Goal: Task Accomplishment & Management: Manage account settings

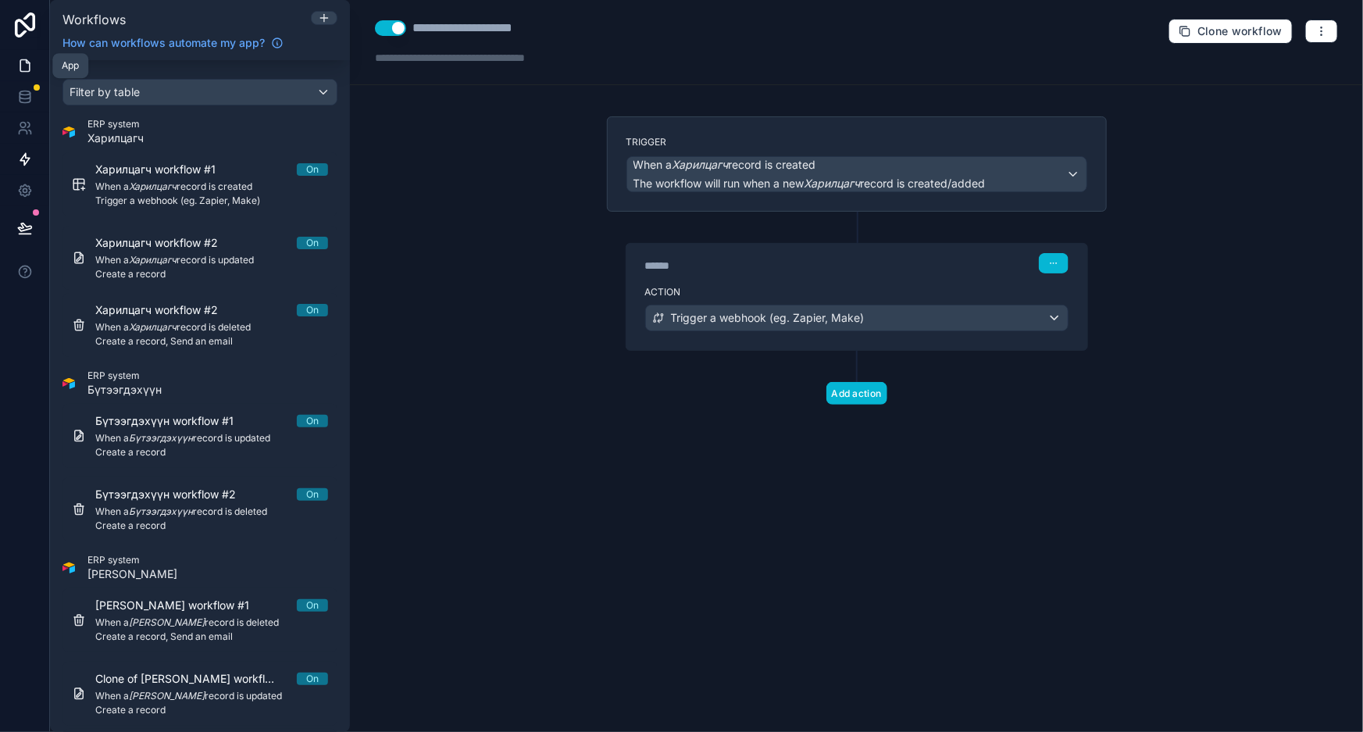
click at [32, 61] on link at bounding box center [24, 65] width 49 height 31
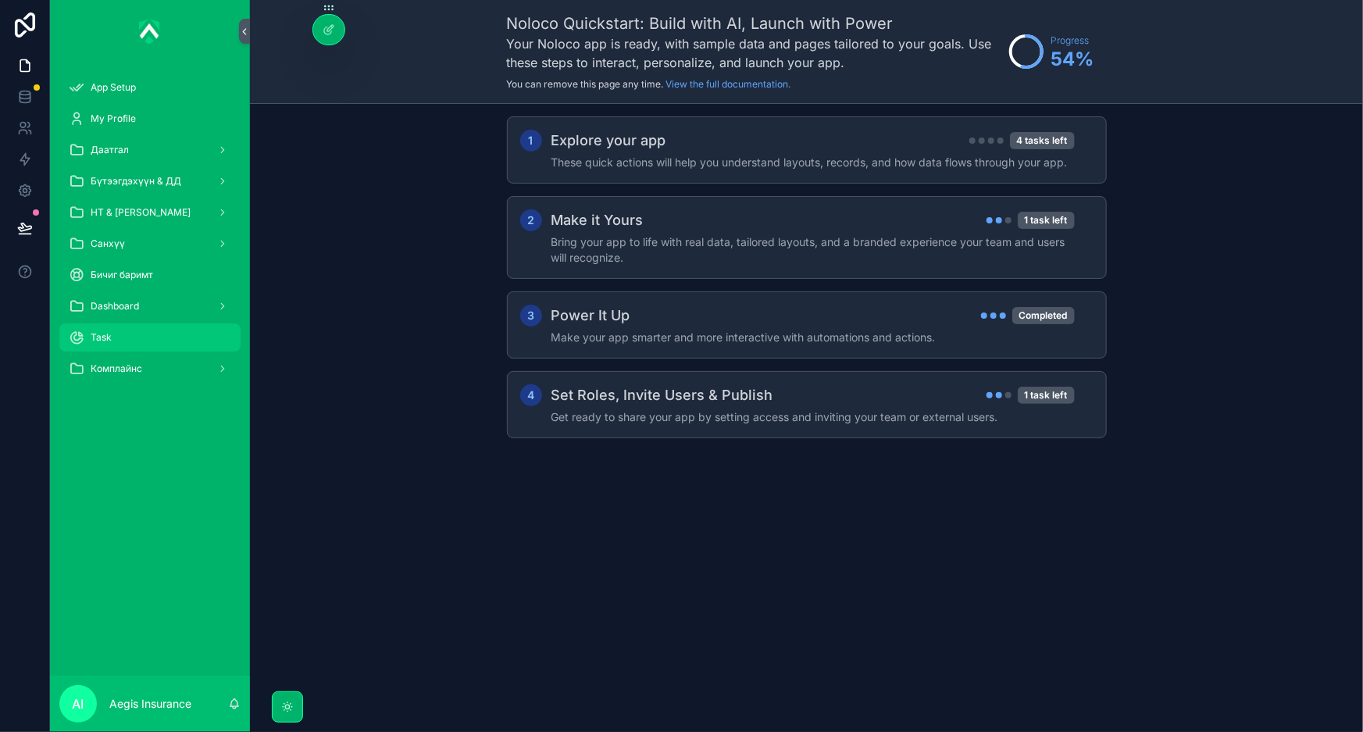
click at [172, 341] on div "Task" at bounding box center [150, 337] width 162 height 25
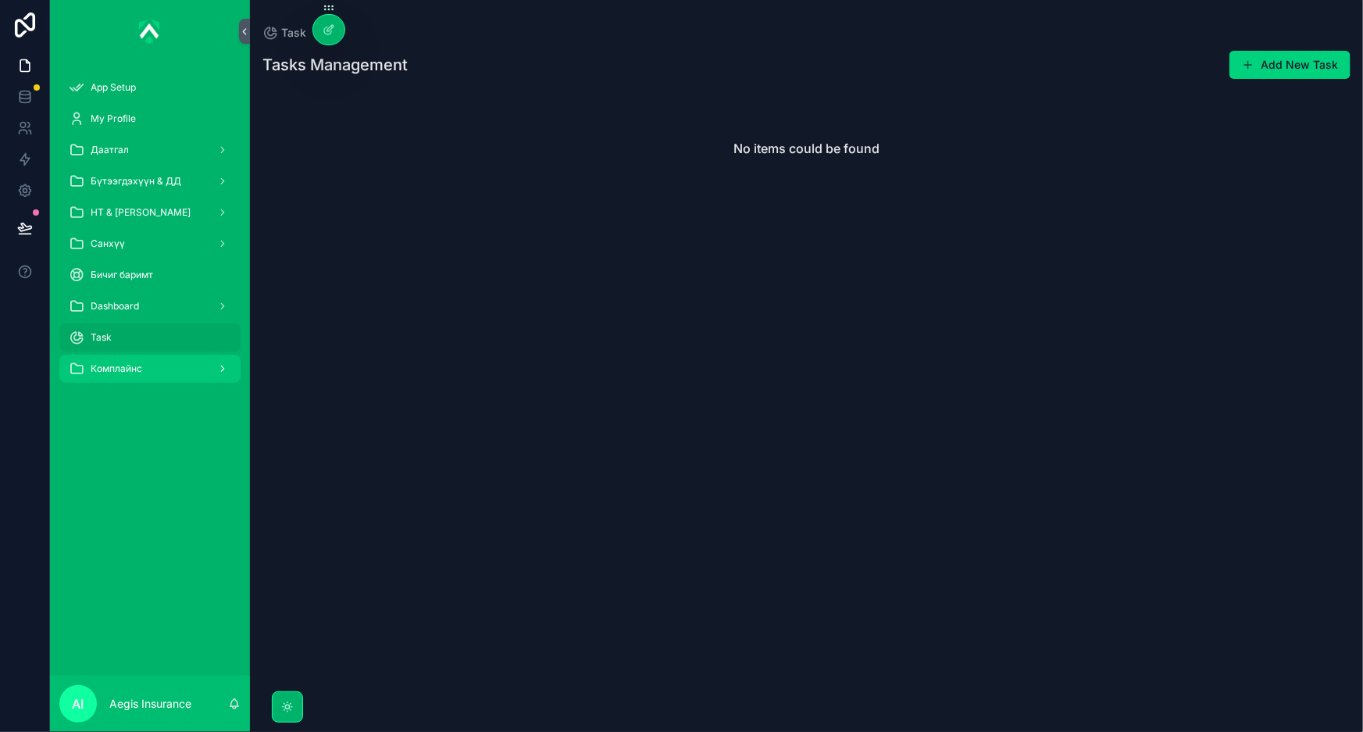
click at [133, 373] on span "Комплайнс" at bounding box center [117, 368] width 52 height 12
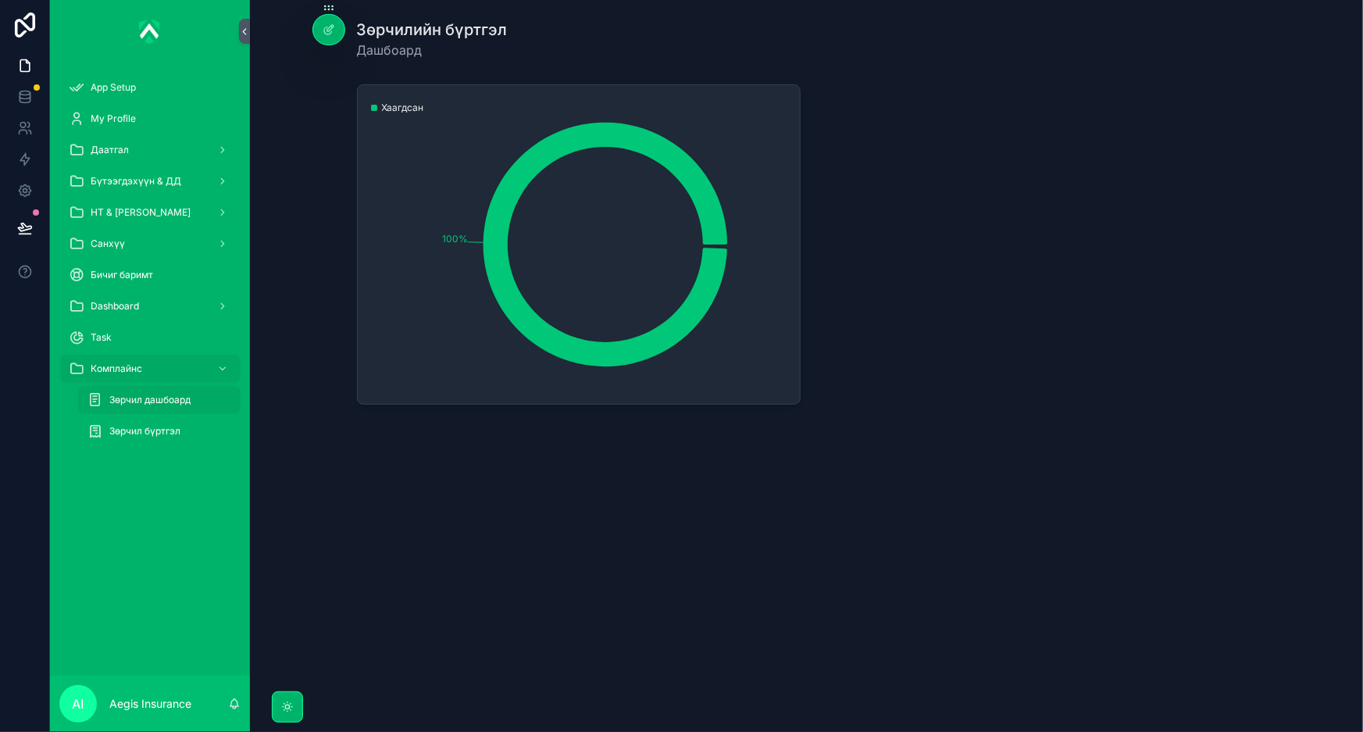
click at [759, 197] on icon "100%" at bounding box center [578, 245] width 423 height 300
click at [173, 437] on span "Зөрчил бүртгэл" at bounding box center [144, 431] width 71 height 12
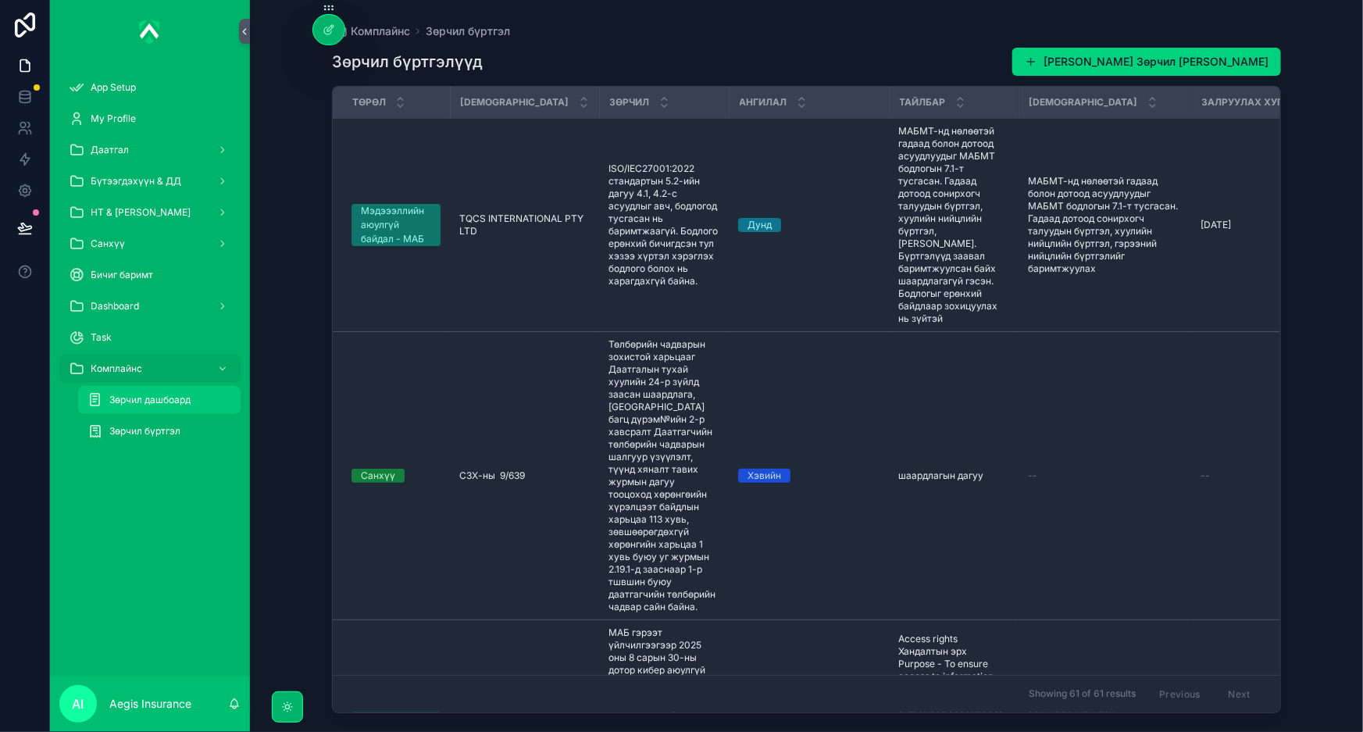
click at [170, 398] on span "Зөрчил дашбоард" at bounding box center [149, 400] width 81 height 12
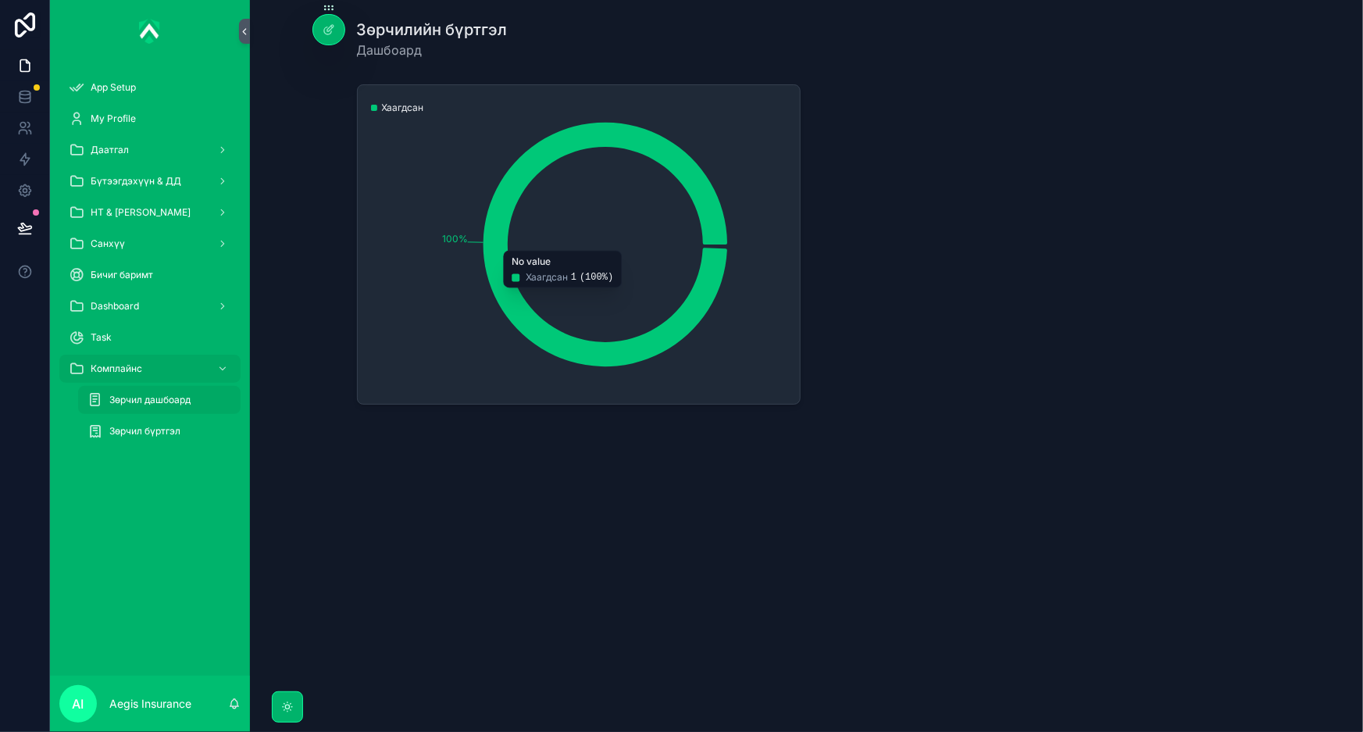
click at [714, 212] on icon "chart" at bounding box center [605, 245] width 244 height 245
click at [332, 35] on icon at bounding box center [329, 29] width 12 height 12
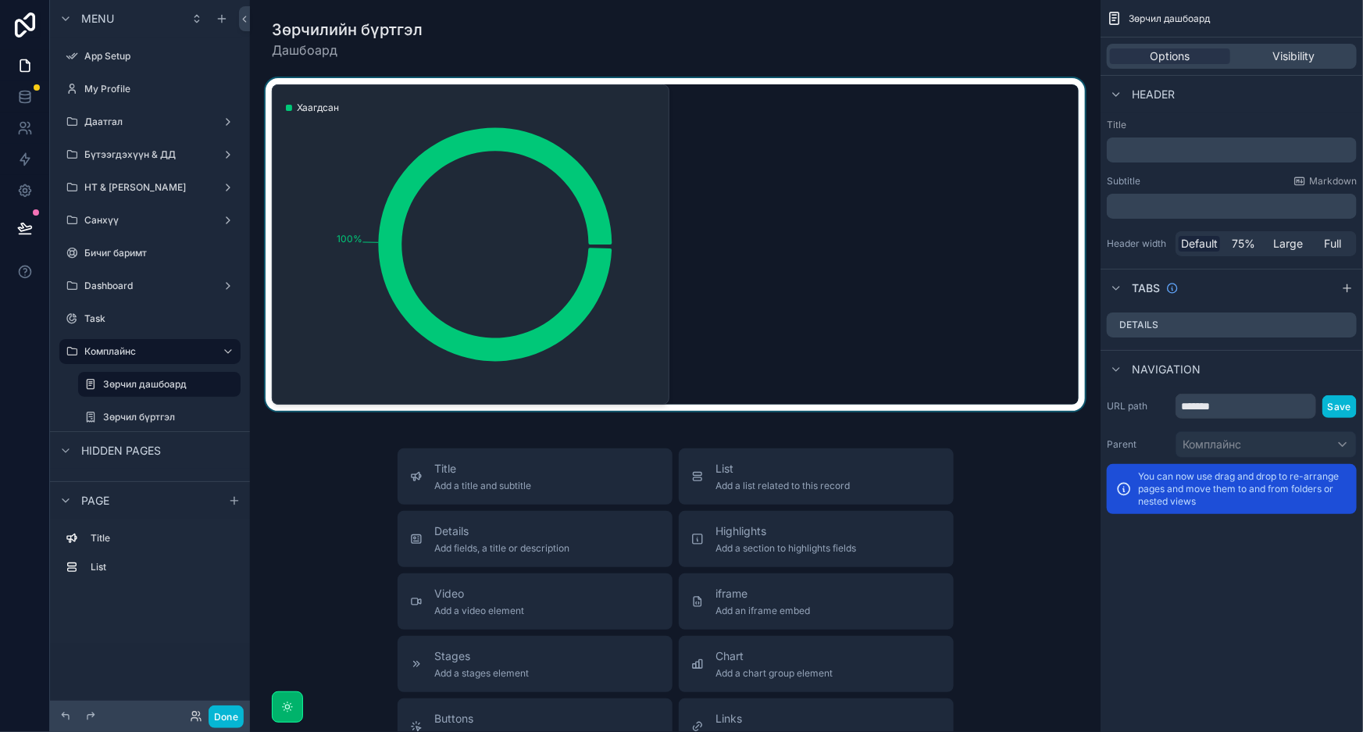
click at [894, 198] on div "scrollable content" at bounding box center [675, 244] width 826 height 333
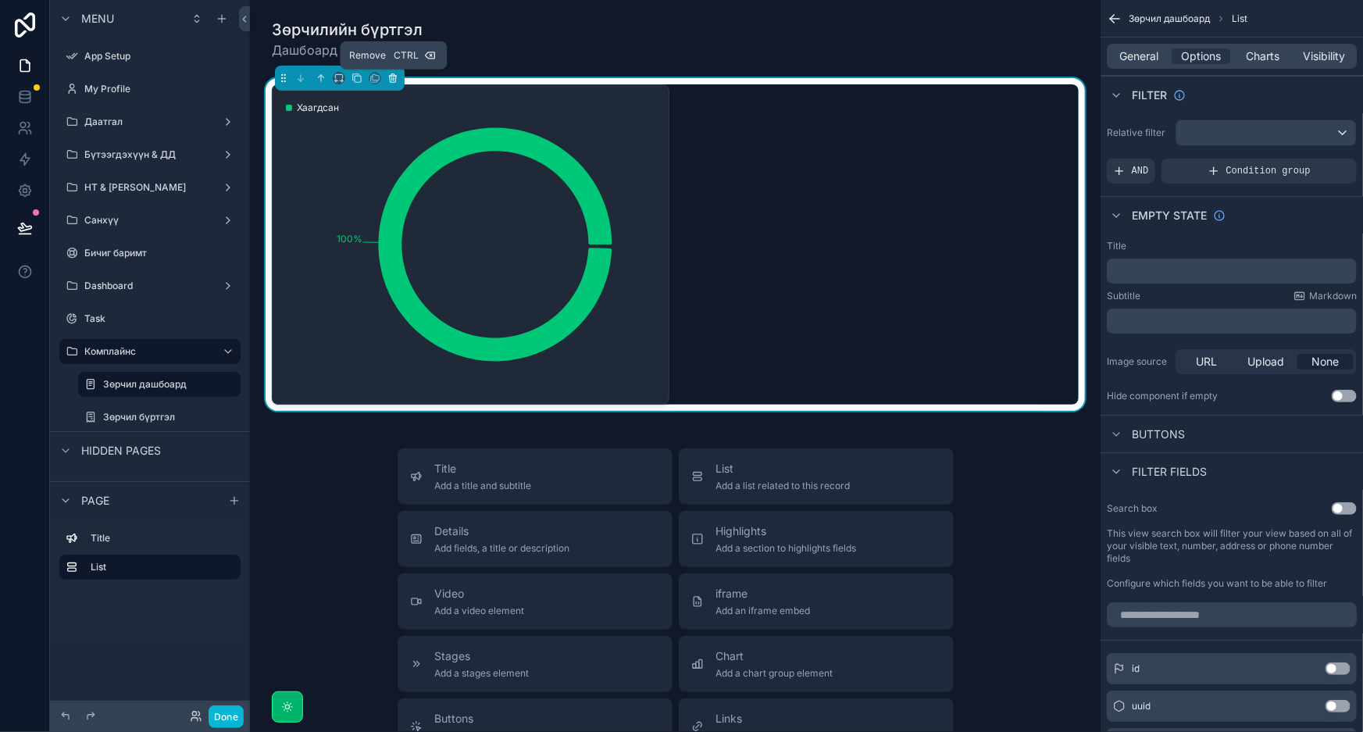
click at [398, 78] on icon "scrollable content" at bounding box center [392, 78] width 11 height 11
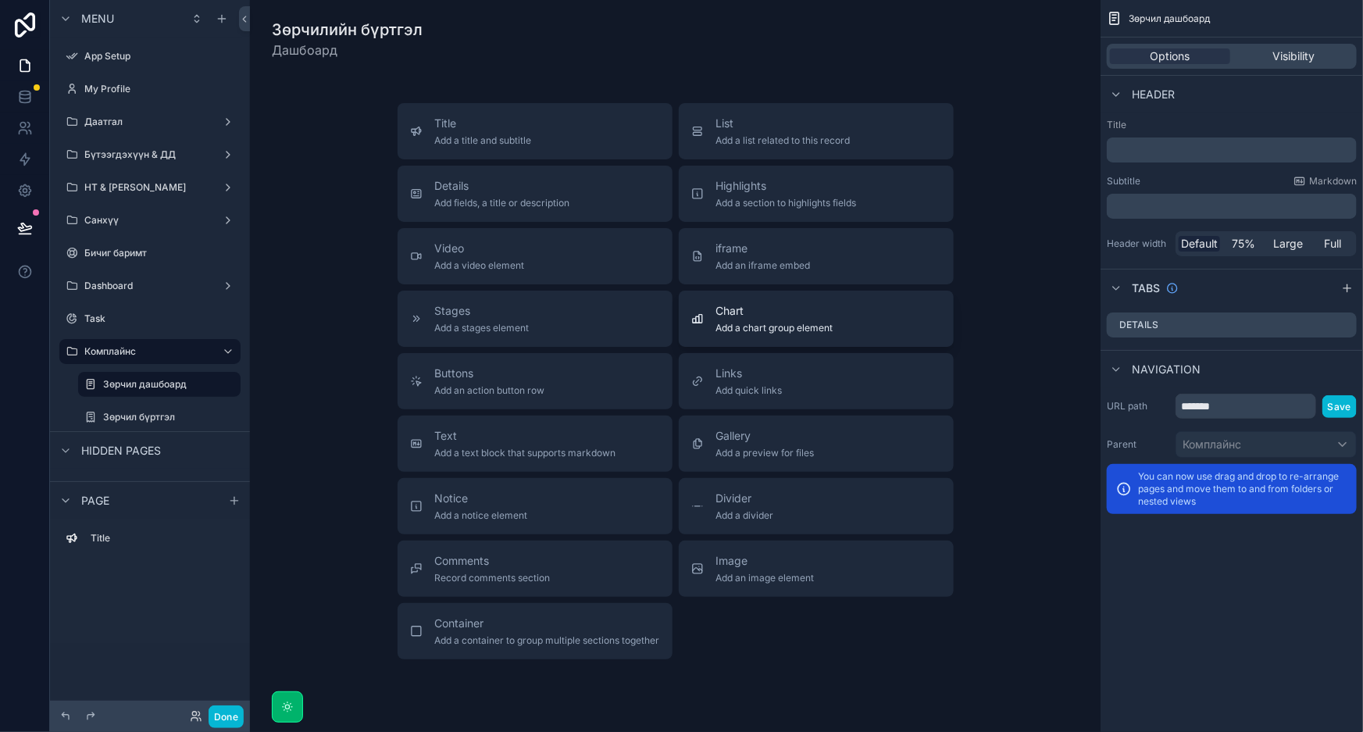
click at [741, 320] on div "Chart Add a chart group element" at bounding box center [774, 318] width 117 height 31
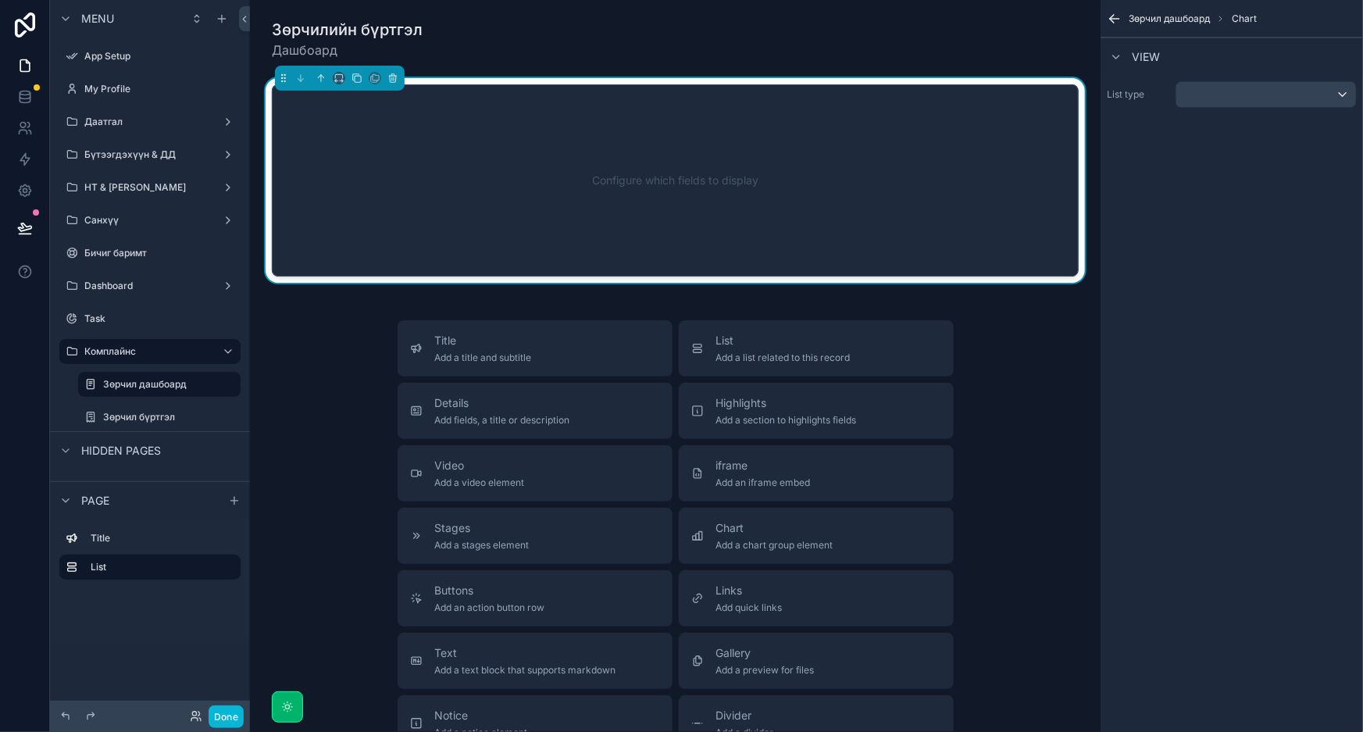
click at [825, 184] on div "Configure which fields to display" at bounding box center [675, 180] width 755 height 141
click at [1221, 93] on div "scrollable content" at bounding box center [1266, 94] width 180 height 25
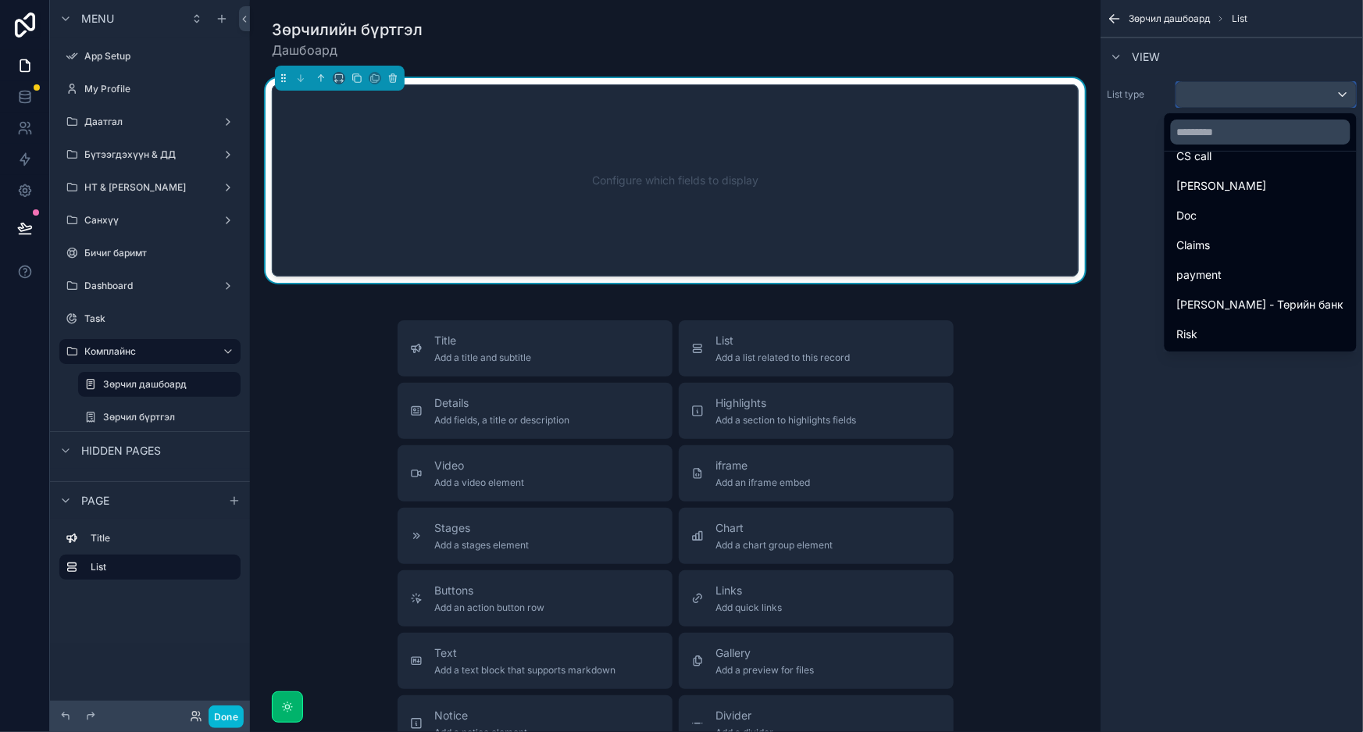
scroll to position [543, 0]
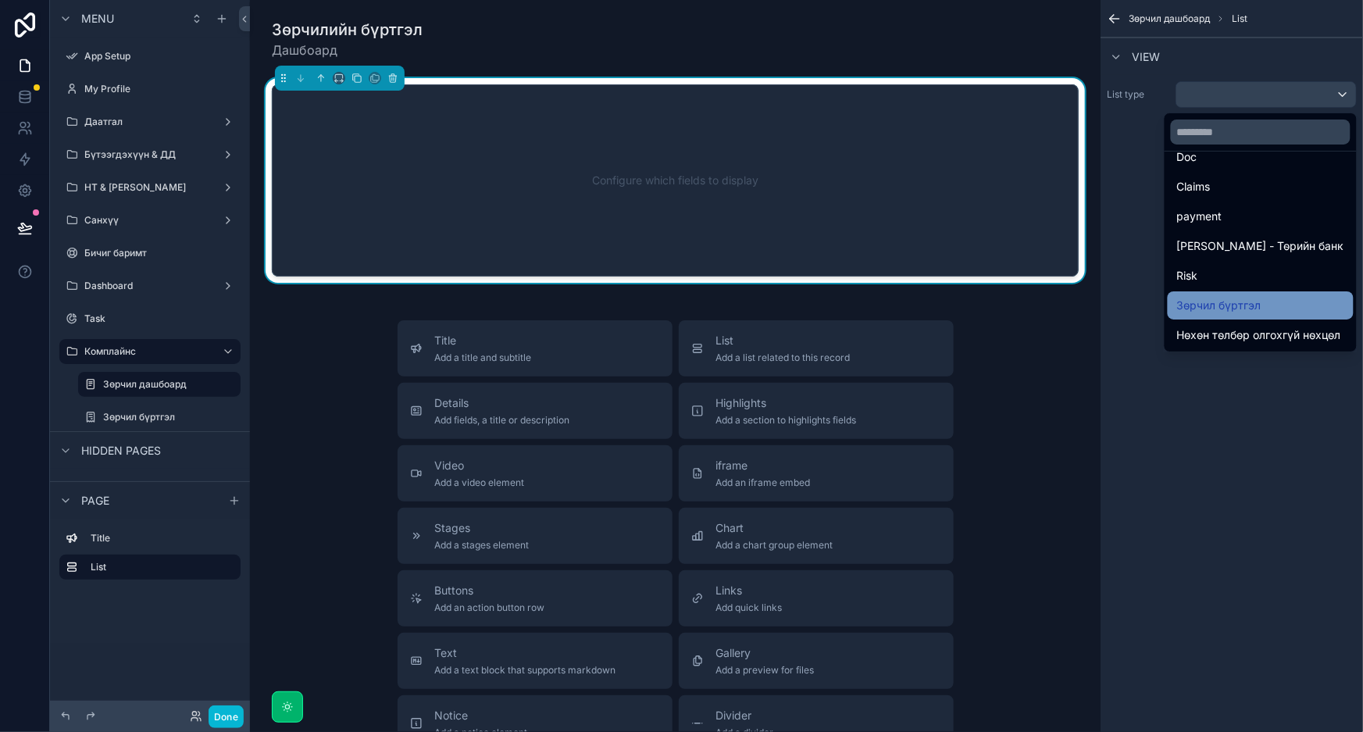
click at [1269, 293] on div "Зөрчил бүртгэл" at bounding box center [1261, 305] width 186 height 28
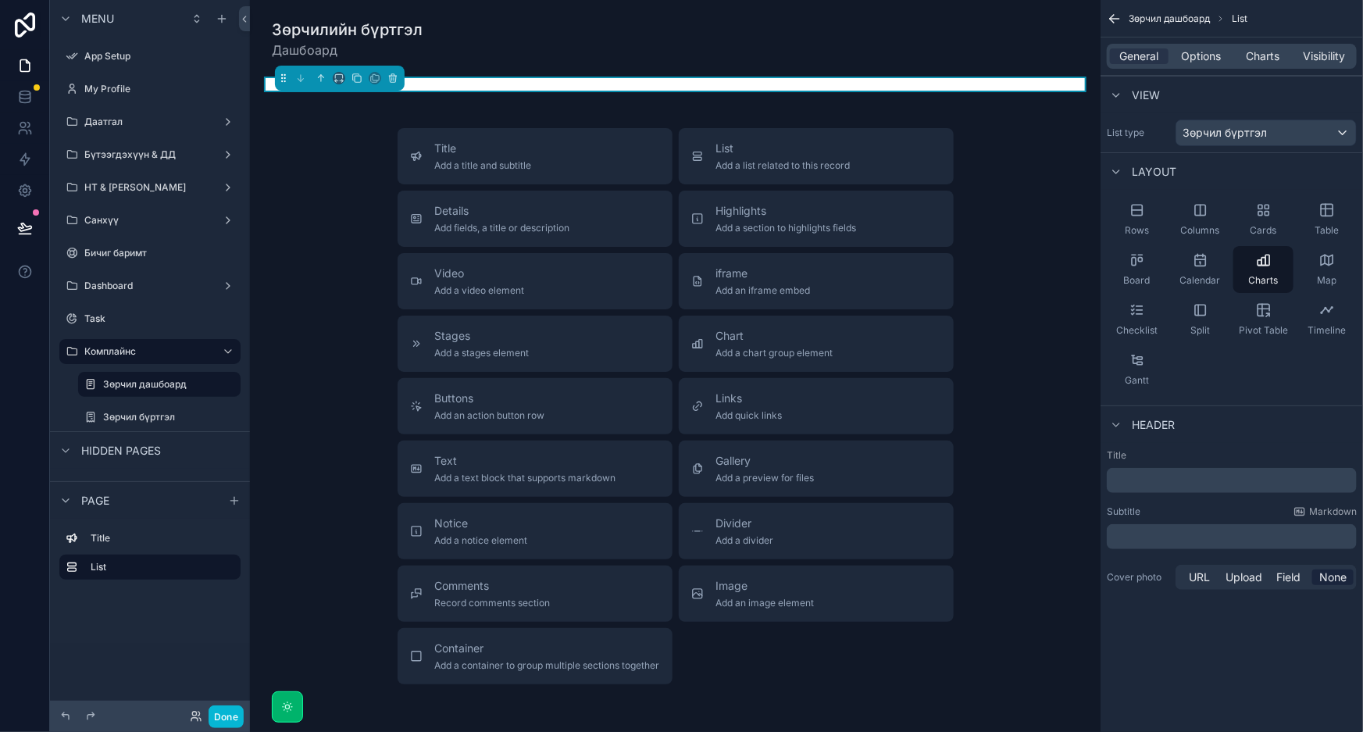
click at [1265, 45] on div "General Options Charts Visibility" at bounding box center [1232, 56] width 250 height 25
click at [1266, 59] on span "Charts" at bounding box center [1263, 56] width 34 height 16
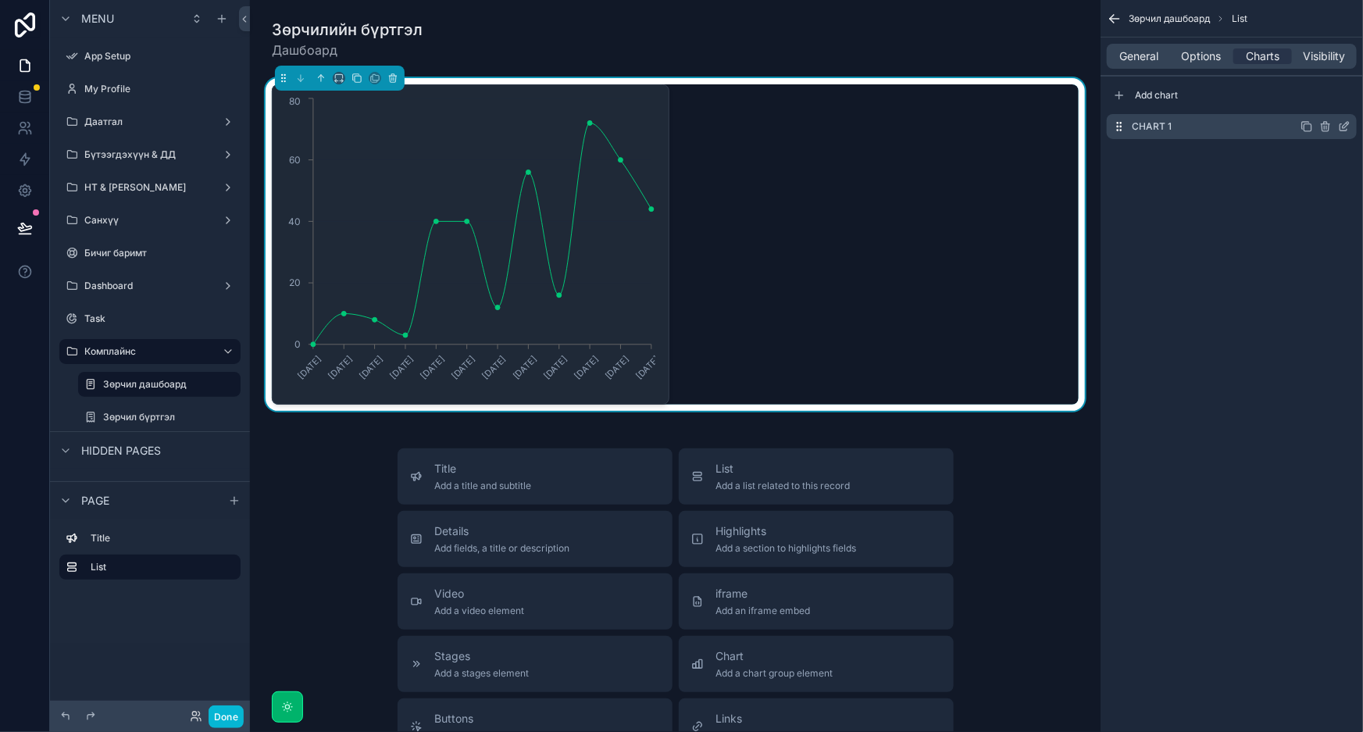
click at [1348, 123] on icon "scrollable content" at bounding box center [1344, 126] width 12 height 12
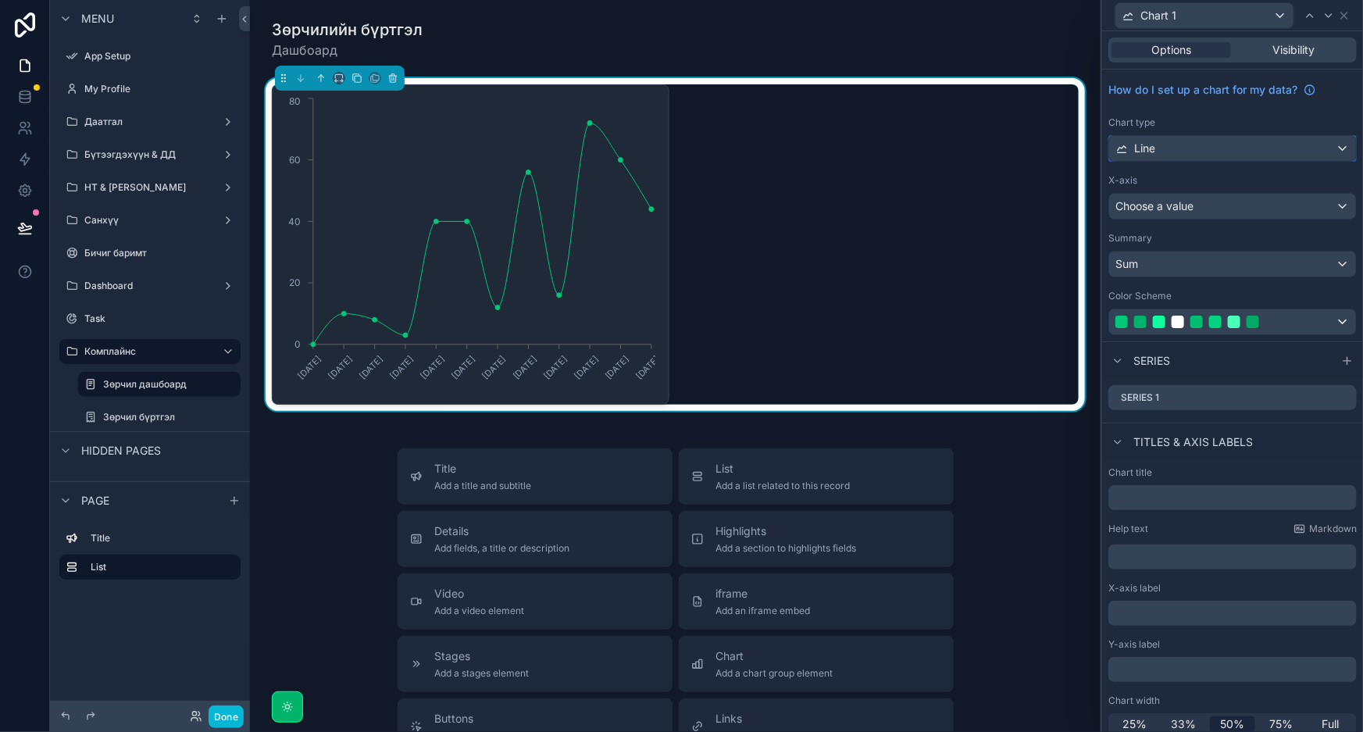
click at [1297, 147] on div "Line" at bounding box center [1232, 148] width 247 height 25
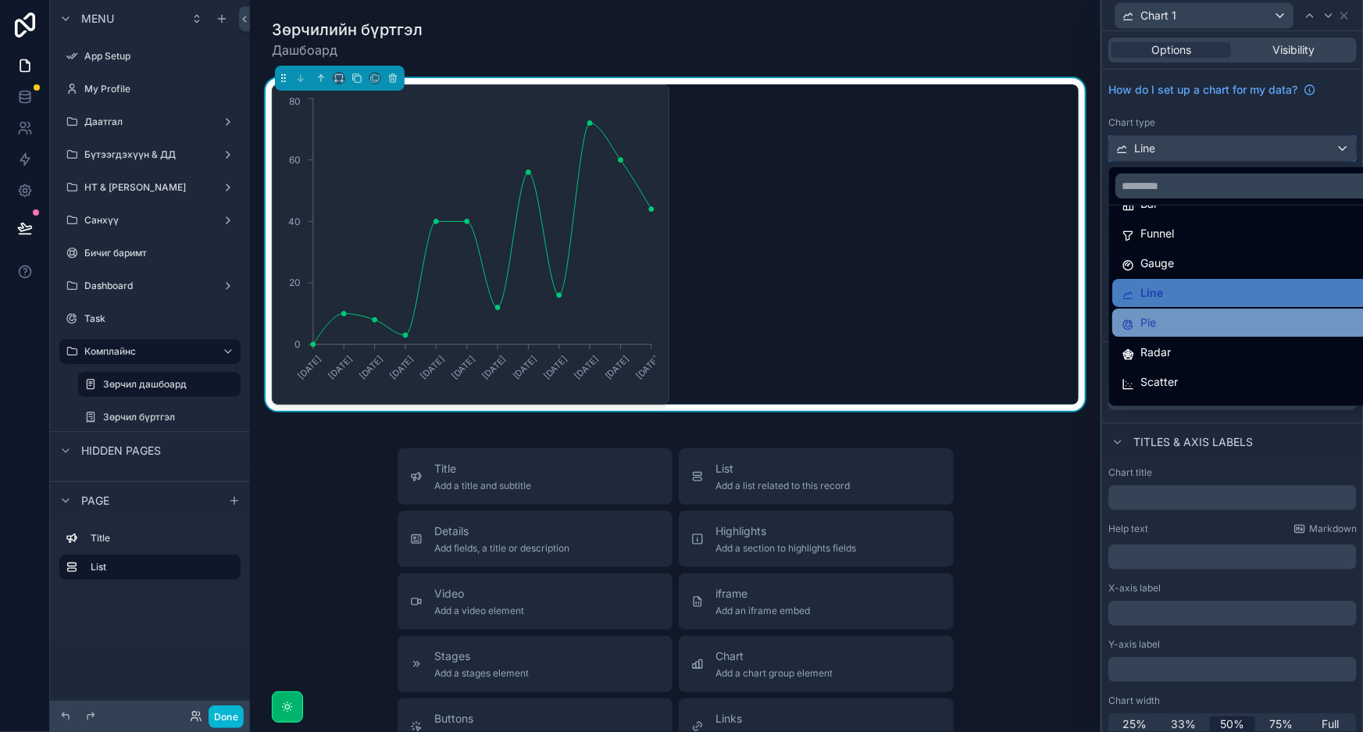
scroll to position [110, 0]
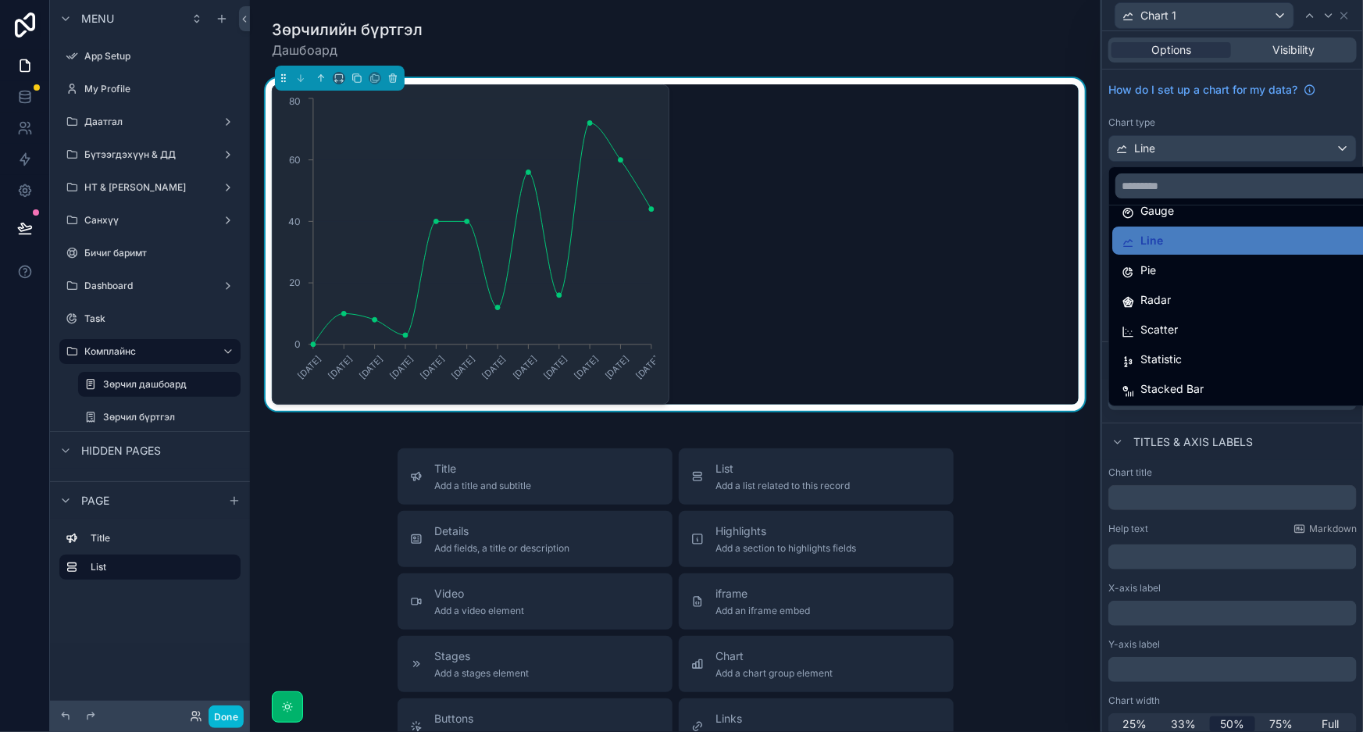
click at [1235, 100] on div at bounding box center [1232, 366] width 261 height 732
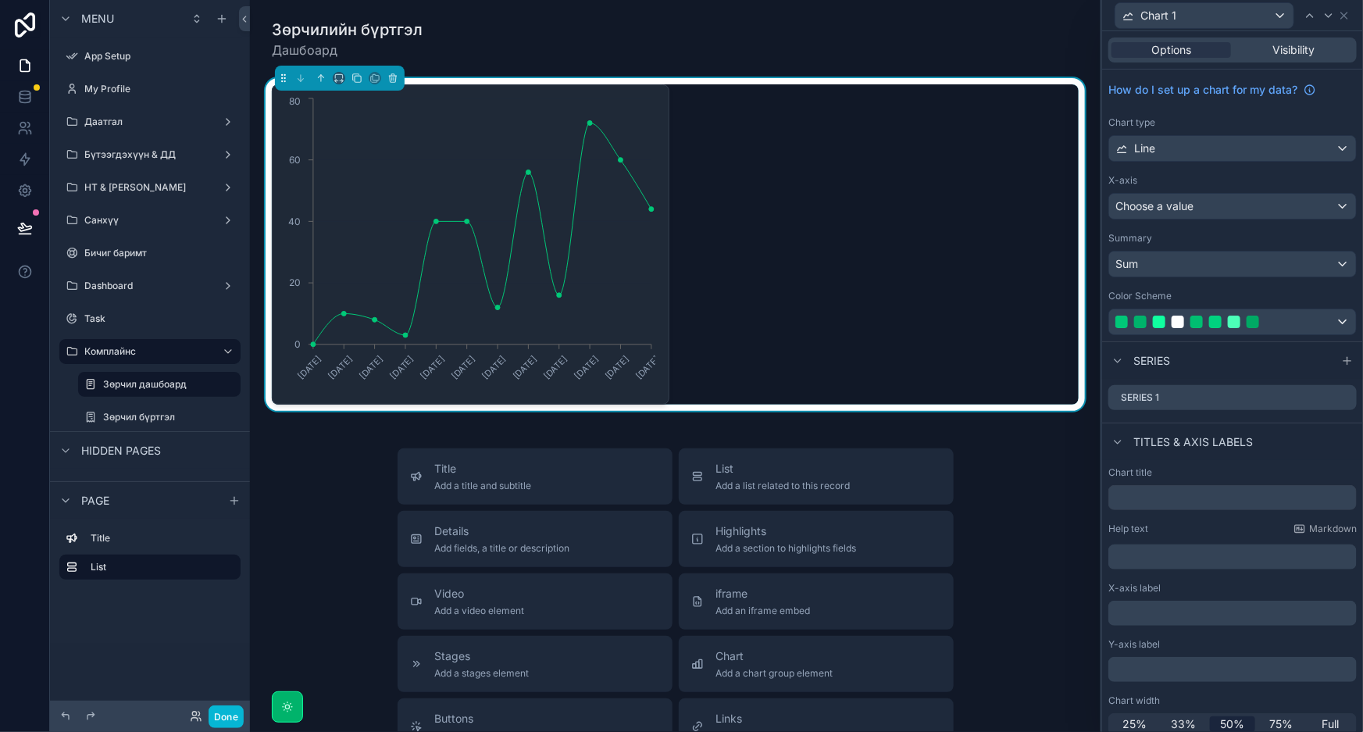
click at [1249, 162] on div "How do I set up a chart for my data? Chart type Line X-axis Choose a value Summ…" at bounding box center [1232, 206] width 261 height 272
click at [1248, 145] on div "Line" at bounding box center [1232, 148] width 247 height 25
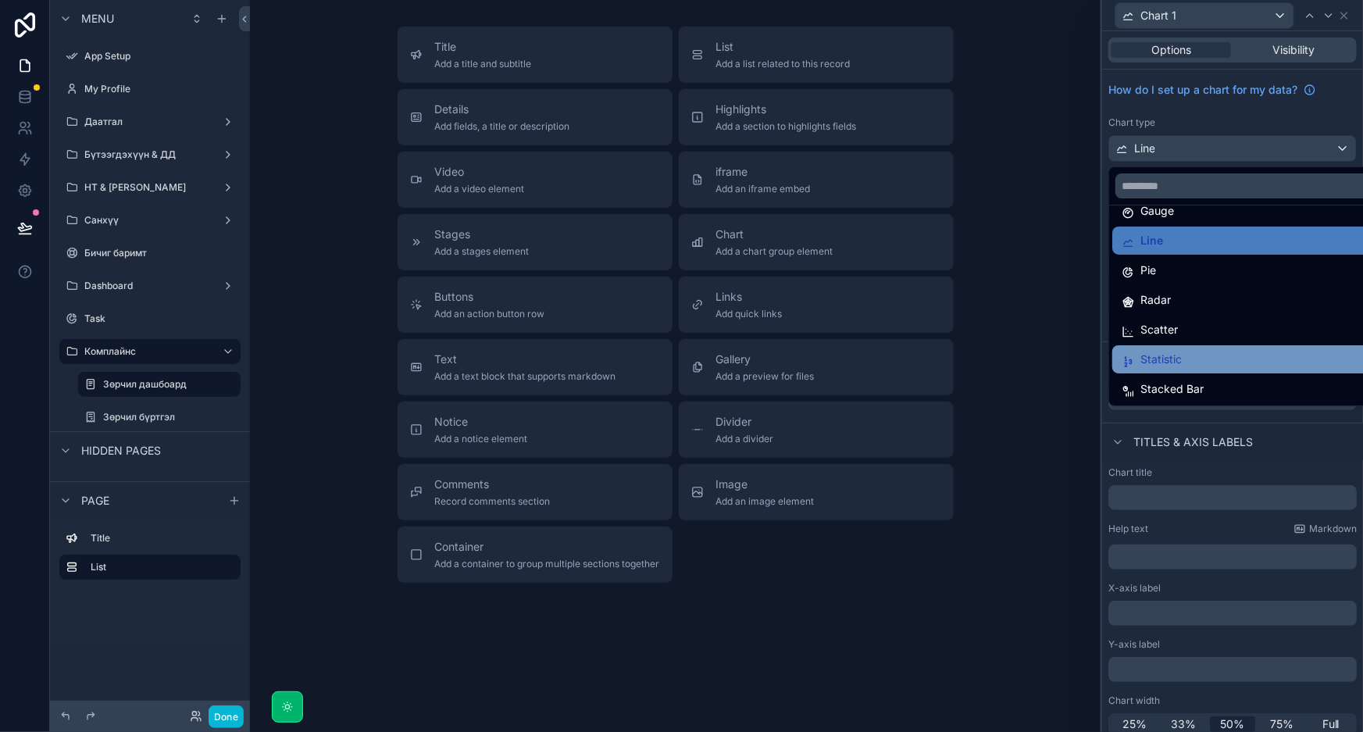
click at [1183, 358] on div "Statistic" at bounding box center [1246, 359] width 248 height 19
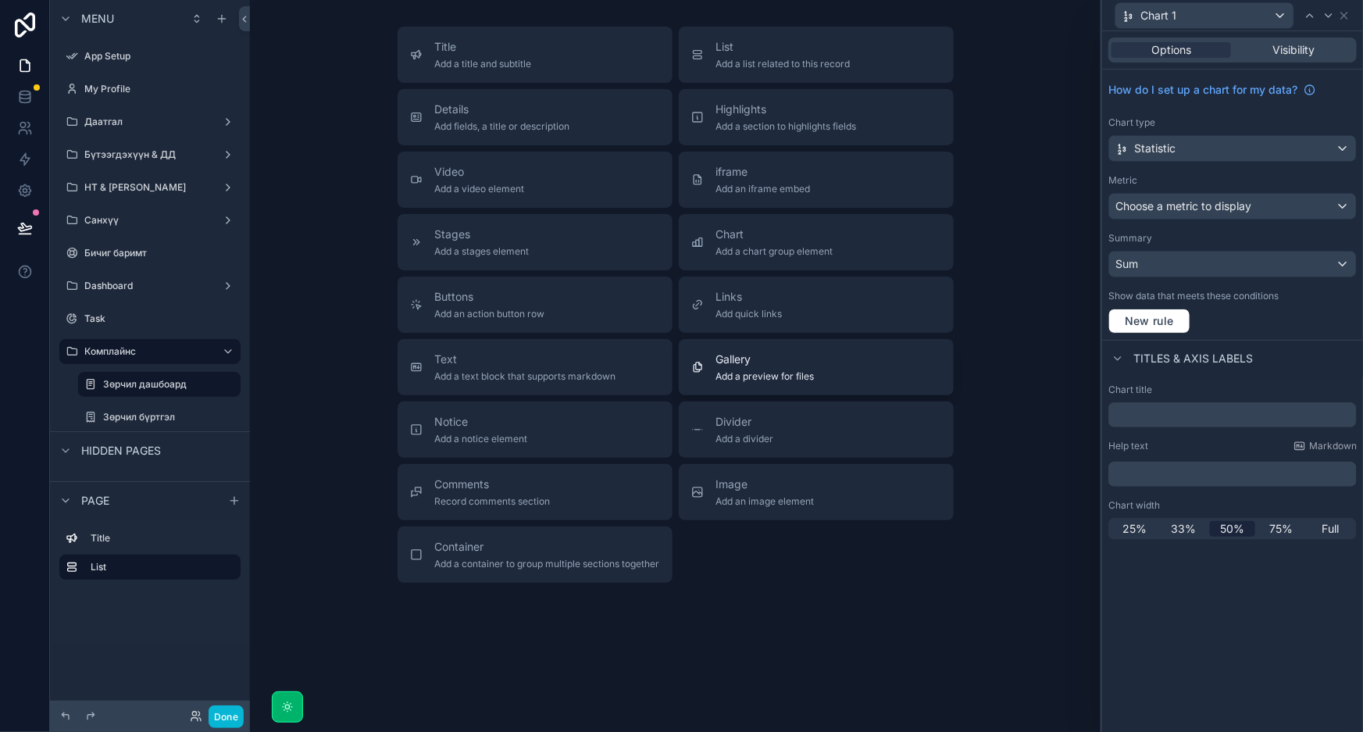
scroll to position [0, 0]
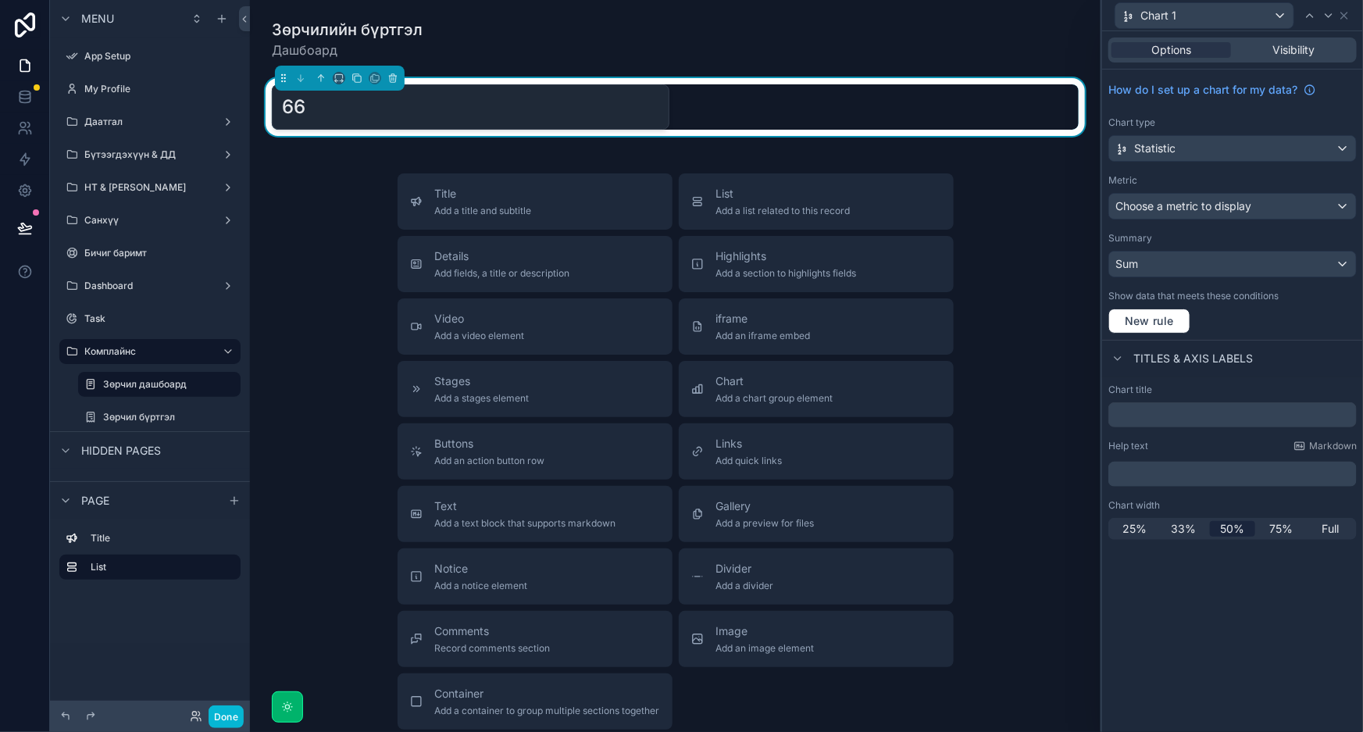
click at [992, 144] on div "Зөрчилийн бүртгэл Дашбоард 66 Title Add a title and subtitle List Add a list re…" at bounding box center [675, 427] width 851 height 855
click at [1195, 269] on div "Sum" at bounding box center [1232, 264] width 247 height 25
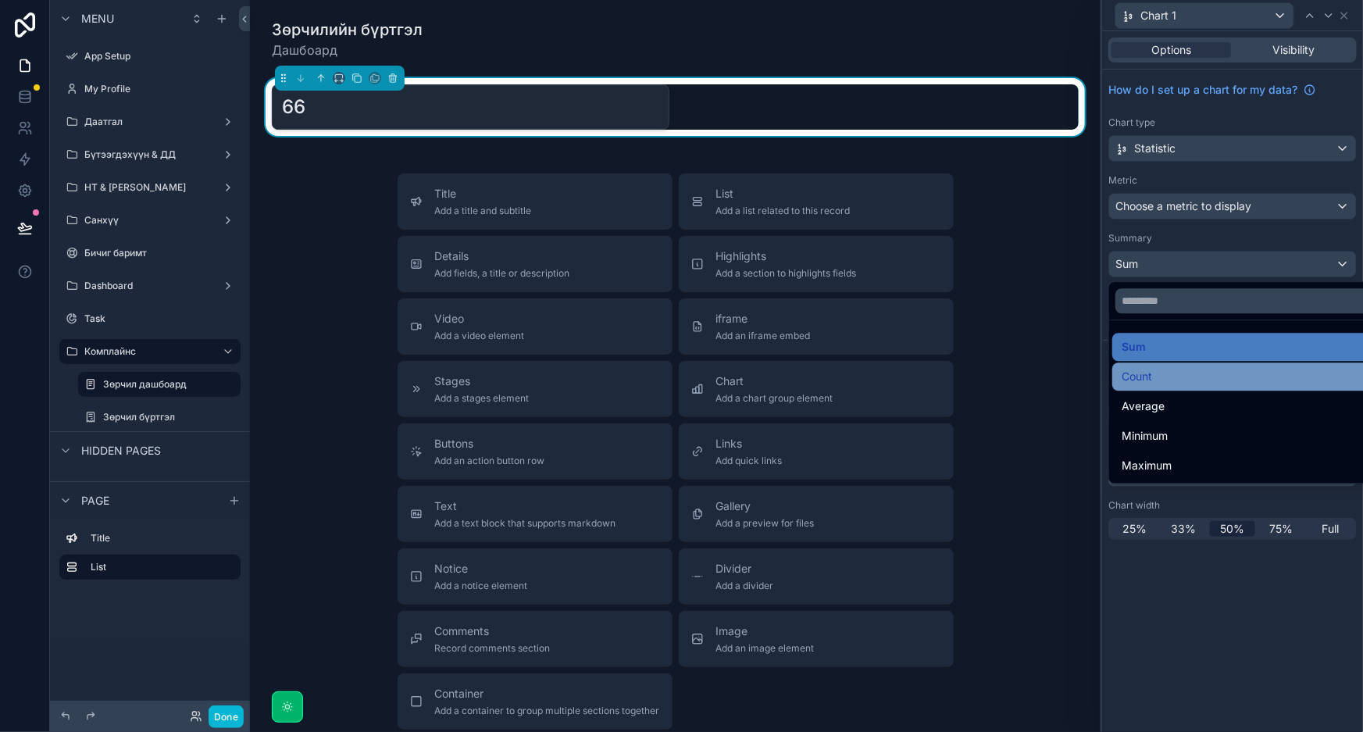
click at [1180, 370] on div "Count" at bounding box center [1251, 376] width 258 height 19
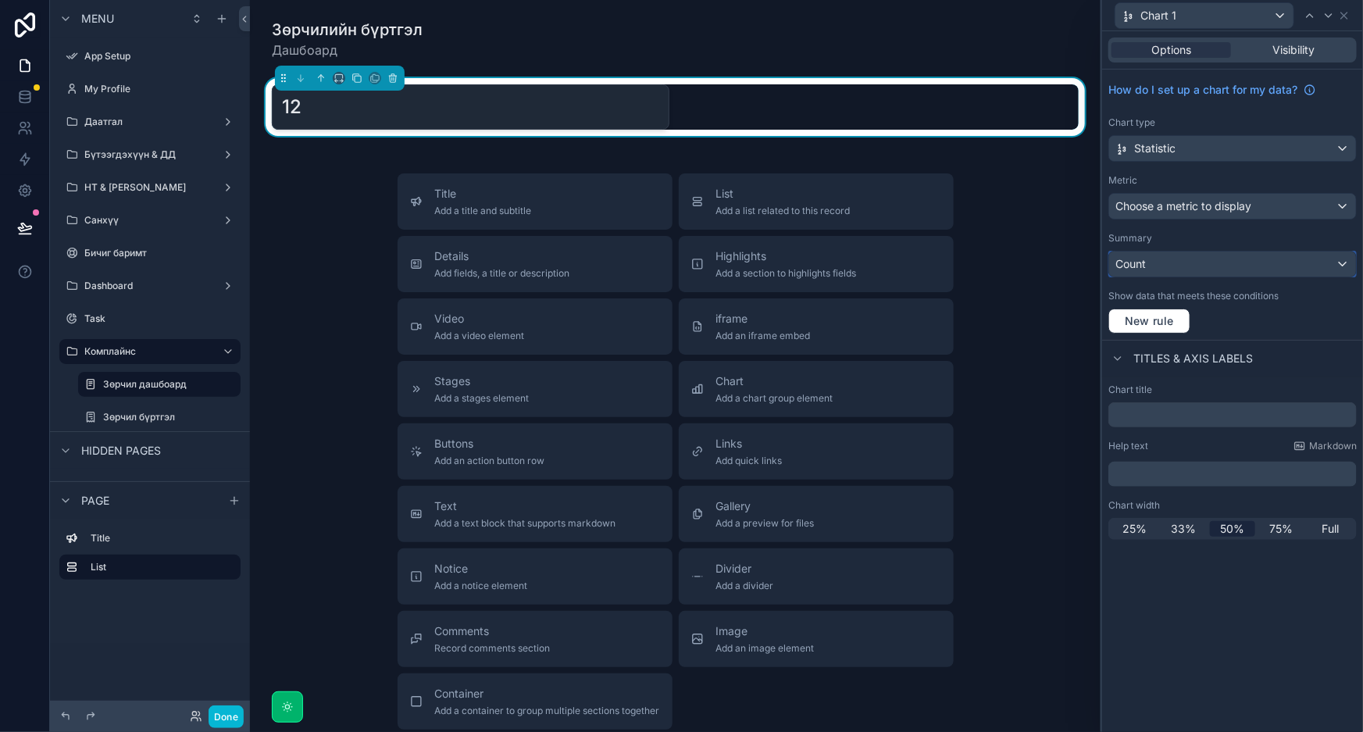
click at [1242, 269] on div "Count" at bounding box center [1232, 264] width 247 height 25
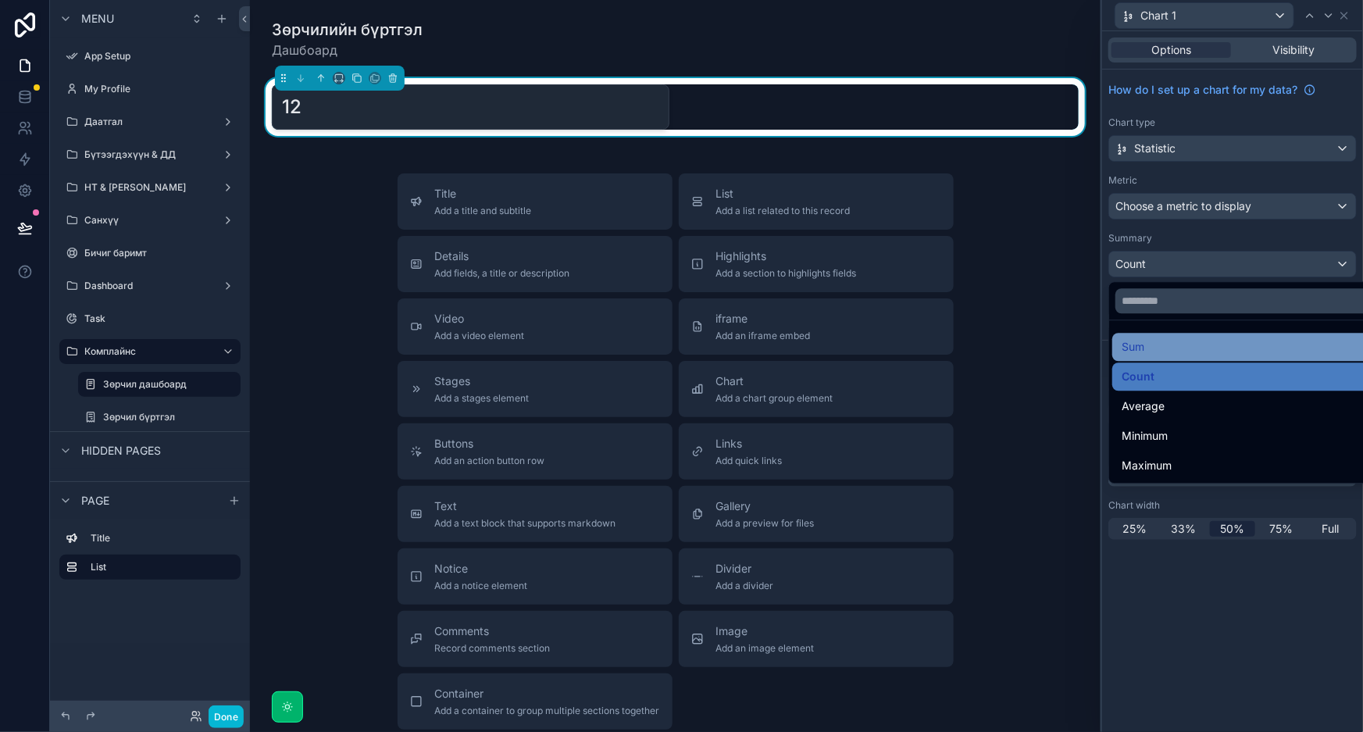
click at [1197, 344] on div "Sum" at bounding box center [1251, 346] width 258 height 19
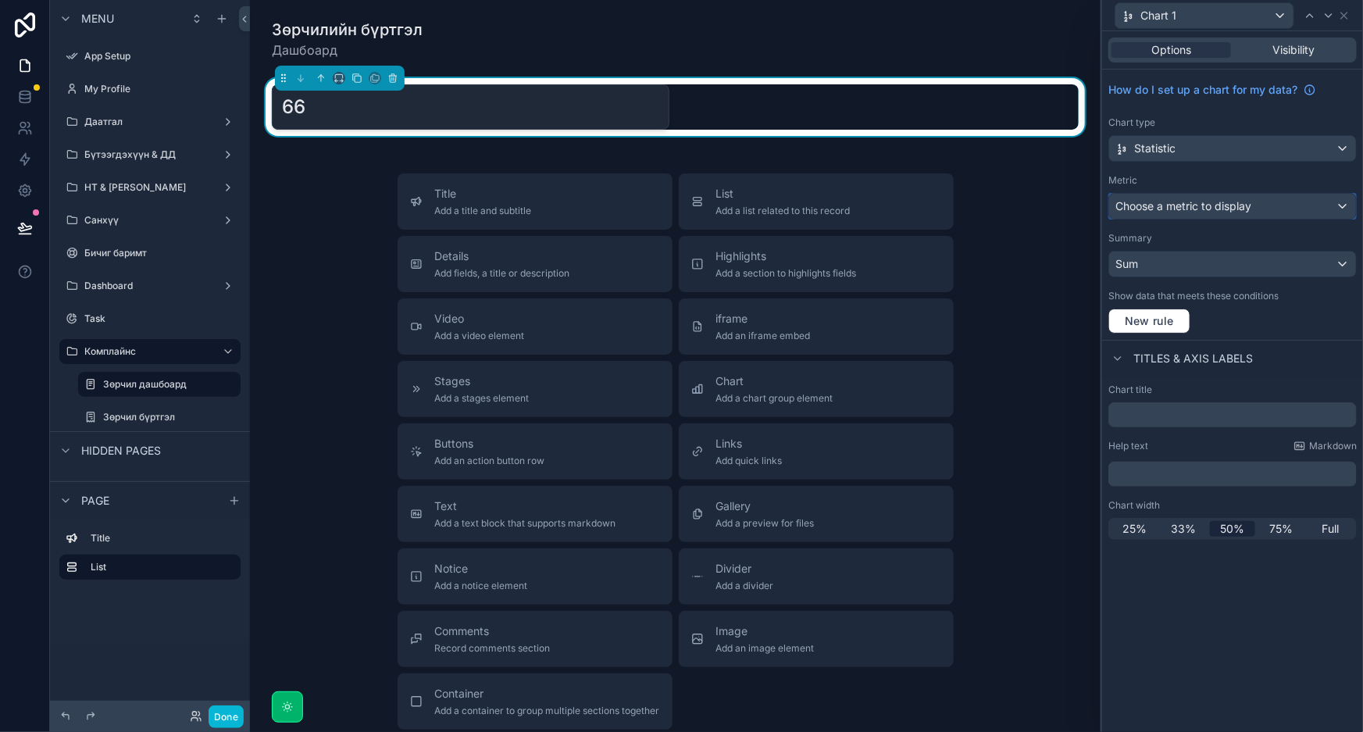
click at [1223, 202] on span "Choose a metric to display" at bounding box center [1184, 205] width 136 height 13
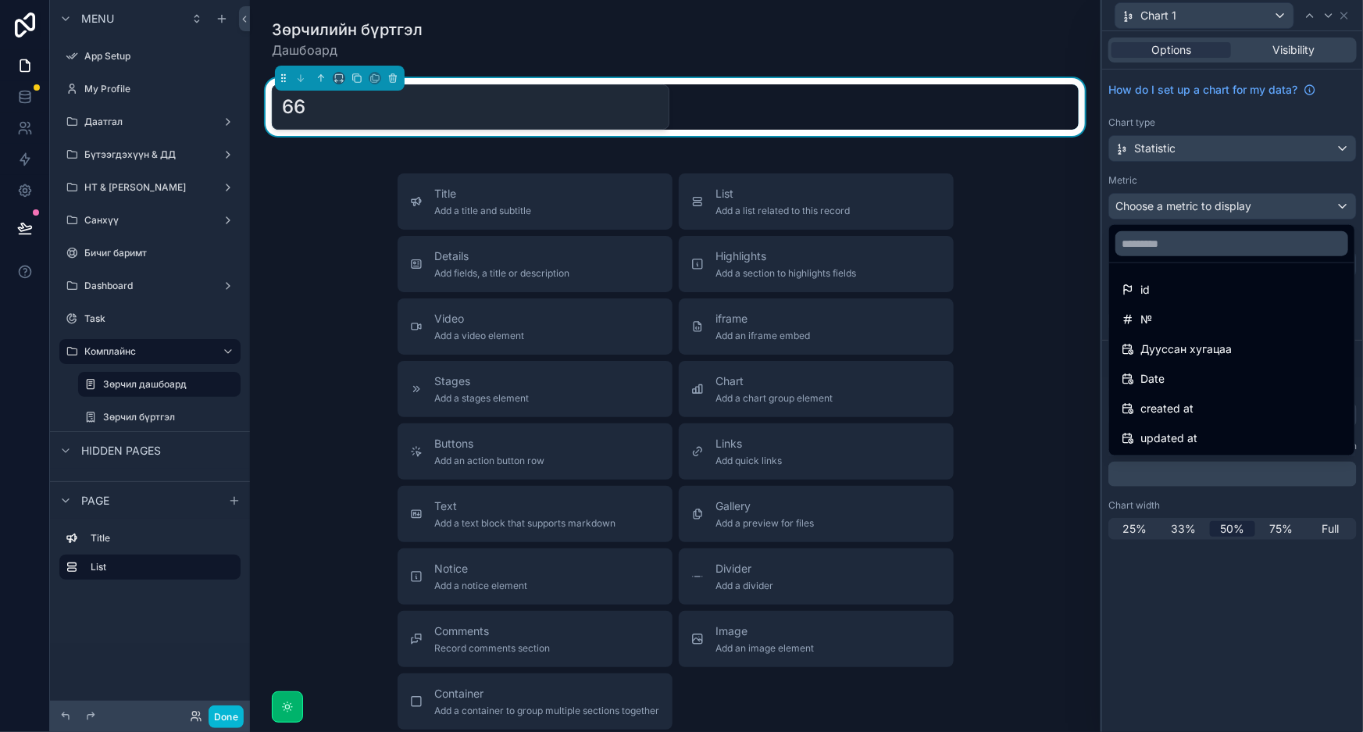
click at [921, 109] on div "66" at bounding box center [675, 106] width 807 height 45
click at [1247, 203] on div at bounding box center [1232, 366] width 261 height 732
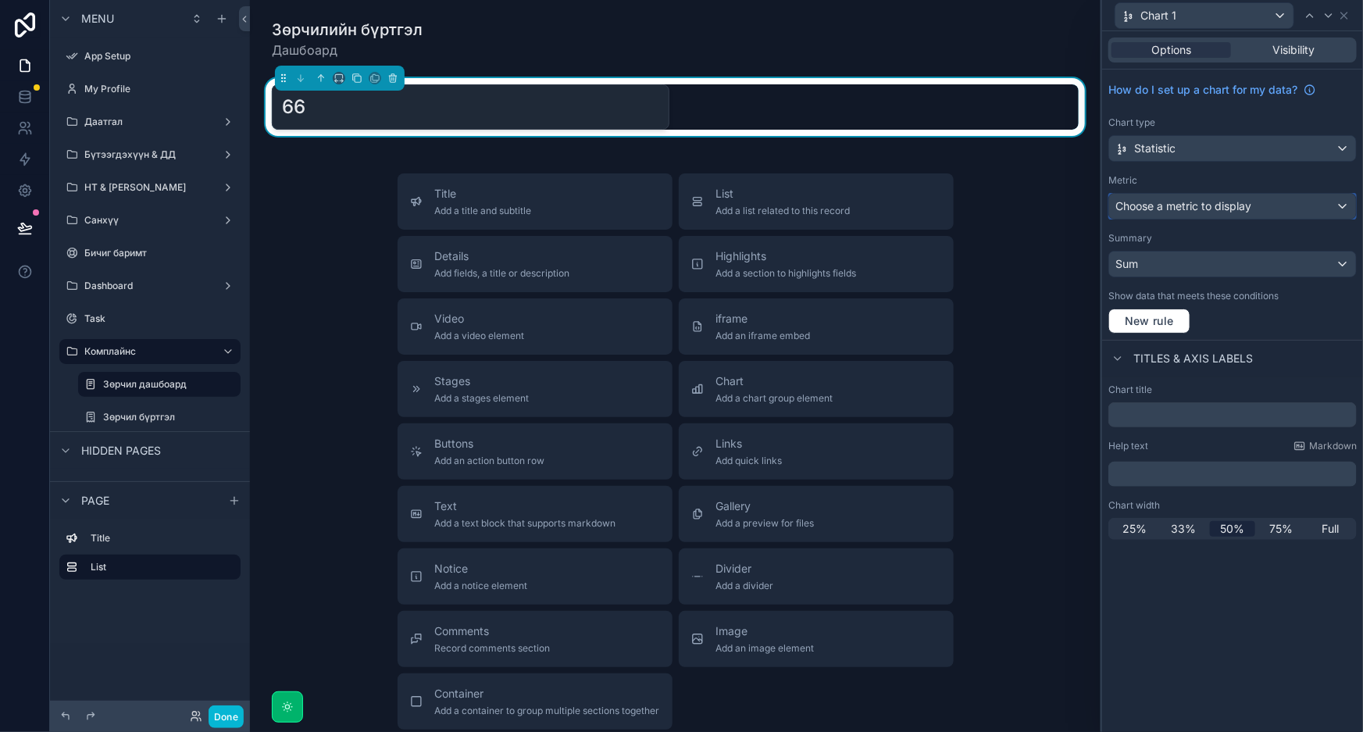
click at [1247, 203] on span "Choose a metric to display" at bounding box center [1184, 205] width 136 height 13
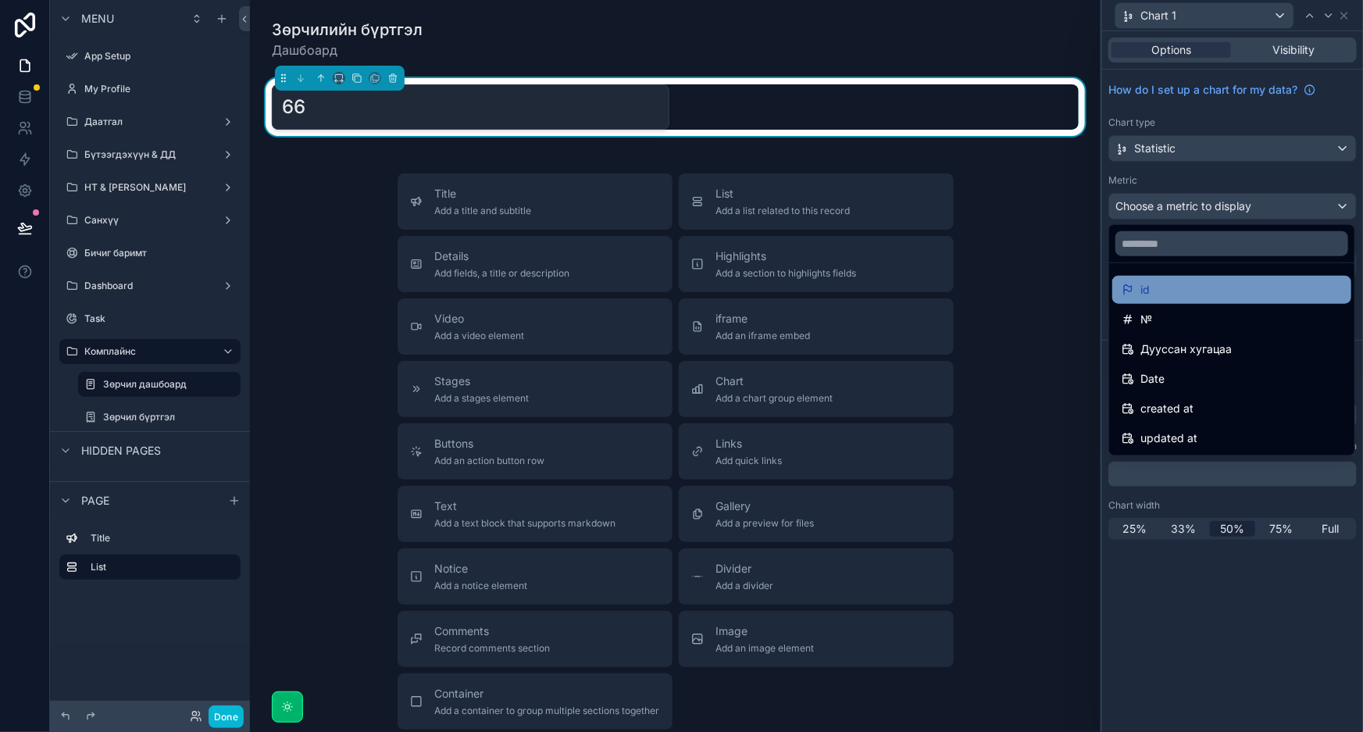
click at [1202, 276] on div "id" at bounding box center [1231, 290] width 239 height 28
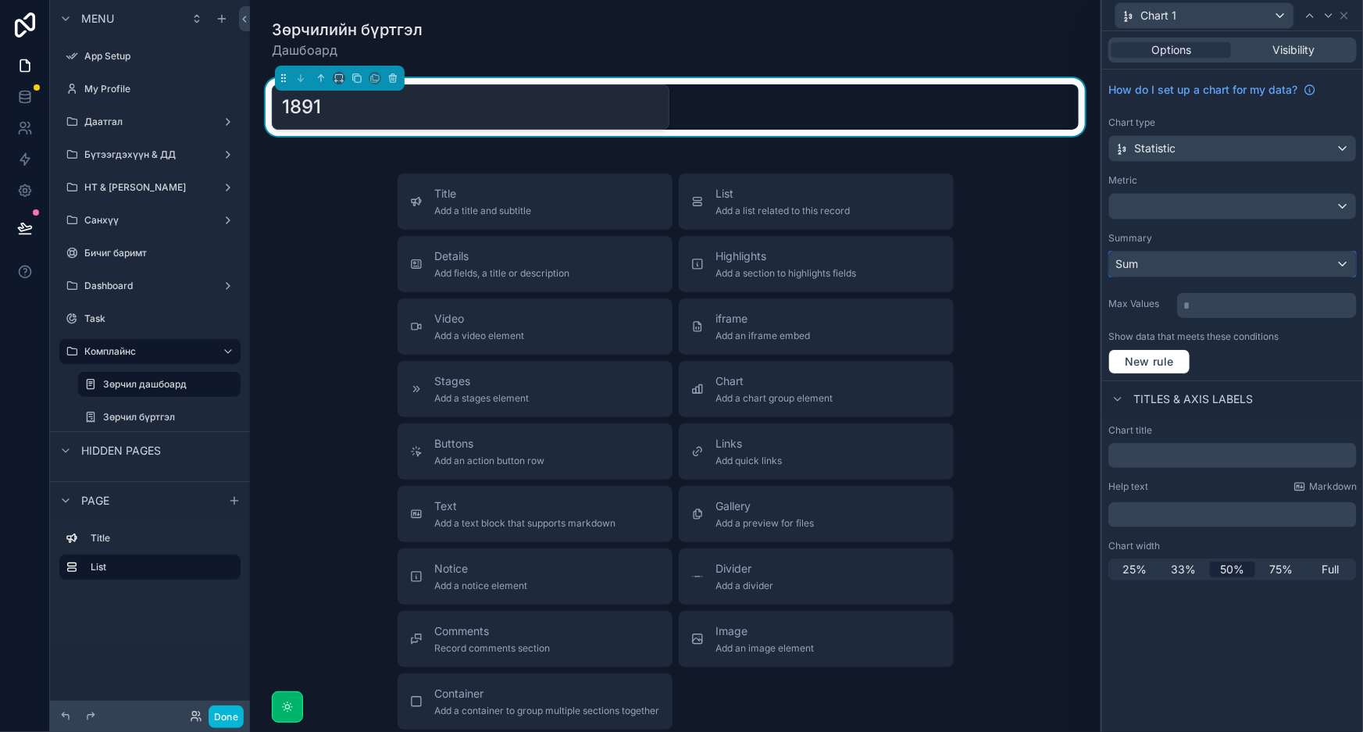
click at [1209, 259] on div "Sum" at bounding box center [1232, 264] width 247 height 25
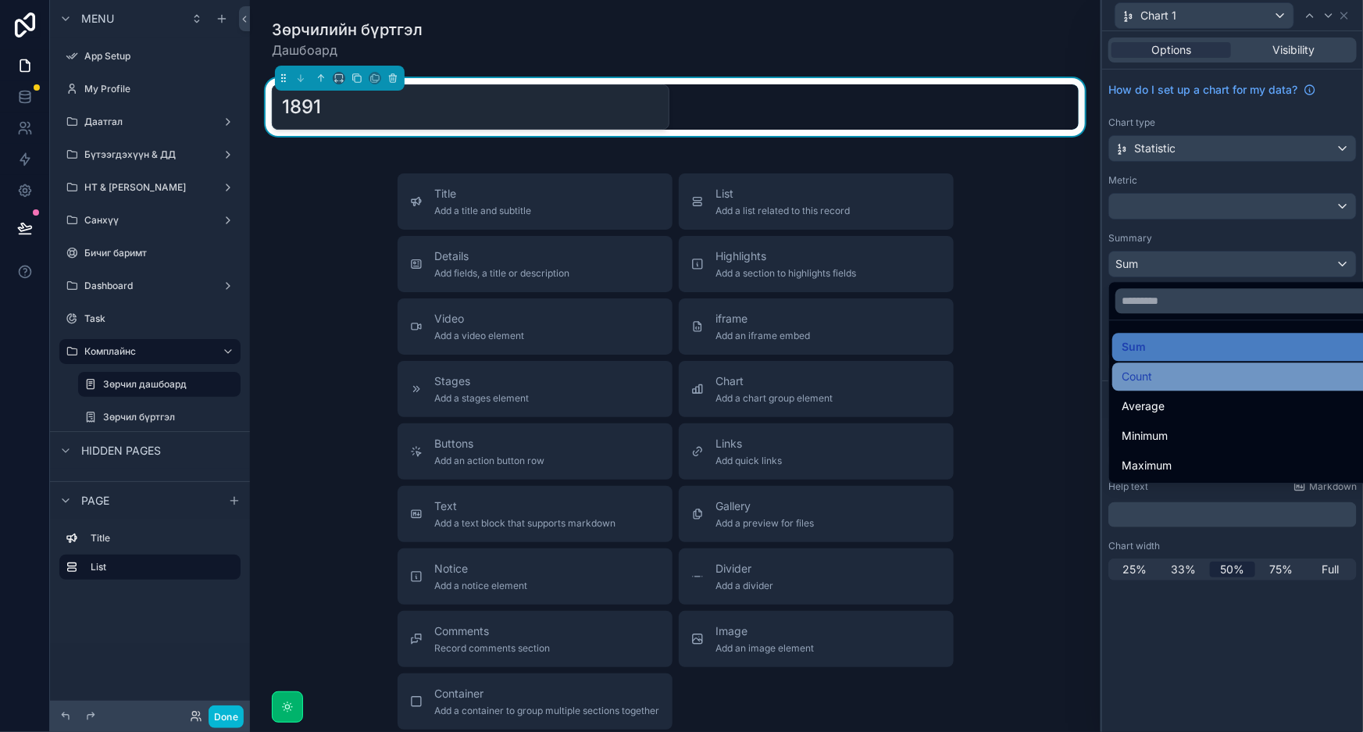
click at [1183, 374] on div "Count" at bounding box center [1251, 376] width 258 height 19
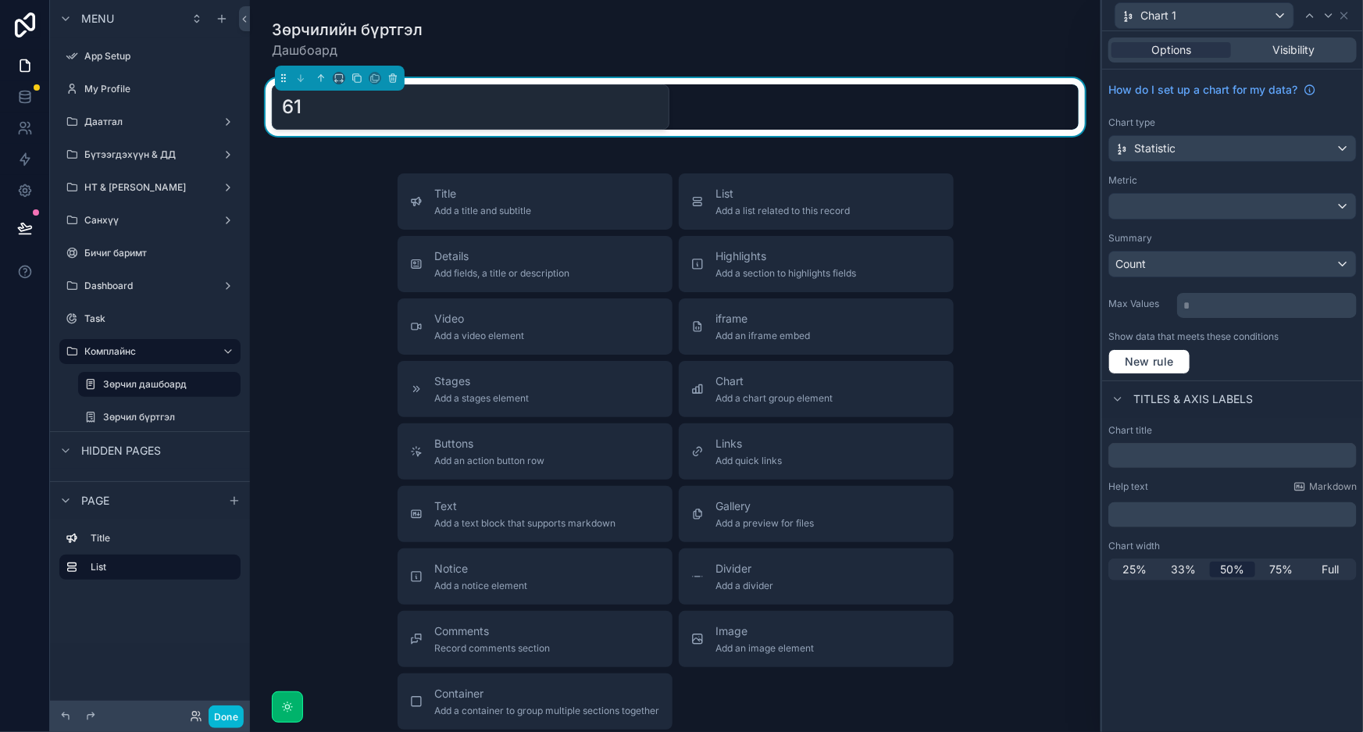
click at [1013, 292] on div "Title Add a title and subtitle List Add a list related to this record Details A…" at bounding box center [675, 451] width 826 height 556
click at [983, 148] on div "Зөрчилийн бүртгэл Дашбоард 61 Title Add a title and subtitle List Add a list re…" at bounding box center [675, 427] width 851 height 855
click at [1195, 441] on div "Chart title" at bounding box center [1232, 446] width 248 height 44
click at [1194, 441] on div "Chart title" at bounding box center [1232, 446] width 248 height 44
click at [1202, 462] on input "text" at bounding box center [1232, 455] width 248 height 25
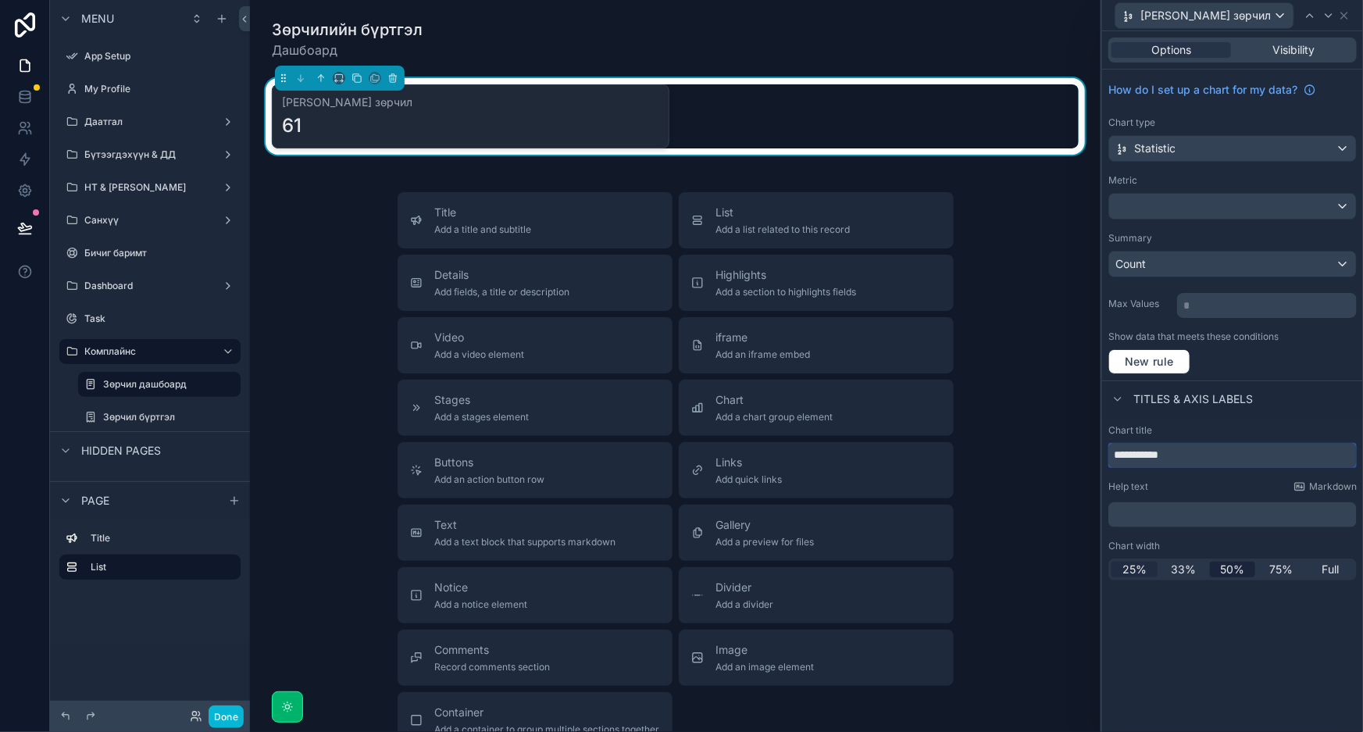
type input "**********"
click at [1127, 571] on span "25%" at bounding box center [1135, 570] width 24 height 16
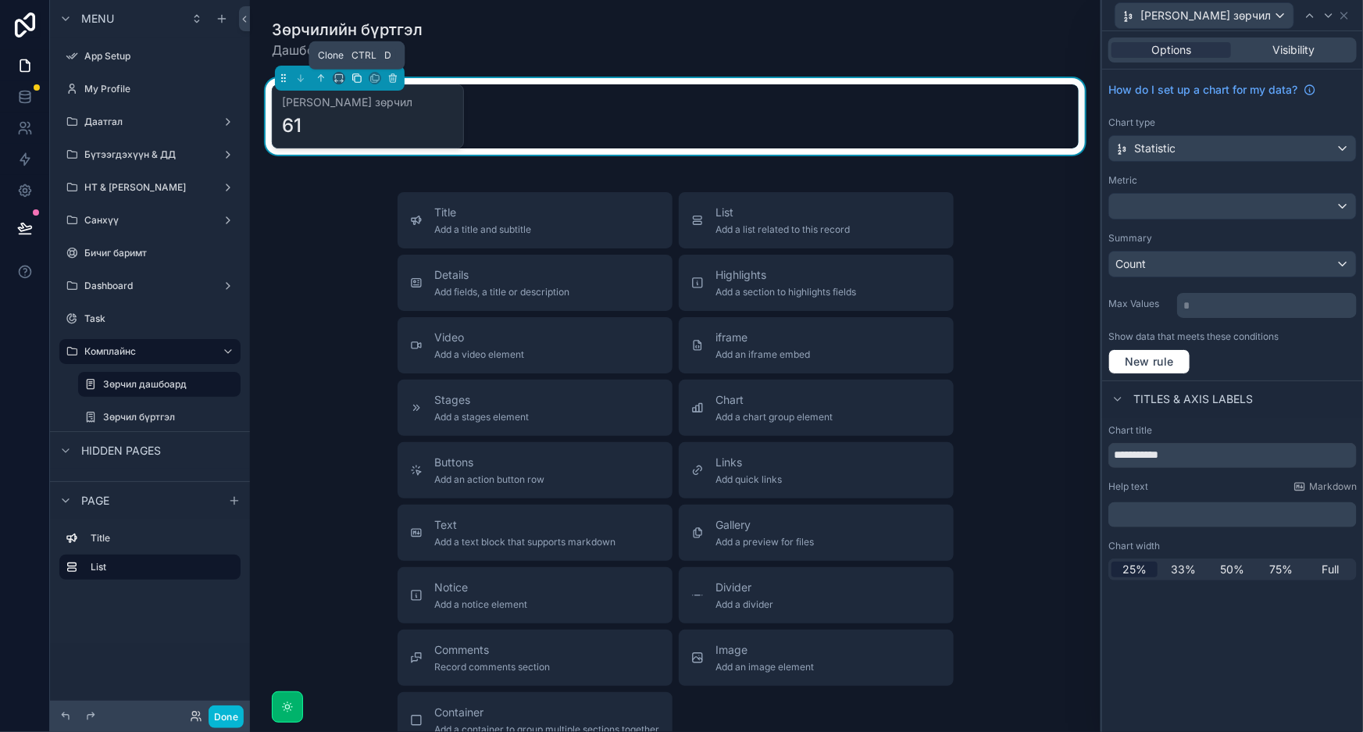
click at [358, 80] on icon "scrollable content" at bounding box center [357, 78] width 11 height 11
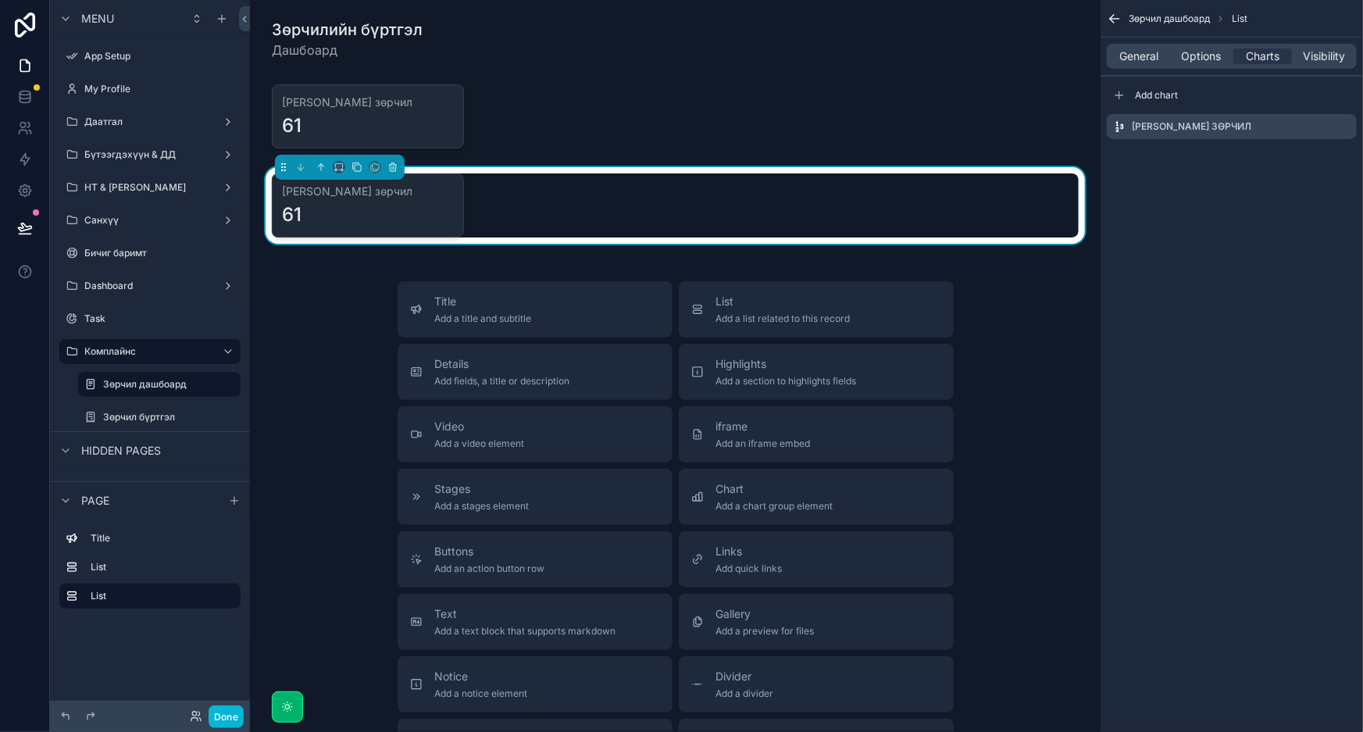
click at [434, 206] on div "61" at bounding box center [368, 214] width 172 height 25
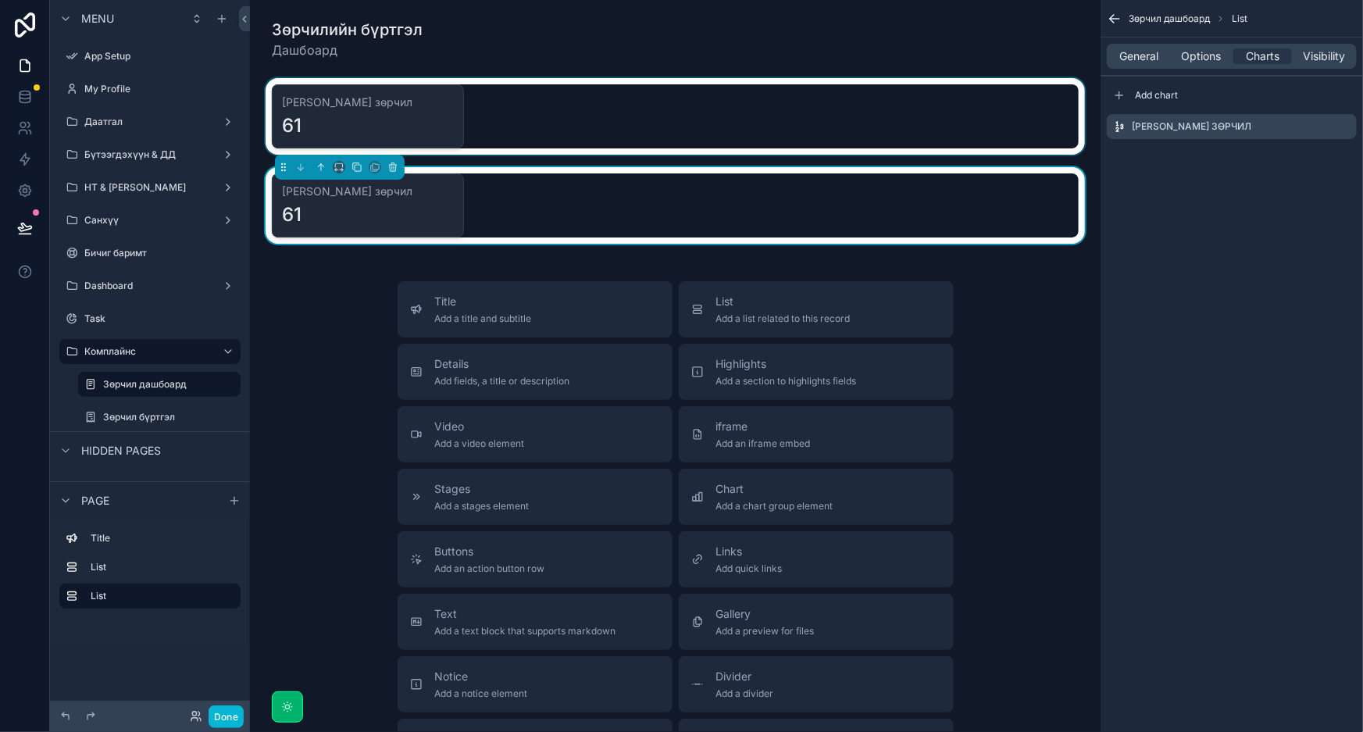
click at [513, 94] on div "scrollable content" at bounding box center [675, 116] width 826 height 77
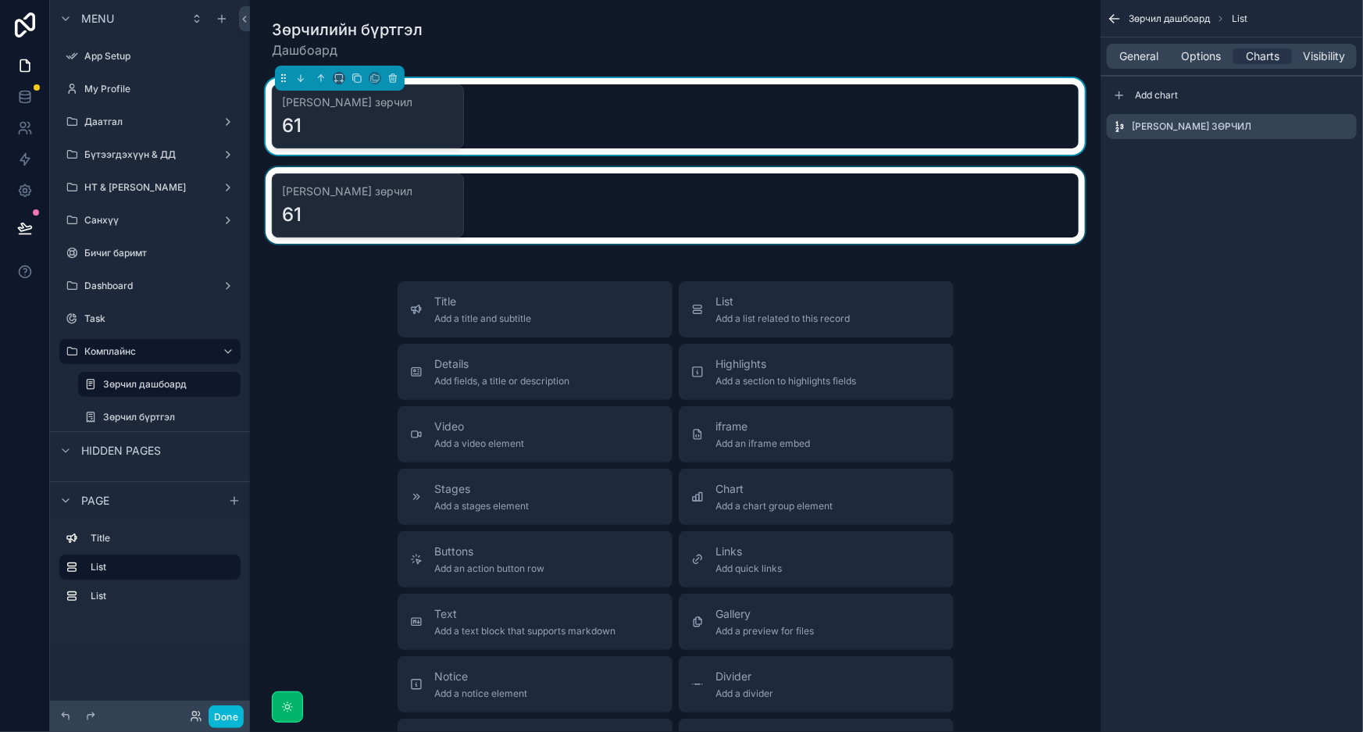
click at [469, 209] on div "scrollable content" at bounding box center [675, 205] width 826 height 77
click at [392, 225] on div "scrollable content" at bounding box center [675, 205] width 826 height 77
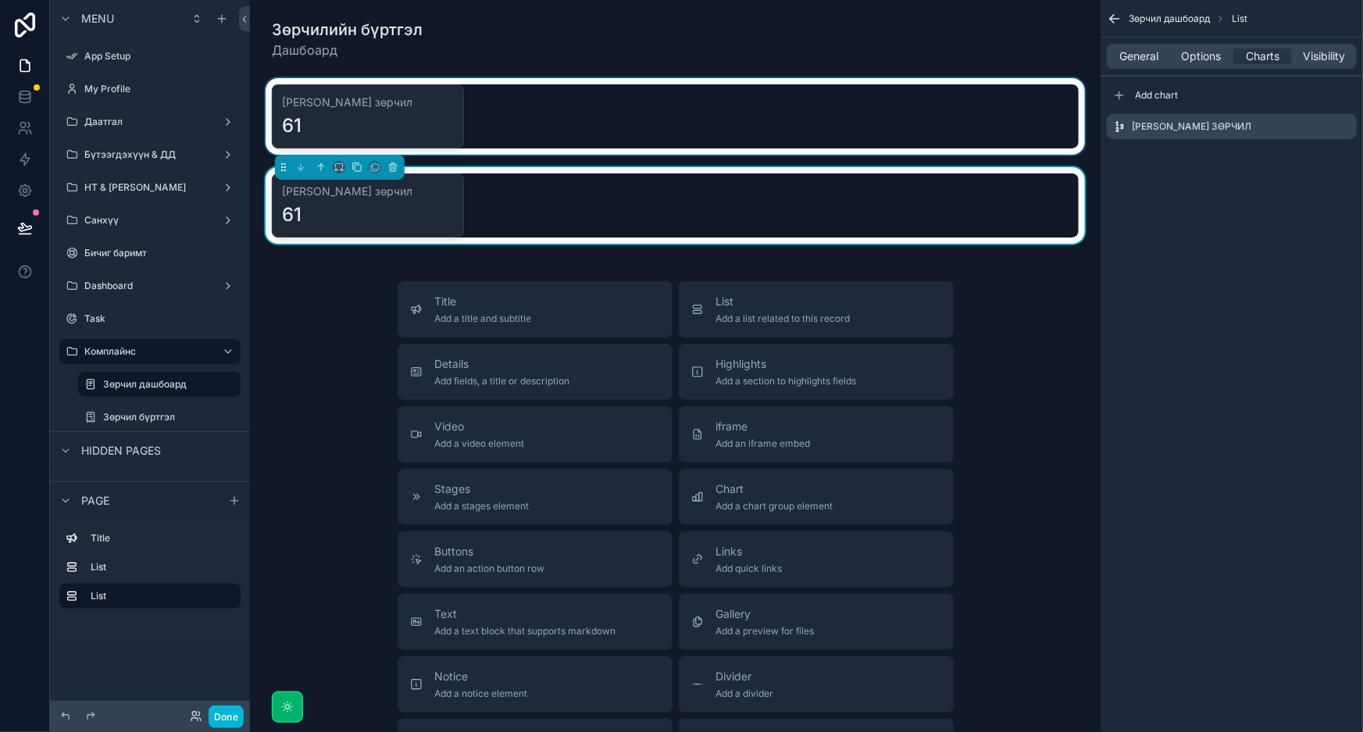
click at [712, 84] on div "scrollable content" at bounding box center [675, 116] width 826 height 77
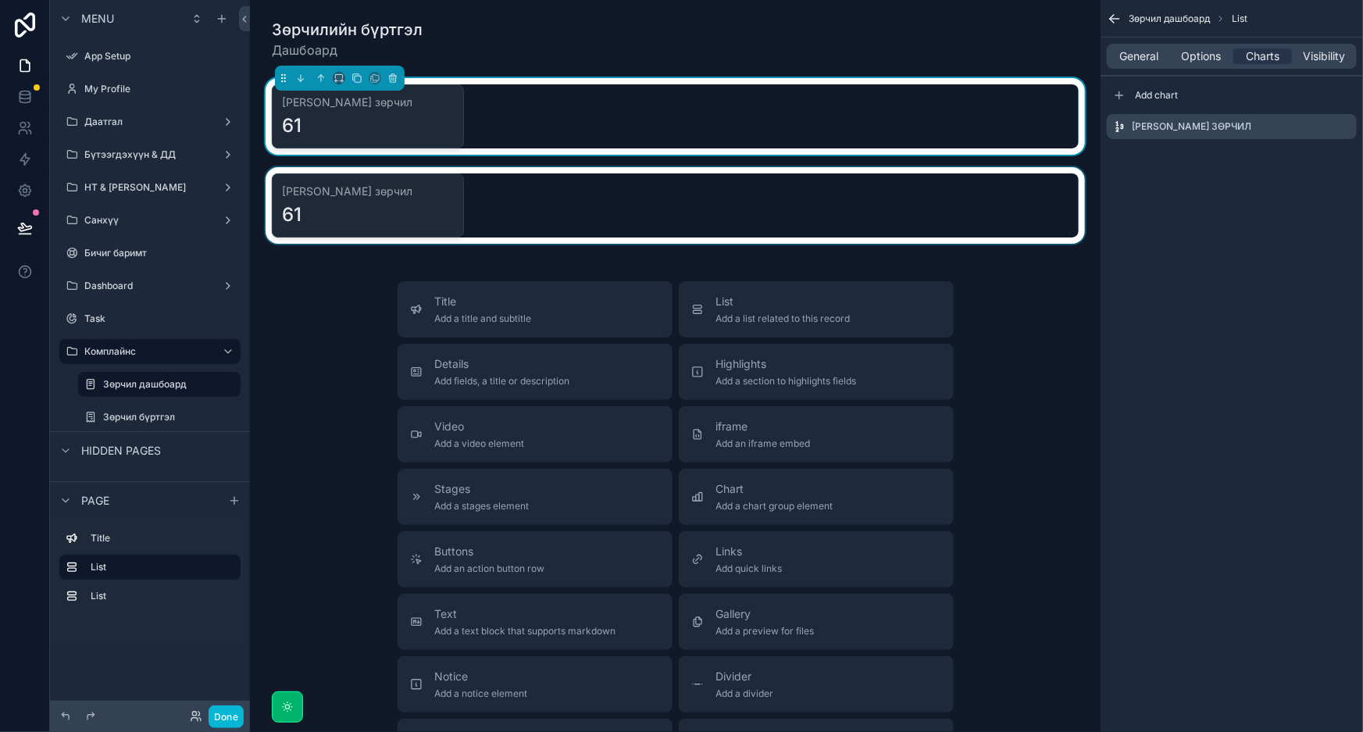
click at [1149, 65] on div "General Options Charts Visibility" at bounding box center [1232, 56] width 250 height 25
click at [1148, 56] on span "General" at bounding box center [1139, 56] width 39 height 16
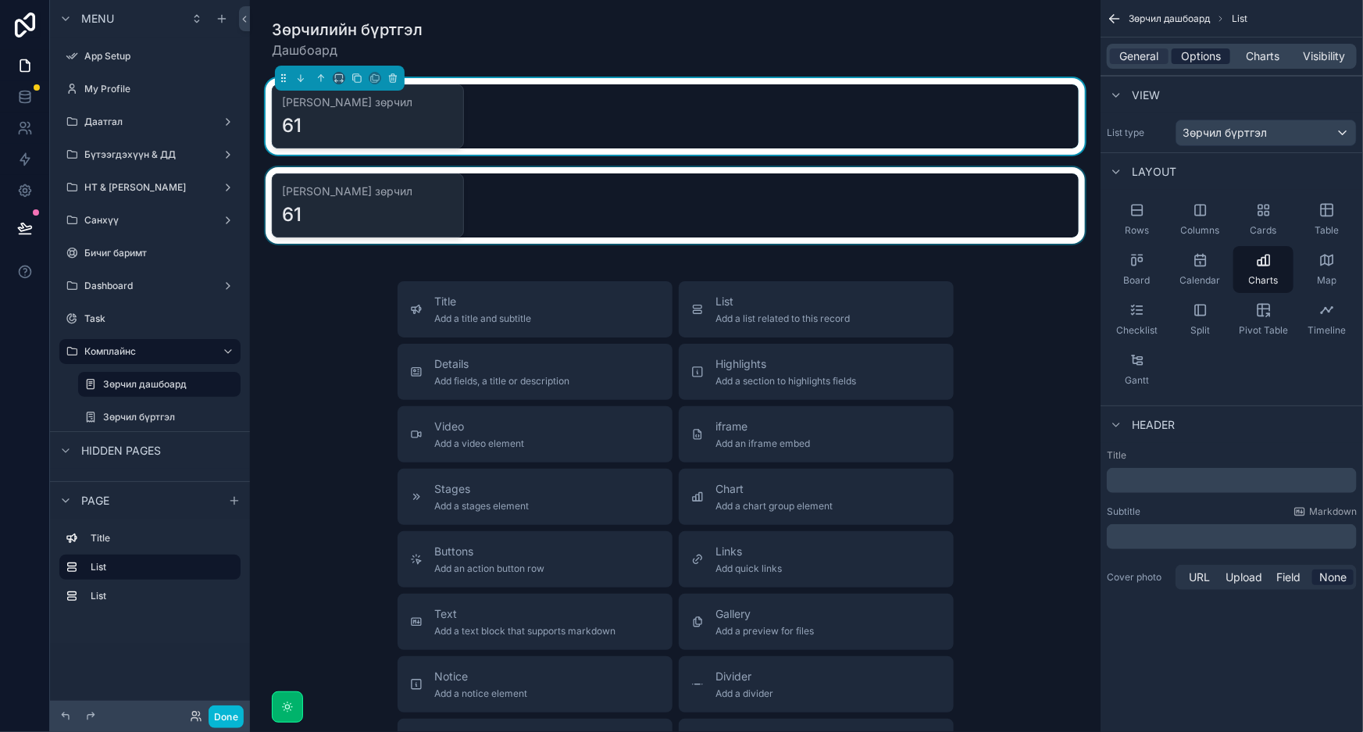
click at [1207, 57] on span "Options" at bounding box center [1201, 56] width 40 height 16
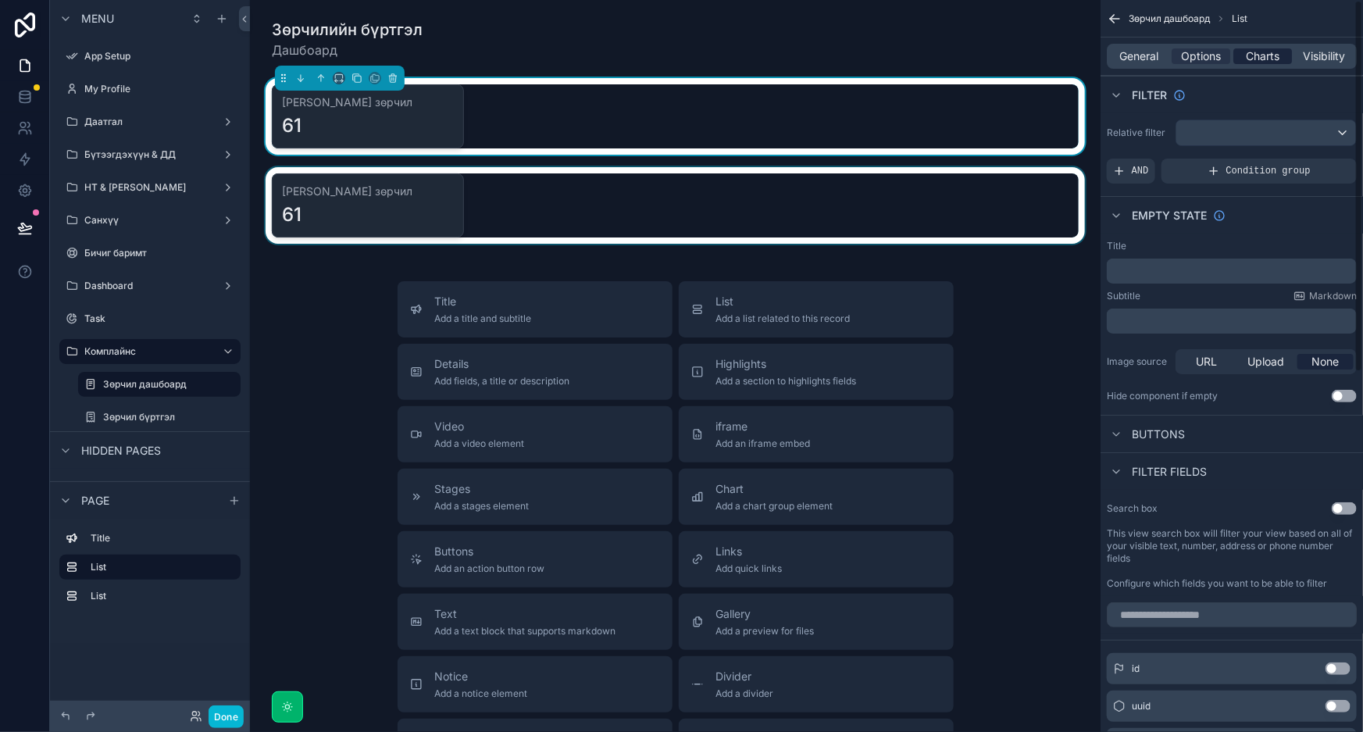
click at [1255, 56] on span "Charts" at bounding box center [1263, 56] width 34 height 16
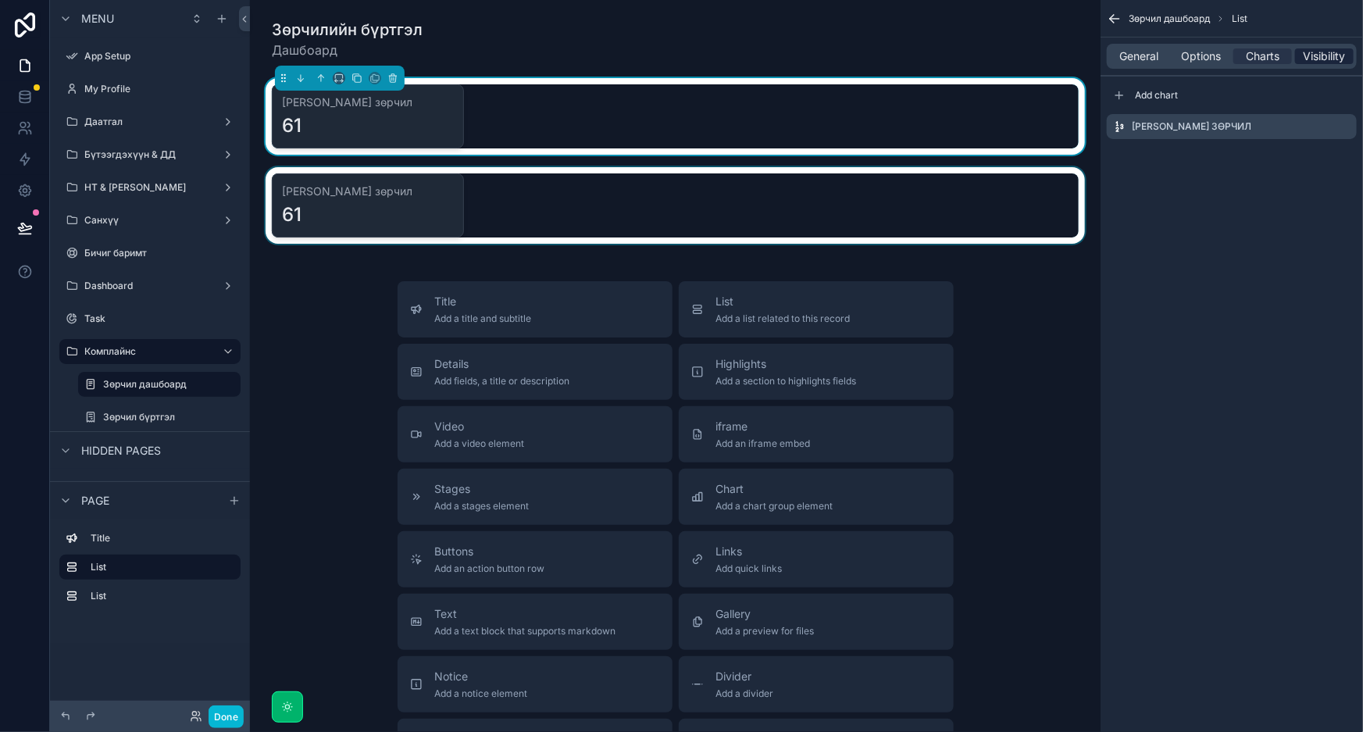
click at [1326, 54] on span "Visibility" at bounding box center [1325, 56] width 42 height 16
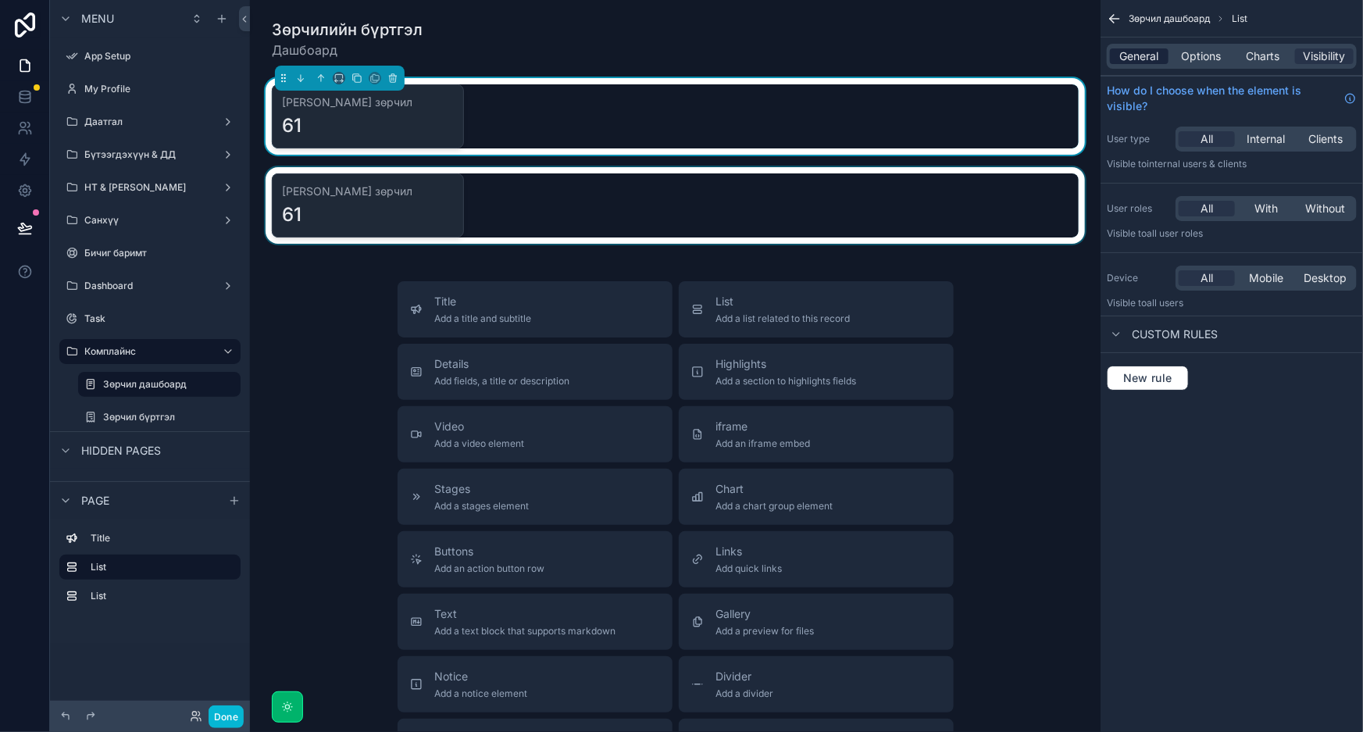
click at [1119, 55] on div "General" at bounding box center [1139, 56] width 59 height 16
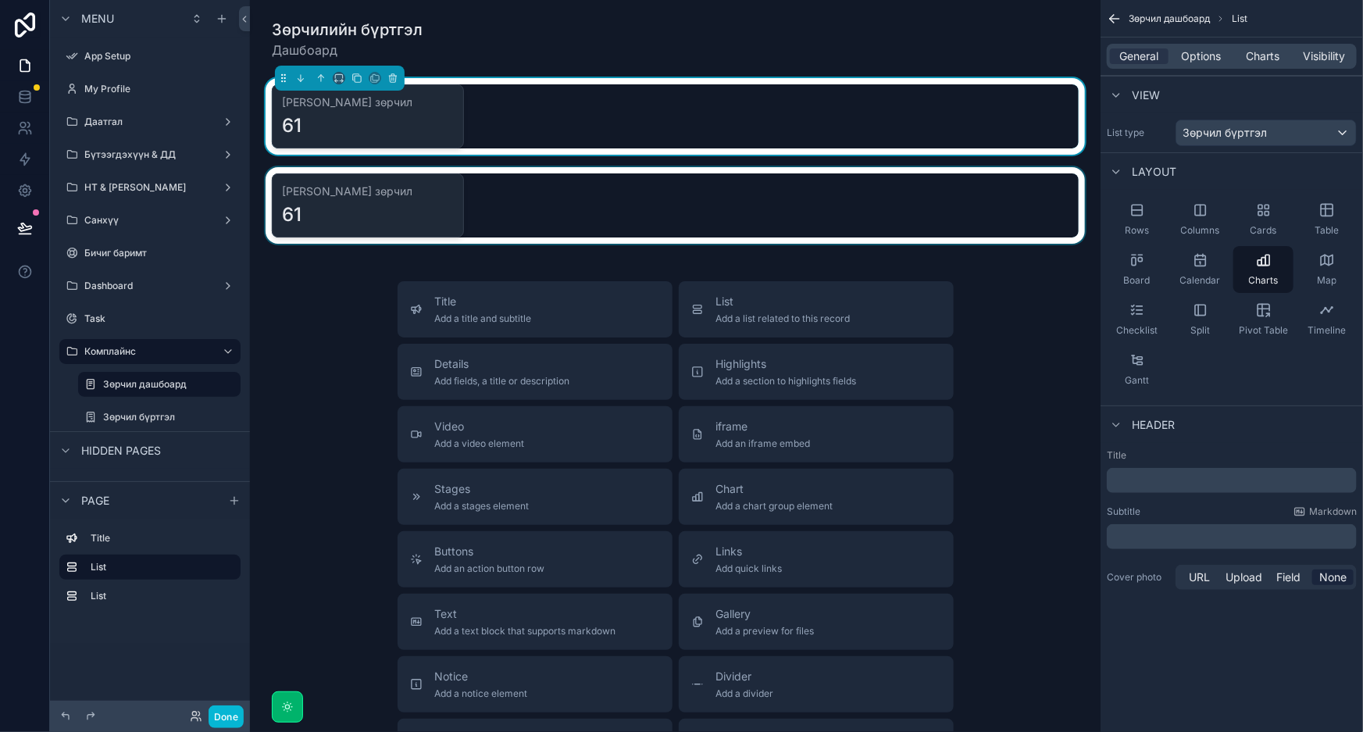
click at [866, 105] on div "[PERSON_NAME] зөрчил 61" at bounding box center [675, 116] width 807 height 64
click at [732, 102] on div "[PERSON_NAME] зөрчил 61" at bounding box center [675, 116] width 807 height 64
click at [592, 114] on div "[PERSON_NAME] зөрчил 61" at bounding box center [675, 116] width 807 height 64
click at [422, 200] on div "scrollable content" at bounding box center [675, 205] width 826 height 77
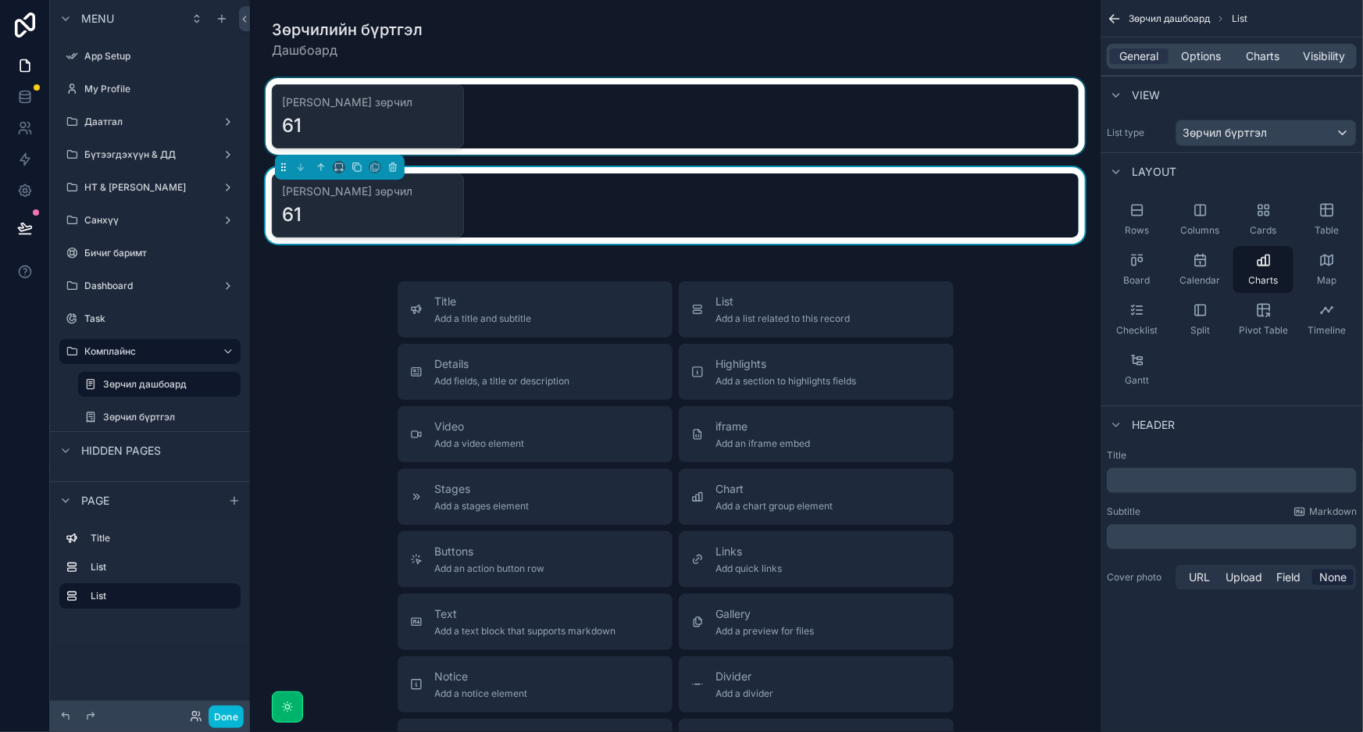
click at [541, 102] on div "scrollable content" at bounding box center [675, 116] width 826 height 77
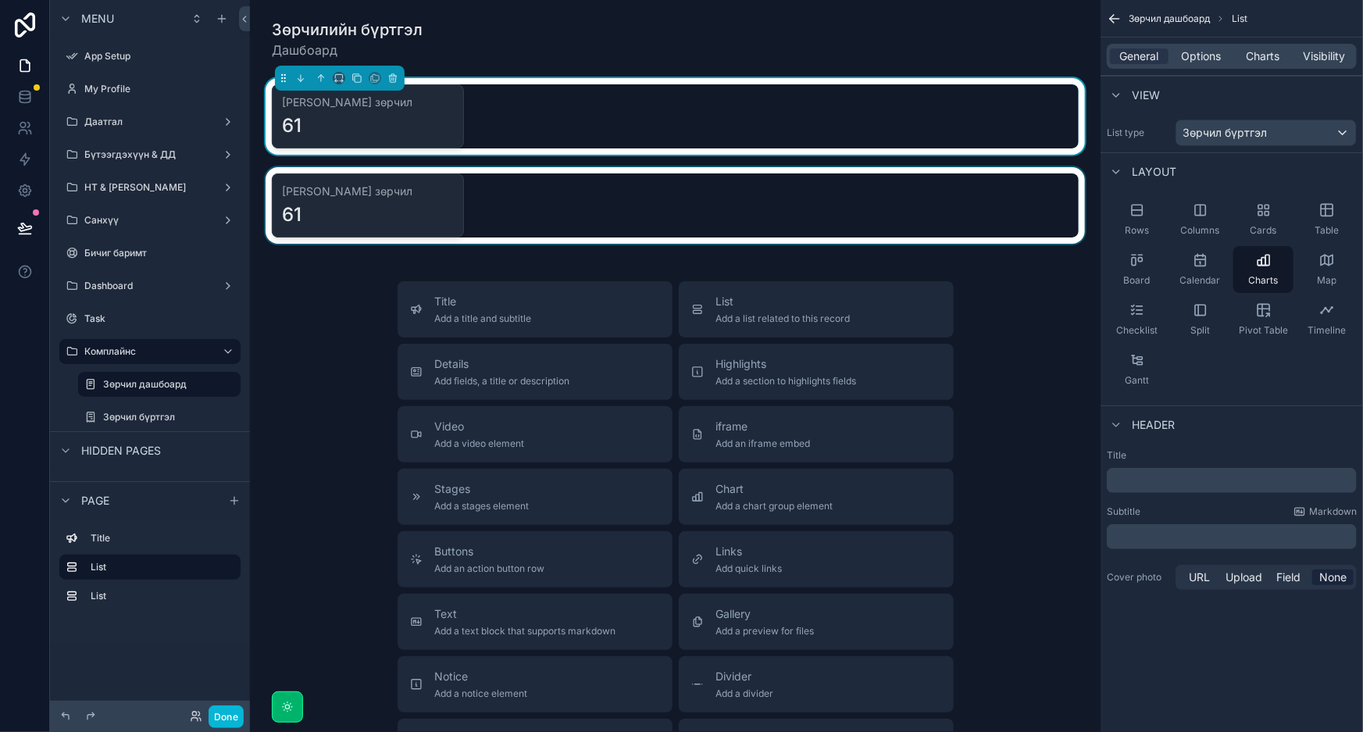
click at [420, 192] on div "scrollable content" at bounding box center [675, 205] width 826 height 77
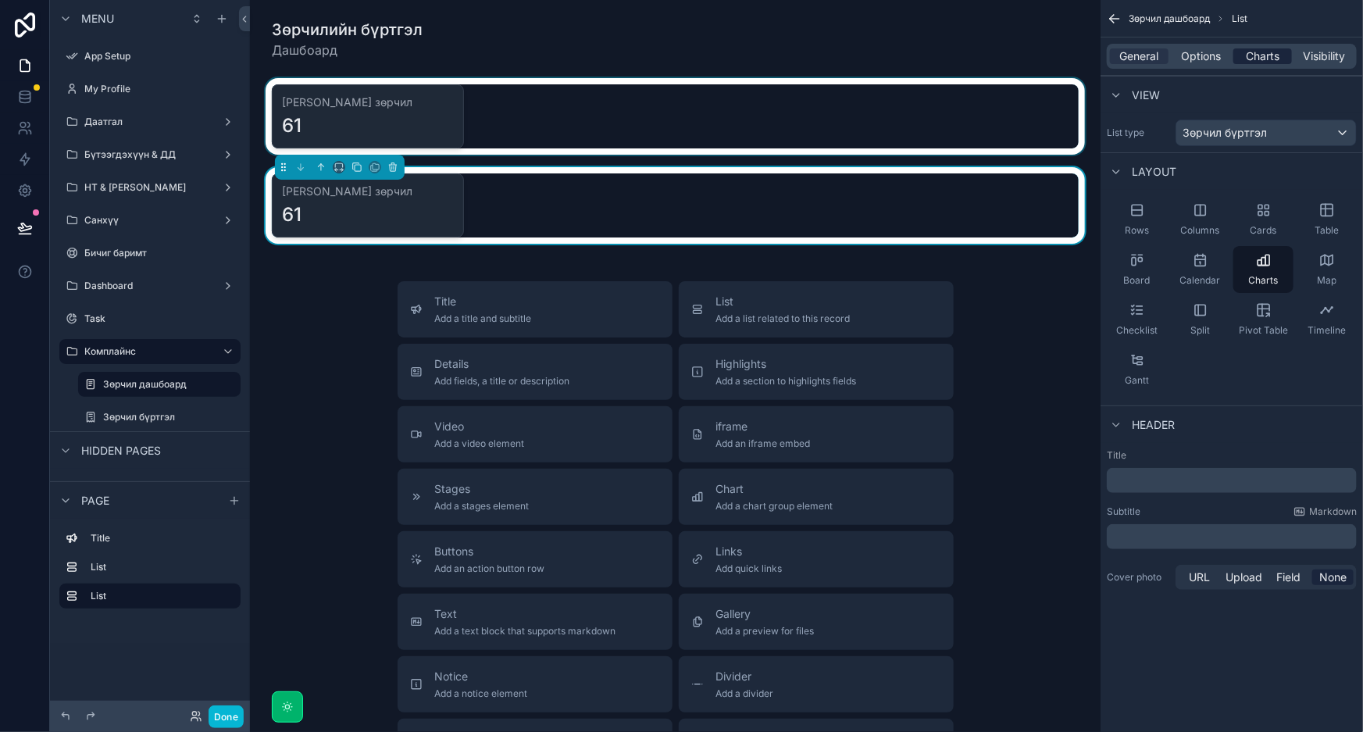
click at [1254, 55] on span "Charts" at bounding box center [1263, 56] width 34 height 16
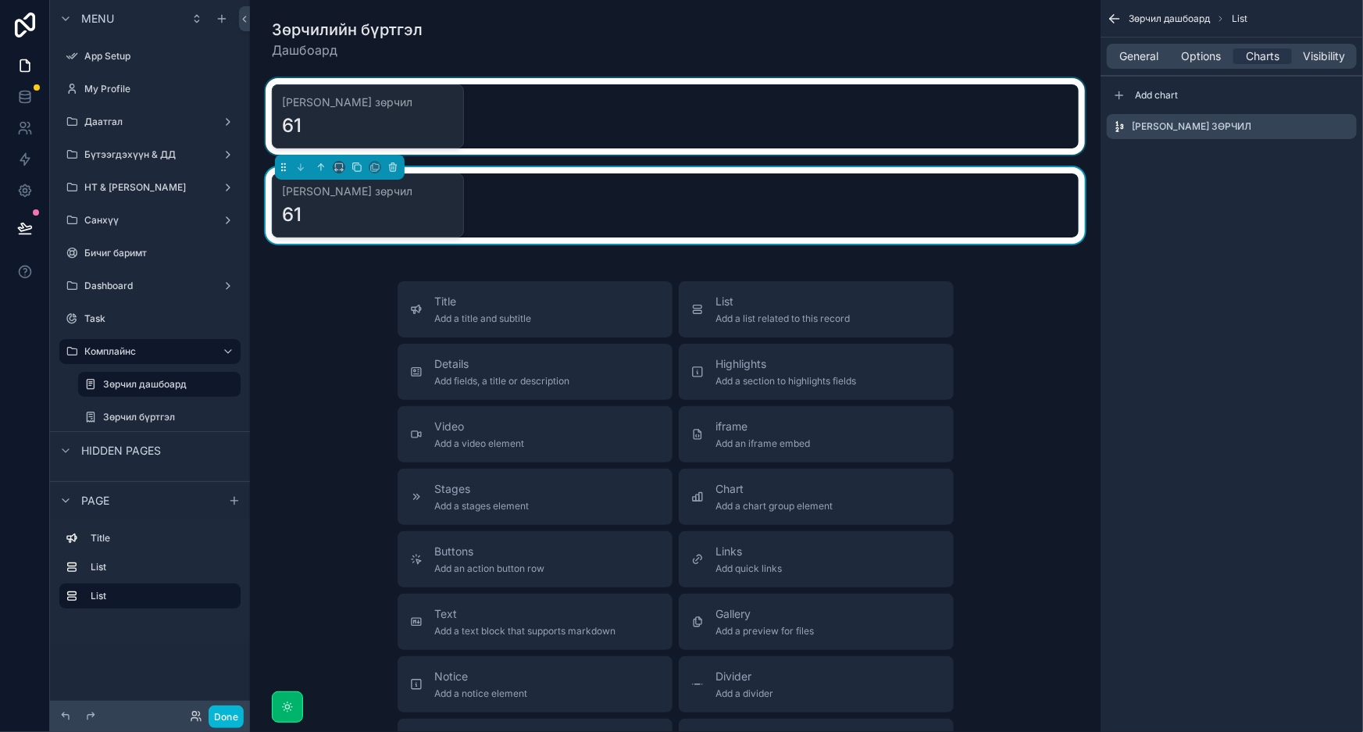
click at [623, 241] on div "[PERSON_NAME] зөрчил 61" at bounding box center [675, 205] width 826 height 77
click at [633, 221] on div "[PERSON_NAME] зөрчил 61" at bounding box center [675, 205] width 807 height 64
click at [1343, 123] on icon "scrollable content" at bounding box center [1344, 126] width 12 height 12
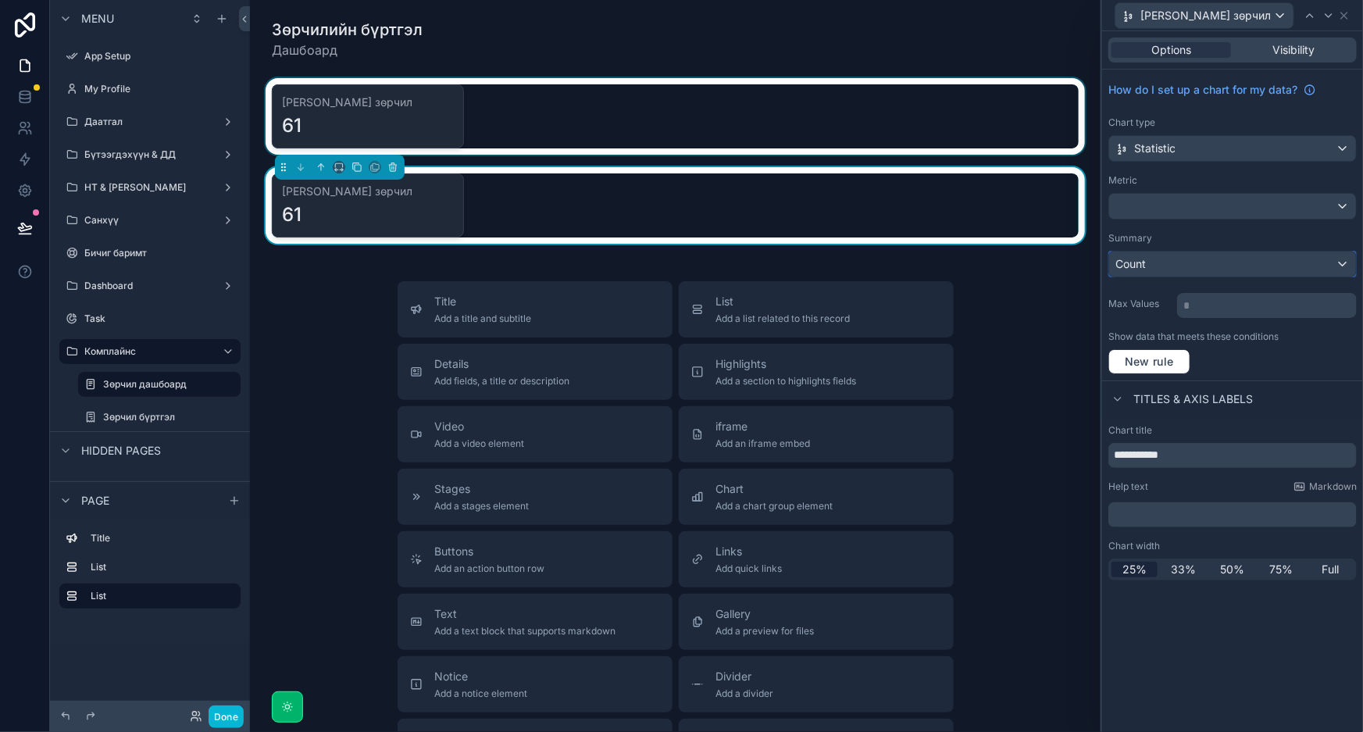
click at [1211, 266] on div "Count" at bounding box center [1232, 264] width 247 height 25
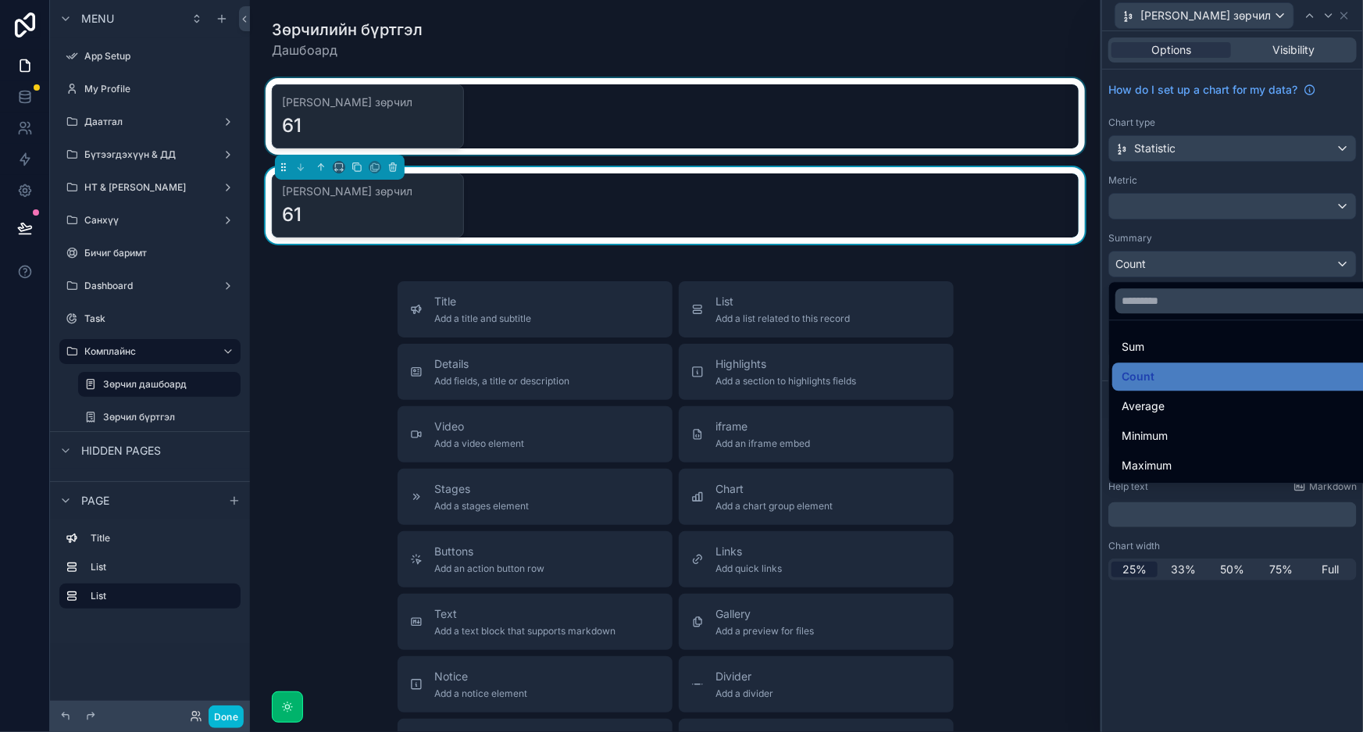
click at [1211, 266] on div at bounding box center [1232, 366] width 261 height 732
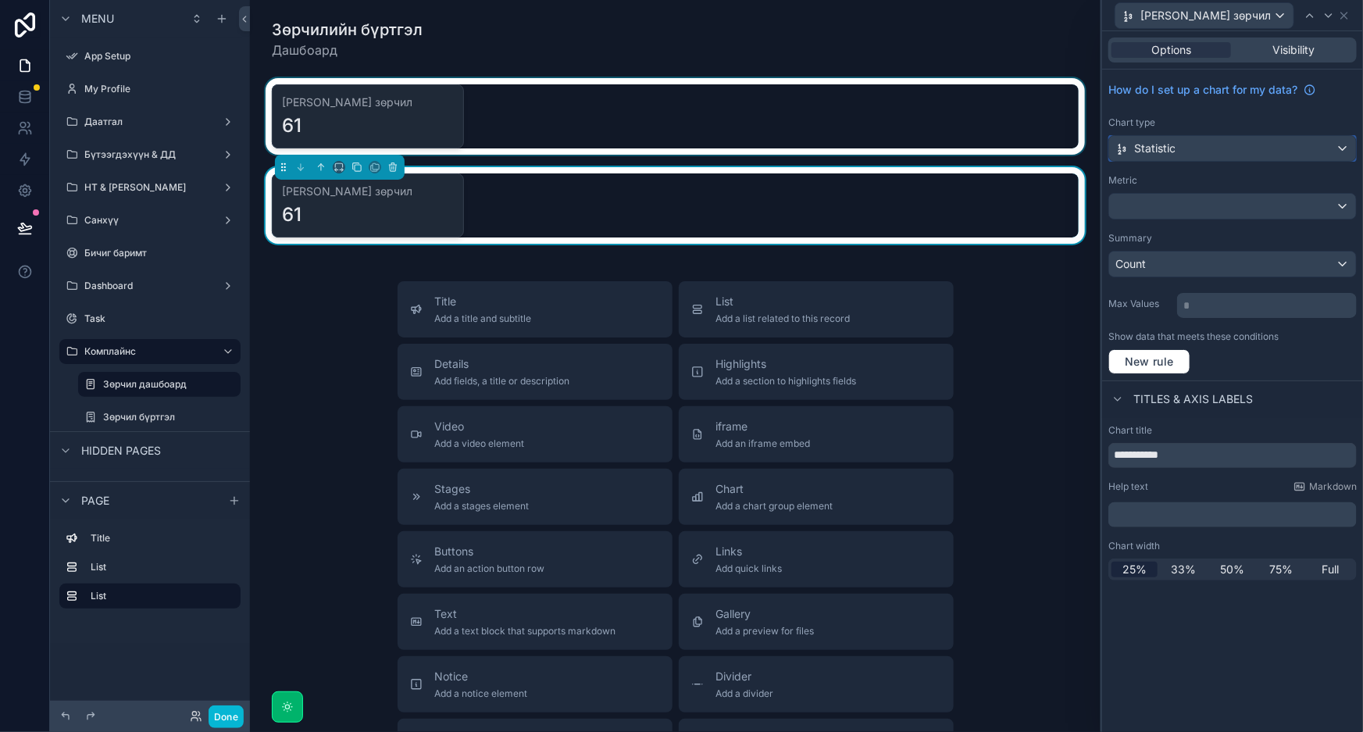
click at [1240, 144] on div "Statistic" at bounding box center [1232, 148] width 247 height 25
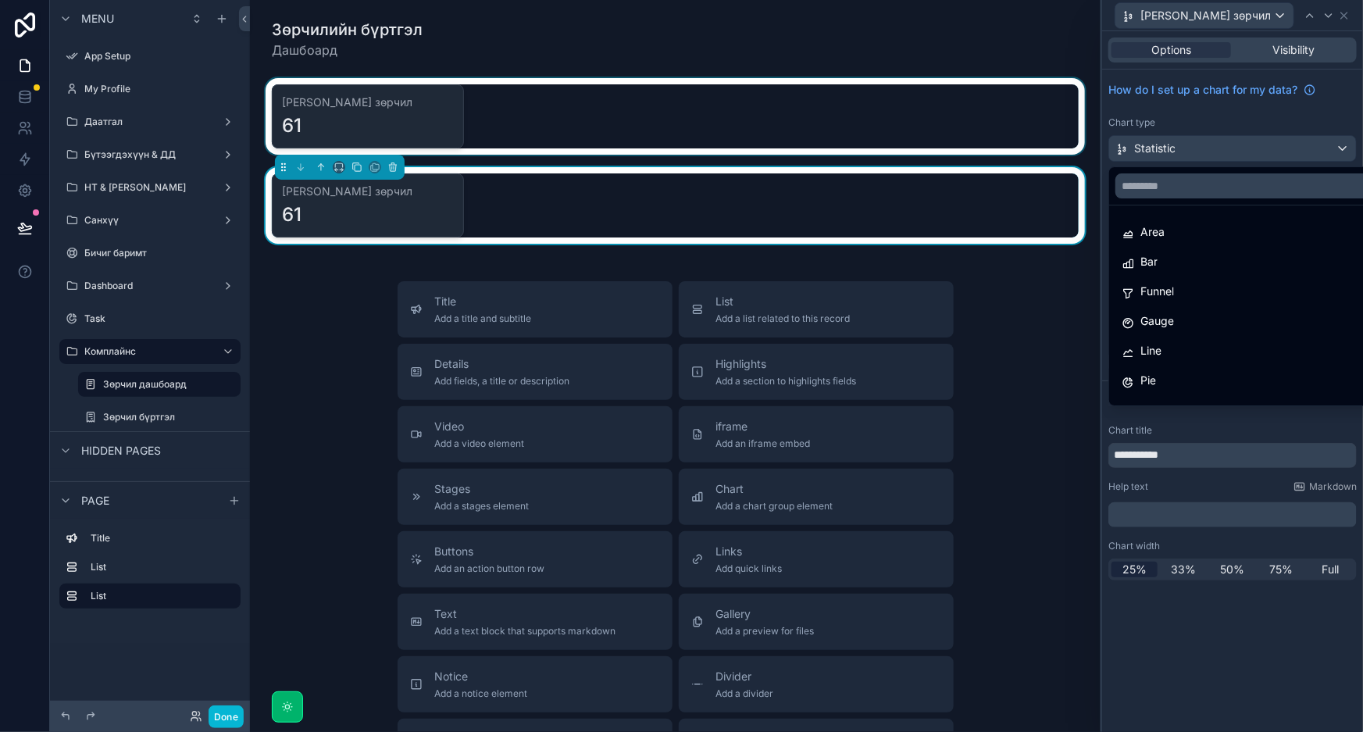
click at [1240, 144] on div at bounding box center [1232, 366] width 261 height 732
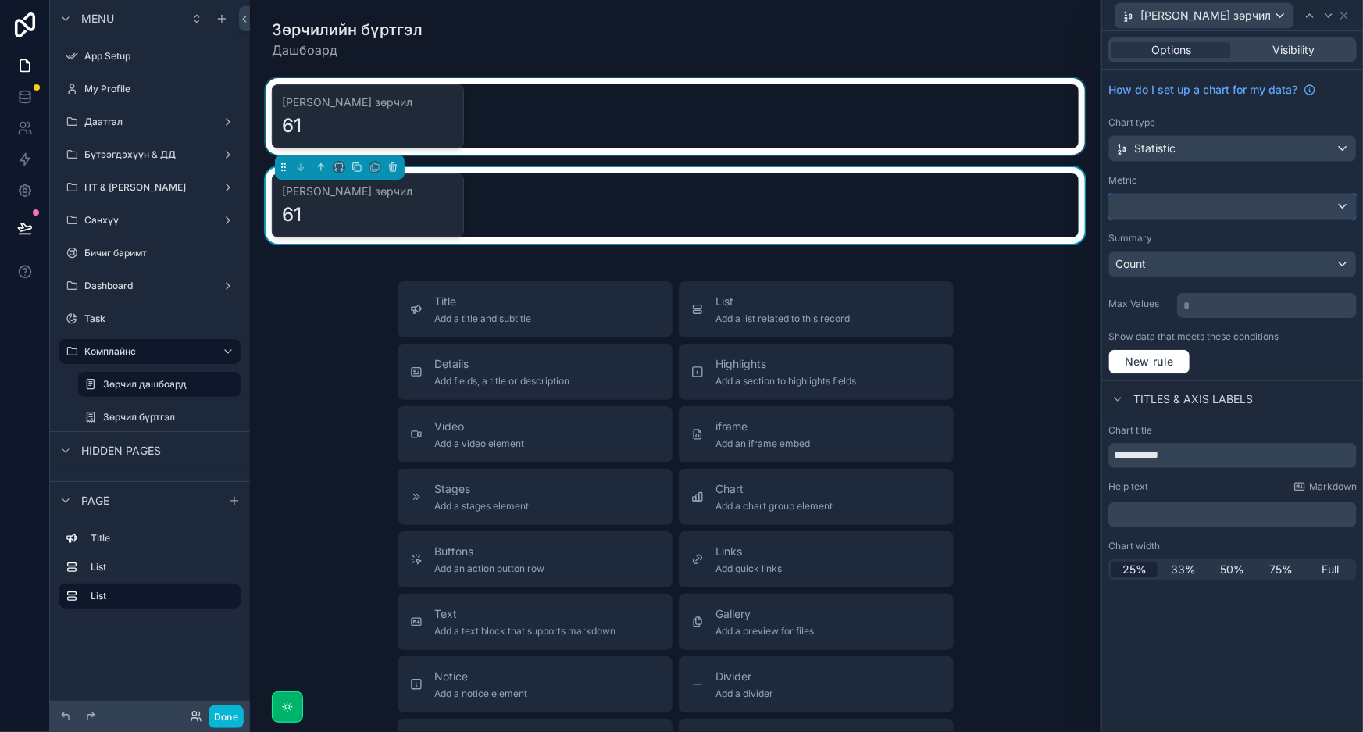
click at [1245, 202] on div at bounding box center [1232, 206] width 247 height 25
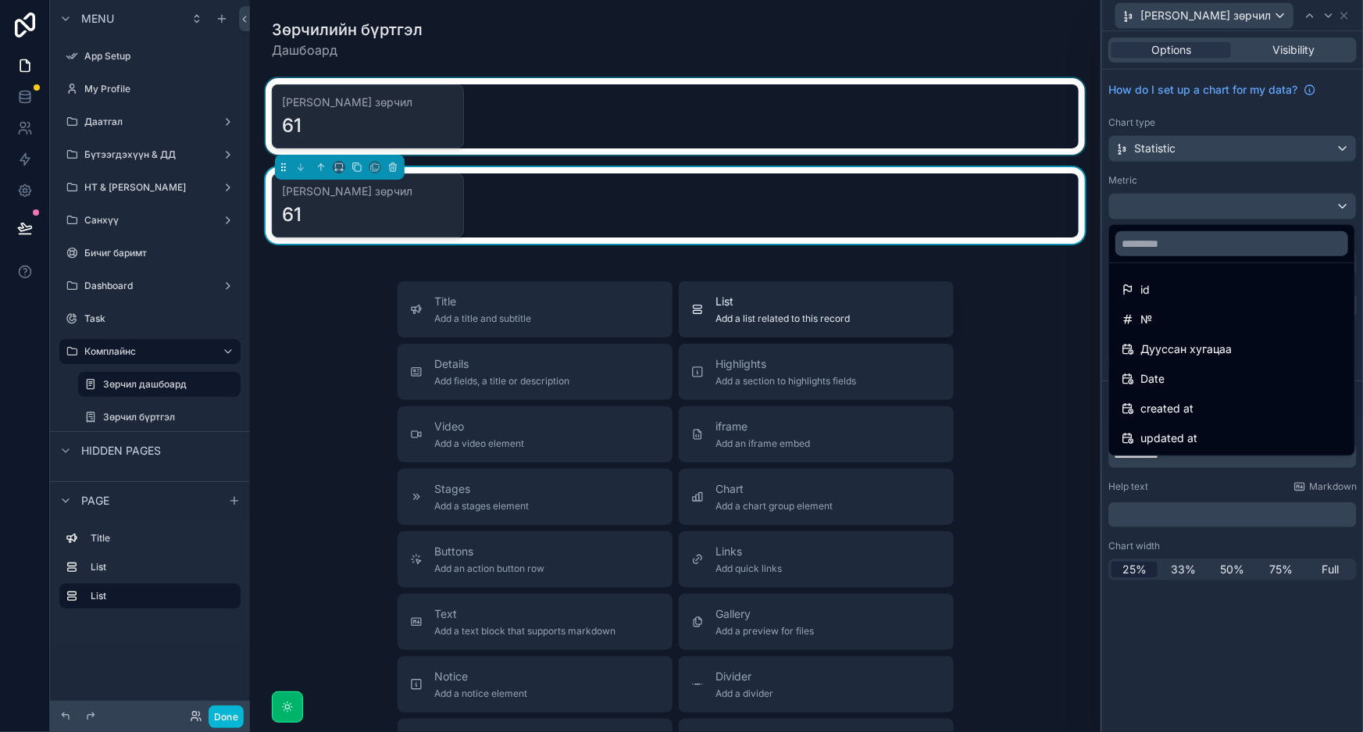
click at [926, 295] on div "List Add a list related to this record" at bounding box center [816, 309] width 250 height 31
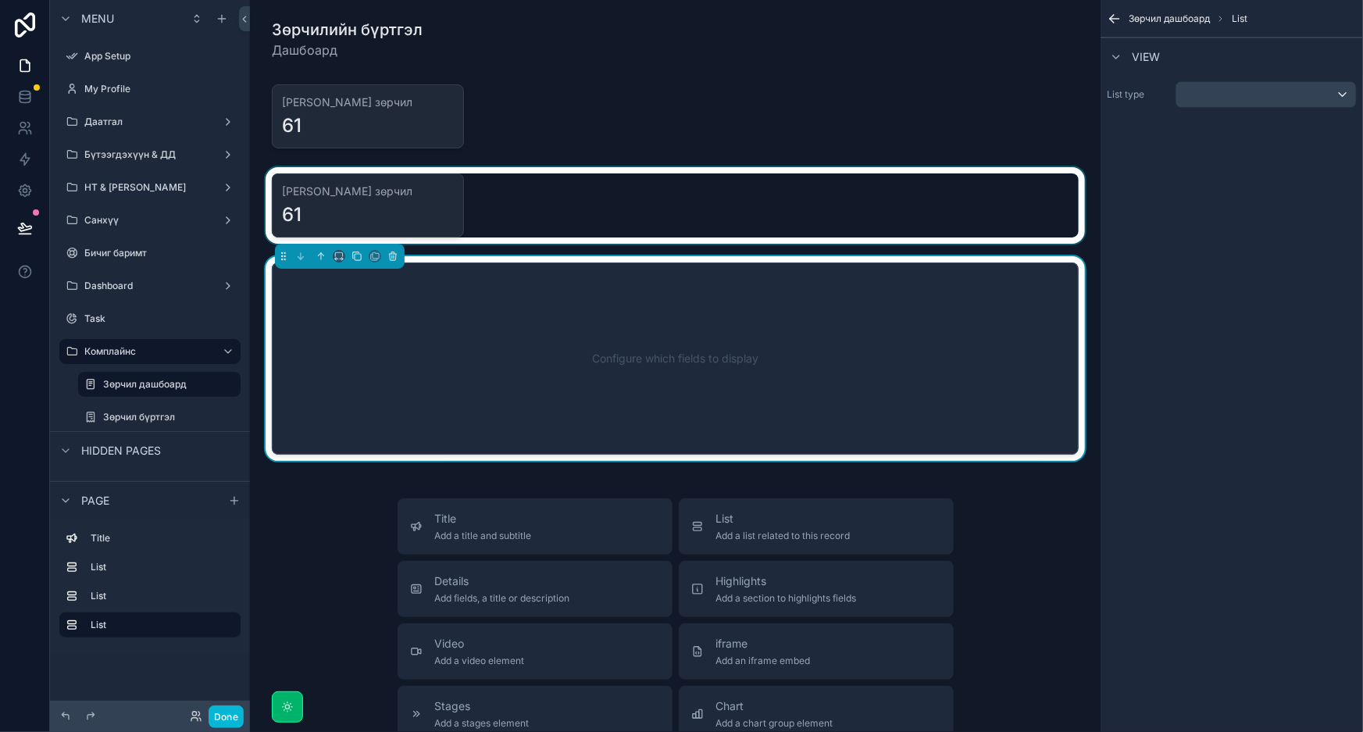
click at [987, 228] on div "scrollable content" at bounding box center [675, 205] width 826 height 77
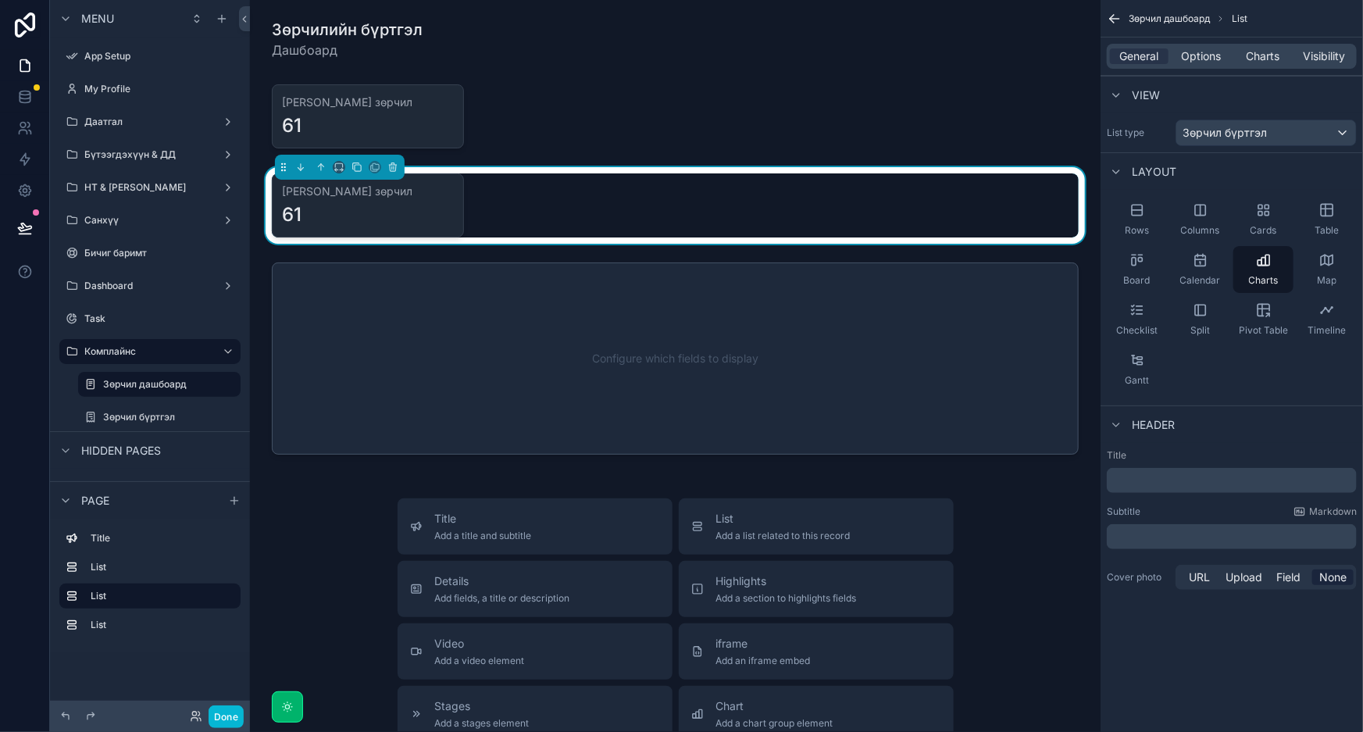
click at [904, 215] on div "[PERSON_NAME] зөрчил 61" at bounding box center [675, 205] width 807 height 64
click at [390, 167] on icon "scrollable content" at bounding box center [393, 168] width 6 height 6
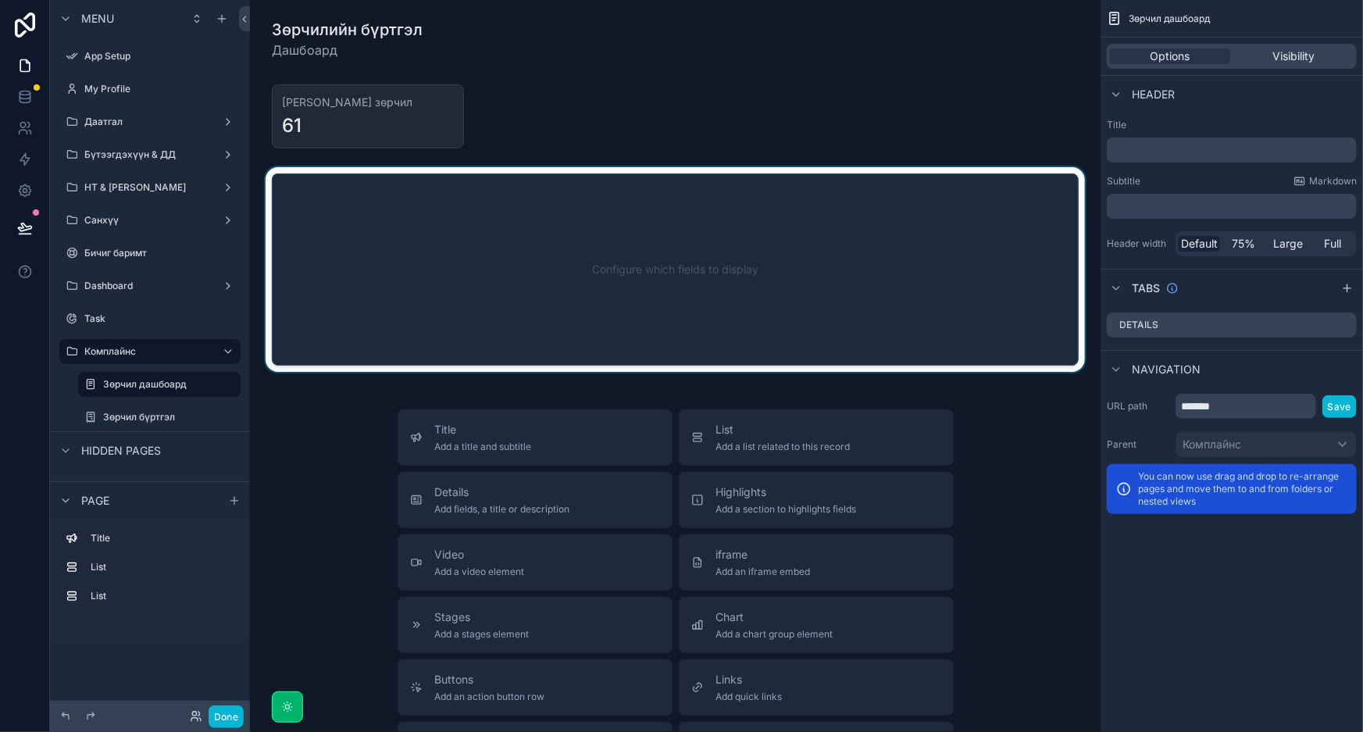
click at [627, 289] on div "scrollable content" at bounding box center [675, 269] width 826 height 205
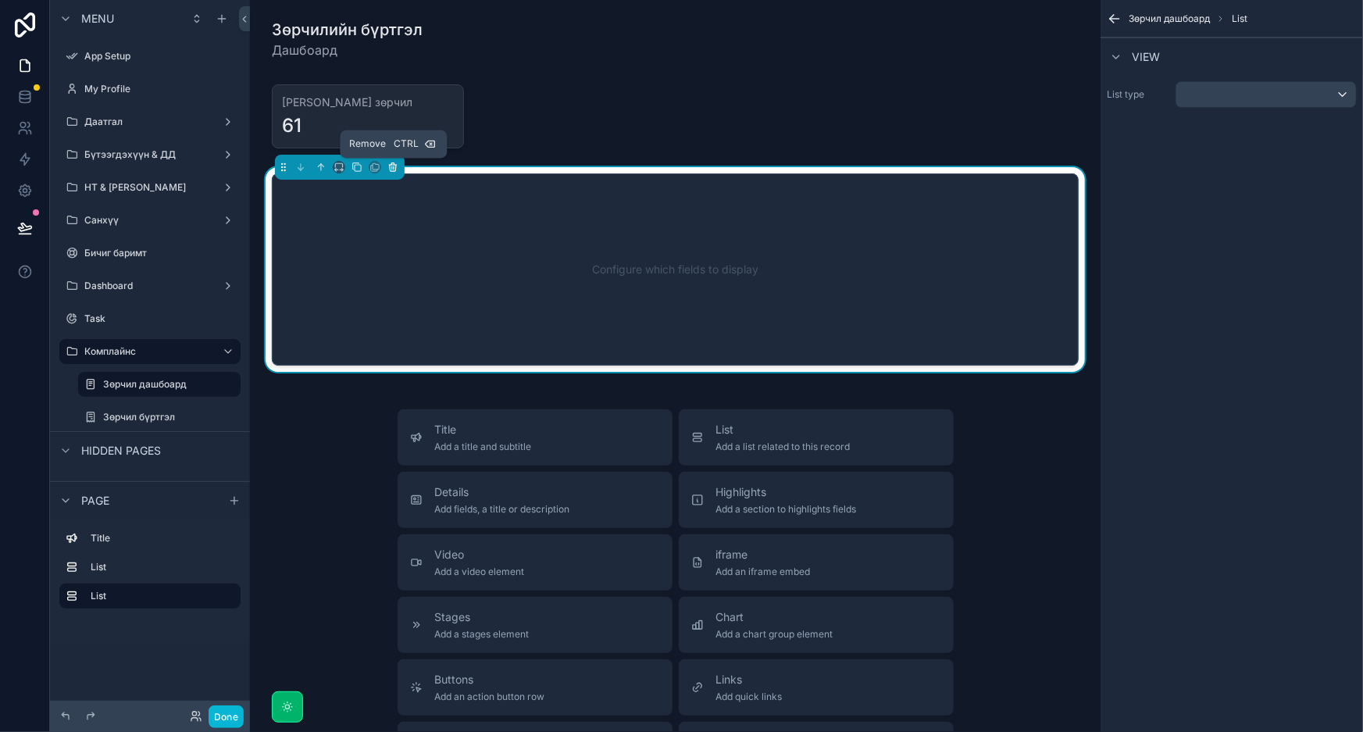
click at [392, 164] on icon "scrollable content" at bounding box center [392, 167] width 11 height 11
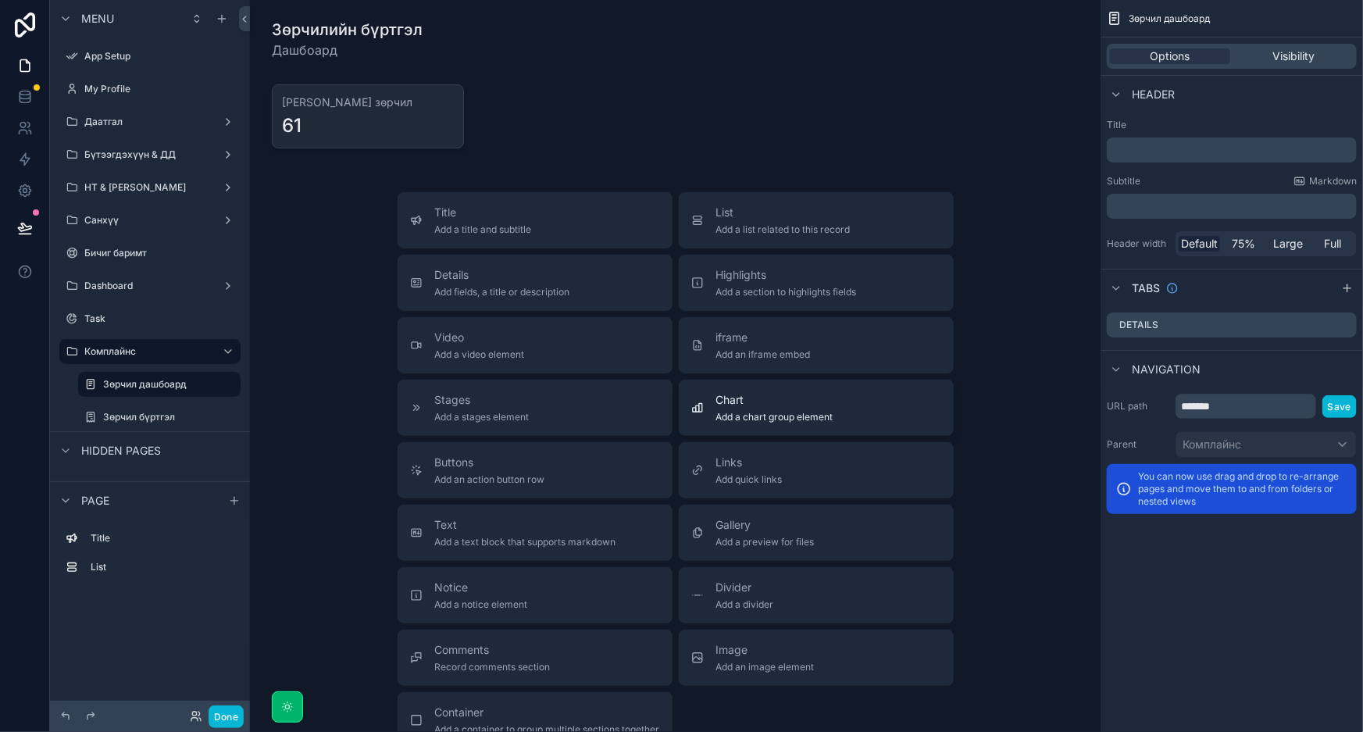
click at [778, 397] on span "Chart" at bounding box center [774, 400] width 117 height 16
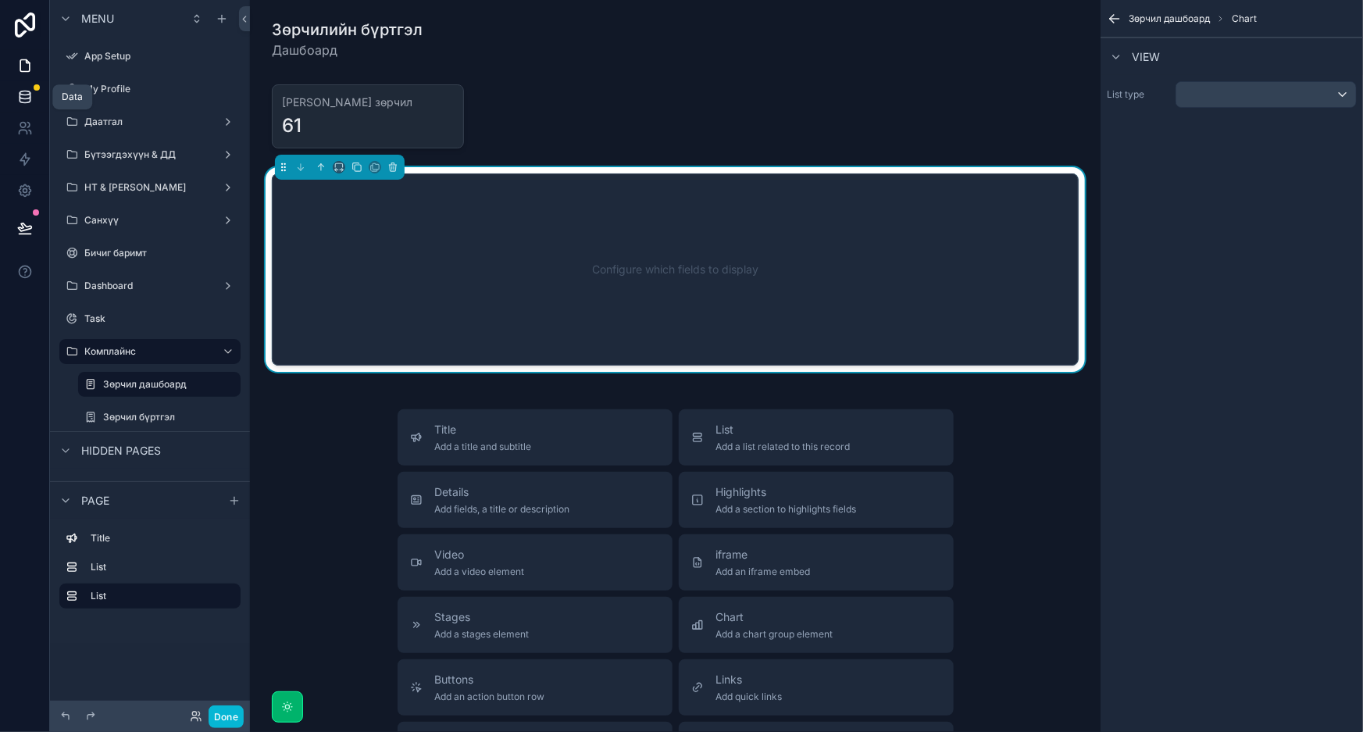
click at [27, 93] on icon at bounding box center [25, 97] width 16 height 16
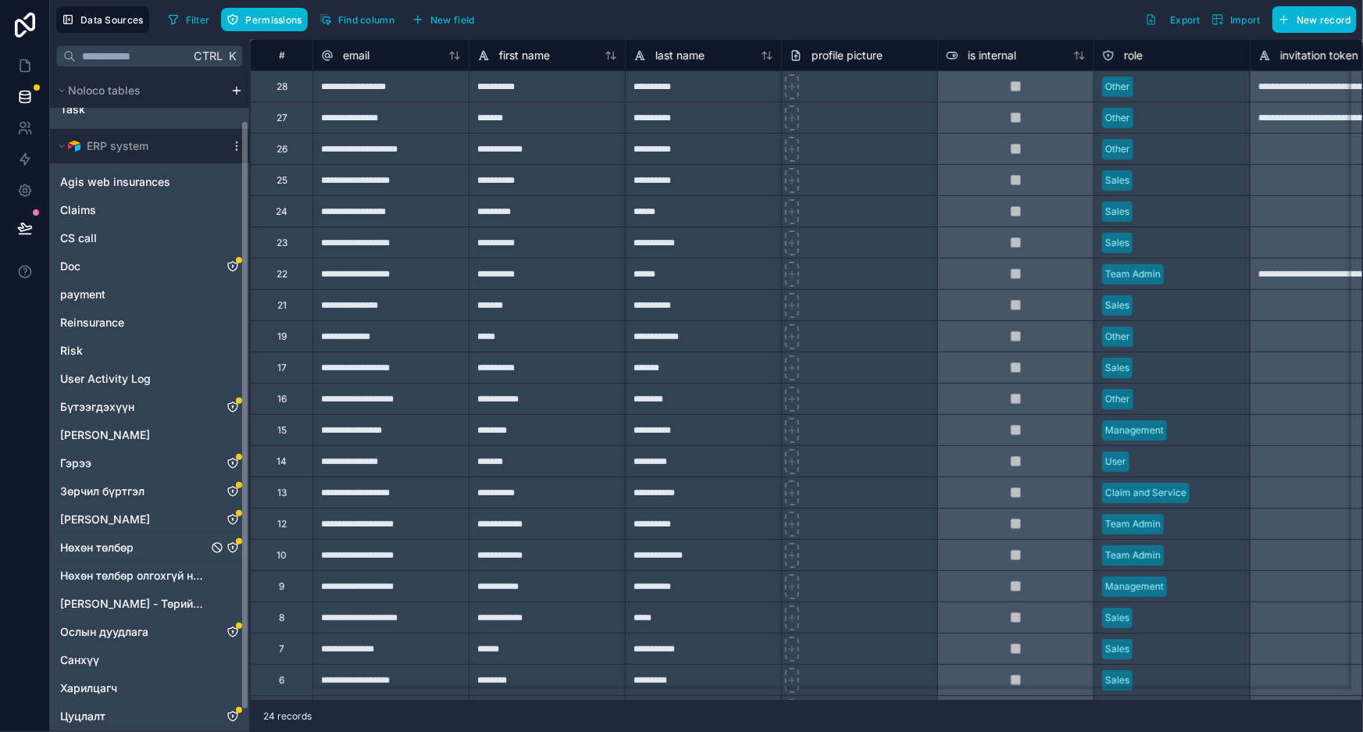
scroll to position [77, 0]
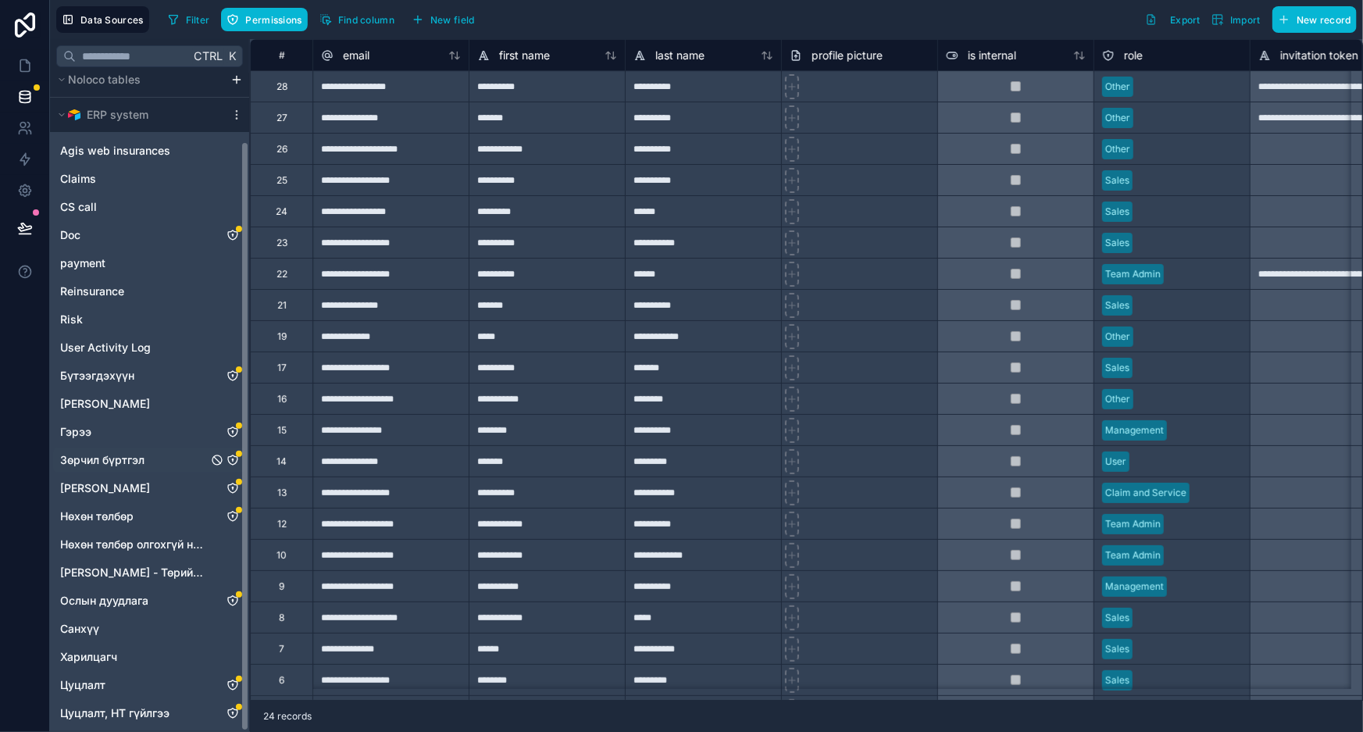
click at [139, 449] on div "Зөрчил бүртгэл" at bounding box center [149, 460] width 193 height 25
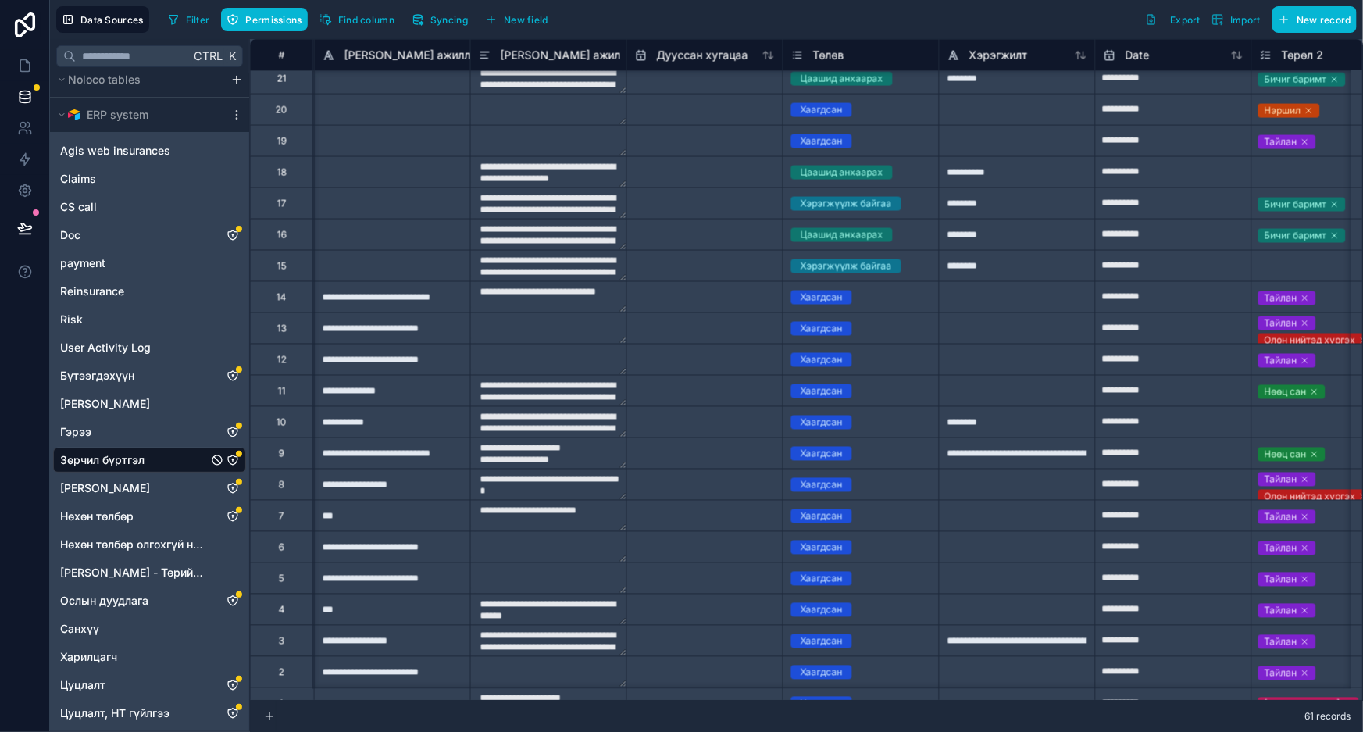
scroll to position [1290, 1405]
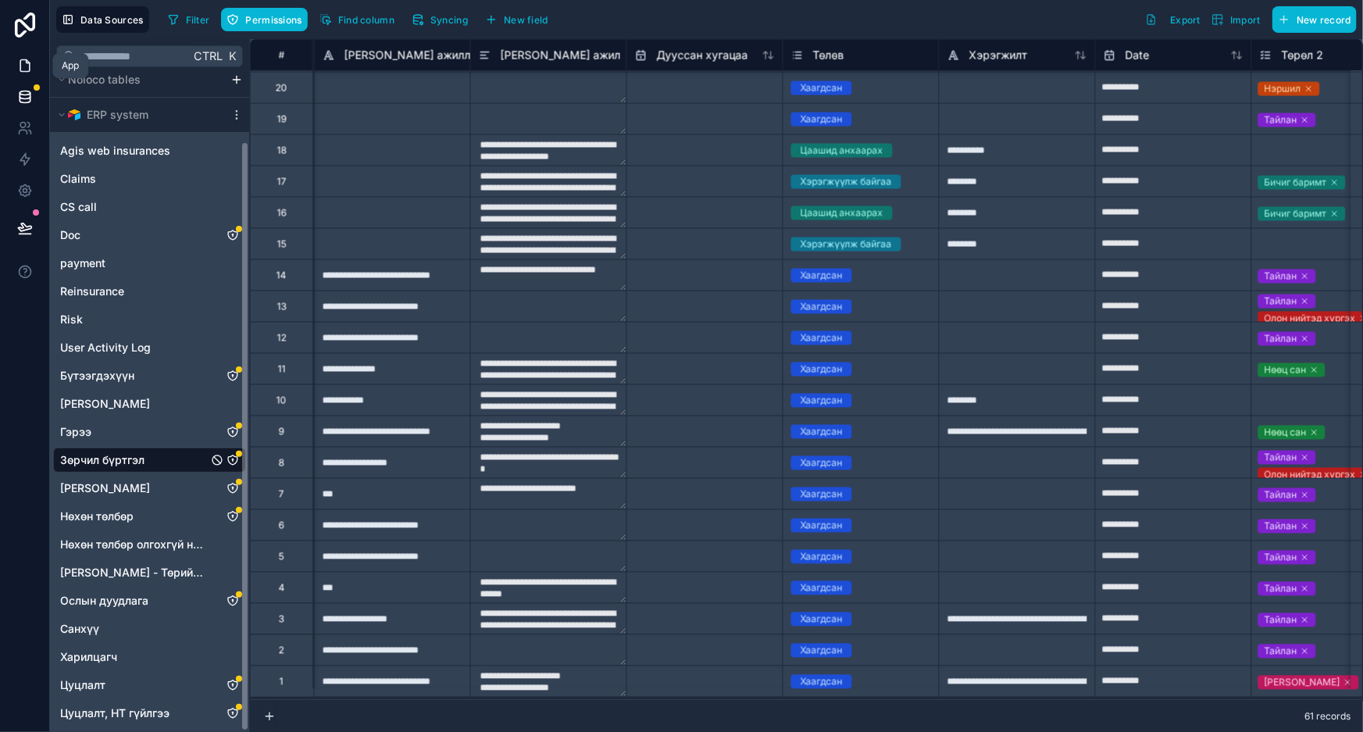
click at [13, 70] on link at bounding box center [24, 65] width 49 height 31
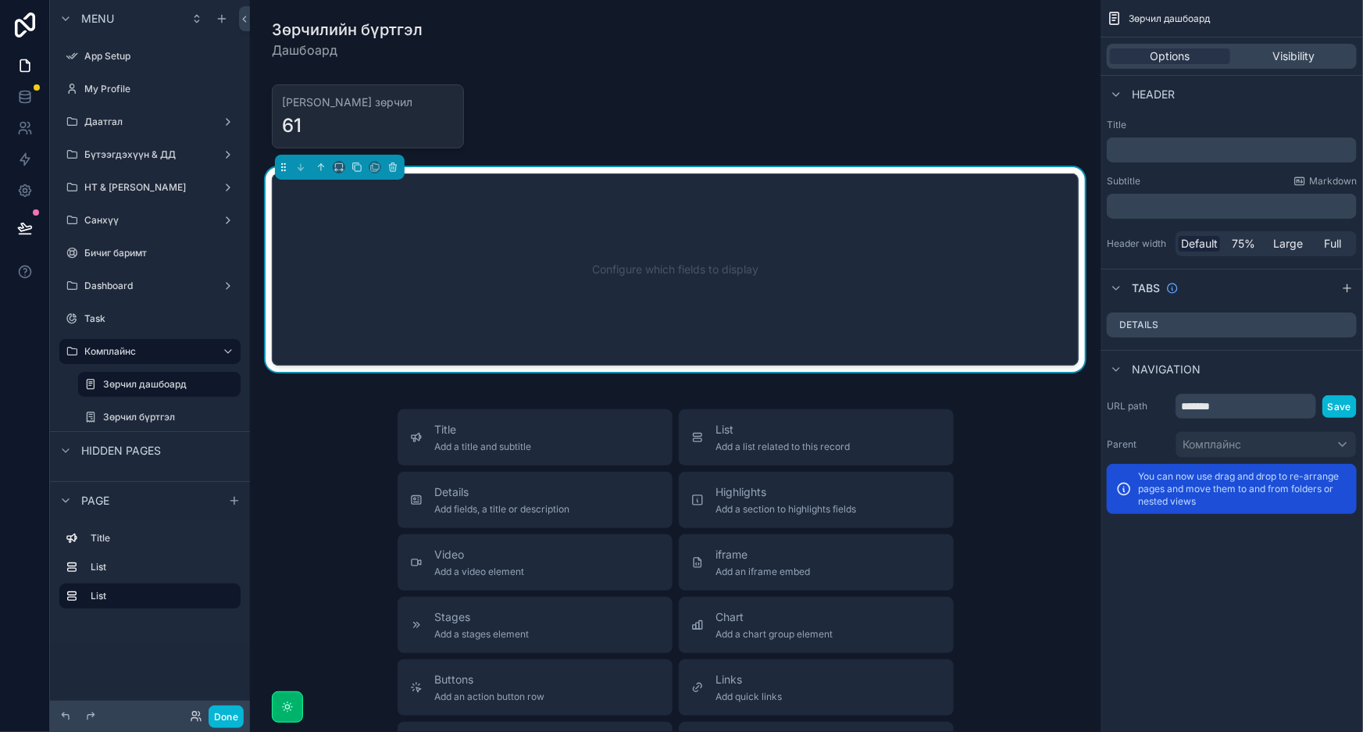
click at [648, 253] on div "Configure which fields to display" at bounding box center [675, 269] width 755 height 141
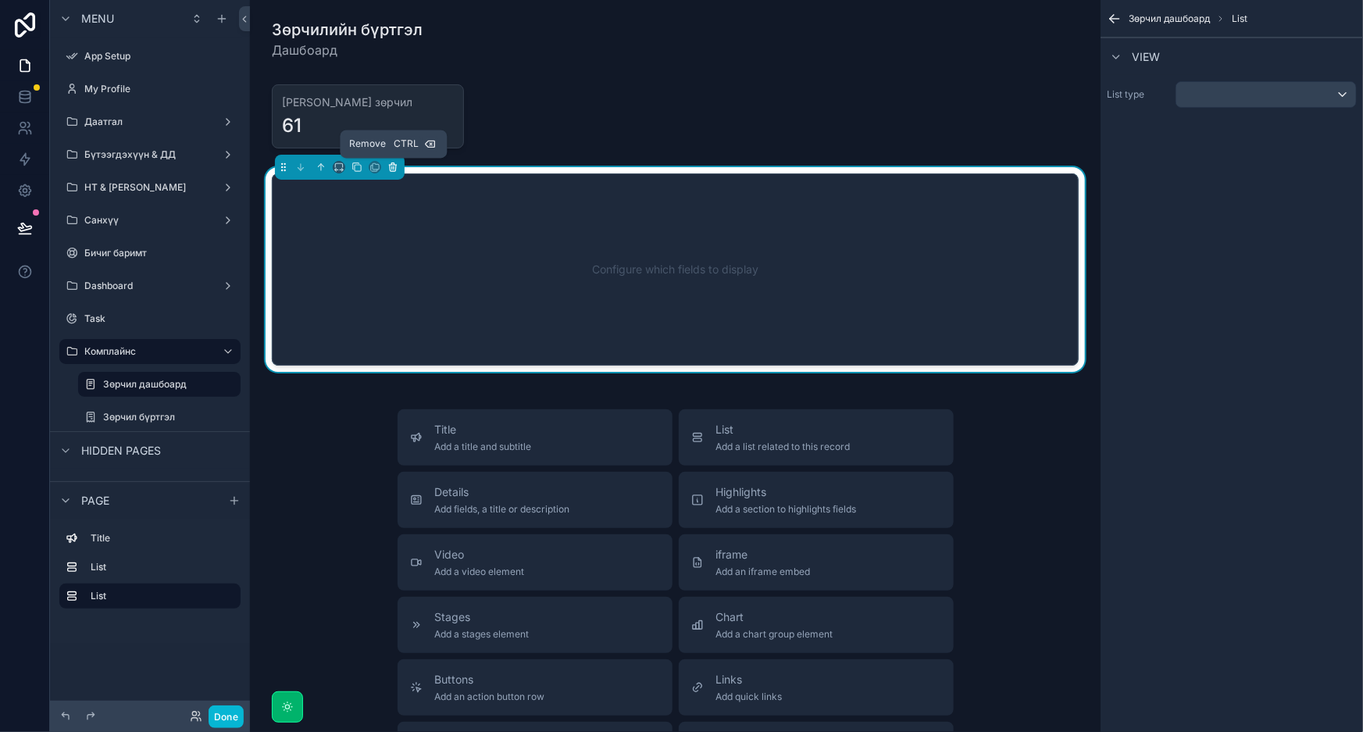
click at [387, 166] on icon "scrollable content" at bounding box center [392, 167] width 11 height 11
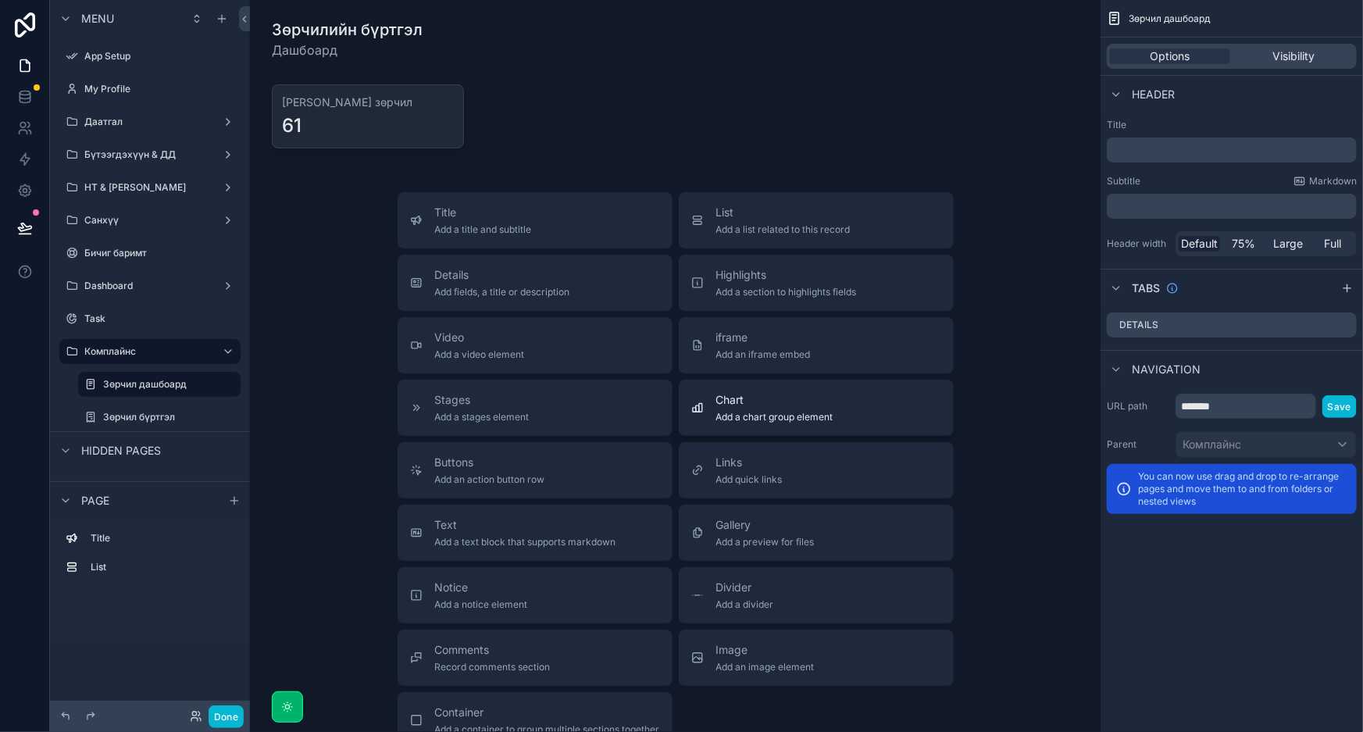
click at [781, 423] on button "Chart Add a chart group element" at bounding box center [816, 408] width 275 height 56
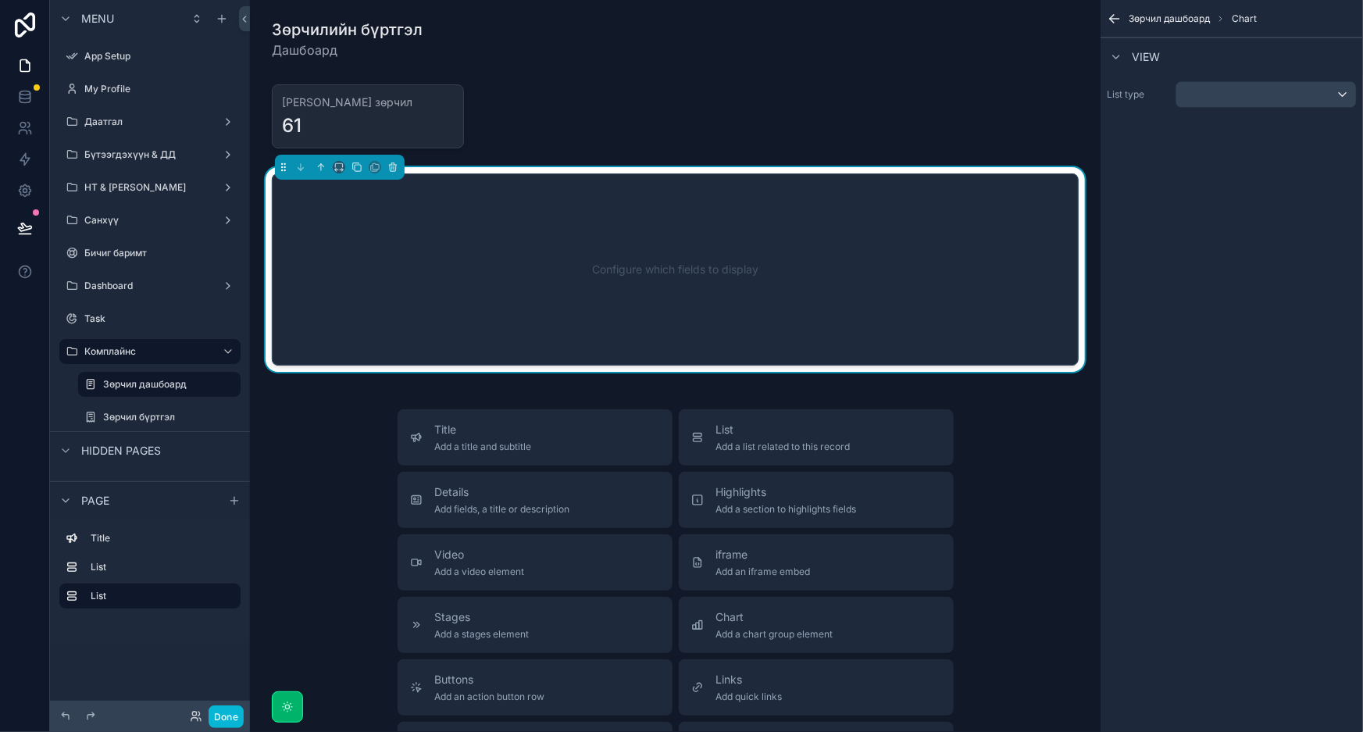
click at [675, 261] on div "Configure which fields to display" at bounding box center [675, 269] width 755 height 141
click at [1315, 102] on div "scrollable content" at bounding box center [1266, 94] width 180 height 25
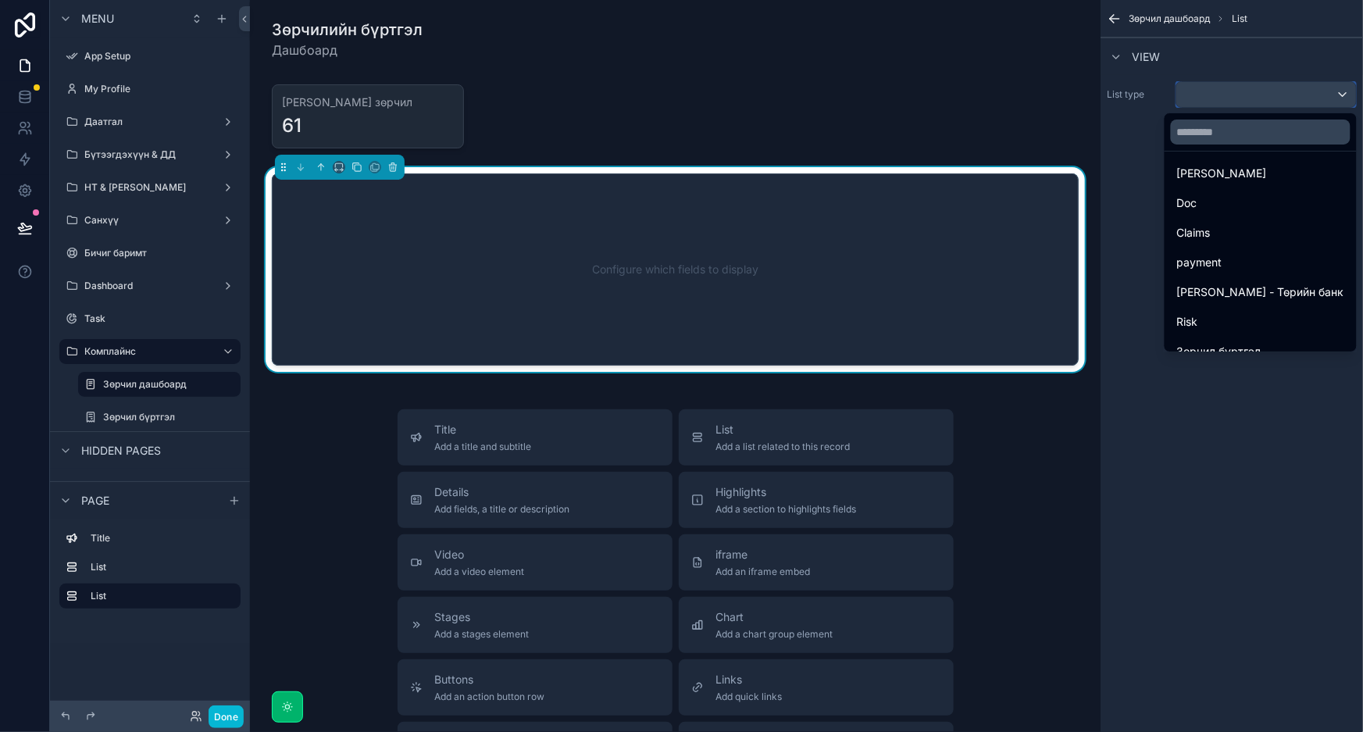
scroll to position [543, 0]
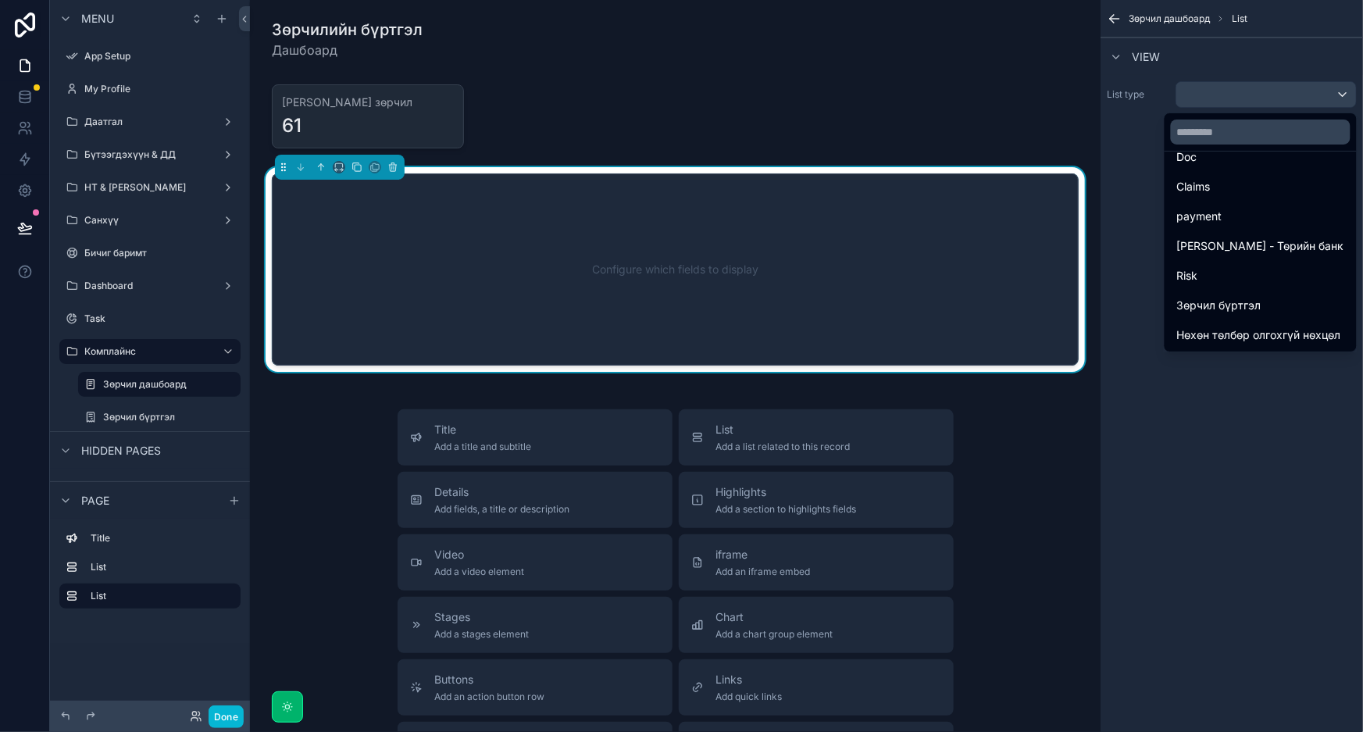
click at [1269, 297] on div "Зөрчил бүртгэл" at bounding box center [1260, 305] width 167 height 19
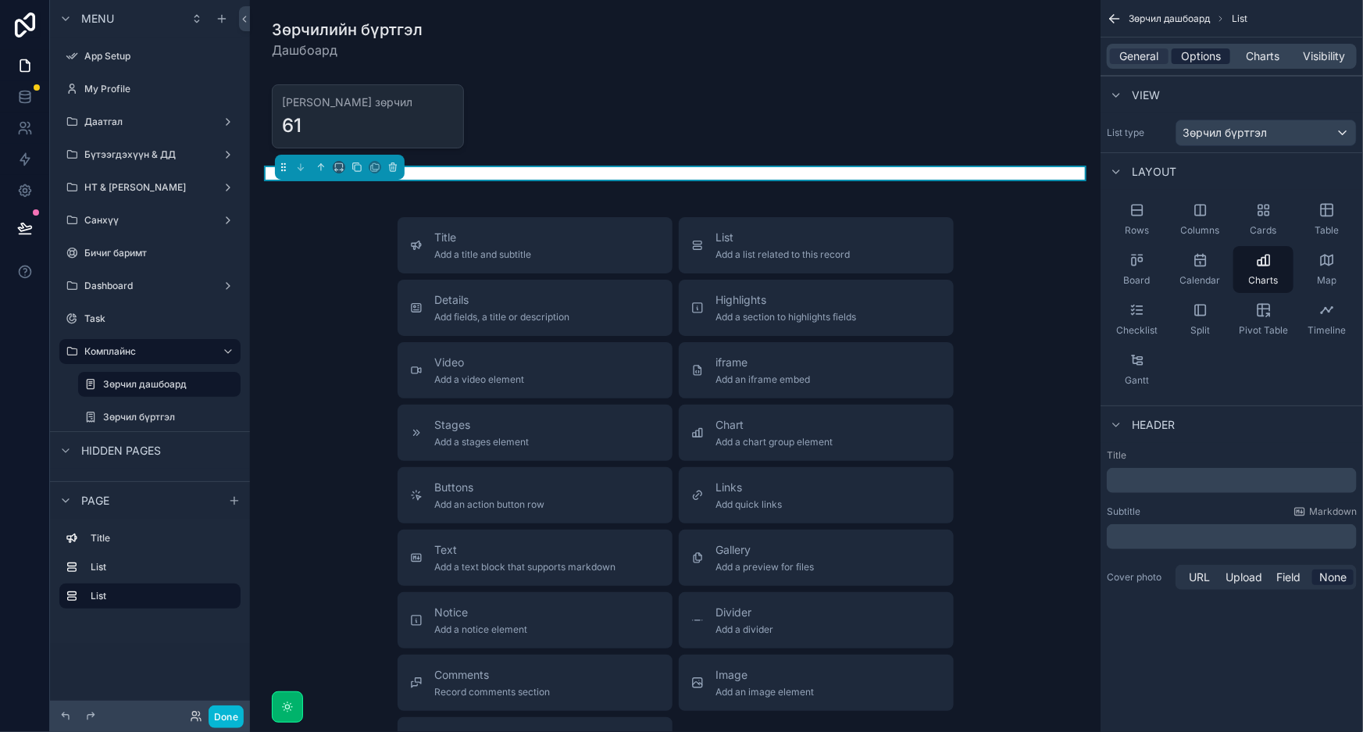
click at [1196, 62] on span "Options" at bounding box center [1201, 56] width 40 height 16
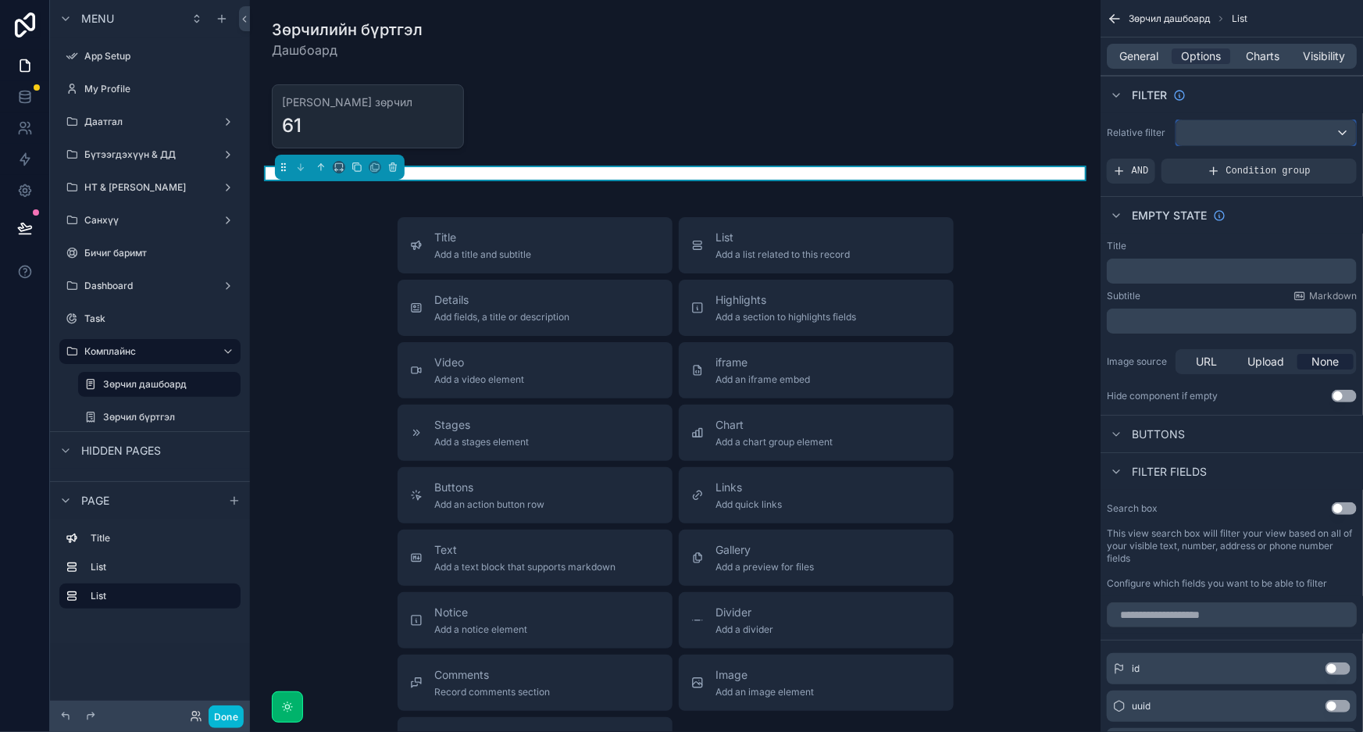
click at [1243, 141] on div "scrollable content" at bounding box center [1266, 132] width 180 height 25
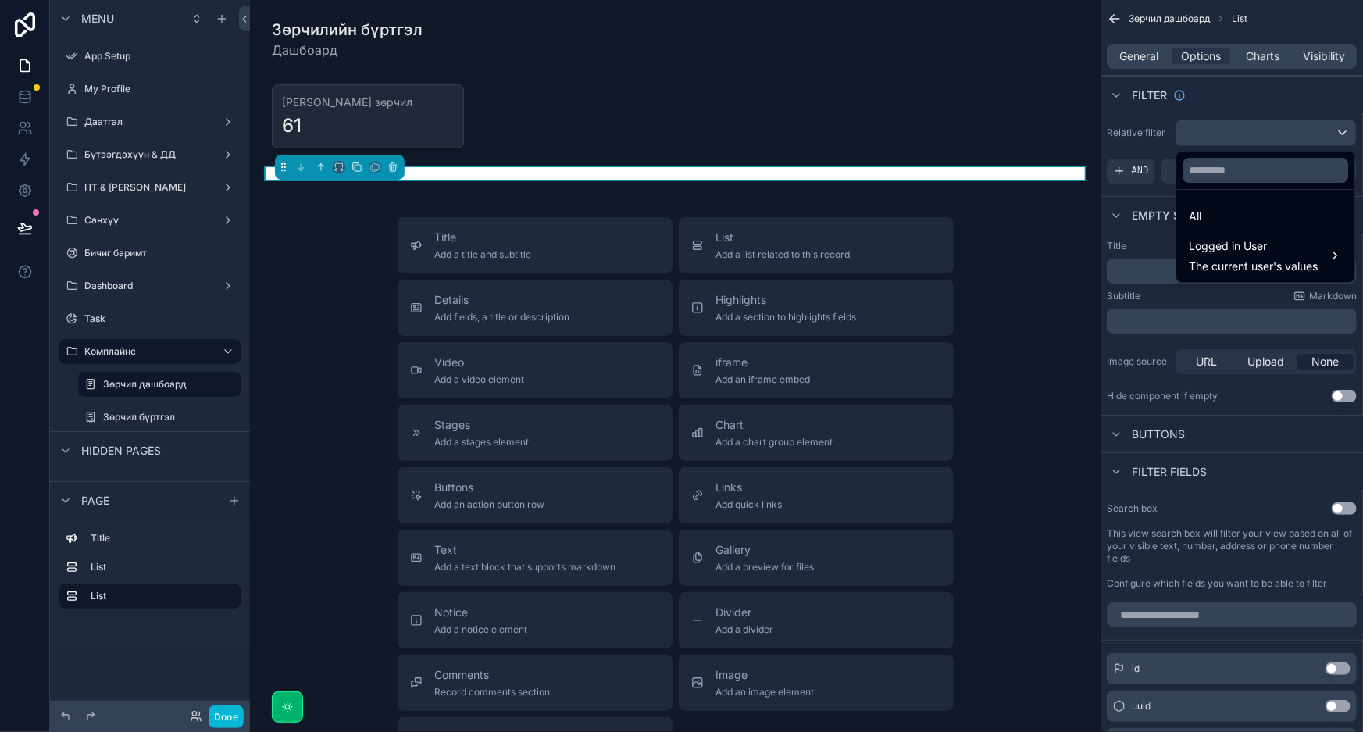
click at [1246, 139] on div "scrollable content" at bounding box center [681, 366] width 1363 height 732
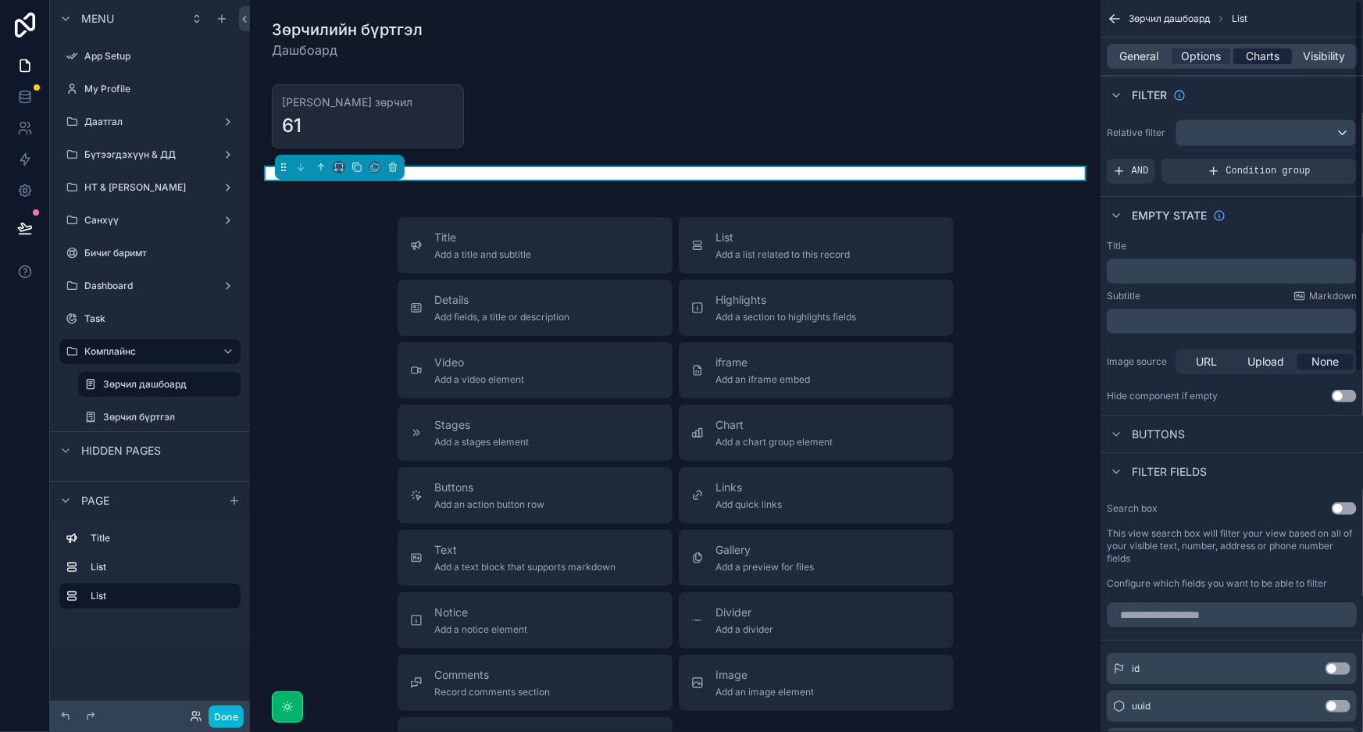
click at [1259, 56] on span "Charts" at bounding box center [1263, 56] width 34 height 16
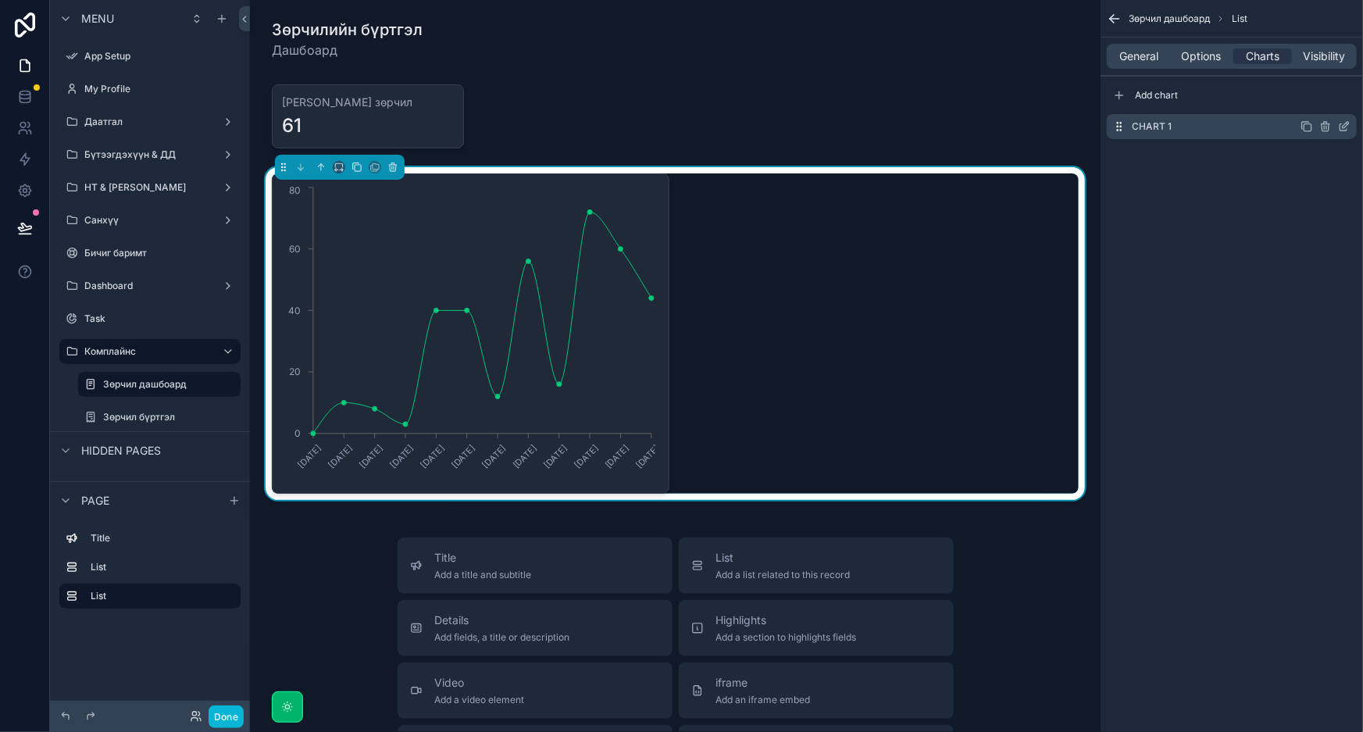
click at [1217, 120] on div "Chart 1" at bounding box center [1232, 126] width 250 height 25
click at [1353, 128] on div "Chart 1" at bounding box center [1232, 126] width 250 height 25
click at [1350, 128] on icon "scrollable content" at bounding box center [1344, 126] width 12 height 12
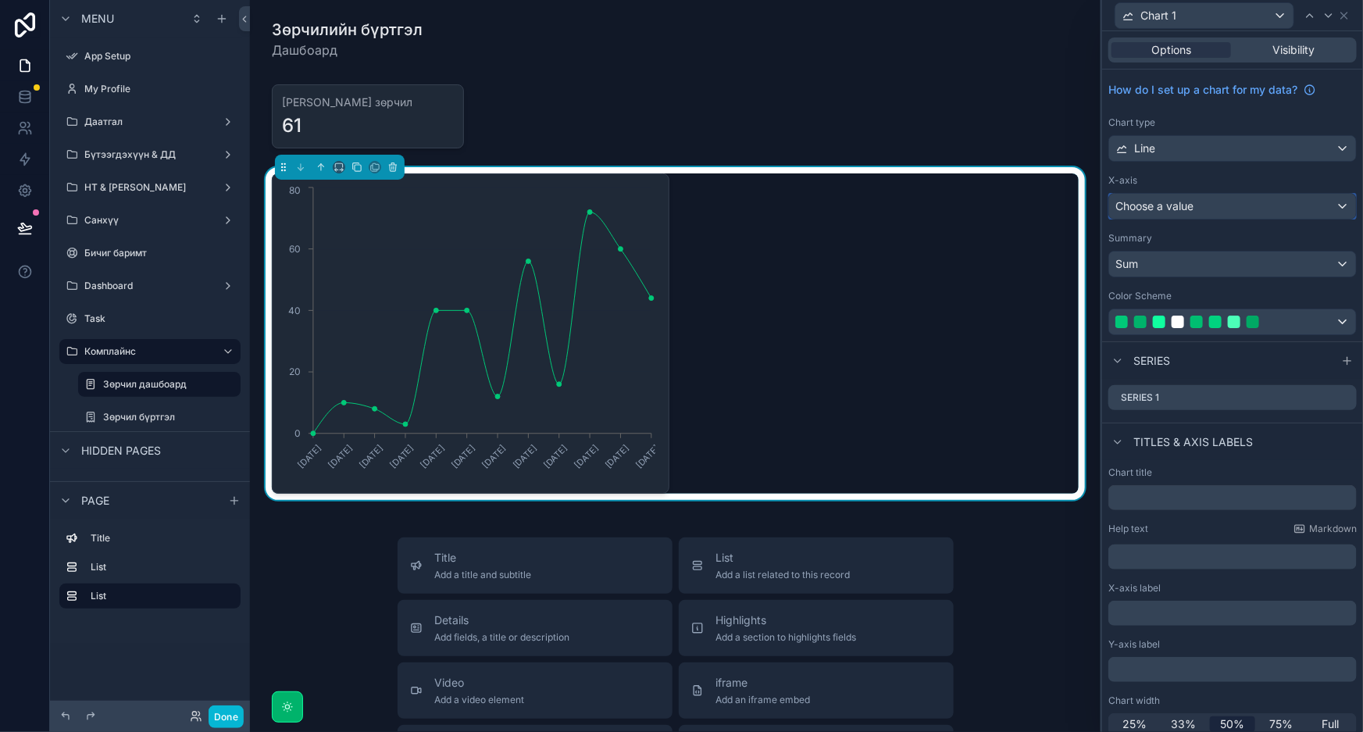
click at [1207, 198] on div "Choose a value" at bounding box center [1232, 206] width 247 height 25
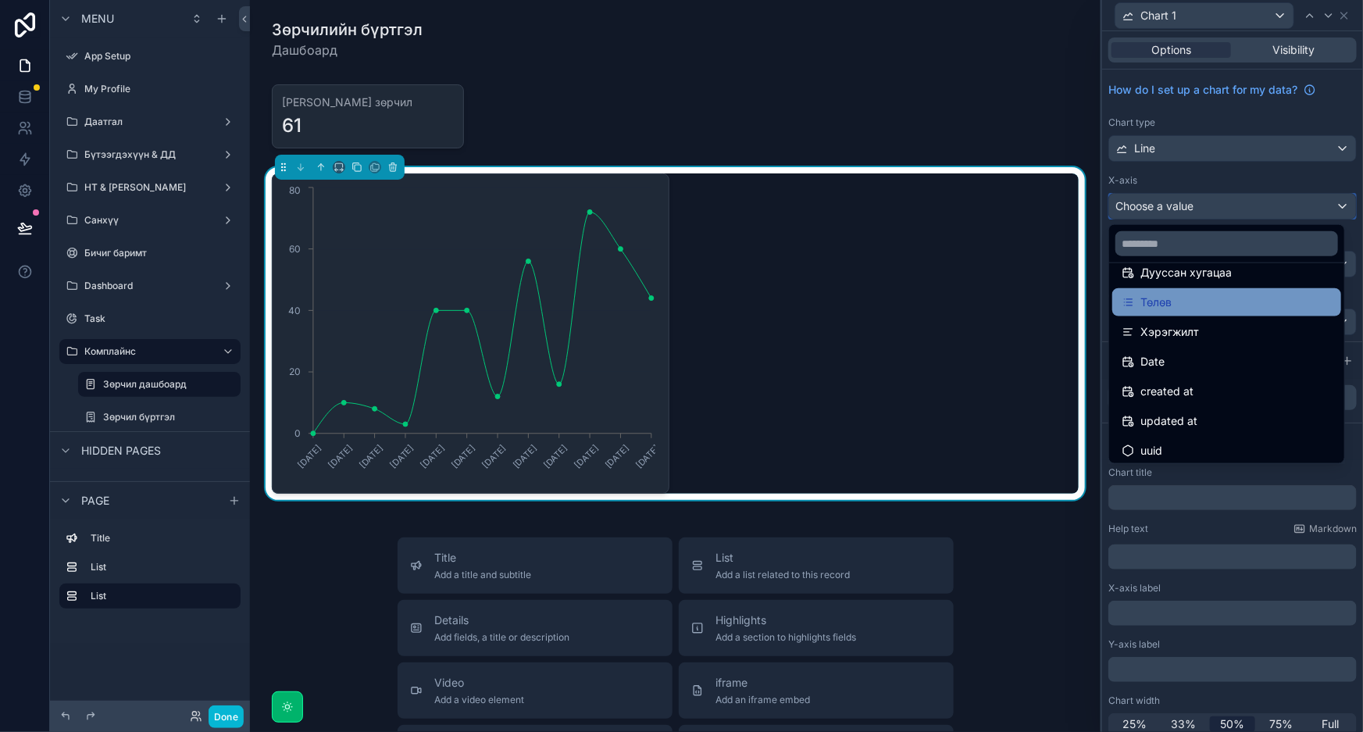
scroll to position [377, 0]
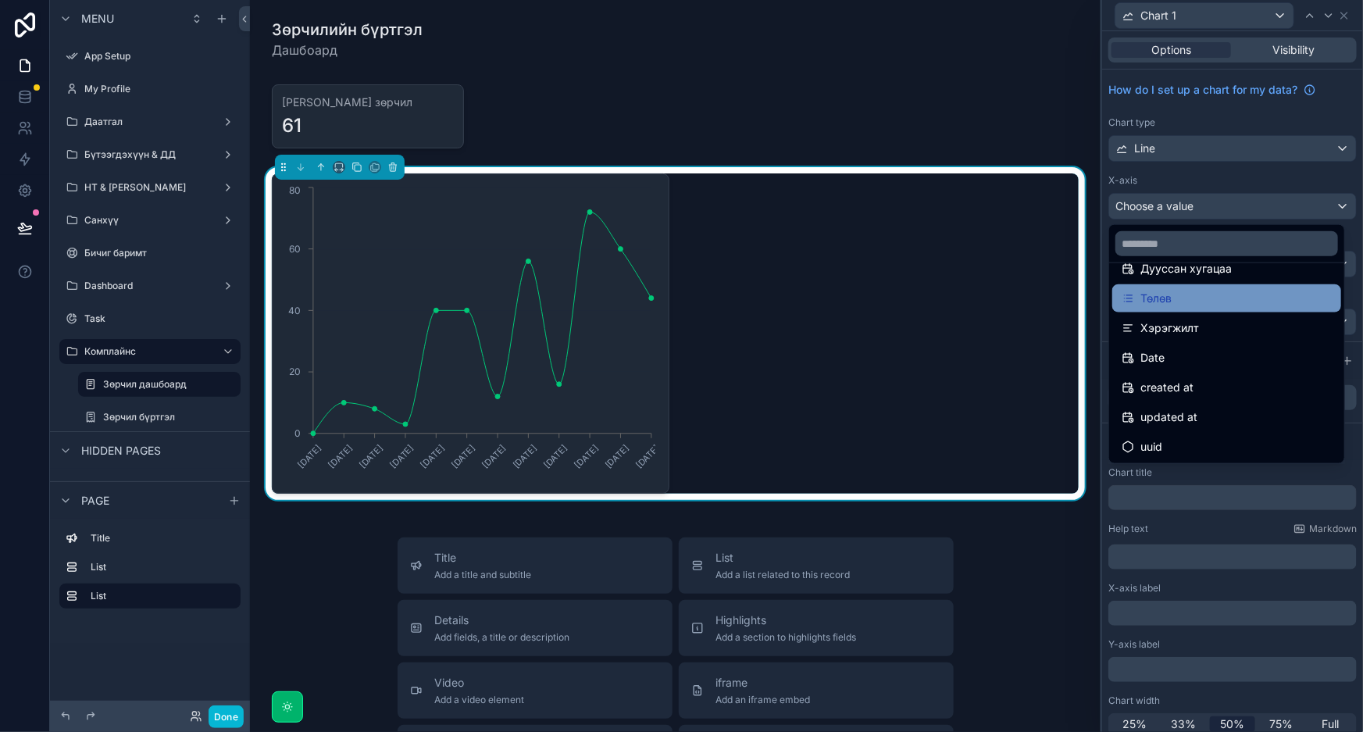
click at [1204, 291] on div "Төлөв" at bounding box center [1227, 298] width 210 height 19
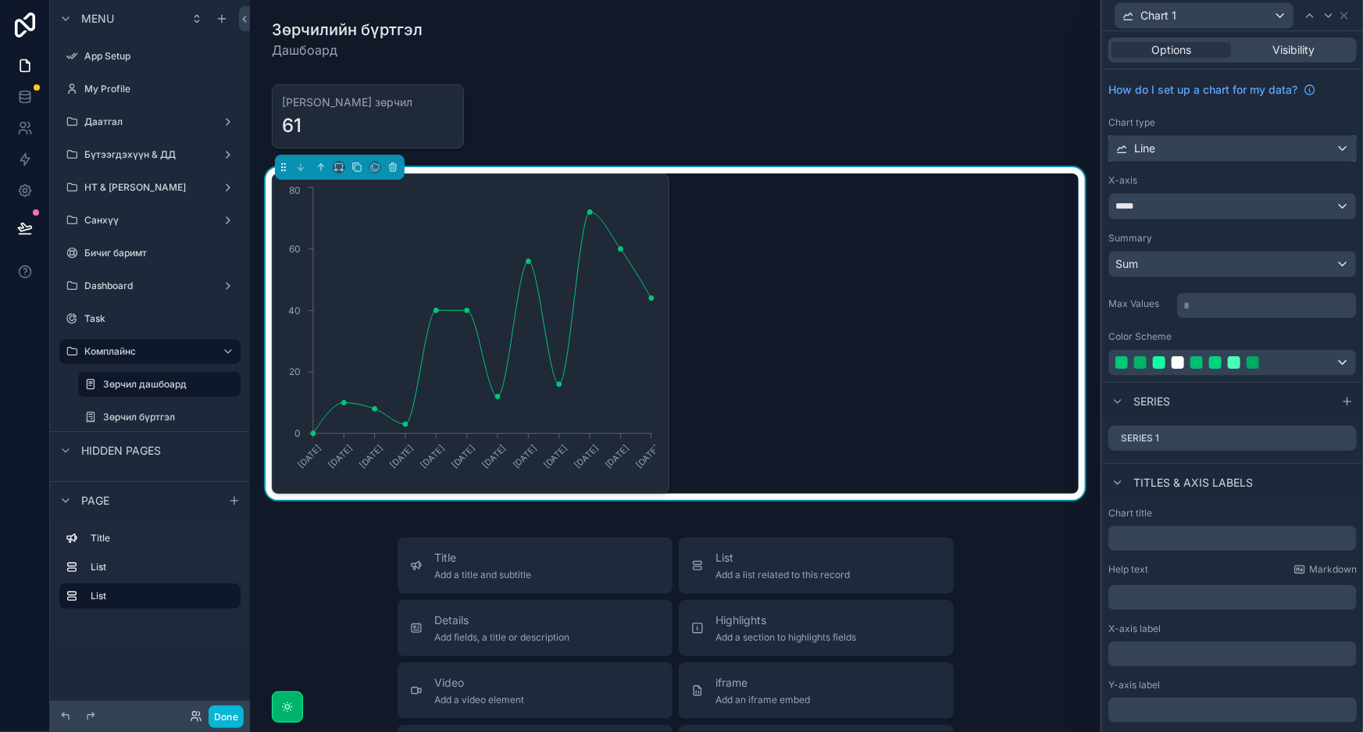
click at [1219, 141] on div "Line" at bounding box center [1232, 148] width 247 height 25
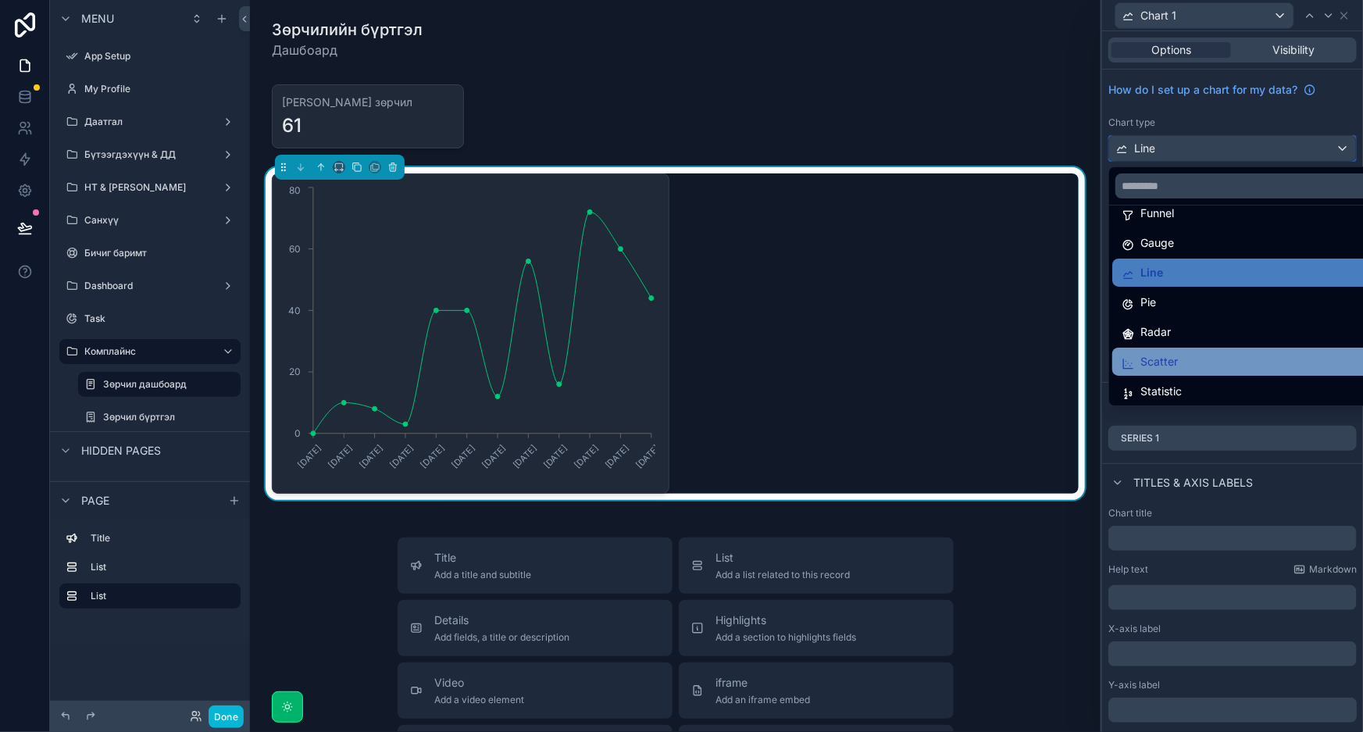
scroll to position [110, 0]
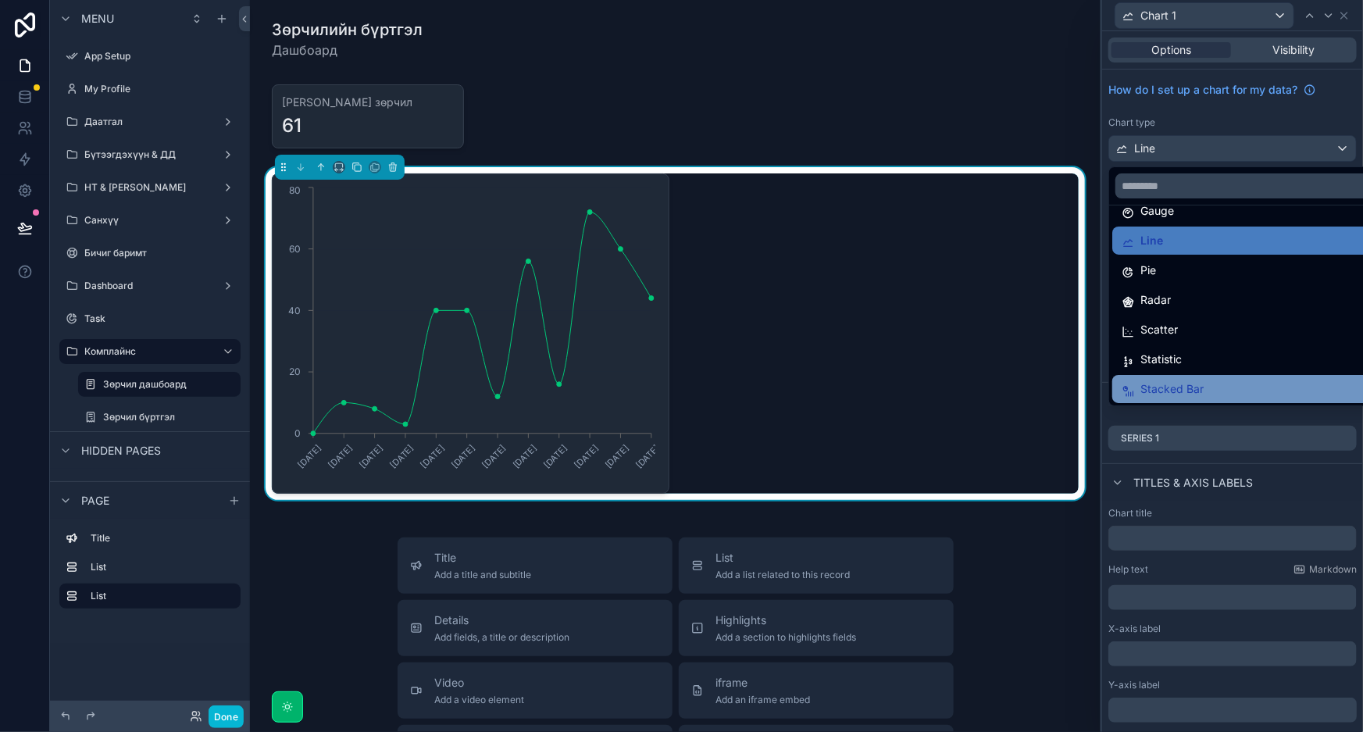
click at [1200, 377] on div "Stacked Bar" at bounding box center [1245, 389] width 266 height 28
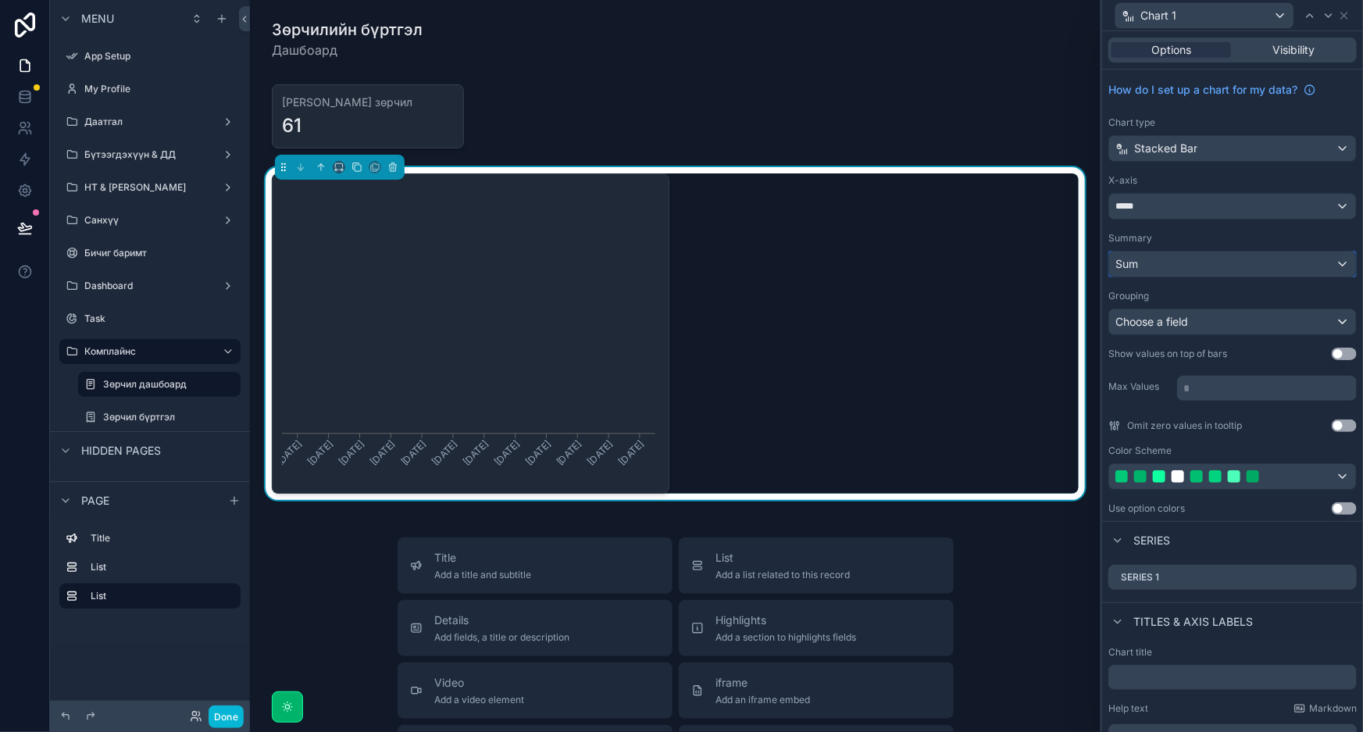
click at [1202, 265] on div "Sum" at bounding box center [1232, 264] width 247 height 25
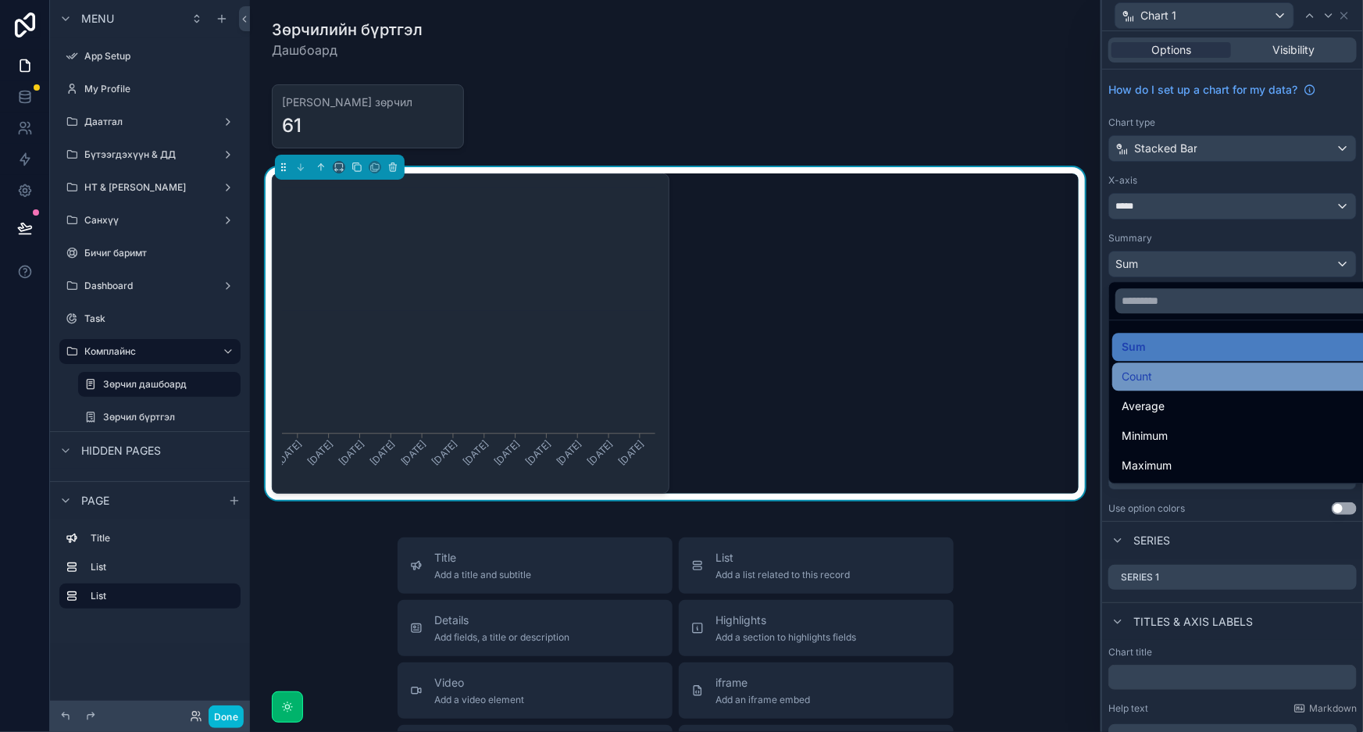
click at [1198, 373] on div "Count" at bounding box center [1246, 376] width 248 height 19
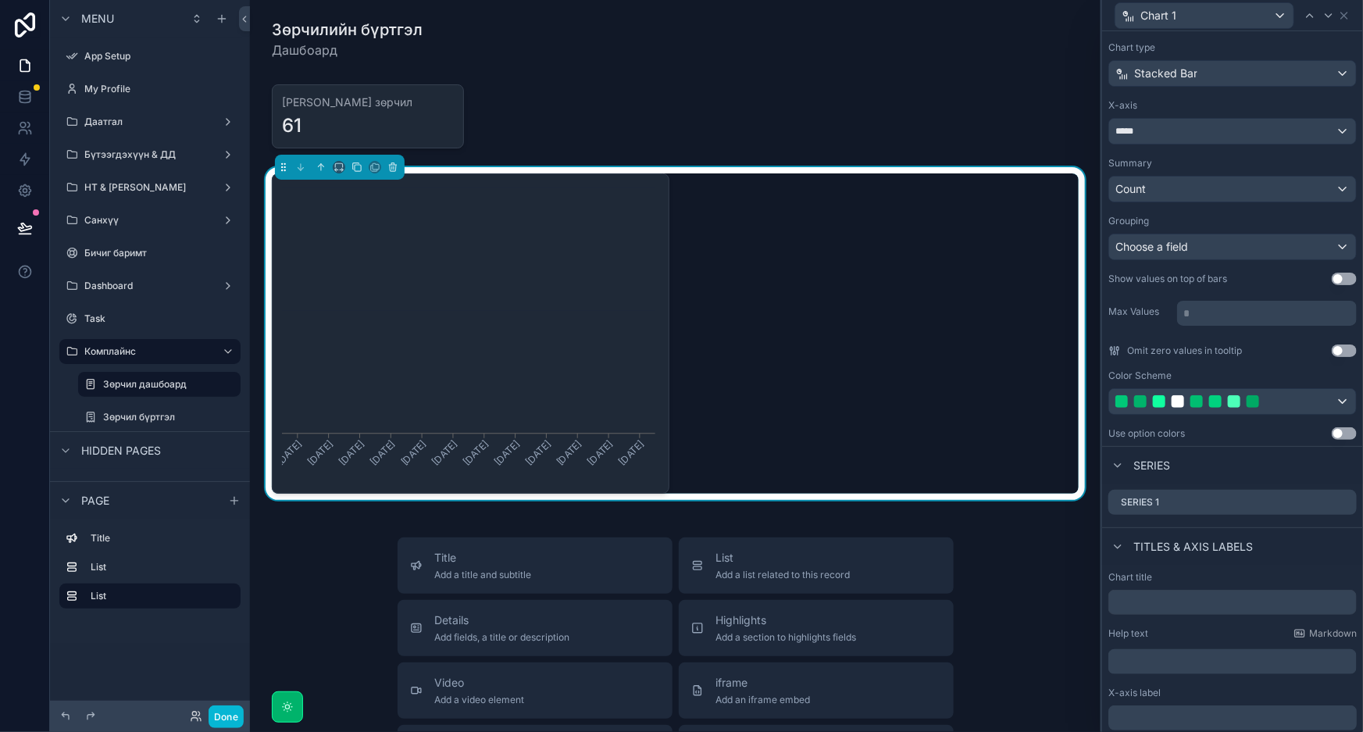
scroll to position [0, 0]
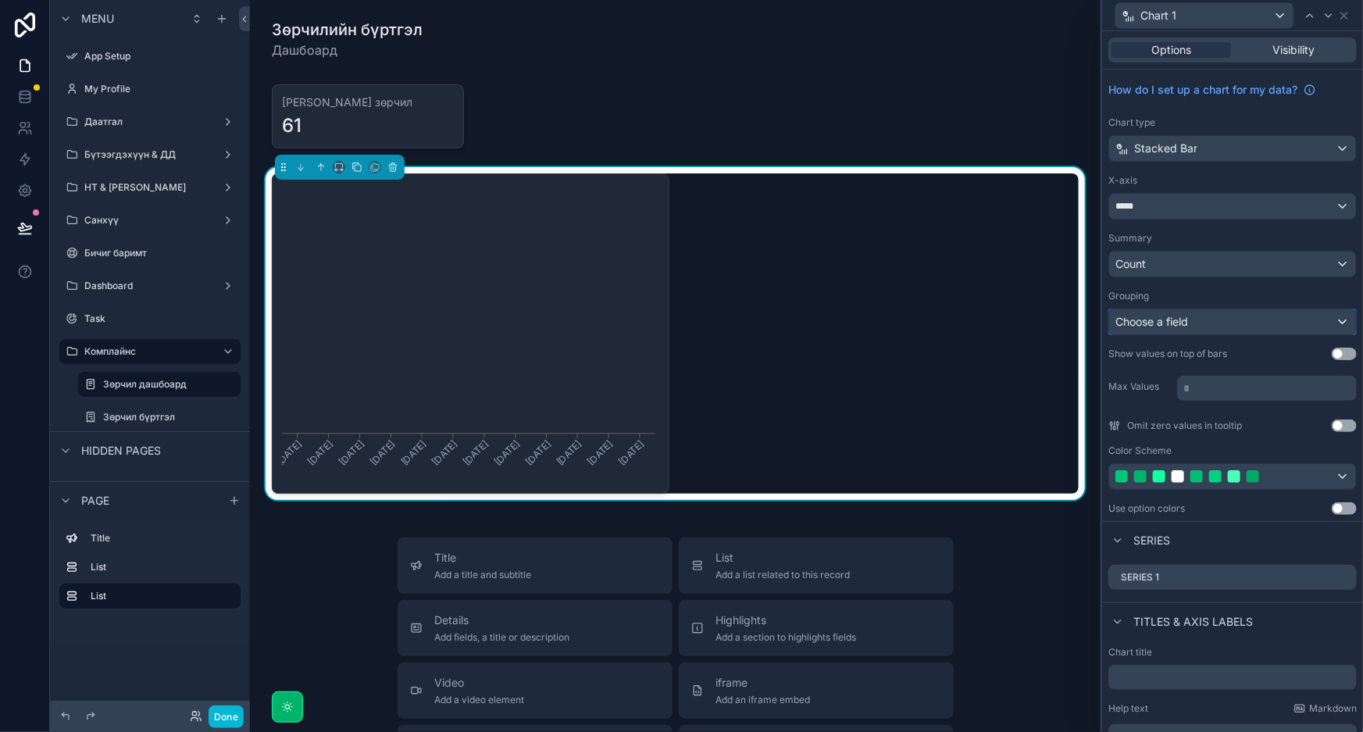
click at [1285, 326] on div "Choose a field" at bounding box center [1232, 321] width 247 height 25
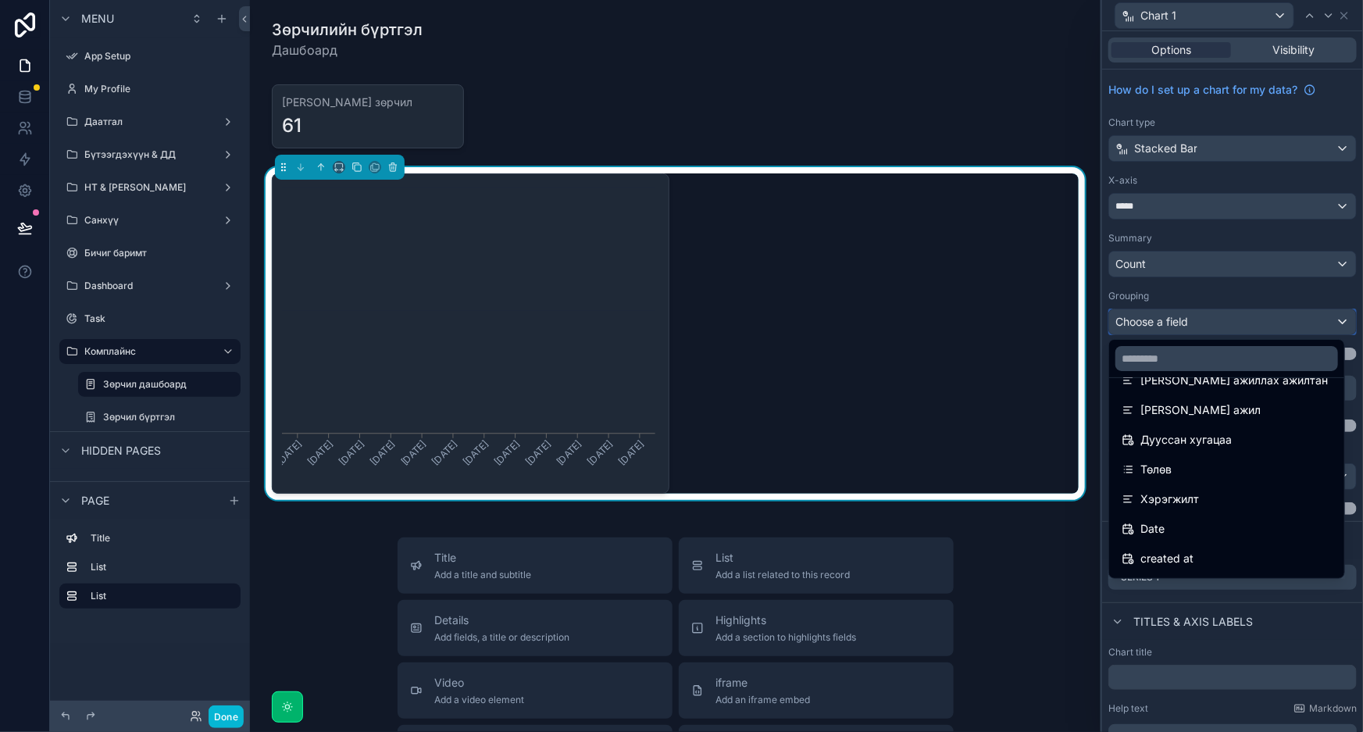
scroll to position [406, 0]
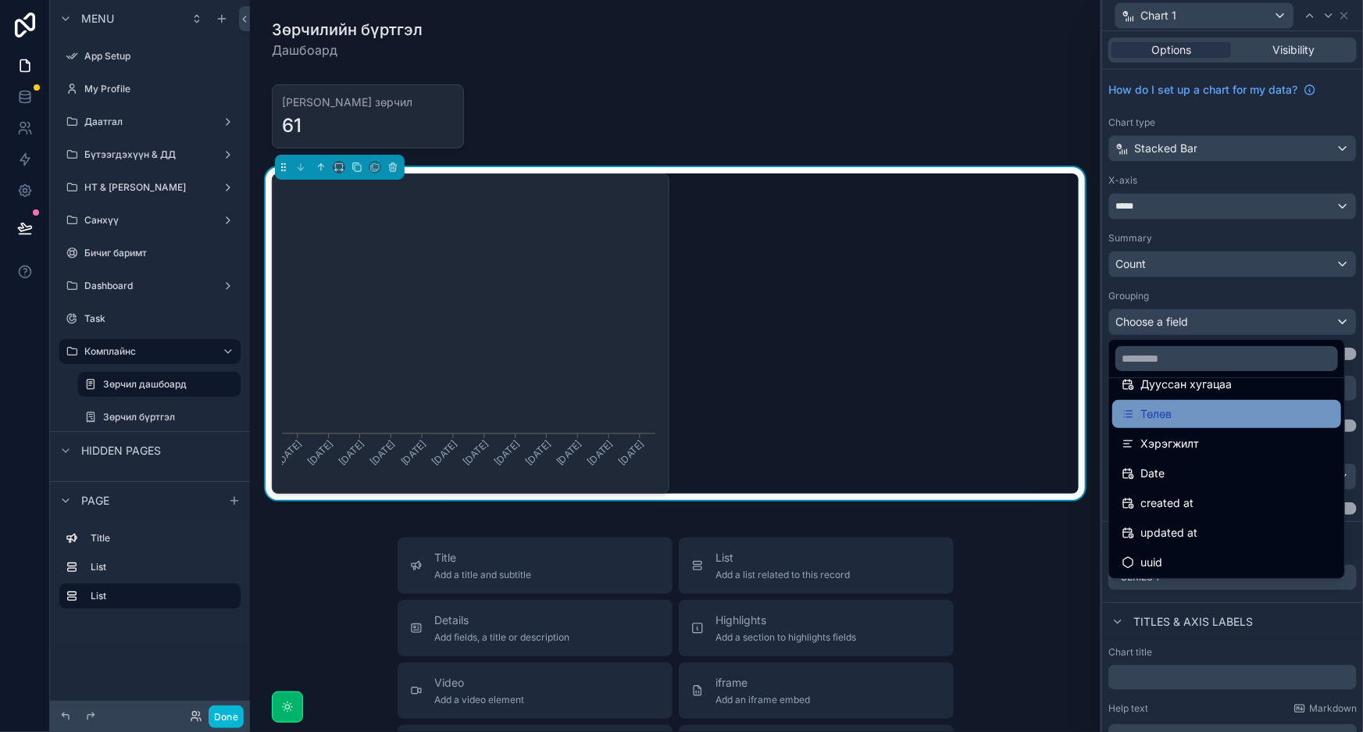
click at [1189, 409] on div "Төлөв" at bounding box center [1227, 414] width 210 height 19
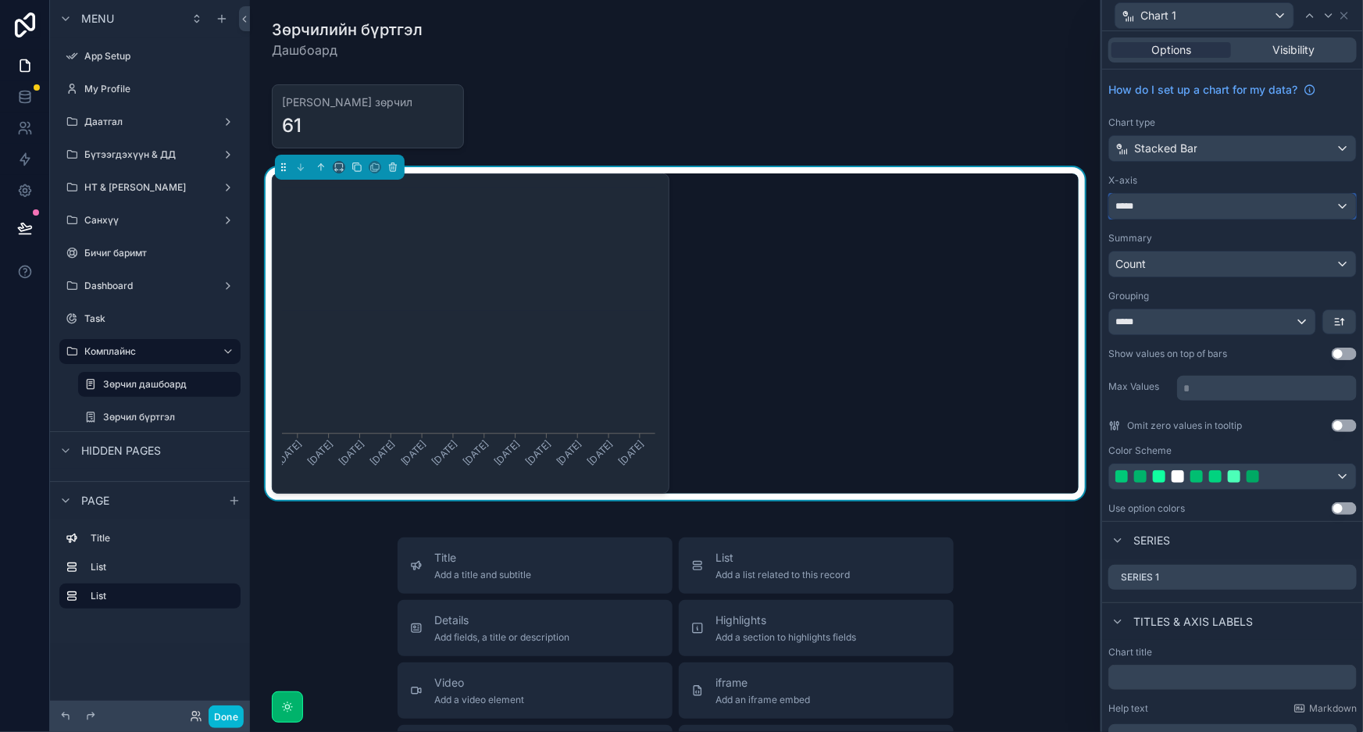
click at [1220, 206] on div "*****" at bounding box center [1232, 206] width 247 height 25
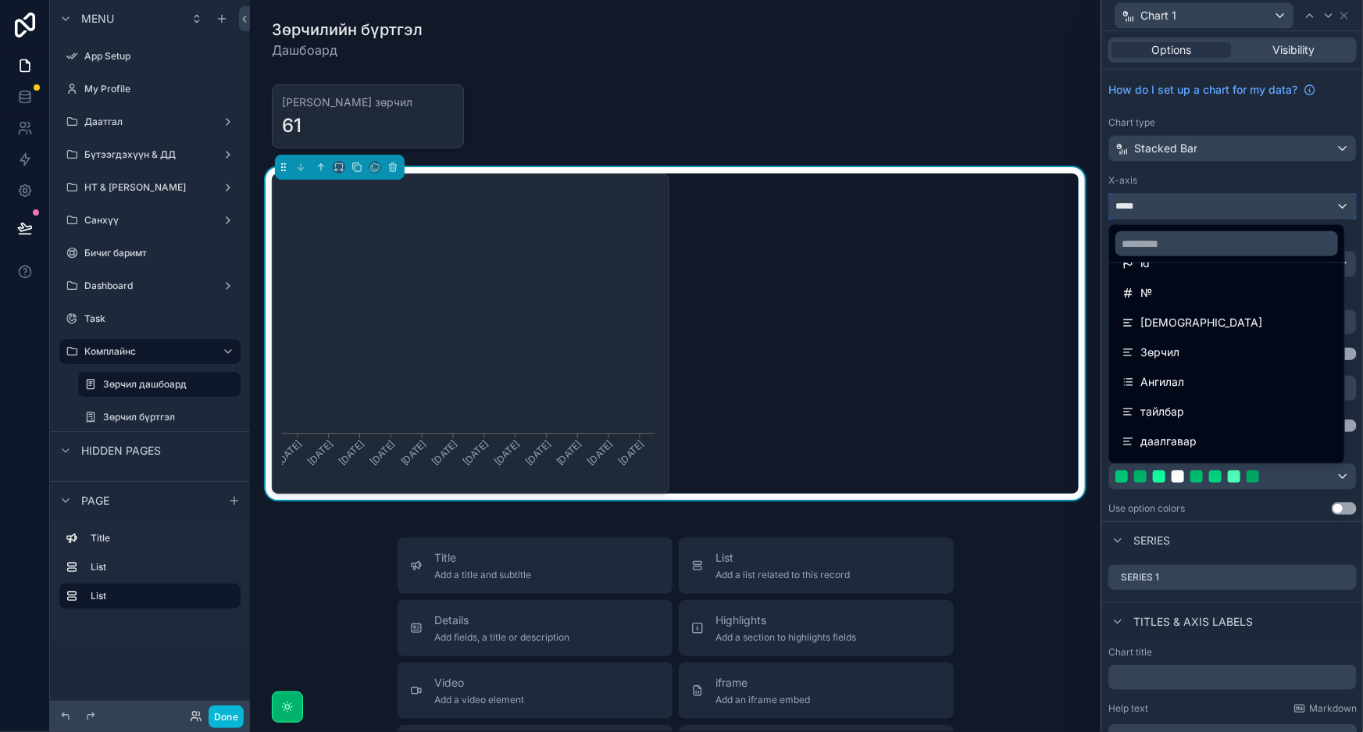
scroll to position [0, 0]
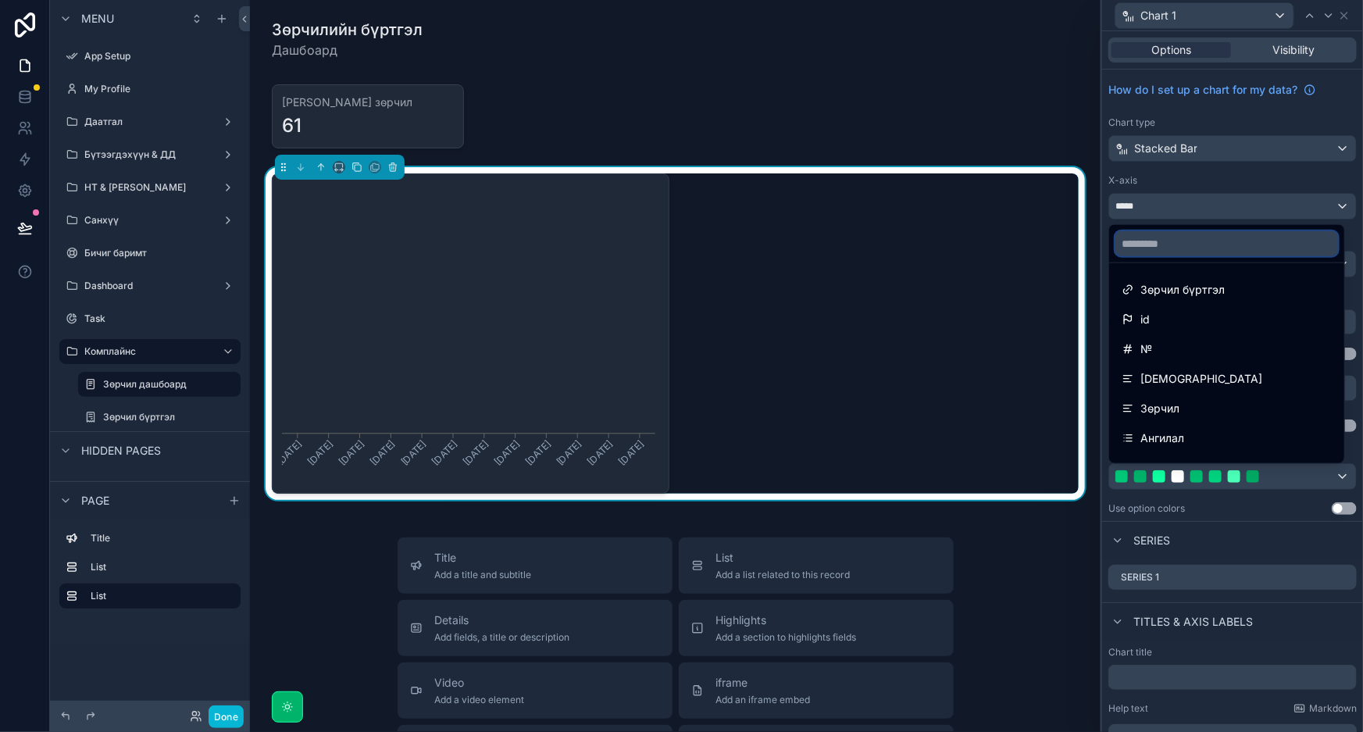
click at [1234, 242] on input "text" at bounding box center [1227, 243] width 223 height 25
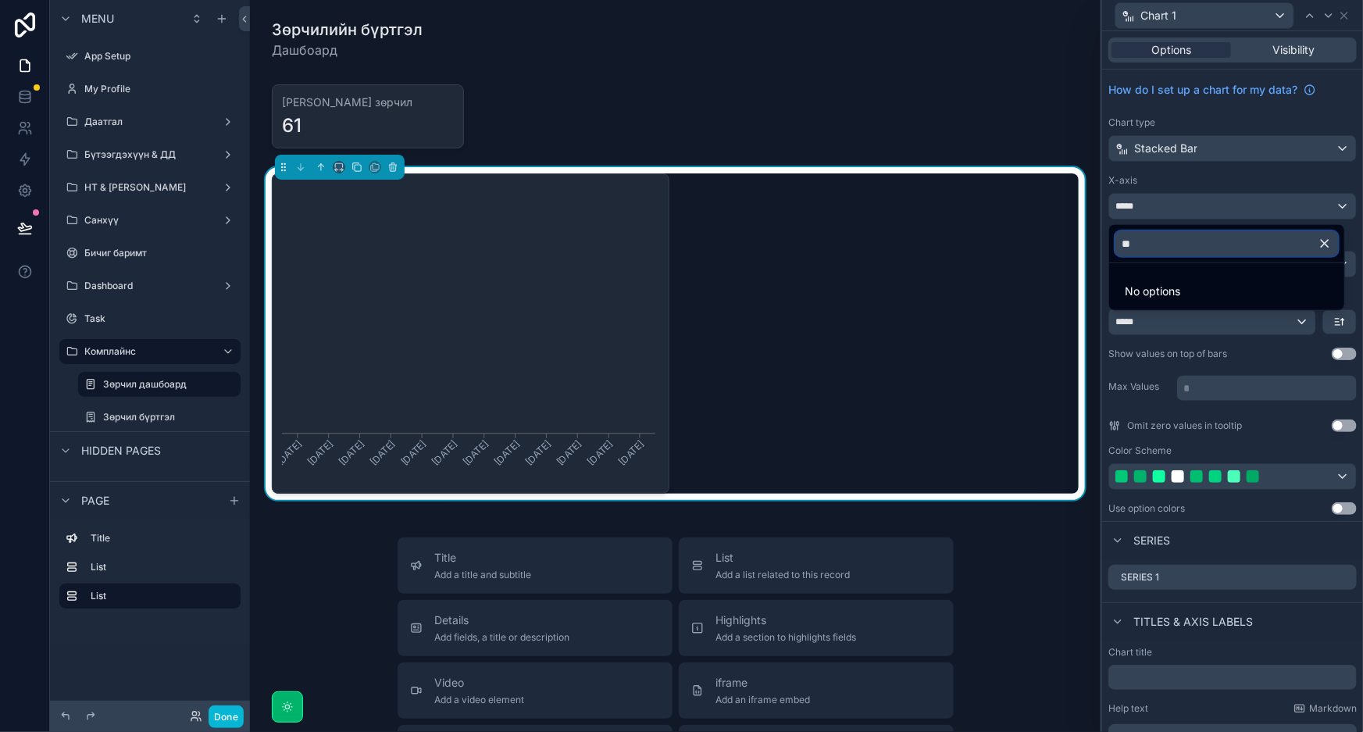
type input "*"
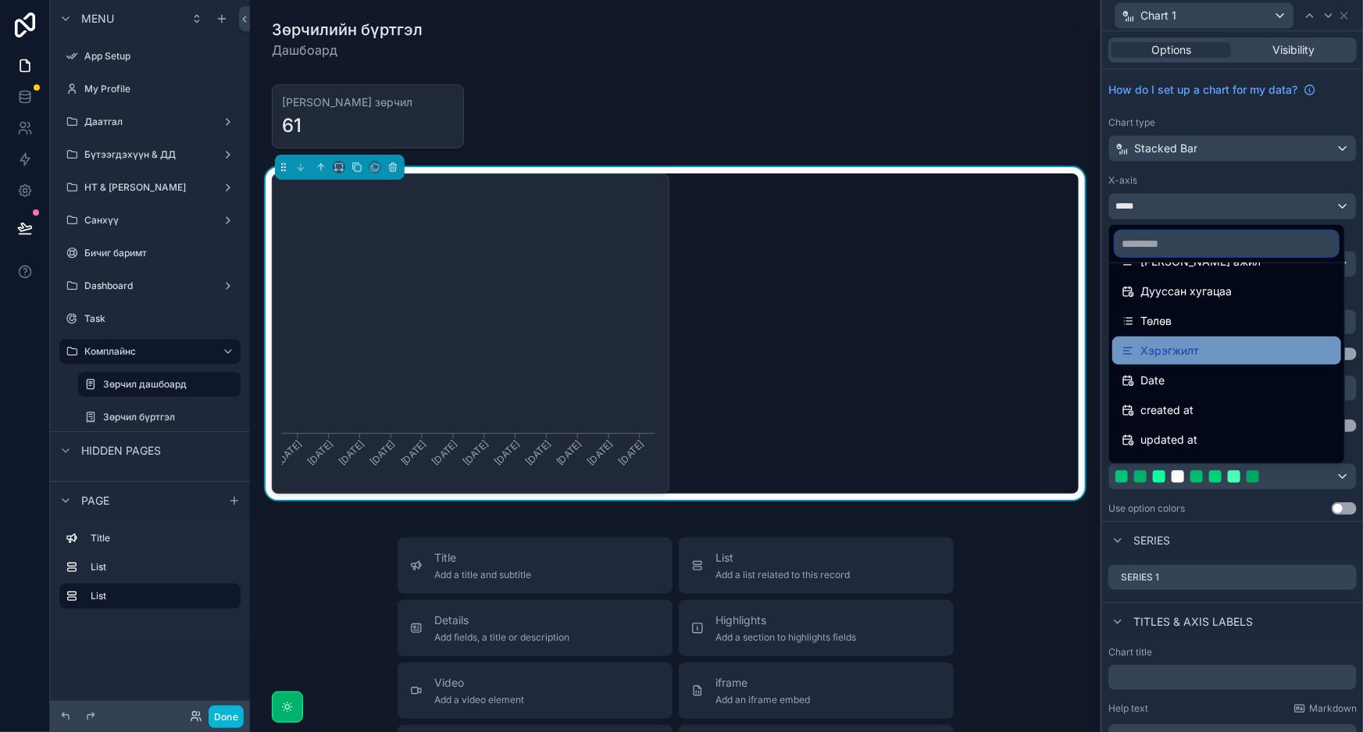
scroll to position [377, 0]
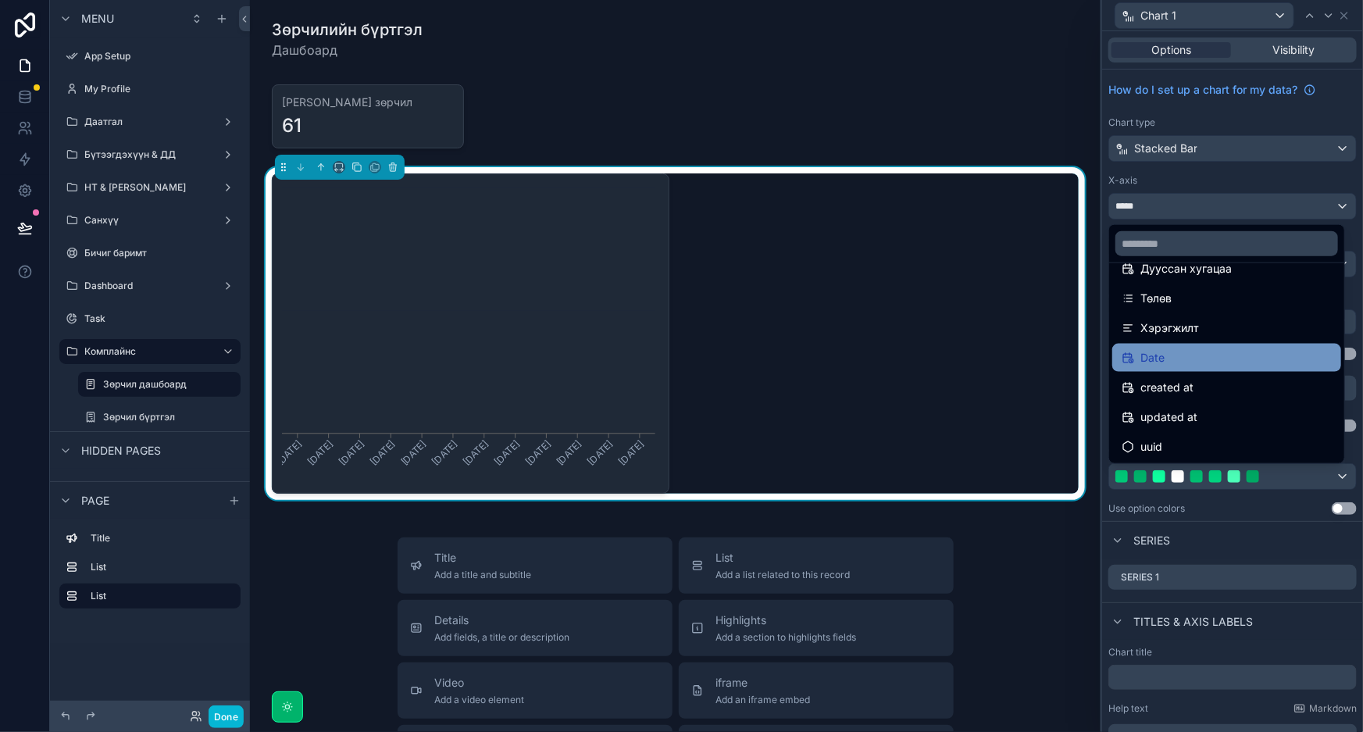
click at [1201, 356] on div "Date" at bounding box center [1227, 357] width 210 height 19
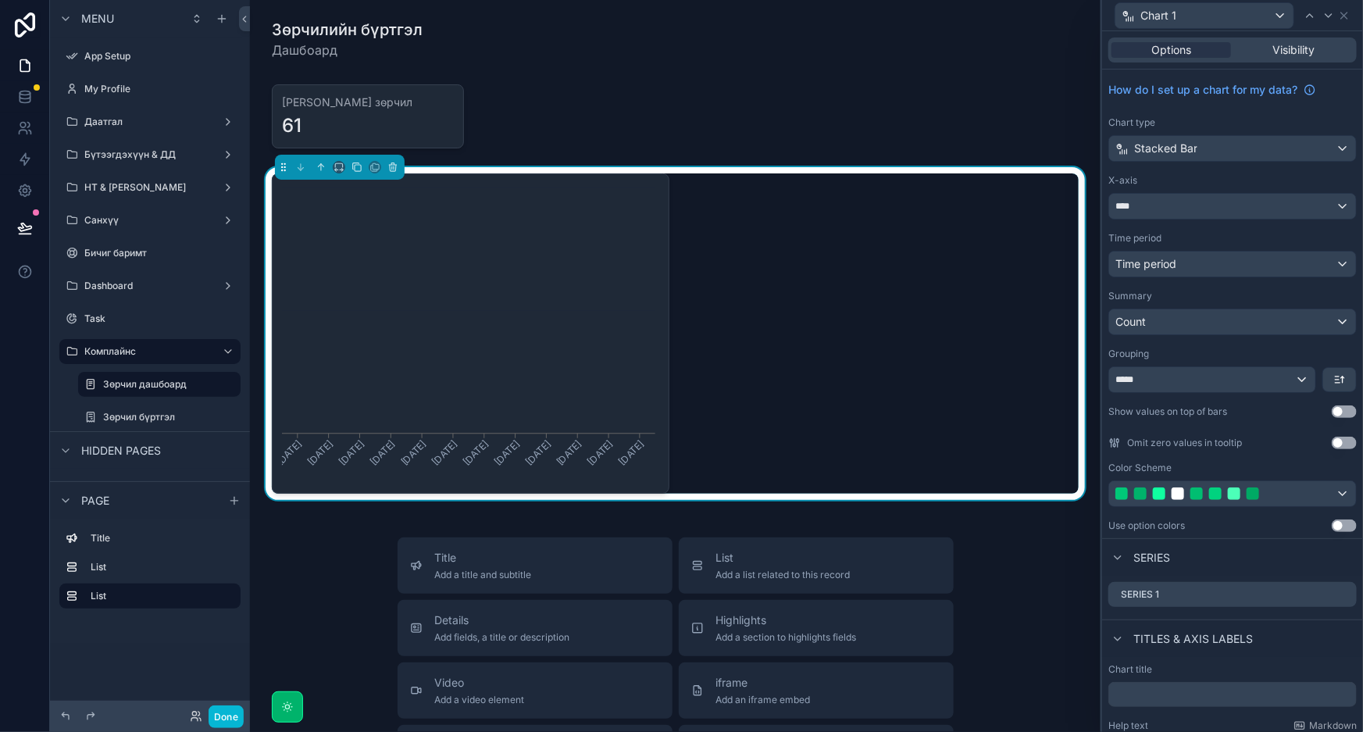
click at [964, 299] on div "30/12/2024 03/02/2025 03/03/2025 31/03/2025 28/04/2025 02/06/2025 30/06/2025 28…" at bounding box center [675, 333] width 807 height 320
click at [394, 170] on icon "scrollable content" at bounding box center [392, 167] width 11 height 11
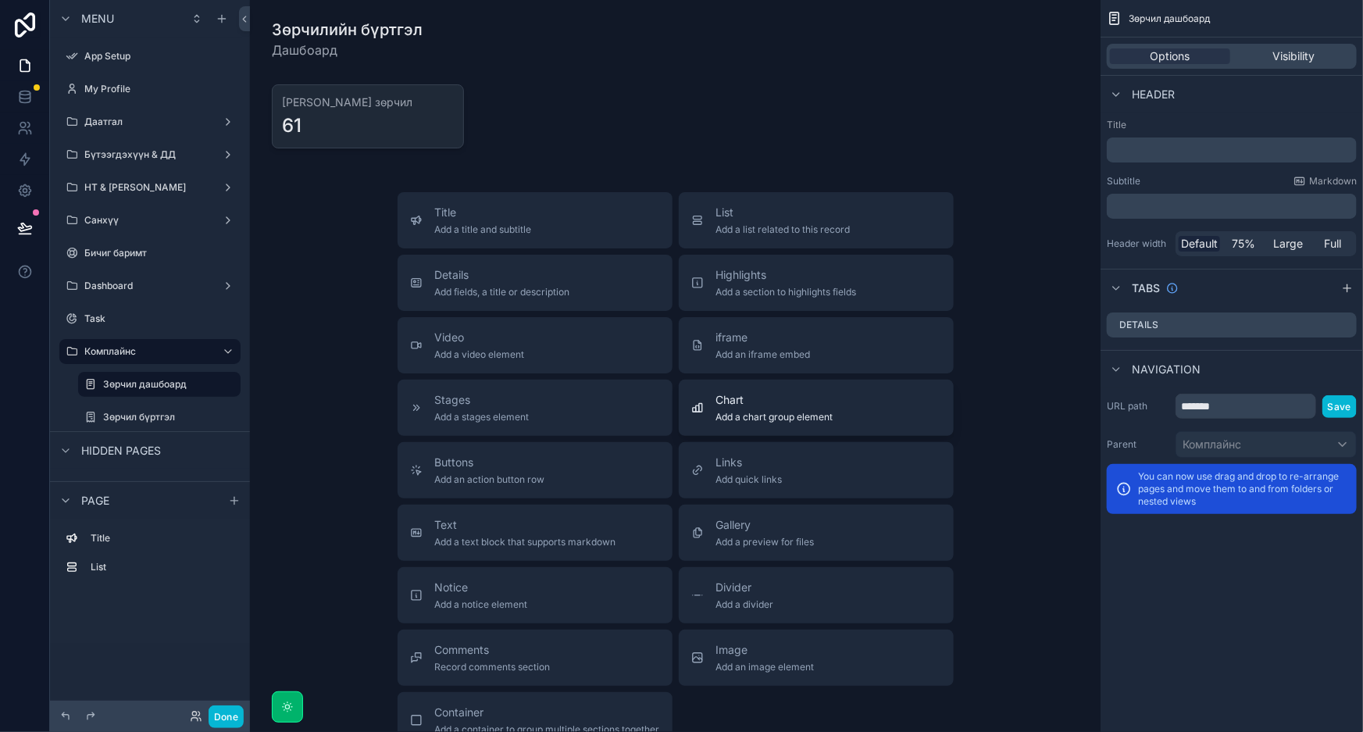
click at [788, 396] on span "Chart" at bounding box center [774, 400] width 117 height 16
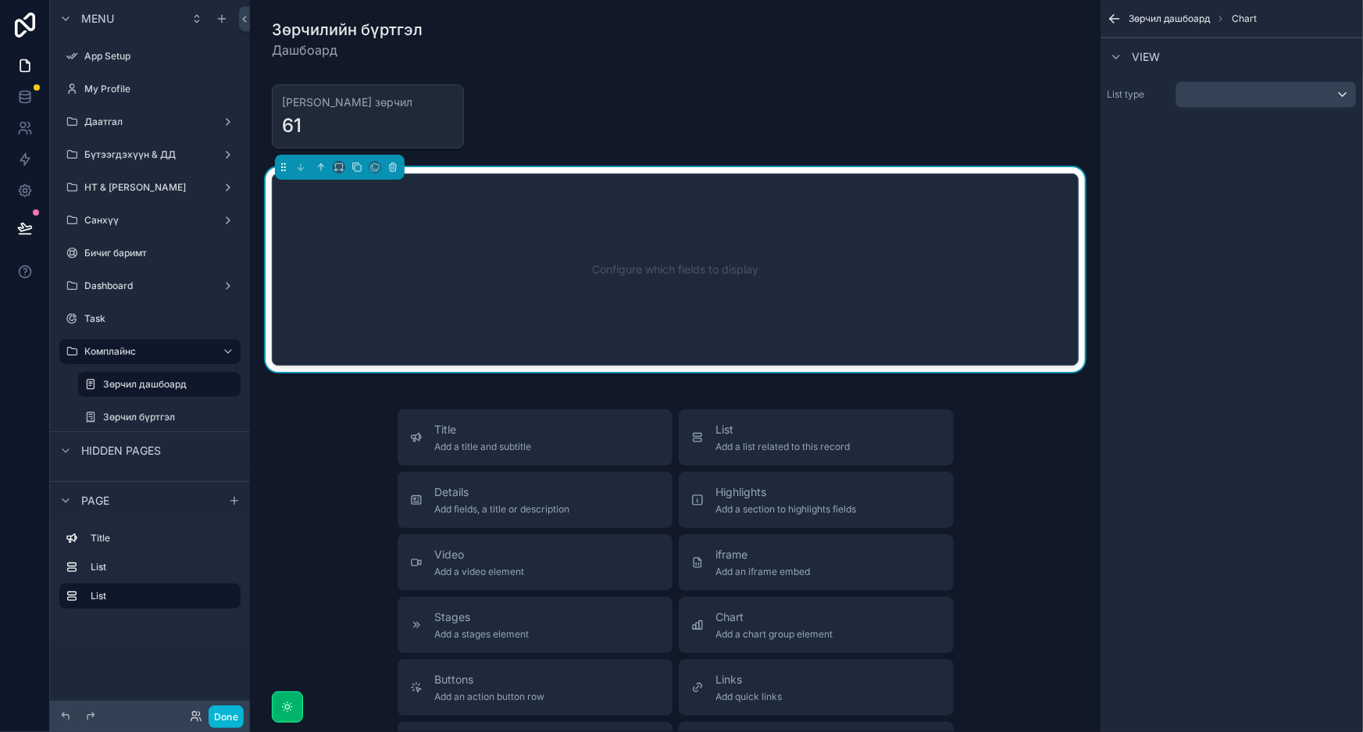
click at [833, 259] on div "Configure which fields to display" at bounding box center [675, 269] width 755 height 141
click at [1333, 95] on div "scrollable content" at bounding box center [1266, 94] width 180 height 25
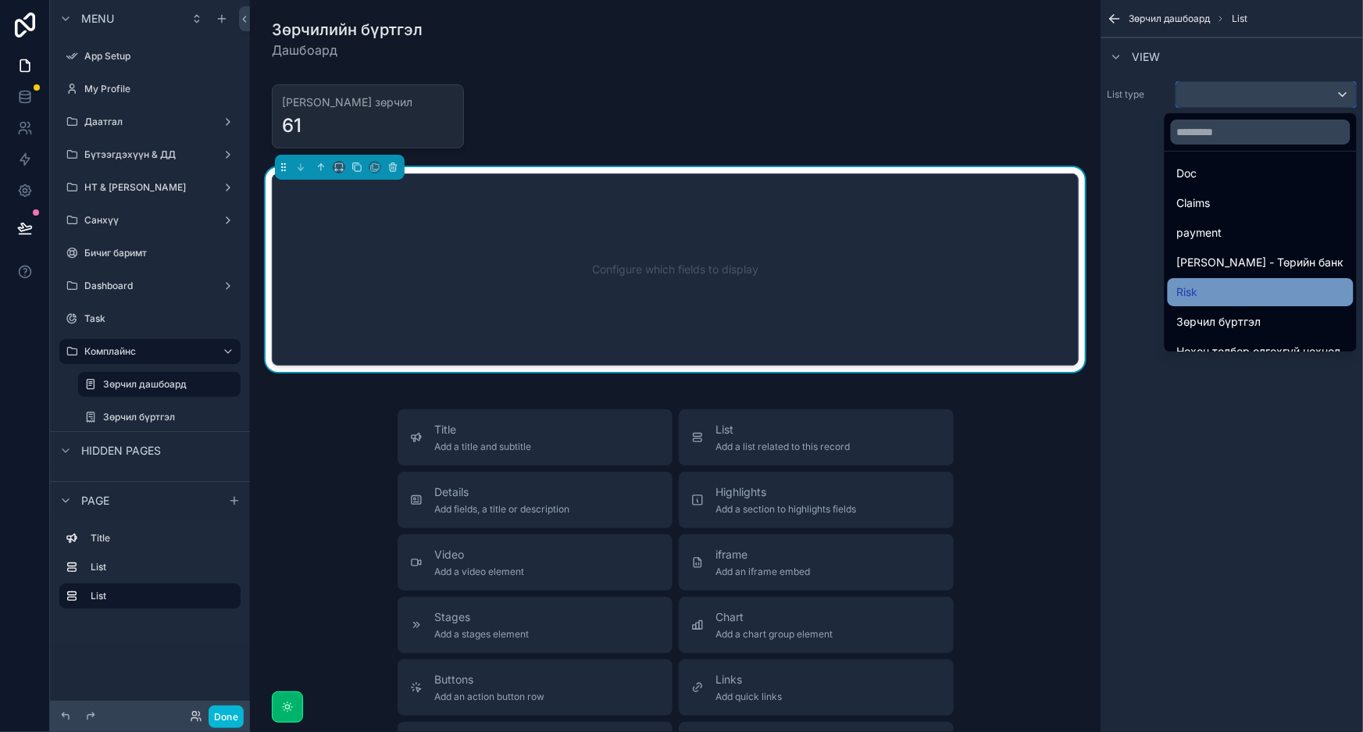
scroll to position [543, 0]
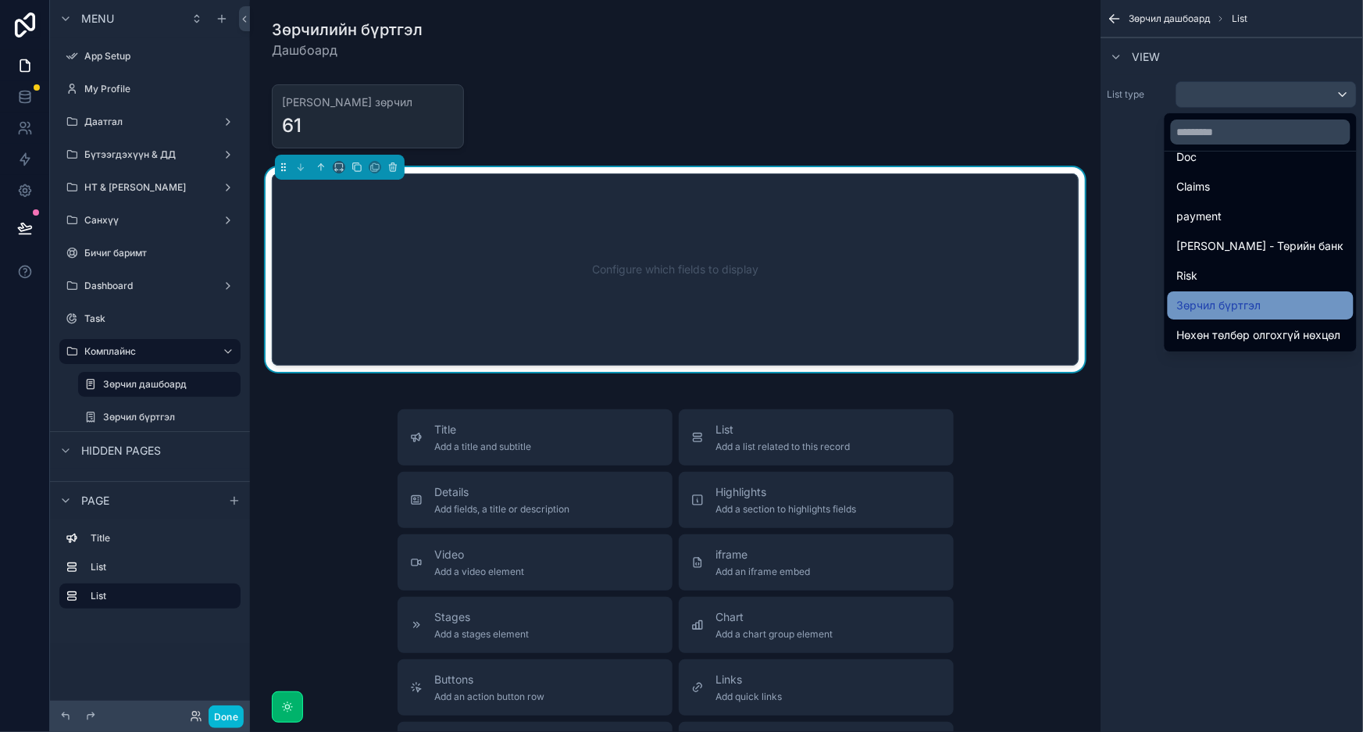
click at [1248, 296] on span "Зөрчил бүртгэл" at bounding box center [1219, 305] width 84 height 19
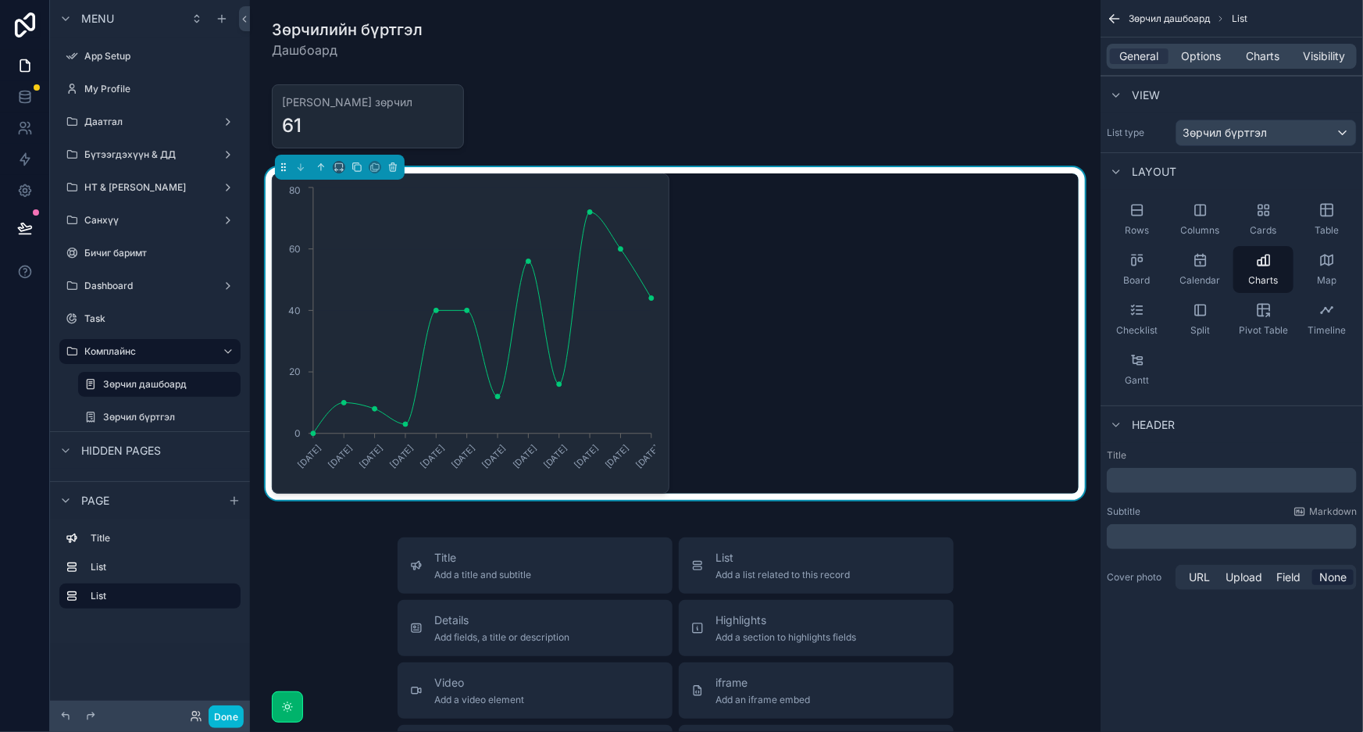
click at [1272, 47] on div "General Options Charts Visibility" at bounding box center [1232, 56] width 250 height 25
click at [1270, 60] on span "Charts" at bounding box center [1263, 56] width 34 height 16
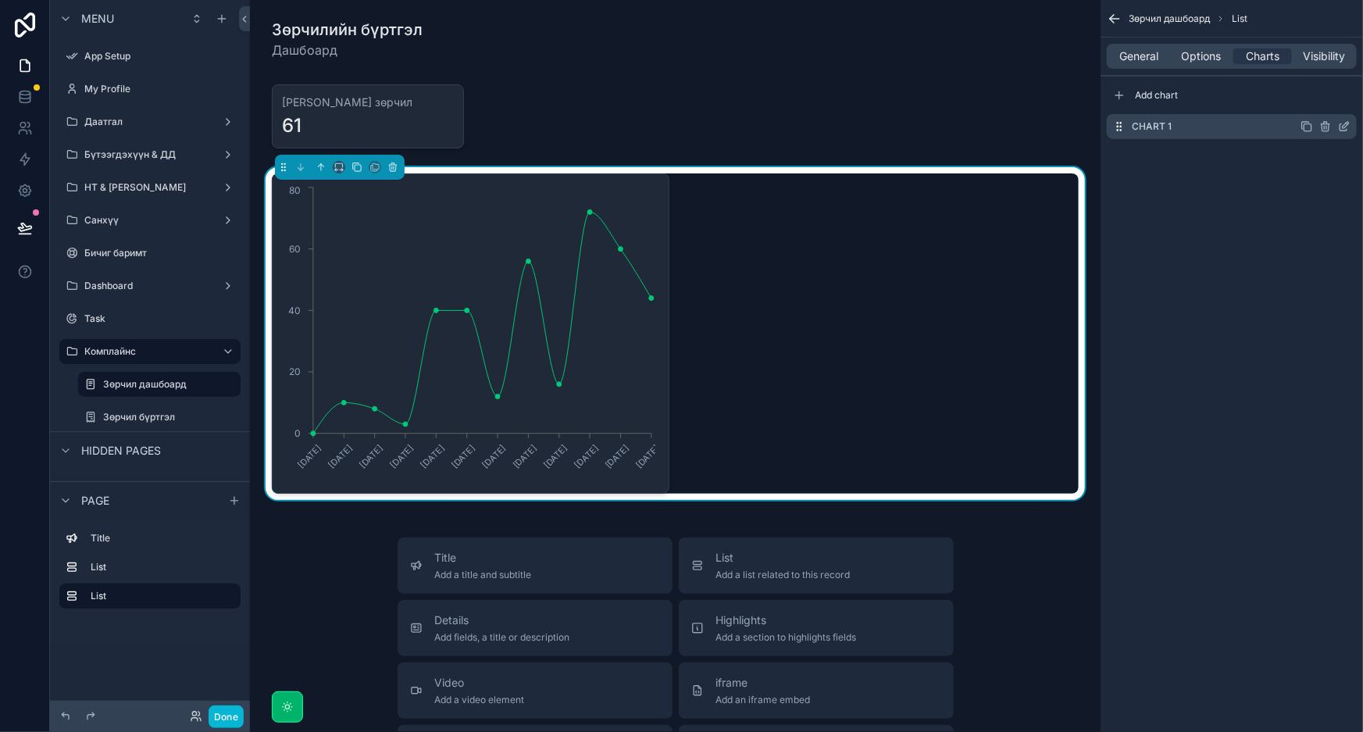
click at [1268, 134] on div "Chart 1" at bounding box center [1232, 126] width 250 height 25
click at [1342, 122] on icon "scrollable content" at bounding box center [1344, 126] width 12 height 12
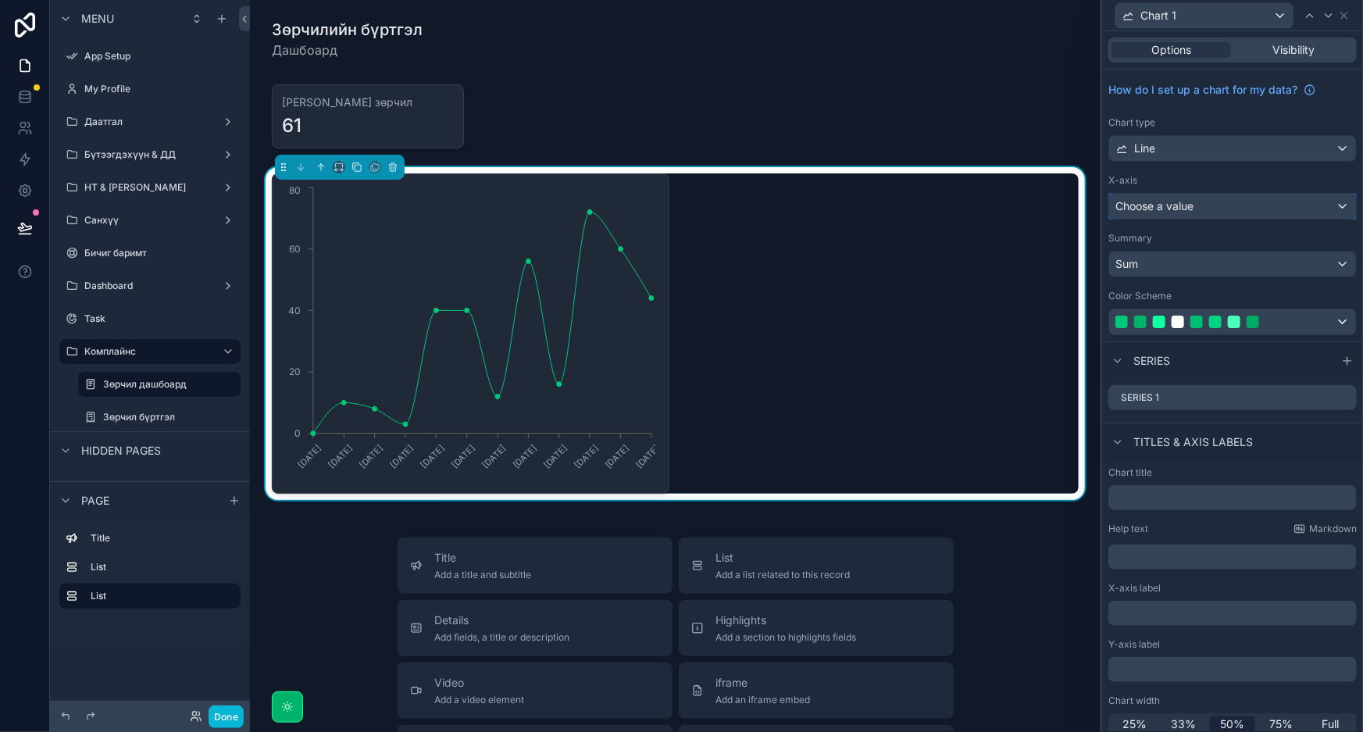
click at [1192, 212] on span "Choose a value" at bounding box center [1155, 206] width 78 height 16
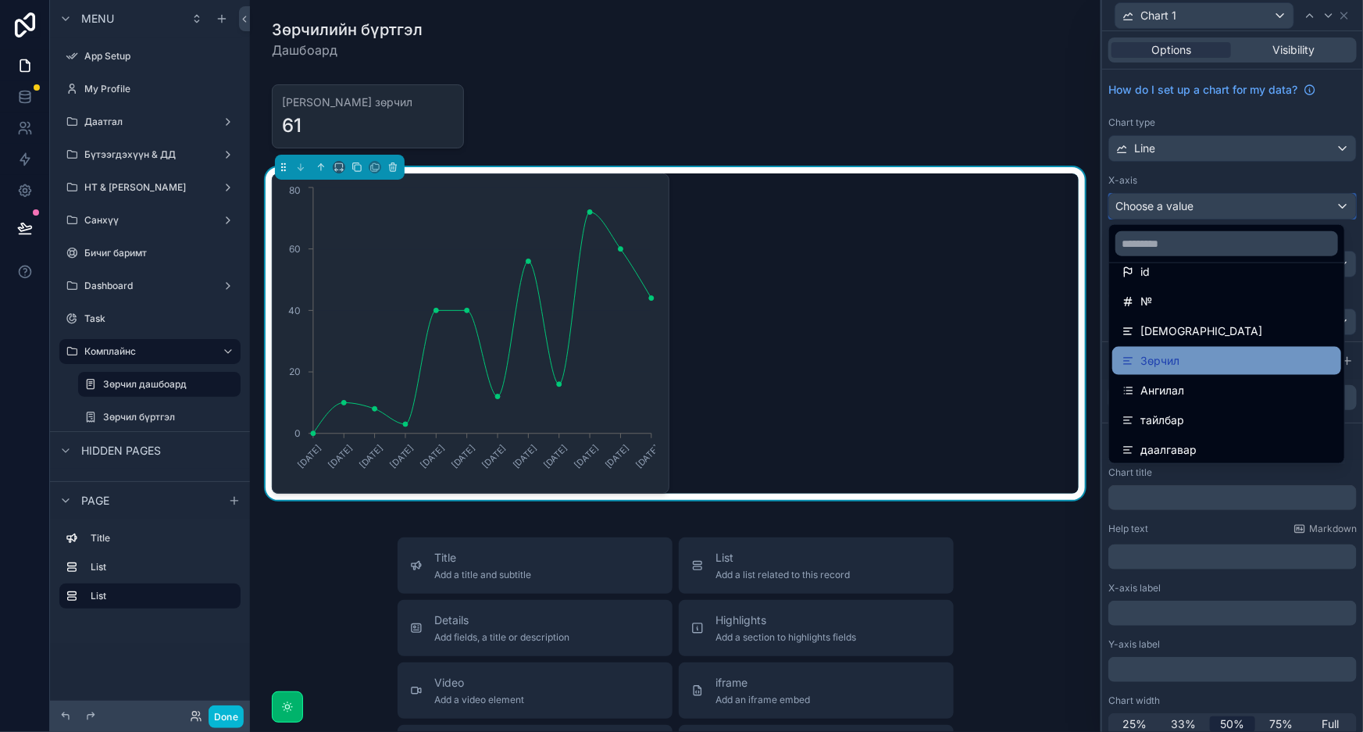
scroll to position [70, 0]
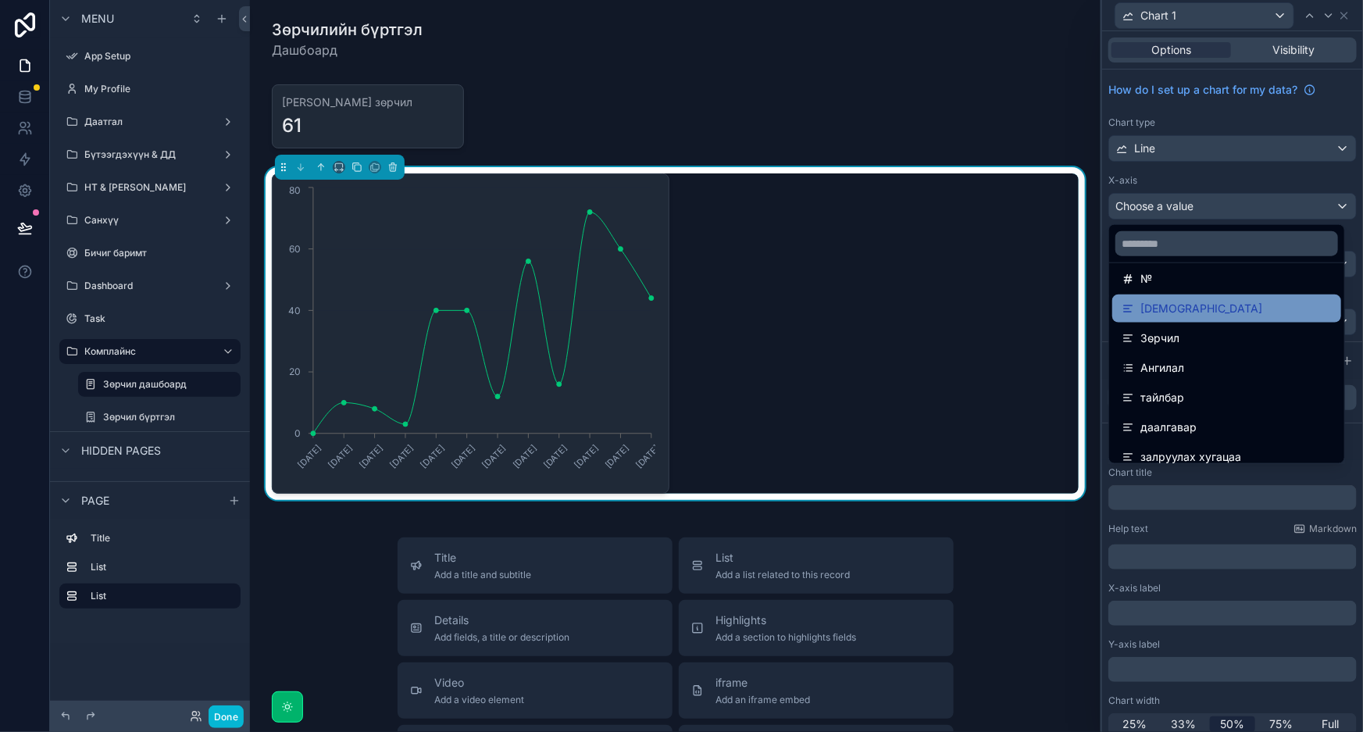
click at [1210, 313] on div "Хаанаас" at bounding box center [1227, 308] width 210 height 19
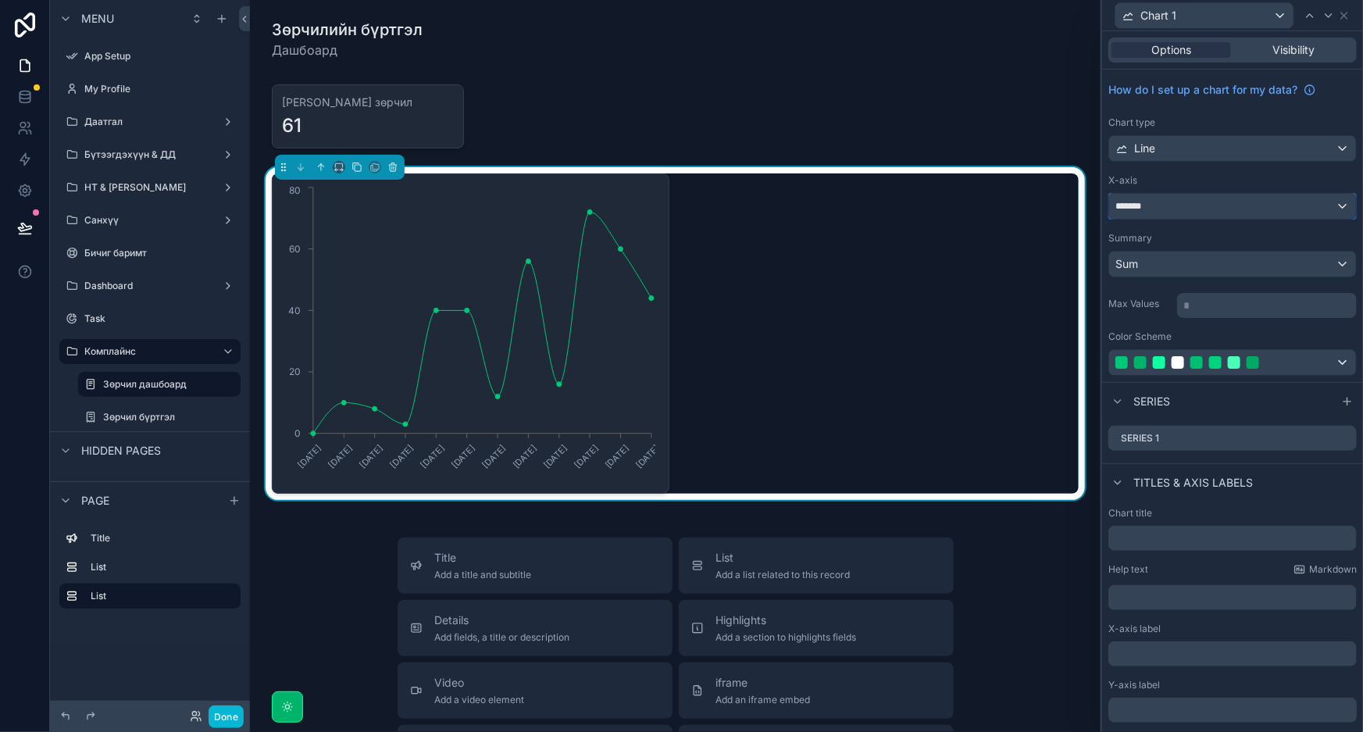
click at [1219, 201] on div "*******" at bounding box center [1232, 206] width 247 height 25
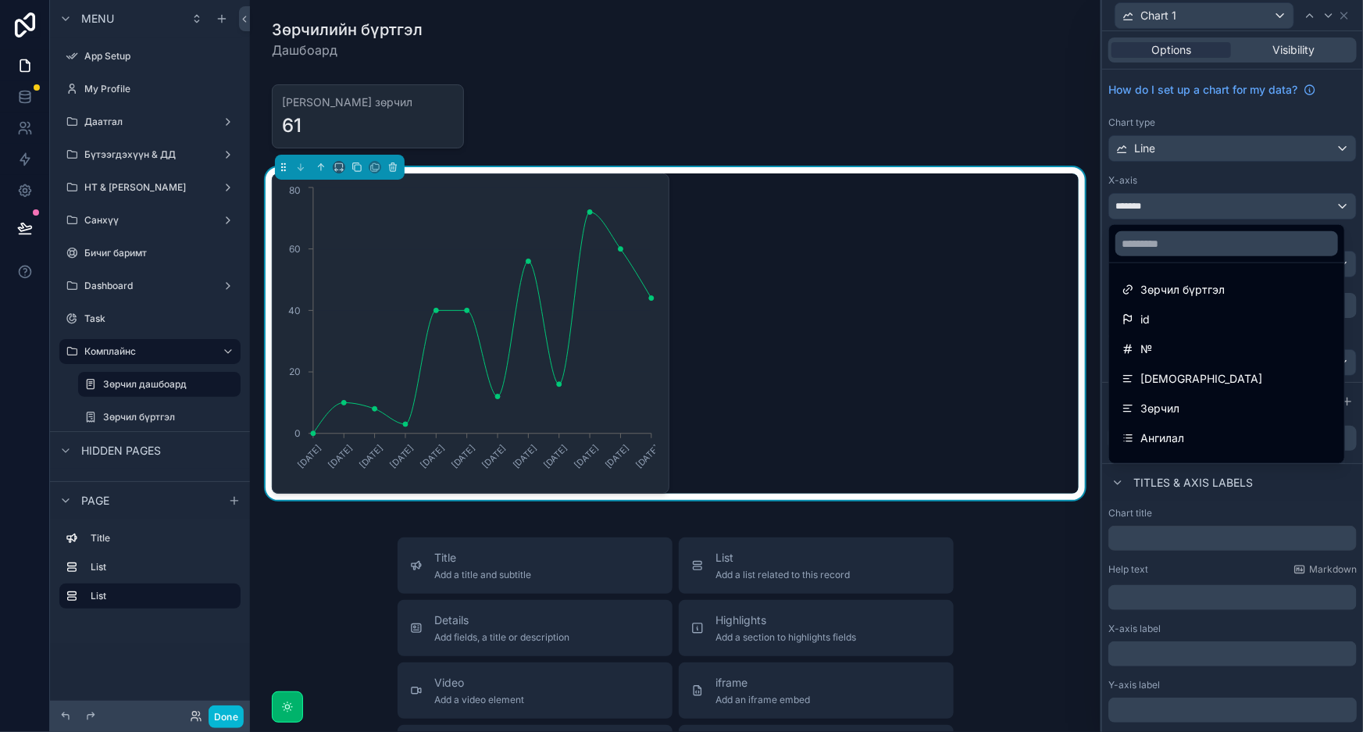
click at [1219, 203] on div at bounding box center [1232, 366] width 261 height 732
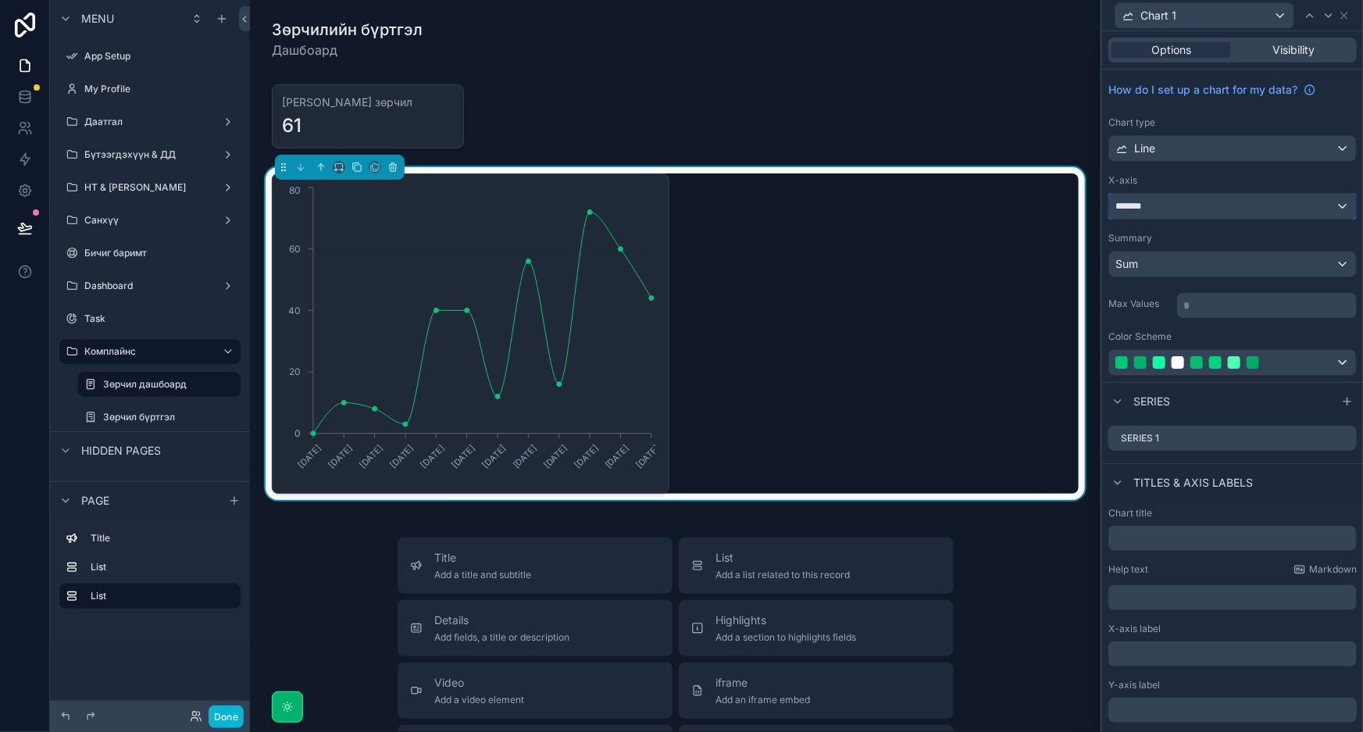
click at [1239, 209] on div "*******" at bounding box center [1232, 206] width 247 height 25
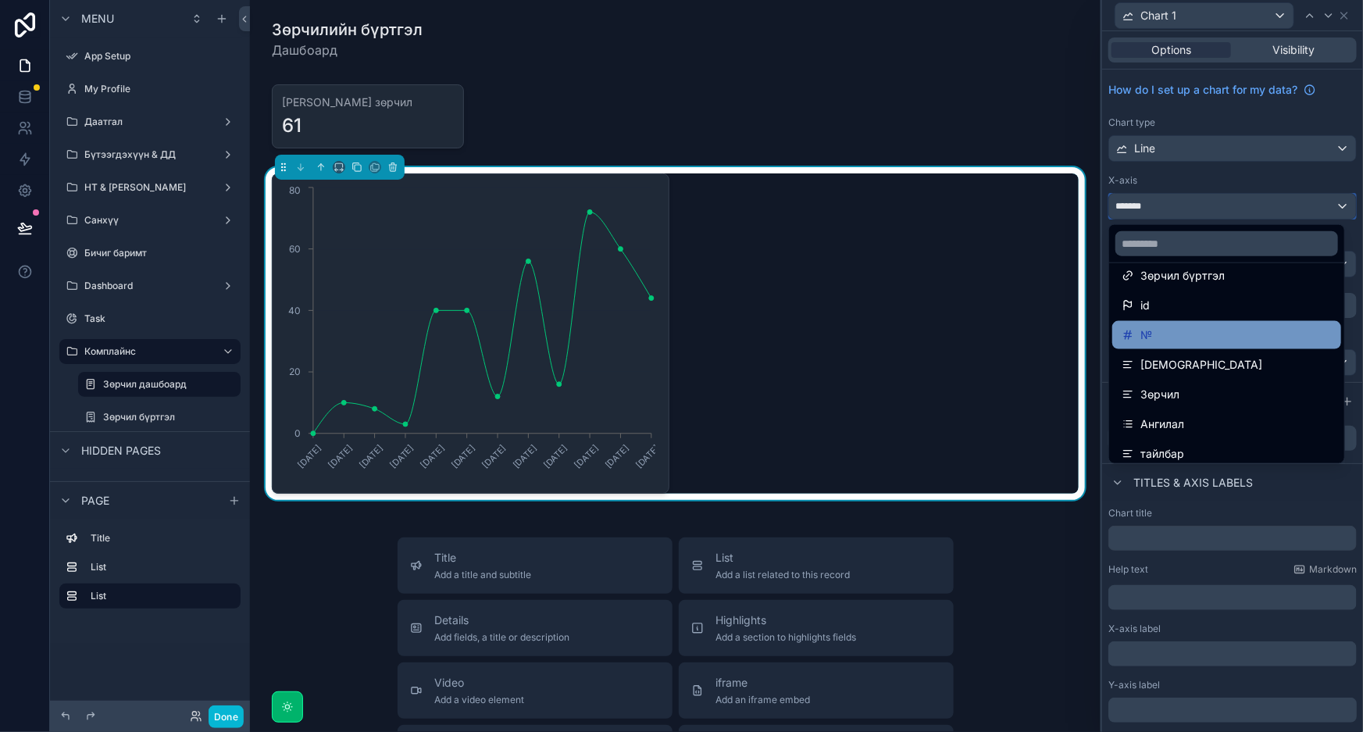
scroll to position [0, 0]
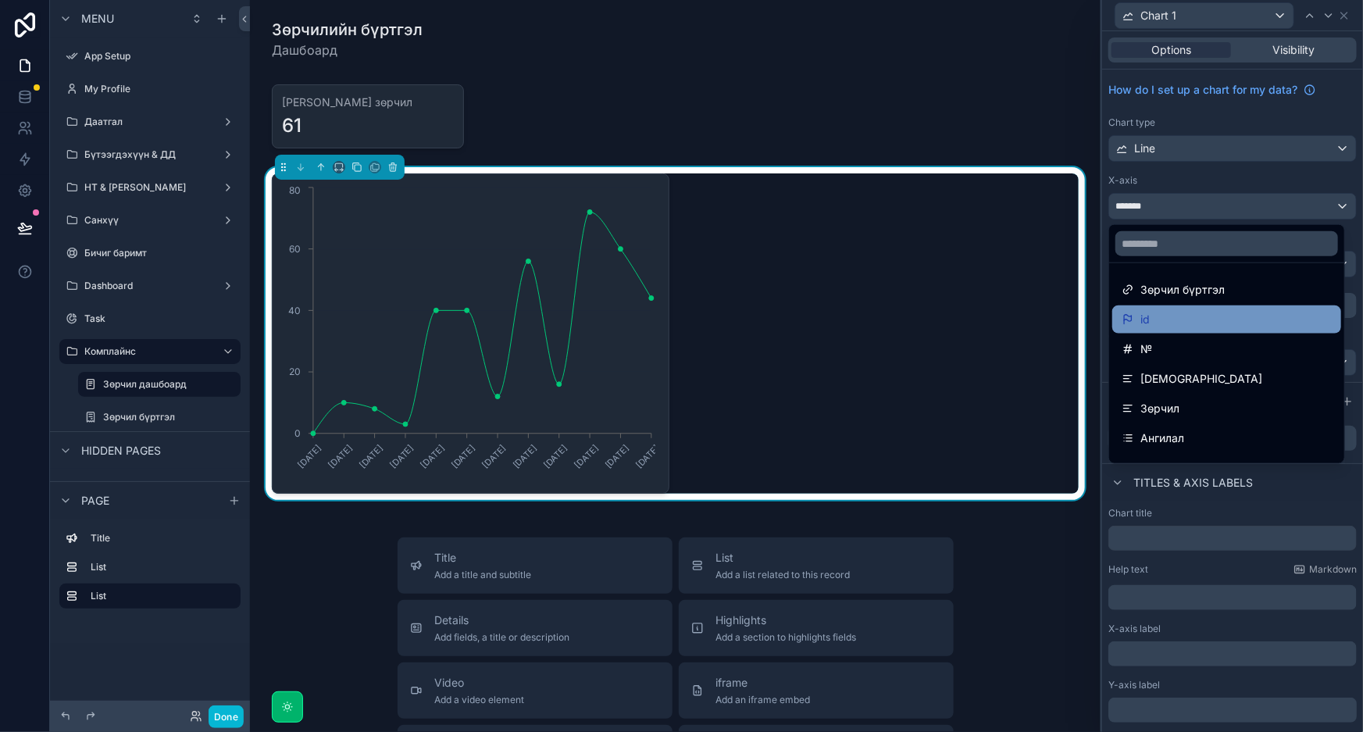
click at [1211, 316] on div "id" at bounding box center [1227, 319] width 210 height 19
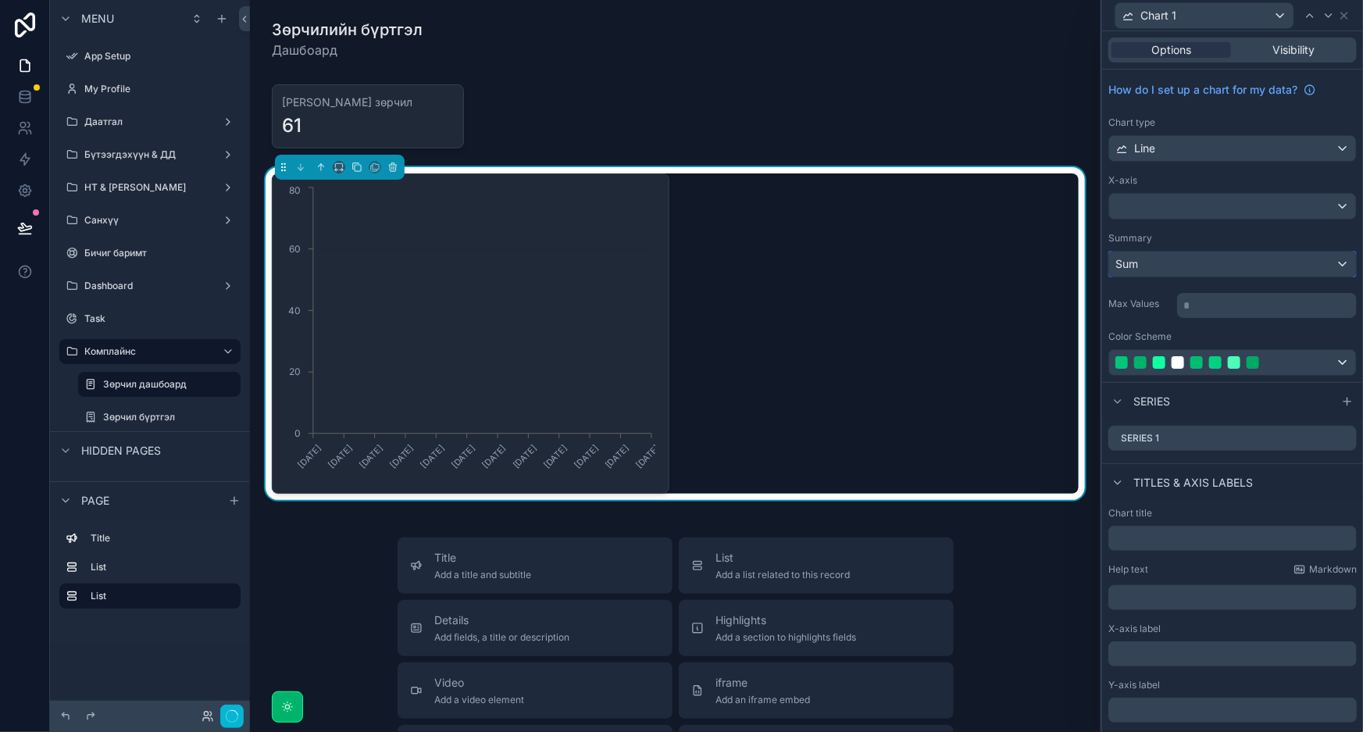
click at [1223, 272] on div "Sum" at bounding box center [1232, 264] width 247 height 25
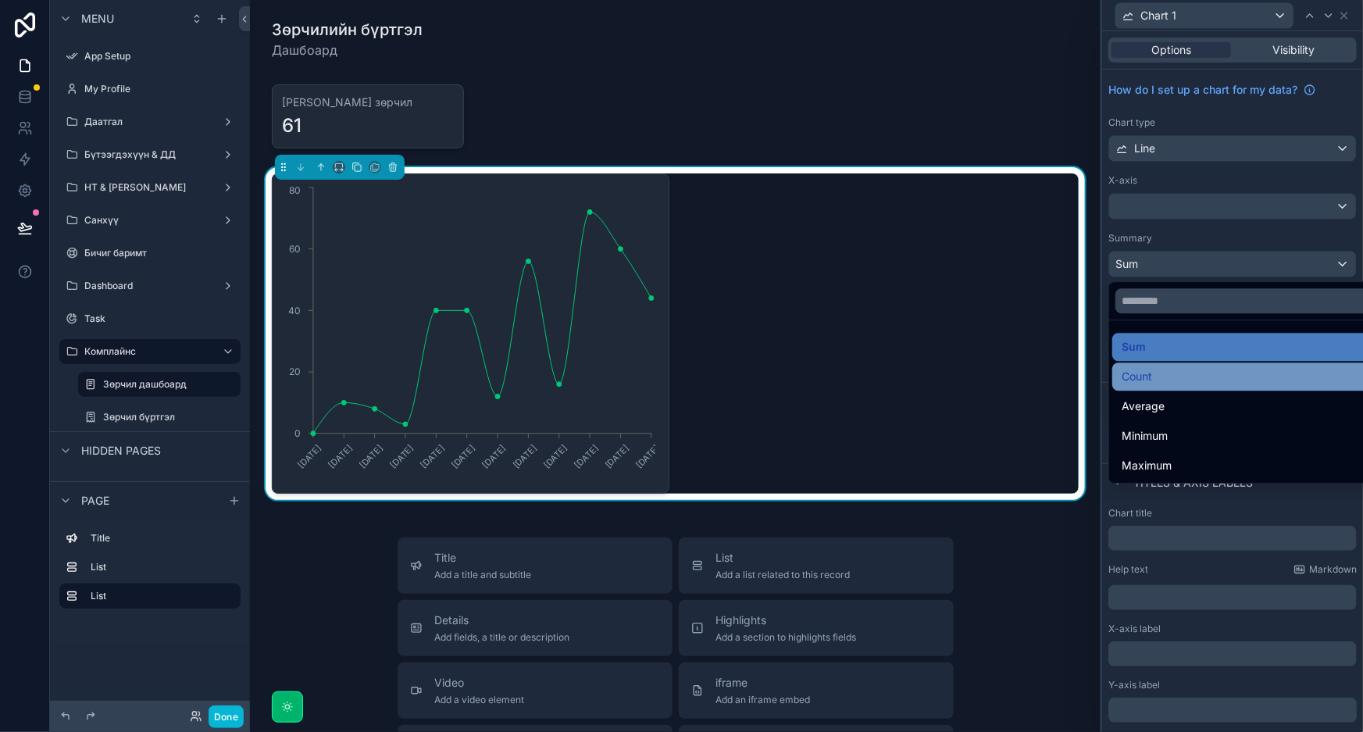
click at [1203, 373] on div "Count" at bounding box center [1246, 376] width 248 height 19
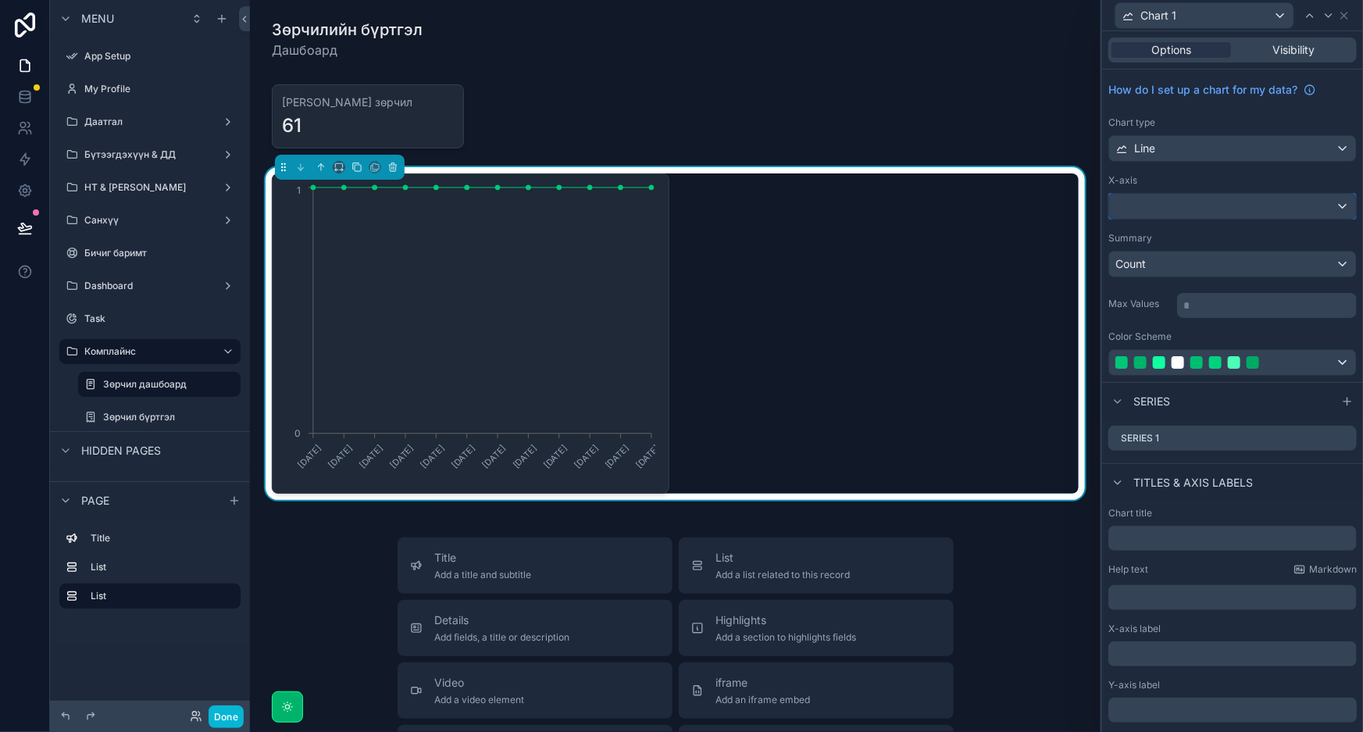
click at [1213, 207] on div at bounding box center [1232, 206] width 247 height 25
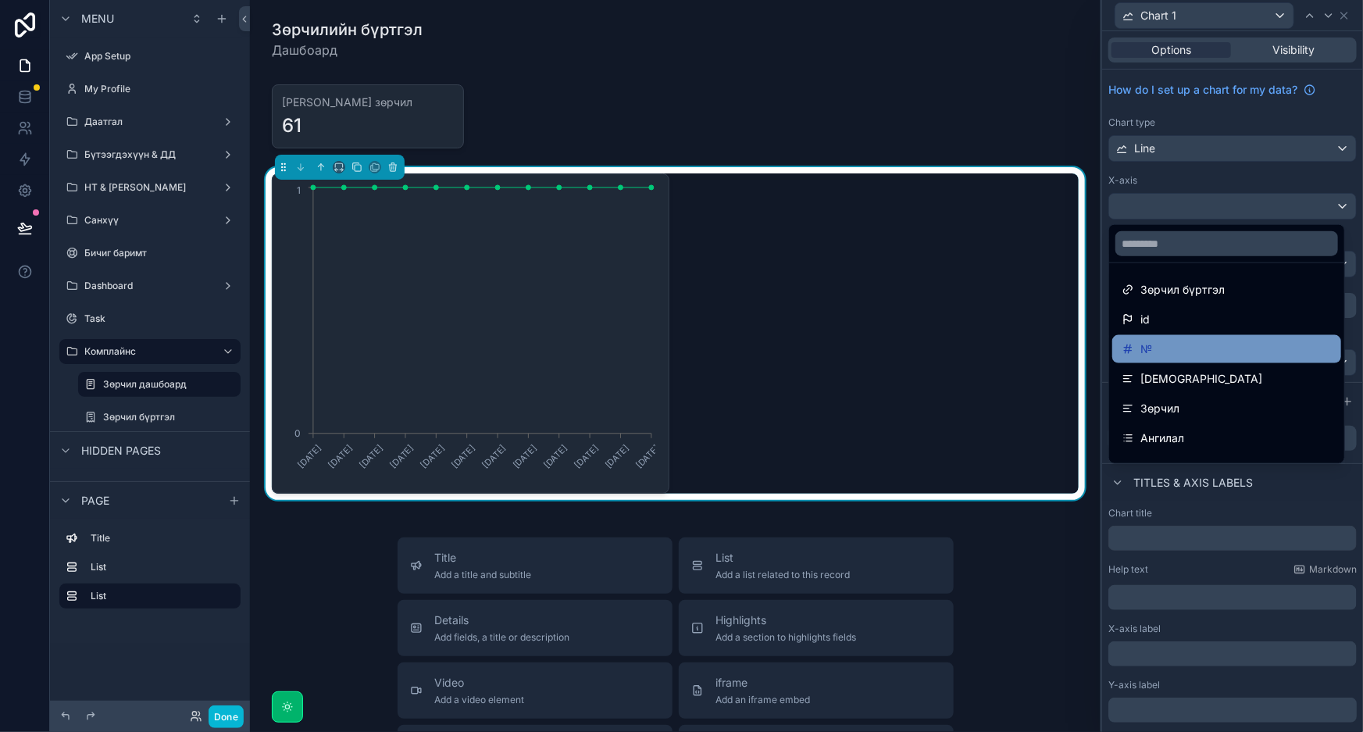
click at [1212, 350] on div "№" at bounding box center [1227, 349] width 210 height 19
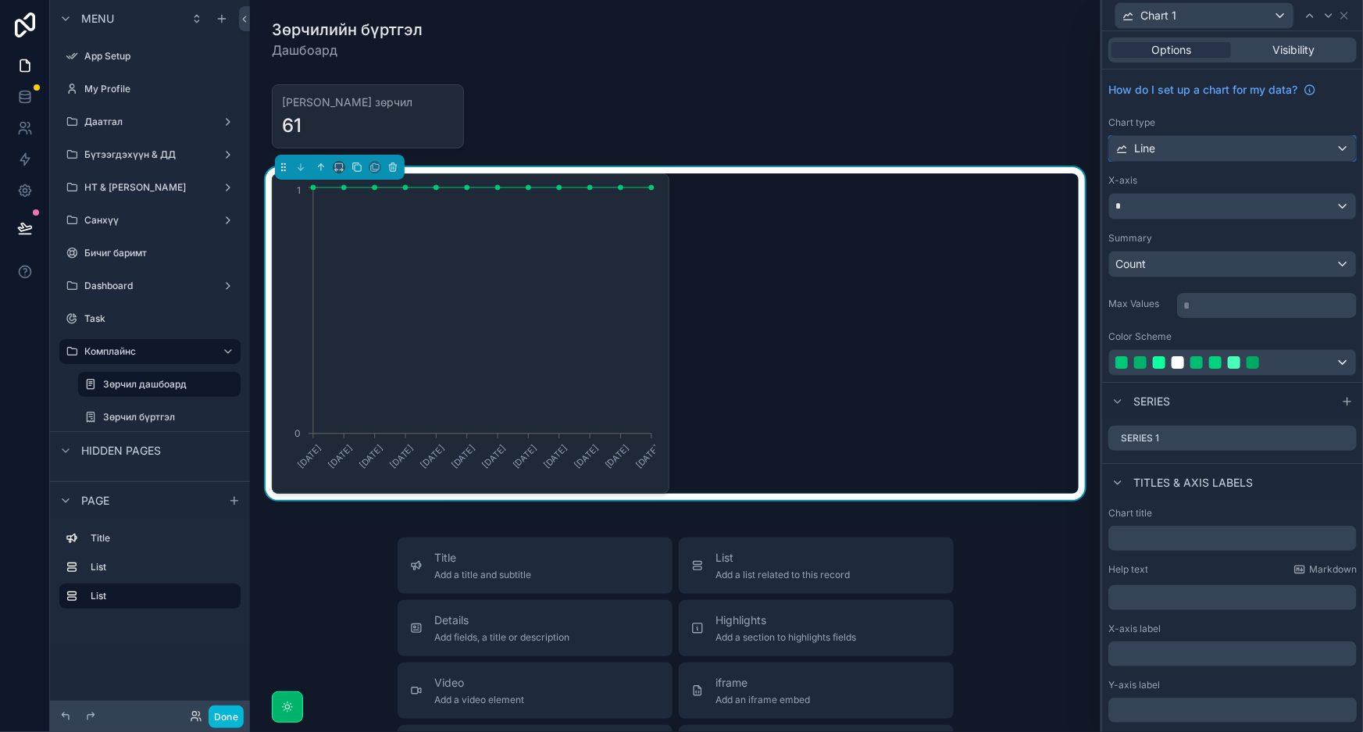
click at [1246, 148] on div "Line" at bounding box center [1232, 148] width 247 height 25
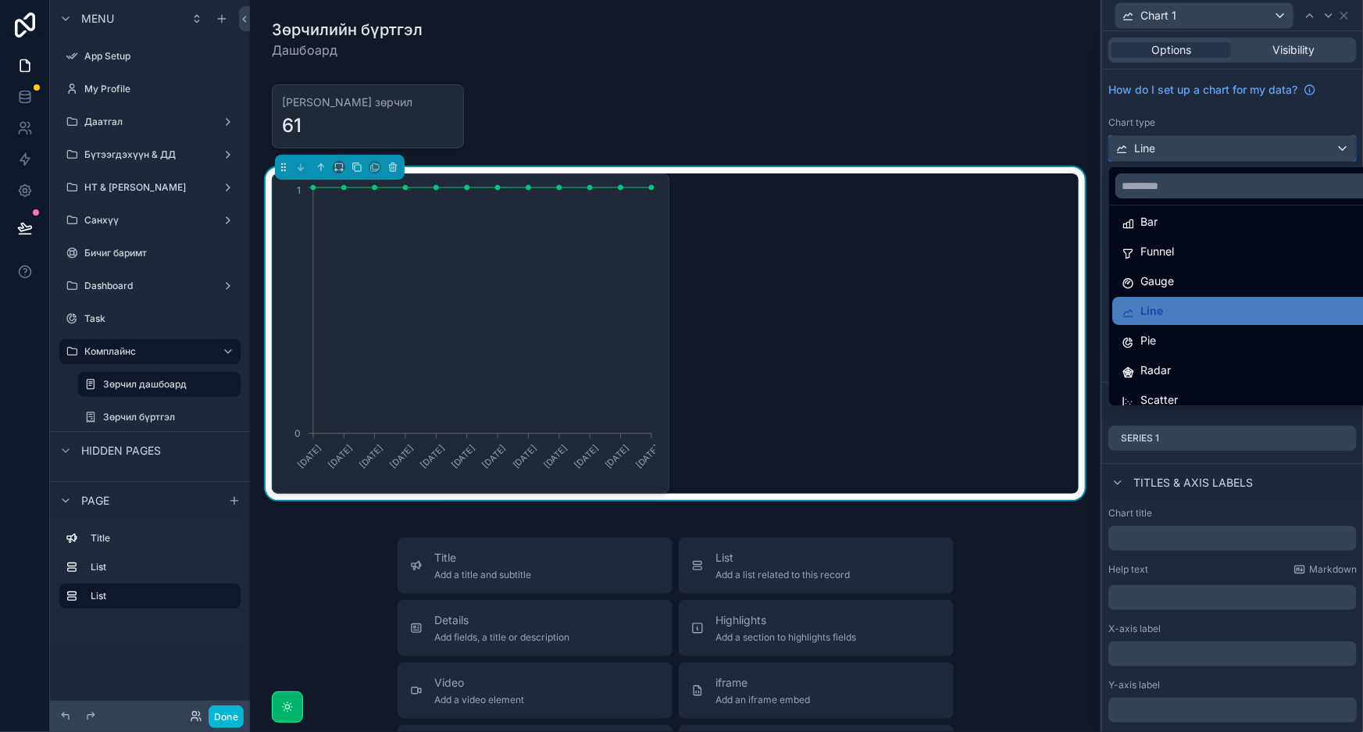
scroll to position [110, 0]
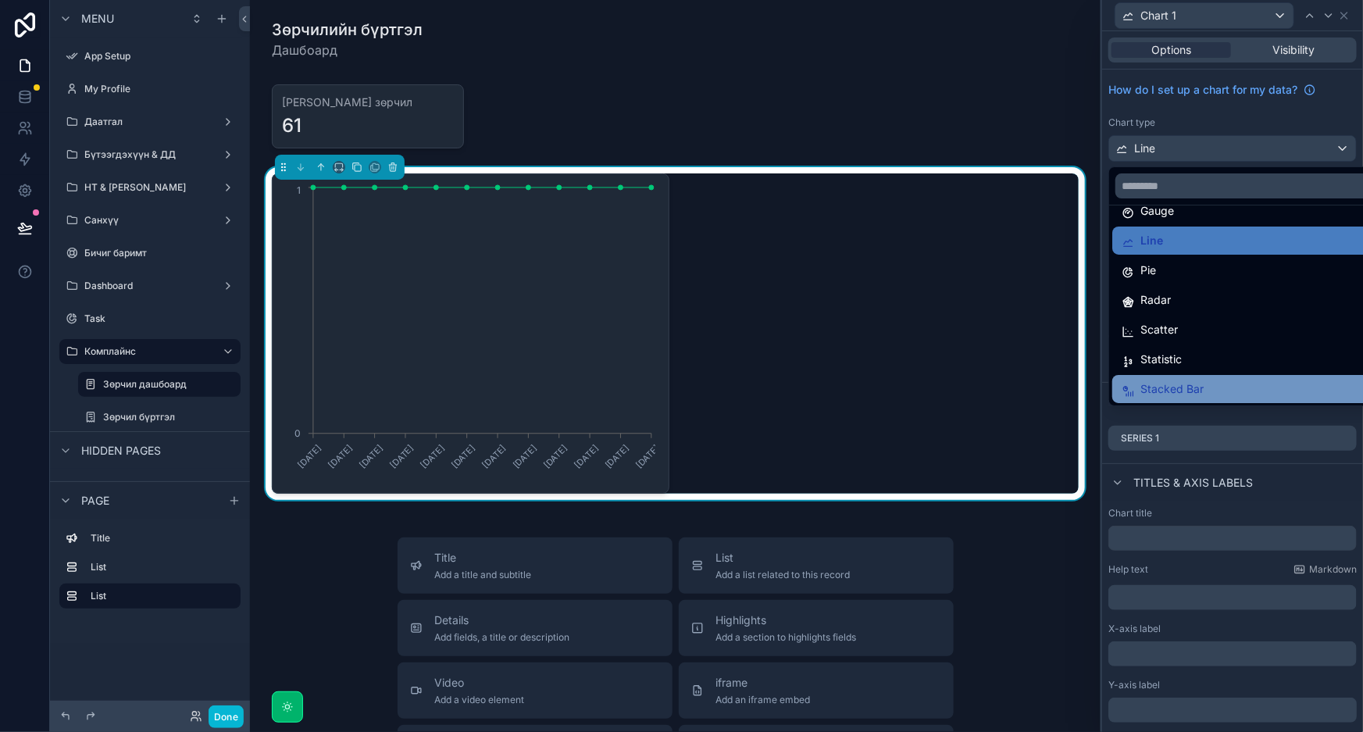
click at [1233, 384] on div "Stacked Bar" at bounding box center [1246, 389] width 248 height 19
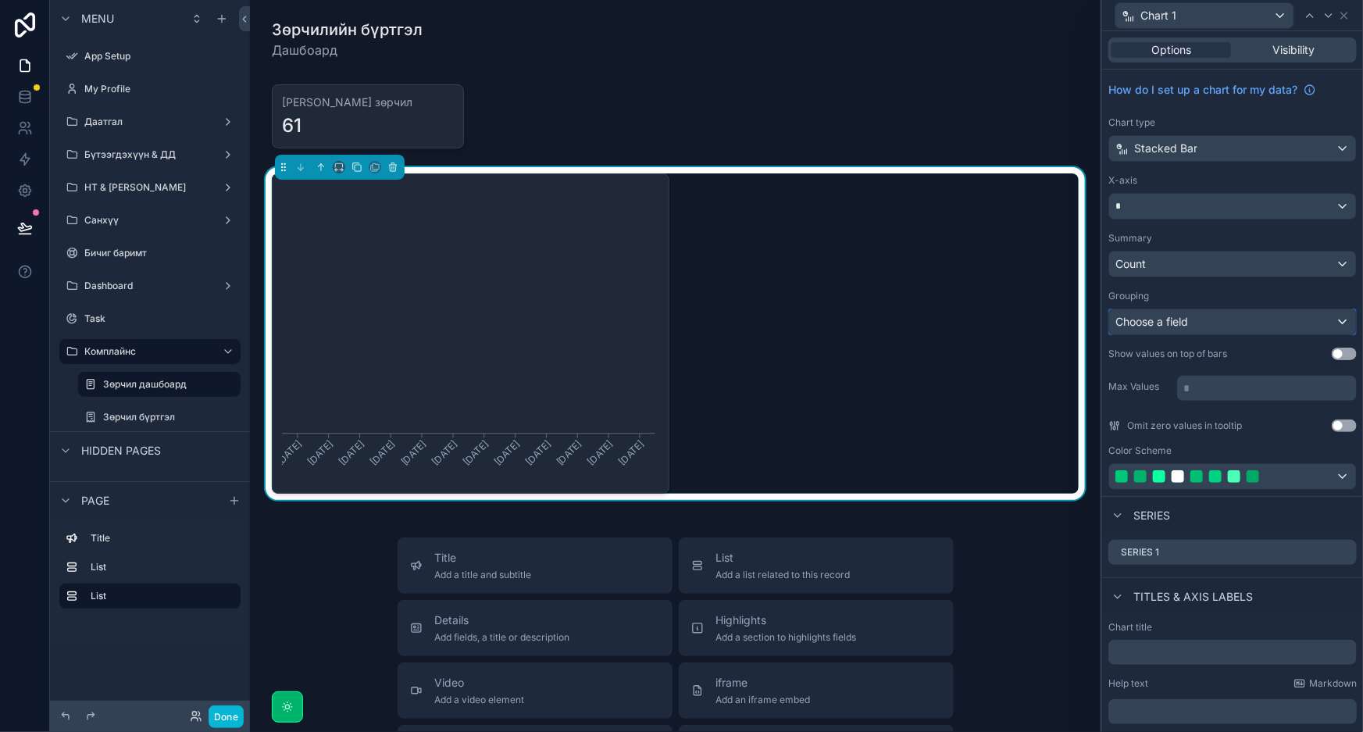
click at [1240, 319] on div "Choose a field" at bounding box center [1232, 321] width 247 height 25
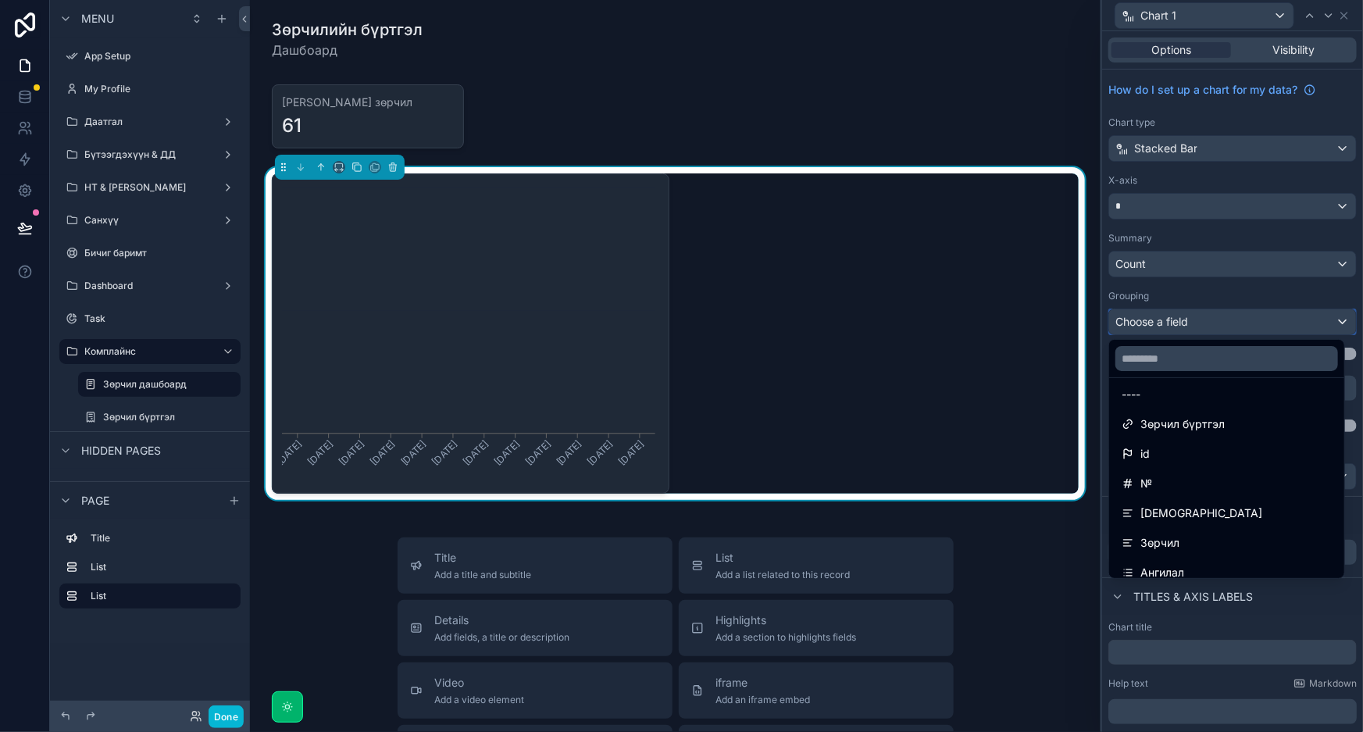
scroll to position [0, 0]
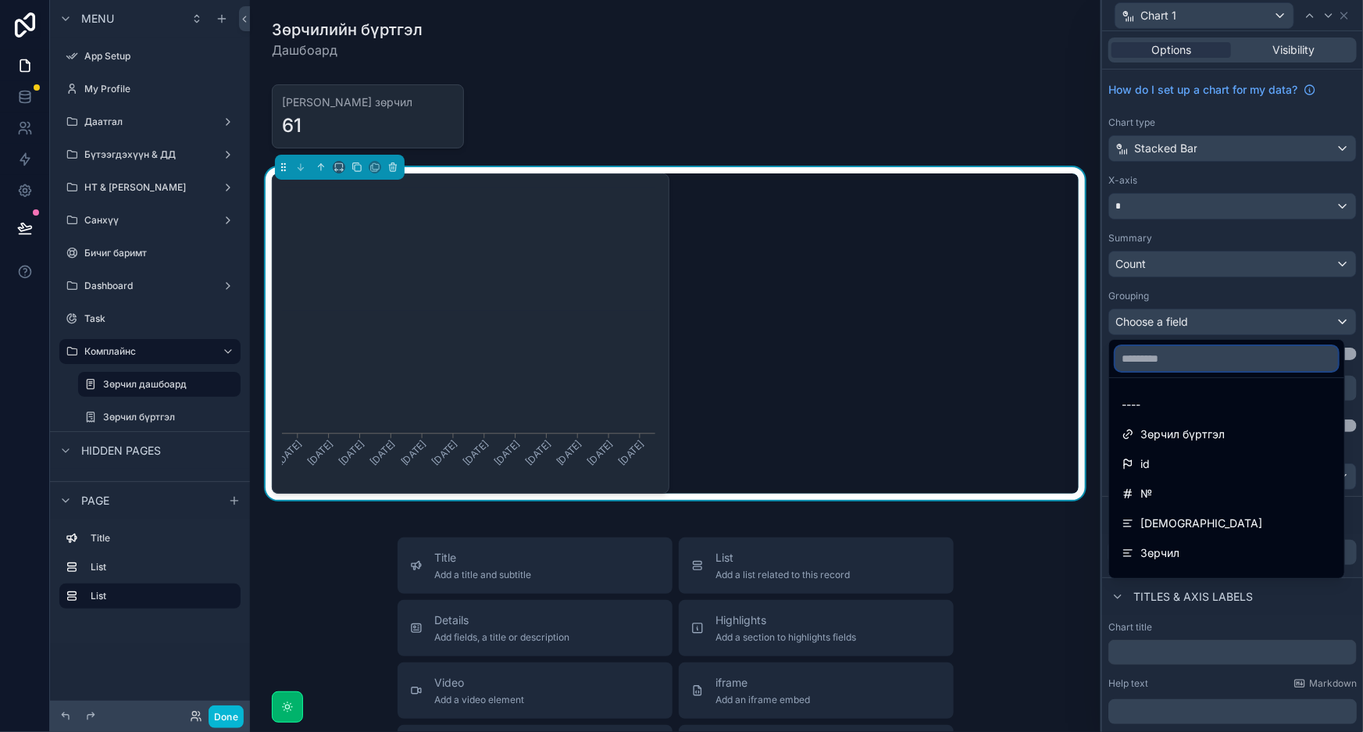
click at [1213, 353] on input "text" at bounding box center [1227, 358] width 223 height 25
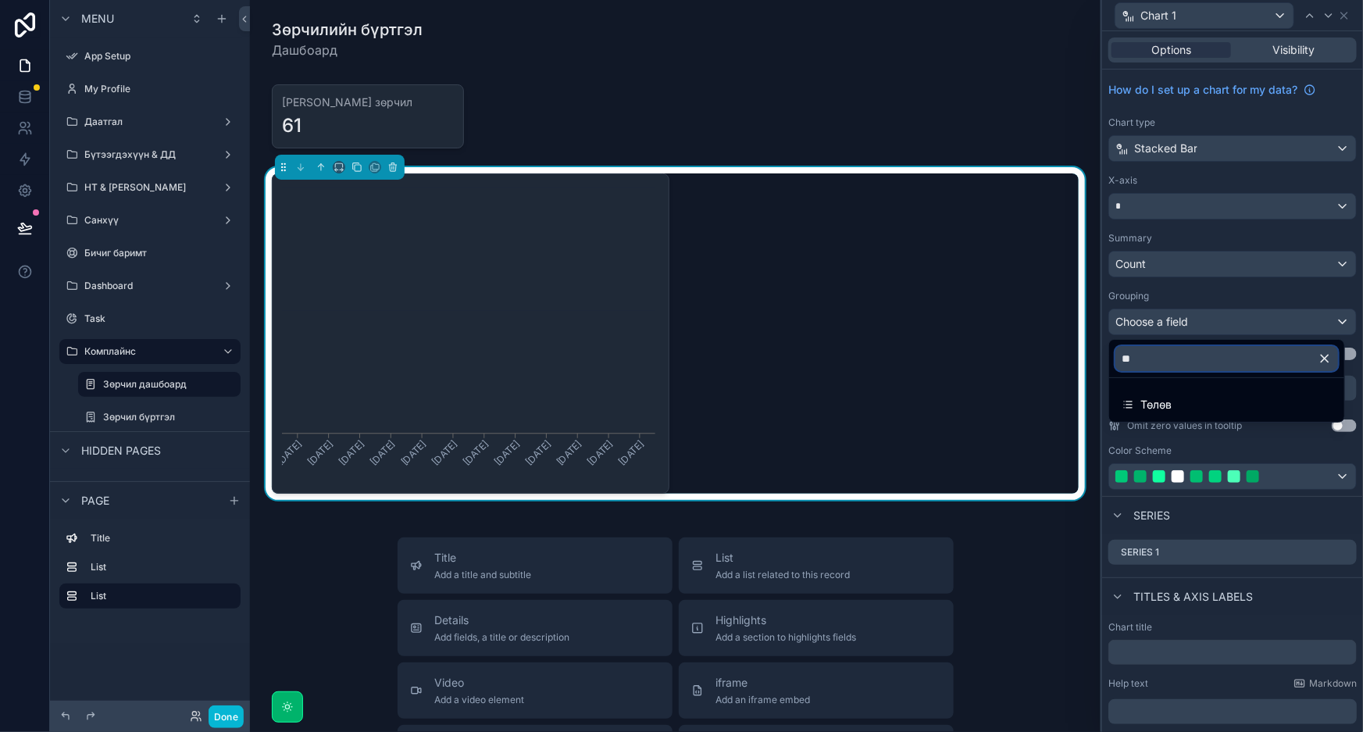
type input "*"
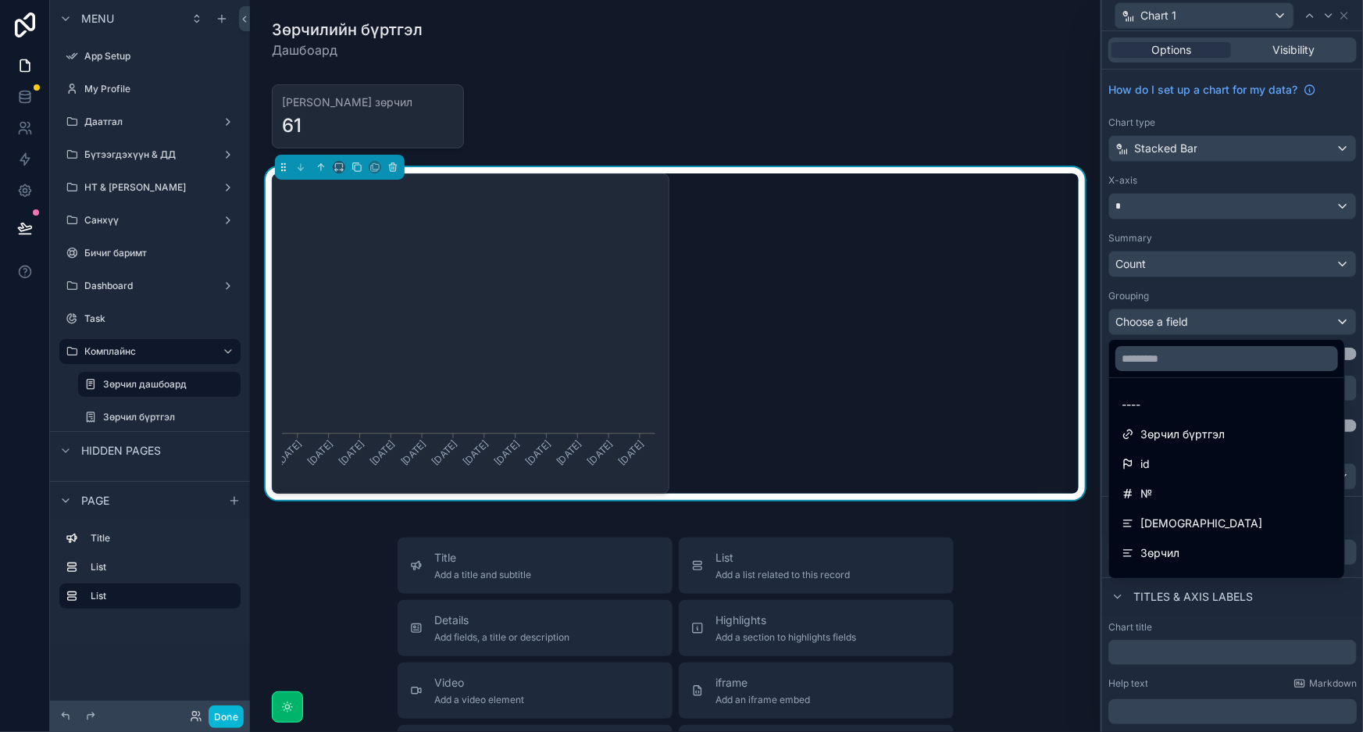
click at [1269, 278] on div at bounding box center [1232, 366] width 261 height 732
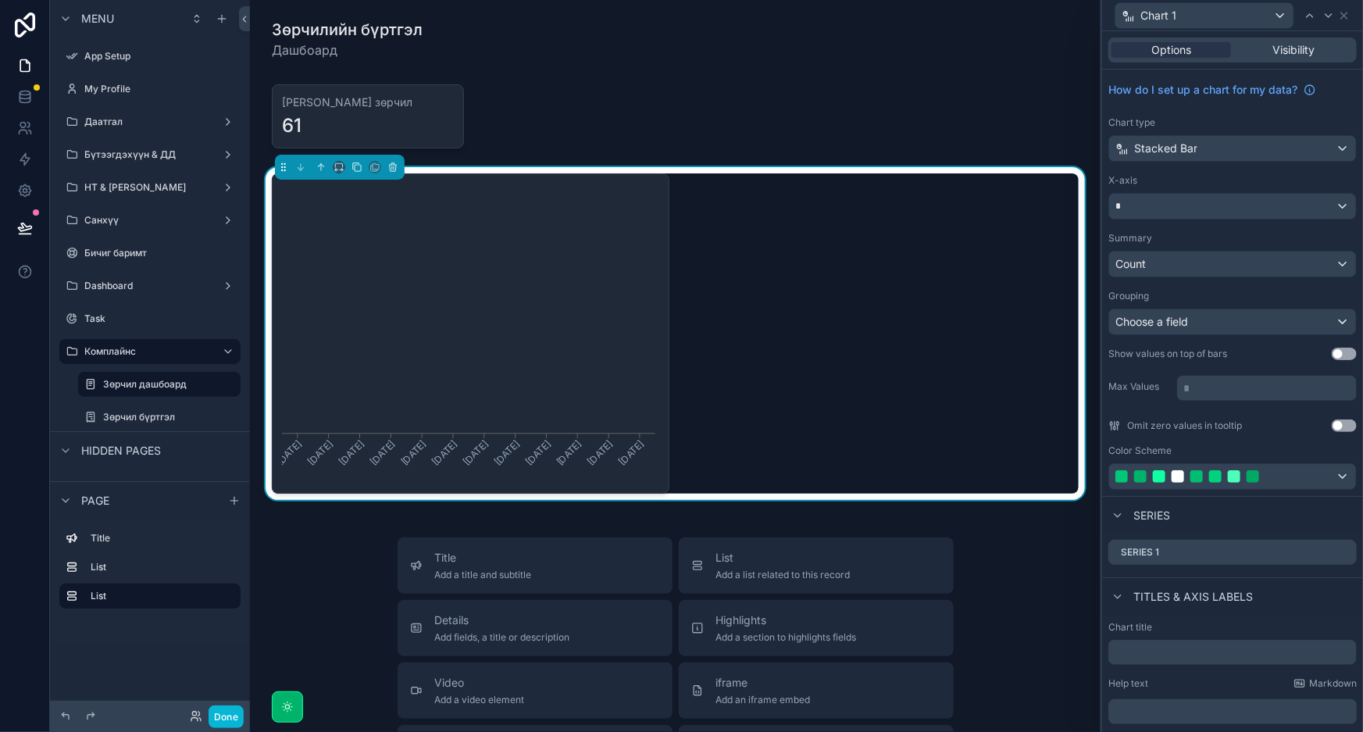
click at [1332, 350] on button "Use setting" at bounding box center [1344, 354] width 25 height 12
click at [956, 250] on div "30/12/2024 03/02/2025 03/03/2025 31/03/2025 28/04/2025 02/06/2025 30/06/2025 28…" at bounding box center [675, 333] width 807 height 320
click at [395, 170] on icon "scrollable content" at bounding box center [393, 168] width 6 height 6
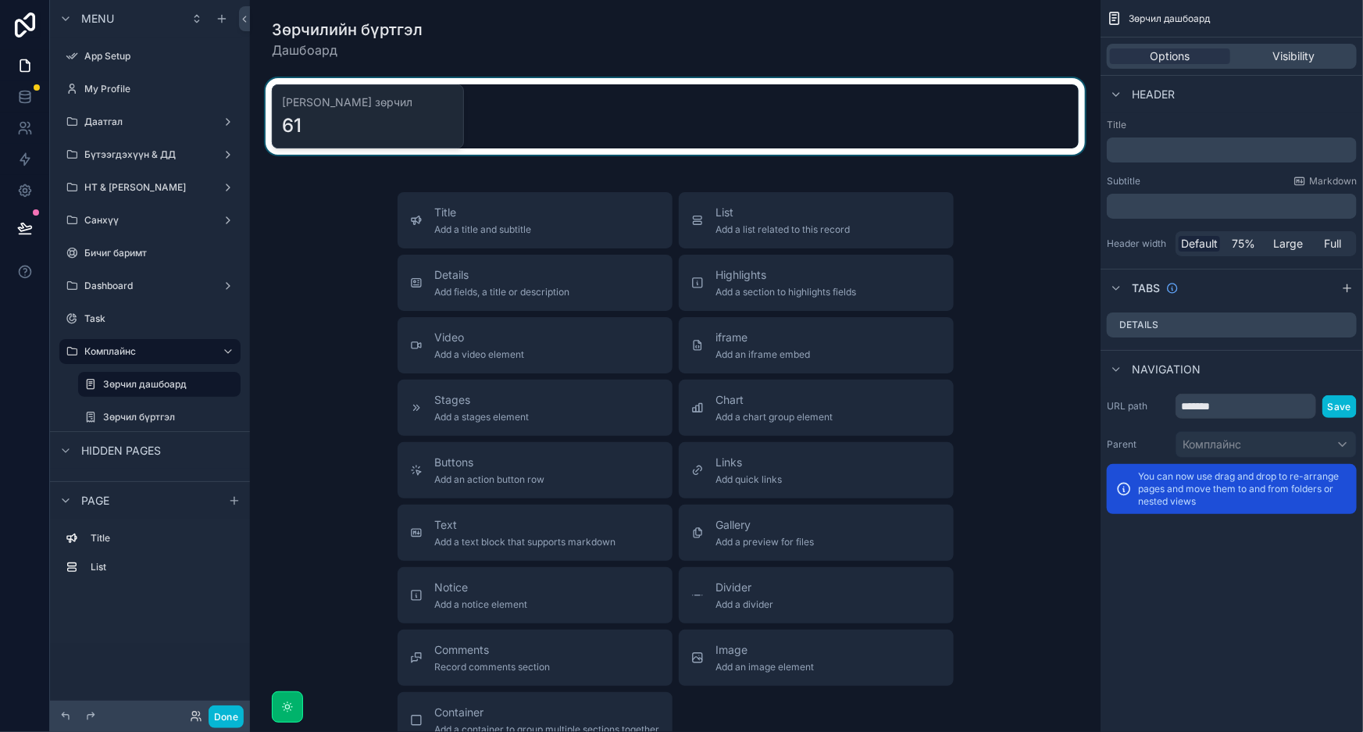
click at [494, 121] on div "scrollable content" at bounding box center [675, 116] width 826 height 77
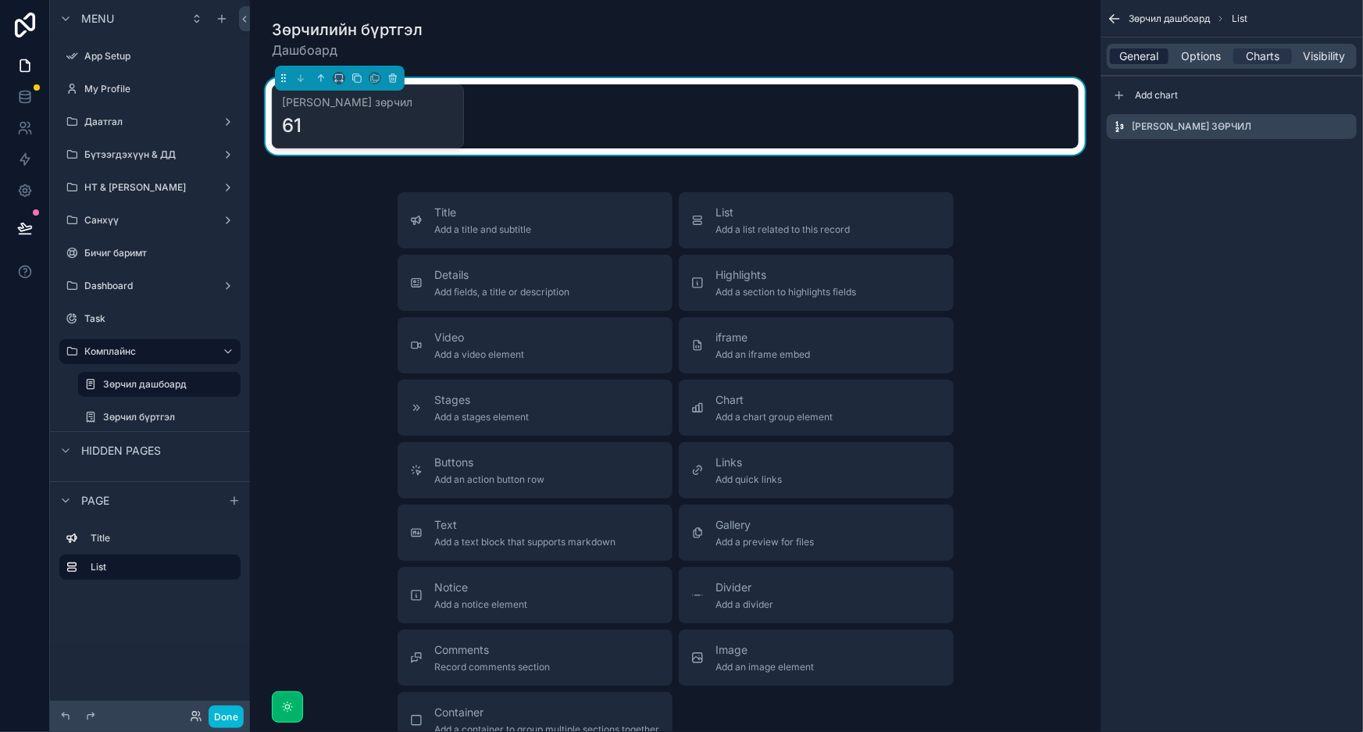
click at [1144, 57] on span "General" at bounding box center [1139, 56] width 39 height 16
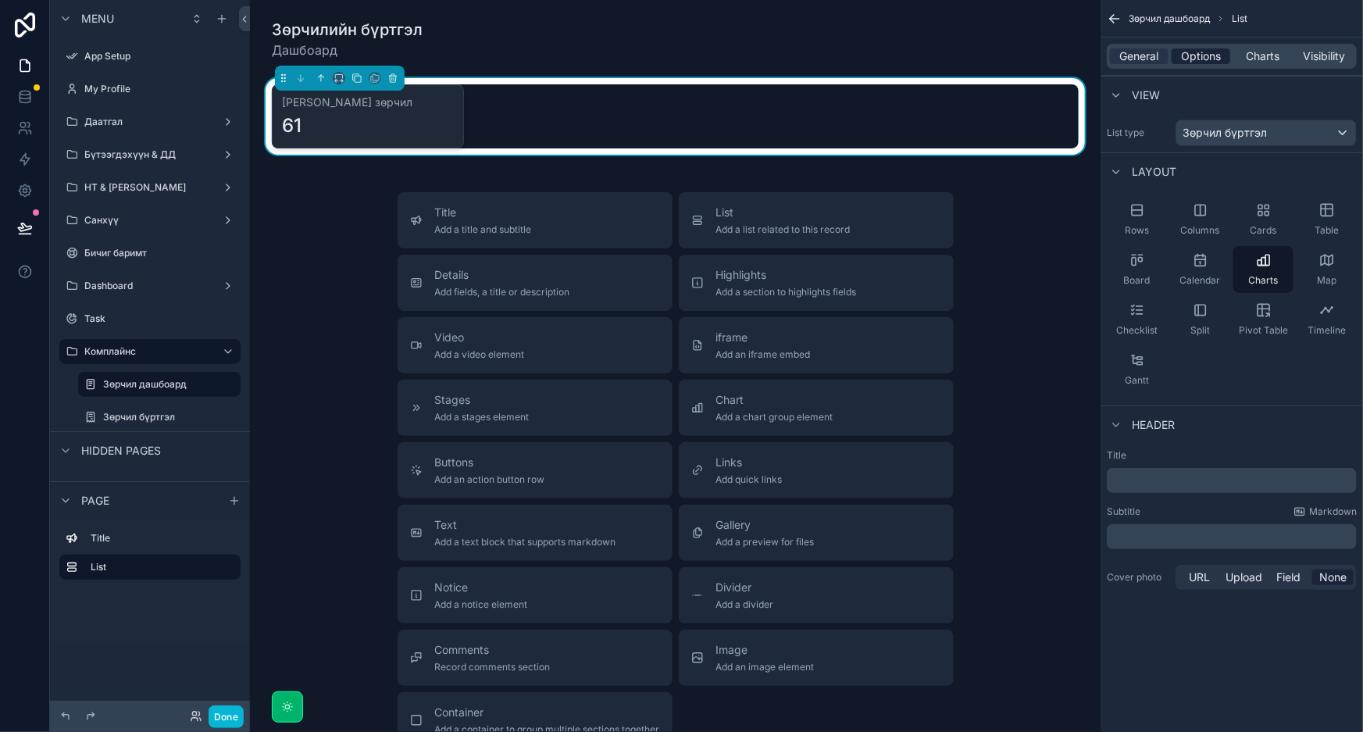
click at [1211, 60] on span "Options" at bounding box center [1201, 56] width 40 height 16
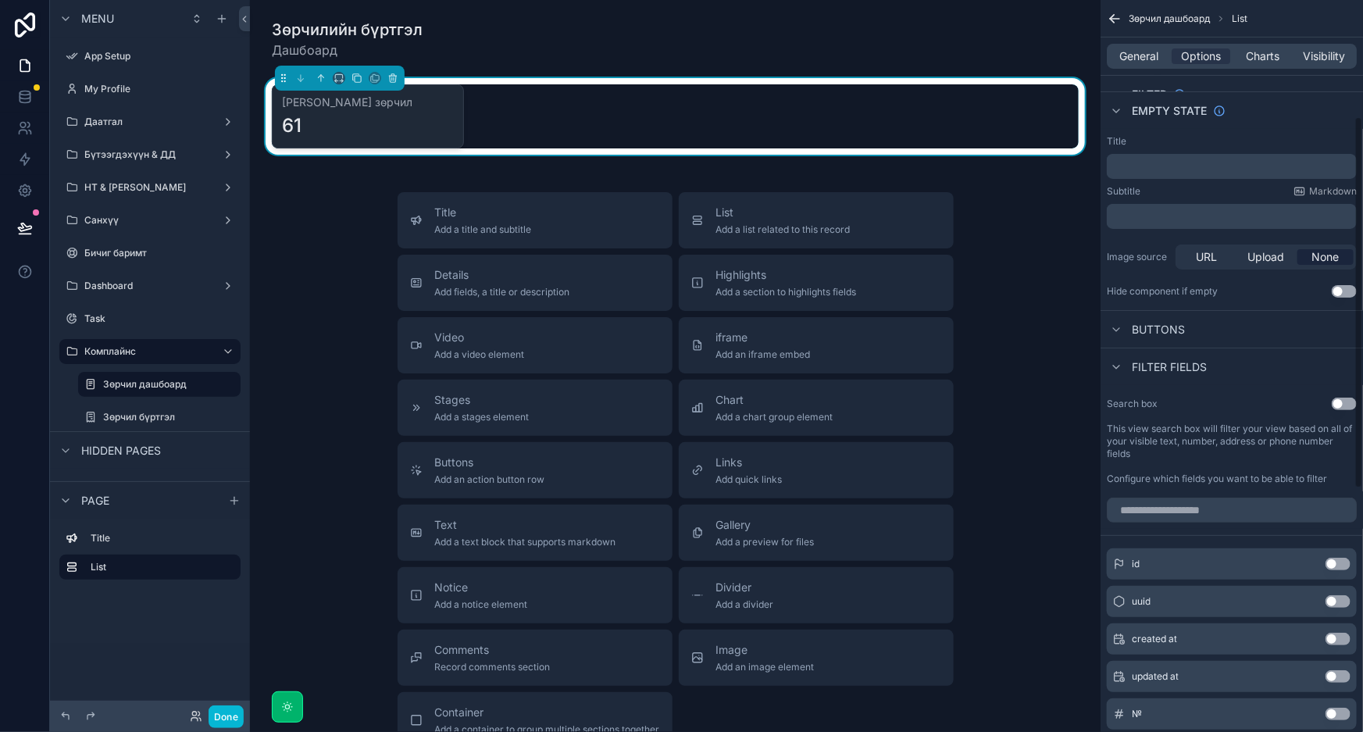
scroll to position [355, 0]
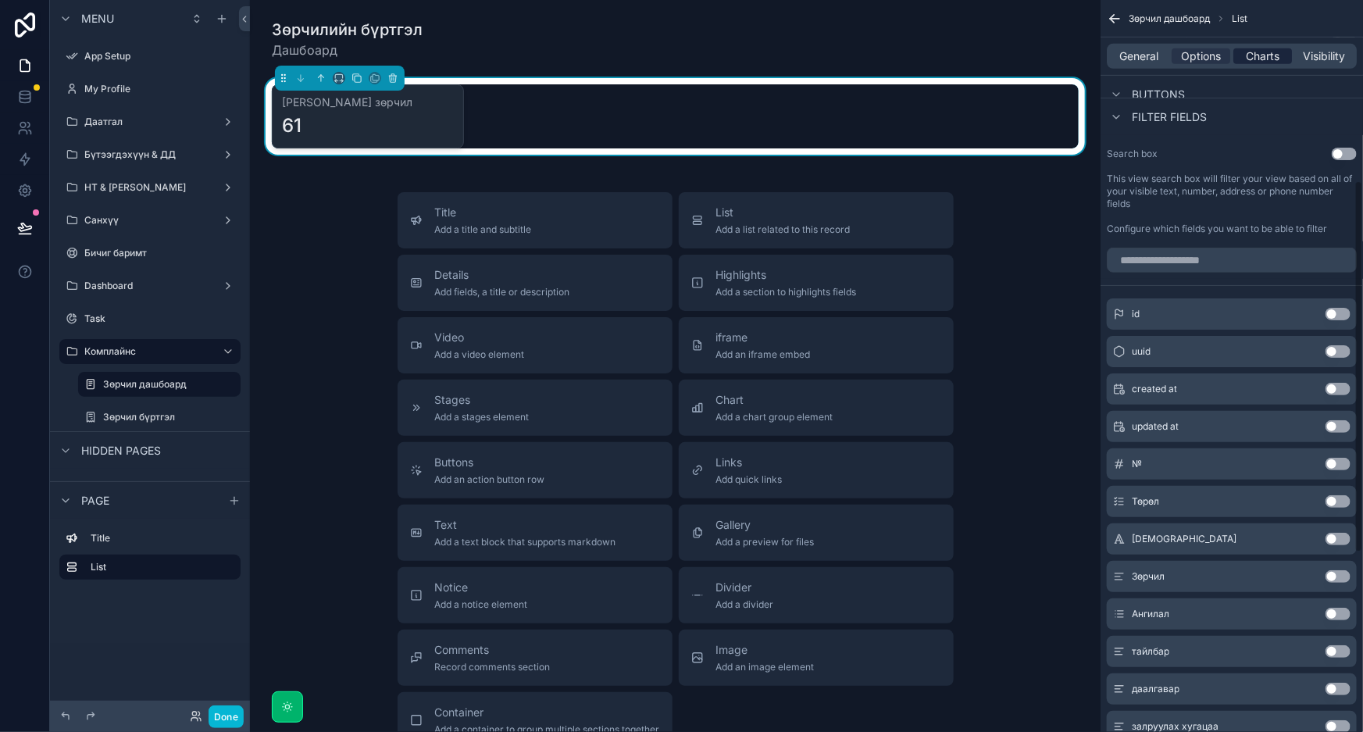
click at [1260, 55] on span "Charts" at bounding box center [1263, 56] width 34 height 16
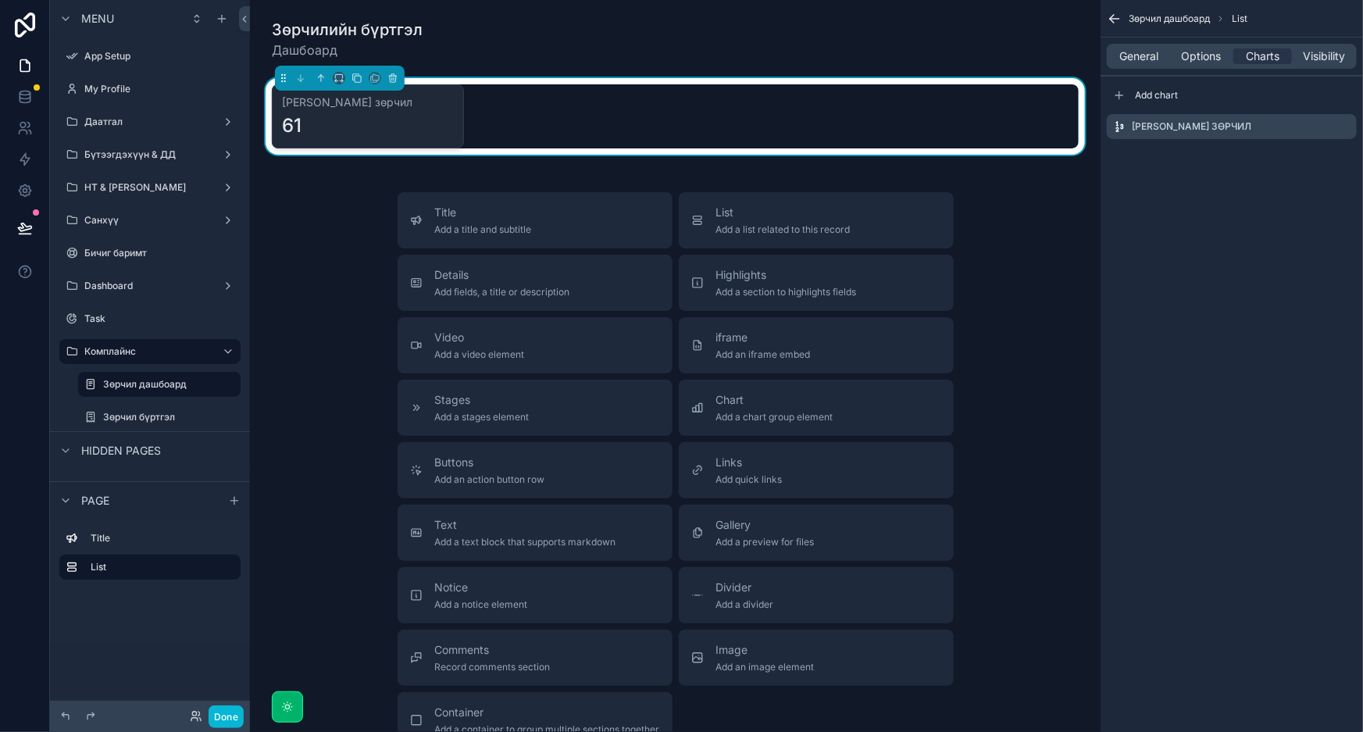
scroll to position [0, 0]
click at [1340, 124] on icon "scrollable content" at bounding box center [1343, 127] width 7 height 7
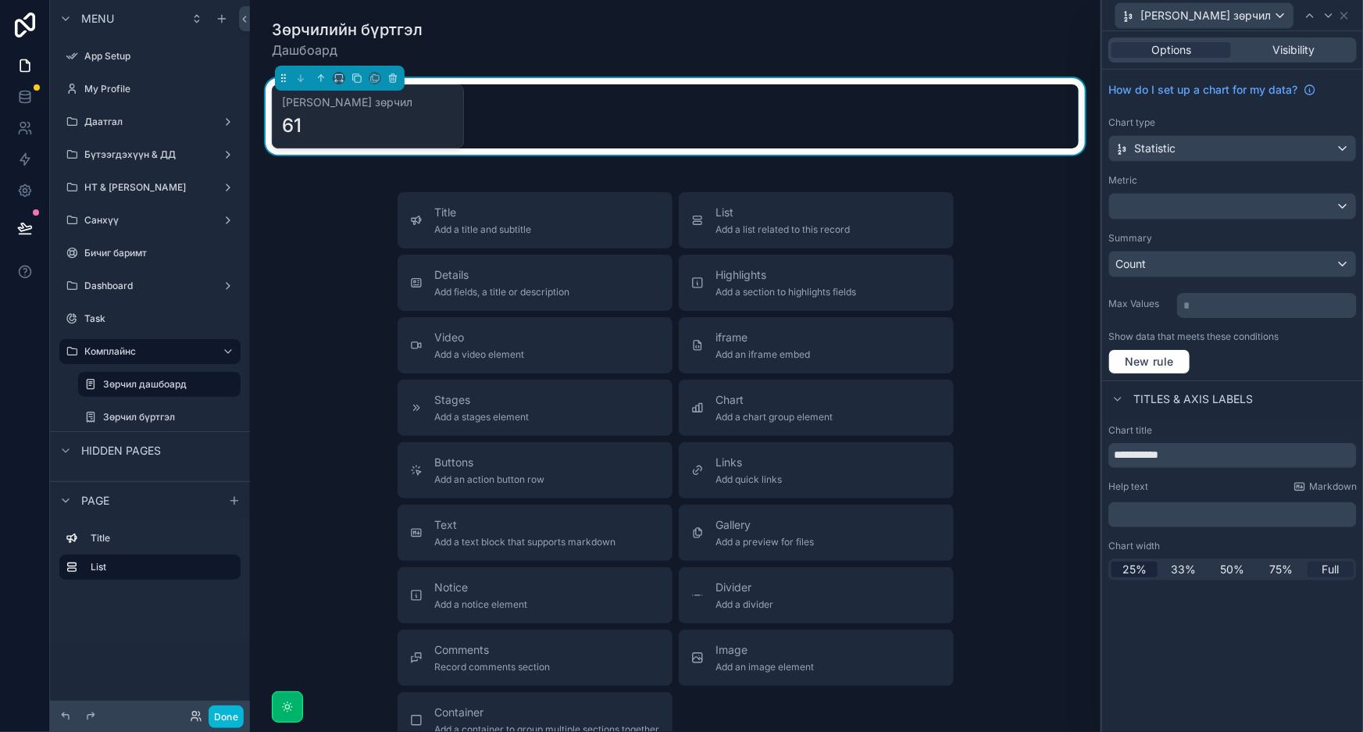
click at [1324, 568] on span "Full" at bounding box center [1331, 570] width 17 height 16
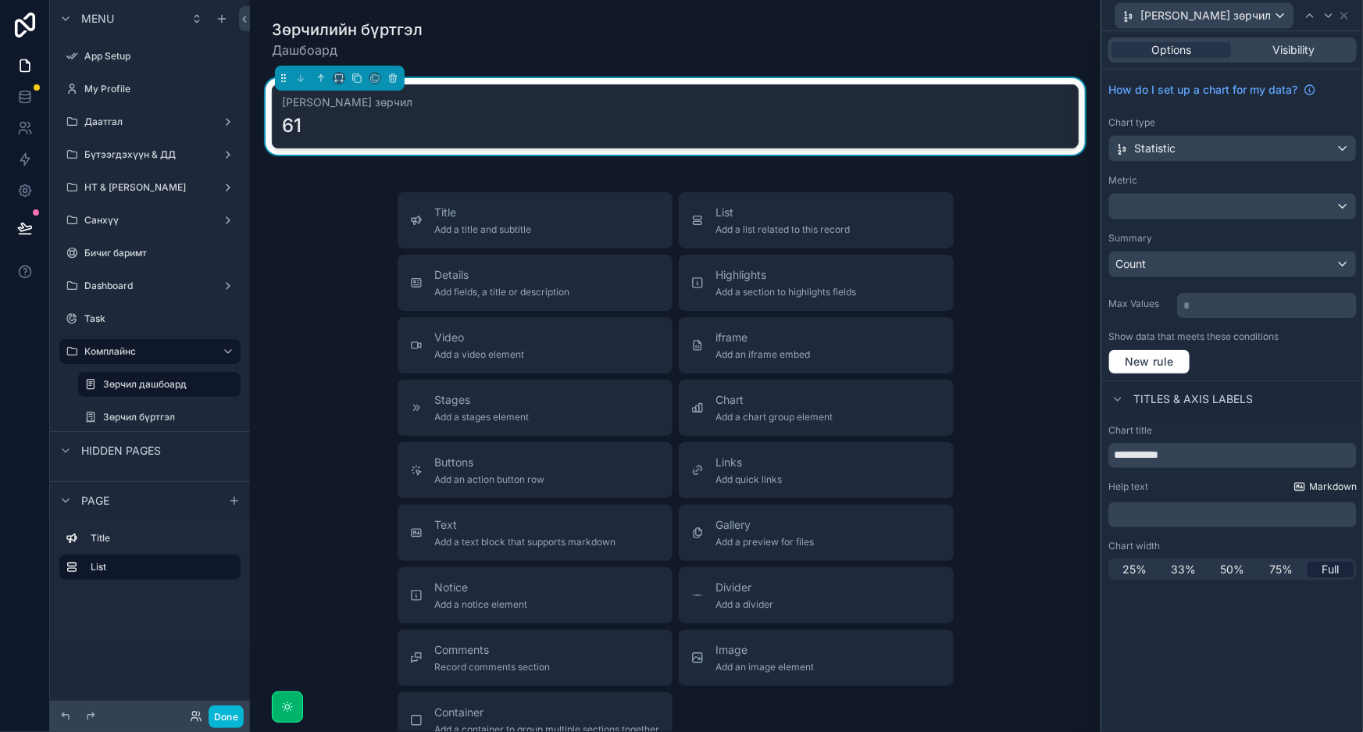
click at [1316, 487] on span "Markdown" at bounding box center [1333, 486] width 48 height 12
click at [1342, 20] on icon at bounding box center [1344, 15] width 12 height 12
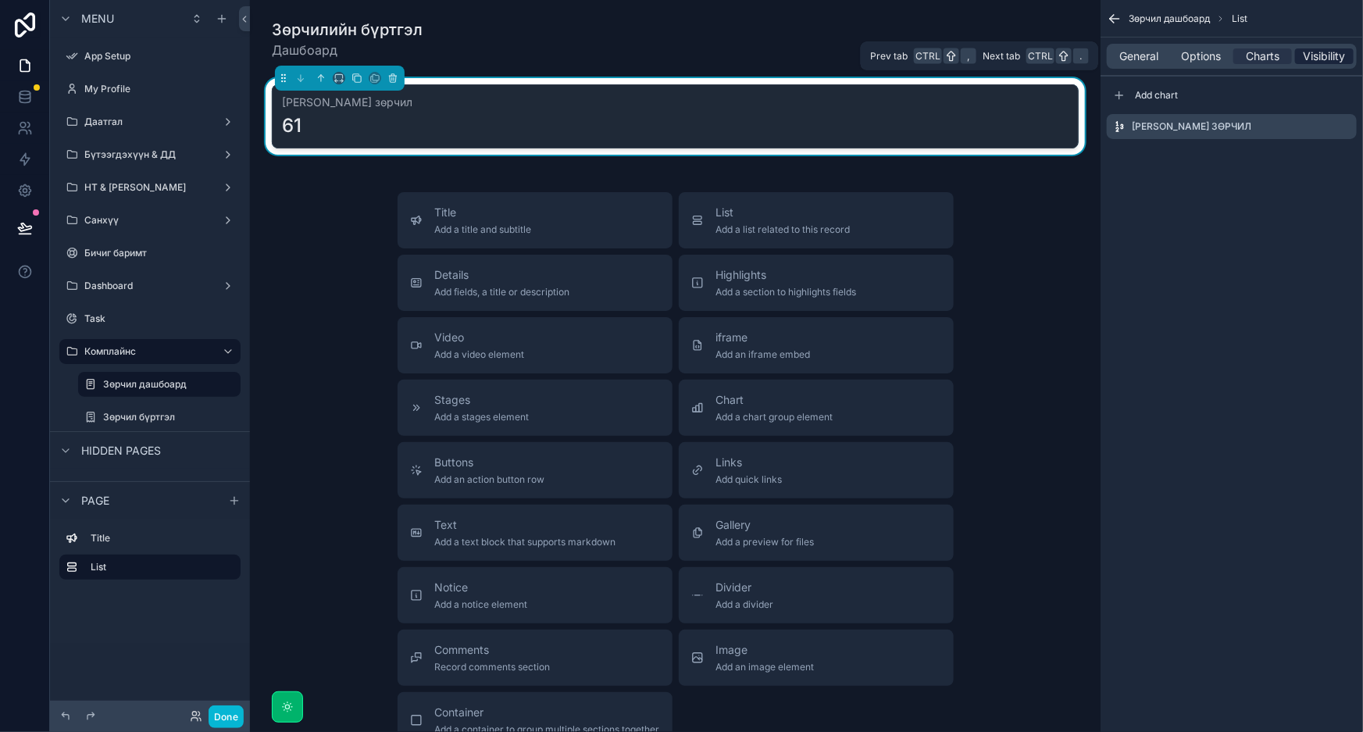
click at [1321, 62] on span "Visibility" at bounding box center [1325, 56] width 42 height 16
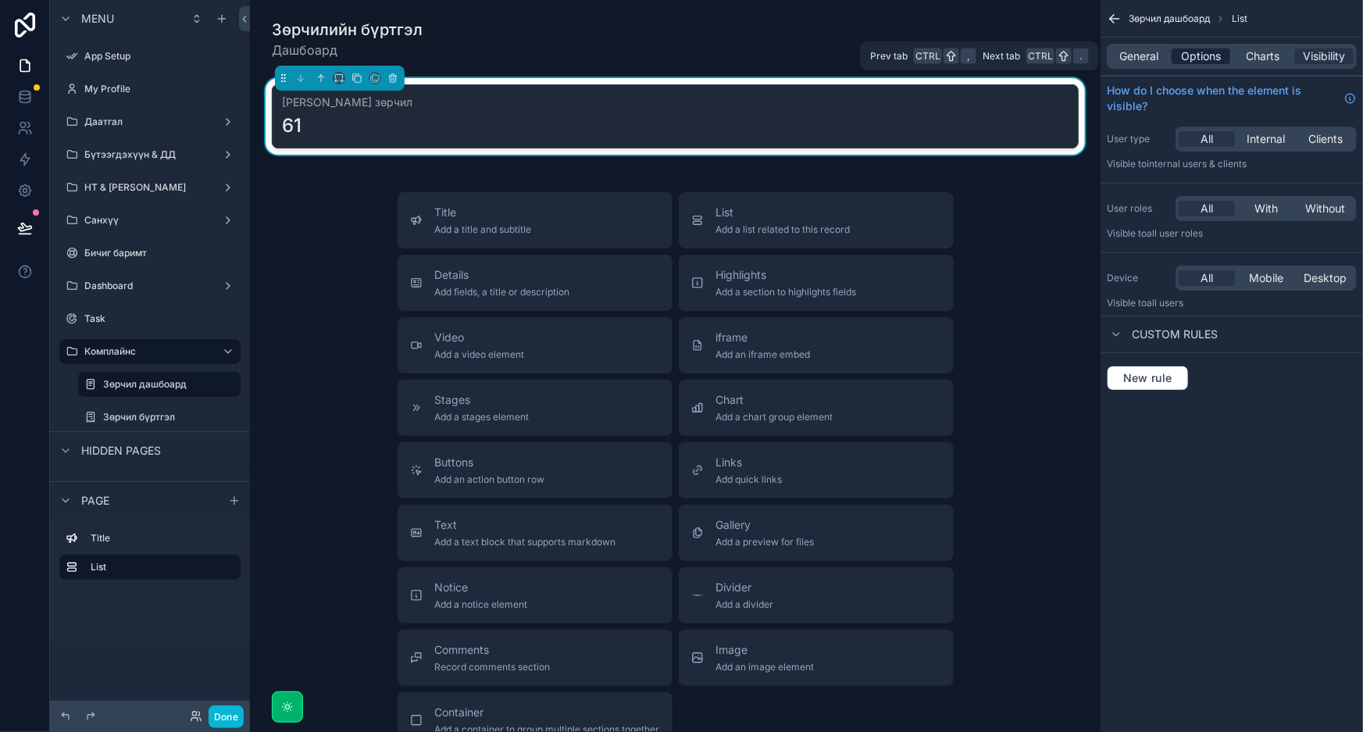
click at [1198, 52] on span "Options" at bounding box center [1201, 56] width 40 height 16
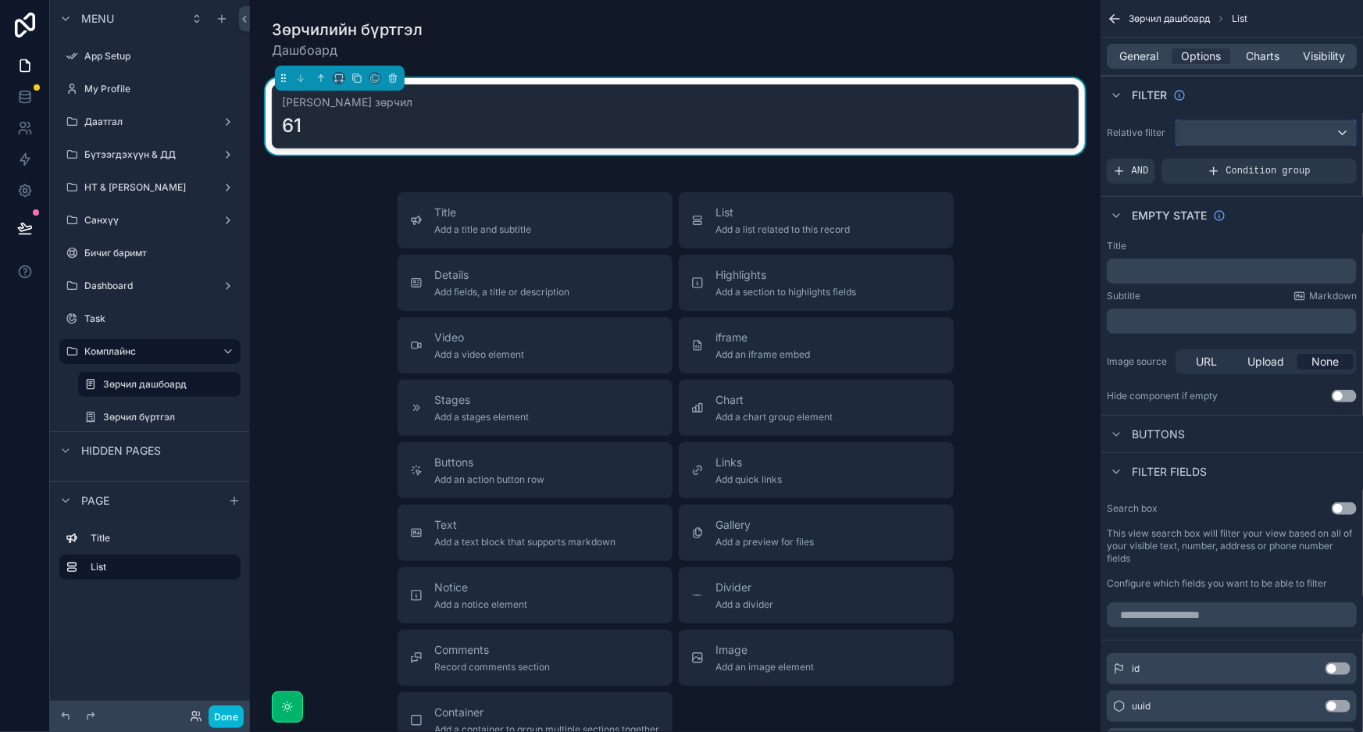
click at [1305, 137] on div "scrollable content" at bounding box center [1266, 132] width 180 height 25
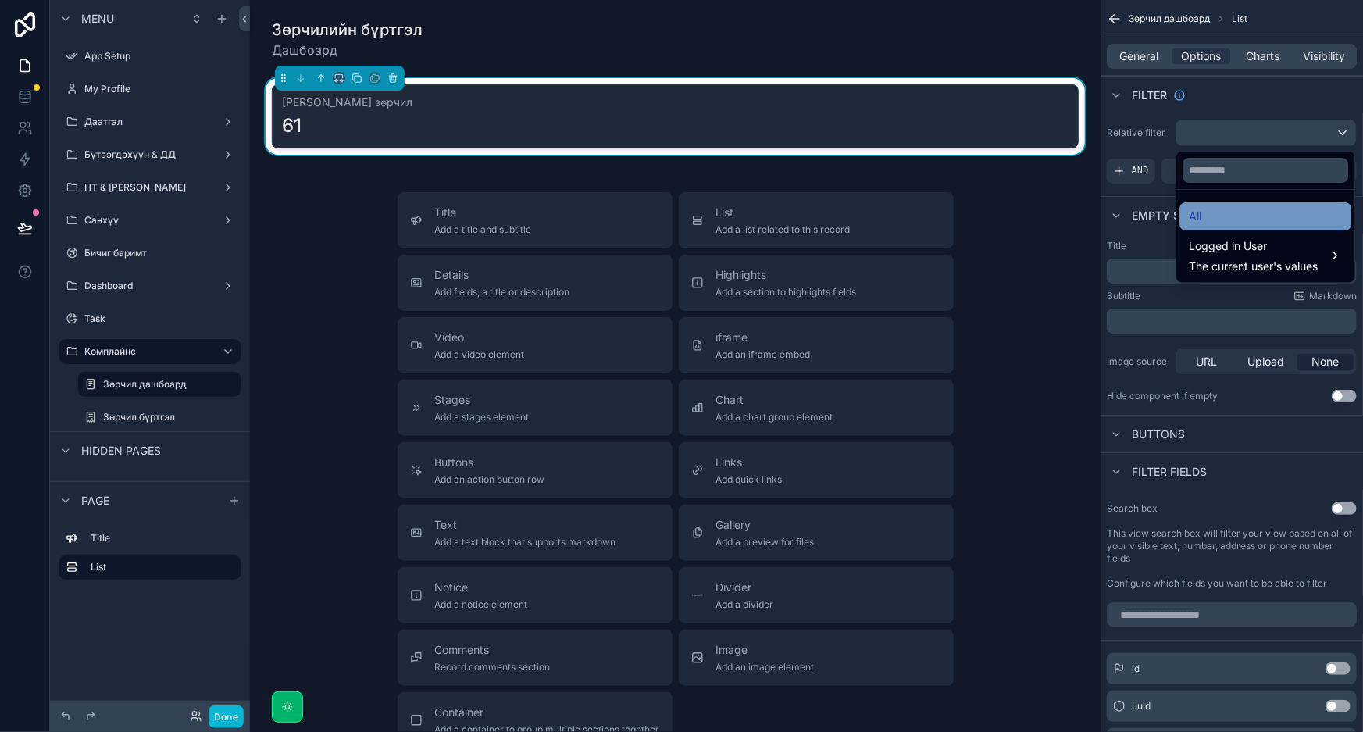
click at [1248, 211] on div "All" at bounding box center [1265, 216] width 153 height 19
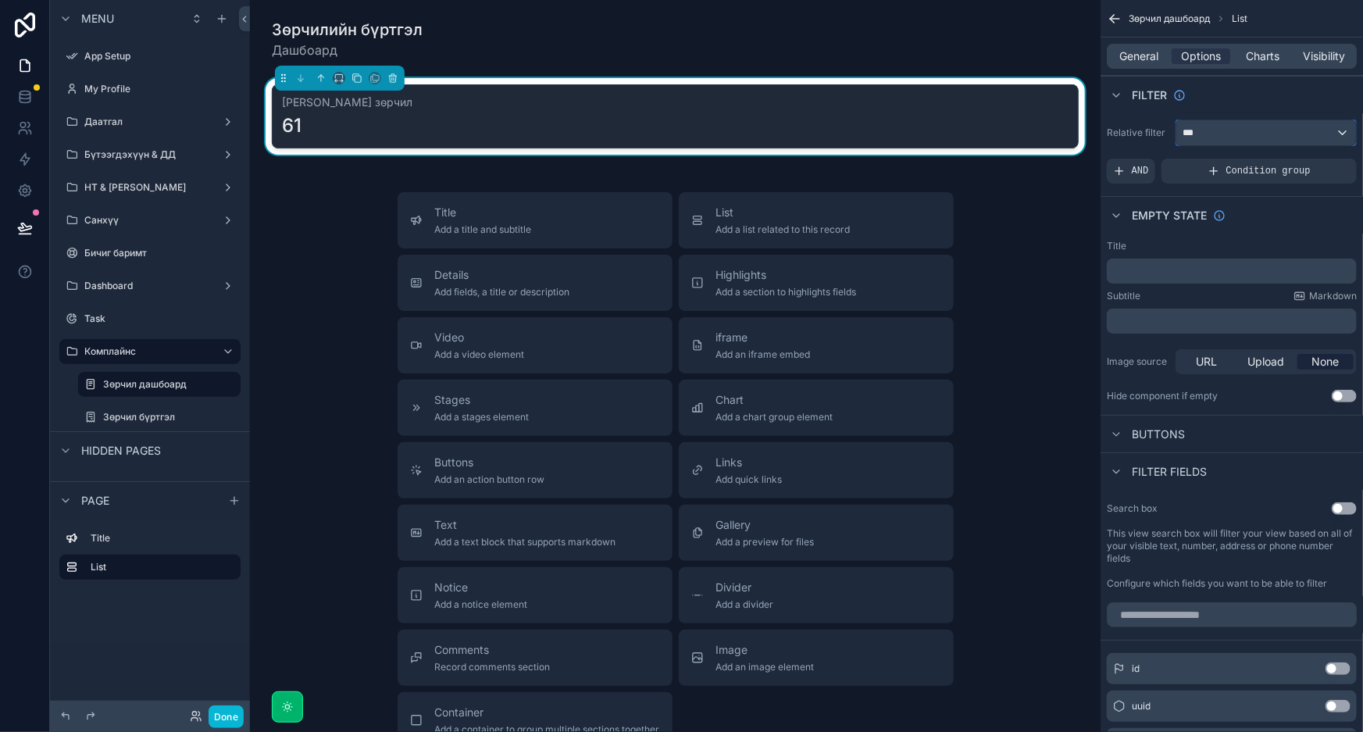
click at [1264, 141] on div "***" at bounding box center [1266, 132] width 180 height 25
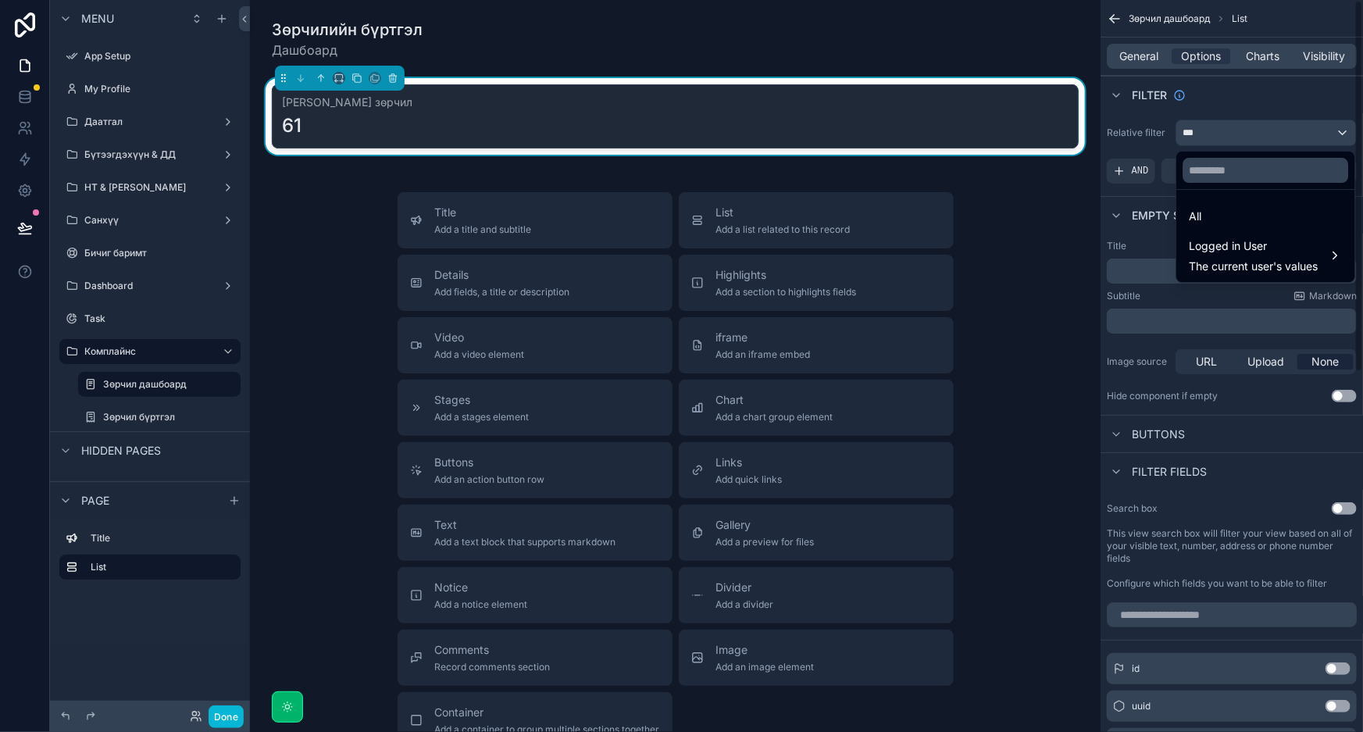
click at [1141, 62] on div "scrollable content" at bounding box center [681, 366] width 1363 height 732
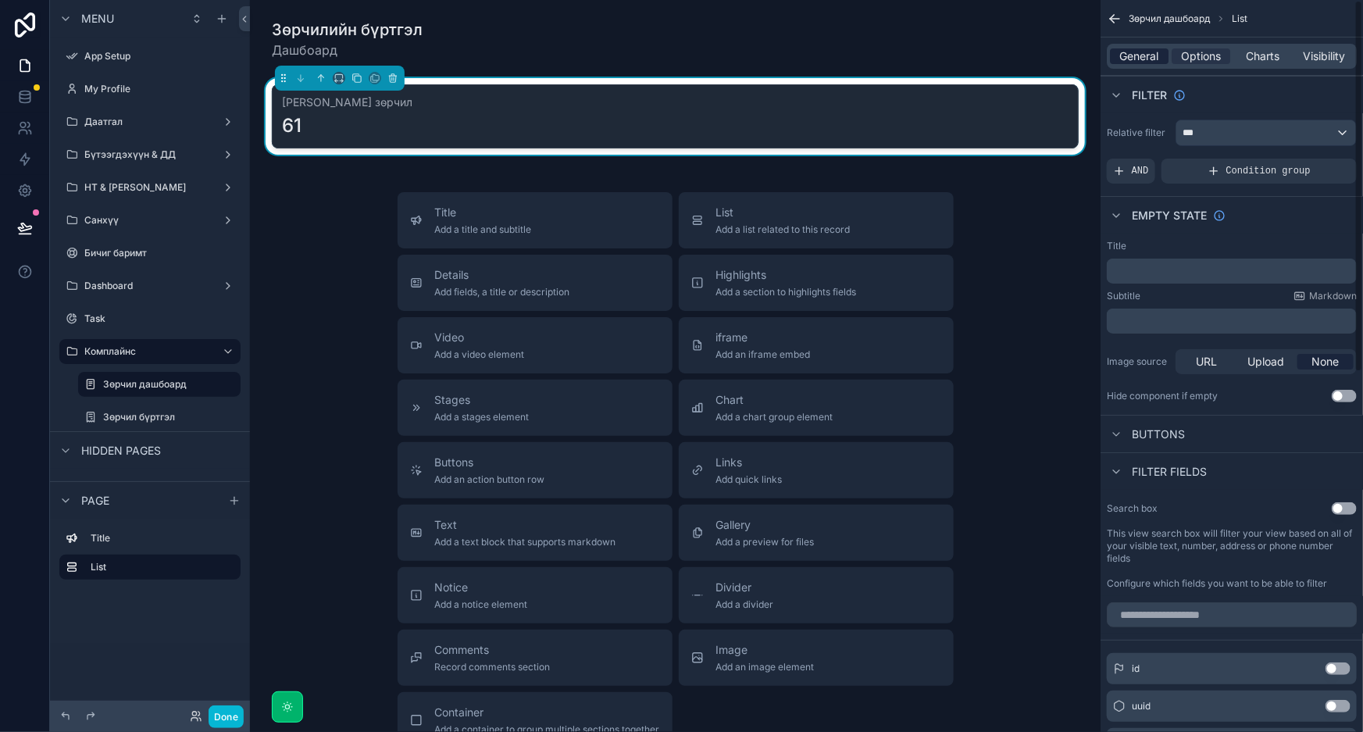
click at [1141, 56] on span "General" at bounding box center [1139, 56] width 39 height 16
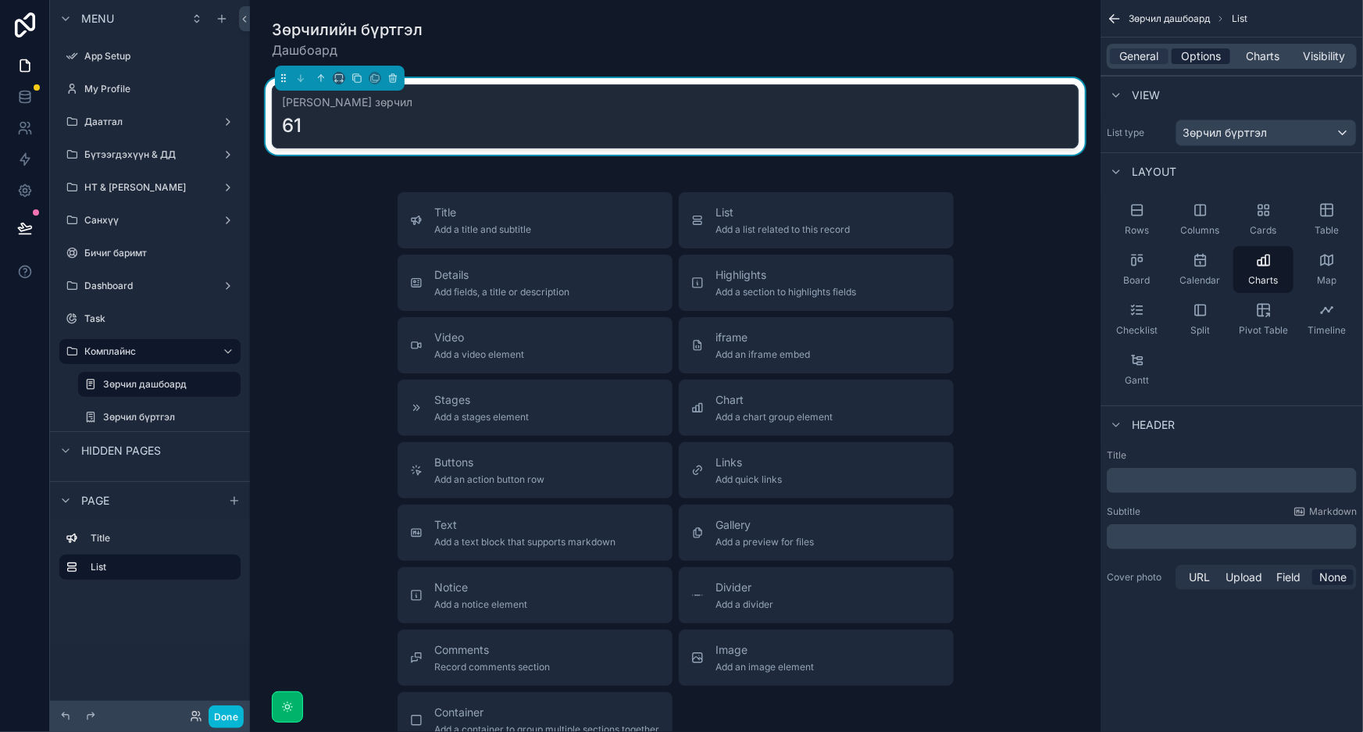
click at [1207, 63] on span "Options" at bounding box center [1201, 56] width 40 height 16
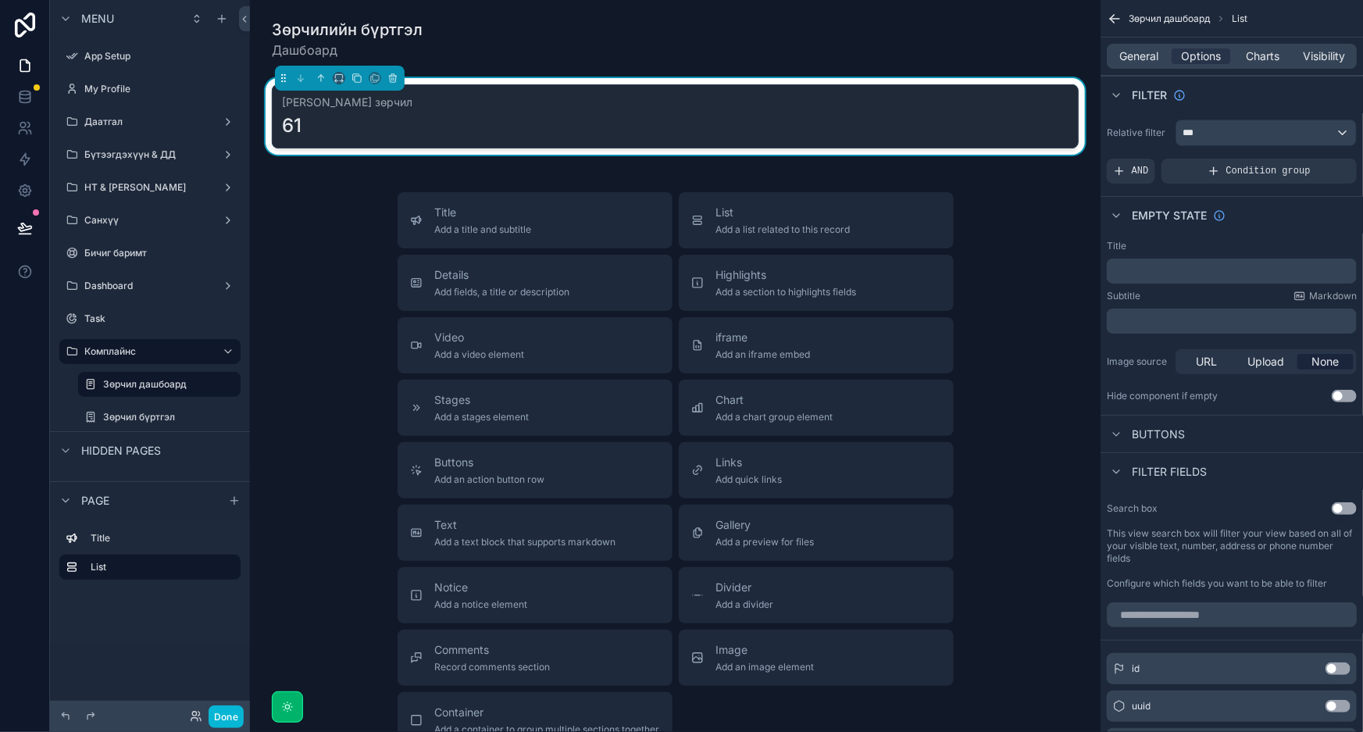
click at [1158, 437] on span "Buttons" at bounding box center [1158, 435] width 53 height 16
click at [1153, 469] on span "Filter fields" at bounding box center [1169, 472] width 75 height 16
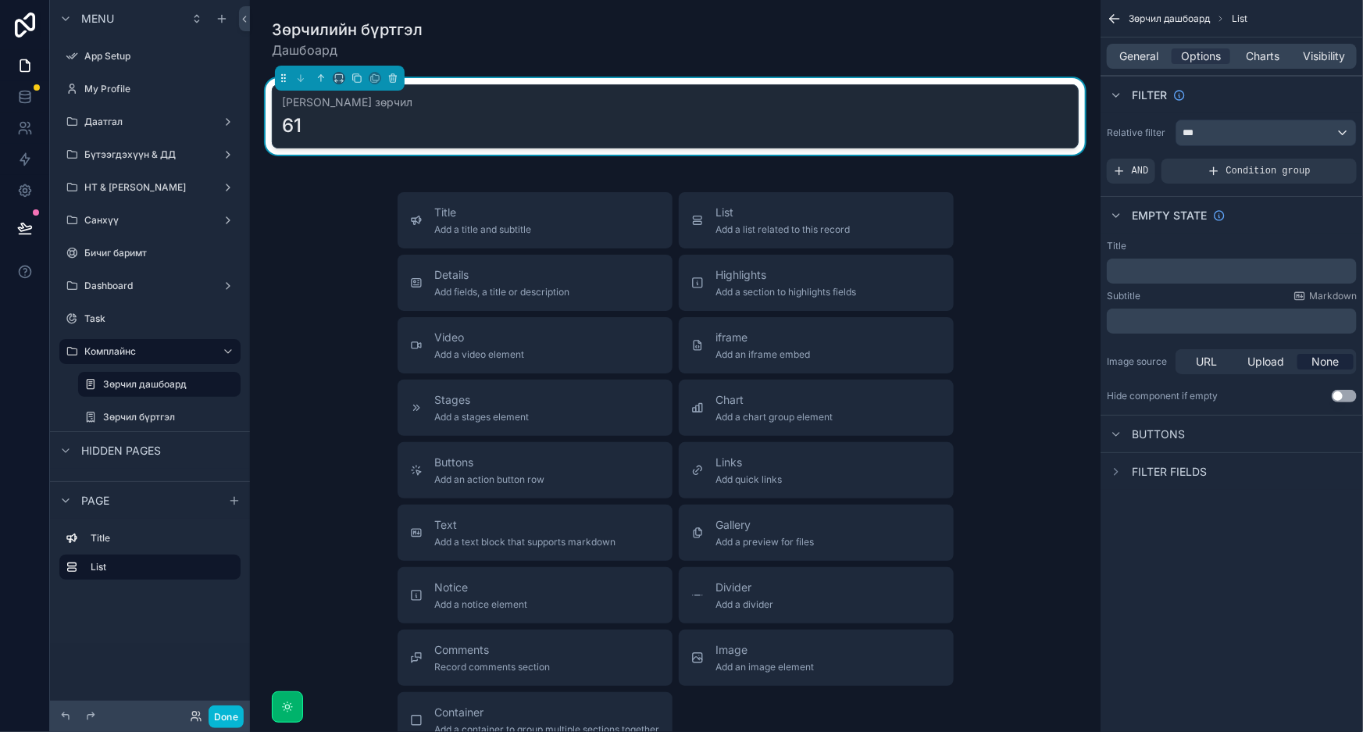
click at [1155, 472] on span "Filter fields" at bounding box center [1169, 472] width 75 height 16
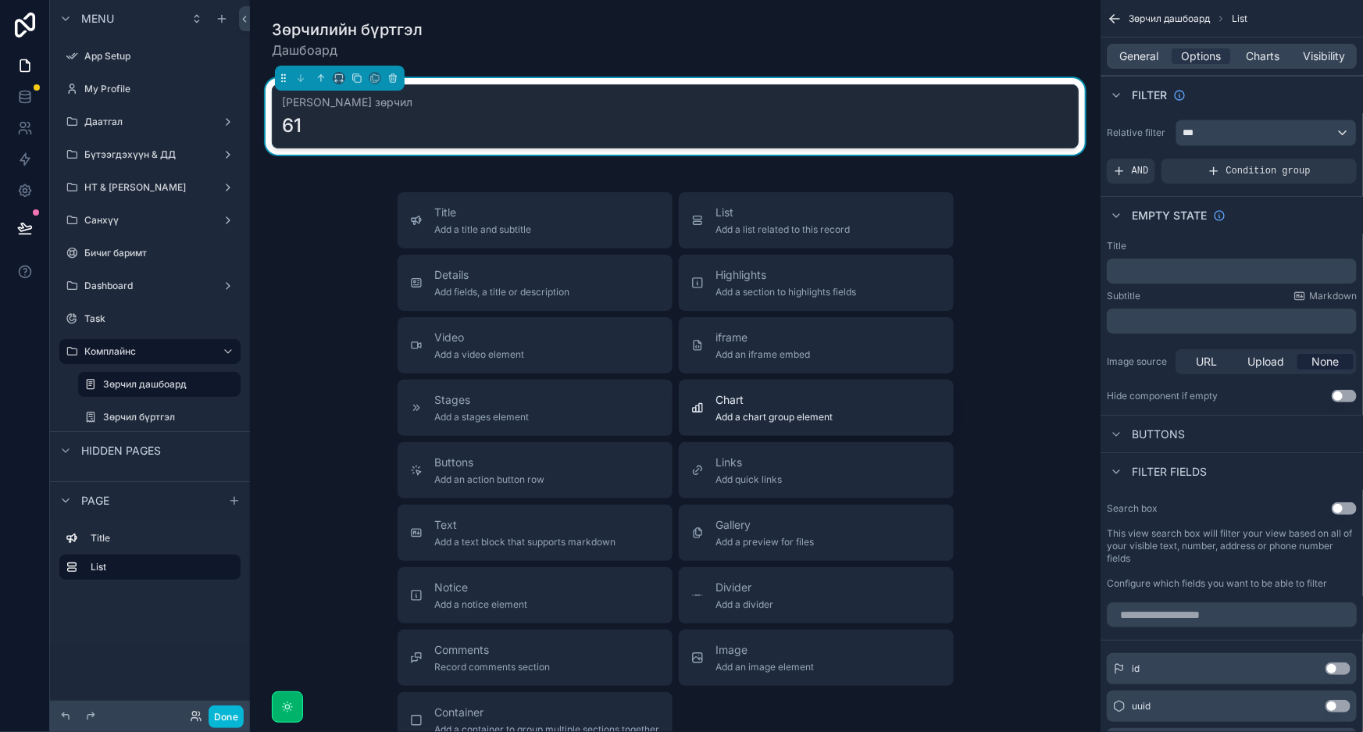
click at [760, 409] on div "Chart Add a chart group element" at bounding box center [774, 407] width 117 height 31
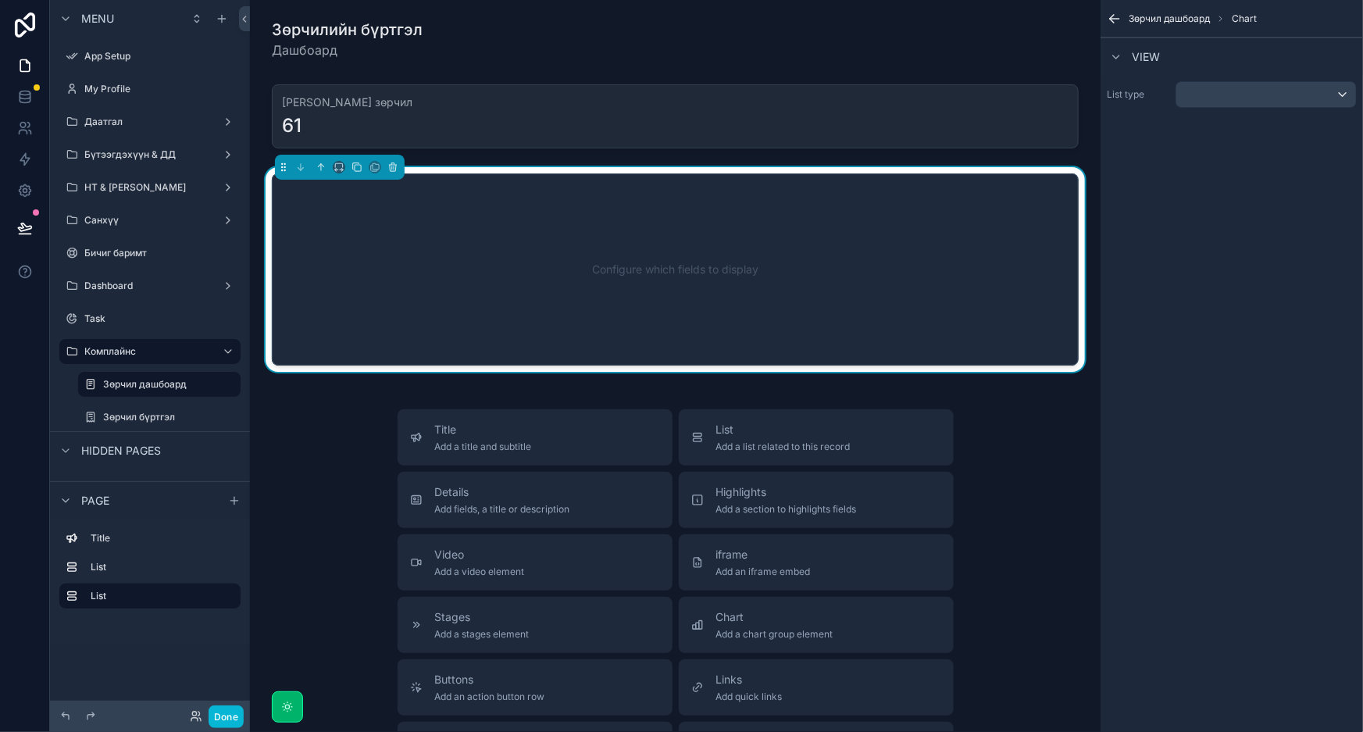
click at [634, 234] on div "Configure which fields to display" at bounding box center [675, 269] width 755 height 141
click at [1280, 96] on div "scrollable content" at bounding box center [1266, 94] width 180 height 25
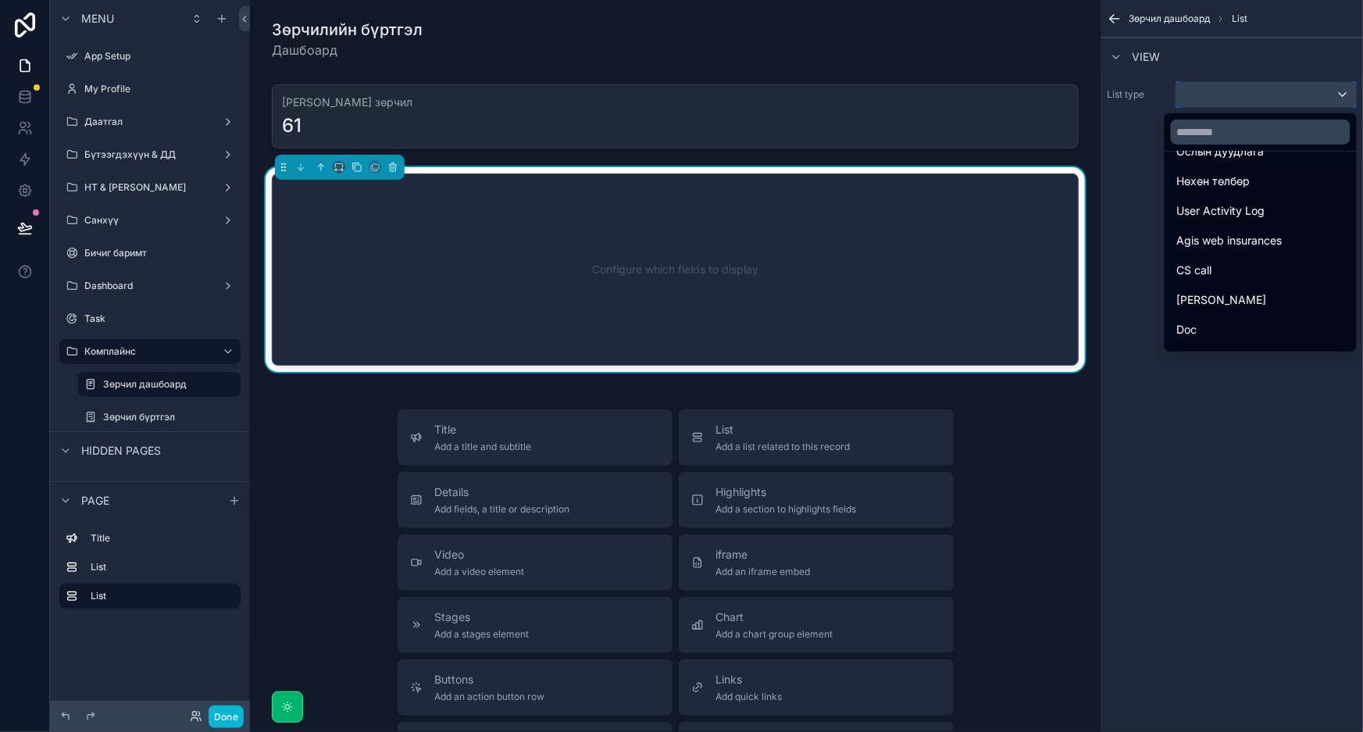
scroll to position [543, 0]
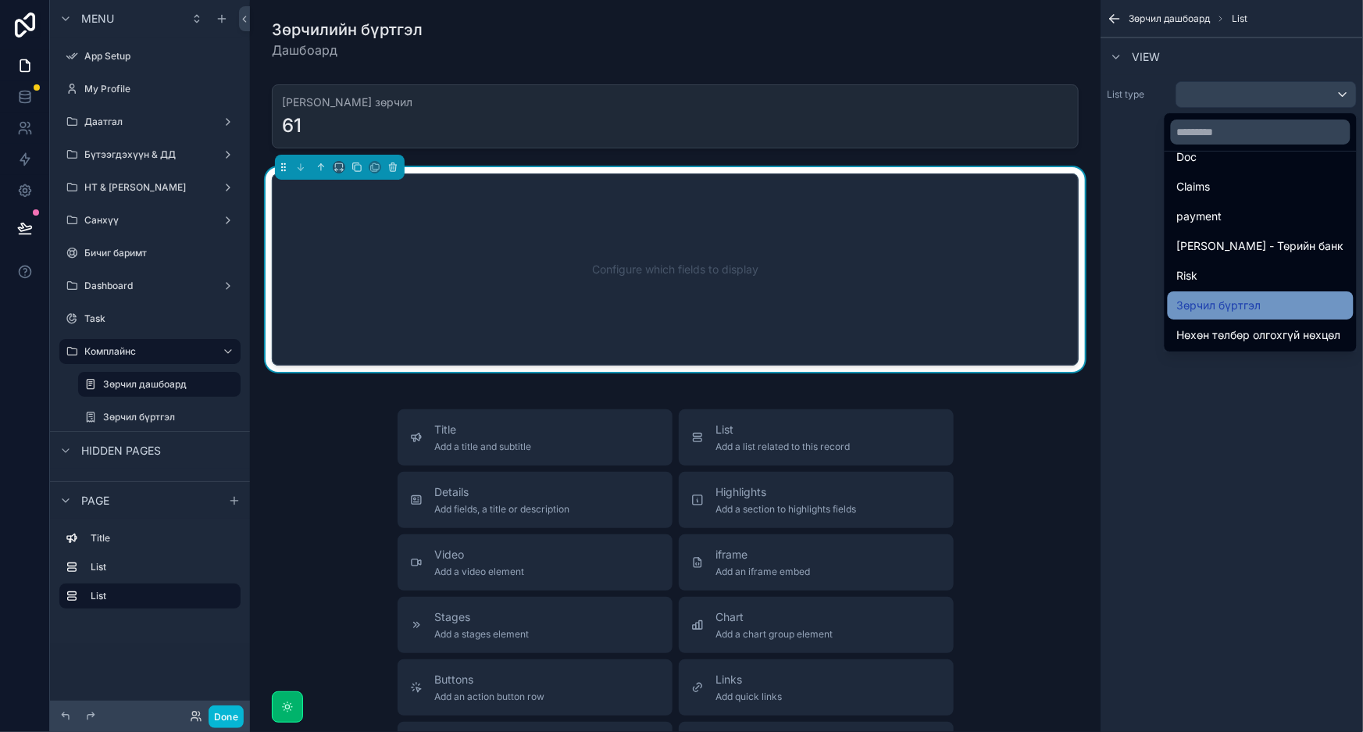
click at [1246, 308] on span "Зөрчил бүртгэл" at bounding box center [1219, 305] width 84 height 19
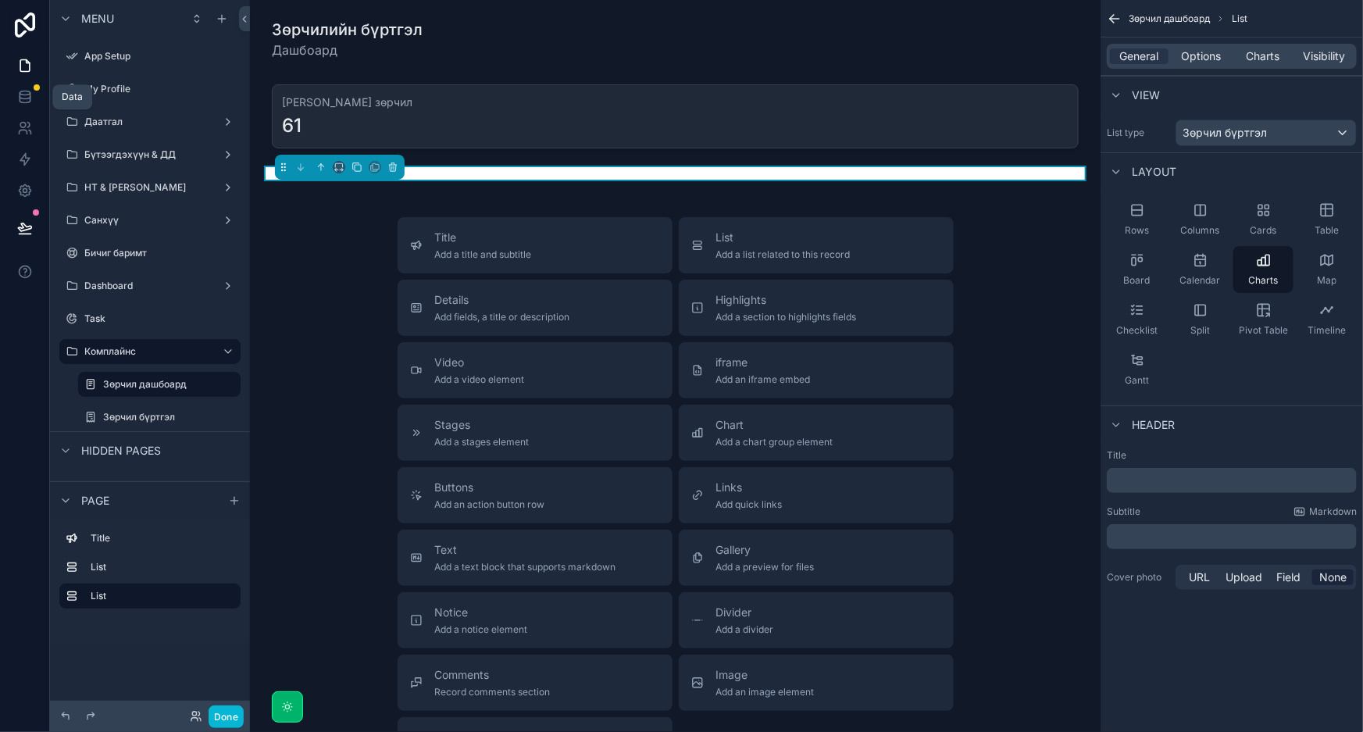
drag, startPoint x: 5, startPoint y: 95, endPoint x: 54, endPoint y: 97, distance: 48.5
click at [5, 95] on link at bounding box center [24, 96] width 49 height 31
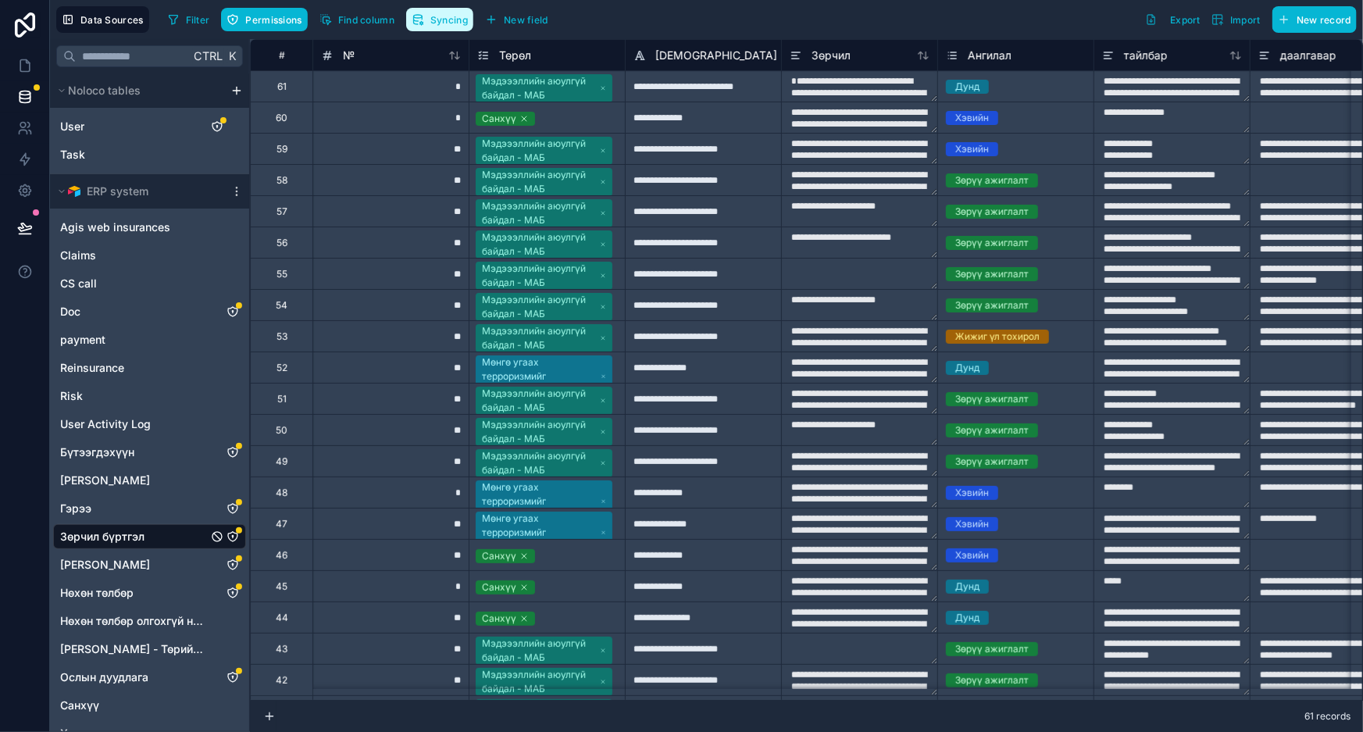
click at [441, 27] on button "Syncing" at bounding box center [439, 19] width 67 height 23
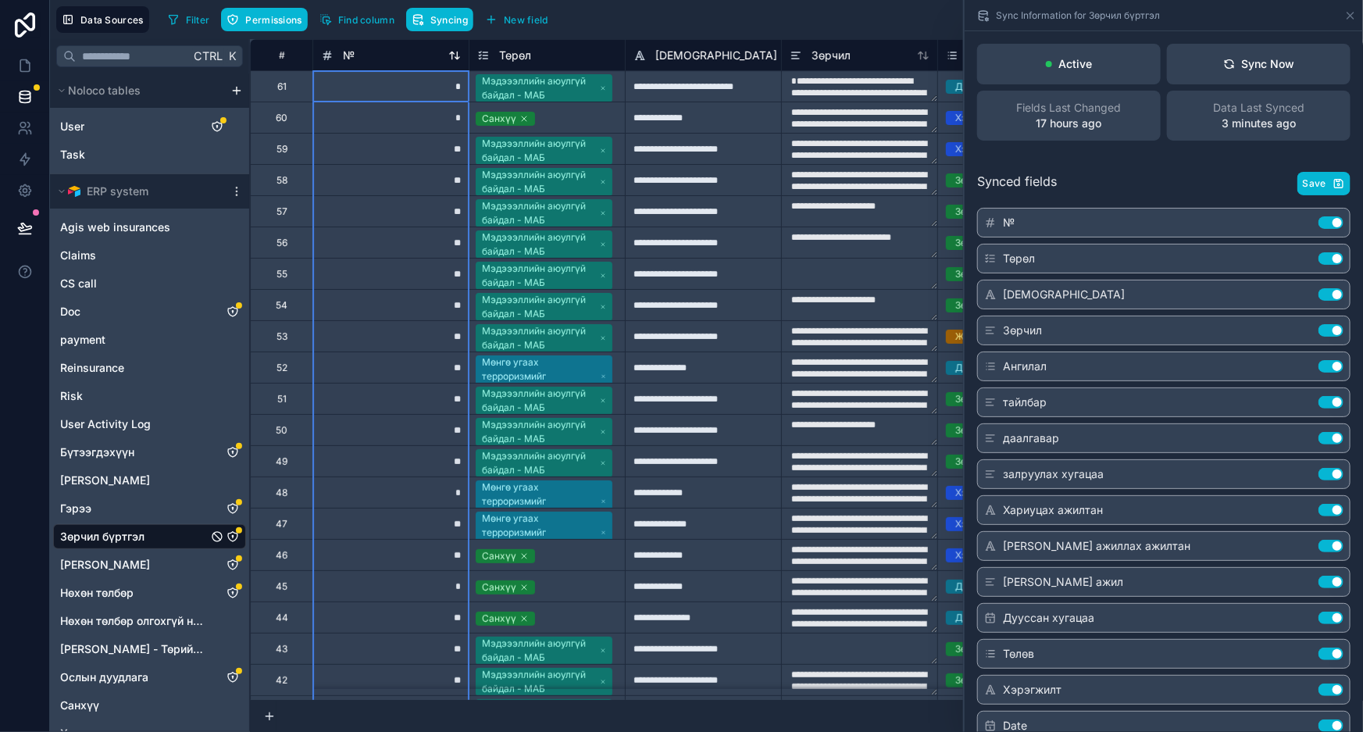
click at [416, 53] on div "№" at bounding box center [391, 55] width 140 height 19
click at [1294, 55] on button "Sync Now" at bounding box center [1259, 64] width 184 height 41
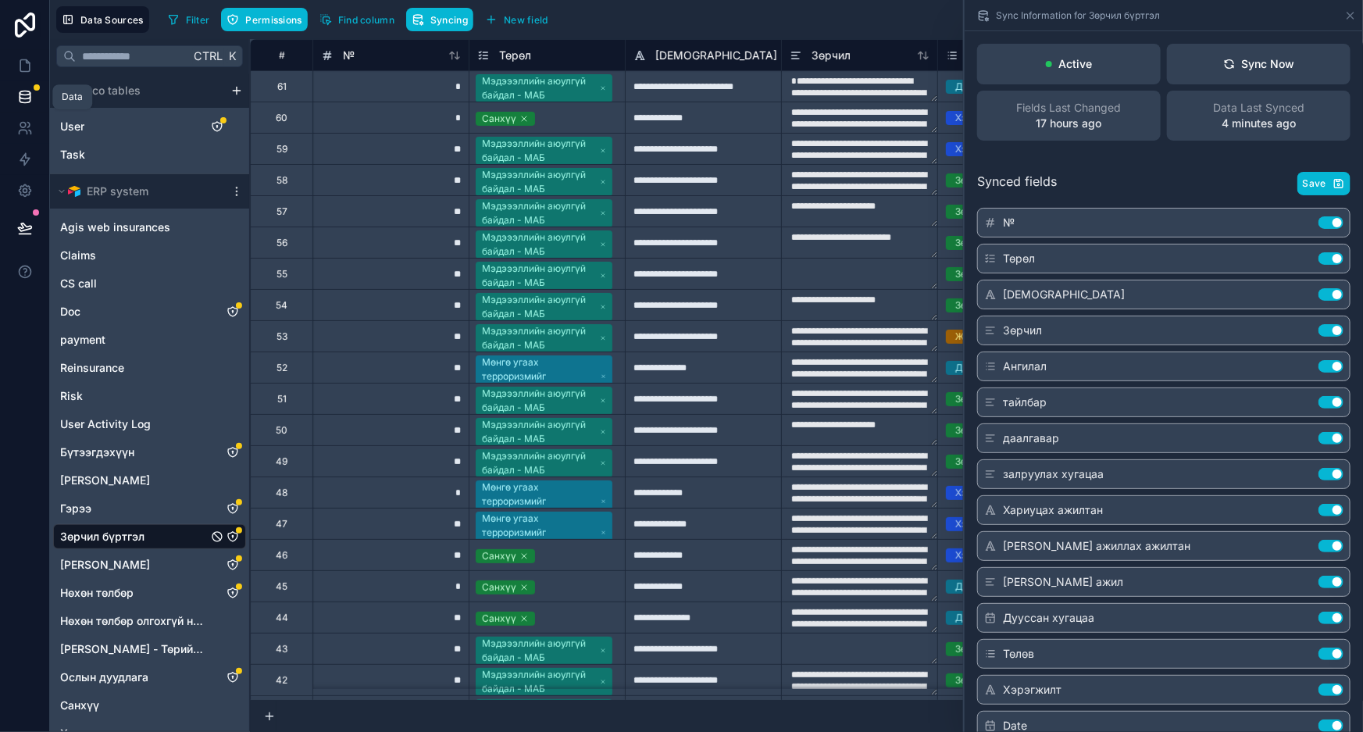
click at [22, 93] on icon at bounding box center [25, 97] width 16 height 16
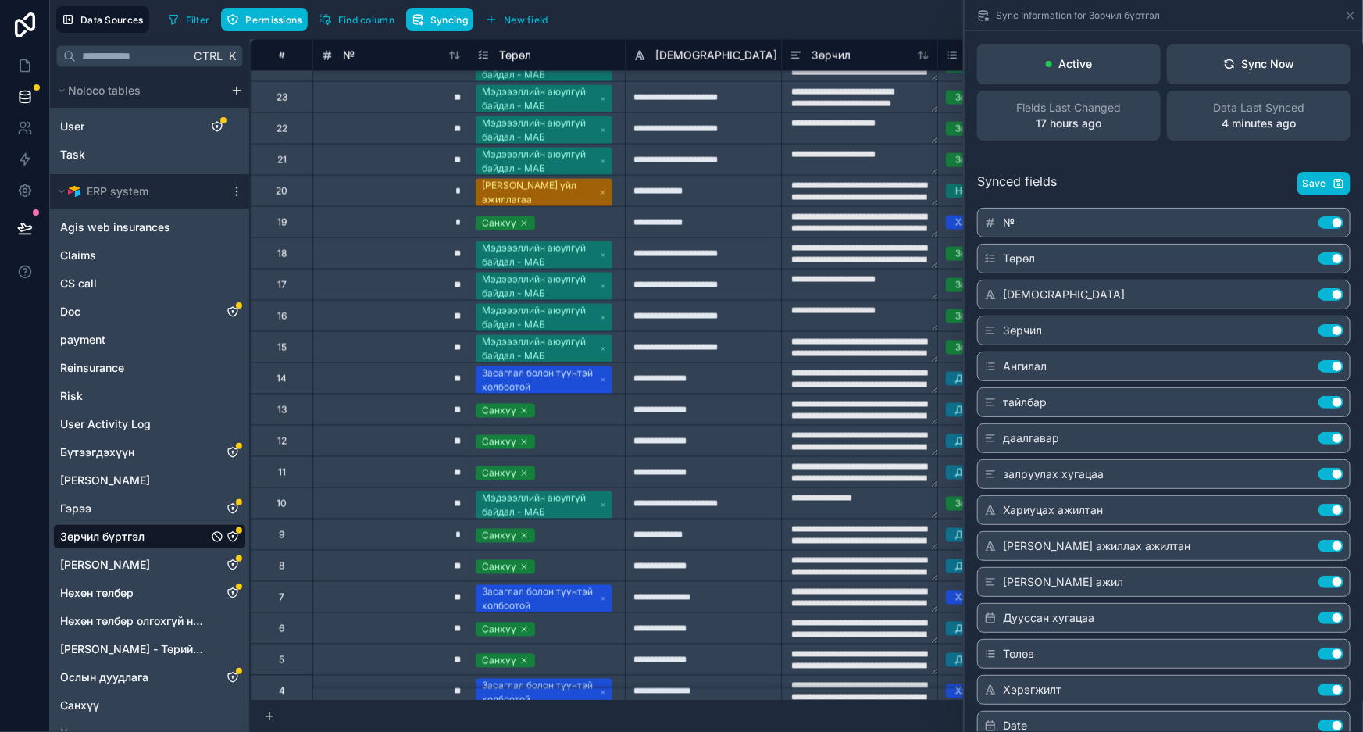
scroll to position [1290, 0]
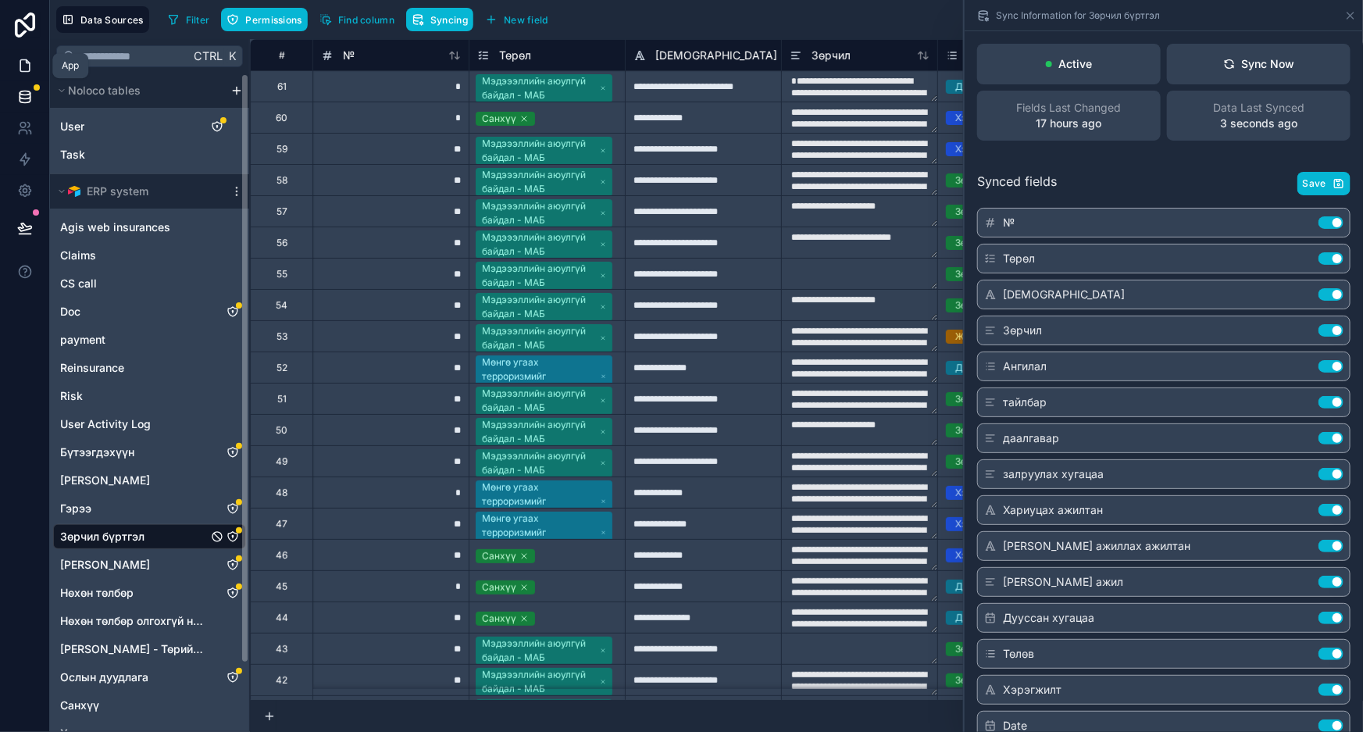
click at [24, 65] on icon at bounding box center [25, 66] width 16 height 16
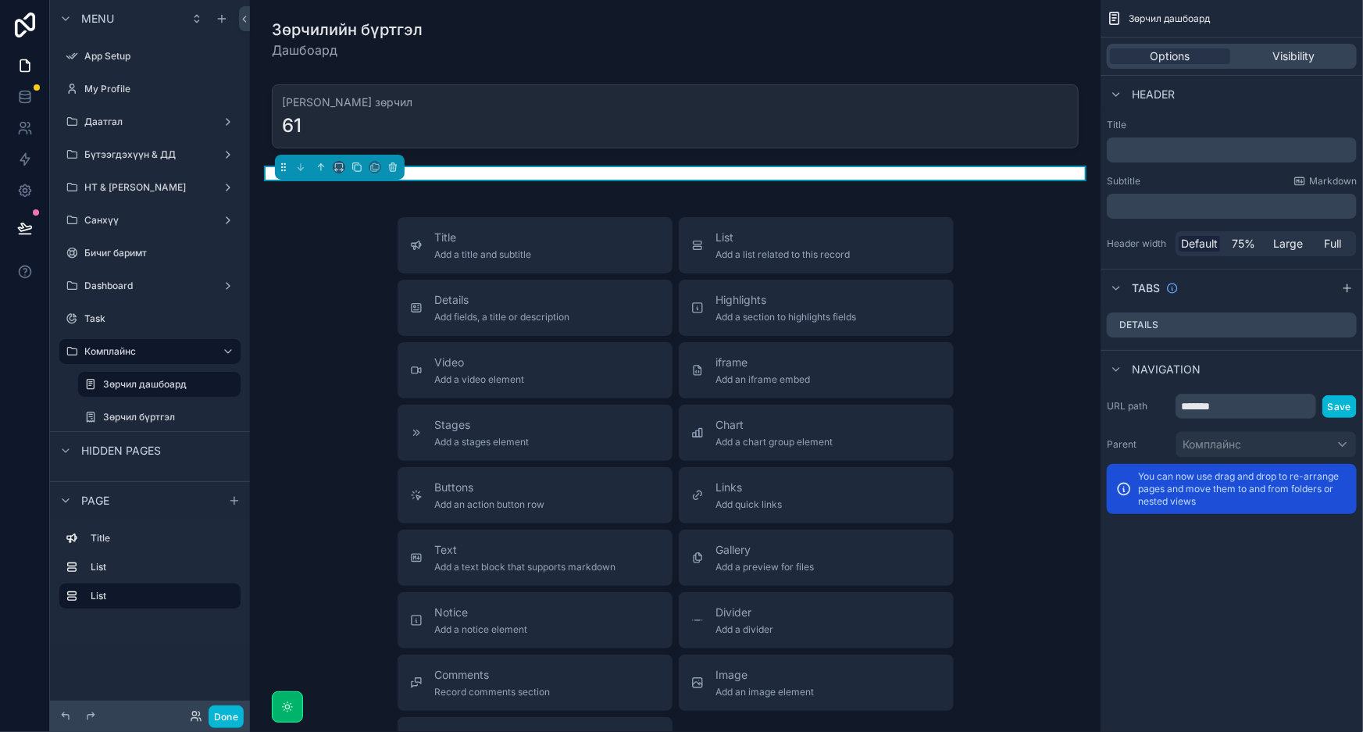
click at [1008, 242] on div "Title Add a title and subtitle List Add a list related to this record Details A…" at bounding box center [675, 495] width 826 height 556
click at [1008, 181] on div "Зөрчилийн бүртгэл Дашбоард Нийт зөрчил 61 Title Add a title and subtitle List A…" at bounding box center [675, 449] width 851 height 898
click at [1065, 161] on div "Зөрчилийн бүртгэл Дашбоард Нийт зөрчил 61 Title Add a title and subtitle List A…" at bounding box center [675, 449] width 851 height 898
click at [1230, 148] on p "﻿" at bounding box center [1233, 150] width 241 height 16
drag, startPoint x: 1162, startPoint y: 93, endPoint x: 1164, endPoint y: 110, distance: 17.3
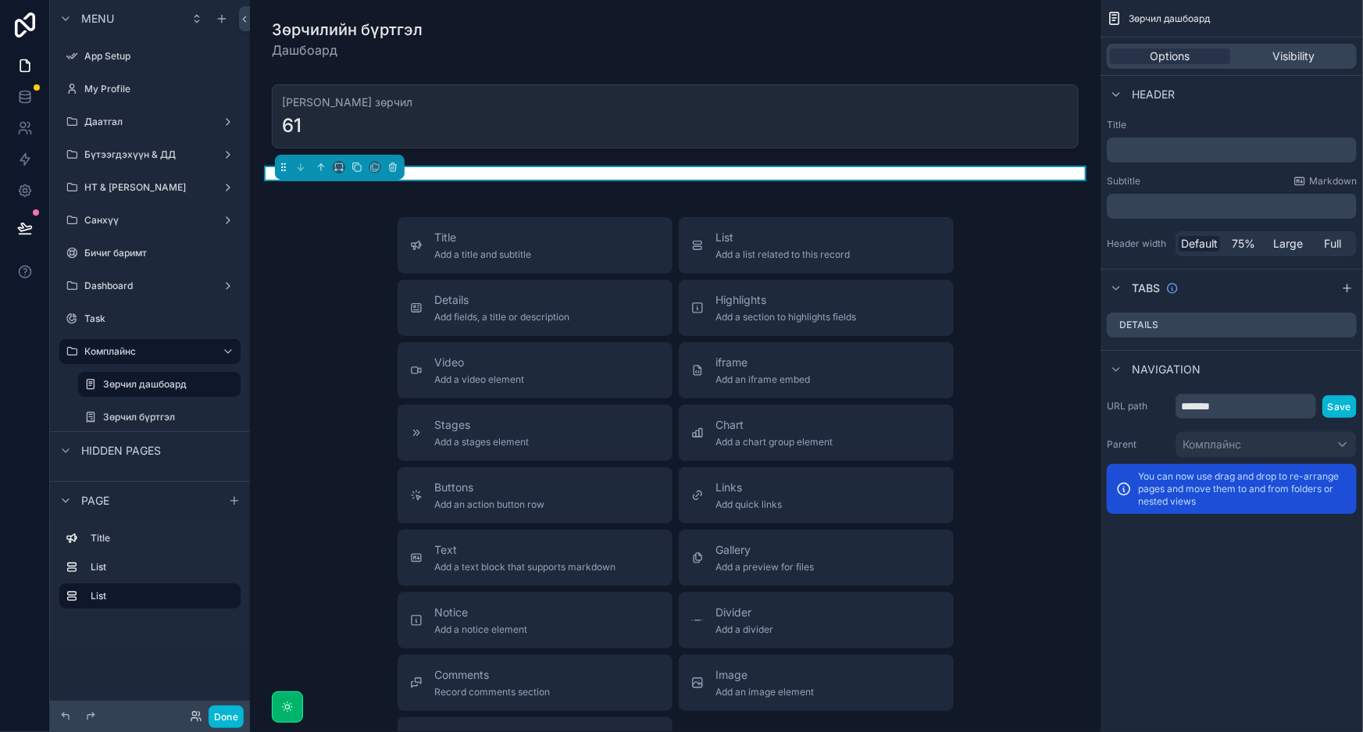
click at [1163, 95] on span "Header" at bounding box center [1153, 95] width 43 height 16
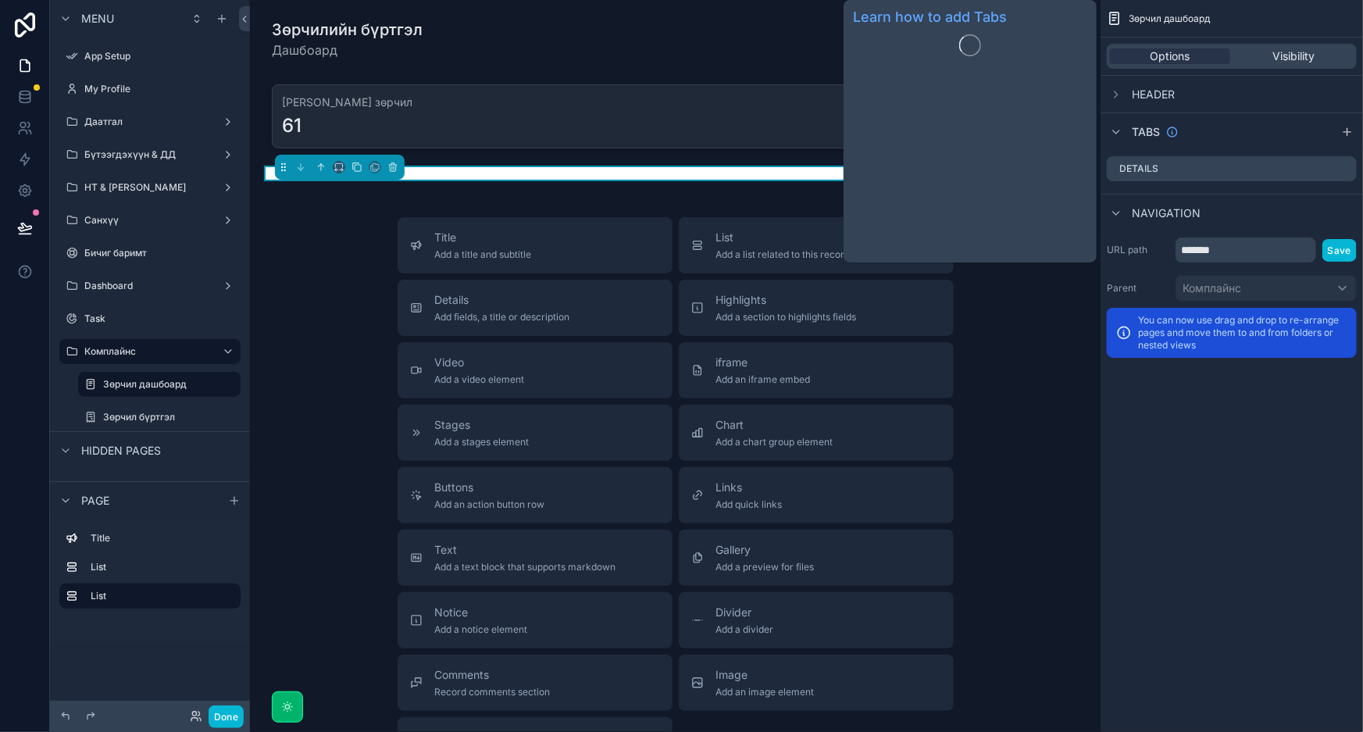
click at [1198, 100] on div "Header" at bounding box center [1232, 93] width 262 height 37
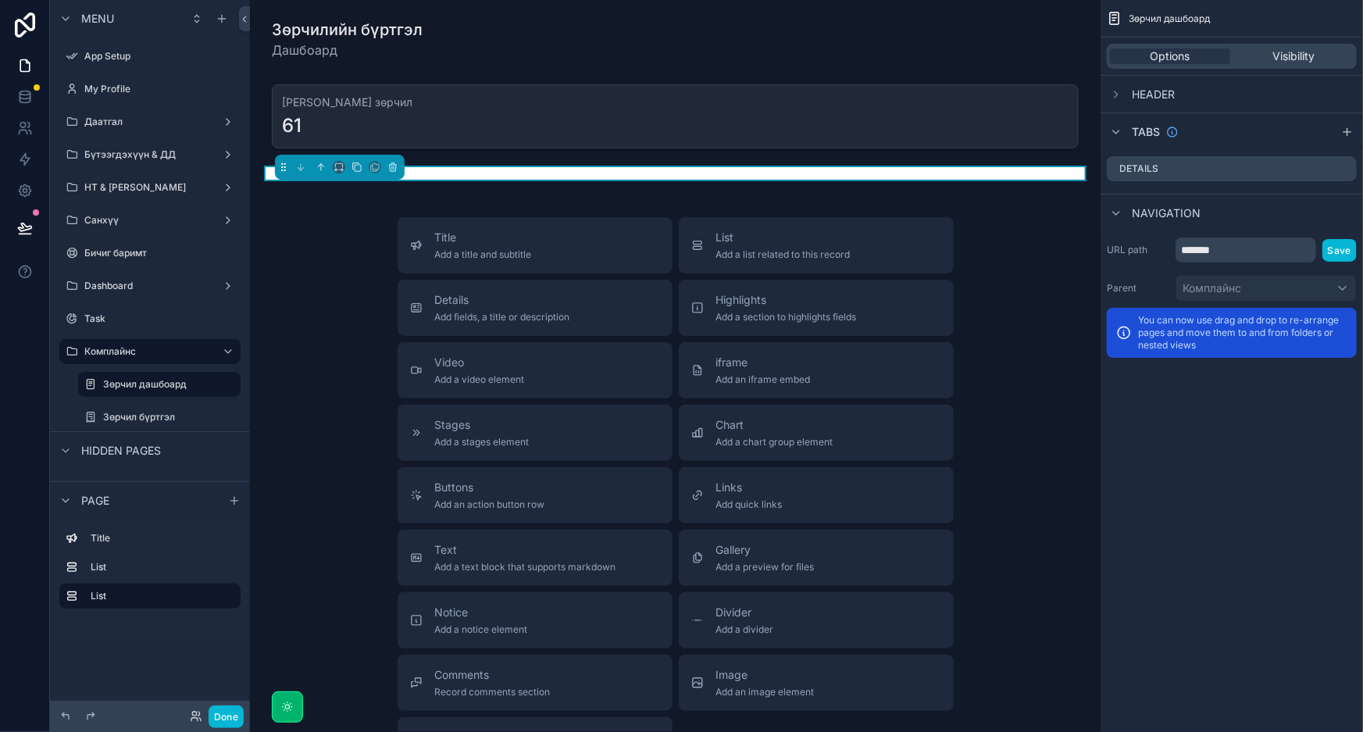
click at [1142, 99] on span "Header" at bounding box center [1153, 95] width 43 height 16
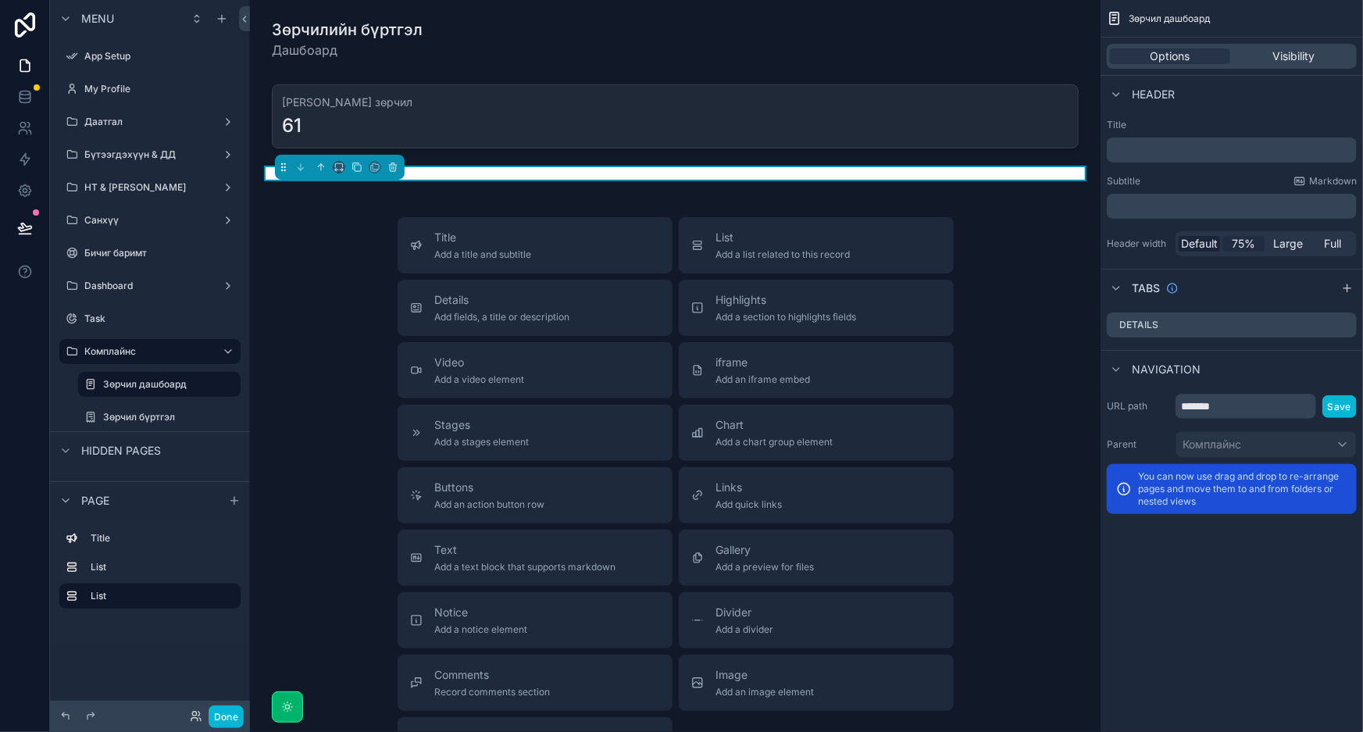
click at [1244, 242] on span "75%" at bounding box center [1244, 244] width 23 height 16
click at [395, 166] on icon "scrollable content" at bounding box center [393, 168] width 6 height 6
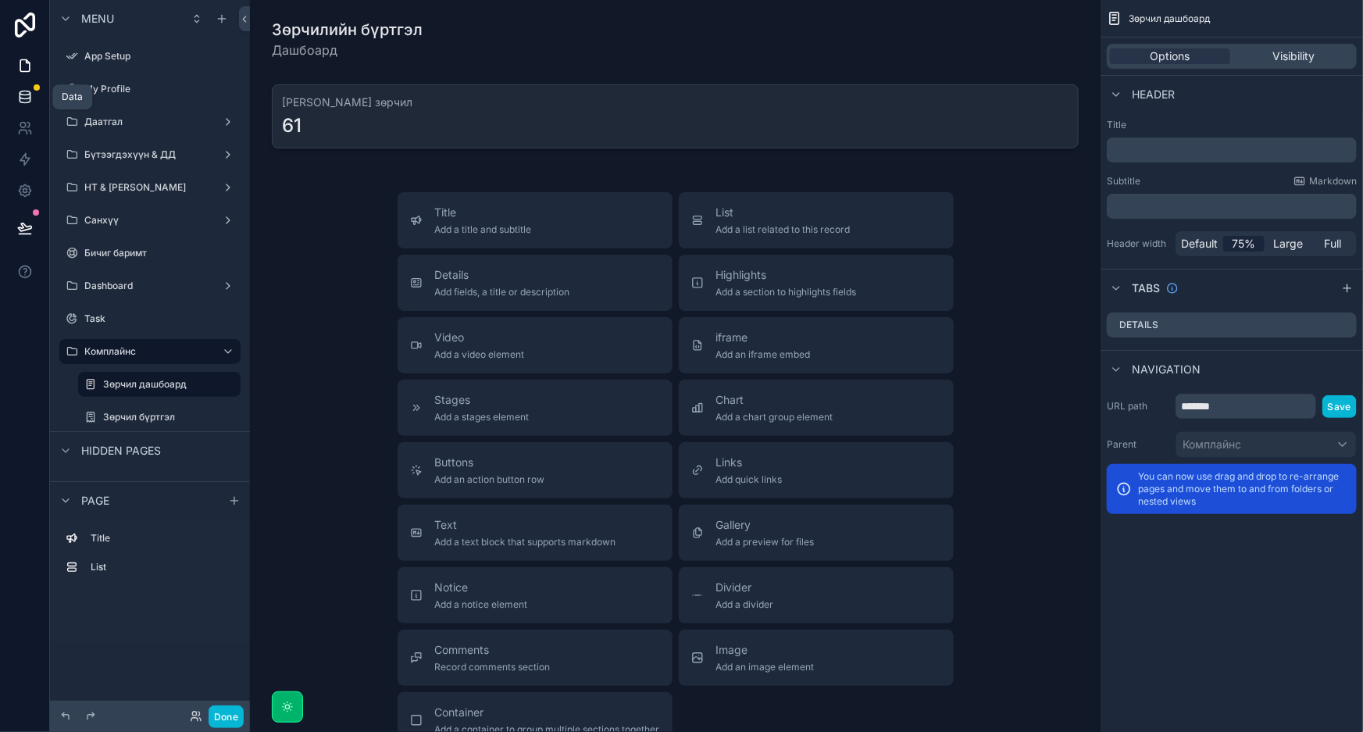
click at [18, 91] on icon at bounding box center [25, 97] width 16 height 16
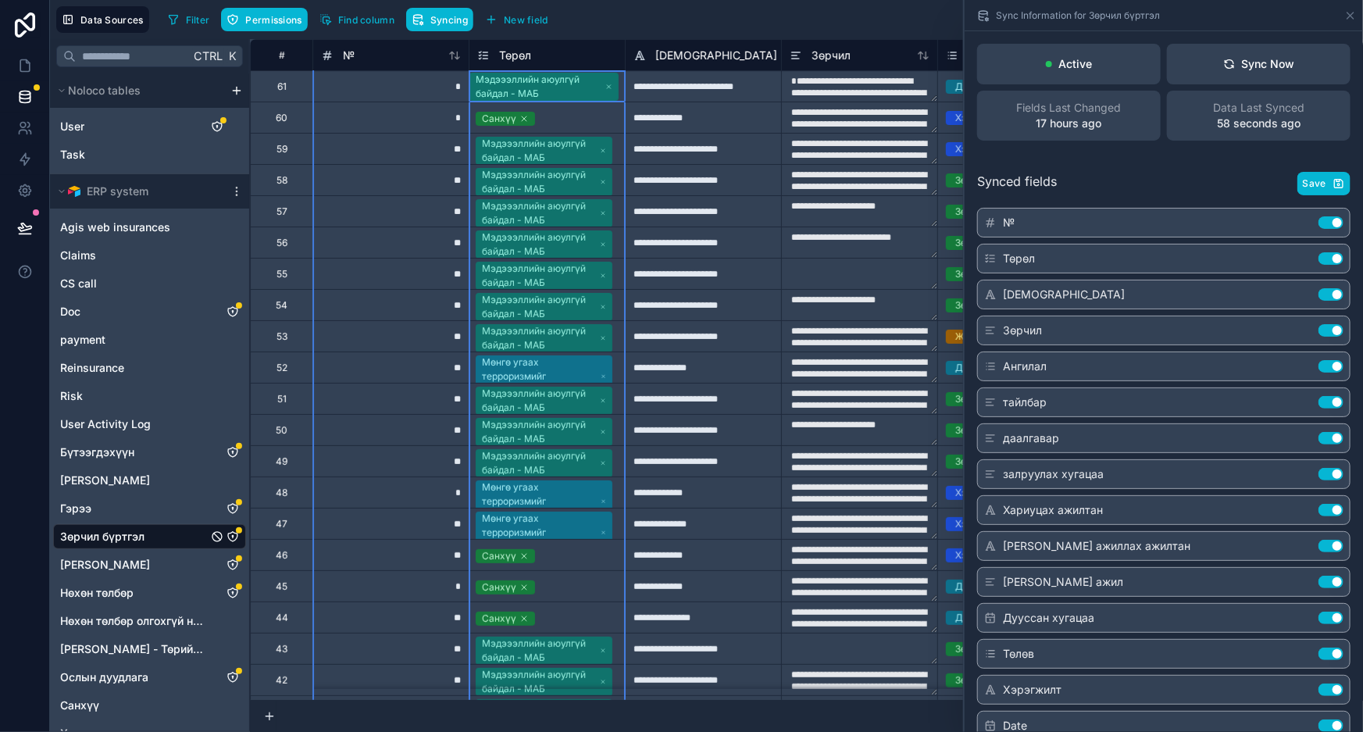
click at [614, 59] on div "Төрөл" at bounding box center [547, 55] width 140 height 19
click at [597, 59] on div "Төрөл" at bounding box center [547, 55] width 140 height 19
click at [1239, 62] on div "Sync Now" at bounding box center [1259, 64] width 72 height 16
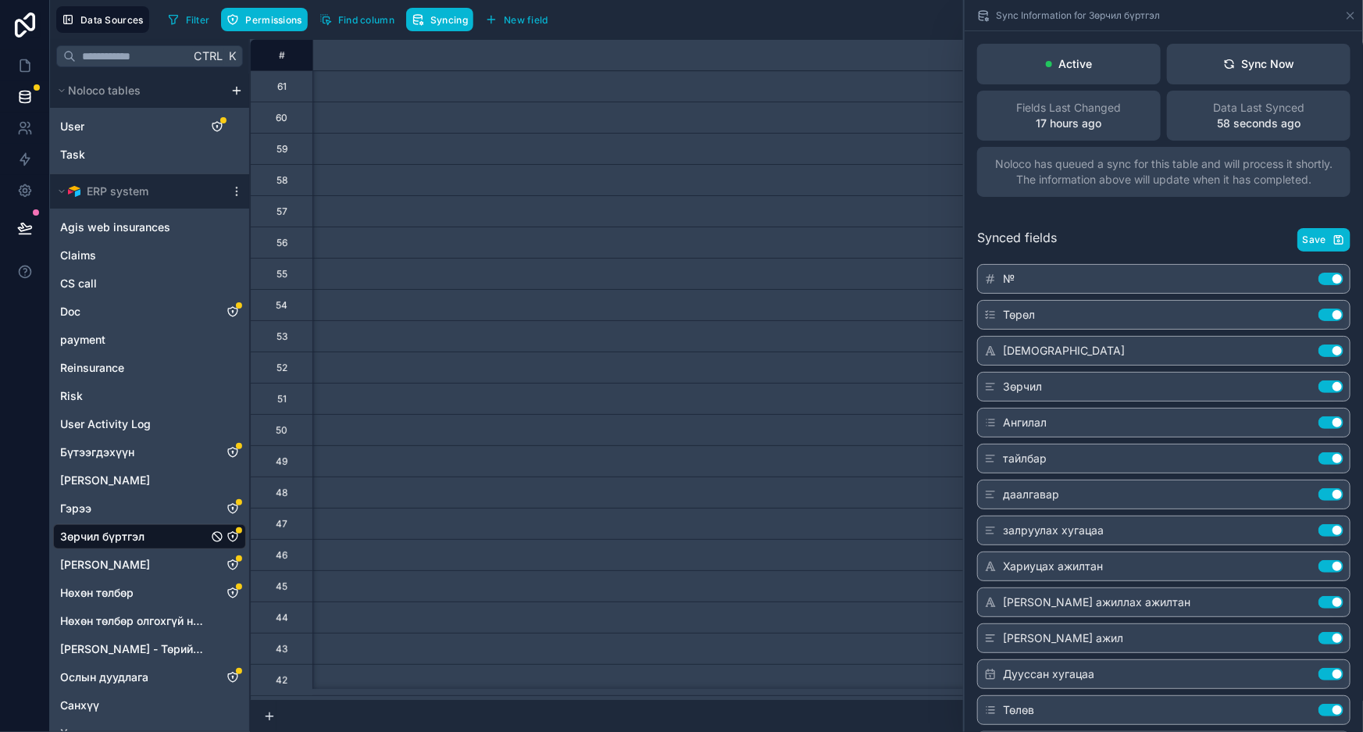
scroll to position [0, 1929]
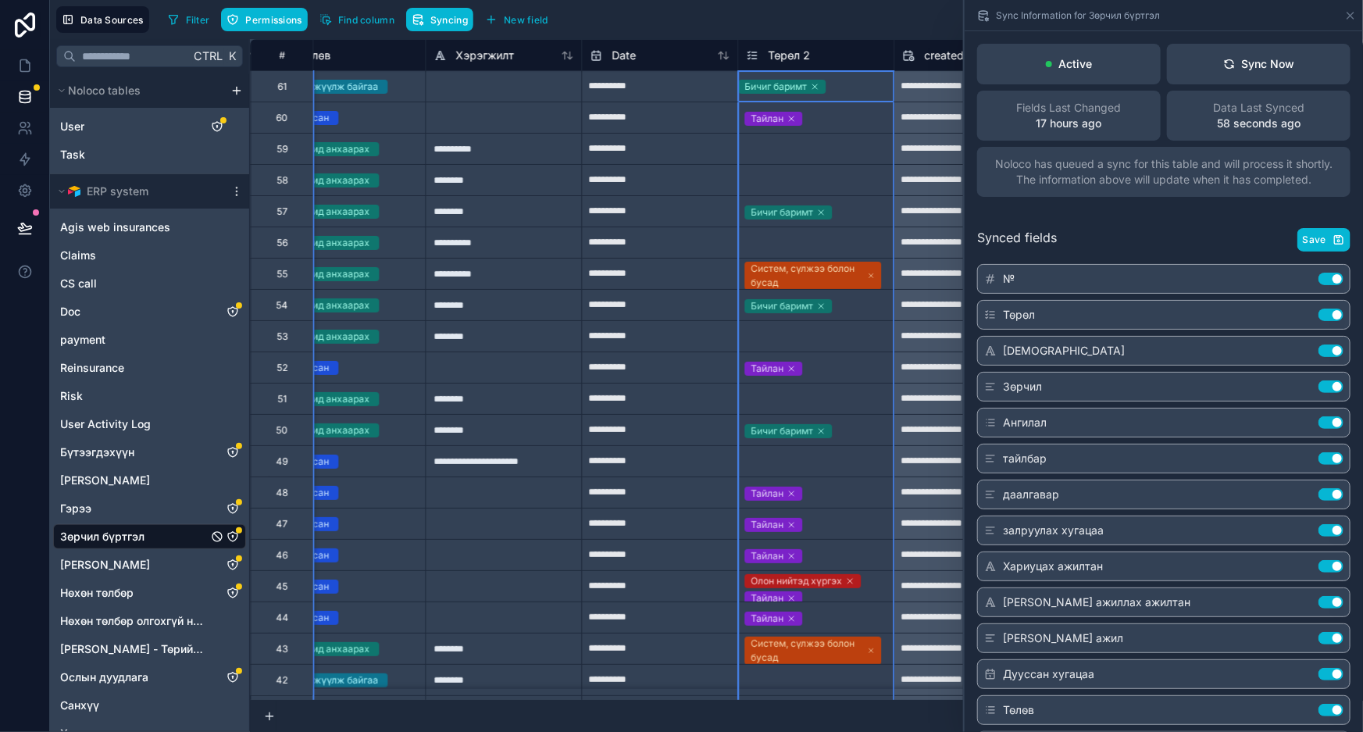
click at [839, 39] on div "Төрөл 2" at bounding box center [815, 54] width 156 height 31
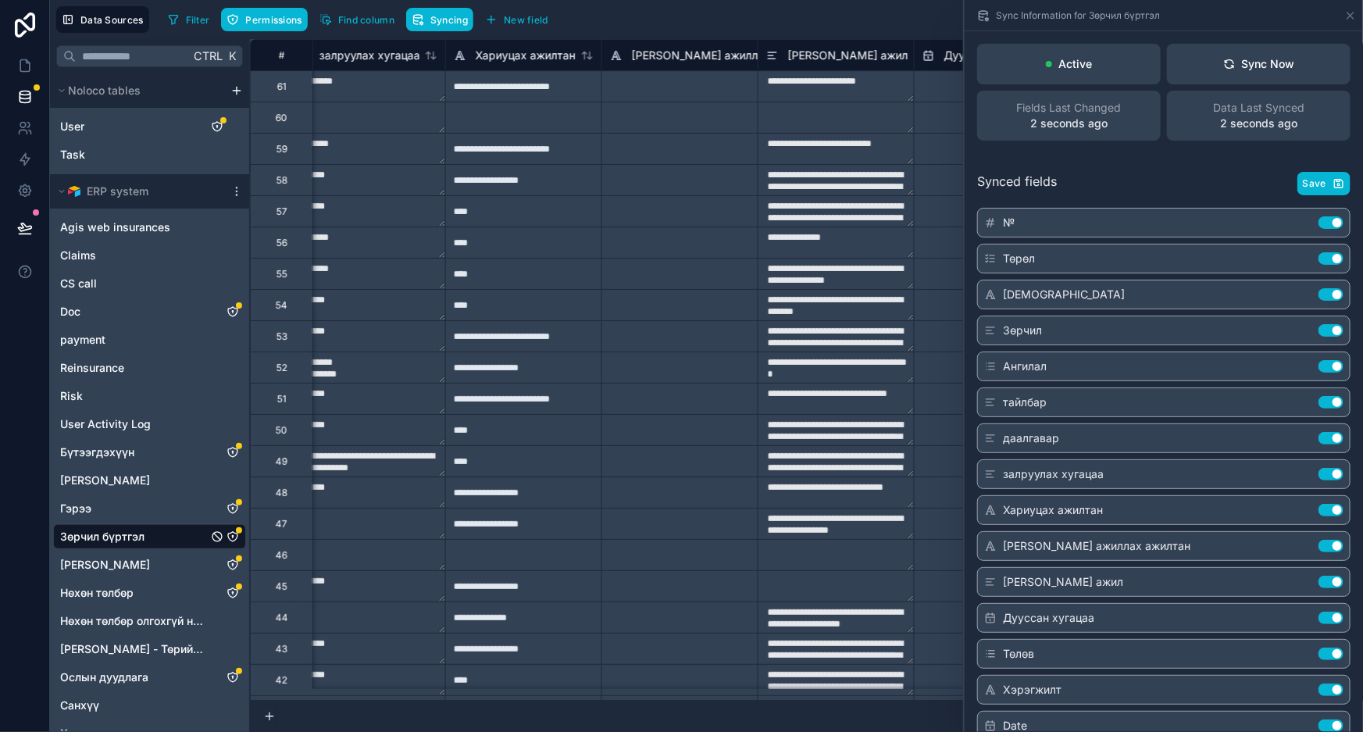
scroll to position [0, 0]
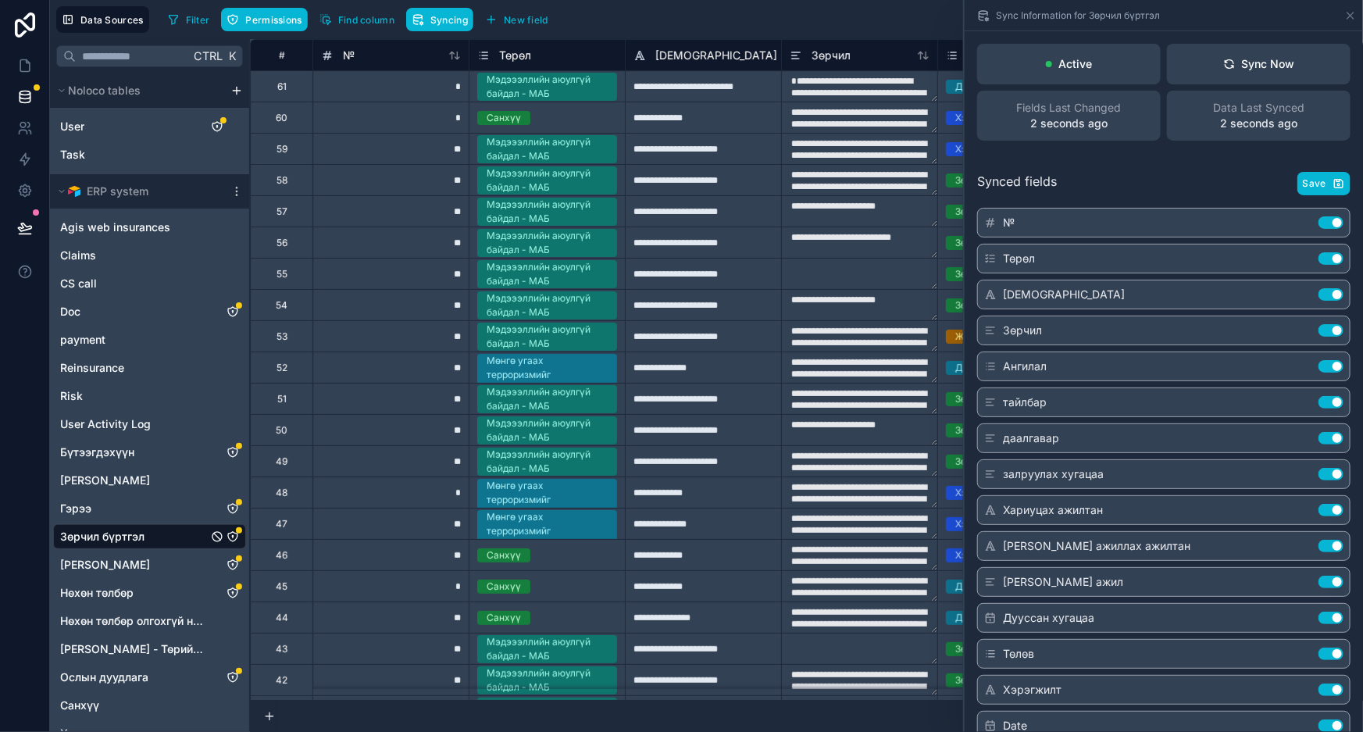
click at [603, 55] on div "Төрөл" at bounding box center [547, 55] width 140 height 19
click at [17, 74] on link at bounding box center [24, 65] width 49 height 31
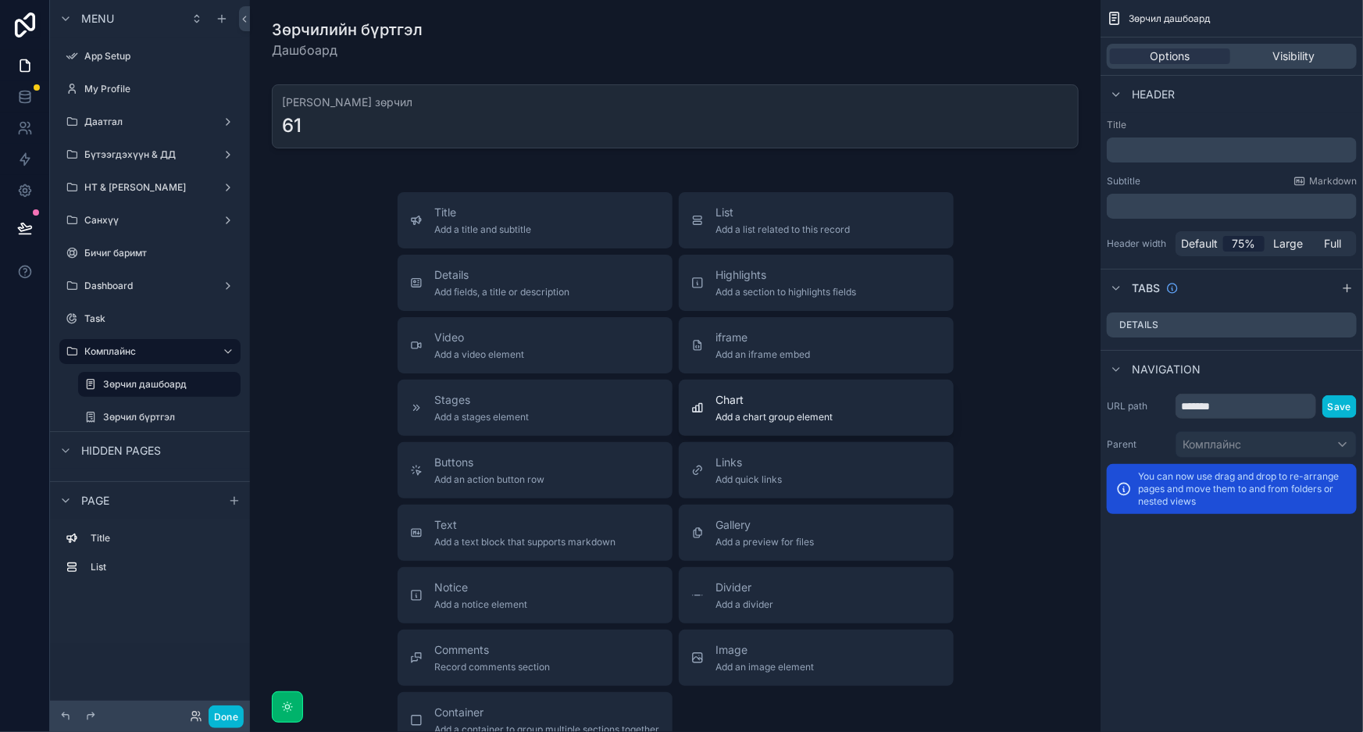
click at [805, 416] on span "Add a chart group element" at bounding box center [774, 417] width 117 height 12
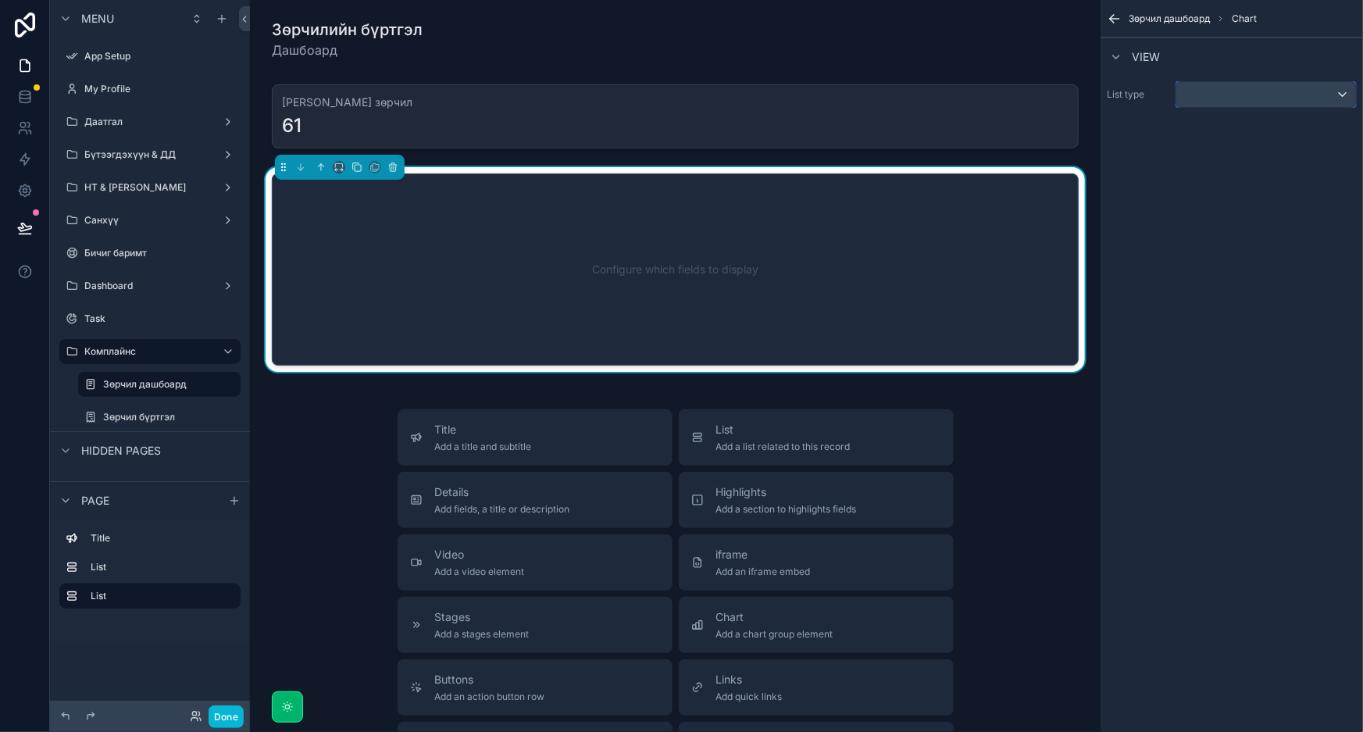
click at [1226, 105] on div "scrollable content" at bounding box center [1266, 94] width 180 height 25
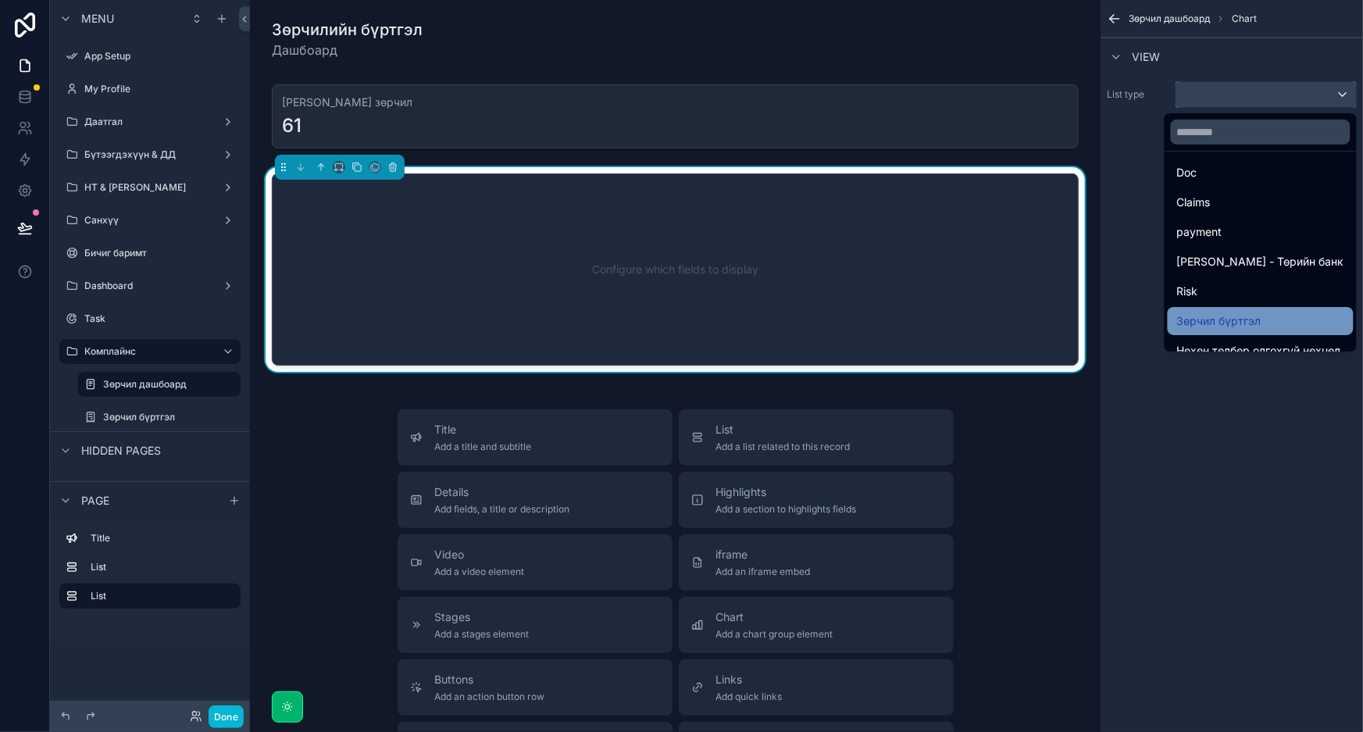
scroll to position [543, 0]
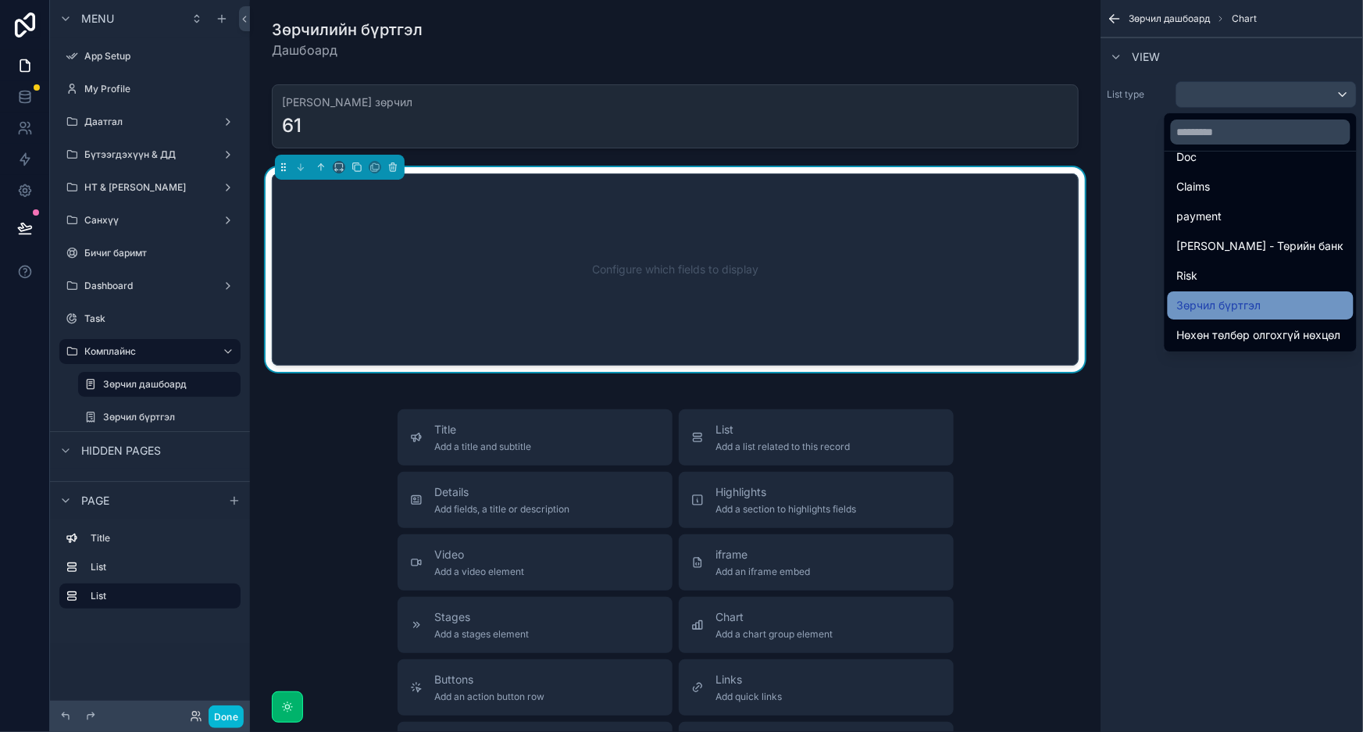
click at [1265, 311] on div "Зөрчил бүртгэл" at bounding box center [1260, 305] width 167 height 19
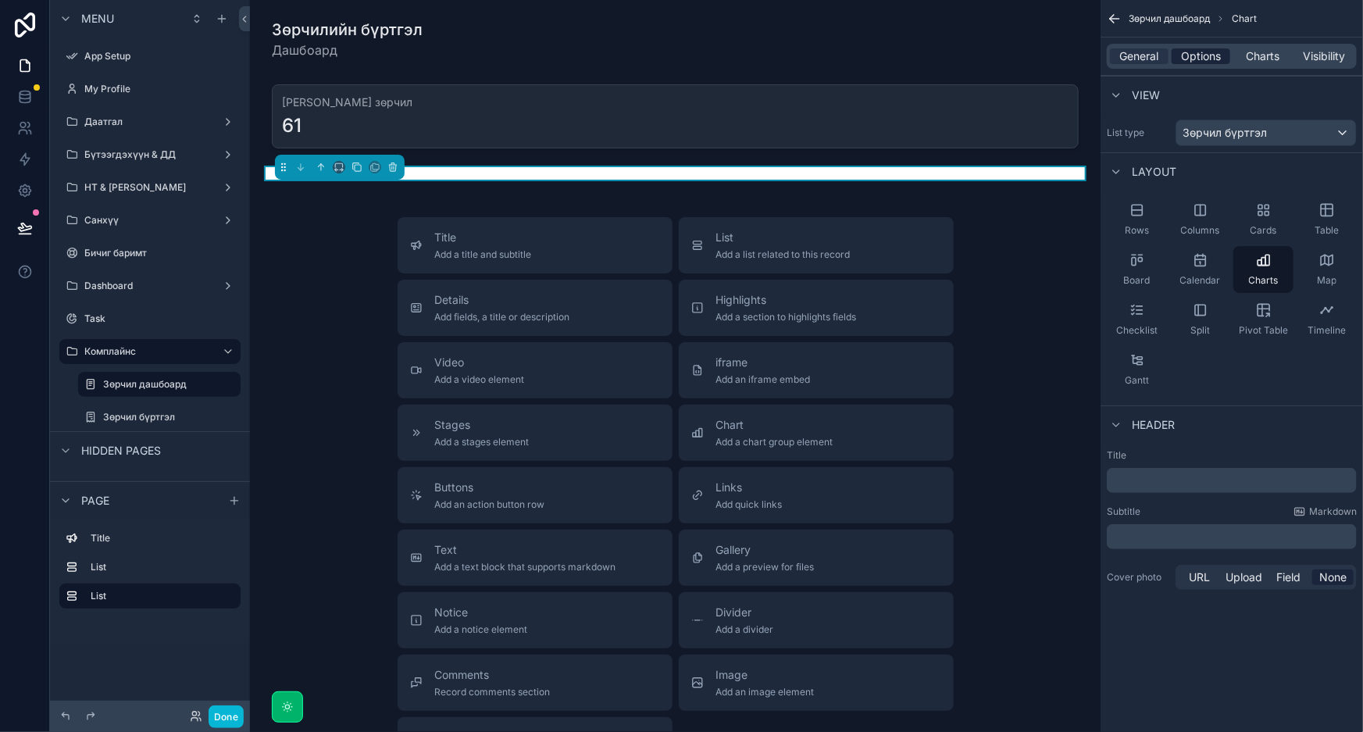
click at [1187, 61] on span "Options" at bounding box center [1201, 56] width 40 height 16
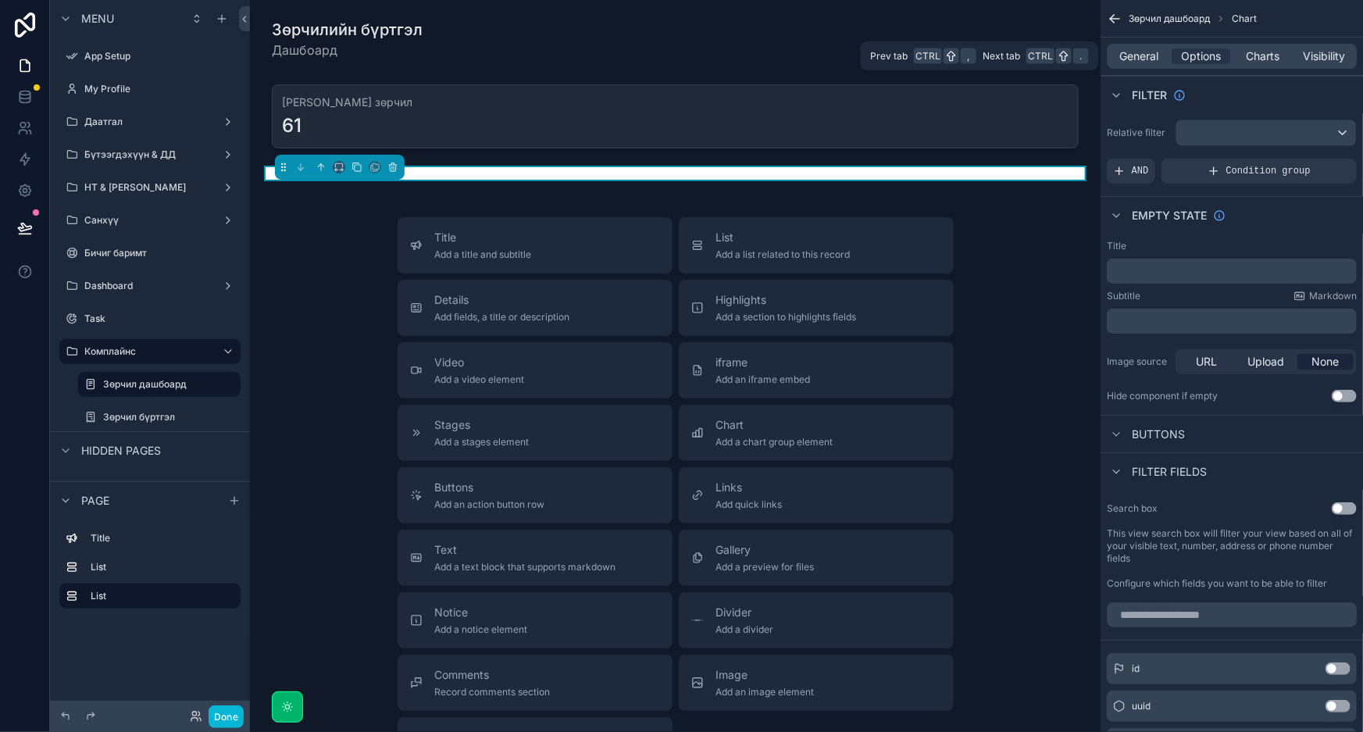
click at [1260, 65] on div "General Options Charts Visibility" at bounding box center [1232, 56] width 250 height 25
click at [1262, 57] on span "Charts" at bounding box center [1263, 56] width 34 height 16
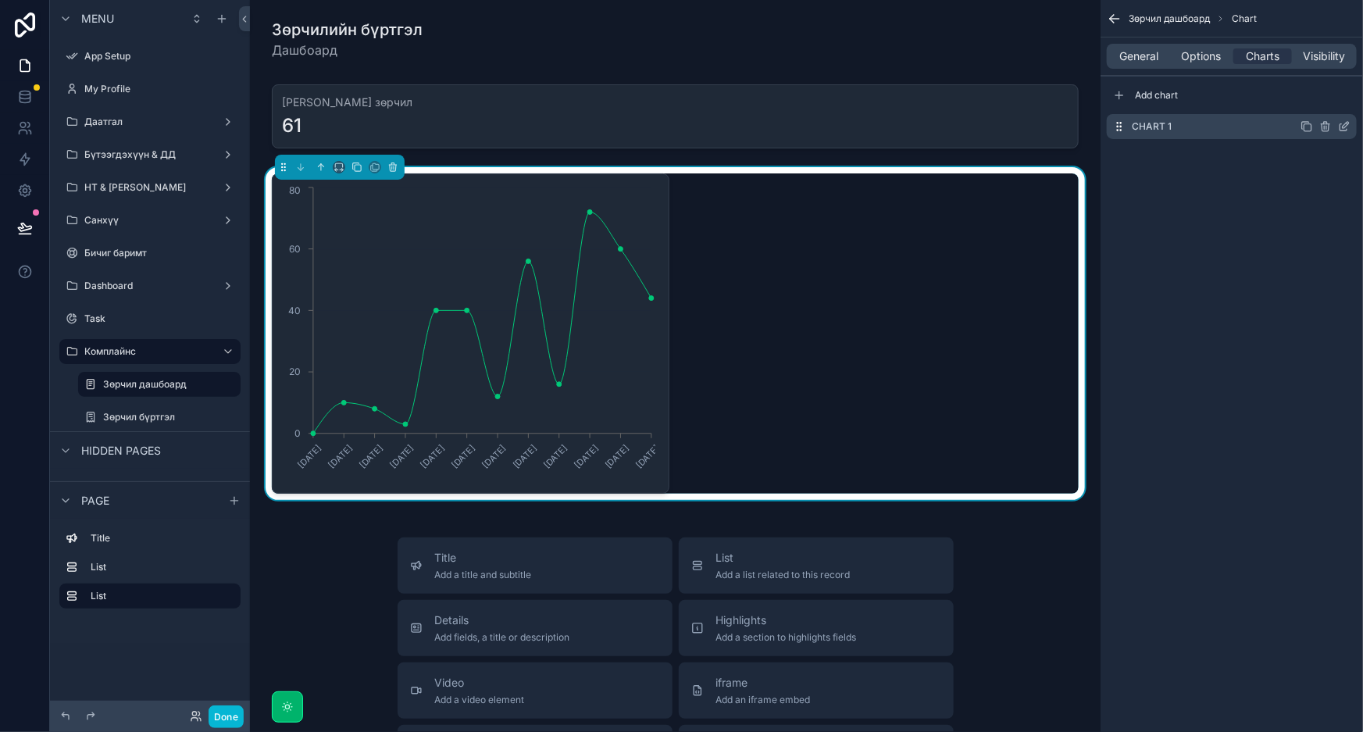
click at [1344, 126] on icon "scrollable content" at bounding box center [1344, 126] width 12 height 12
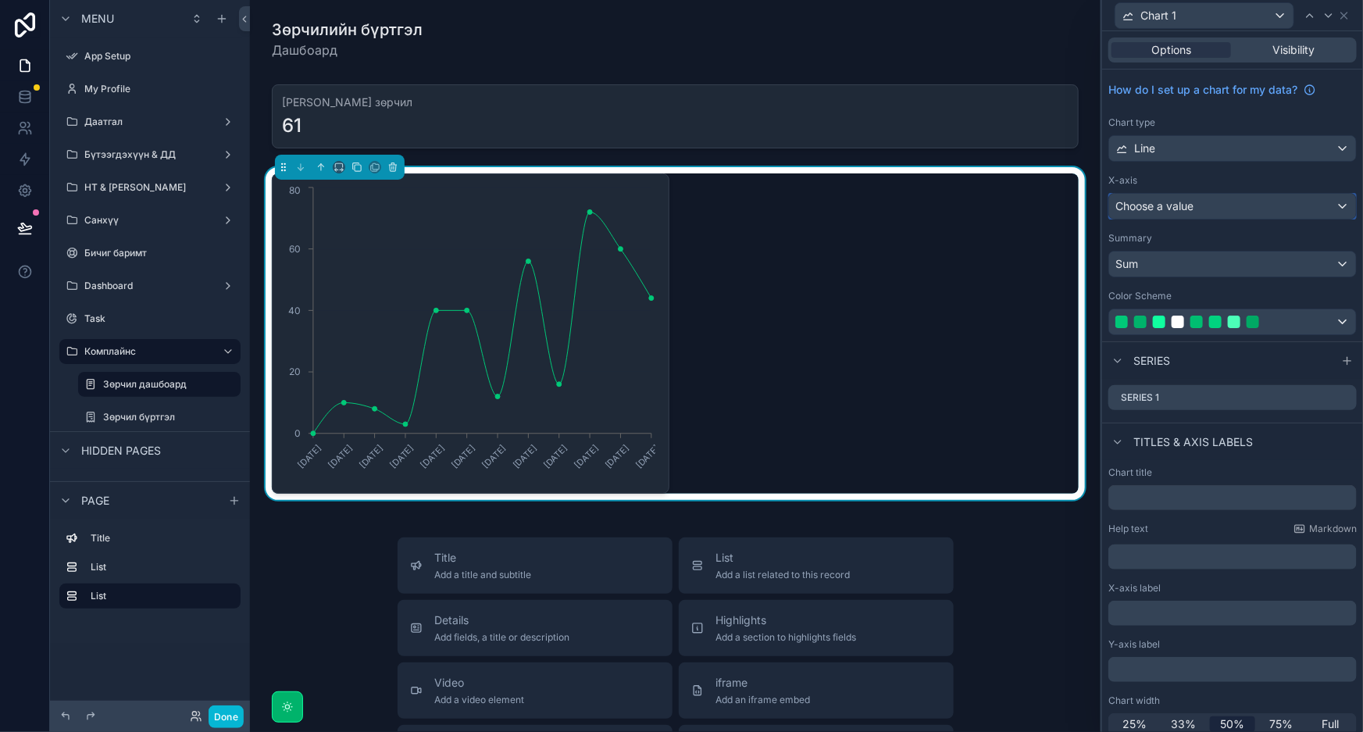
click at [1226, 203] on div "Choose a value" at bounding box center [1232, 206] width 247 height 25
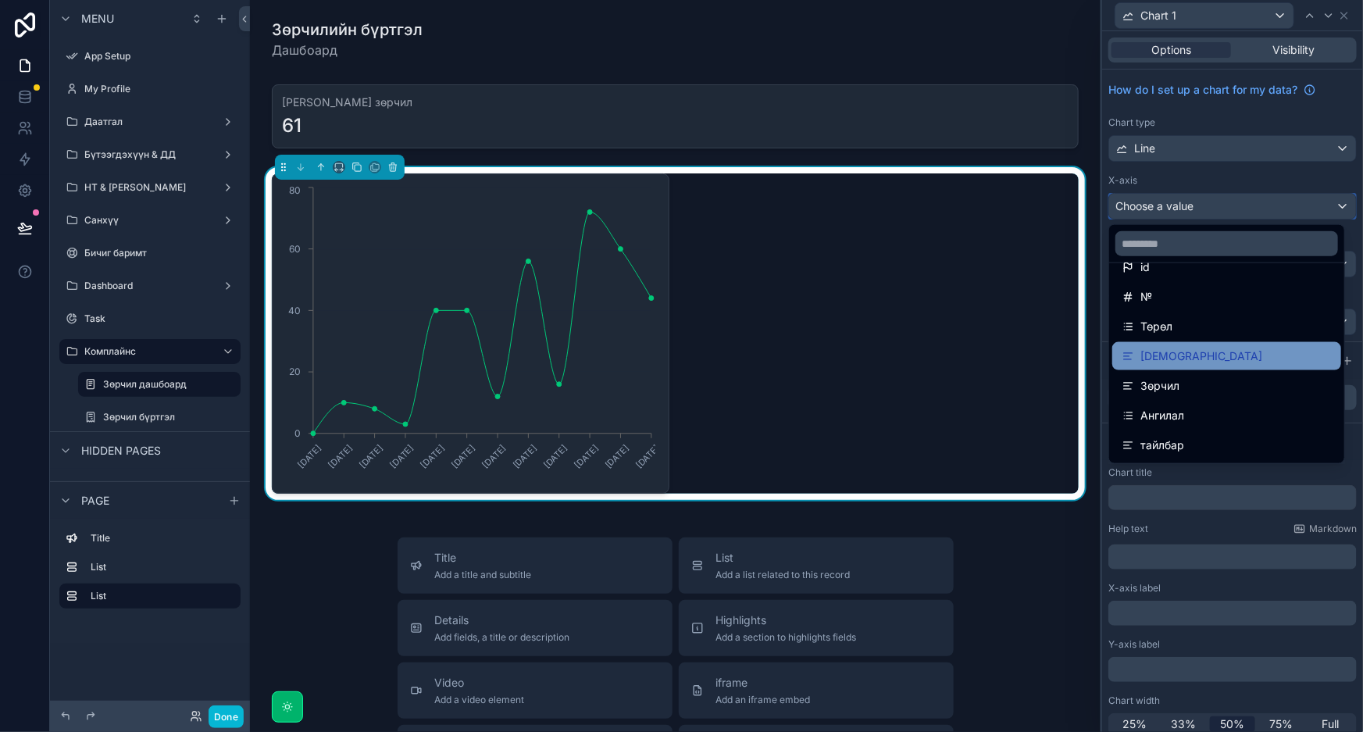
scroll to position [0, 0]
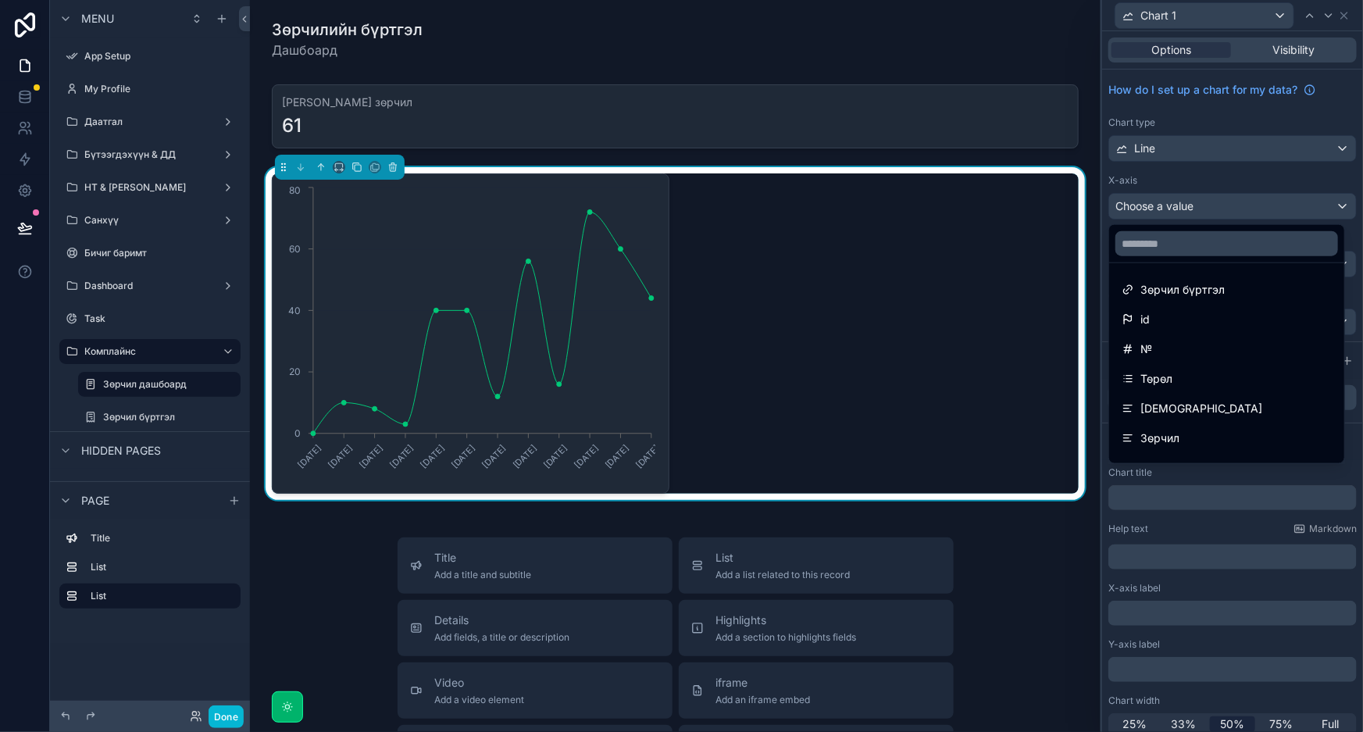
click at [1180, 138] on div at bounding box center [1232, 366] width 261 height 732
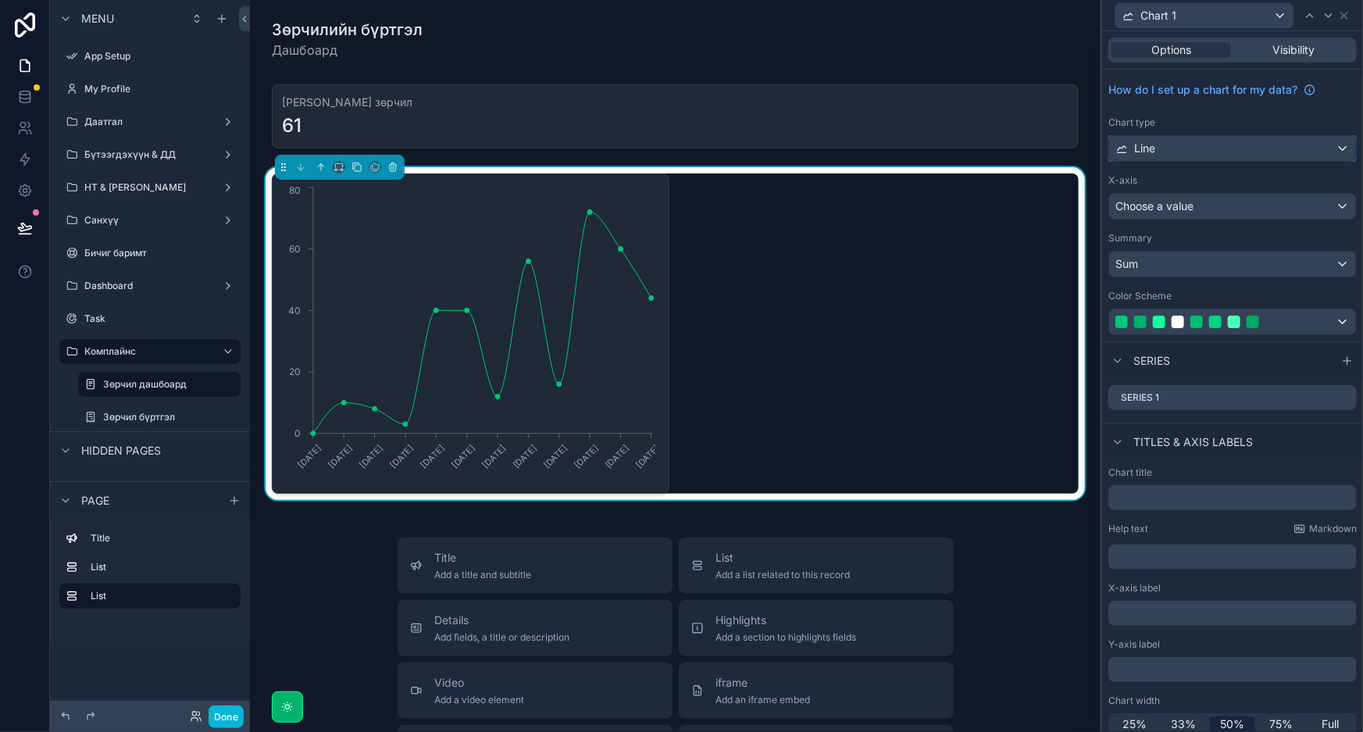
click at [1184, 148] on div "Line" at bounding box center [1232, 148] width 247 height 25
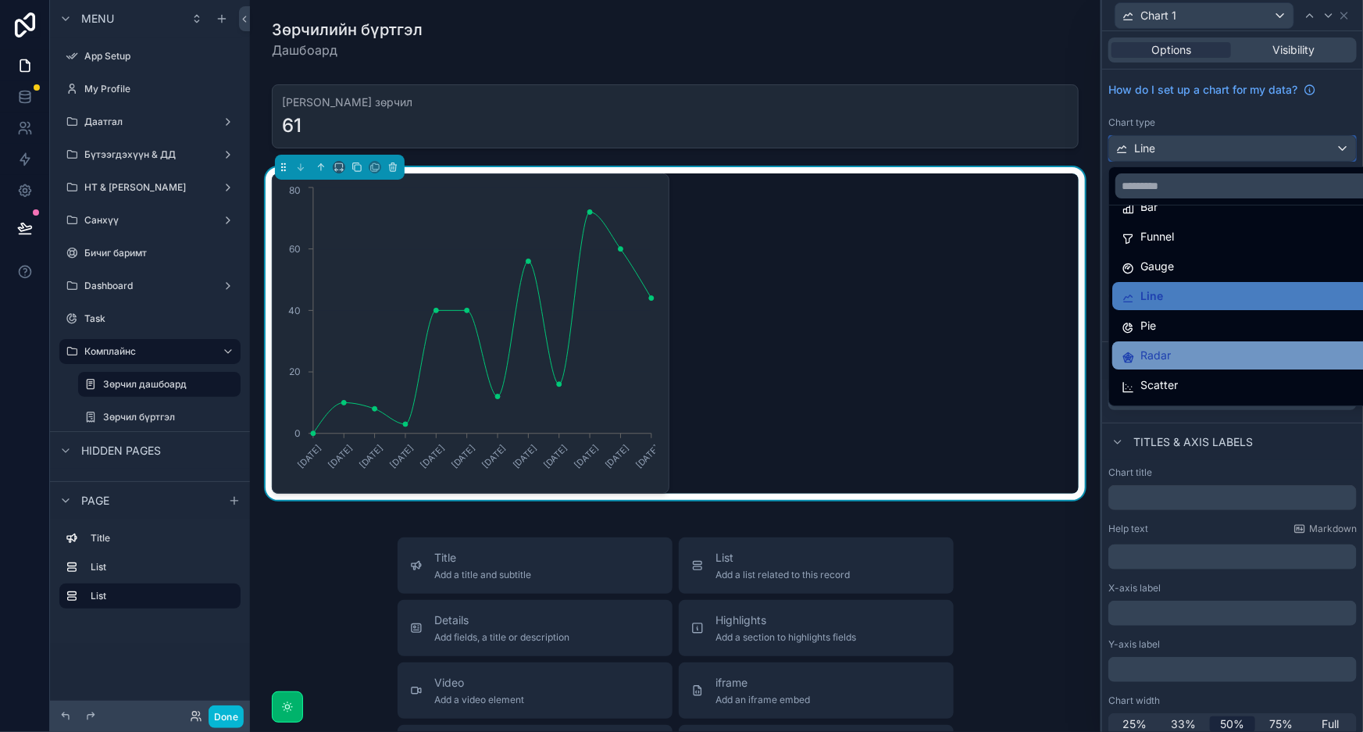
scroll to position [110, 0]
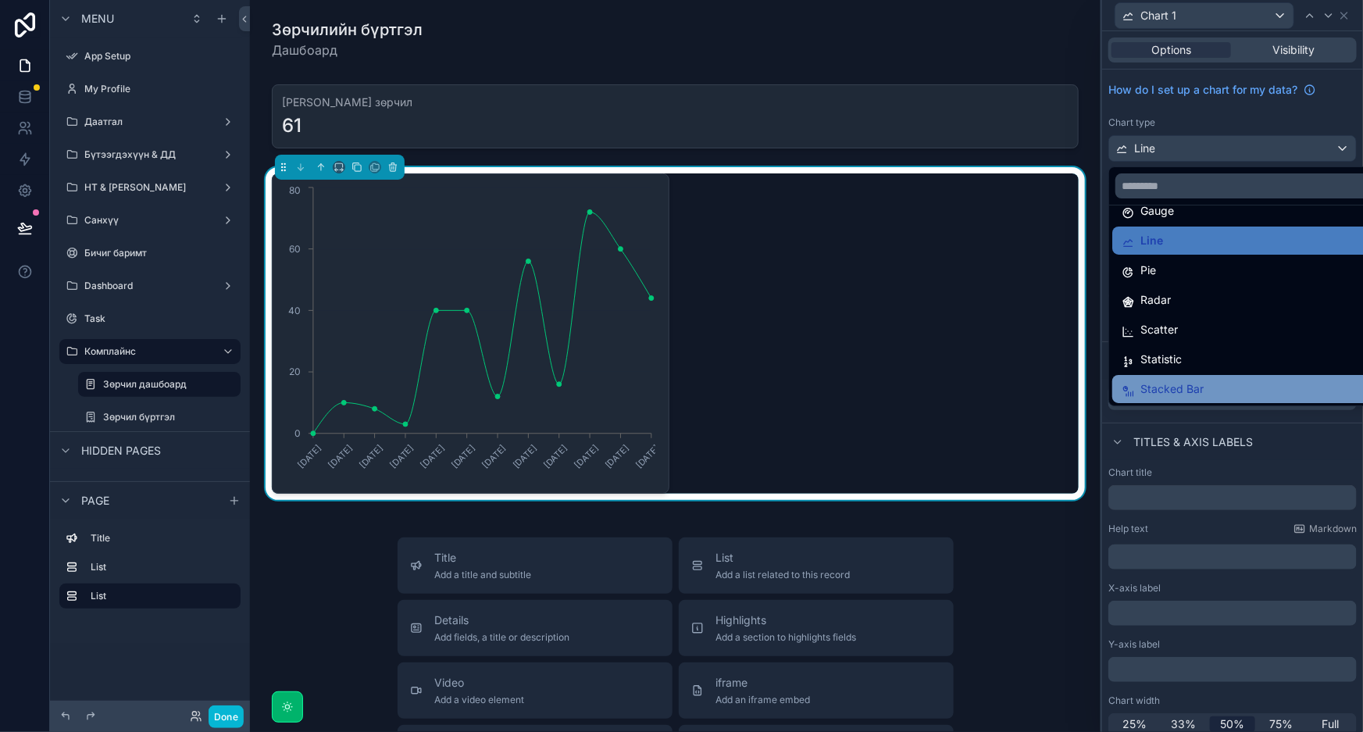
click at [1183, 388] on span "Stacked Bar" at bounding box center [1172, 389] width 63 height 19
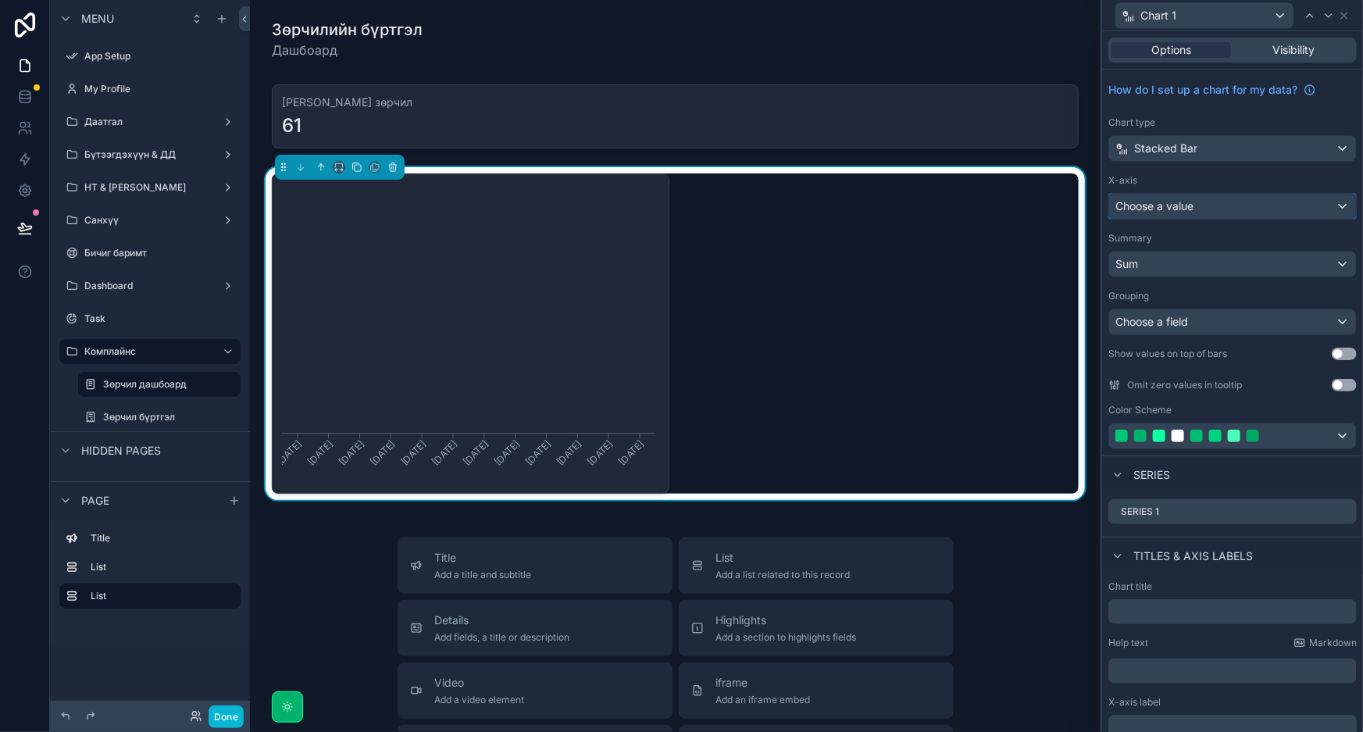
click at [1223, 206] on div "Choose a value" at bounding box center [1232, 206] width 247 height 25
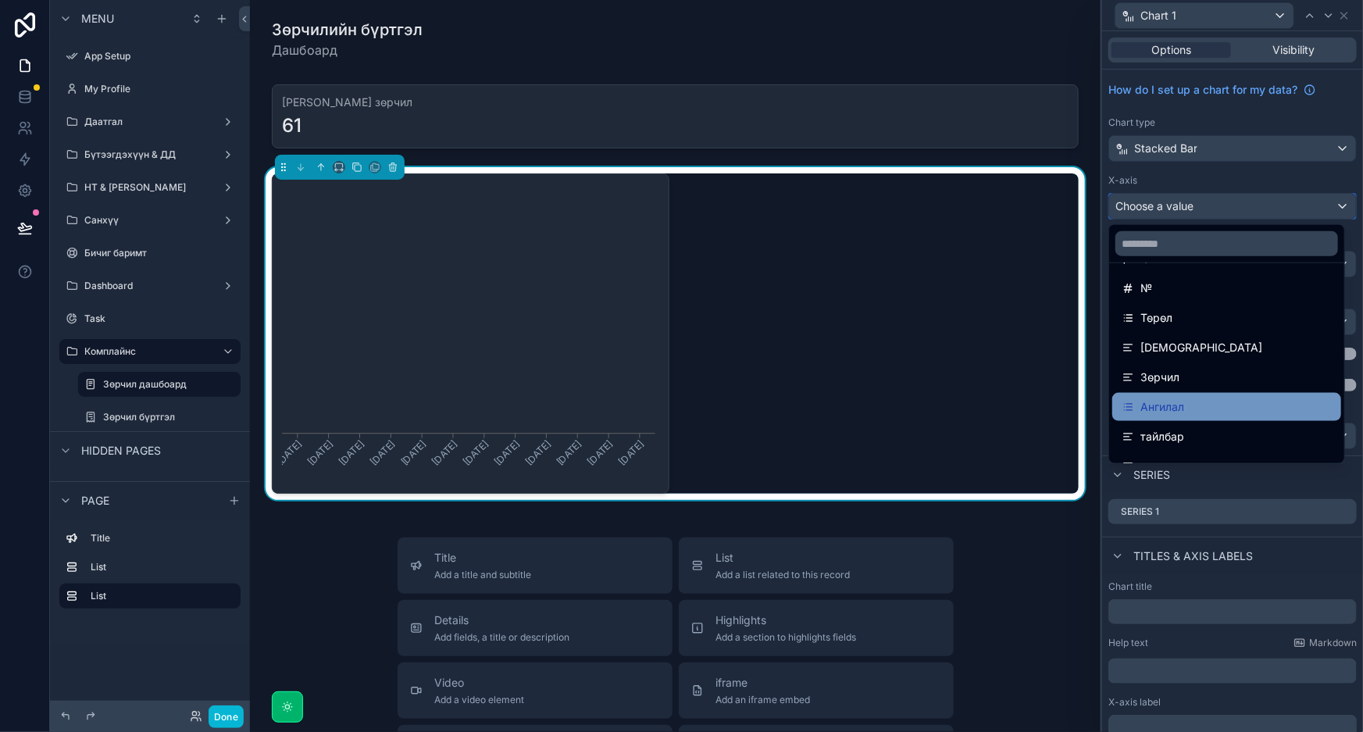
scroll to position [0, 0]
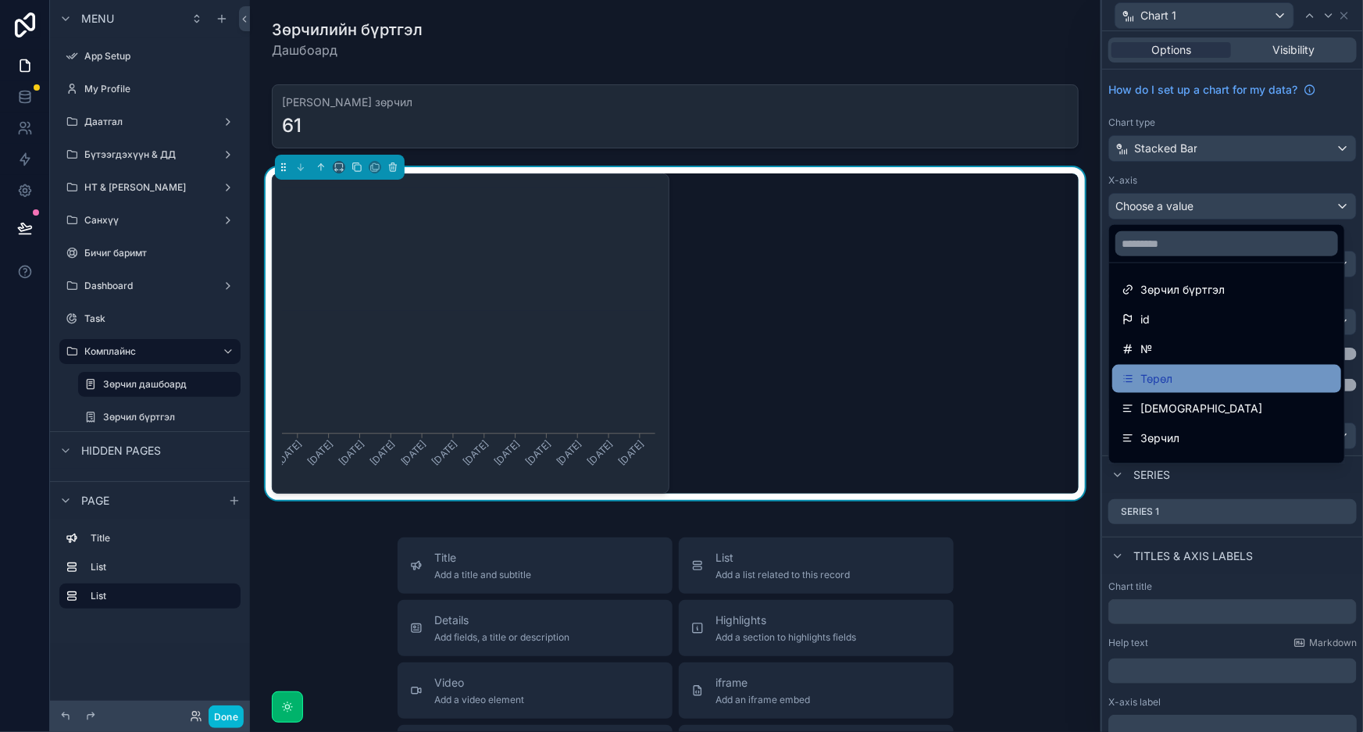
click at [1180, 374] on div "Төрөл" at bounding box center [1227, 378] width 210 height 19
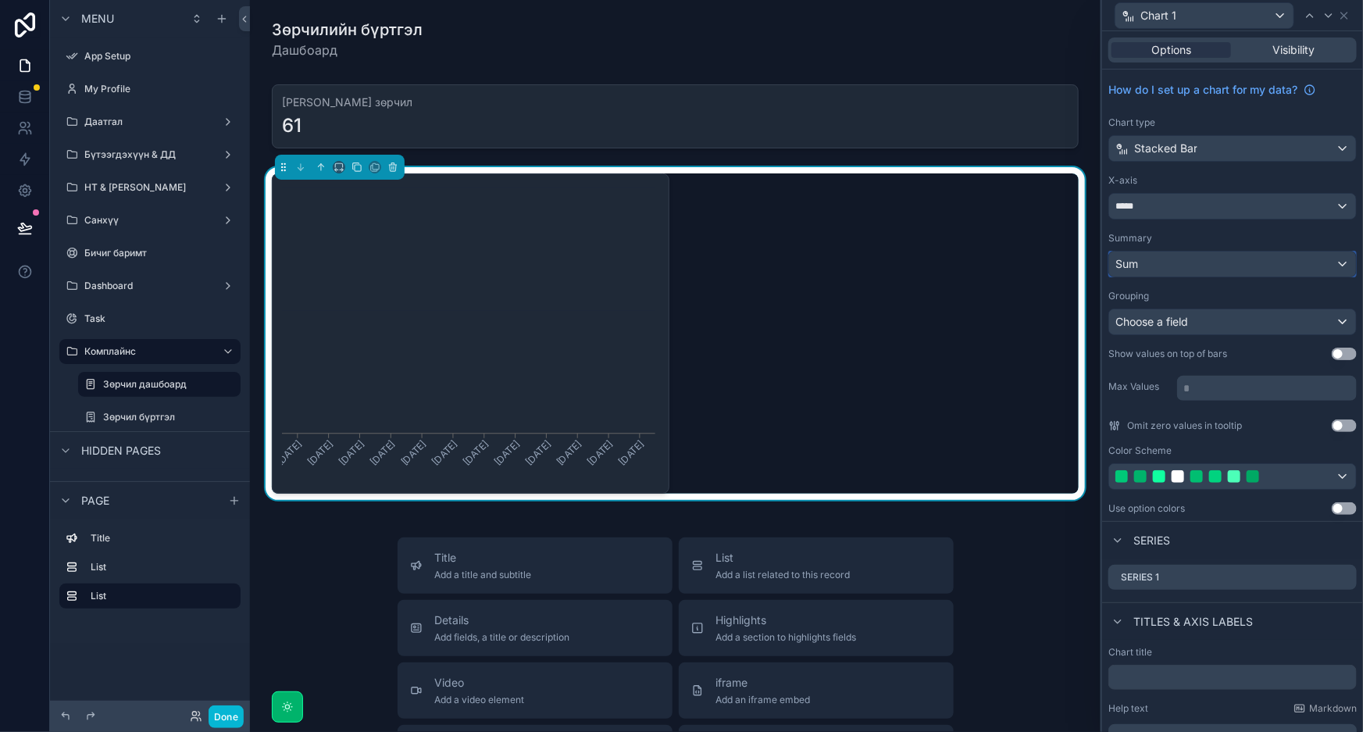
click at [1211, 268] on div "Sum" at bounding box center [1232, 264] width 247 height 25
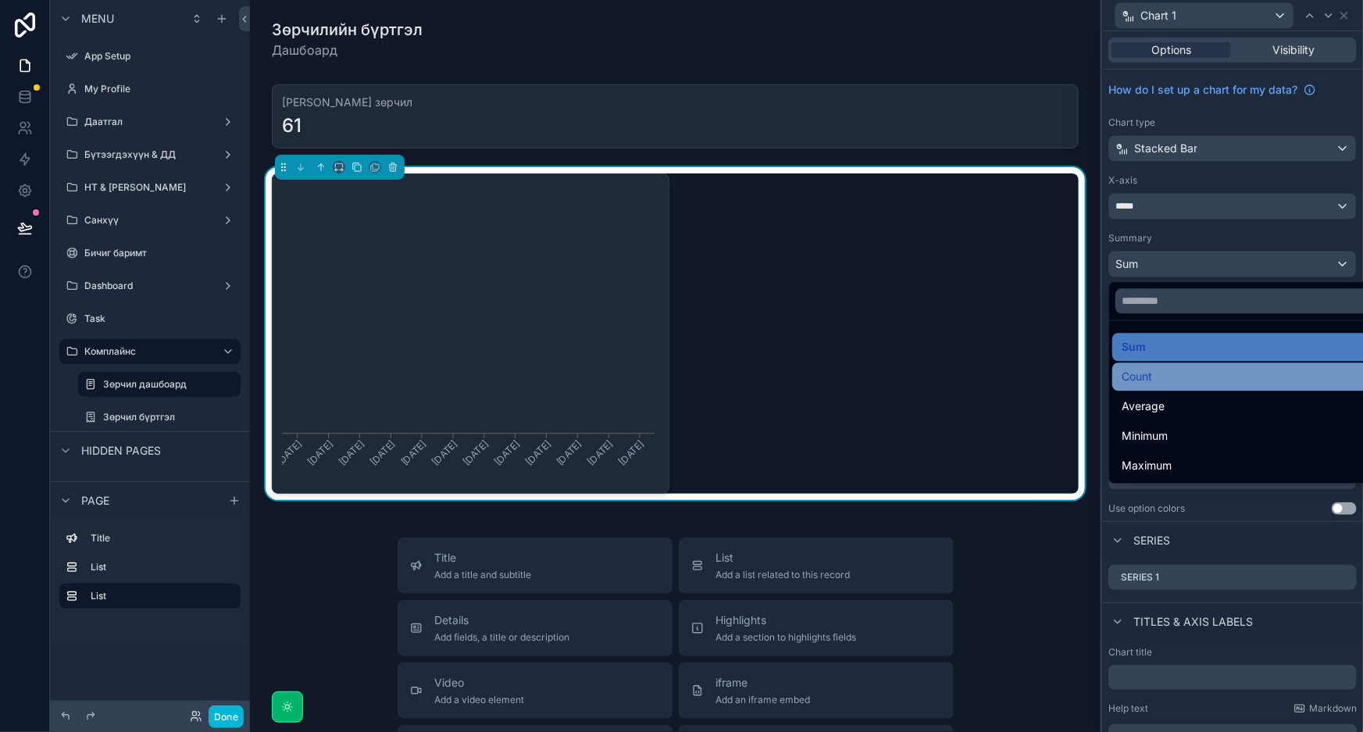
click at [1171, 377] on div "Count" at bounding box center [1246, 376] width 248 height 19
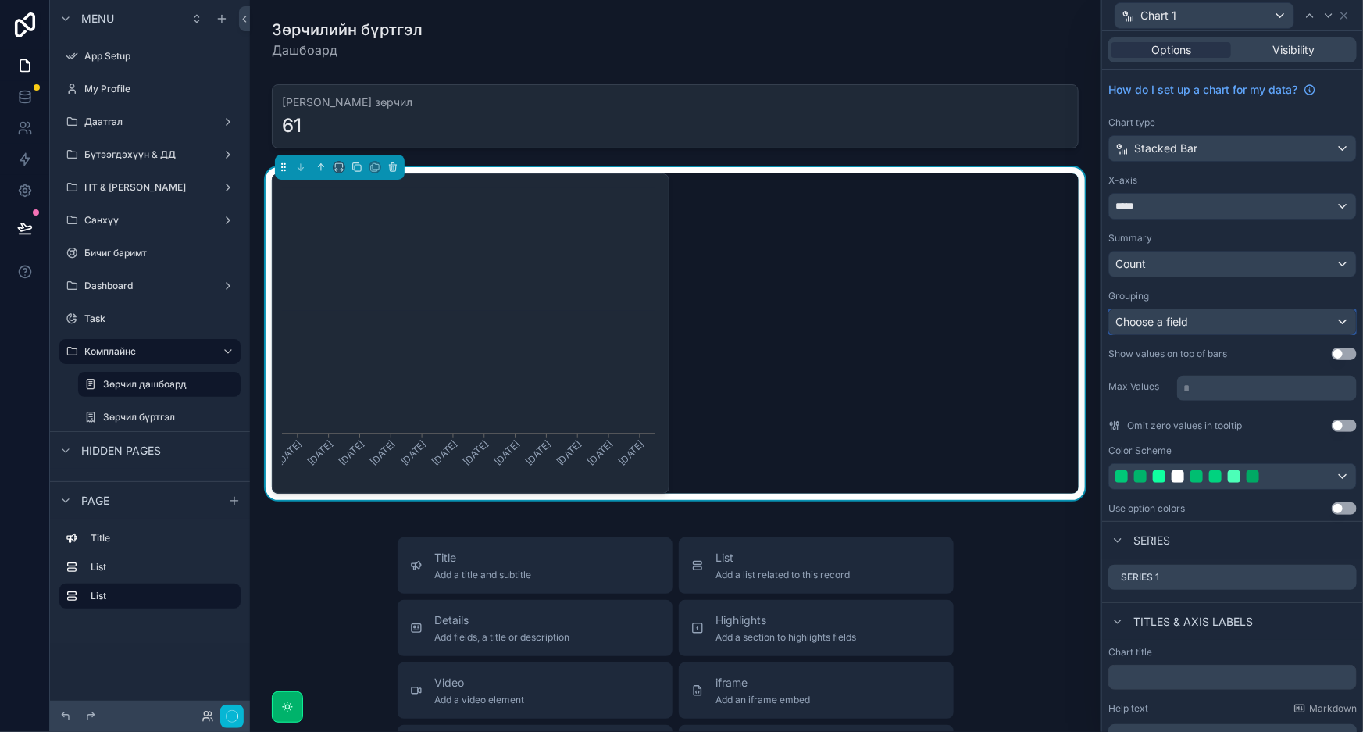
click at [1226, 319] on div "Choose a field" at bounding box center [1232, 321] width 247 height 25
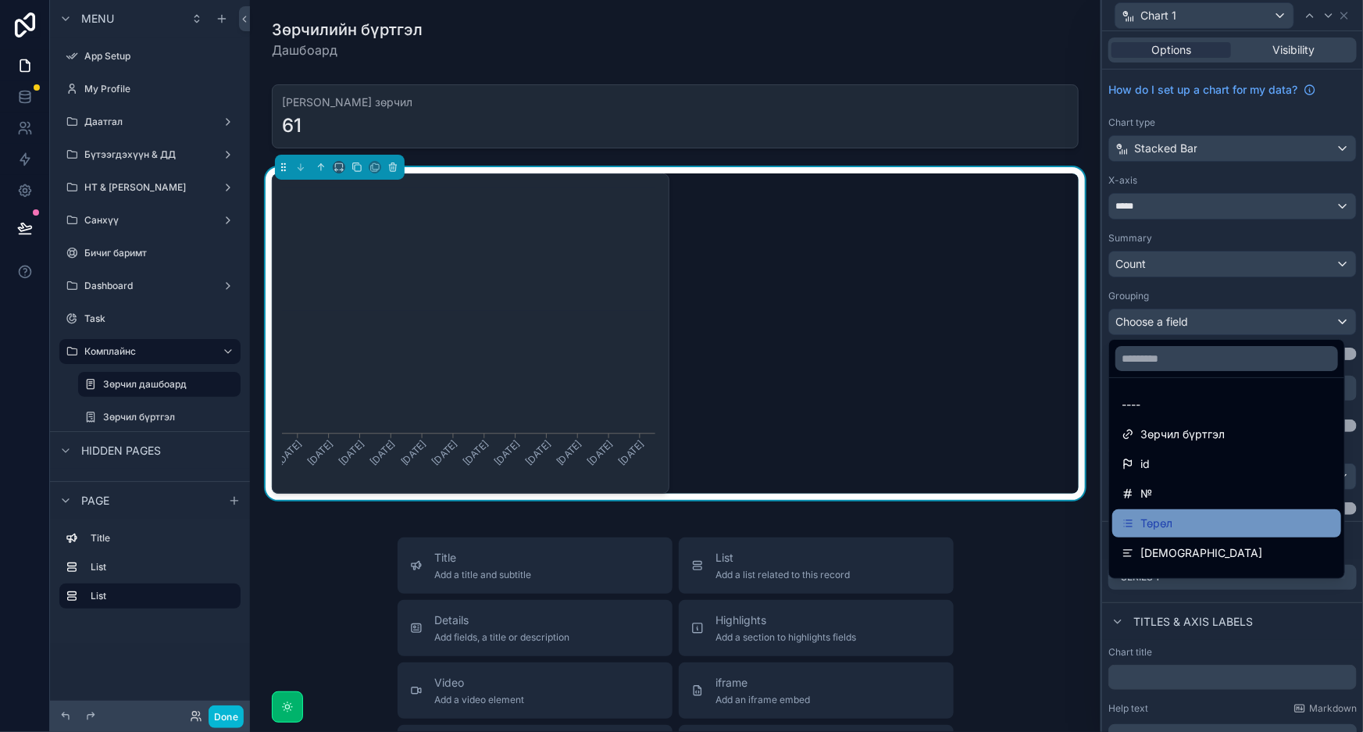
click at [1187, 517] on div "Төрөл" at bounding box center [1227, 523] width 210 height 19
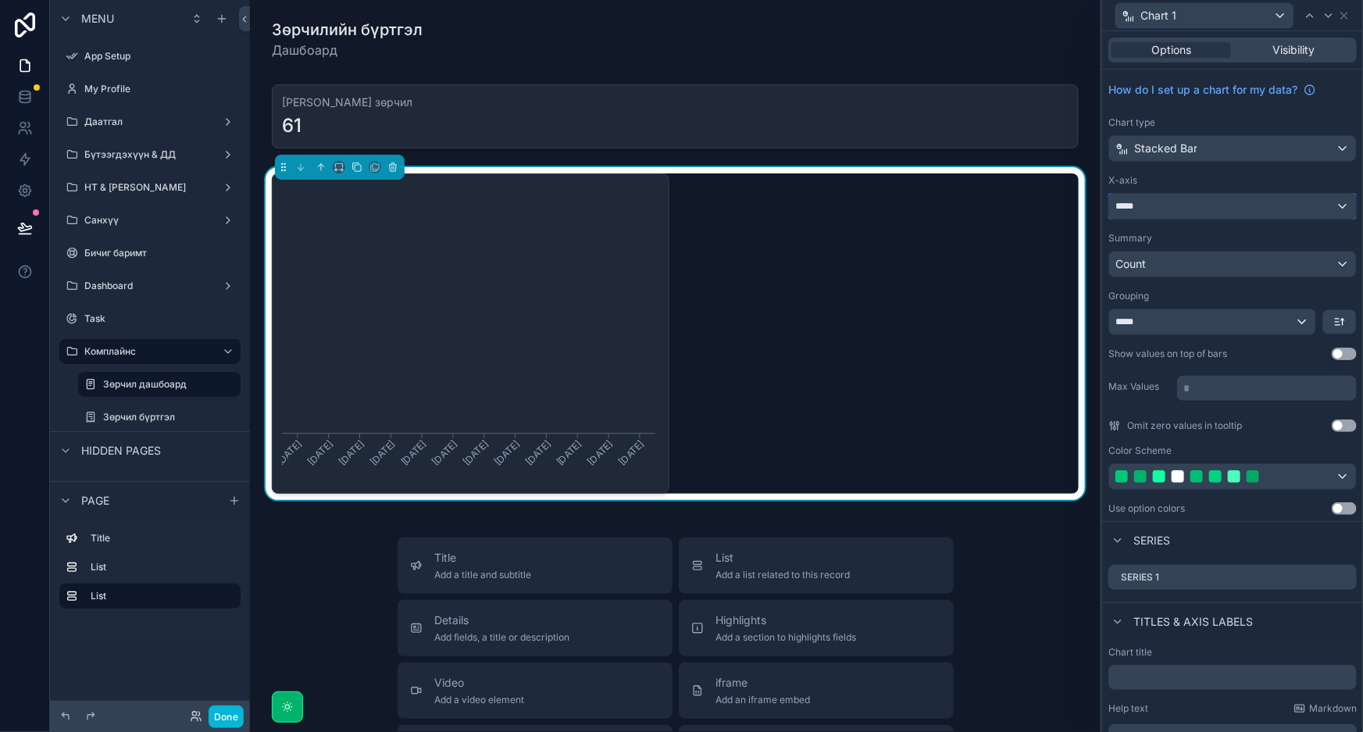
click at [1234, 202] on div "*****" at bounding box center [1232, 206] width 247 height 25
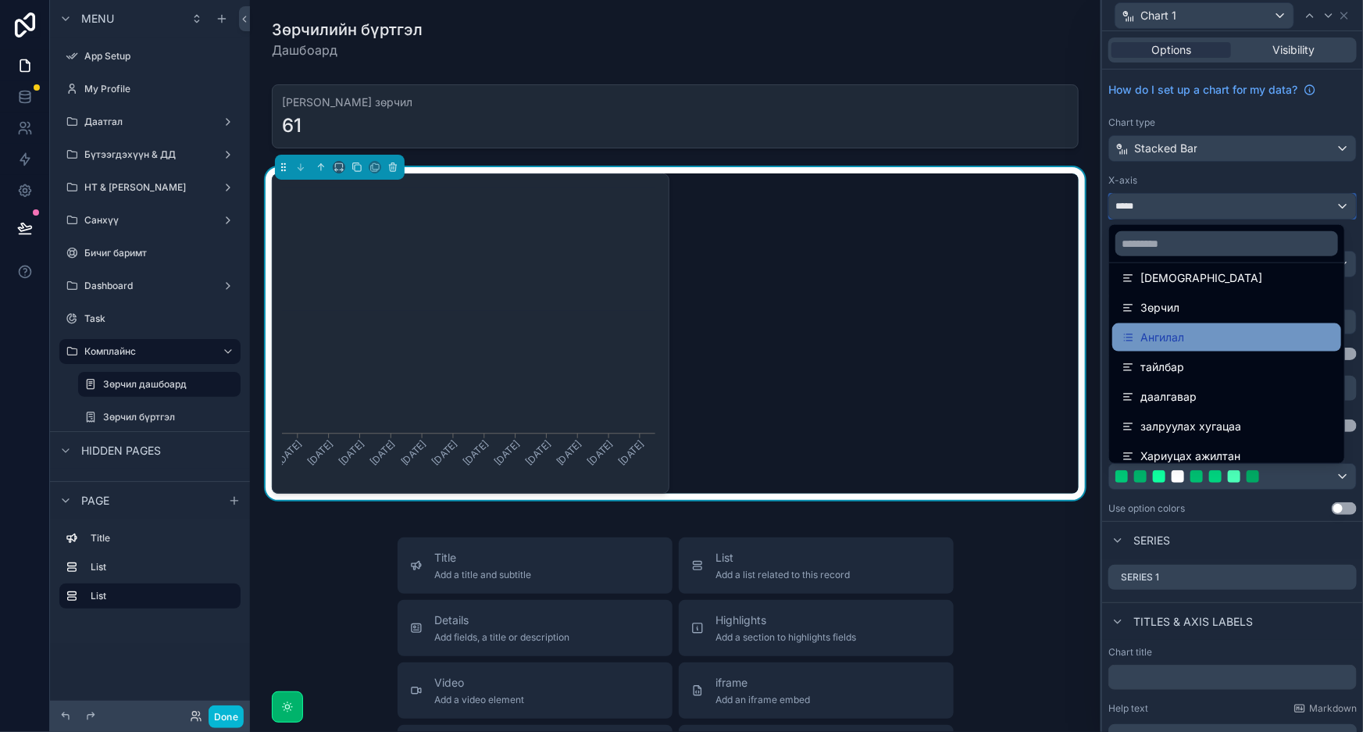
scroll to position [141, 0]
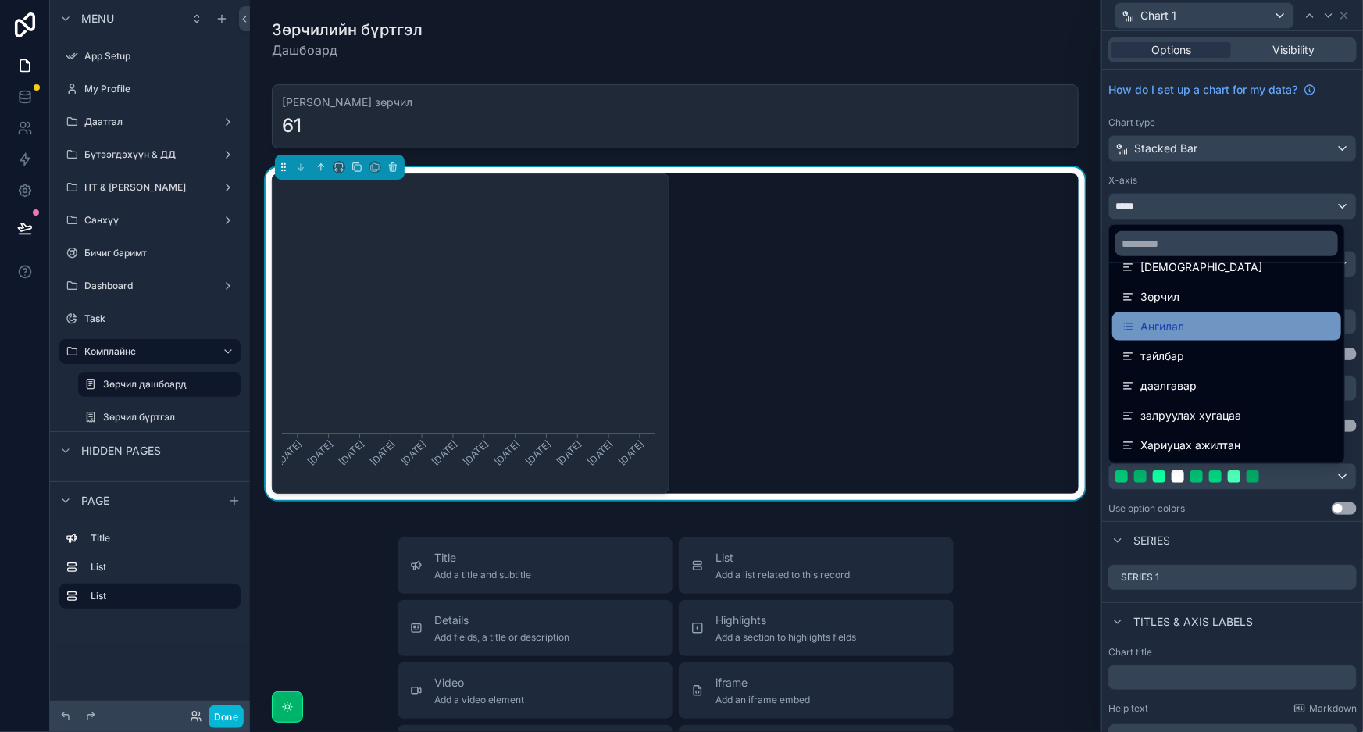
click at [1190, 320] on div "Ангилал" at bounding box center [1227, 326] width 210 height 19
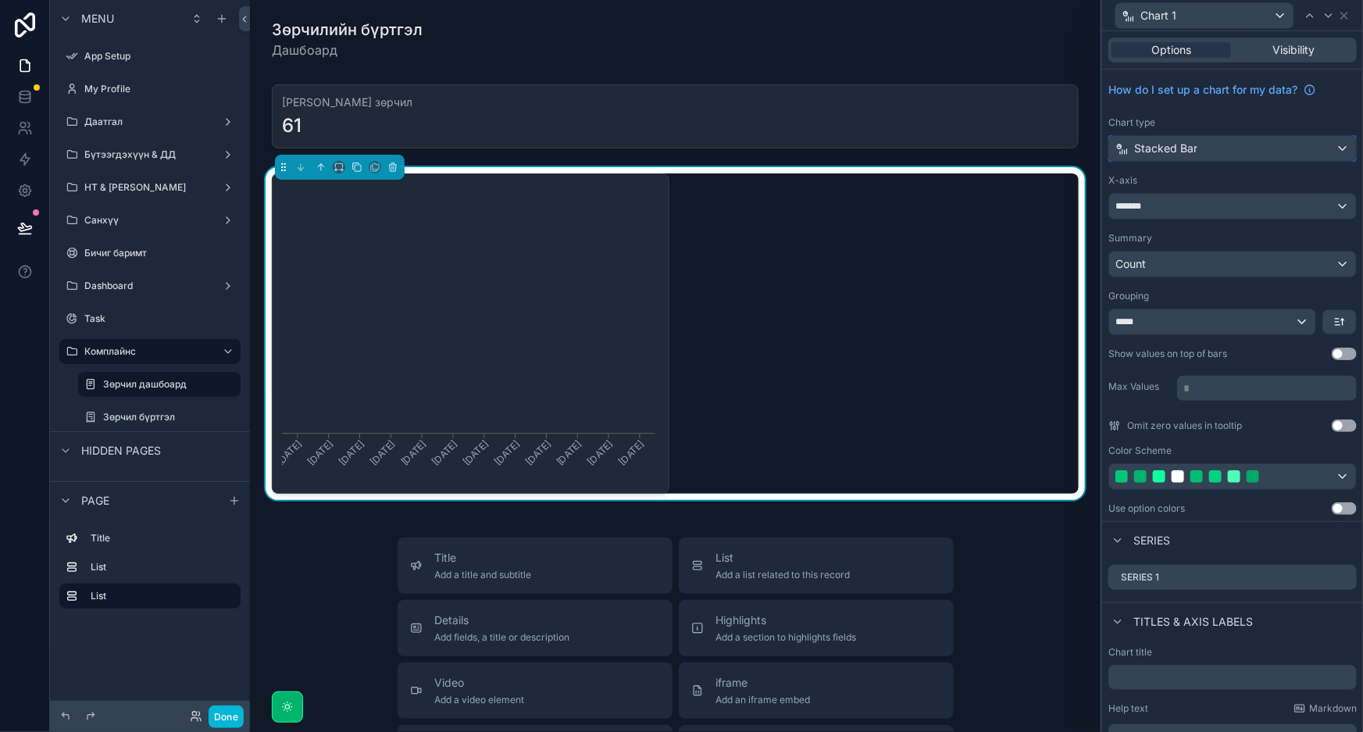
click at [1255, 139] on div "Stacked Bar" at bounding box center [1232, 148] width 247 height 25
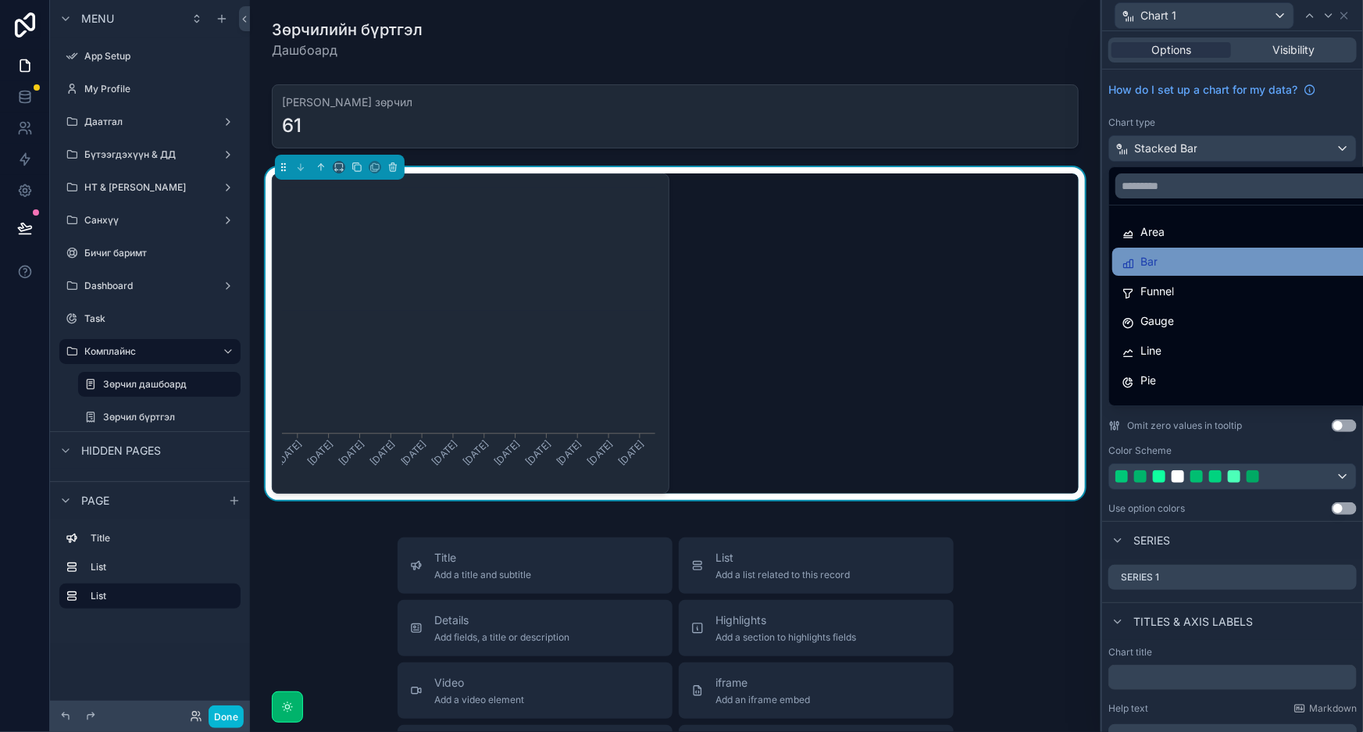
click at [1153, 253] on span "Bar" at bounding box center [1149, 261] width 17 height 19
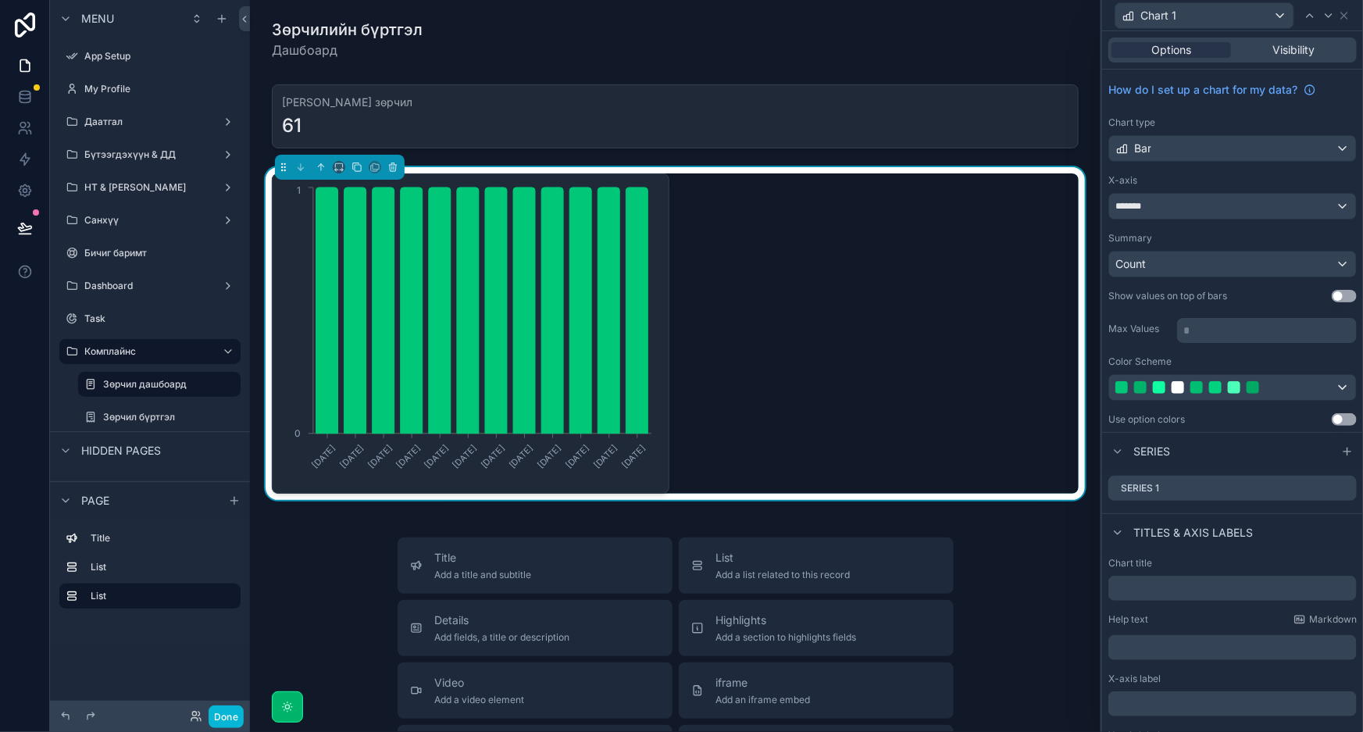
scroll to position [98, 0]
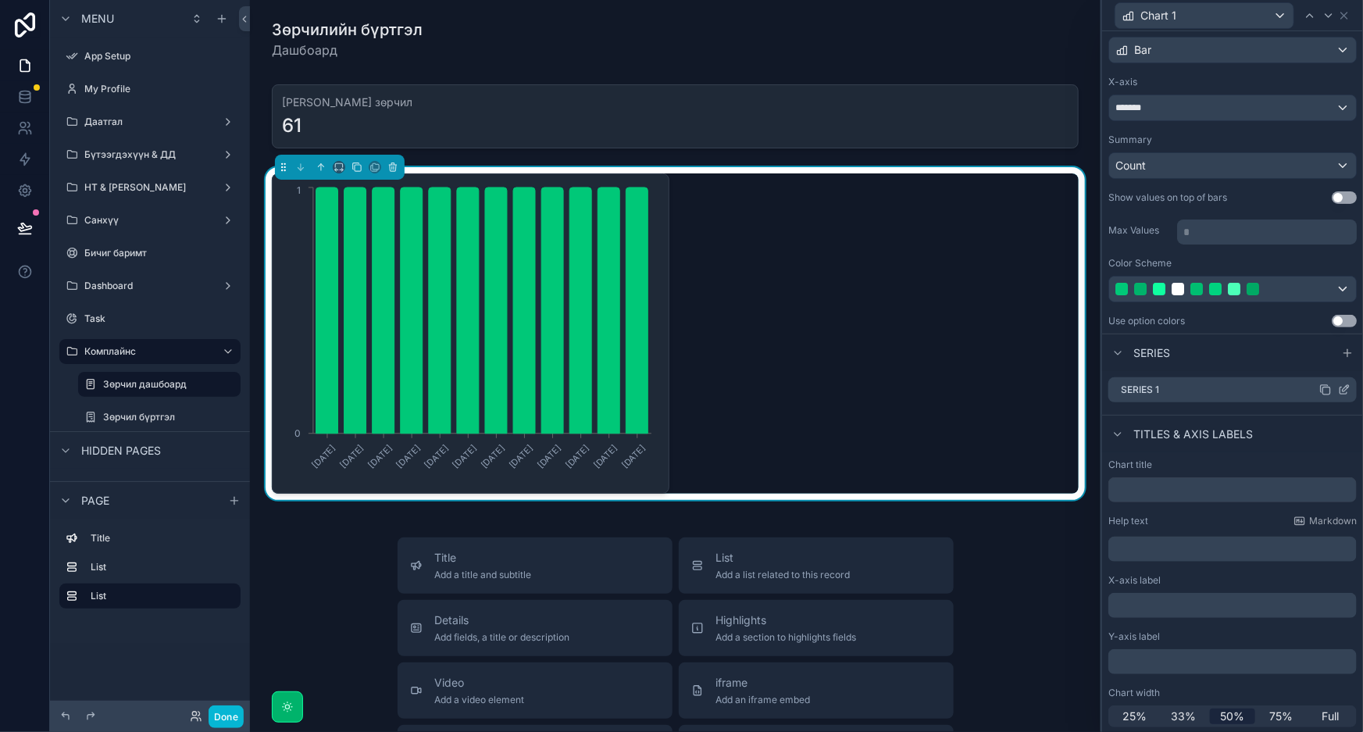
click at [1284, 393] on div "Series 1" at bounding box center [1232, 389] width 248 height 25
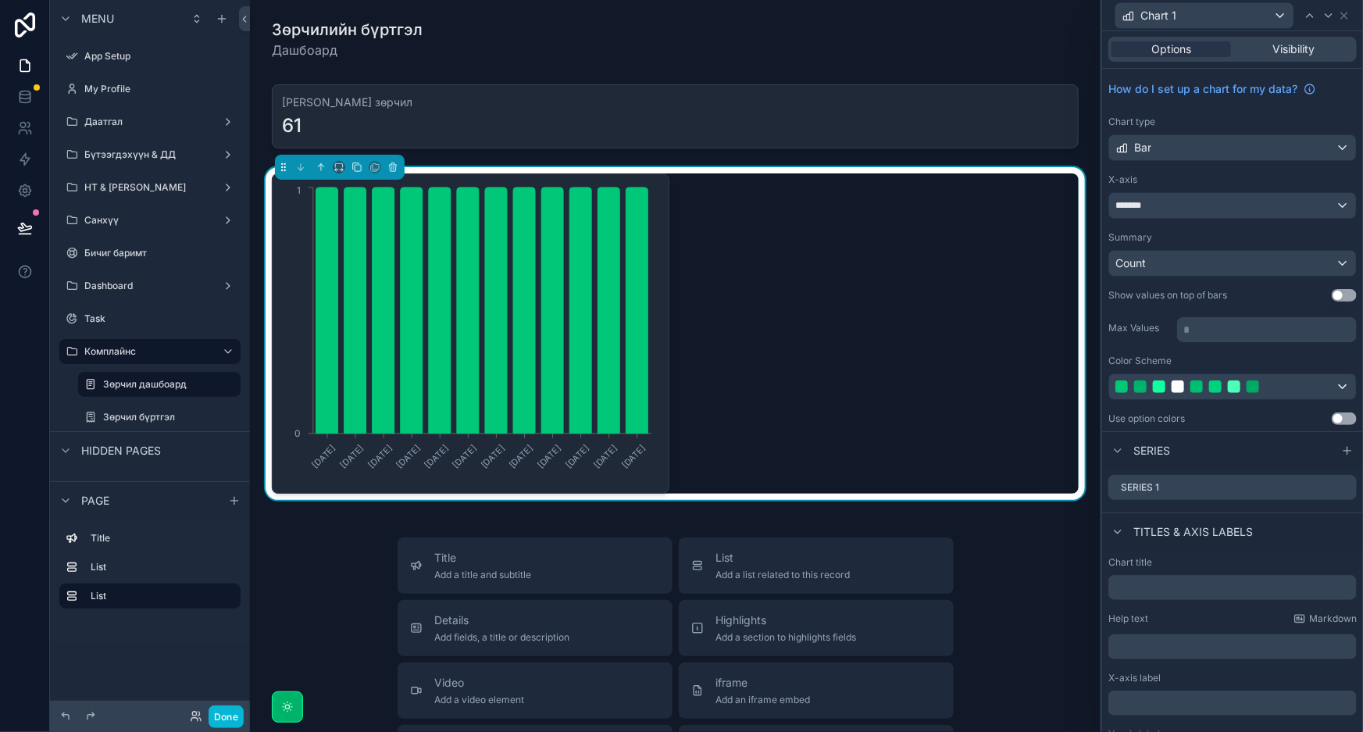
scroll to position [0, 0]
click at [1240, 144] on div "Bar" at bounding box center [1232, 148] width 247 height 25
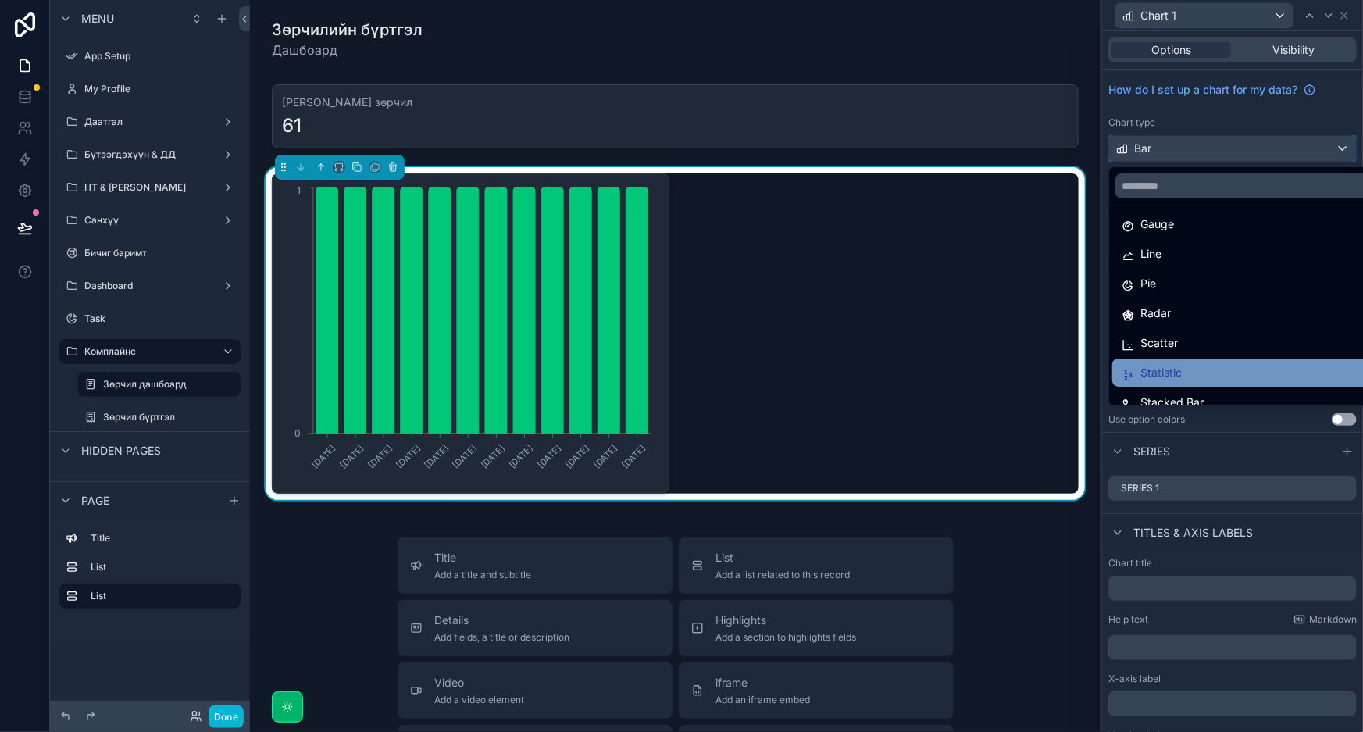
scroll to position [110, 0]
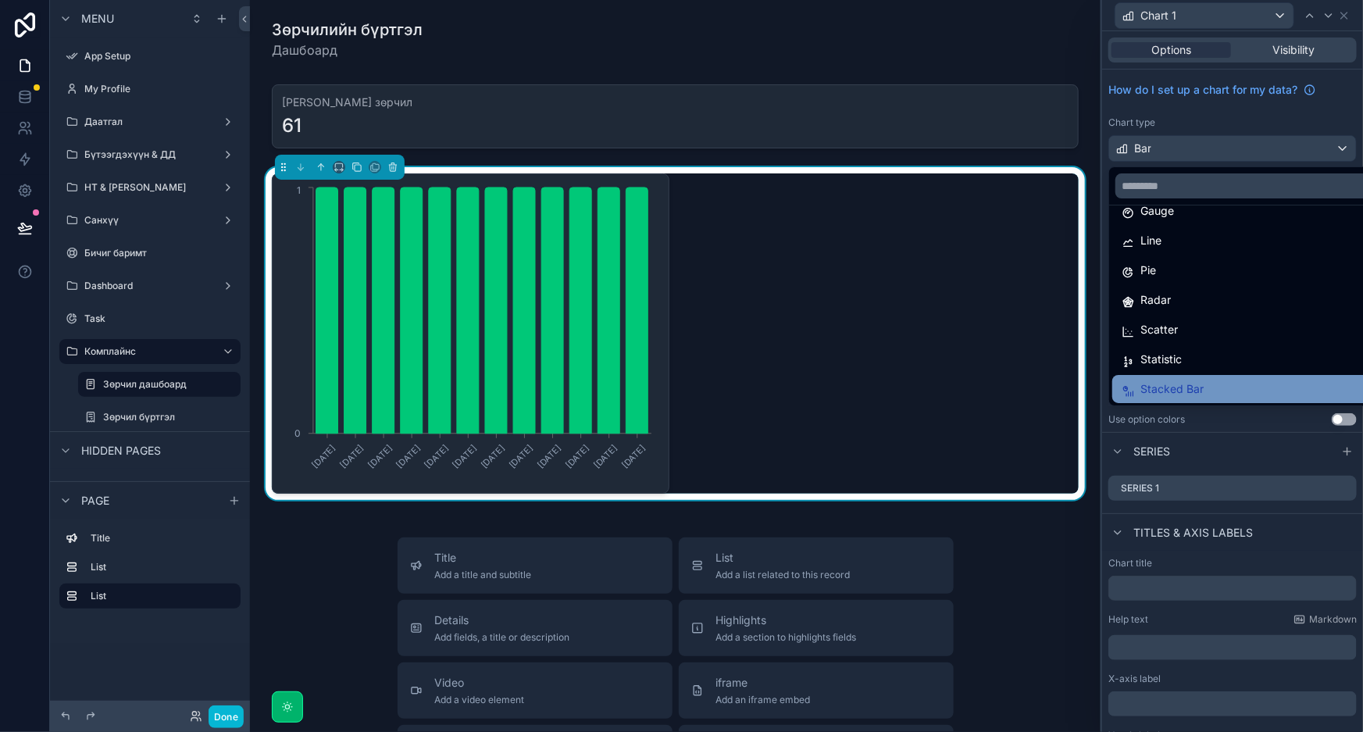
click at [1180, 386] on span "Stacked Bar" at bounding box center [1172, 389] width 63 height 19
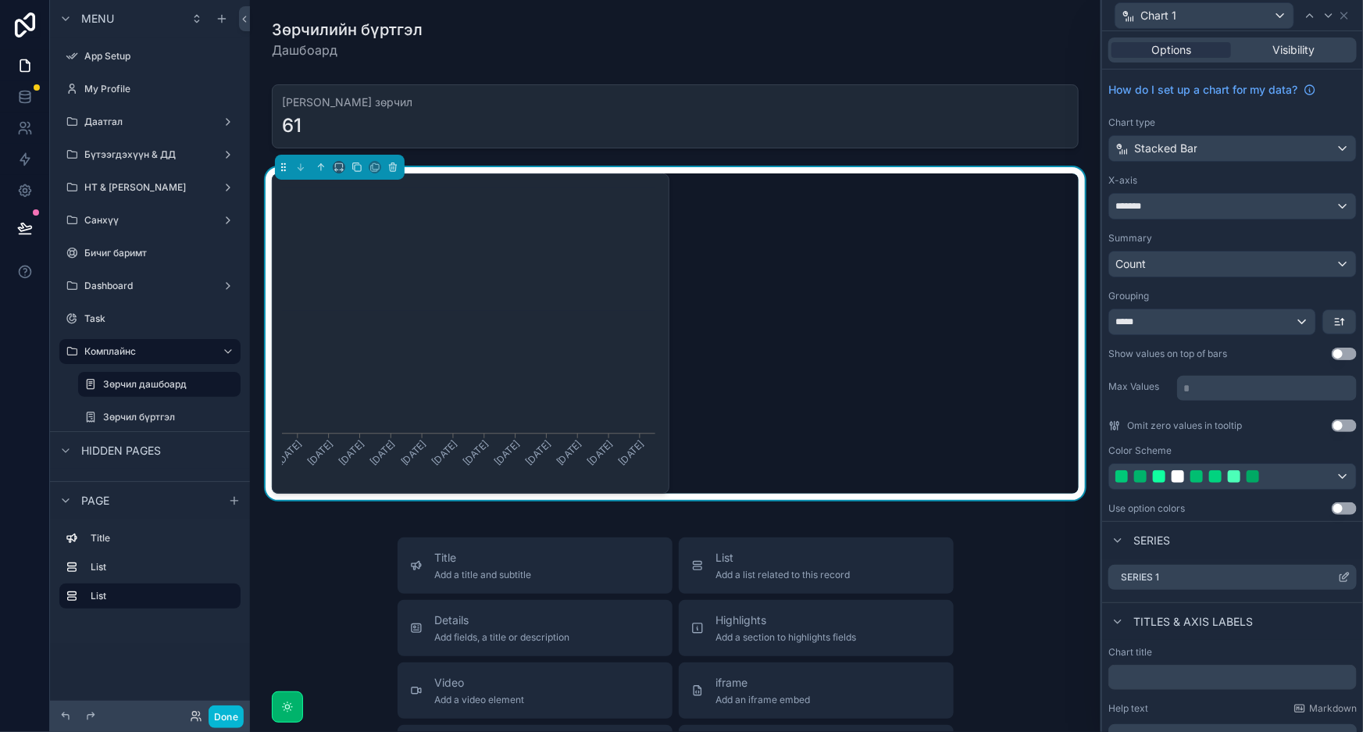
click at [1338, 578] on icon at bounding box center [1344, 577] width 12 height 12
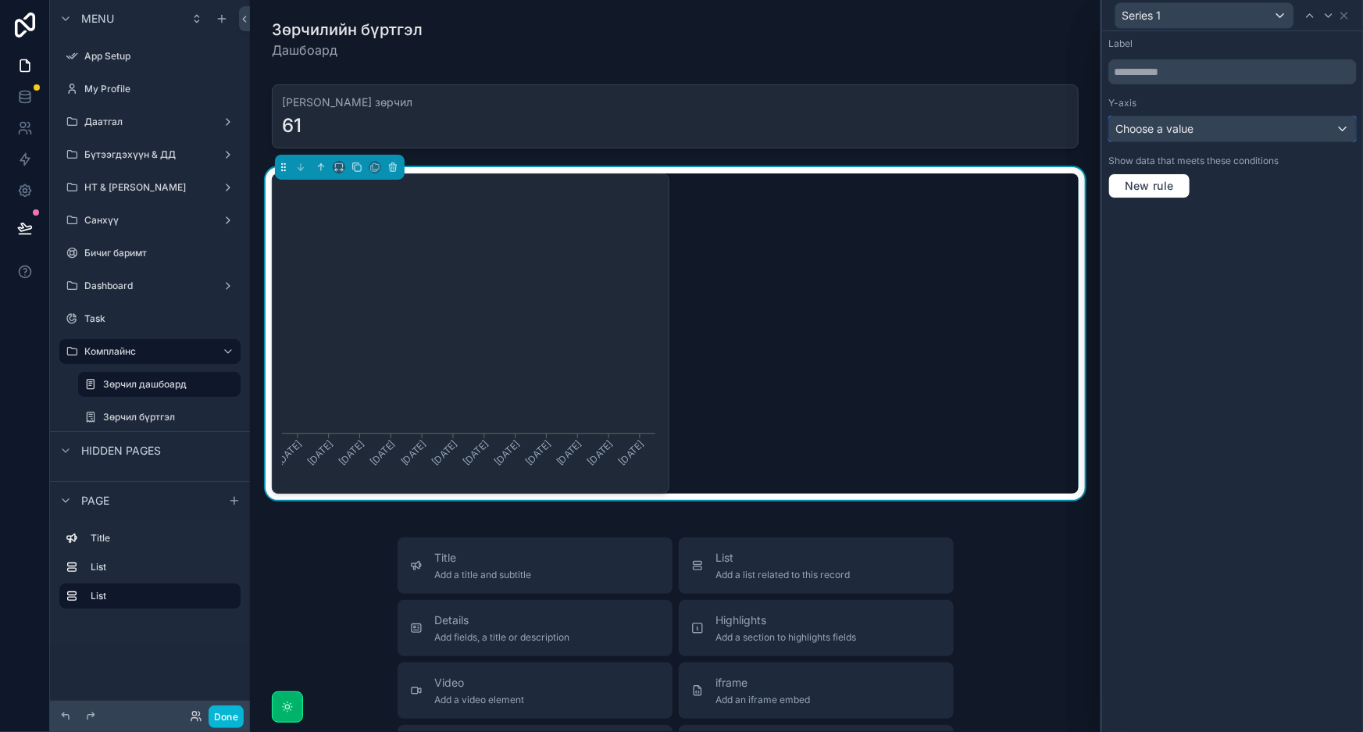
click at [1250, 124] on div "Choose a value" at bounding box center [1232, 128] width 247 height 25
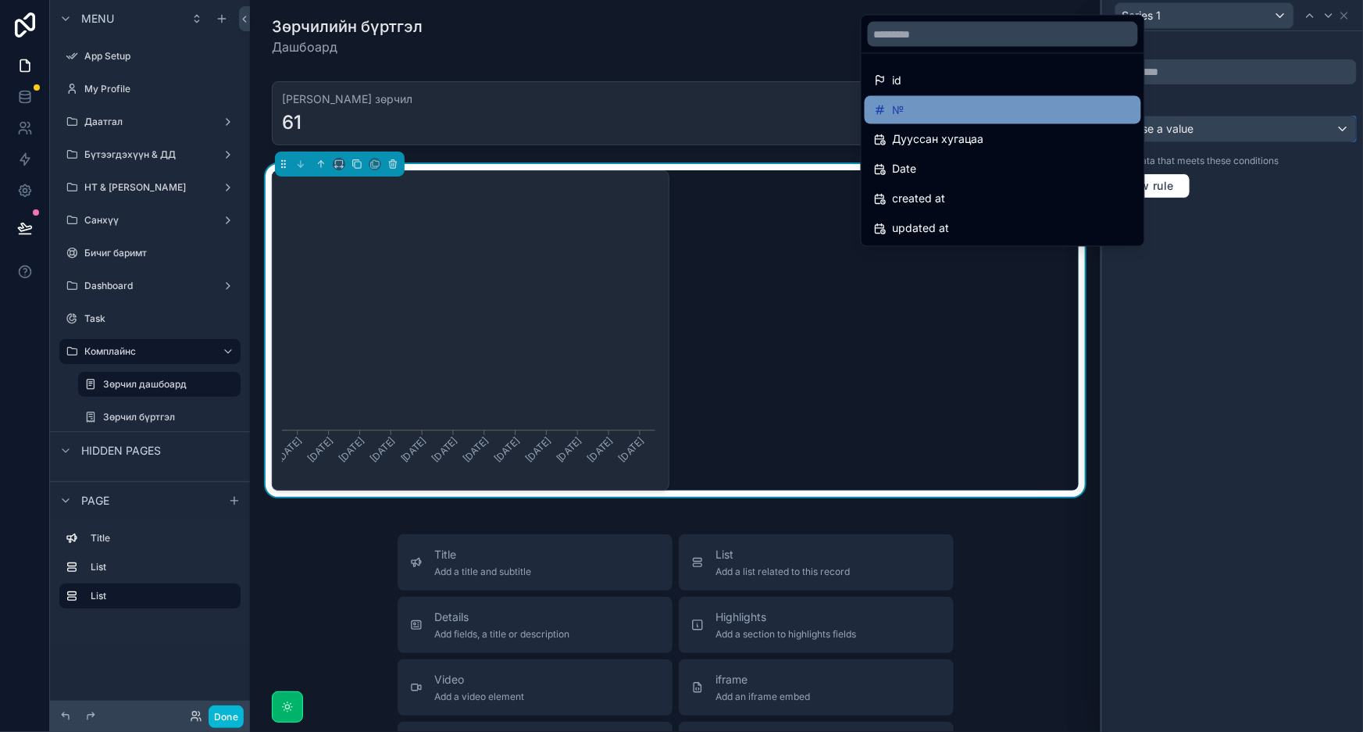
scroll to position [0, 0]
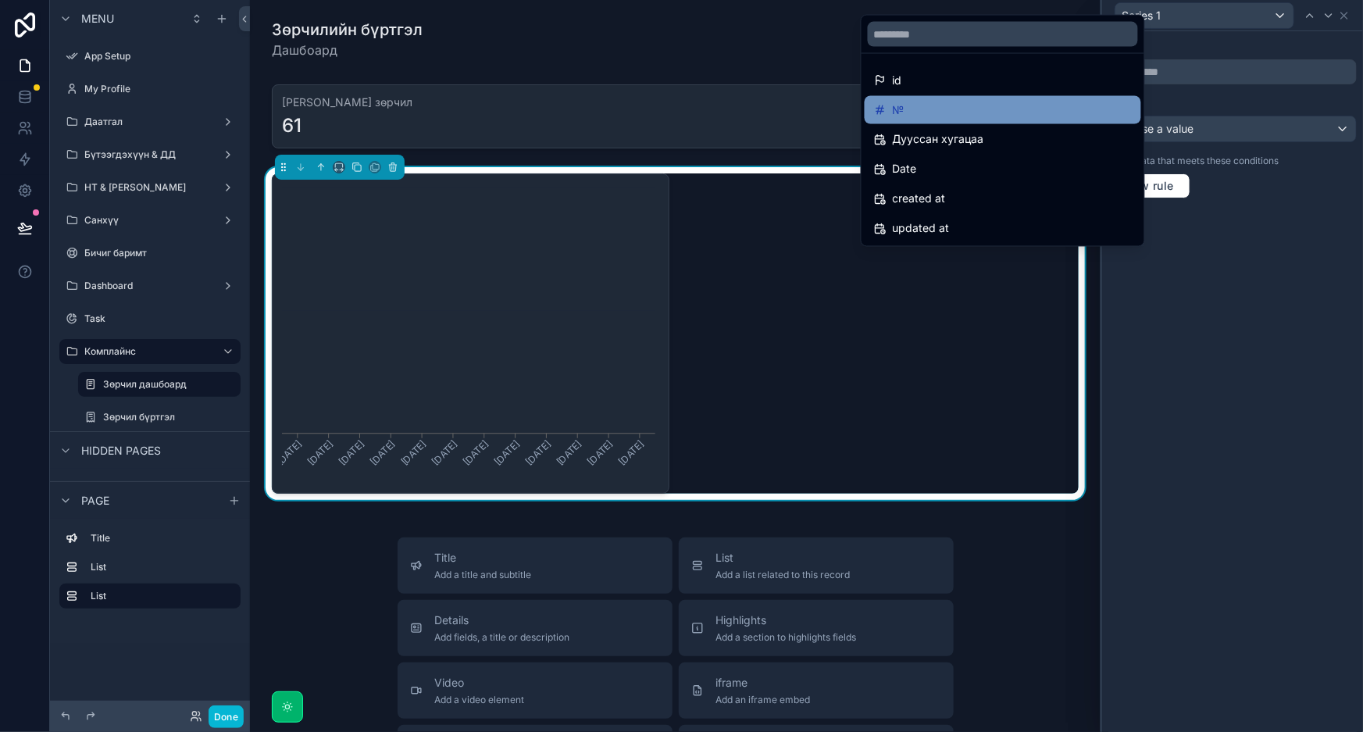
click at [918, 104] on div "№" at bounding box center [1003, 110] width 258 height 19
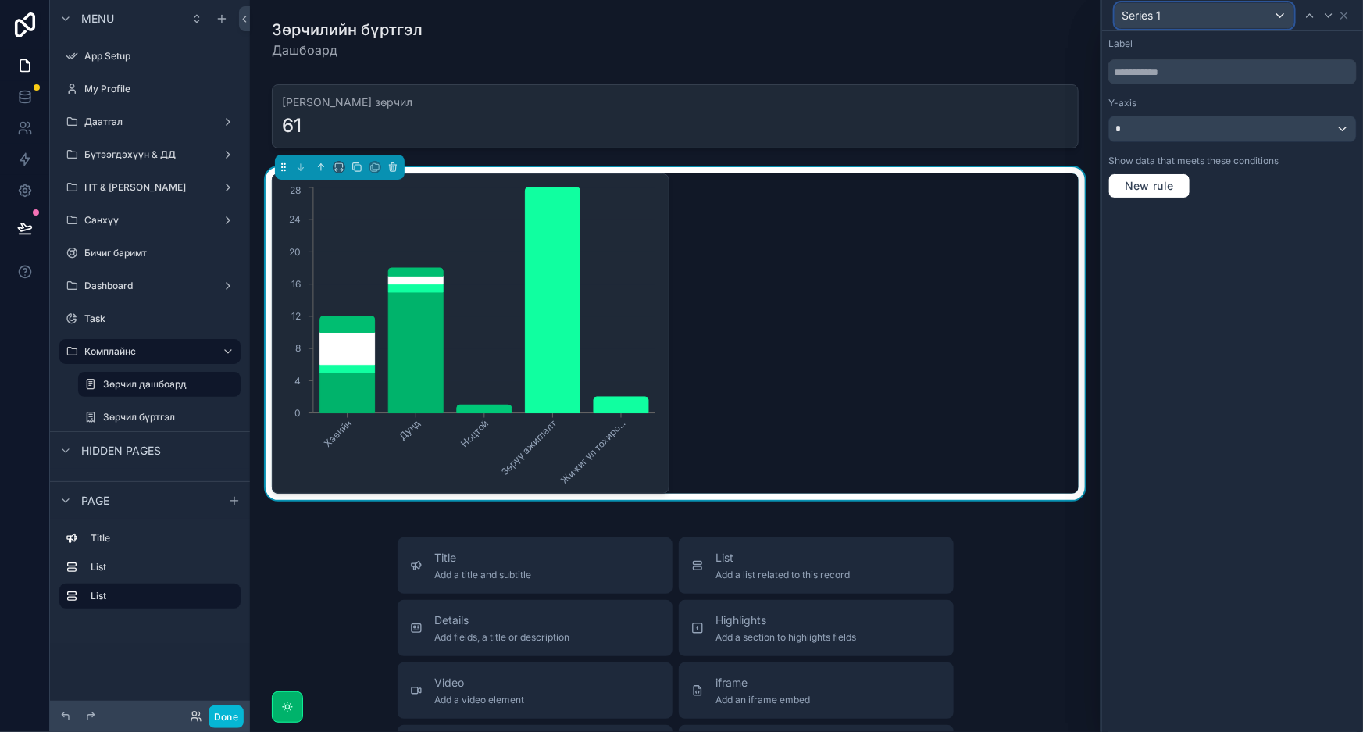
click at [1162, 12] on div "Series 1" at bounding box center [1205, 15] width 178 height 25
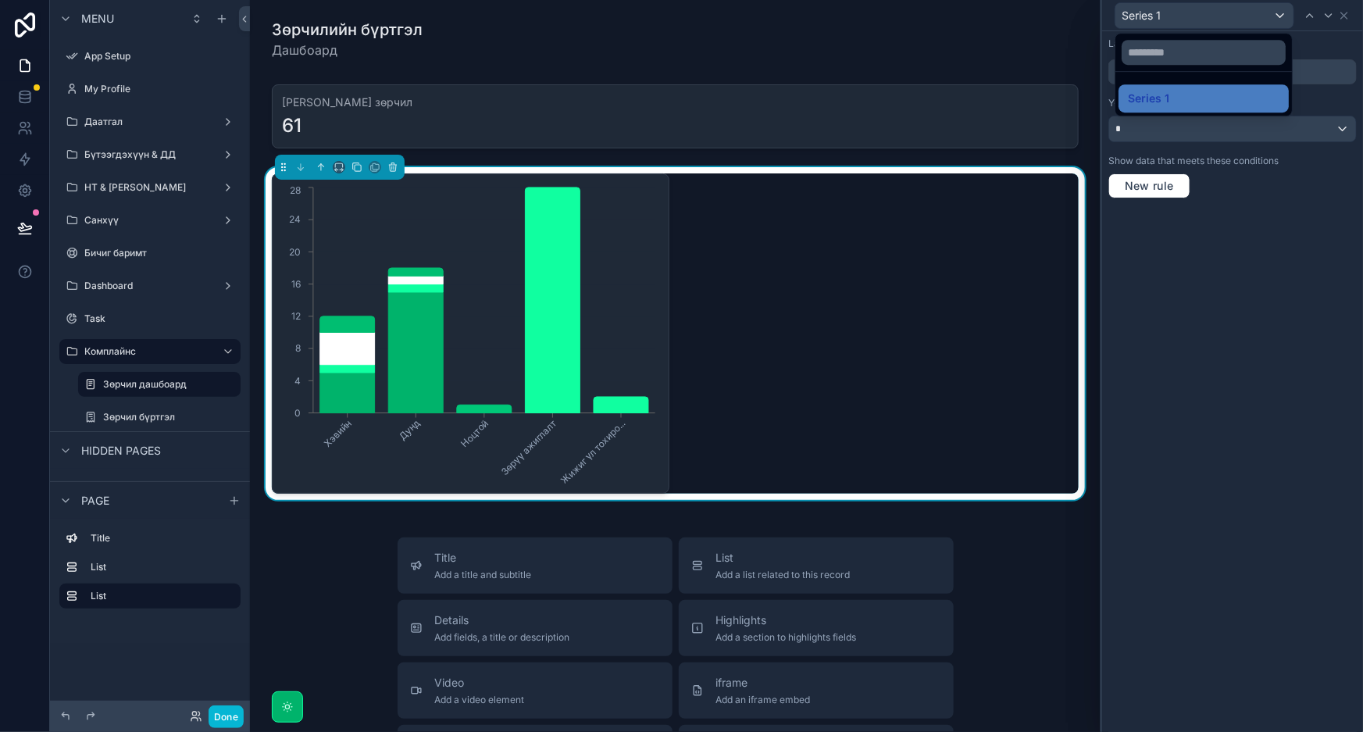
click at [1305, 61] on div at bounding box center [1232, 366] width 261 height 732
click at [1304, 62] on input "text" at bounding box center [1232, 71] width 248 height 25
type input "*"
type input "*******"
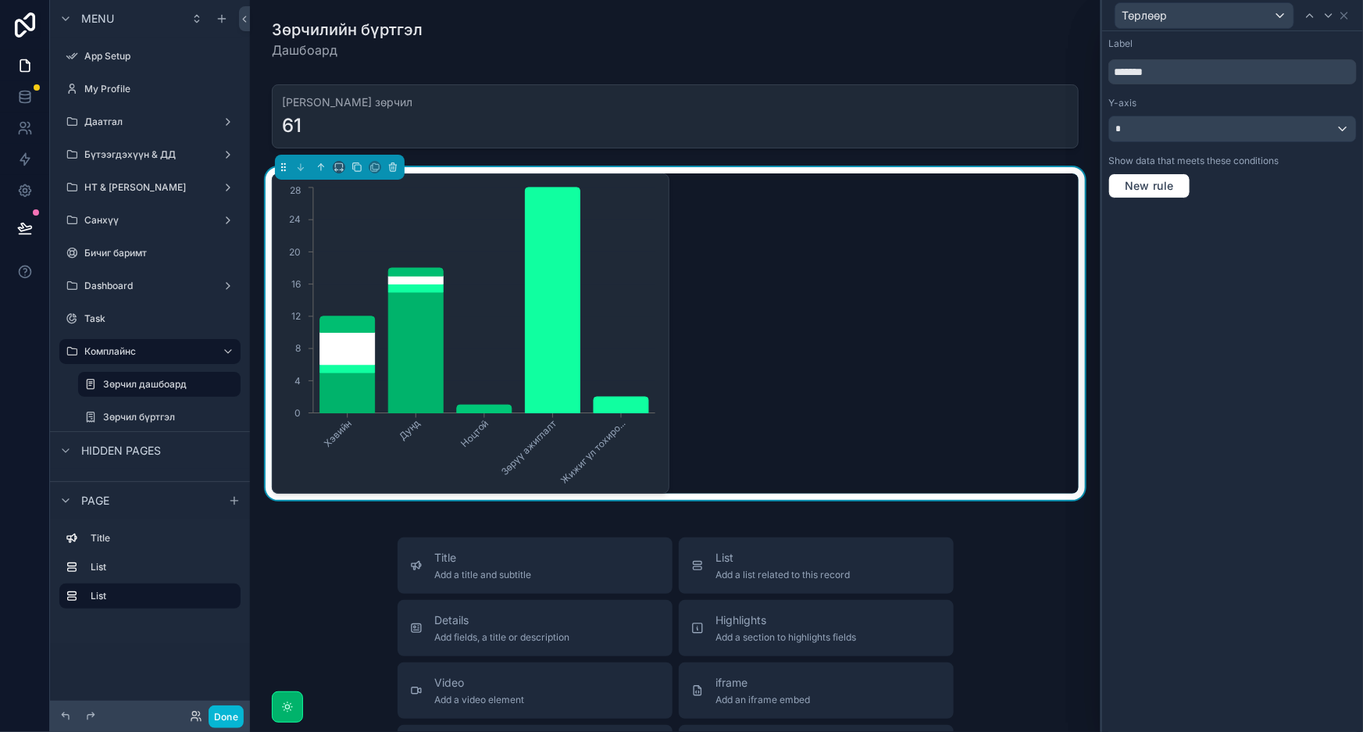
click at [1284, 258] on div "Label ******* Y-axis * Show data that meets these conditions New rule" at bounding box center [1232, 381] width 261 height 701
click at [1348, 12] on icon at bounding box center [1344, 15] width 12 height 12
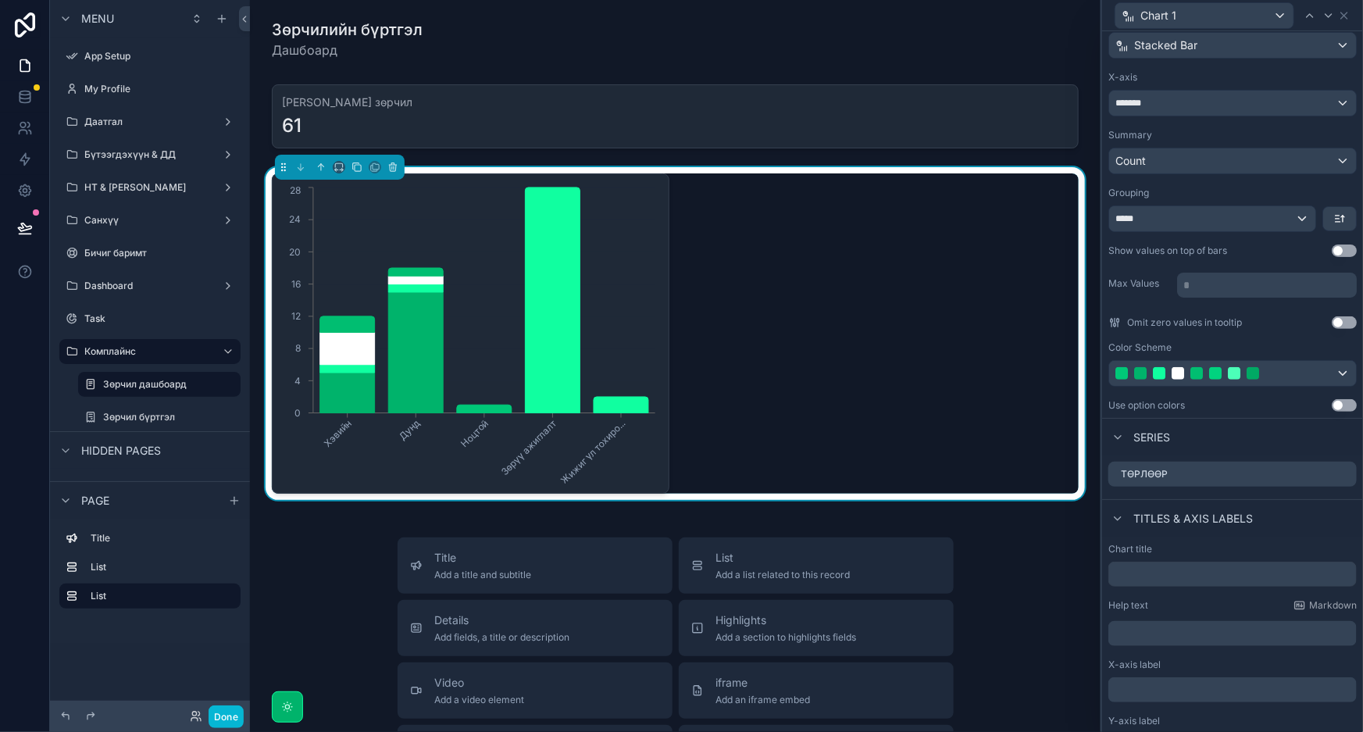
scroll to position [187, 0]
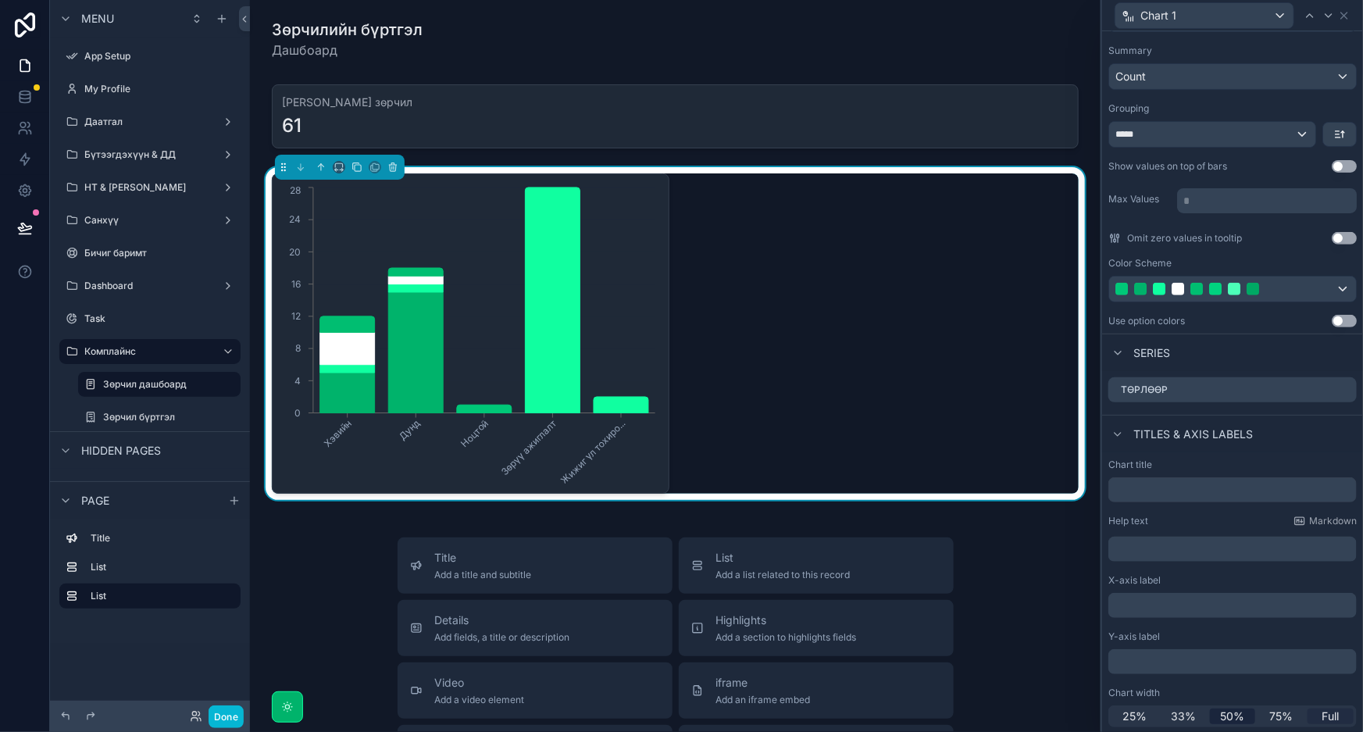
click at [1323, 718] on span "Full" at bounding box center [1331, 717] width 17 height 16
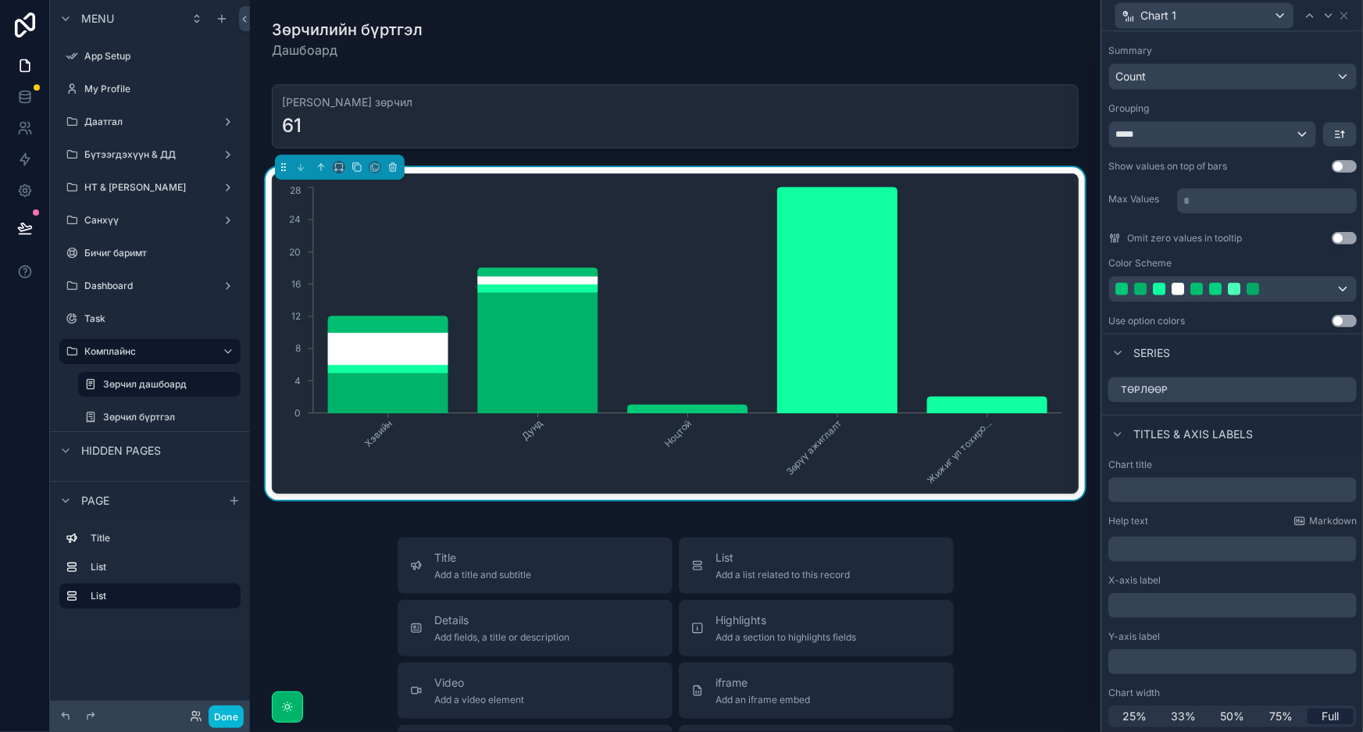
click at [924, 516] on div "Зөрчилийн бүртгэл Дашбоард Нийт зөрчил 61 Хэвийн Дунд Ноцтой Зөрүү ажиглалт Жиж…" at bounding box center [675, 609] width 851 height 1219
click at [358, 169] on icon "scrollable content" at bounding box center [357, 167] width 11 height 11
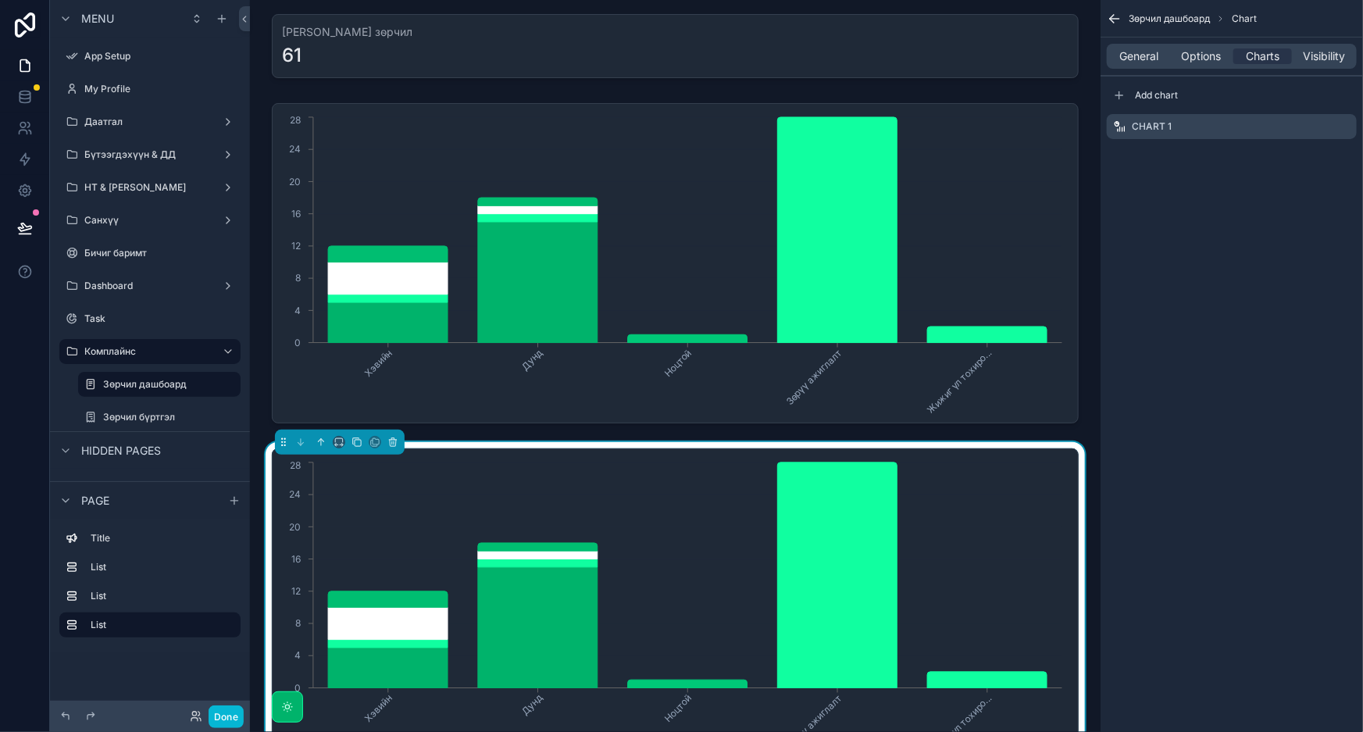
scroll to position [355, 0]
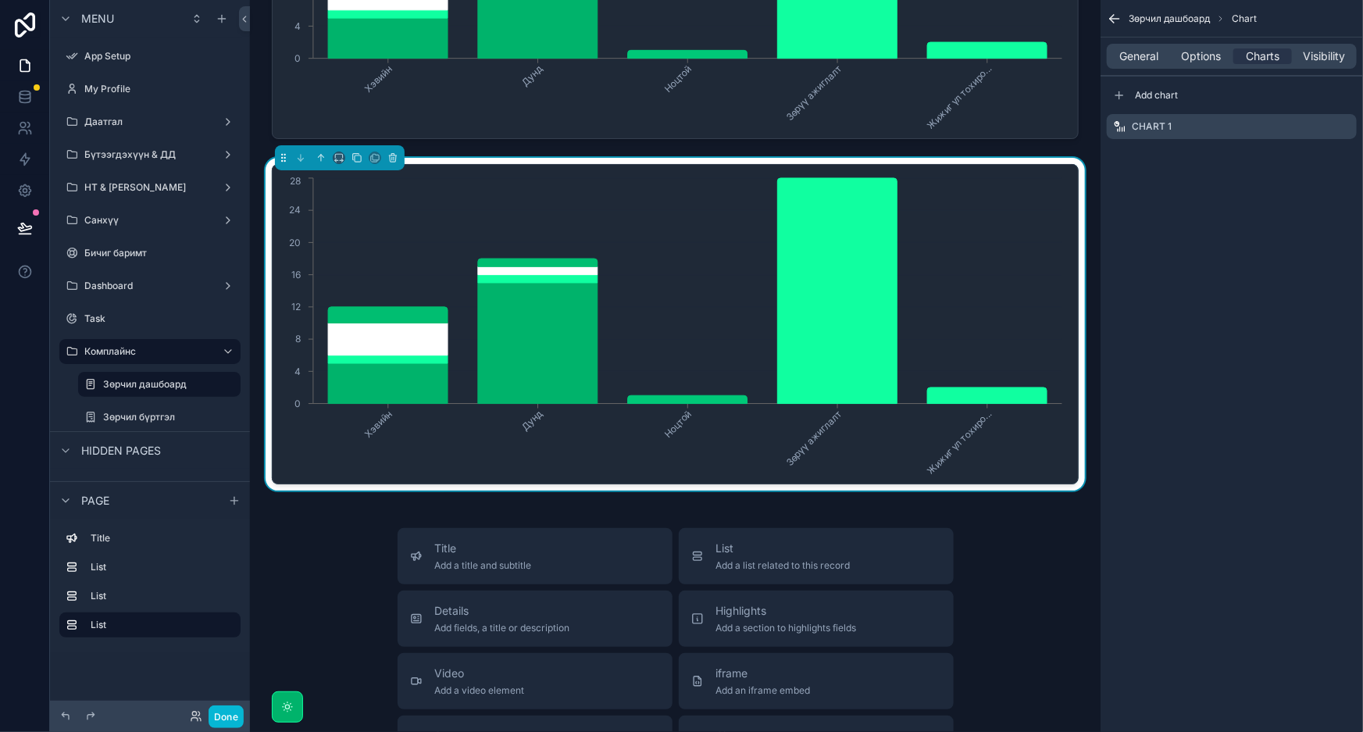
click at [1044, 469] on icon "Хэвийн Дунд Ноцтой Зөрүү ажиглалт Жижиг үл тохиро... 0 4 8 12 16 20 24 28" at bounding box center [672, 324] width 780 height 300
click at [1348, 125] on icon "scrollable content" at bounding box center [1344, 126] width 12 height 12
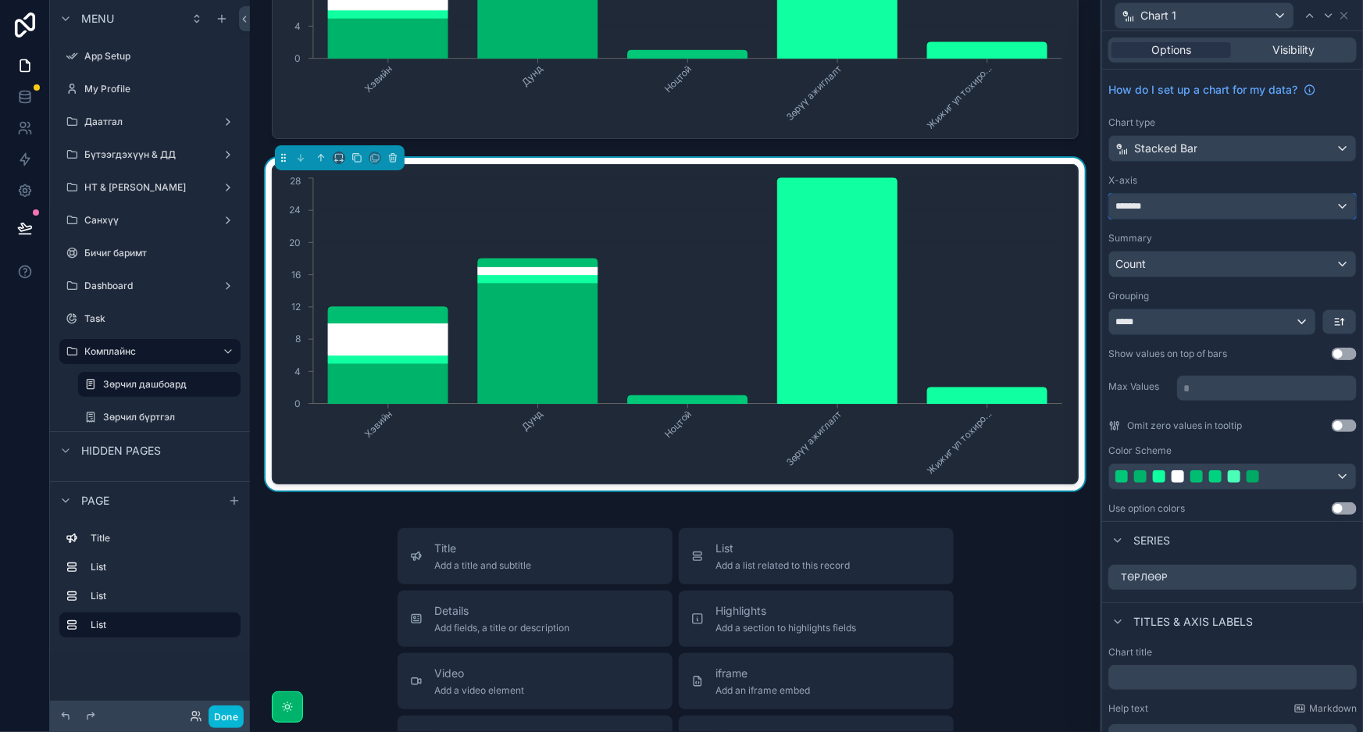
click at [1250, 208] on div "*******" at bounding box center [1232, 206] width 247 height 25
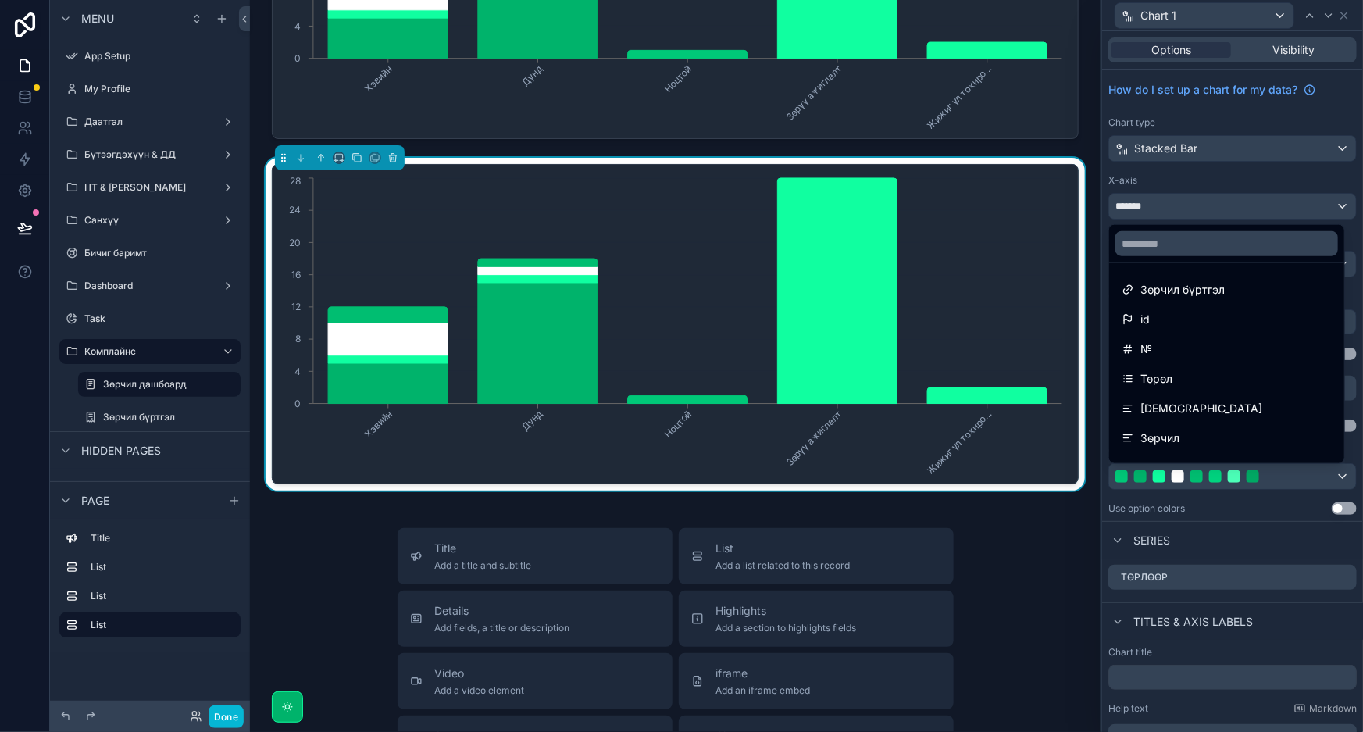
click at [1250, 208] on div at bounding box center [1232, 366] width 261 height 732
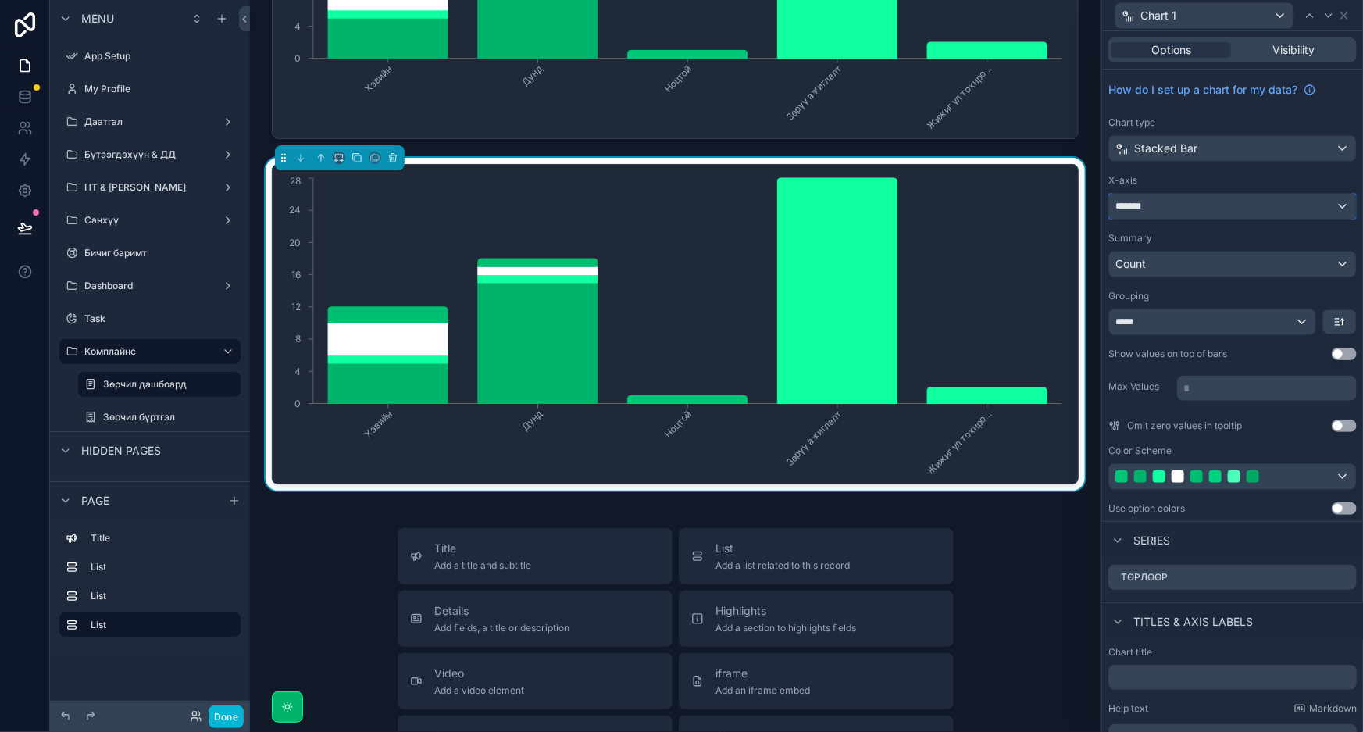
click at [1250, 208] on div "*******" at bounding box center [1232, 206] width 247 height 25
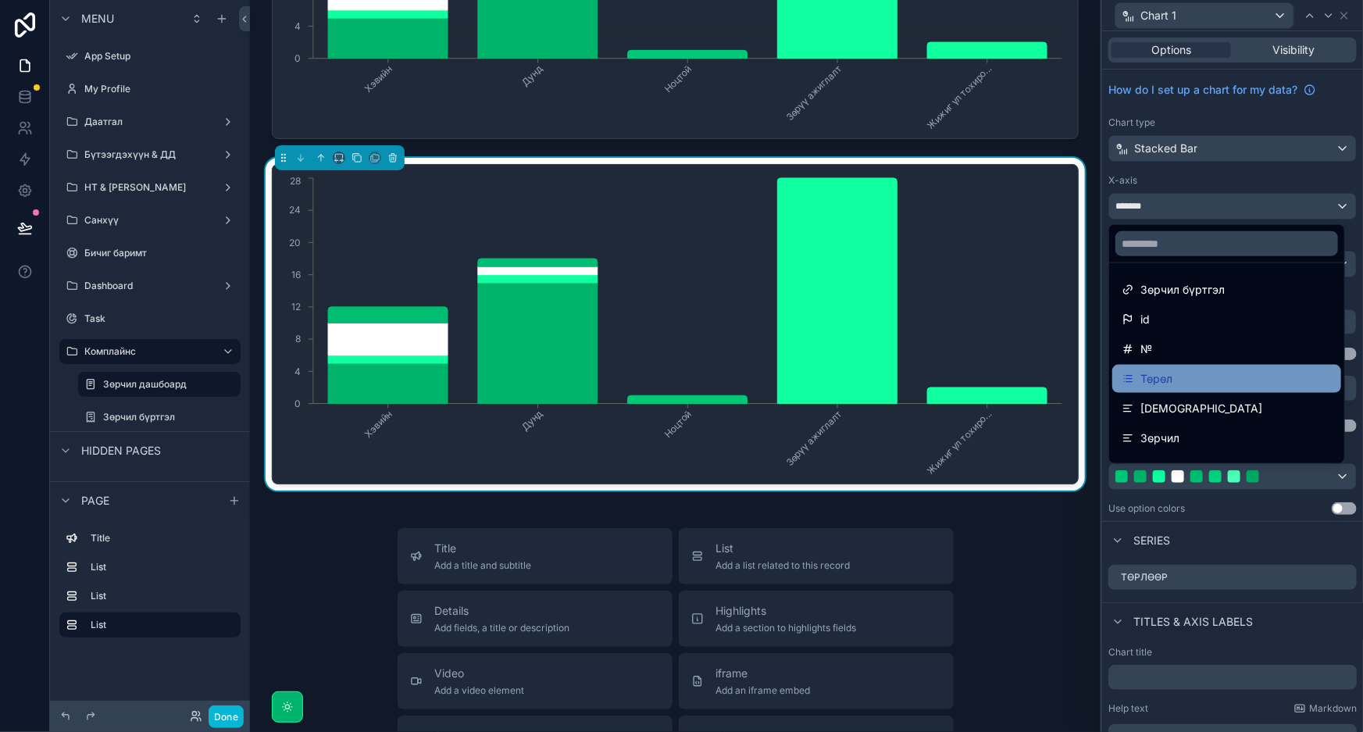
click at [1183, 372] on div "Төрөл" at bounding box center [1227, 378] width 210 height 19
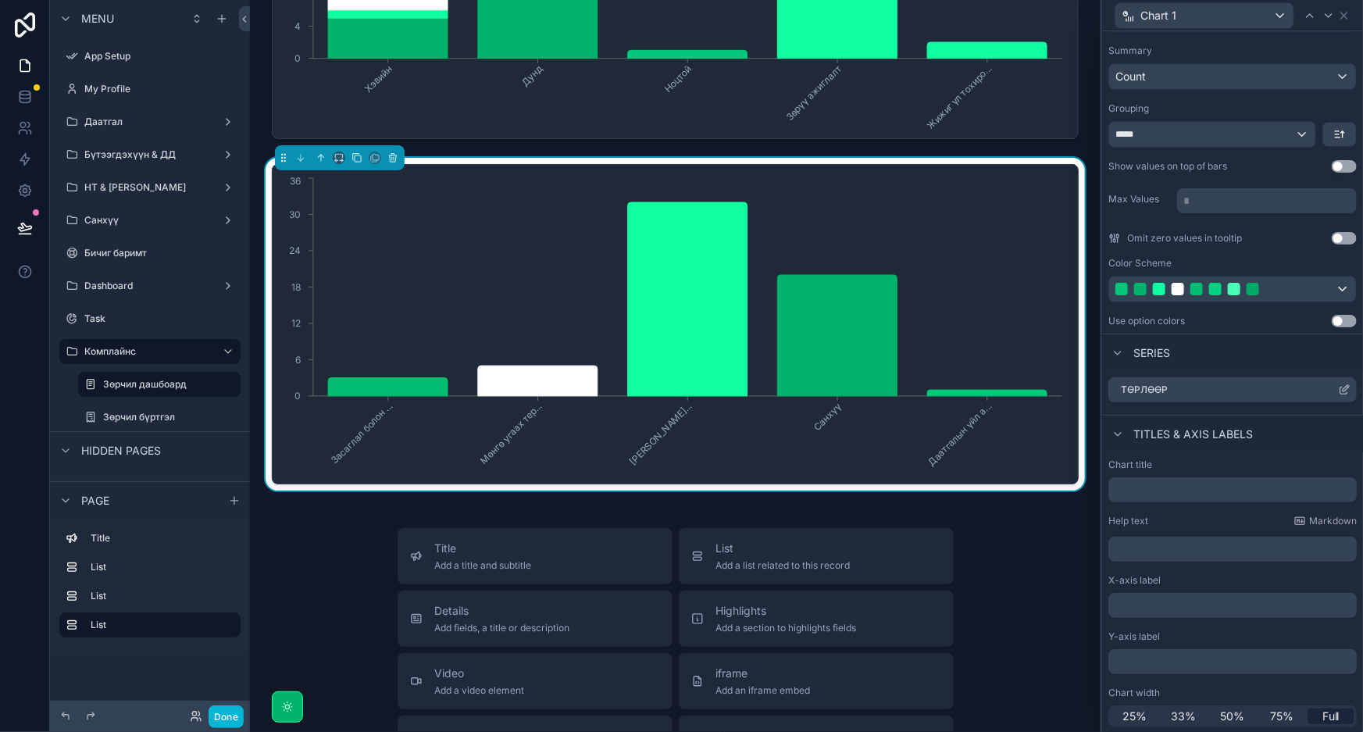
scroll to position [0, 0]
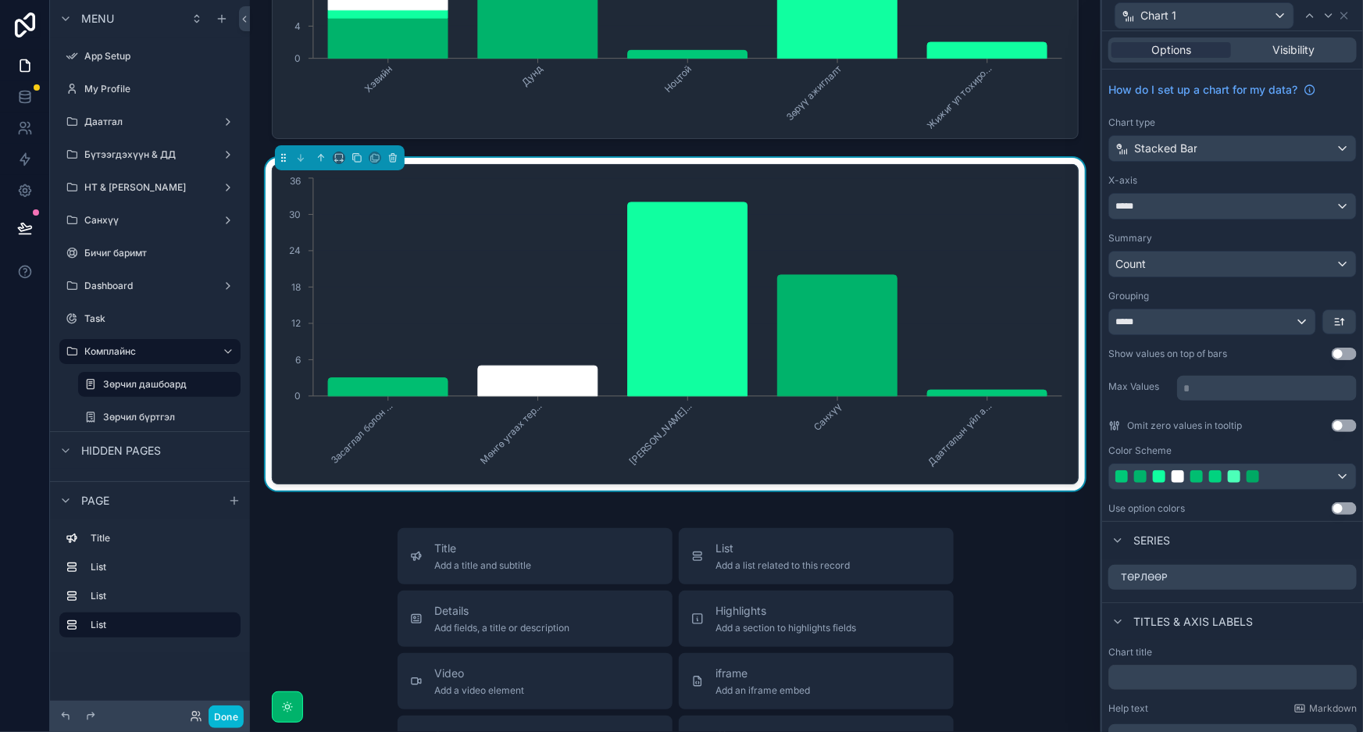
click at [1332, 356] on button "Use setting" at bounding box center [1344, 354] width 25 height 12
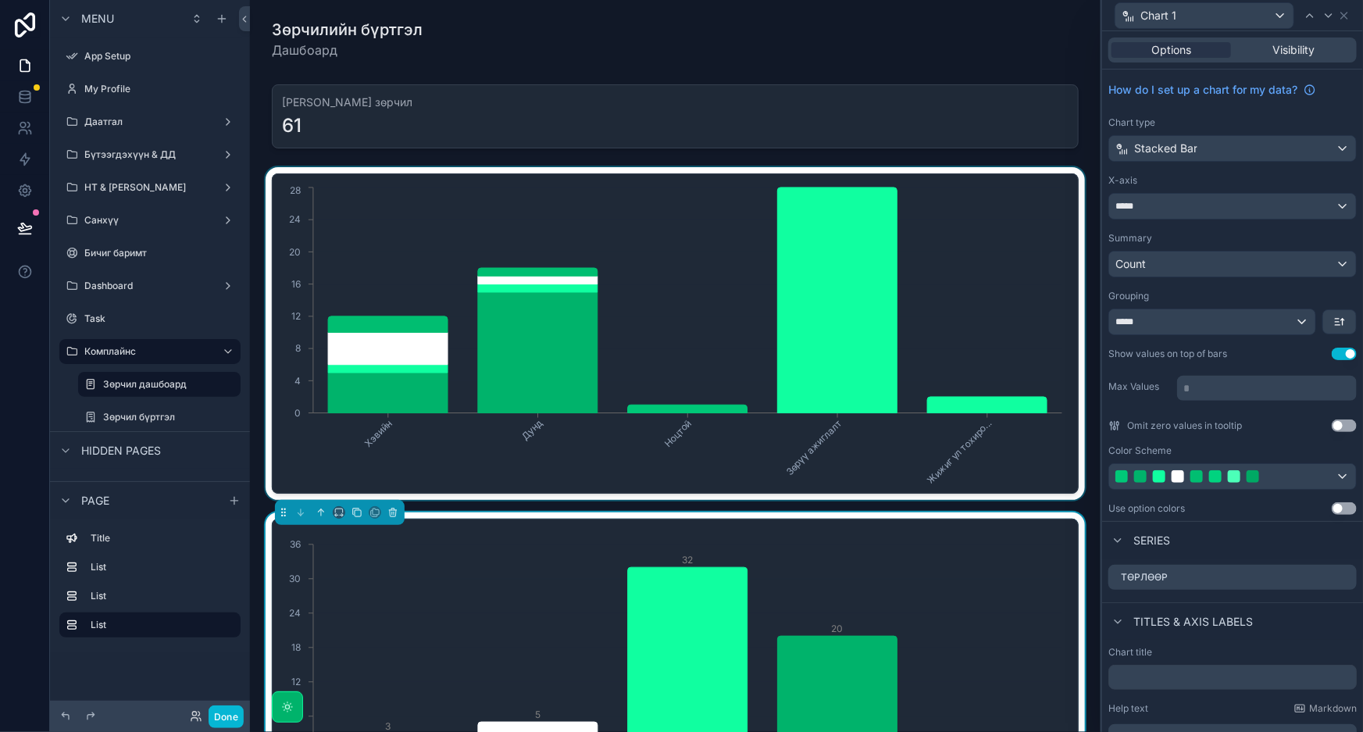
click at [995, 342] on div "scrollable content" at bounding box center [675, 333] width 826 height 333
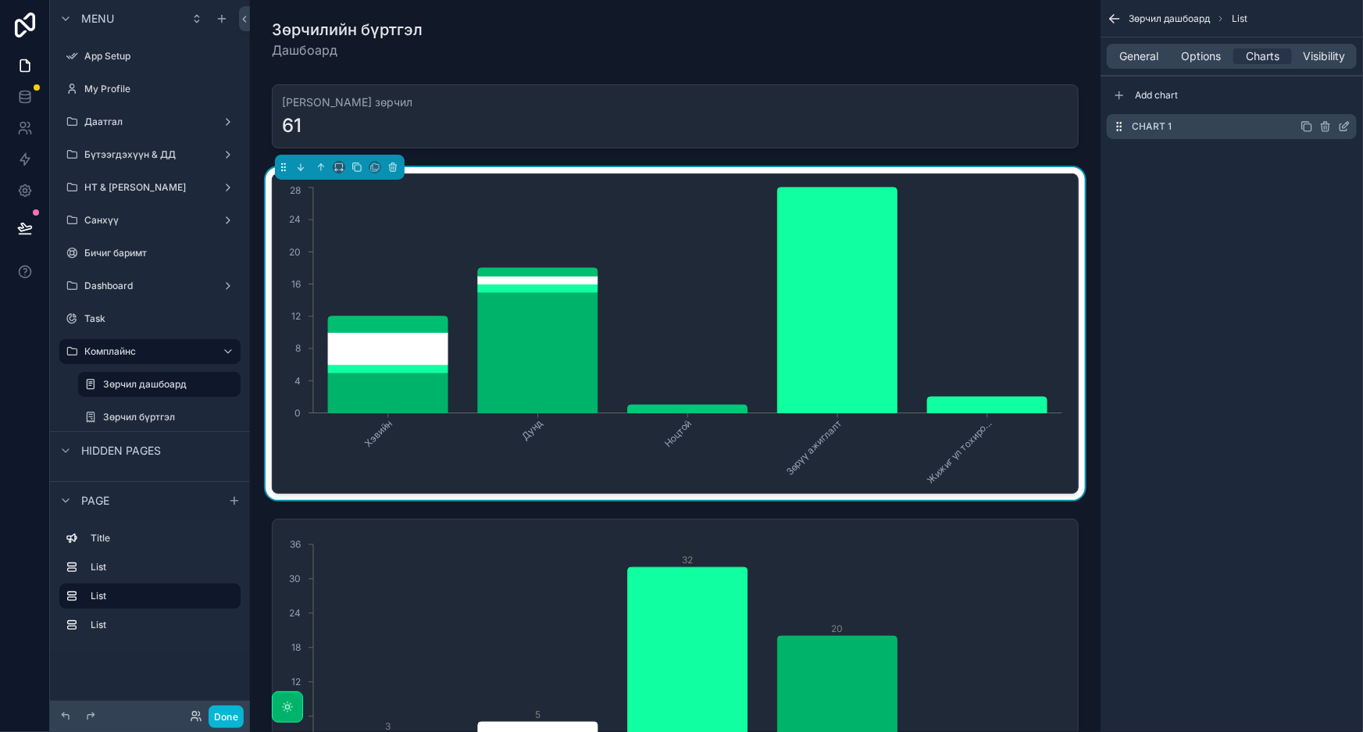
click at [1343, 127] on icon "scrollable content" at bounding box center [1346, 125] width 6 height 6
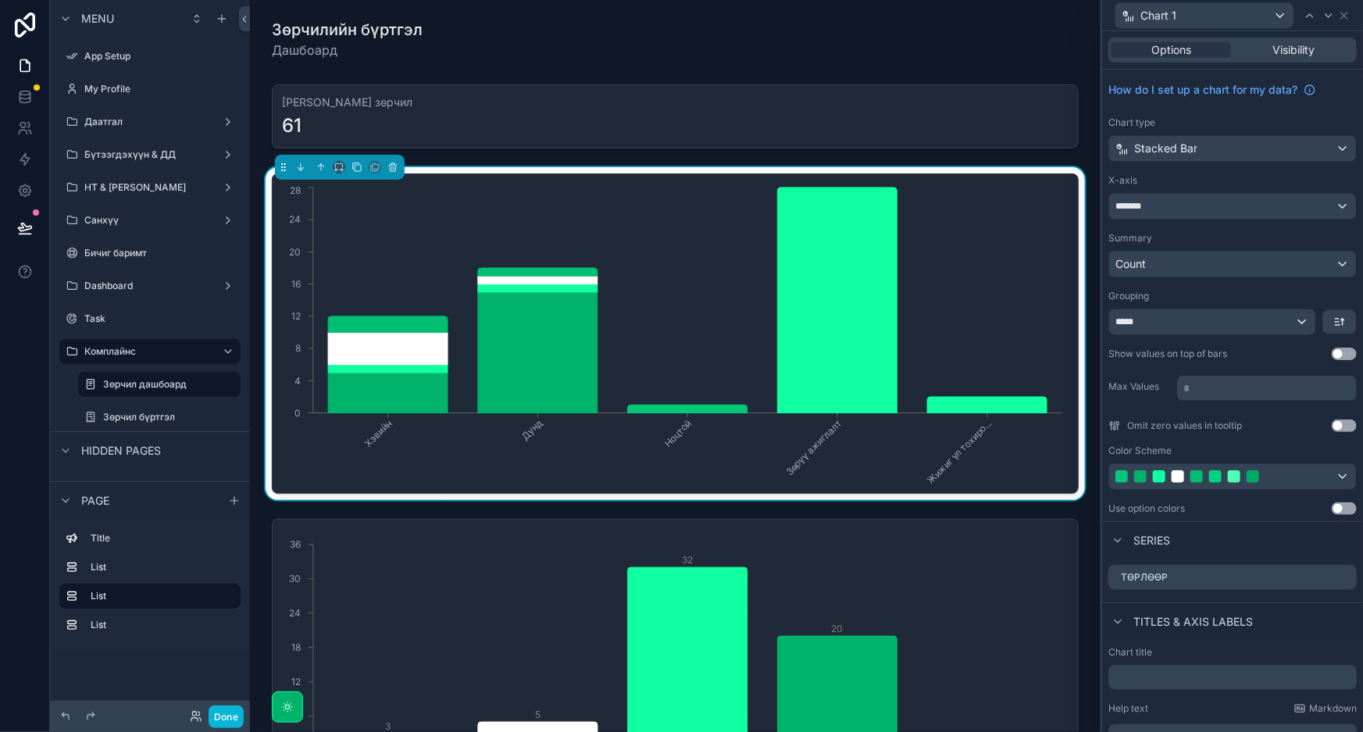
click at [1332, 351] on button "Use setting" at bounding box center [1344, 354] width 25 height 12
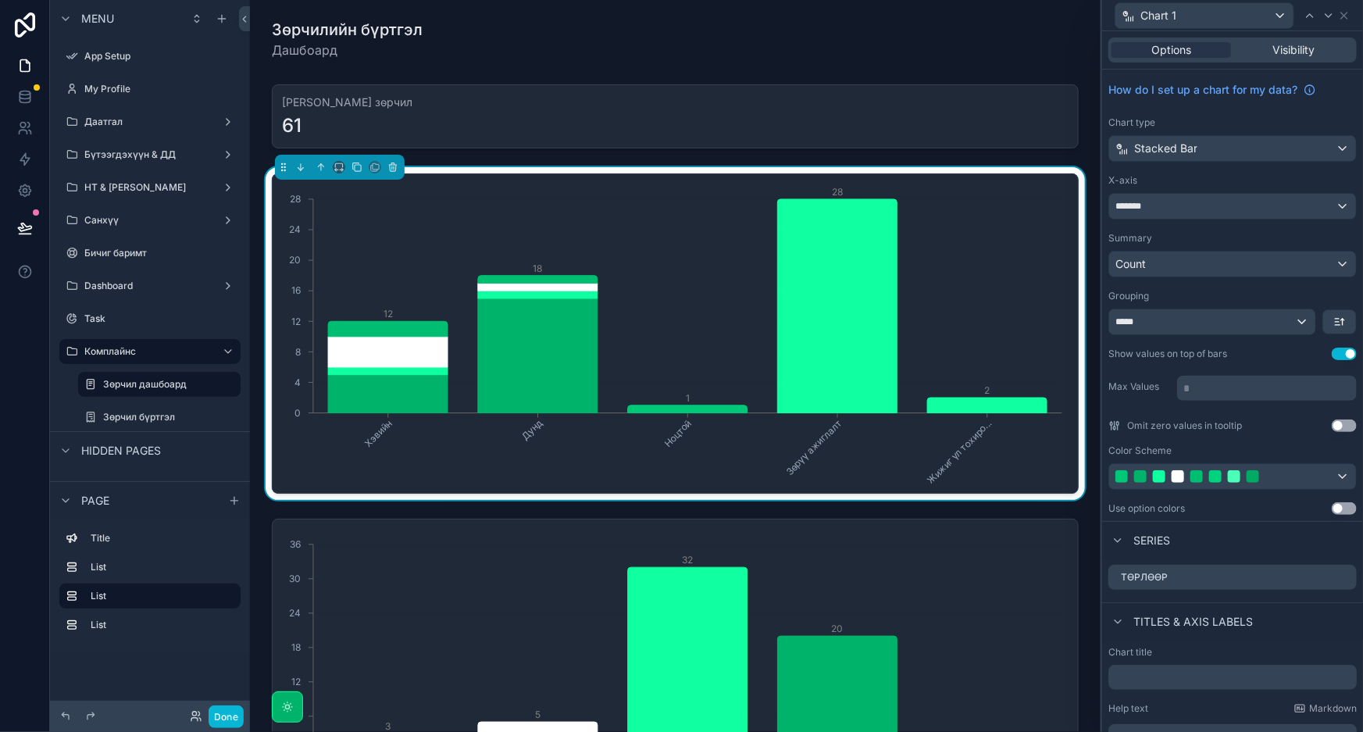
scroll to position [187, 0]
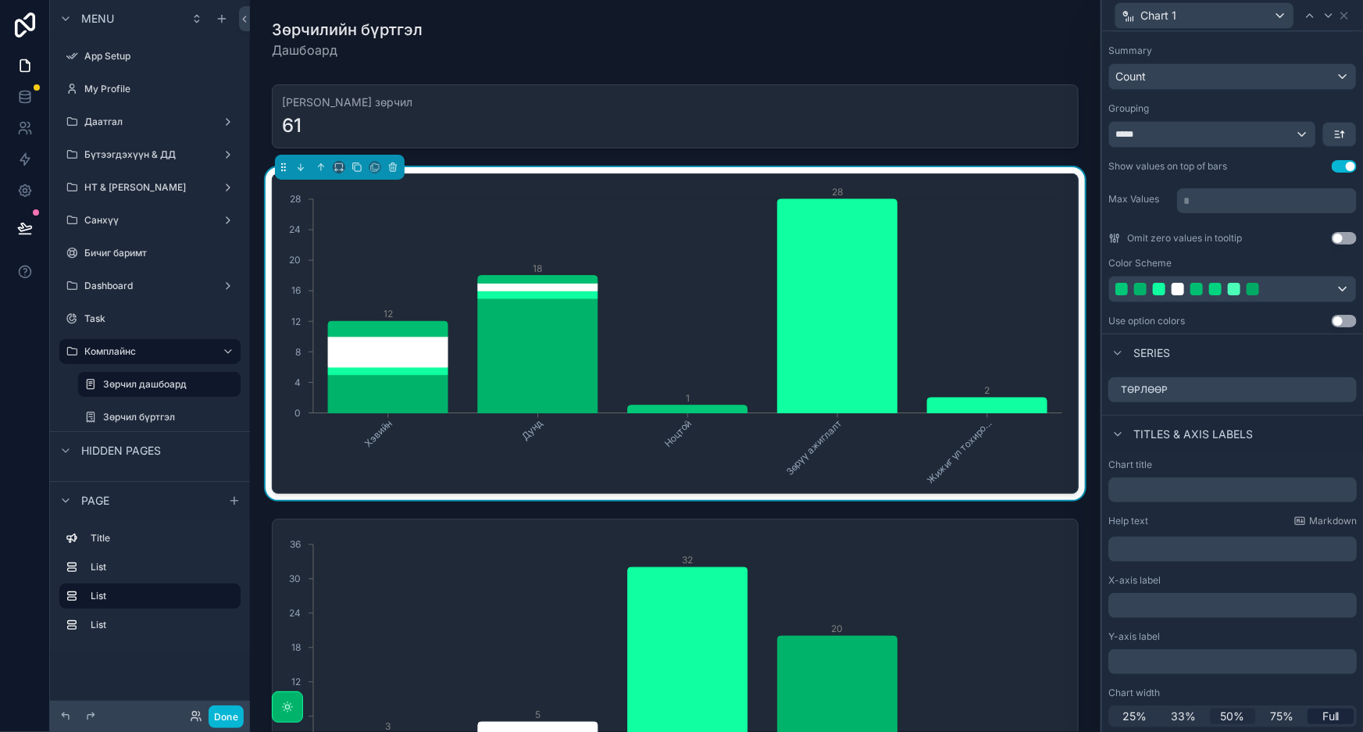
click at [1232, 716] on span "50%" at bounding box center [1232, 717] width 24 height 16
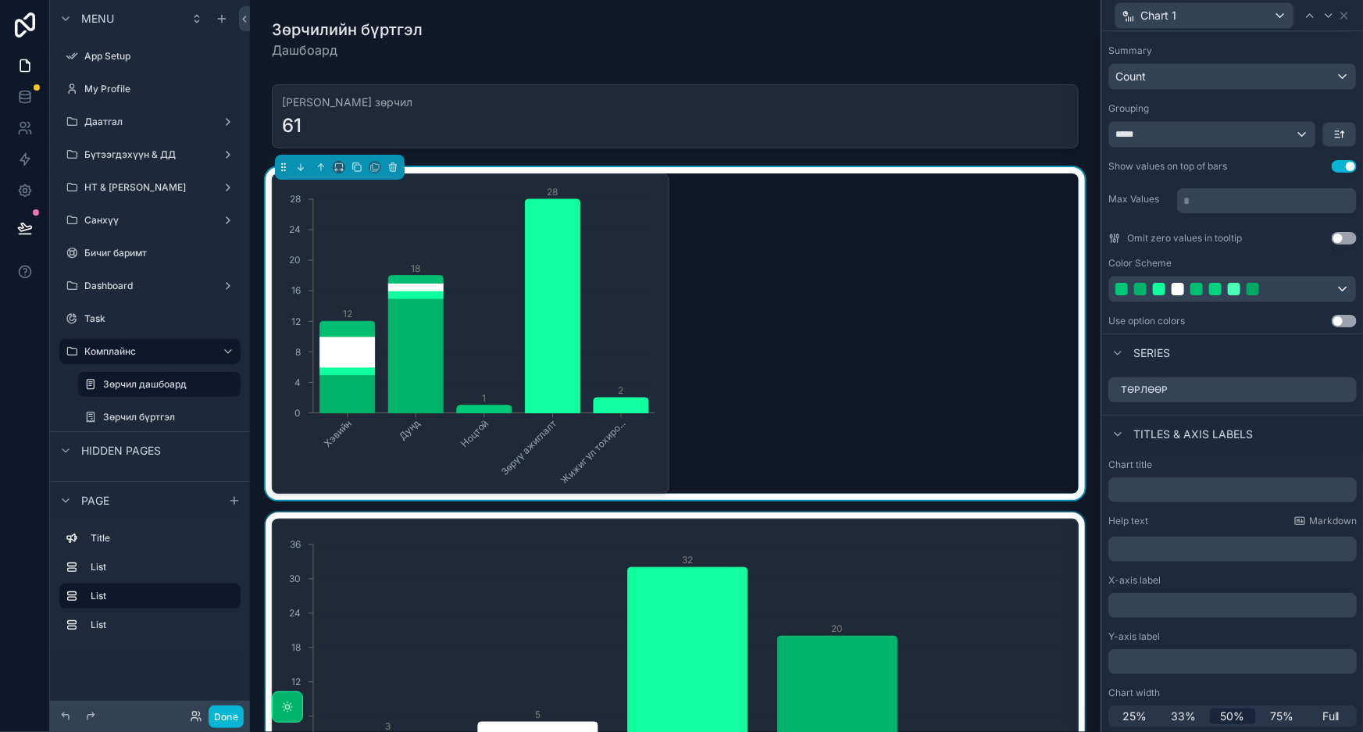
click at [1019, 574] on div "scrollable content" at bounding box center [675, 678] width 826 height 333
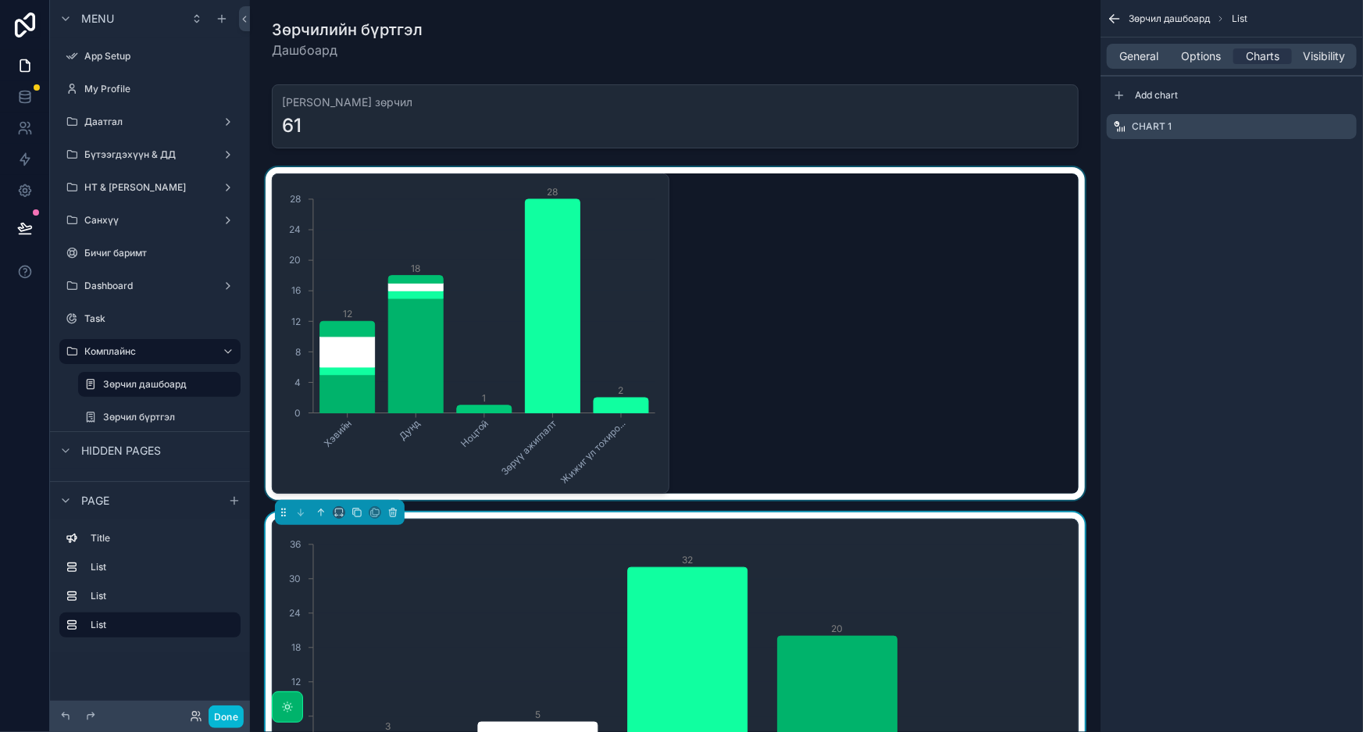
click at [857, 320] on div "scrollable content" at bounding box center [675, 333] width 826 height 333
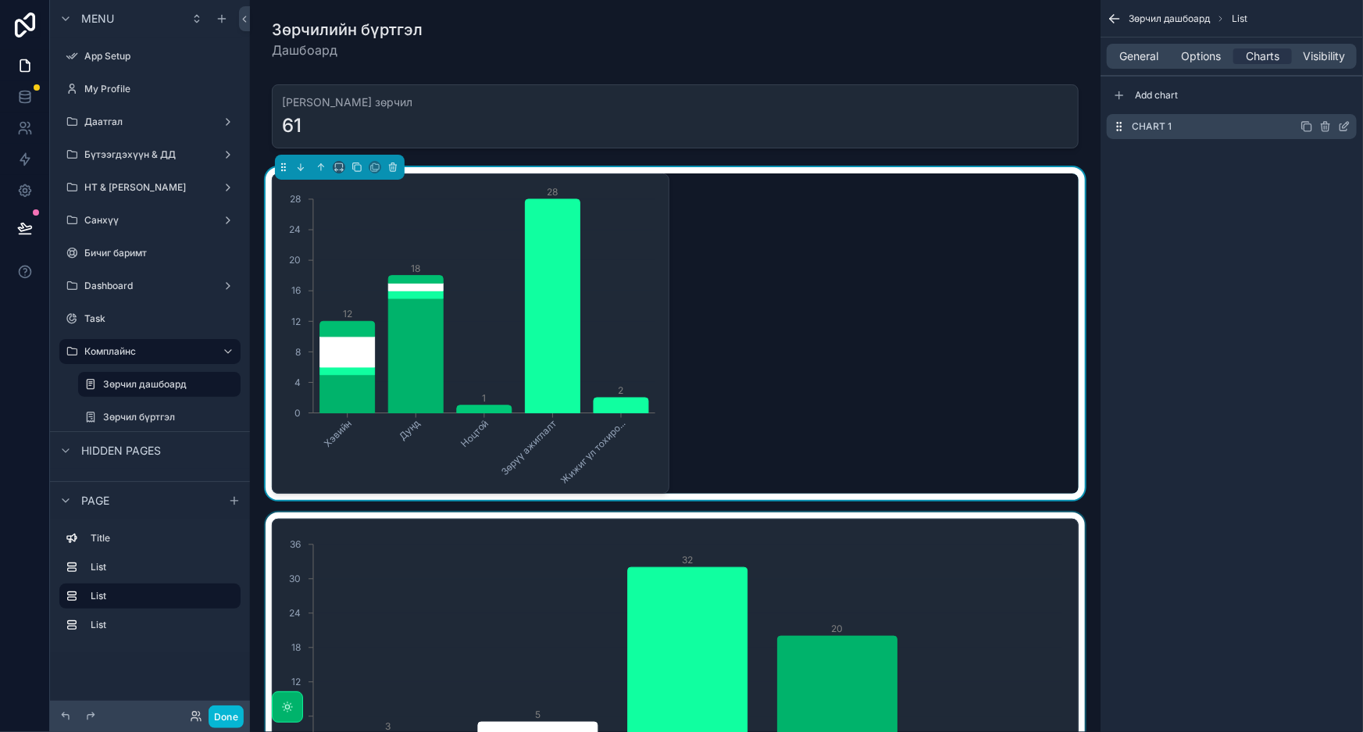
click at [1306, 124] on icon "scrollable content" at bounding box center [1307, 126] width 12 height 12
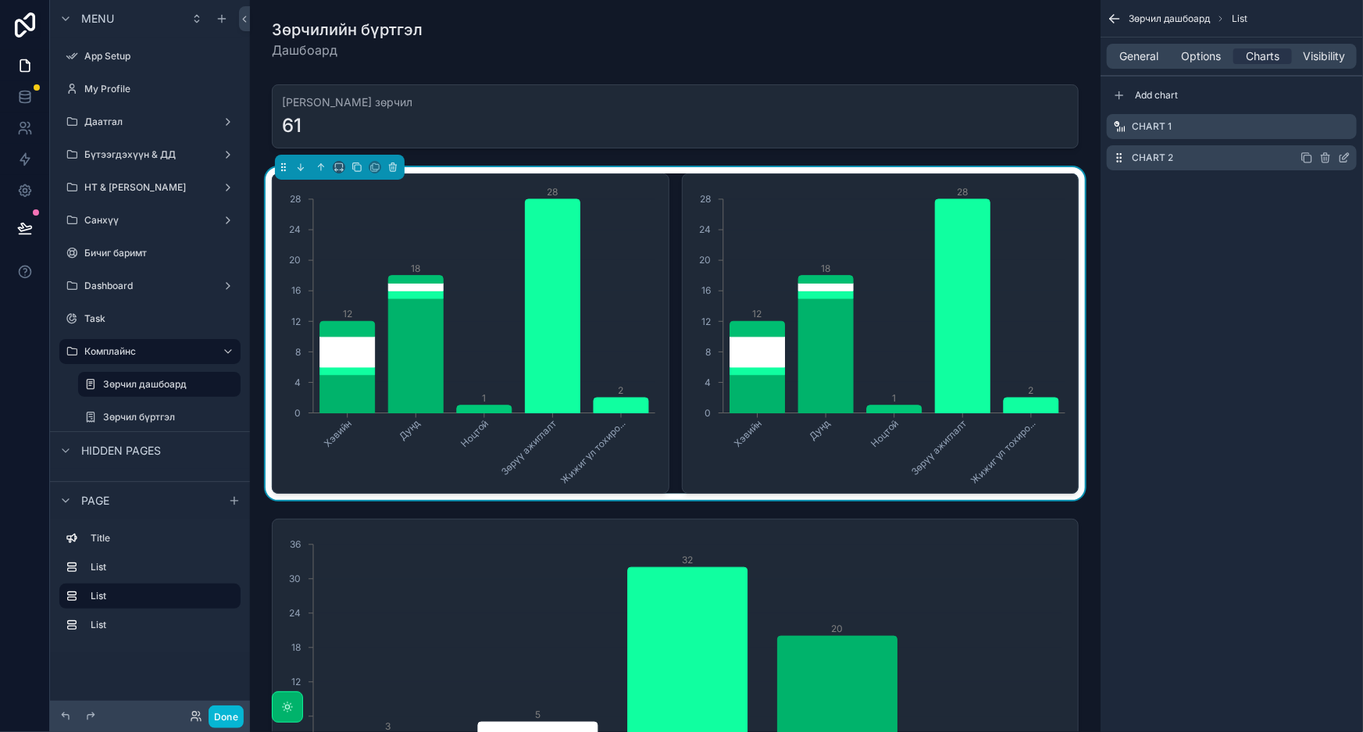
click at [1344, 159] on icon "scrollable content" at bounding box center [1346, 156] width 6 height 6
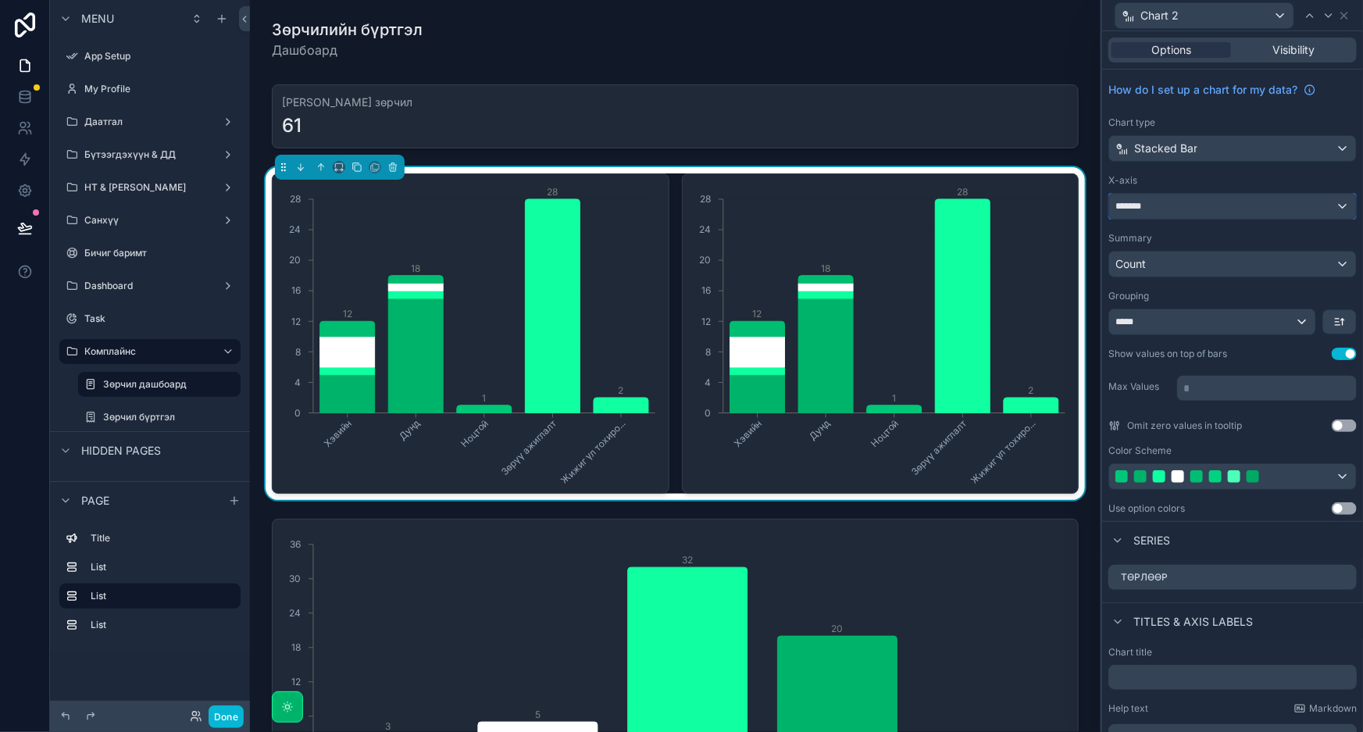
click at [1244, 208] on div "*******" at bounding box center [1232, 206] width 247 height 25
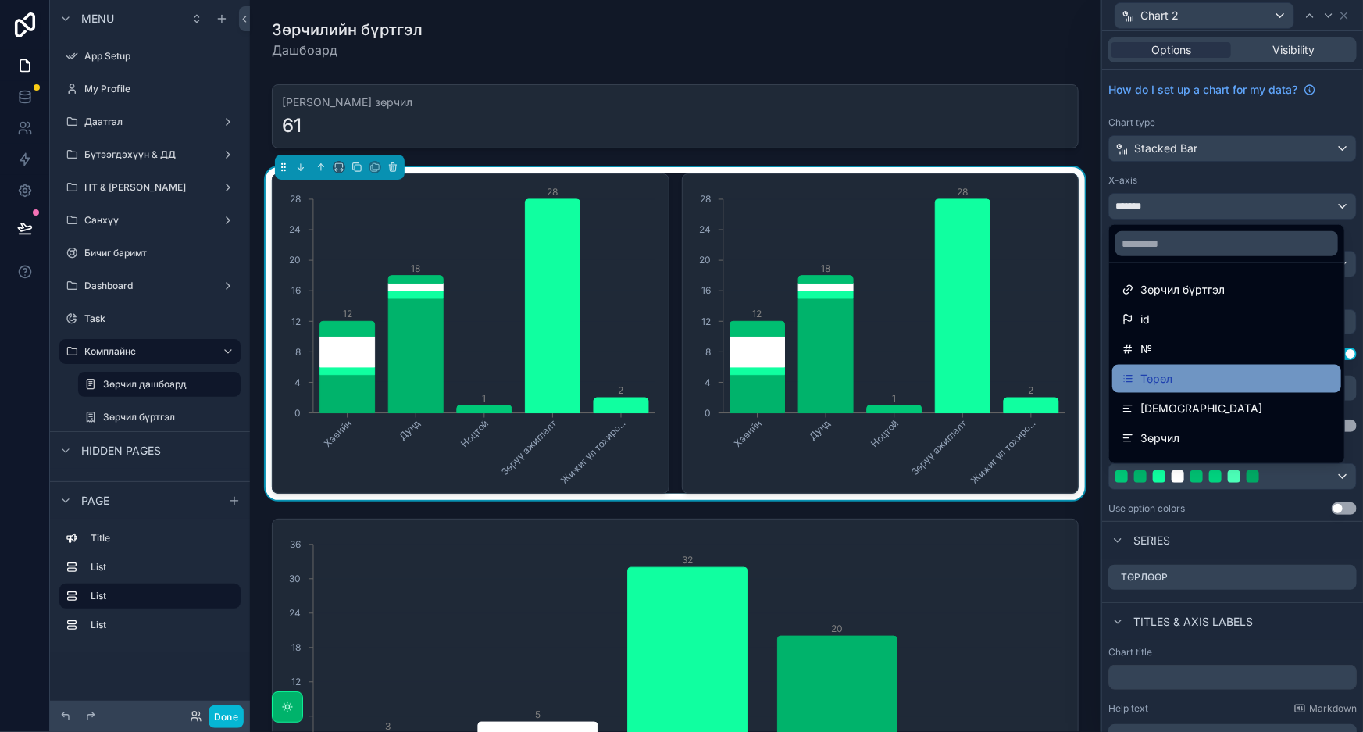
click at [1201, 379] on div "Төрөл" at bounding box center [1227, 378] width 210 height 19
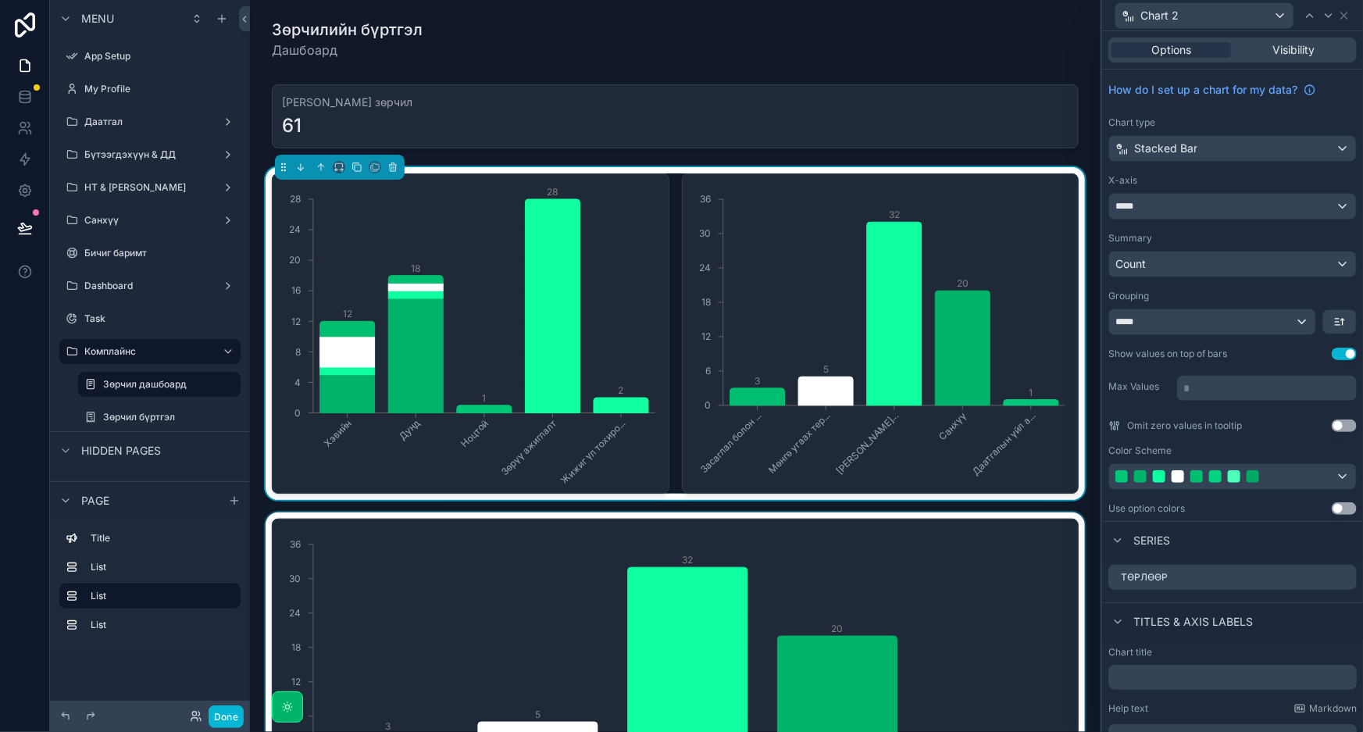
click at [1015, 548] on div "scrollable content" at bounding box center [675, 678] width 826 height 333
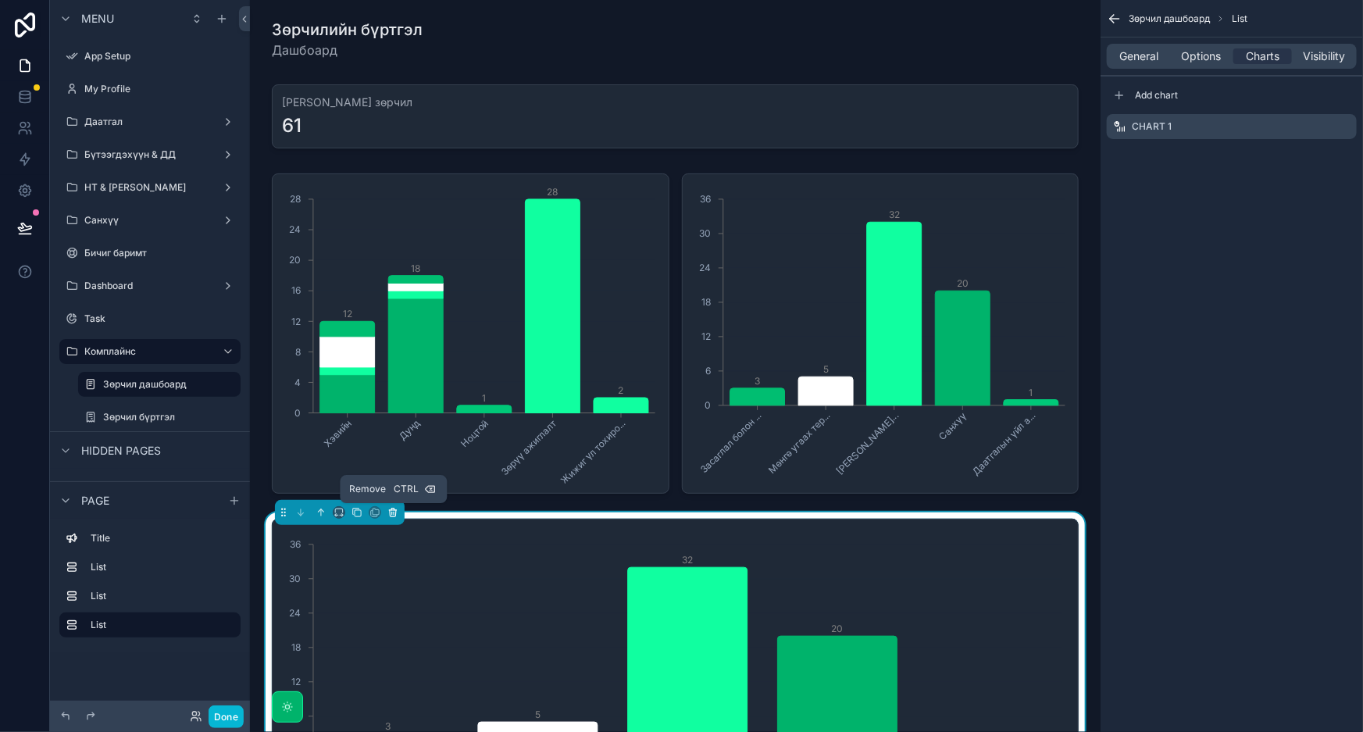
click at [392, 515] on icon "scrollable content" at bounding box center [392, 512] width 11 height 11
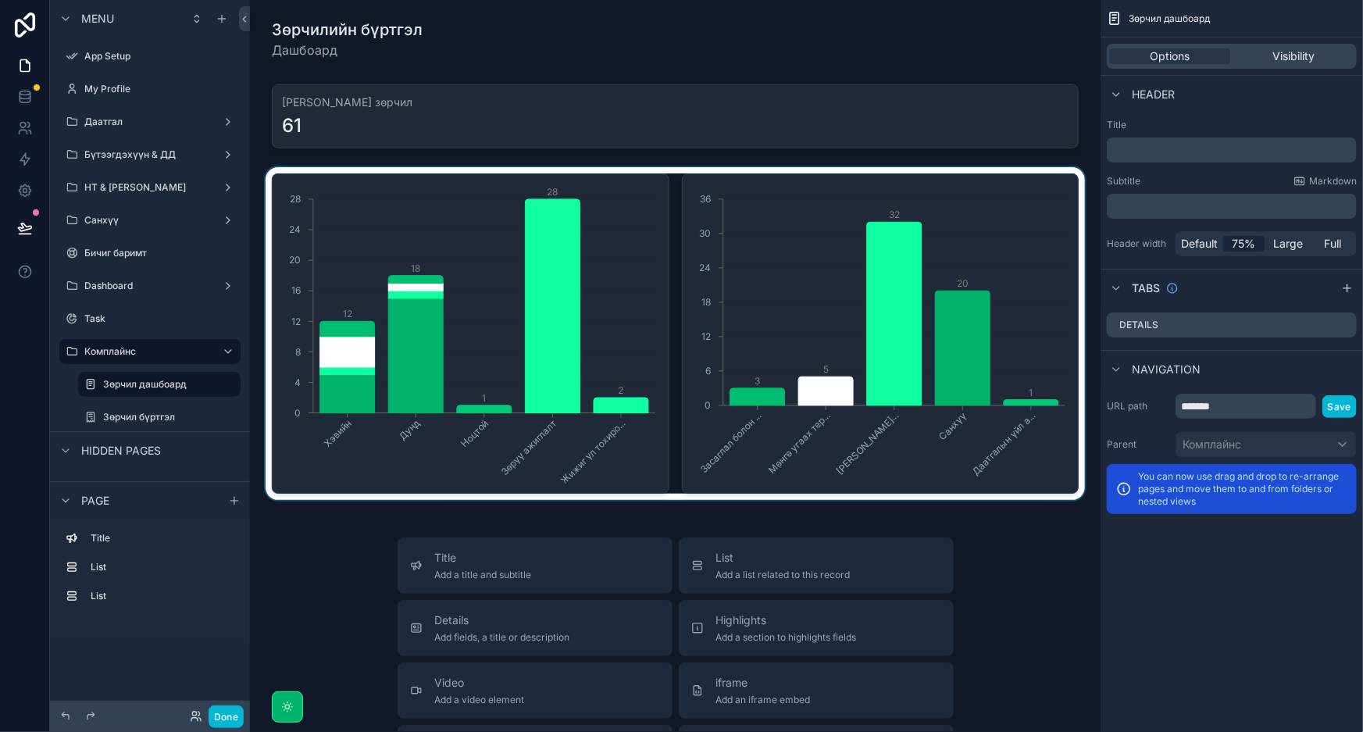
click at [627, 210] on div "scrollable content" at bounding box center [675, 333] width 826 height 333
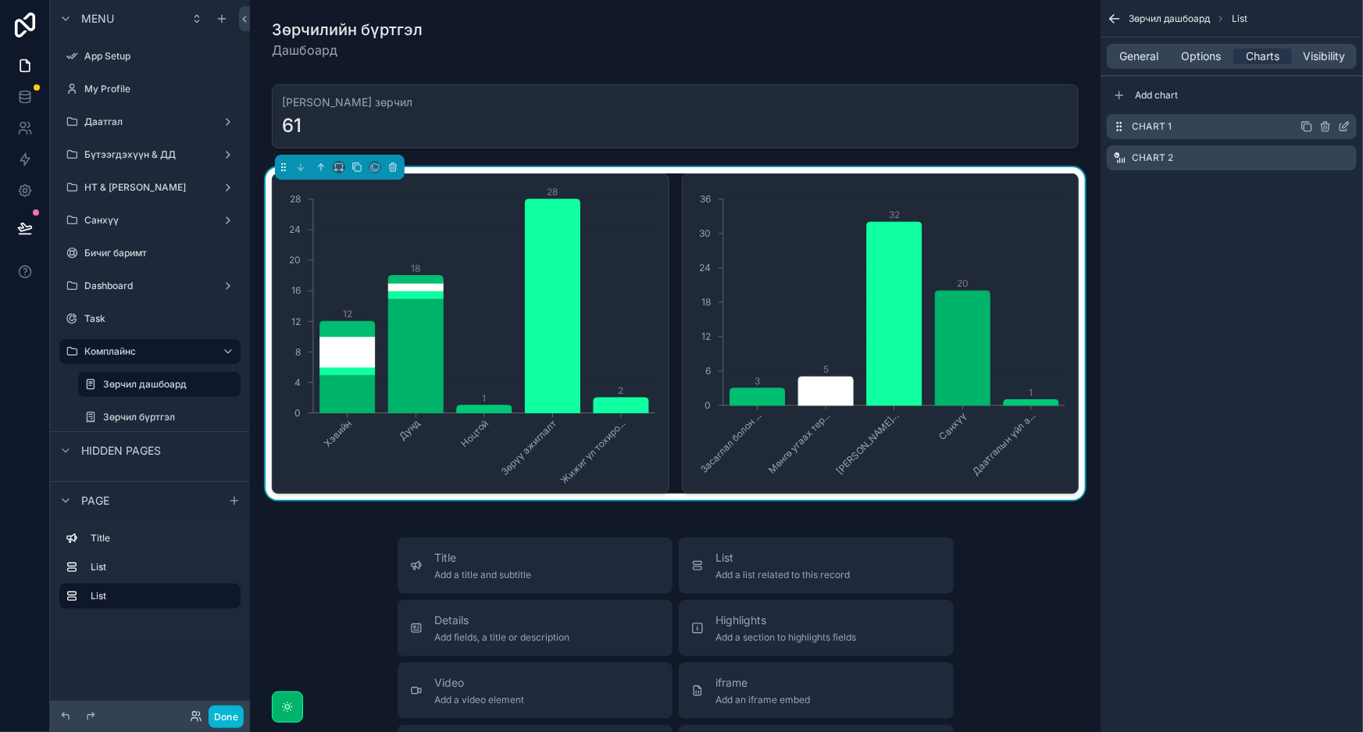
click at [1344, 125] on icon "scrollable content" at bounding box center [1346, 125] width 6 height 6
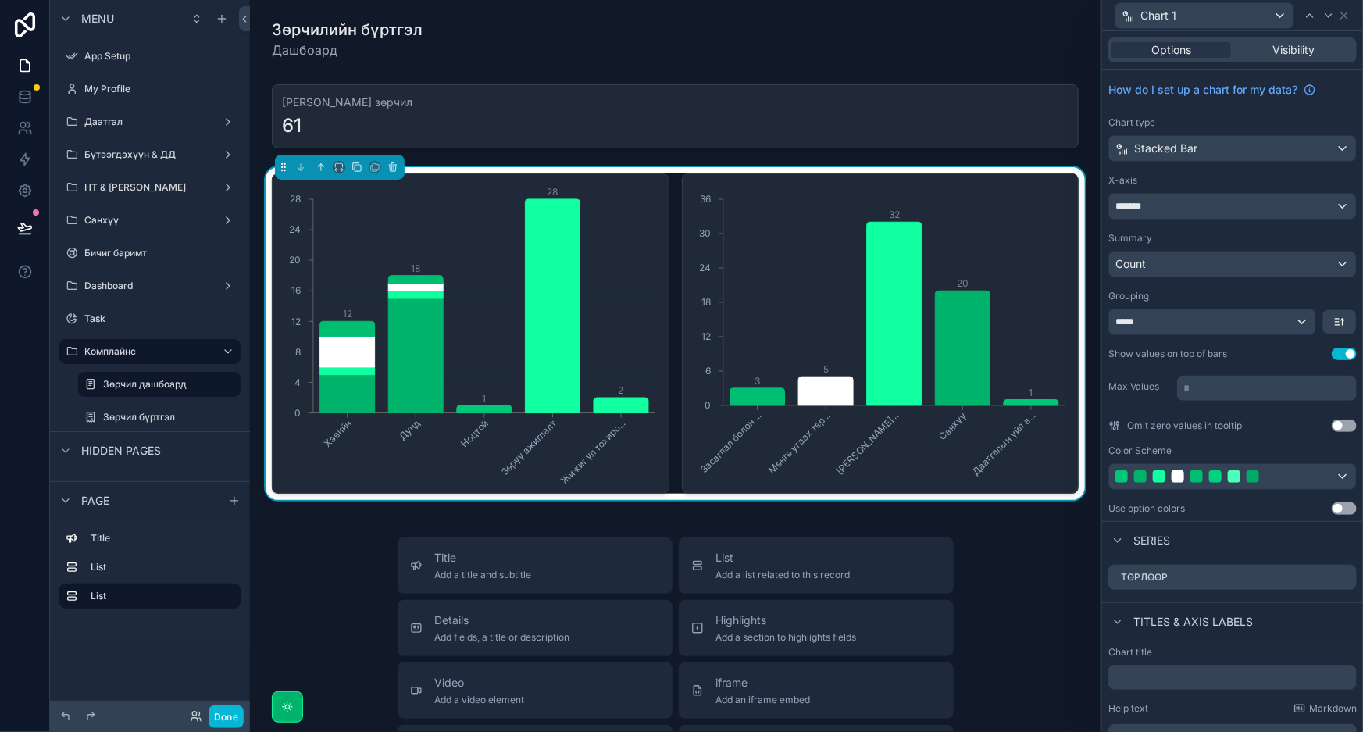
click at [1061, 480] on icon "Засаглал болон ... Мөнгө угаах тер... Мэдэээллийн аюу... Санхүү Даатгалын үйл а…" at bounding box center [878, 334] width 373 height 300
click at [1206, 144] on div "Stacked Bar" at bounding box center [1232, 148] width 247 height 25
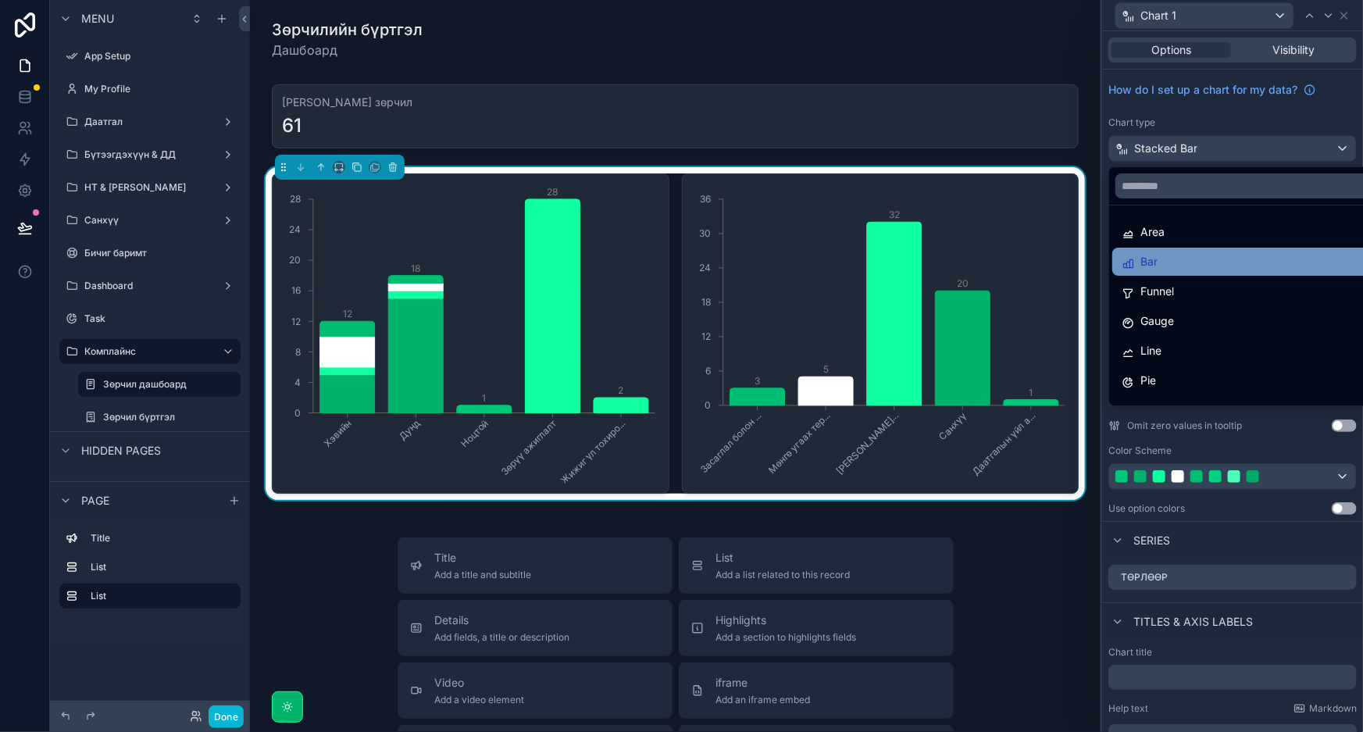
click at [1153, 258] on span "Bar" at bounding box center [1149, 261] width 17 height 19
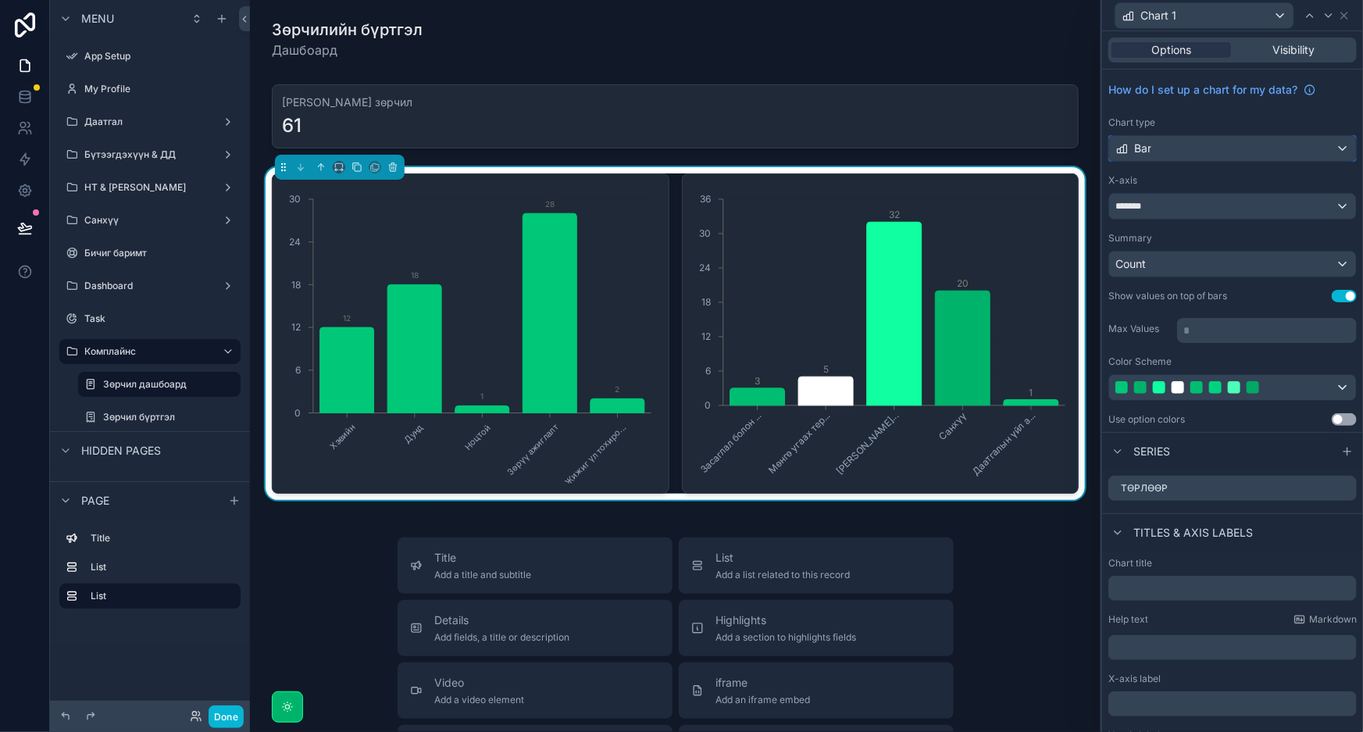
click at [1258, 155] on div "Bar" at bounding box center [1232, 148] width 247 height 25
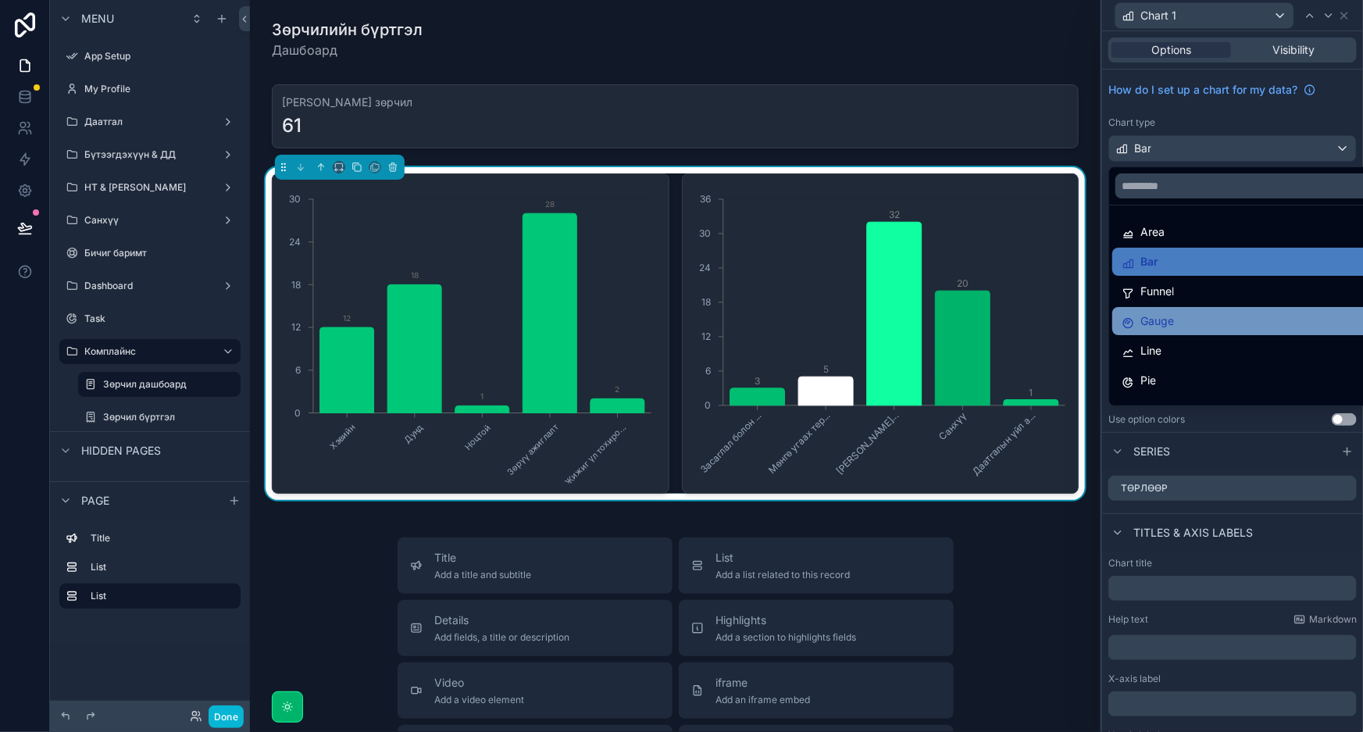
click at [1189, 314] on div "Gauge" at bounding box center [1246, 321] width 248 height 19
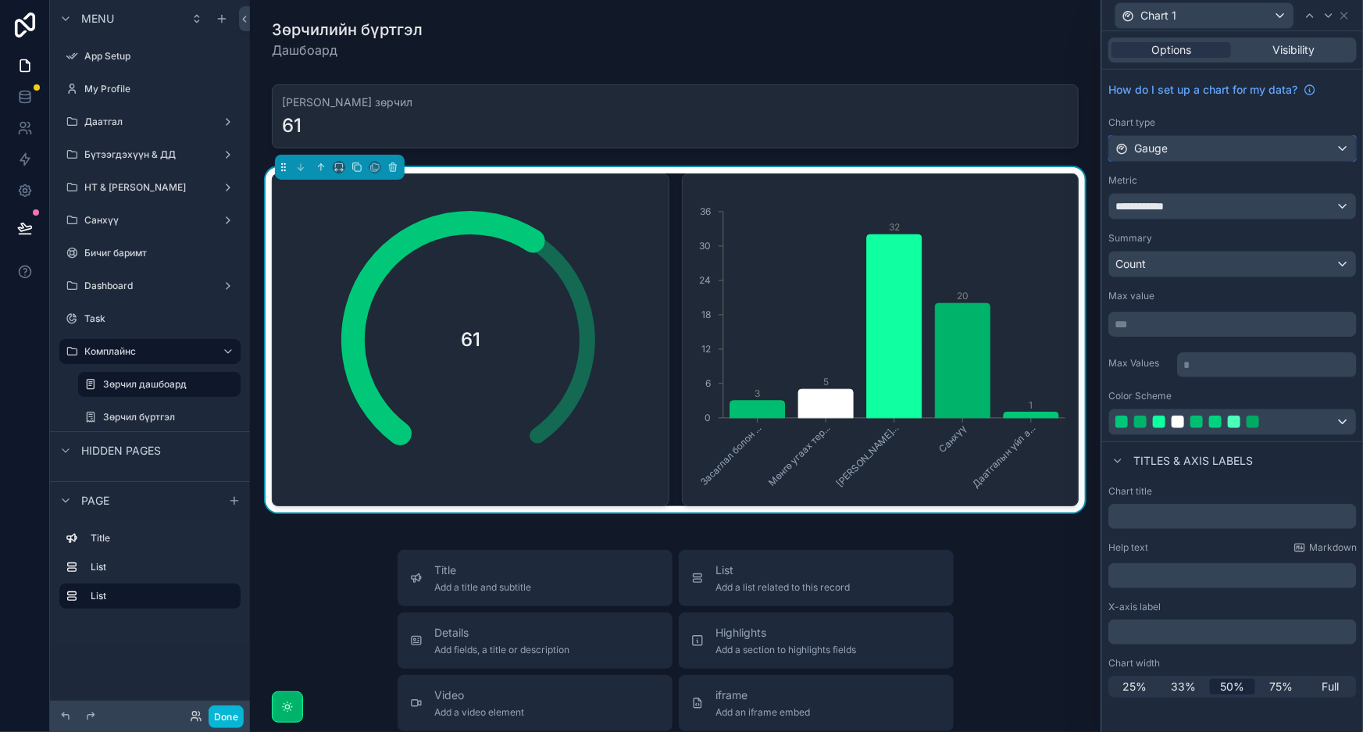
click at [1215, 146] on div "Gauge" at bounding box center [1232, 148] width 247 height 25
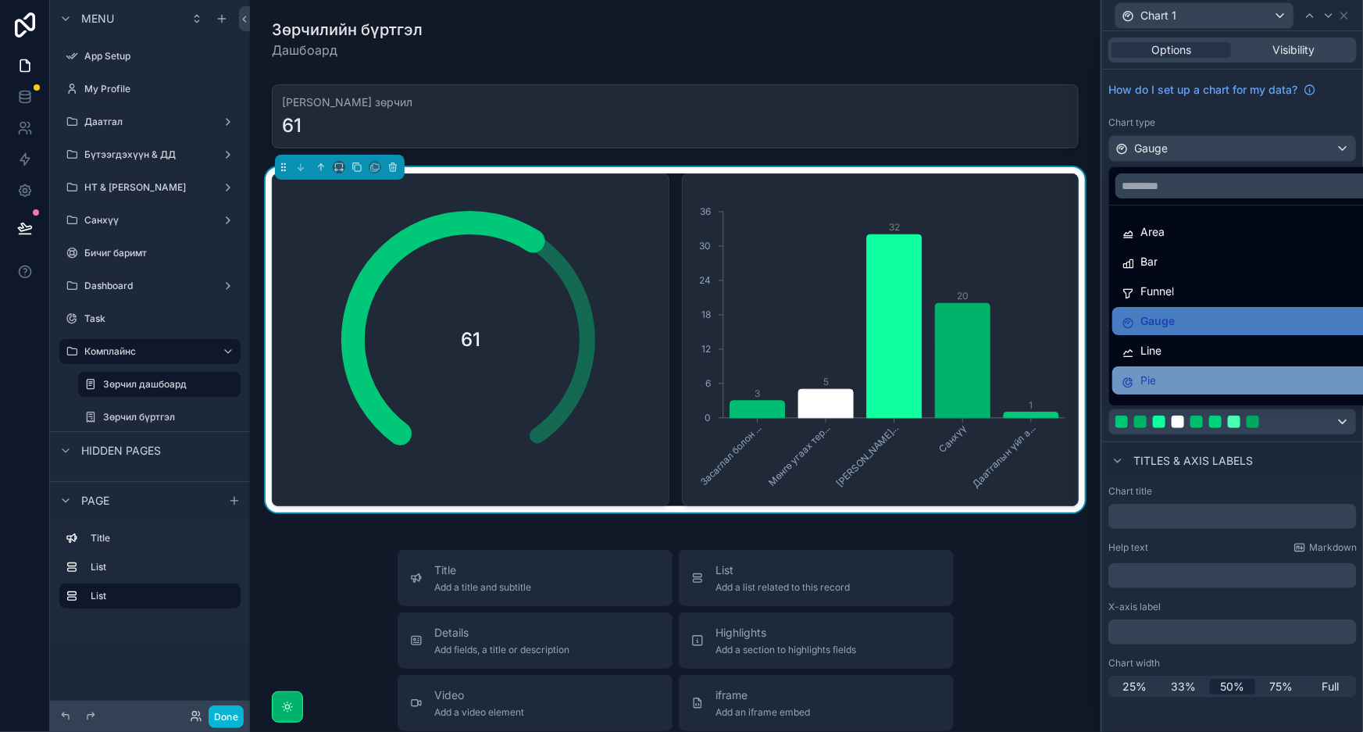
click at [1174, 377] on div "Pie" at bounding box center [1251, 380] width 258 height 19
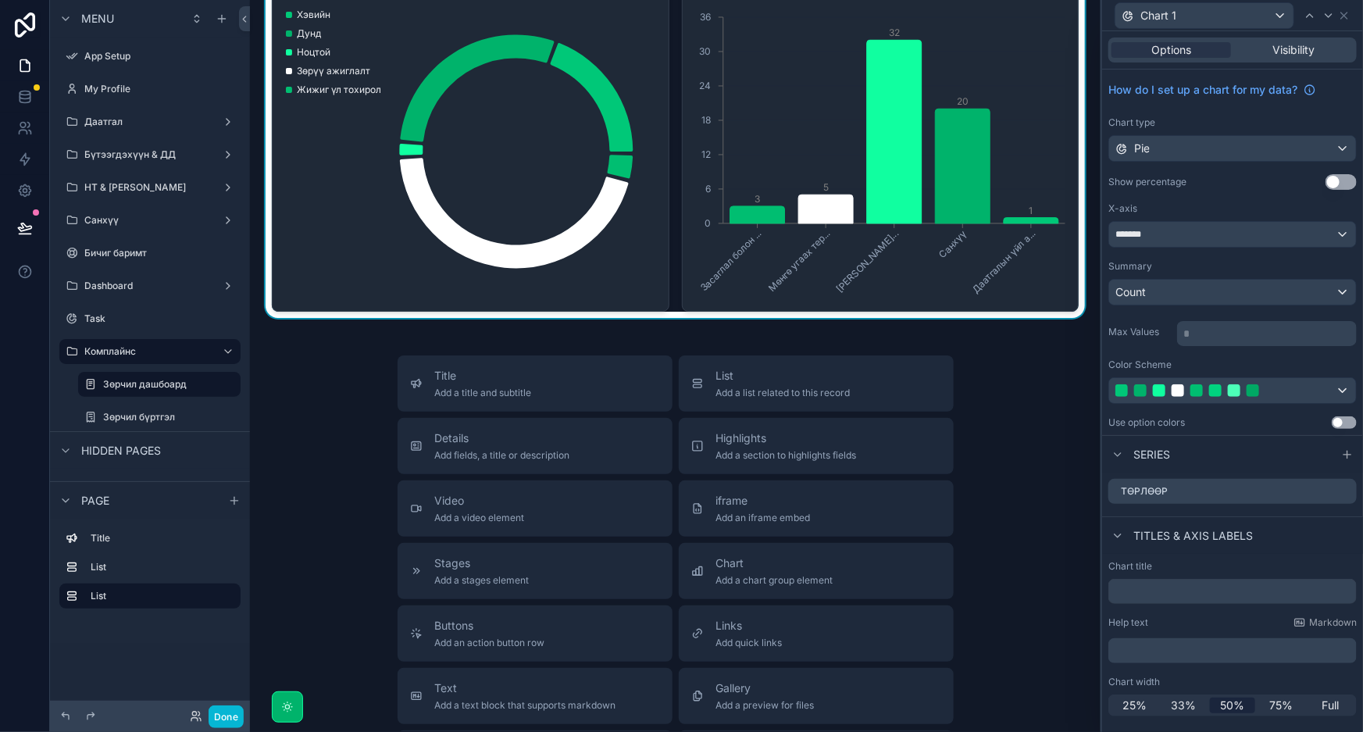
scroll to position [0, 0]
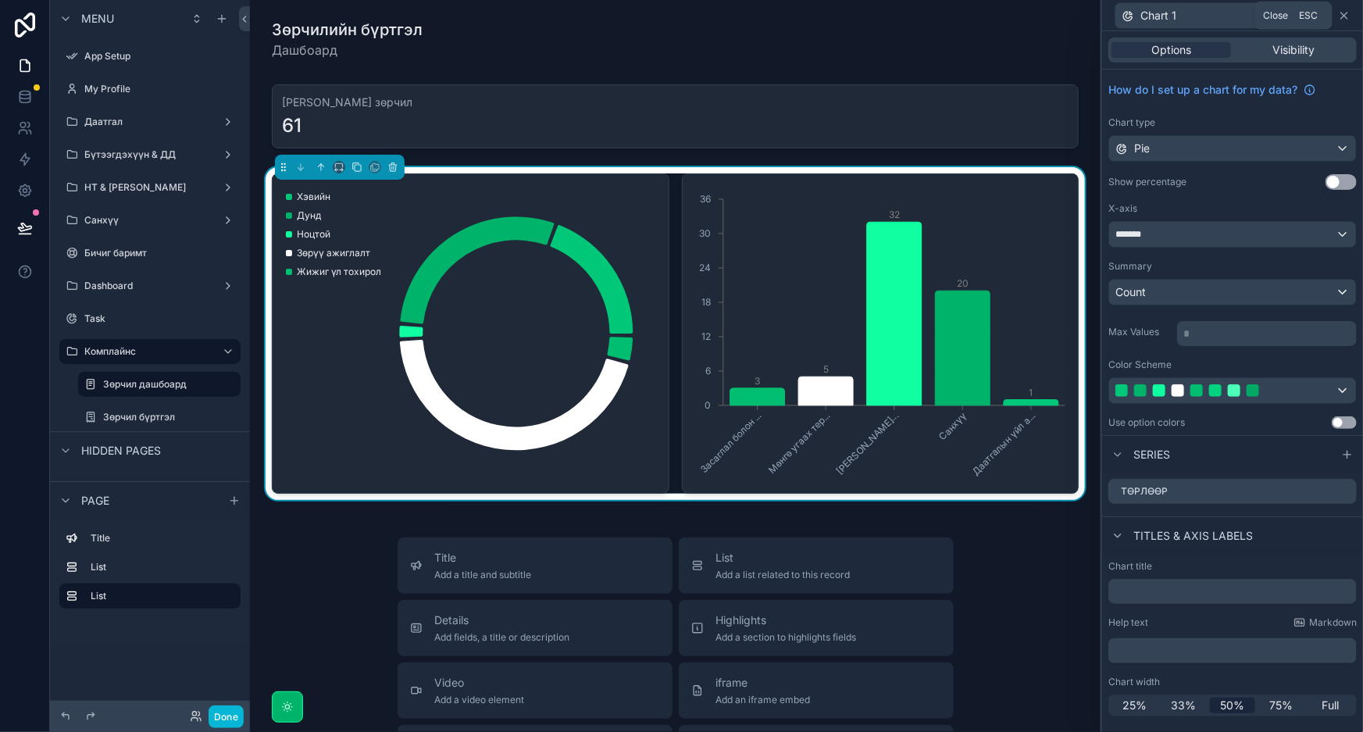
click at [1343, 13] on icon at bounding box center [1344, 15] width 6 height 6
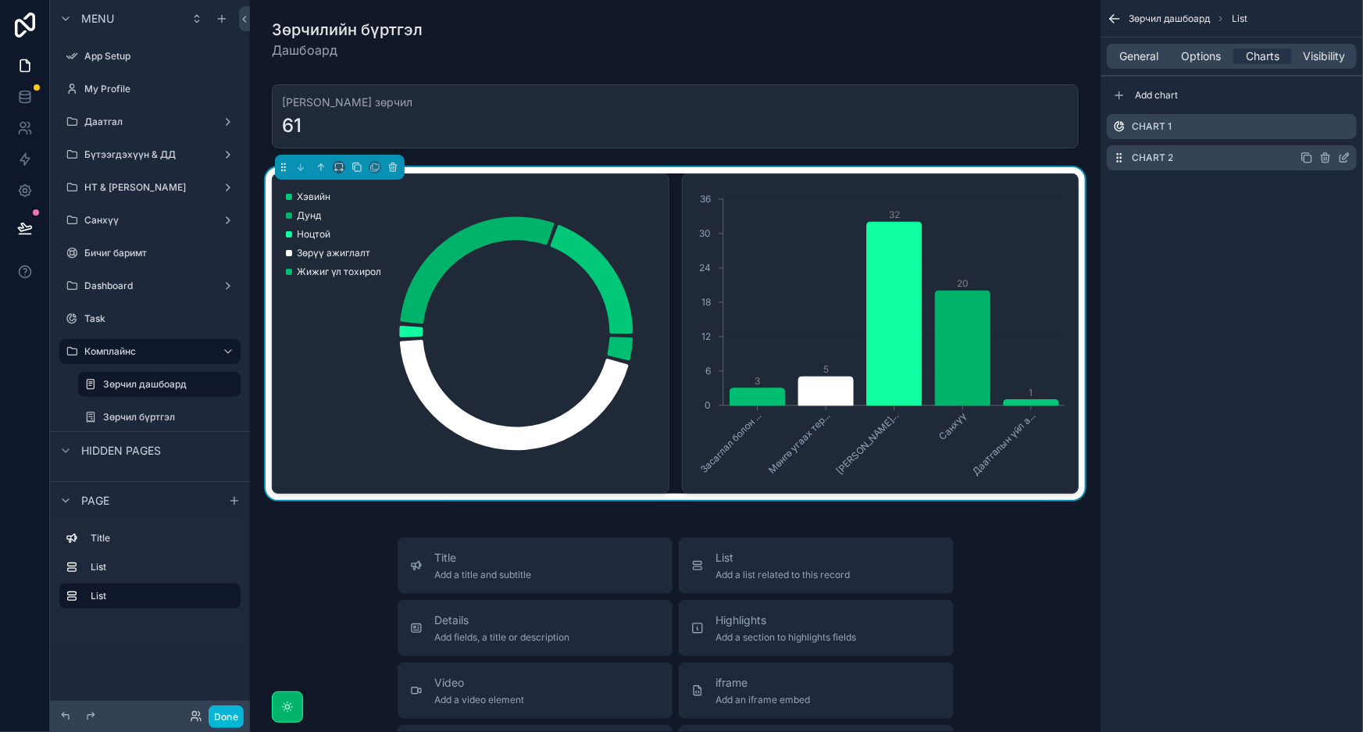
click at [1305, 158] on icon "scrollable content" at bounding box center [1308, 158] width 7 height 7
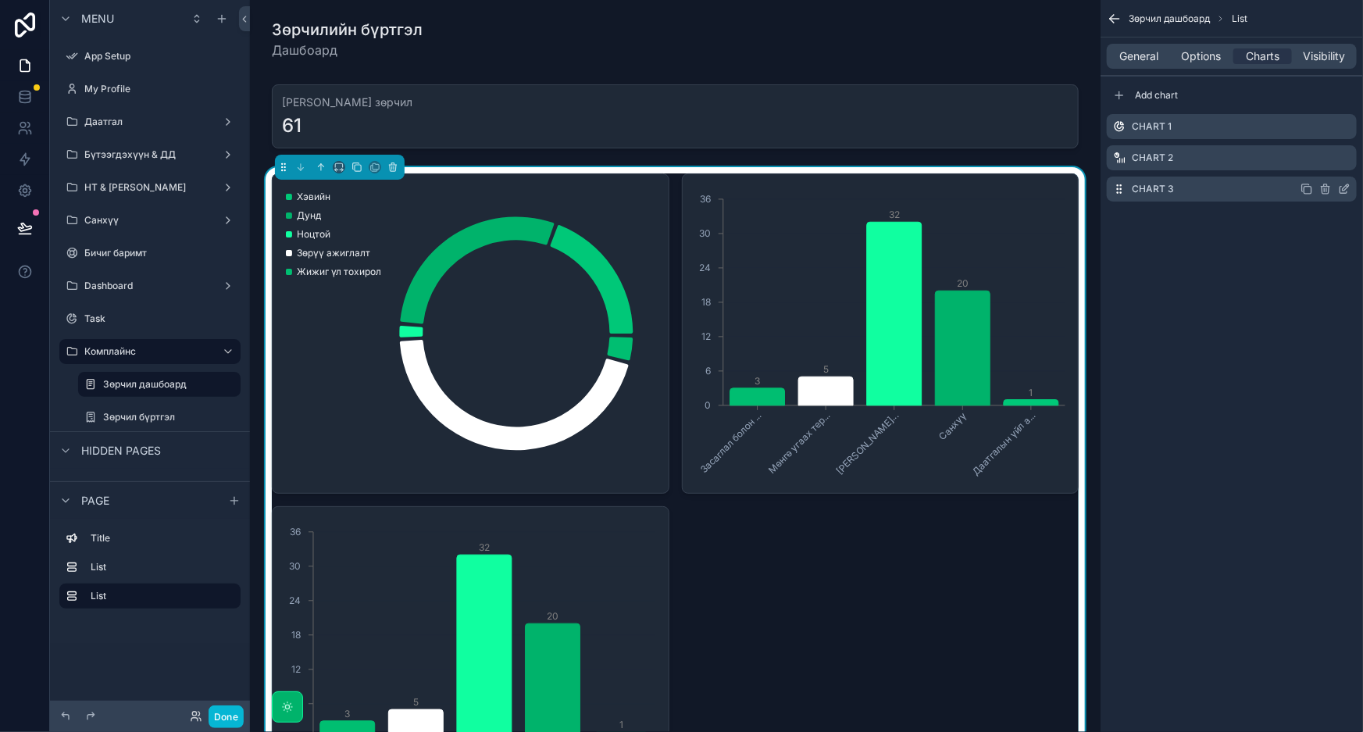
click at [1240, 187] on div "Chart 3" at bounding box center [1232, 189] width 250 height 25
click at [1351, 187] on icon "scrollable content" at bounding box center [1344, 189] width 12 height 12
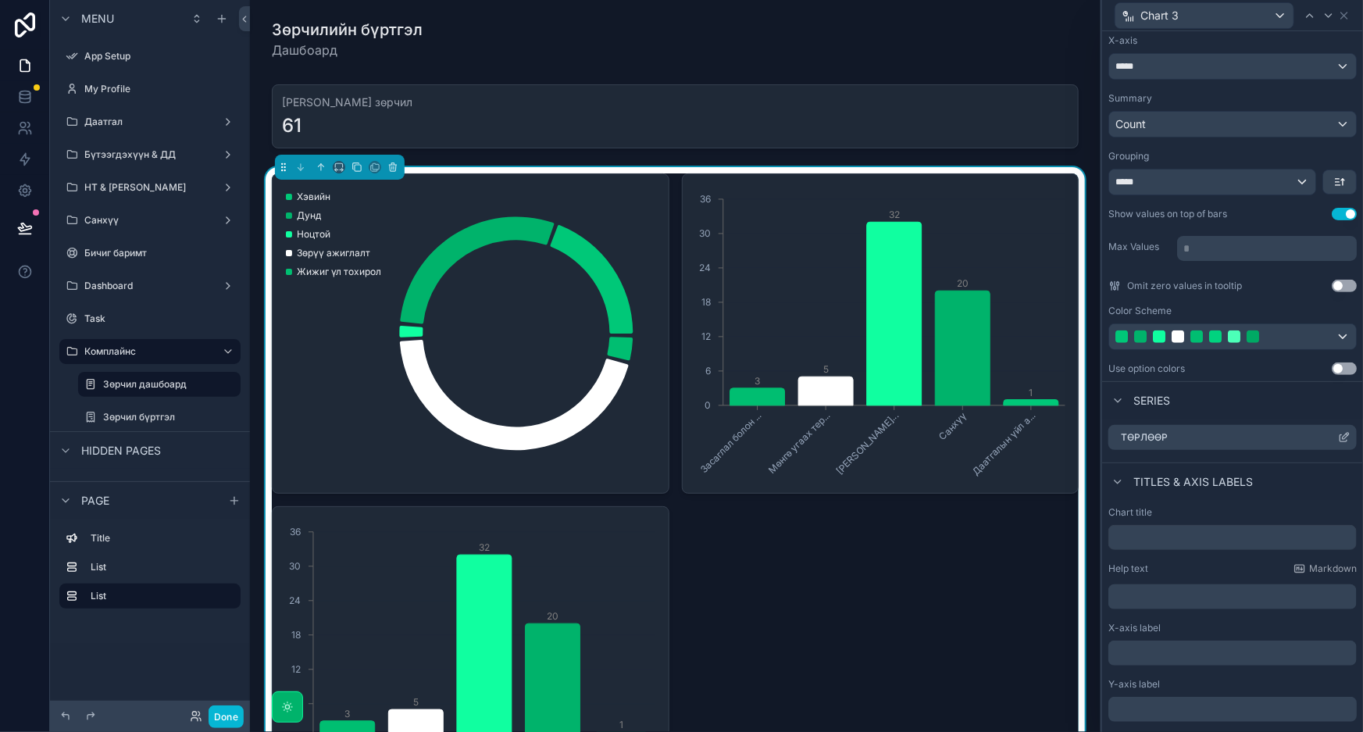
scroll to position [187, 0]
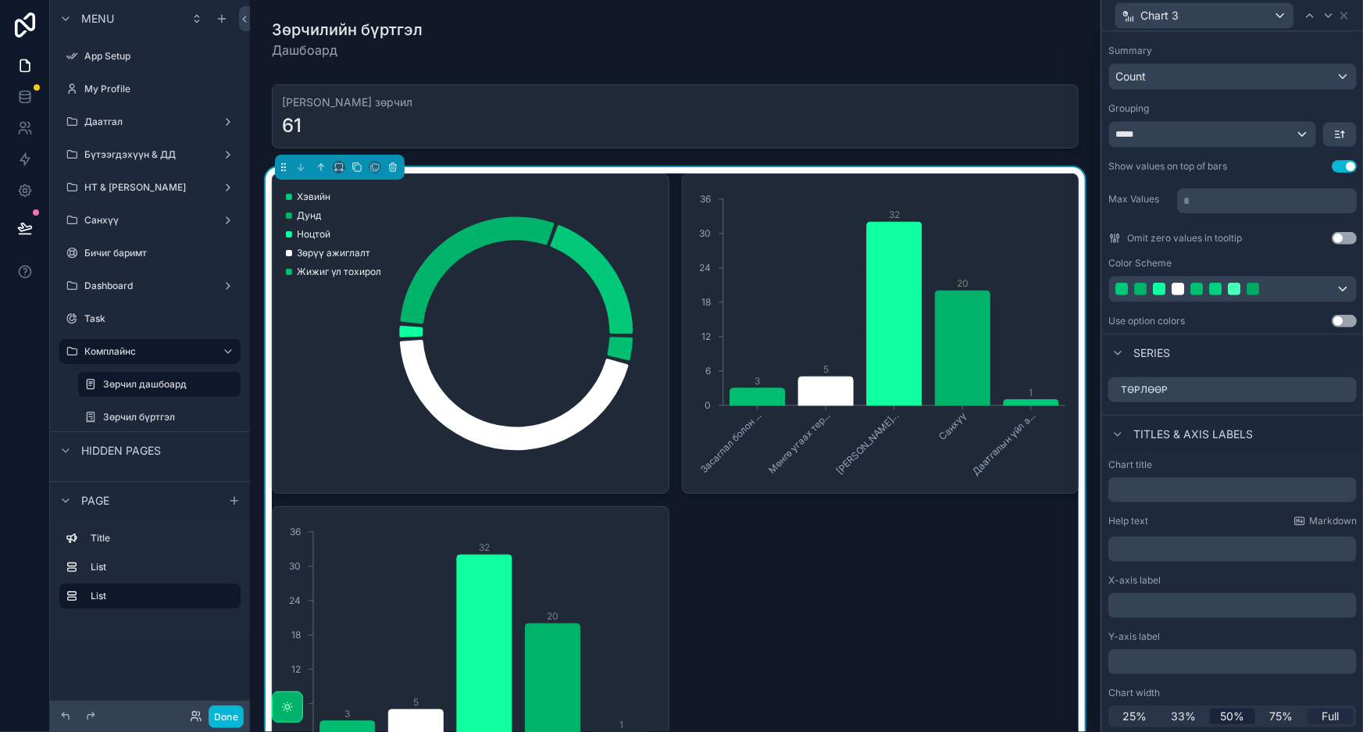
click at [1323, 722] on span "Full" at bounding box center [1331, 717] width 17 height 16
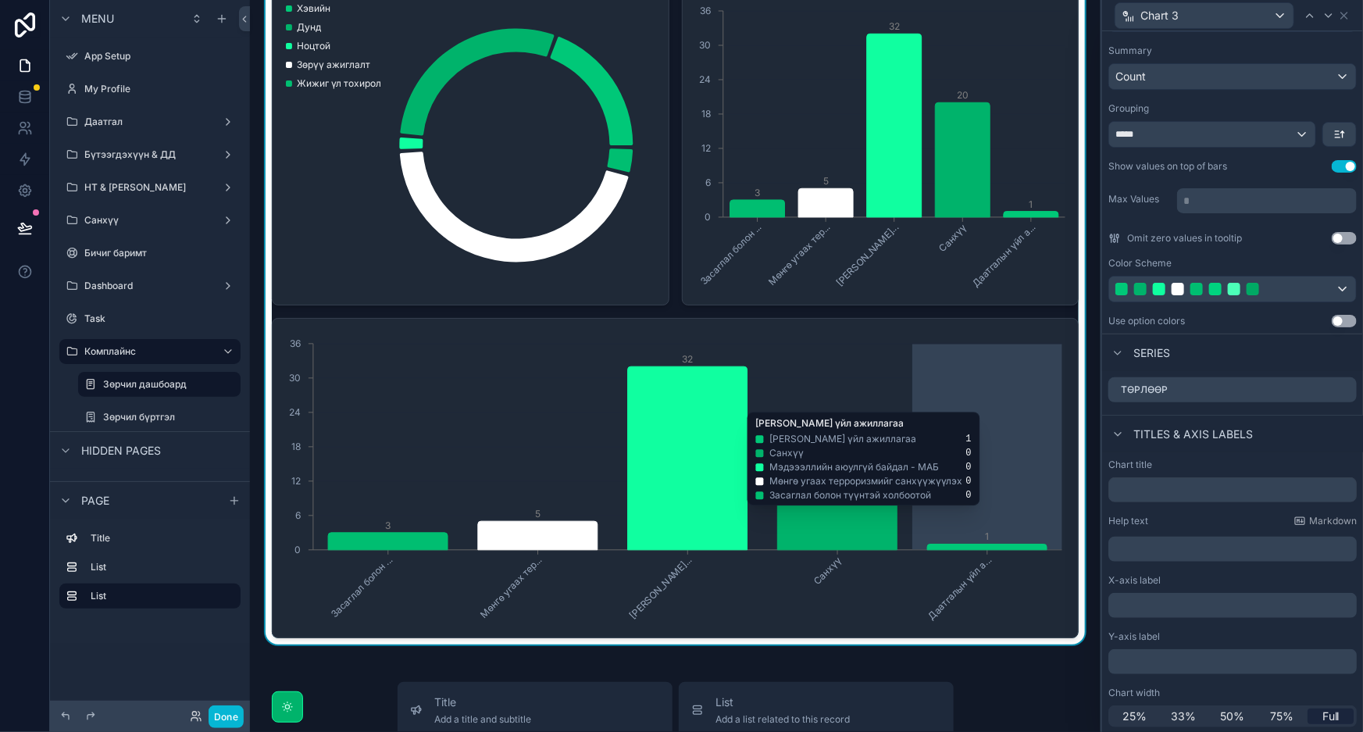
scroll to position [141, 0]
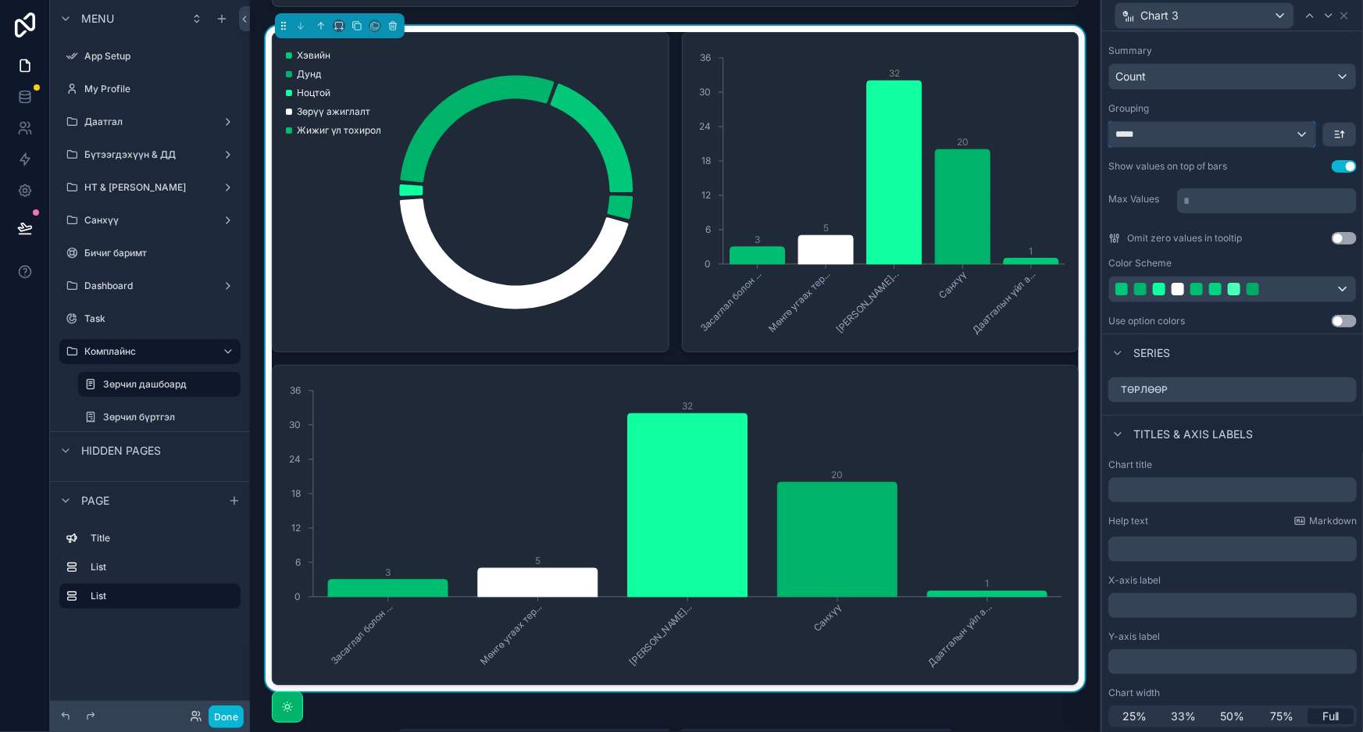
click at [1254, 130] on div "*****" at bounding box center [1212, 134] width 206 height 25
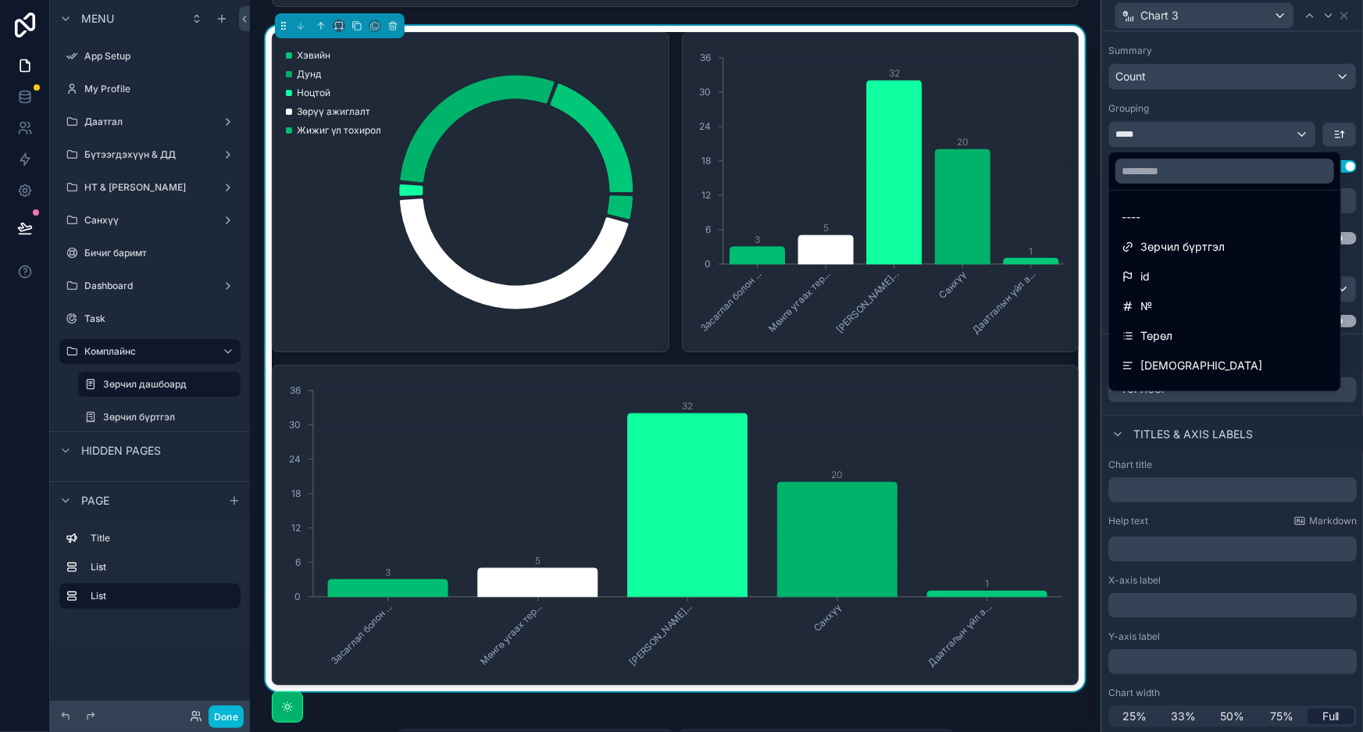
click at [1269, 104] on div at bounding box center [1232, 366] width 261 height 732
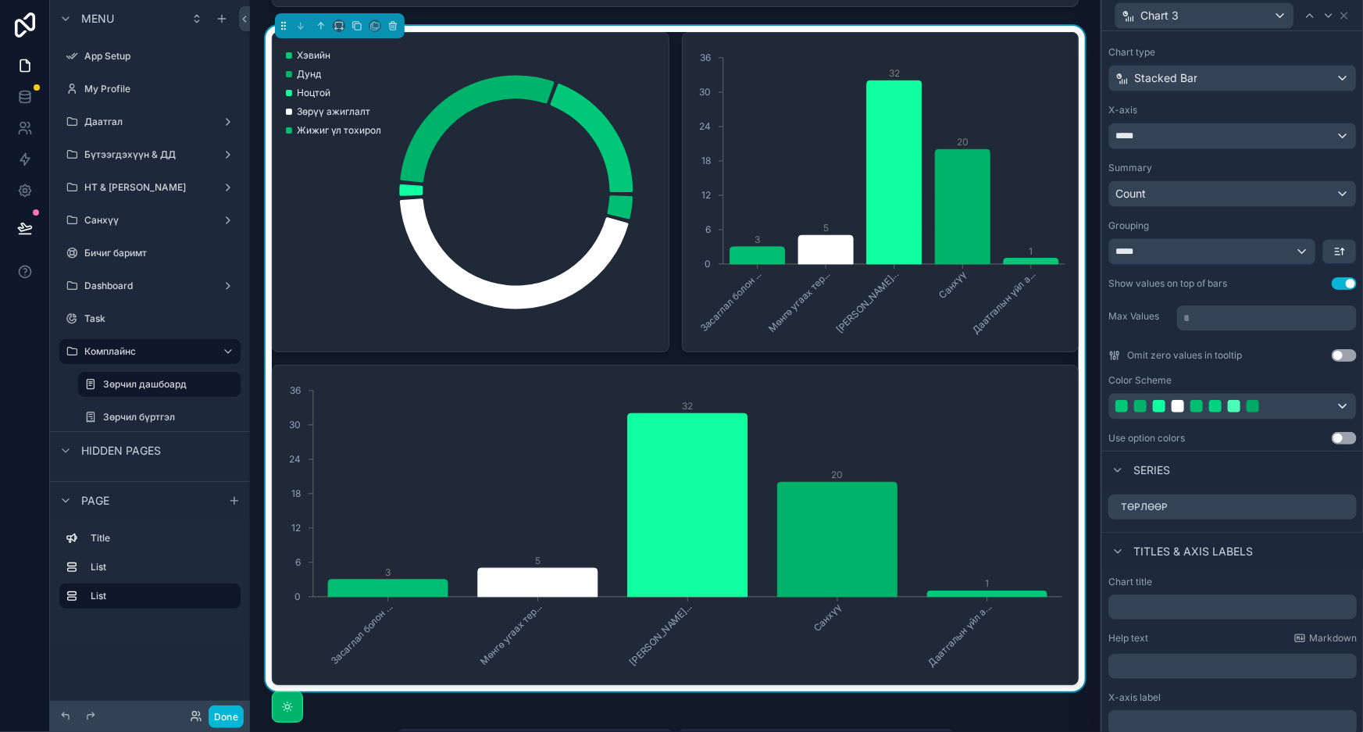
scroll to position [0, 0]
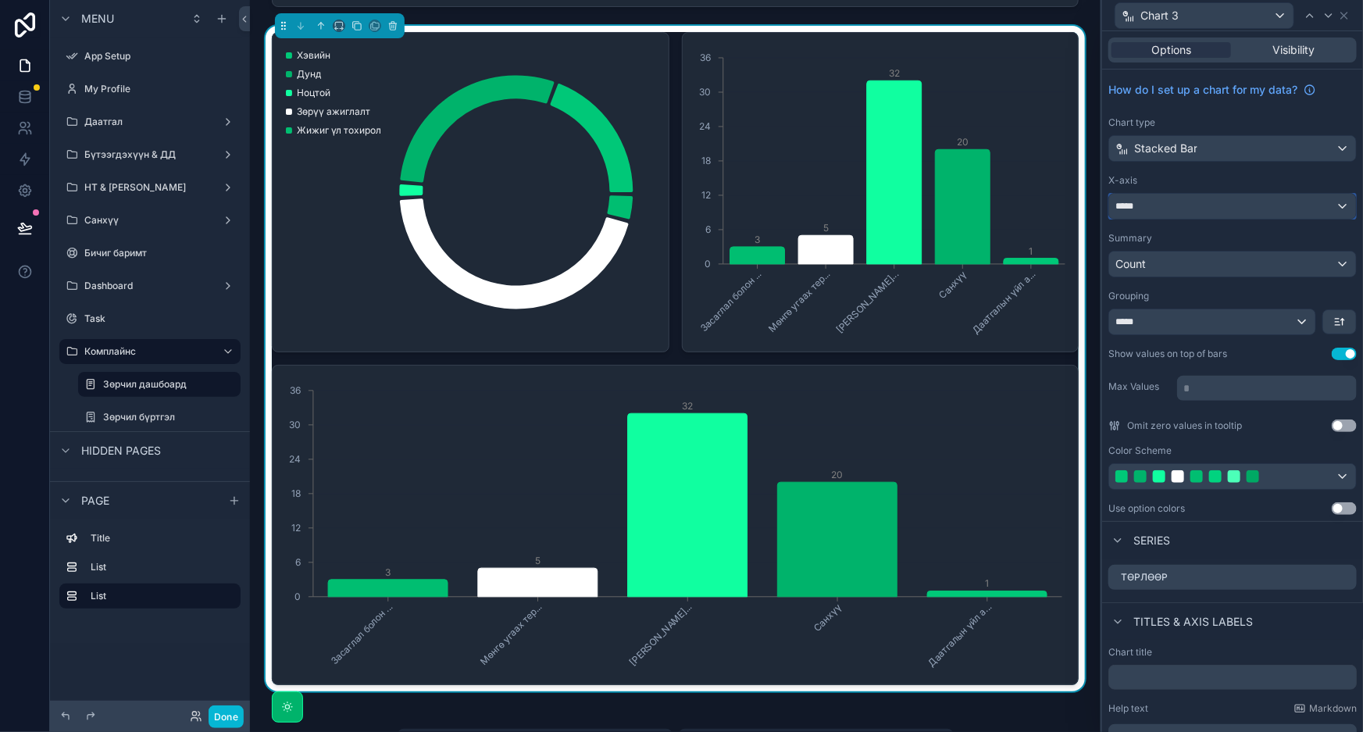
click at [1247, 209] on div "*****" at bounding box center [1232, 206] width 247 height 25
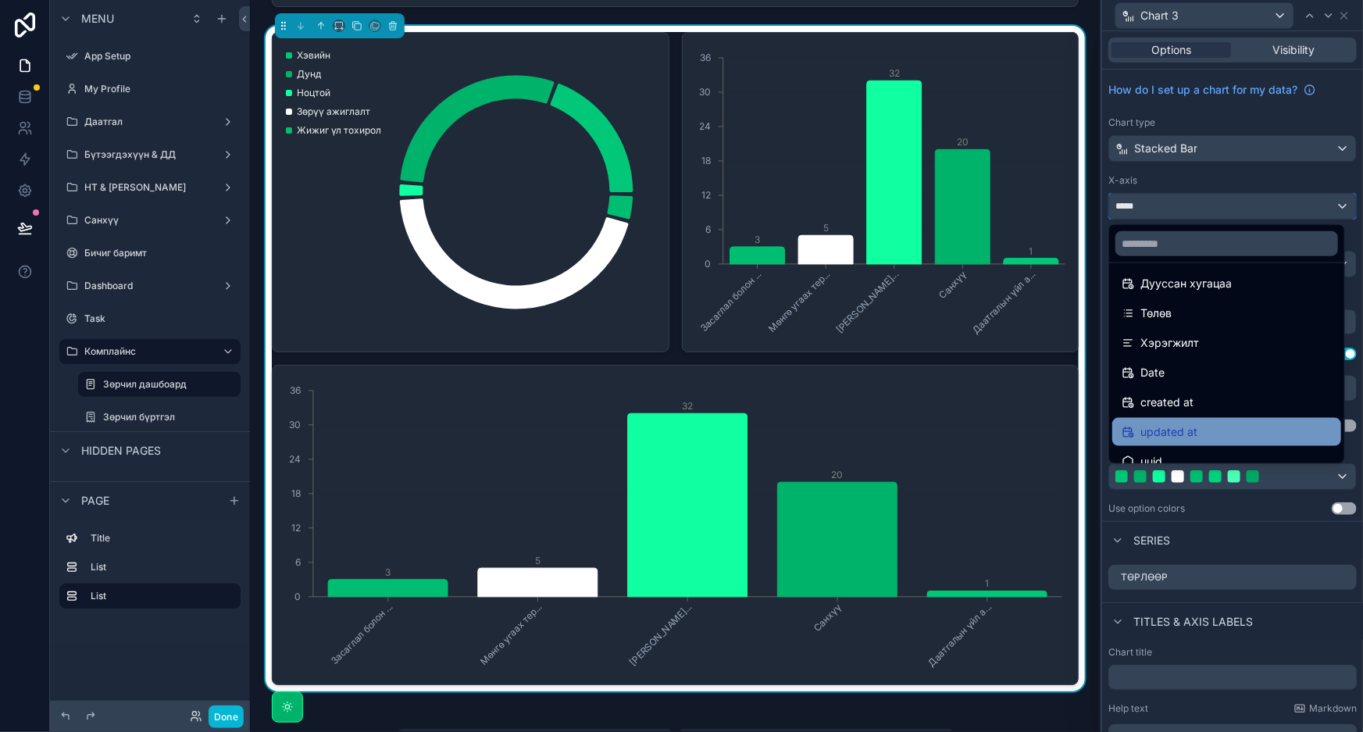
scroll to position [406, 0]
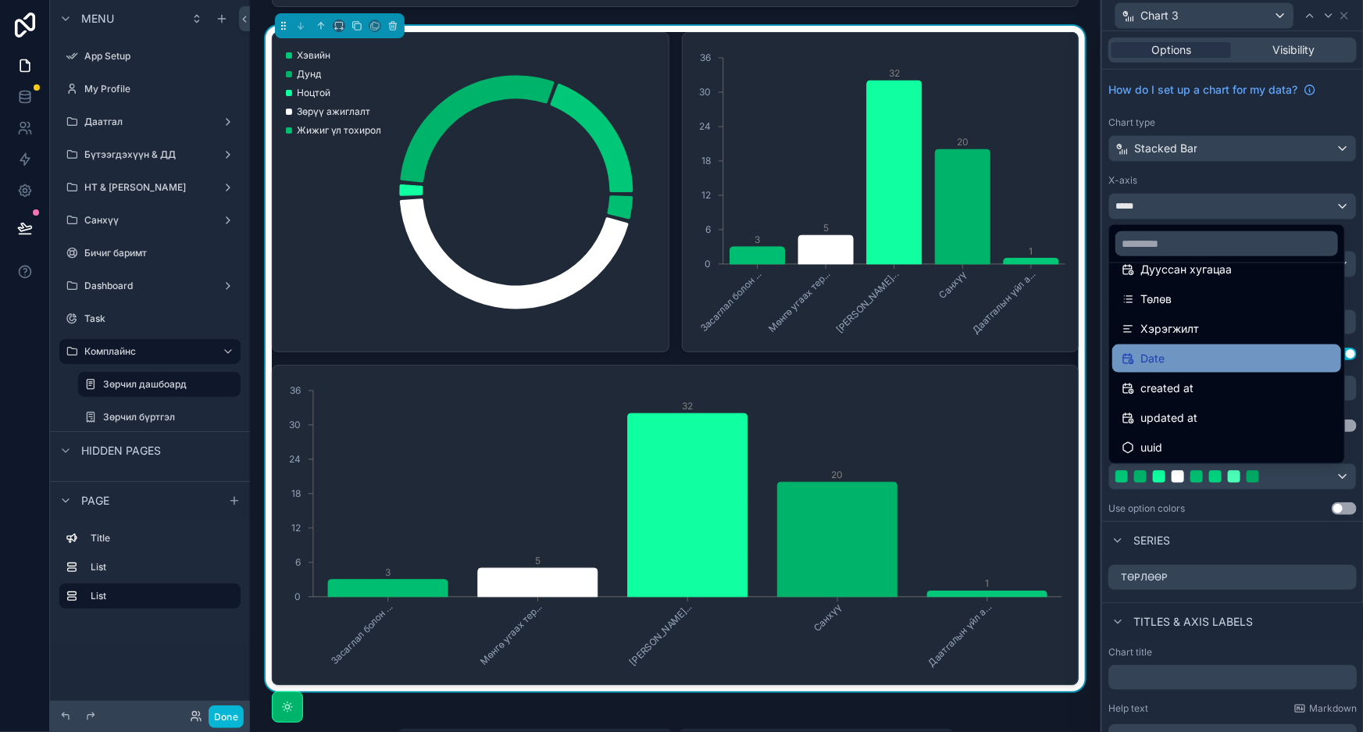
click at [1205, 355] on div "Date" at bounding box center [1227, 358] width 210 height 19
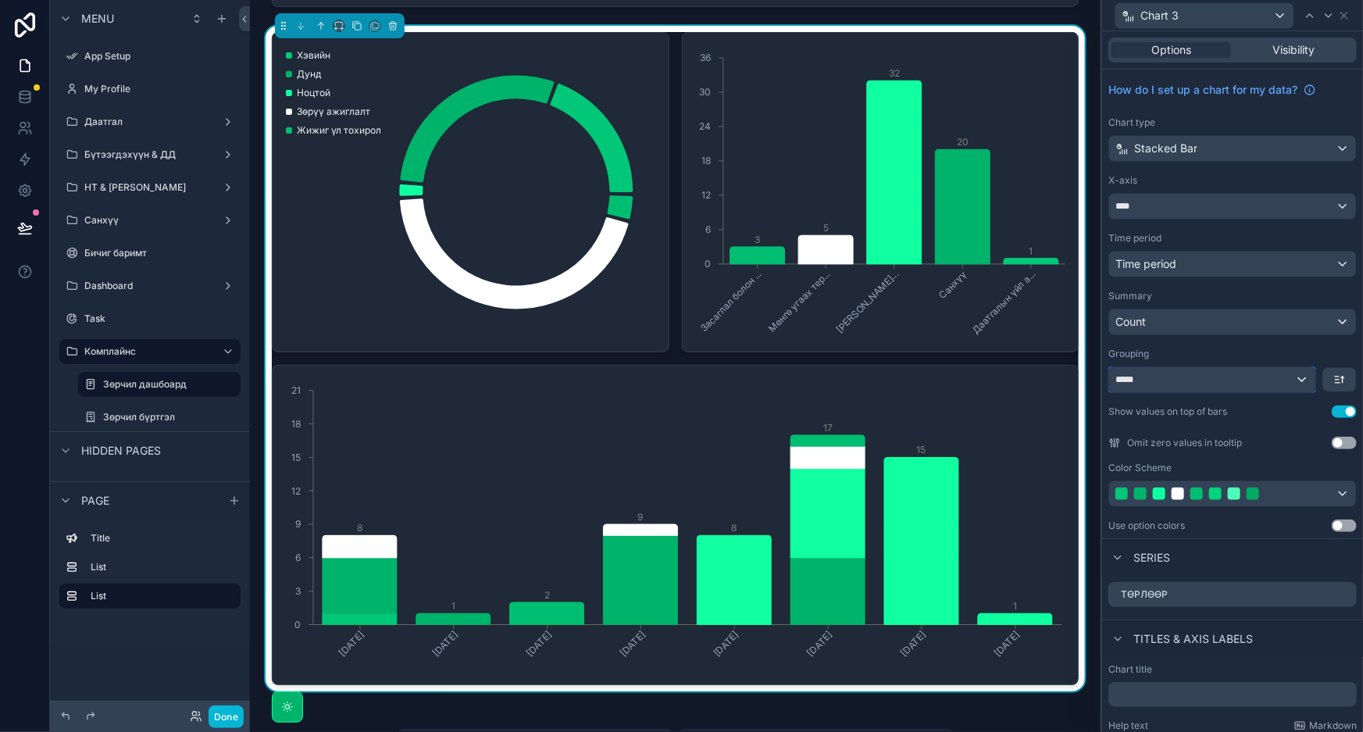
click at [1250, 384] on div "*****" at bounding box center [1212, 379] width 206 height 25
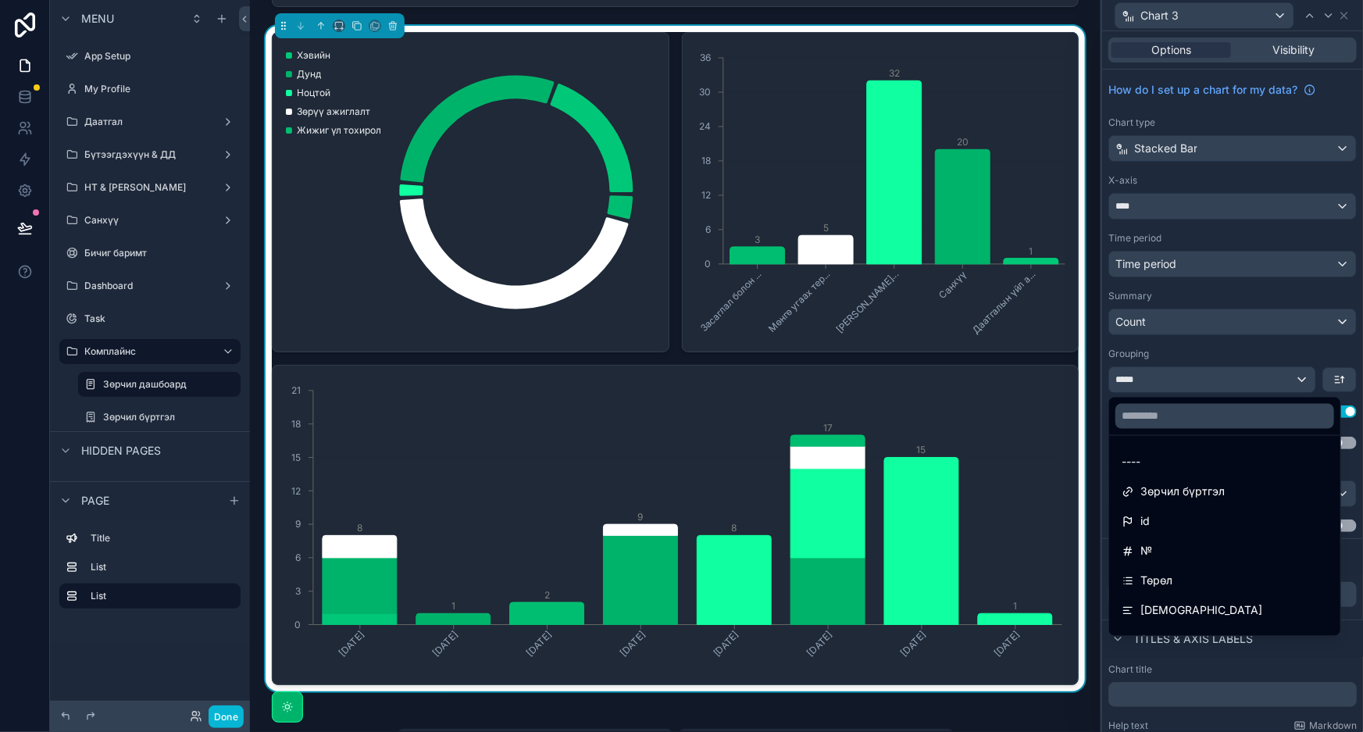
click at [1255, 381] on div at bounding box center [1232, 366] width 261 height 732
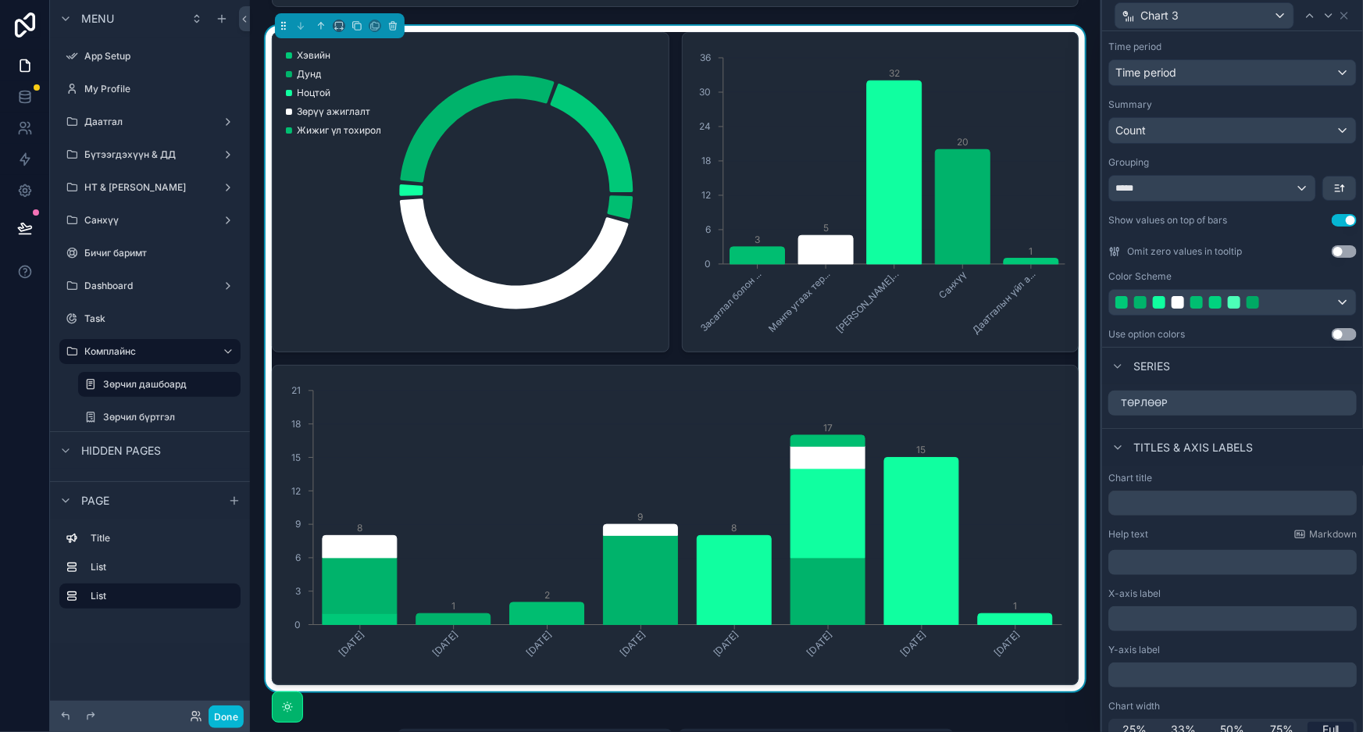
scroll to position [204, 0]
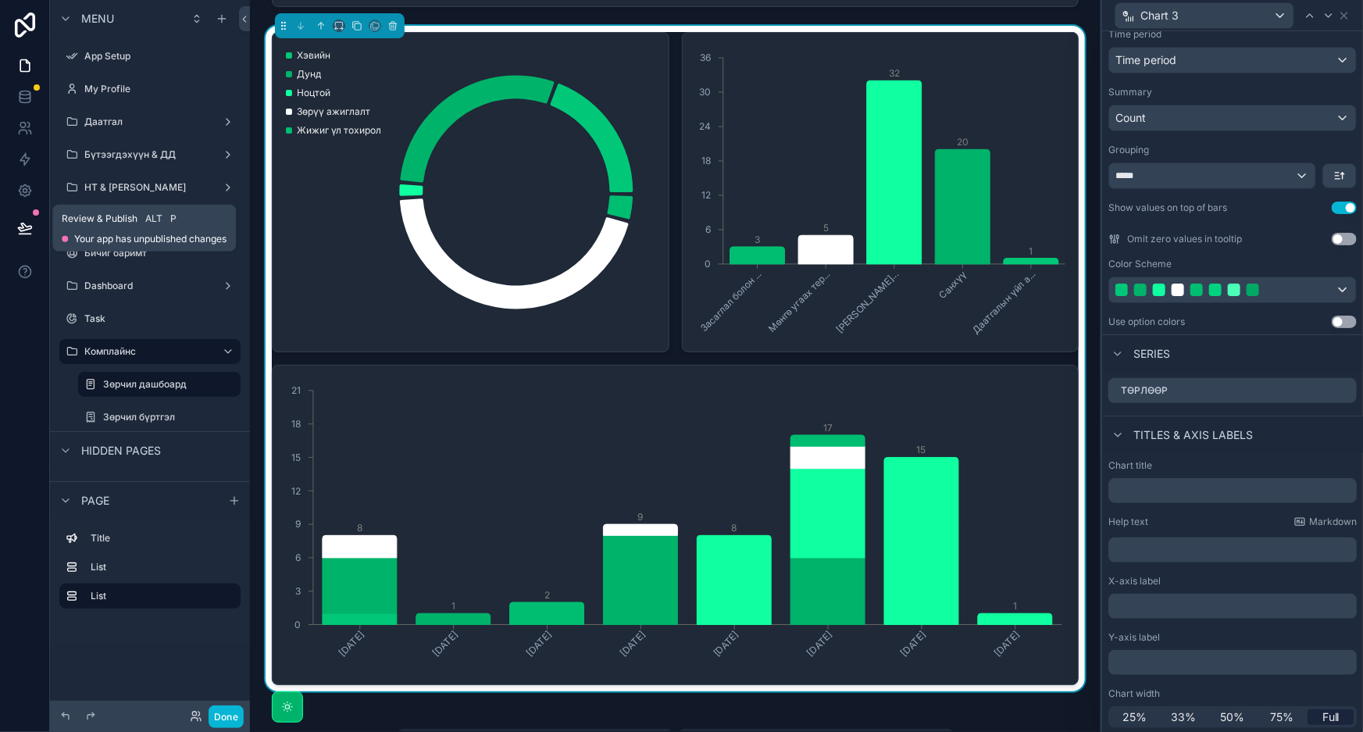
click at [12, 220] on button at bounding box center [25, 228] width 34 height 44
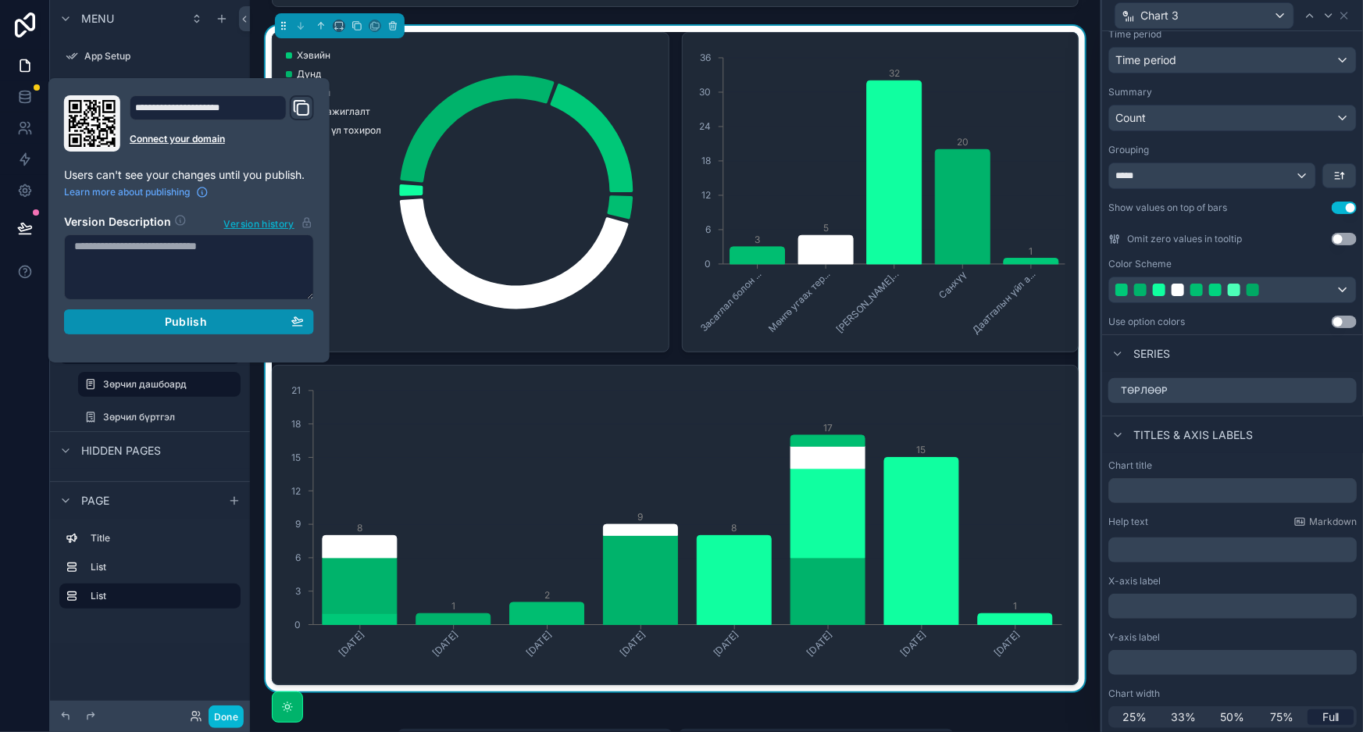
click at [165, 320] on span "Publish" at bounding box center [186, 322] width 42 height 14
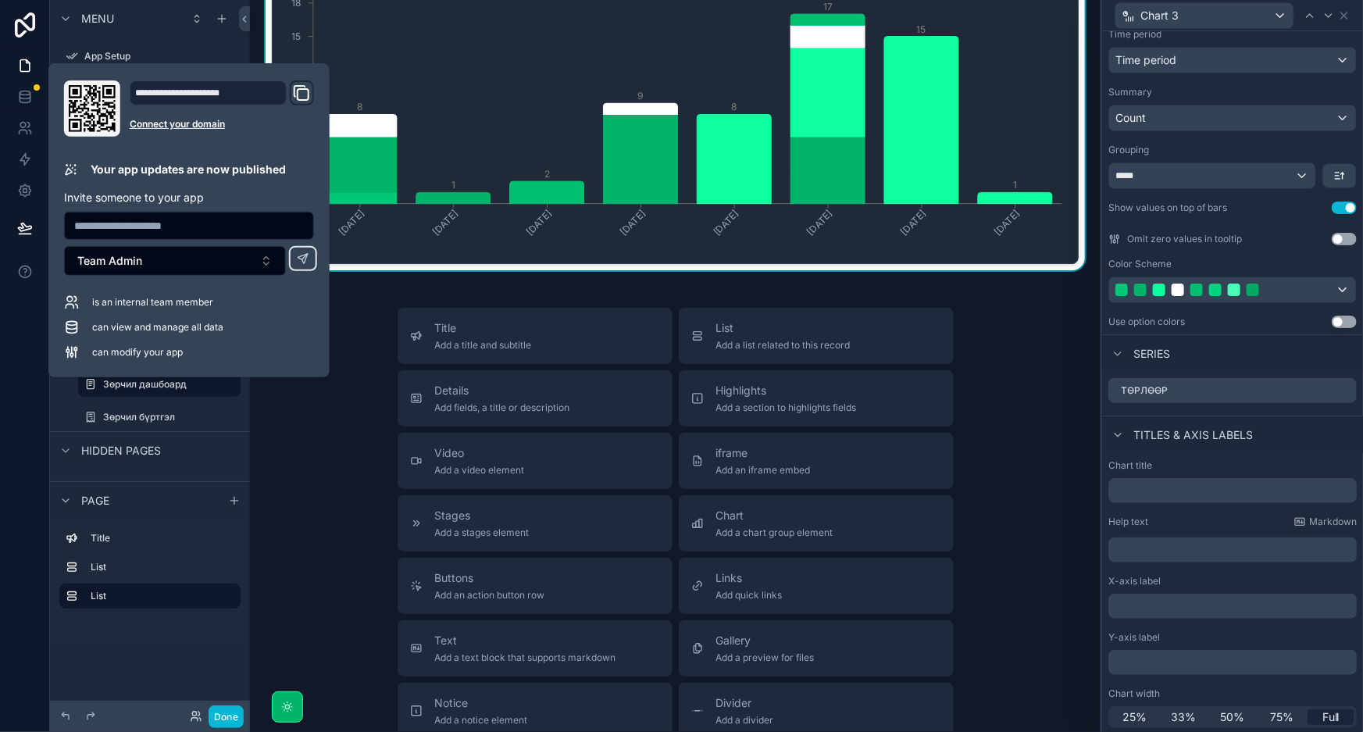
scroll to position [559, 0]
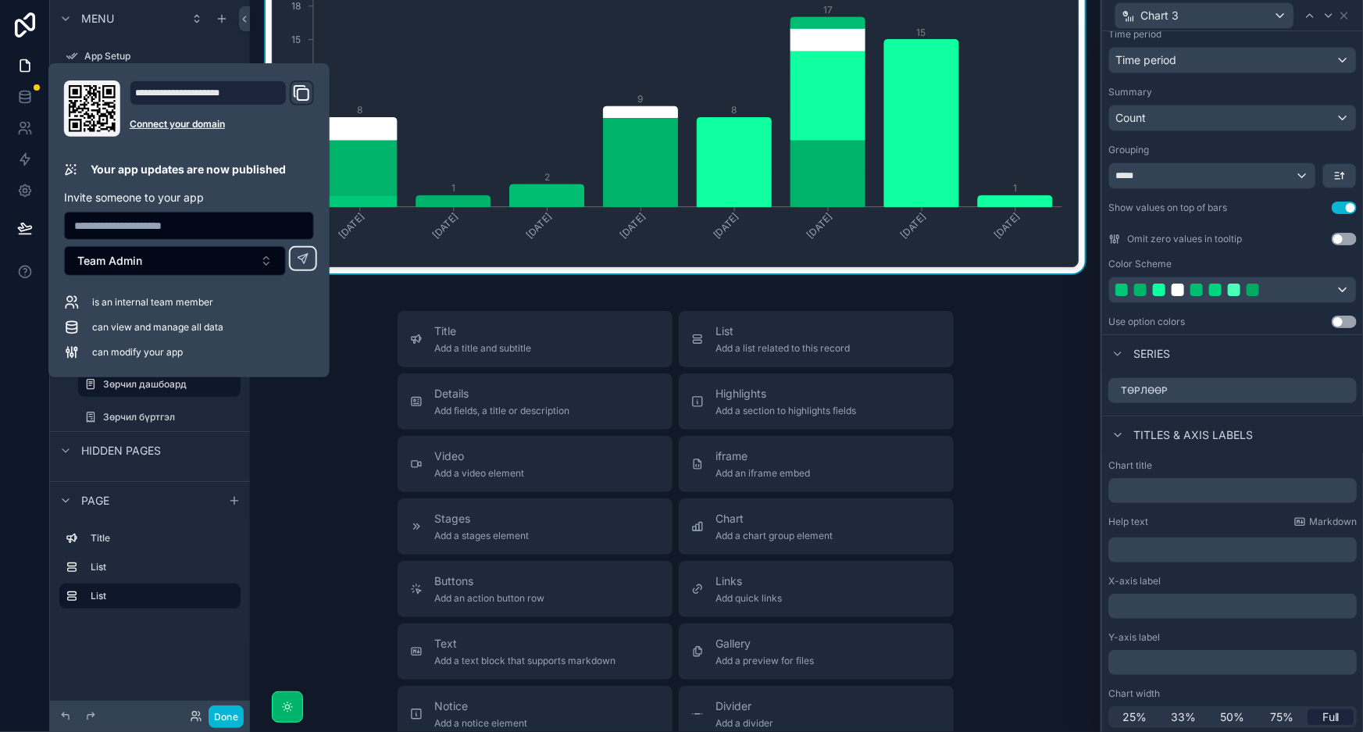
click at [1037, 423] on div "Title Add a title and subtitle List Add a list related to this record Details A…" at bounding box center [675, 589] width 826 height 556
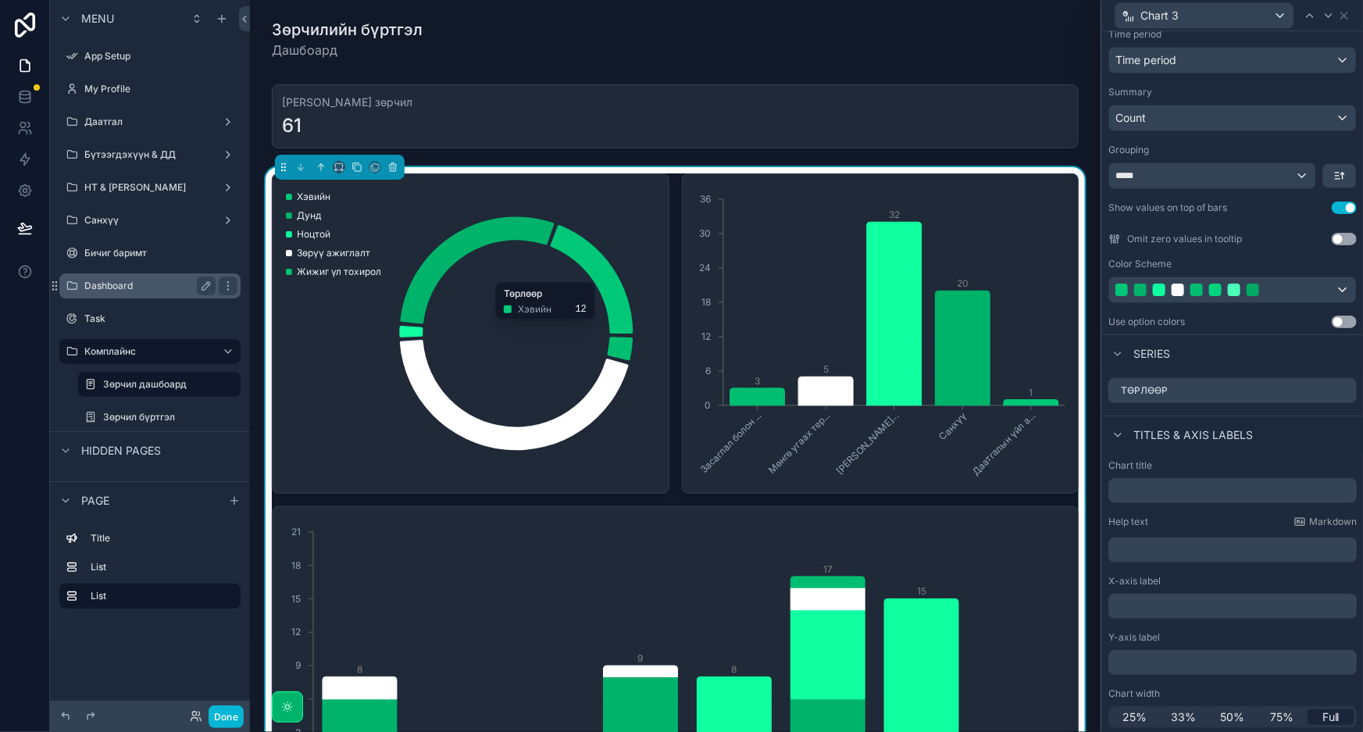
click at [167, 289] on label "Dashboard" at bounding box center [146, 286] width 125 height 12
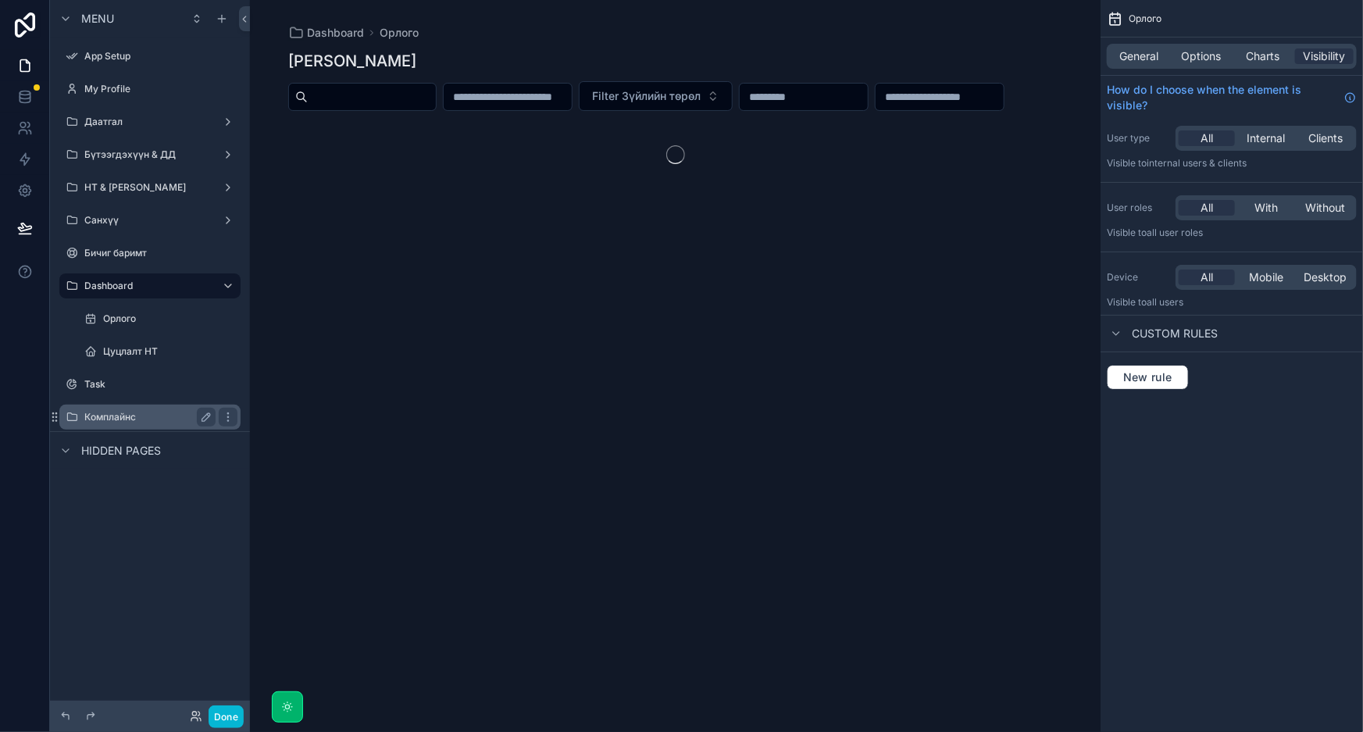
click at [89, 413] on label "Комплайнс" at bounding box center [146, 417] width 125 height 12
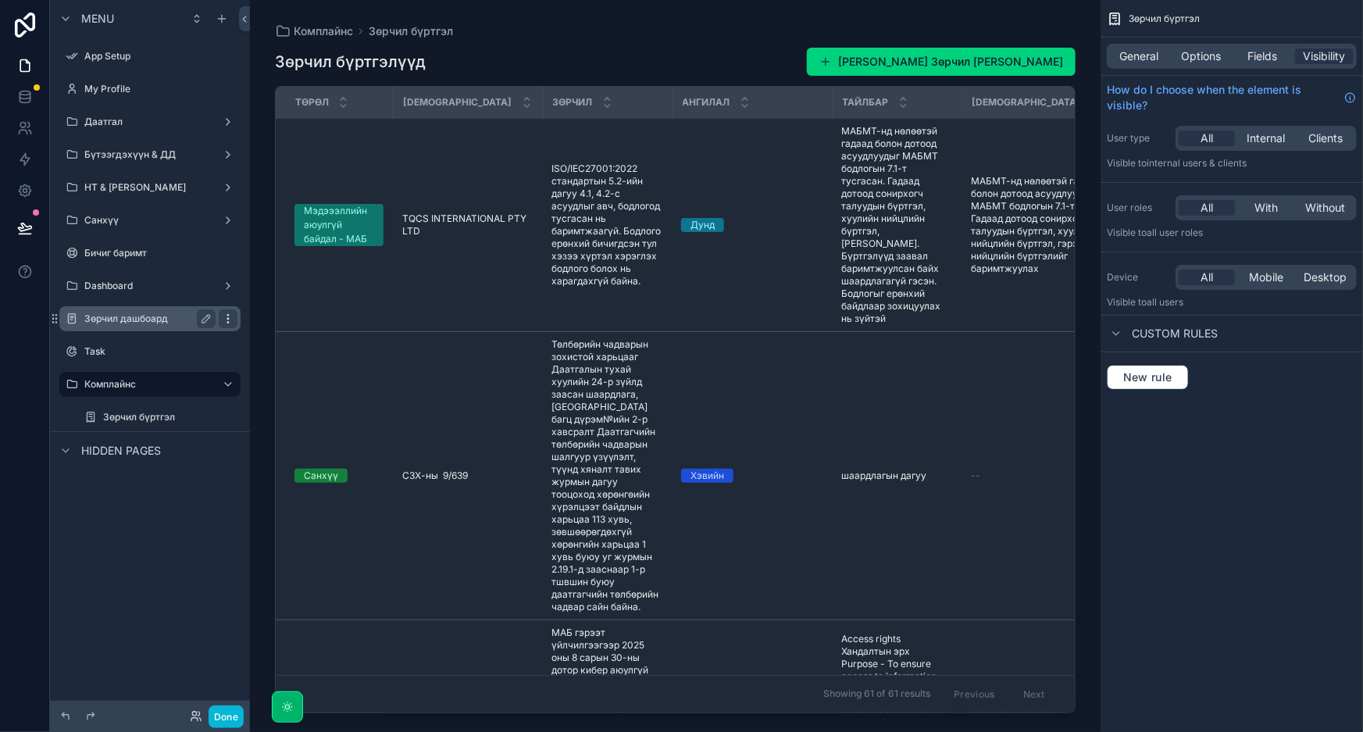
click at [227, 319] on icon "scrollable content" at bounding box center [227, 318] width 1 height 1
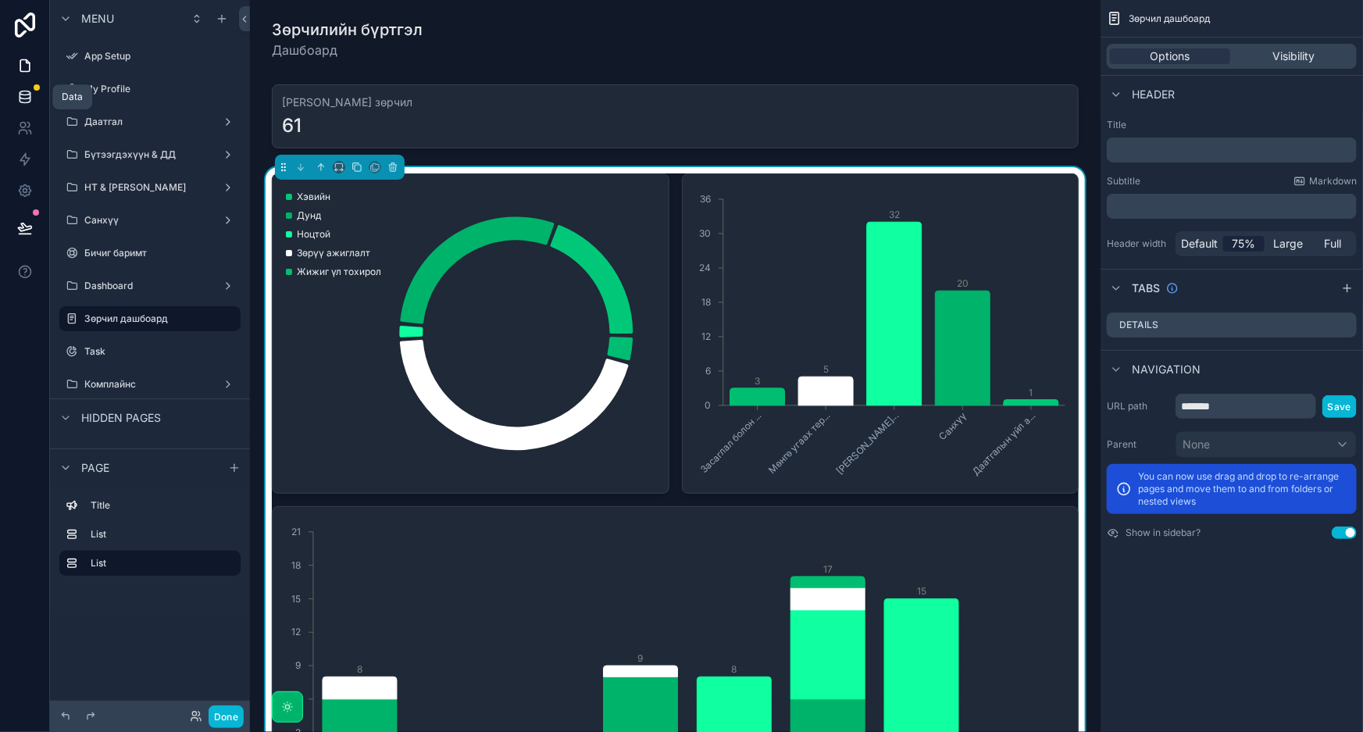
click at [22, 93] on icon at bounding box center [25, 97] width 16 height 16
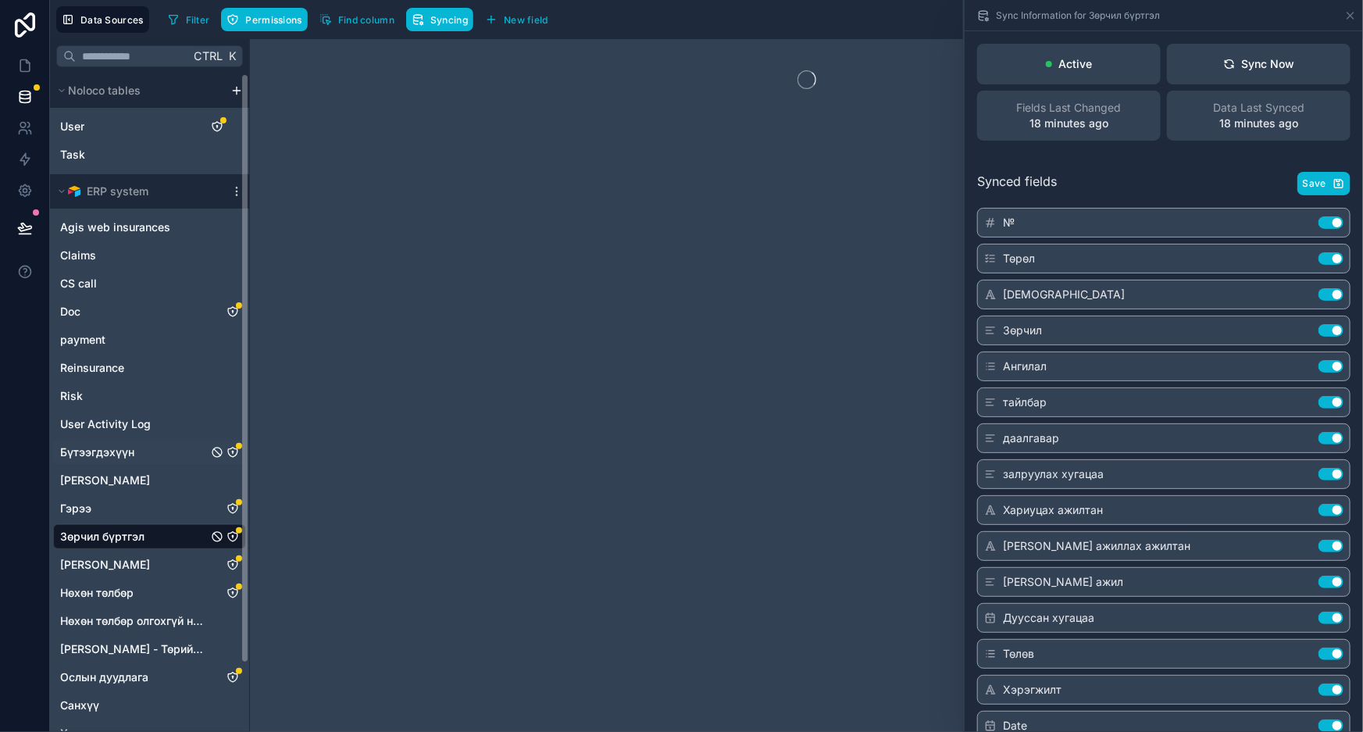
scroll to position [77, 0]
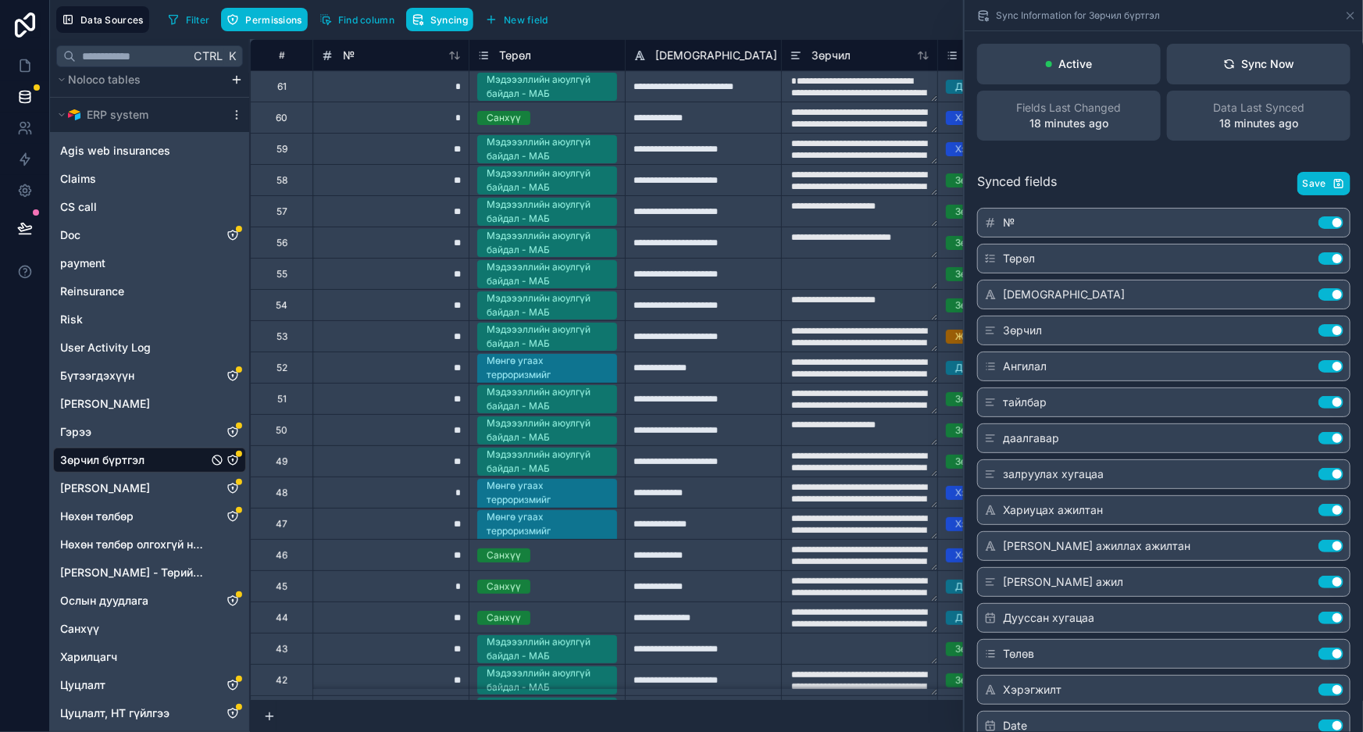
click at [236, 462] on icon "Зөрчил бүртгэл" at bounding box center [232, 459] width 9 height 9
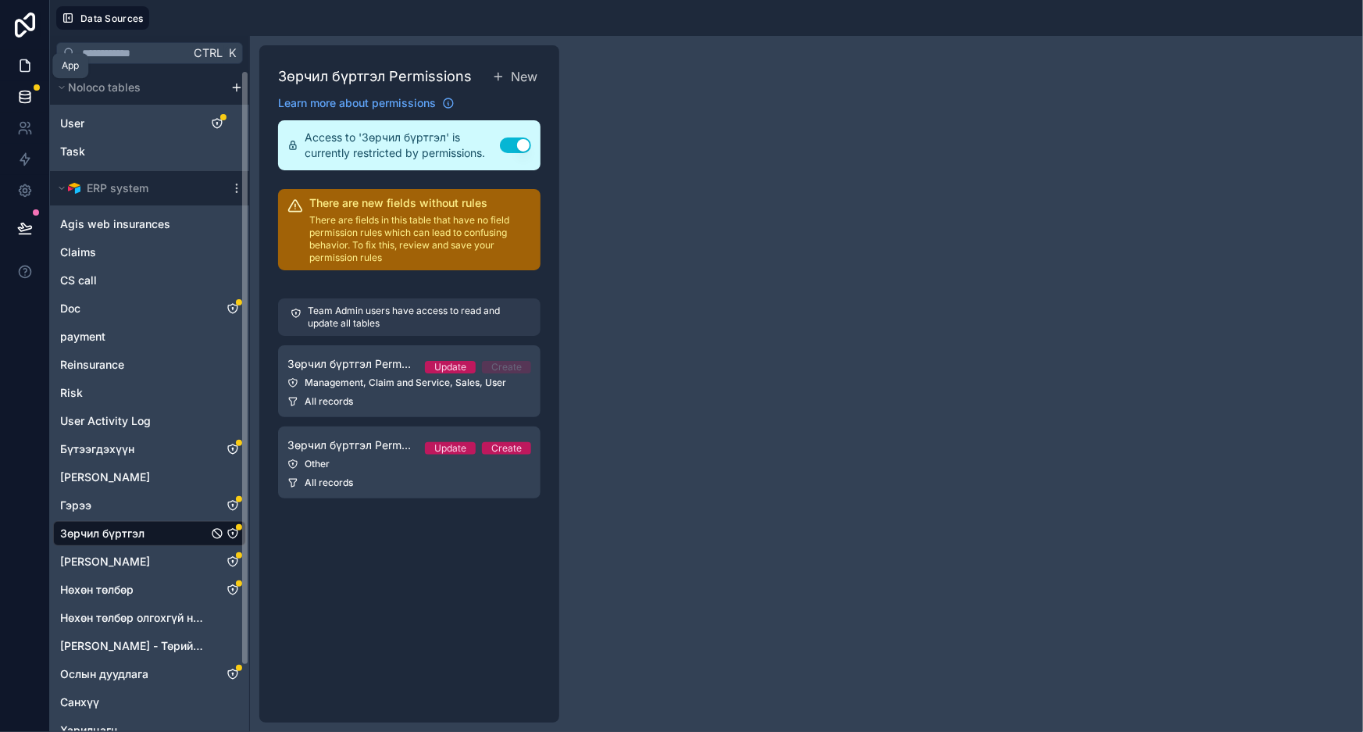
click at [31, 62] on icon at bounding box center [25, 66] width 16 height 16
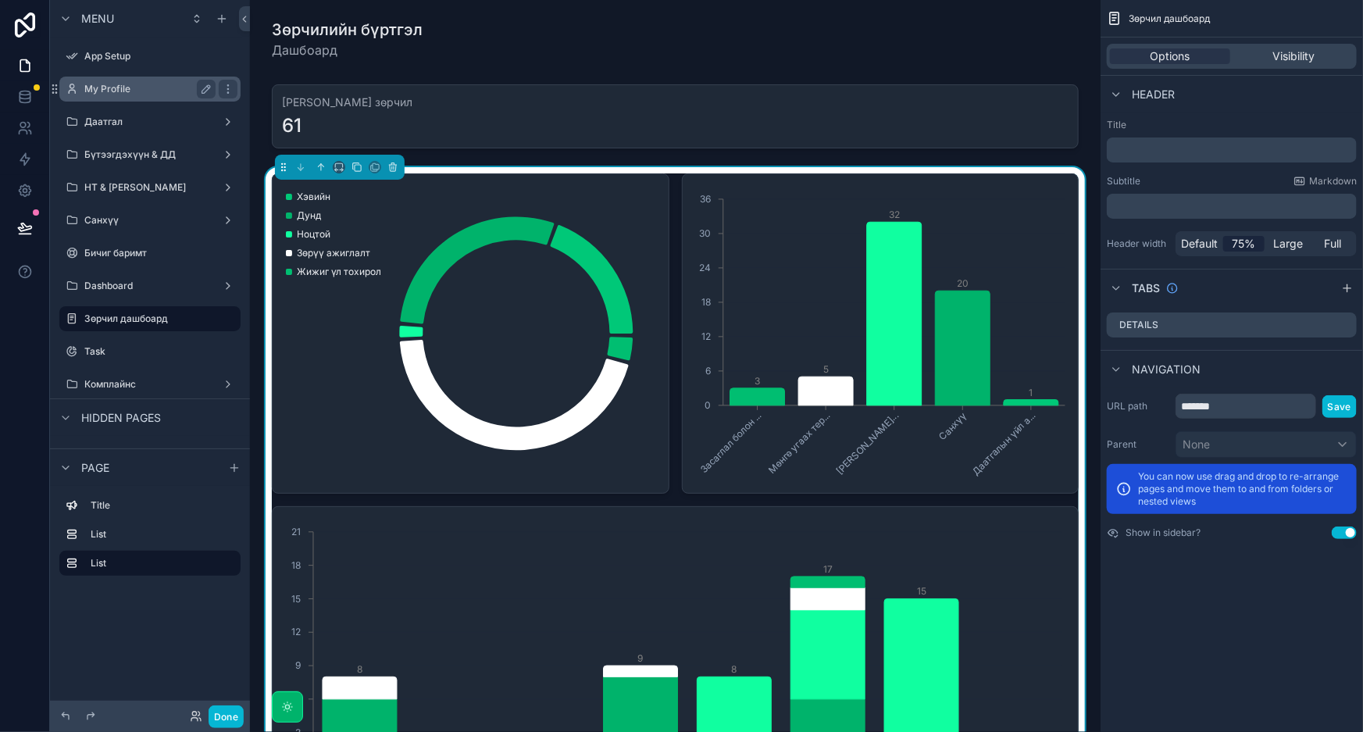
click at [116, 97] on div "My Profile" at bounding box center [149, 89] width 131 height 19
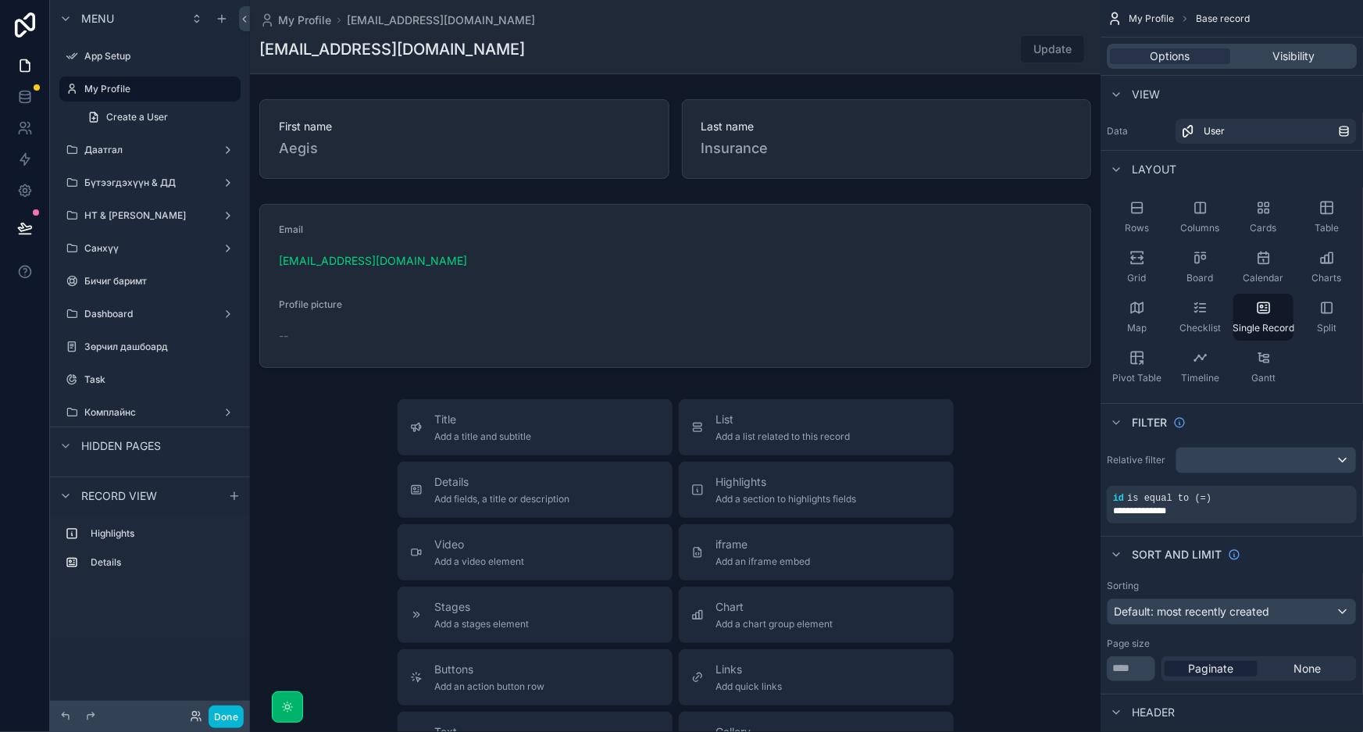
click at [488, 262] on div "scrollable content" at bounding box center [675, 540] width 851 height 1080
click at [1205, 58] on div "Options" at bounding box center [1170, 56] width 120 height 16
click at [859, 59] on div "user@agis.mn Update" at bounding box center [675, 49] width 832 height 30
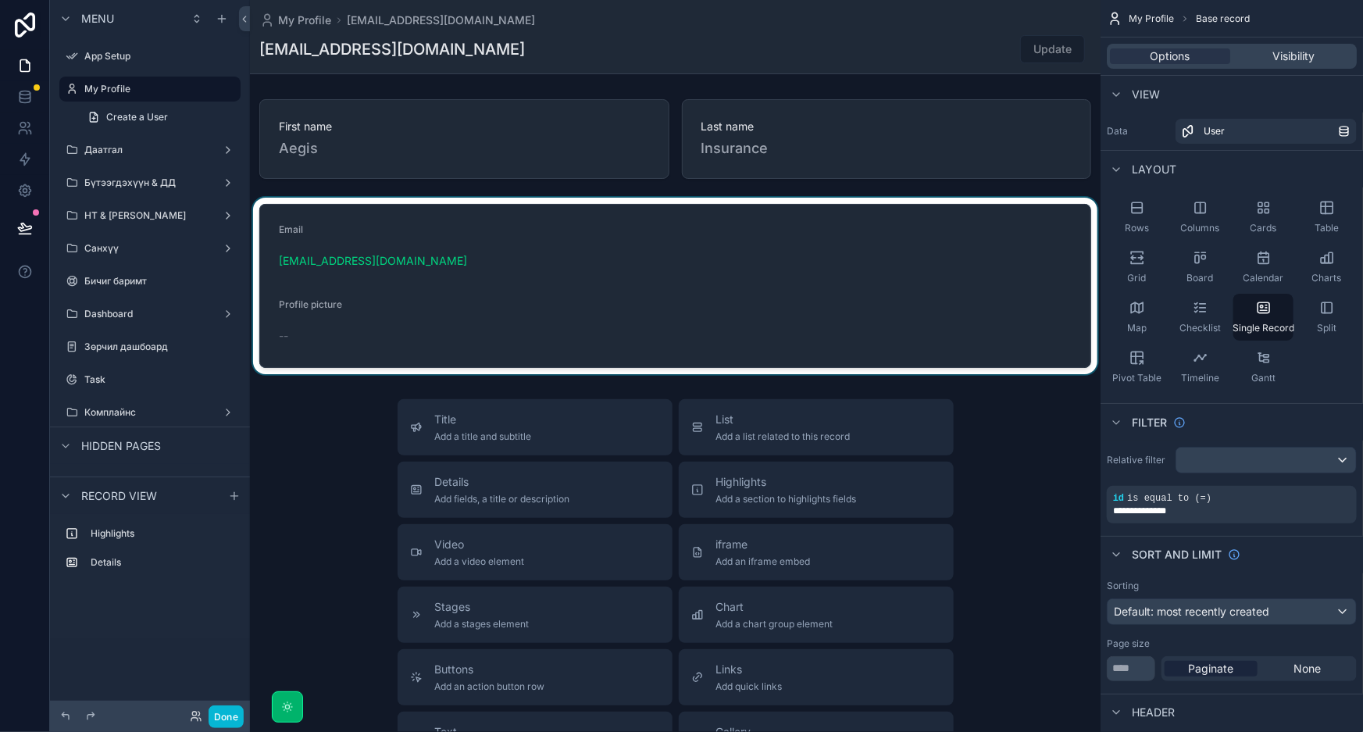
drag, startPoint x: 540, startPoint y: 233, endPoint x: 547, endPoint y: 258, distance: 26.0
click at [547, 258] on div "scrollable content" at bounding box center [675, 286] width 851 height 177
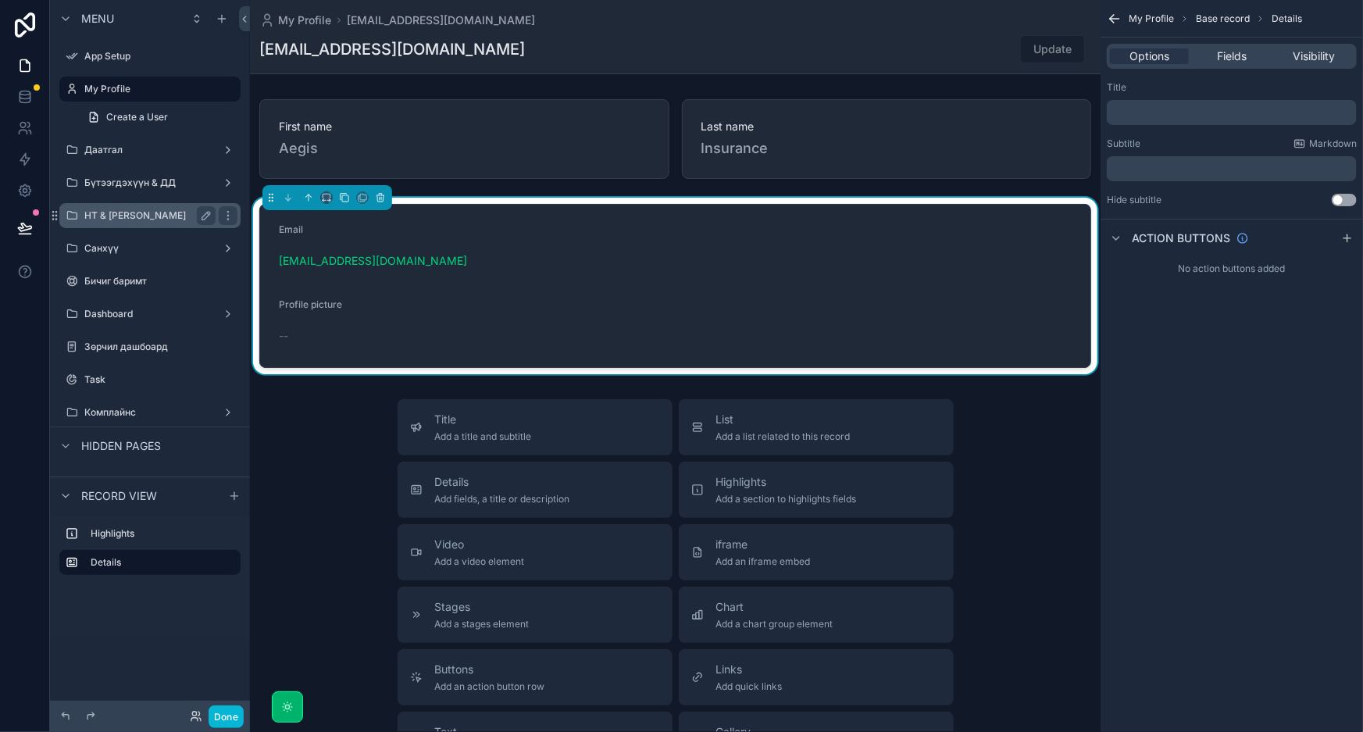
click at [140, 214] on label "НТ & [PERSON_NAME]" at bounding box center [146, 215] width 125 height 12
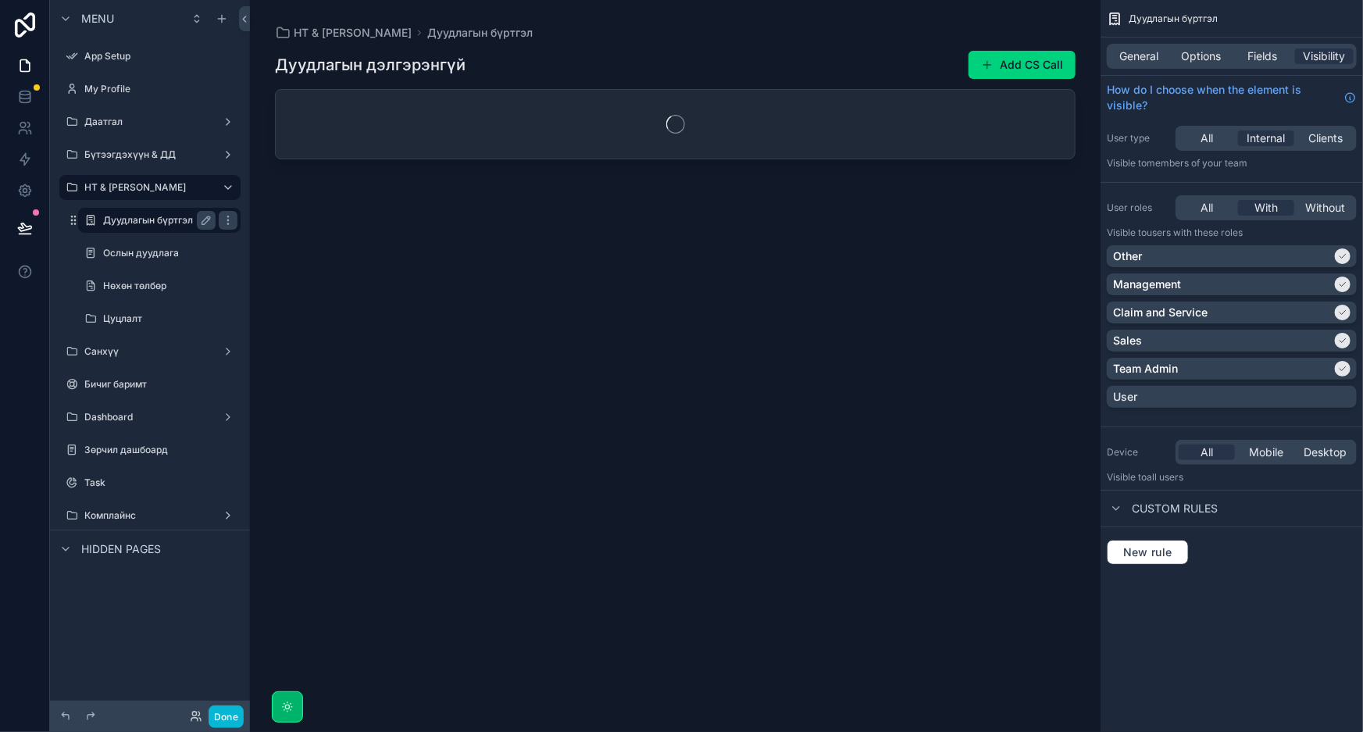
click at [140, 221] on label "Дуудлагын бүртгэл" at bounding box center [156, 220] width 106 height 12
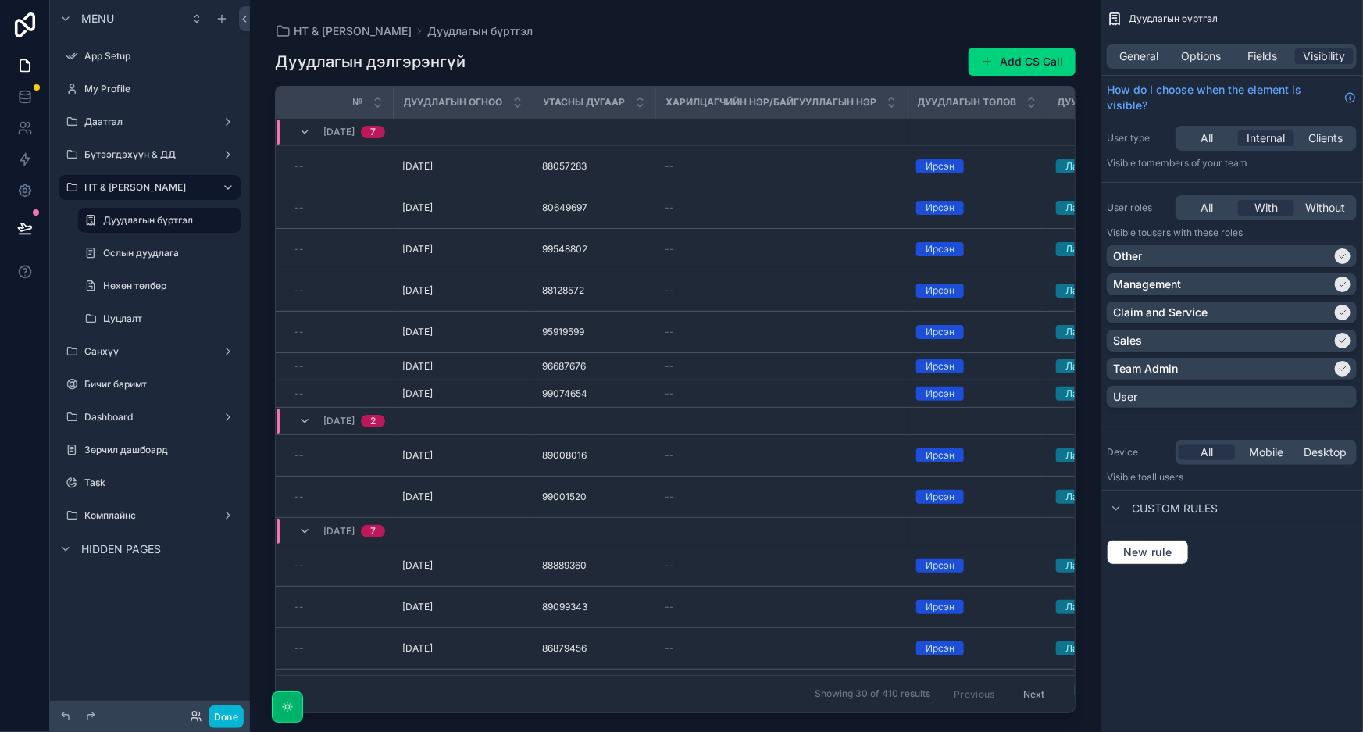
click at [1030, 68] on div "scrollable content" at bounding box center [675, 356] width 851 height 713
click at [1030, 68] on button "Add CS Call" at bounding box center [1022, 62] width 107 height 28
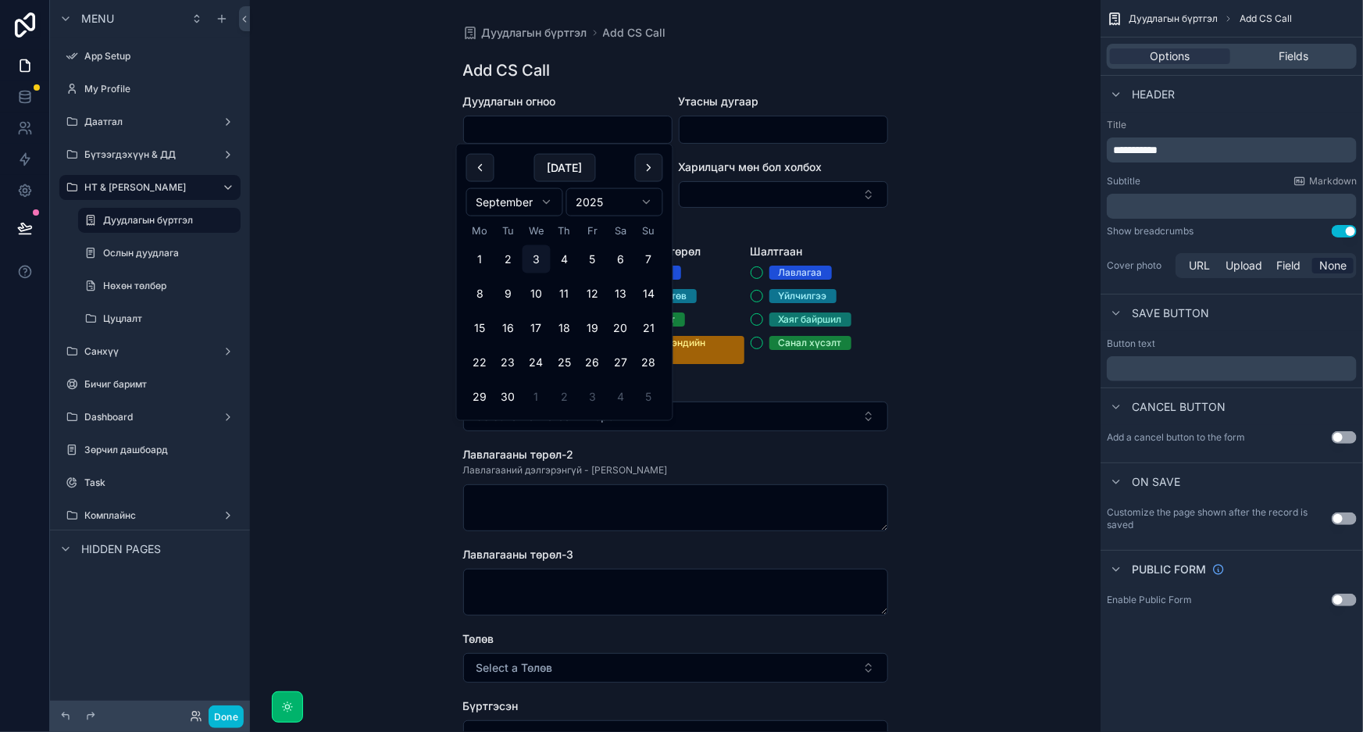
click at [633, 130] on input "scrollable content" at bounding box center [568, 130] width 208 height 22
click at [529, 258] on button "3" at bounding box center [537, 259] width 28 height 28
click at [538, 295] on button "10" at bounding box center [537, 294] width 28 height 28
type input "**********"
click at [768, 127] on input "scrollable content" at bounding box center [784, 130] width 208 height 22
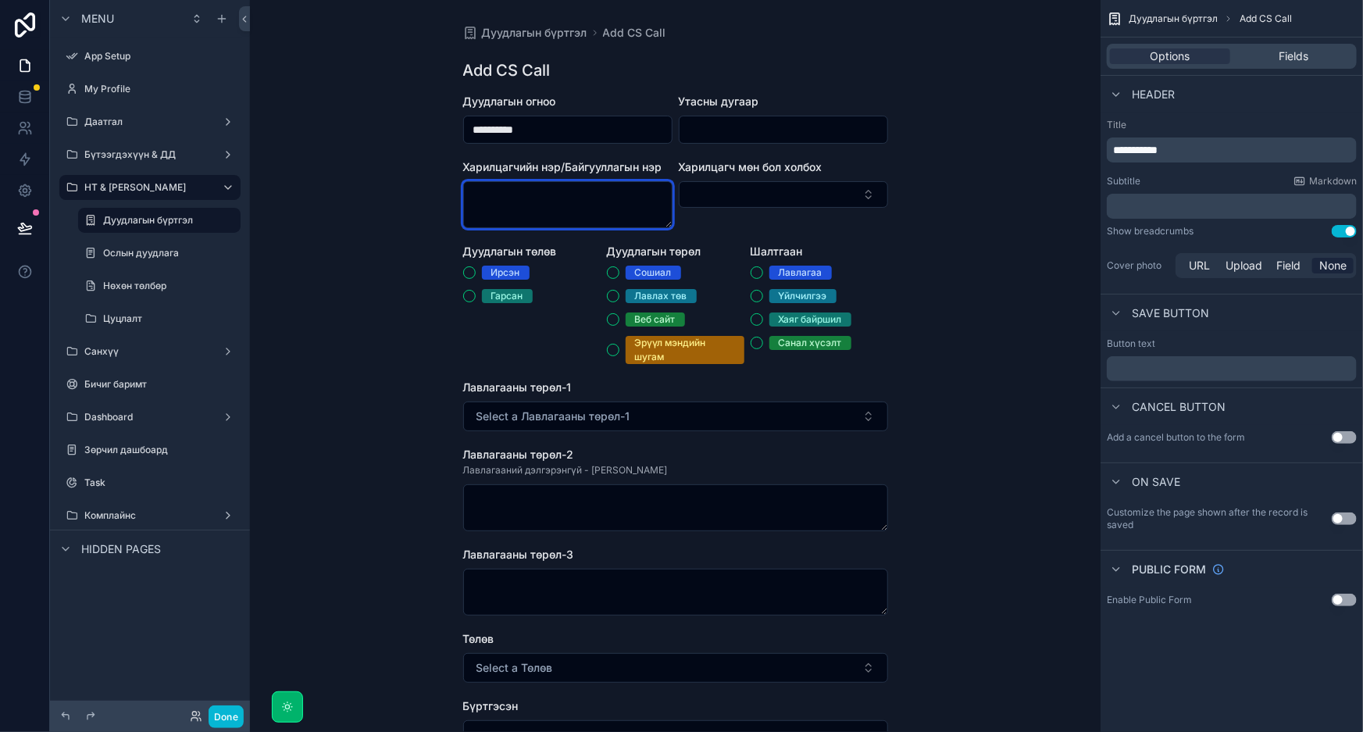
click at [595, 202] on textarea "scrollable content" at bounding box center [567, 204] width 209 height 47
click at [855, 130] on input "scrollable content" at bounding box center [784, 130] width 208 height 22
click at [614, 209] on textarea "scrollable content" at bounding box center [567, 204] width 209 height 47
click at [730, 130] on input "scrollable content" at bounding box center [784, 130] width 208 height 22
click at [766, 187] on button "Select Button" at bounding box center [783, 194] width 209 height 27
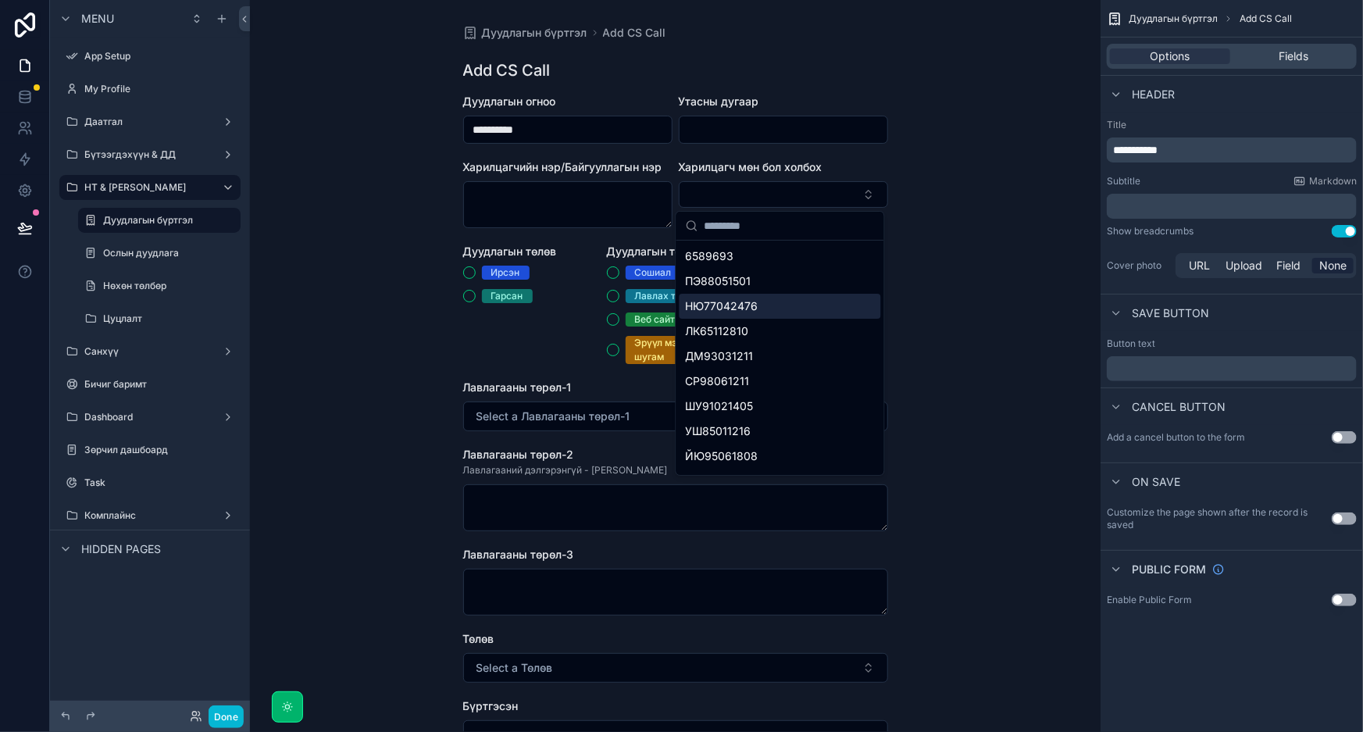
click at [962, 232] on div "**********" at bounding box center [675, 366] width 851 height 732
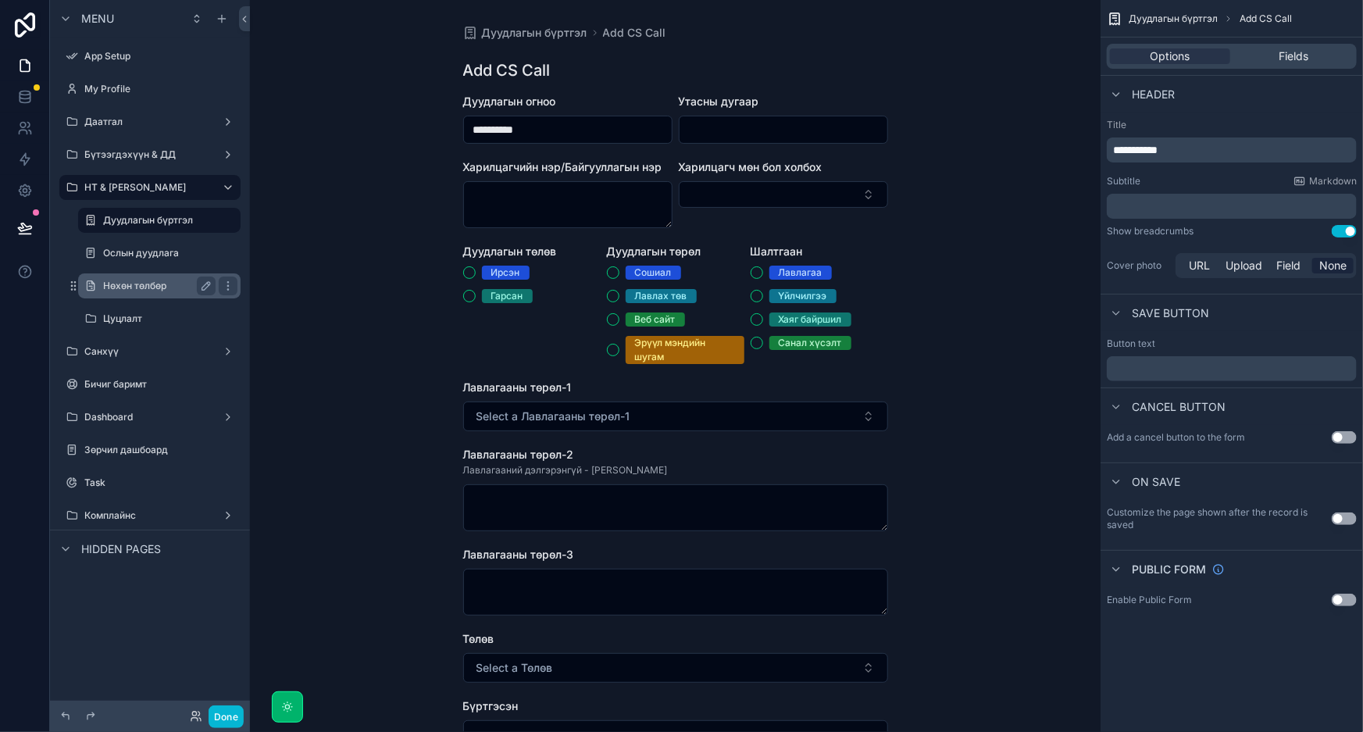
drag, startPoint x: 159, startPoint y: 224, endPoint x: 158, endPoint y: 283, distance: 58.6
click at [159, 224] on label "Дуудлагын бүртгэл" at bounding box center [167, 220] width 128 height 12
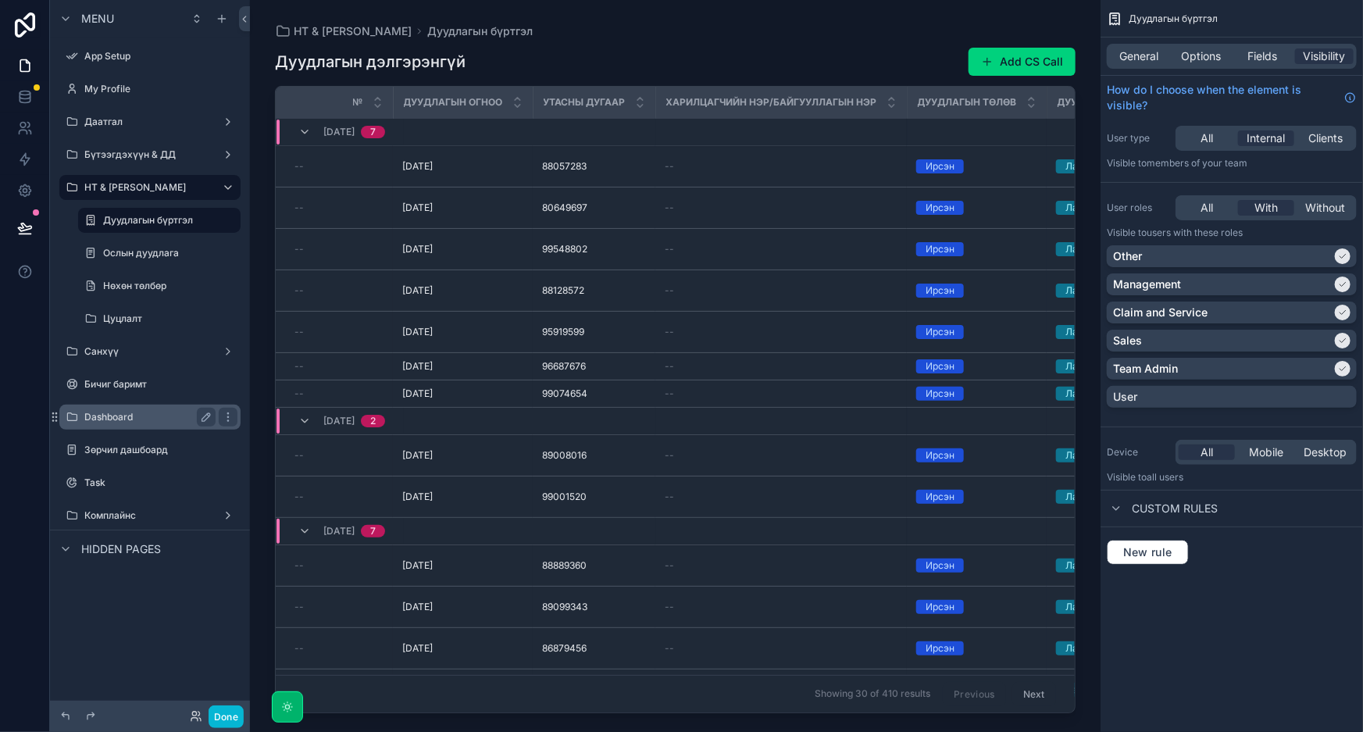
click at [168, 417] on label "Dashboard" at bounding box center [146, 417] width 125 height 12
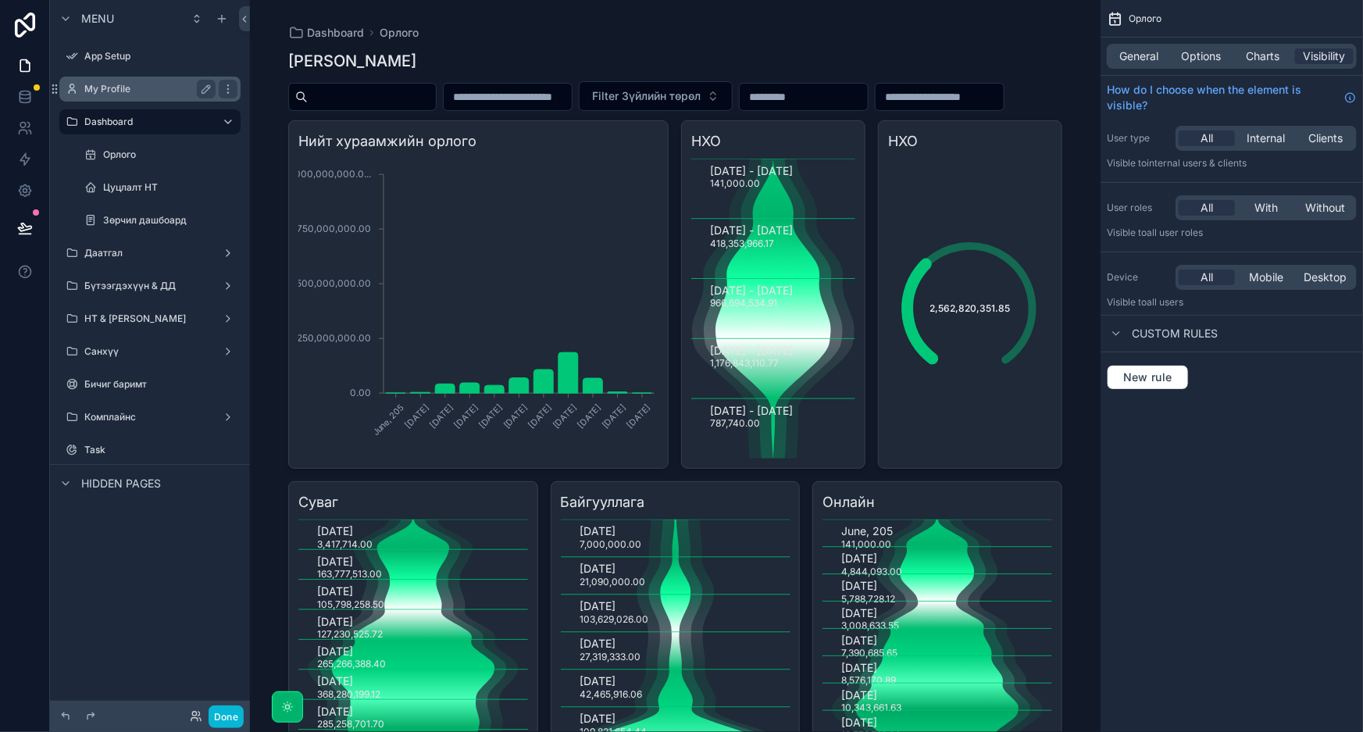
click at [95, 95] on div "My Profile" at bounding box center [149, 89] width 131 height 19
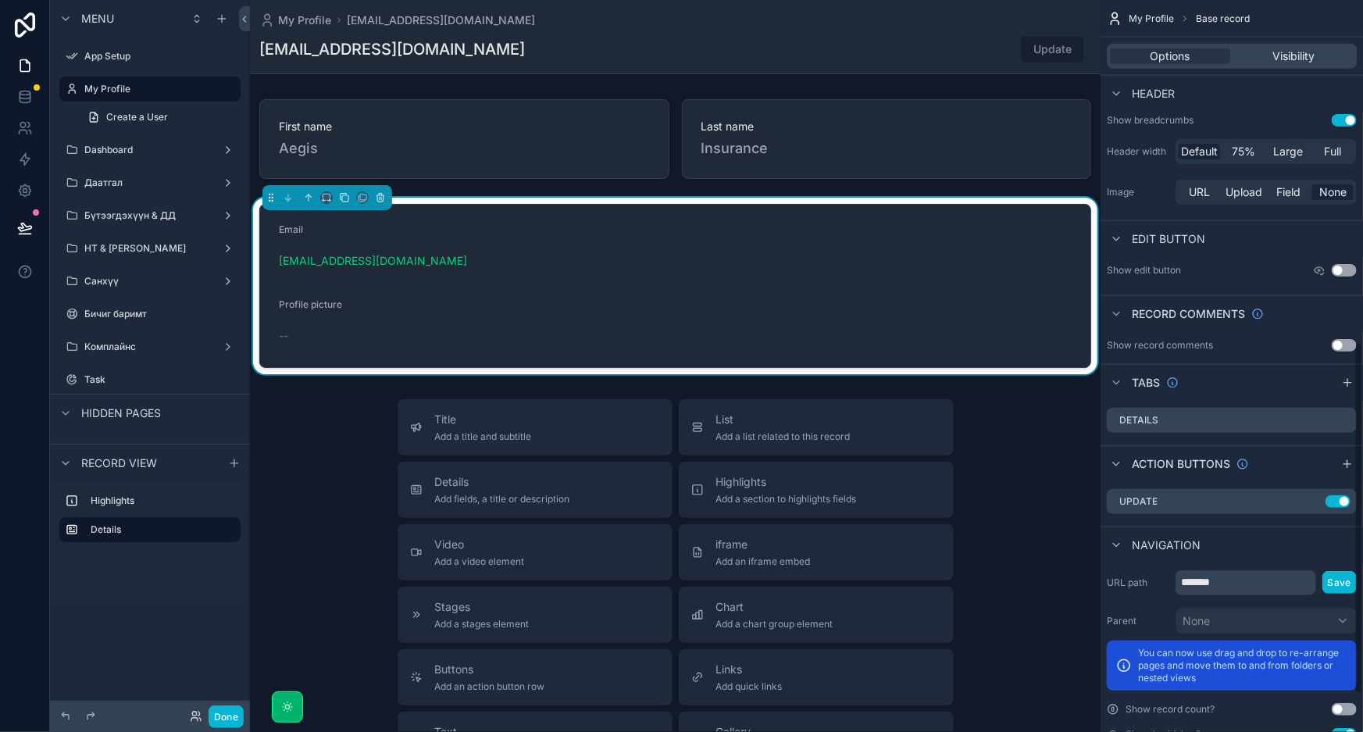
scroll to position [788, 0]
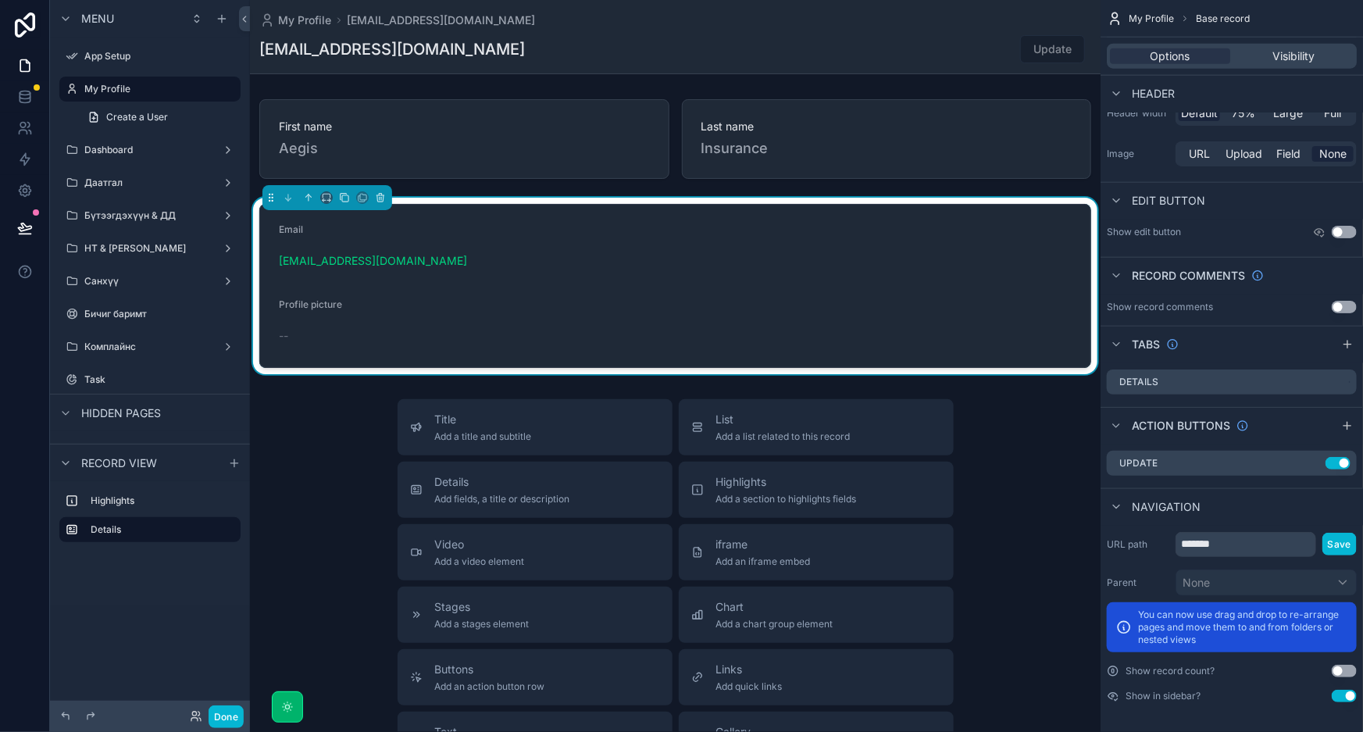
click at [539, 335] on div "scrollable content" at bounding box center [675, 540] width 851 height 1080
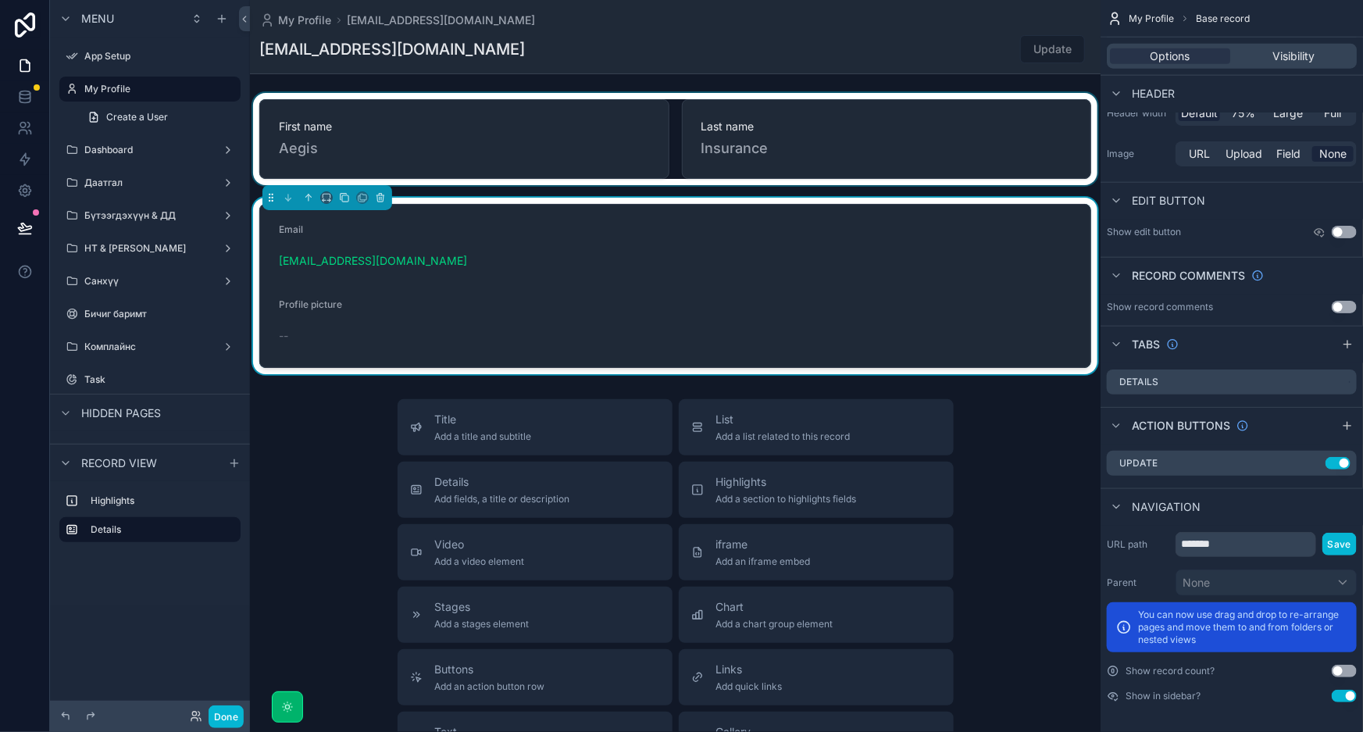
click at [933, 153] on div "scrollable content" at bounding box center [675, 139] width 851 height 92
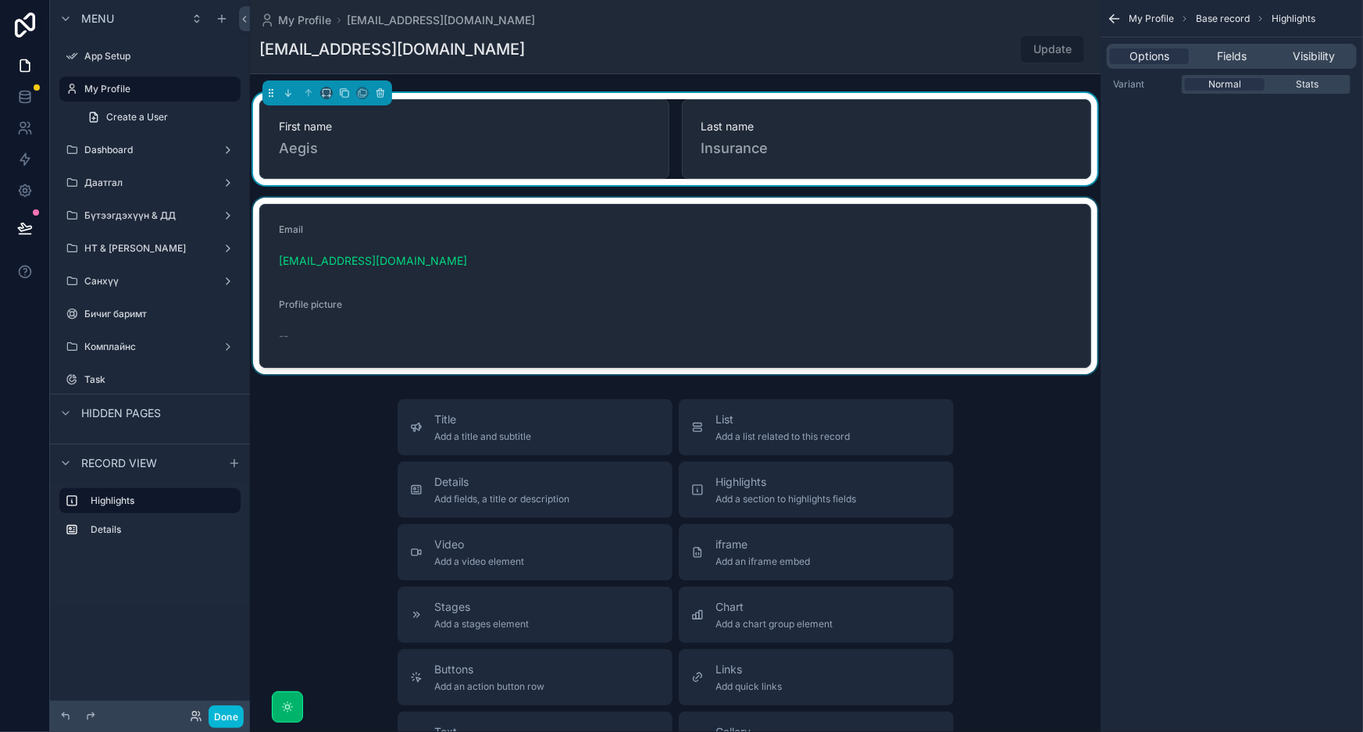
click at [784, 289] on div "scrollable content" at bounding box center [675, 286] width 851 height 177
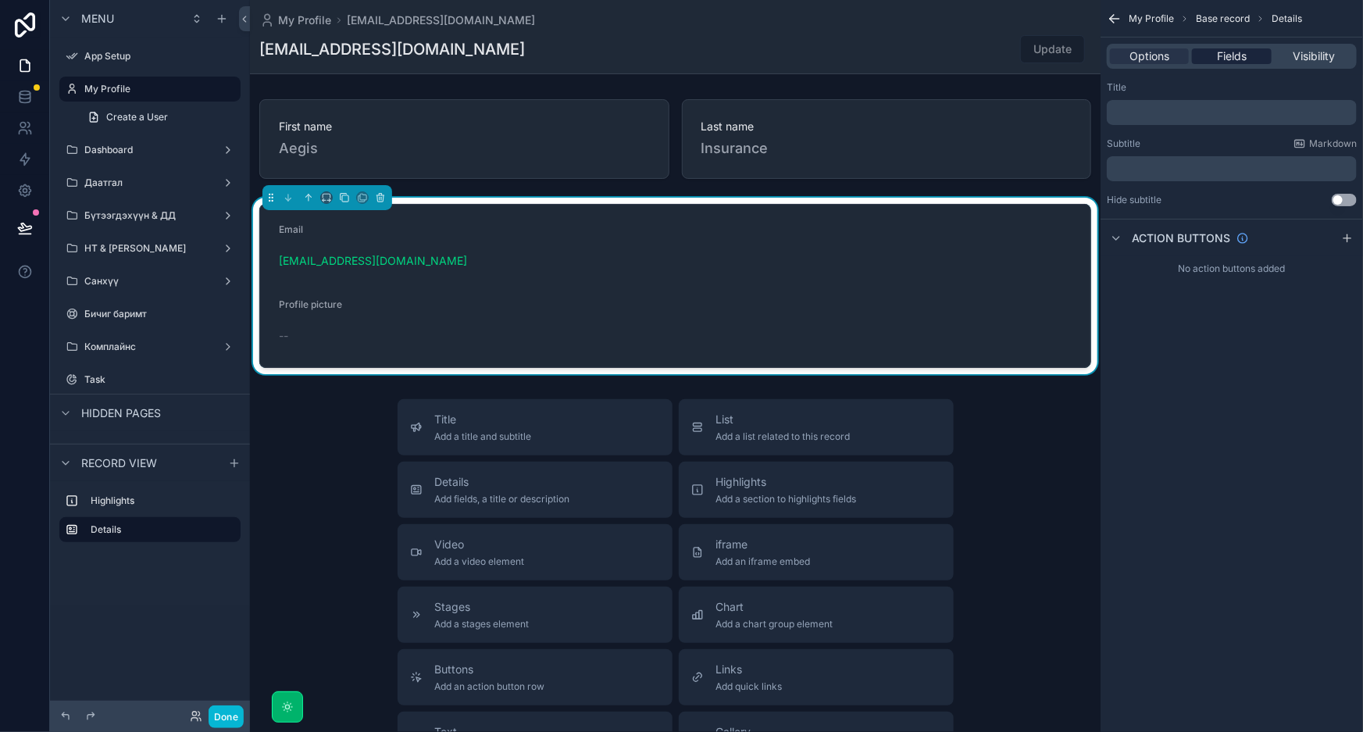
click at [1229, 60] on span "Fields" at bounding box center [1232, 56] width 30 height 16
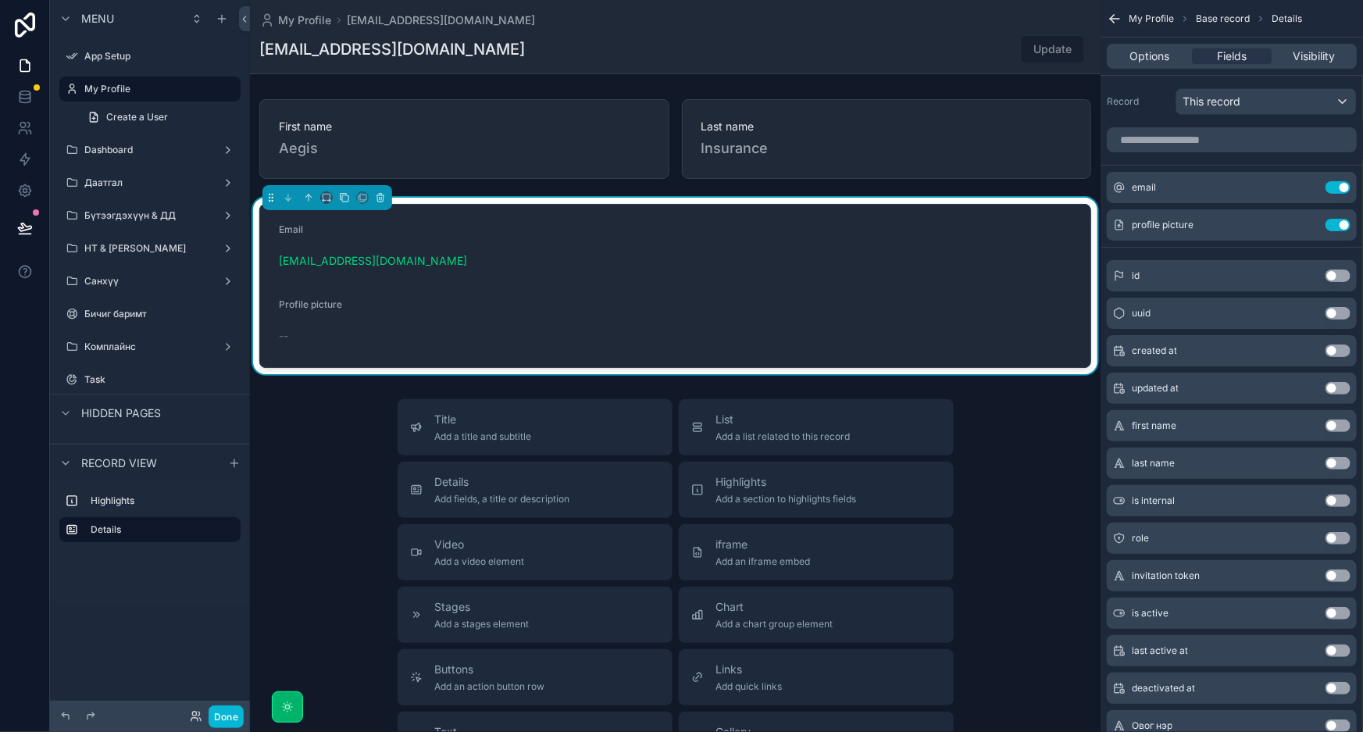
click at [1334, 534] on button "Use setting" at bounding box center [1338, 538] width 25 height 12
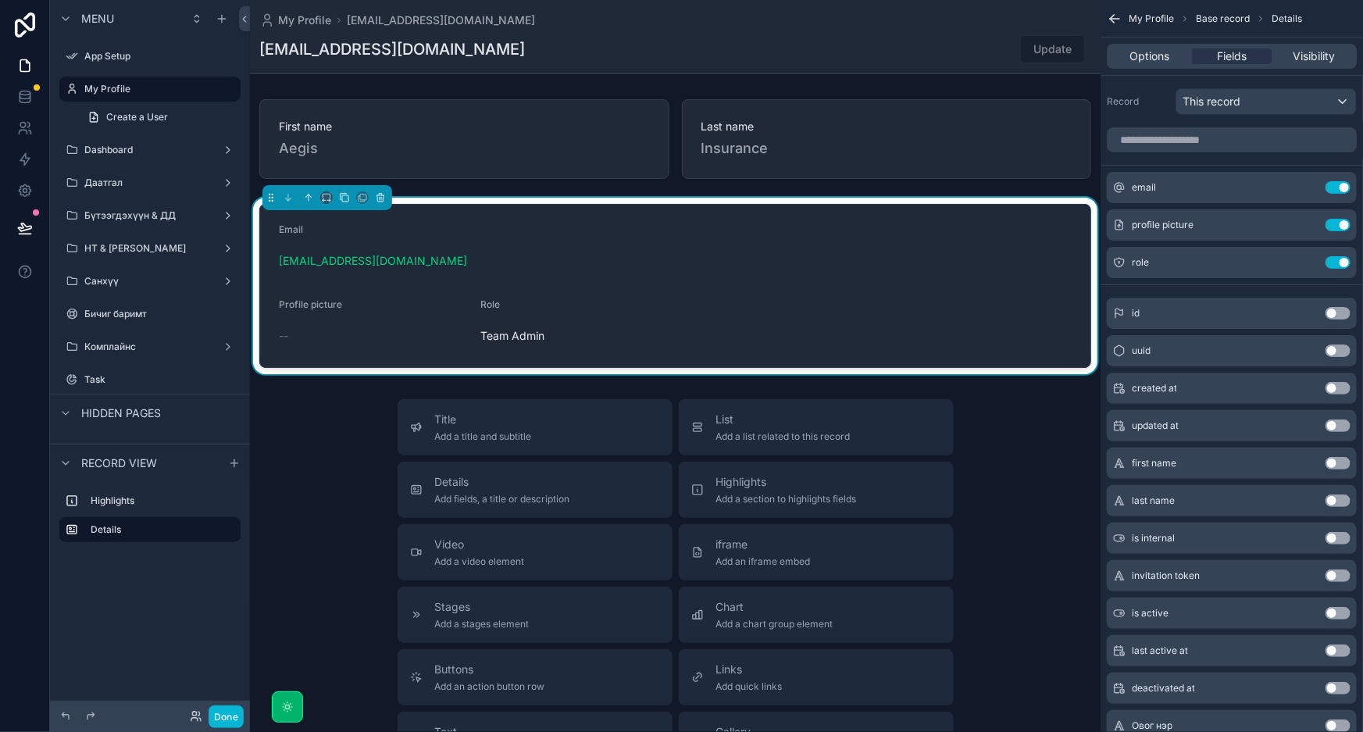
click at [1335, 534] on button "Use setting" at bounding box center [1338, 538] width 25 height 12
click at [1328, 219] on button "Use setting" at bounding box center [1338, 225] width 25 height 12
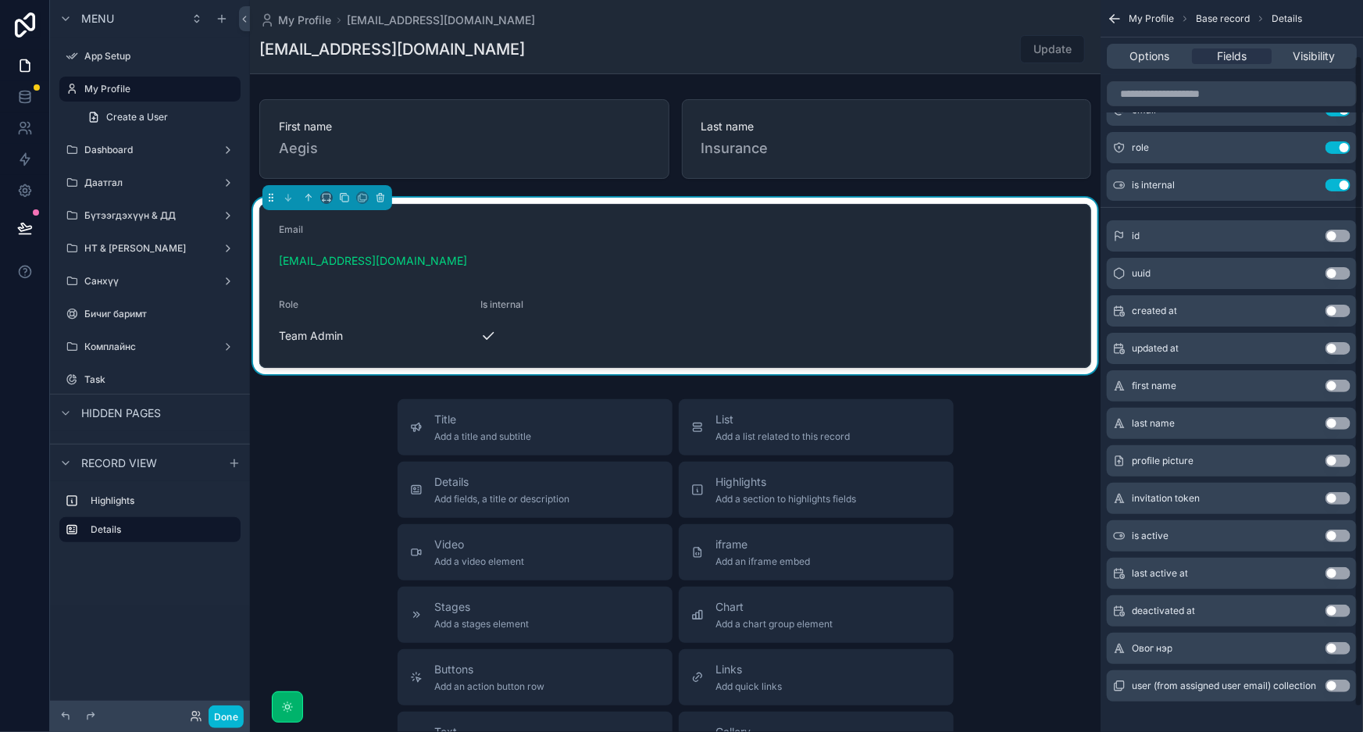
scroll to position [89, 0]
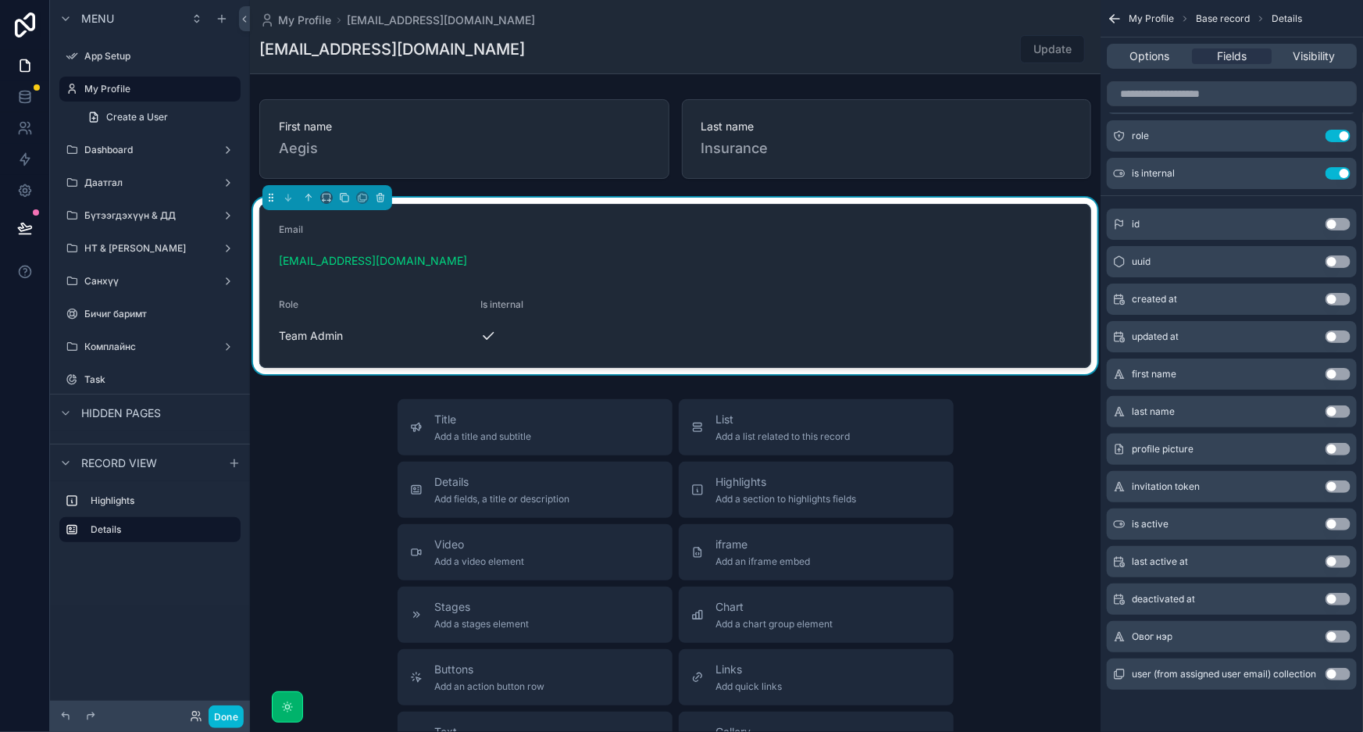
click at [1331, 522] on button "Use setting" at bounding box center [1338, 524] width 25 height 12
click at [1335, 635] on button "Use setting" at bounding box center [1338, 636] width 25 height 12
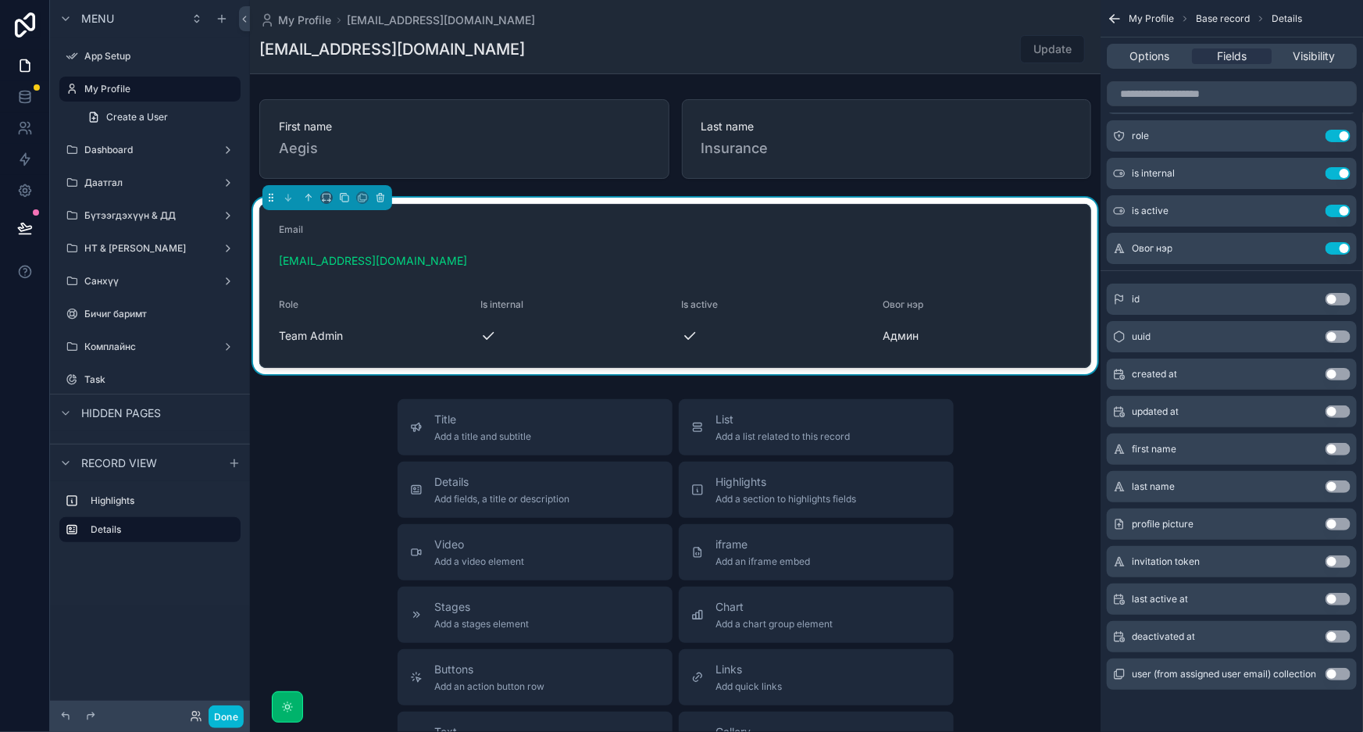
click at [1052, 435] on div "Title Add a title and subtitle List Add a list related to this record Details A…" at bounding box center [675, 677] width 851 height 556
click at [29, 67] on icon at bounding box center [24, 66] width 9 height 12
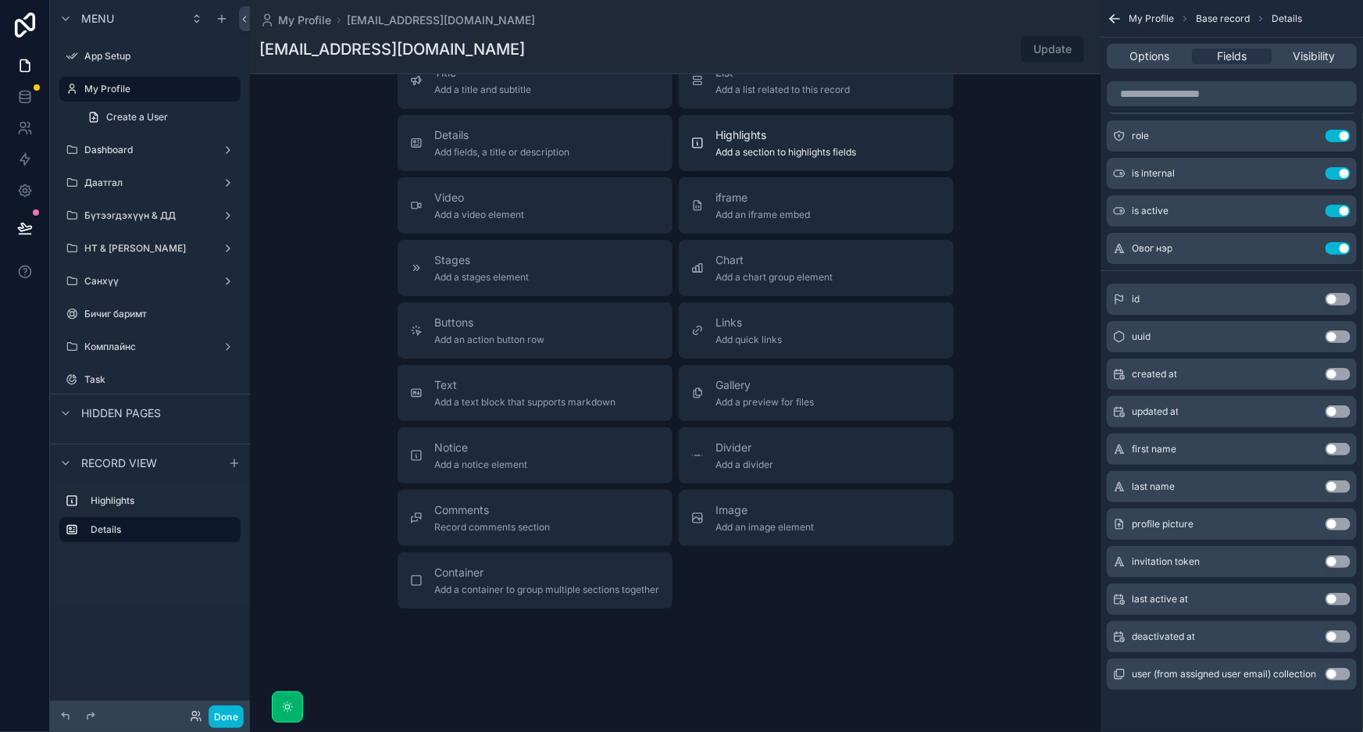
scroll to position [0, 0]
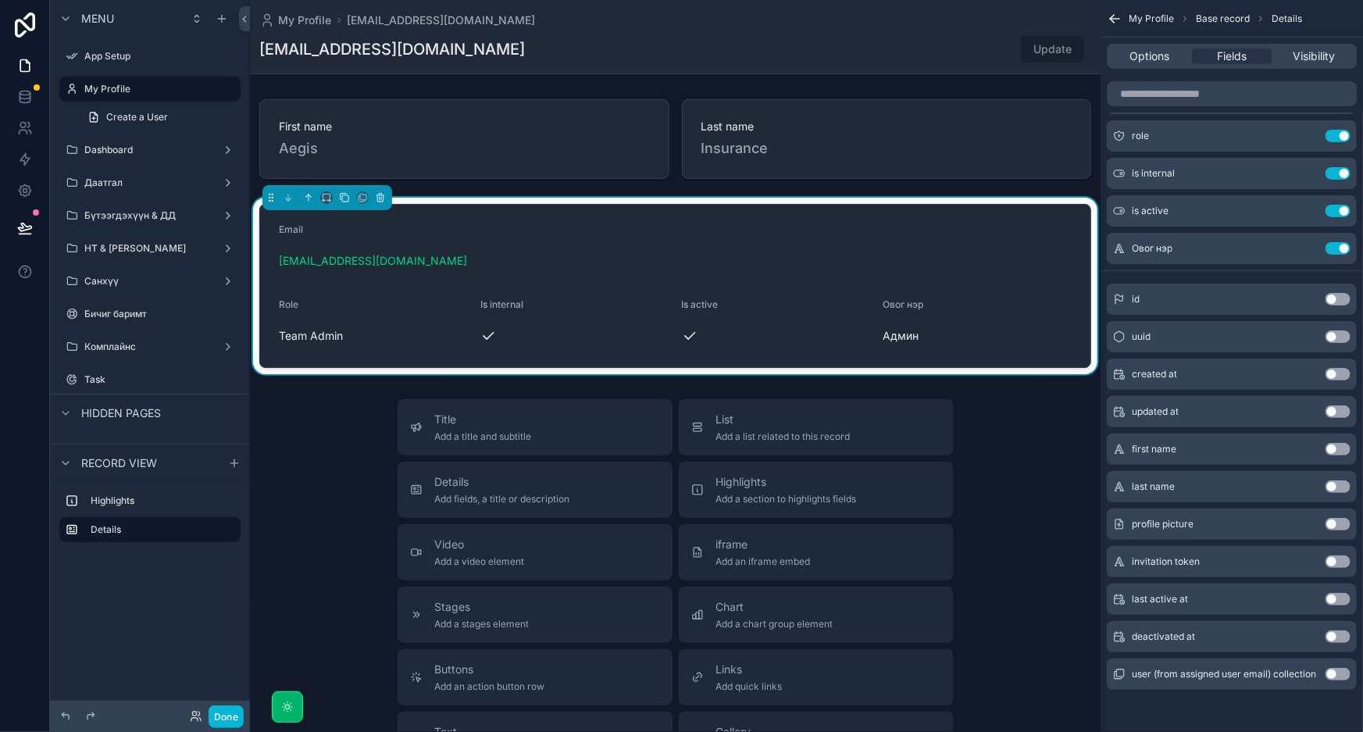
click at [617, 55] on div "user@agis.mn Update" at bounding box center [675, 49] width 832 height 30
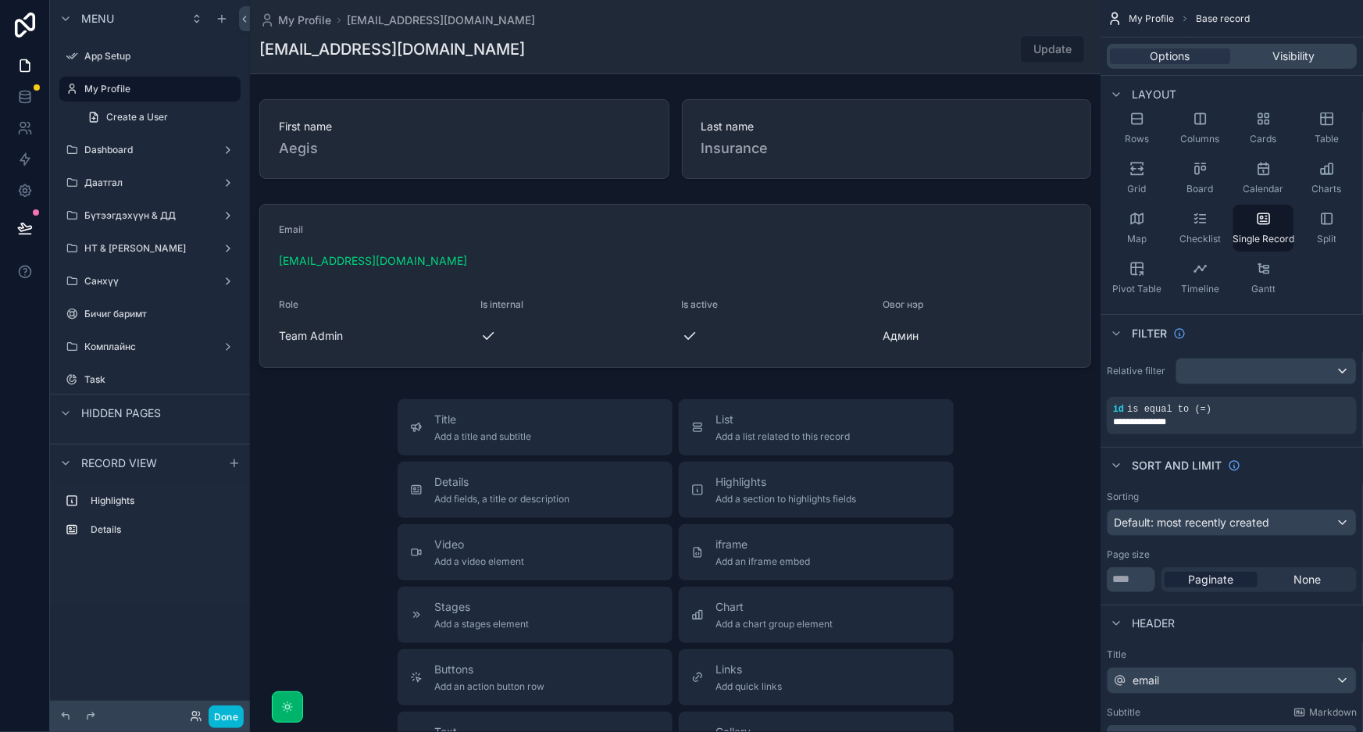
click at [333, 422] on div "Title Add a title and subtitle List Add a list related to this record Details A…" at bounding box center [675, 677] width 851 height 556
click at [666, 390] on div "My Profile user@agis.mn user@agis.mn Update First name Aegis Last name Insuranc…" at bounding box center [675, 540] width 851 height 1080
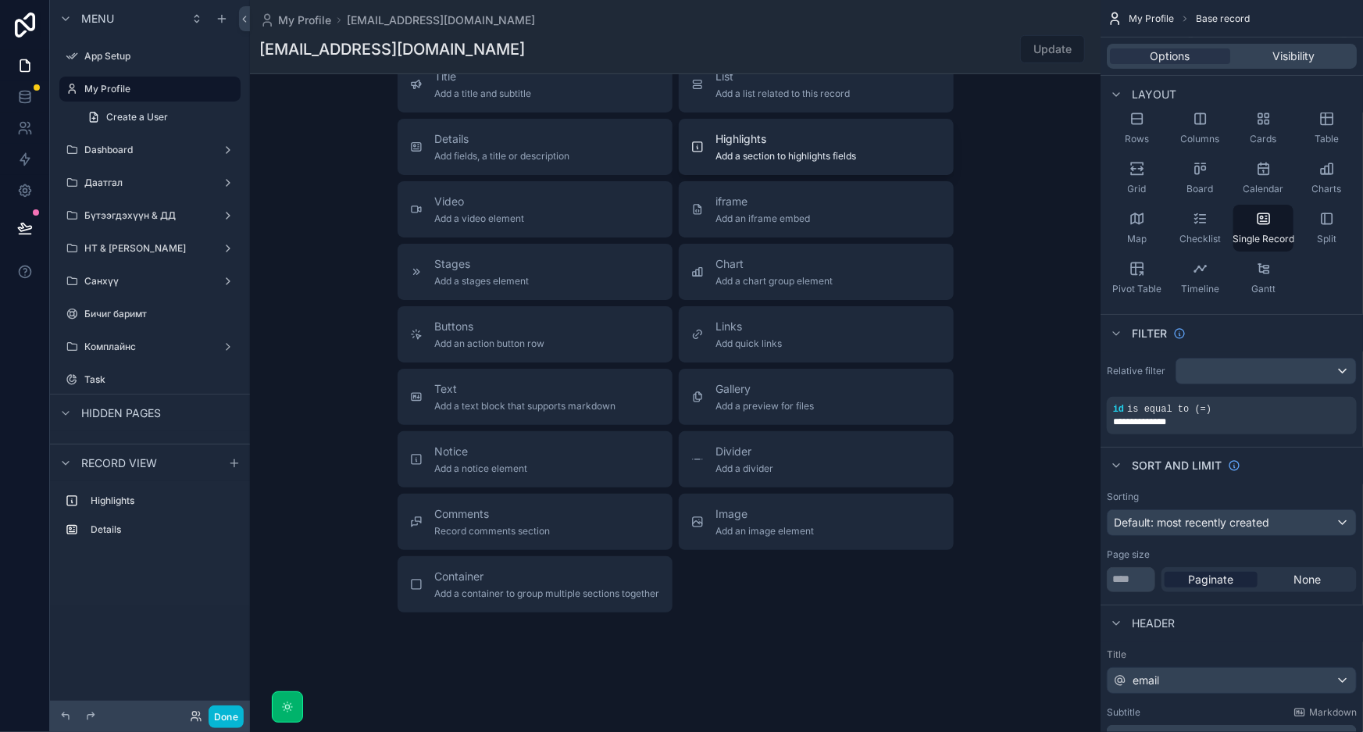
scroll to position [347, 0]
click at [727, 626] on div "My Profile user@agis.mn user@agis.mn Update First name Aegis Last name Insuranc…" at bounding box center [675, 193] width 851 height 1080
click at [972, 644] on div "My Profile user@agis.mn user@agis.mn Update First name Aegis Last name Insuranc…" at bounding box center [675, 193] width 851 height 1080
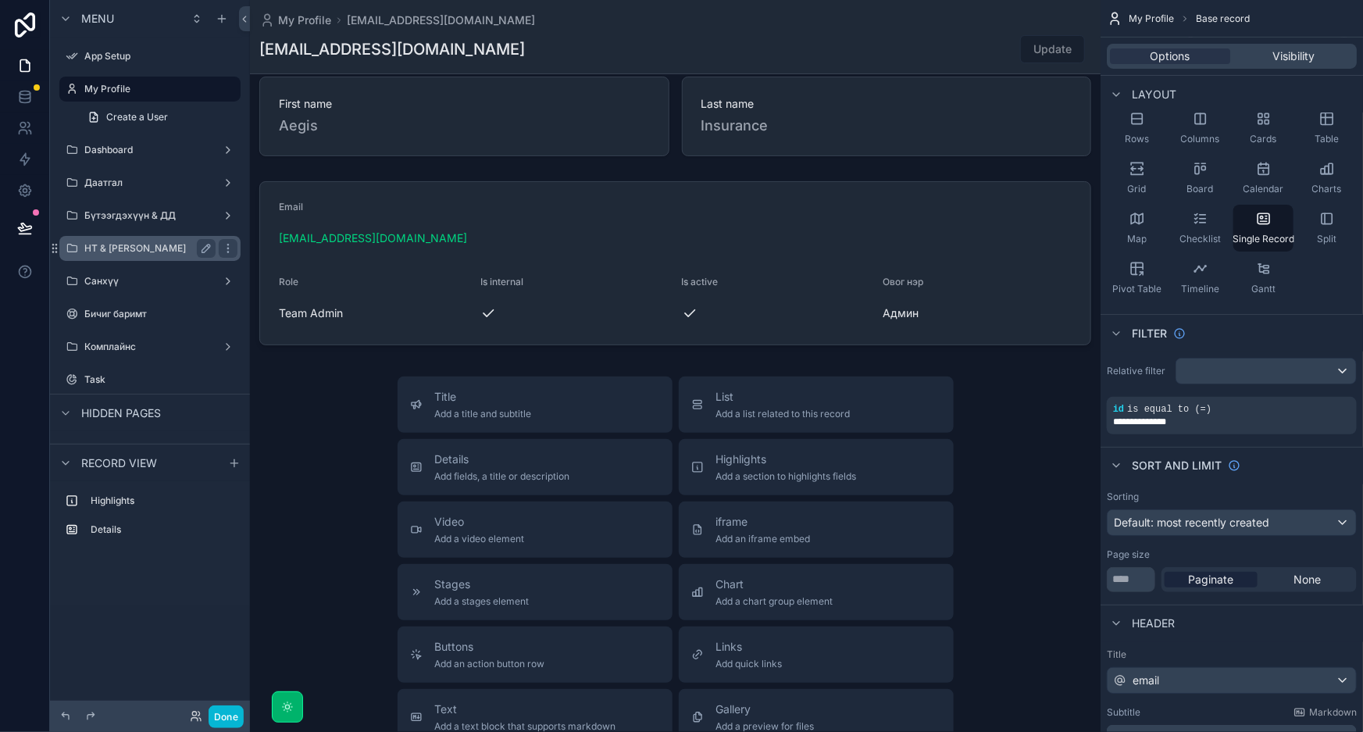
scroll to position [0, 0]
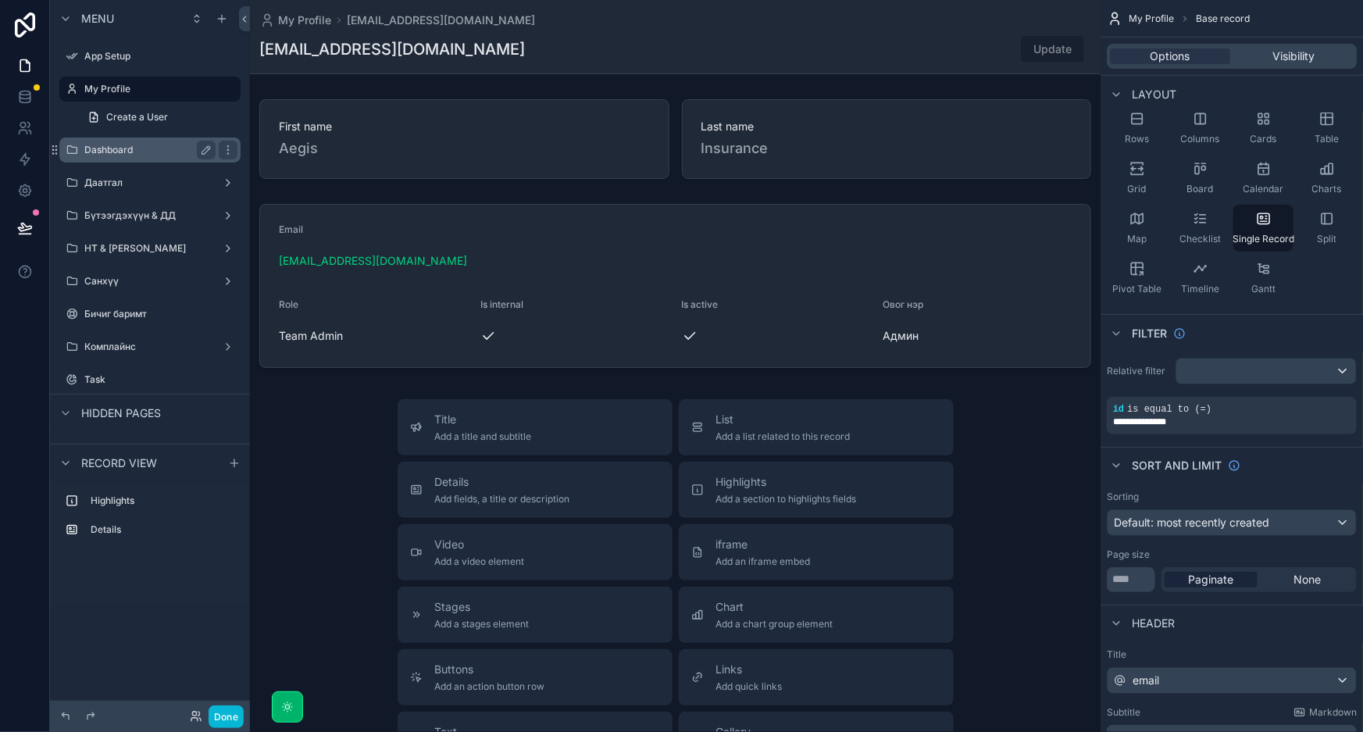
click at [128, 152] on label "Dashboard" at bounding box center [146, 150] width 125 height 12
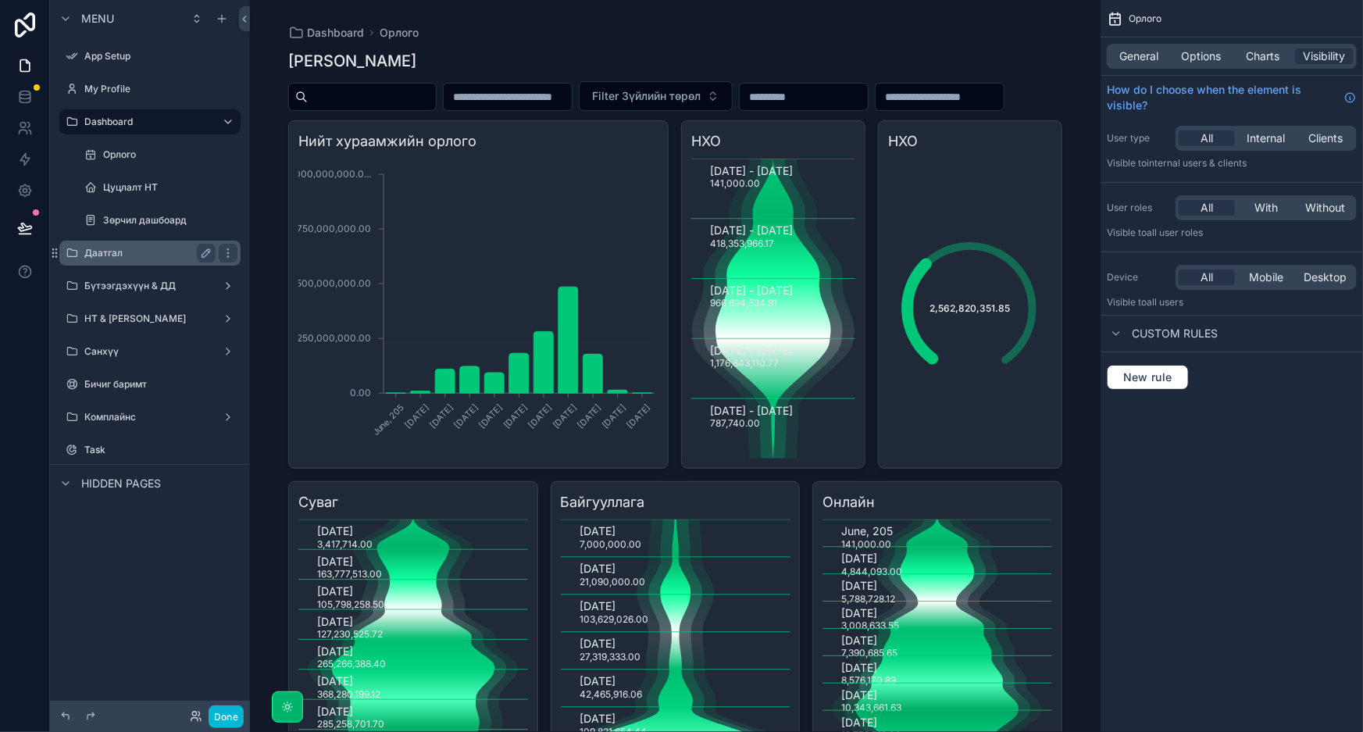
click at [132, 244] on div "Даатгал" at bounding box center [149, 253] width 131 height 19
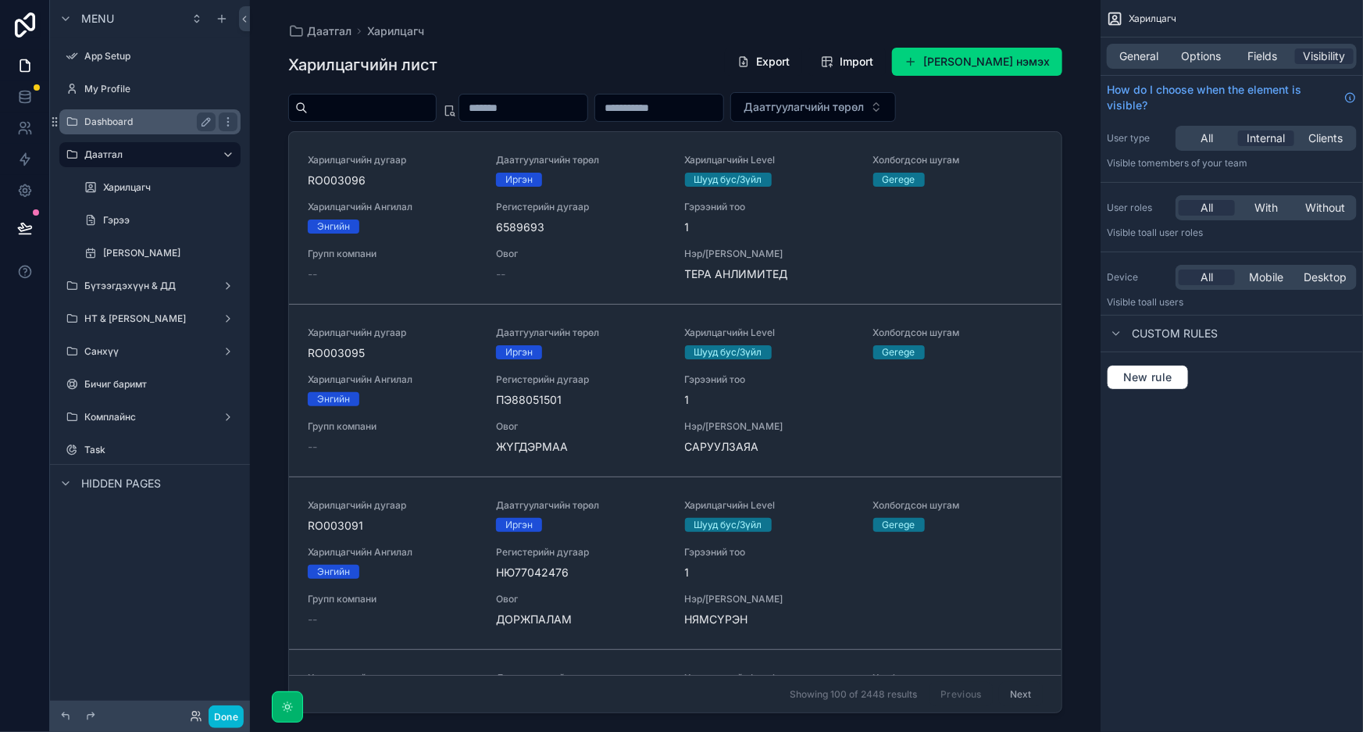
click at [136, 116] on label "Dashboard" at bounding box center [146, 122] width 125 height 12
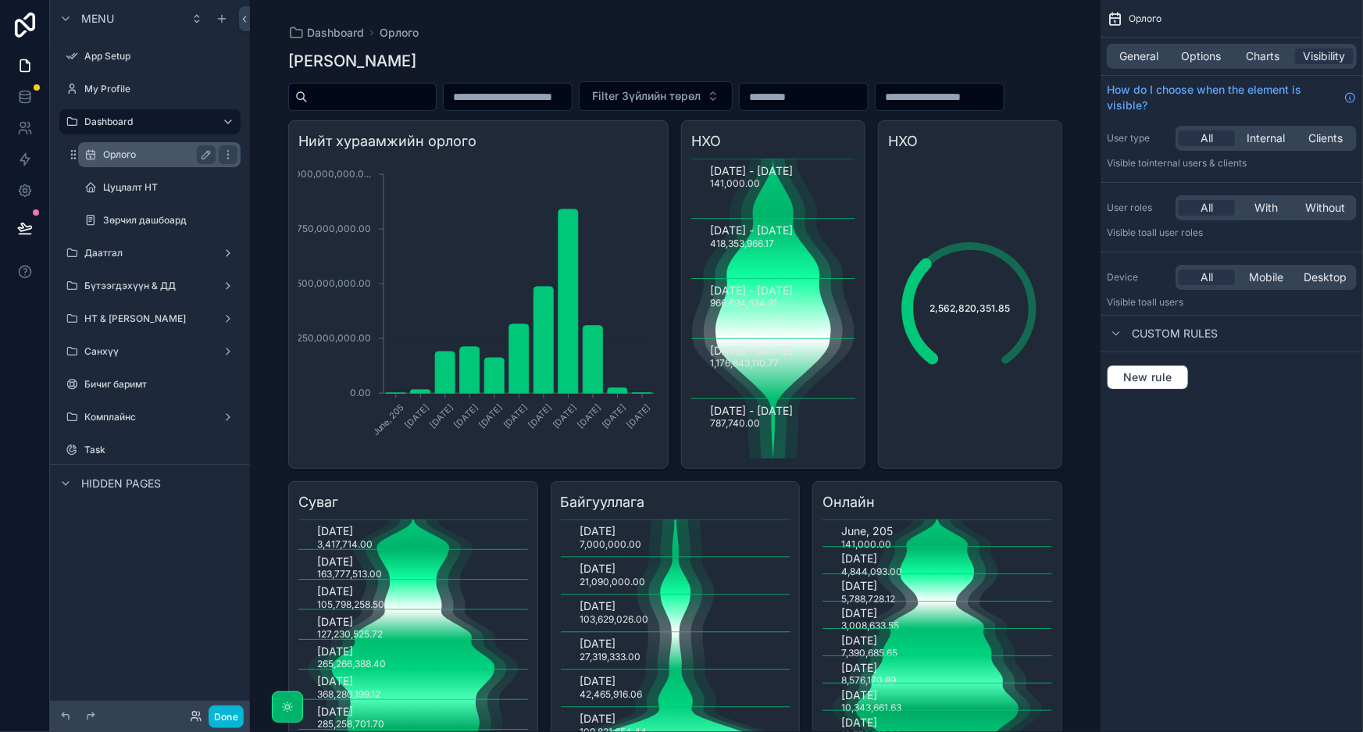
click at [137, 148] on label "Орлого" at bounding box center [156, 154] width 106 height 12
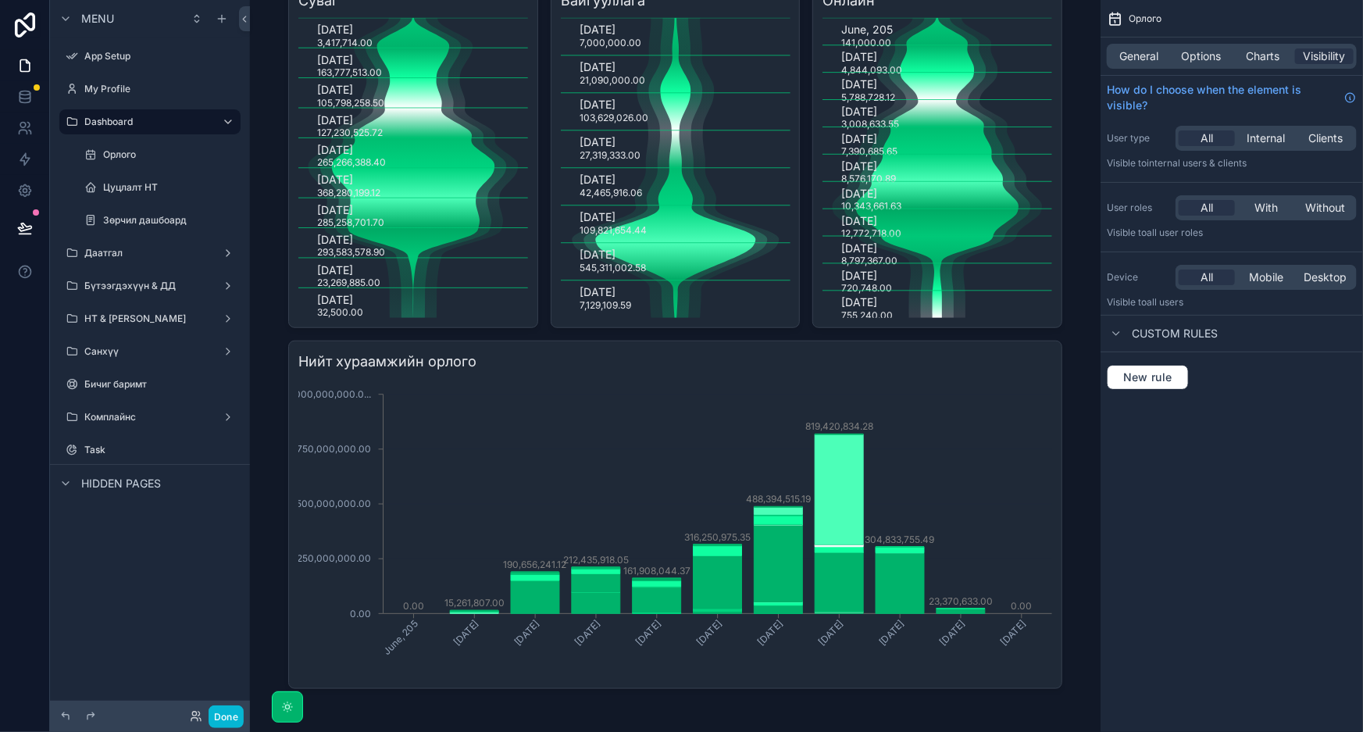
scroll to position [541, 0]
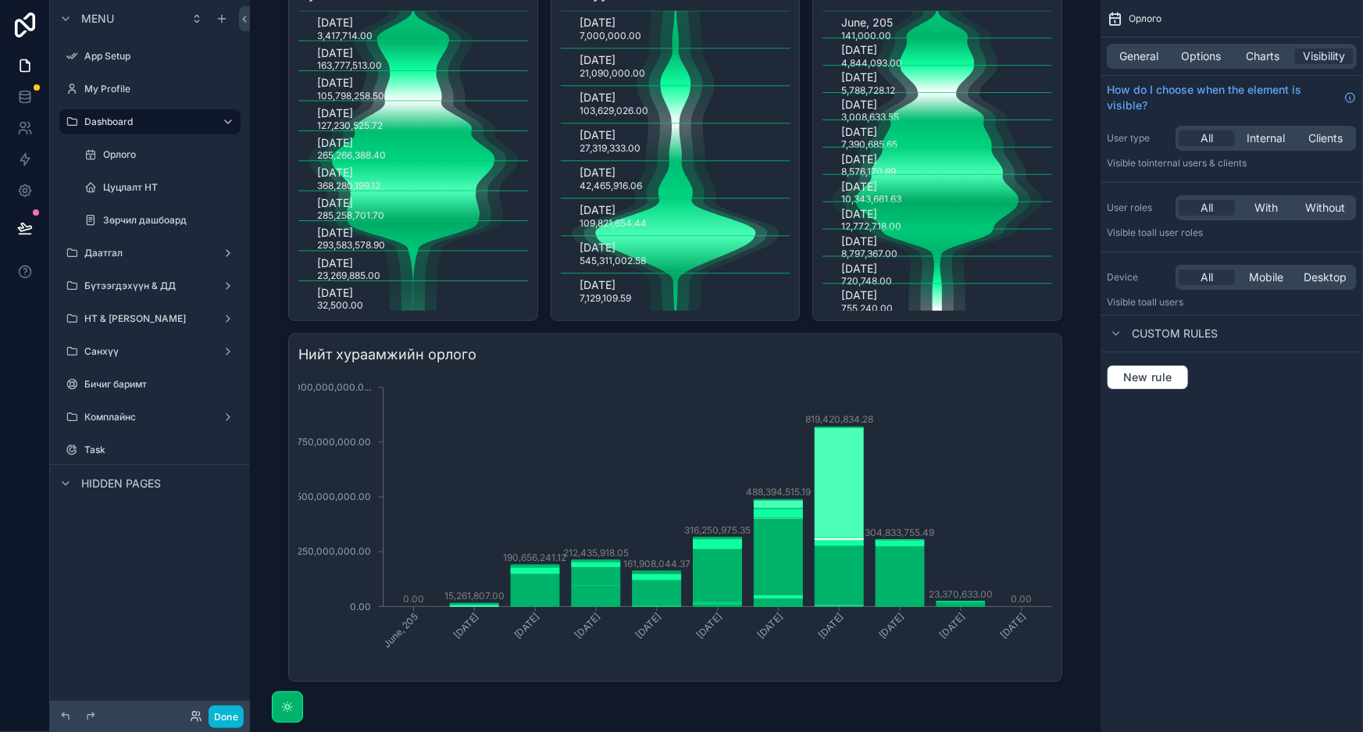
click at [830, 370] on div "scrollable content" at bounding box center [675, 111] width 799 height 1240
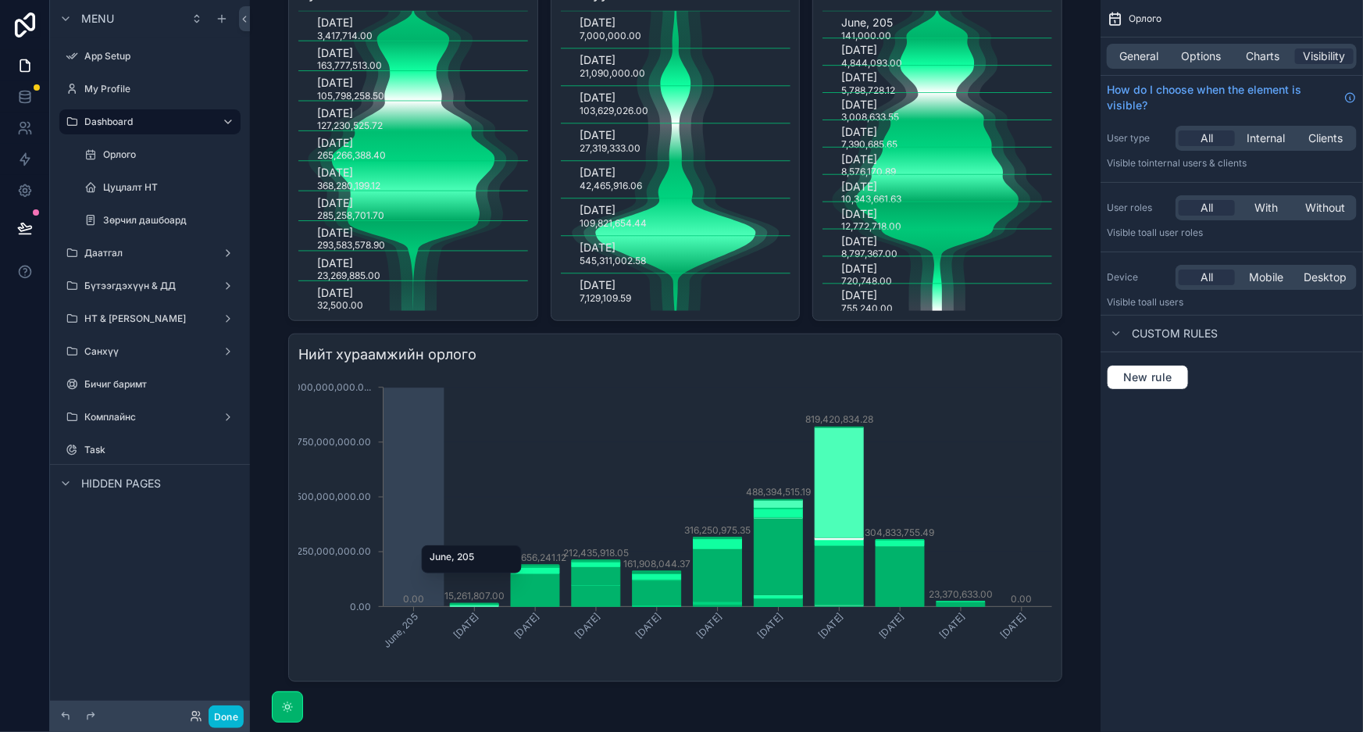
click at [1007, 374] on icon "June, 205 January, 2025 February, 2025 March, 2025 April, 2025 May, 2025 June, …" at bounding box center [675, 522] width 754 height 300
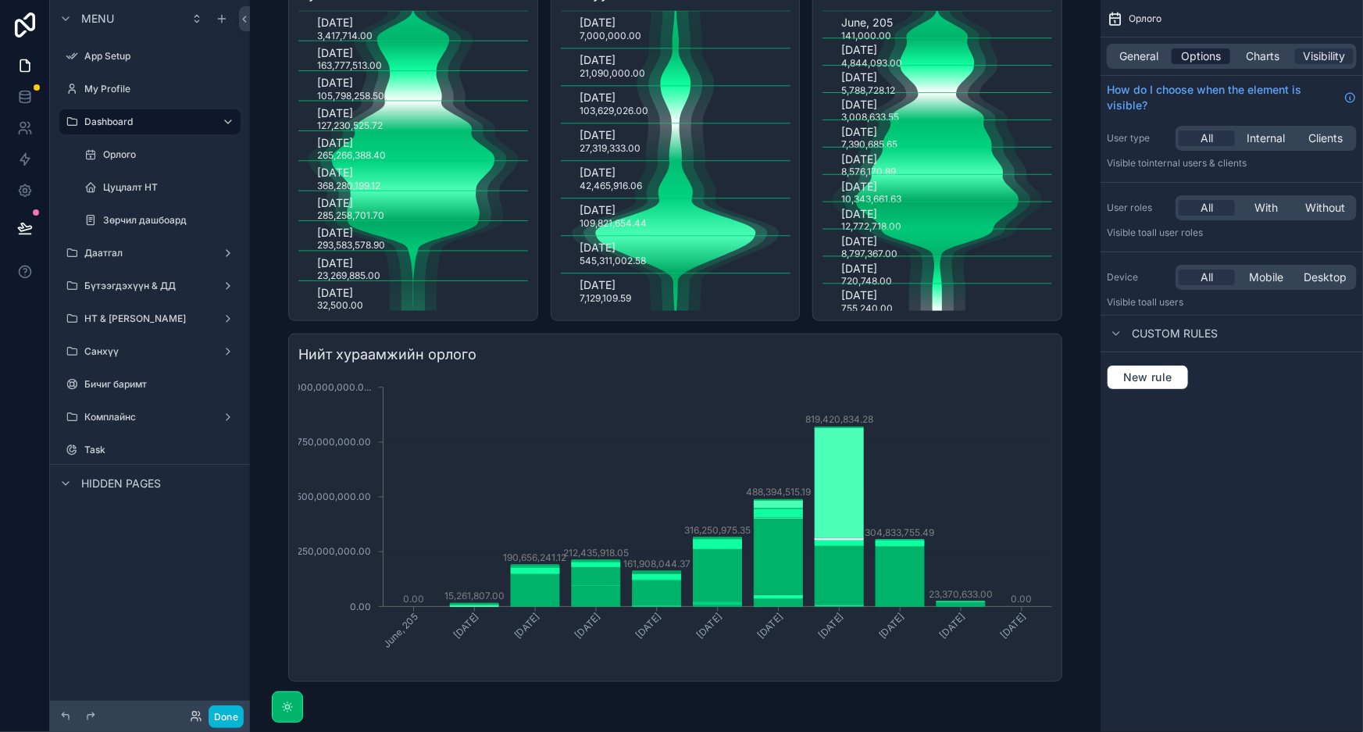
click at [1211, 55] on span "Options" at bounding box center [1201, 56] width 40 height 16
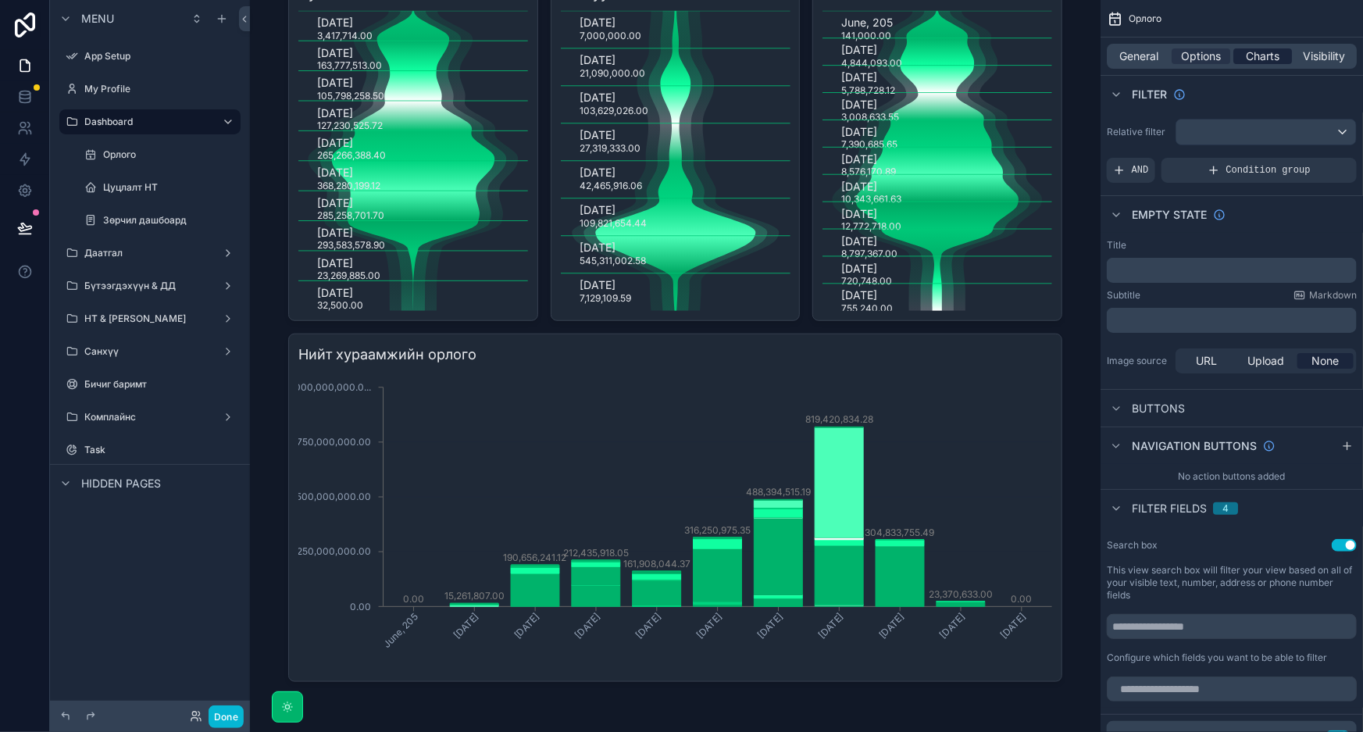
click at [1249, 55] on span "Charts" at bounding box center [1263, 56] width 34 height 16
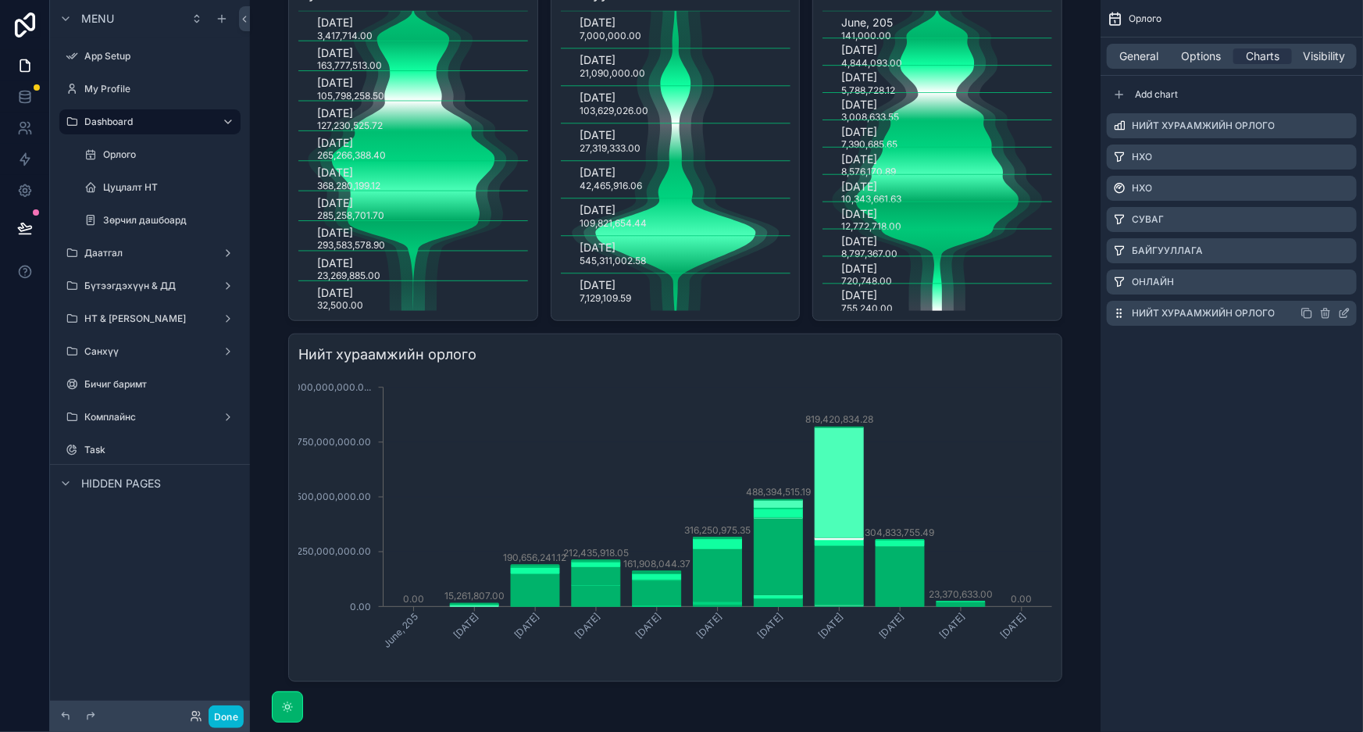
click at [1349, 316] on icon "scrollable content" at bounding box center [1344, 313] width 12 height 12
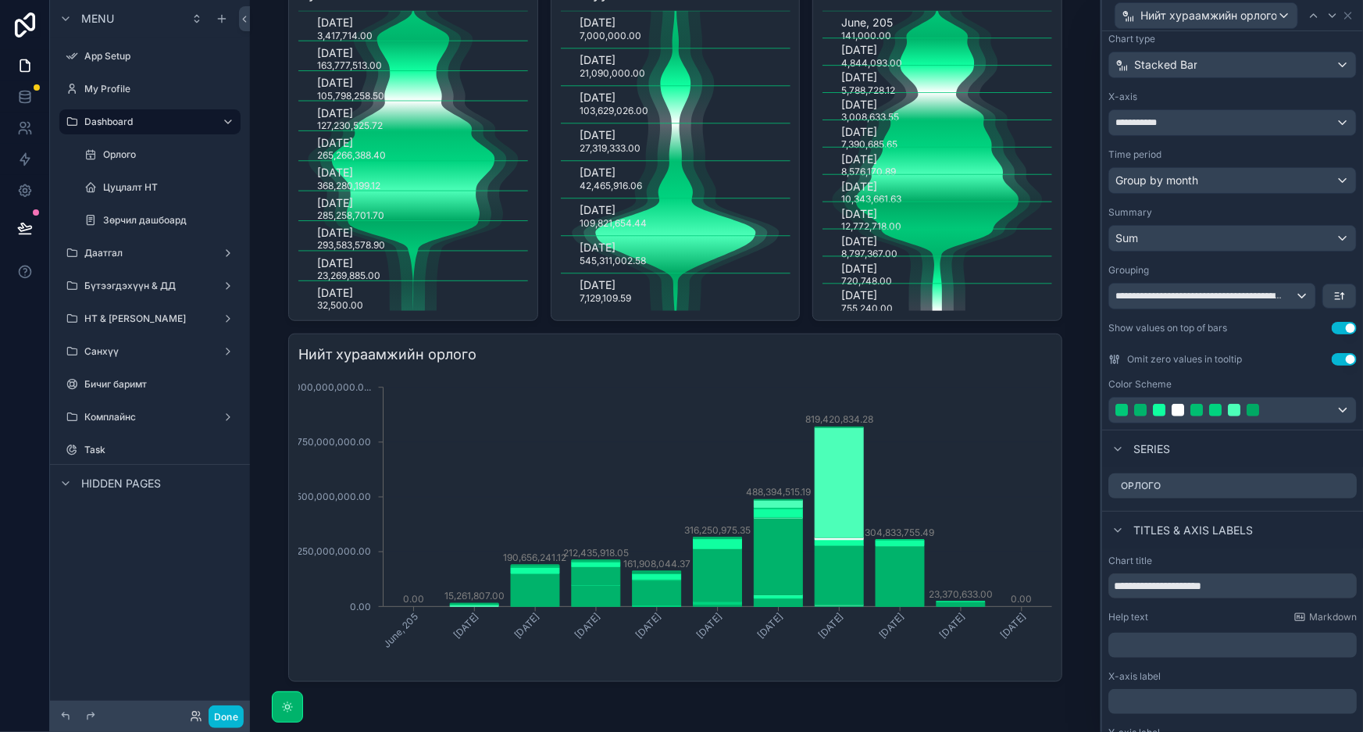
scroll to position [180, 0]
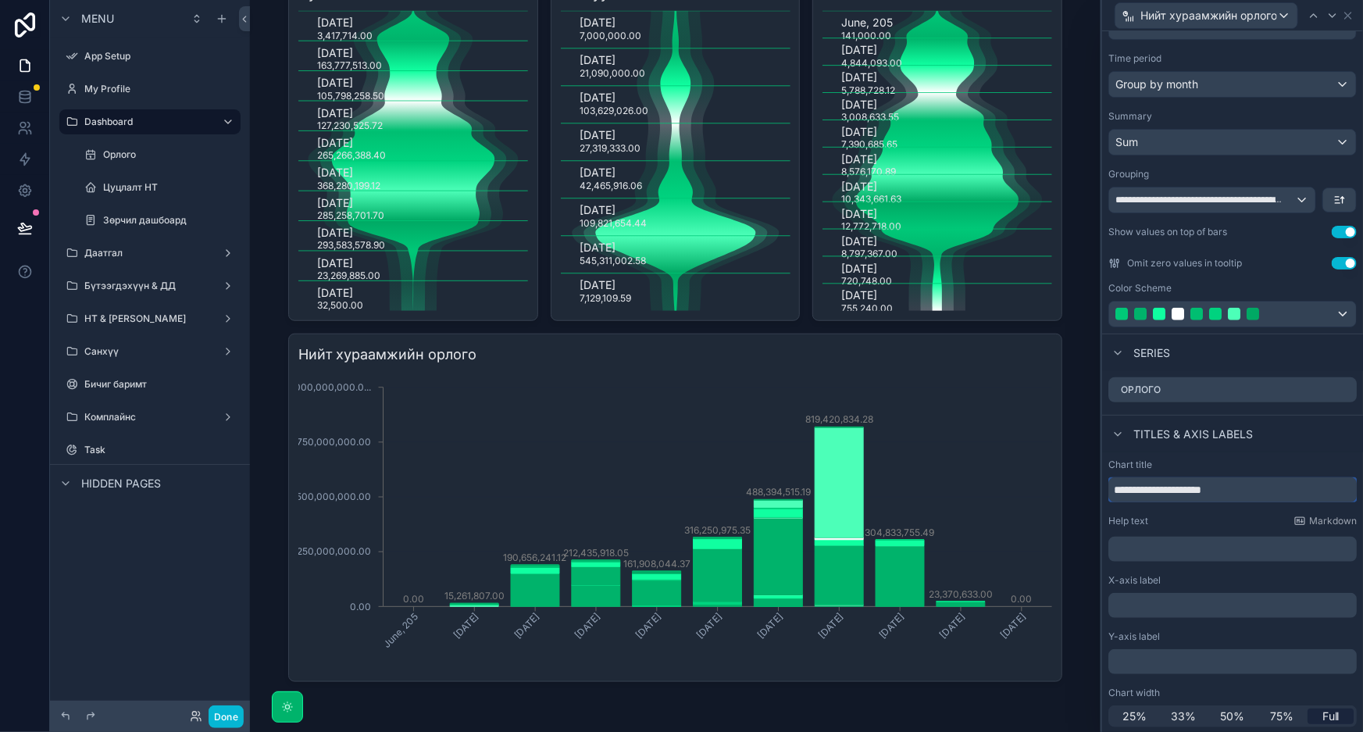
click at [1261, 488] on input "**********" at bounding box center [1232, 489] width 248 height 25
click at [1278, 486] on input "**********" at bounding box center [1232, 489] width 248 height 25
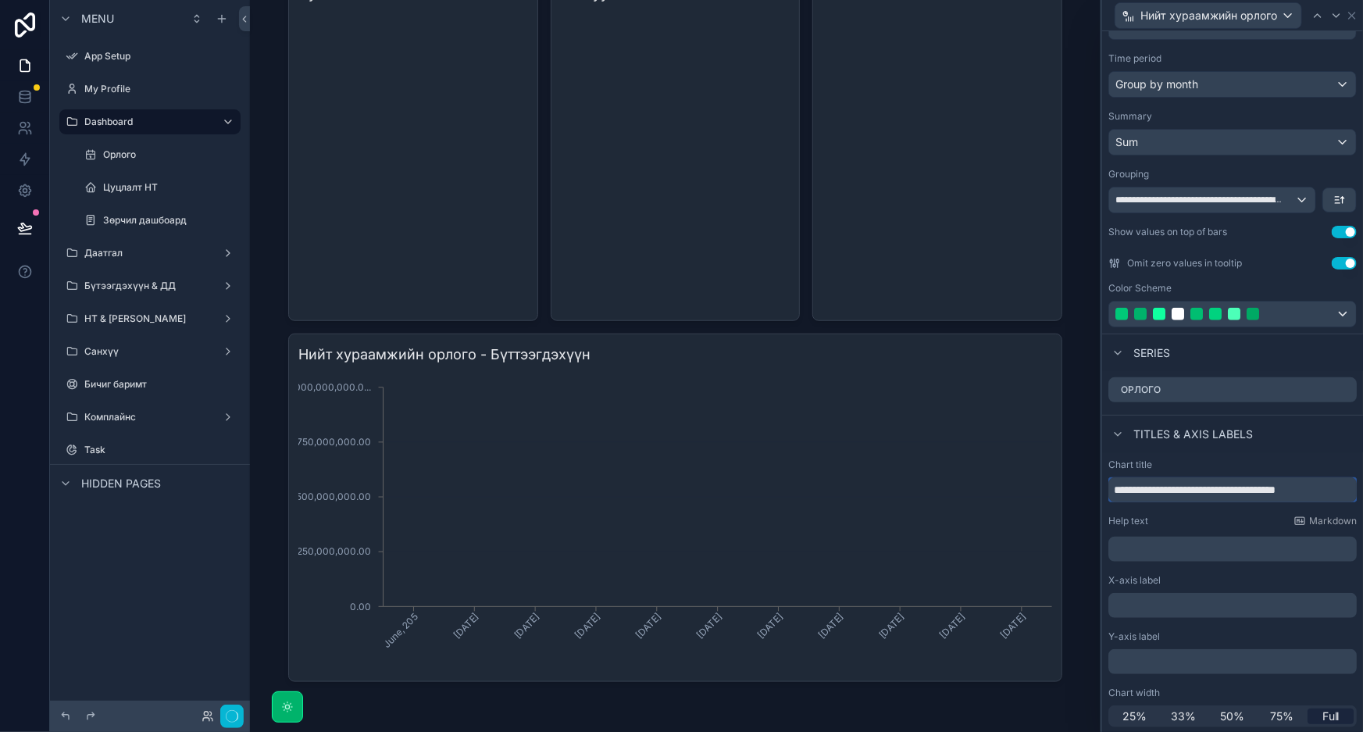
scroll to position [0, 17]
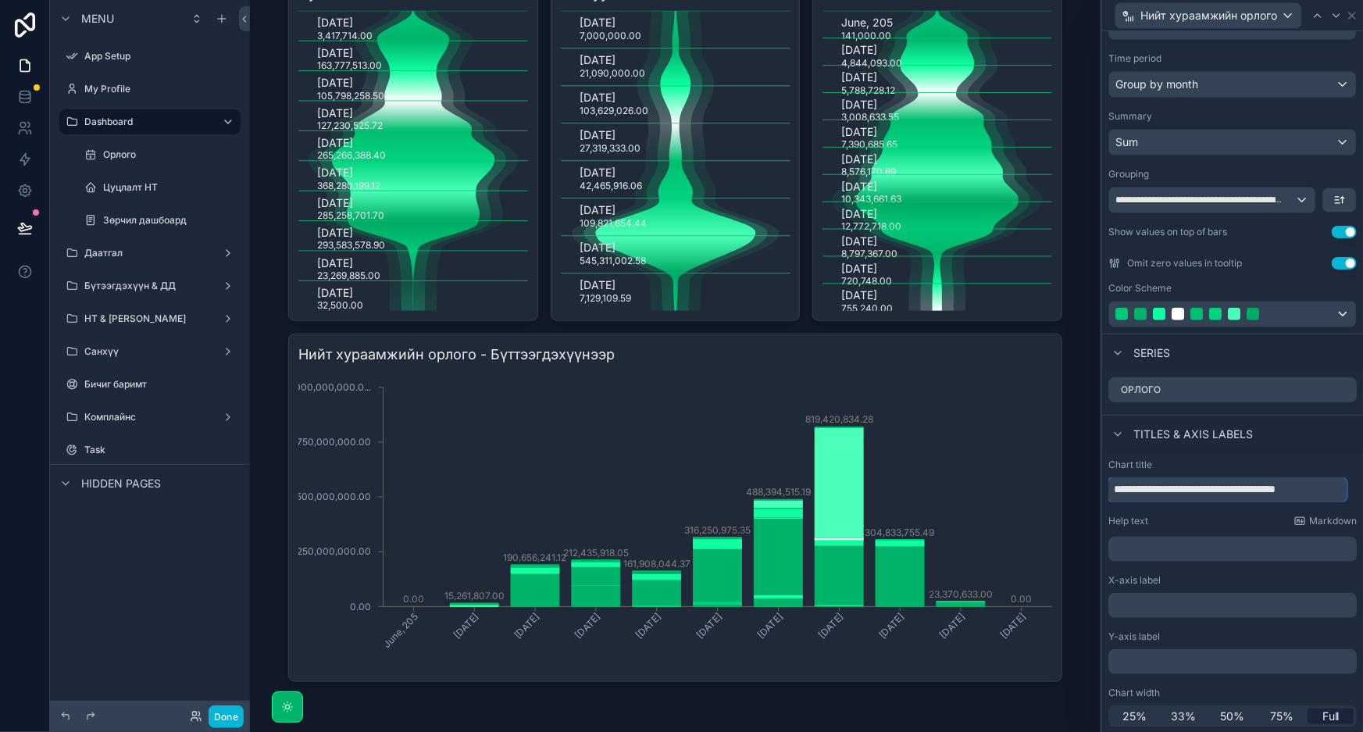
type input "**********"
click at [1026, 373] on icon "June, 205 January, 2025 February, 2025 March, 2025 April, 2025 May, 2025 June, …" at bounding box center [675, 522] width 754 height 300
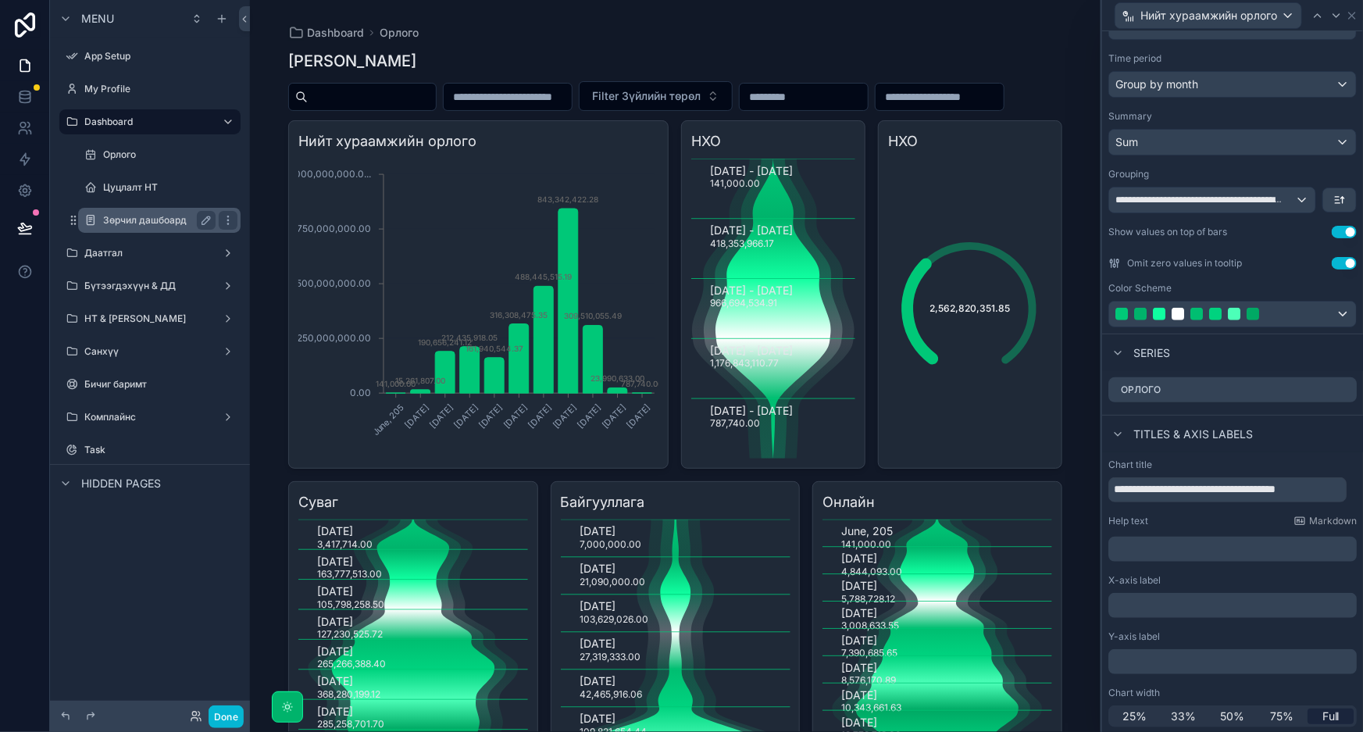
click at [140, 220] on label "Зөрчил дашбоард" at bounding box center [156, 220] width 106 height 12
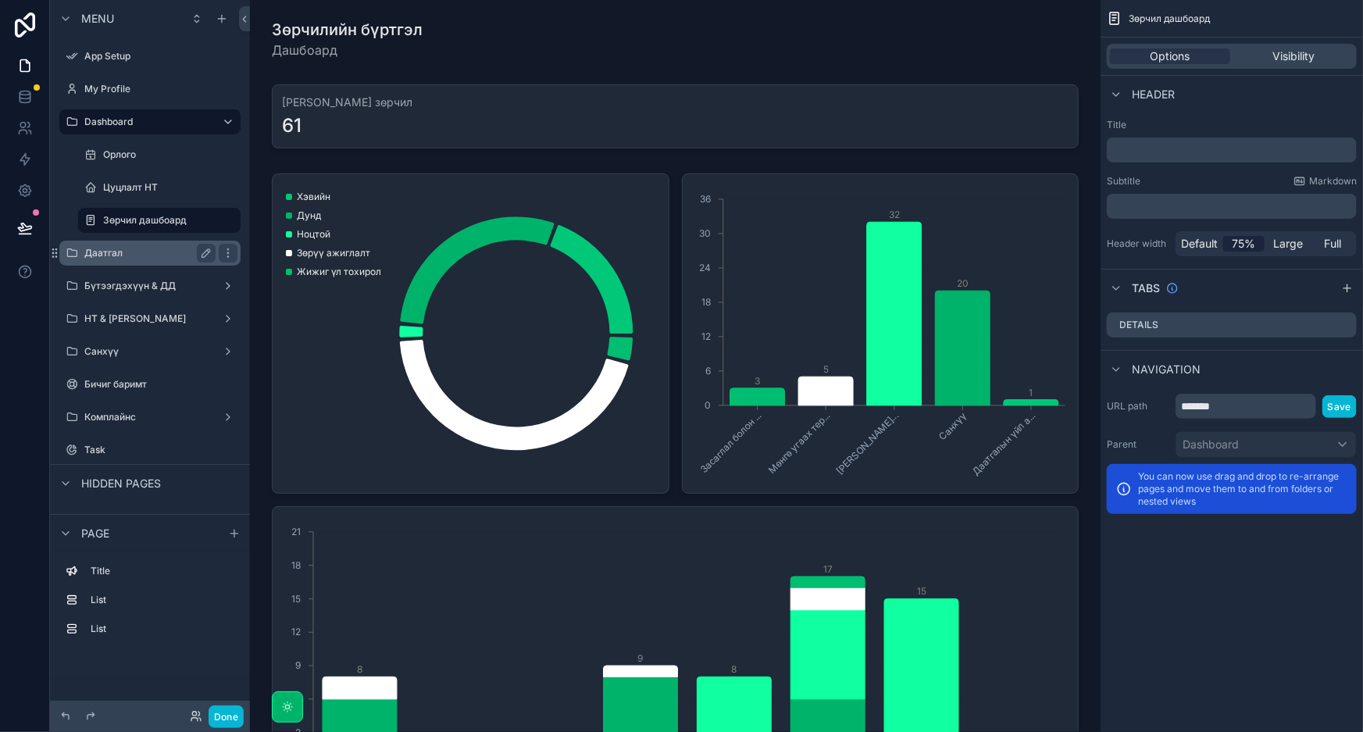
click at [131, 249] on label "Даатгал" at bounding box center [146, 253] width 125 height 12
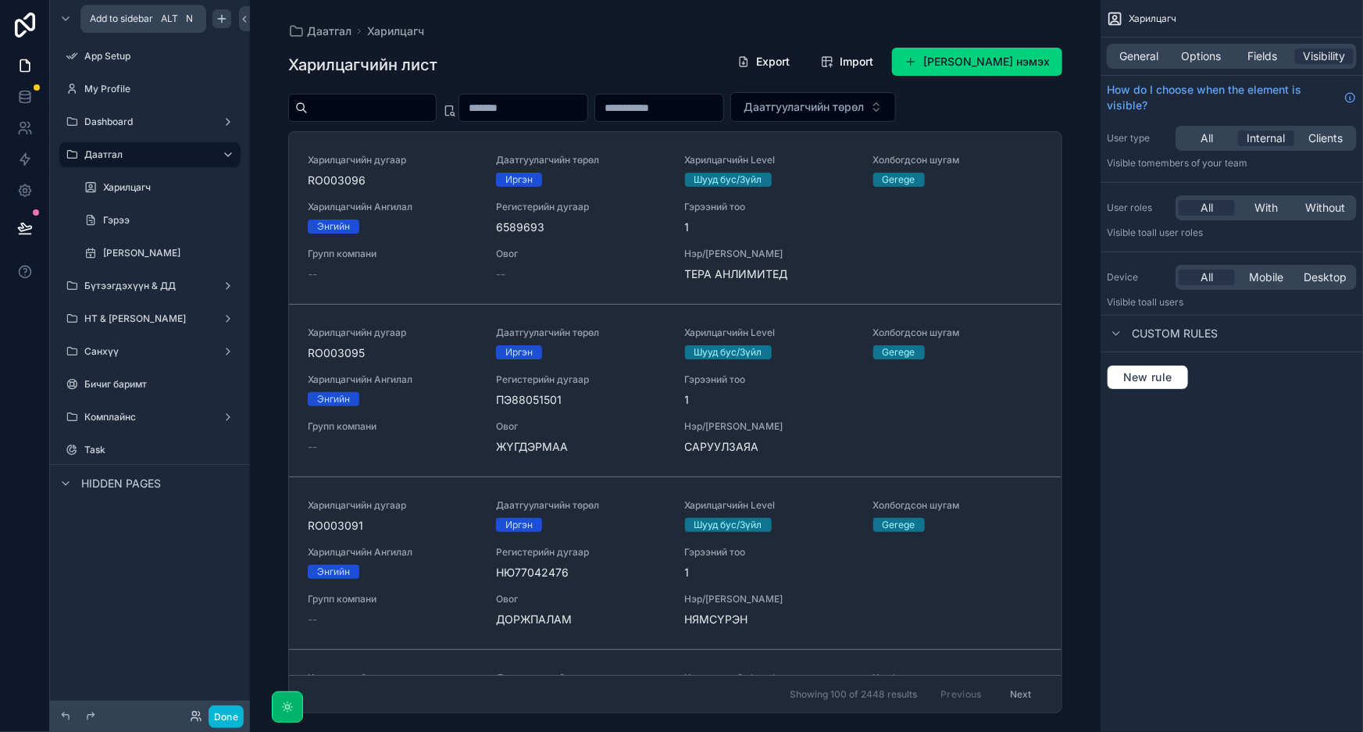
click at [224, 12] on icon "scrollable content" at bounding box center [222, 18] width 12 height 12
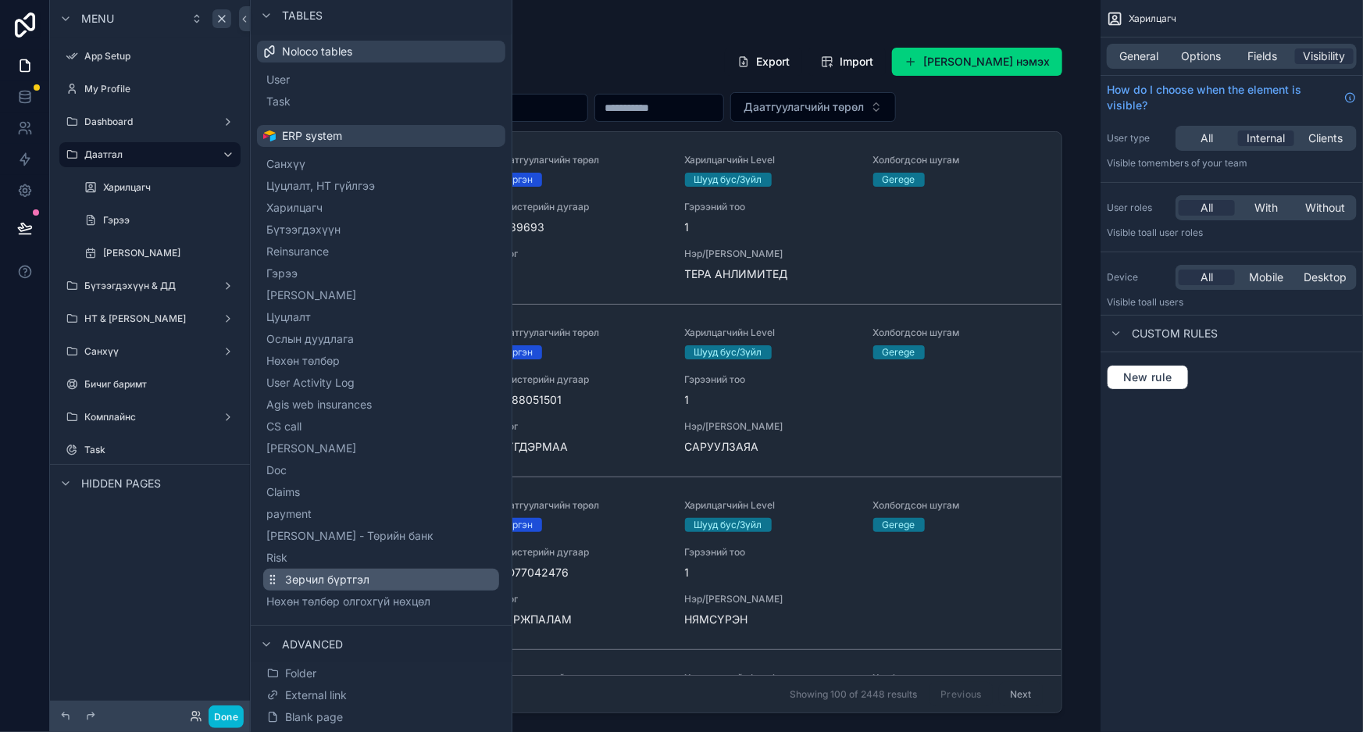
scroll to position [79, 0]
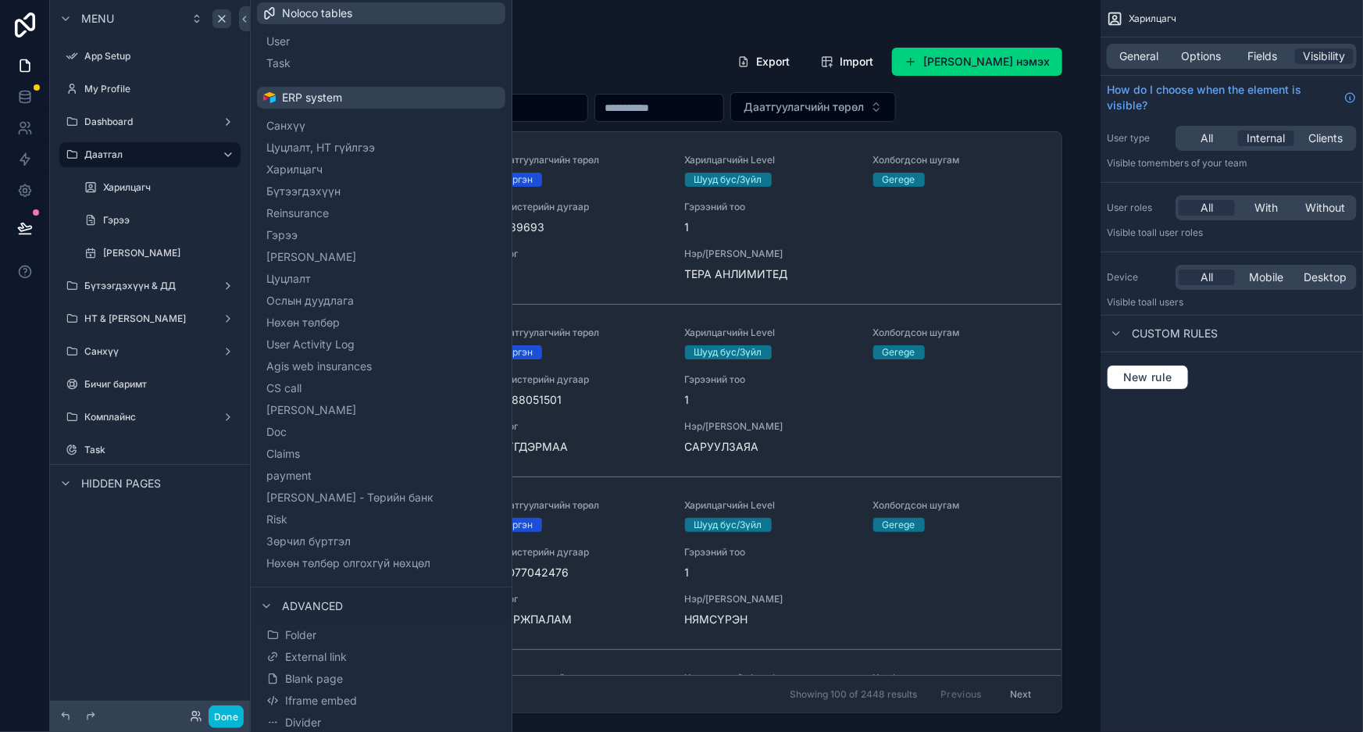
click at [662, 31] on div "scrollable content" at bounding box center [675, 356] width 799 height 713
click at [141, 120] on label "Dashboard" at bounding box center [146, 122] width 125 height 12
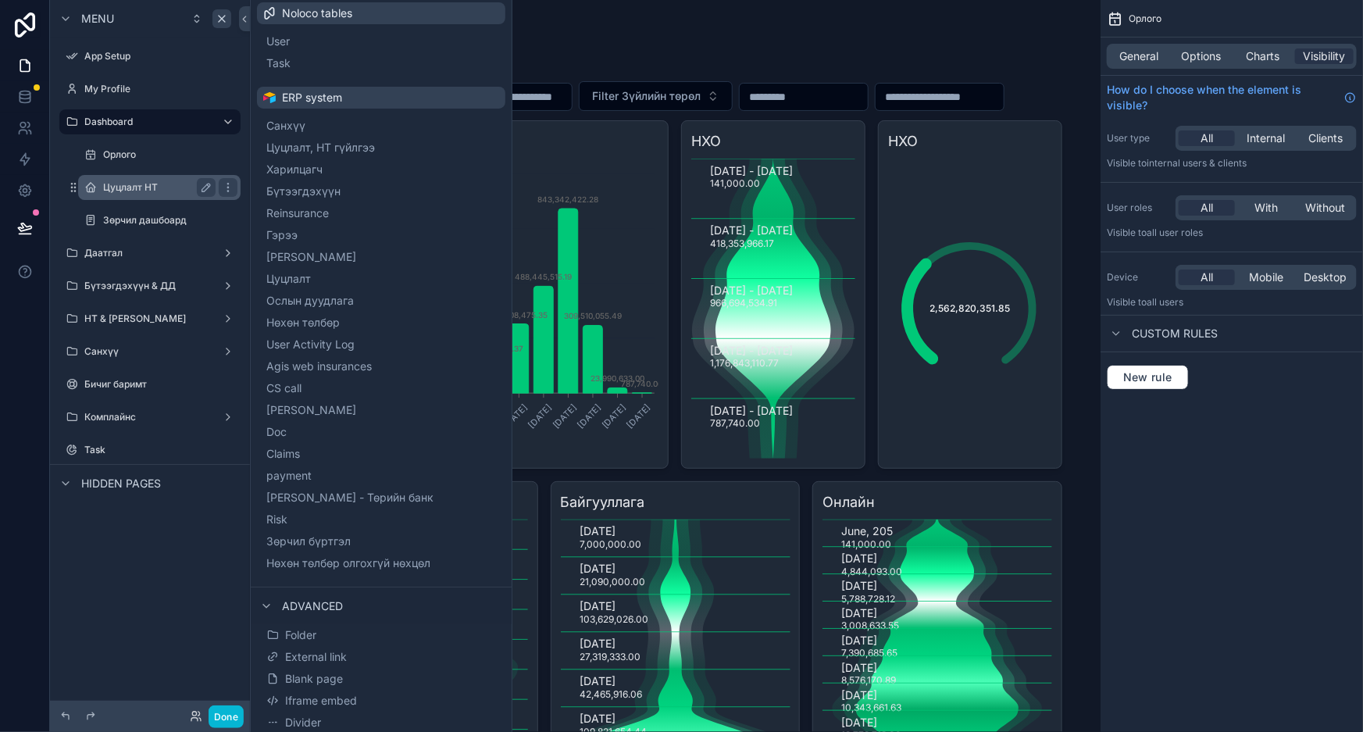
click at [140, 181] on label "Цуцлалт НТ" at bounding box center [156, 187] width 106 height 12
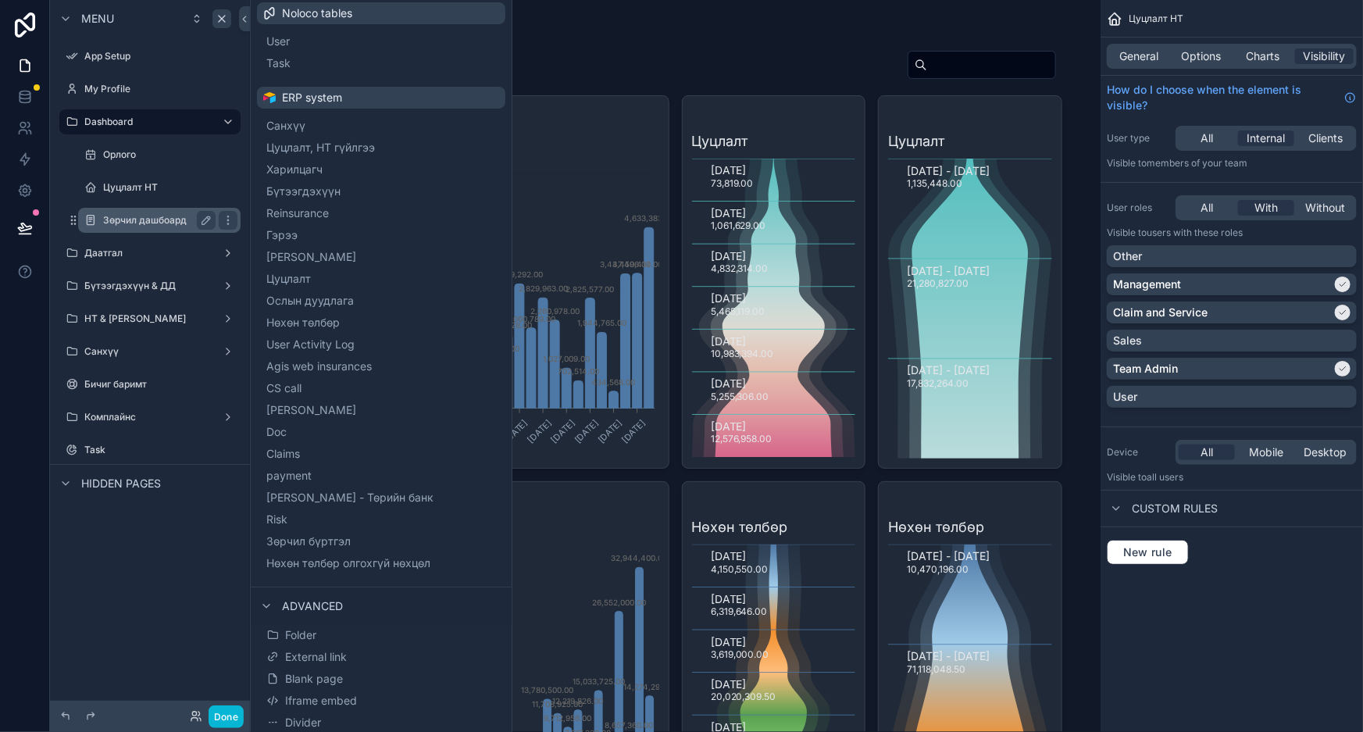
click at [148, 209] on div "Зөрчил дашбоард" at bounding box center [159, 220] width 156 height 25
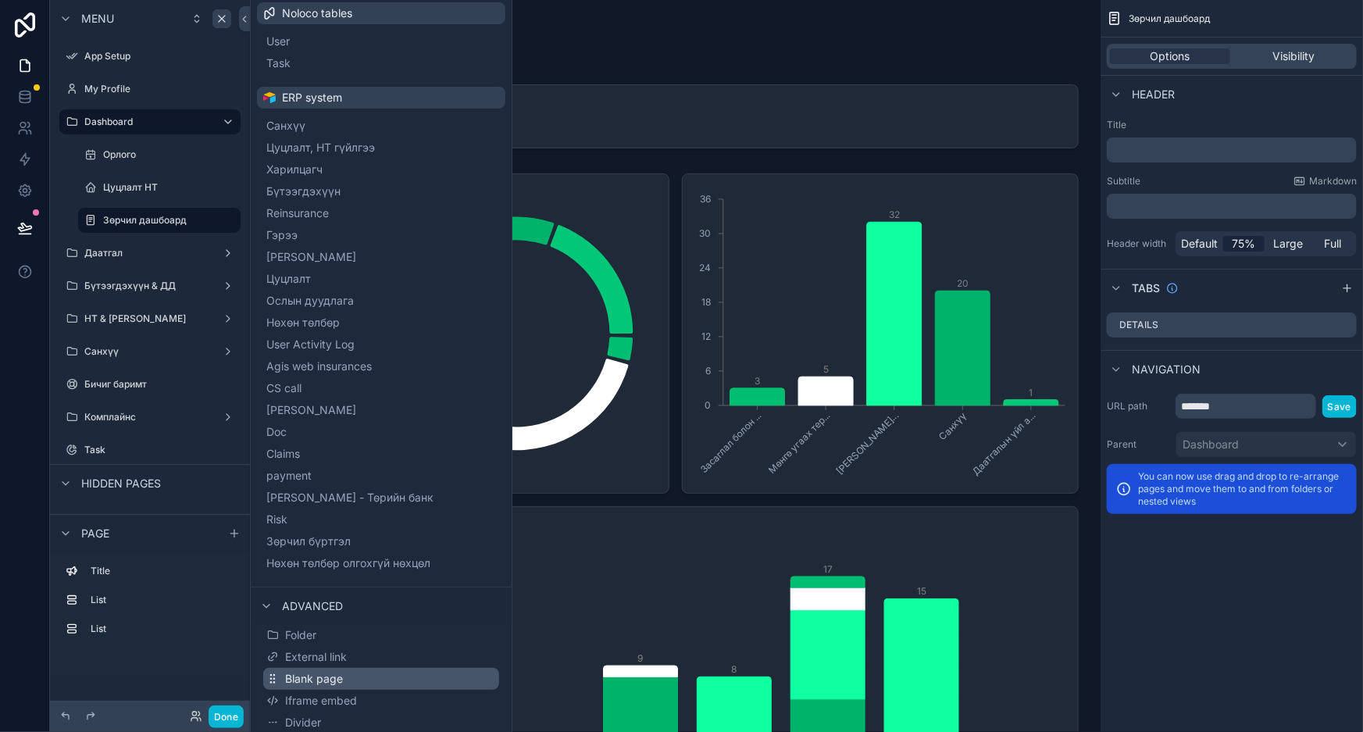
click at [361, 678] on button "Blank page" at bounding box center [381, 679] width 236 height 22
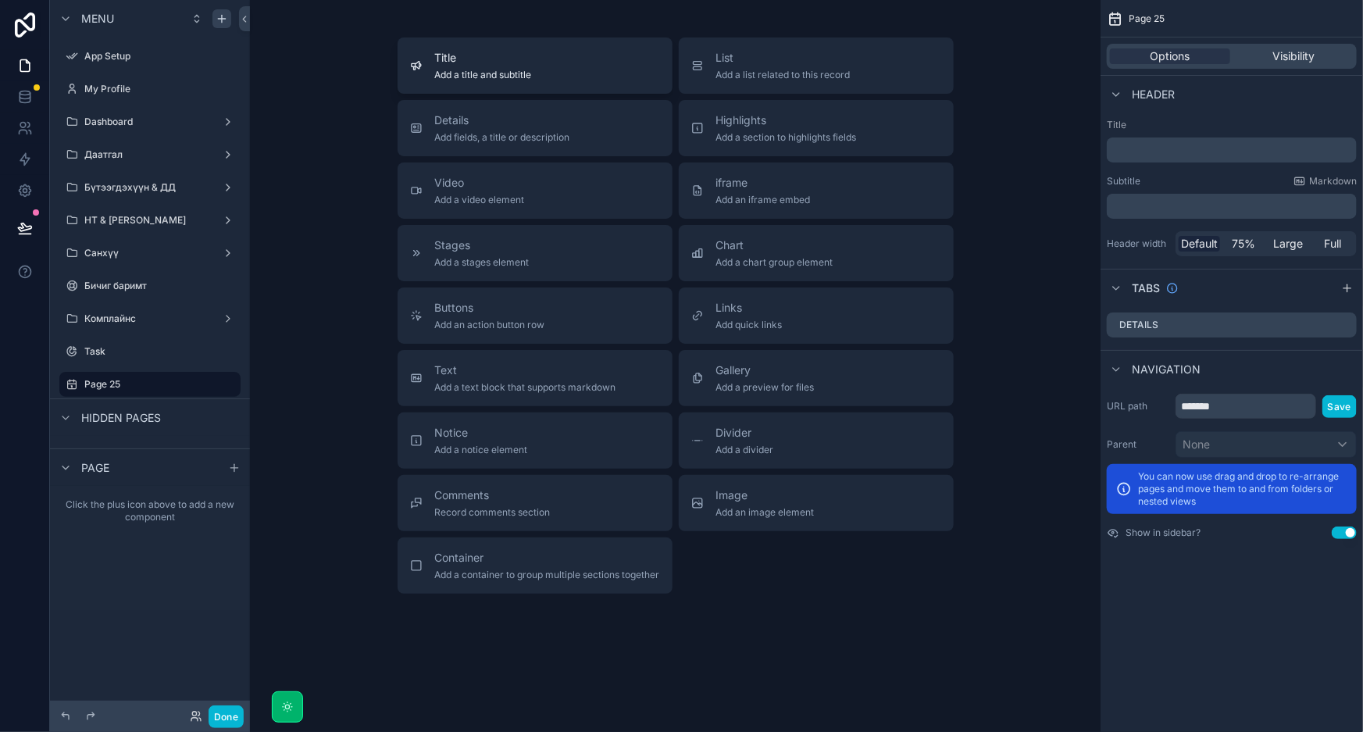
click at [536, 71] on div "Title Add a title and subtitle" at bounding box center [535, 65] width 250 height 31
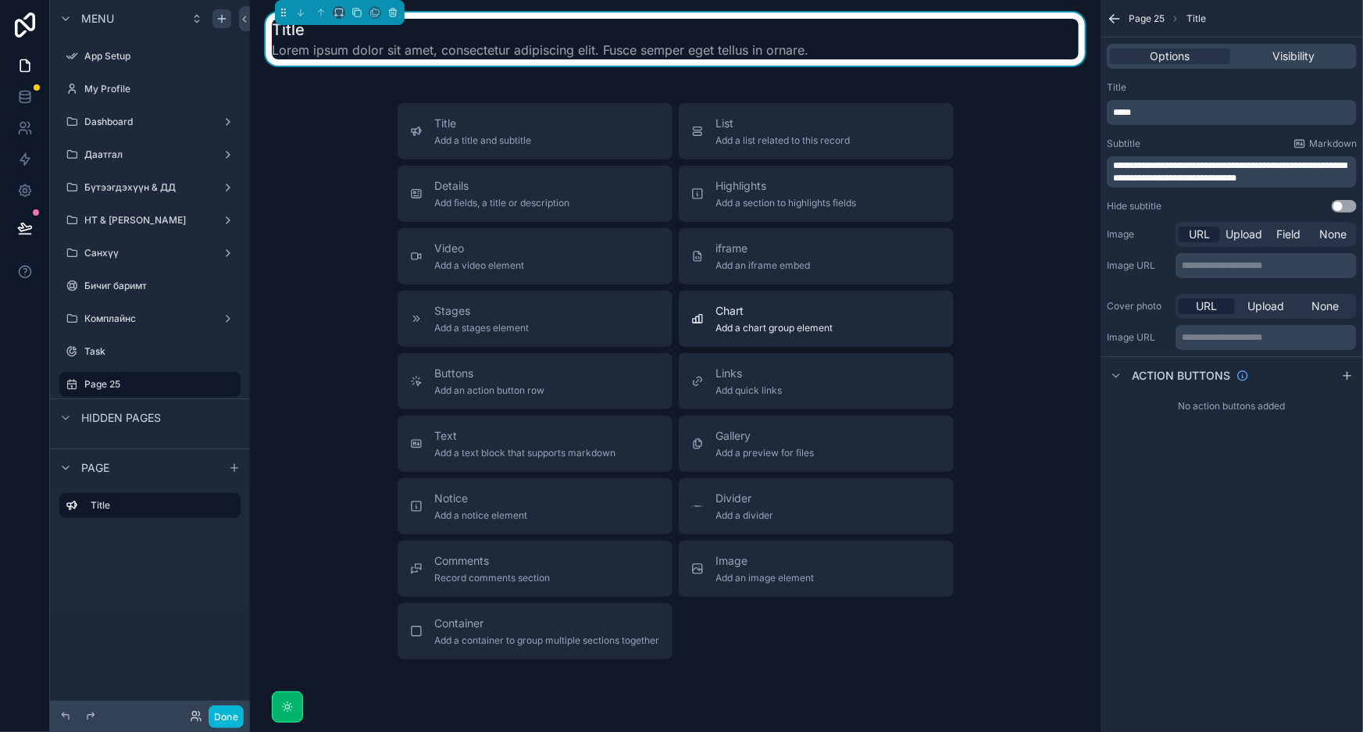
click at [764, 312] on span "Chart" at bounding box center [774, 311] width 117 height 16
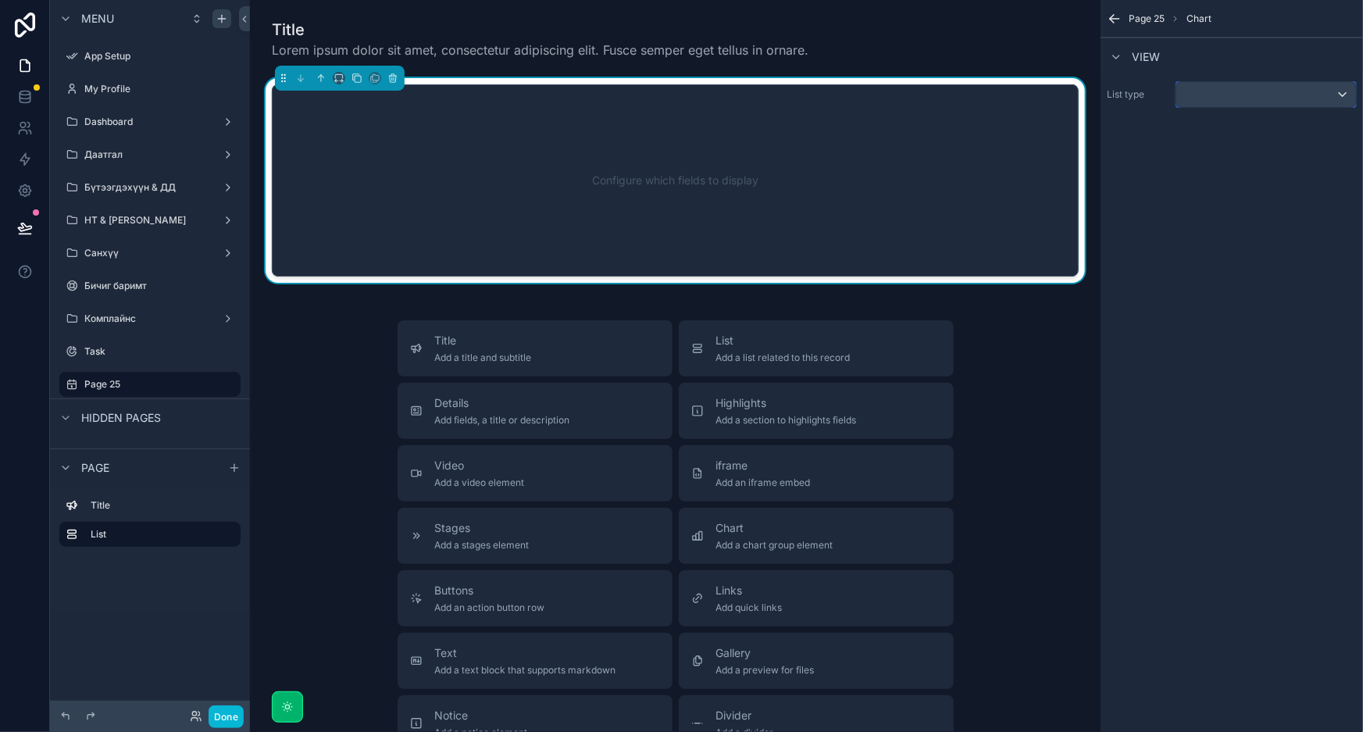
click at [1244, 91] on div "scrollable content" at bounding box center [1266, 94] width 180 height 25
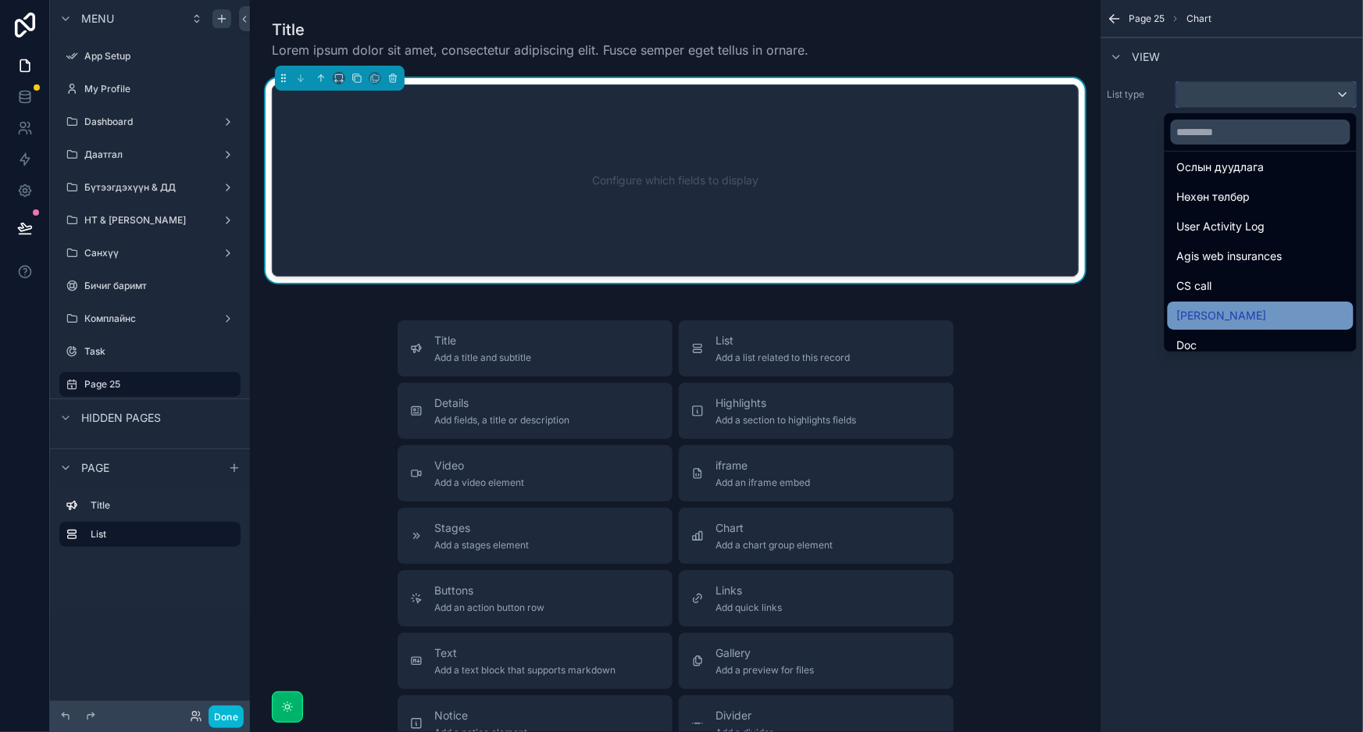
scroll to position [426, 0]
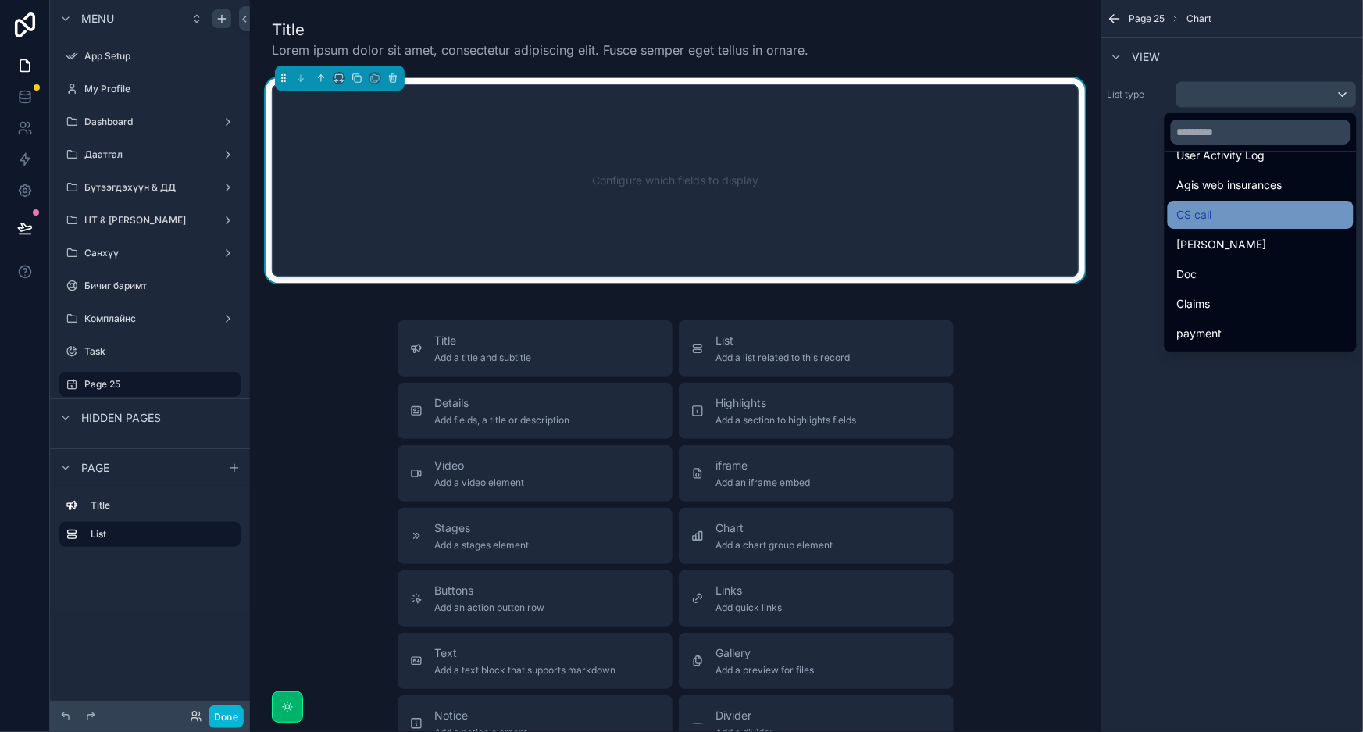
click at [1234, 212] on div "CS call" at bounding box center [1260, 214] width 167 height 19
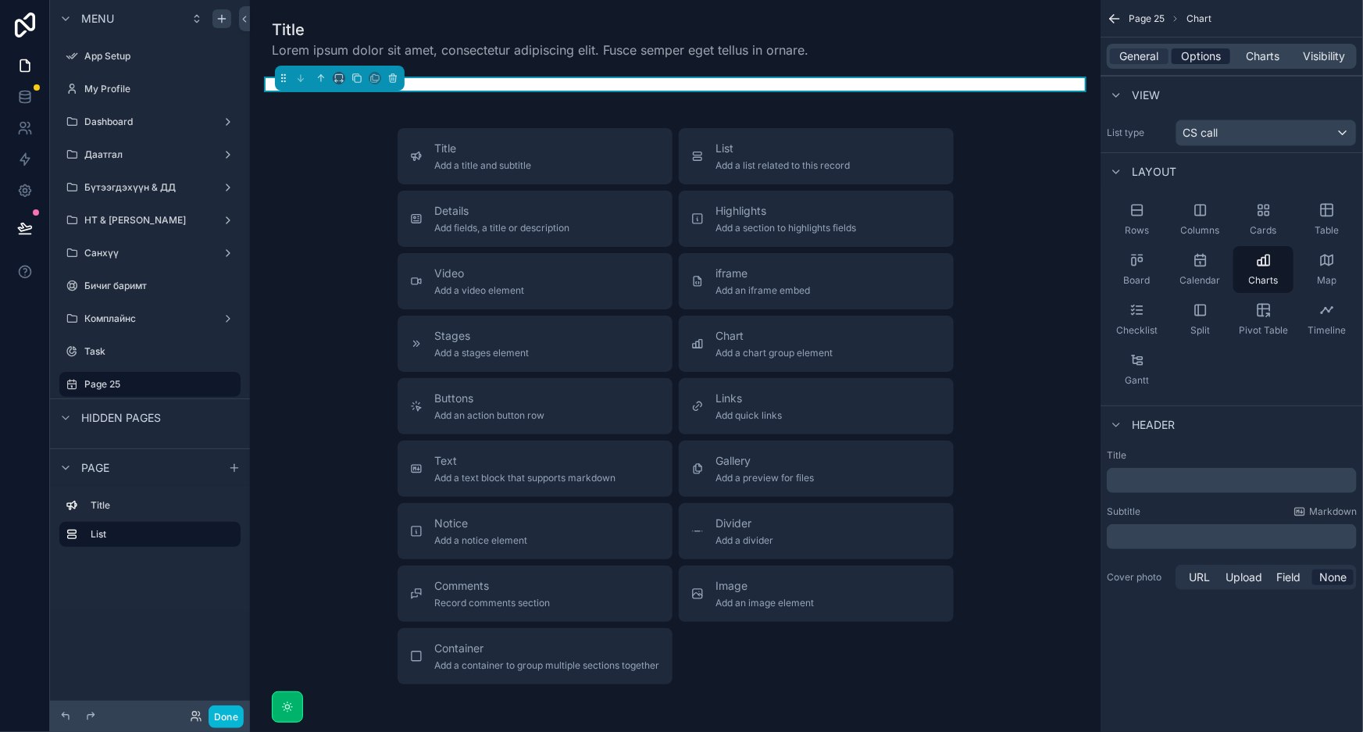
click at [1204, 61] on span "Options" at bounding box center [1201, 56] width 40 height 16
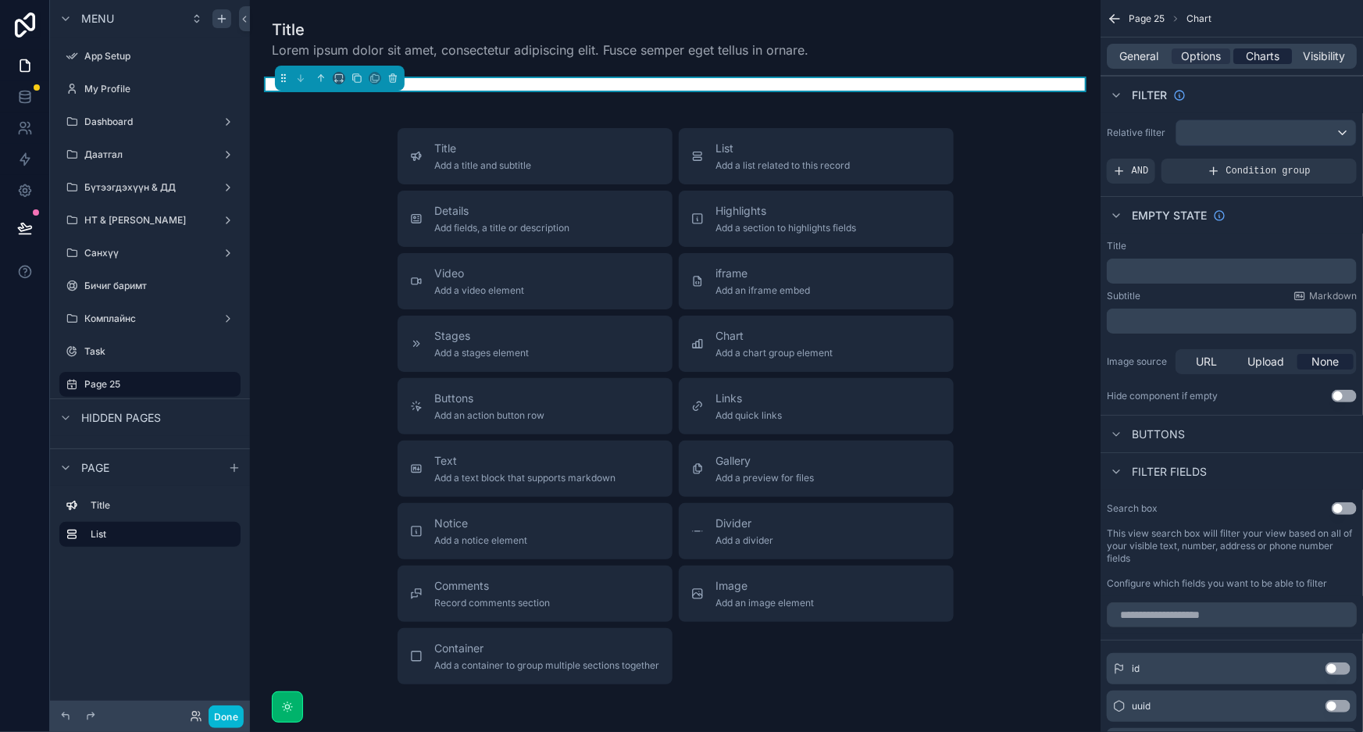
click at [1261, 55] on span "Charts" at bounding box center [1263, 56] width 34 height 16
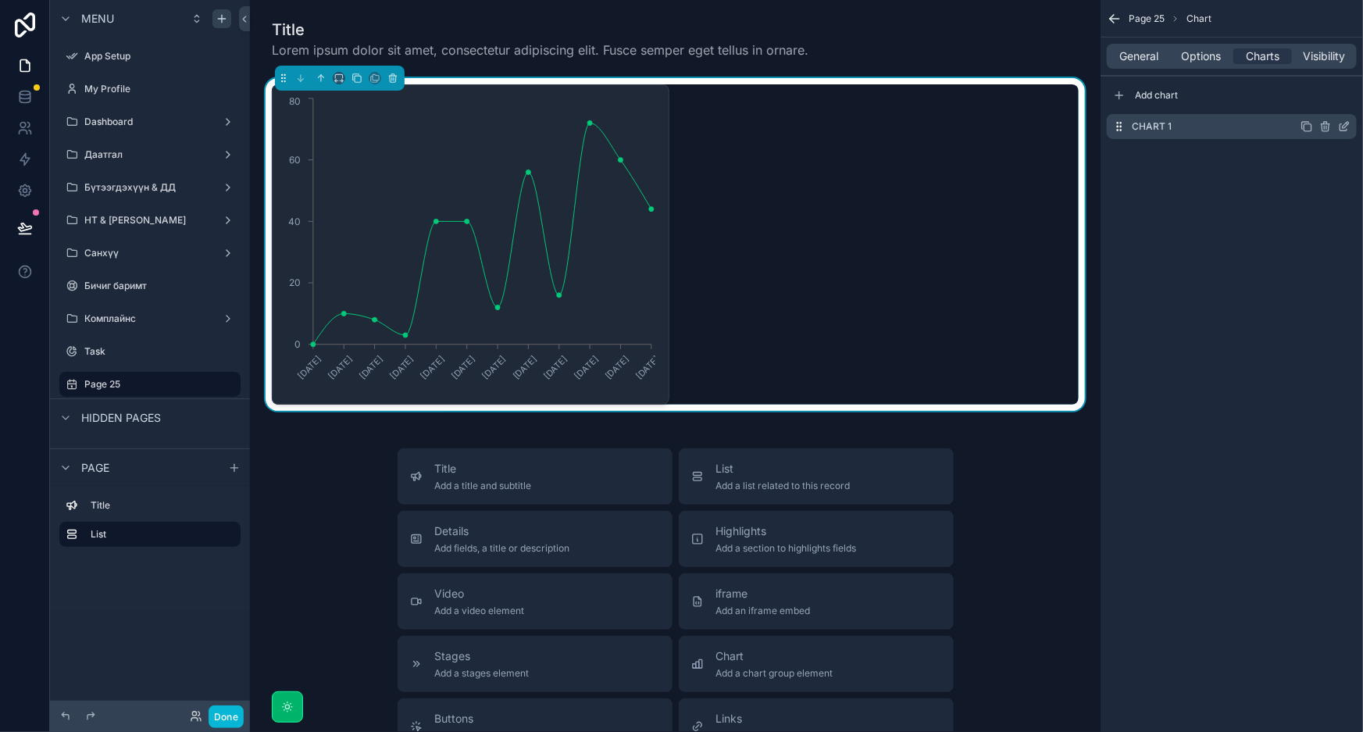
click at [1272, 133] on div "Chart 1" at bounding box center [1232, 126] width 250 height 25
click at [1343, 125] on icon "scrollable content" at bounding box center [1344, 126] width 12 height 12
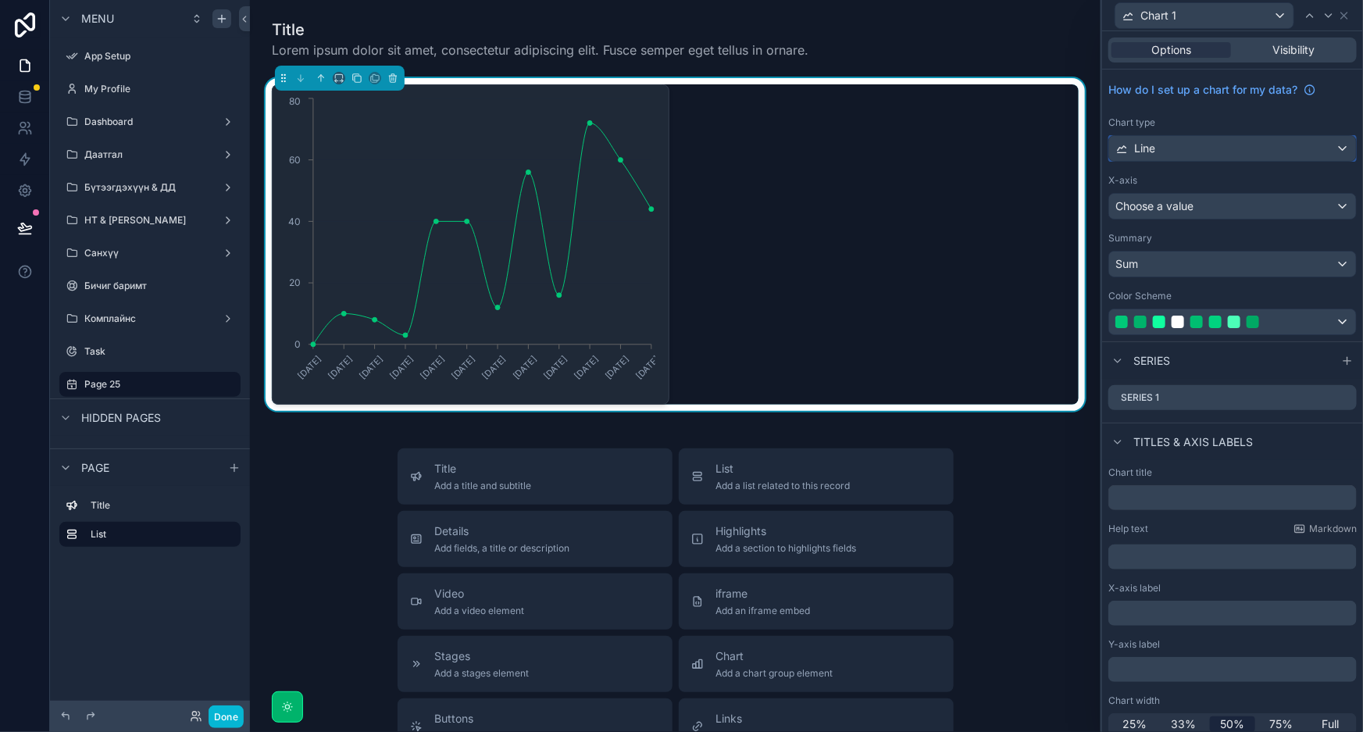
click at [1222, 143] on div "Line" at bounding box center [1232, 148] width 247 height 25
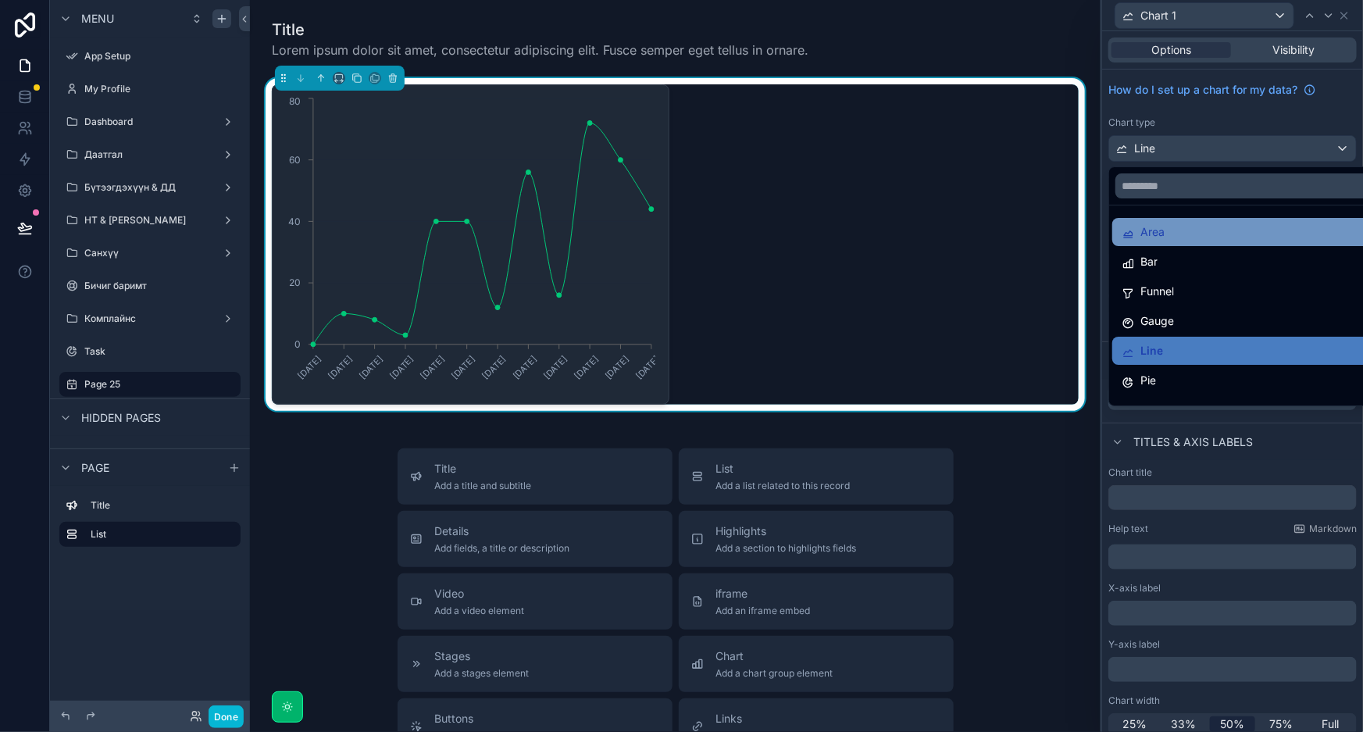
click at [1186, 227] on div "Area" at bounding box center [1246, 232] width 248 height 19
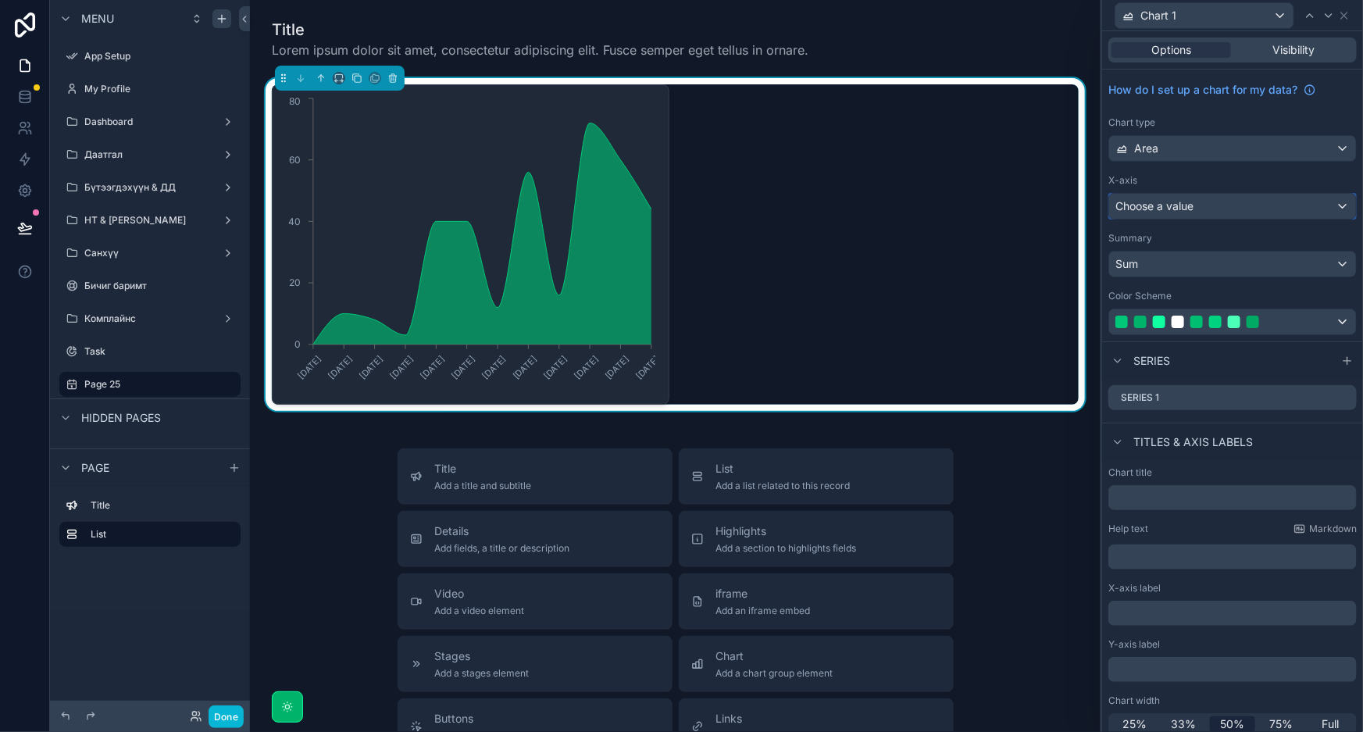
click at [1218, 208] on div "Choose a value" at bounding box center [1232, 206] width 247 height 25
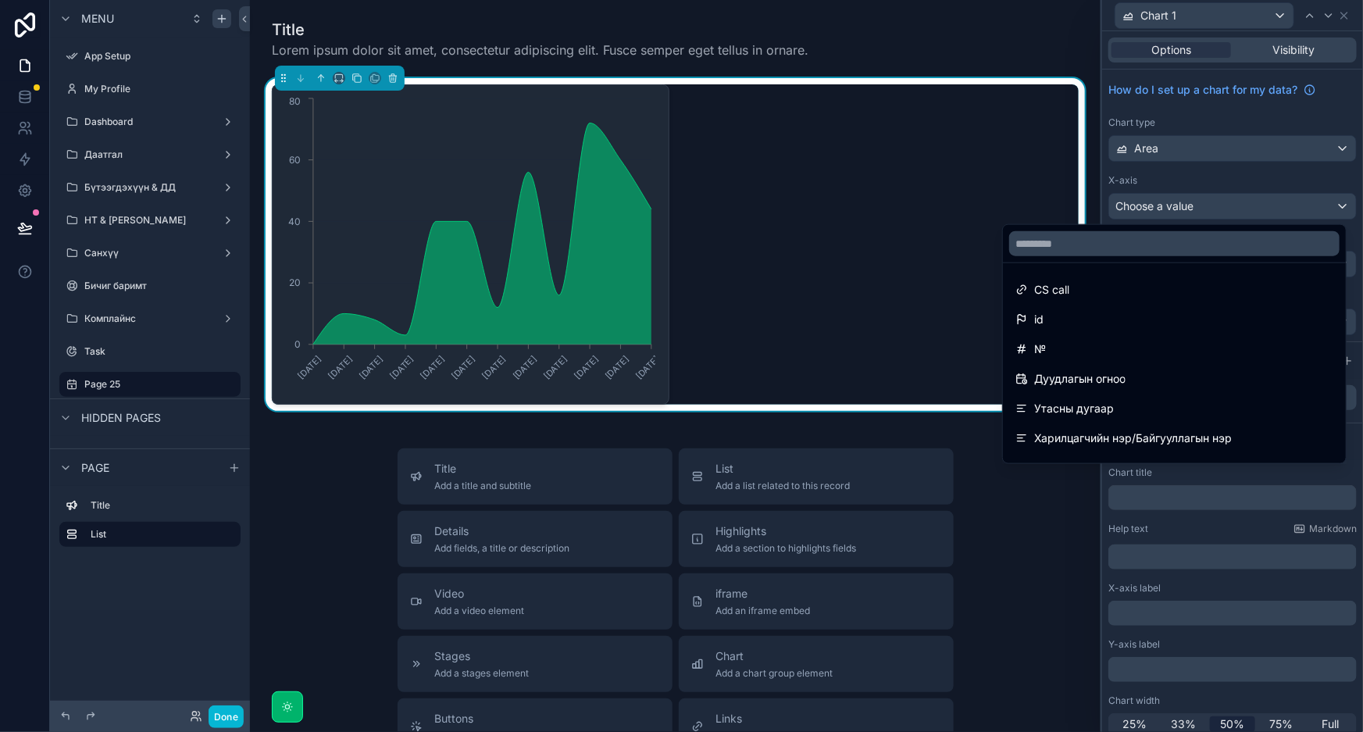
click at [1218, 208] on div at bounding box center [1232, 366] width 261 height 732
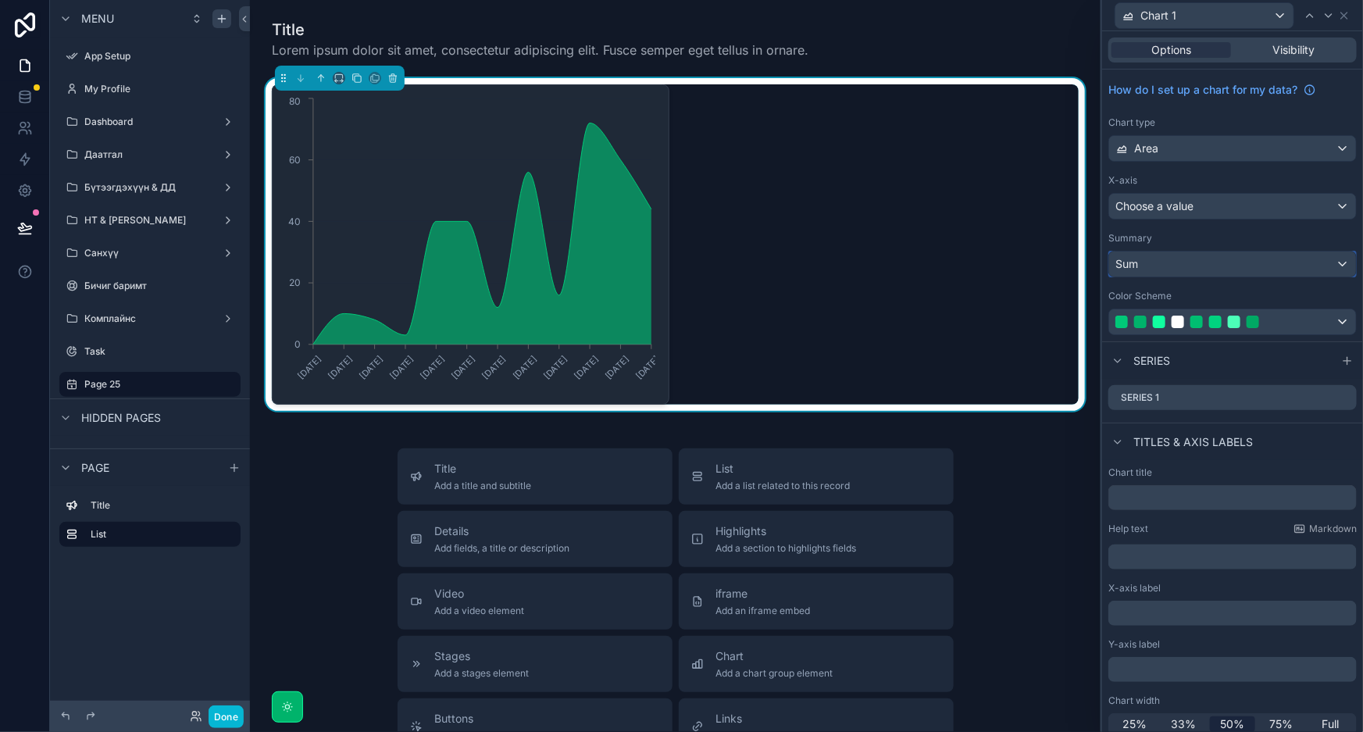
click at [1243, 260] on div "Sum" at bounding box center [1232, 264] width 247 height 25
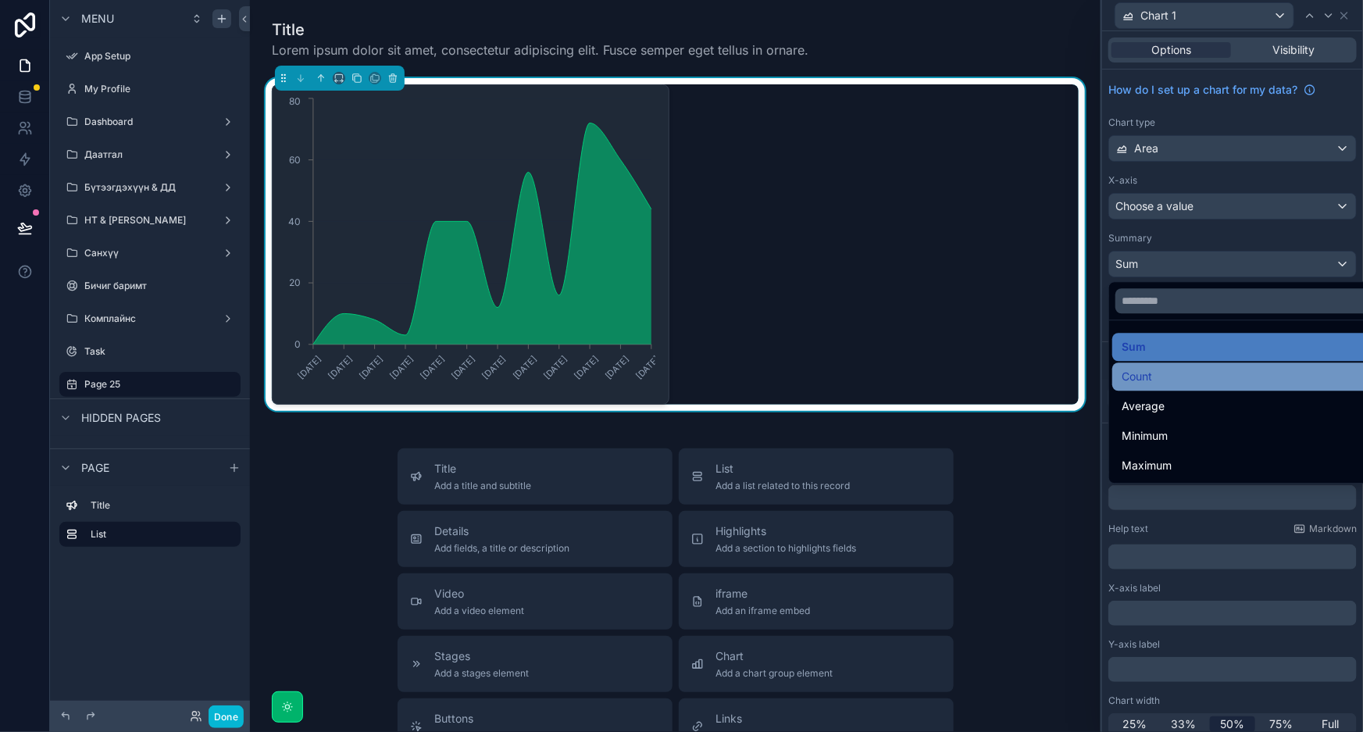
click at [1178, 371] on div "Count" at bounding box center [1246, 376] width 248 height 19
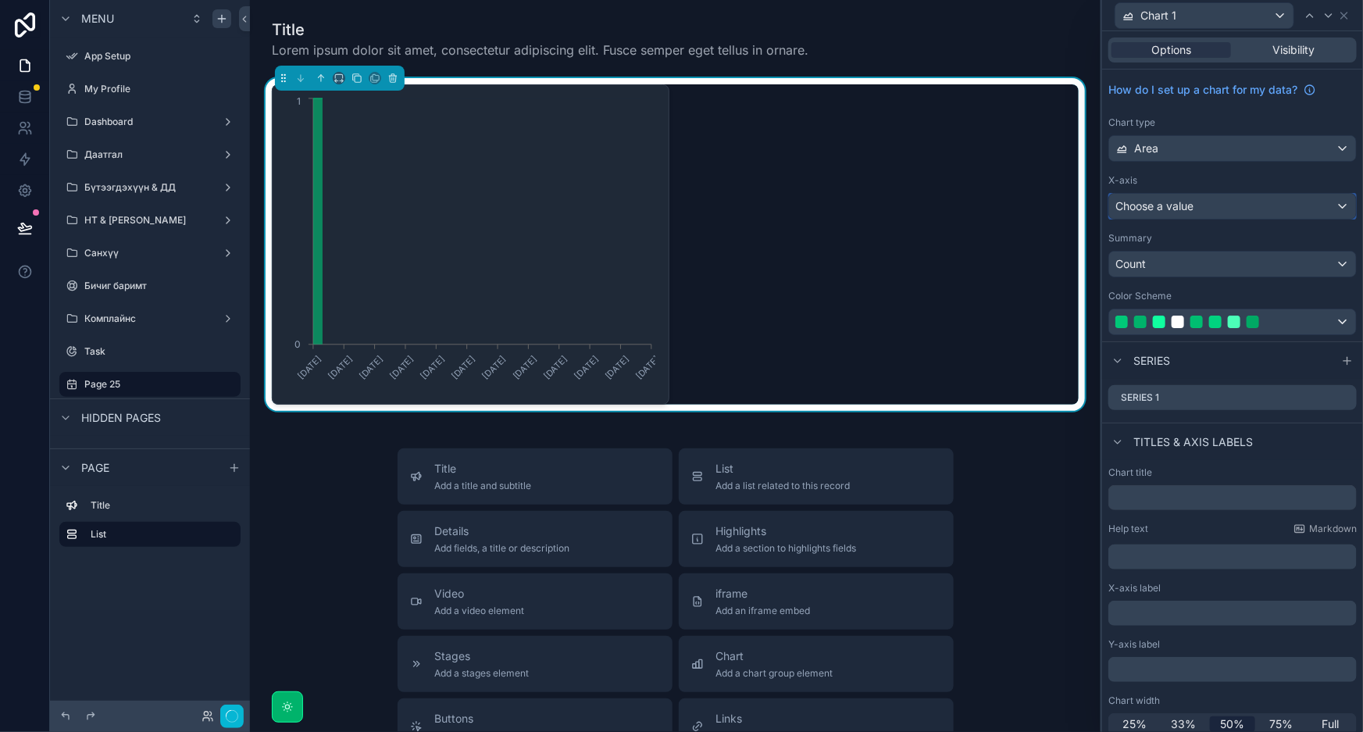
click at [1240, 208] on div "Choose a value" at bounding box center [1232, 206] width 247 height 25
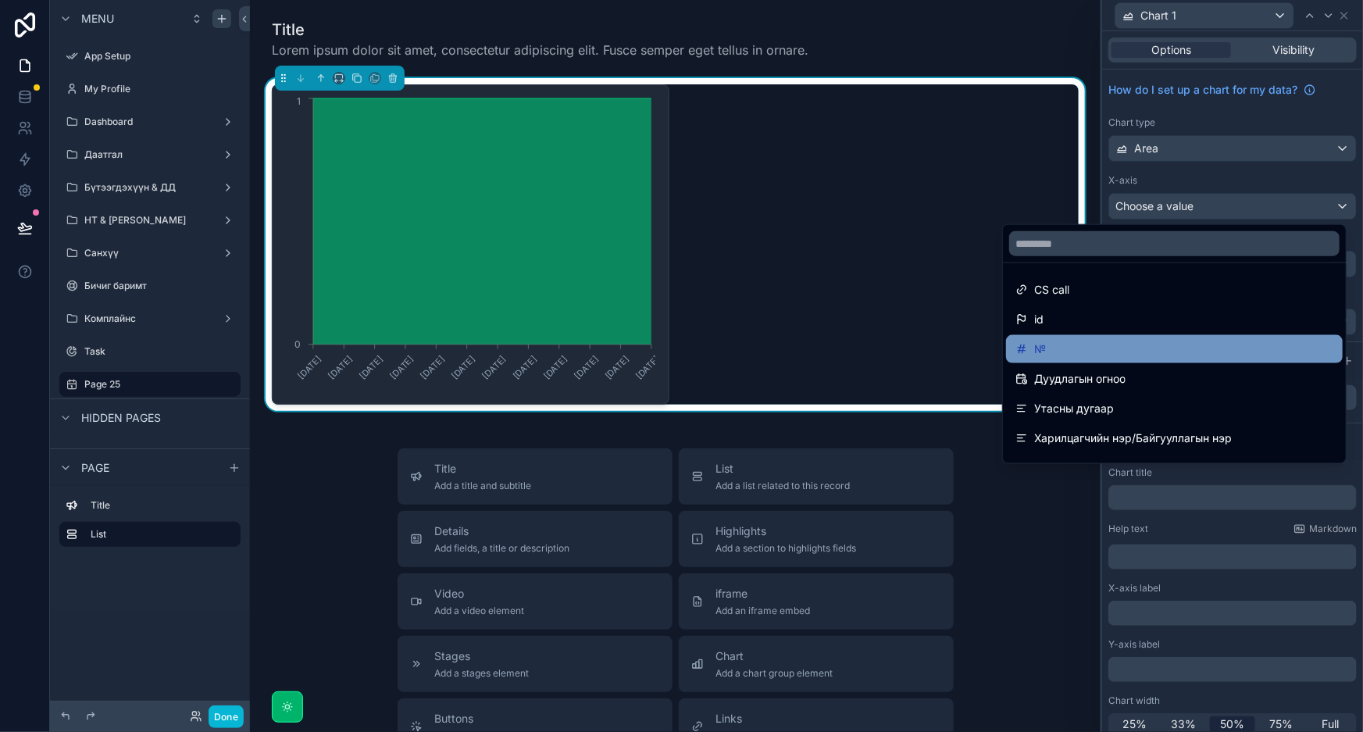
click at [1144, 351] on div "№" at bounding box center [1175, 349] width 318 height 19
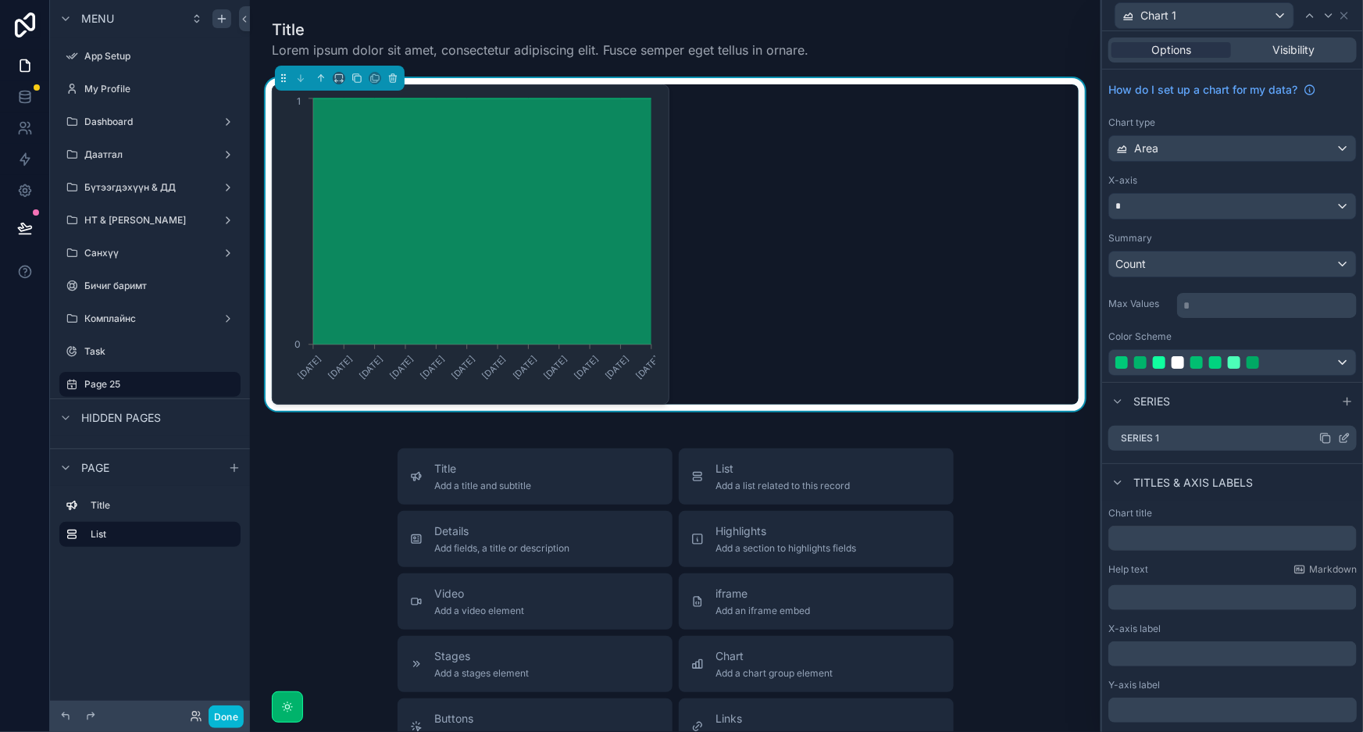
click at [1340, 441] on icon at bounding box center [1343, 439] width 7 height 7
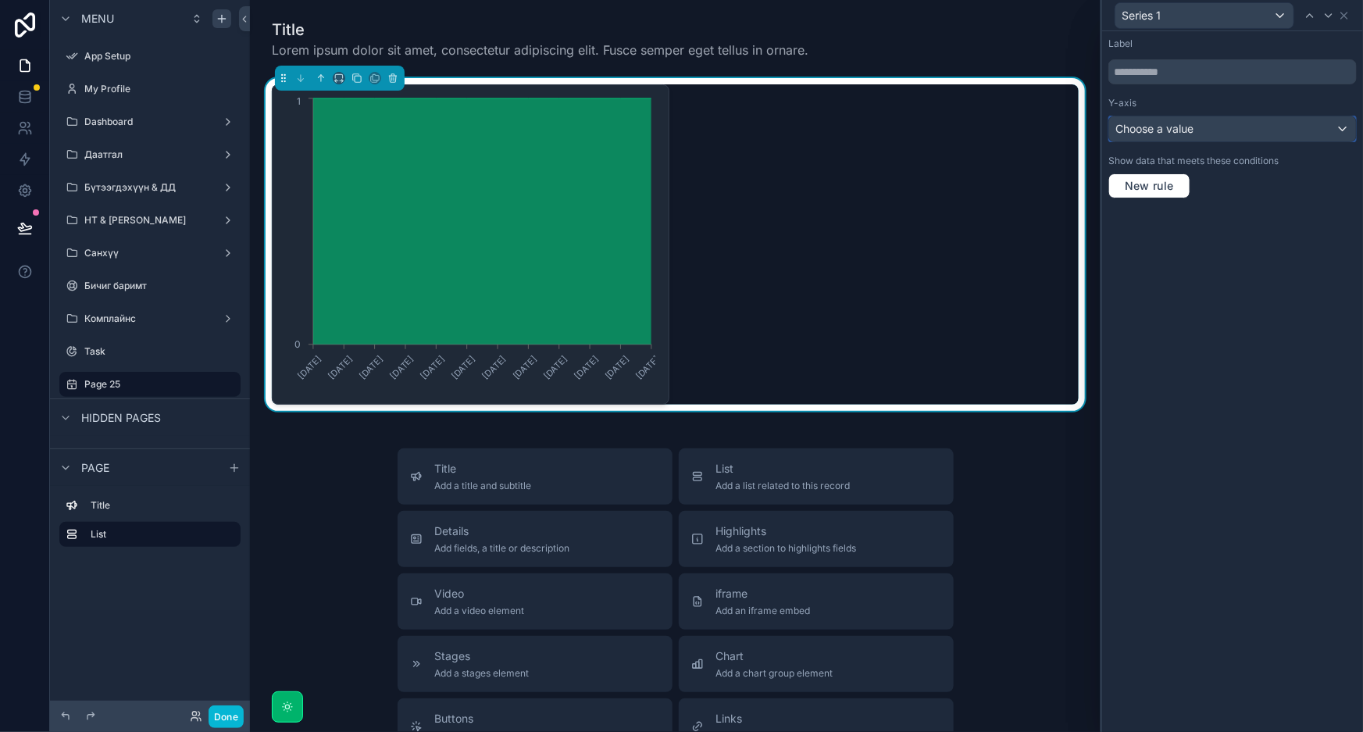
click at [1237, 131] on div "Choose a value" at bounding box center [1232, 128] width 247 height 25
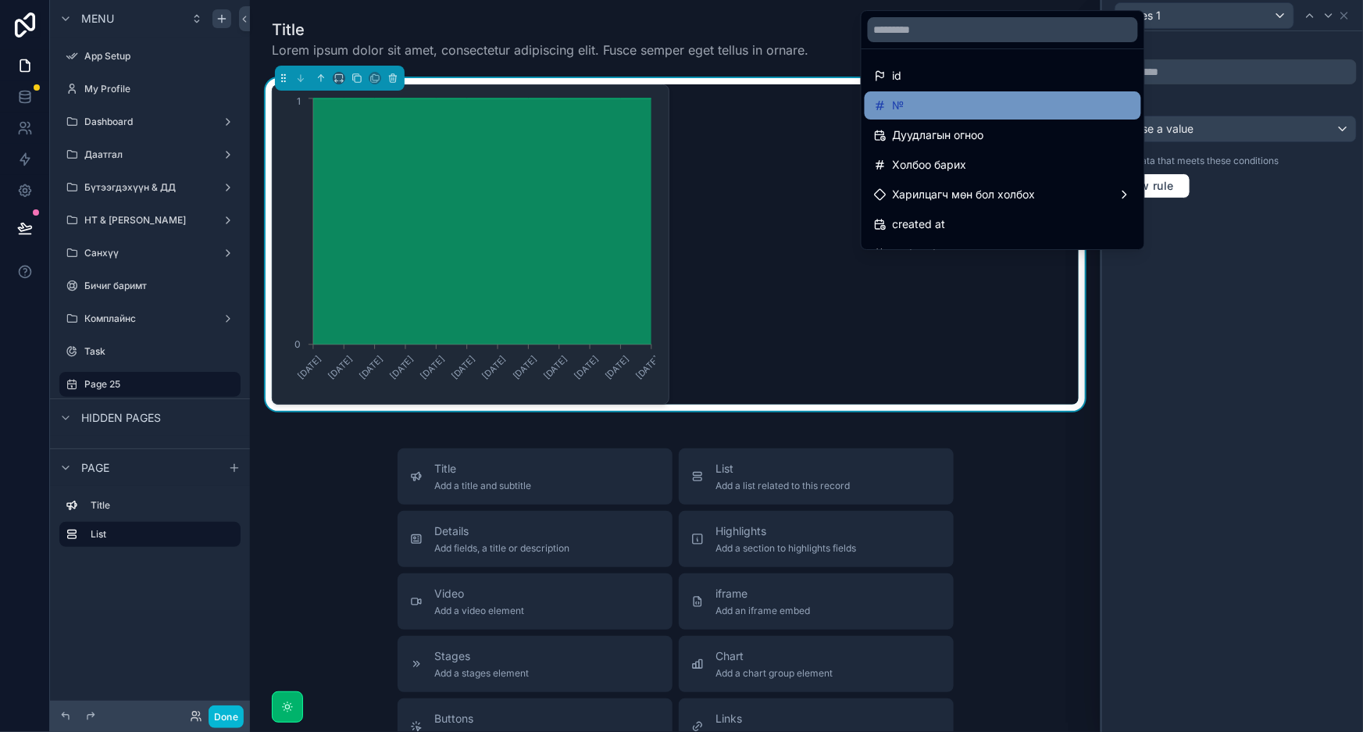
click at [963, 109] on div "№" at bounding box center [1003, 105] width 258 height 19
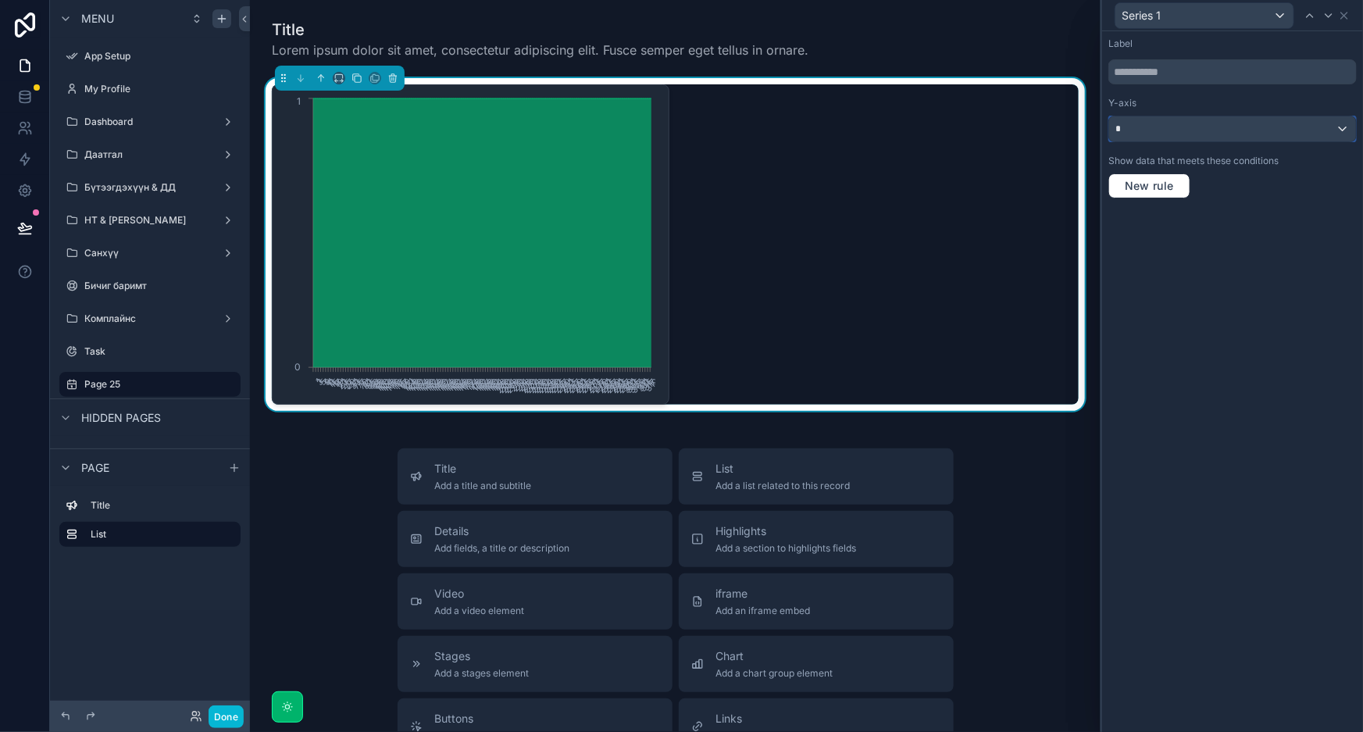
click at [1297, 121] on div "*" at bounding box center [1232, 128] width 247 height 25
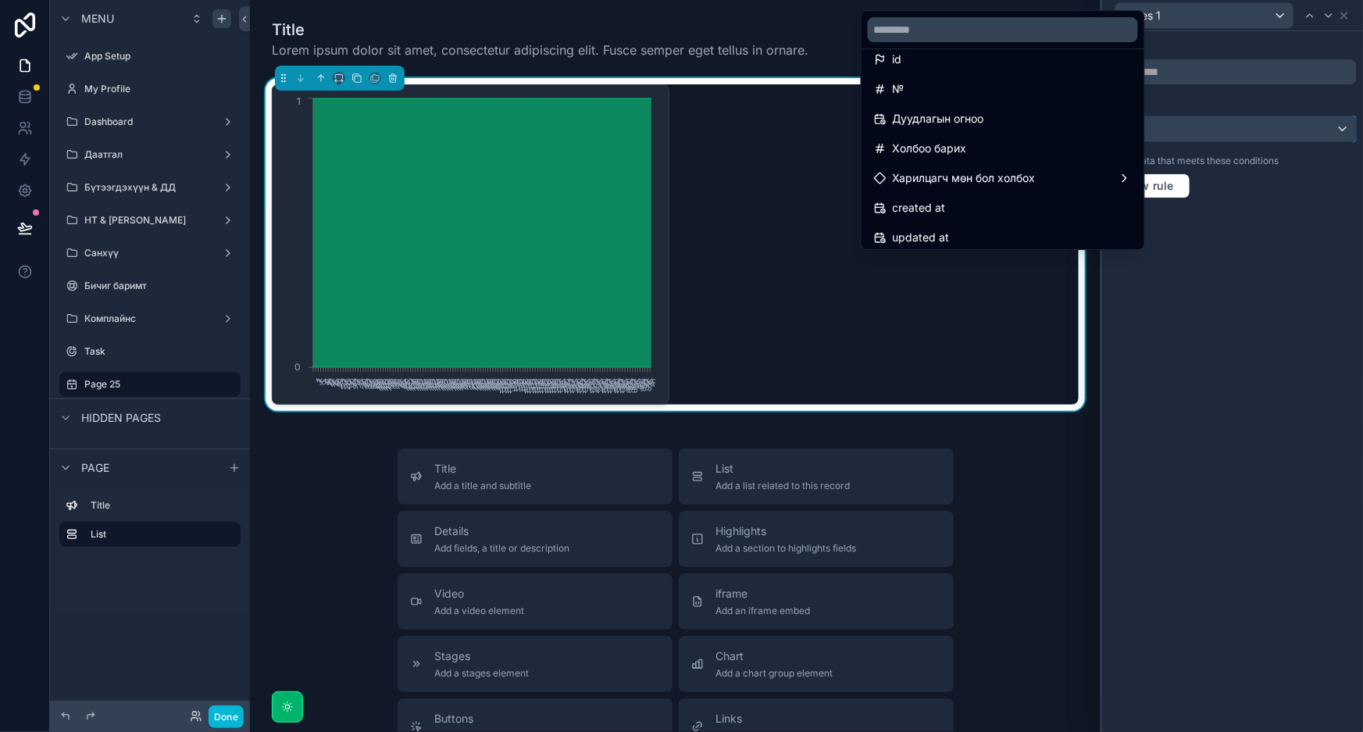
scroll to position [21, 0]
click at [1255, 300] on div at bounding box center [1232, 366] width 261 height 732
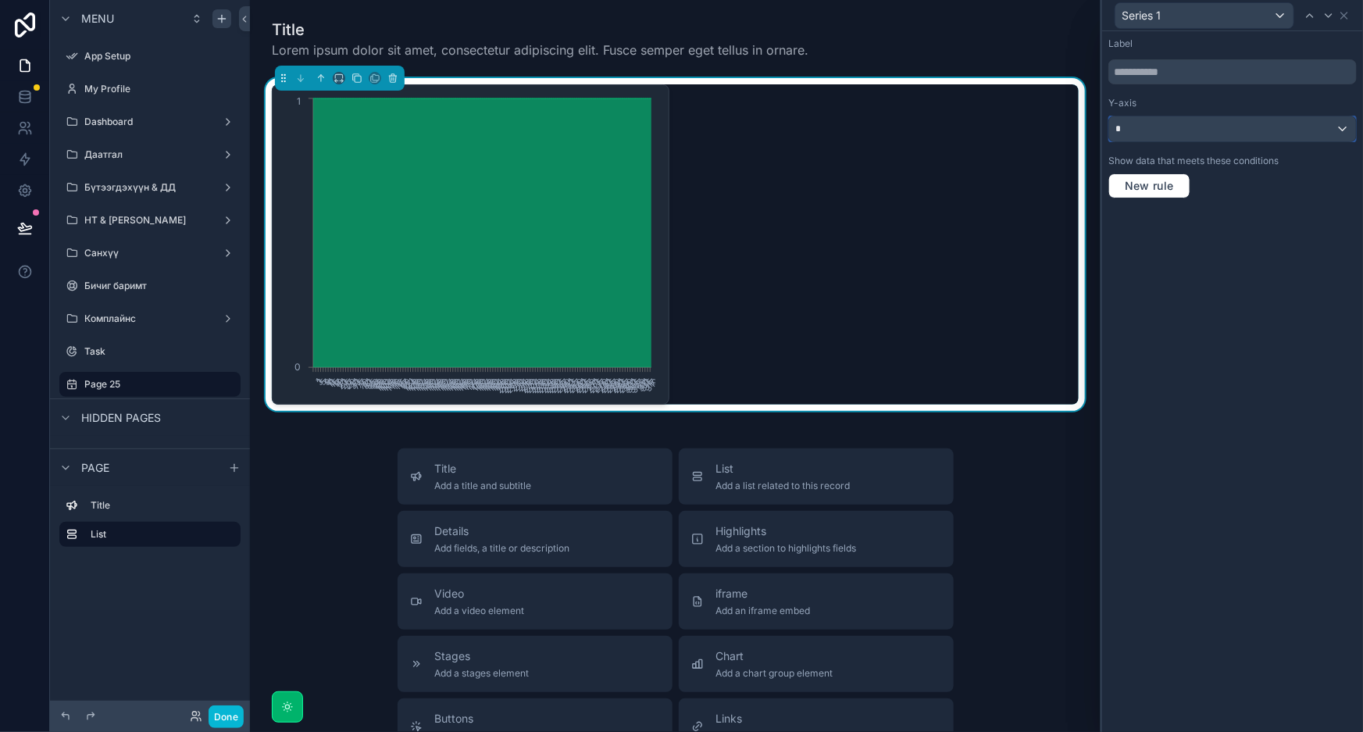
click at [1257, 131] on div "*" at bounding box center [1232, 128] width 247 height 25
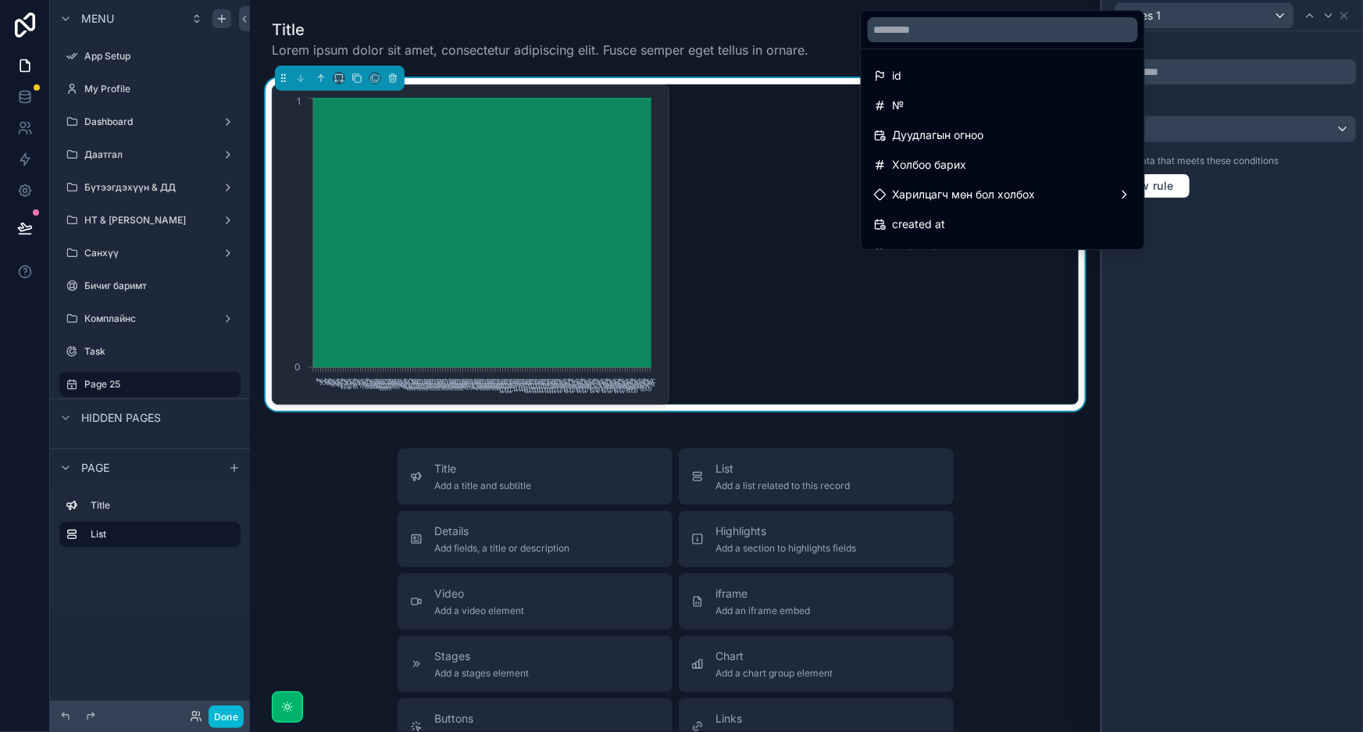
click at [1333, 223] on div at bounding box center [1232, 366] width 261 height 732
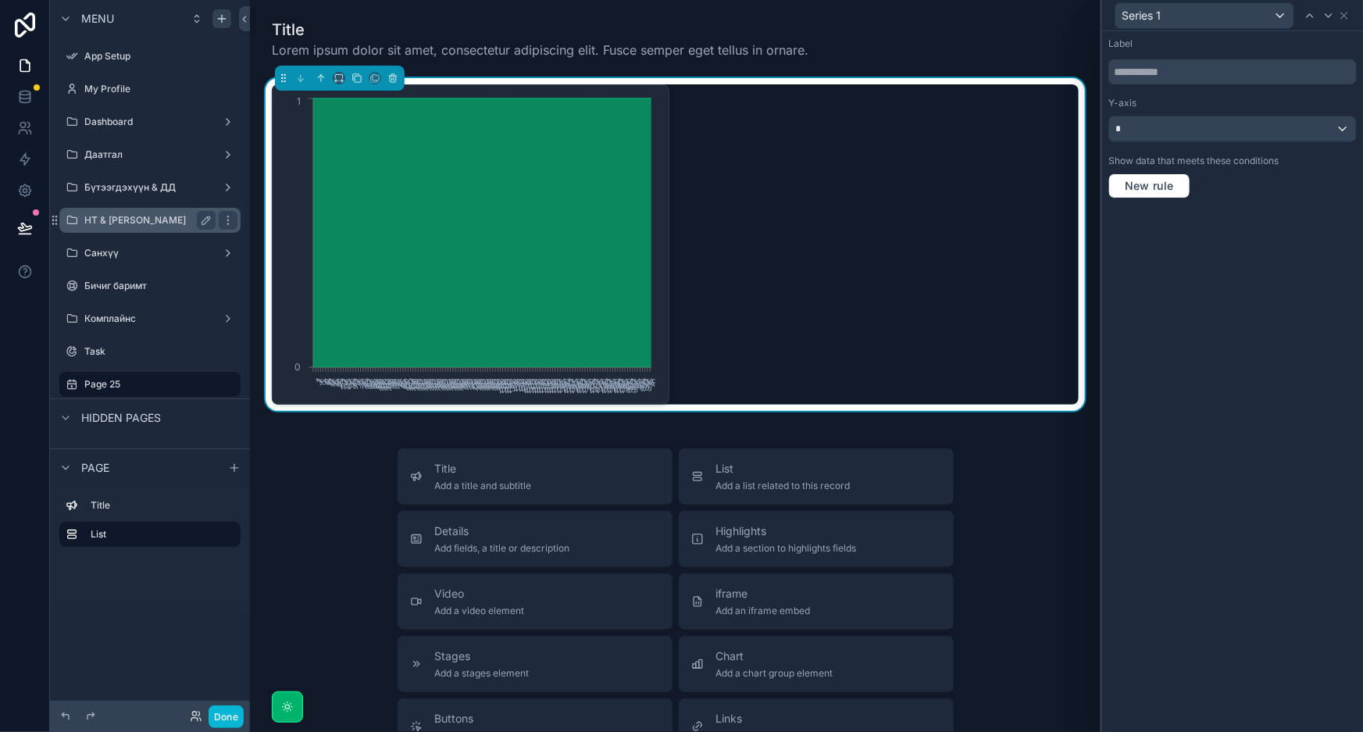
click at [147, 227] on div "НТ & [PERSON_NAME]" at bounding box center [149, 220] width 131 height 19
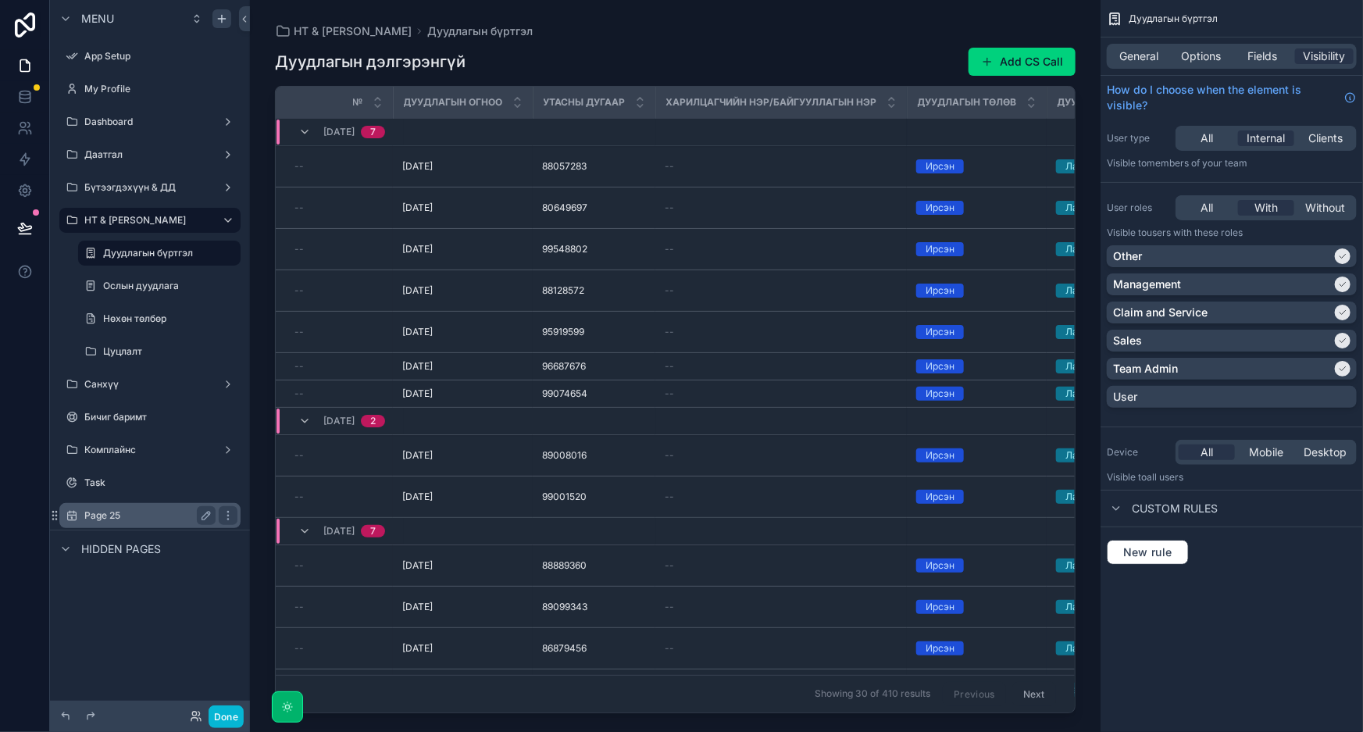
click at [115, 506] on div "Page 25" at bounding box center [149, 515] width 131 height 19
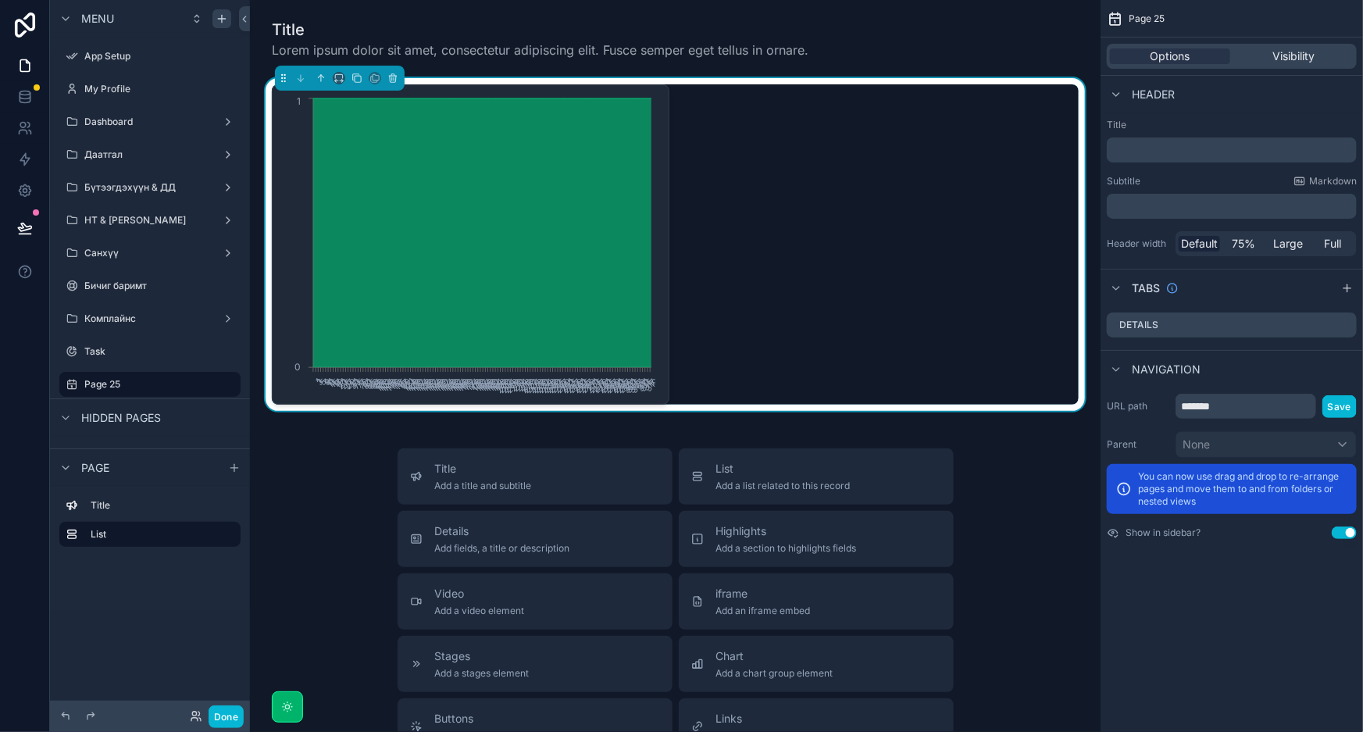
click at [850, 166] on div "1 3 5 7 9 11 13 15 17 19 21 23 25 27 29 31 33 75 77 79 81 83 85 88 94 96 98 100…" at bounding box center [675, 244] width 807 height 320
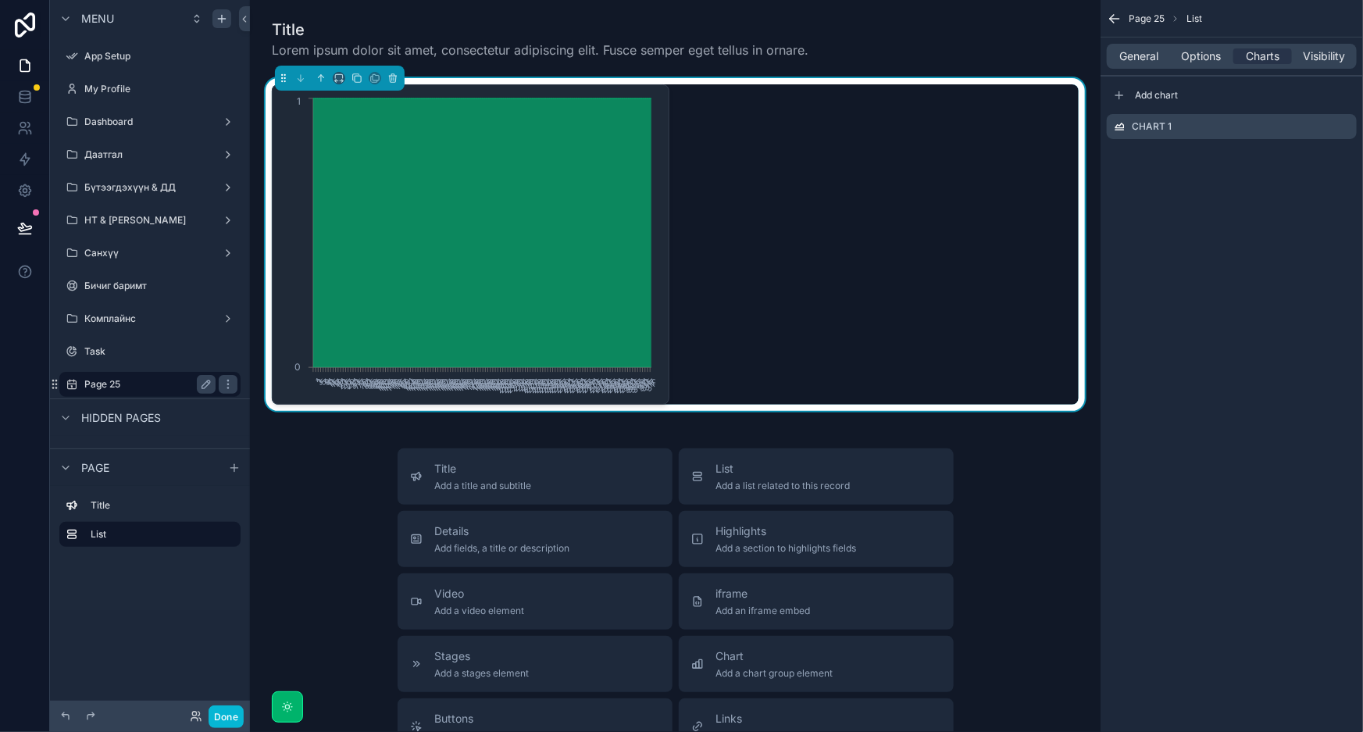
click at [127, 388] on label "Page 25" at bounding box center [146, 384] width 125 height 12
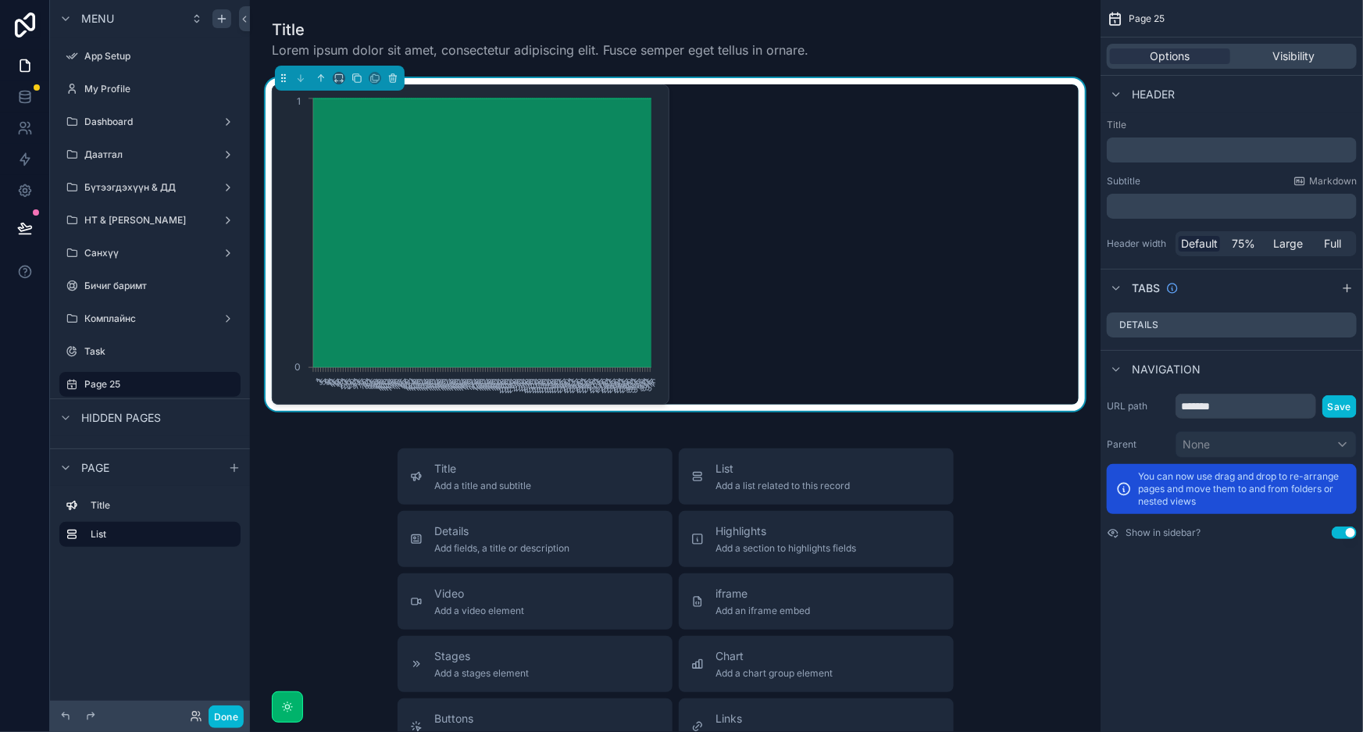
click at [830, 182] on div "1 3 5 7 9 11 13 15 17 19 21 23 25 27 29 31 33 75 77 79 81 83 85 88 94 96 98 100…" at bounding box center [675, 244] width 807 height 320
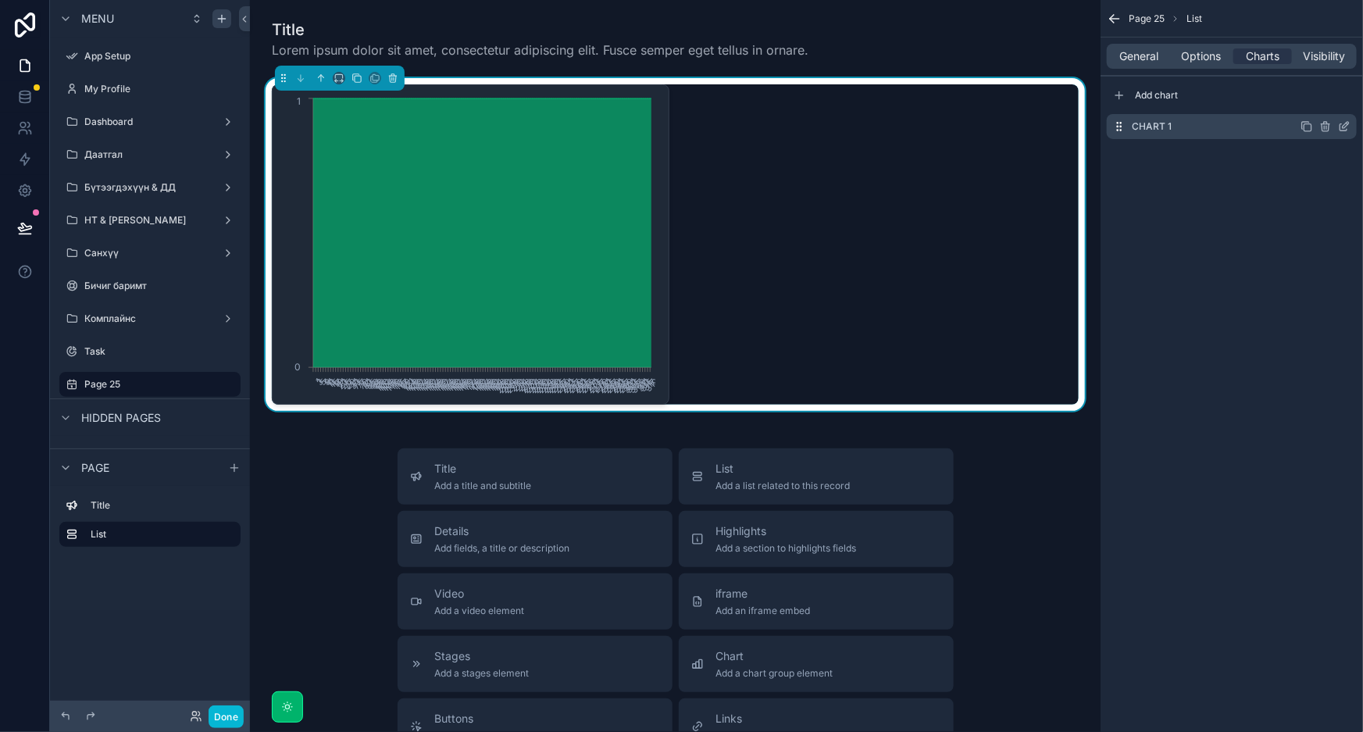
click at [1347, 127] on icon "scrollable content" at bounding box center [1344, 126] width 12 height 12
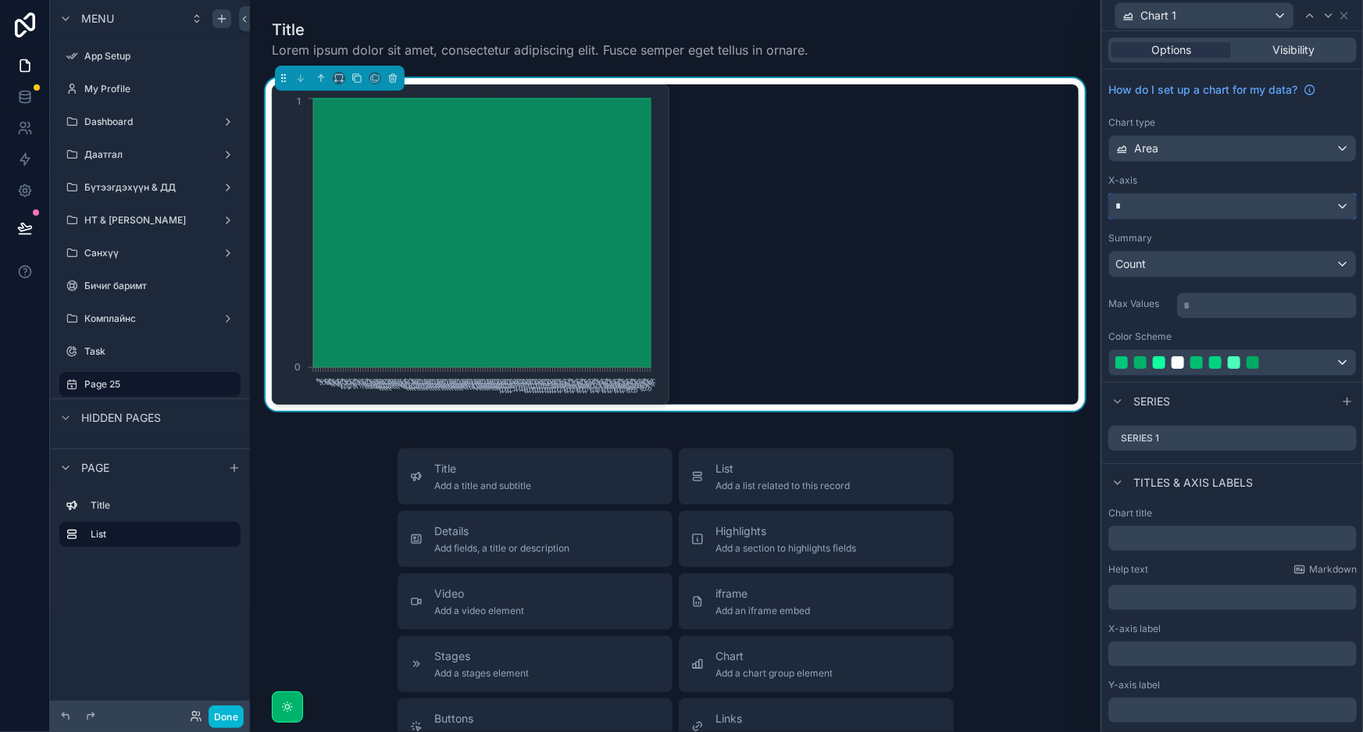
click at [1174, 205] on div "*" at bounding box center [1232, 206] width 247 height 25
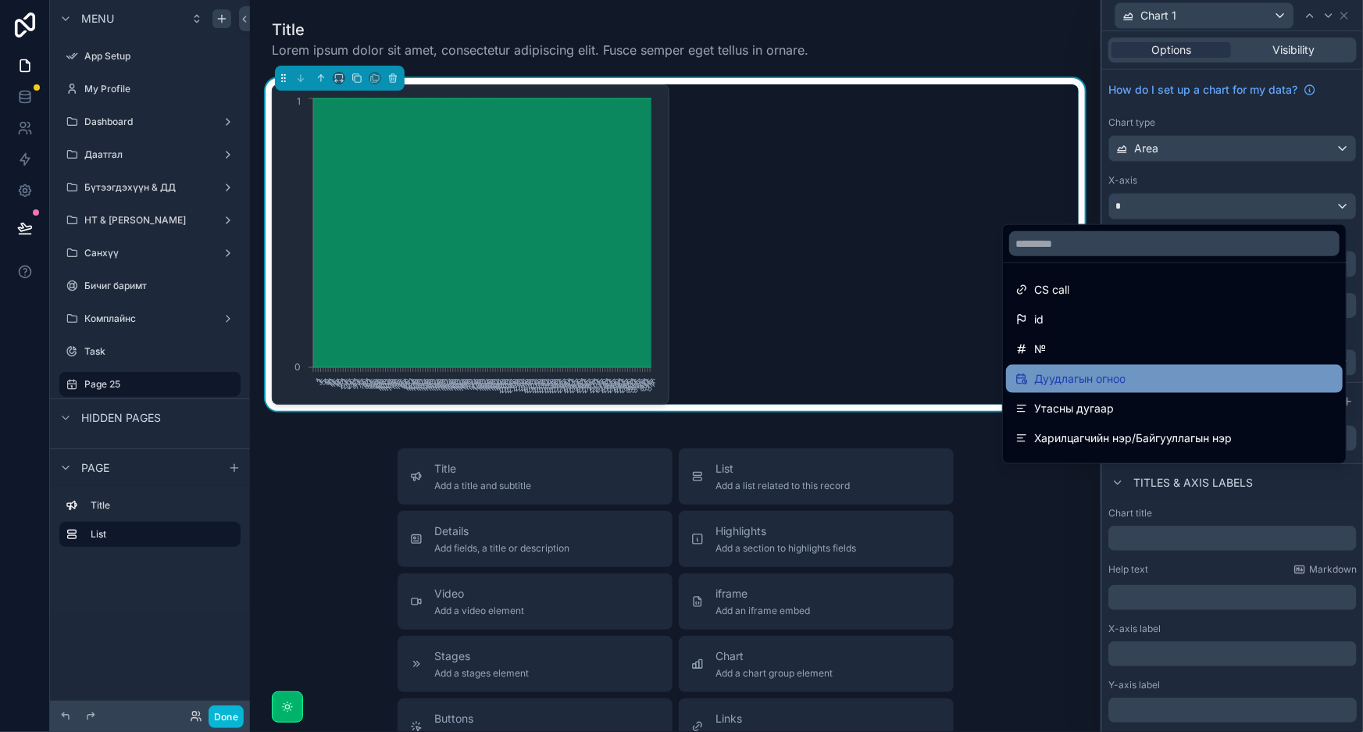
click at [1066, 384] on span "Дуудлагын огноо" at bounding box center [1079, 378] width 91 height 19
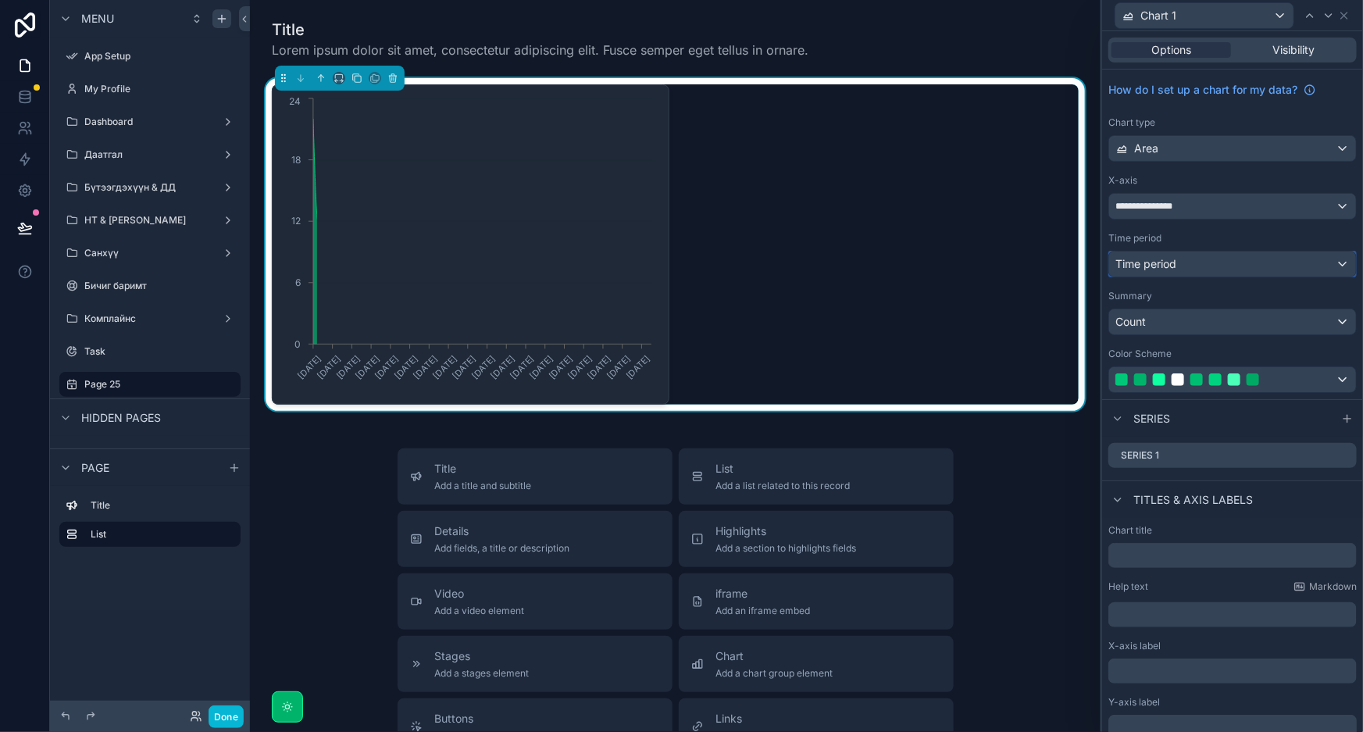
click at [1174, 262] on span "Time period" at bounding box center [1146, 263] width 61 height 13
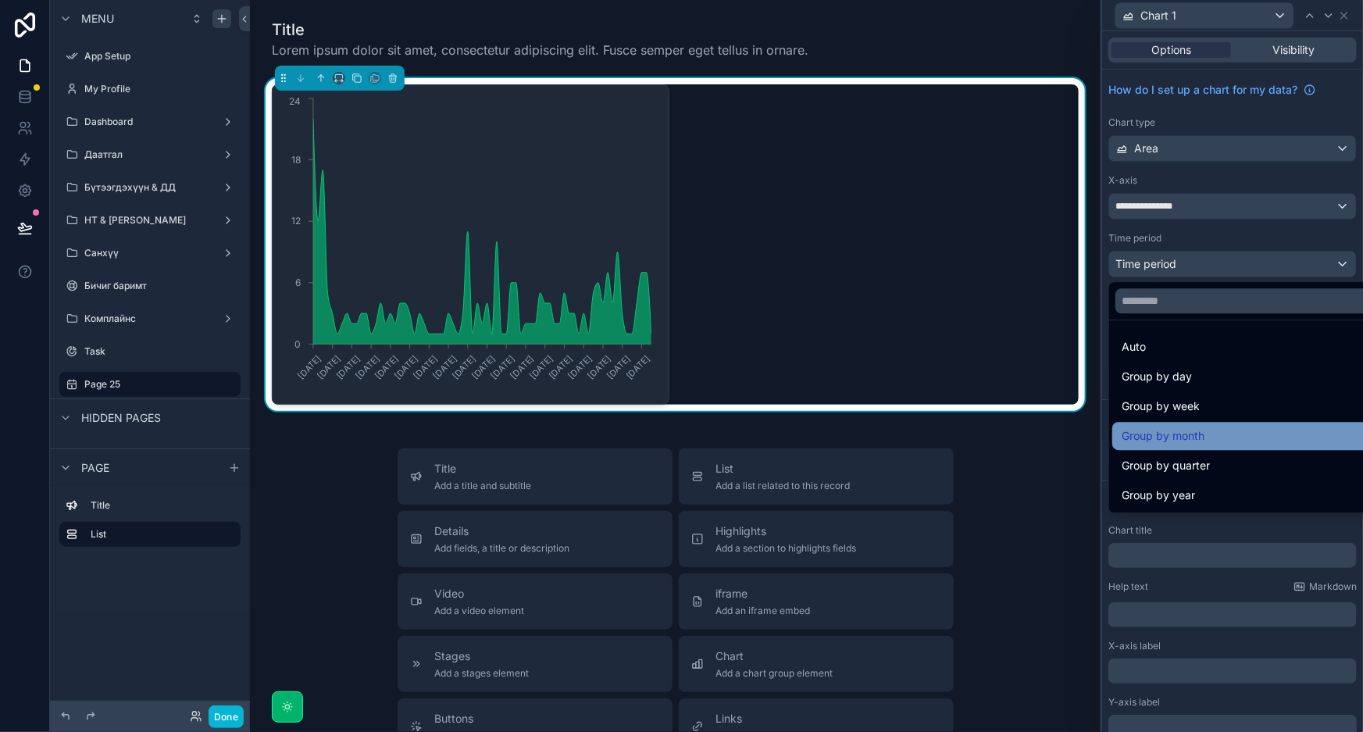
click at [1187, 437] on span "Group by month" at bounding box center [1163, 436] width 83 height 19
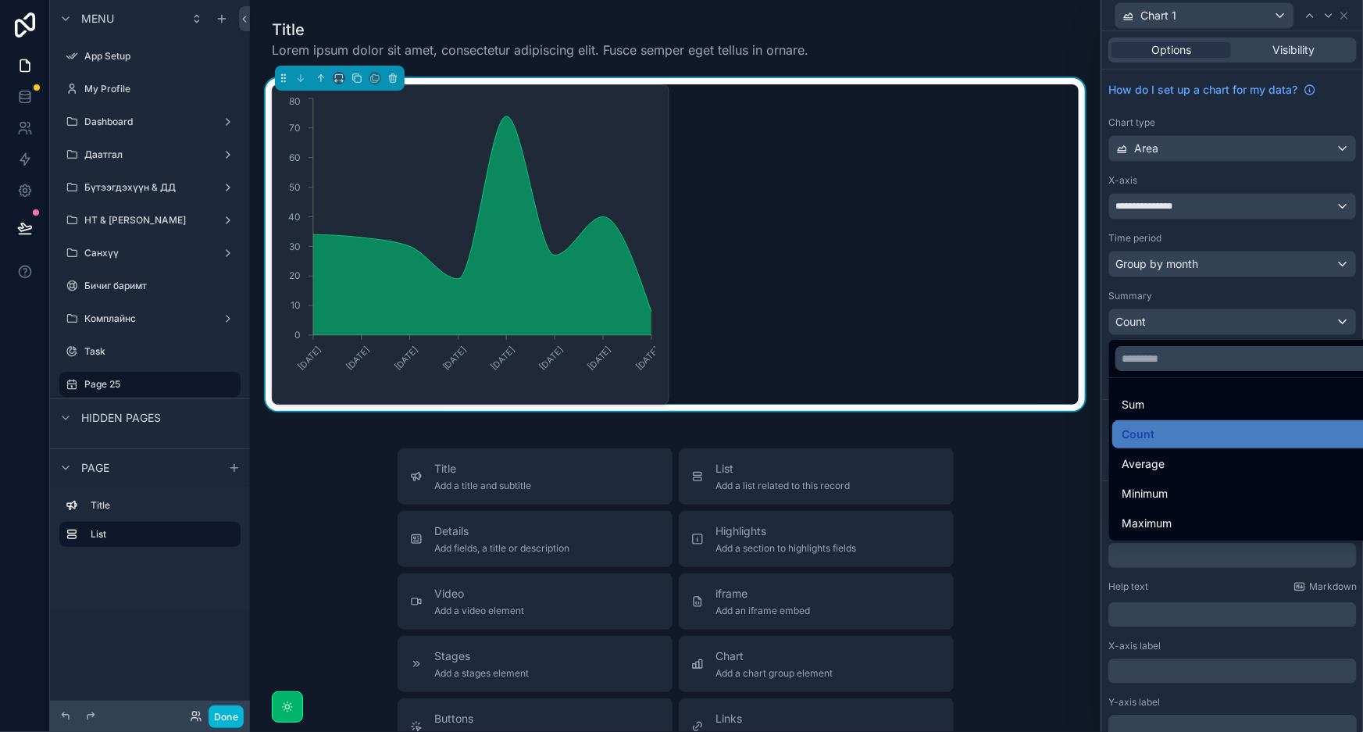
click at [1241, 316] on div at bounding box center [1232, 366] width 261 height 732
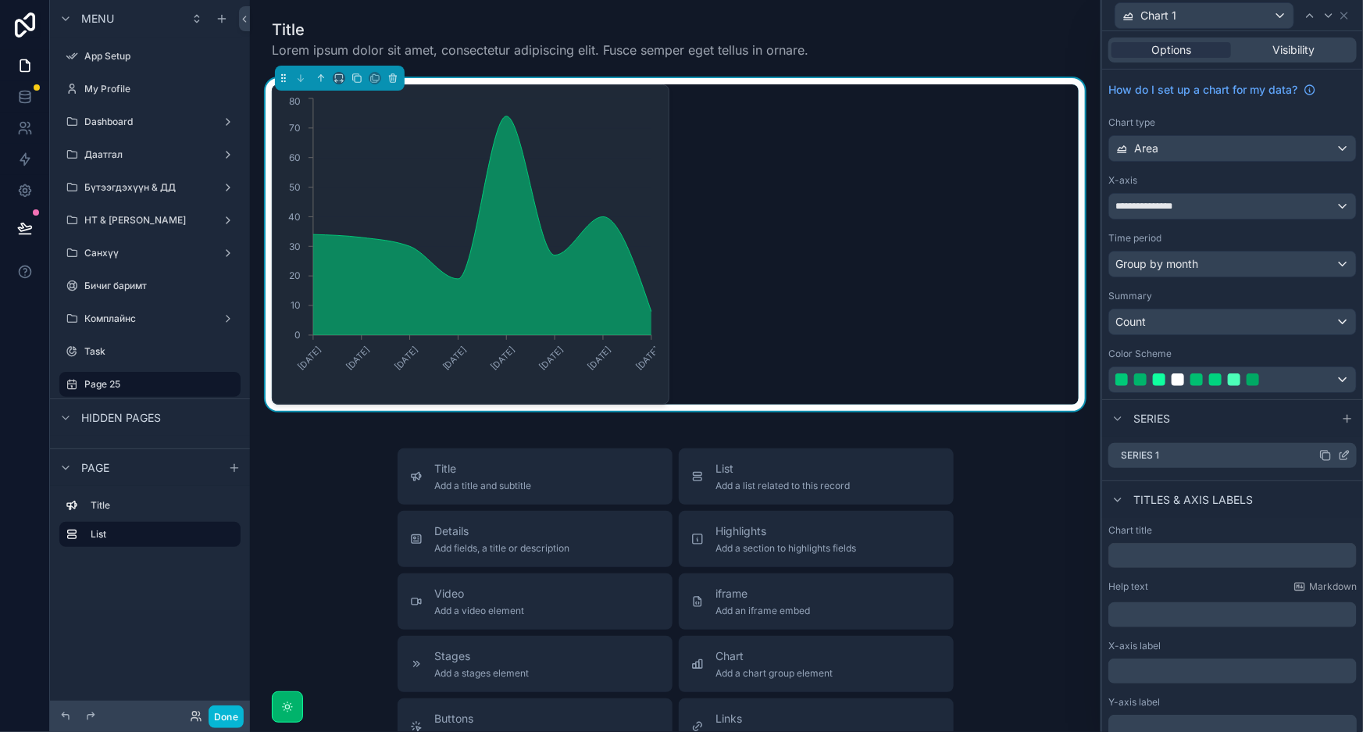
click at [1338, 453] on icon at bounding box center [1344, 455] width 12 height 12
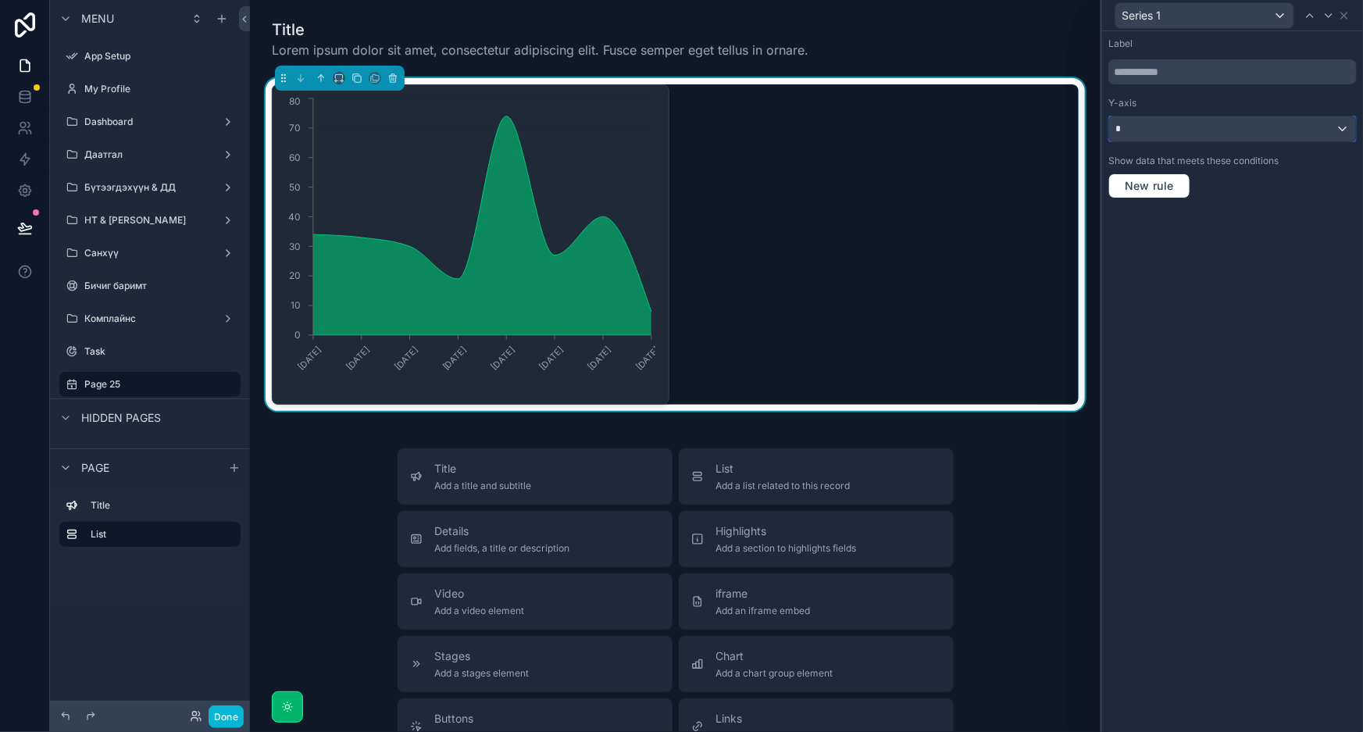
click at [1220, 125] on div "*" at bounding box center [1232, 128] width 247 height 25
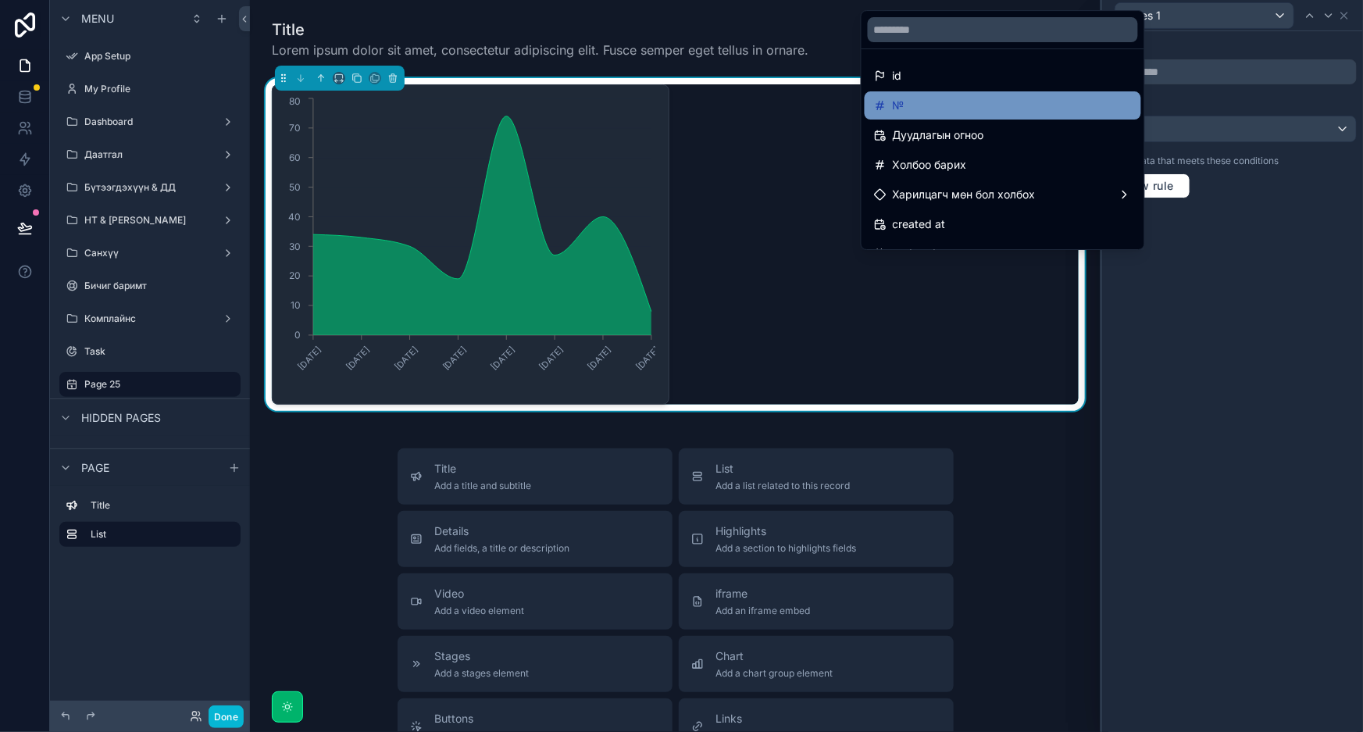
click at [954, 102] on div "№" at bounding box center [1003, 105] width 258 height 19
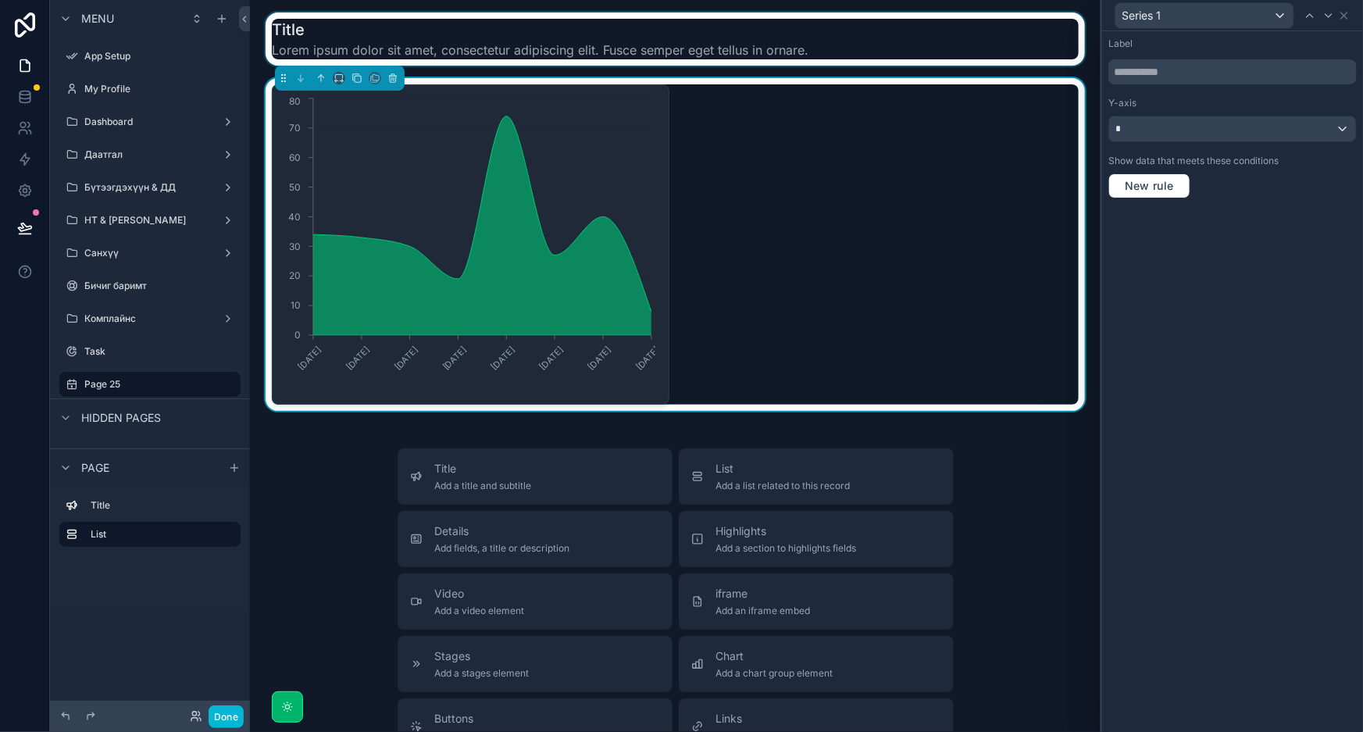
click at [719, 37] on div "scrollable content" at bounding box center [675, 38] width 826 height 53
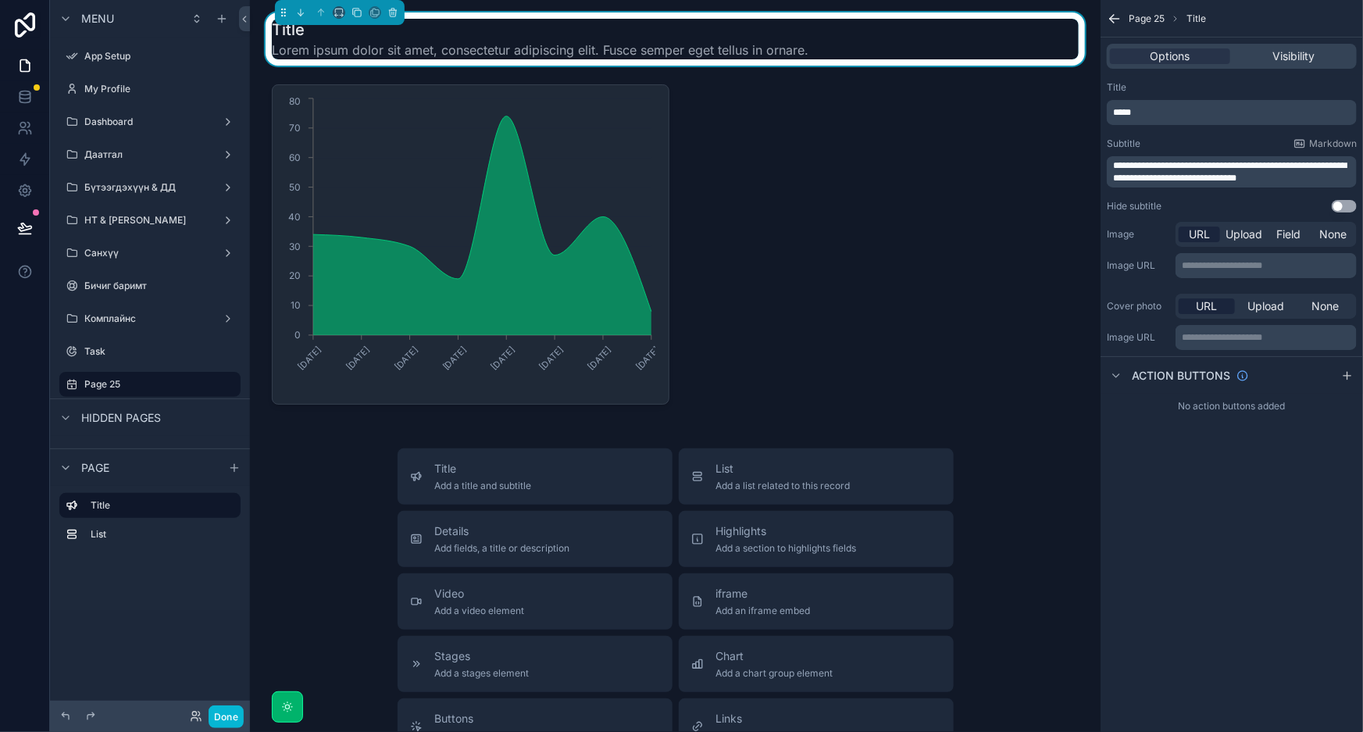
click at [1228, 122] on div "*****" at bounding box center [1232, 112] width 250 height 25
click at [1227, 117] on p "*****" at bounding box center [1233, 112] width 241 height 12
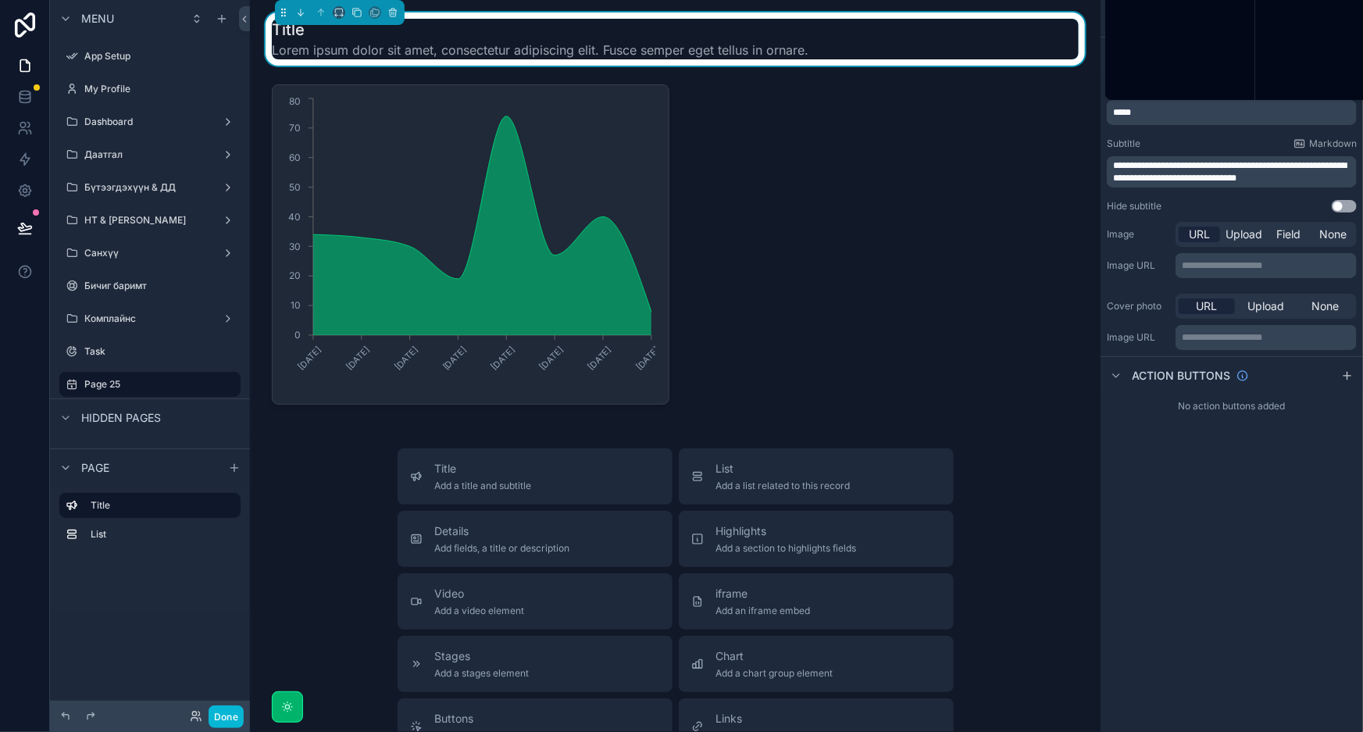
click at [1227, 117] on p "*****" at bounding box center [1233, 112] width 241 height 12
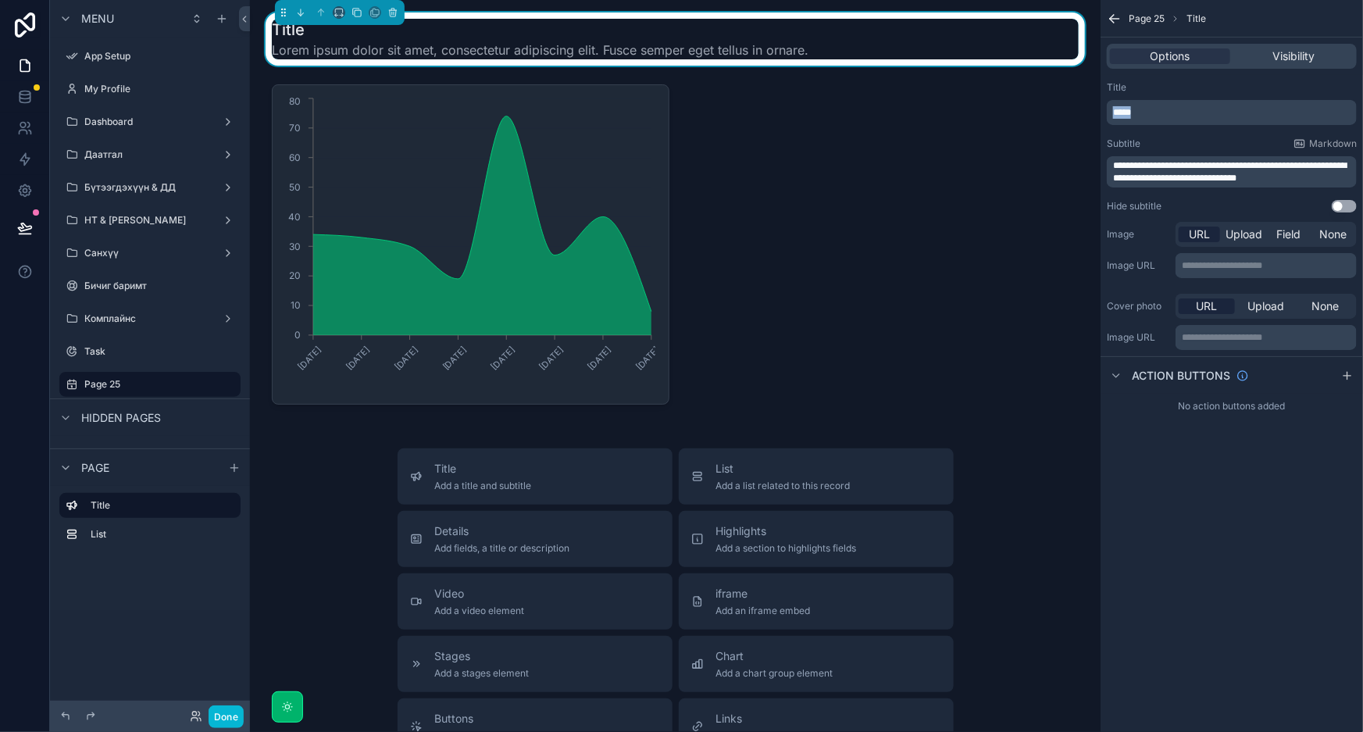
click at [1227, 117] on p "*****" at bounding box center [1233, 112] width 241 height 12
click at [1291, 93] on div "Title" at bounding box center [1232, 87] width 250 height 12
click at [1239, 170] on span "**********" at bounding box center [1230, 172] width 234 height 22
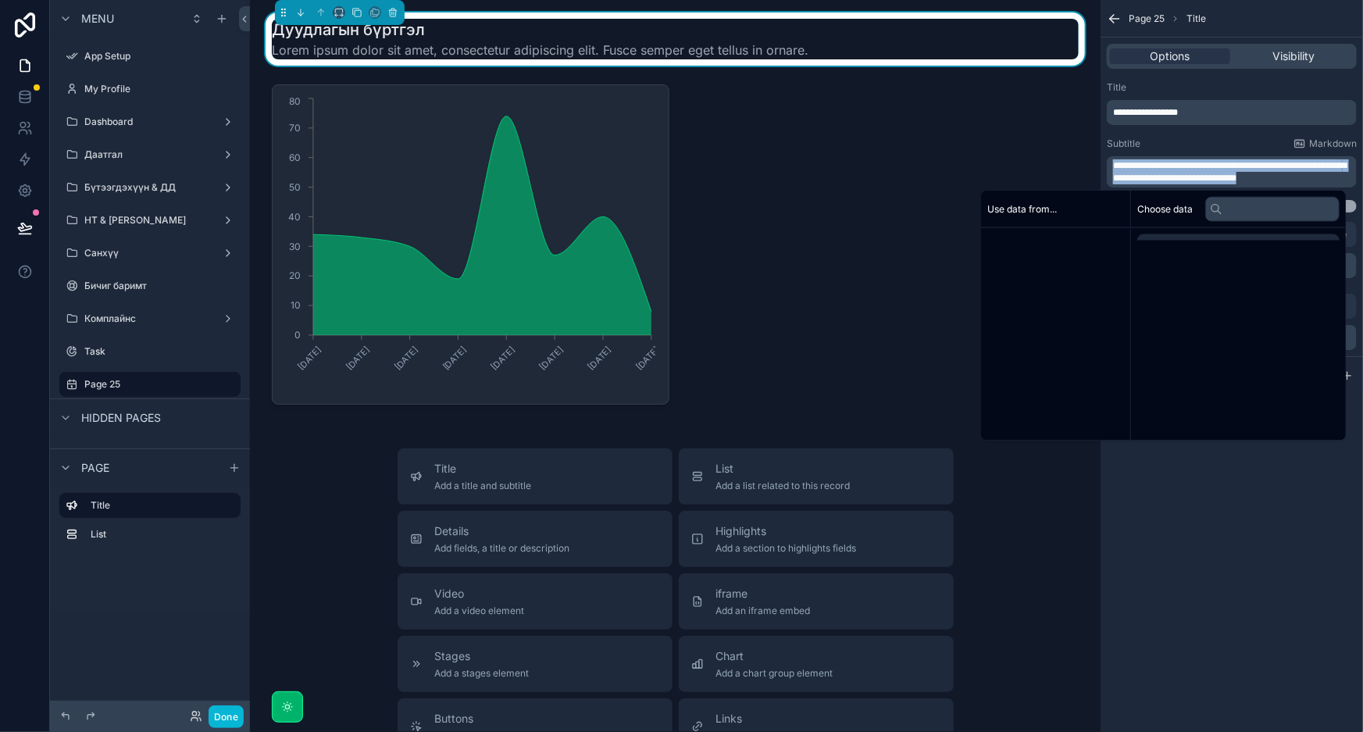
click at [1239, 170] on span "**********" at bounding box center [1230, 172] width 234 height 22
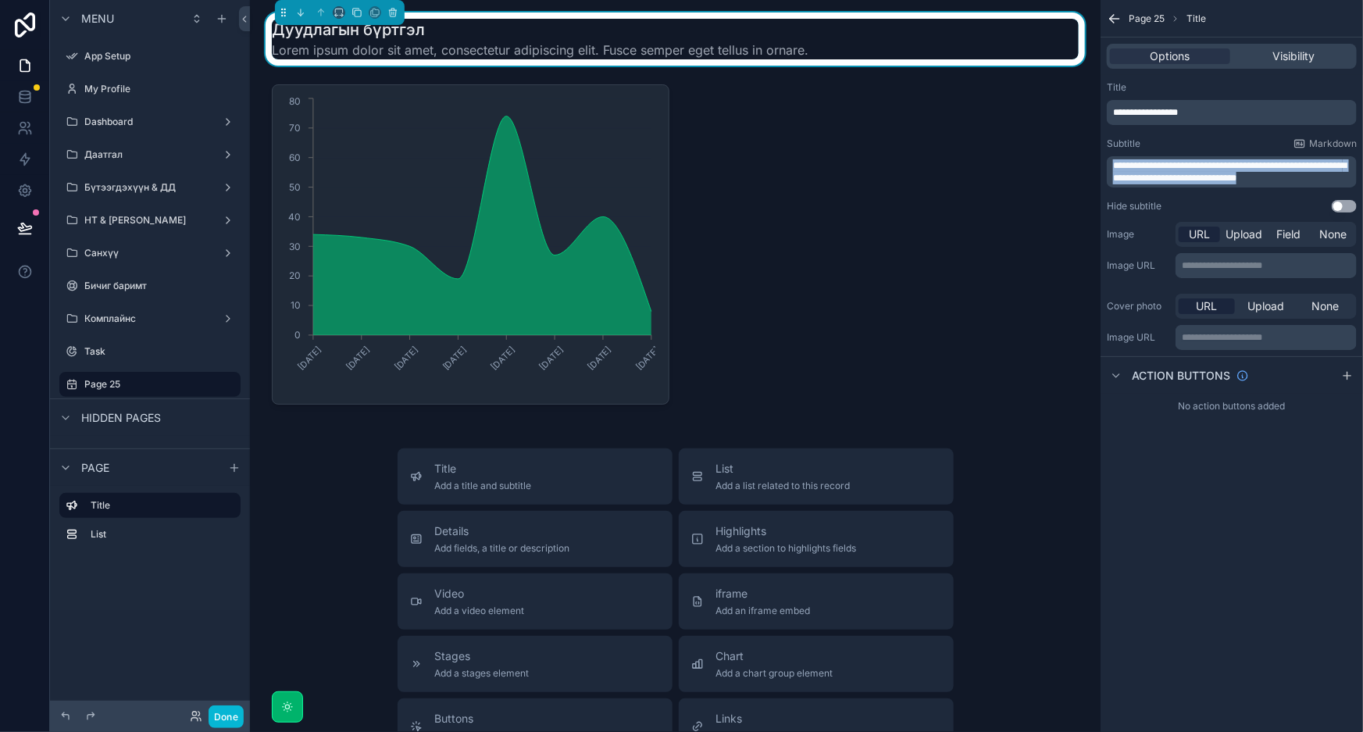
click at [1239, 170] on span "**********" at bounding box center [1230, 172] width 234 height 22
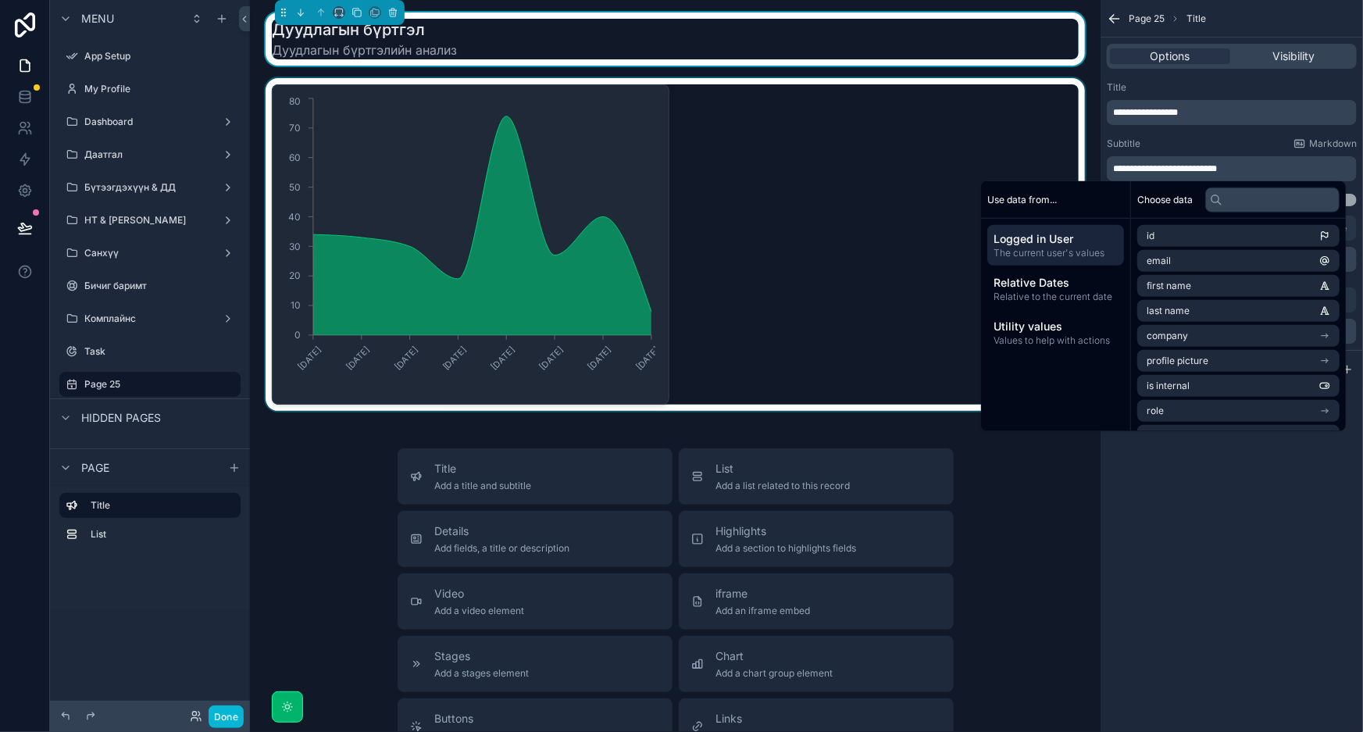
click at [876, 190] on div "scrollable content" at bounding box center [675, 244] width 826 height 333
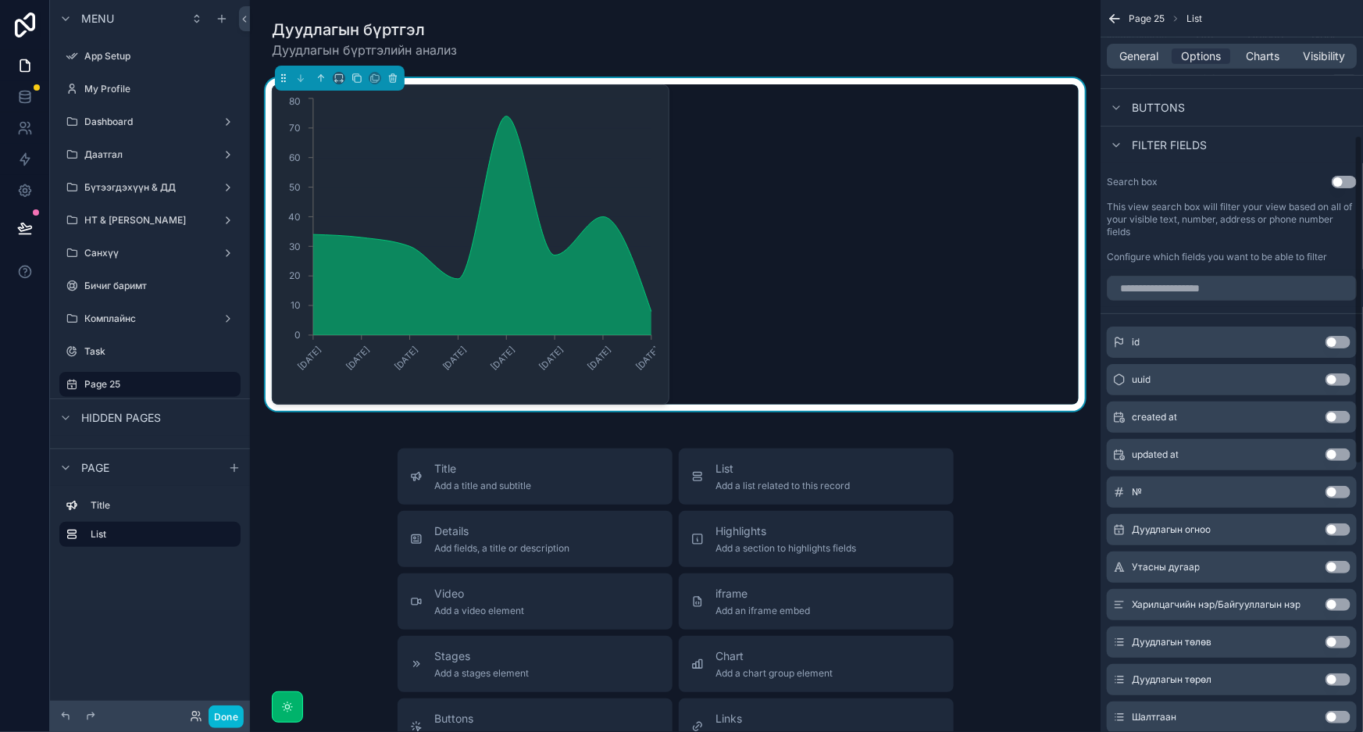
scroll to position [255, 0]
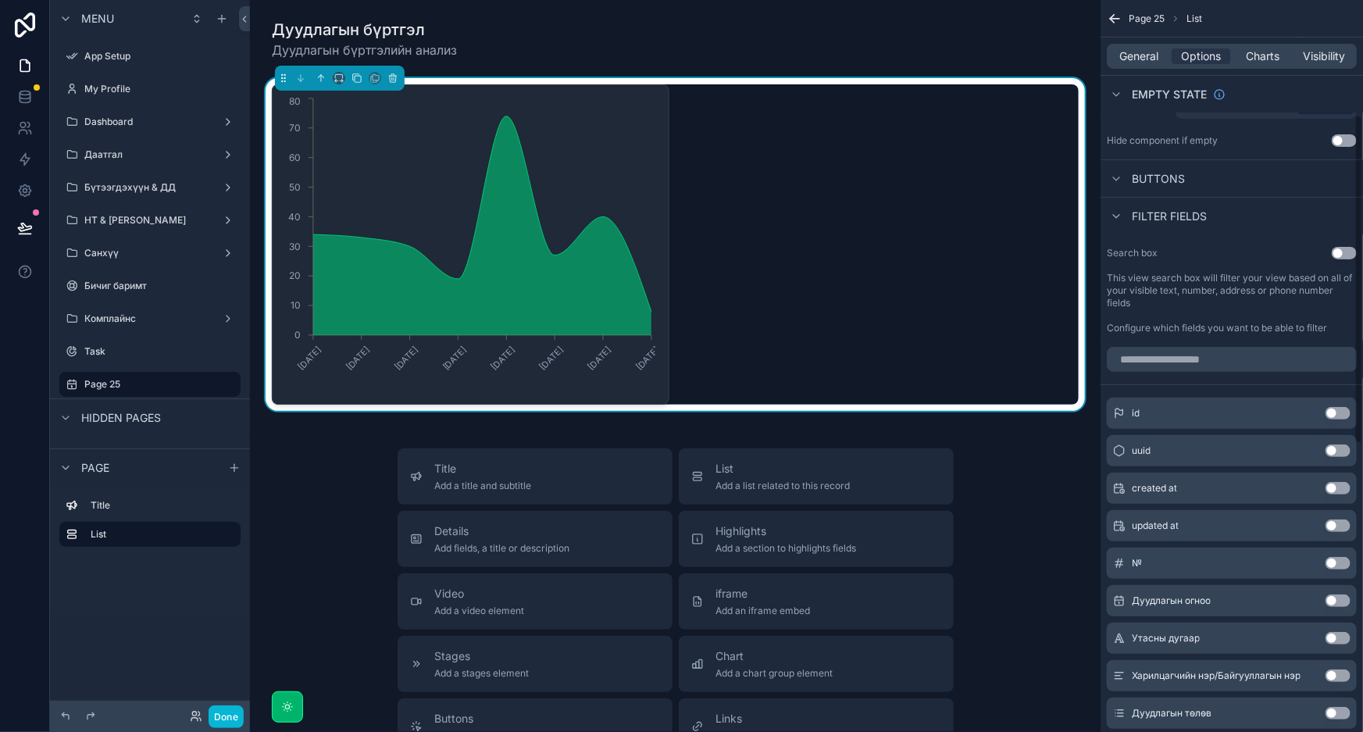
drag, startPoint x: 1144, startPoint y: 59, endPoint x: 1151, endPoint y: 67, distance: 10.0
click at [1144, 59] on span "General" at bounding box center [1139, 56] width 39 height 16
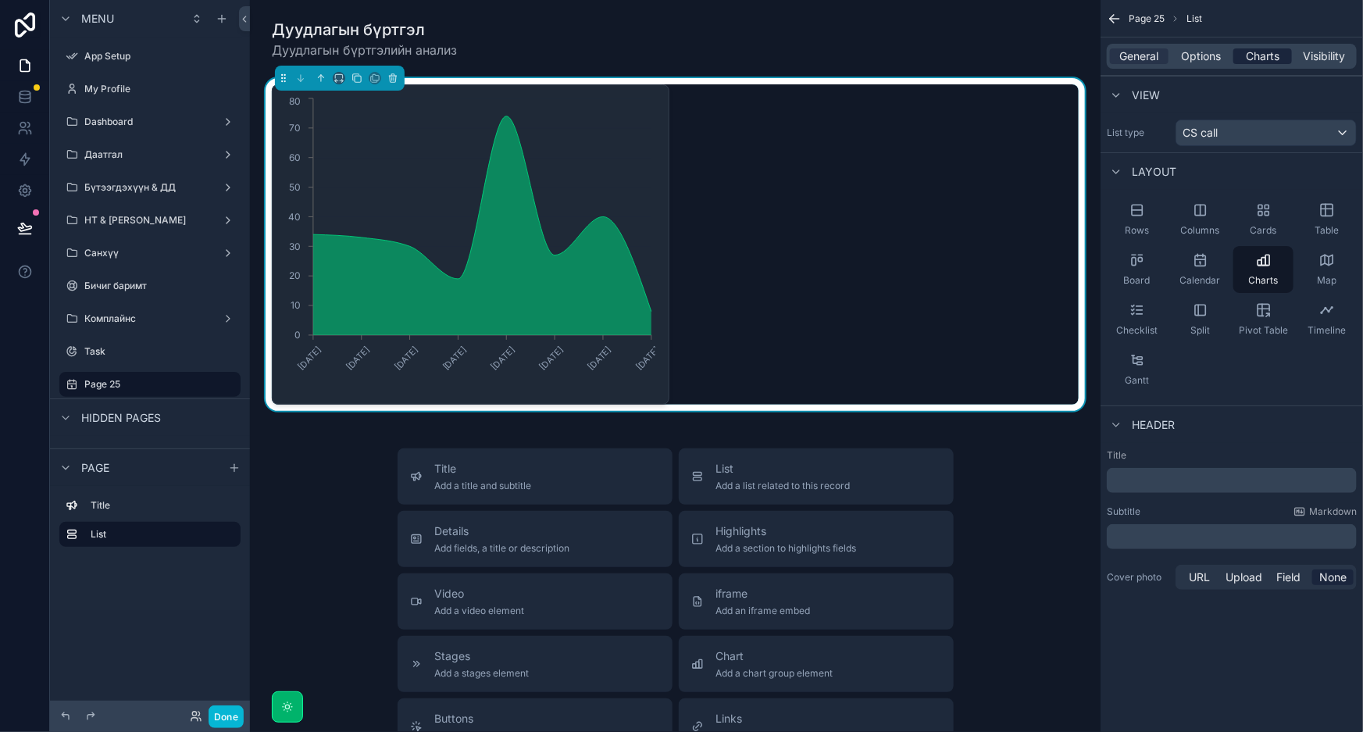
click at [1265, 55] on span "Charts" at bounding box center [1263, 56] width 34 height 16
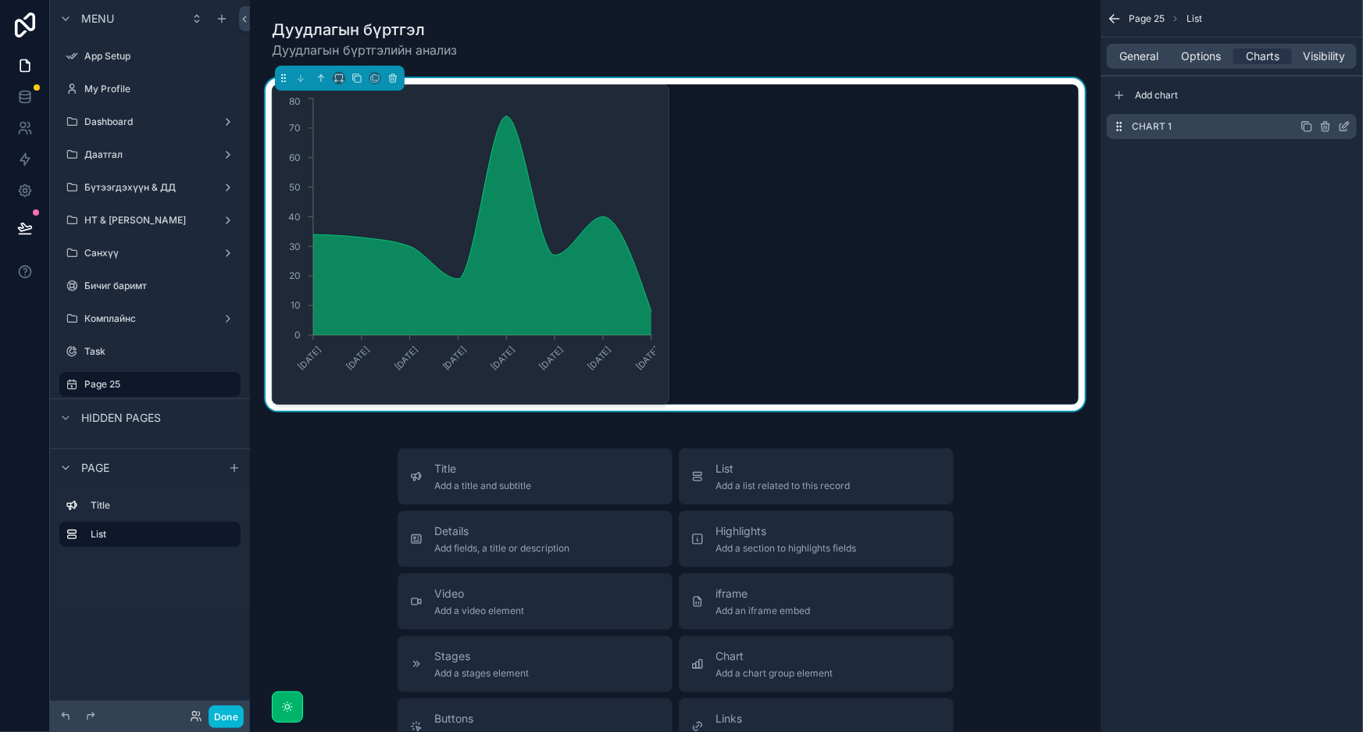
click at [1272, 126] on div "Chart 1" at bounding box center [1232, 126] width 250 height 25
click at [1348, 124] on icon "scrollable content" at bounding box center [1348, 124] width 2 height 2
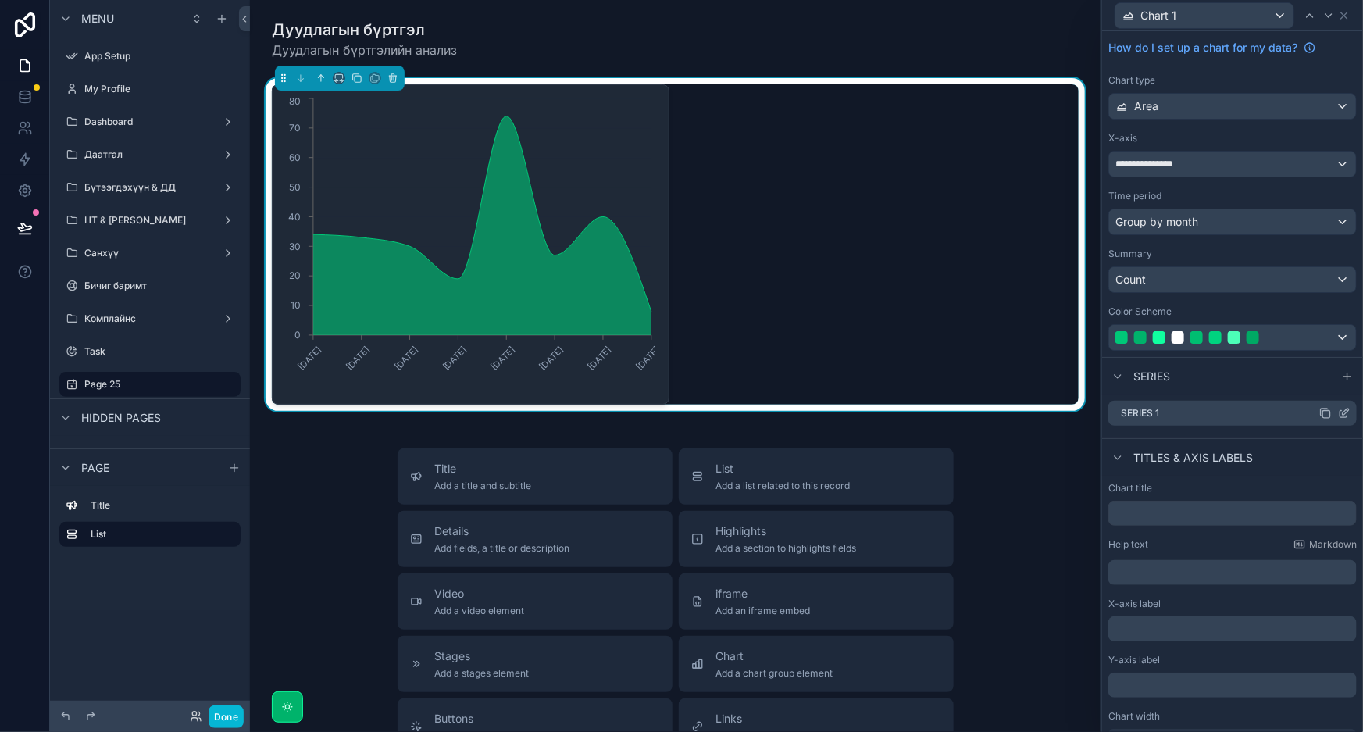
scroll to position [66, 0]
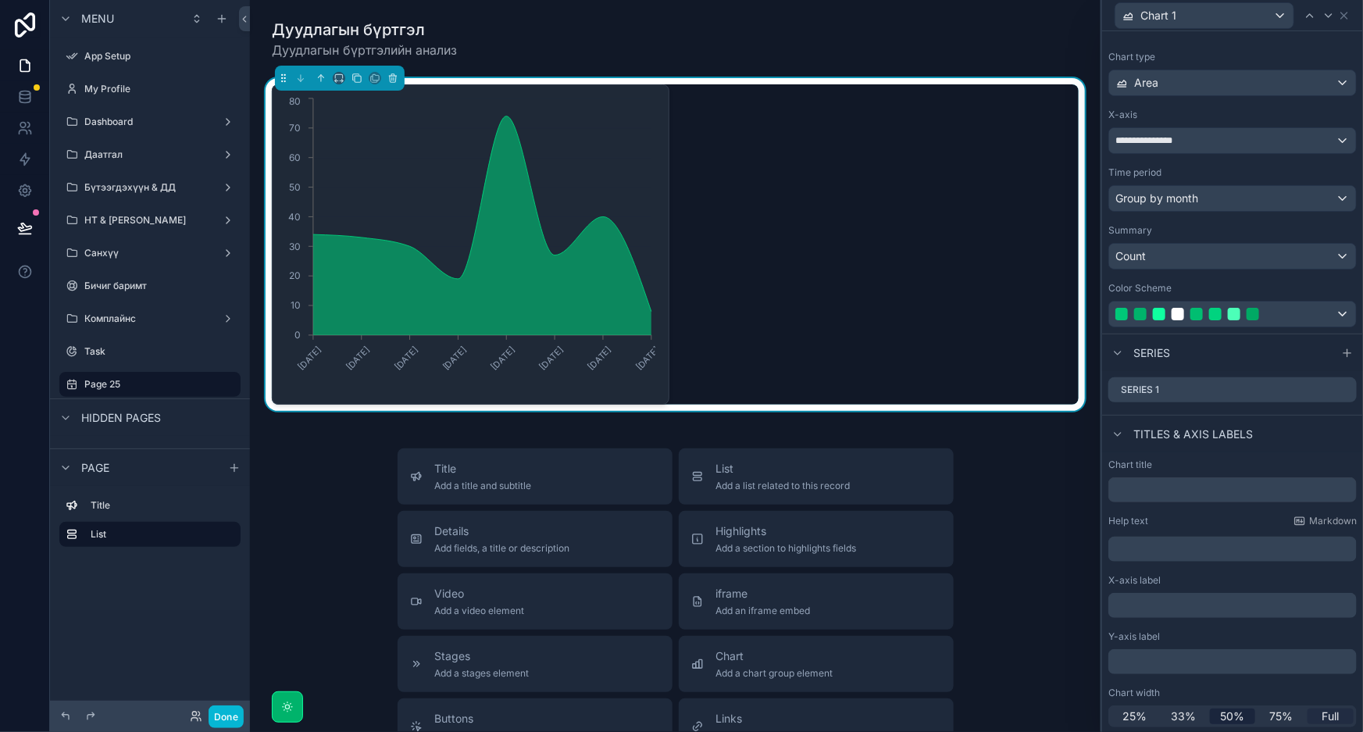
click at [1323, 716] on span "Full" at bounding box center [1331, 717] width 17 height 16
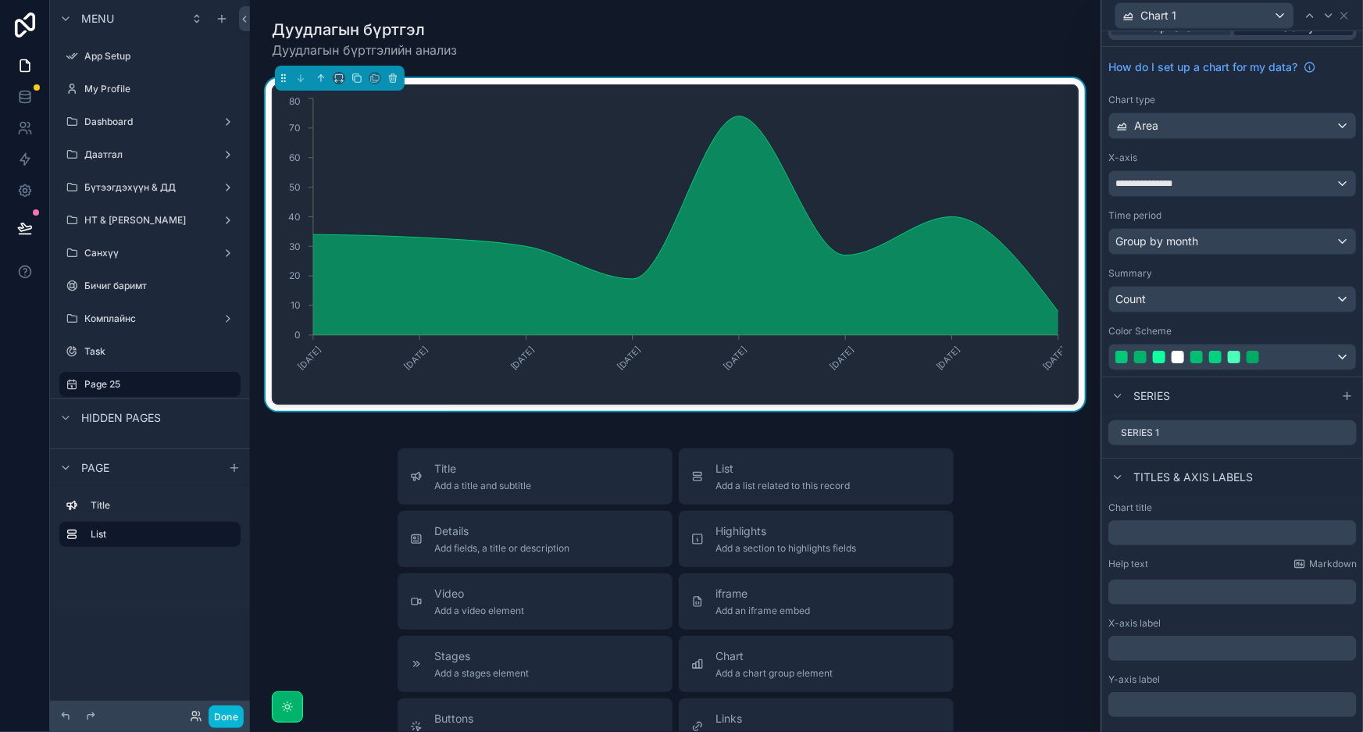
scroll to position [0, 0]
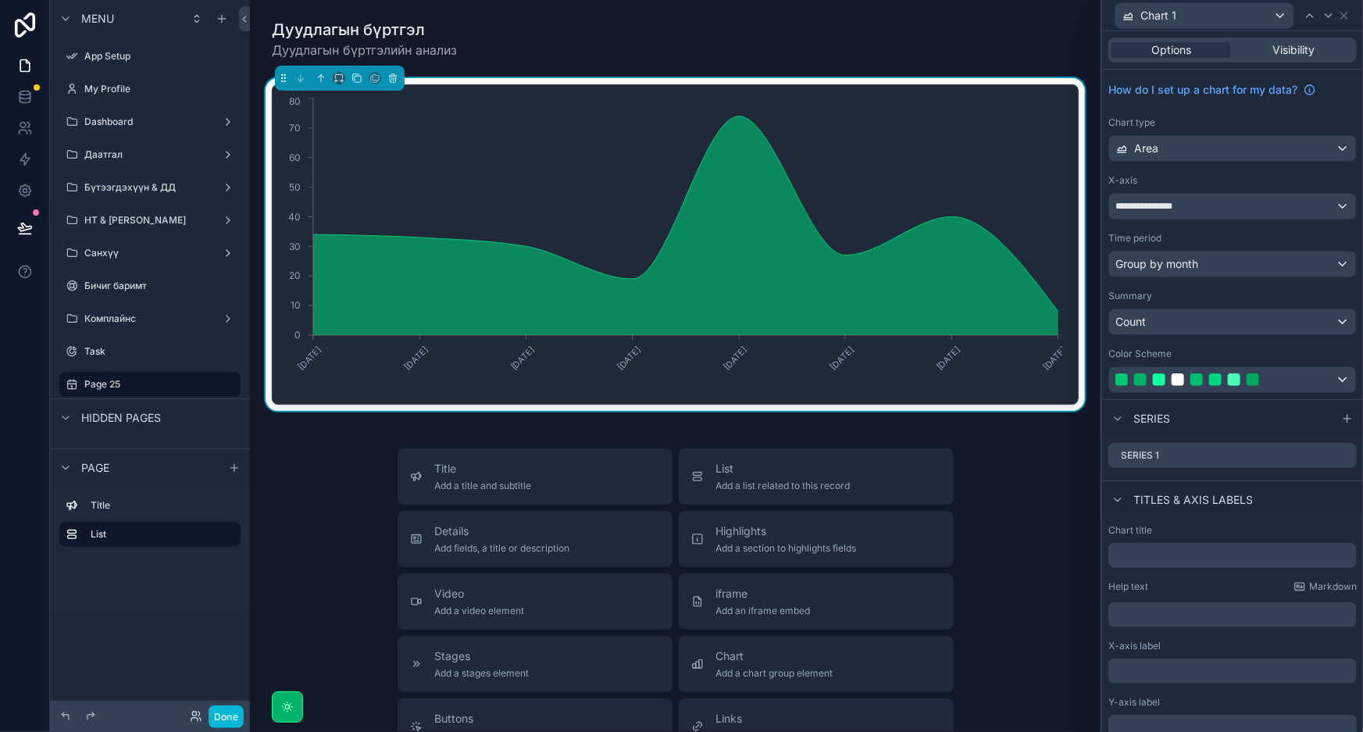
click at [1351, 16] on div "Chart 1" at bounding box center [1232, 15] width 248 height 30
click at [1347, 15] on icon at bounding box center [1344, 15] width 12 height 12
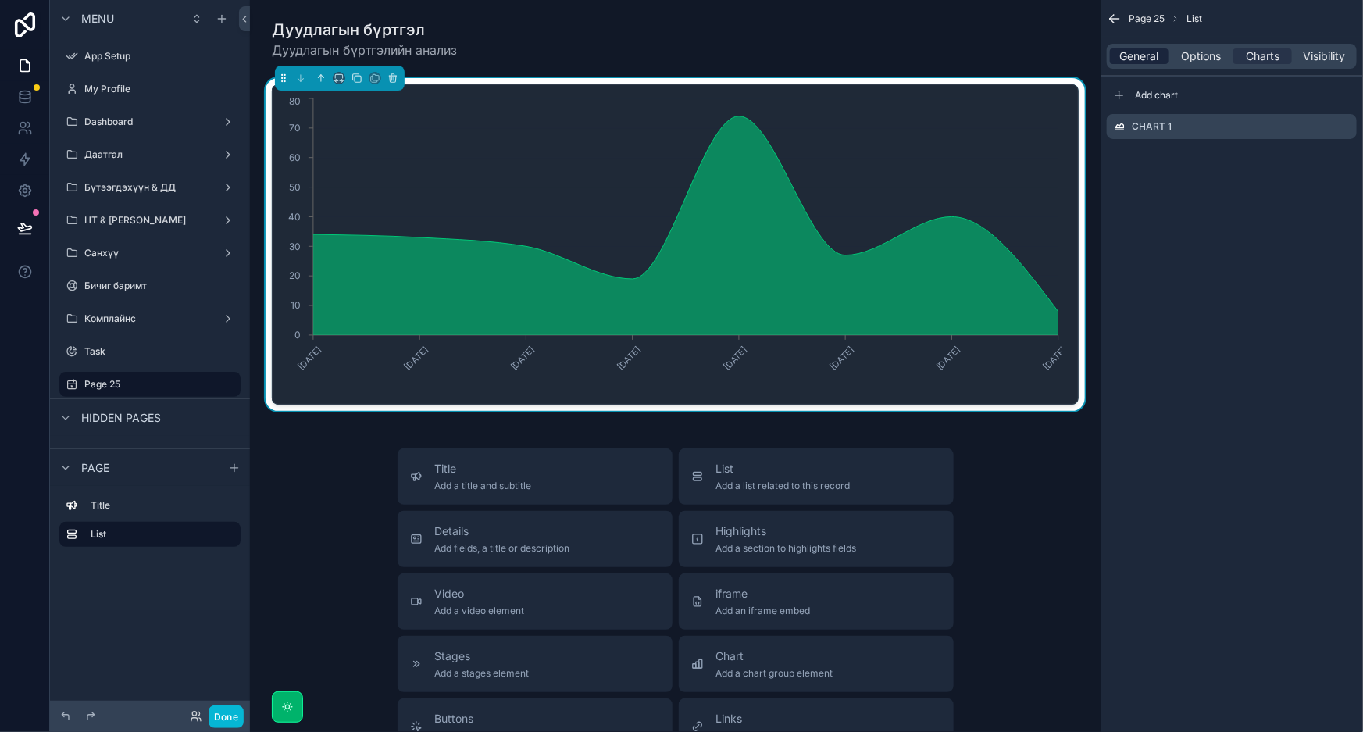
click at [1154, 55] on span "General" at bounding box center [1139, 56] width 39 height 16
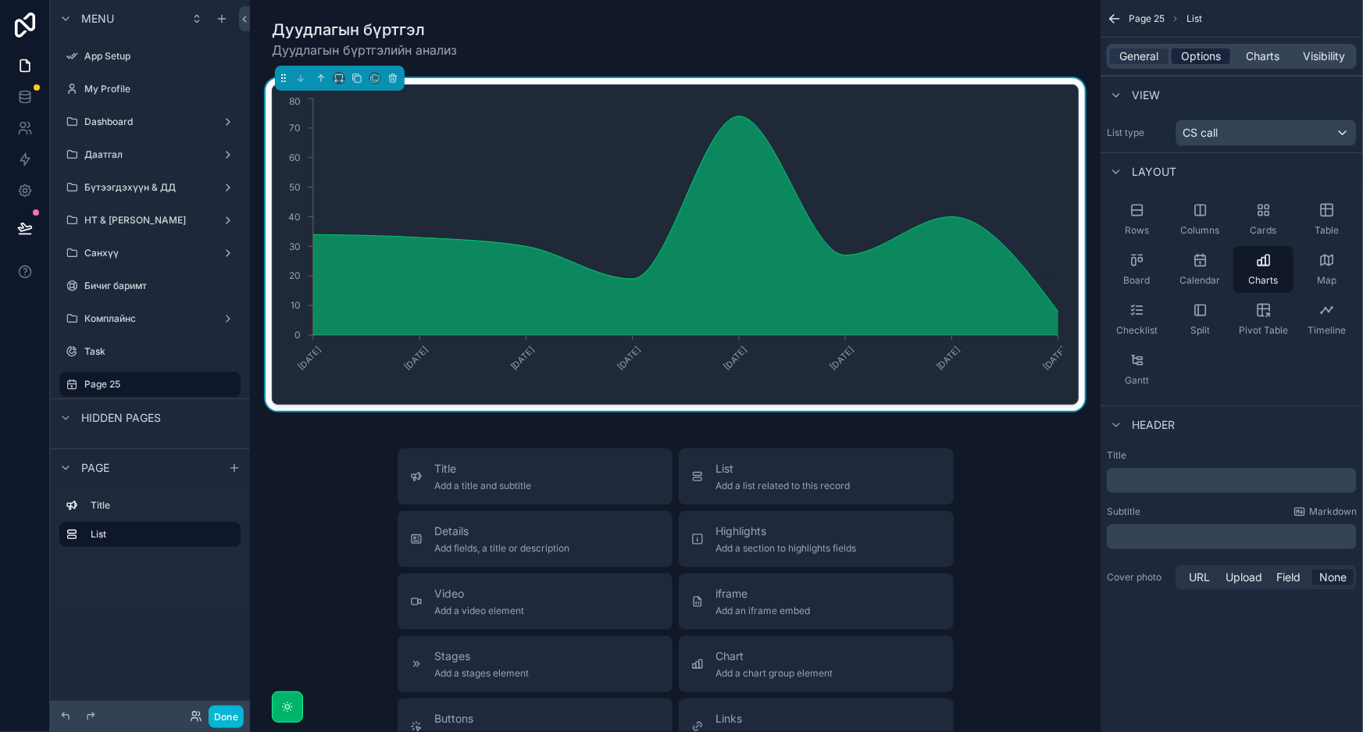
click at [1202, 58] on span "Options" at bounding box center [1201, 56] width 40 height 16
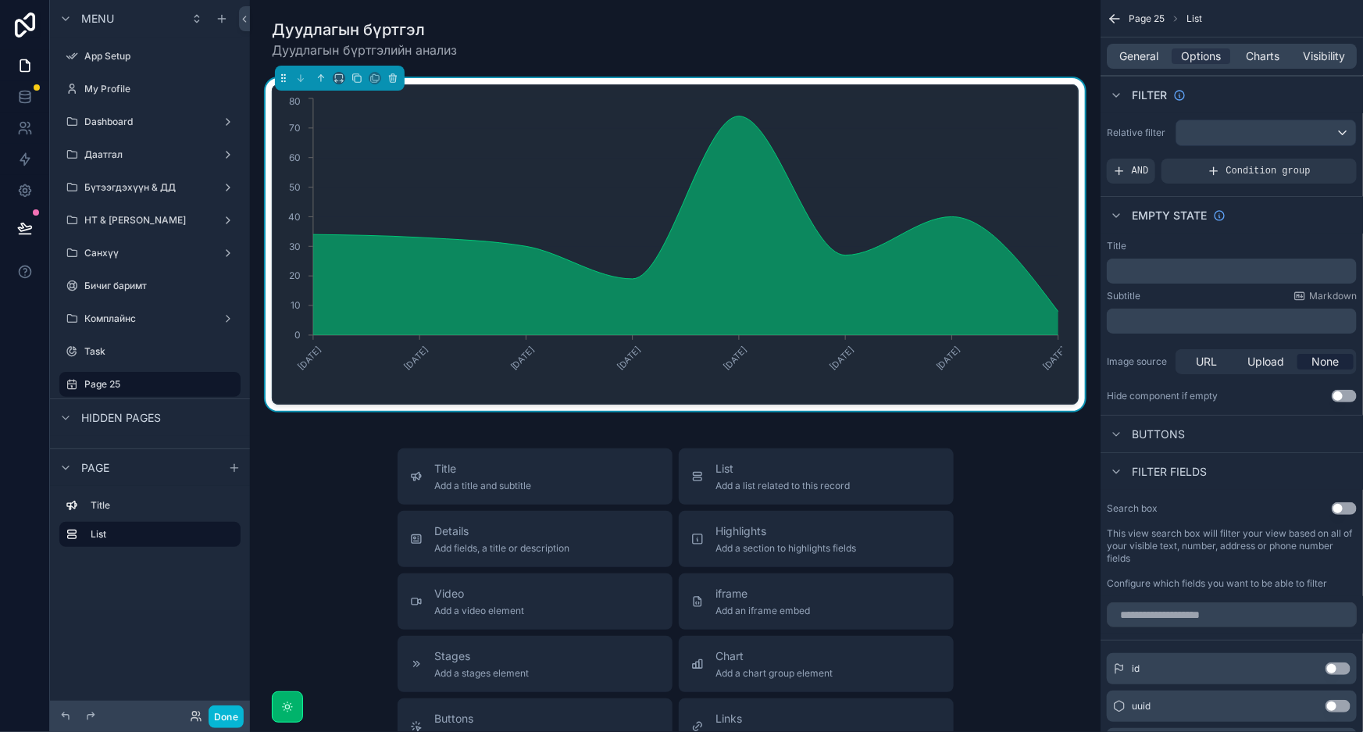
scroll to position [70, 0]
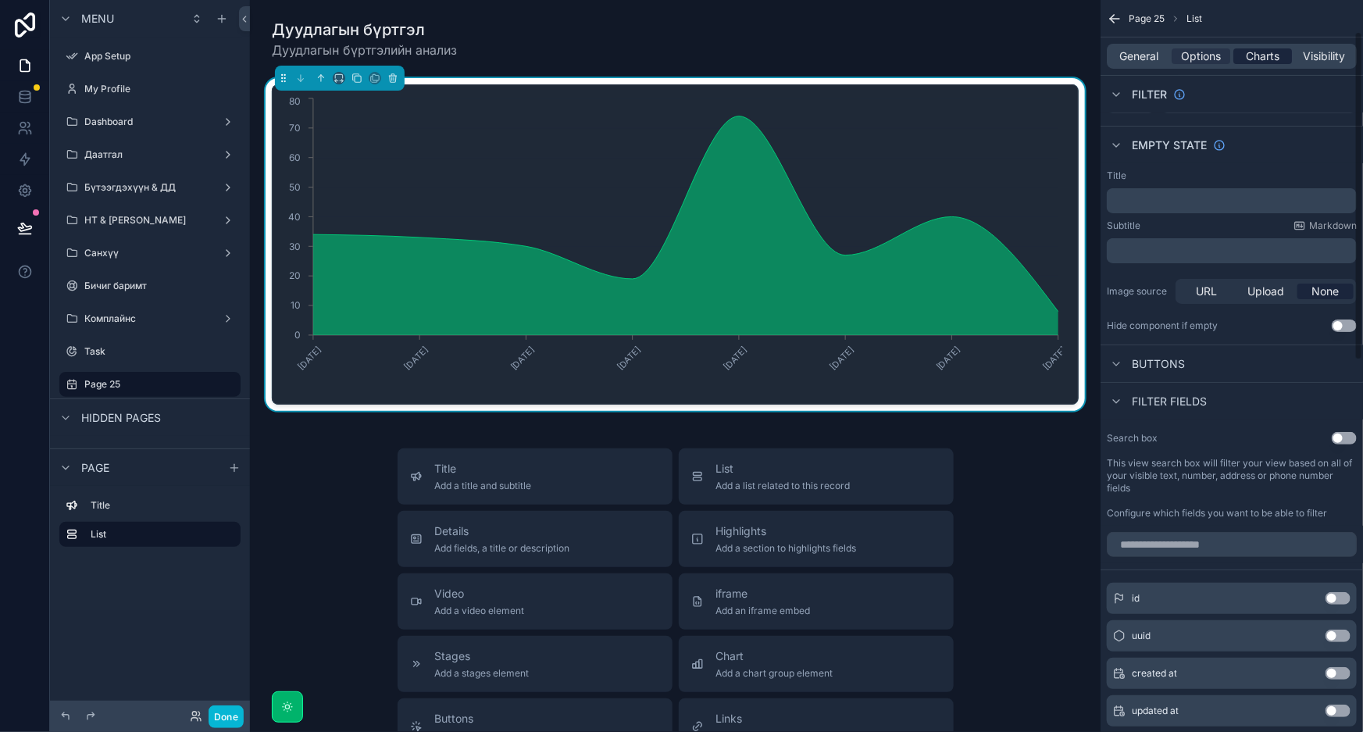
click at [1265, 59] on span "Charts" at bounding box center [1263, 56] width 34 height 16
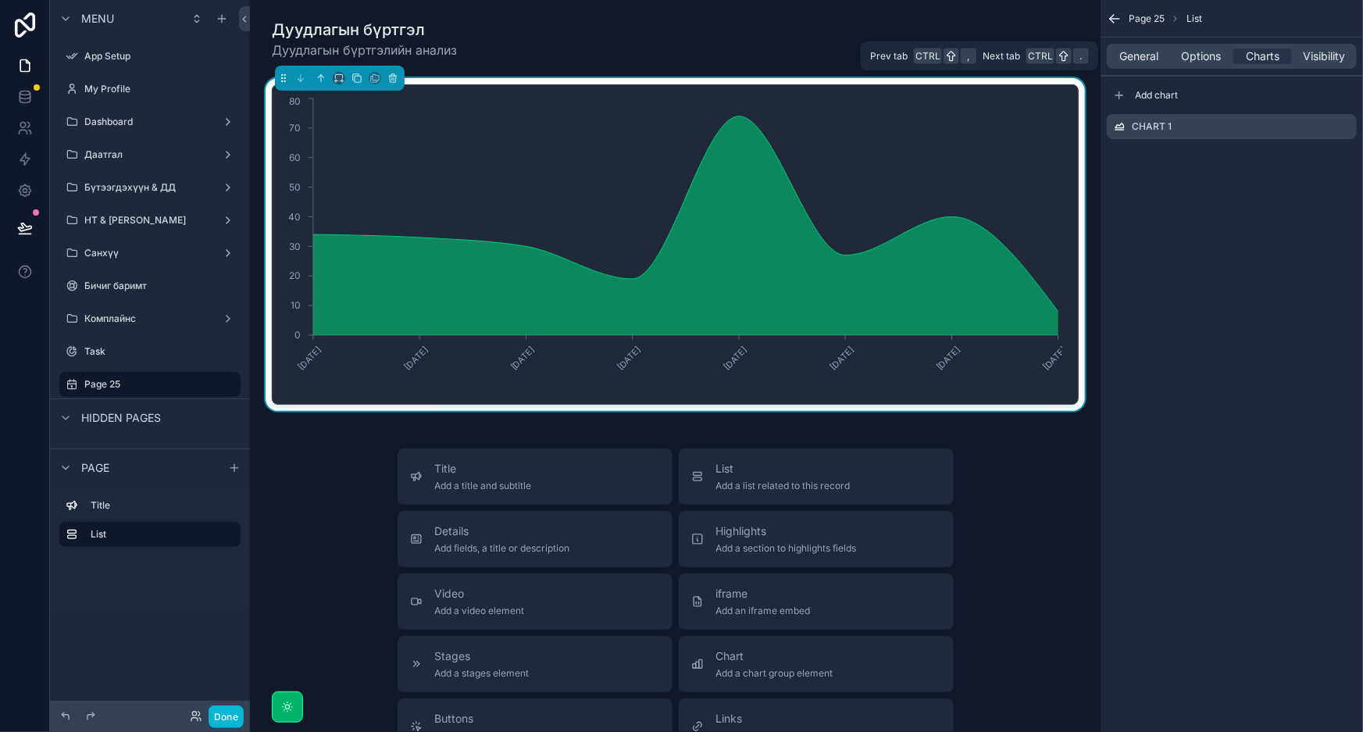
scroll to position [0, 0]
click at [1343, 126] on icon "scrollable content" at bounding box center [1346, 125] width 6 height 6
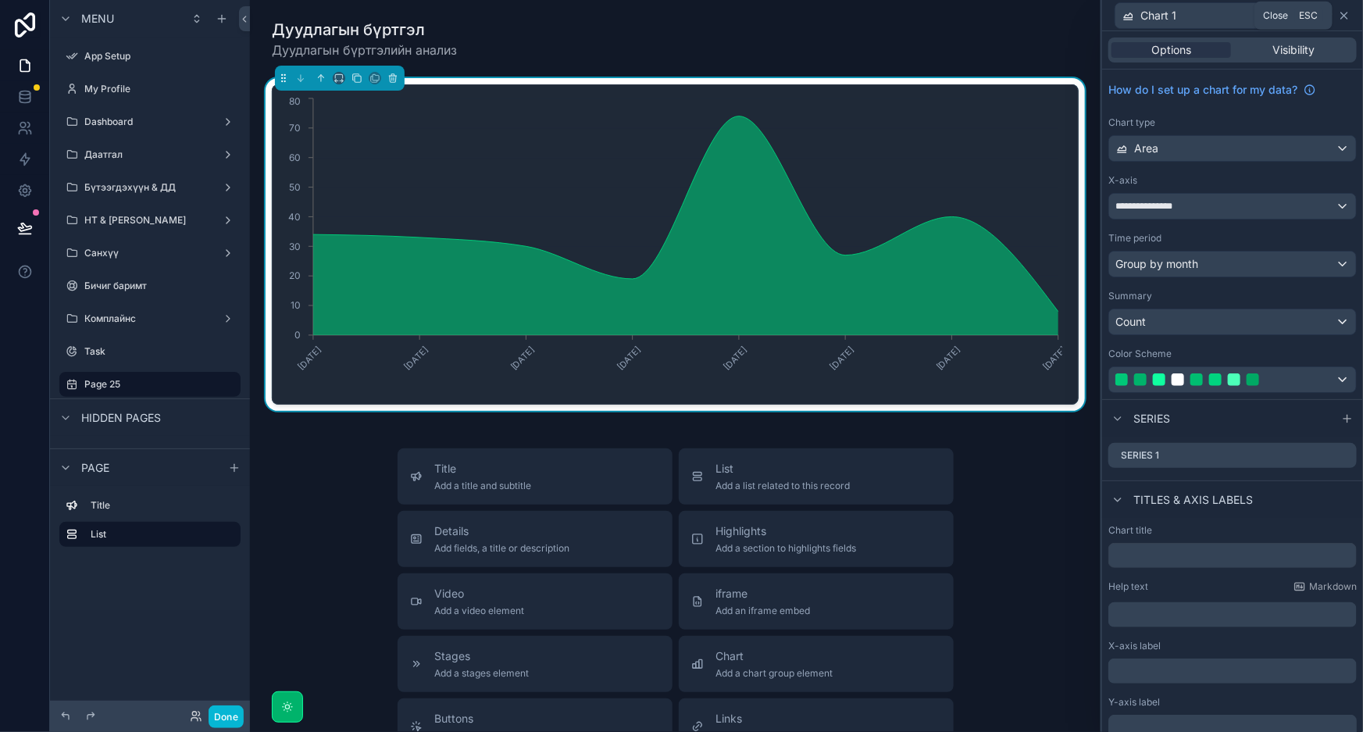
click at [1339, 16] on icon at bounding box center [1344, 15] width 12 height 12
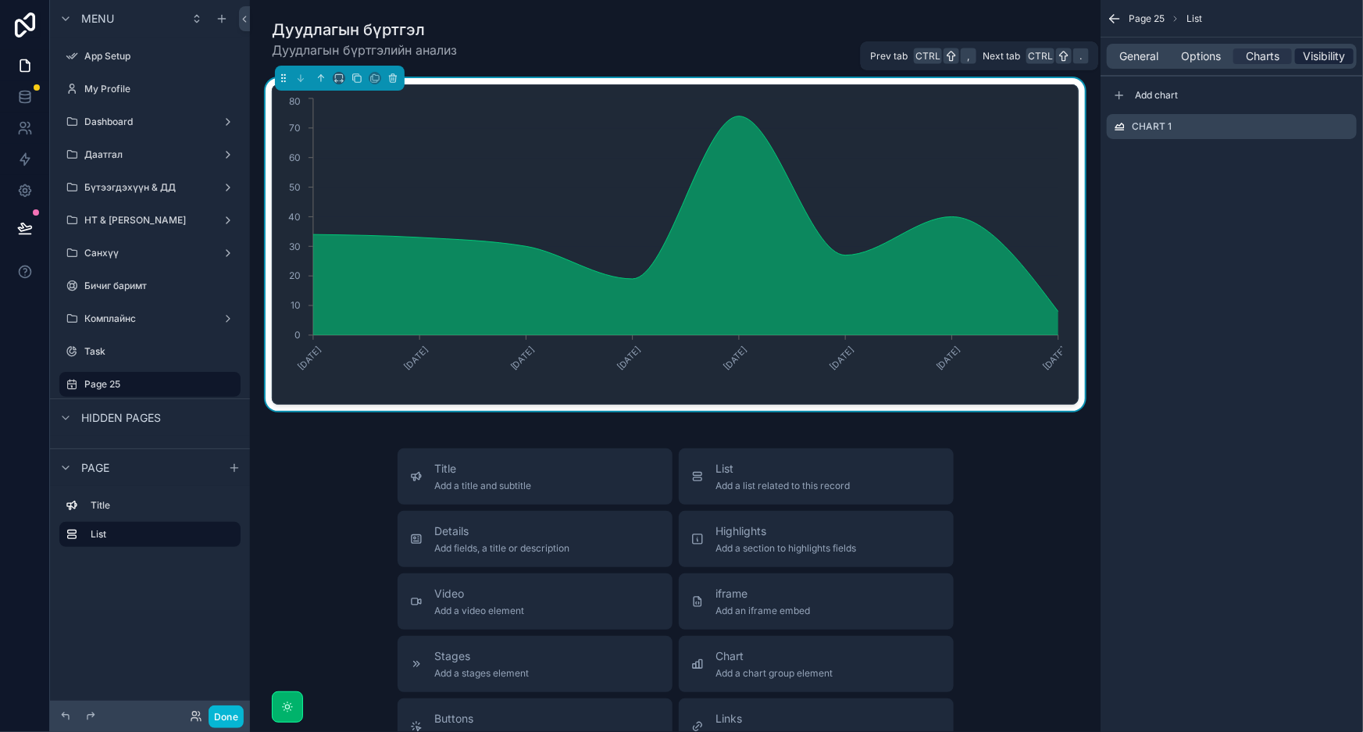
click at [1322, 55] on span "Visibility" at bounding box center [1325, 56] width 42 height 16
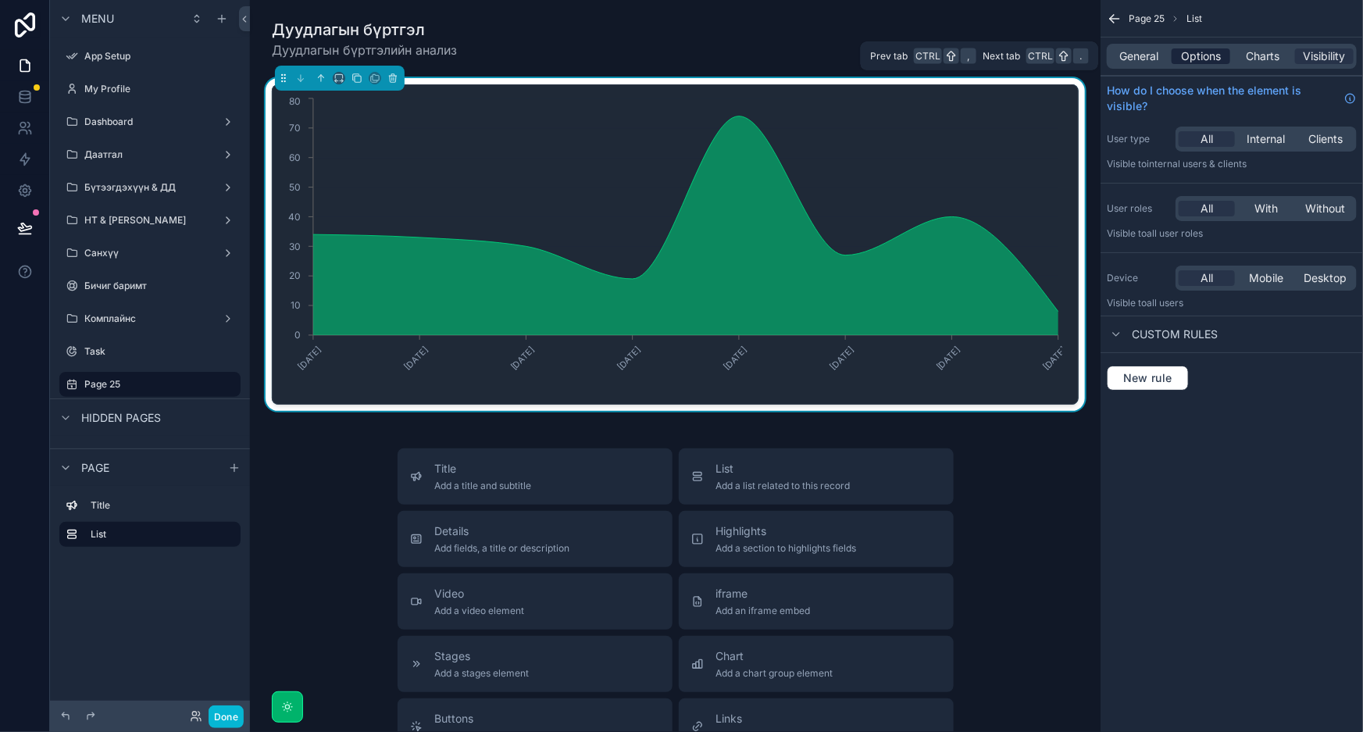
click at [1177, 52] on div "Options" at bounding box center [1201, 56] width 59 height 16
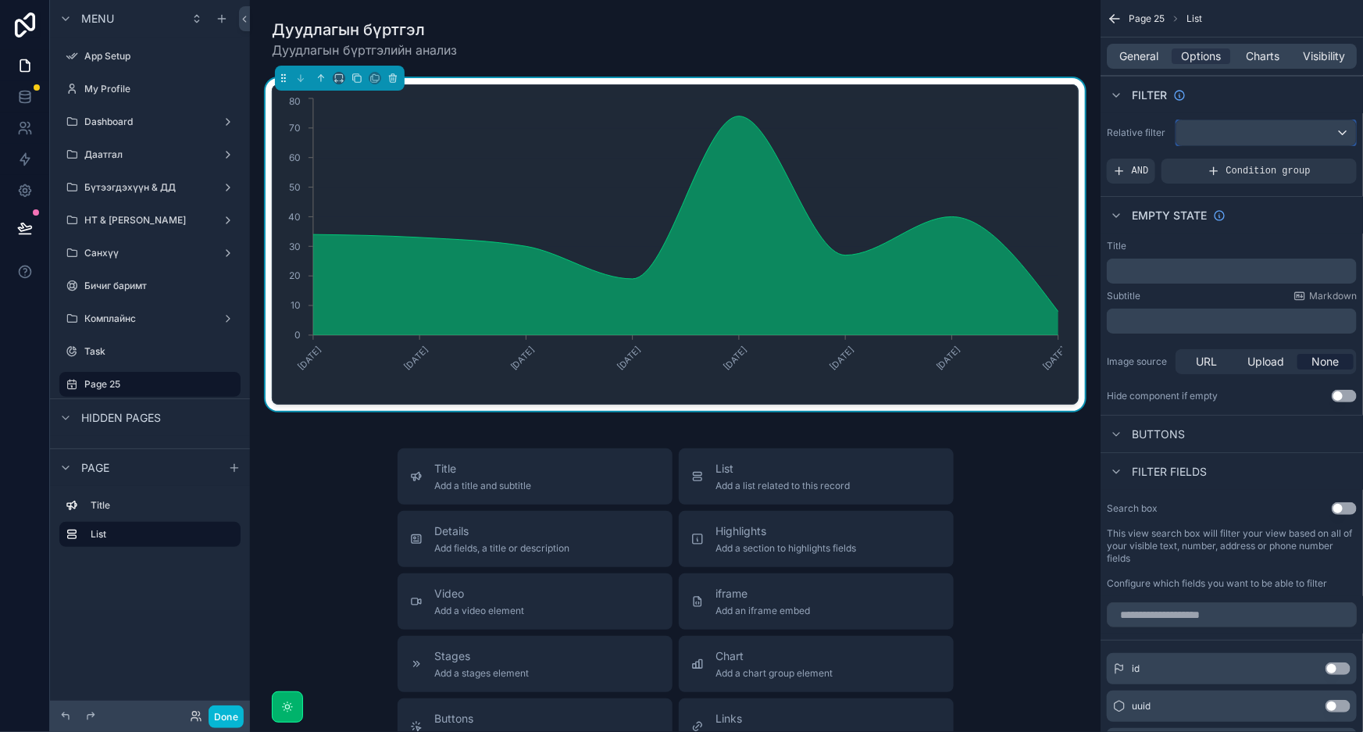
click at [1229, 134] on div "scrollable content" at bounding box center [1266, 132] width 180 height 25
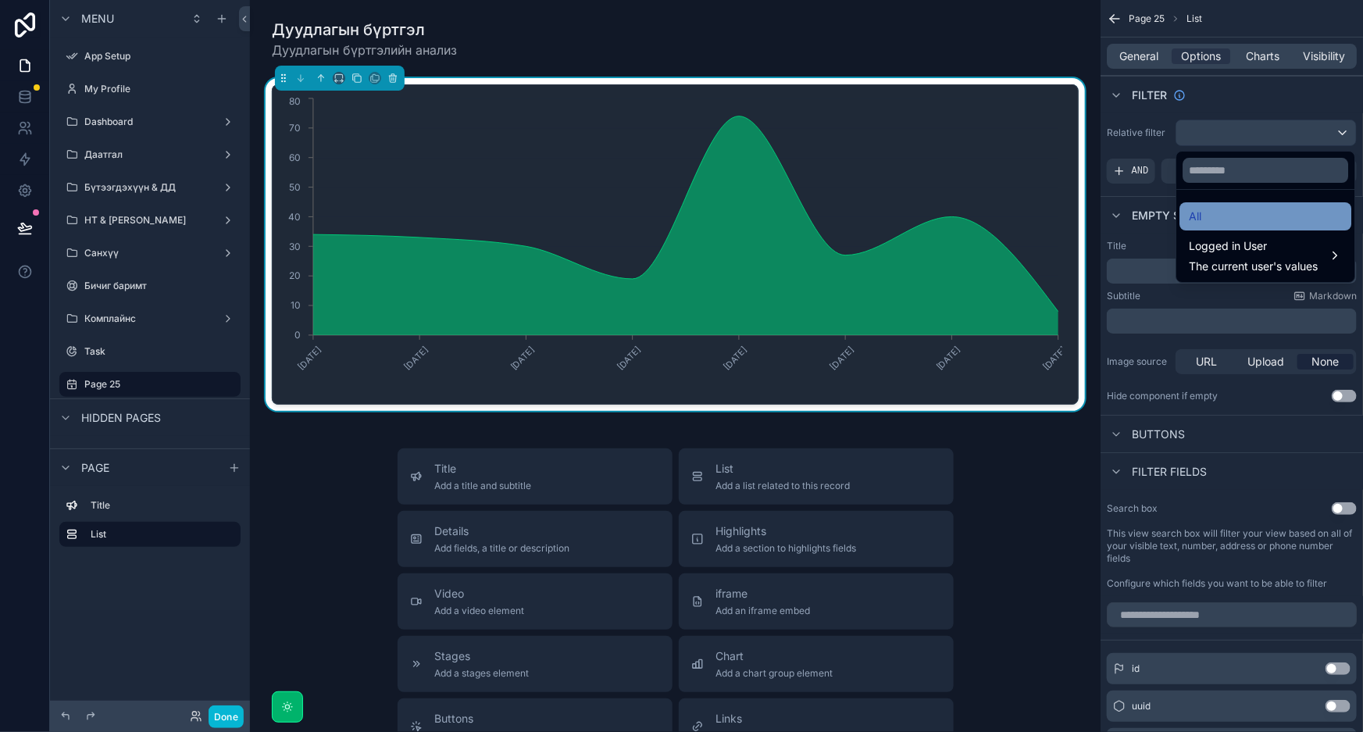
click at [1213, 215] on div "All" at bounding box center [1265, 216] width 153 height 19
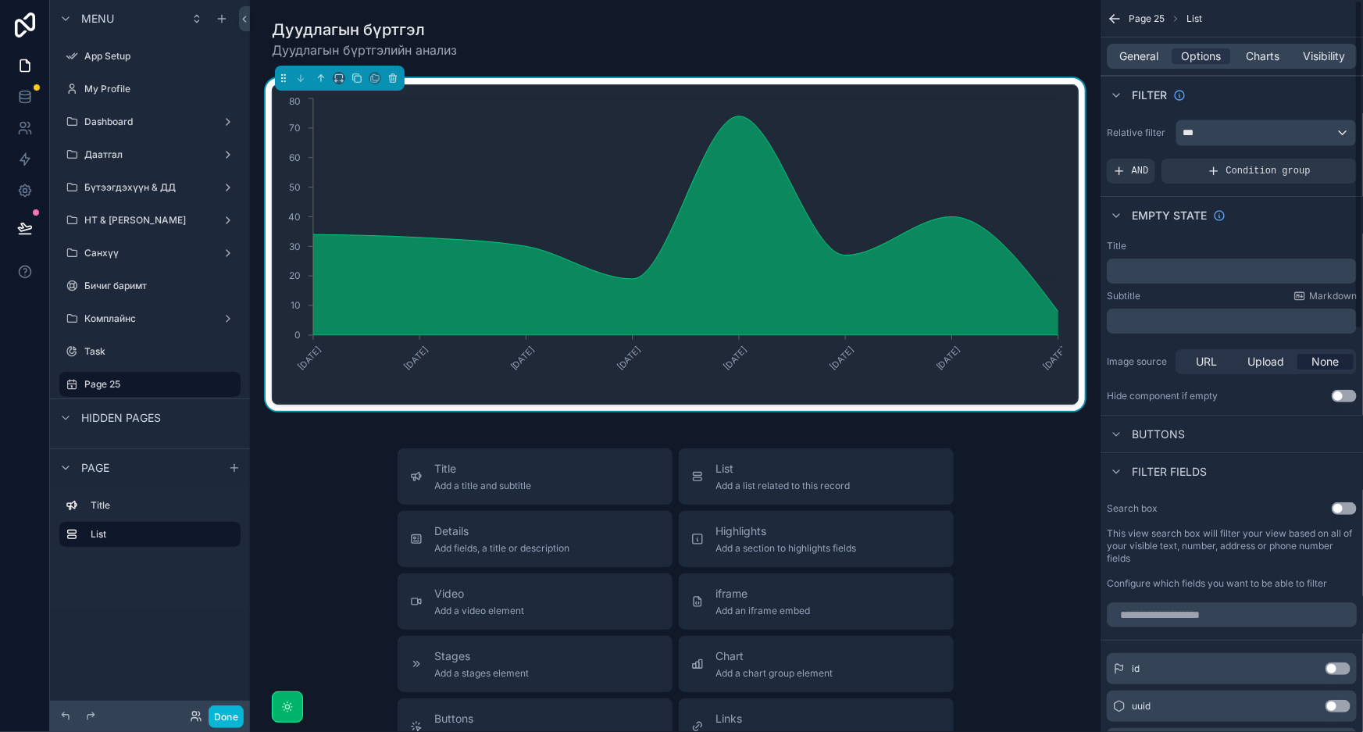
click at [1137, 65] on div "General Options Charts Visibility" at bounding box center [1232, 56] width 250 height 25
click at [1143, 62] on span "General" at bounding box center [1139, 56] width 39 height 16
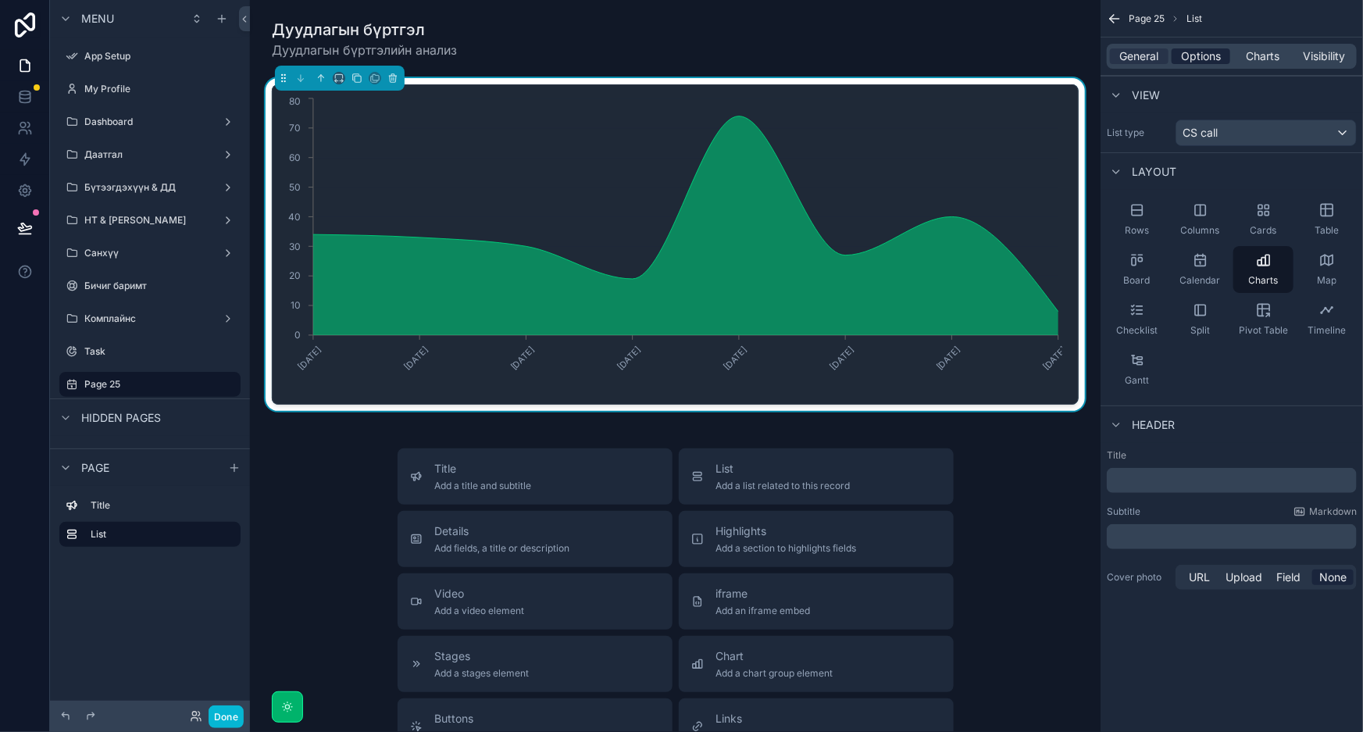
click at [1219, 59] on span "Options" at bounding box center [1201, 56] width 40 height 16
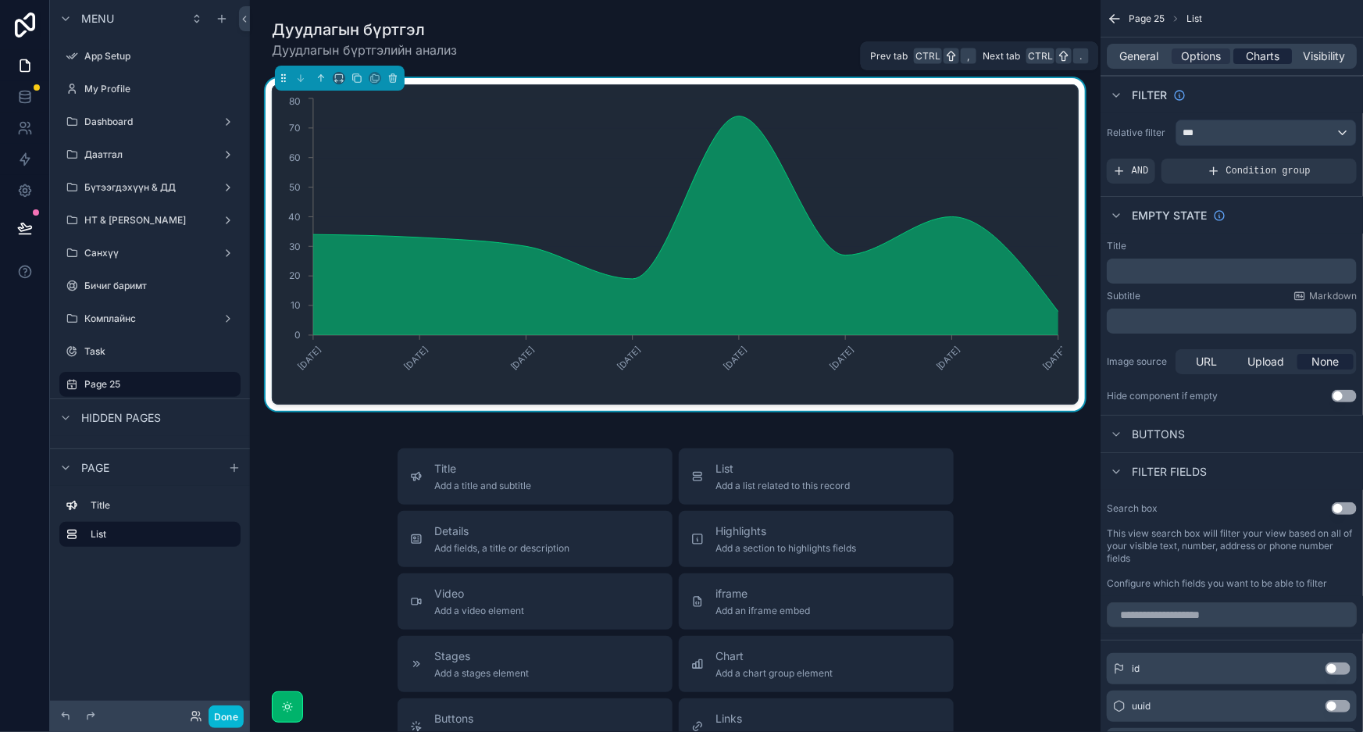
click at [1258, 57] on span "Charts" at bounding box center [1263, 56] width 34 height 16
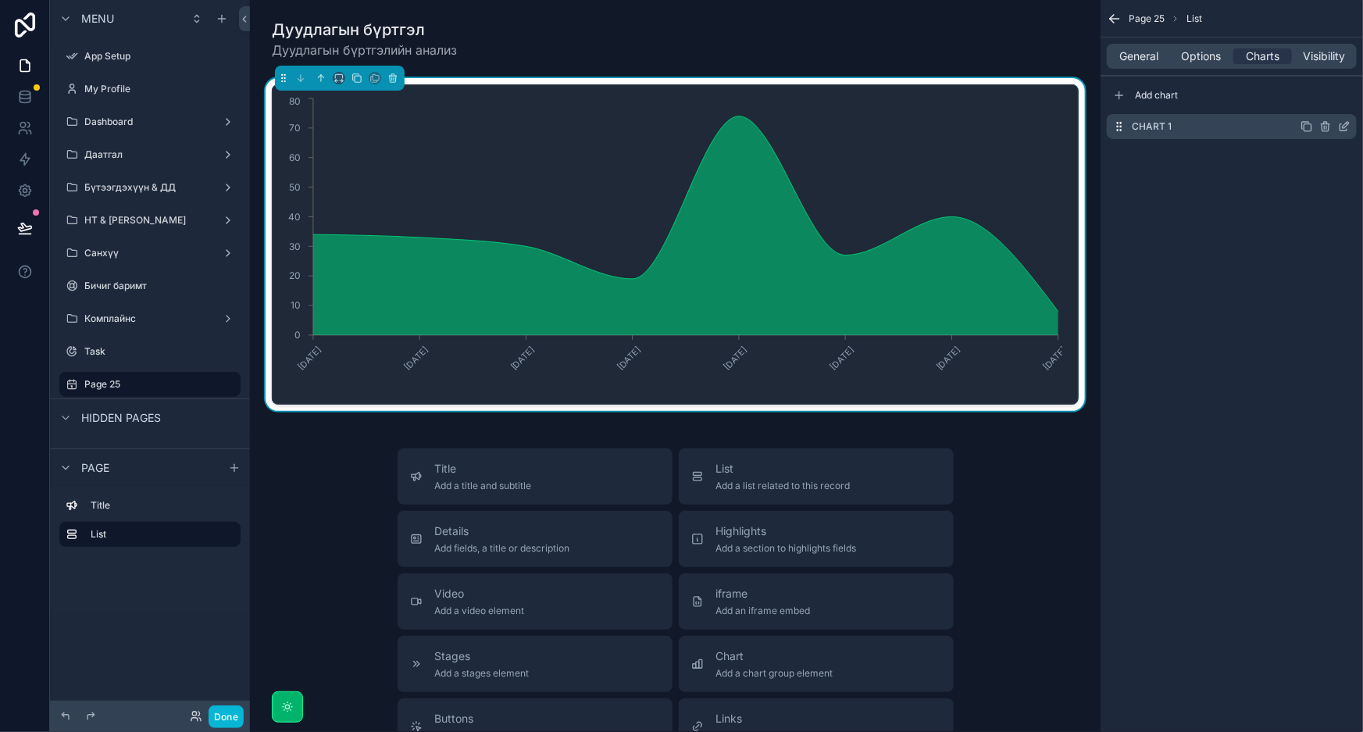
click at [1346, 125] on icon "scrollable content" at bounding box center [1346, 125] width 6 height 6
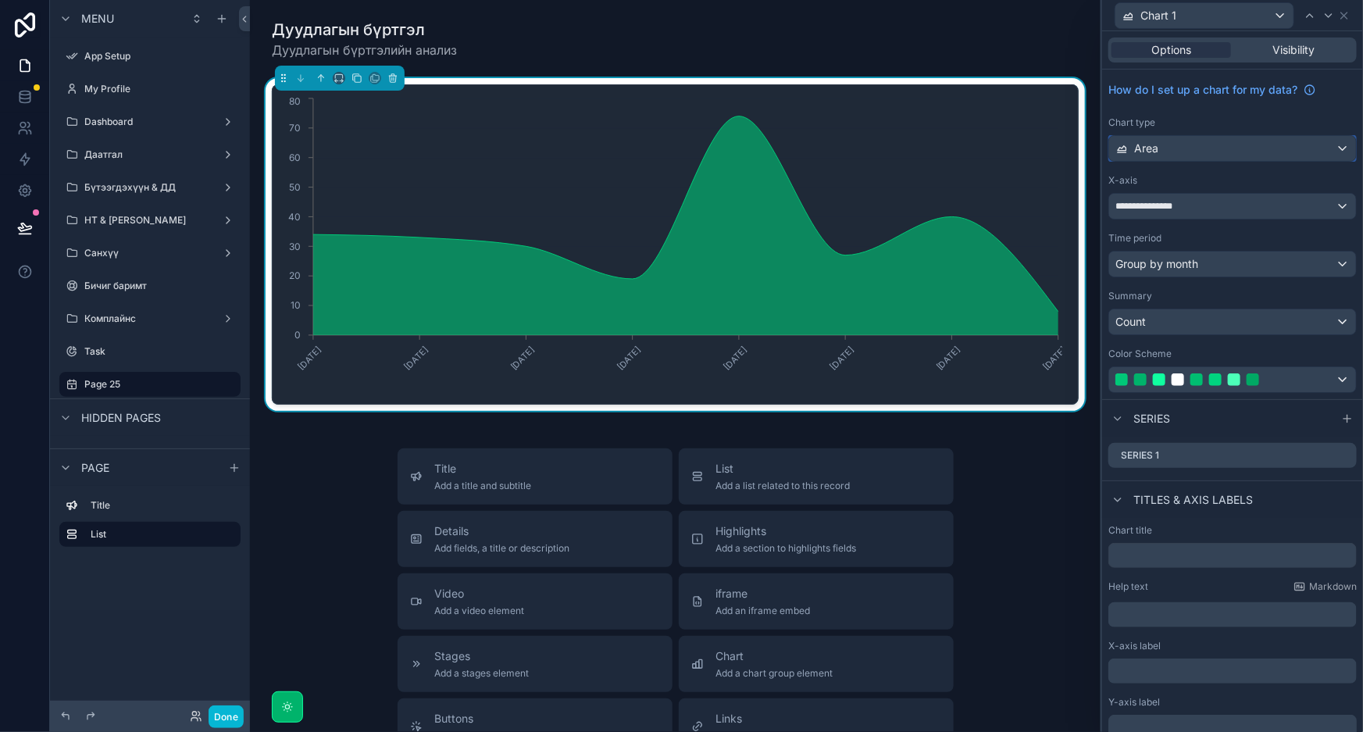
click at [1310, 153] on div "Area" at bounding box center [1232, 148] width 247 height 25
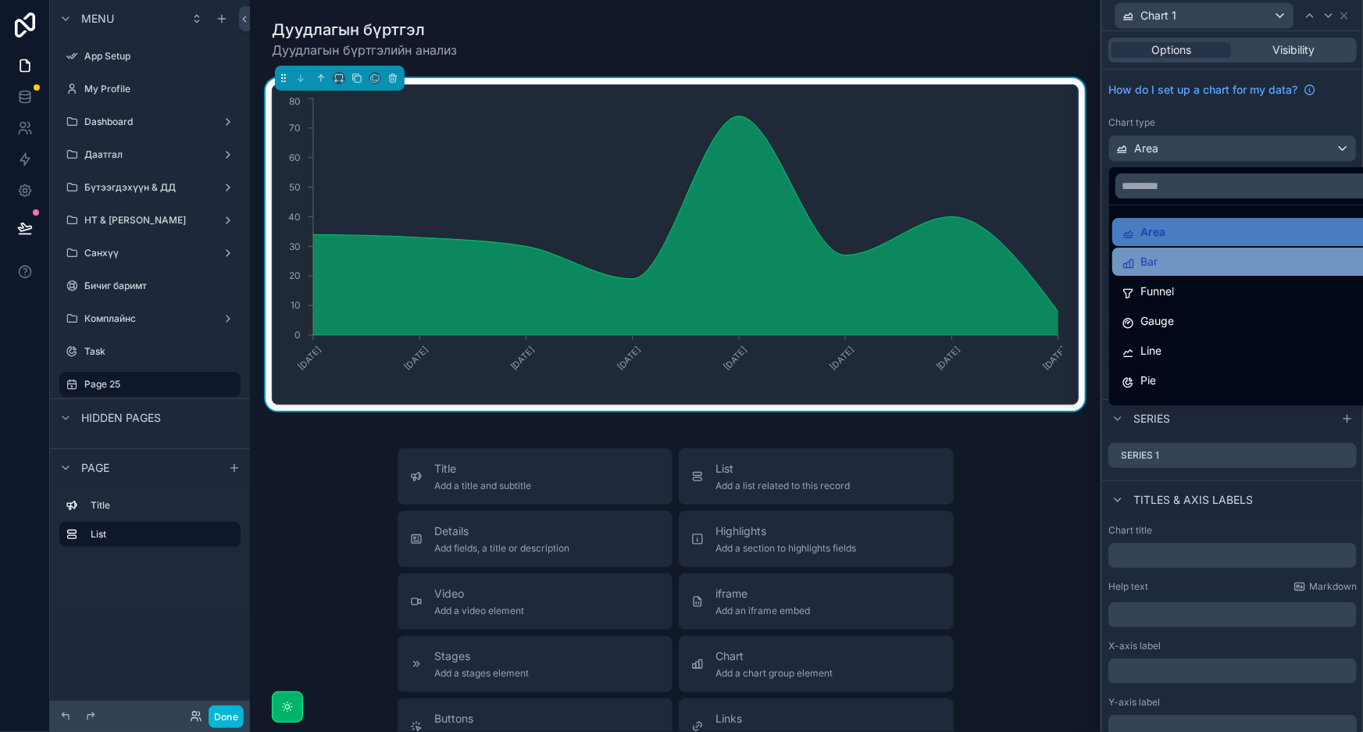
click at [1229, 259] on div "Bar" at bounding box center [1246, 261] width 248 height 19
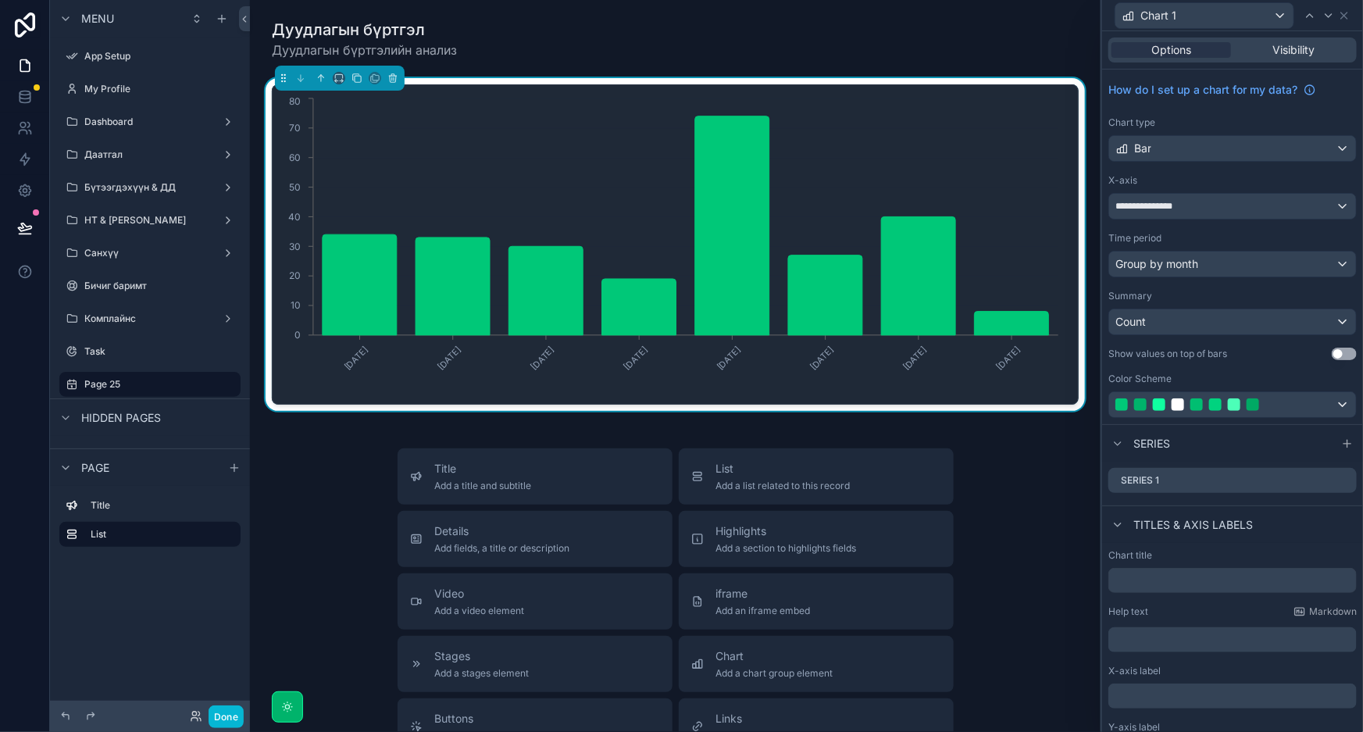
click at [1337, 348] on button "Use setting" at bounding box center [1344, 354] width 25 height 12
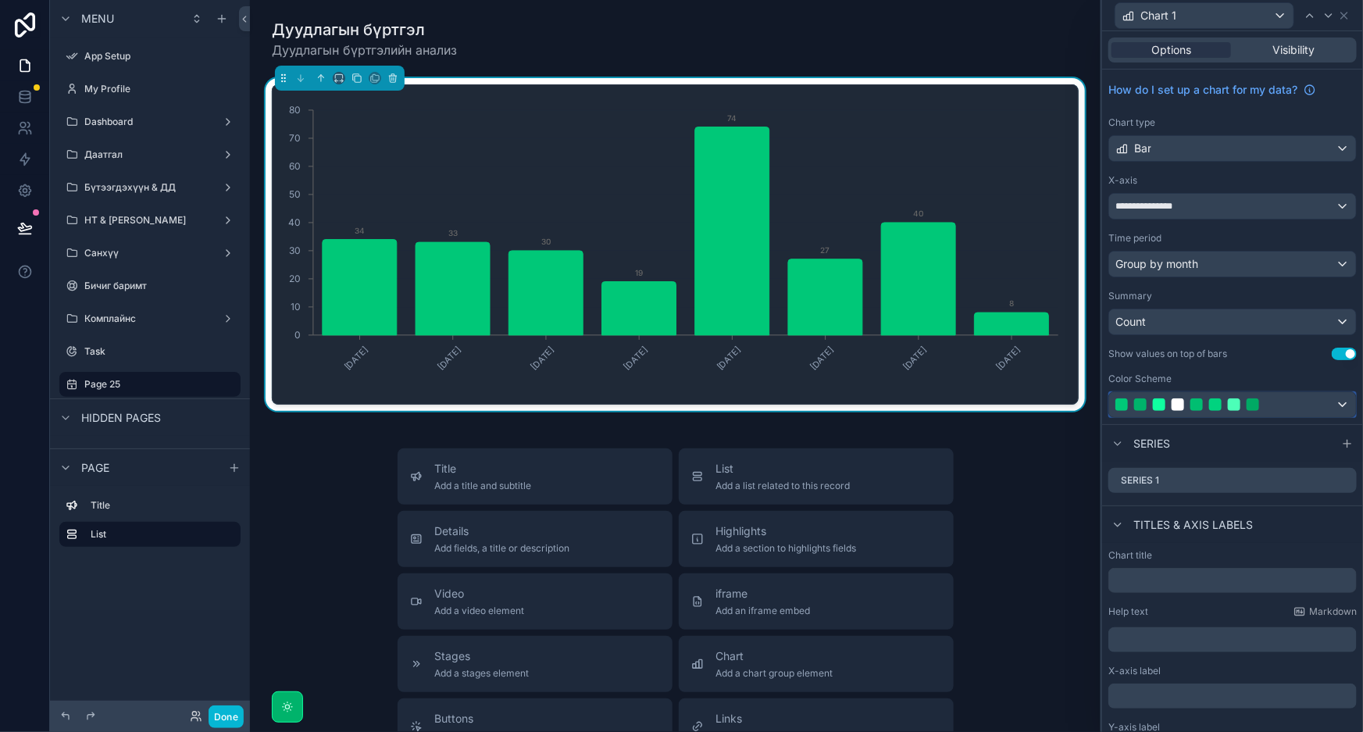
click at [1309, 398] on div at bounding box center [1216, 404] width 200 height 12
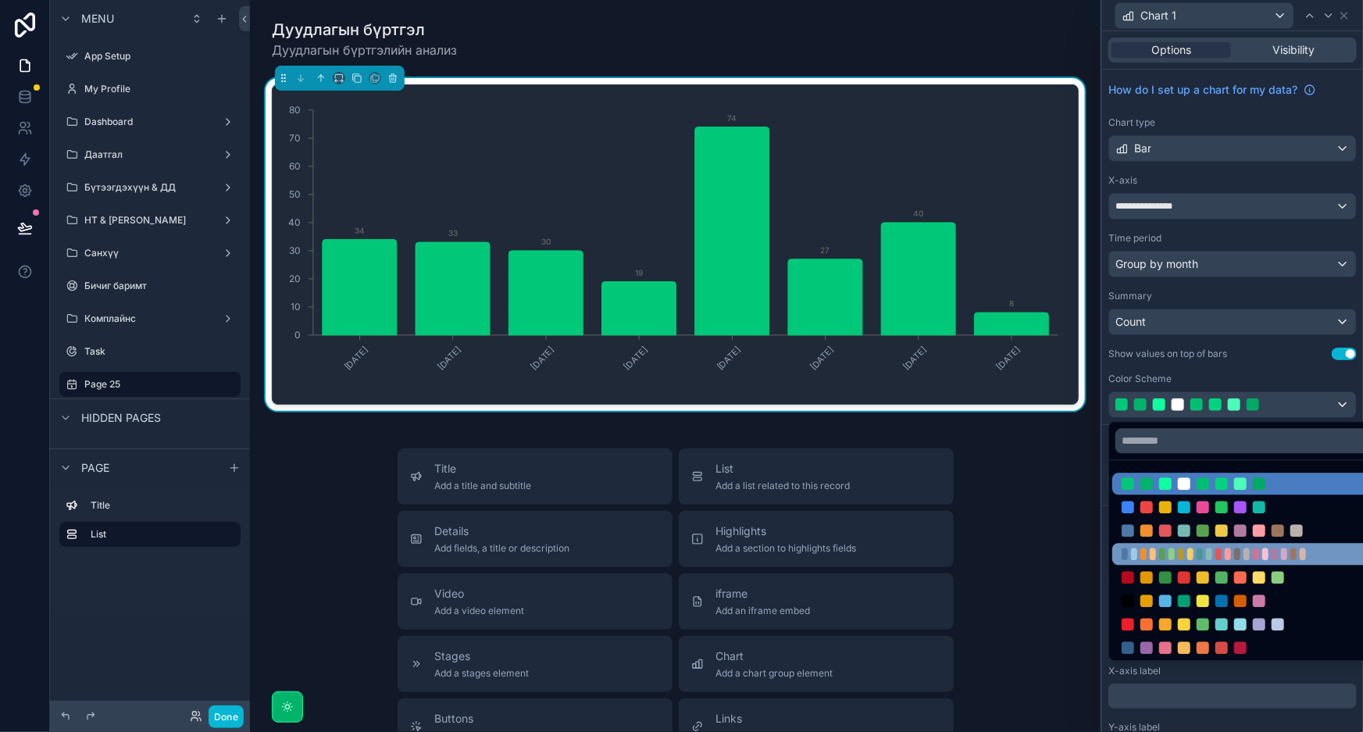
click at [1219, 552] on div at bounding box center [1219, 554] width 6 height 12
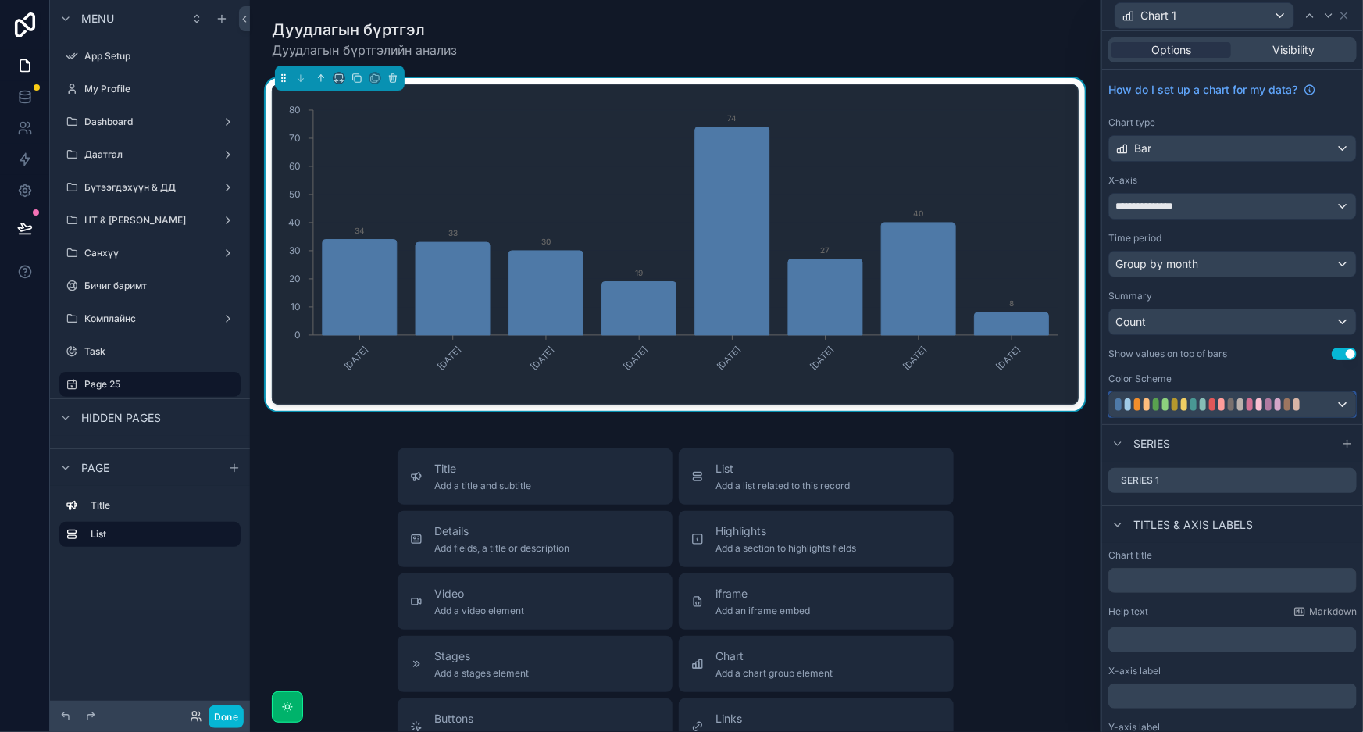
click at [1287, 408] on div at bounding box center [1287, 404] width 6 height 12
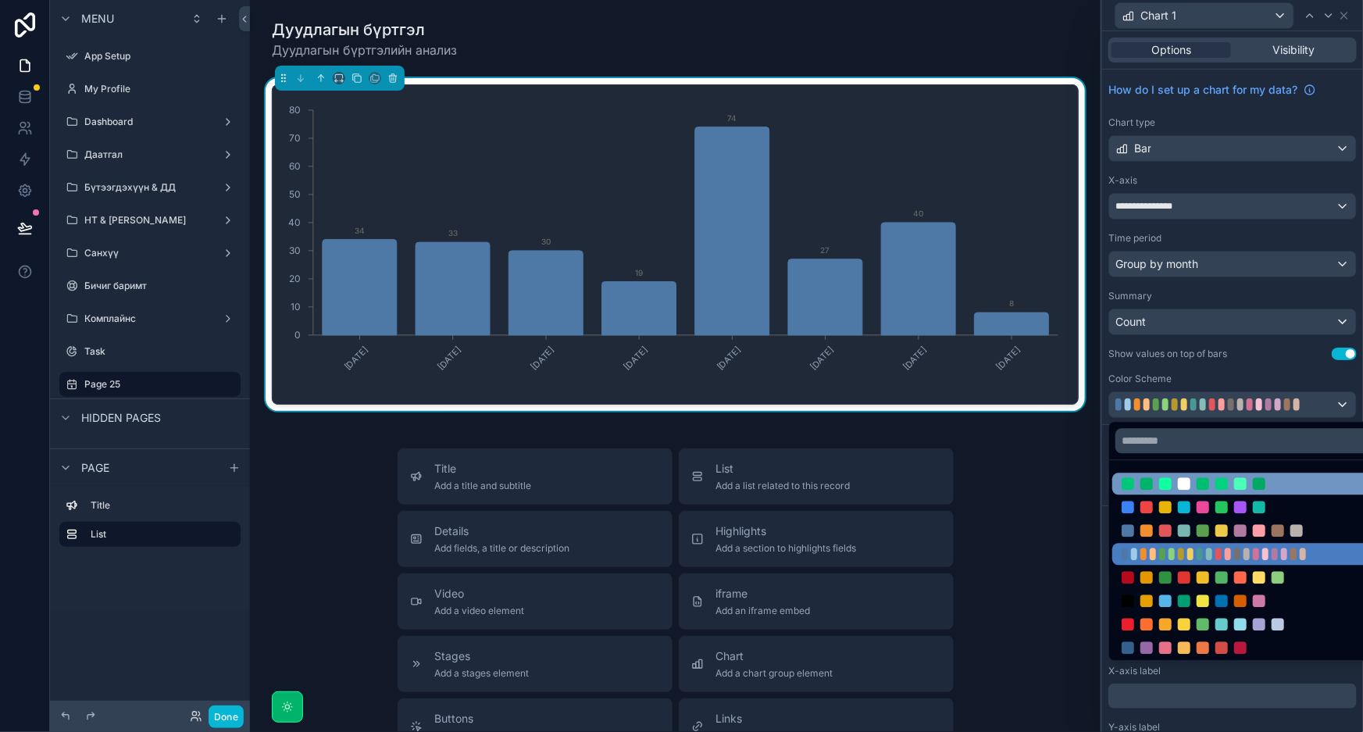
click at [1258, 476] on div at bounding box center [1245, 484] width 266 height 22
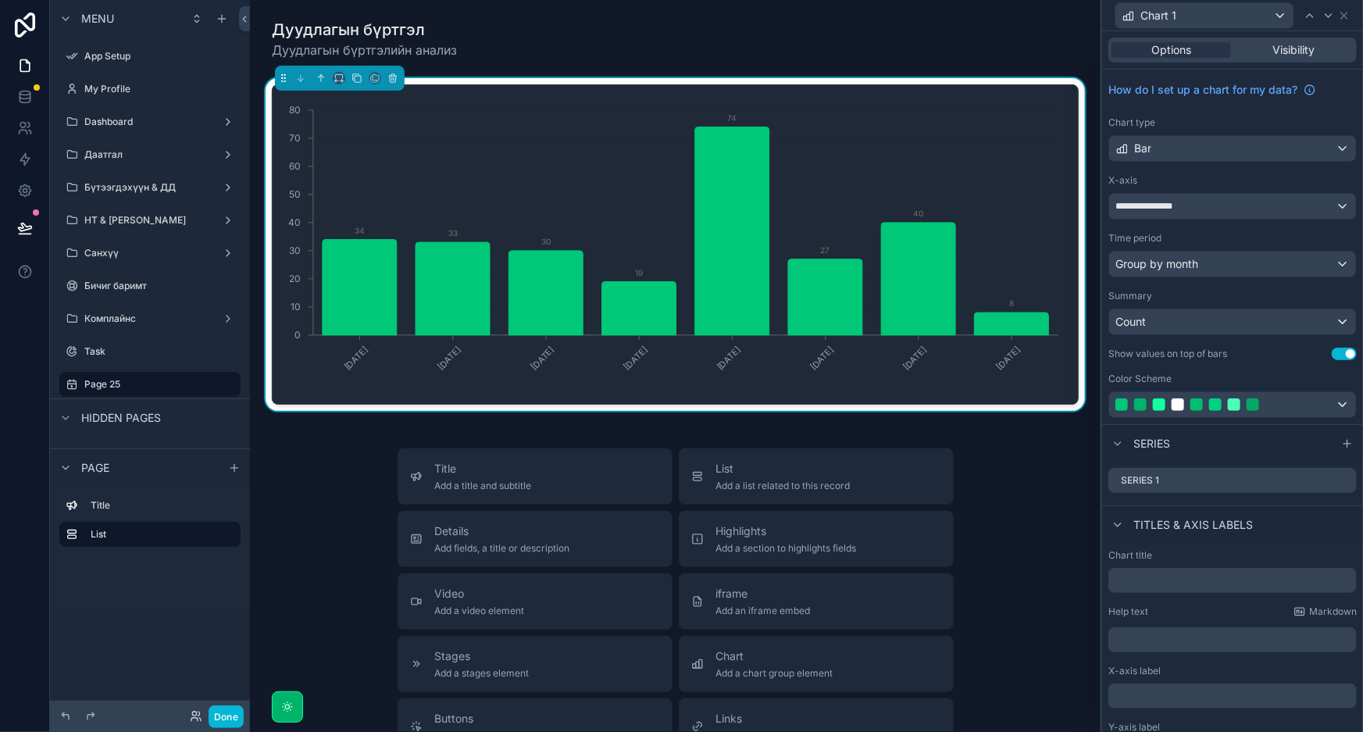
click at [1012, 522] on div "Title Add a title and subtitle List Add a list related to this record Details A…" at bounding box center [675, 726] width 826 height 556
click at [1341, 13] on icon at bounding box center [1344, 15] width 12 height 12
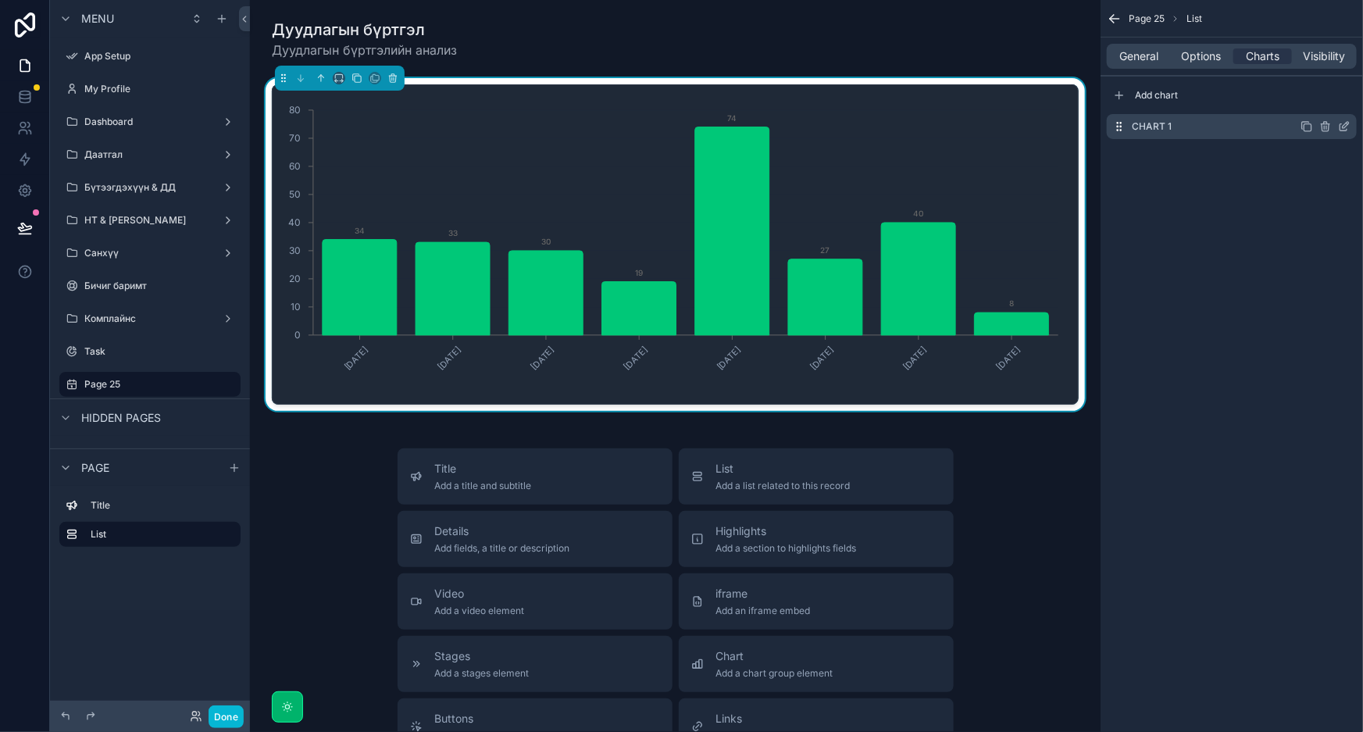
click at [1312, 130] on icon "scrollable content" at bounding box center [1308, 127] width 7 height 7
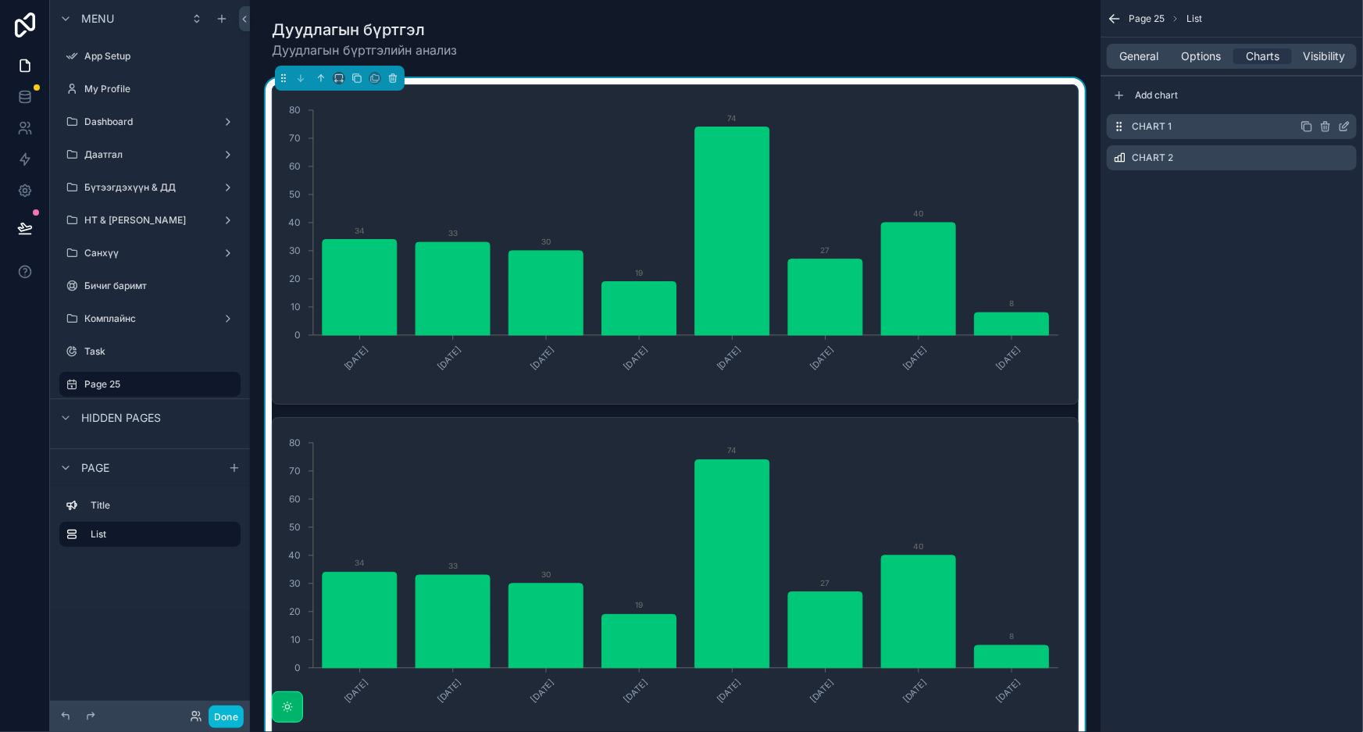
click at [1199, 126] on div "Chart 1" at bounding box center [1232, 126] width 250 height 25
click at [1344, 126] on icon "scrollable content" at bounding box center [1344, 126] width 12 height 12
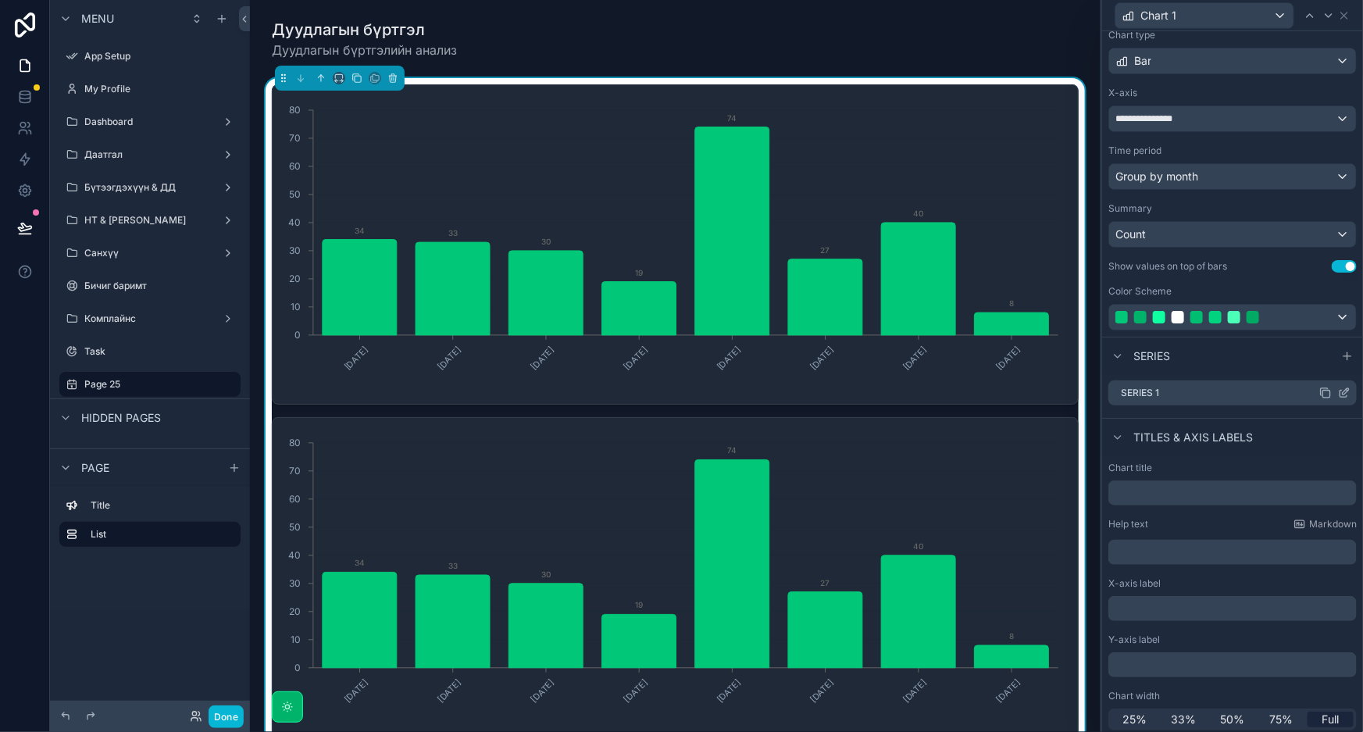
scroll to position [91, 0]
click at [1204, 483] on input "text" at bounding box center [1232, 489] width 248 height 25
type input "*"
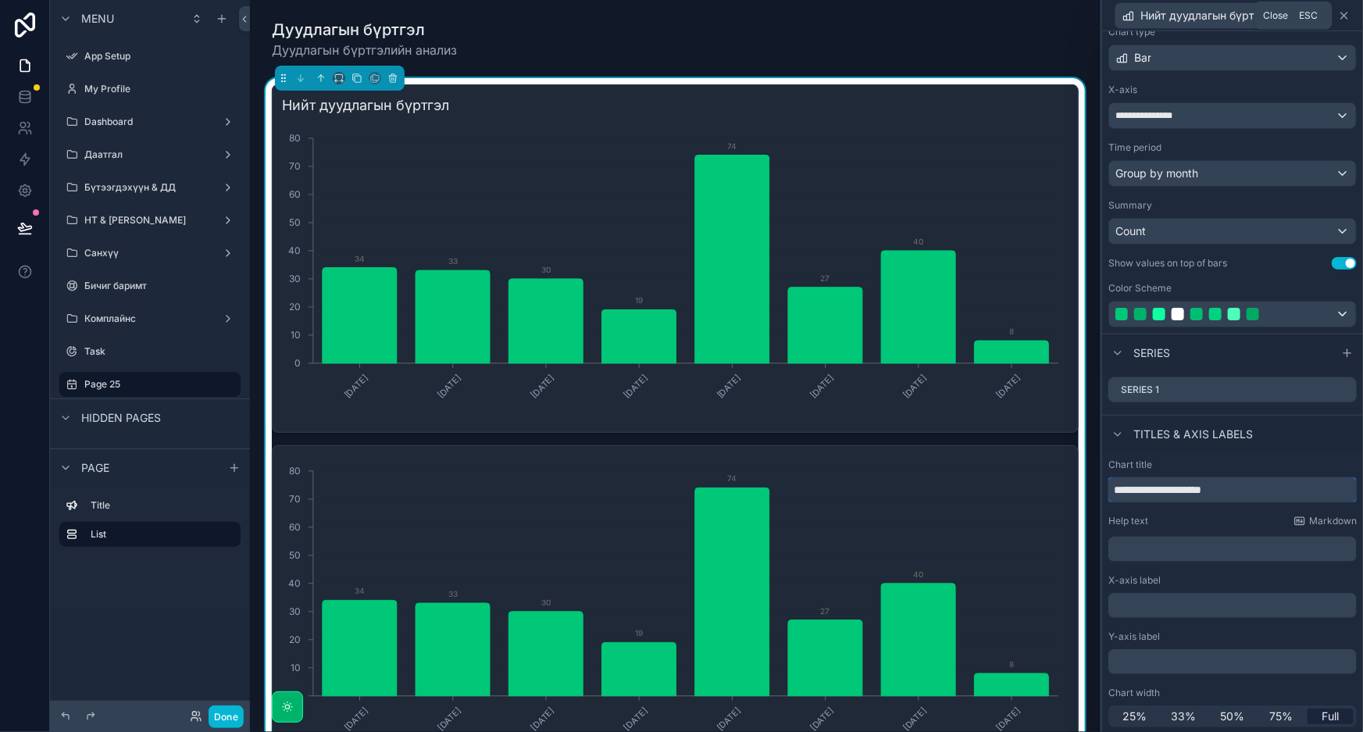
type input "**********"
click at [1345, 15] on icon at bounding box center [1344, 15] width 6 height 6
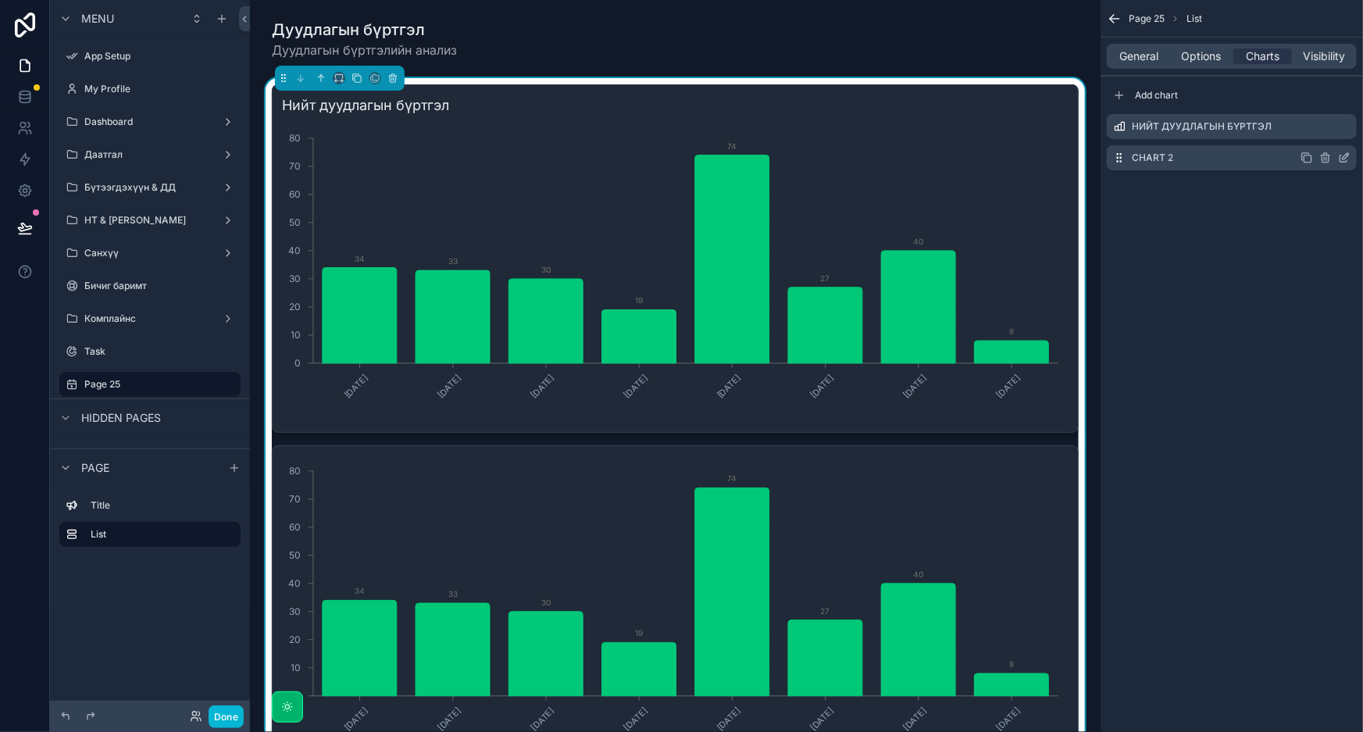
click at [1350, 159] on icon "scrollable content" at bounding box center [1344, 158] width 12 height 12
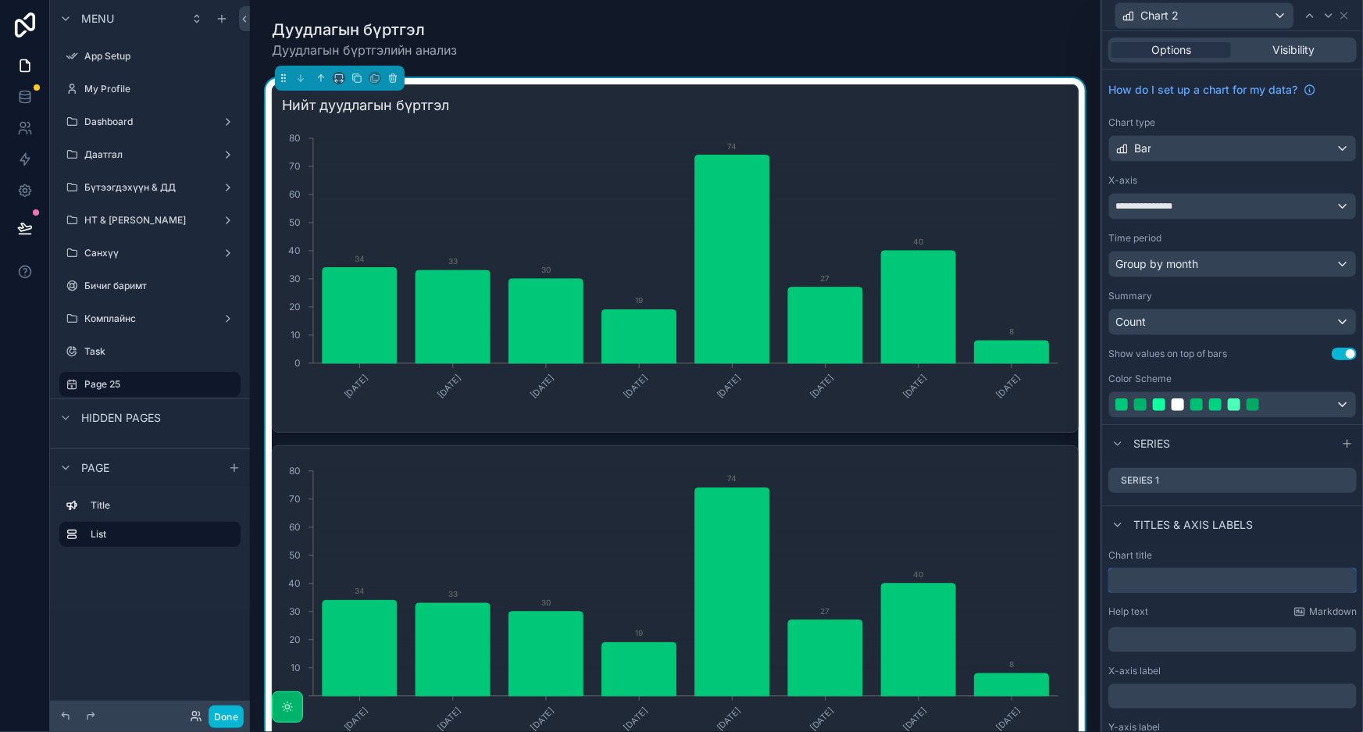
click at [1226, 582] on input "text" at bounding box center [1232, 580] width 248 height 25
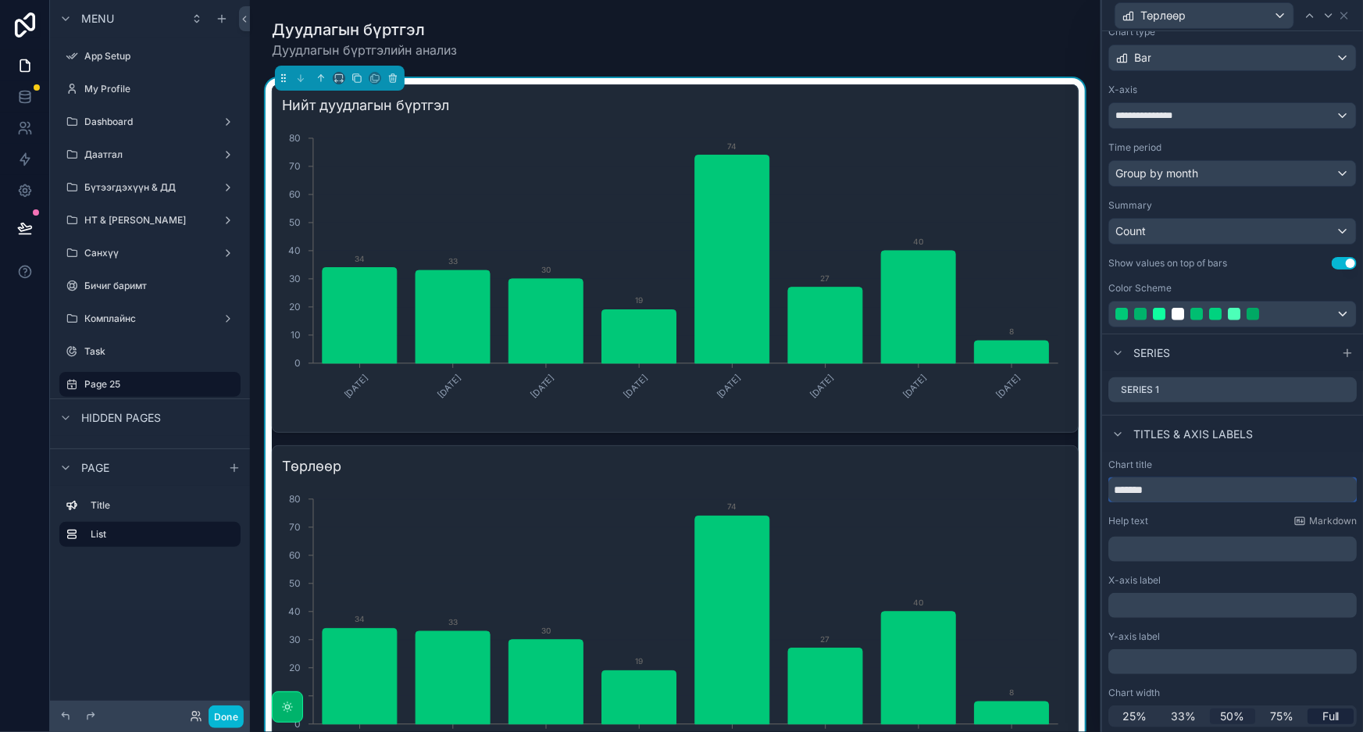
type input "*******"
click at [1222, 711] on span "50%" at bounding box center [1232, 717] width 24 height 16
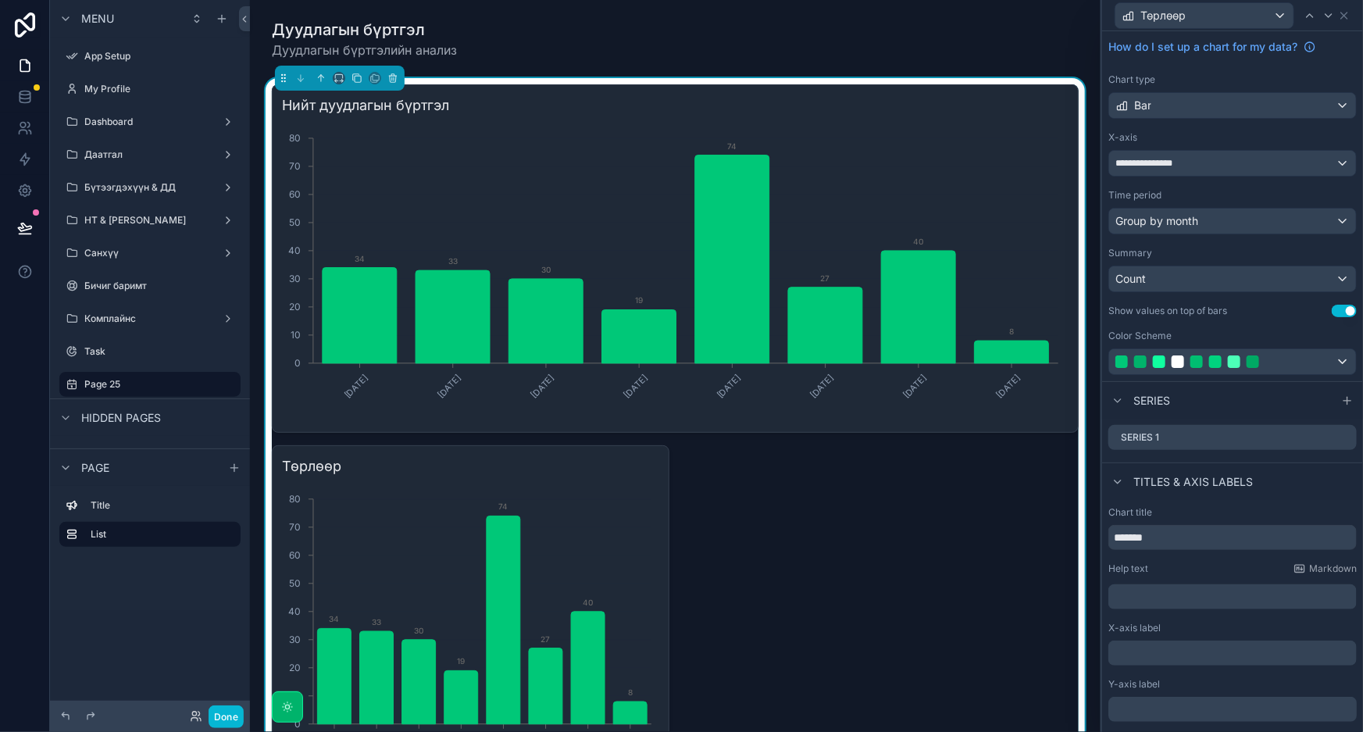
scroll to position [0, 0]
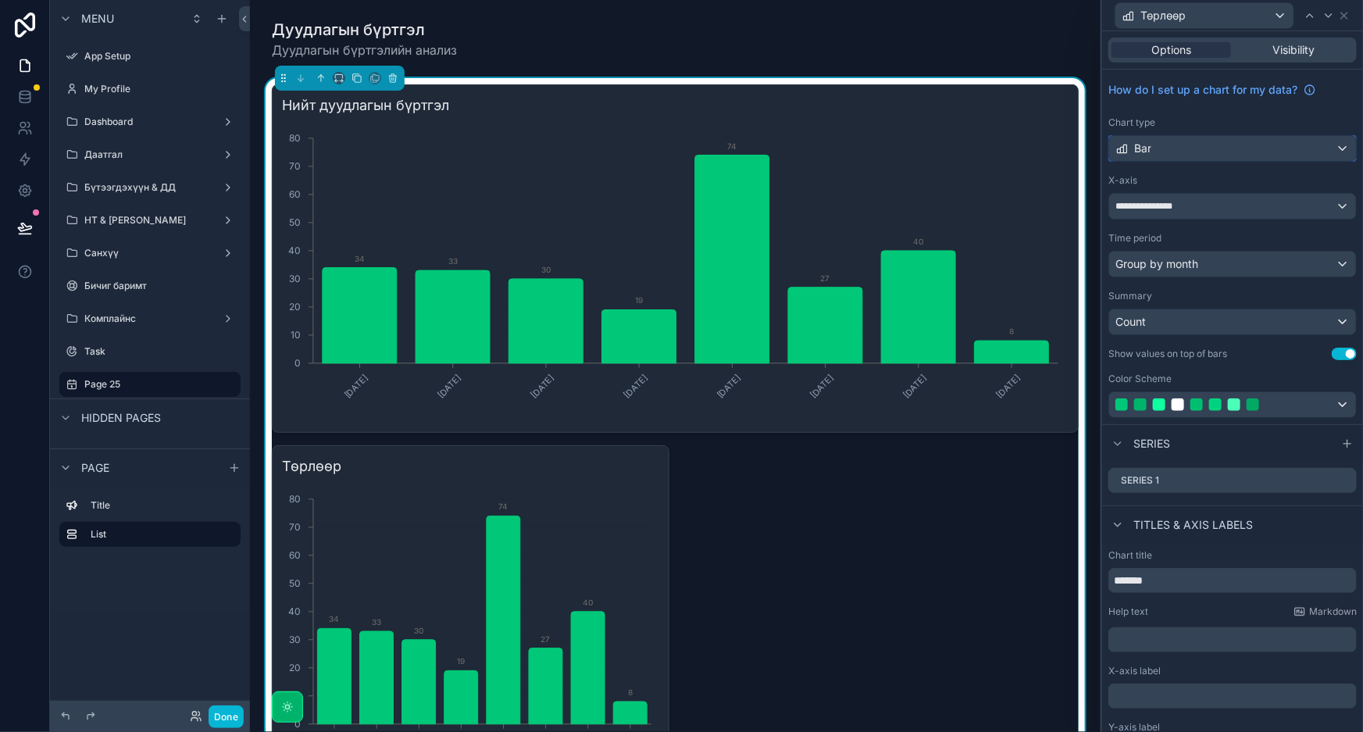
click at [1226, 151] on div "Bar" at bounding box center [1232, 148] width 247 height 25
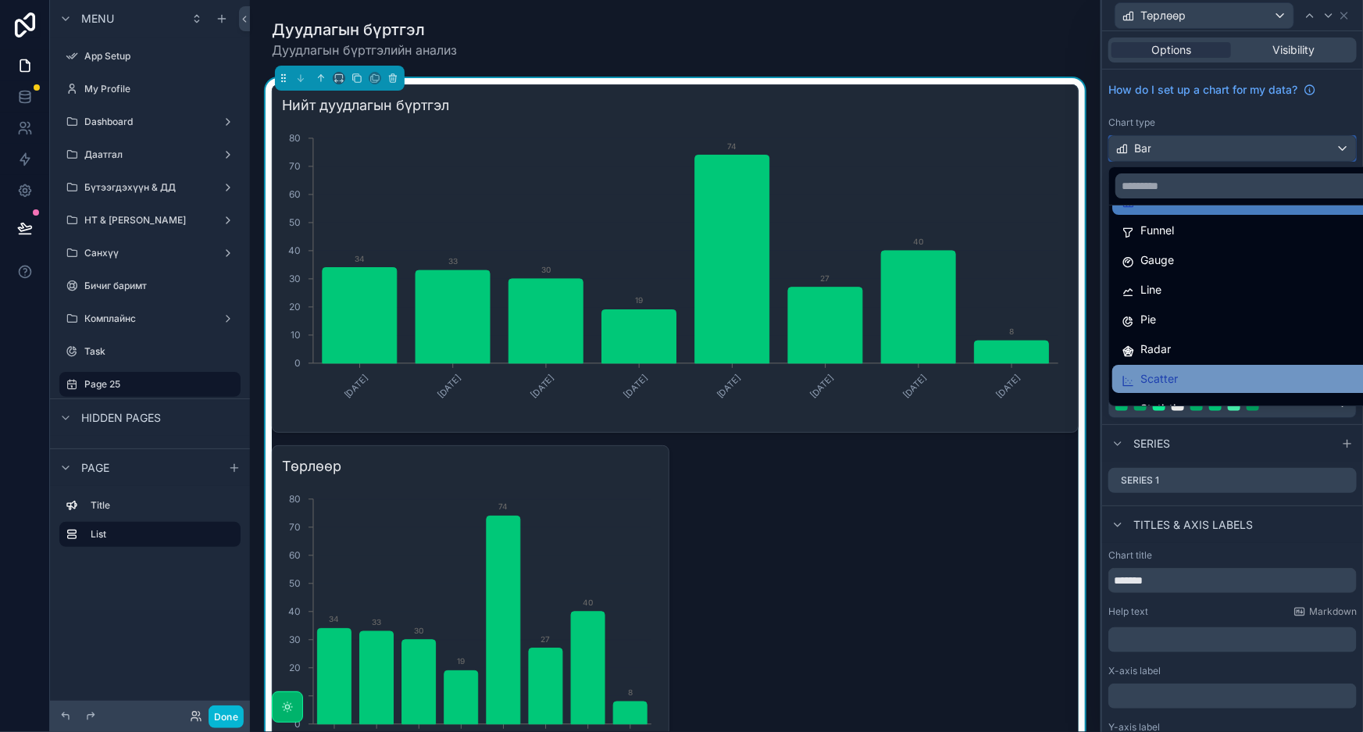
scroll to position [110, 0]
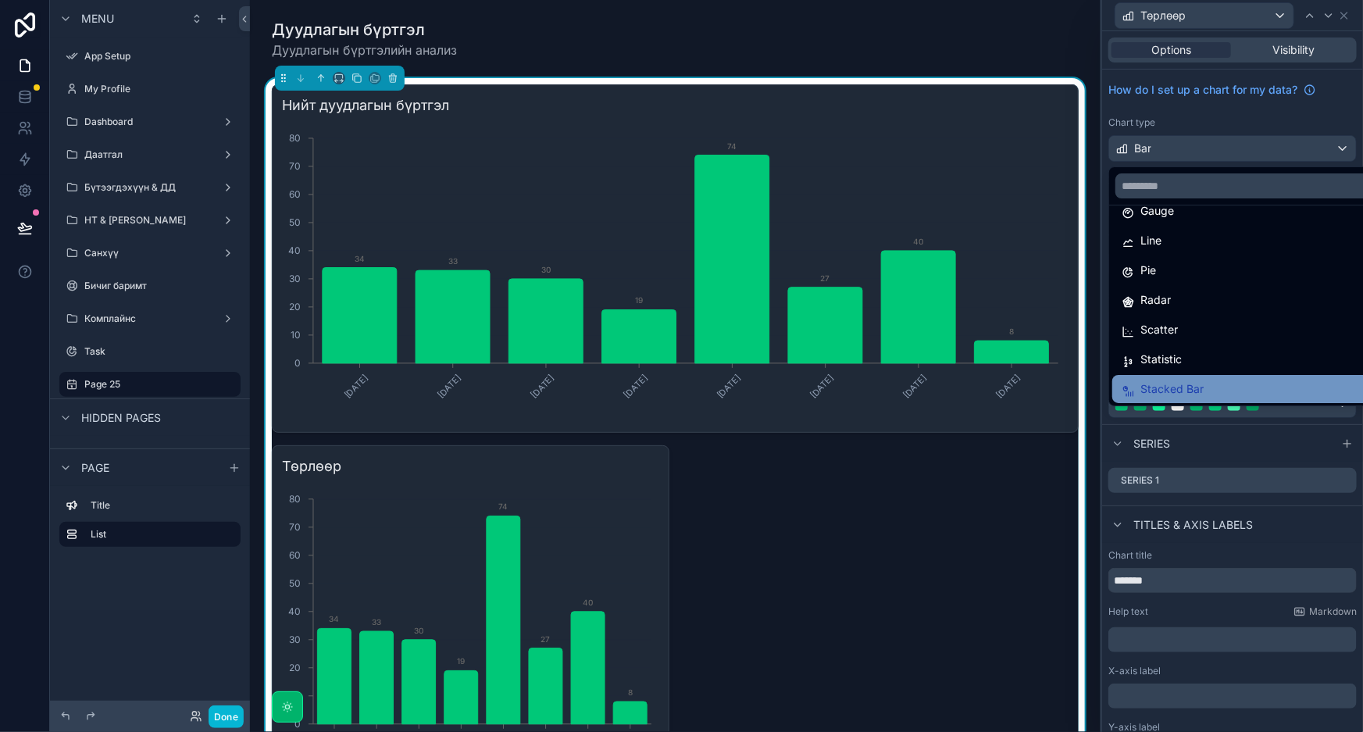
click at [1187, 387] on span "Stacked Bar" at bounding box center [1172, 389] width 63 height 19
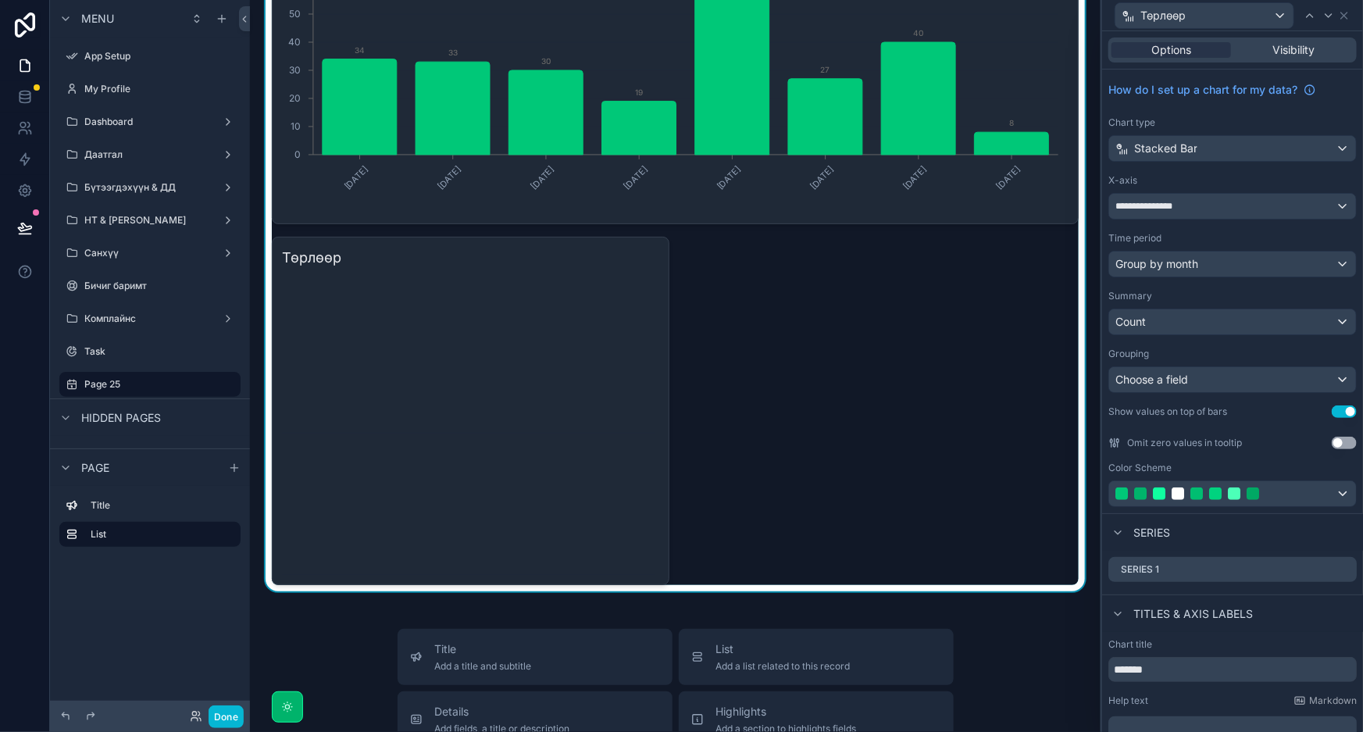
scroll to position [141, 0]
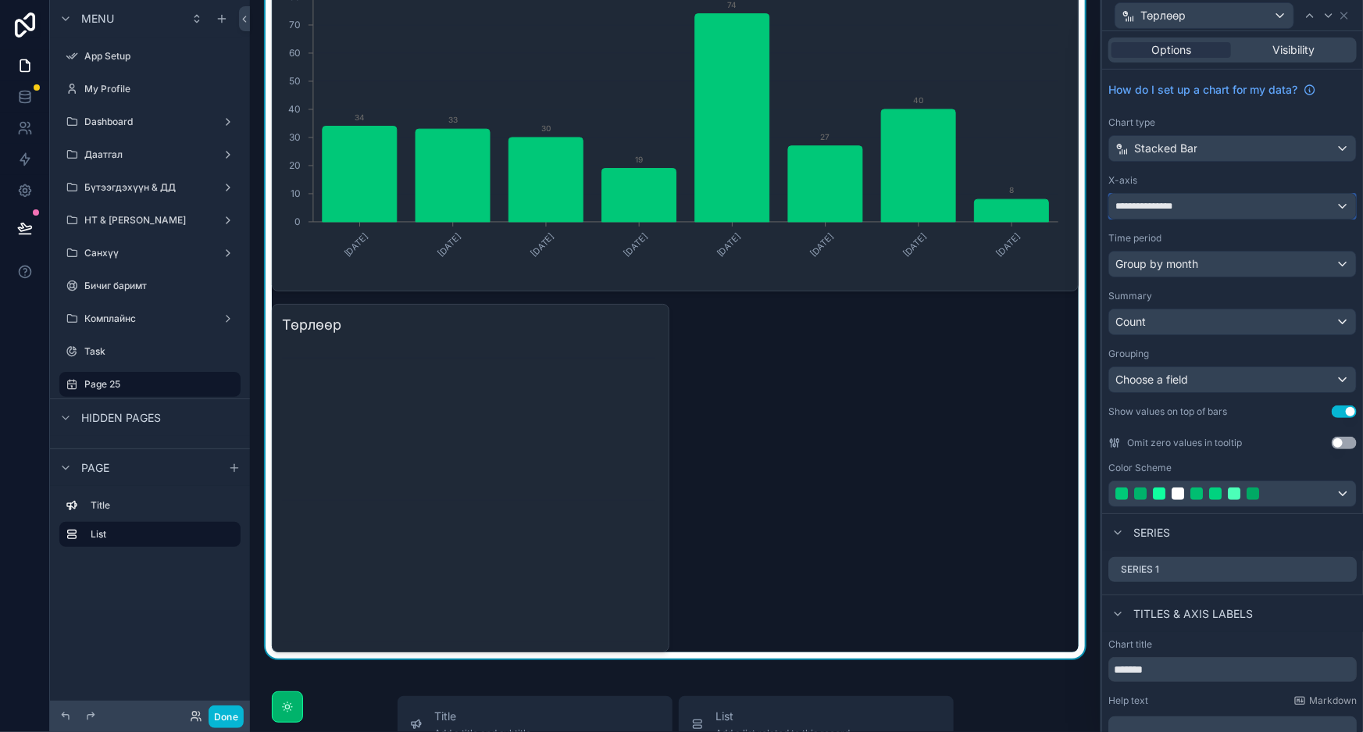
click at [1259, 203] on div "**********" at bounding box center [1232, 206] width 247 height 25
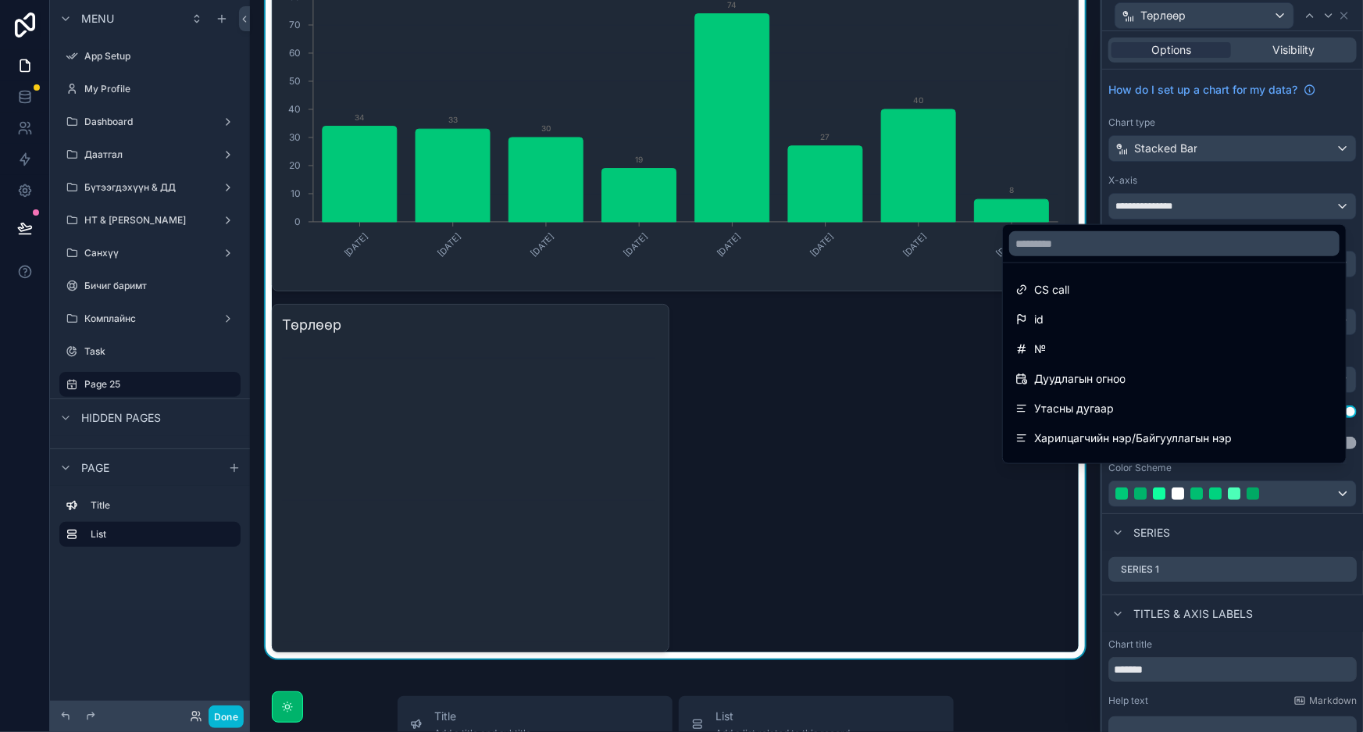
click at [1259, 203] on div at bounding box center [1232, 366] width 261 height 732
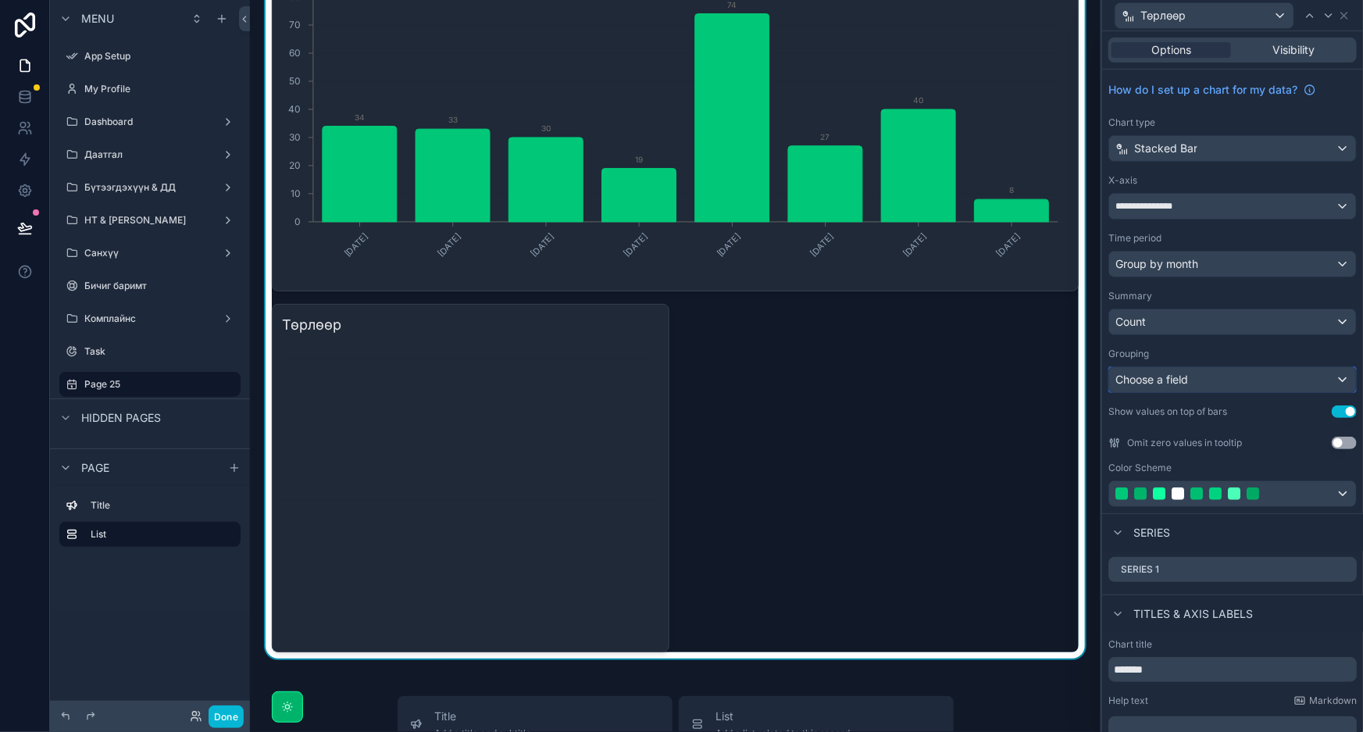
click at [1220, 379] on div "Choose a field" at bounding box center [1232, 379] width 247 height 25
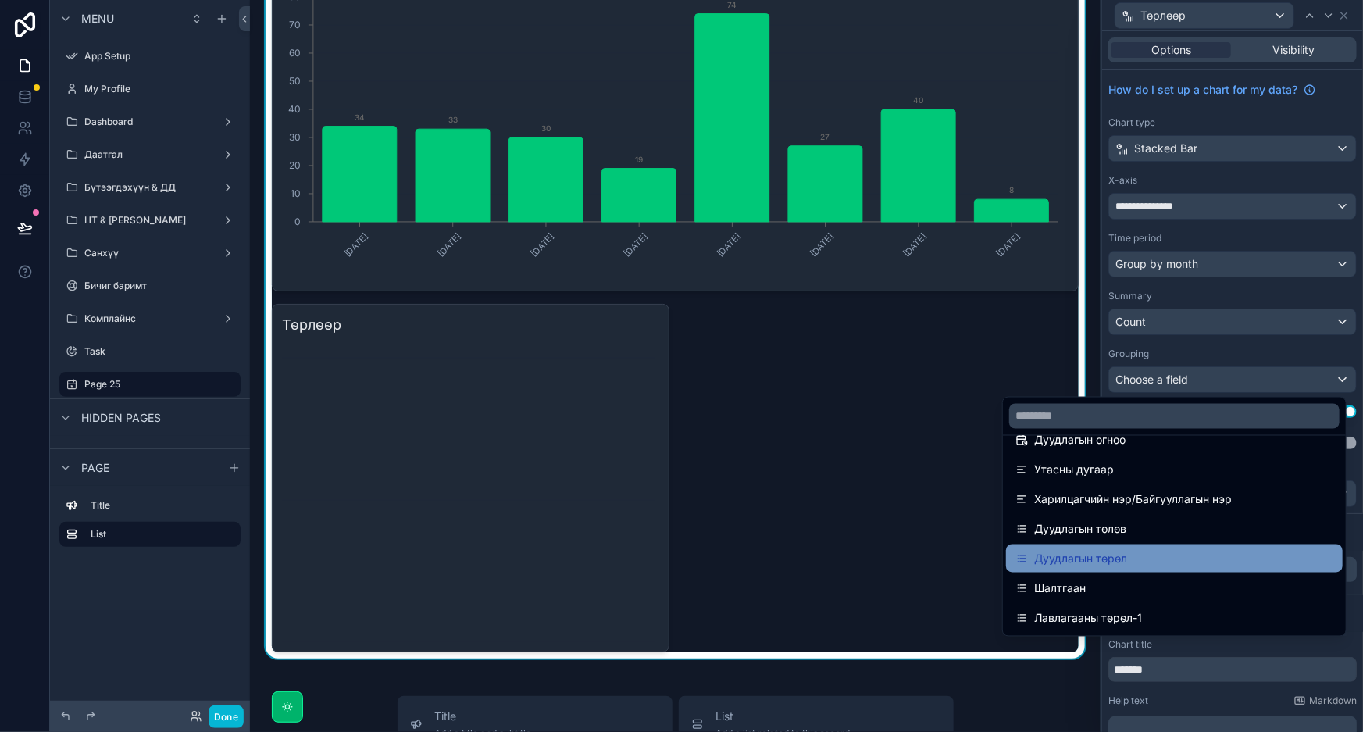
click at [1116, 553] on div "Дуудлагын төрөл" at bounding box center [1175, 558] width 318 height 19
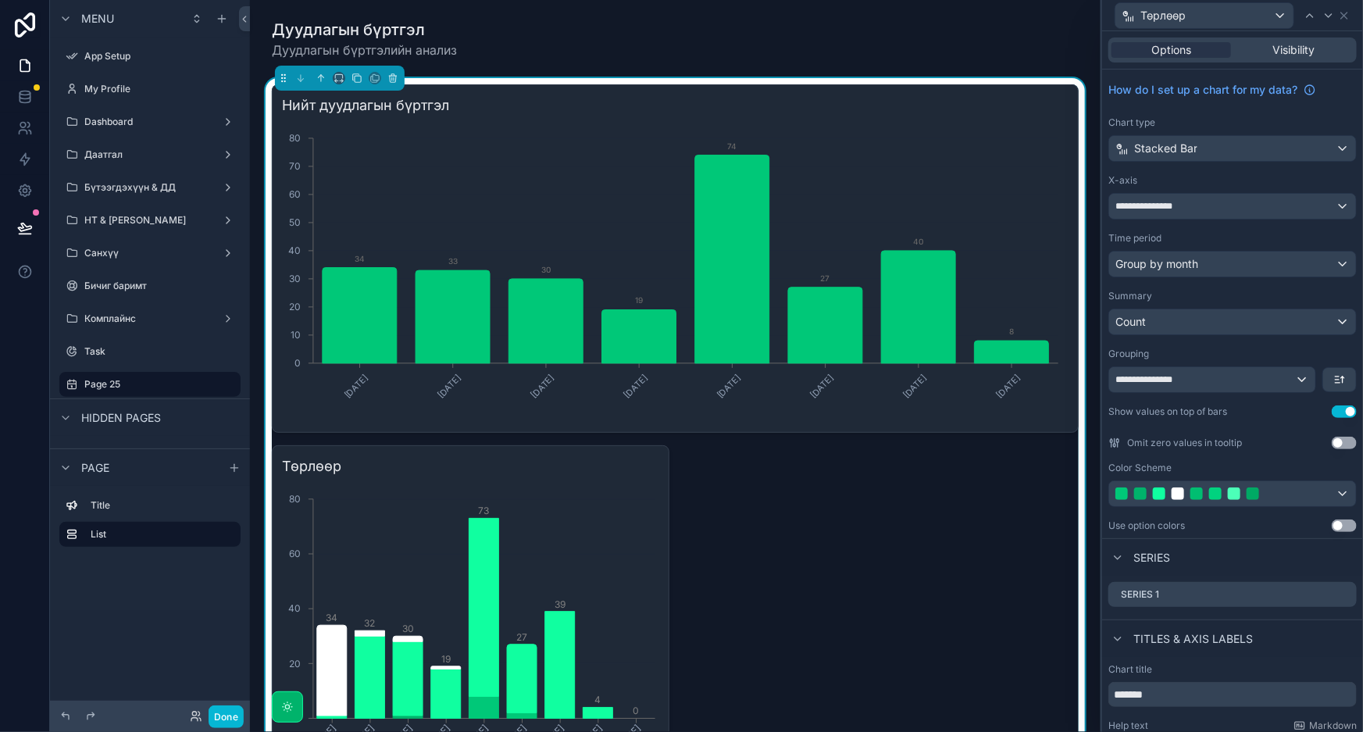
scroll to position [70, 0]
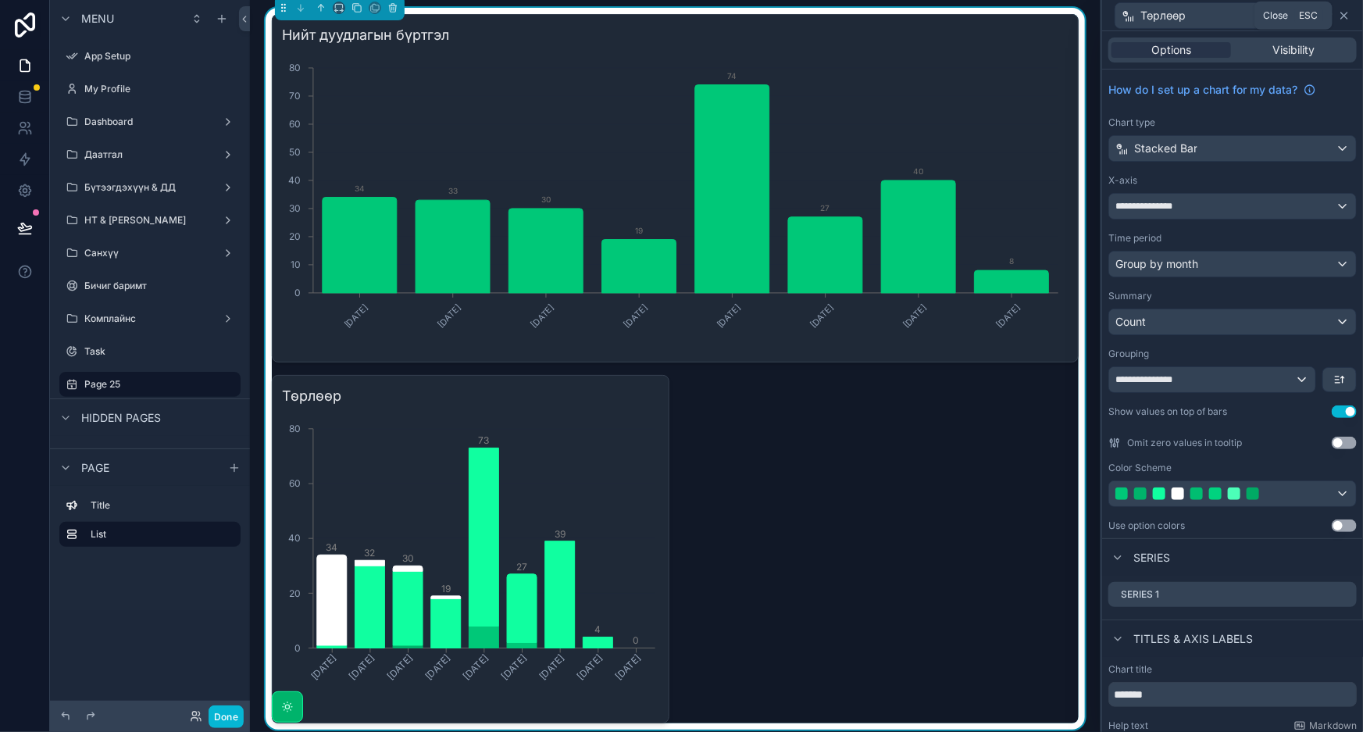
click at [1347, 14] on icon at bounding box center [1344, 15] width 12 height 12
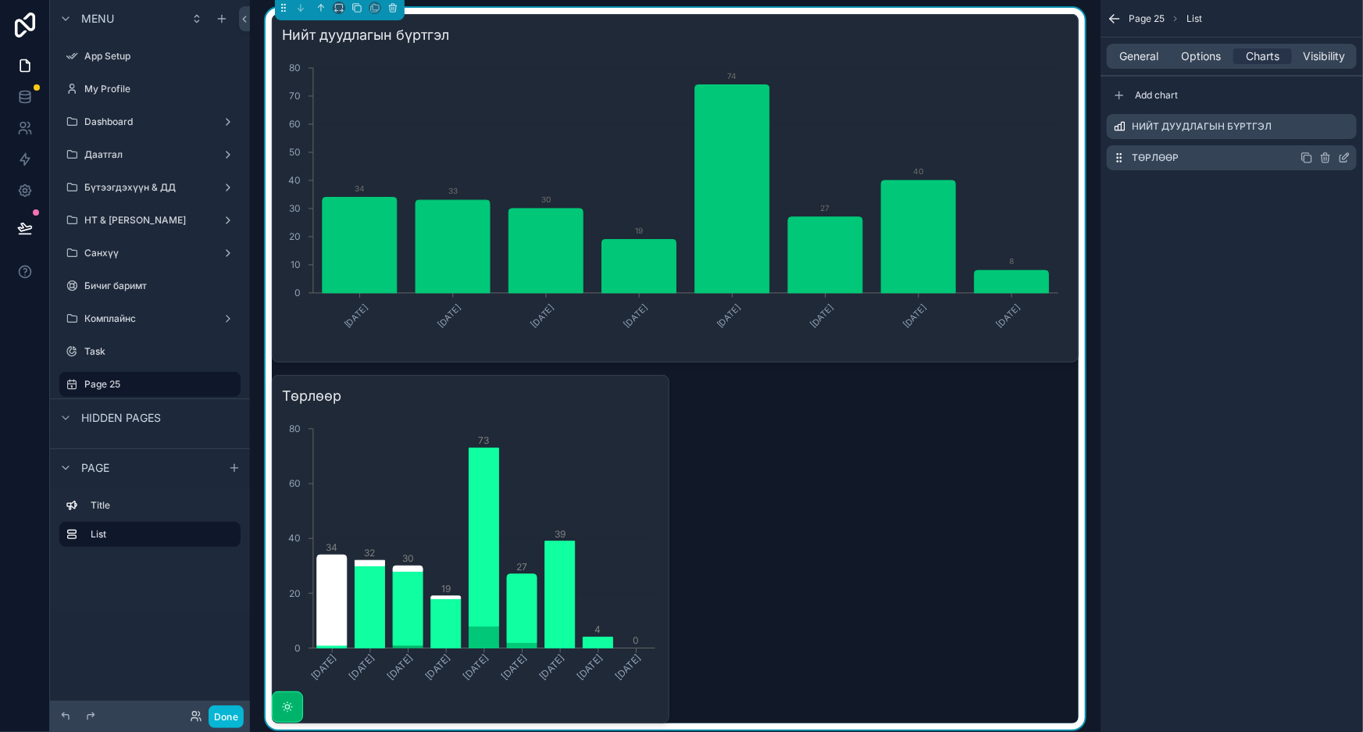
click at [1304, 159] on icon "scrollable content" at bounding box center [1307, 158] width 12 height 12
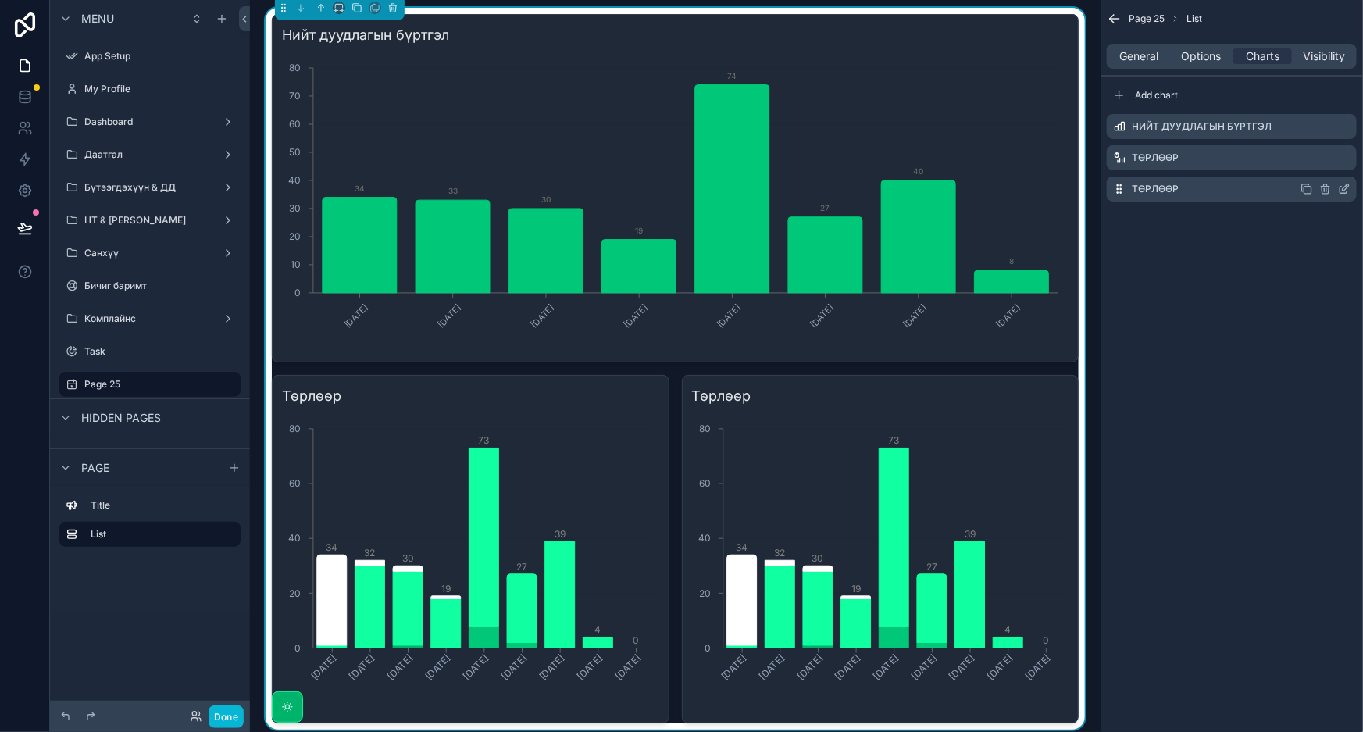
click at [1346, 187] on icon "scrollable content" at bounding box center [1344, 189] width 12 height 12
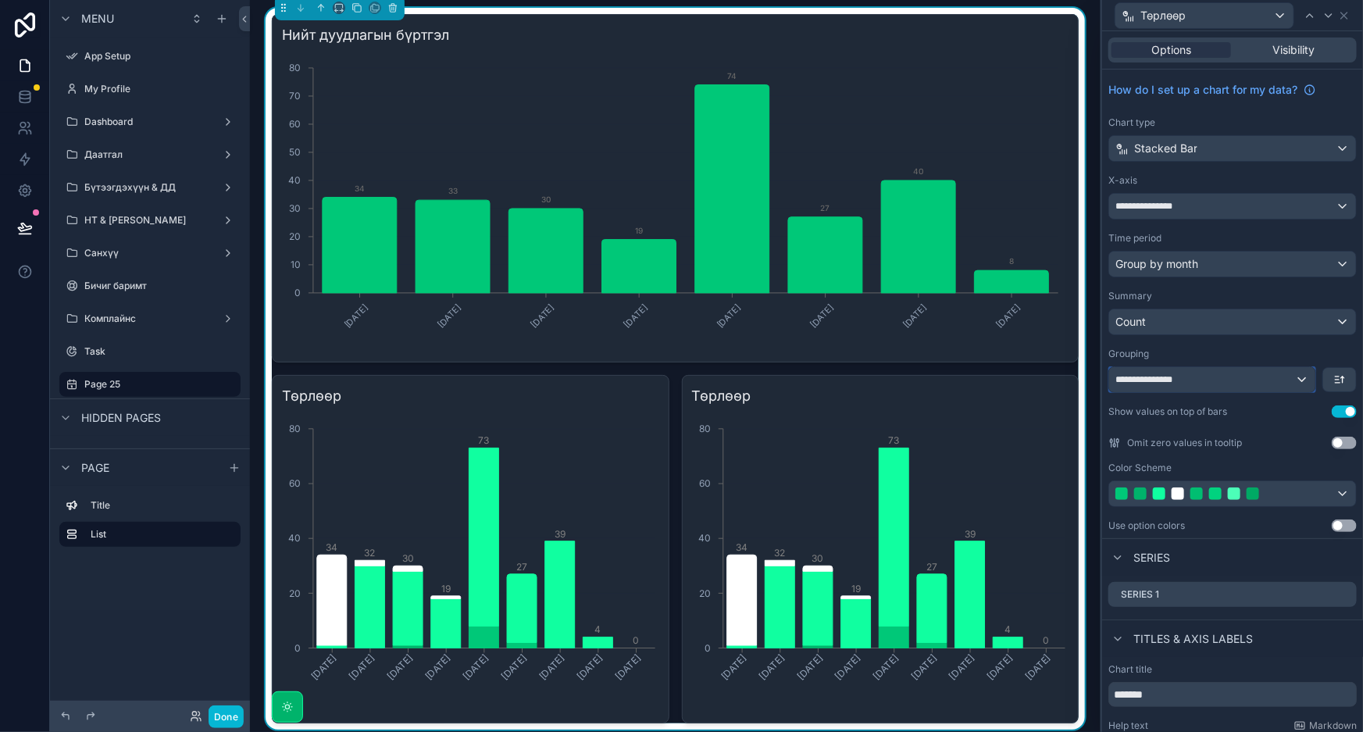
click at [1218, 375] on div "**********" at bounding box center [1212, 379] width 206 height 25
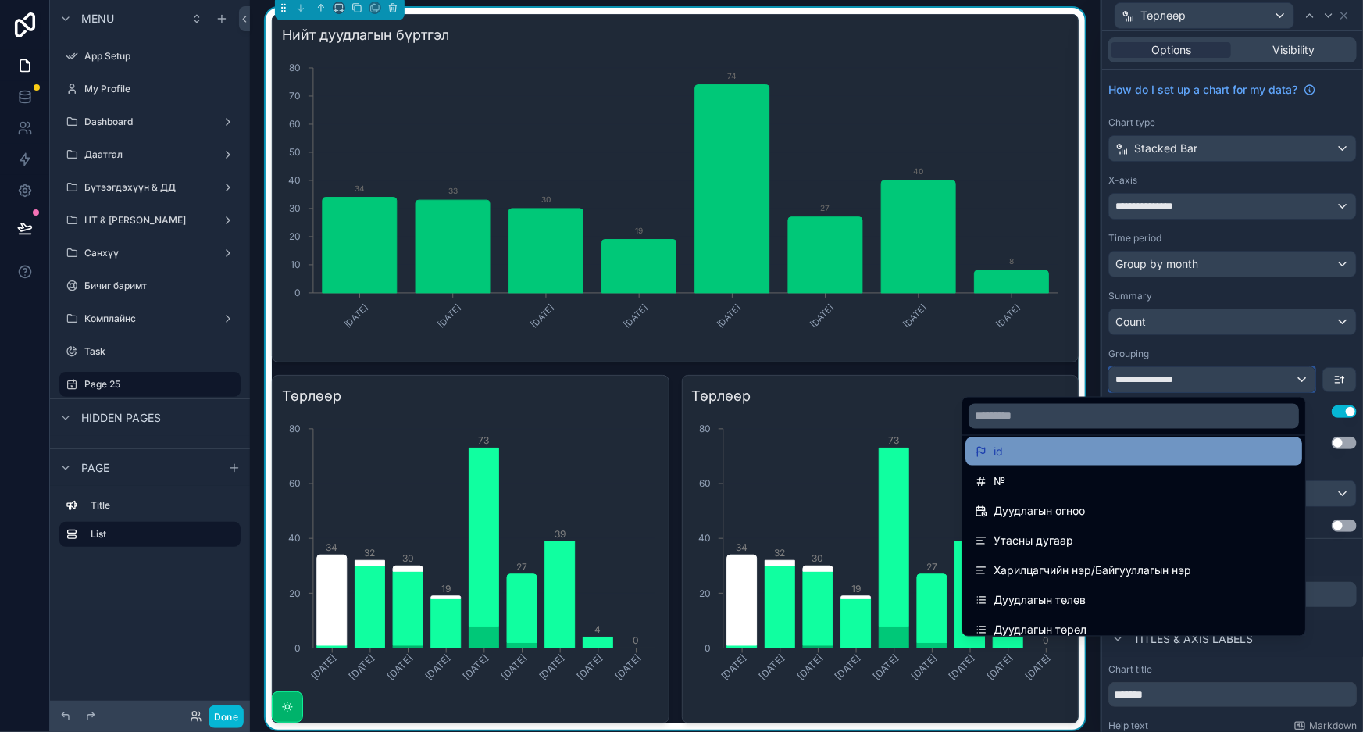
scroll to position [141, 0]
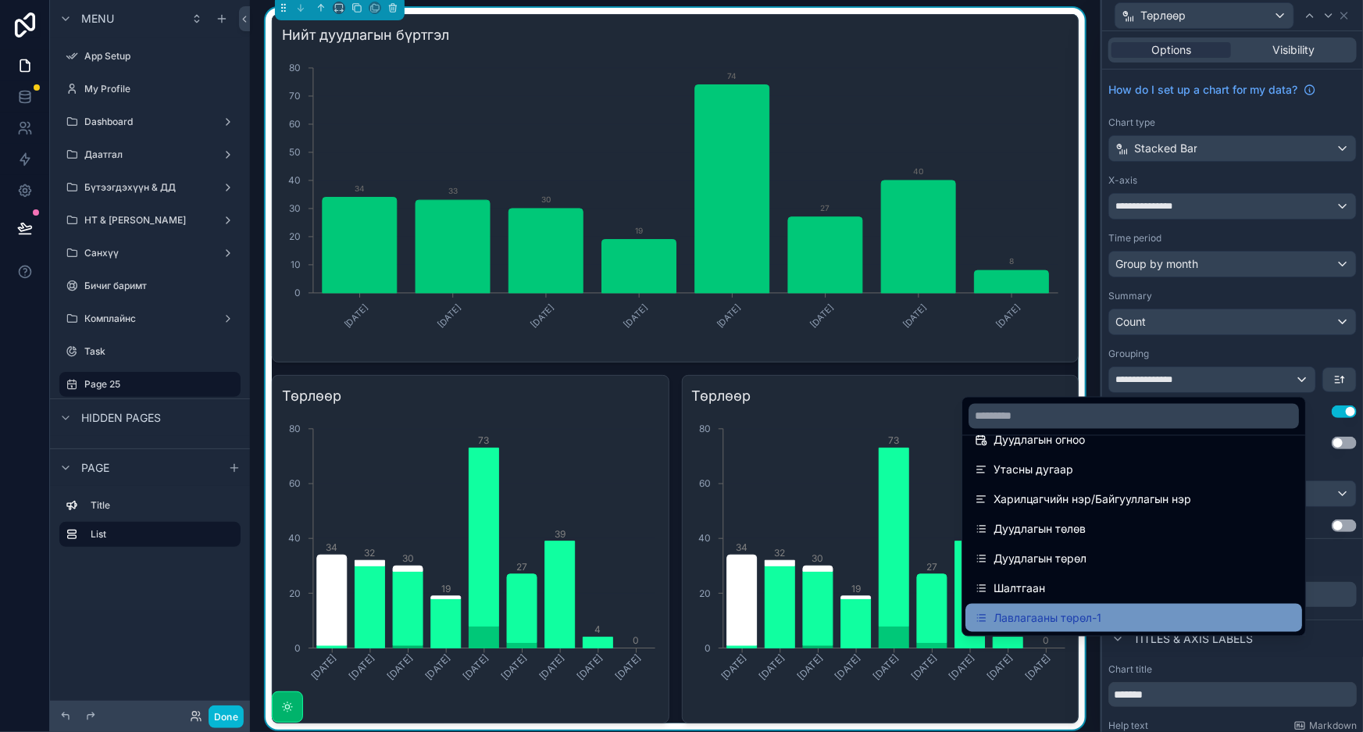
click at [1030, 604] on div "Лавлагааны төрөл-1" at bounding box center [1134, 618] width 337 height 28
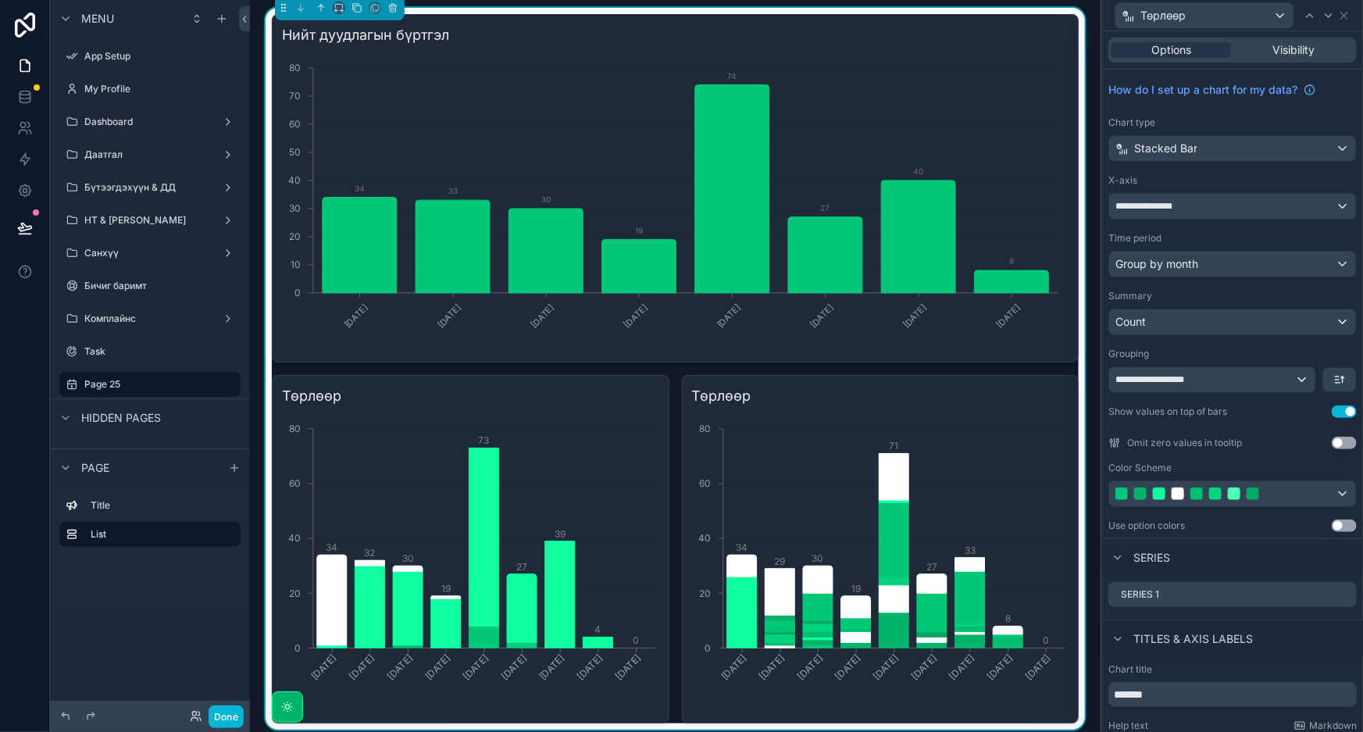
click at [1332, 526] on button "Use setting" at bounding box center [1344, 525] width 25 height 12
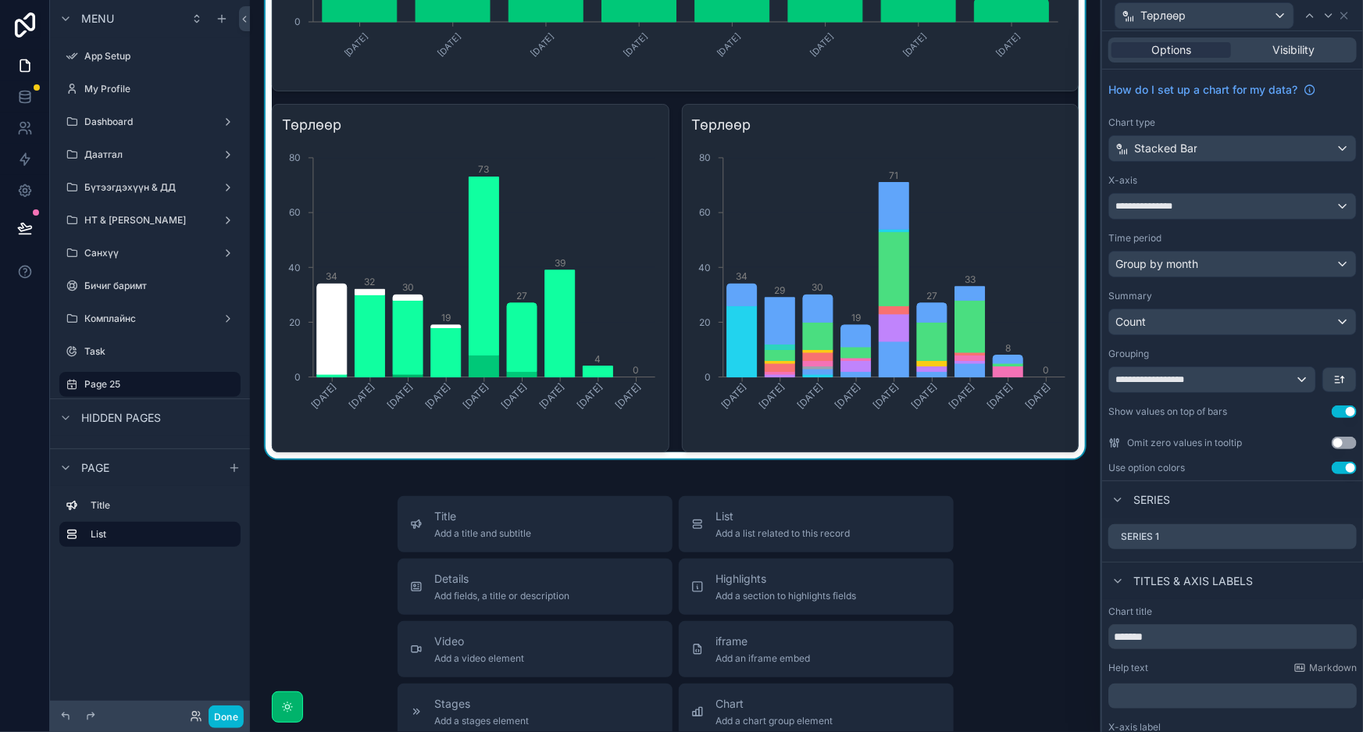
scroll to position [426, 0]
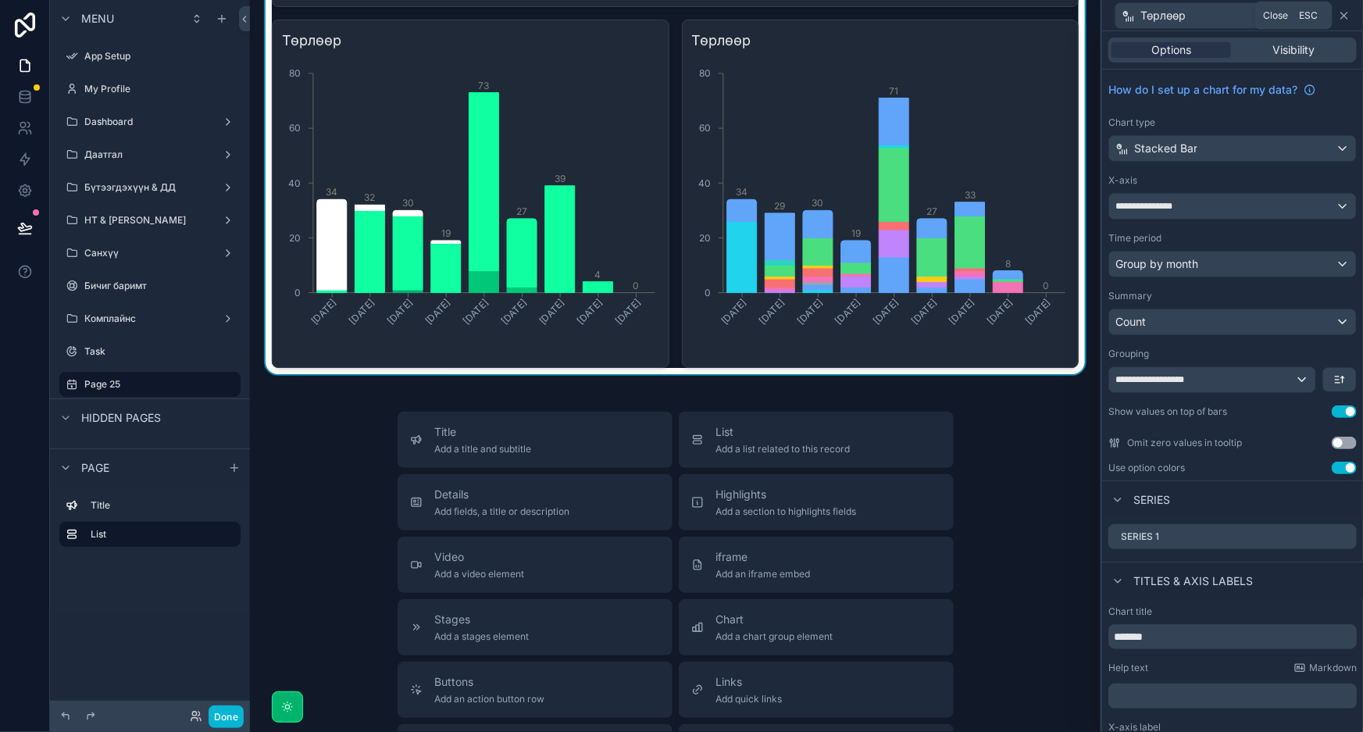
click at [1343, 17] on icon at bounding box center [1344, 15] width 6 height 6
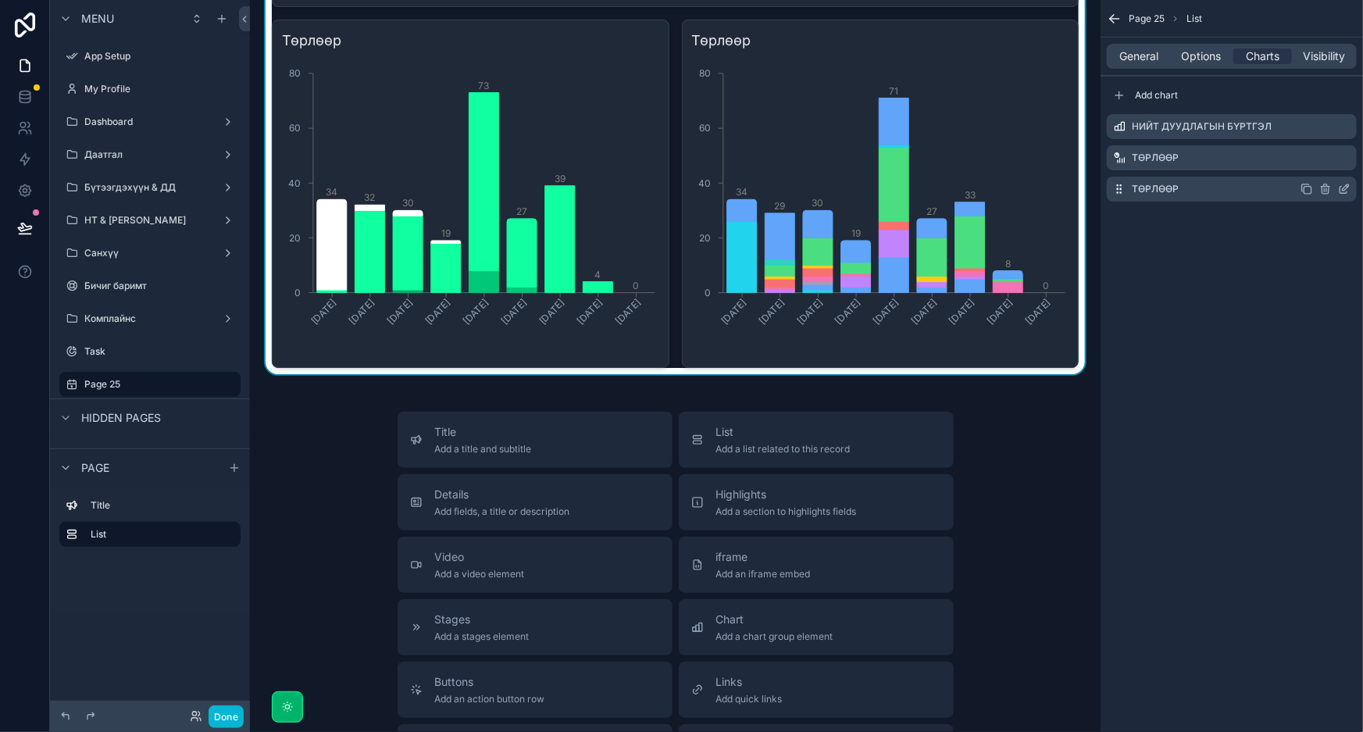
click at [1342, 187] on icon "scrollable content" at bounding box center [1344, 189] width 12 height 12
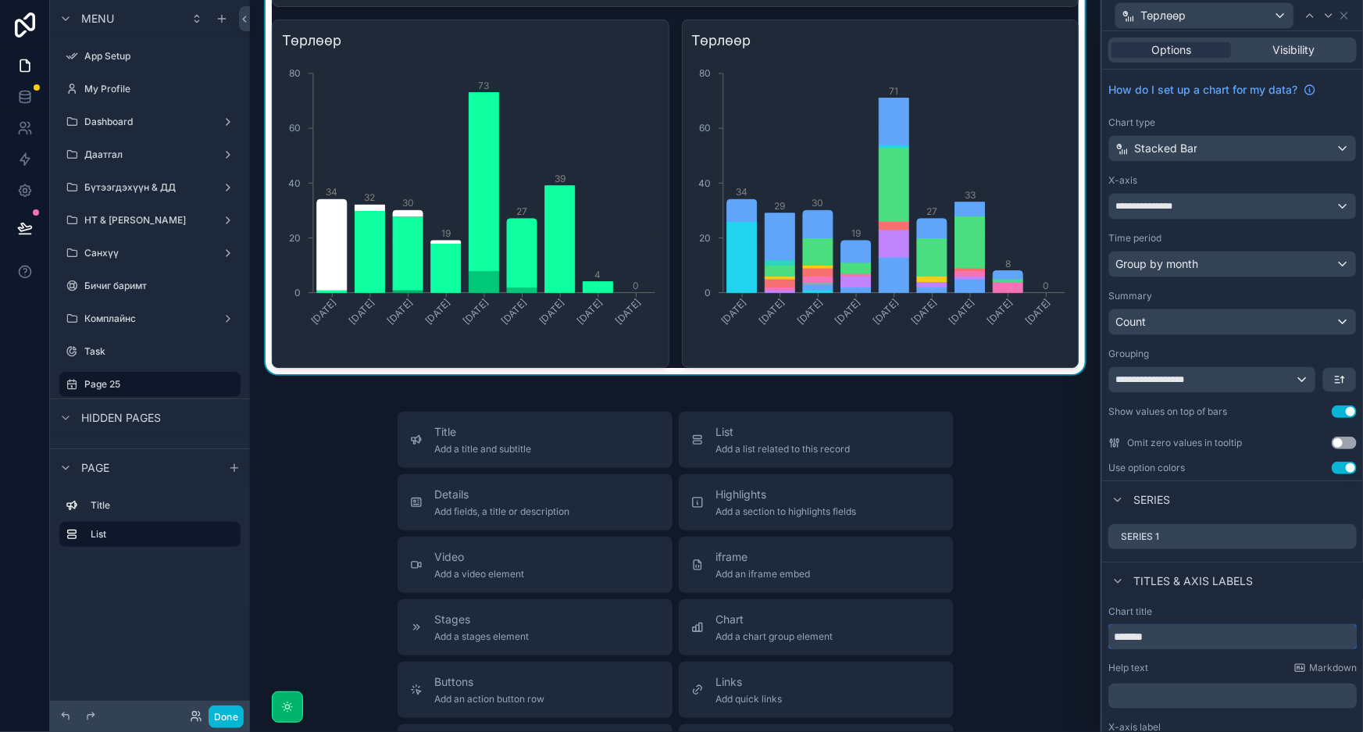
click at [1108, 634] on input "*******" at bounding box center [1232, 636] width 248 height 25
type input "**********"
click at [1341, 17] on icon at bounding box center [1344, 15] width 12 height 12
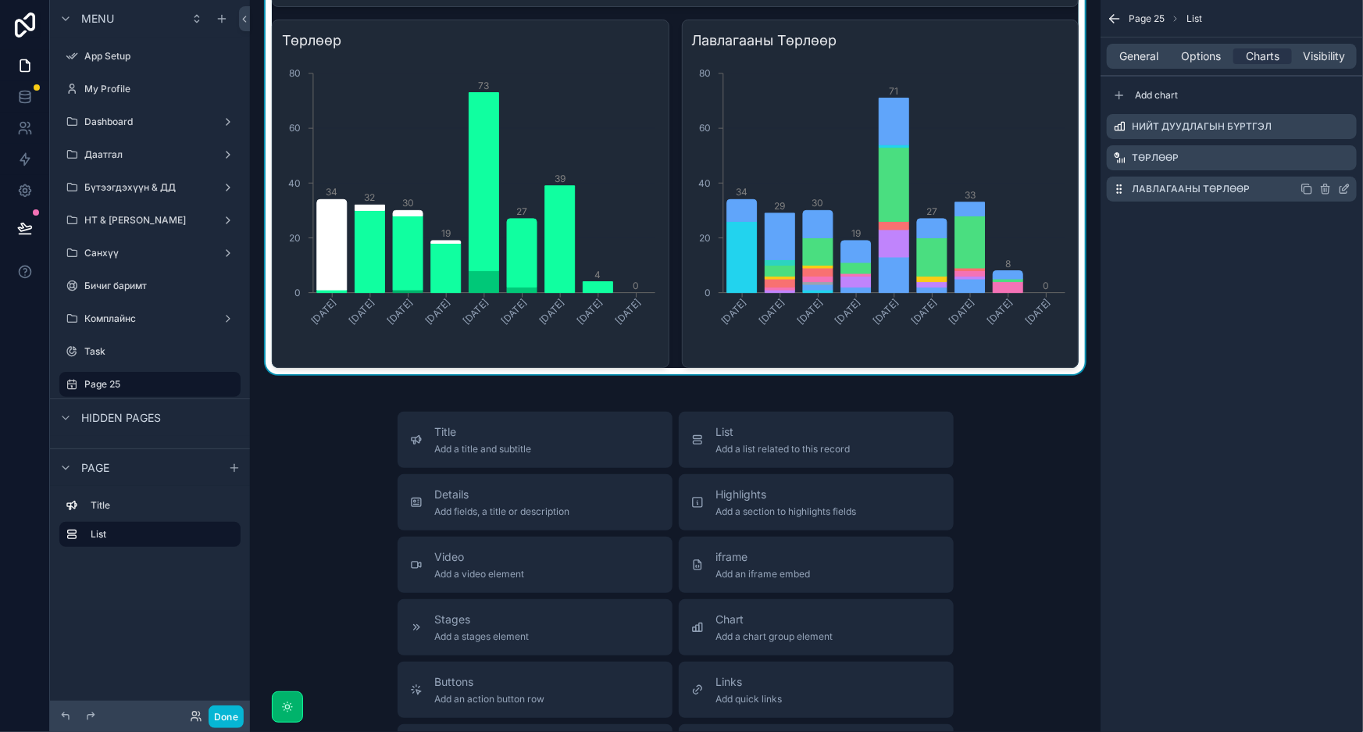
click at [1305, 187] on icon "scrollable content" at bounding box center [1307, 189] width 12 height 12
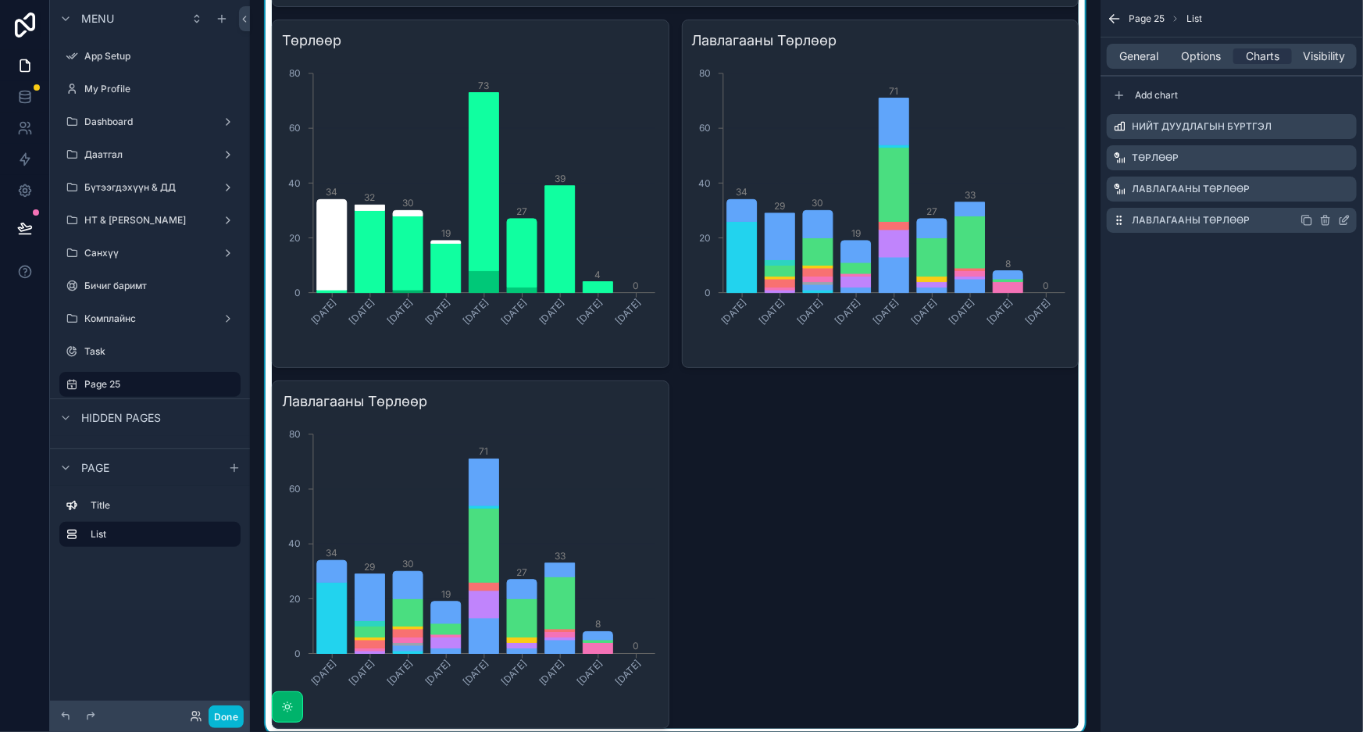
click at [1344, 223] on icon "scrollable content" at bounding box center [1344, 220] width 12 height 12
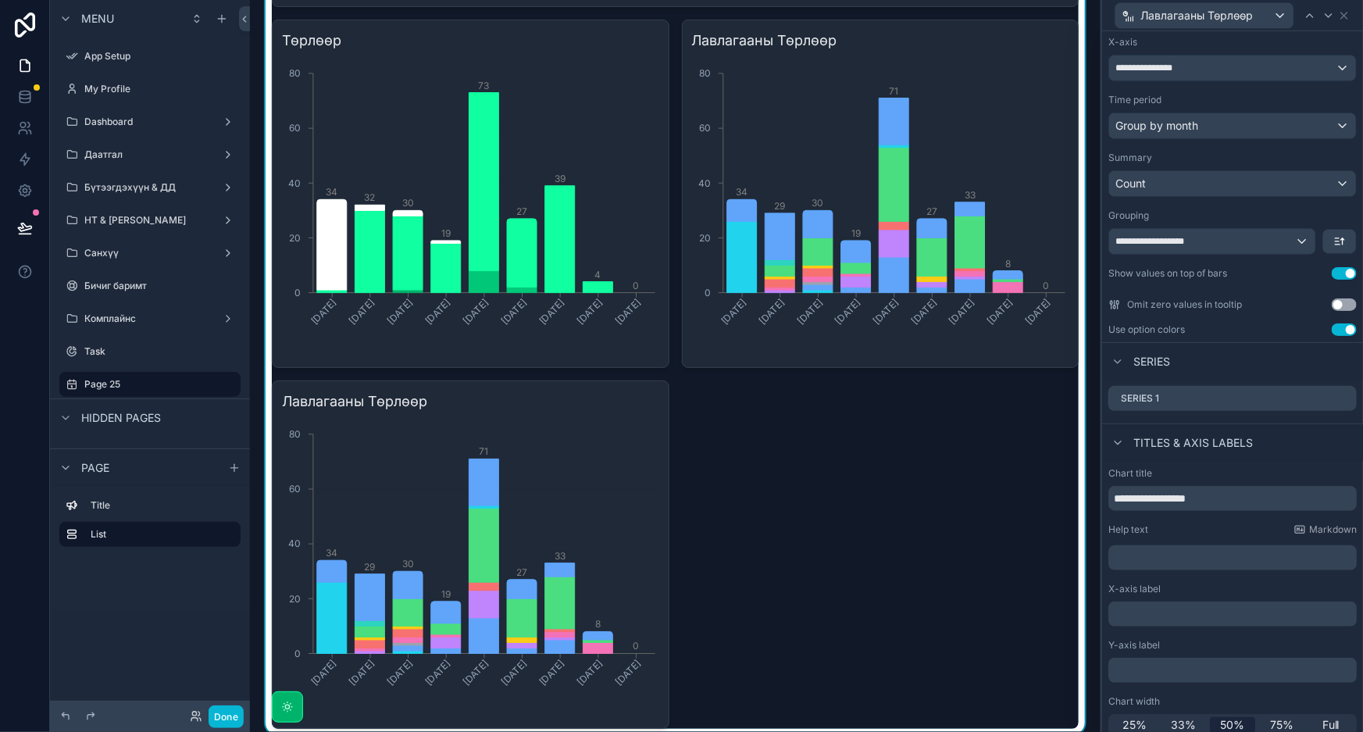
scroll to position [141, 0]
click at [1268, 234] on div "**********" at bounding box center [1212, 238] width 206 height 25
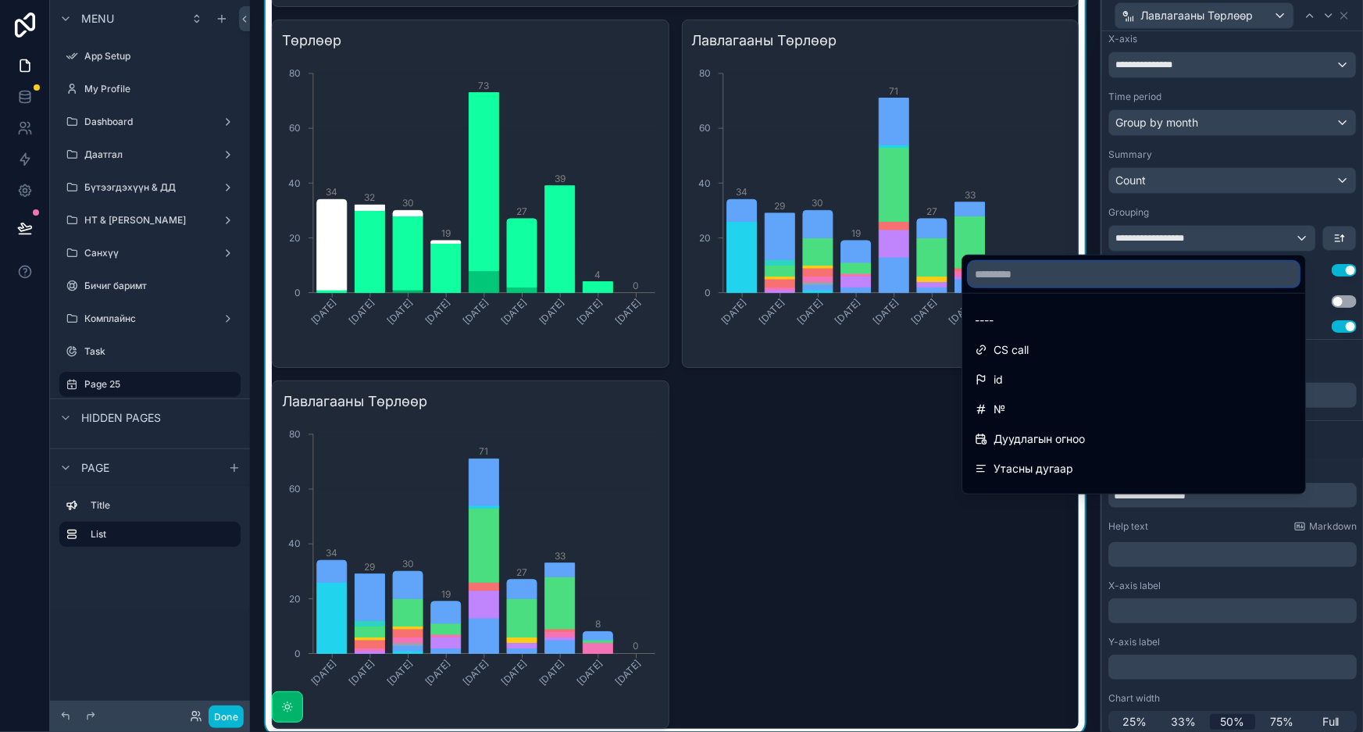
click at [1175, 279] on input "text" at bounding box center [1134, 274] width 330 height 25
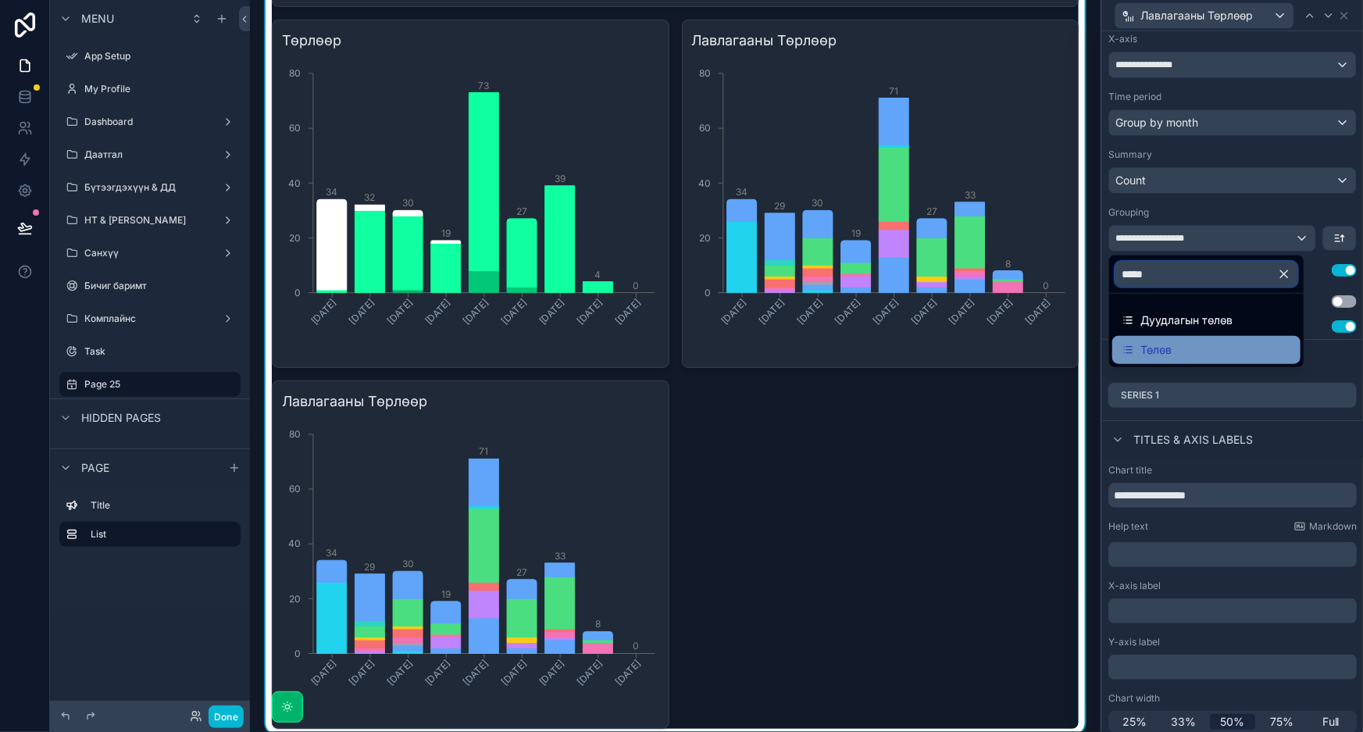
type input "*****"
click at [1180, 341] on div "Төлөв" at bounding box center [1207, 350] width 170 height 19
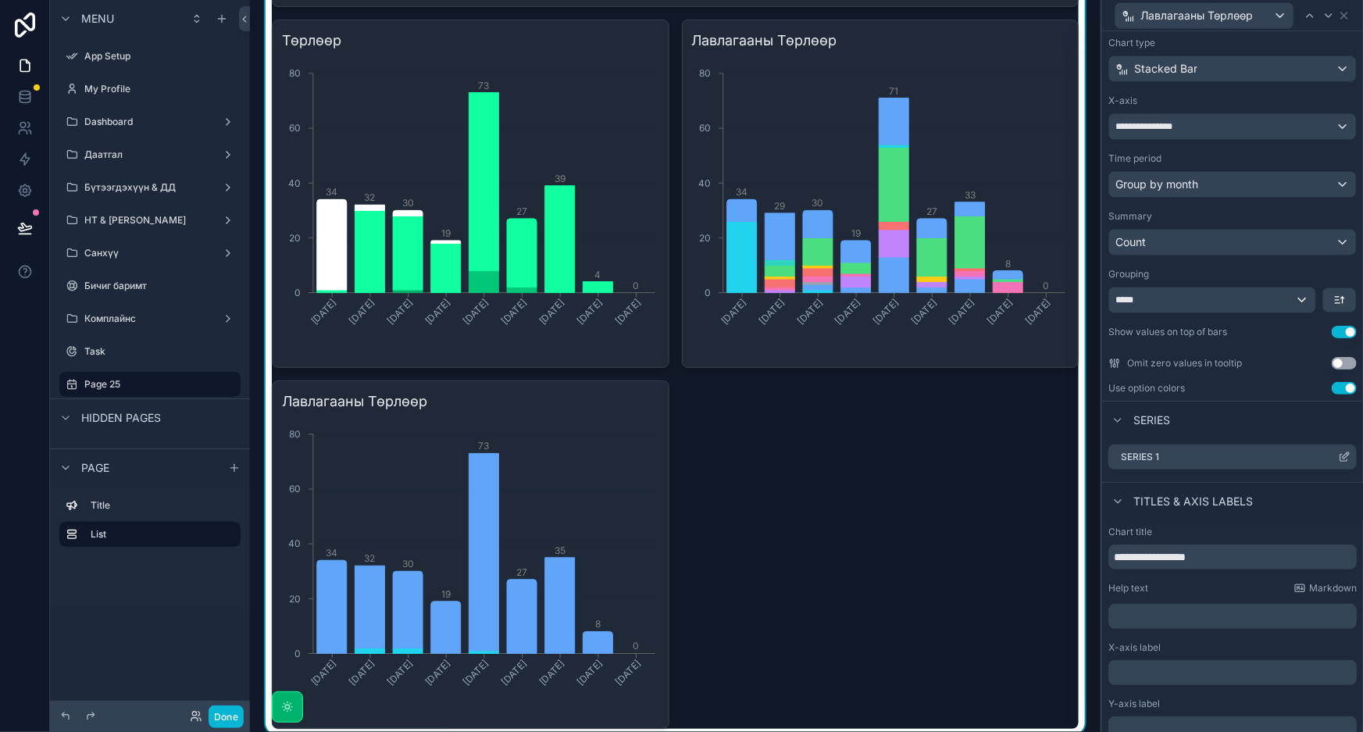
scroll to position [147, 0]
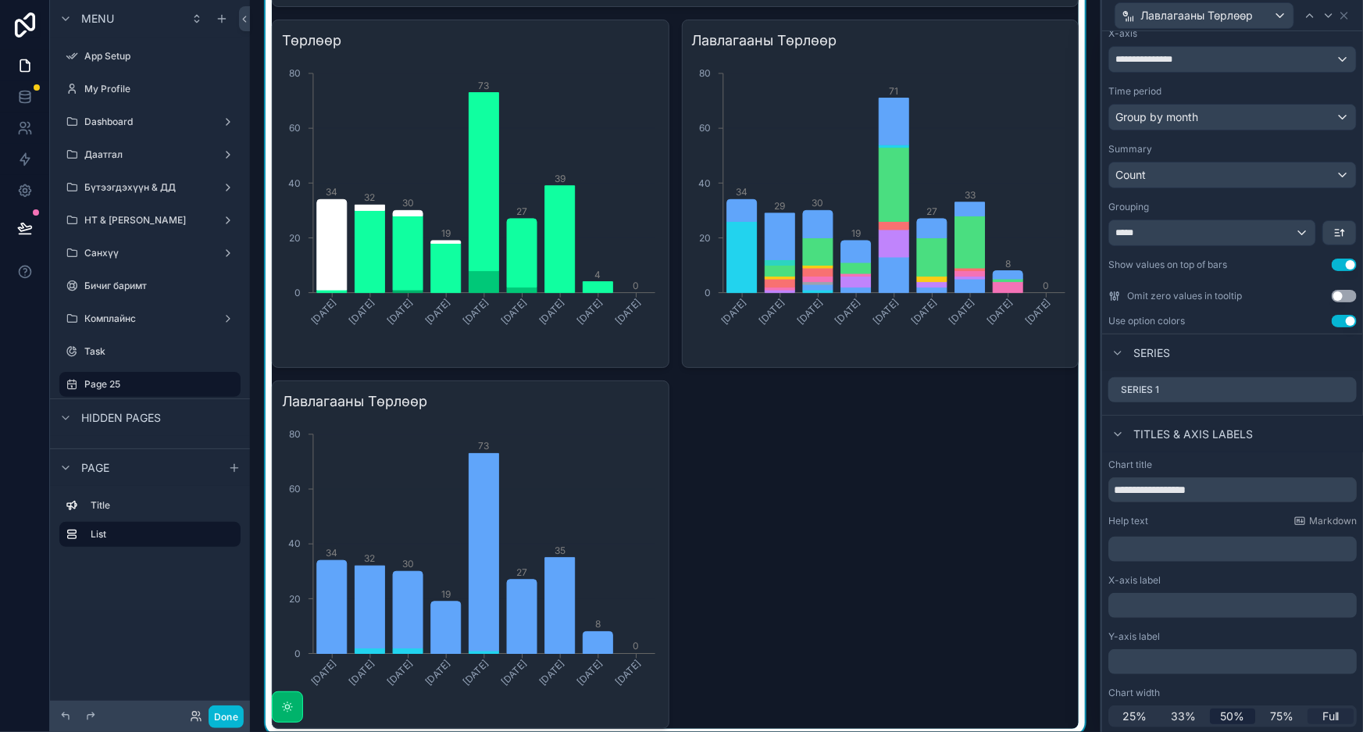
click at [1324, 709] on span "Full" at bounding box center [1331, 717] width 17 height 16
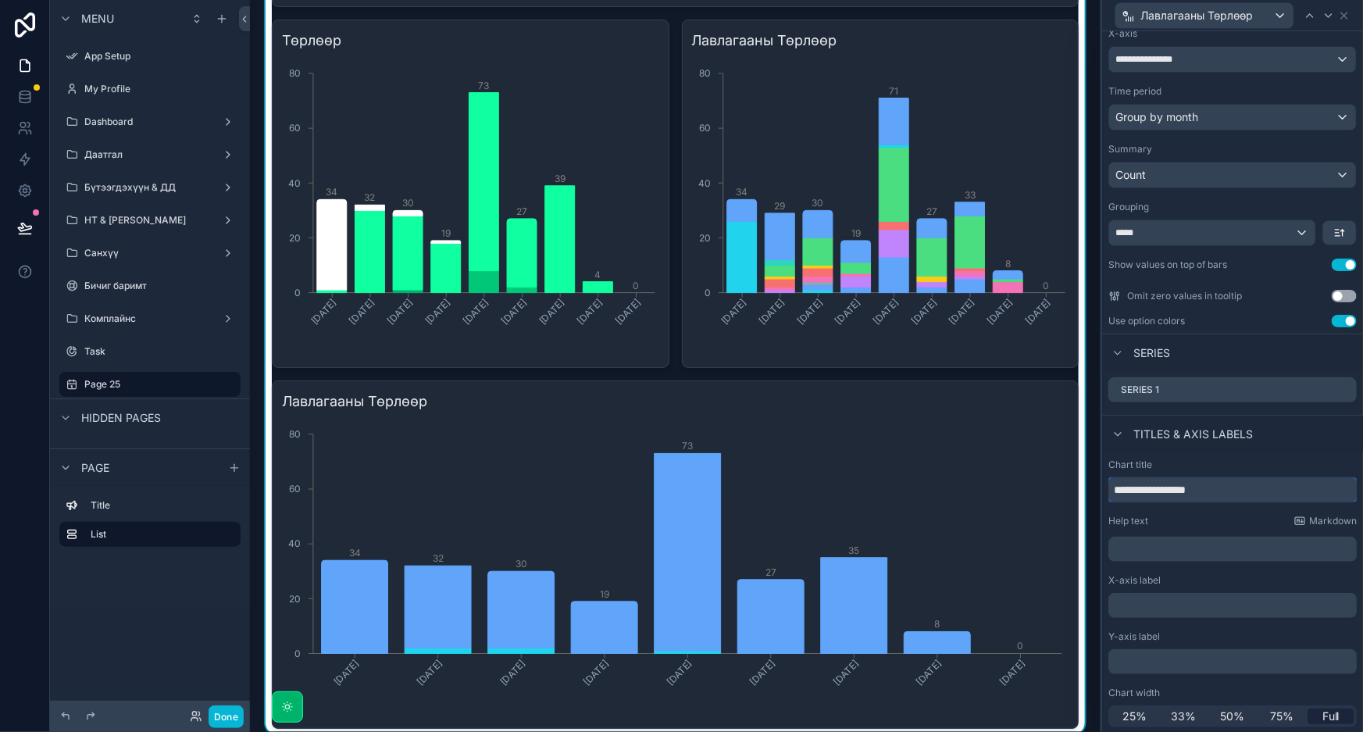
drag, startPoint x: 1248, startPoint y: 484, endPoint x: 1065, endPoint y: 484, distance: 183.6
click at [1065, 484] on div "**********" at bounding box center [681, 366] width 1363 height 732
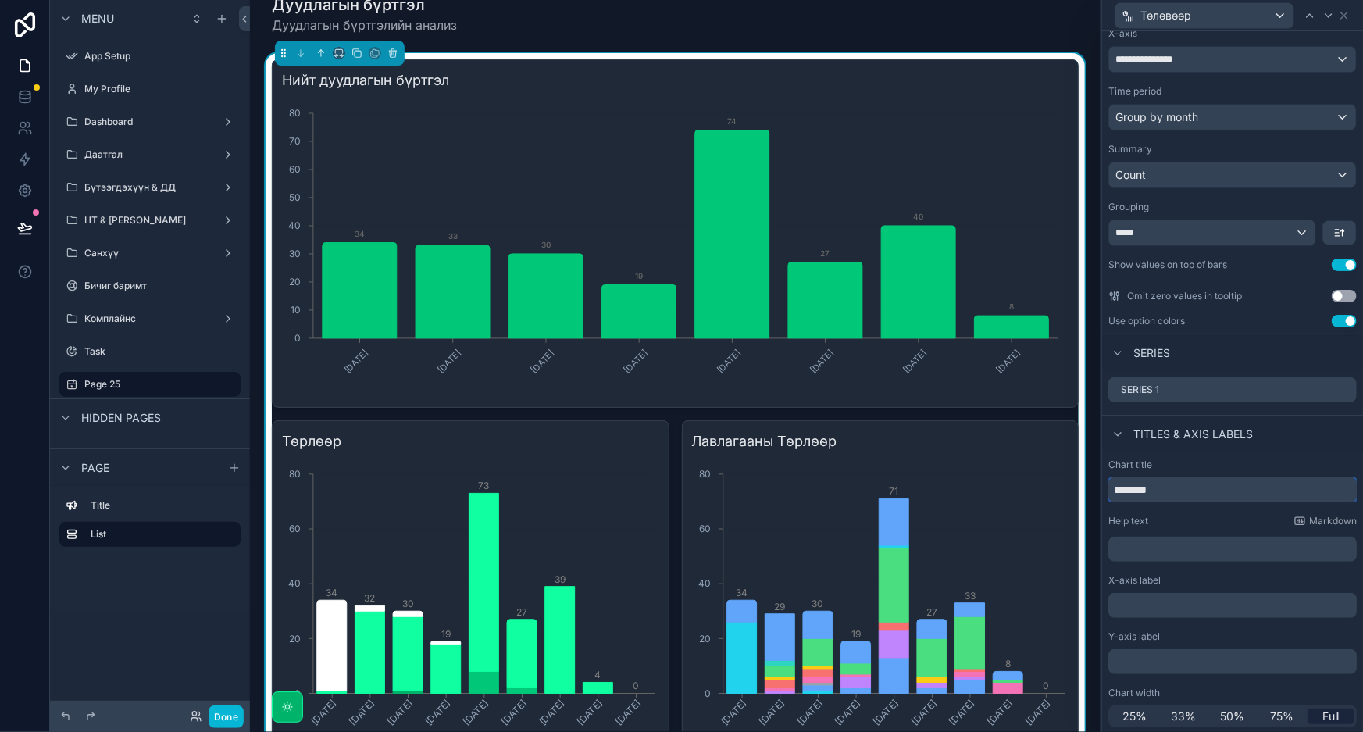
scroll to position [0, 0]
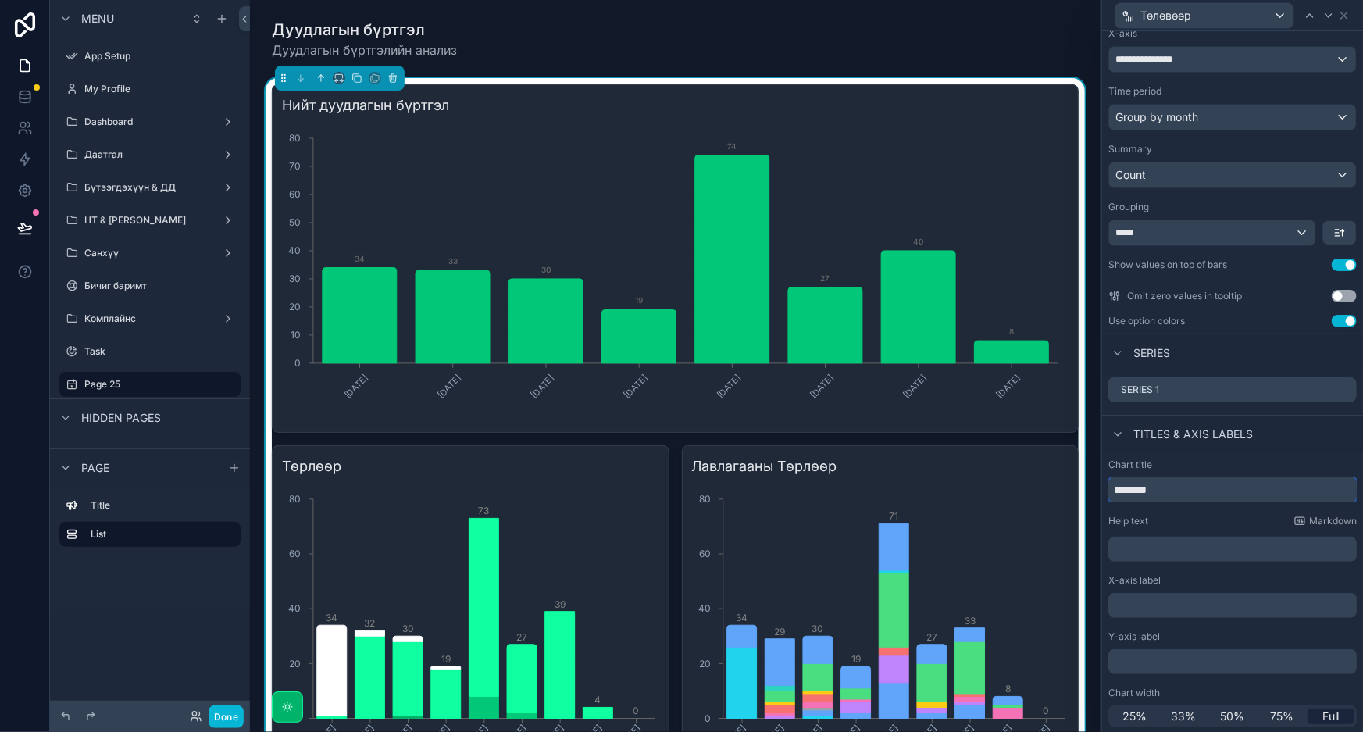
type input "********"
click at [200, 382] on icon "scrollable content" at bounding box center [206, 384] width 12 height 12
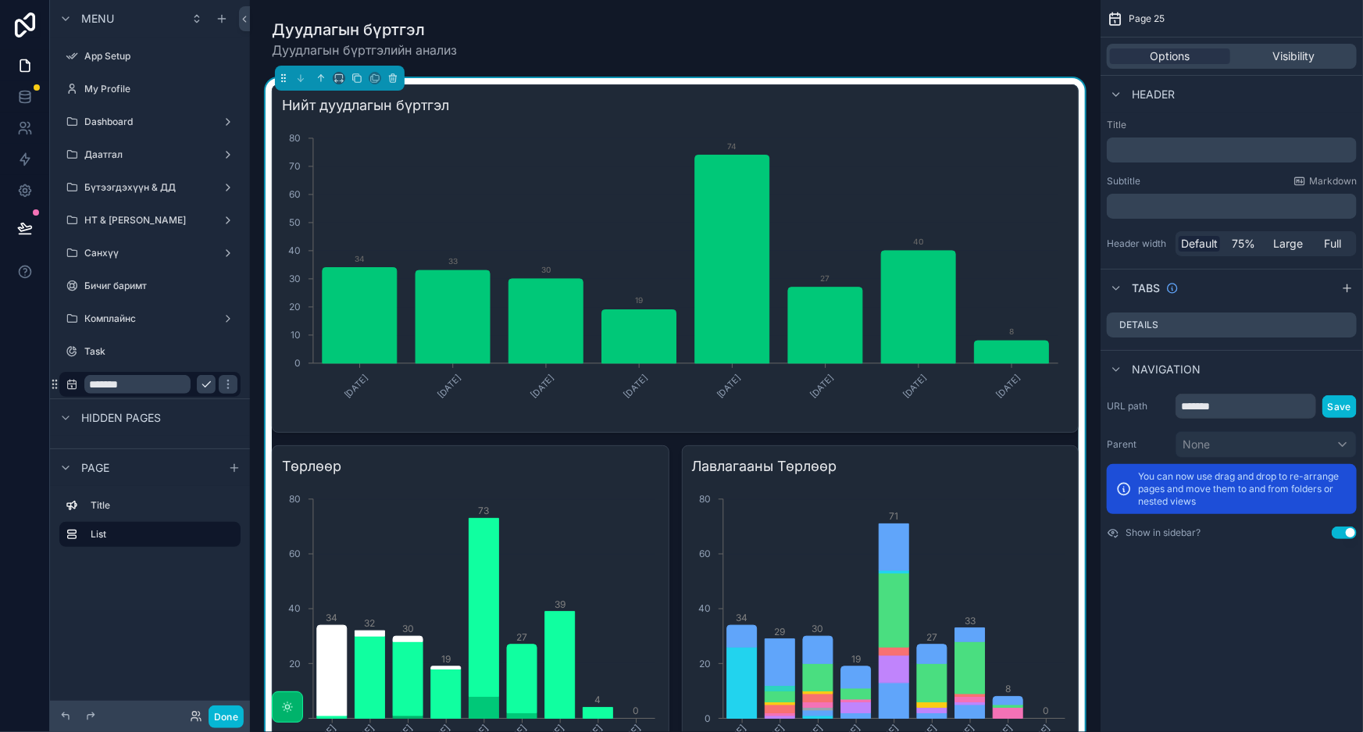
click at [173, 385] on input "*******" at bounding box center [137, 384] width 106 height 19
type input "**********"
click at [226, 384] on icon "scrollable content" at bounding box center [228, 384] width 12 height 12
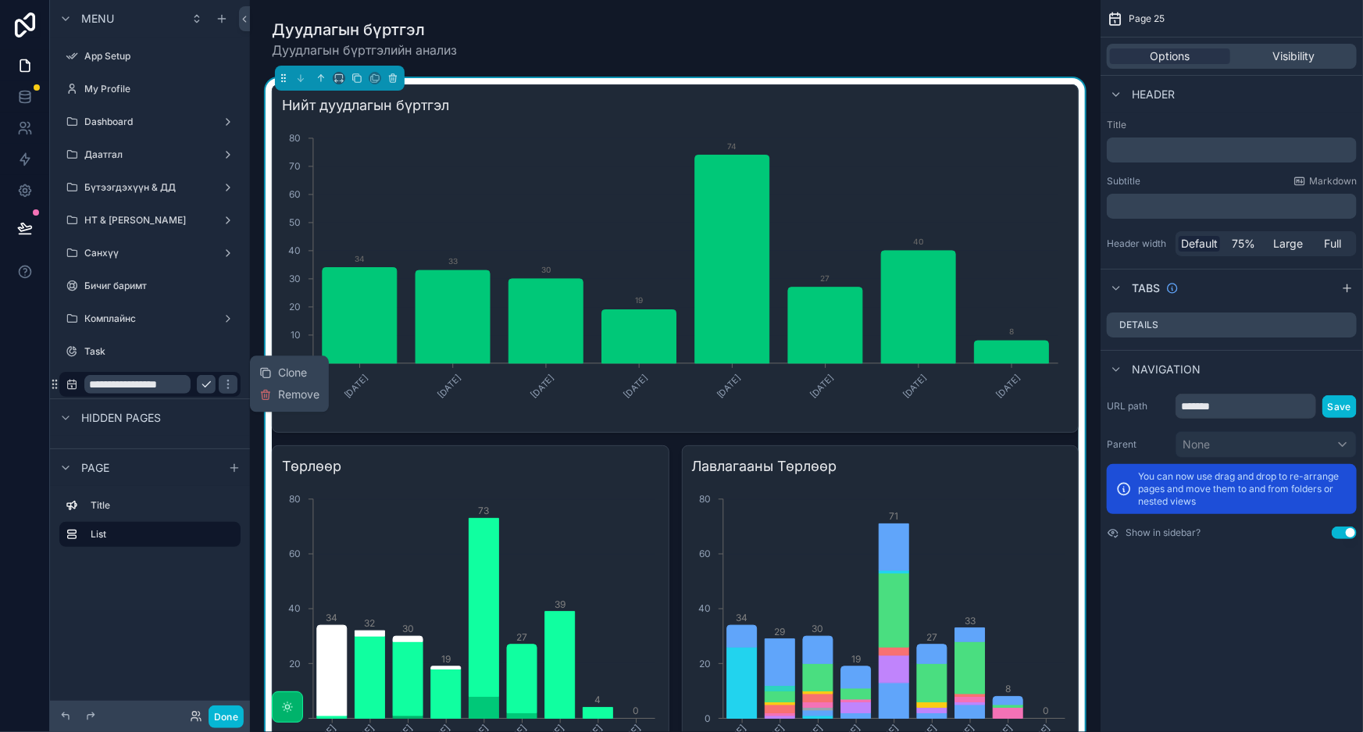
click at [123, 387] on input "**********" at bounding box center [137, 384] width 106 height 19
click at [195, 386] on div "**********" at bounding box center [149, 384] width 131 height 19
click at [224, 384] on icon "scrollable content" at bounding box center [228, 384] width 8 height 5
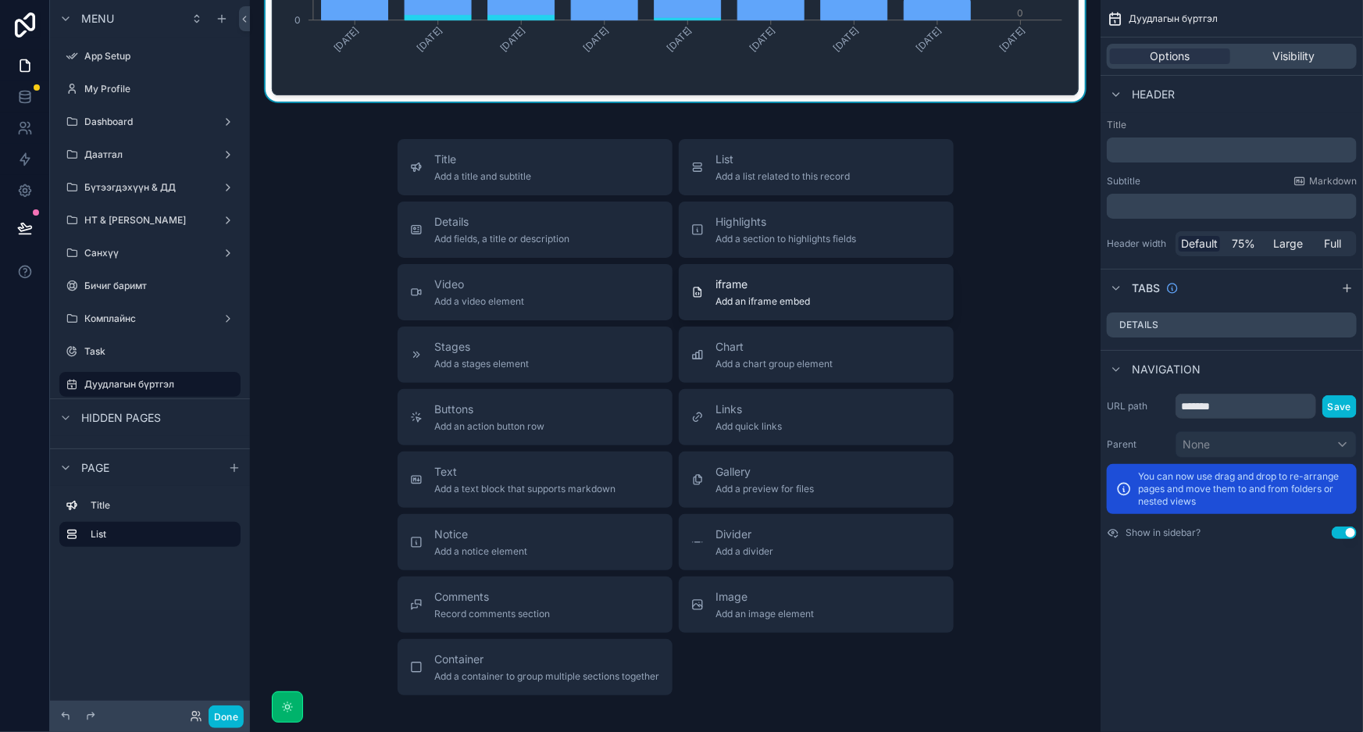
scroll to position [1172, 0]
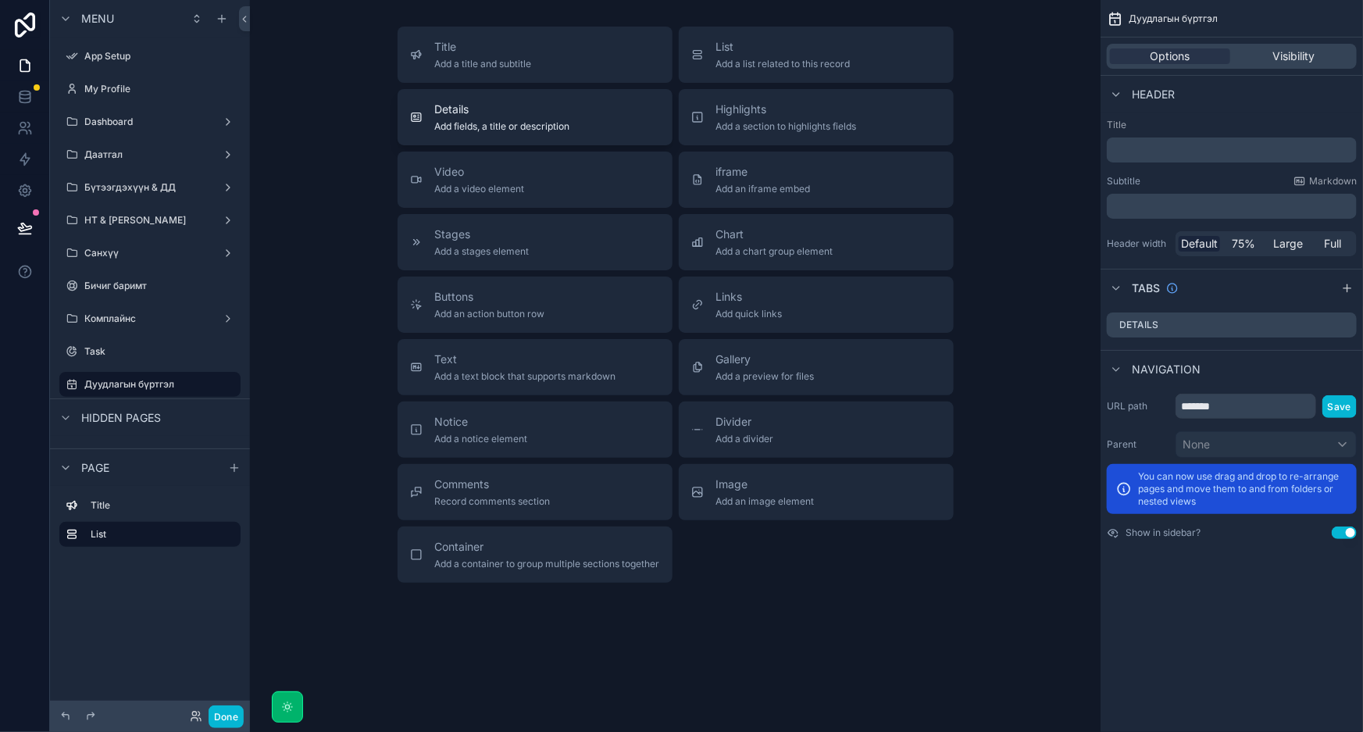
click at [561, 131] on span "Add fields, a title or description" at bounding box center [502, 126] width 135 height 12
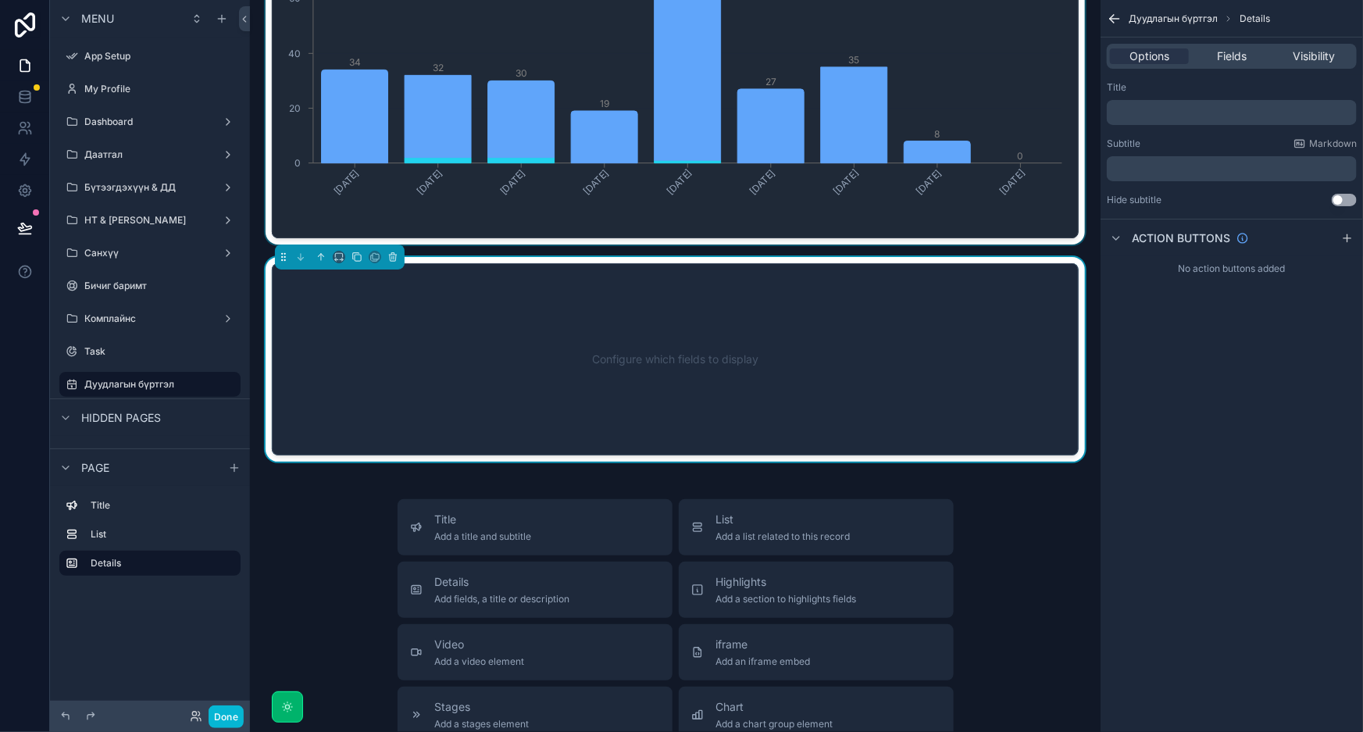
scroll to position [909, 0]
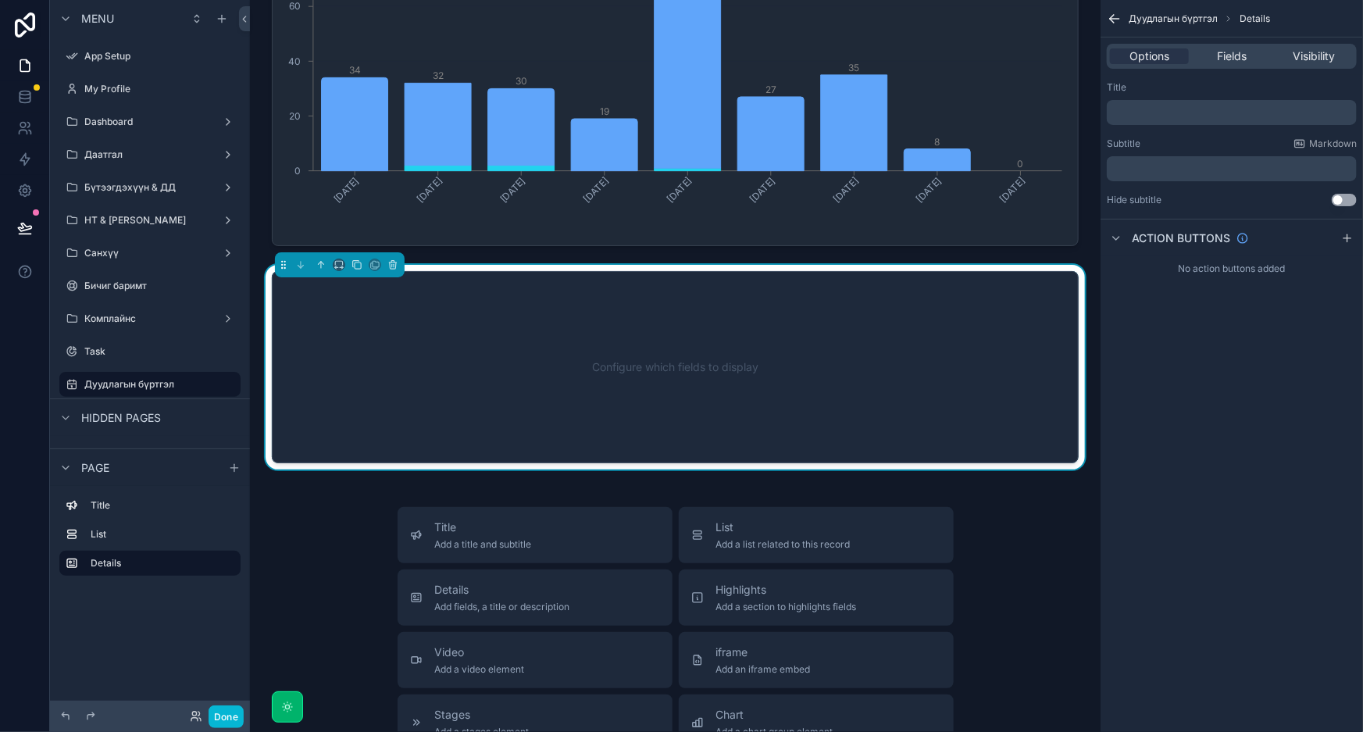
click at [658, 357] on div "Configure which fields to display" at bounding box center [675, 367] width 755 height 141
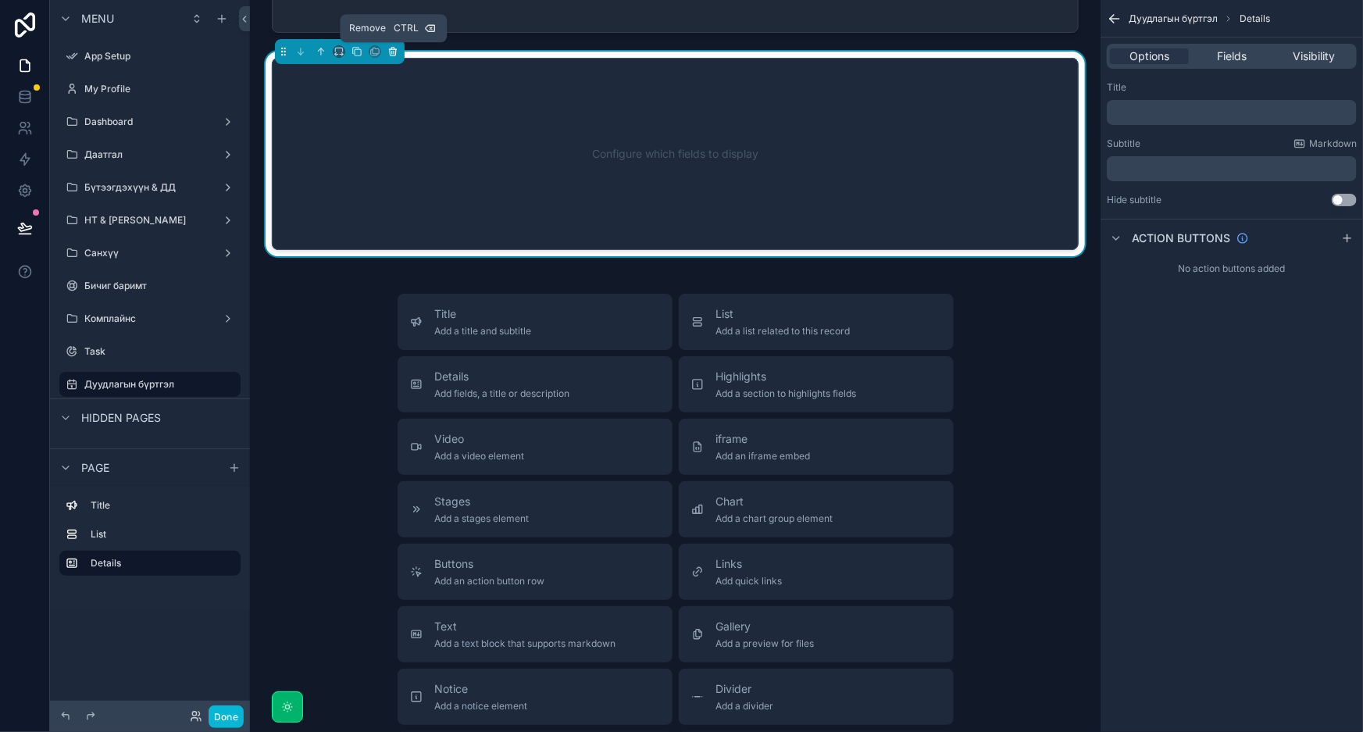
click at [392, 52] on icon "scrollable content" at bounding box center [392, 51] width 11 height 11
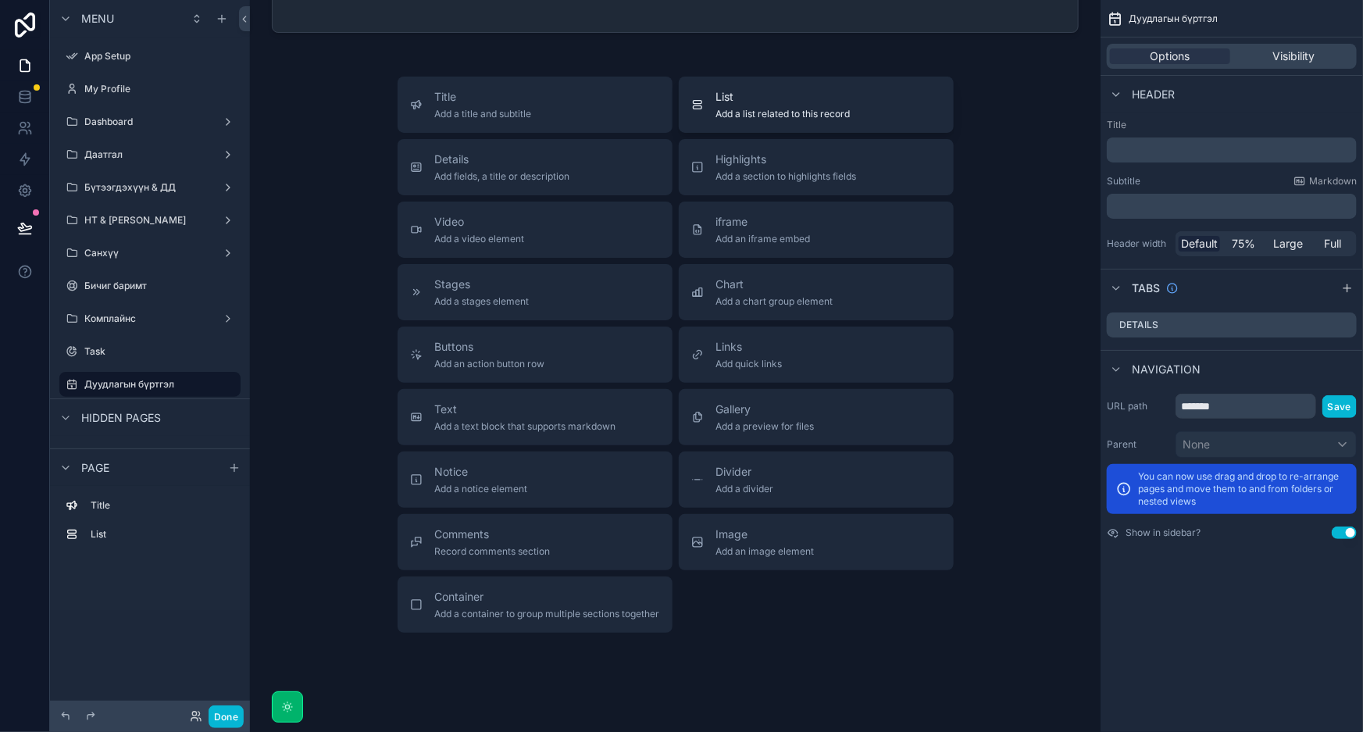
click at [830, 101] on span "List" at bounding box center [783, 97] width 134 height 16
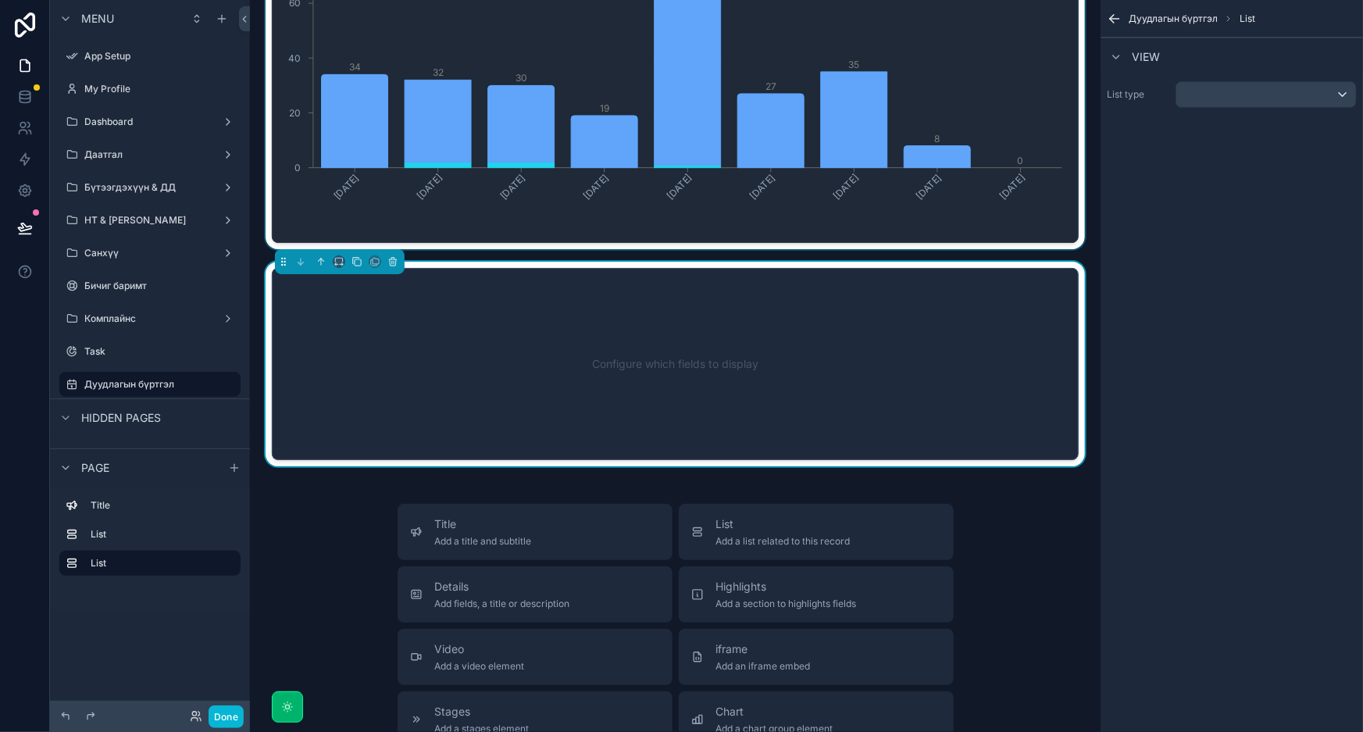
scroll to position [909, 0]
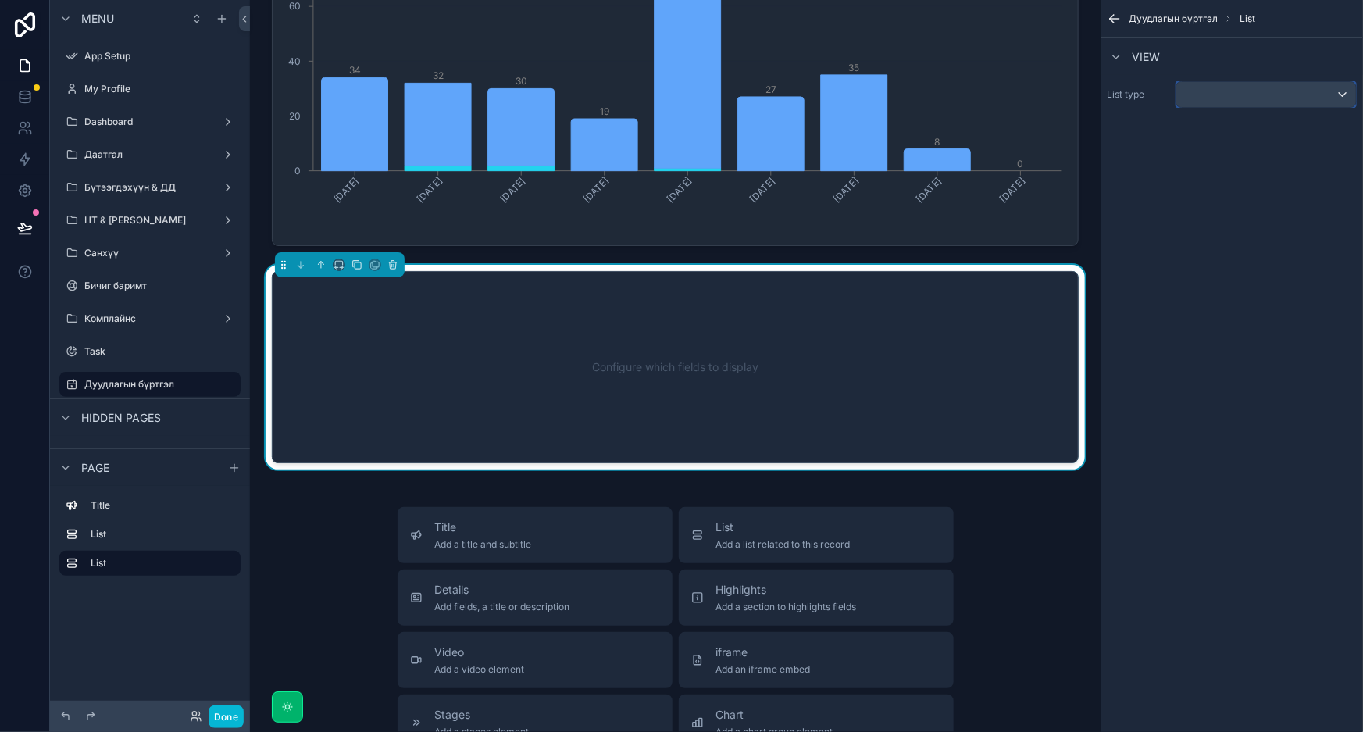
click at [1261, 95] on div "scrollable content" at bounding box center [1266, 94] width 180 height 25
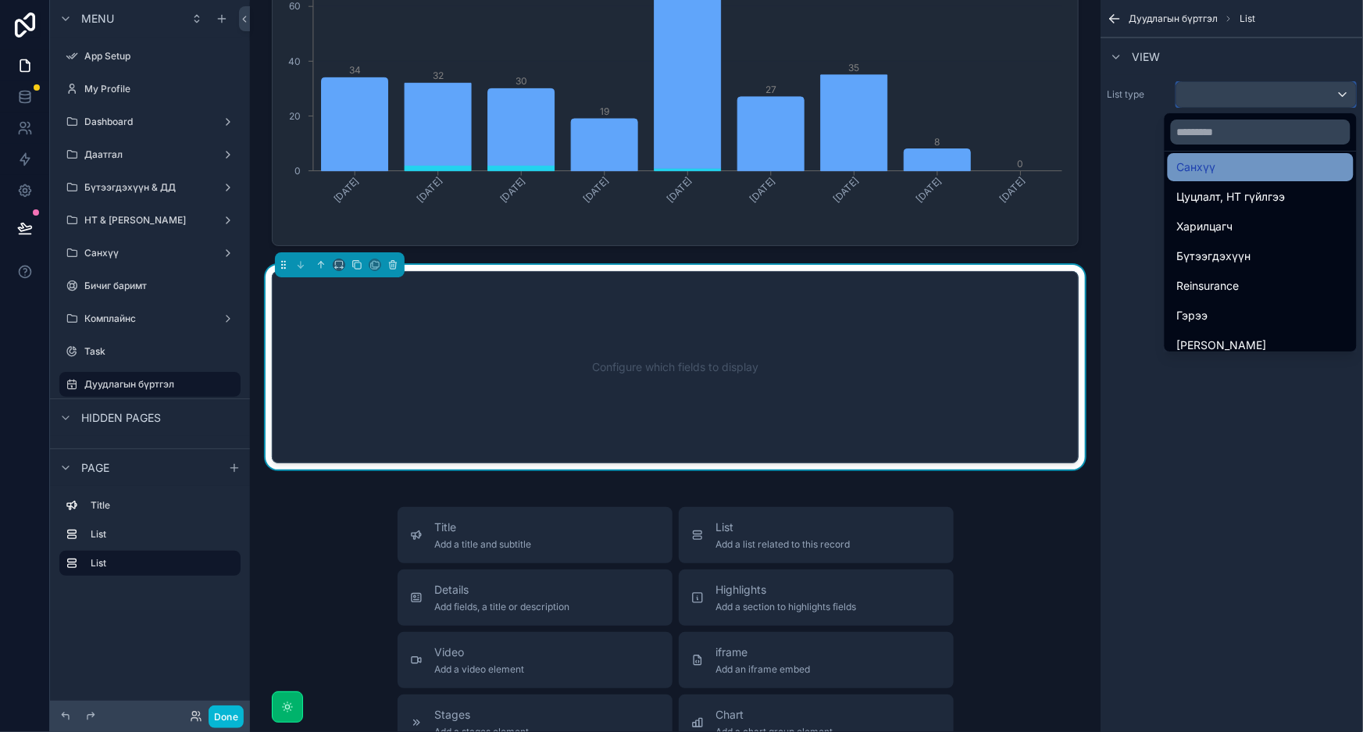
scroll to position [117, 0]
click at [1234, 137] on input "text" at bounding box center [1261, 132] width 180 height 25
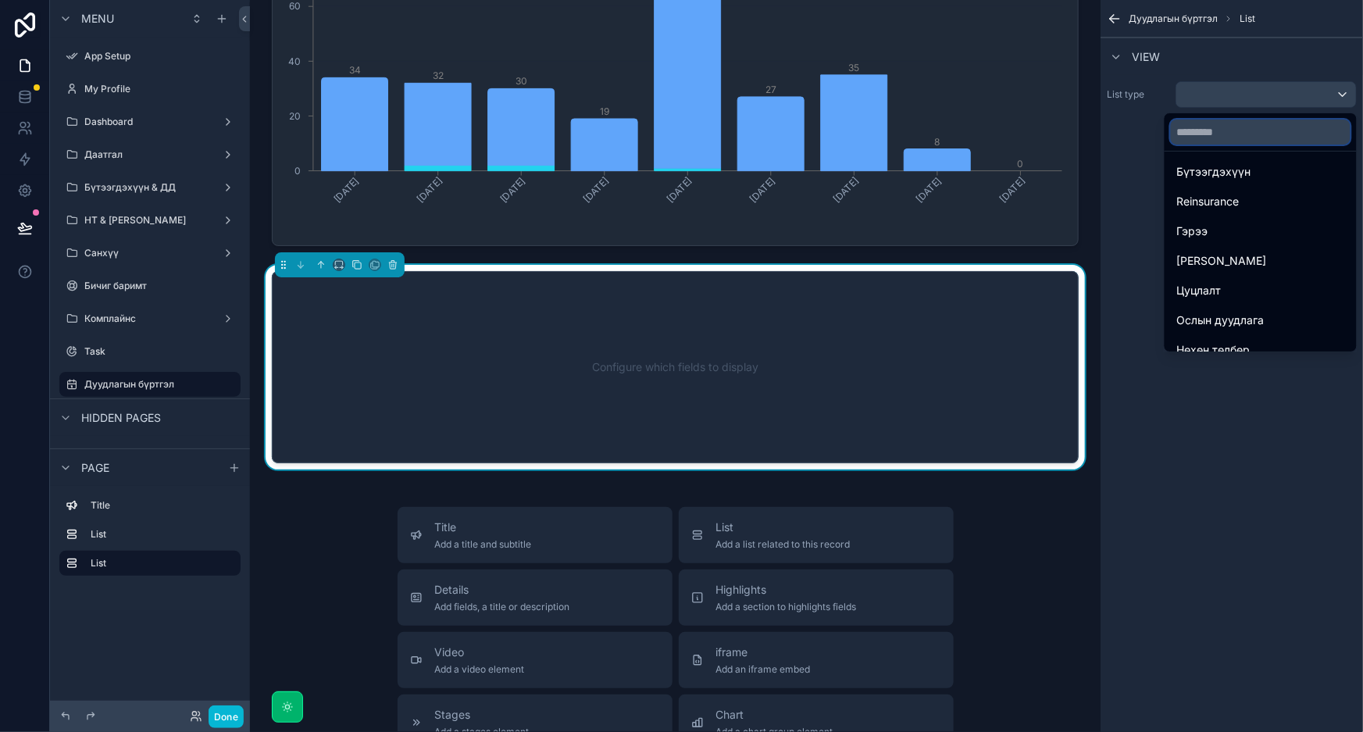
scroll to position [401, 0]
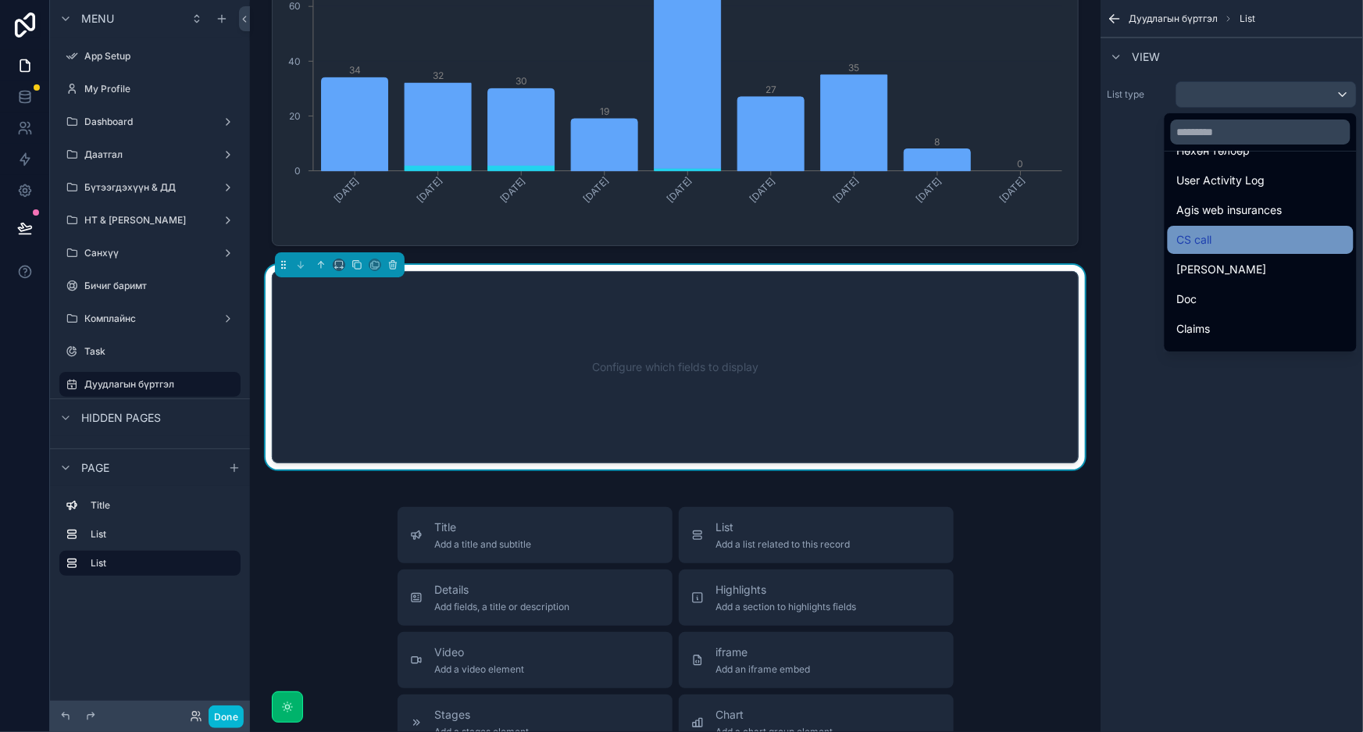
click at [1241, 238] on div "CS call" at bounding box center [1260, 239] width 167 height 19
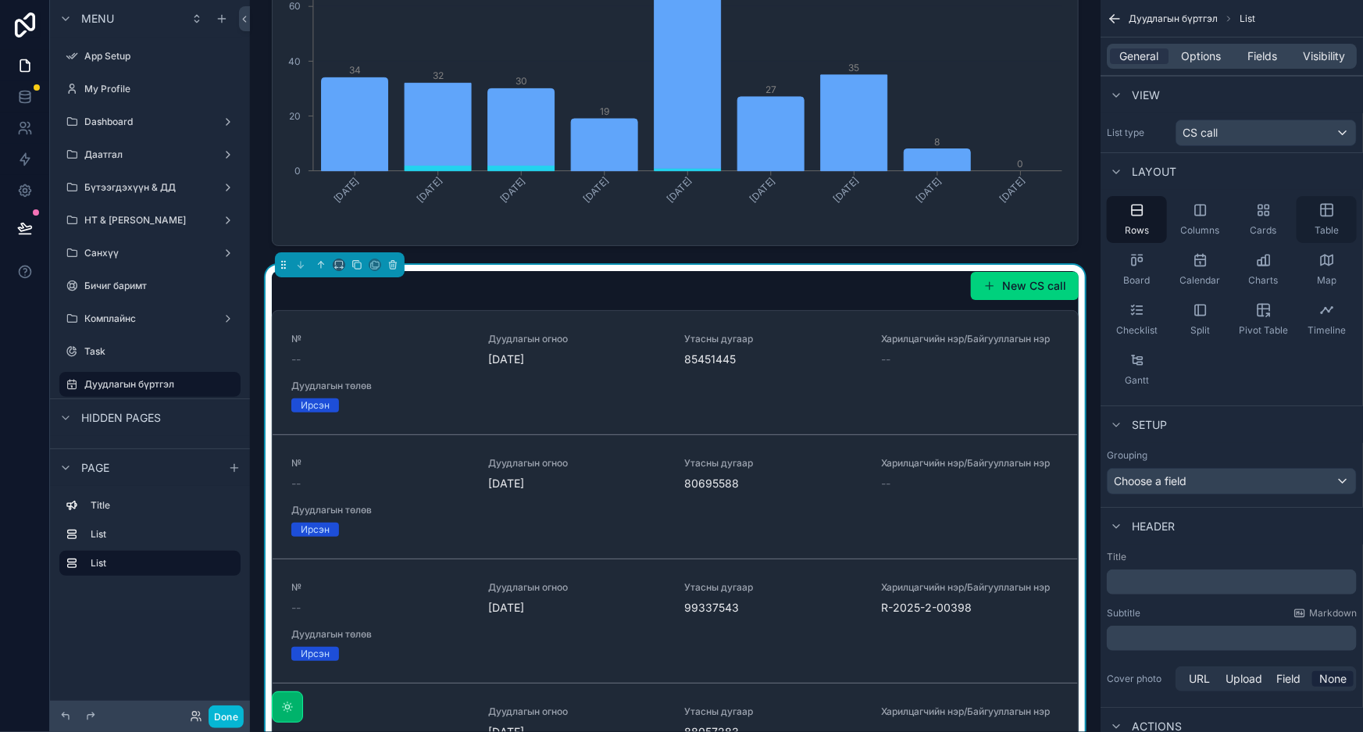
click at [1327, 215] on icon "scrollable content" at bounding box center [1327, 211] width 12 height 12
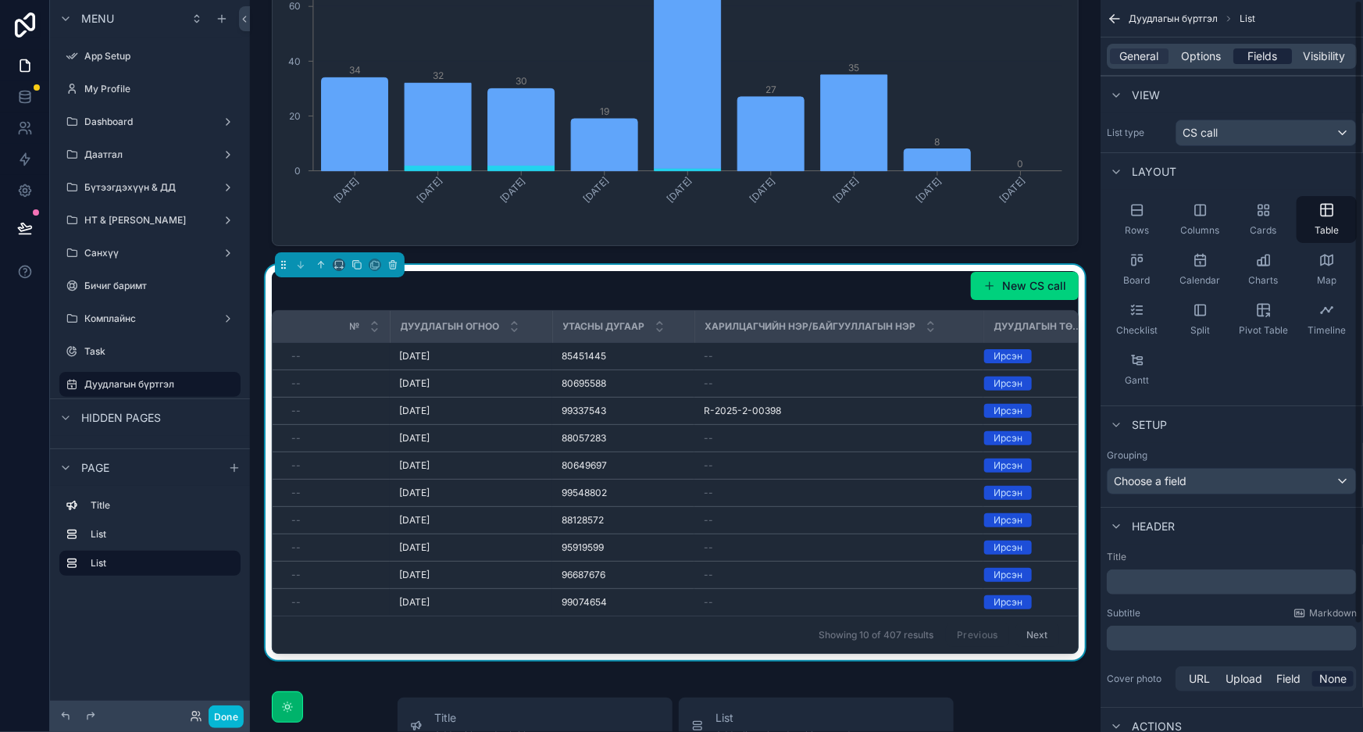
click at [1252, 52] on span "Fields" at bounding box center [1263, 56] width 30 height 16
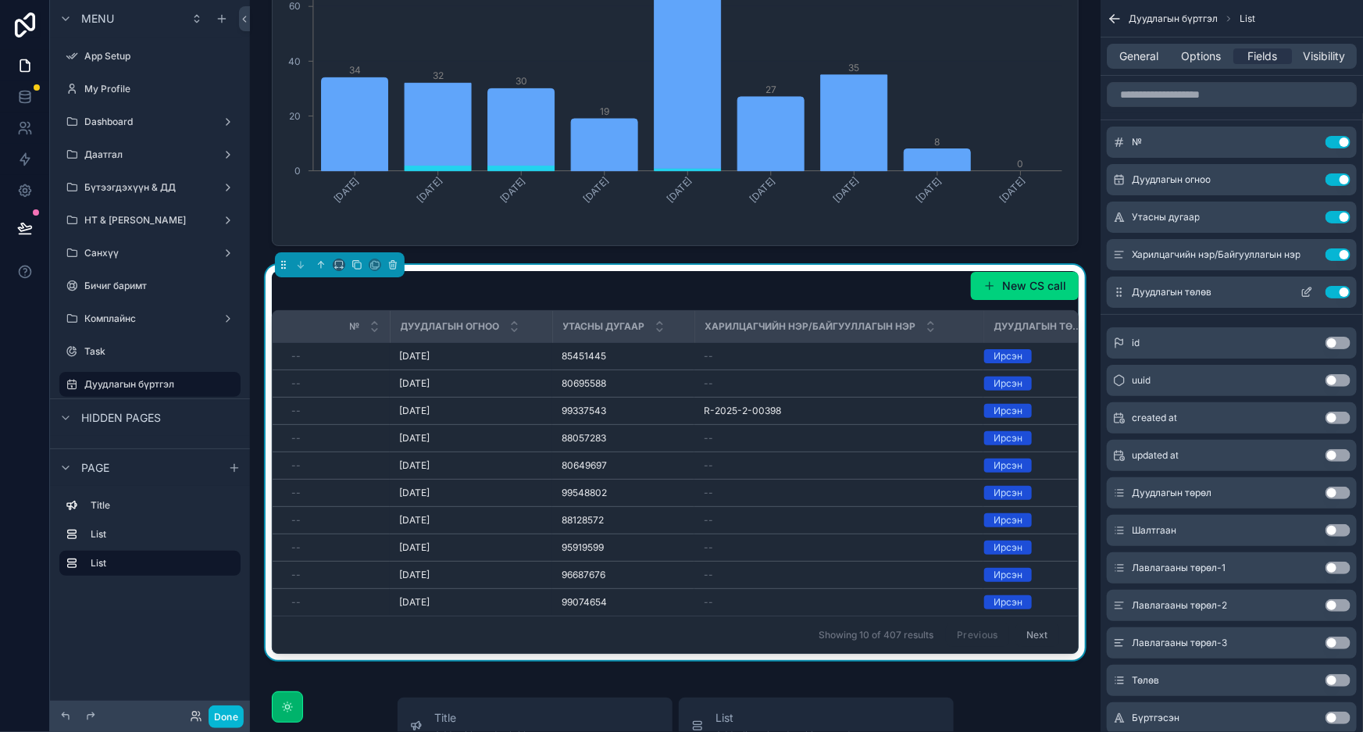
click at [1339, 287] on button "Use setting" at bounding box center [1338, 292] width 25 height 12
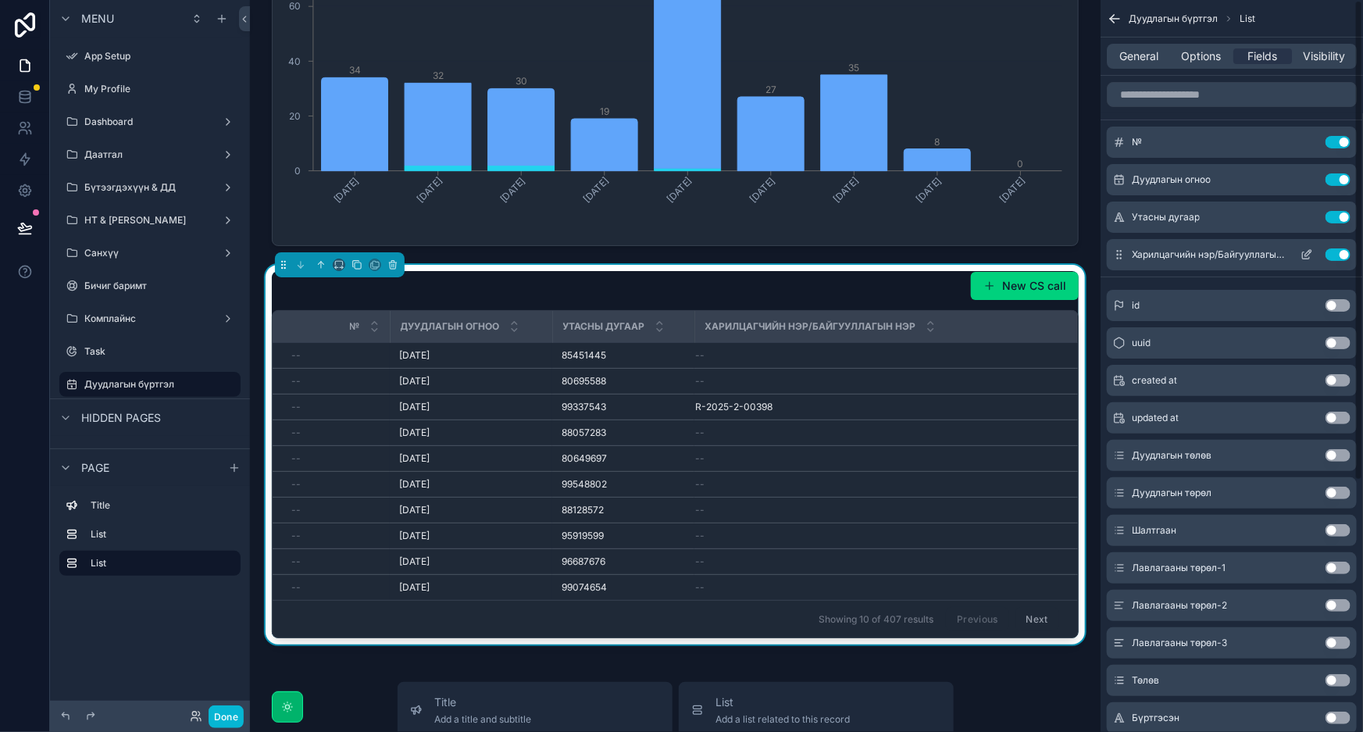
click at [1339, 255] on button "Use setting" at bounding box center [1338, 254] width 25 height 12
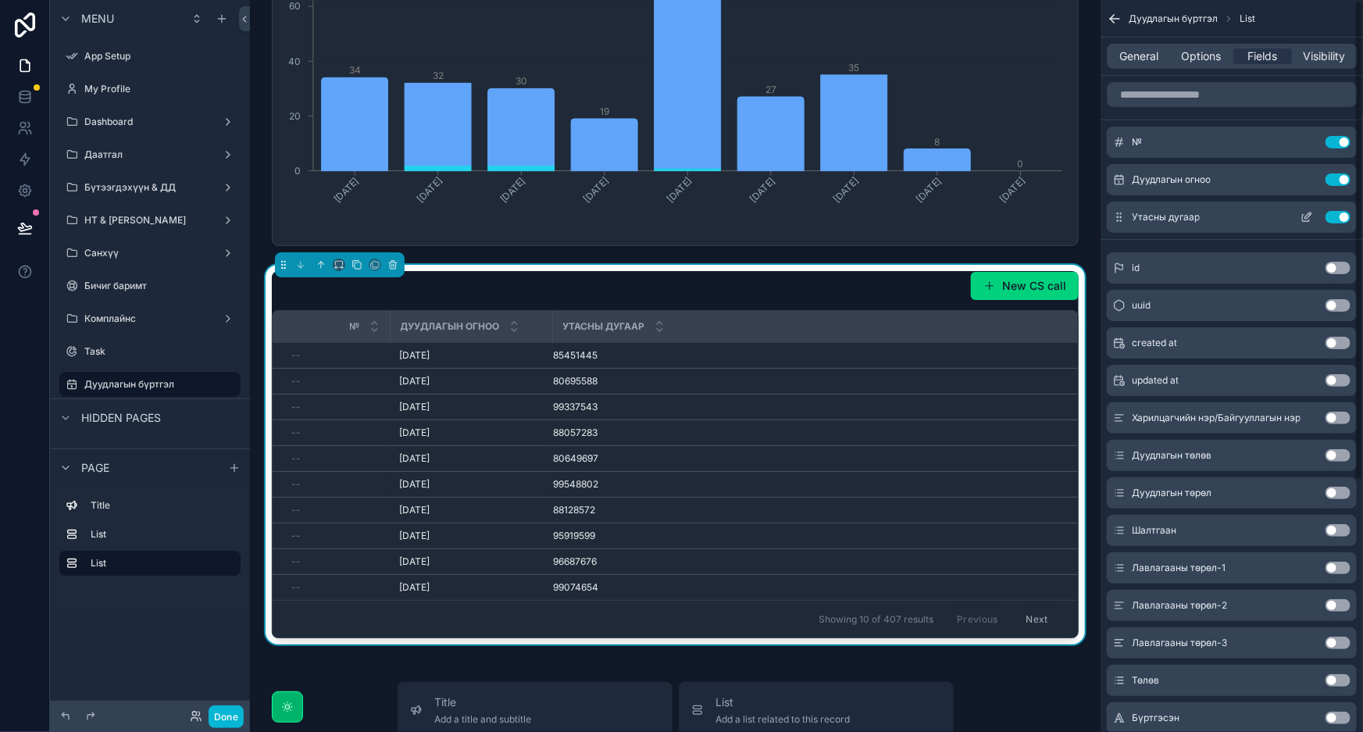
click at [1339, 220] on button "Use setting" at bounding box center [1338, 217] width 25 height 12
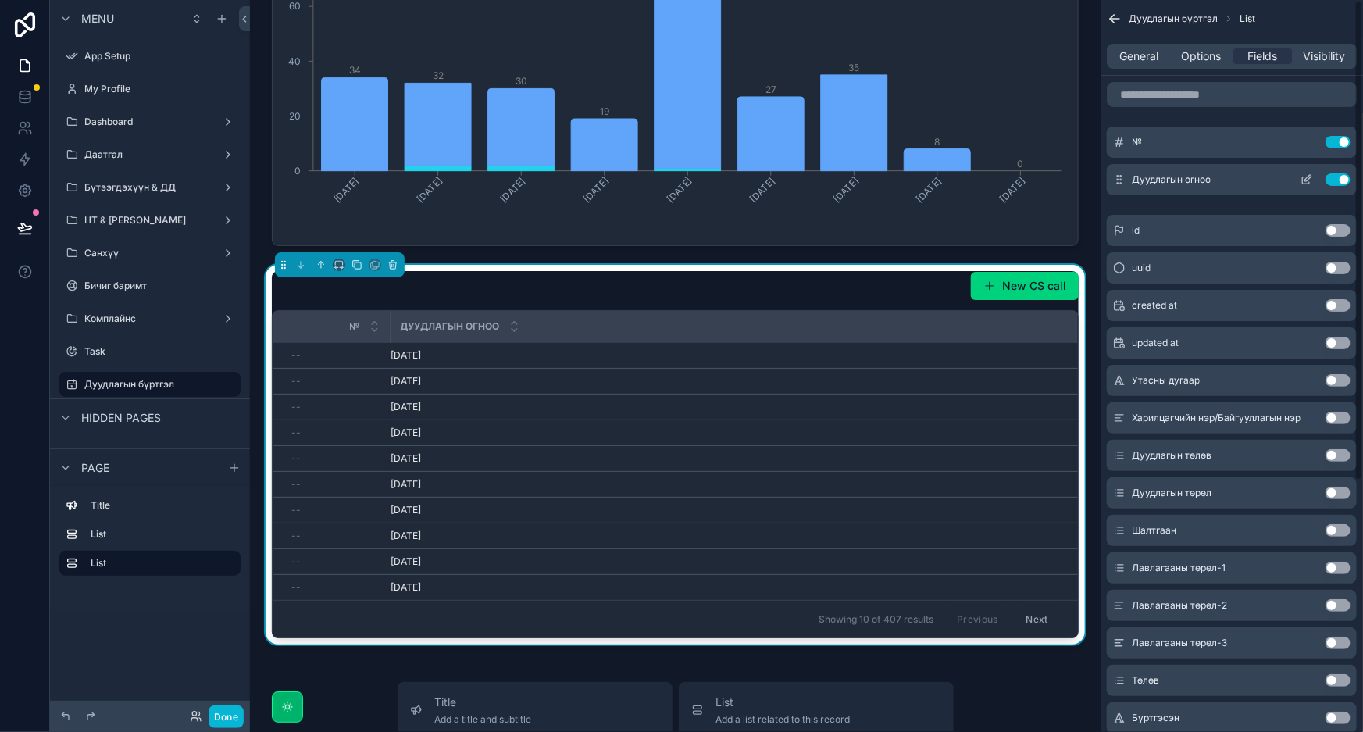
click at [1337, 180] on button "Use setting" at bounding box center [1338, 179] width 25 height 12
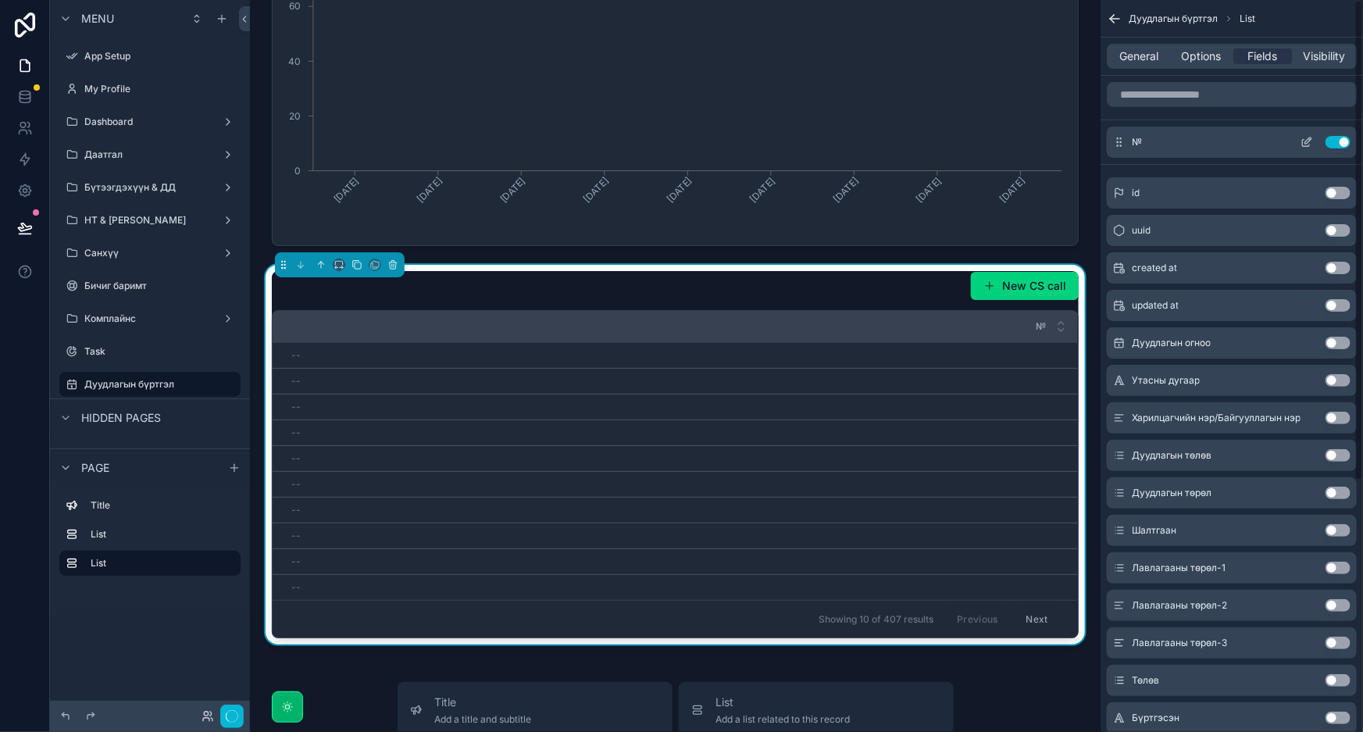
click at [1344, 141] on button "Use setting" at bounding box center [1338, 142] width 25 height 12
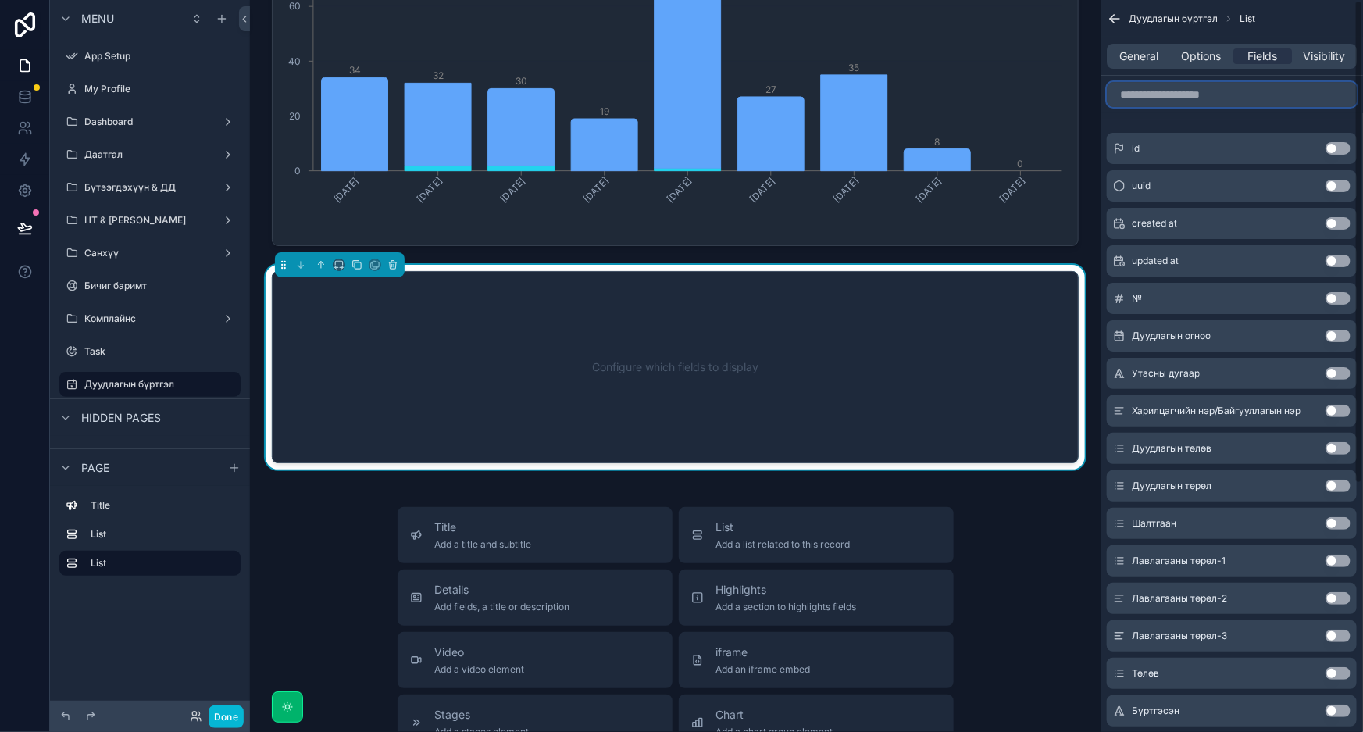
click at [1283, 91] on input "scrollable content" at bounding box center [1232, 94] width 250 height 25
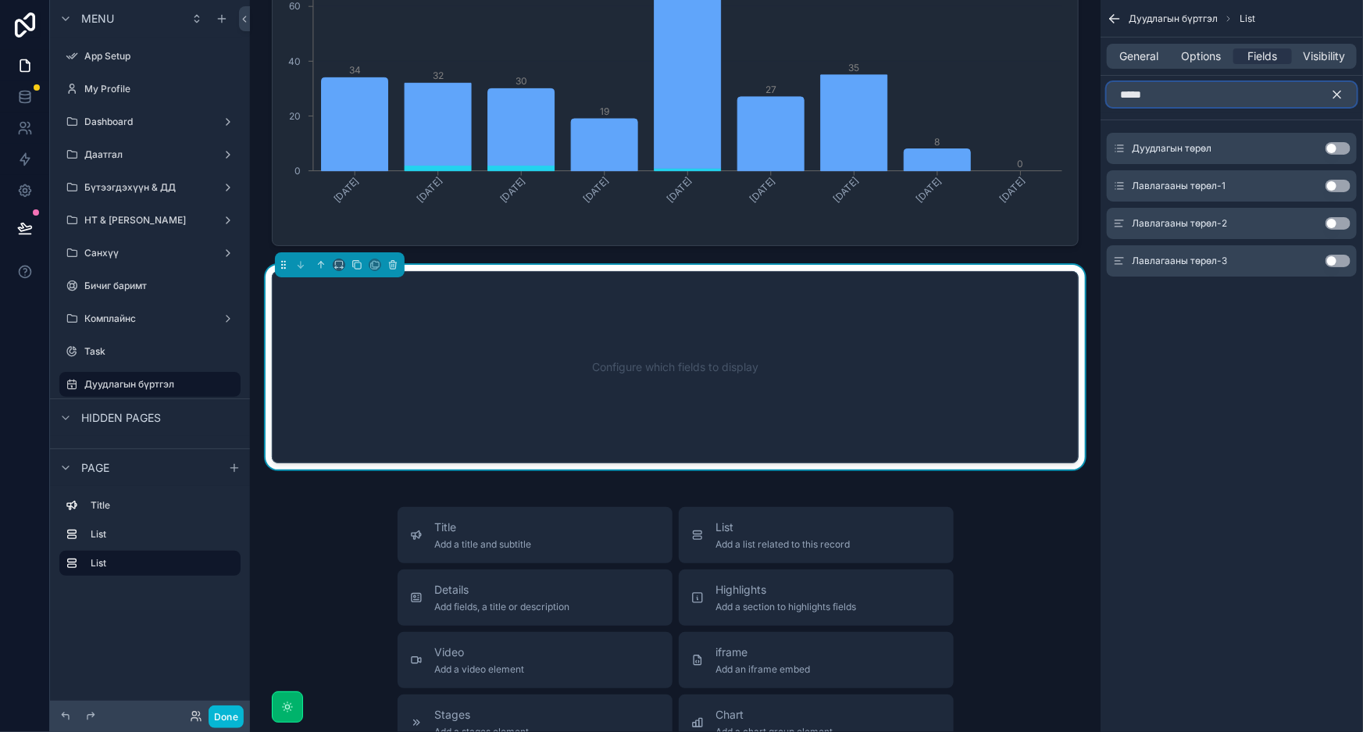
type input "*****"
click at [1345, 148] on button "Use setting" at bounding box center [1338, 148] width 25 height 12
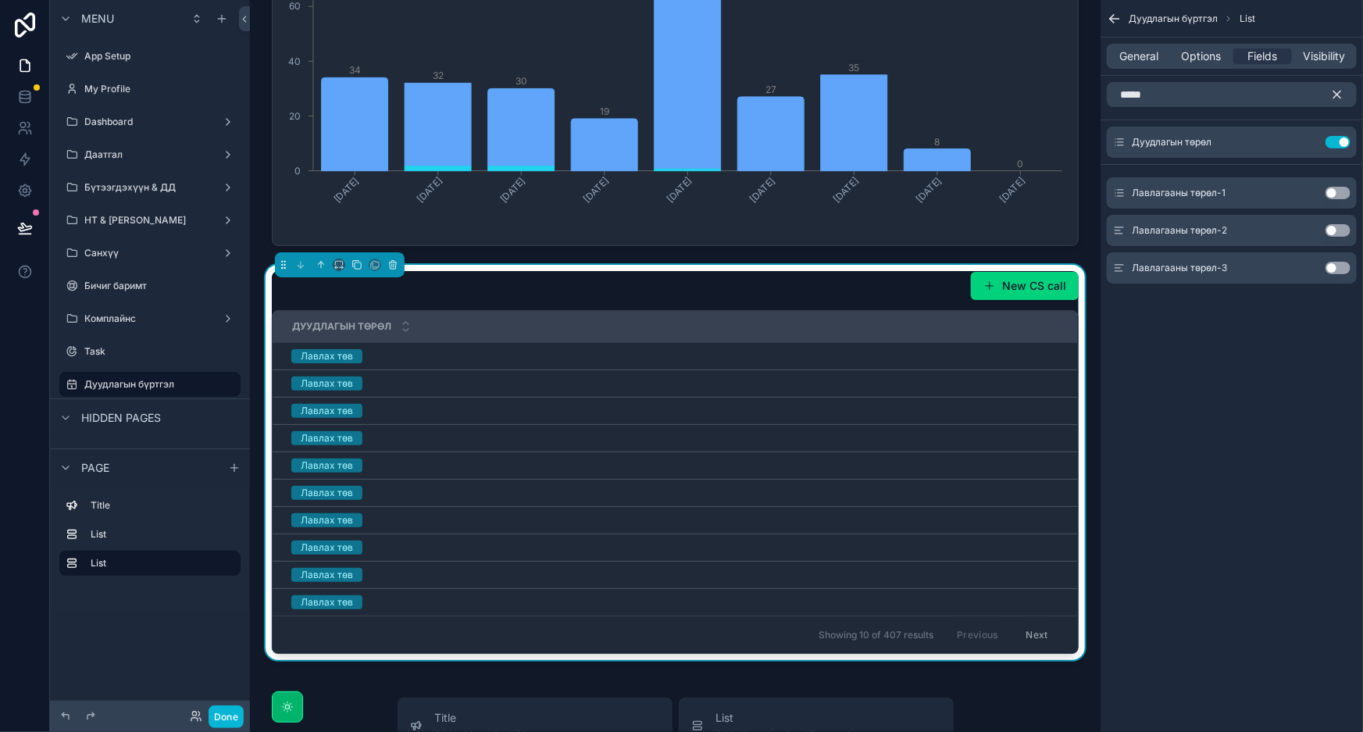
click at [1336, 191] on button "Use setting" at bounding box center [1338, 193] width 25 height 12
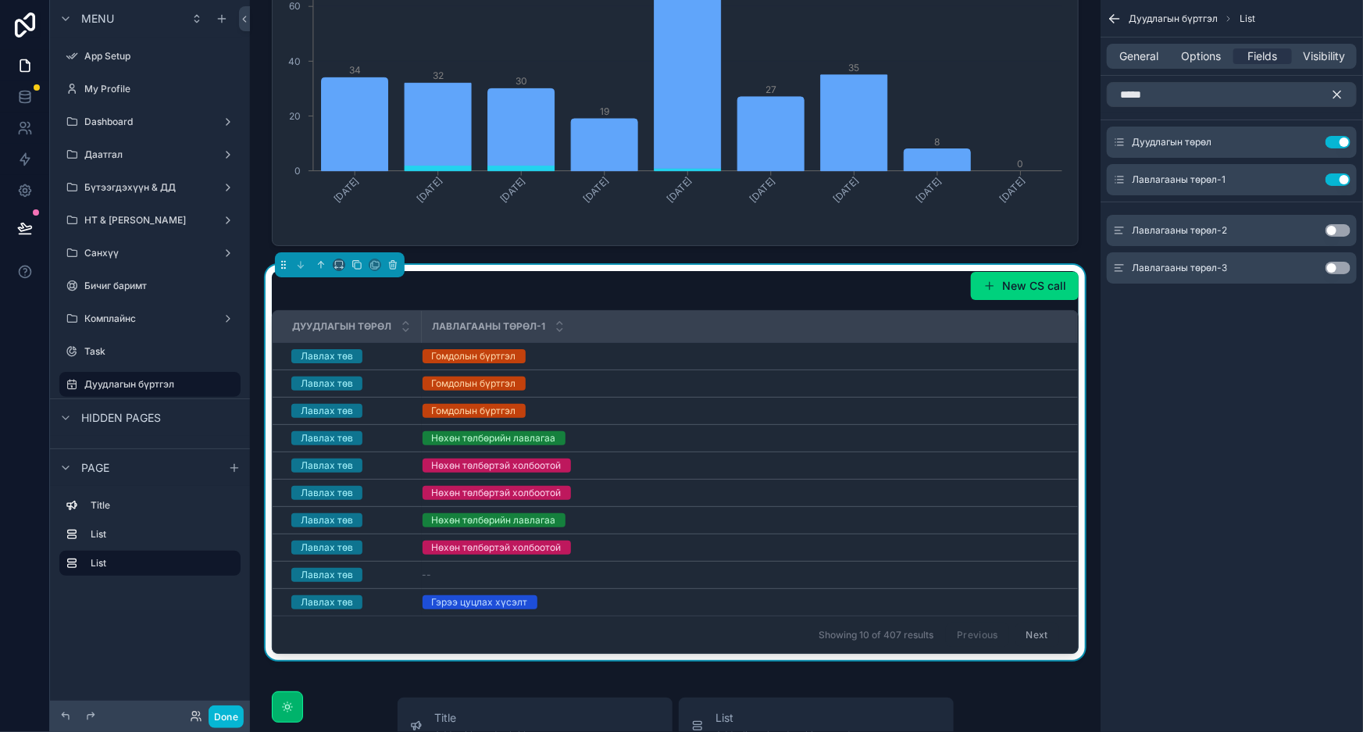
click at [1340, 234] on button "Use setting" at bounding box center [1338, 230] width 25 height 12
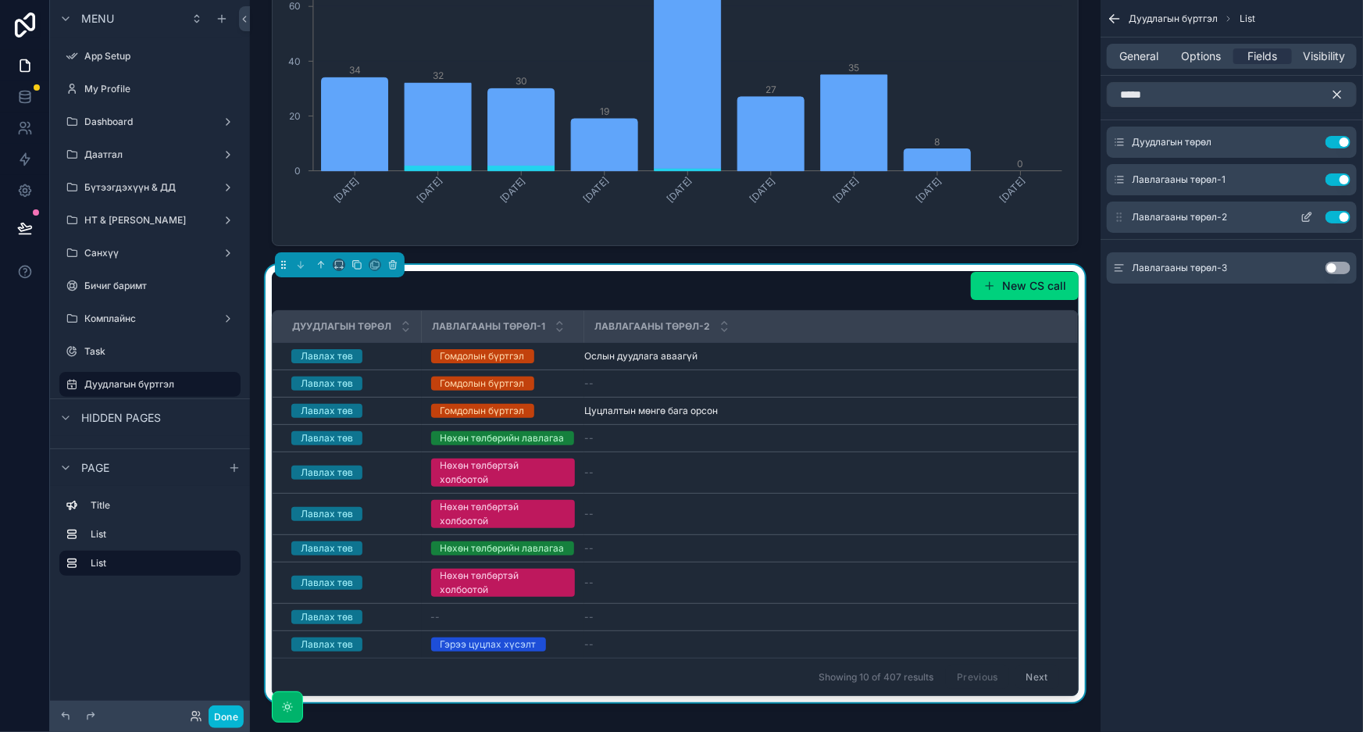
click at [1338, 220] on button "Use setting" at bounding box center [1338, 217] width 25 height 12
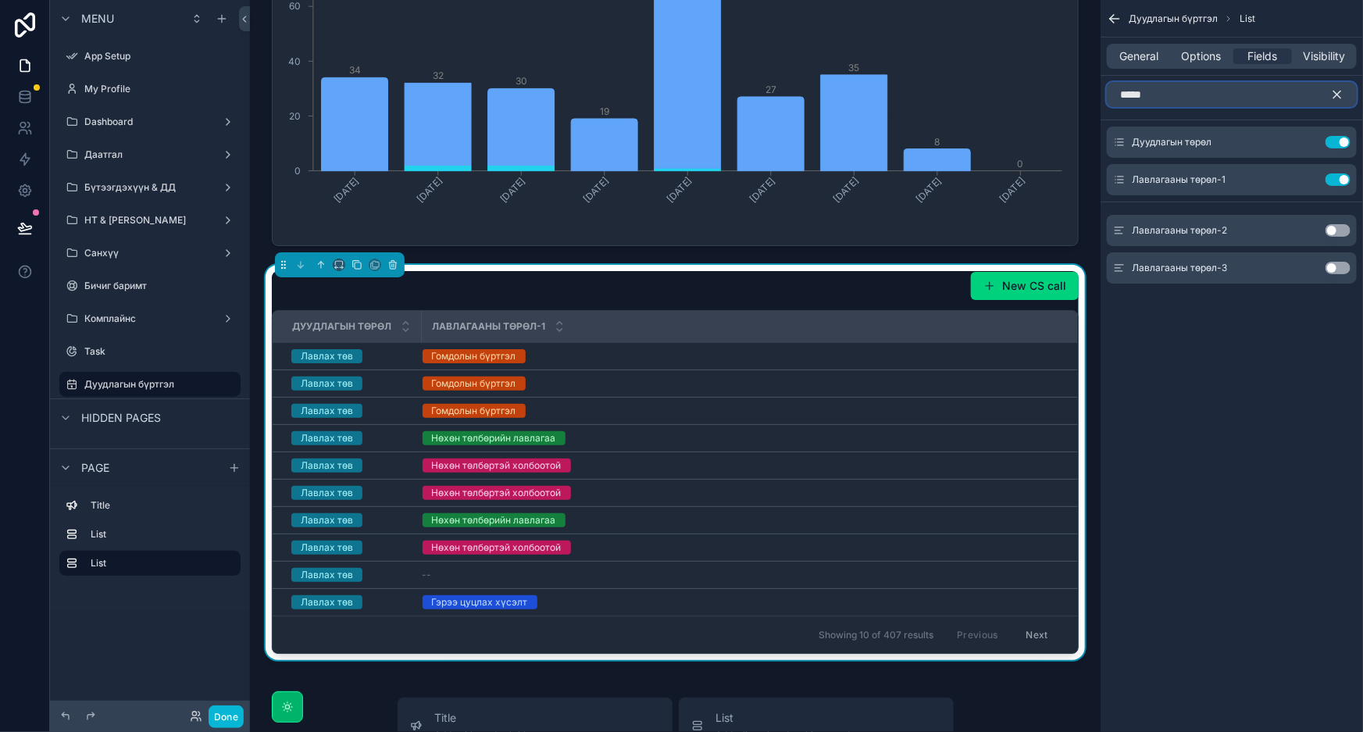
click at [1210, 98] on input "*****" at bounding box center [1232, 94] width 250 height 25
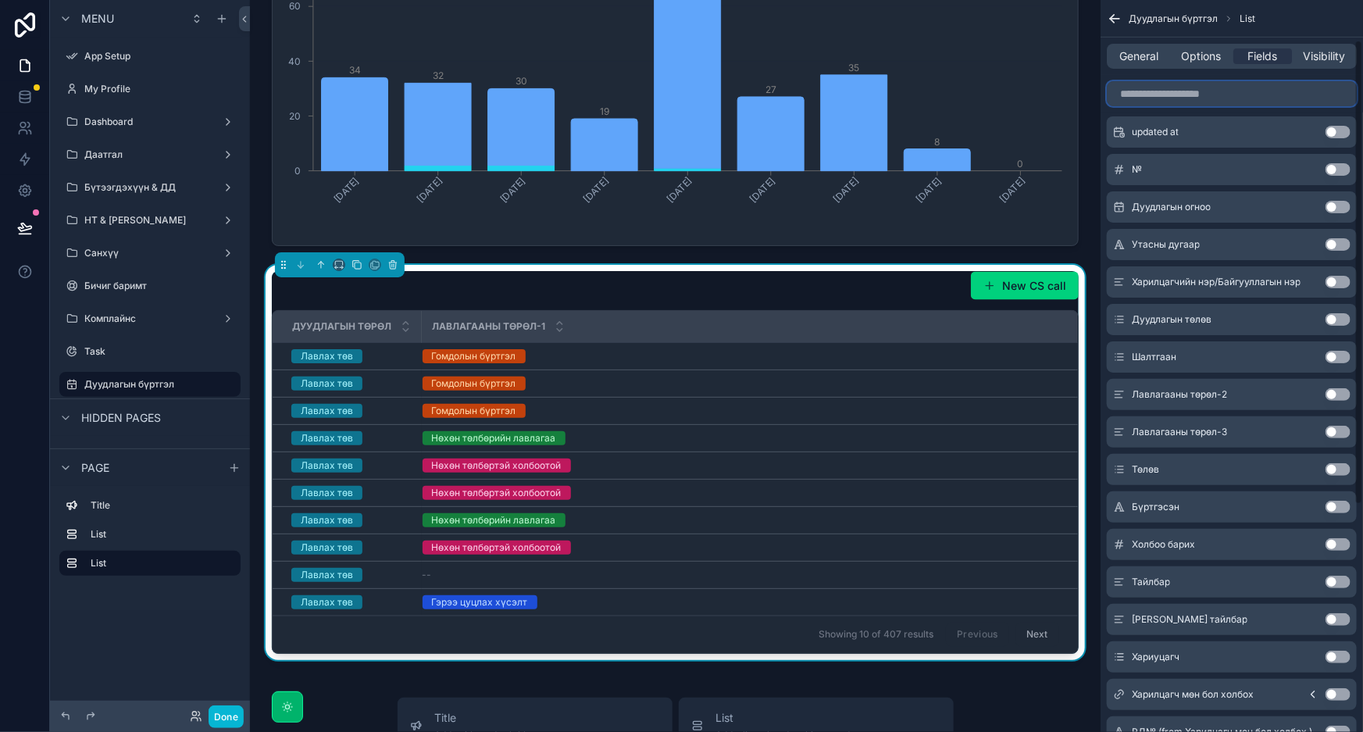
scroll to position [212, 0]
click at [1343, 355] on button "Use setting" at bounding box center [1338, 355] width 25 height 12
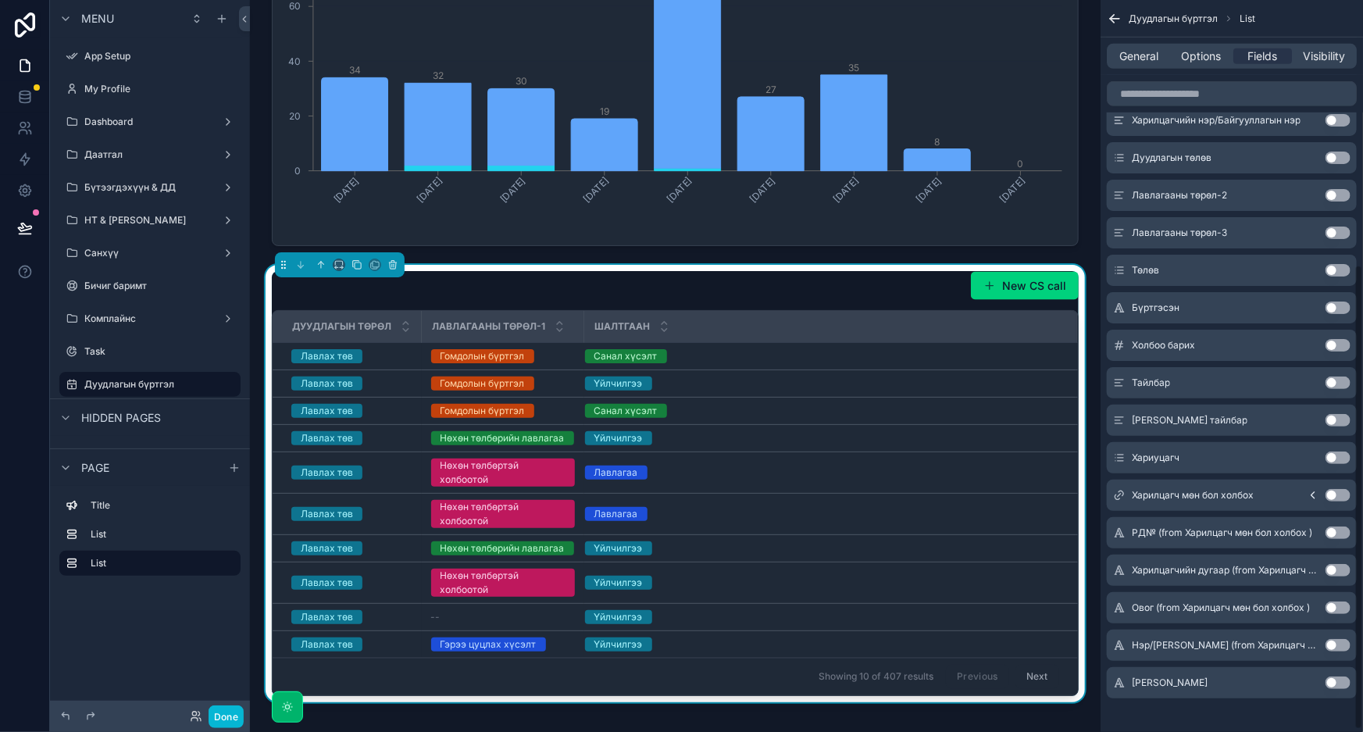
scroll to position [419, 0]
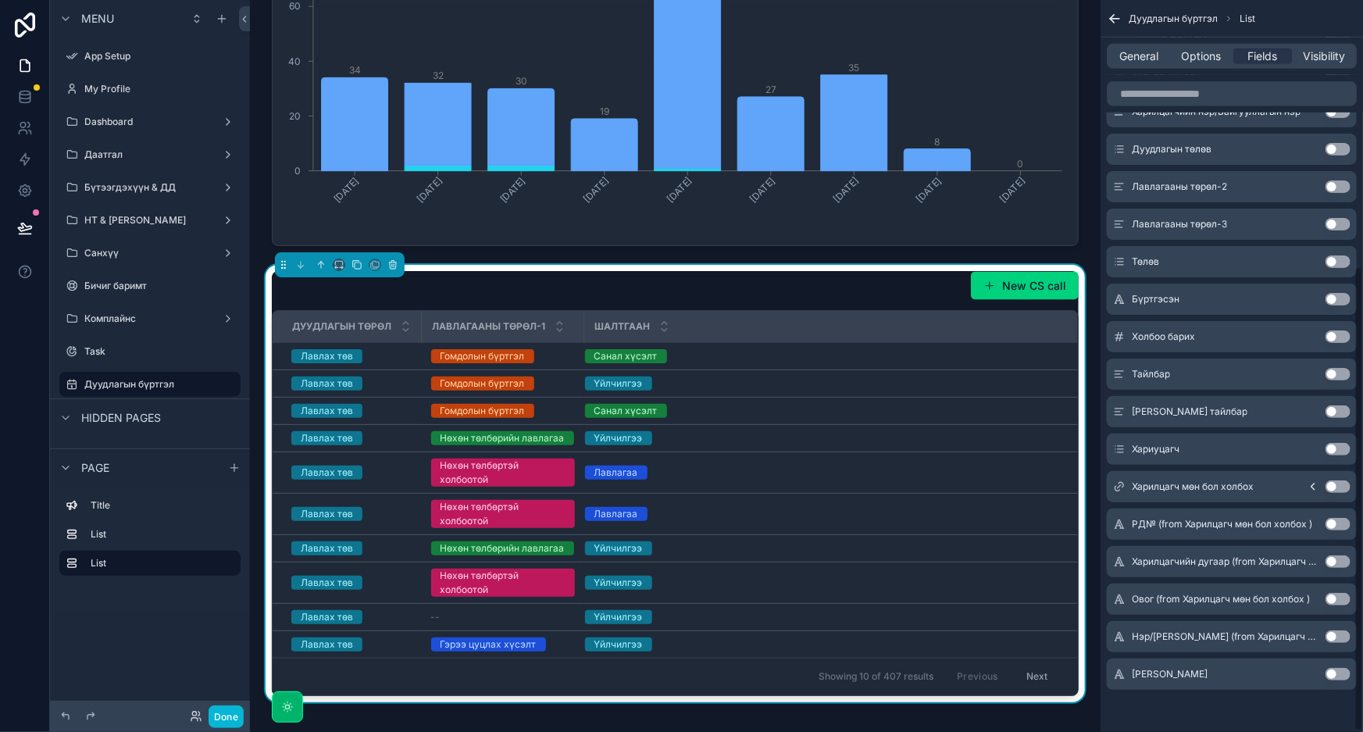
click at [1334, 374] on button "Use setting" at bounding box center [1338, 374] width 25 height 12
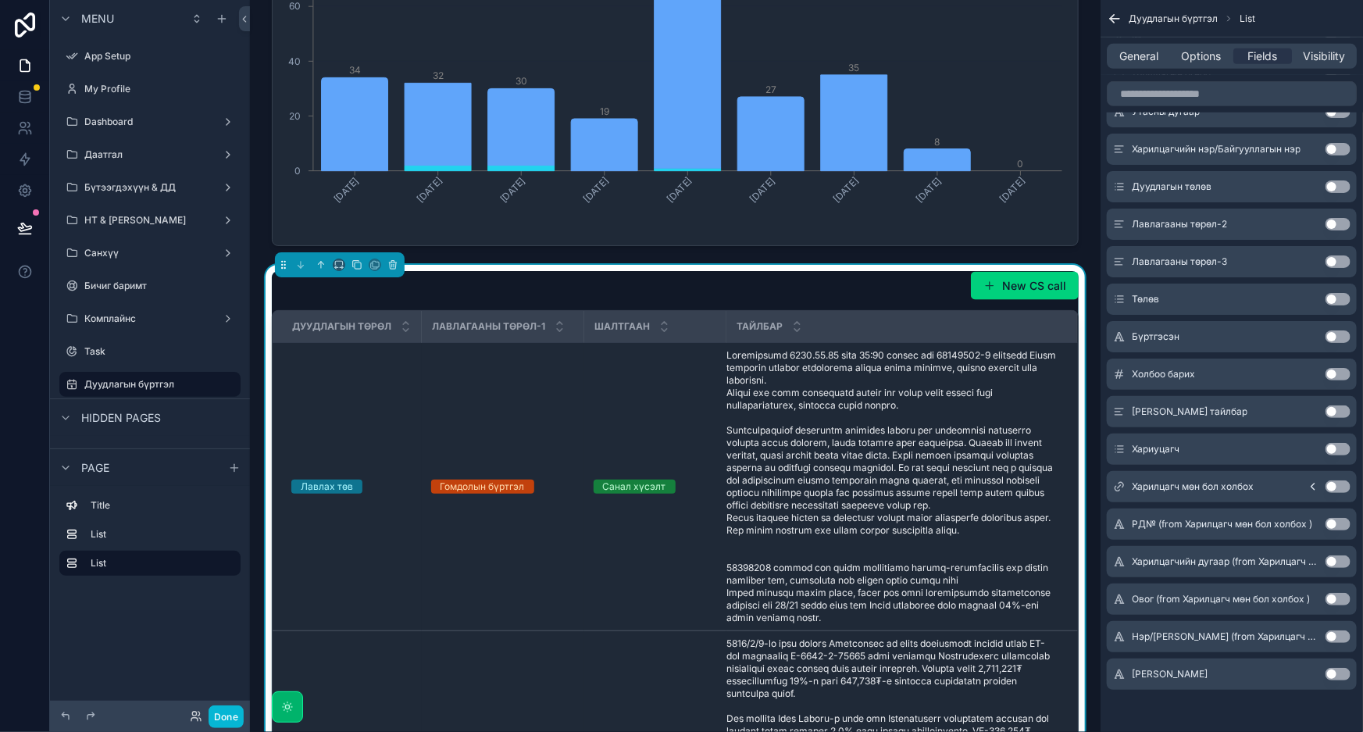
click at [1337, 408] on button "Use setting" at bounding box center [1338, 411] width 25 height 12
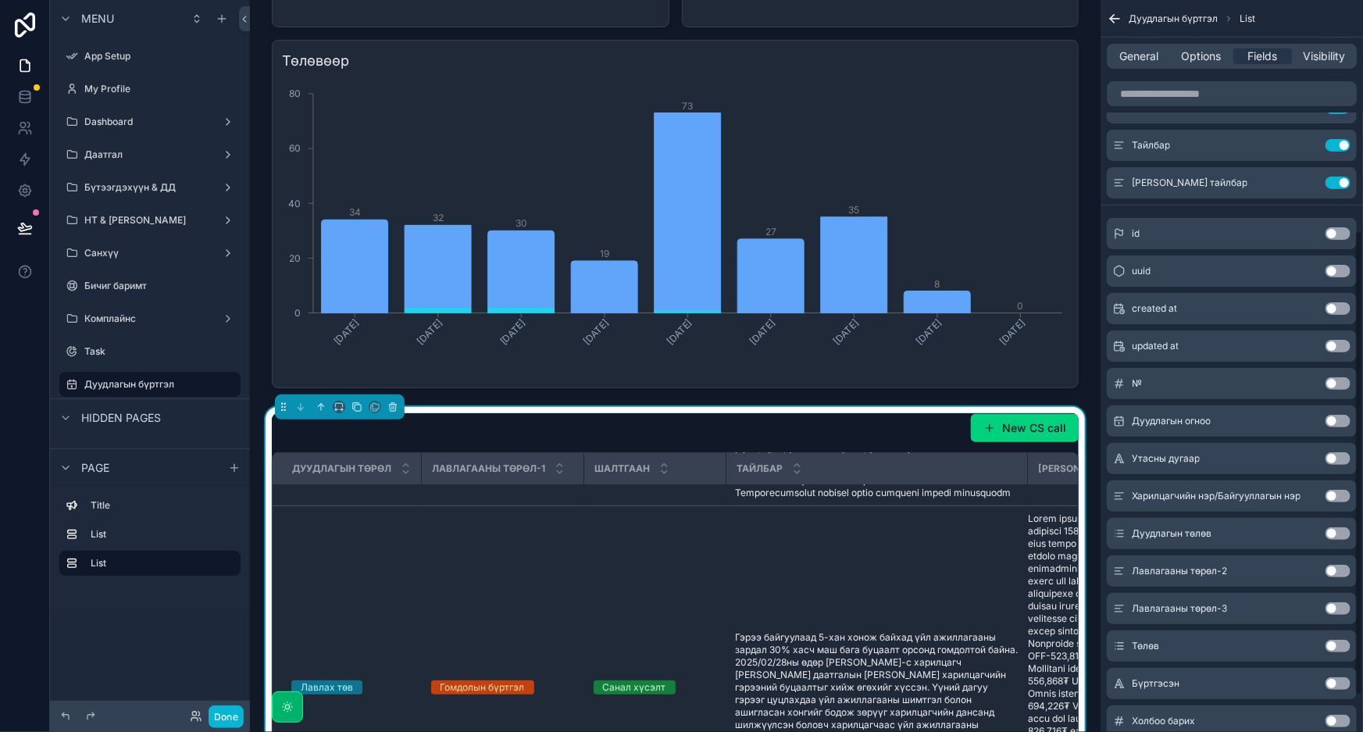
scroll to position [0, 0]
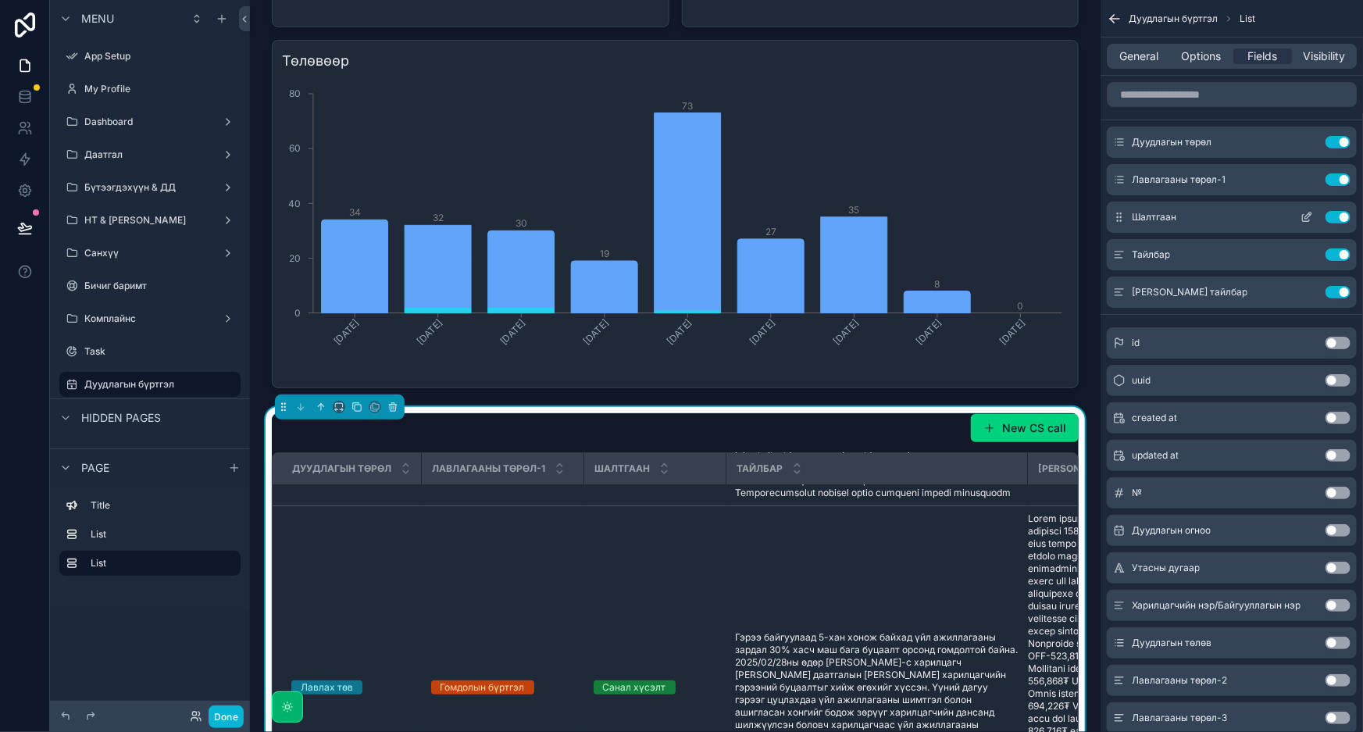
click at [1335, 221] on button "Use setting" at bounding box center [1338, 217] width 25 height 12
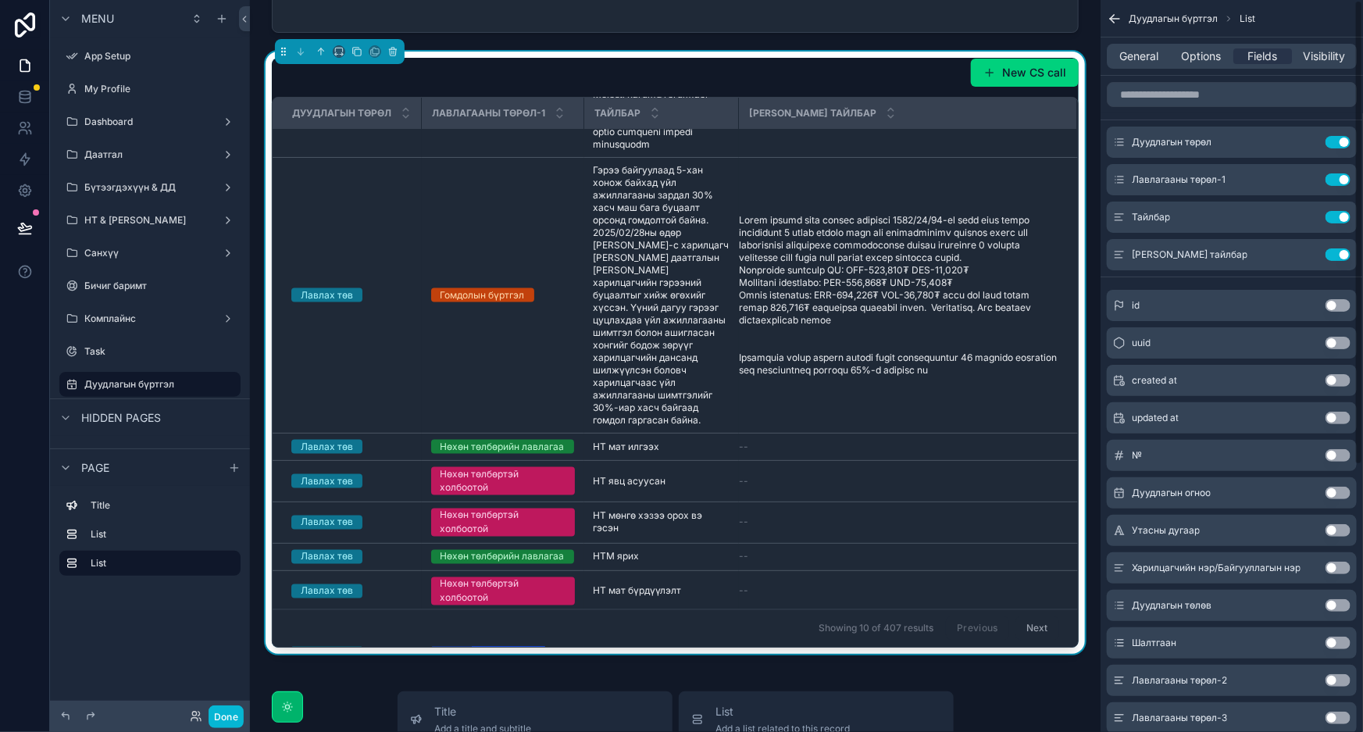
scroll to position [911, 0]
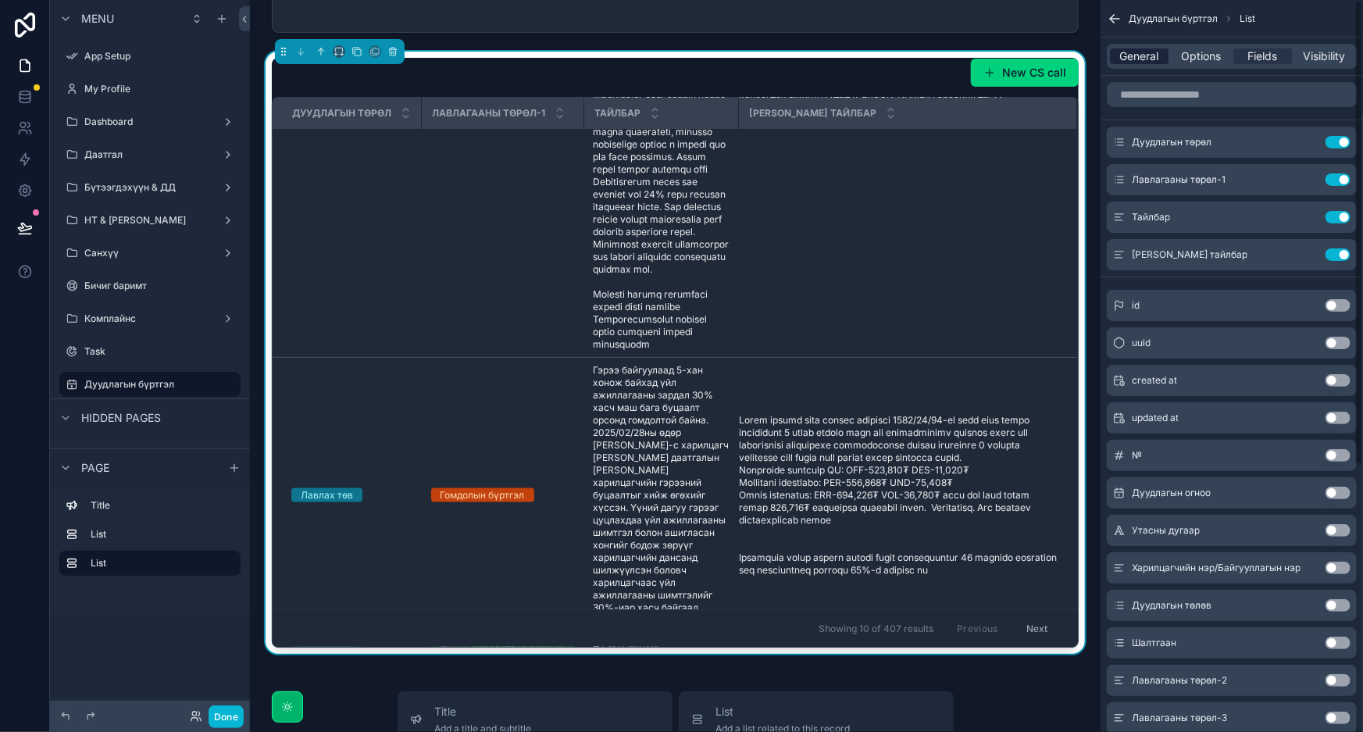
click at [1147, 62] on span "General" at bounding box center [1139, 56] width 39 height 16
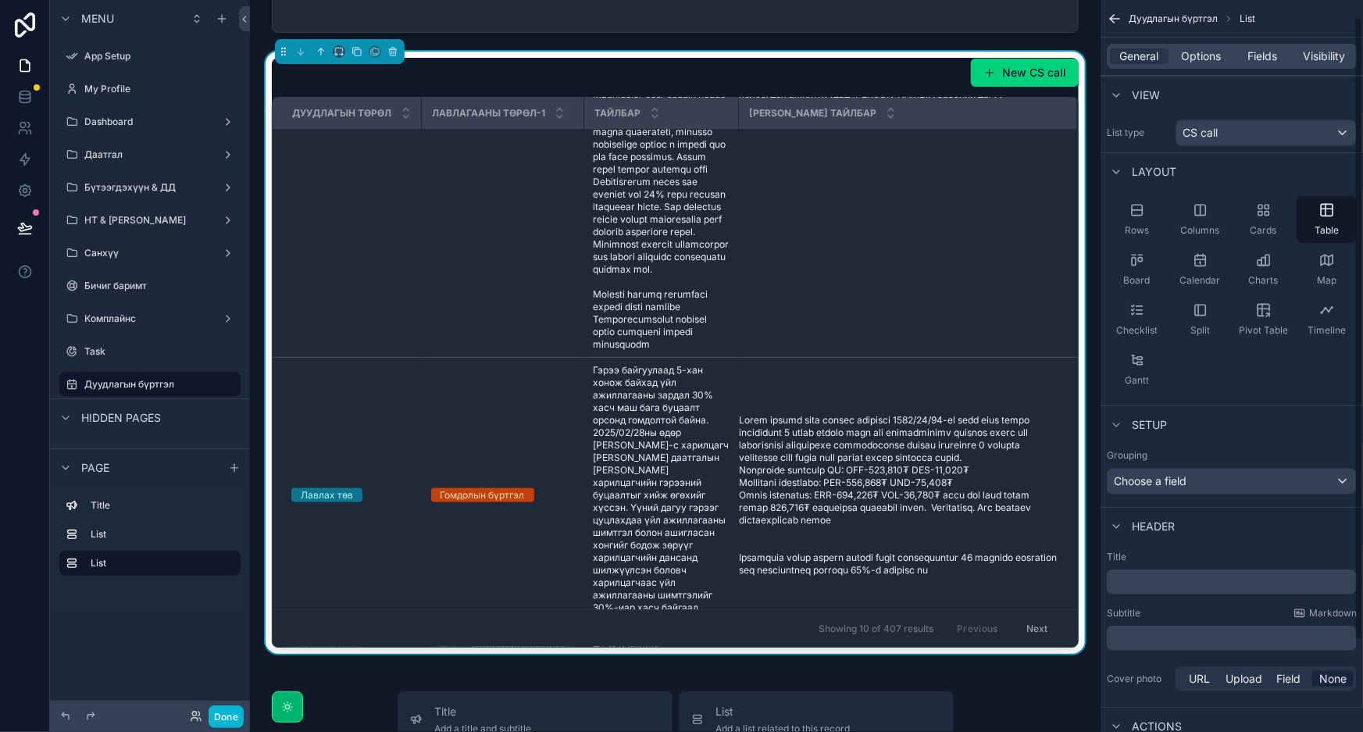
scroll to position [125, 0]
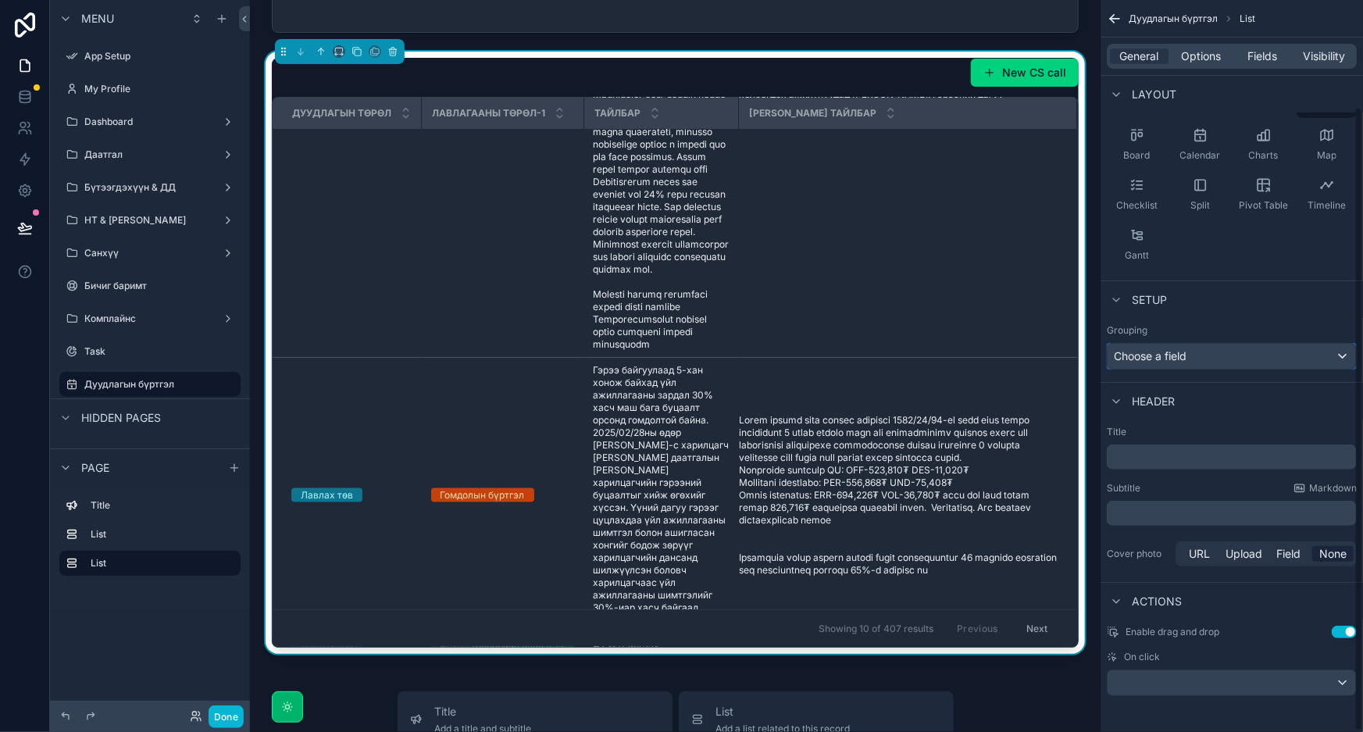
click at [1244, 359] on div "Choose a field" at bounding box center [1232, 356] width 248 height 25
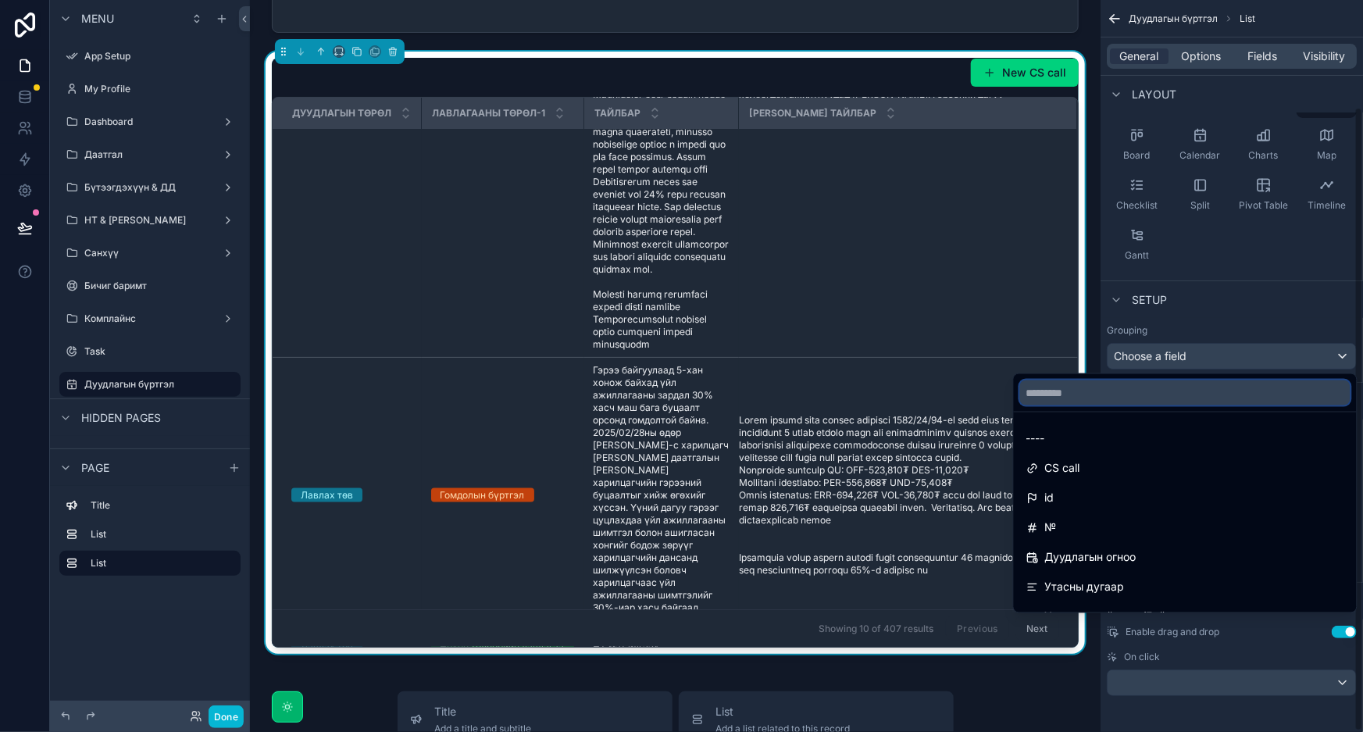
click at [1131, 398] on input "text" at bounding box center [1185, 392] width 330 height 25
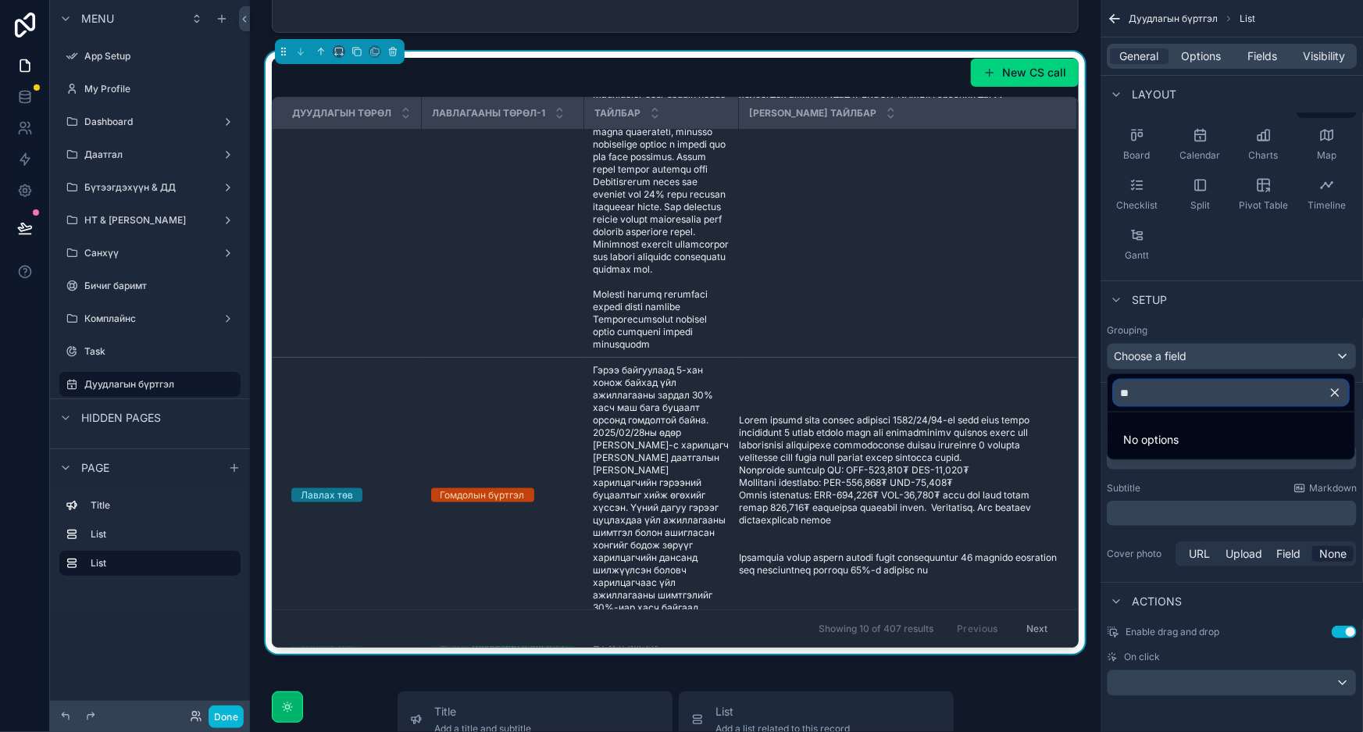
type input "*"
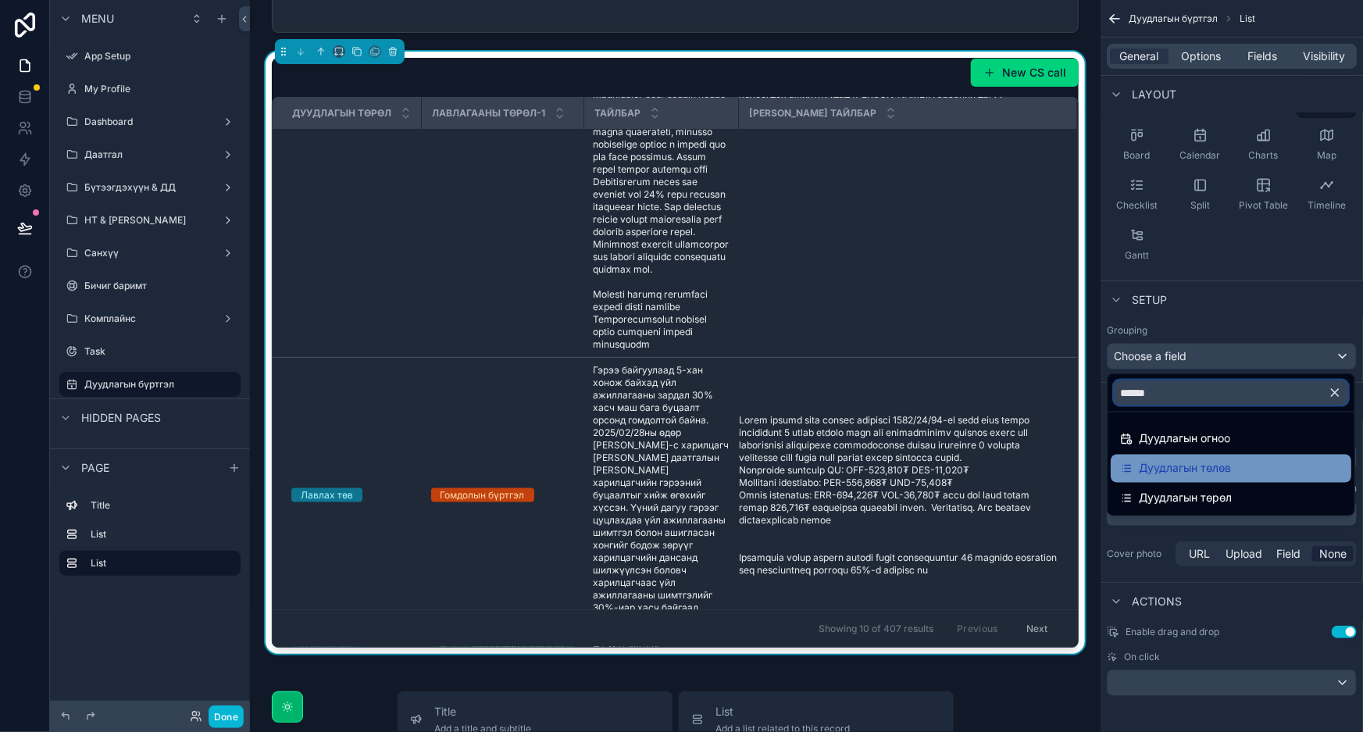
type input "******"
click at [1183, 471] on span "Дуудлагын төлөв" at bounding box center [1185, 468] width 92 height 19
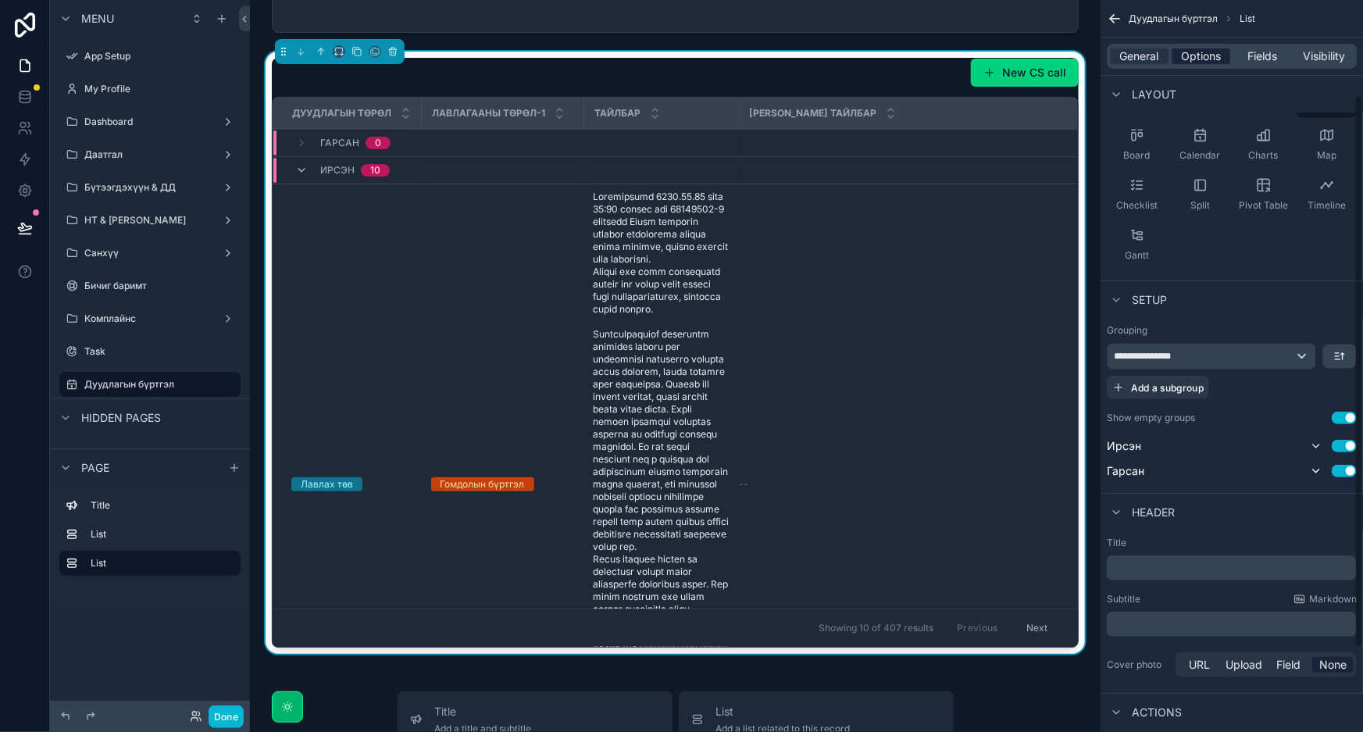
click at [1199, 55] on span "Options" at bounding box center [1201, 56] width 40 height 16
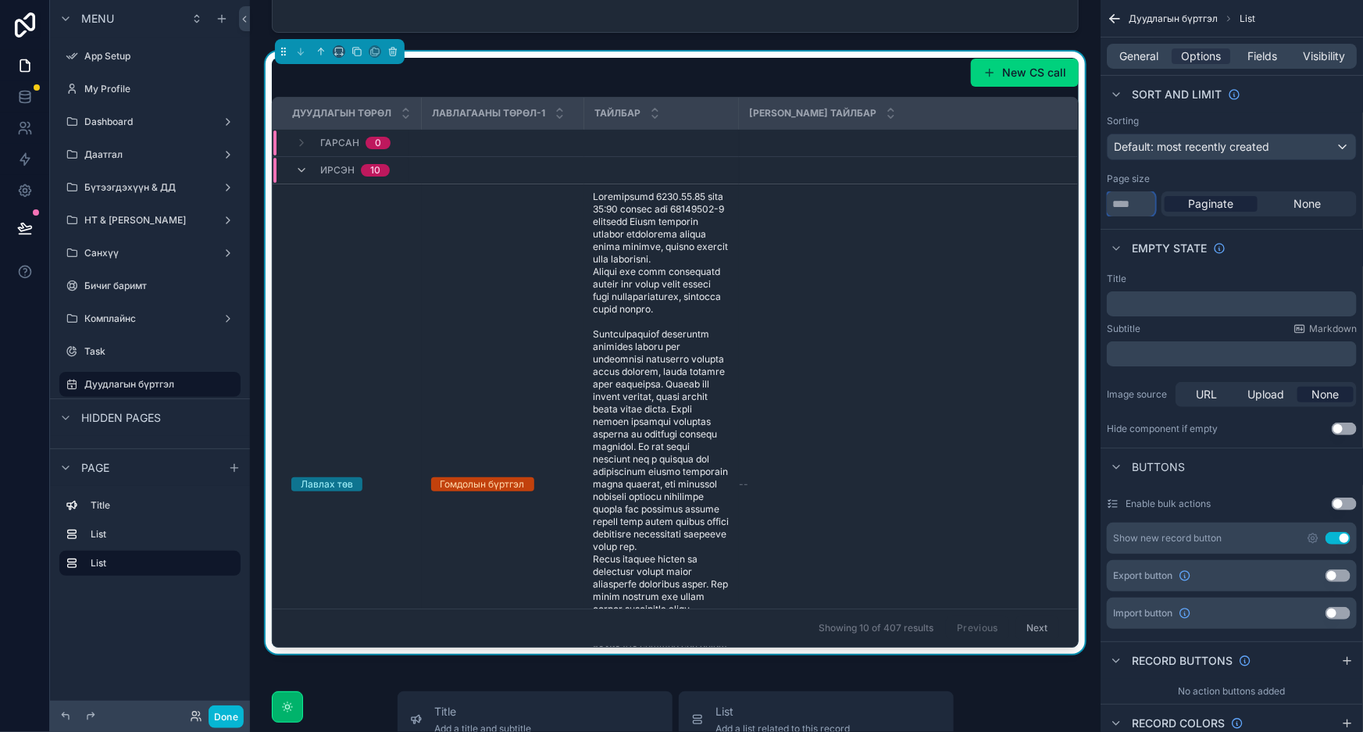
click at [1131, 195] on input "**" at bounding box center [1131, 203] width 48 height 25
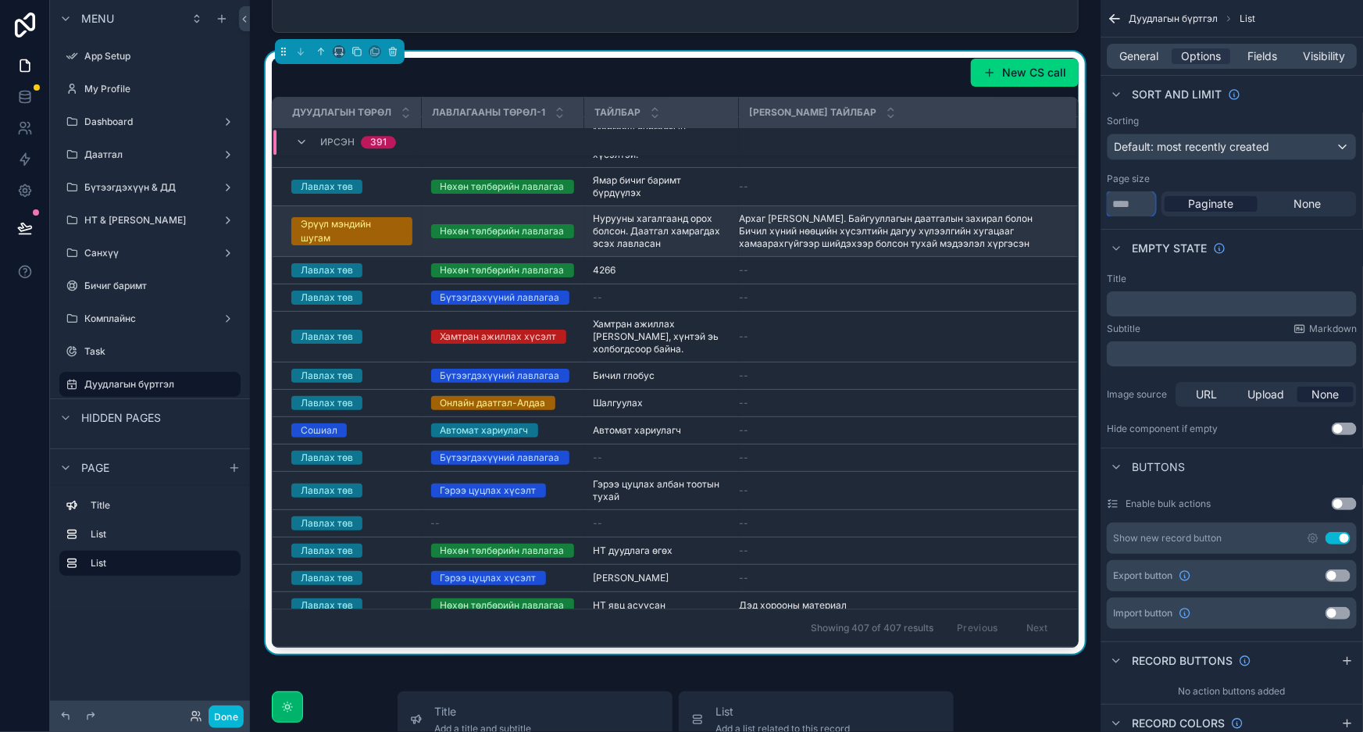
scroll to position [14334, 0]
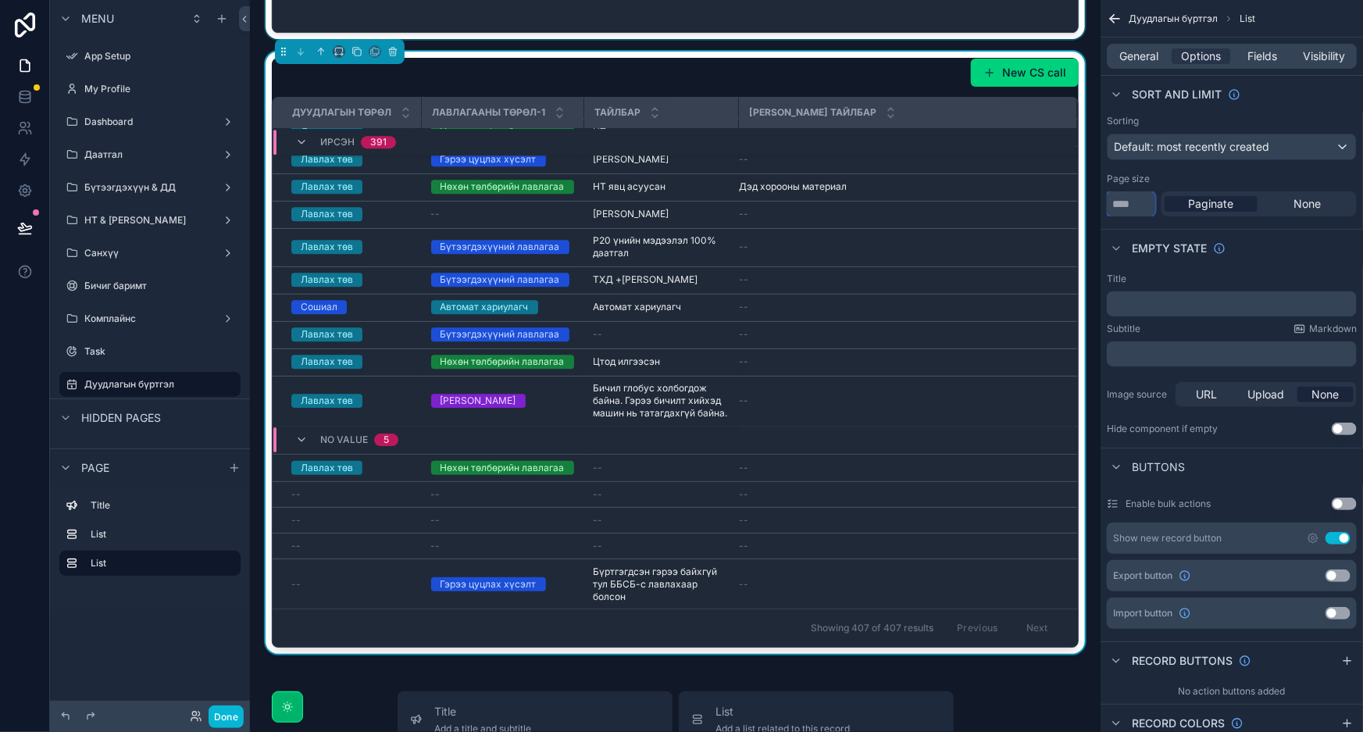
type input "****"
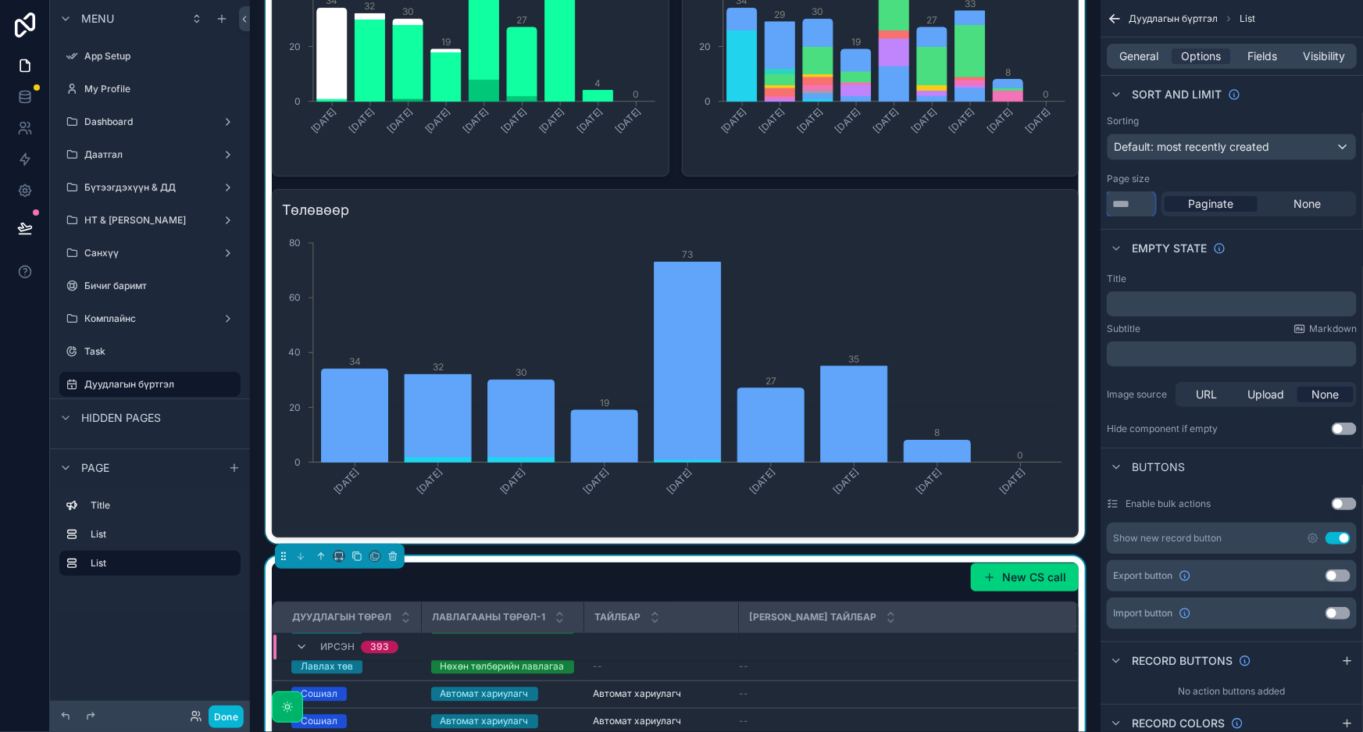
scroll to position [508, 0]
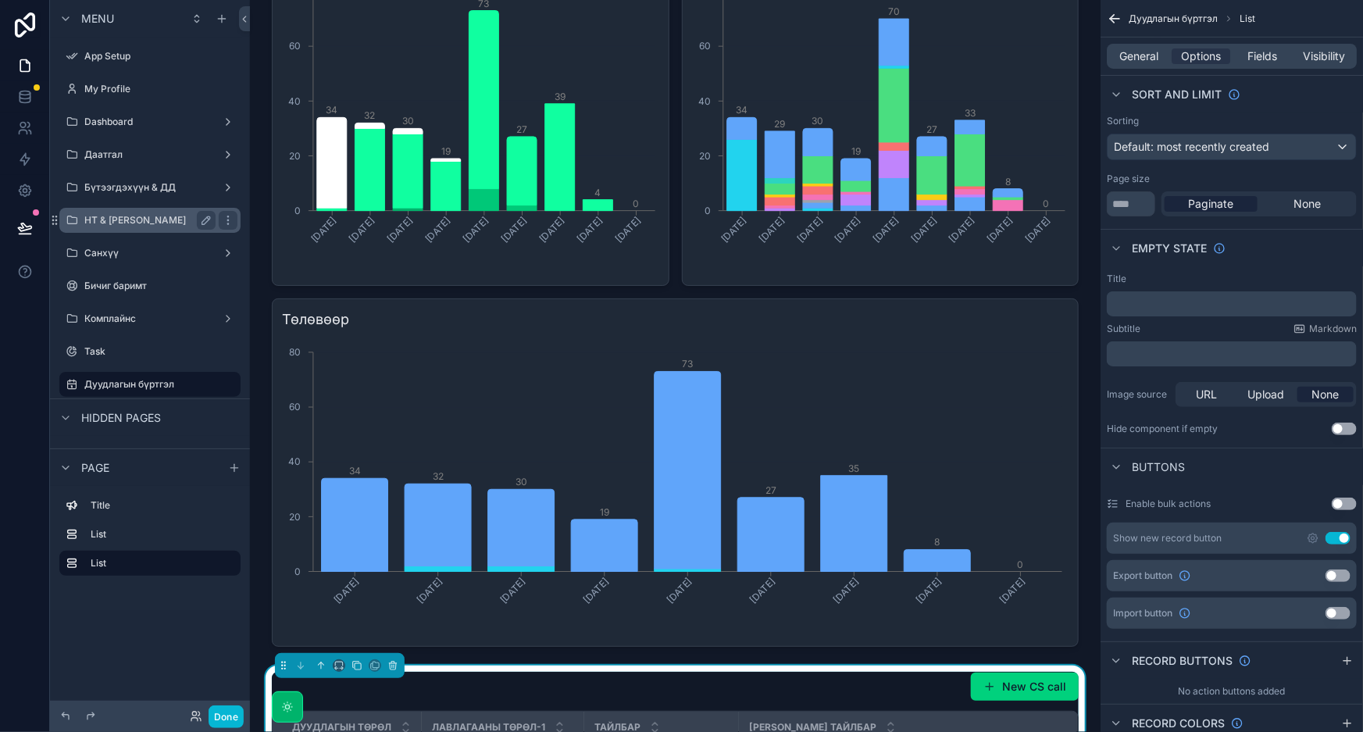
click at [139, 218] on label "НТ & [PERSON_NAME]" at bounding box center [146, 220] width 125 height 12
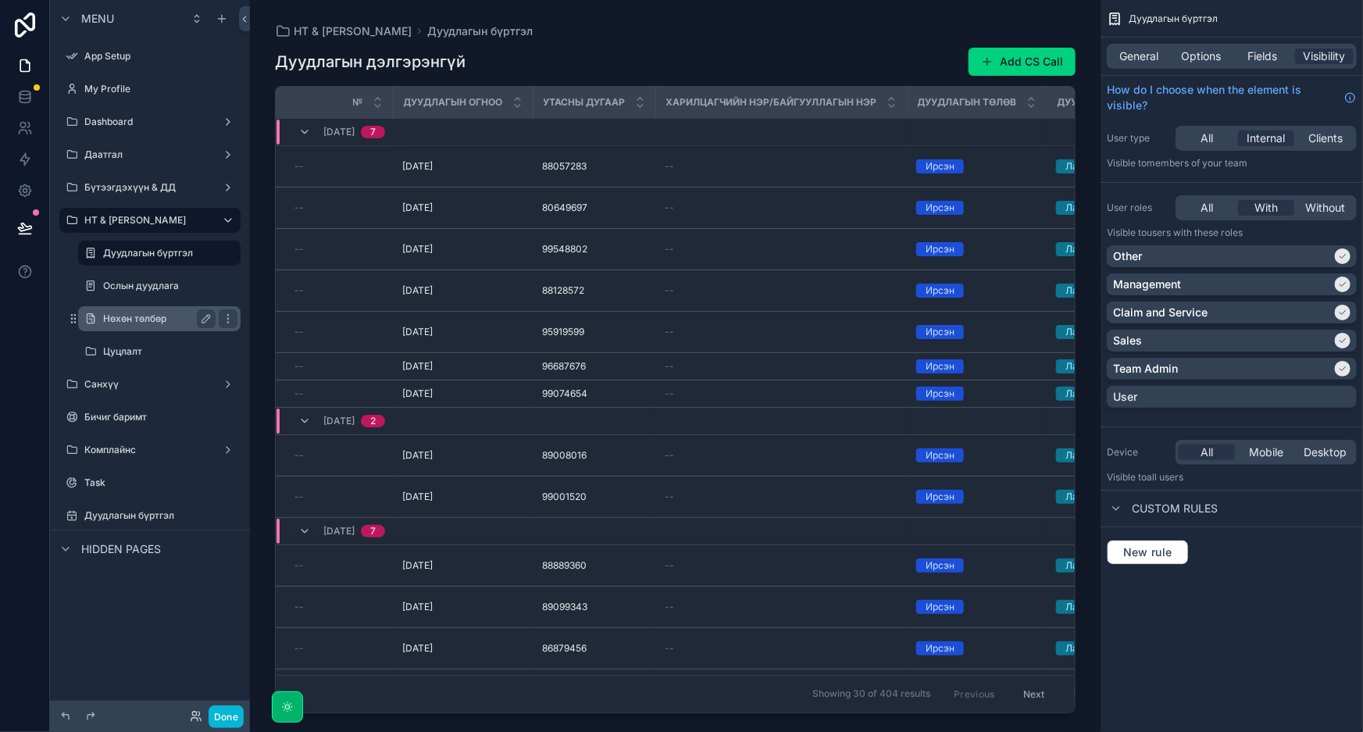
click at [141, 318] on label "Нөхөн төлбөр" at bounding box center [156, 318] width 106 height 12
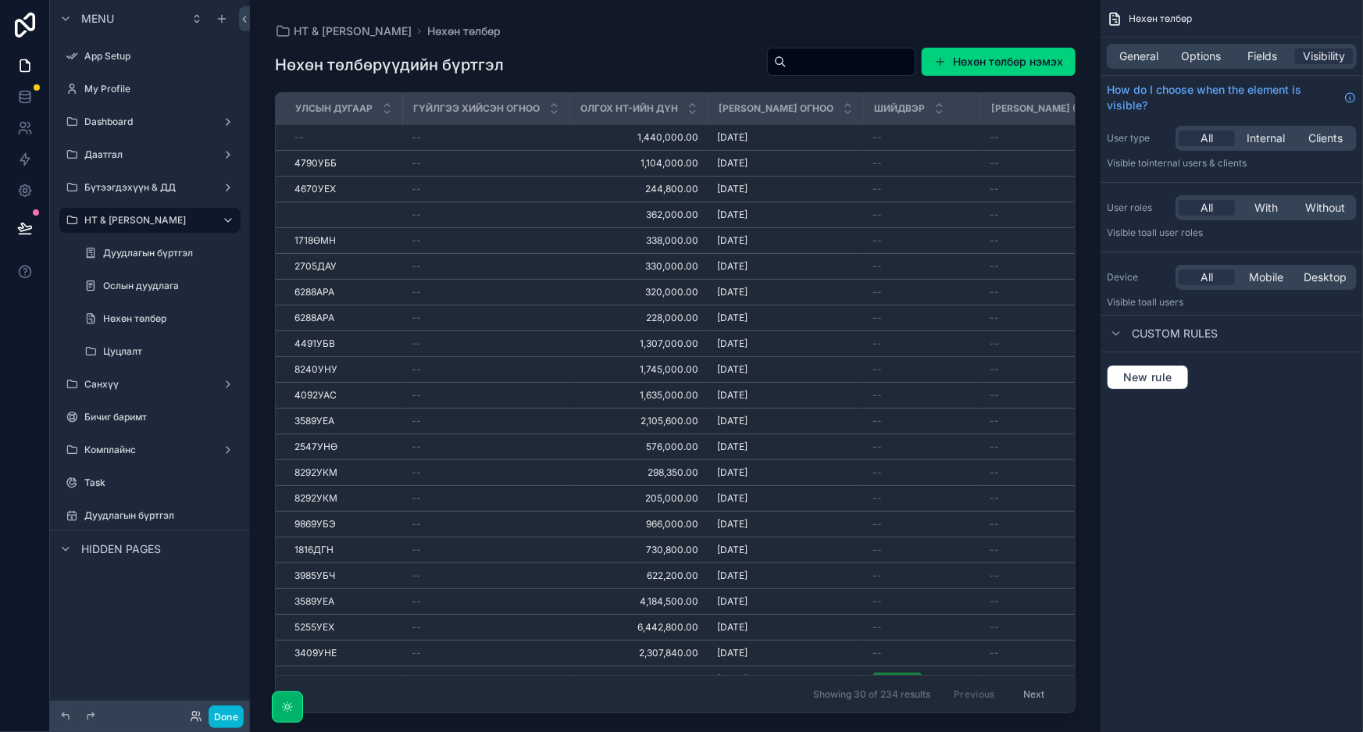
click at [1253, 69] on div "General Options Fields Visibility" at bounding box center [1232, 55] width 262 height 37
click at [1261, 53] on span "Fields" at bounding box center [1263, 56] width 30 height 16
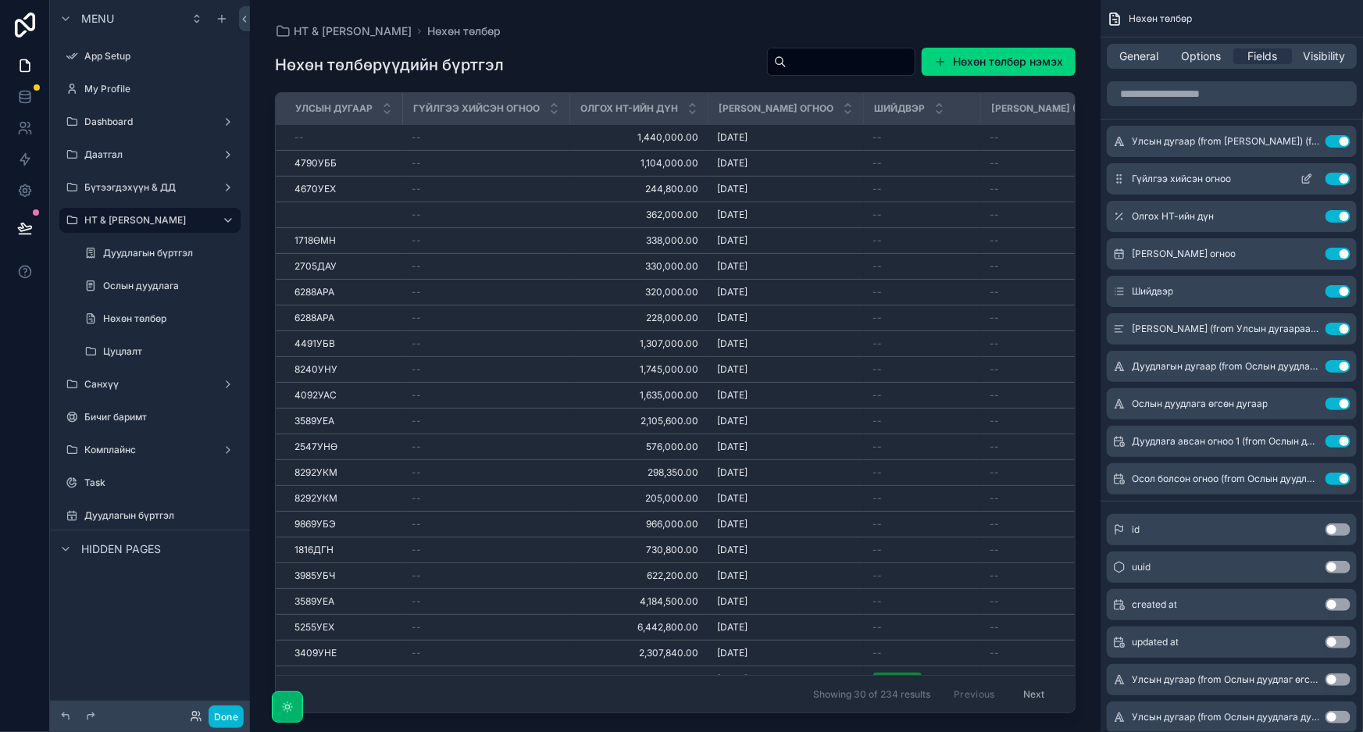
click at [1330, 177] on button "Use setting" at bounding box center [1338, 179] width 25 height 12
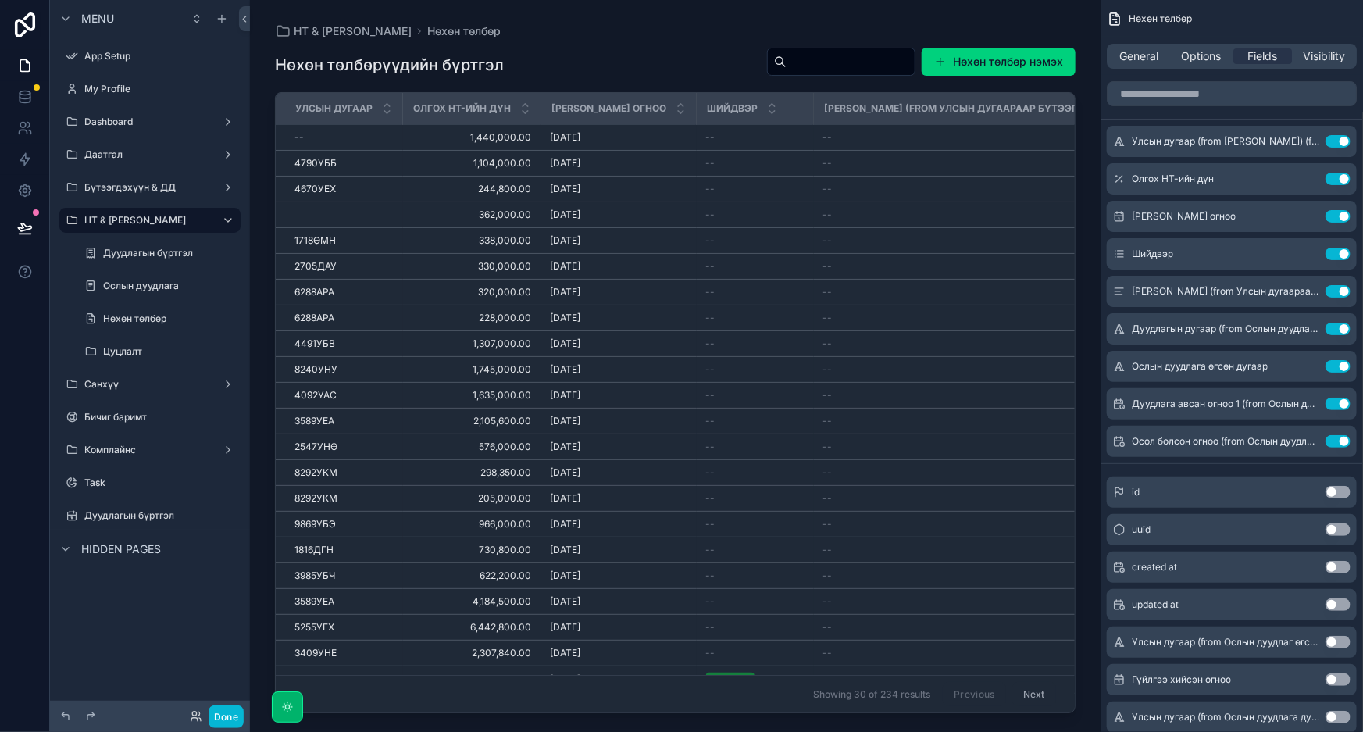
click at [648, 46] on div "scrollable content" at bounding box center [675, 356] width 851 height 713
click at [1201, 55] on span "Options" at bounding box center [1201, 56] width 40 height 16
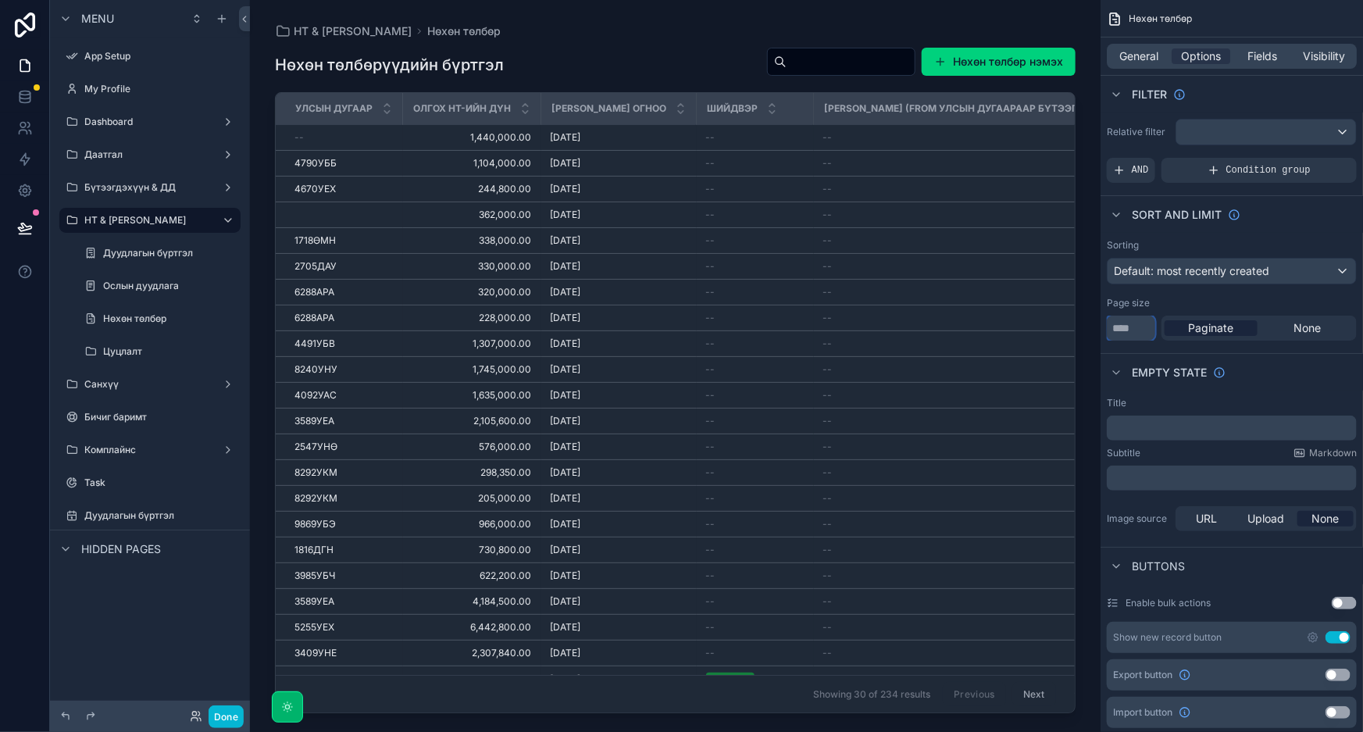
click at [1122, 328] on input "**" at bounding box center [1131, 328] width 48 height 25
click at [1130, 330] on input "**" at bounding box center [1131, 328] width 48 height 25
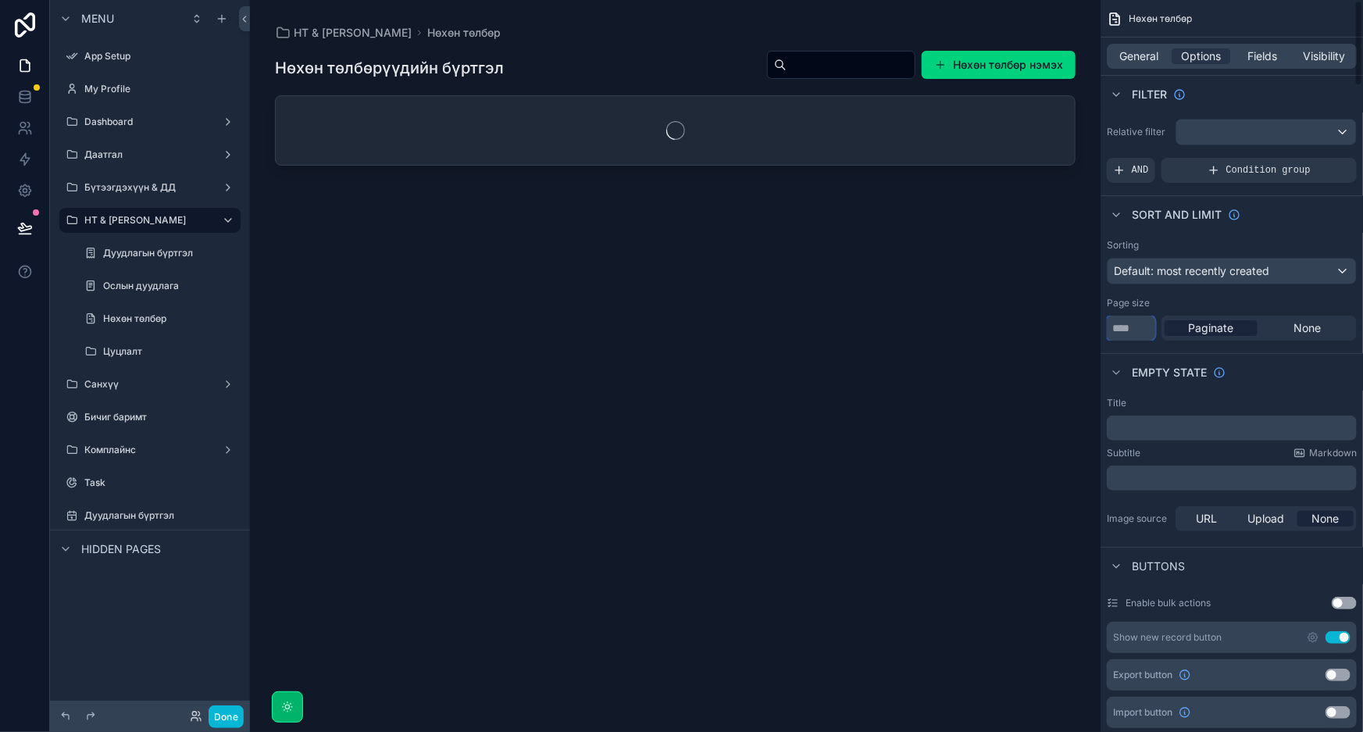
click at [1118, 326] on input "****" at bounding box center [1131, 328] width 48 height 25
type input "****"
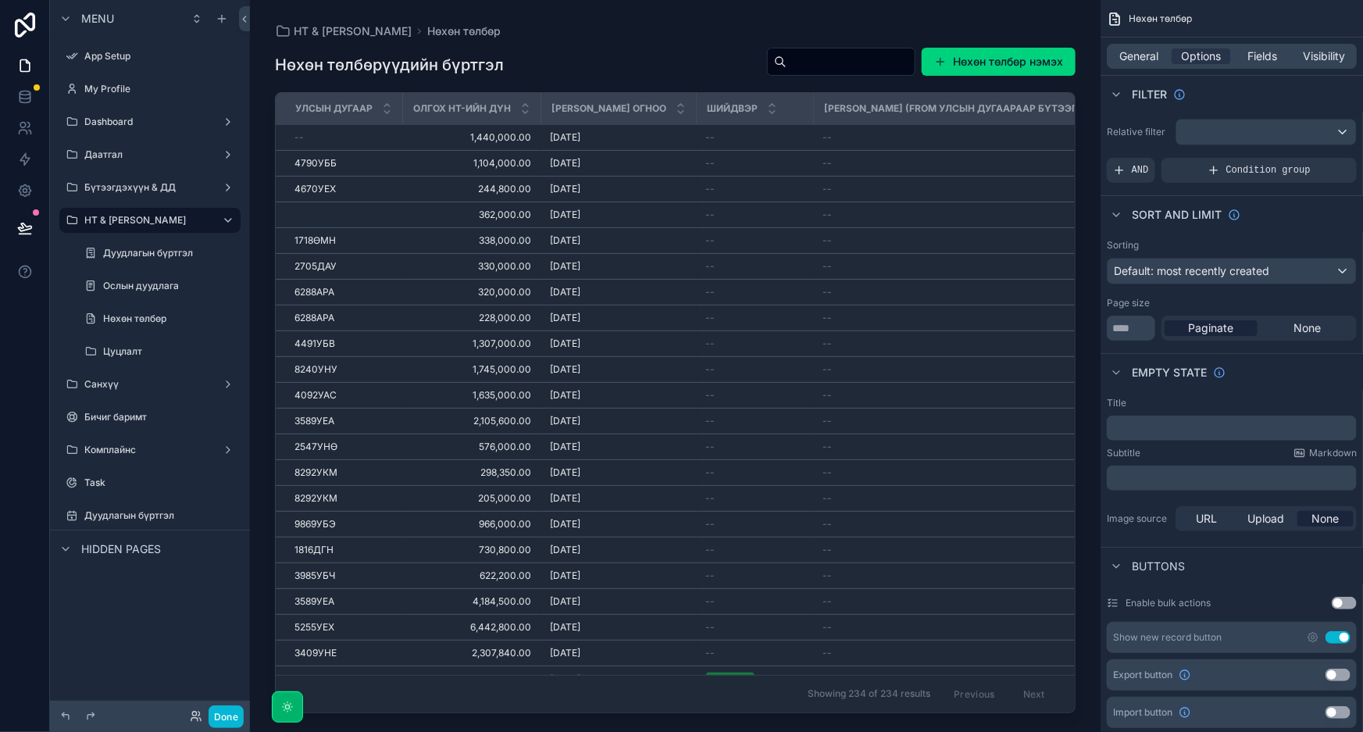
click at [759, 30] on div "НТ & Үйлчилгээ Нөхөн төлбөр" at bounding box center [675, 31] width 801 height 12
click at [139, 312] on label "Нөхөн төлбөр" at bounding box center [156, 318] width 106 height 12
click at [24, 87] on link at bounding box center [24, 96] width 49 height 31
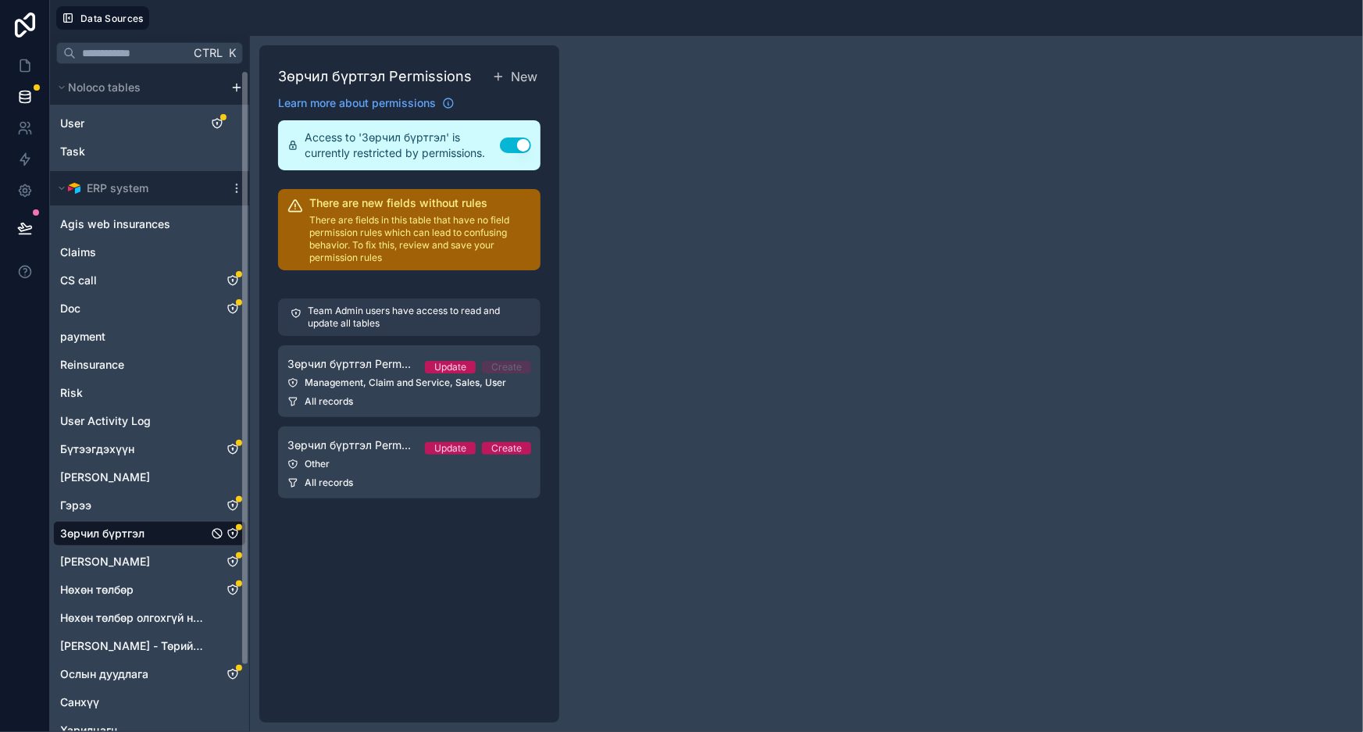
click at [228, 187] on div "scrollable content" at bounding box center [236, 188] width 19 height 12
click at [234, 187] on icon "scrollable content" at bounding box center [236, 188] width 12 height 12
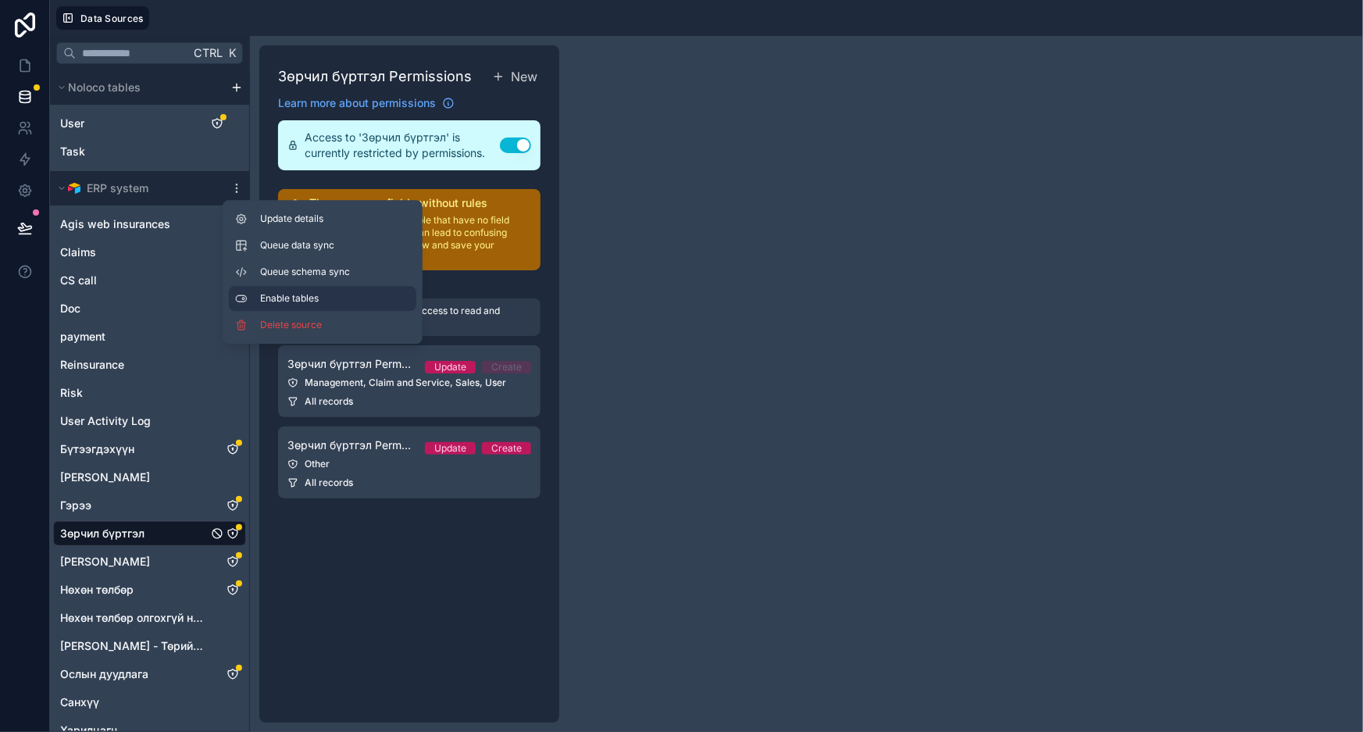
click at [303, 297] on span "Enable tables" at bounding box center [335, 298] width 150 height 12
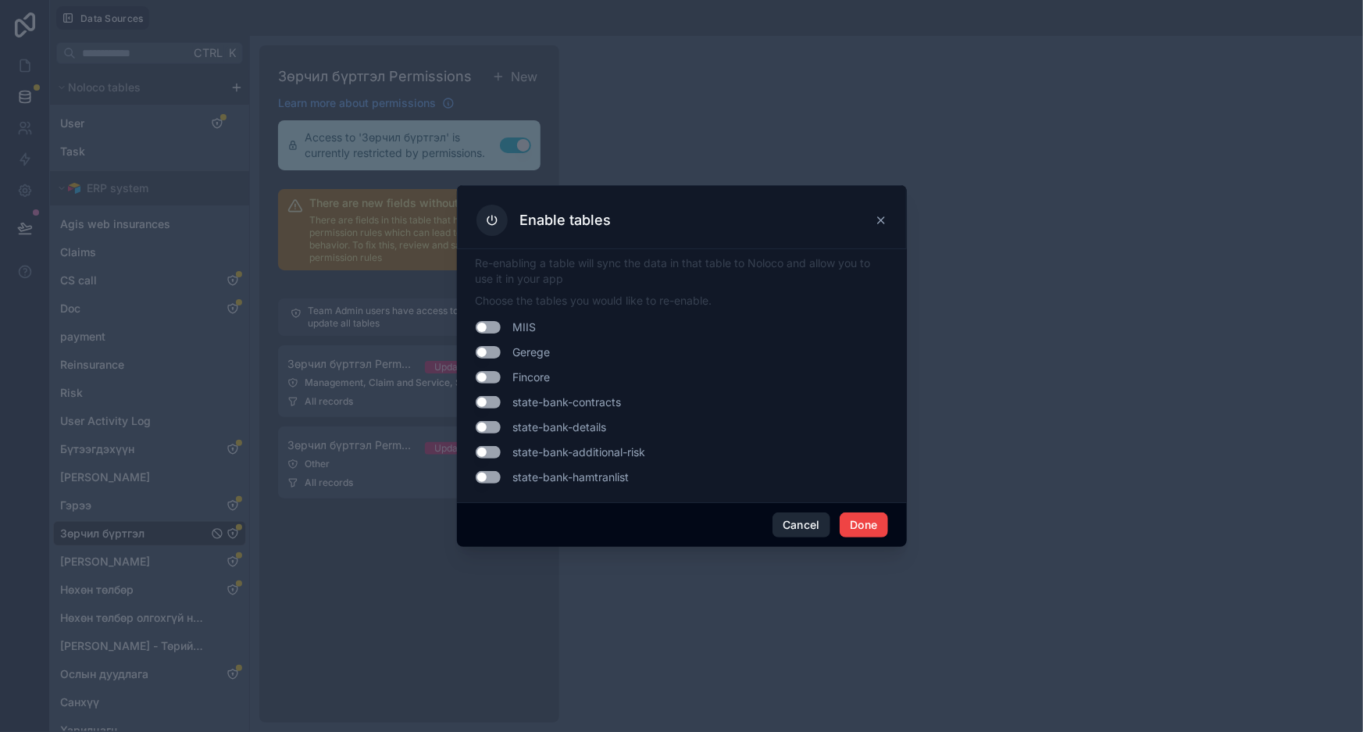
click at [805, 523] on button "Cancel" at bounding box center [802, 524] width 58 height 25
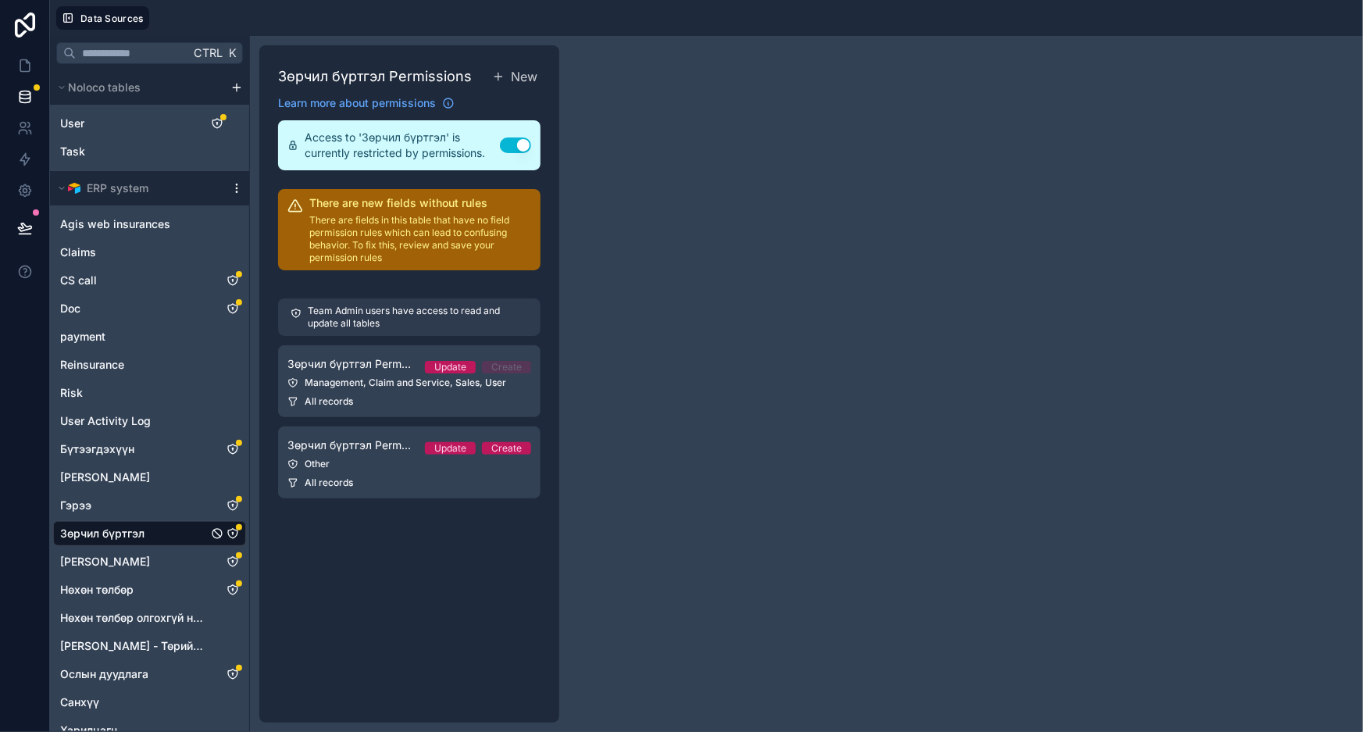
click at [234, 193] on icon "scrollable content" at bounding box center [236, 188] width 12 height 12
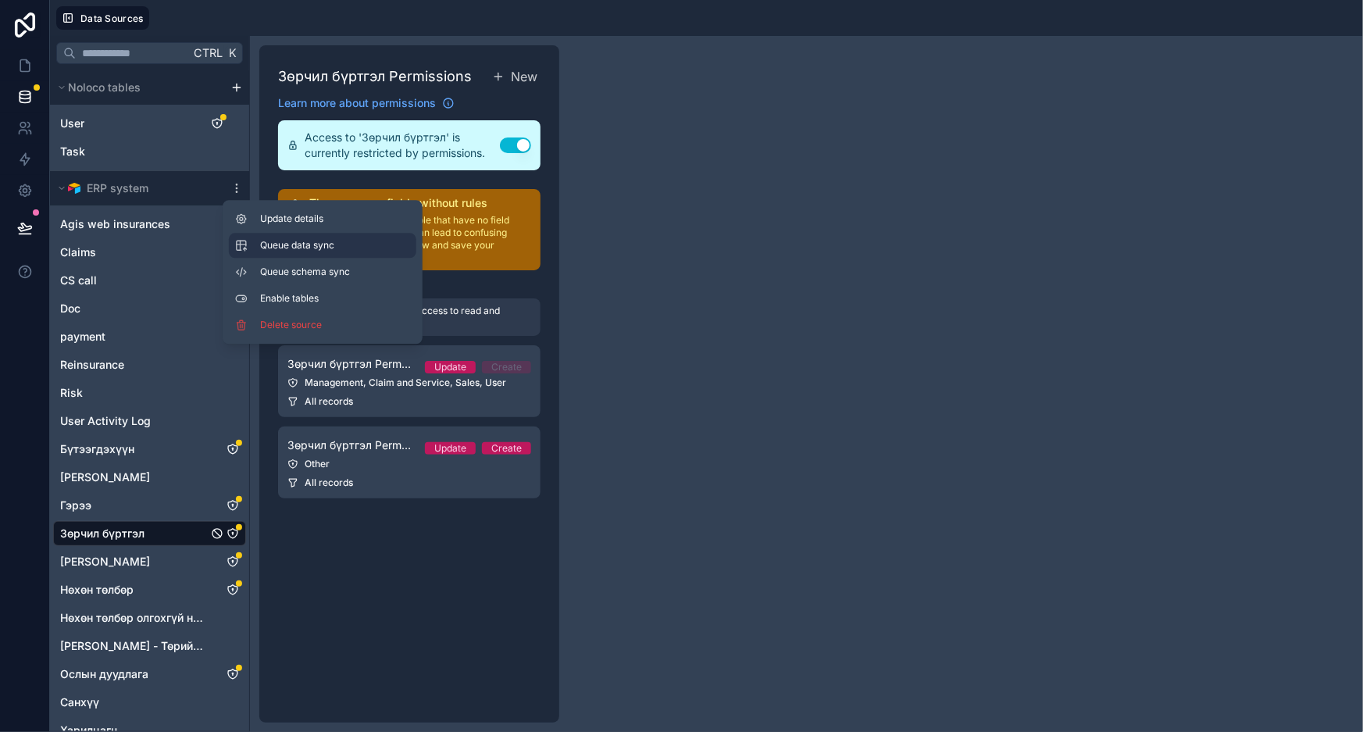
click at [258, 246] on div "Queue data sync" at bounding box center [303, 245] width 137 height 12
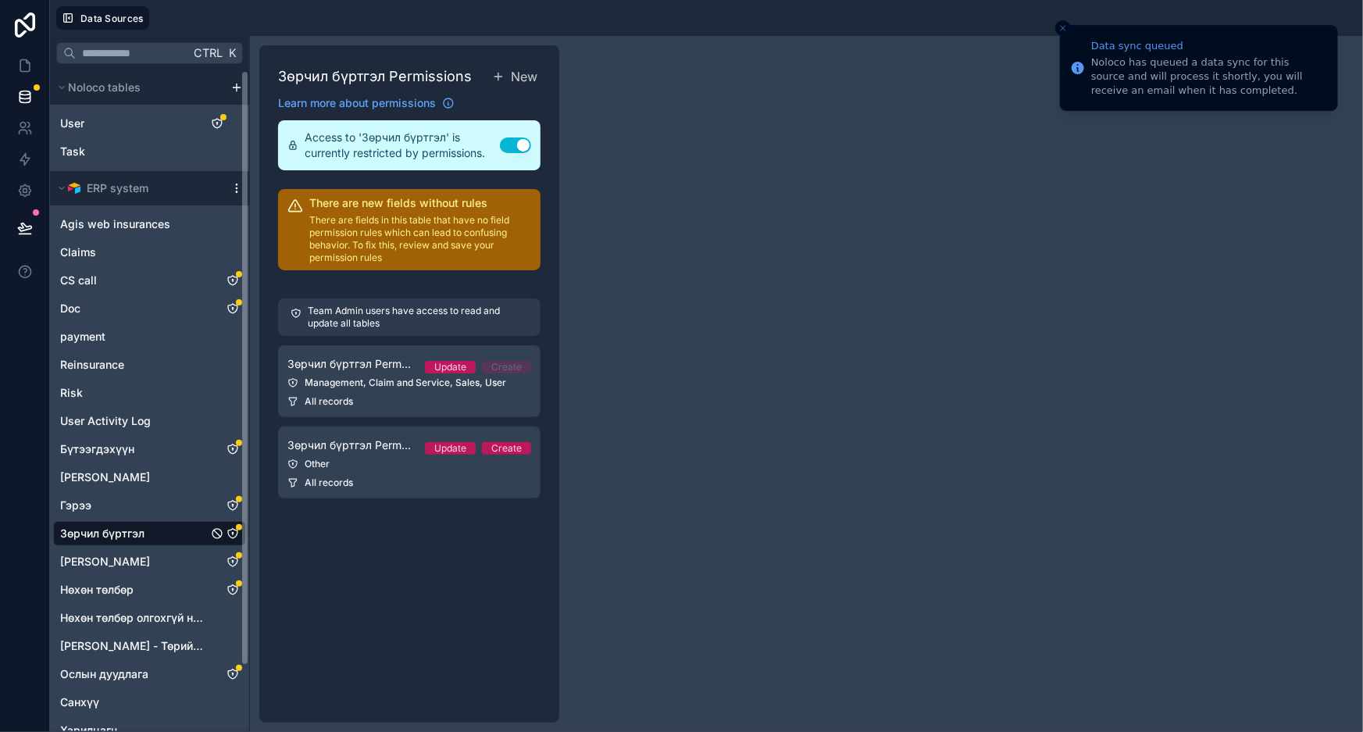
click at [237, 184] on icon "scrollable content" at bounding box center [236, 184] width 1 height 1
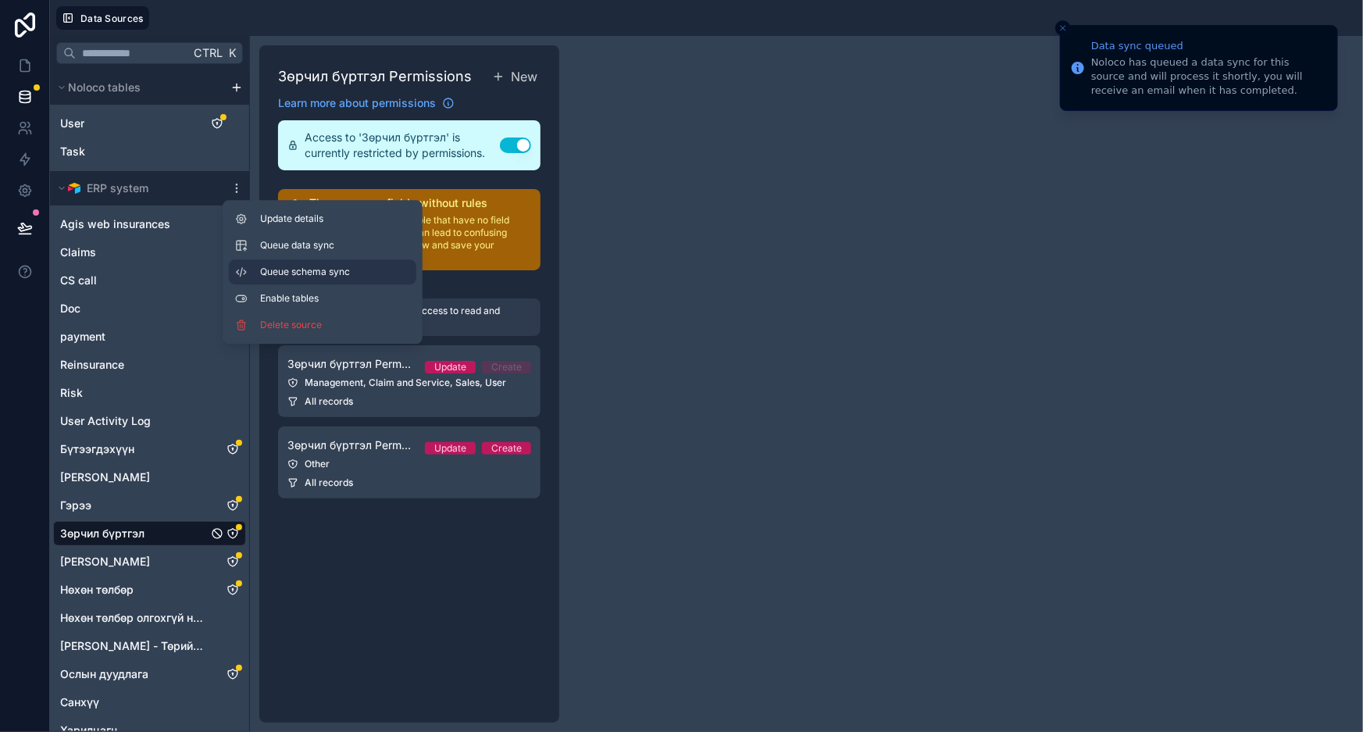
click at [287, 267] on span "Queue schema sync" at bounding box center [316, 272] width 112 height 12
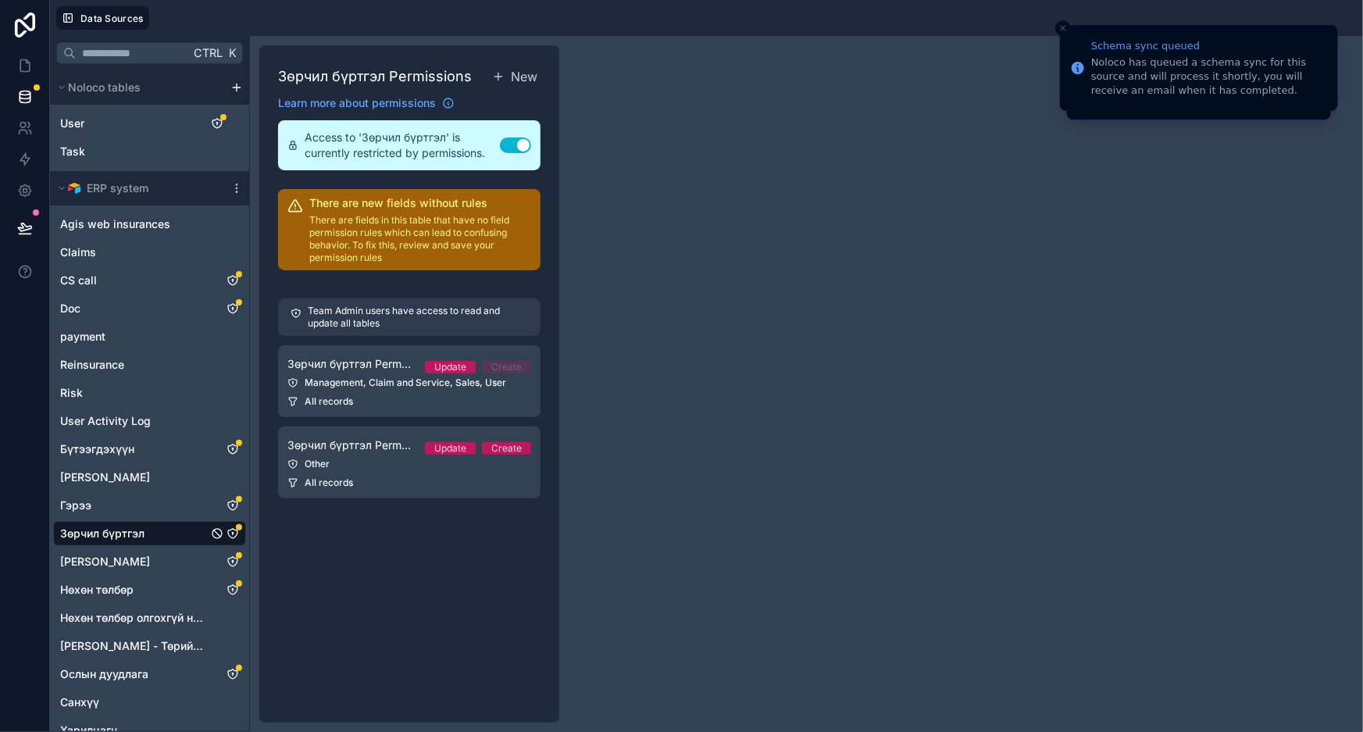
click at [966, 299] on div "Зөрчил бүртгэл Permissions New Learn more about permissions Access to 'Зөрчил б…" at bounding box center [806, 384] width 1113 height 696
click at [239, 188] on icon "scrollable content" at bounding box center [236, 188] width 12 height 12
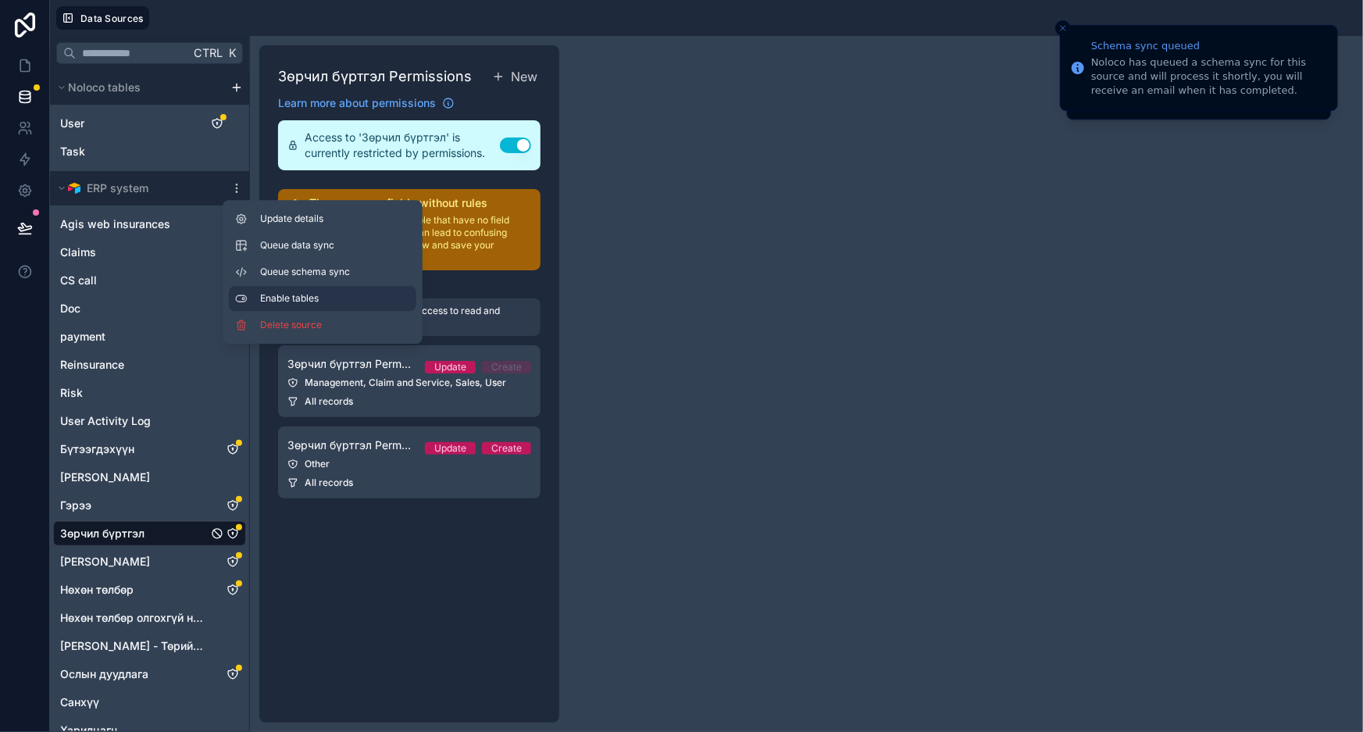
click at [251, 299] on button "Enable tables" at bounding box center [322, 298] width 187 height 25
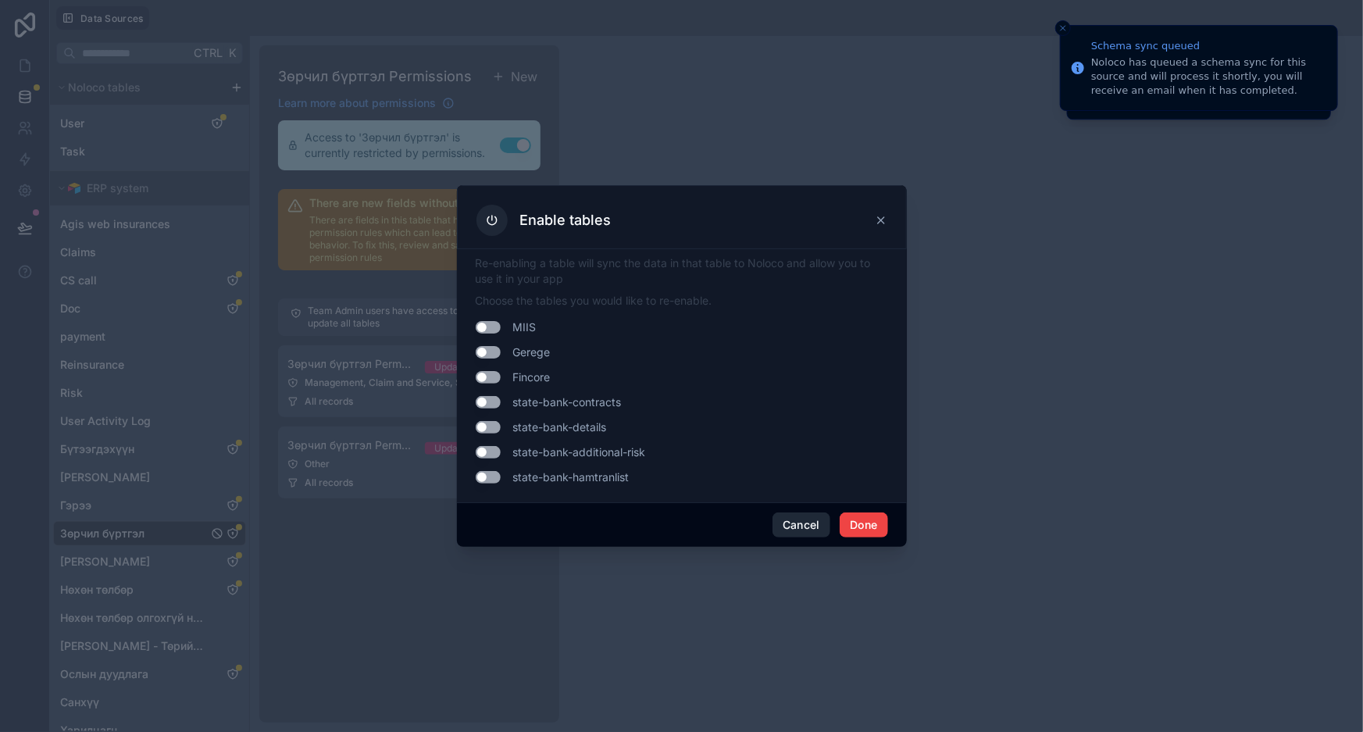
click at [806, 527] on button "Cancel" at bounding box center [802, 524] width 58 height 25
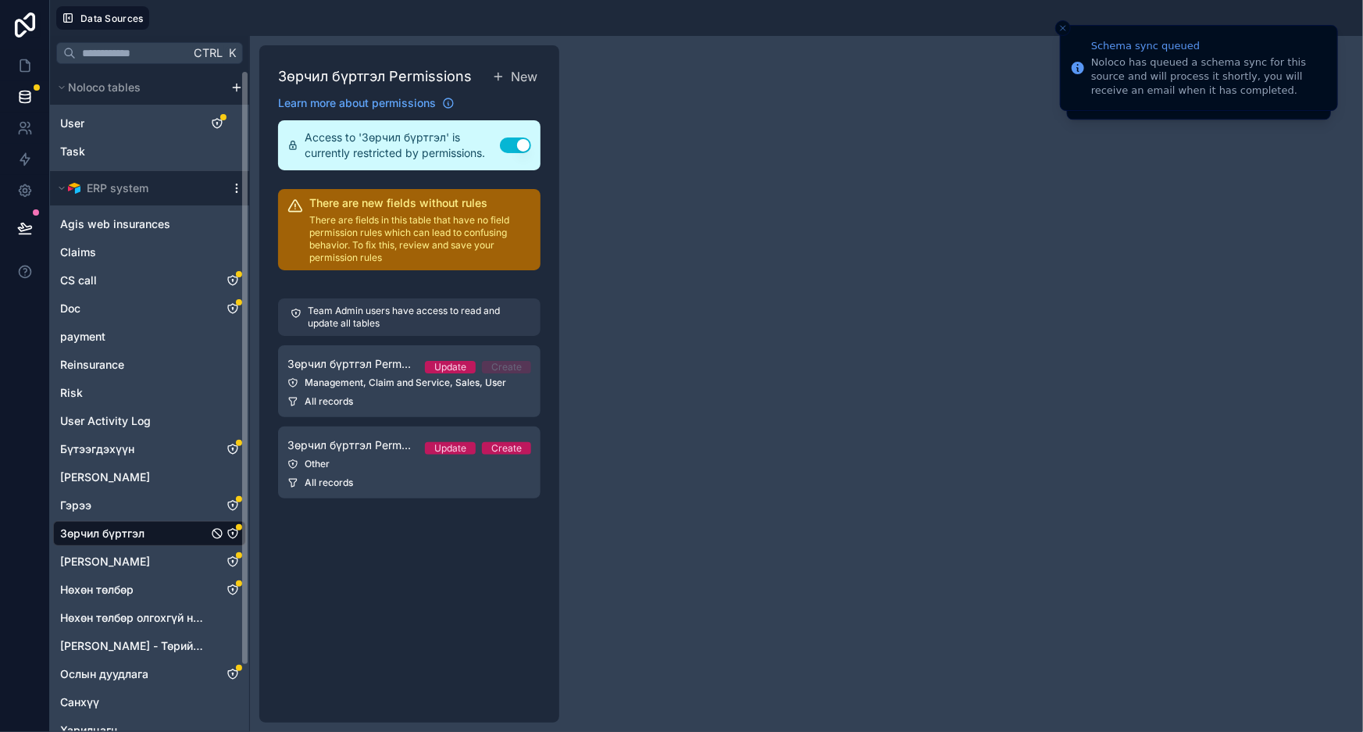
click at [234, 186] on icon "scrollable content" at bounding box center [236, 188] width 12 height 12
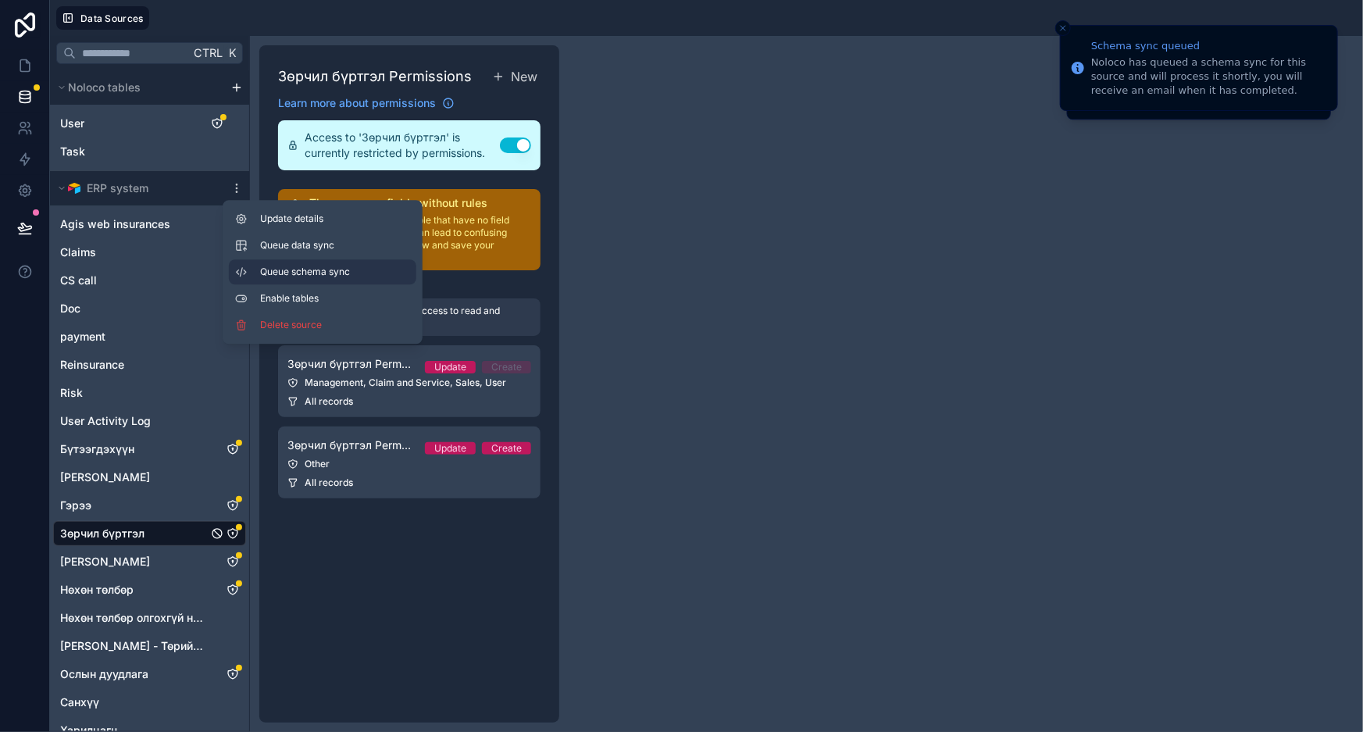
click at [301, 275] on span "Queue schema sync" at bounding box center [316, 272] width 112 height 12
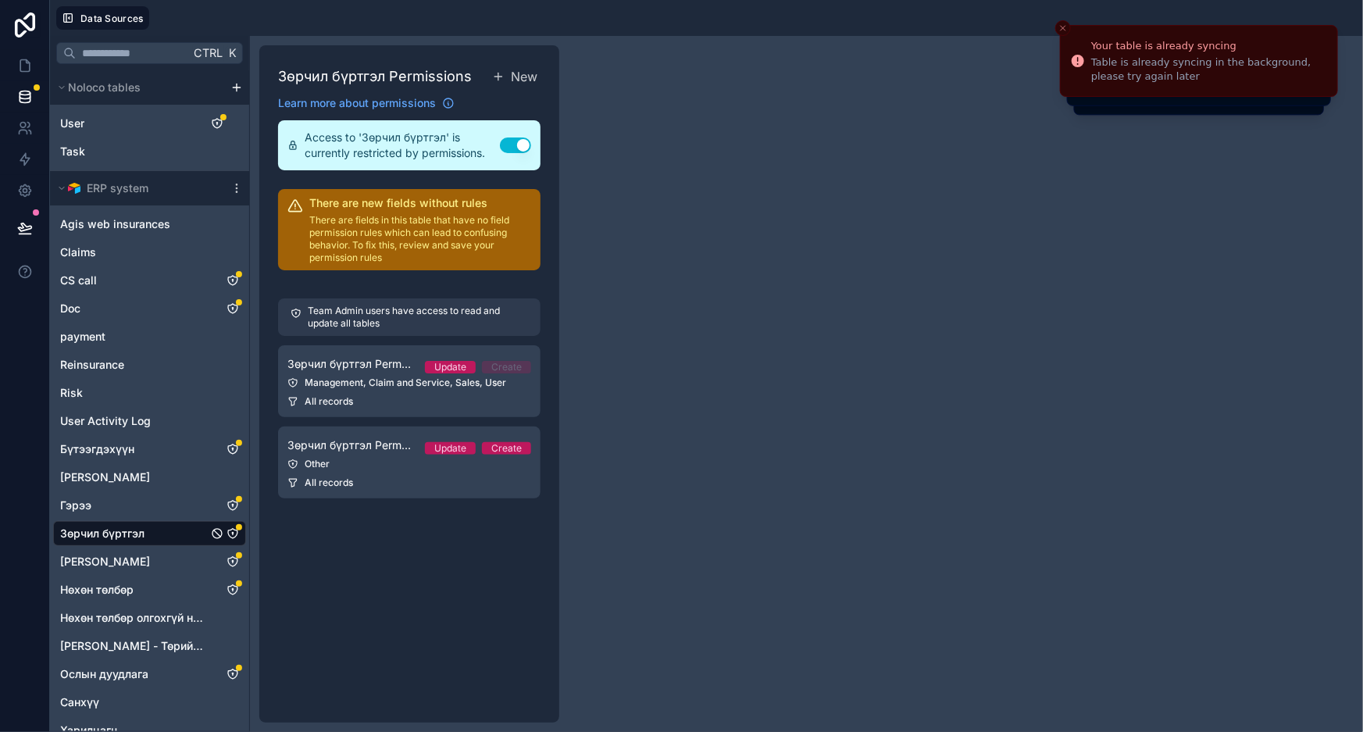
click at [921, 130] on div "Зөрчил бүртгэл Permissions New Learn more about permissions Access to 'Зөрчил б…" at bounding box center [806, 384] width 1113 height 696
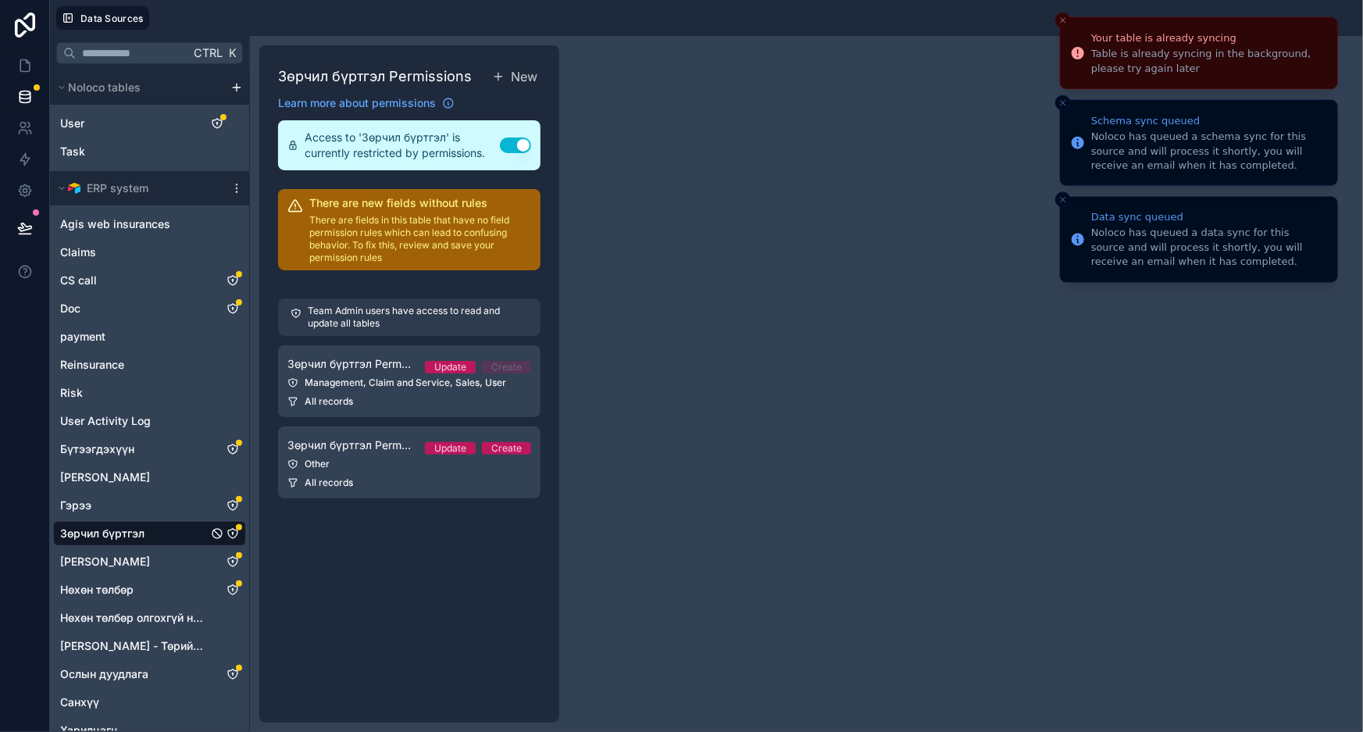
click at [1065, 28] on button "Close toast" at bounding box center [1063, 20] width 16 height 16
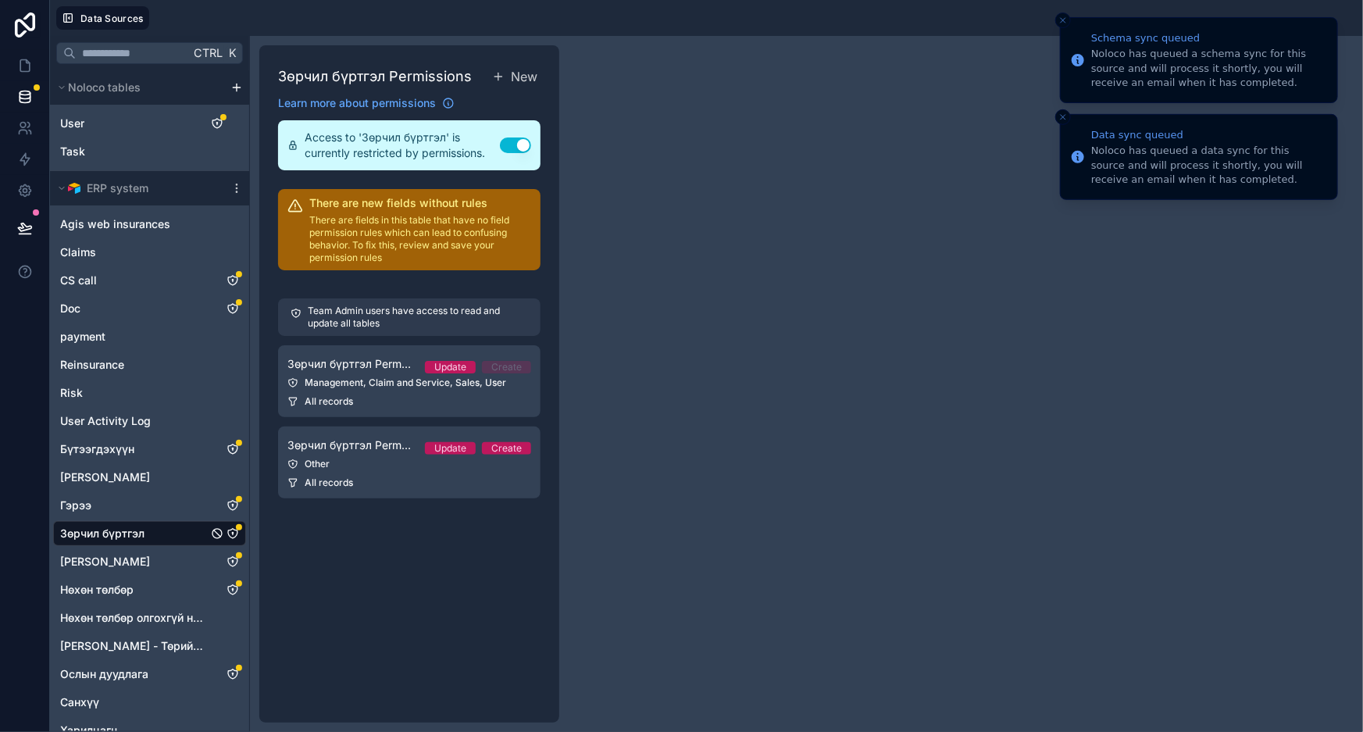
click at [1066, 22] on icon "Close toast" at bounding box center [1062, 20] width 9 height 9
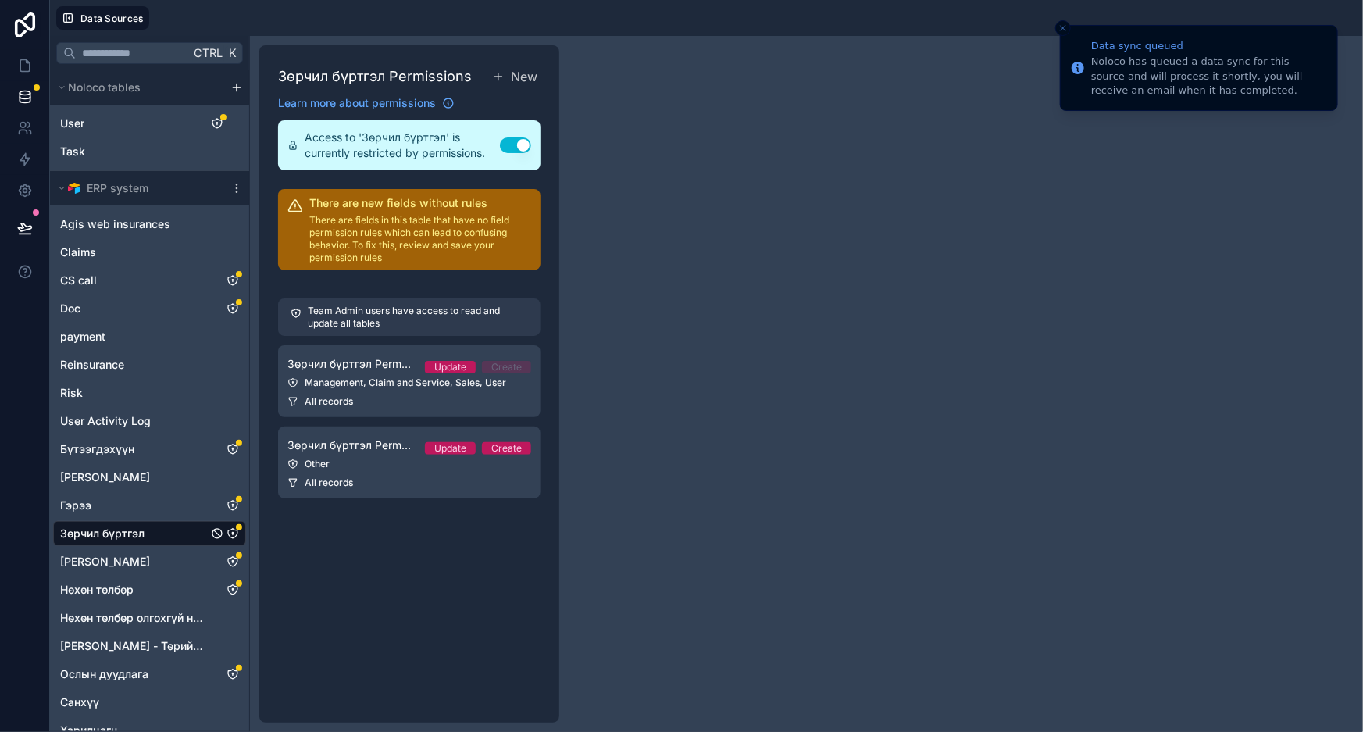
click at [1066, 30] on icon "Close toast" at bounding box center [1062, 27] width 9 height 9
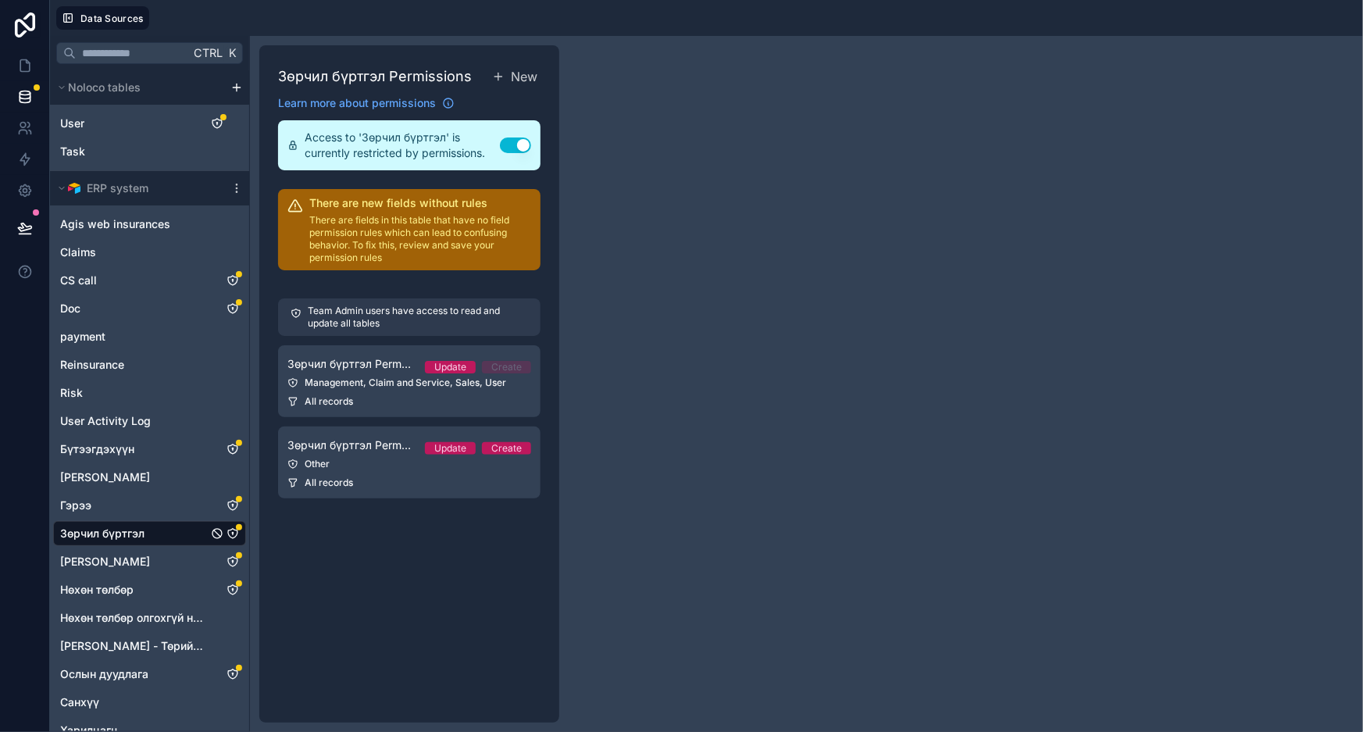
click at [713, 250] on div "Зөрчил бүртгэл Permissions New Learn more about permissions Access to 'Зөрчил б…" at bounding box center [806, 384] width 1113 height 696
click at [25, 66] on icon at bounding box center [25, 66] width 16 height 16
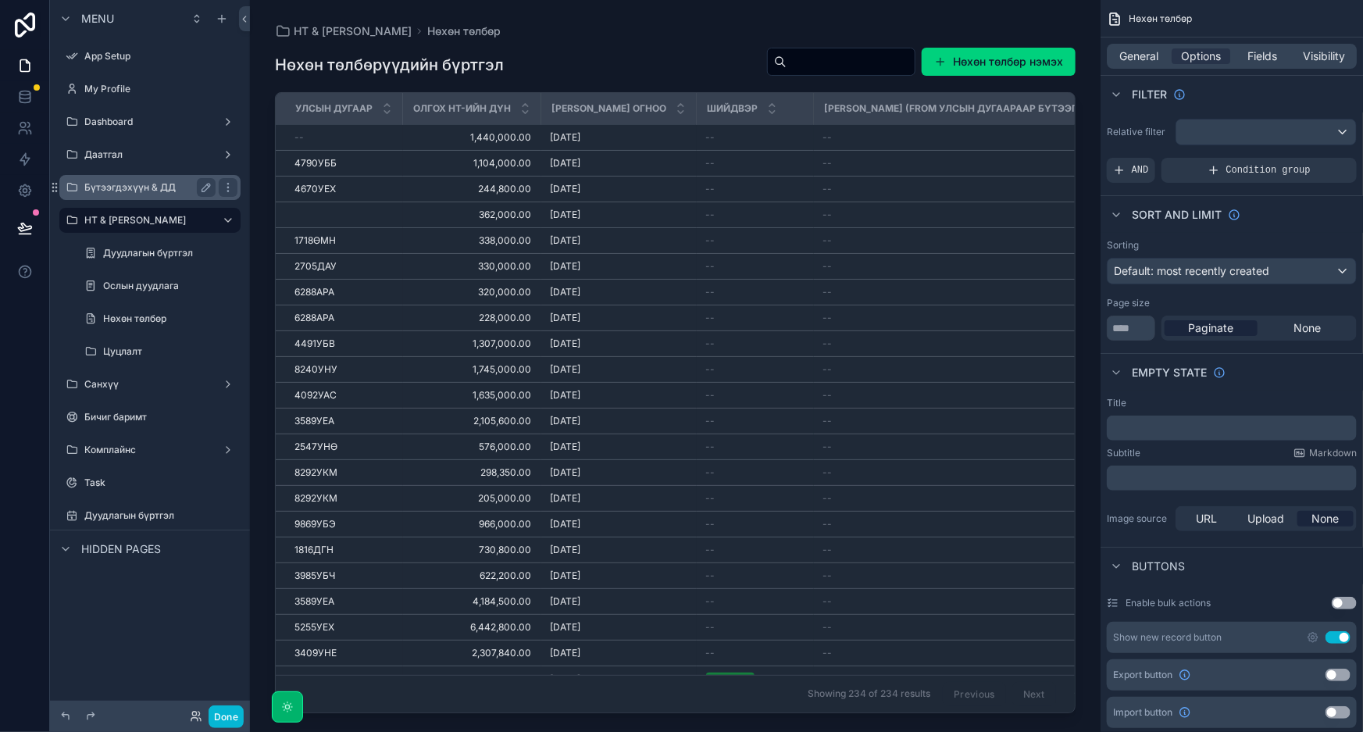
click at [161, 183] on label "Бүтээгдэхүүн & ДД" at bounding box center [146, 187] width 125 height 12
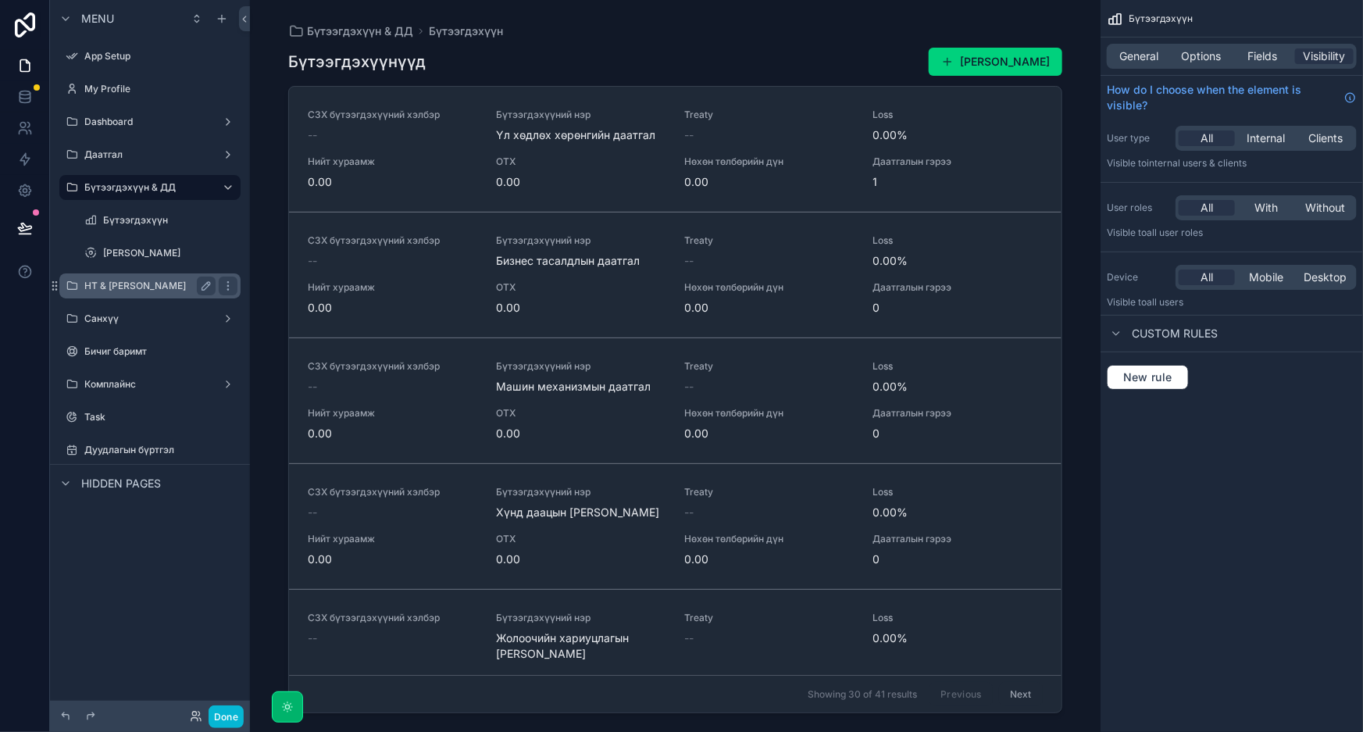
click at [105, 280] on label "НТ & [PERSON_NAME]" at bounding box center [146, 286] width 125 height 12
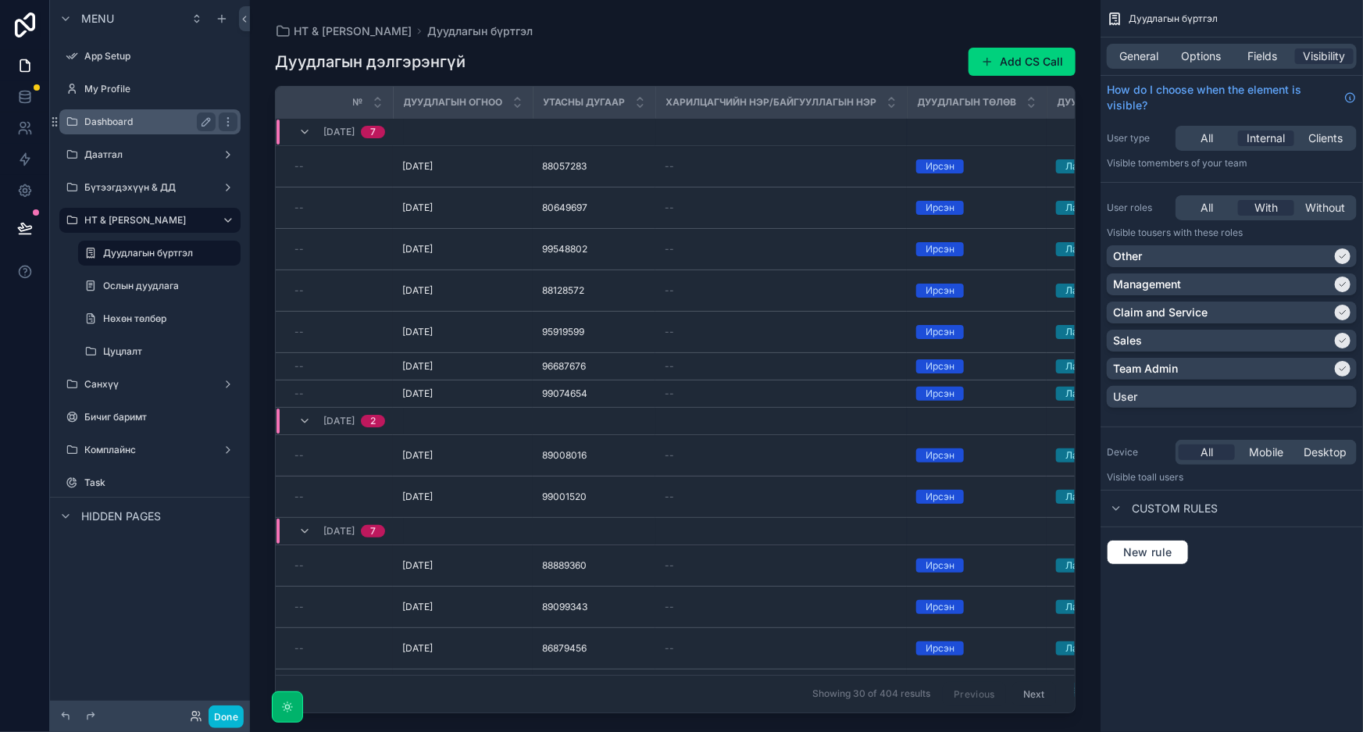
click at [178, 127] on label "Dashboard" at bounding box center [146, 122] width 125 height 12
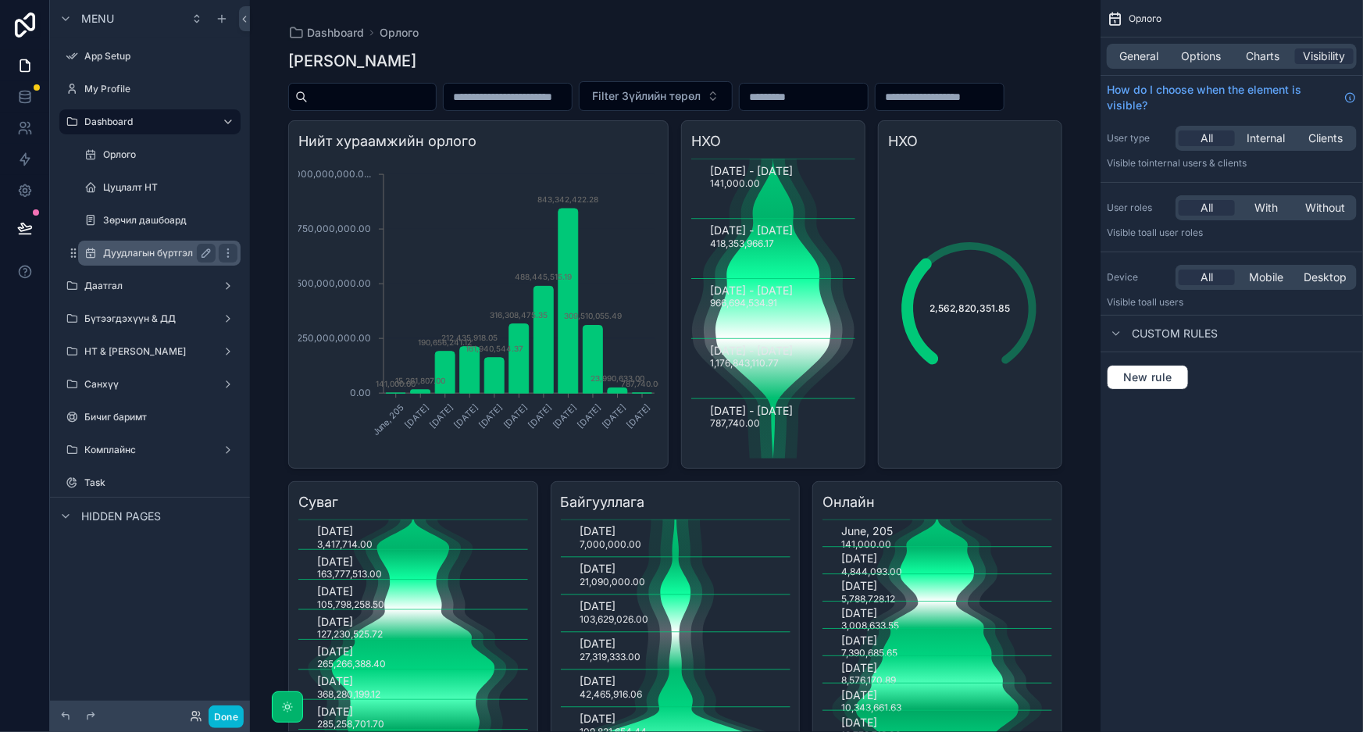
click at [152, 247] on label "Дуудлагын бүртгэл" at bounding box center [156, 253] width 106 height 12
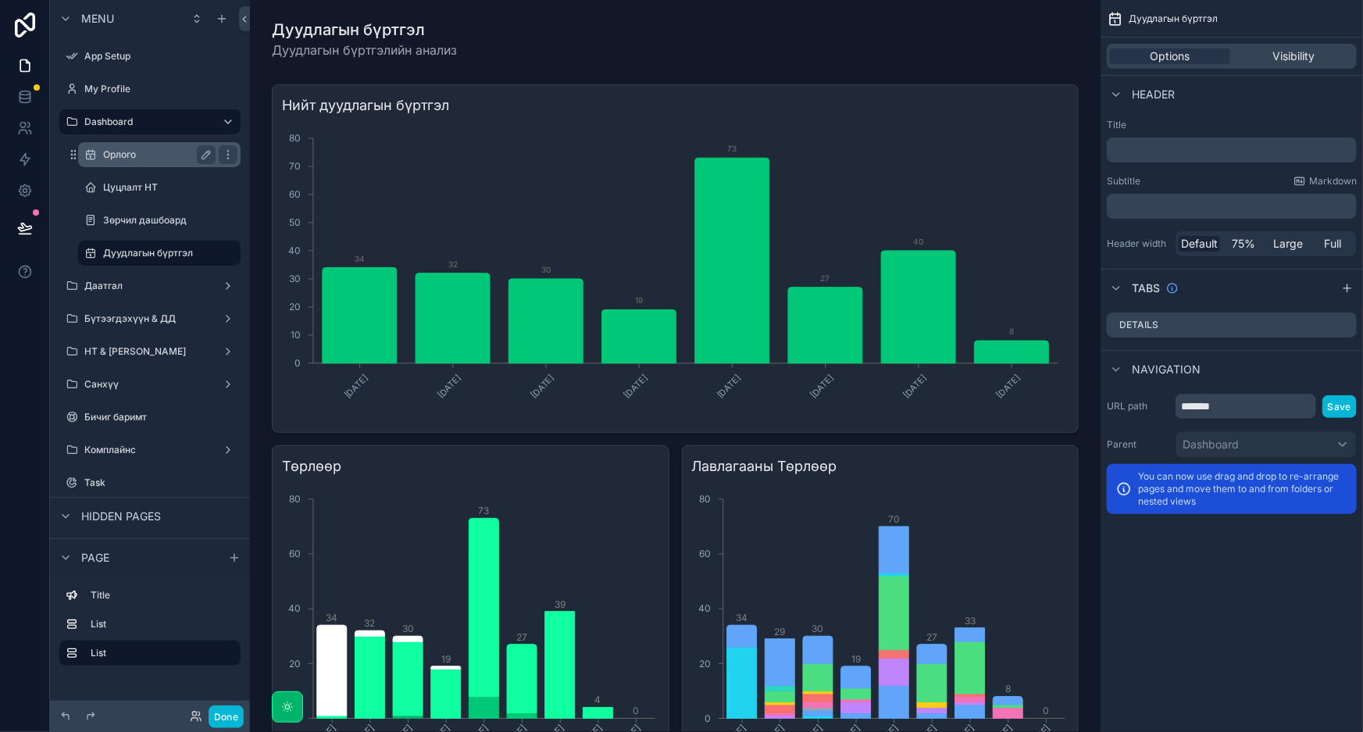
click at [127, 158] on label "Орлого" at bounding box center [156, 154] width 106 height 12
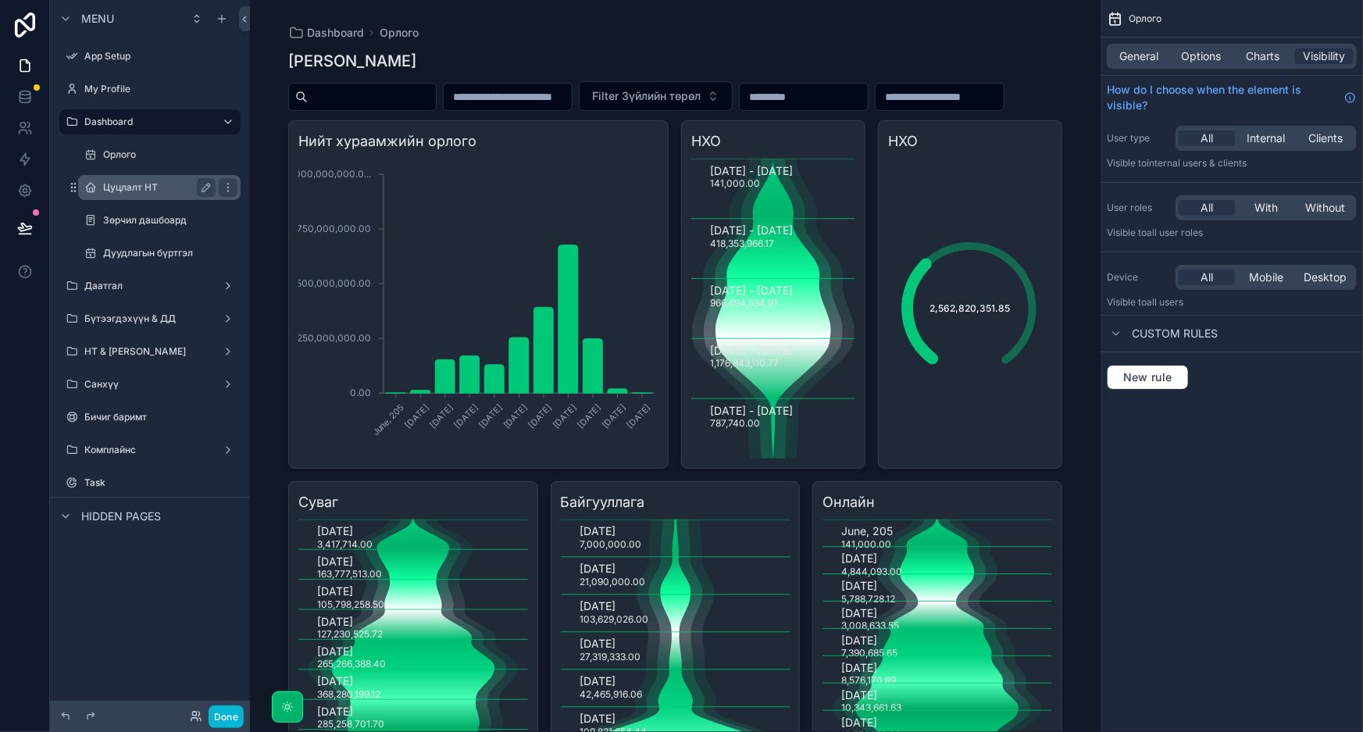
click at [140, 187] on label "Цуцлалт НТ" at bounding box center [156, 187] width 106 height 12
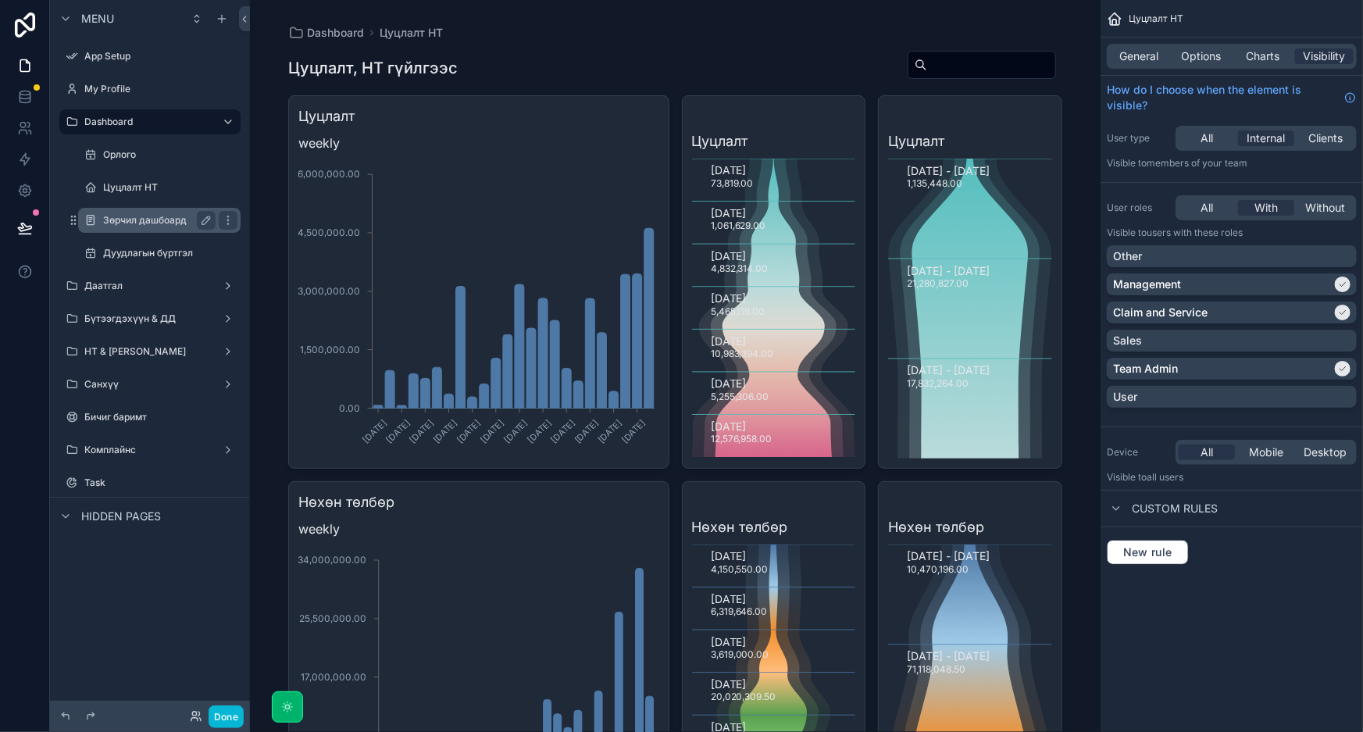
click at [130, 230] on div "Зөрчил дашбоард" at bounding box center [159, 220] width 156 height 25
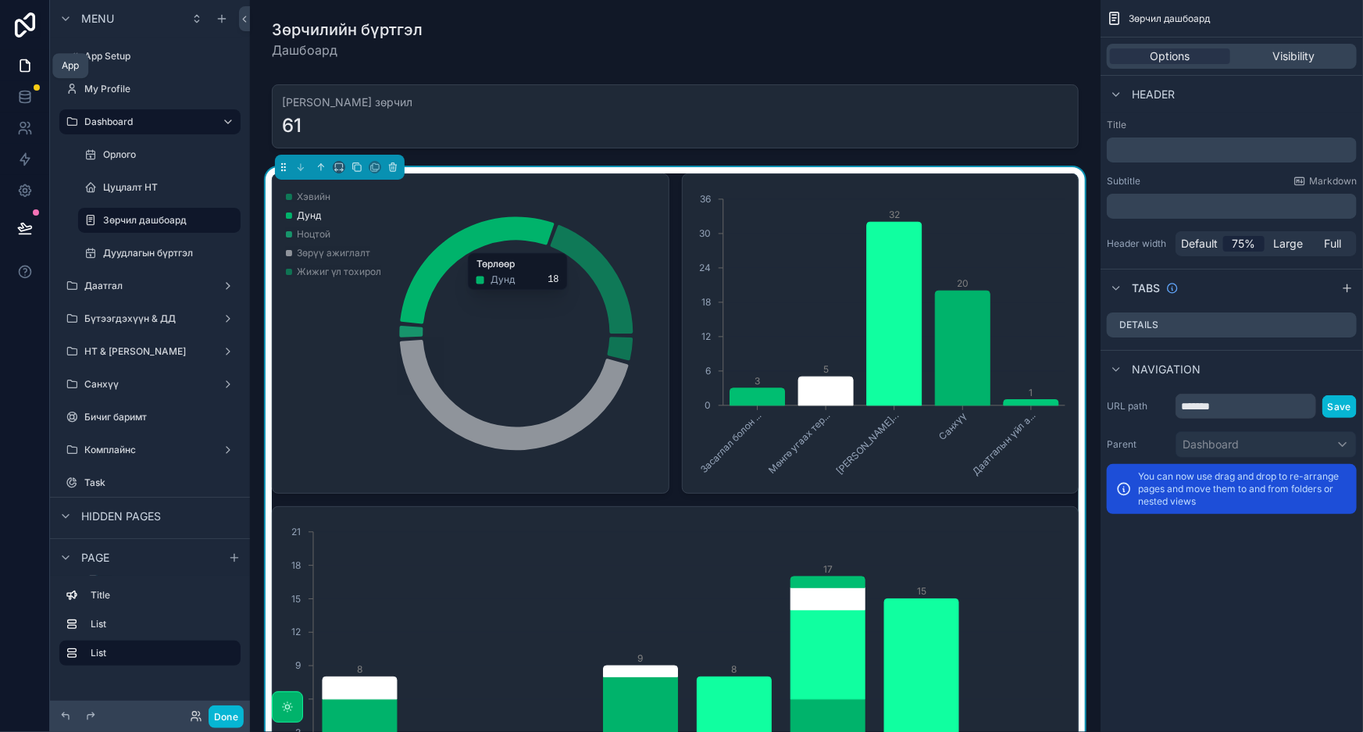
click at [27, 64] on icon at bounding box center [25, 66] width 16 height 16
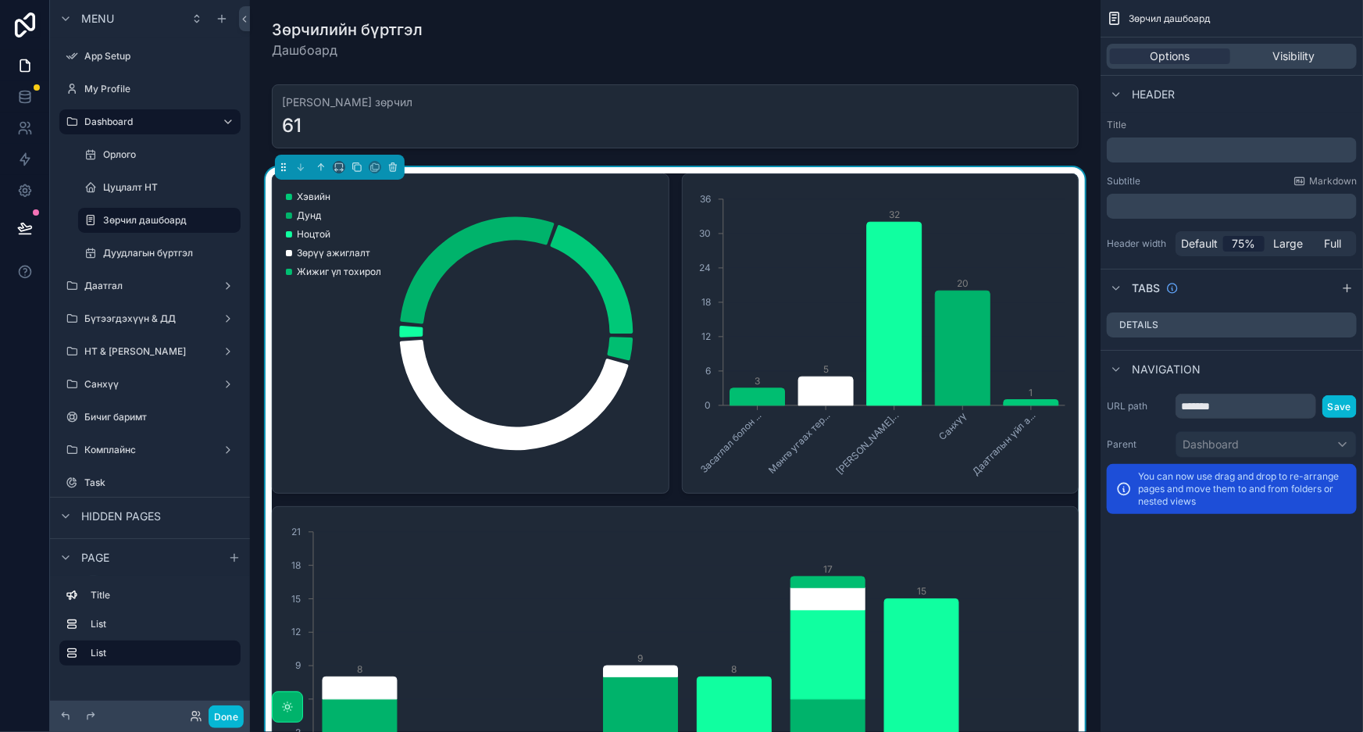
drag, startPoint x: 123, startPoint y: 252, endPoint x: 137, endPoint y: 102, distance: 150.6
click at [123, 252] on label "Дуудлагын бүртгэл" at bounding box center [170, 253] width 134 height 12
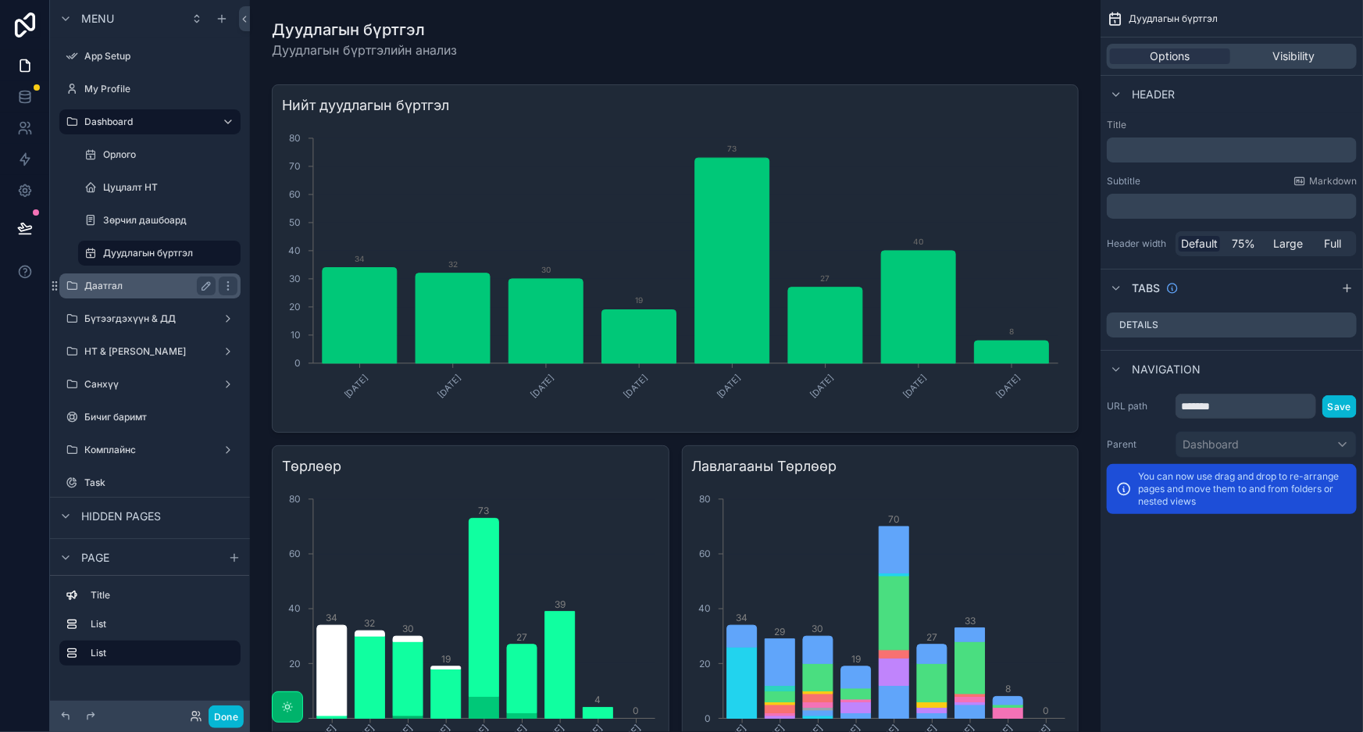
click at [131, 293] on div "Даатгал" at bounding box center [149, 286] width 131 height 19
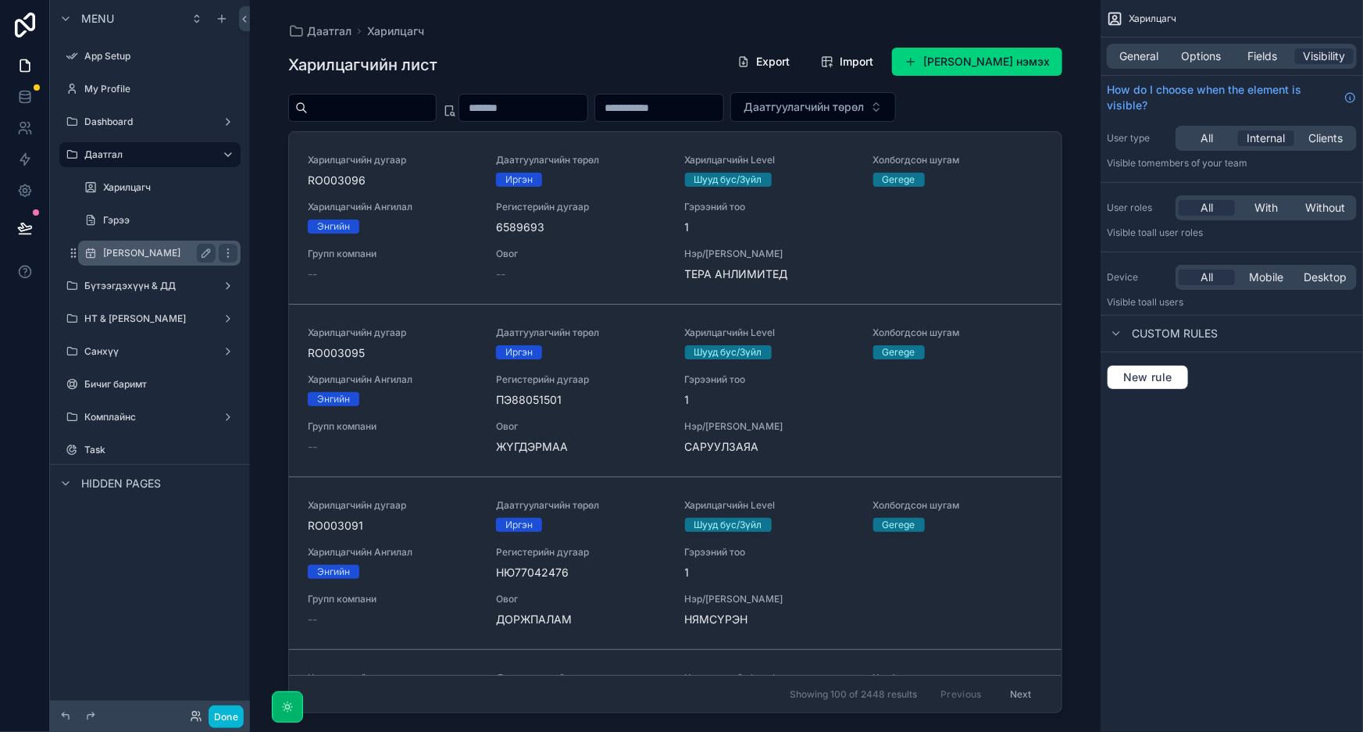
click at [148, 254] on label "[PERSON_NAME]" at bounding box center [156, 253] width 106 height 12
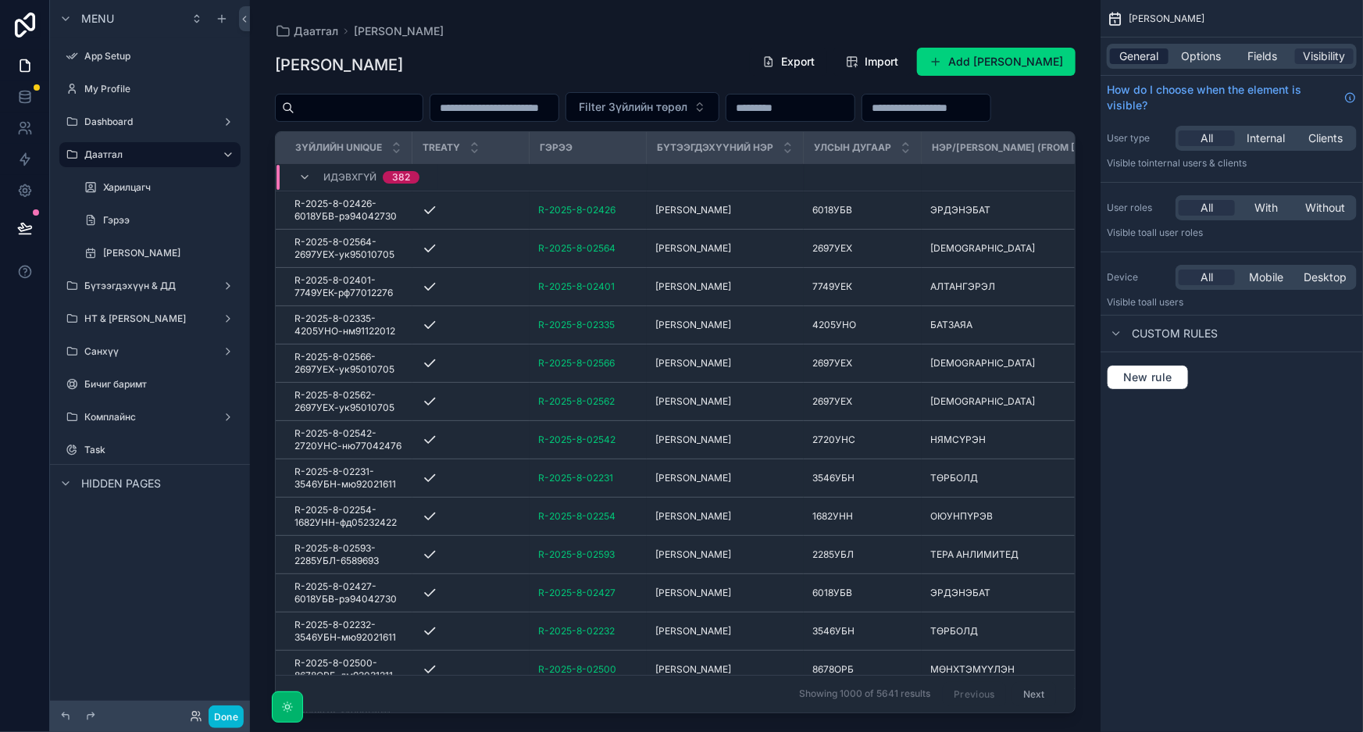
click at [1148, 53] on span "General" at bounding box center [1139, 56] width 39 height 16
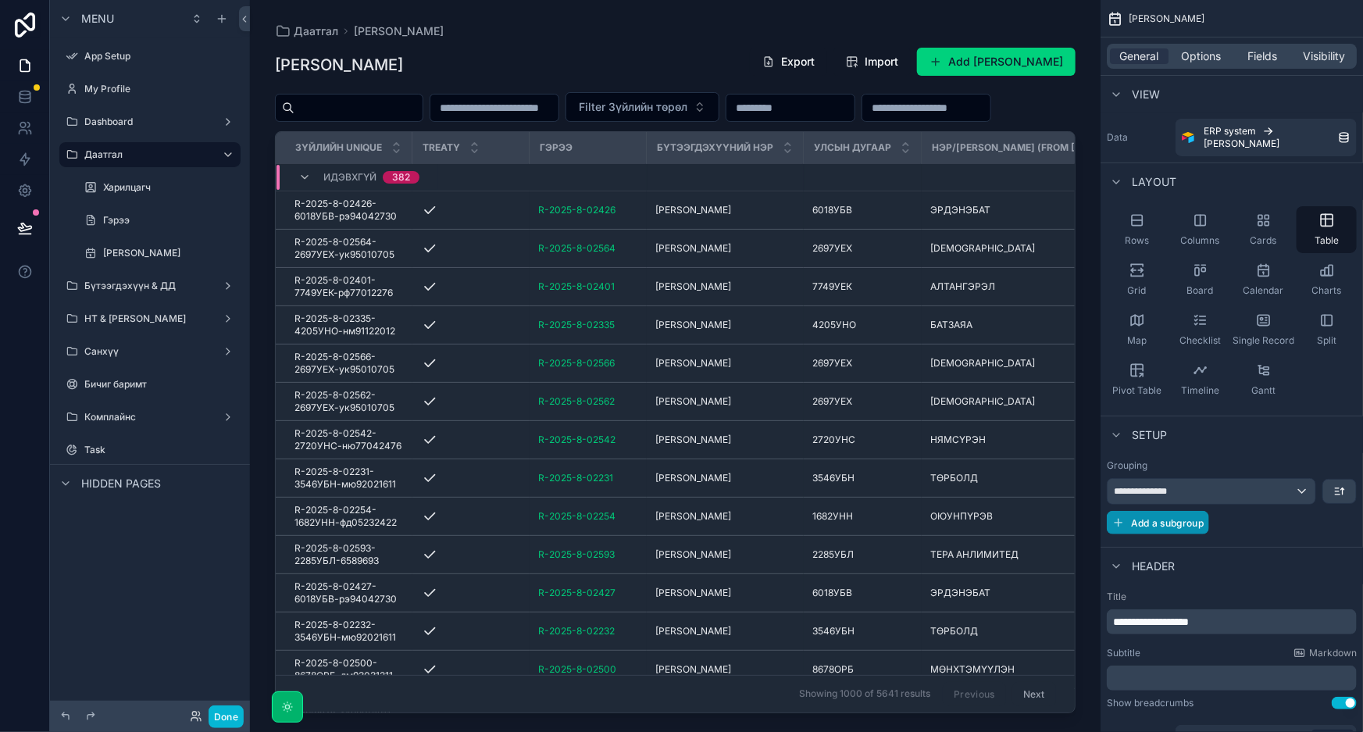
click at [1117, 523] on icon "scrollable content" at bounding box center [1118, 523] width 7 height 0
click at [1188, 526] on div "Choose a field" at bounding box center [1212, 524] width 209 height 25
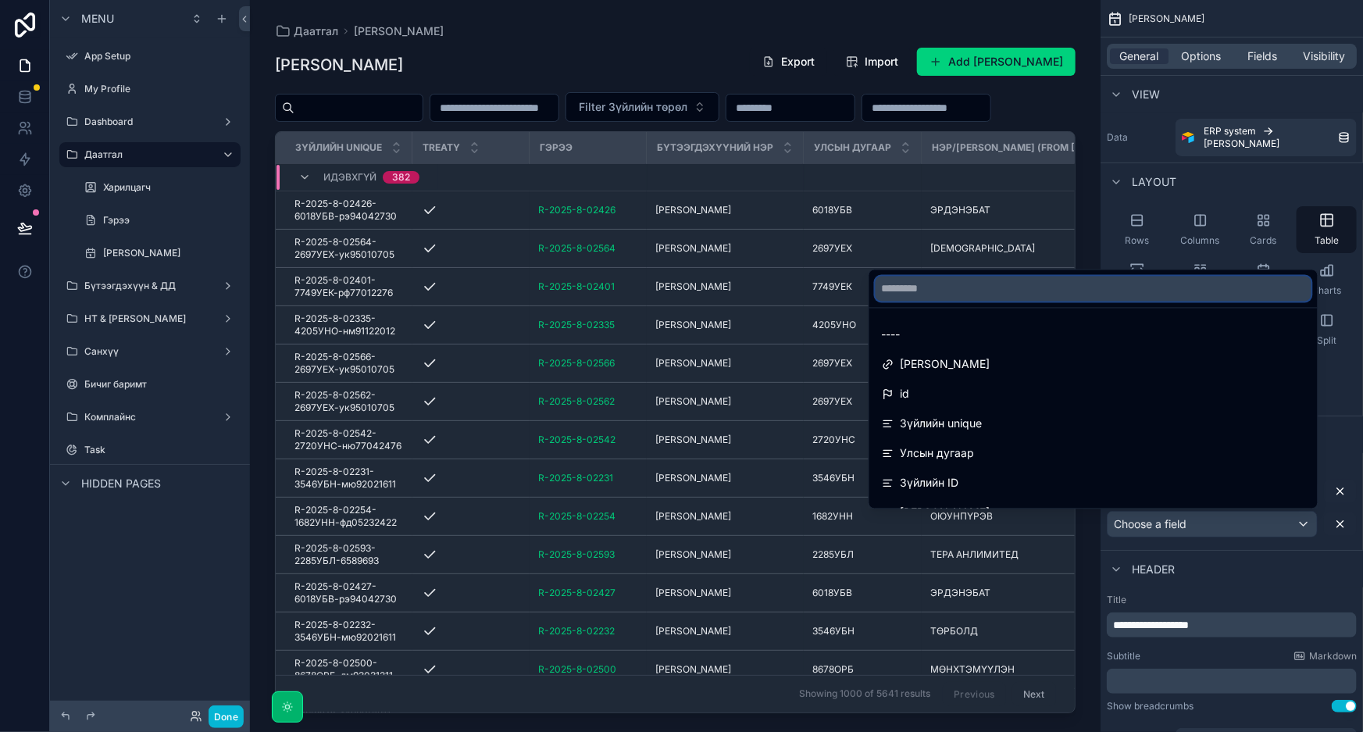
click at [1133, 295] on input "text" at bounding box center [1094, 289] width 436 height 25
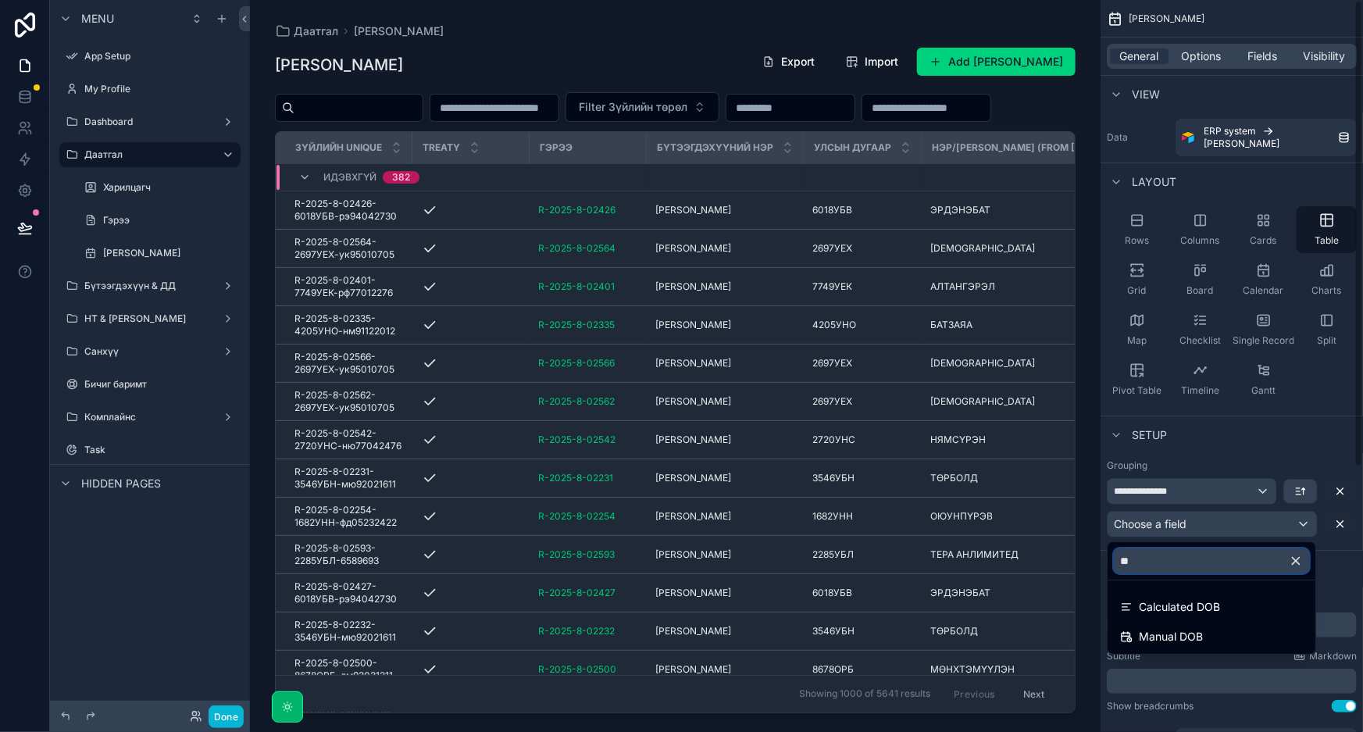
type input "*"
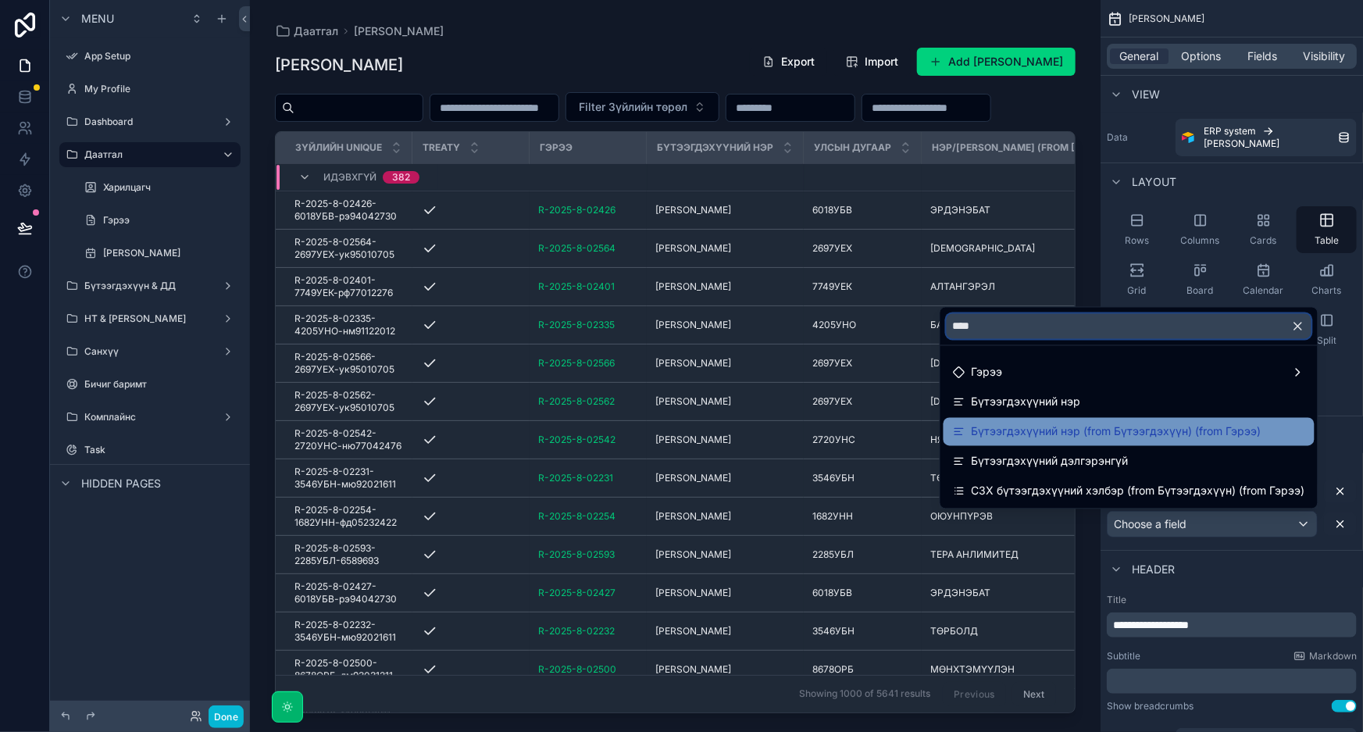
type input "****"
click at [1044, 428] on span "Бүтээгдэхүүний нэр (from Бүтээгдэхүүн) (from Гэрээ)" at bounding box center [1117, 432] width 290 height 19
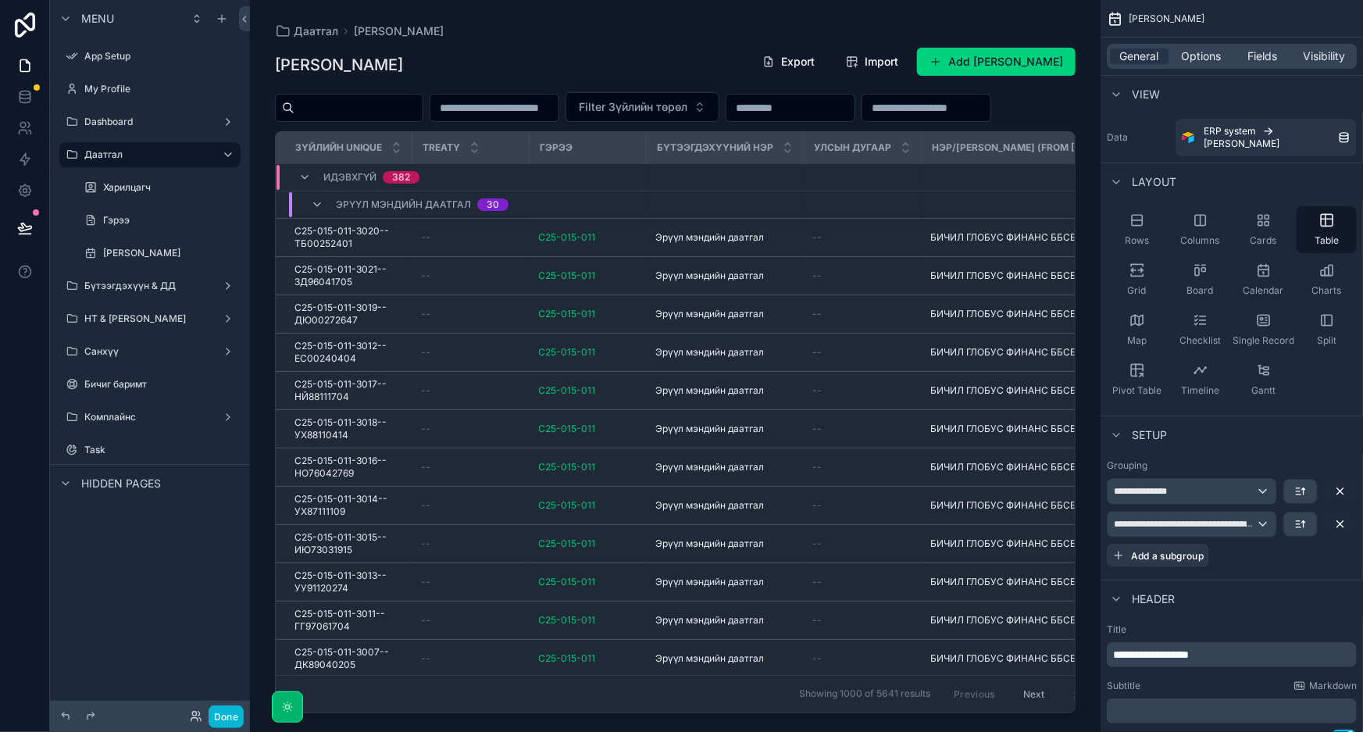
click at [873, 139] on div "scrollable content" at bounding box center [675, 356] width 851 height 713
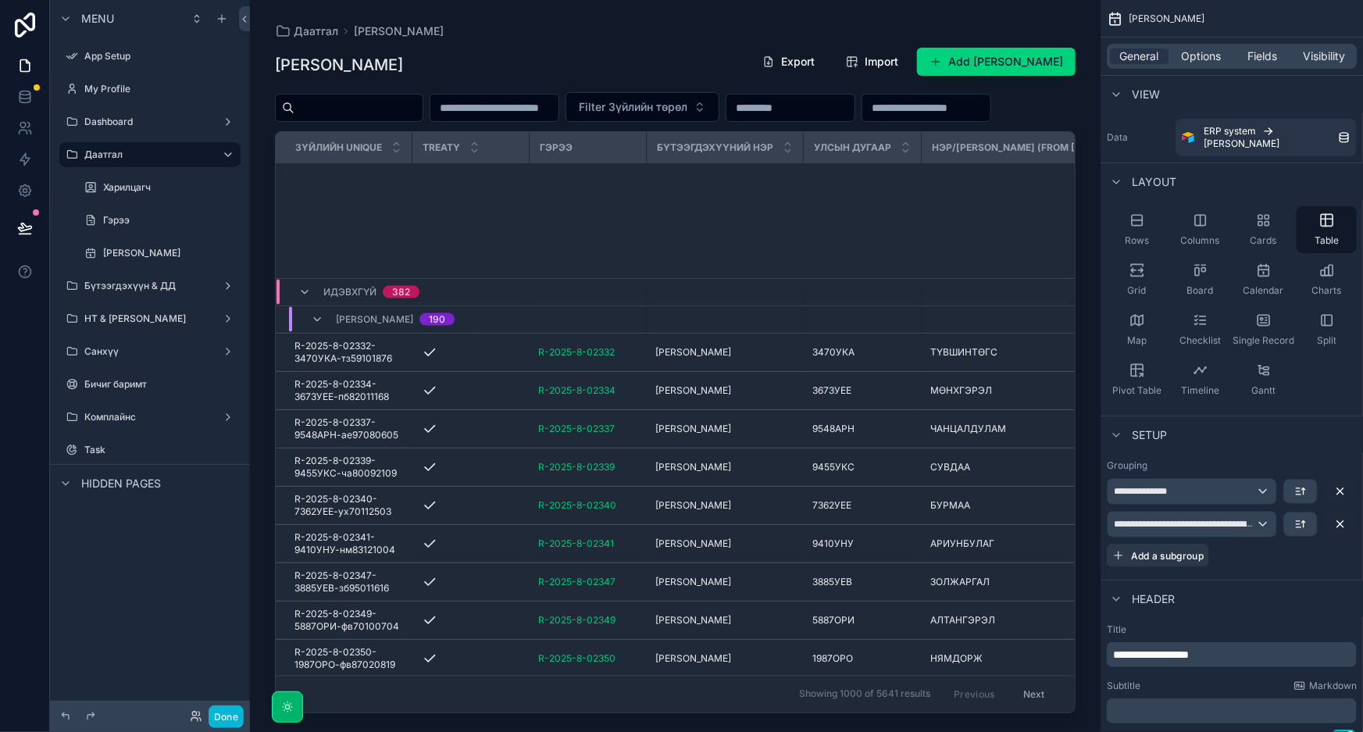
scroll to position [7648, 0]
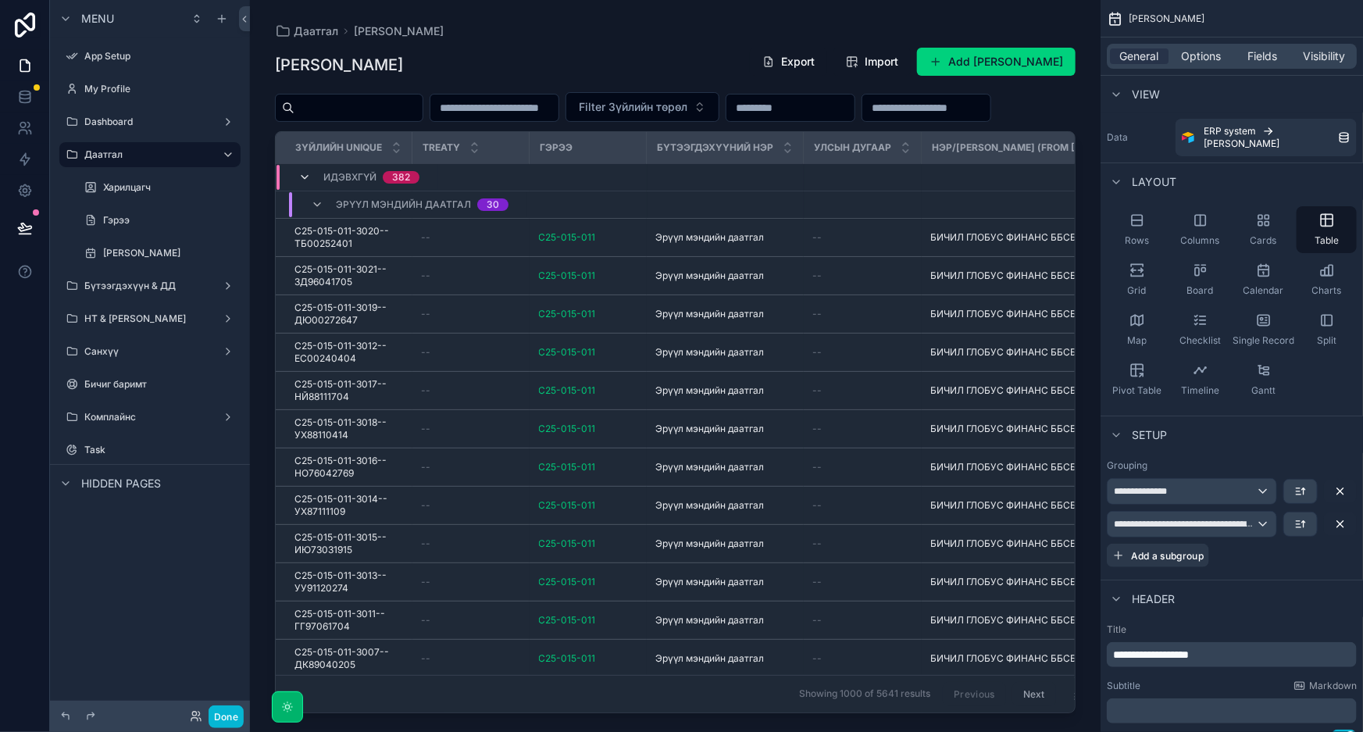
click at [303, 184] on icon "scrollable content" at bounding box center [304, 177] width 12 height 12
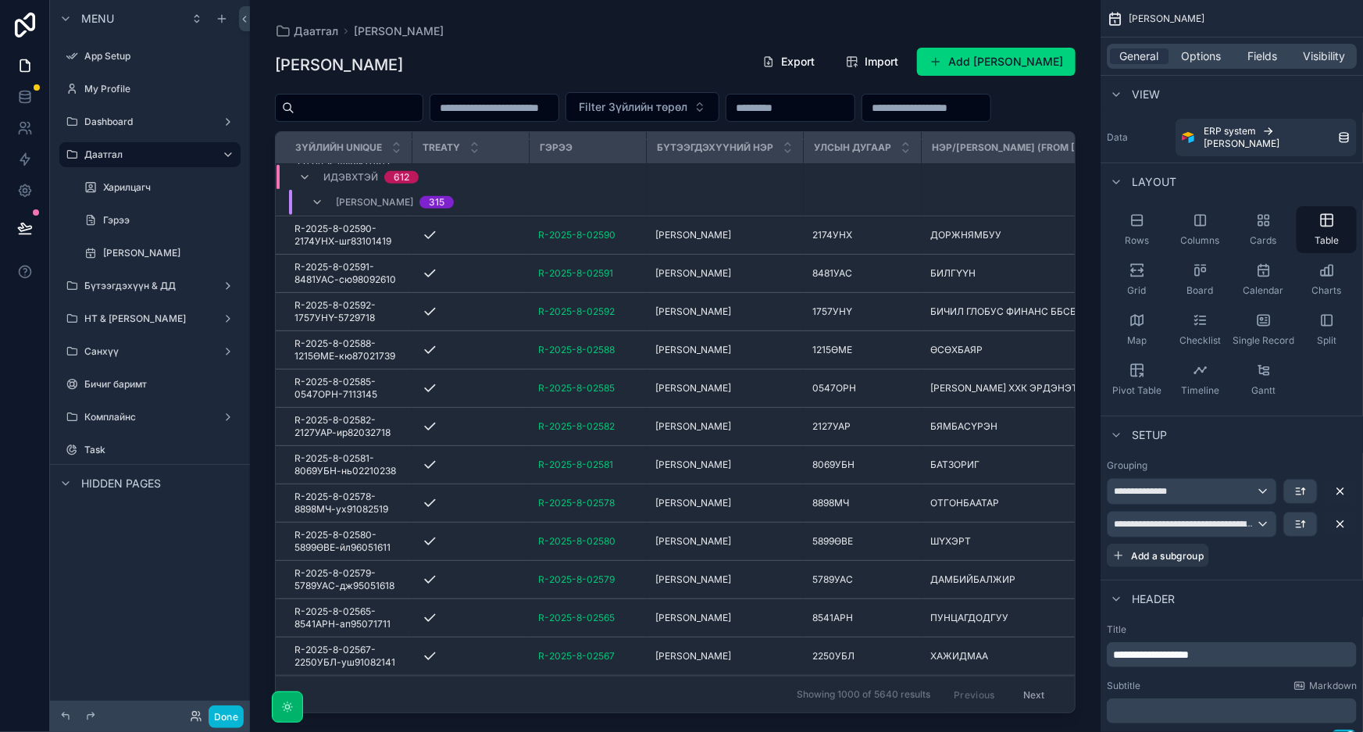
scroll to position [457, 0]
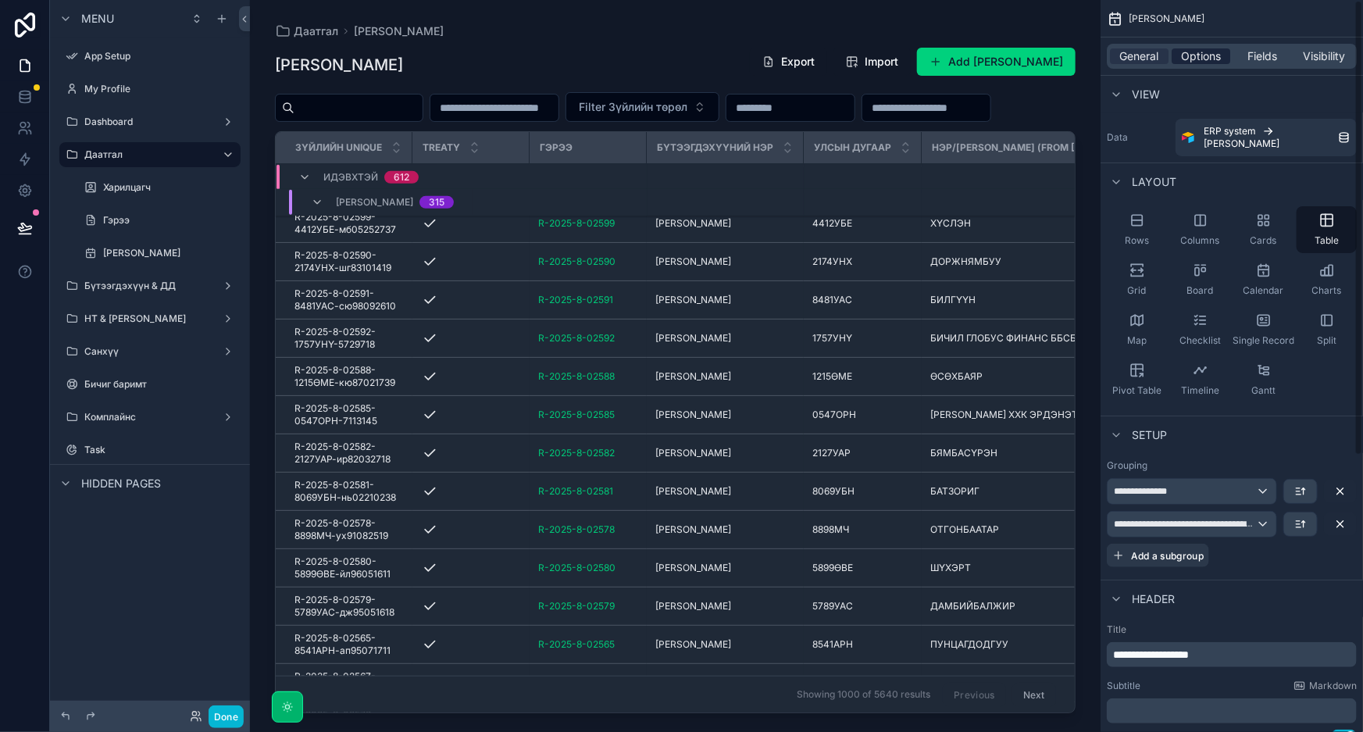
click at [1195, 50] on span "Options" at bounding box center [1201, 56] width 40 height 16
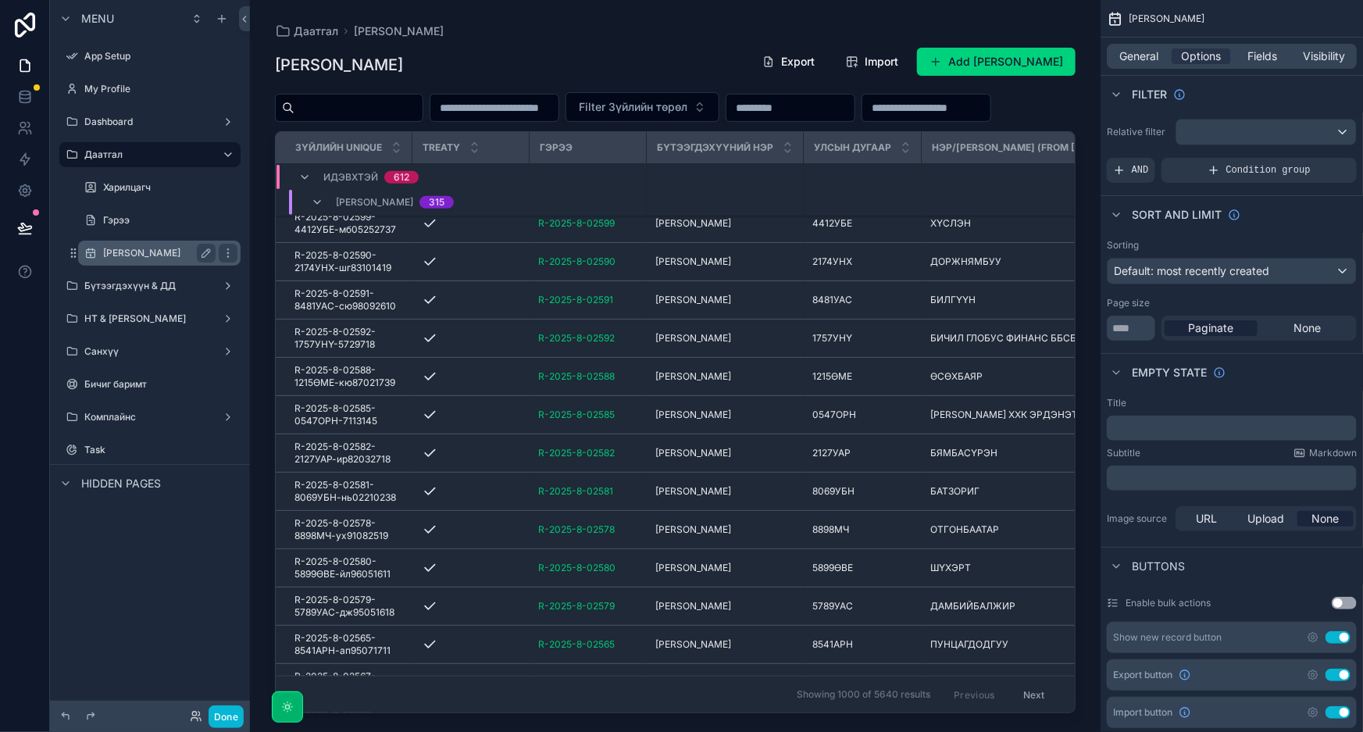
click at [152, 263] on div "[PERSON_NAME]" at bounding box center [159, 253] width 156 height 25
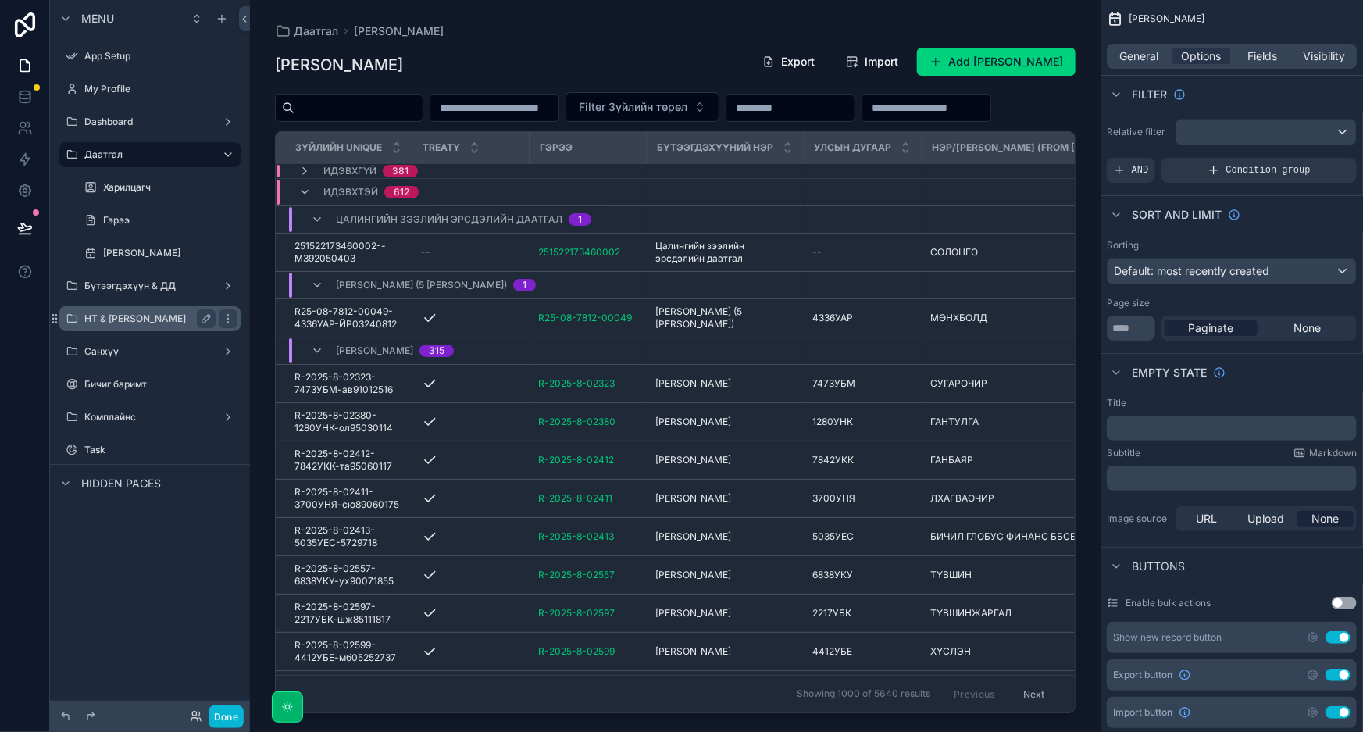
click at [116, 318] on label "НТ & [PERSON_NAME]" at bounding box center [146, 318] width 125 height 12
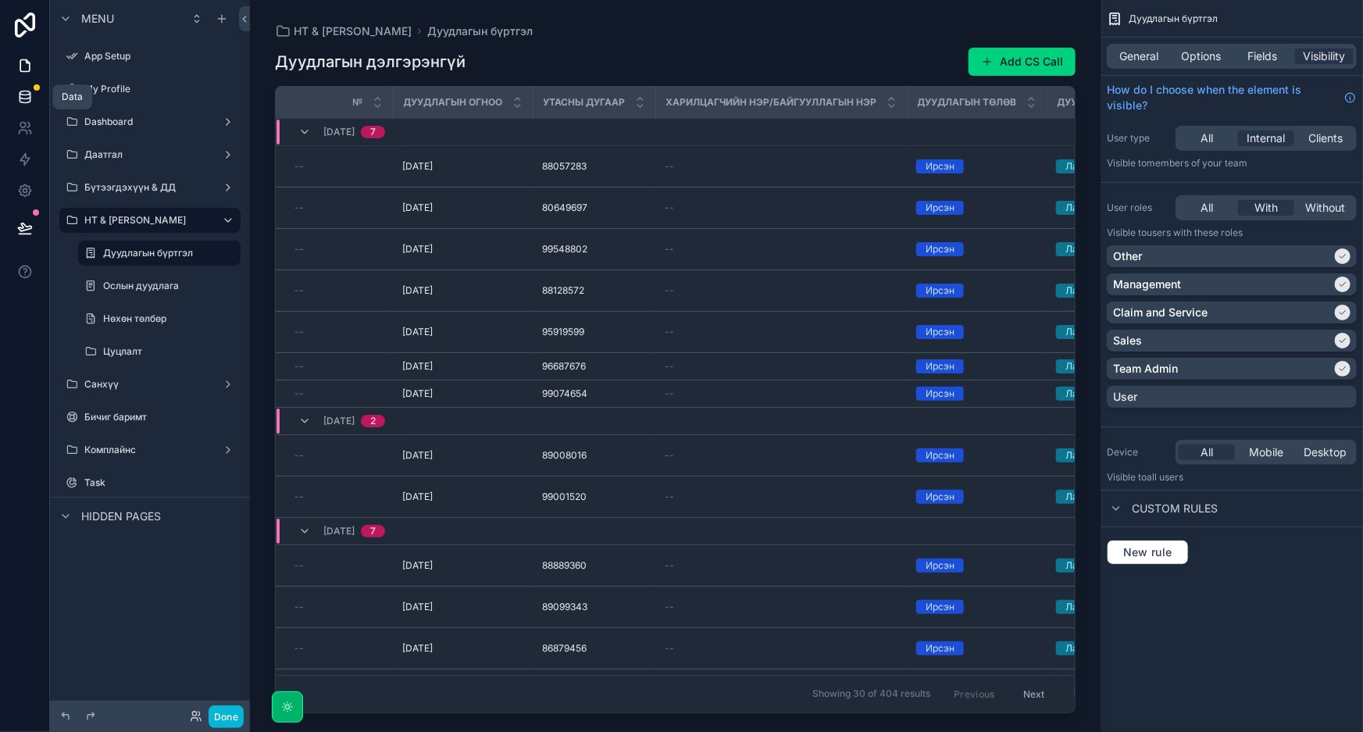
click at [20, 98] on icon at bounding box center [25, 100] width 10 height 6
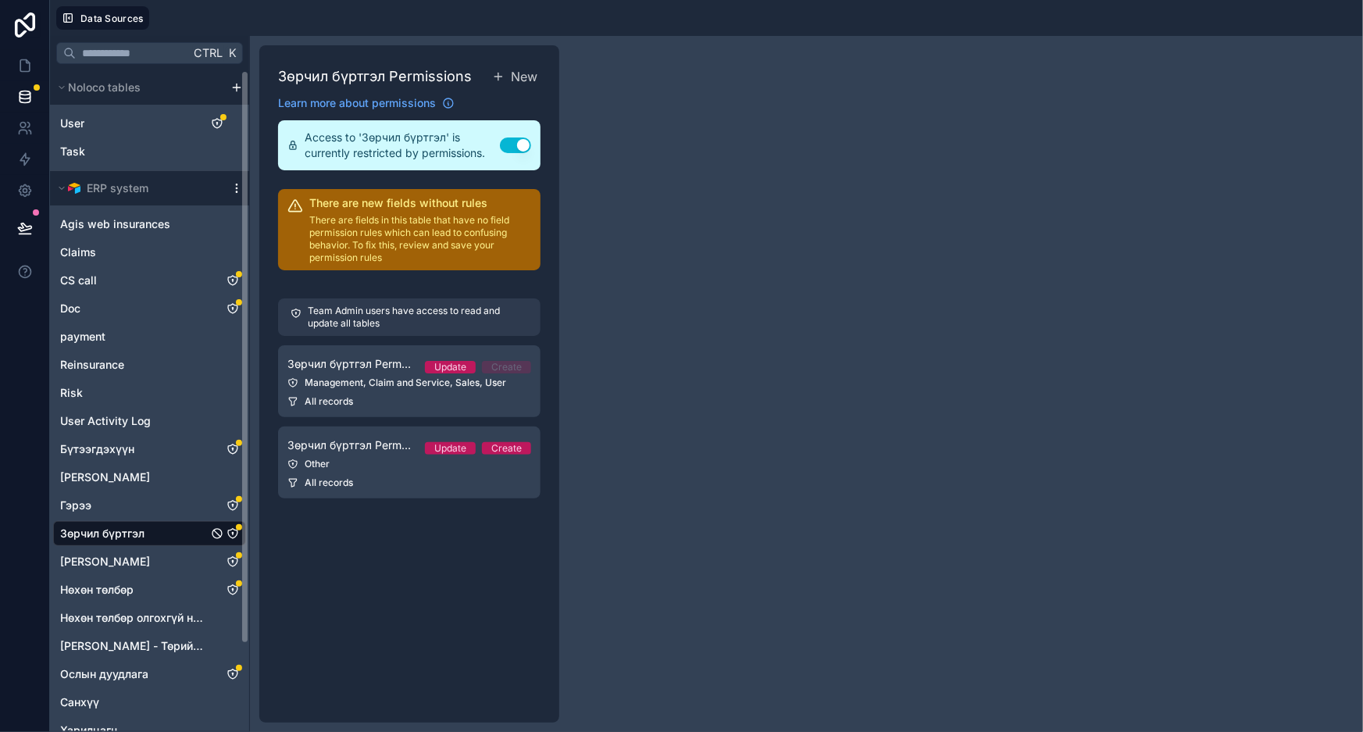
click at [234, 184] on icon "scrollable content" at bounding box center [236, 188] width 12 height 12
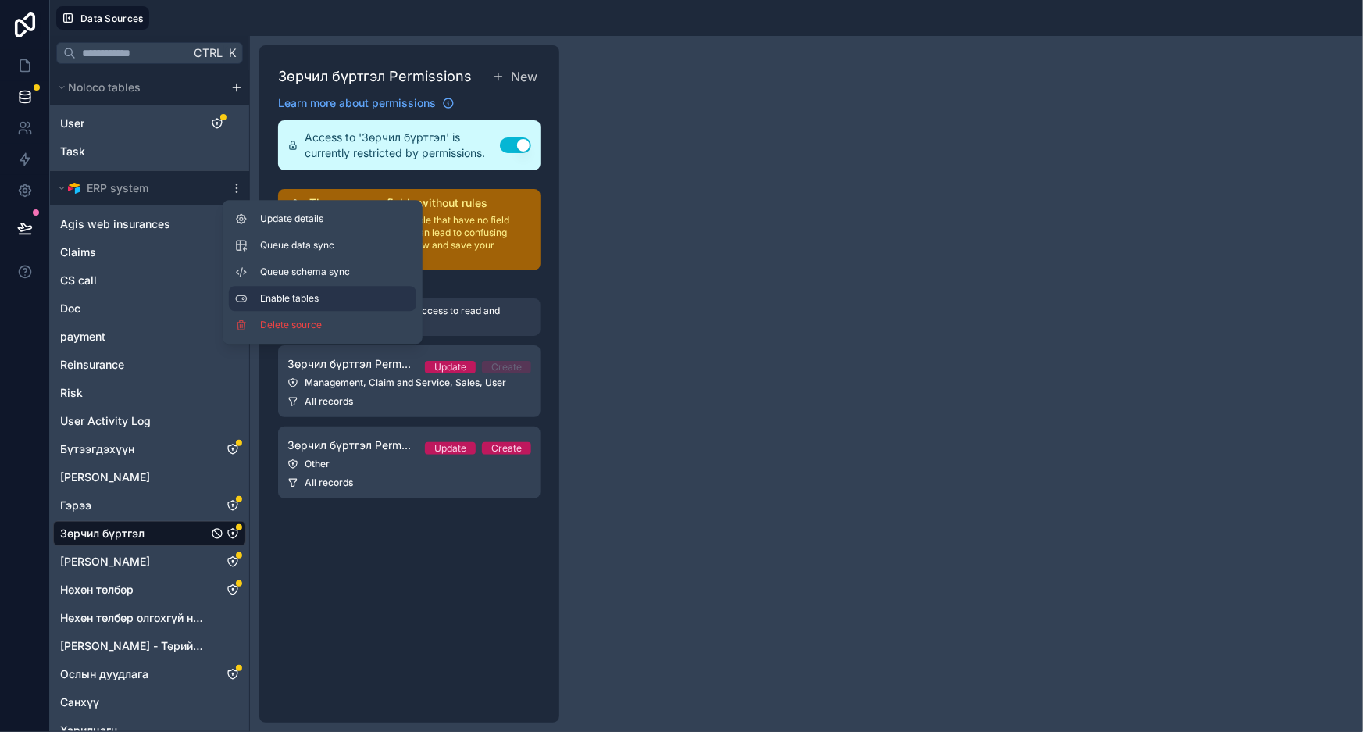
click at [279, 298] on span "Enable tables" at bounding box center [335, 298] width 150 height 12
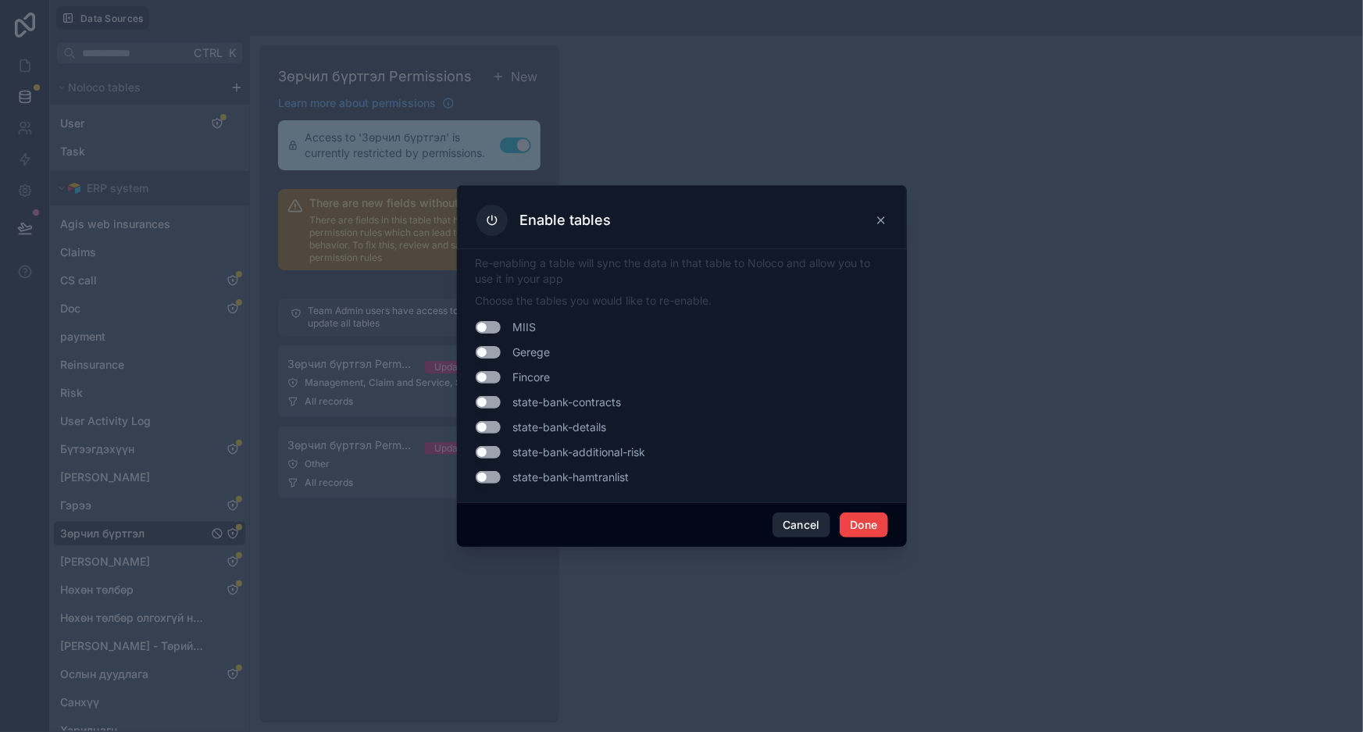
click at [804, 529] on button "Cancel" at bounding box center [802, 524] width 58 height 25
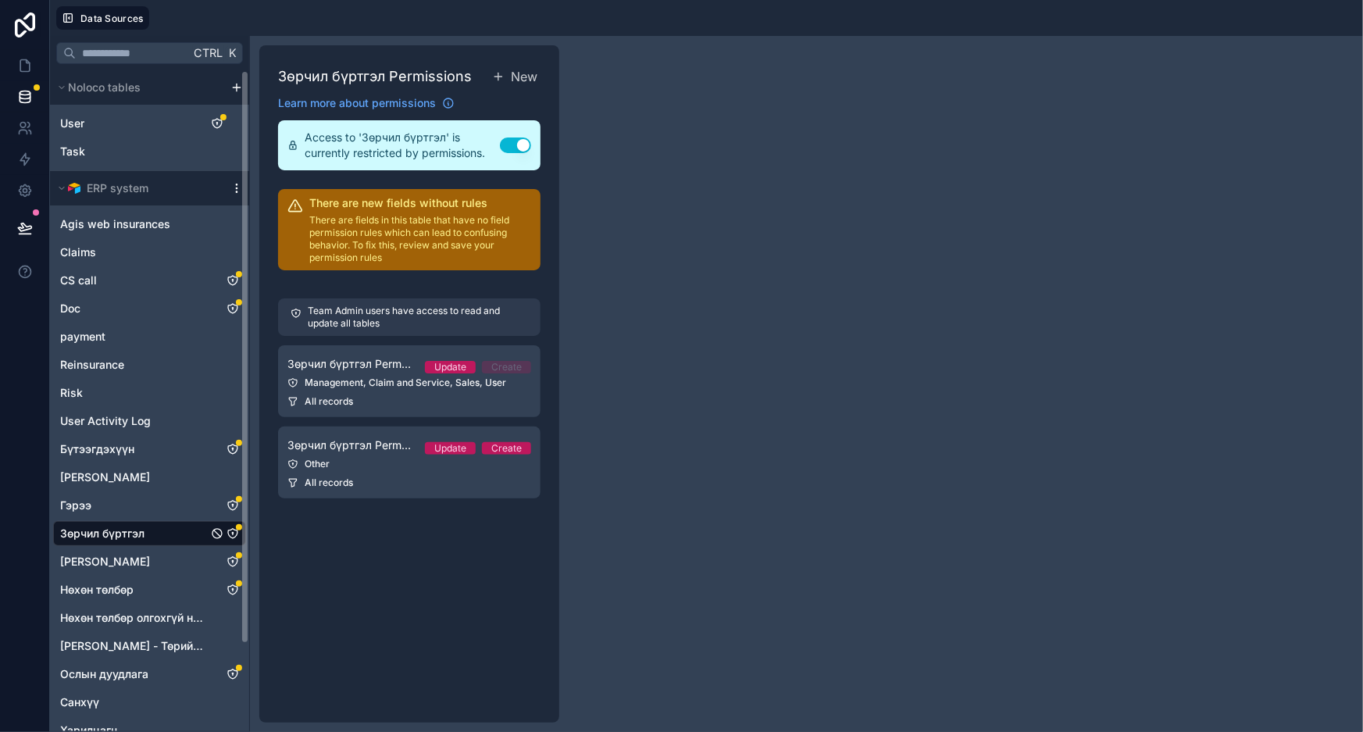
click at [235, 182] on icon "scrollable content" at bounding box center [236, 188] width 12 height 12
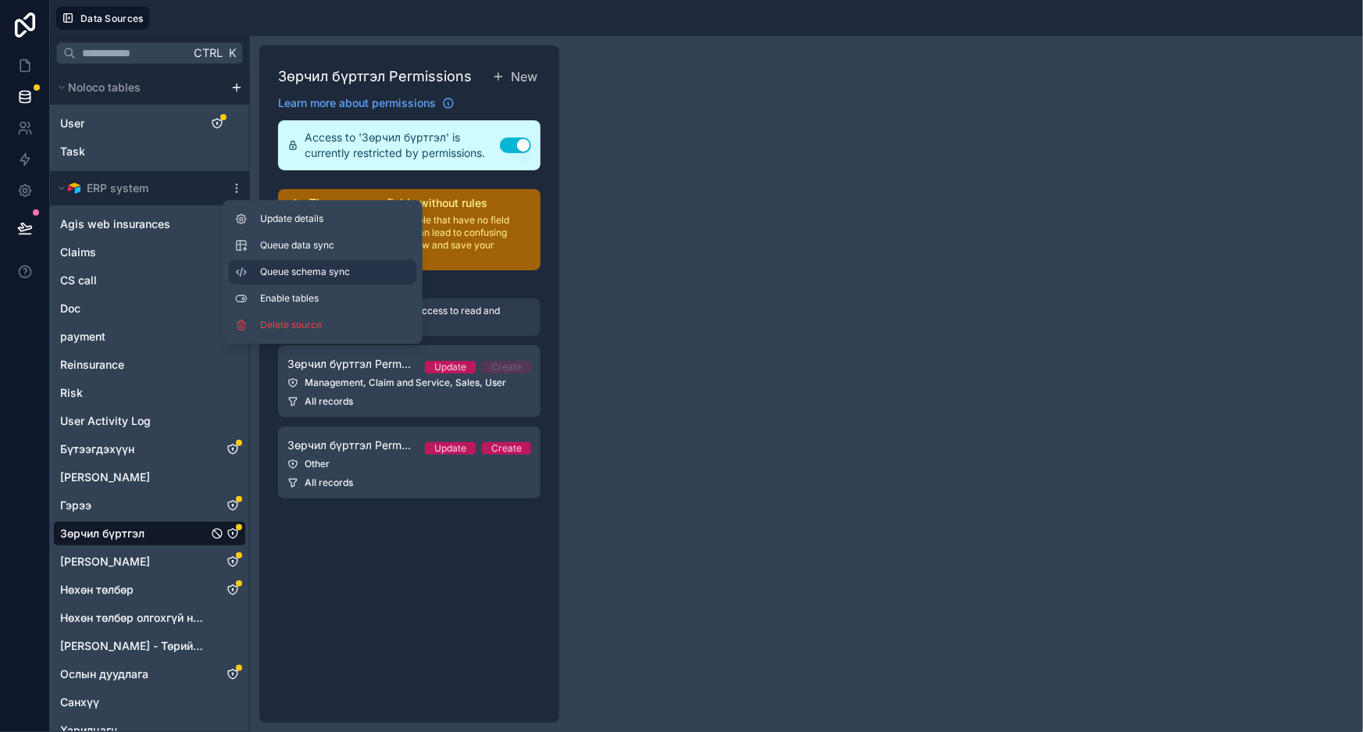
click at [270, 279] on button "Queue schema sync" at bounding box center [322, 271] width 187 height 25
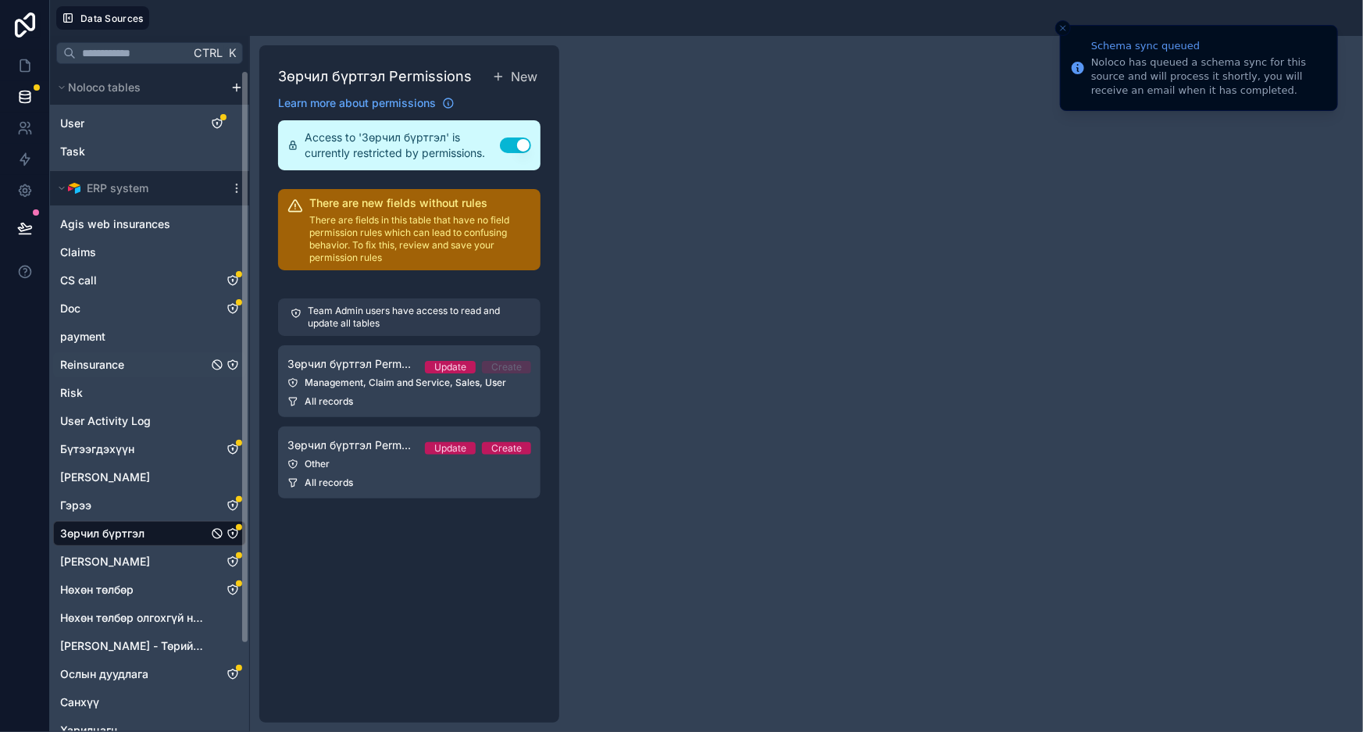
scroll to position [102, 0]
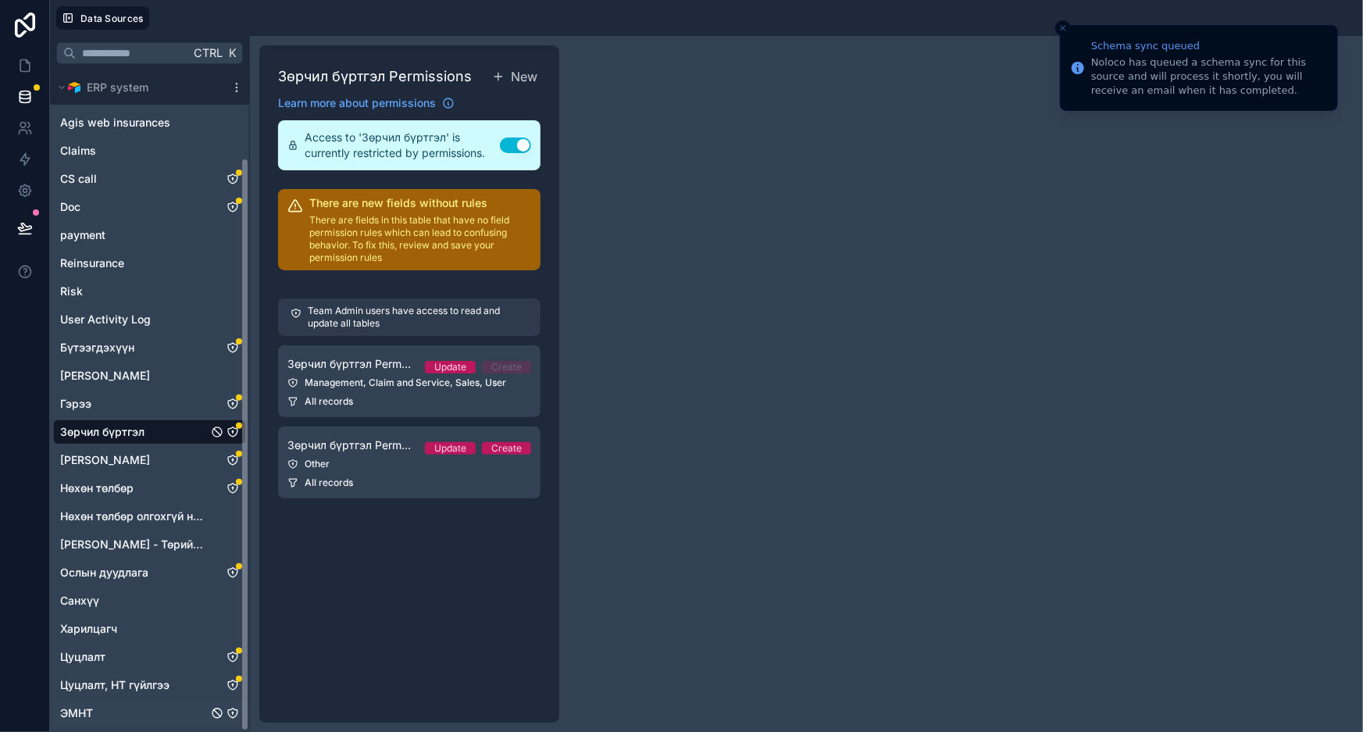
click at [229, 712] on icon "ЭМНТ" at bounding box center [233, 713] width 12 height 12
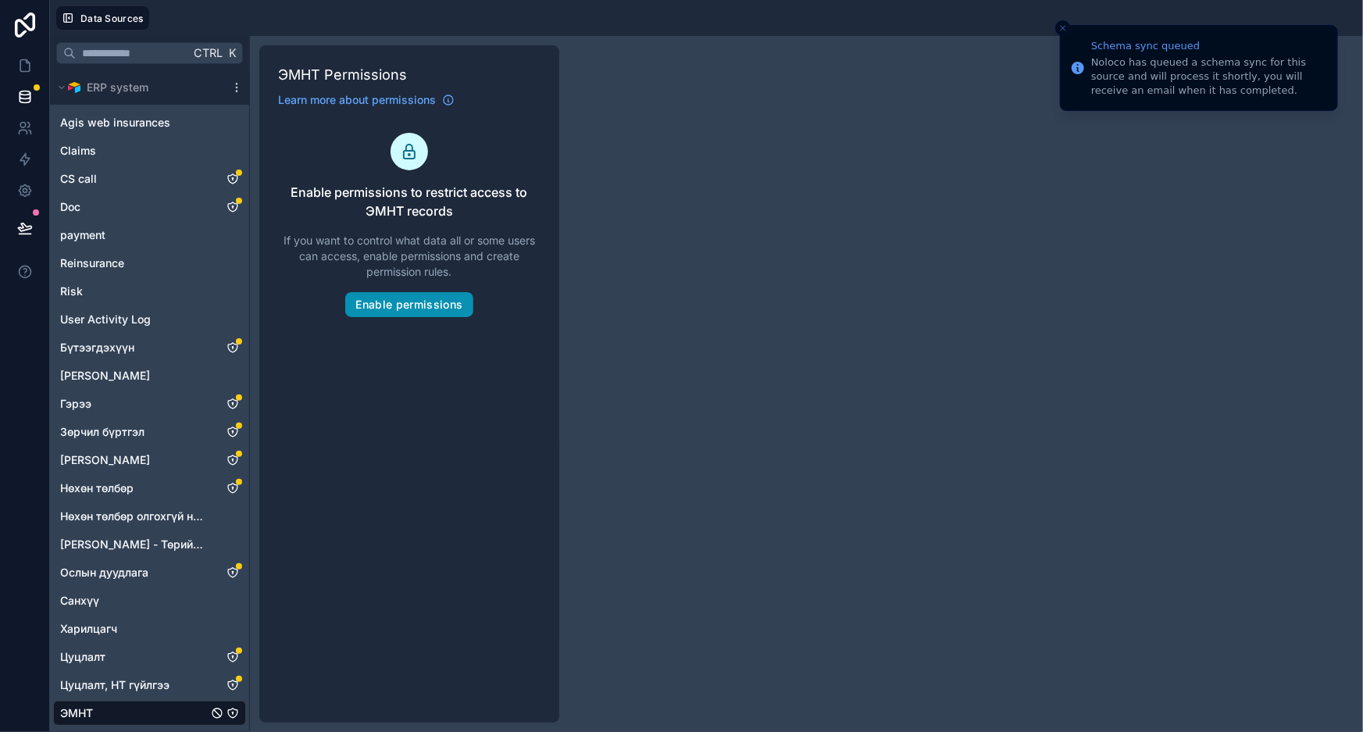
click at [437, 302] on button "Enable permissions" at bounding box center [408, 304] width 127 height 25
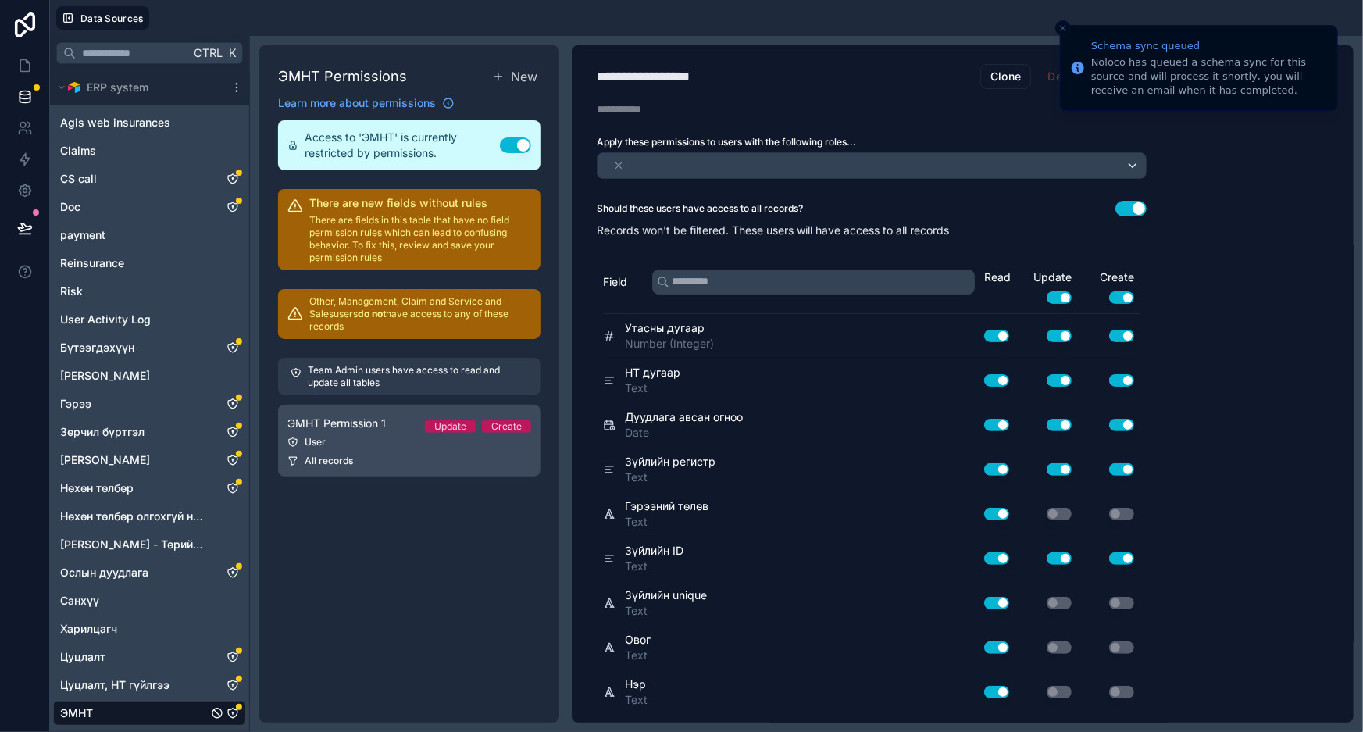
click at [377, 436] on div "User" at bounding box center [409, 442] width 244 height 12
click at [648, 167] on icon at bounding box center [642, 164] width 11 height 11
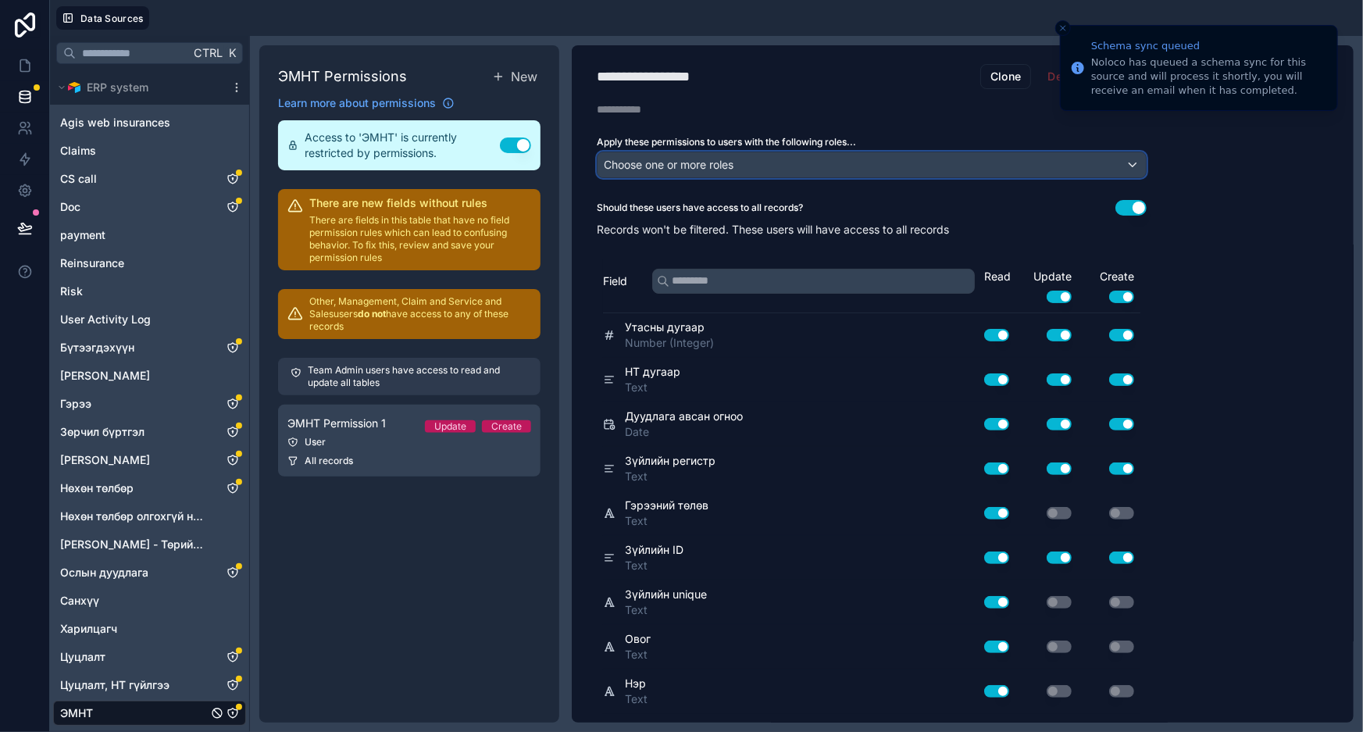
click at [655, 163] on span "Choose one or more roles" at bounding box center [669, 164] width 130 height 13
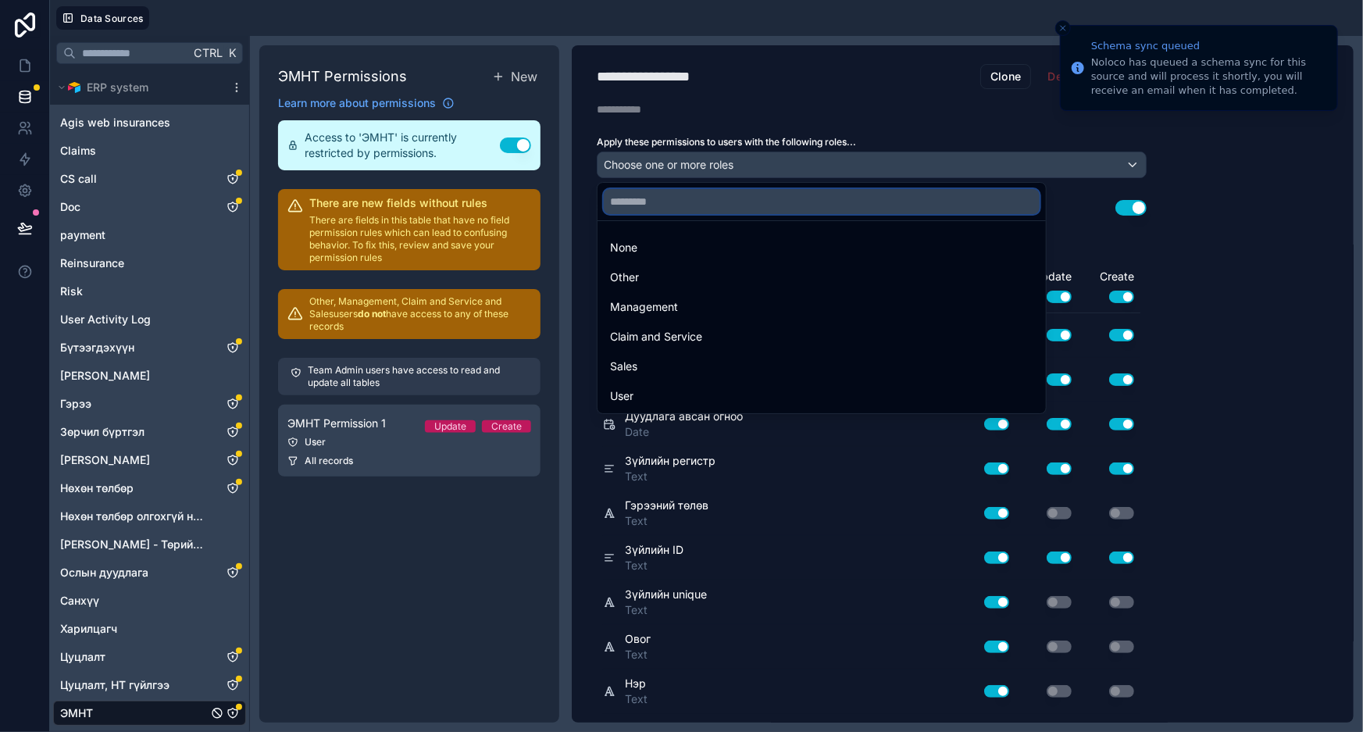
click at [662, 211] on input "text" at bounding box center [822, 201] width 436 height 25
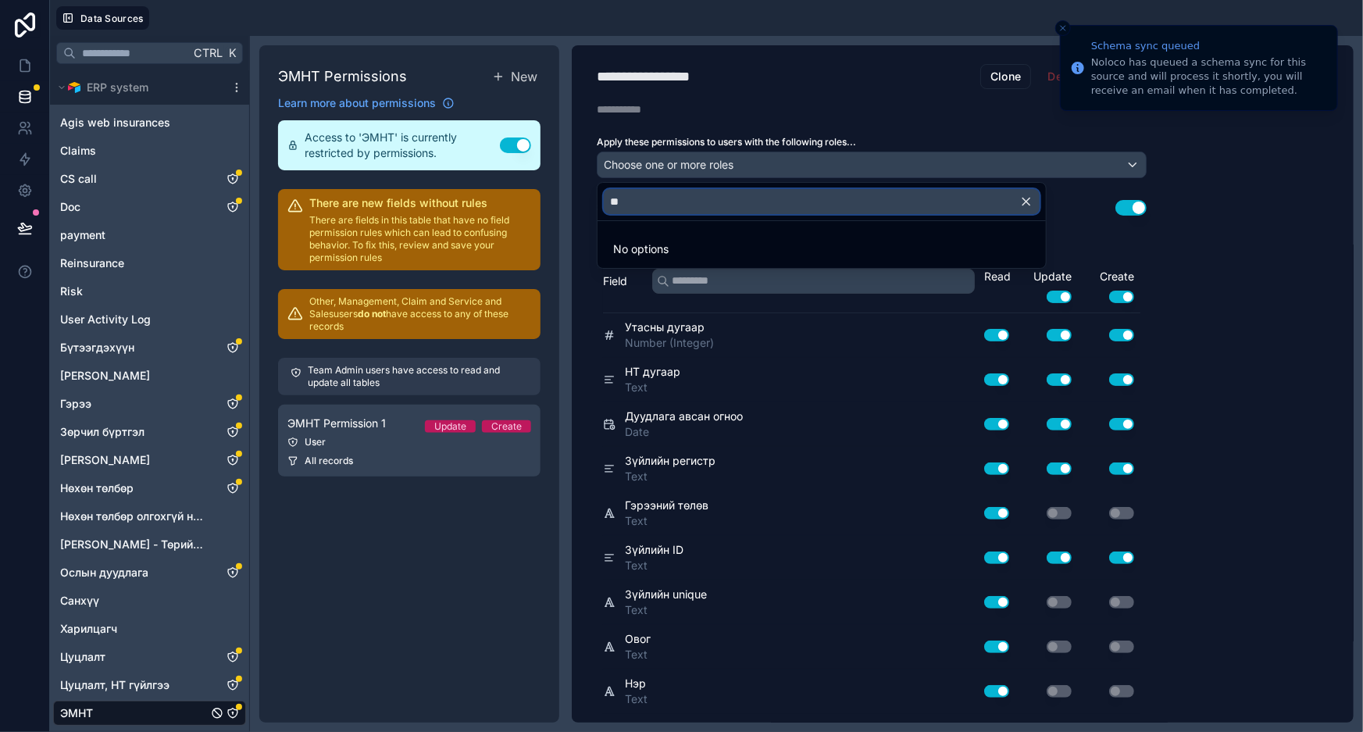
type input "*"
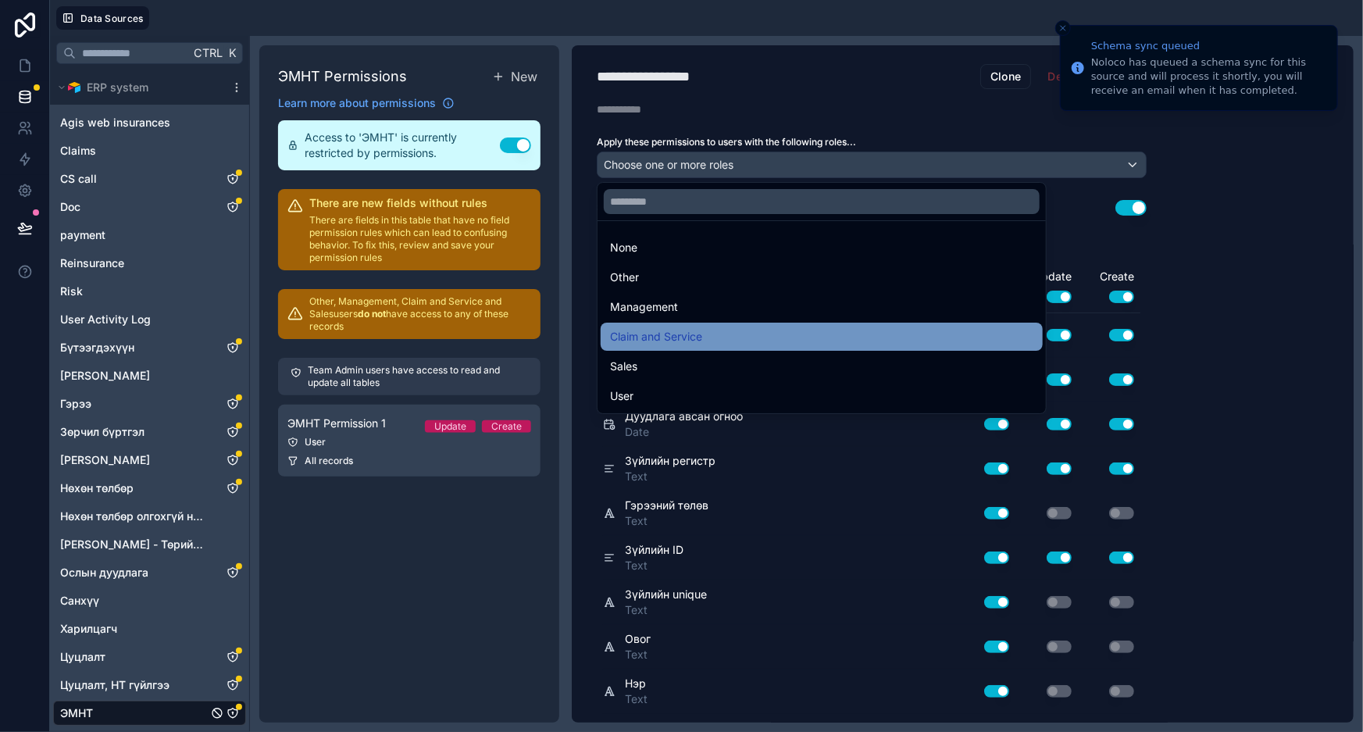
click at [750, 341] on div "Claim and Service" at bounding box center [821, 336] width 423 height 19
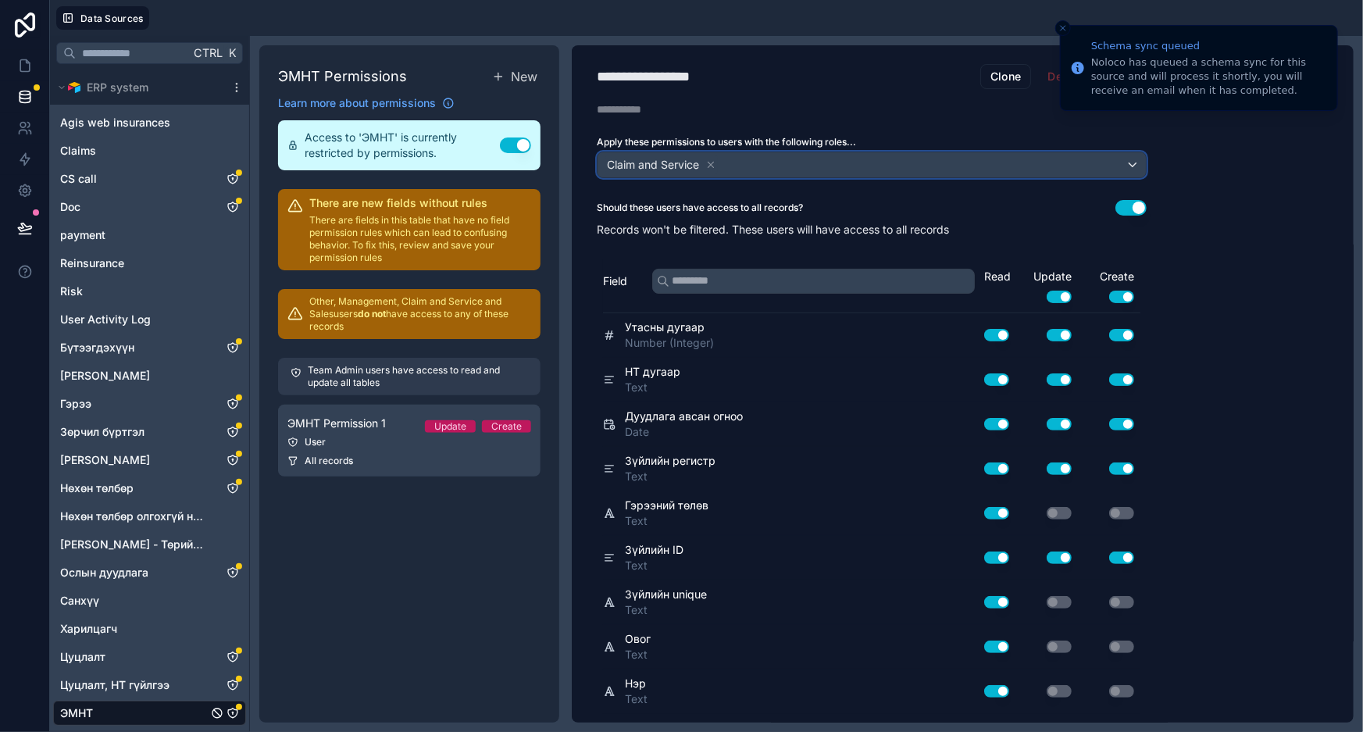
click at [812, 170] on div "Claim and Service" at bounding box center [872, 164] width 548 height 25
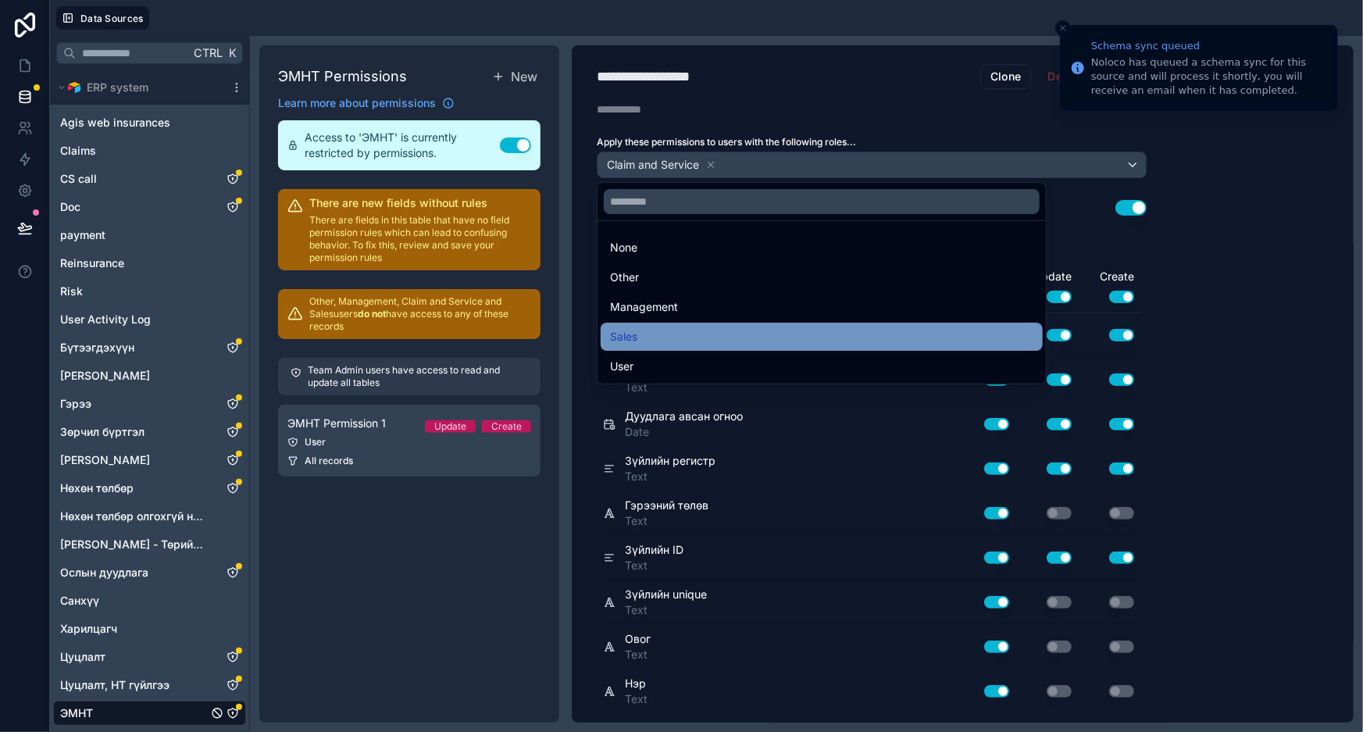
click at [637, 337] on span "Sales" at bounding box center [623, 336] width 27 height 19
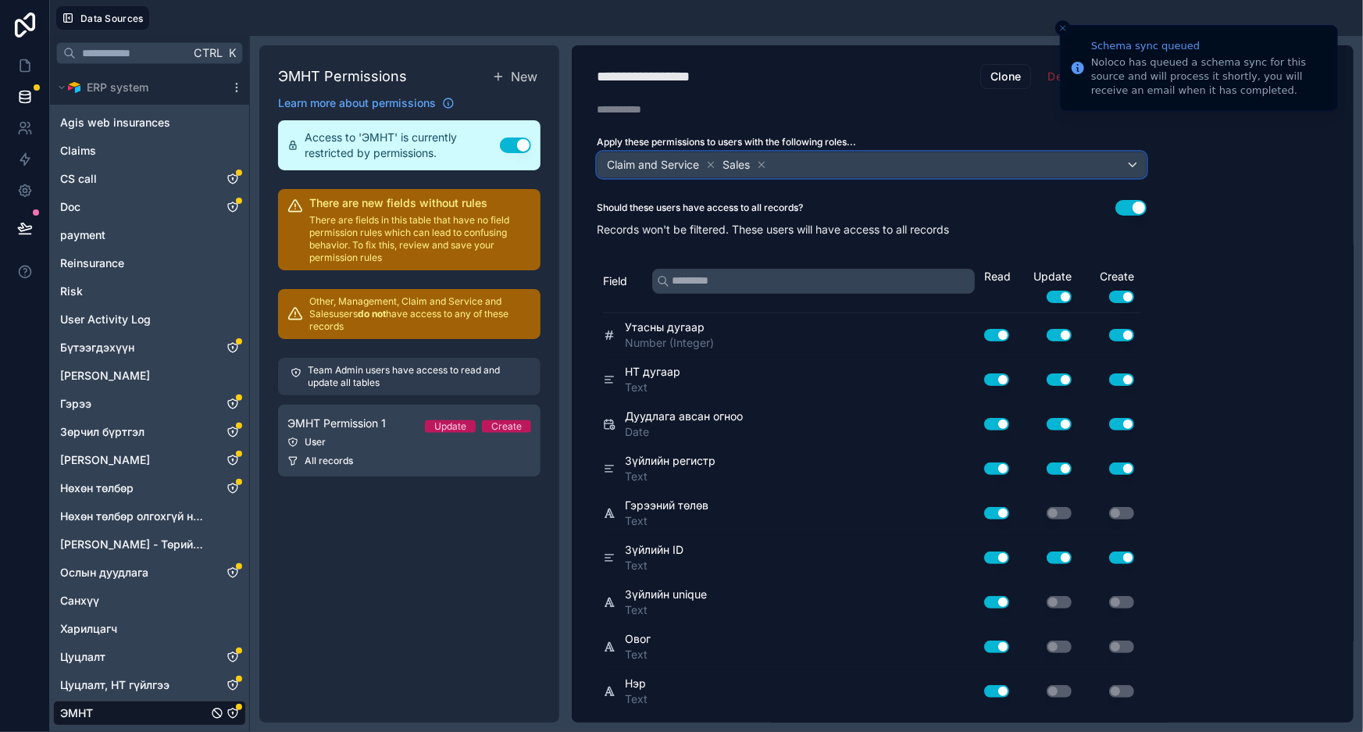
click at [916, 162] on div "Claim and Service Sales" at bounding box center [872, 164] width 548 height 25
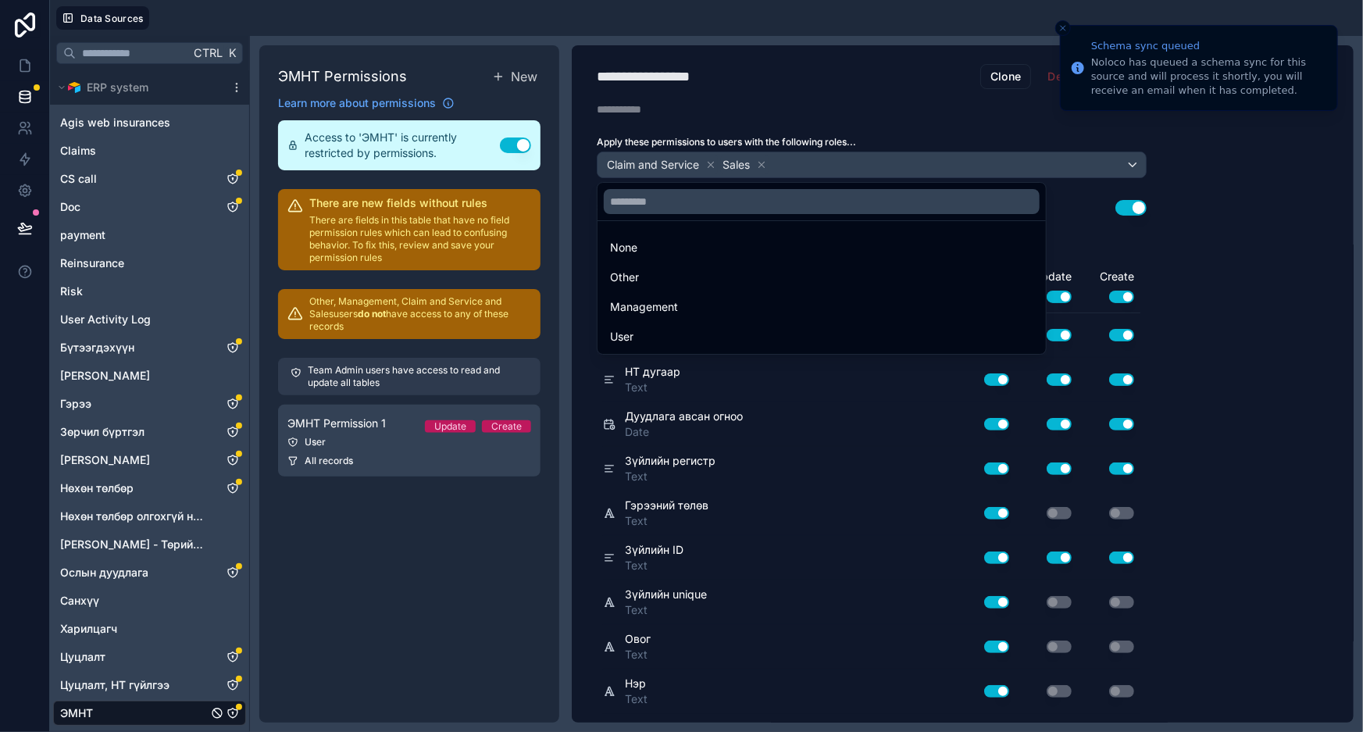
click at [757, 164] on div at bounding box center [681, 366] width 1363 height 732
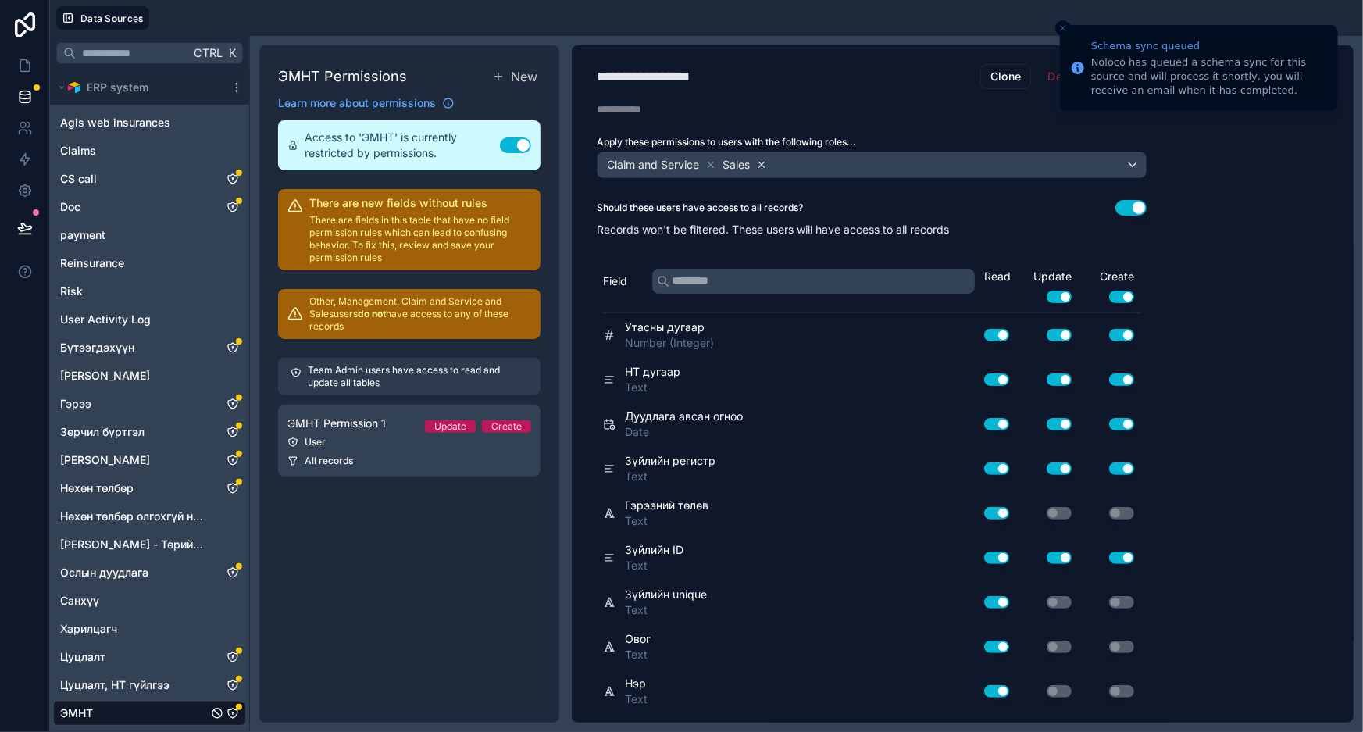
click at [766, 162] on icon at bounding box center [761, 164] width 11 height 11
click at [911, 170] on div "Claim and Service" at bounding box center [872, 164] width 548 height 25
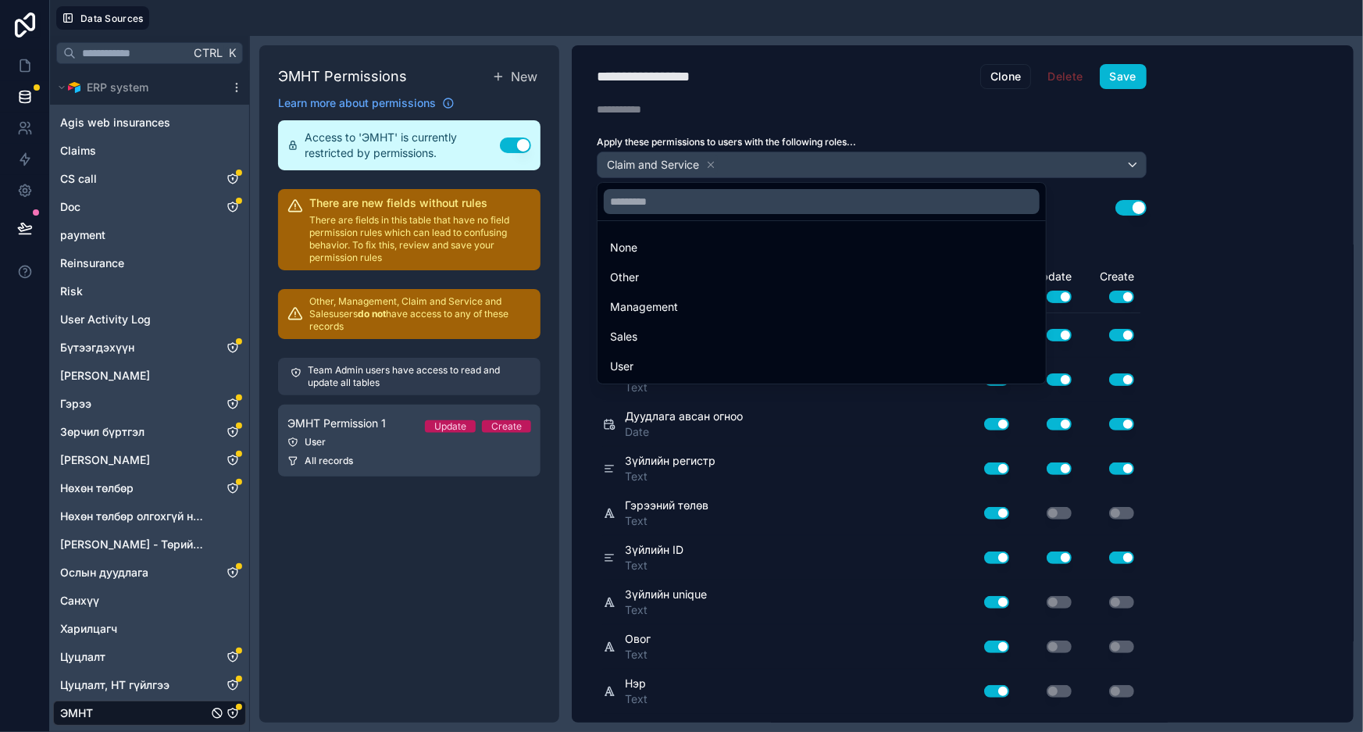
click at [1259, 157] on div at bounding box center [681, 366] width 1363 height 732
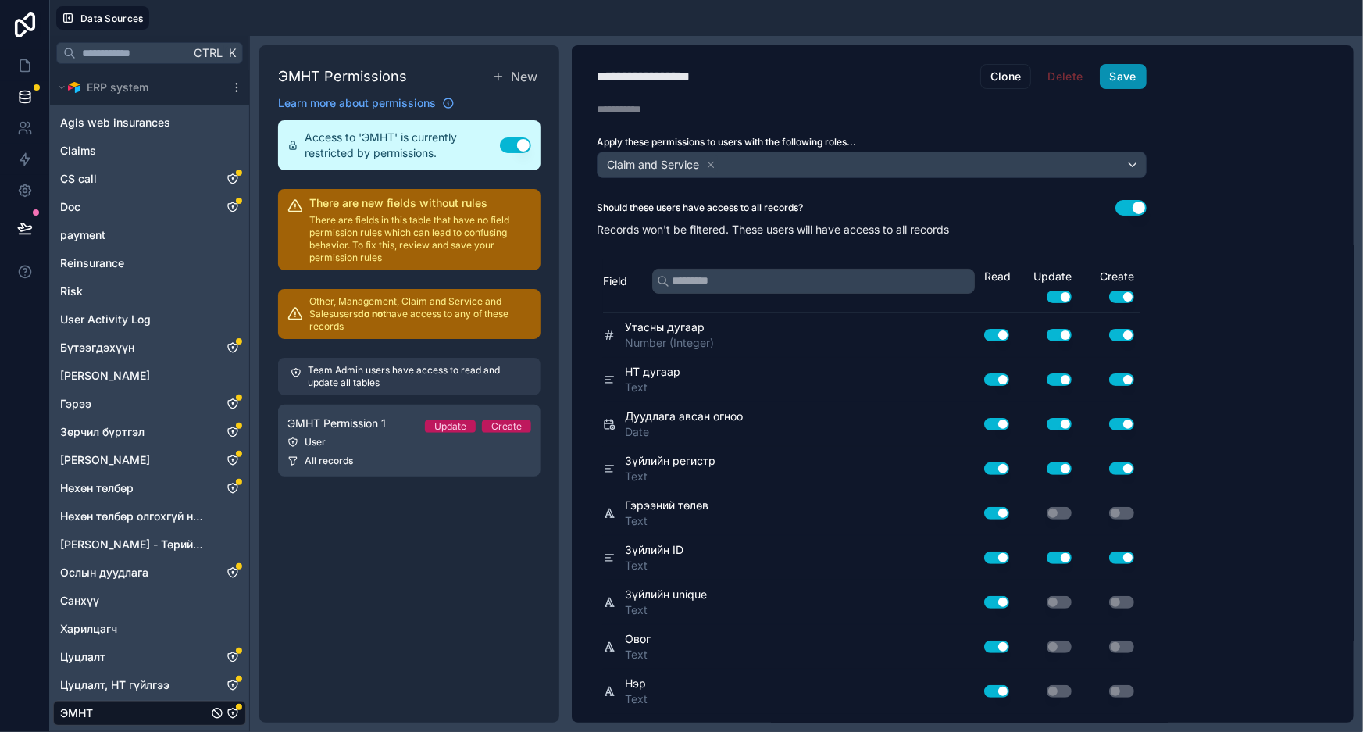
click at [1122, 73] on button "Save" at bounding box center [1123, 76] width 47 height 25
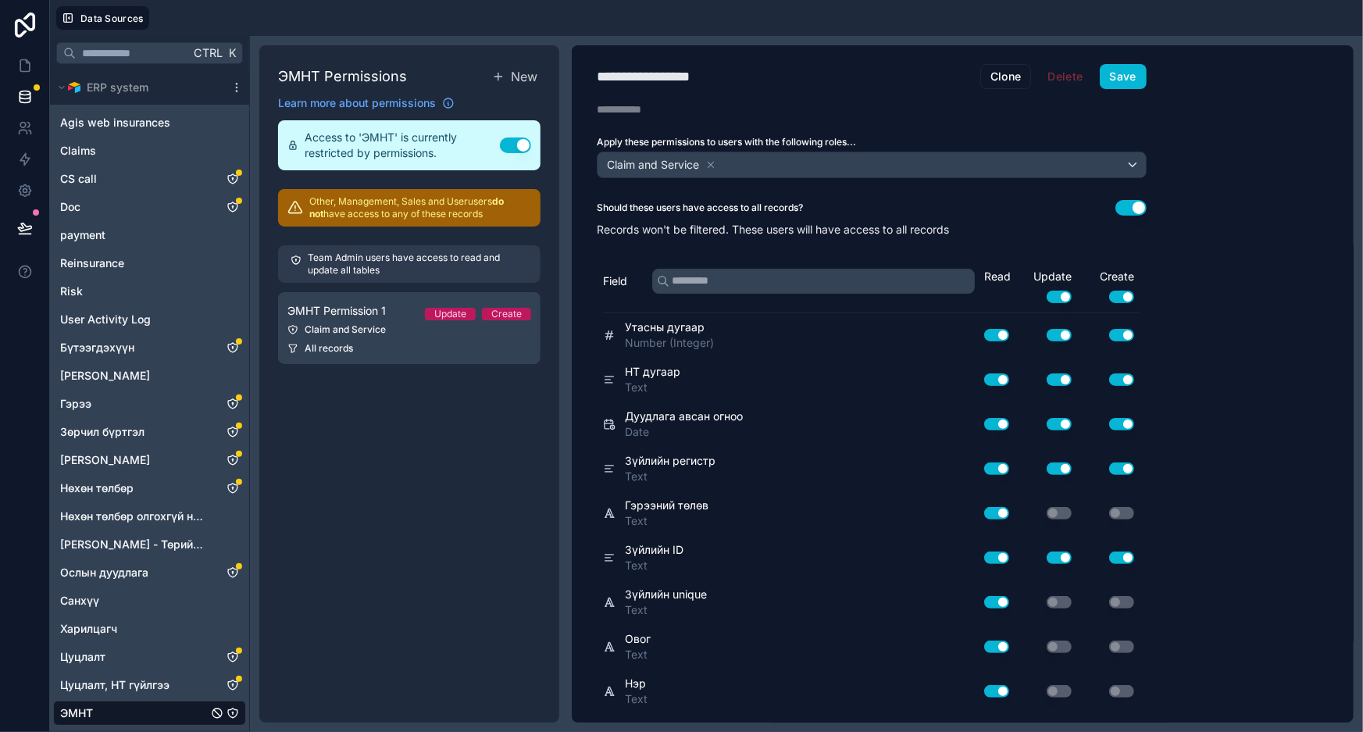
drag, startPoint x: 476, startPoint y: 484, endPoint x: 344, endPoint y: 386, distance: 164.7
click at [476, 484] on div "ЭМНТ Permissions New Learn more about permissions Access to 'ЭМНТ' is currently…" at bounding box center [409, 383] width 300 height 677
click at [26, 62] on icon at bounding box center [27, 61] width 3 height 3
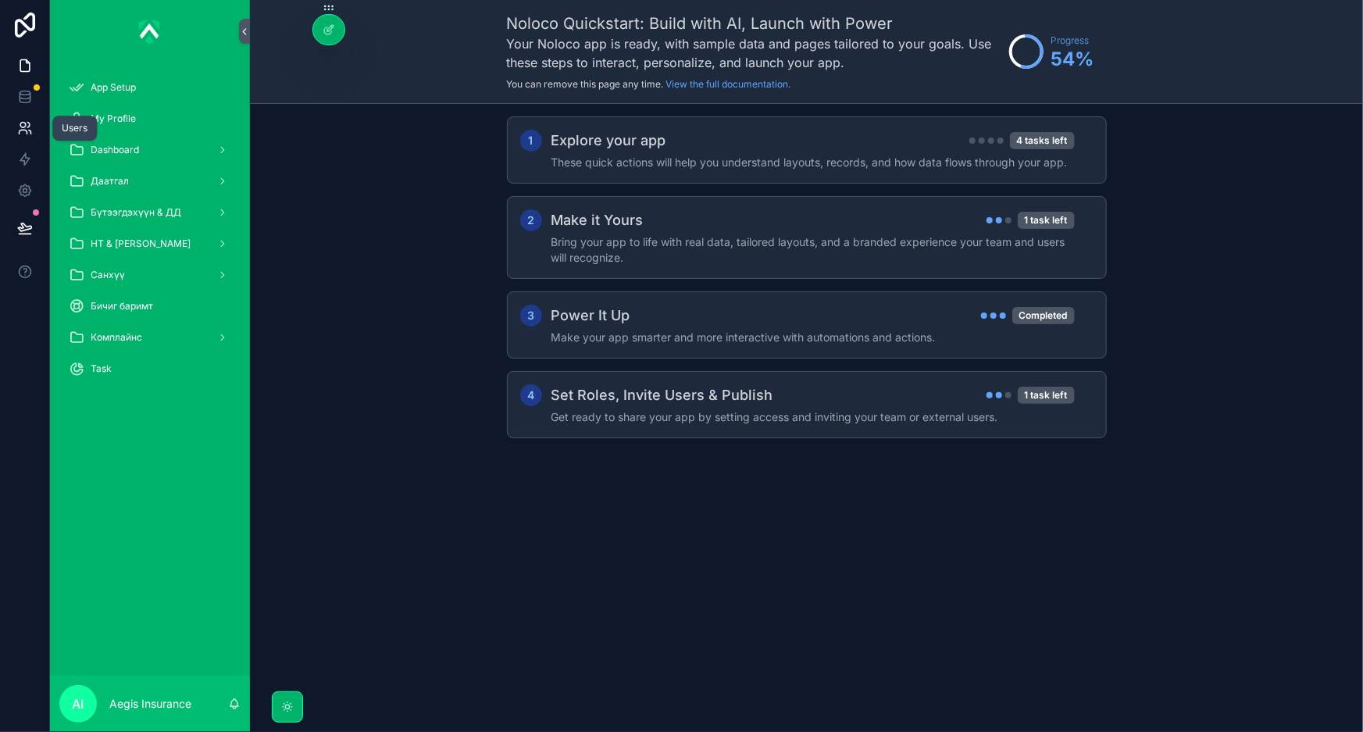
click at [29, 123] on icon at bounding box center [28, 125] width 2 height 5
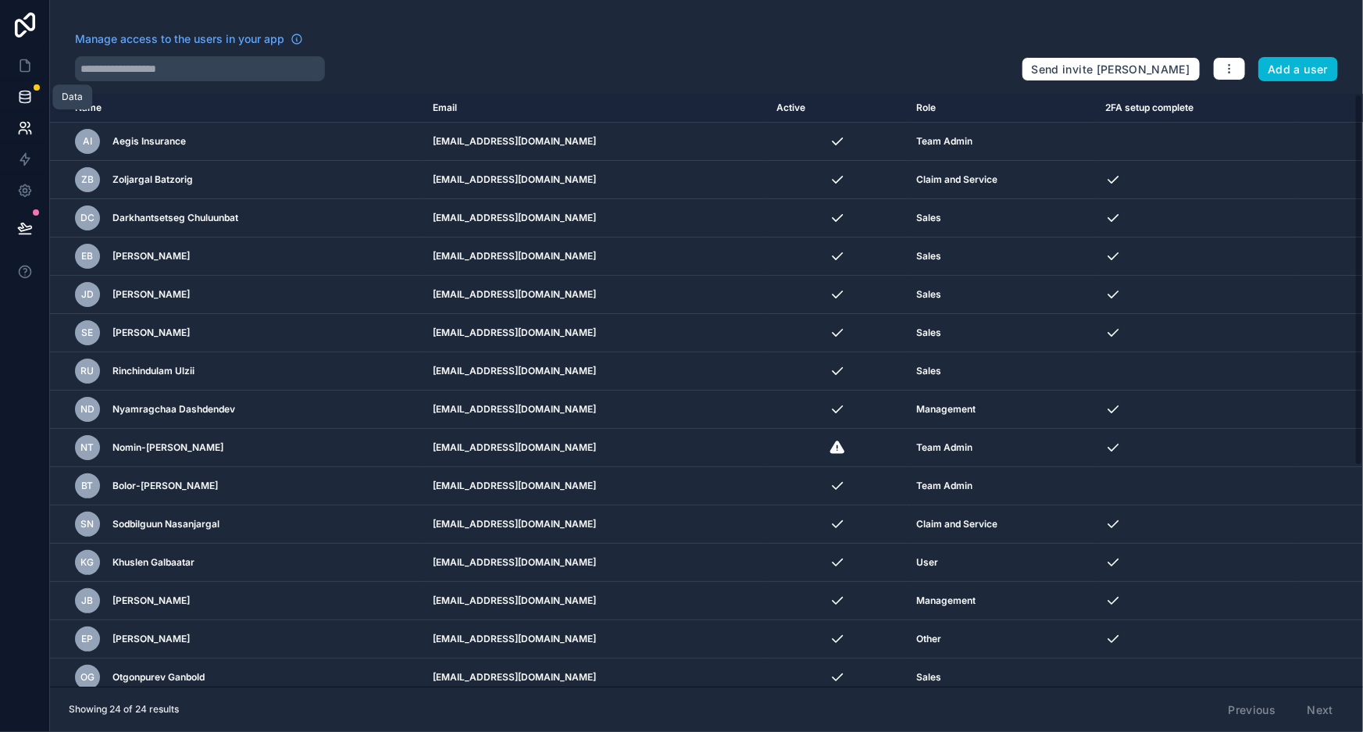
click at [30, 106] on link at bounding box center [24, 96] width 49 height 31
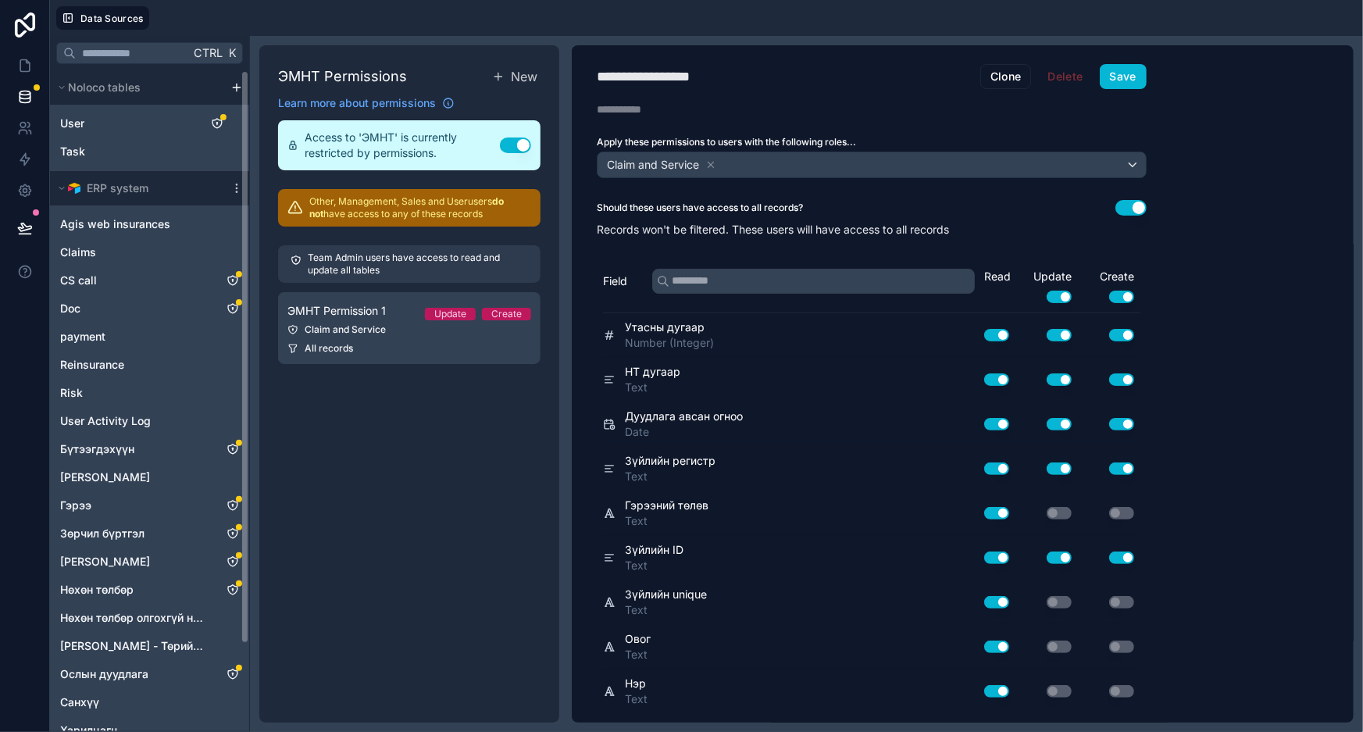
click at [438, 498] on div "ЭМНТ Permissions New Learn more about permissions Access to 'ЭМНТ' is currently…" at bounding box center [409, 383] width 300 height 677
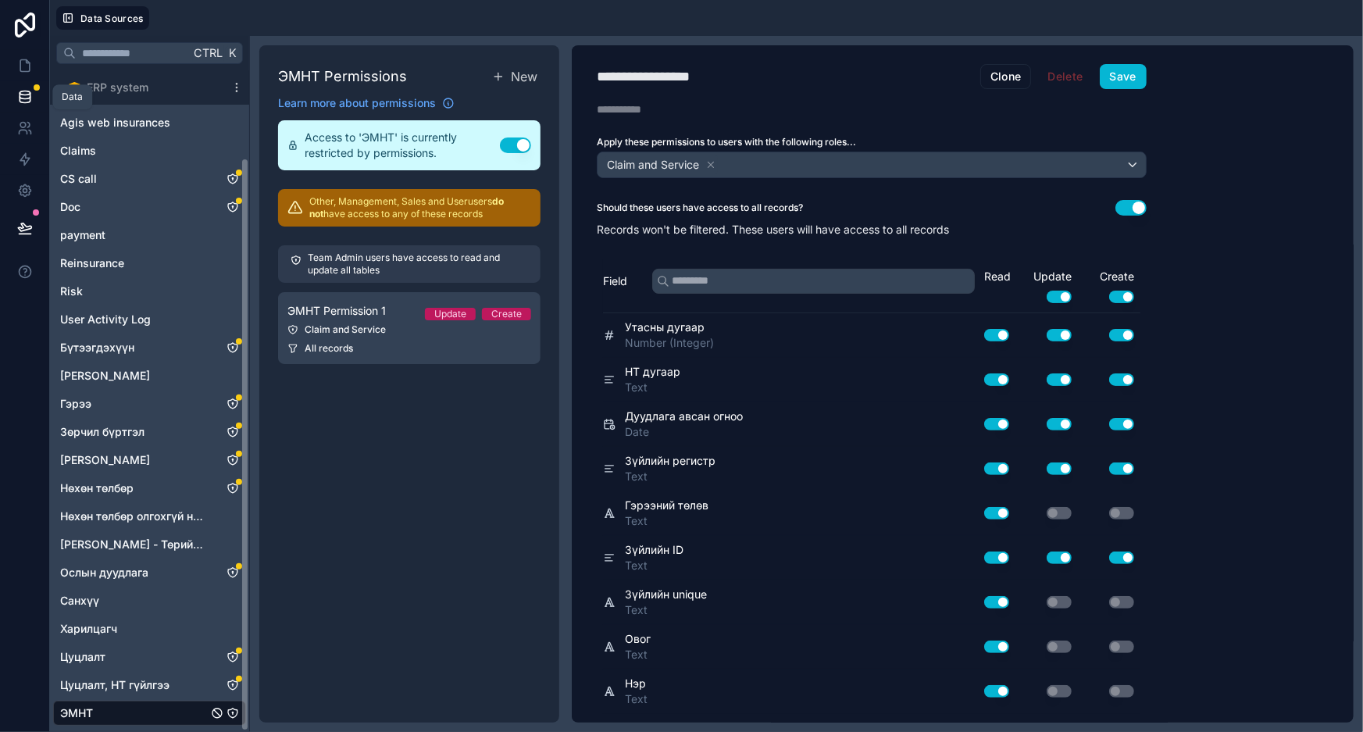
click at [27, 95] on icon at bounding box center [25, 93] width 10 height 4
click at [24, 73] on link at bounding box center [24, 65] width 49 height 31
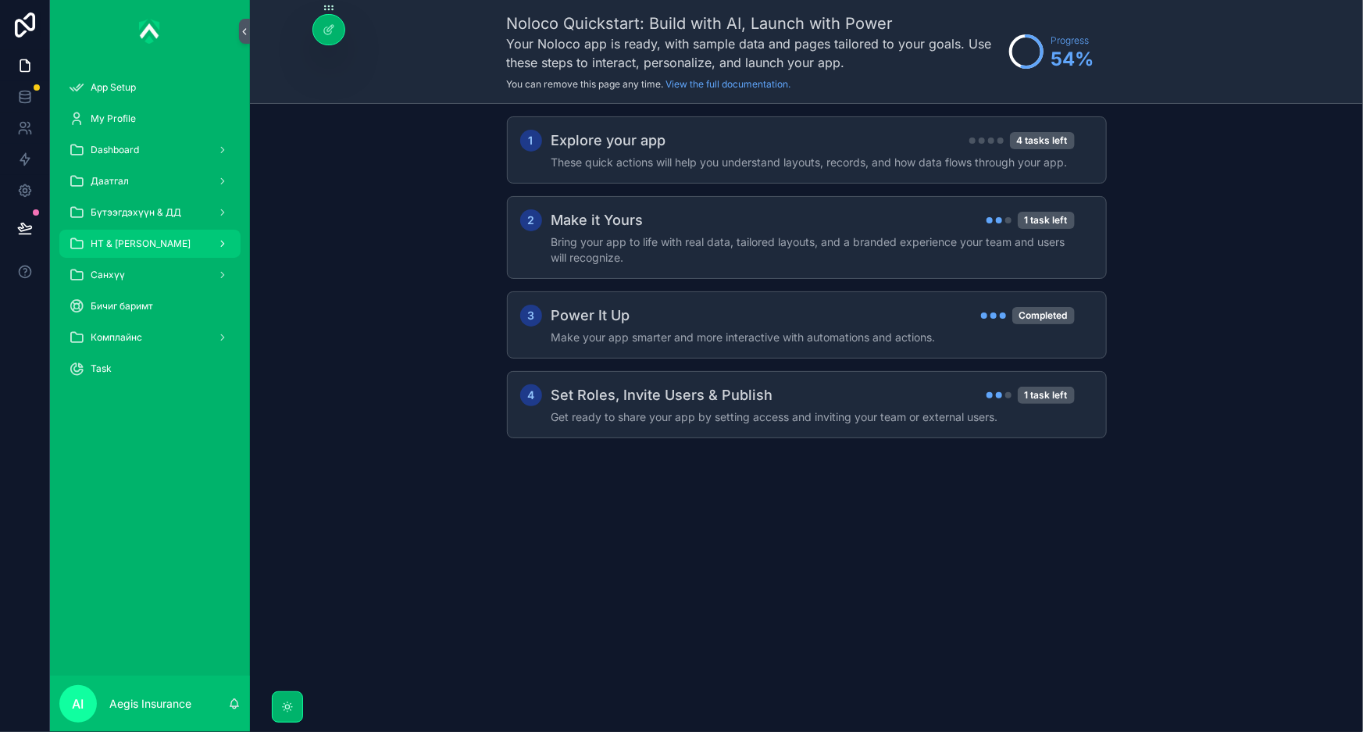
click at [155, 242] on span "НТ & [PERSON_NAME]" at bounding box center [141, 243] width 100 height 12
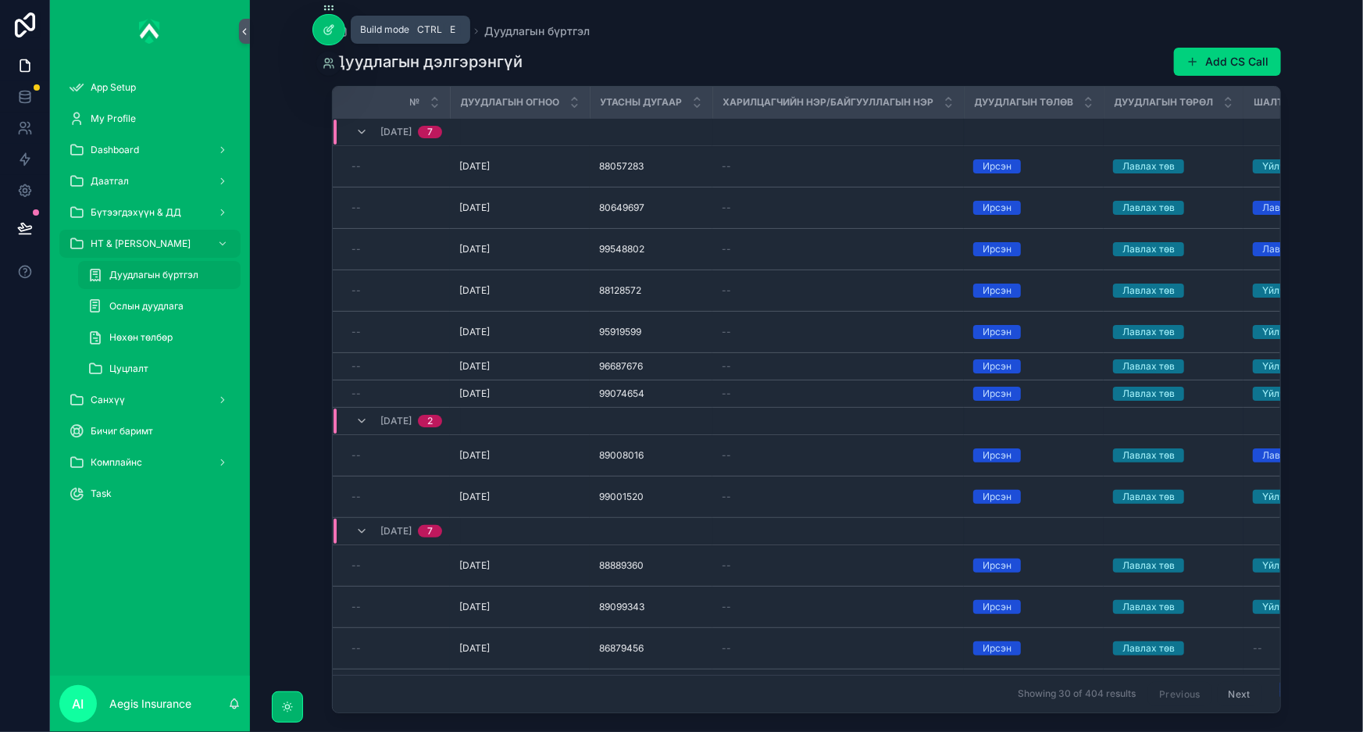
click at [333, 25] on icon at bounding box center [330, 28] width 6 height 6
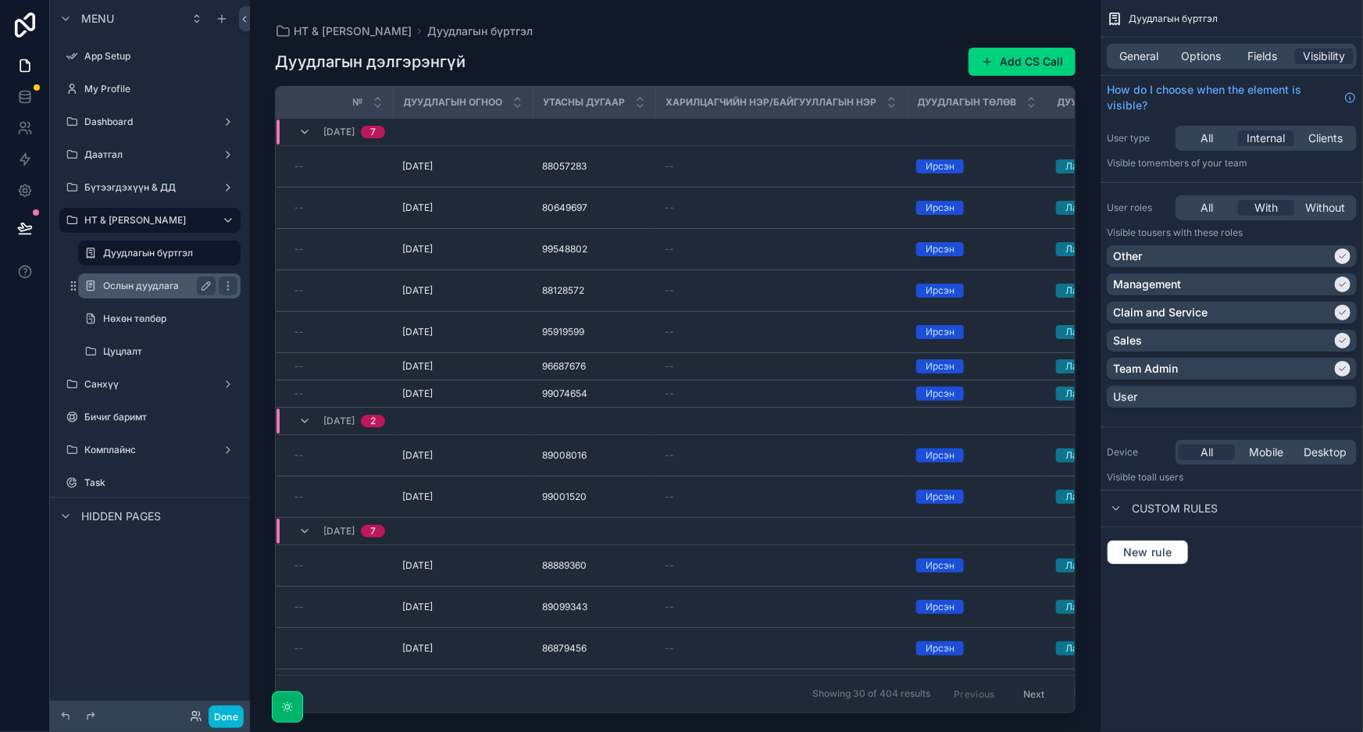
click at [137, 283] on label "Ослын дуудлага" at bounding box center [156, 286] width 106 height 12
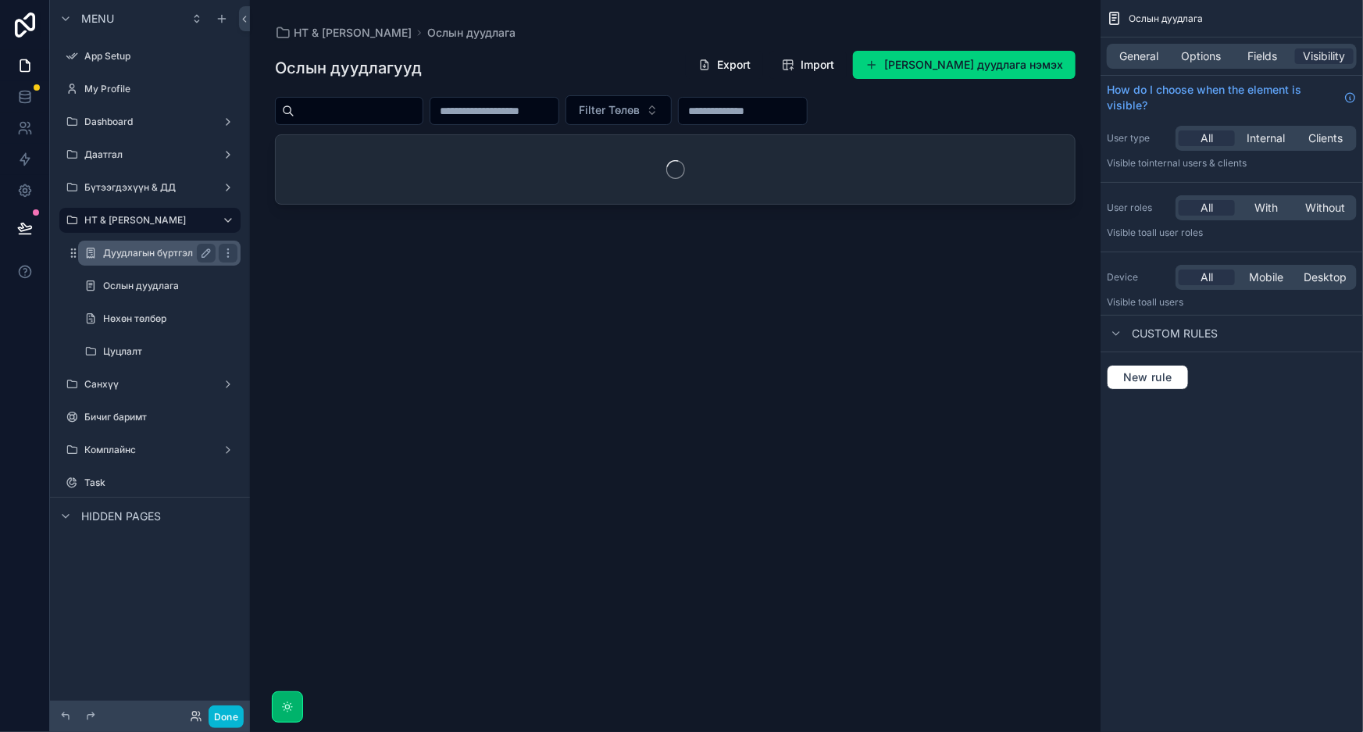
click at [145, 241] on div "Дуудлагын бүртгэл" at bounding box center [159, 253] width 156 height 25
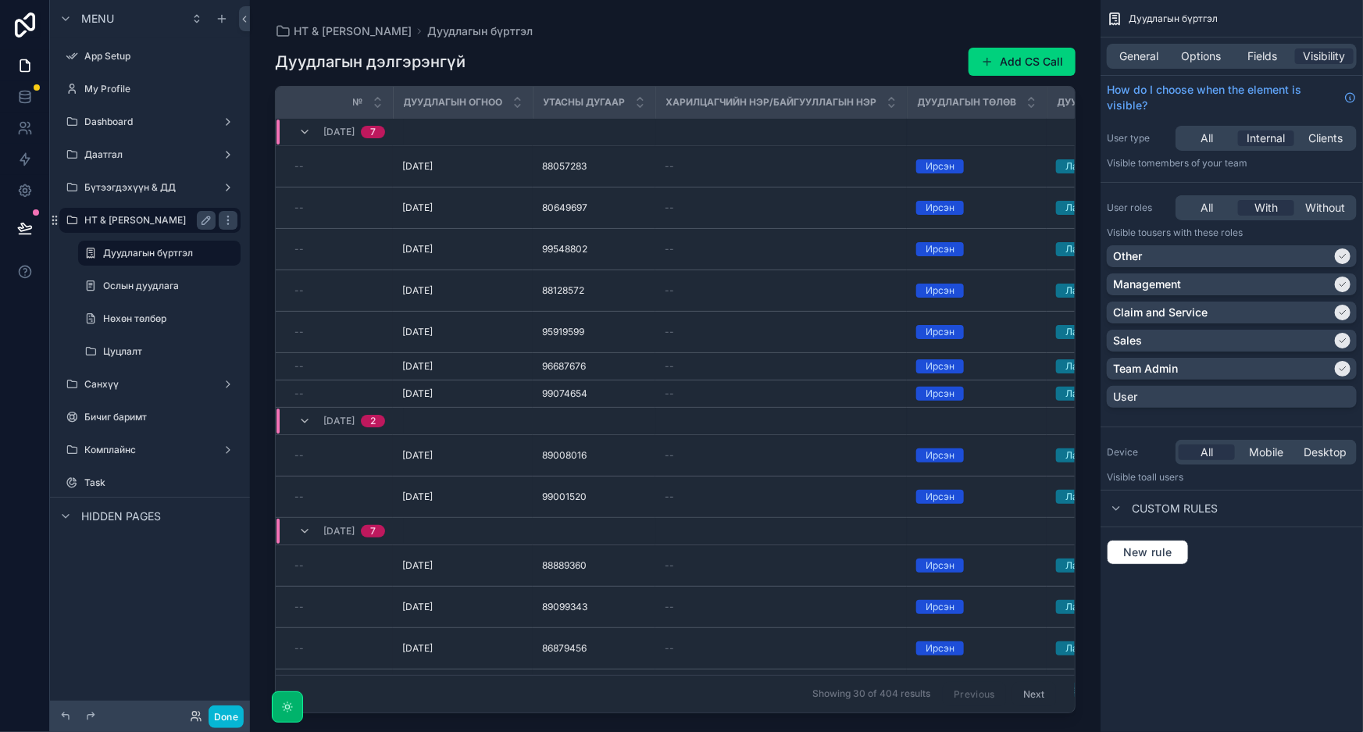
click at [144, 226] on label "НТ & [PERSON_NAME]" at bounding box center [146, 220] width 125 height 12
click at [227, 20] on icon "scrollable content" at bounding box center [222, 18] width 12 height 12
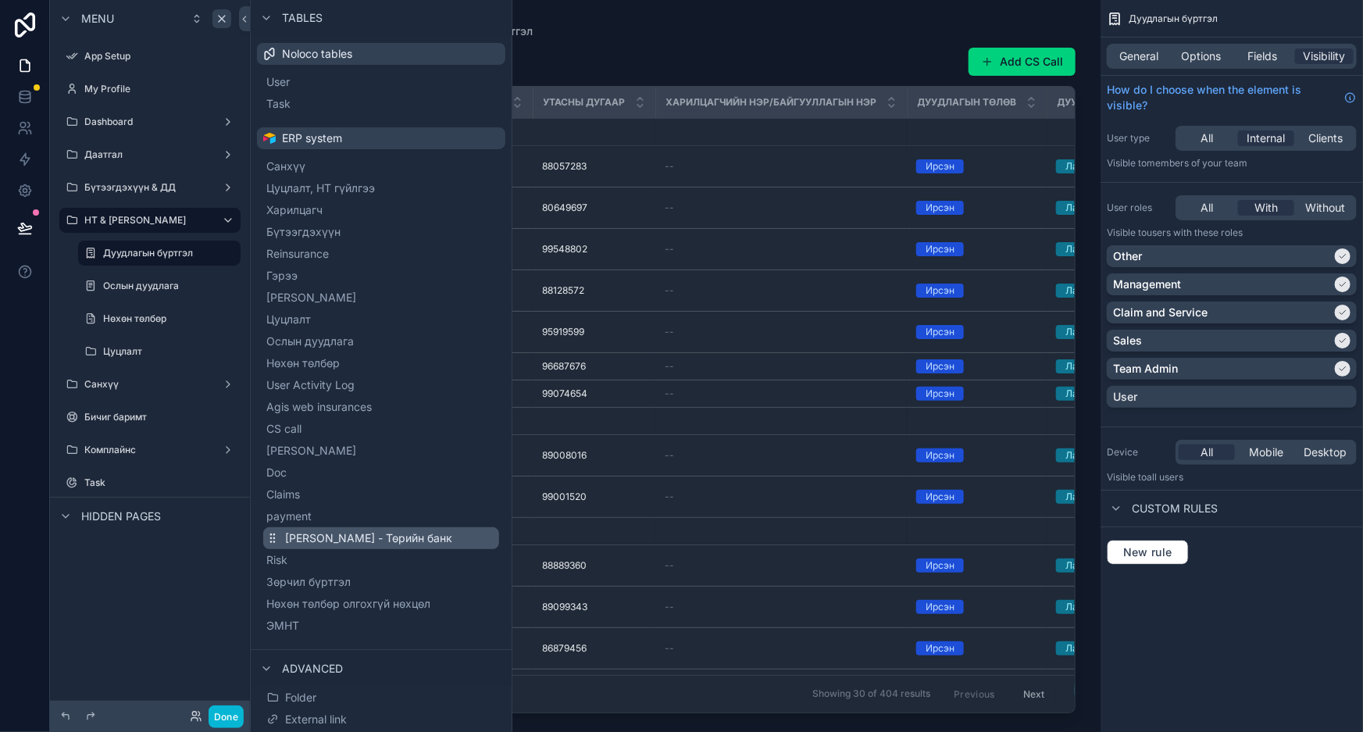
scroll to position [102, 0]
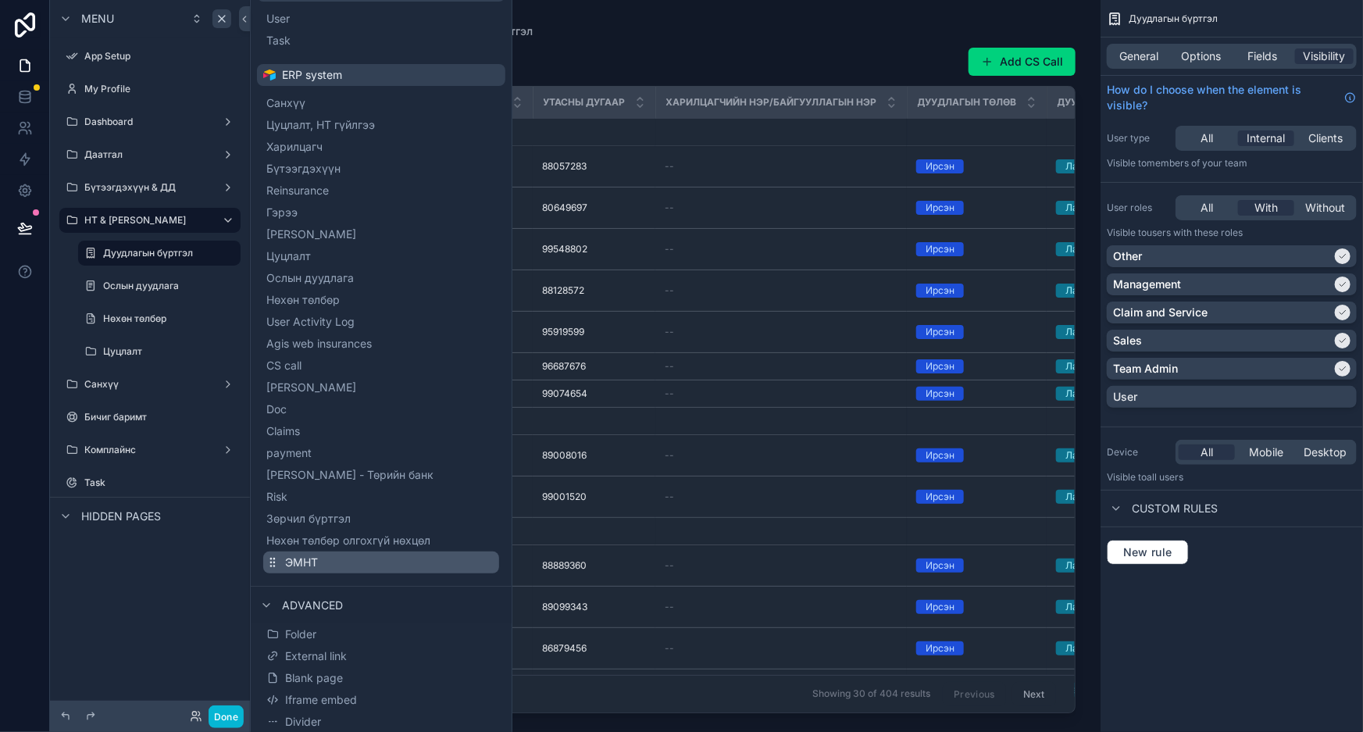
click at [320, 567] on button "ЭМНТ" at bounding box center [381, 563] width 236 height 22
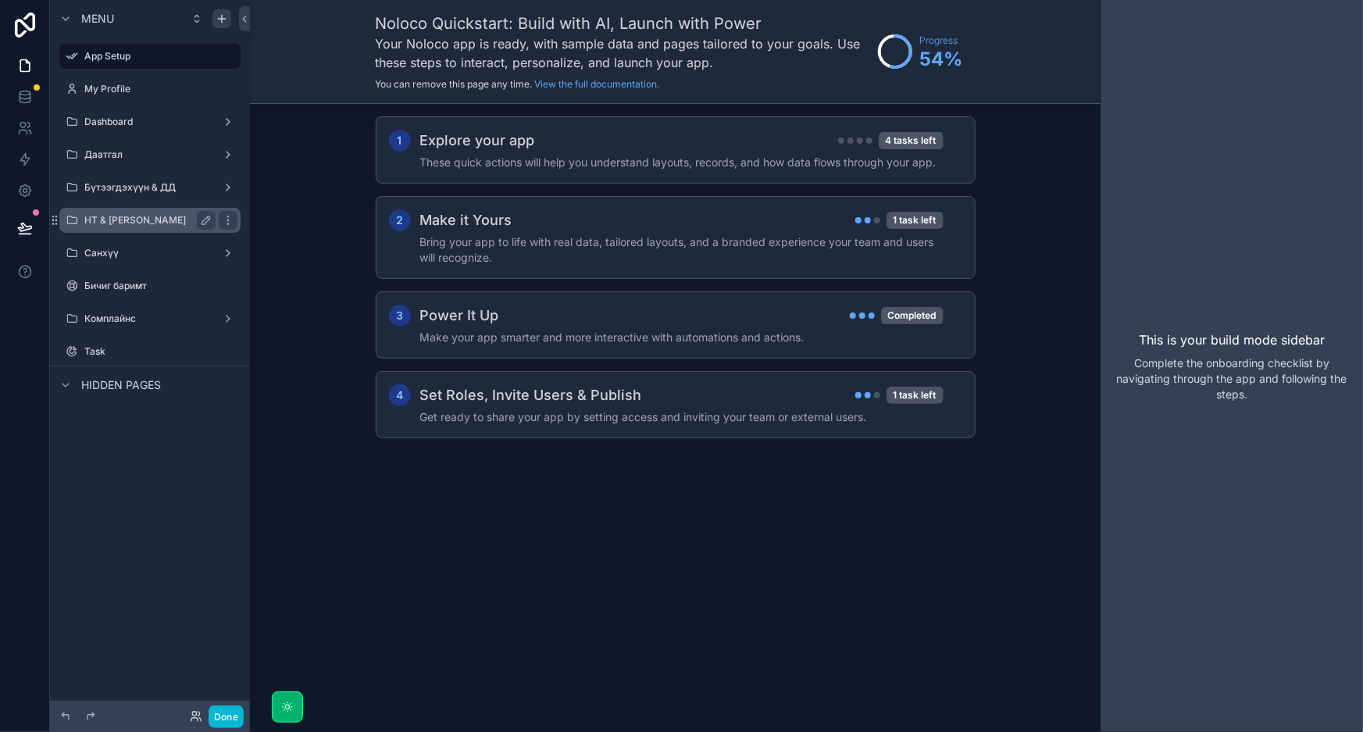
click at [129, 224] on label "НТ & [PERSON_NAME]" at bounding box center [146, 220] width 125 height 12
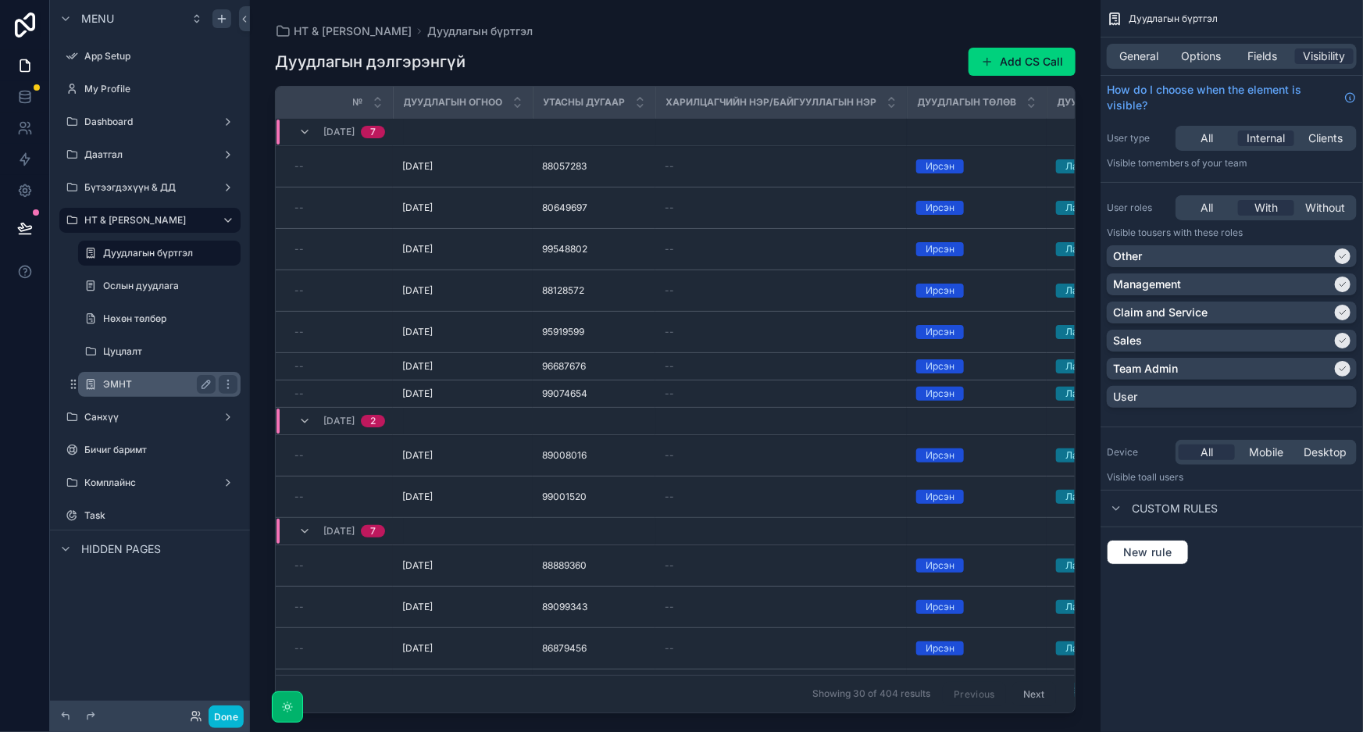
click at [121, 376] on div "ЭМНТ" at bounding box center [159, 384] width 112 height 19
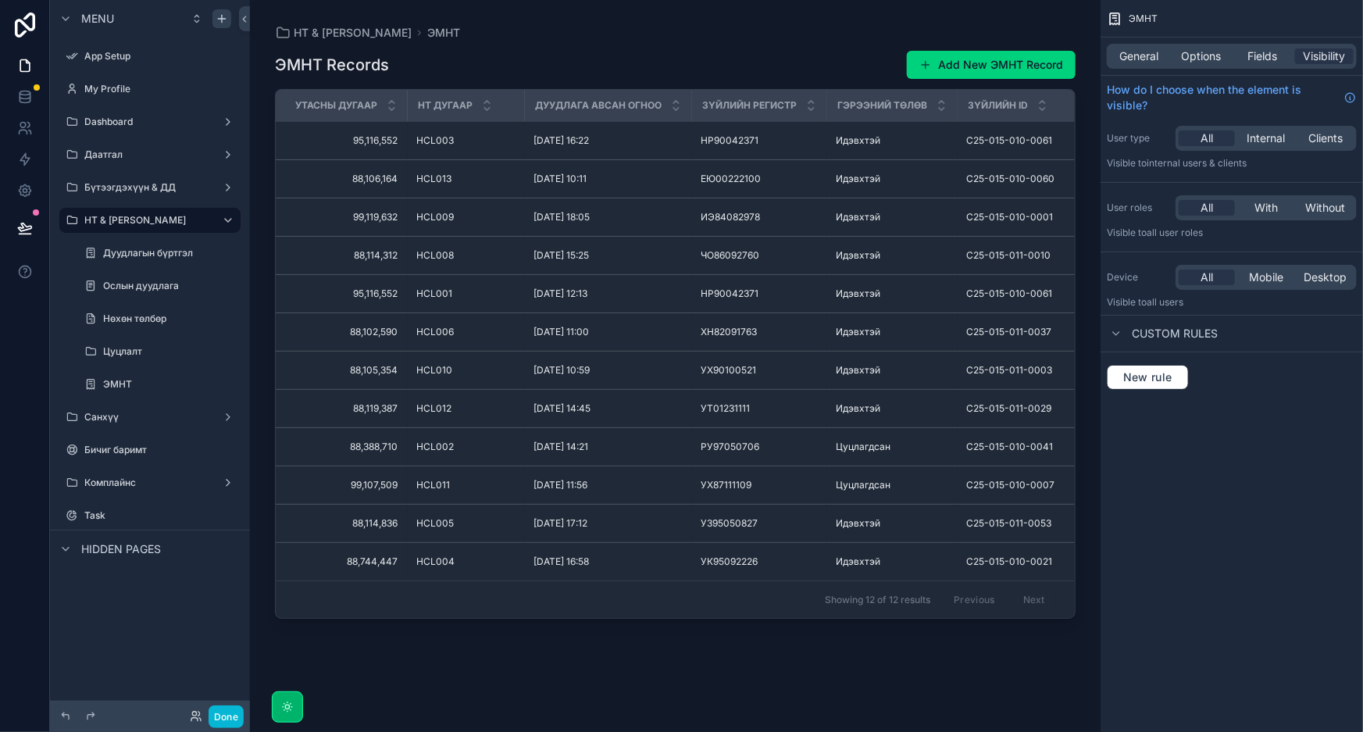
click at [1030, 66] on div "scrollable content" at bounding box center [675, 356] width 851 height 713
click at [1015, 66] on button "Add New ЭМНТ Record" at bounding box center [991, 65] width 169 height 28
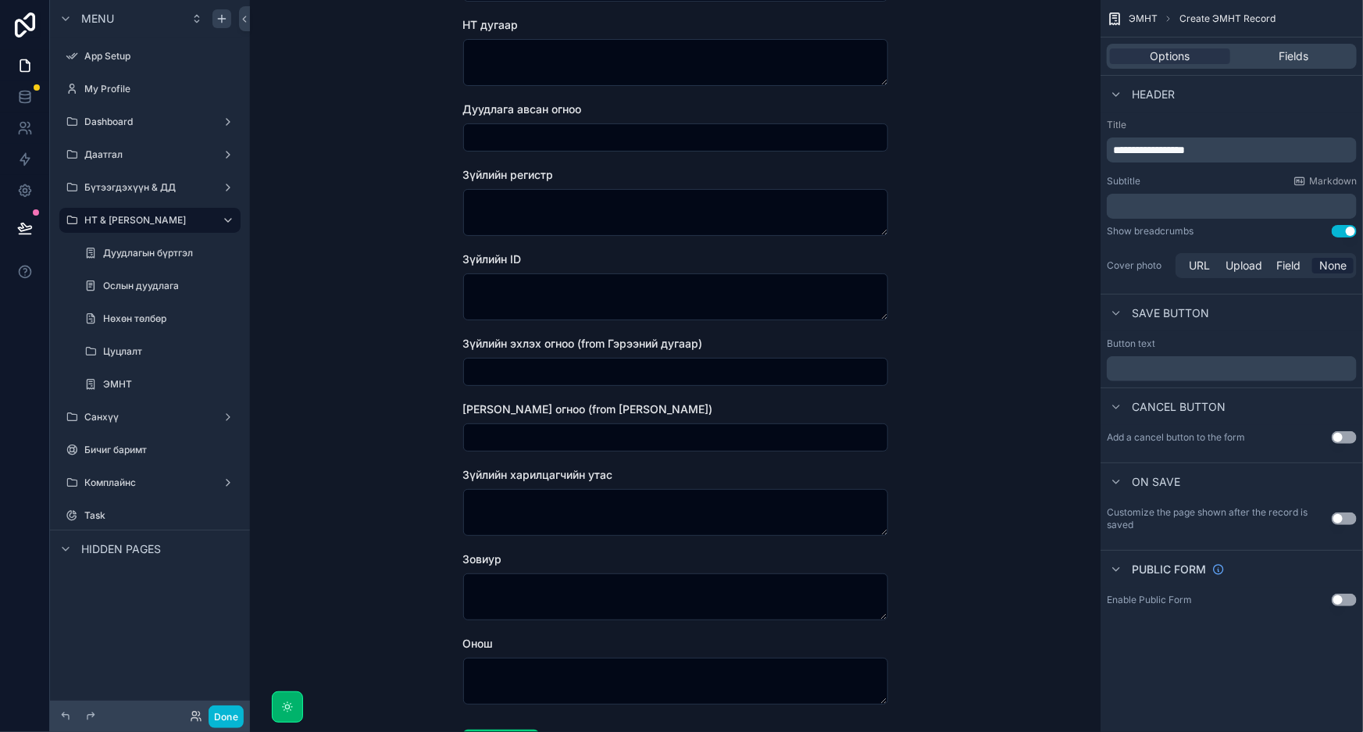
scroll to position [267, 0]
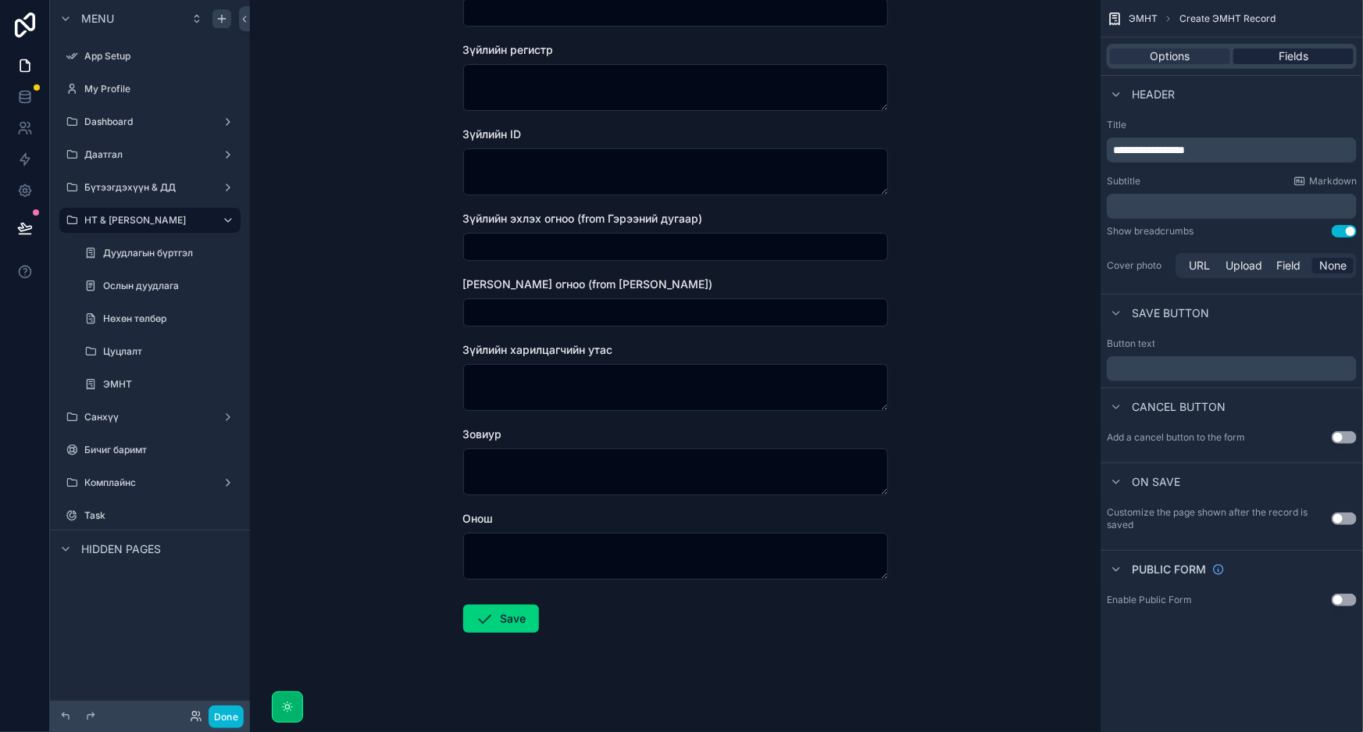
click at [1276, 55] on div "Fields" at bounding box center [1293, 56] width 120 height 16
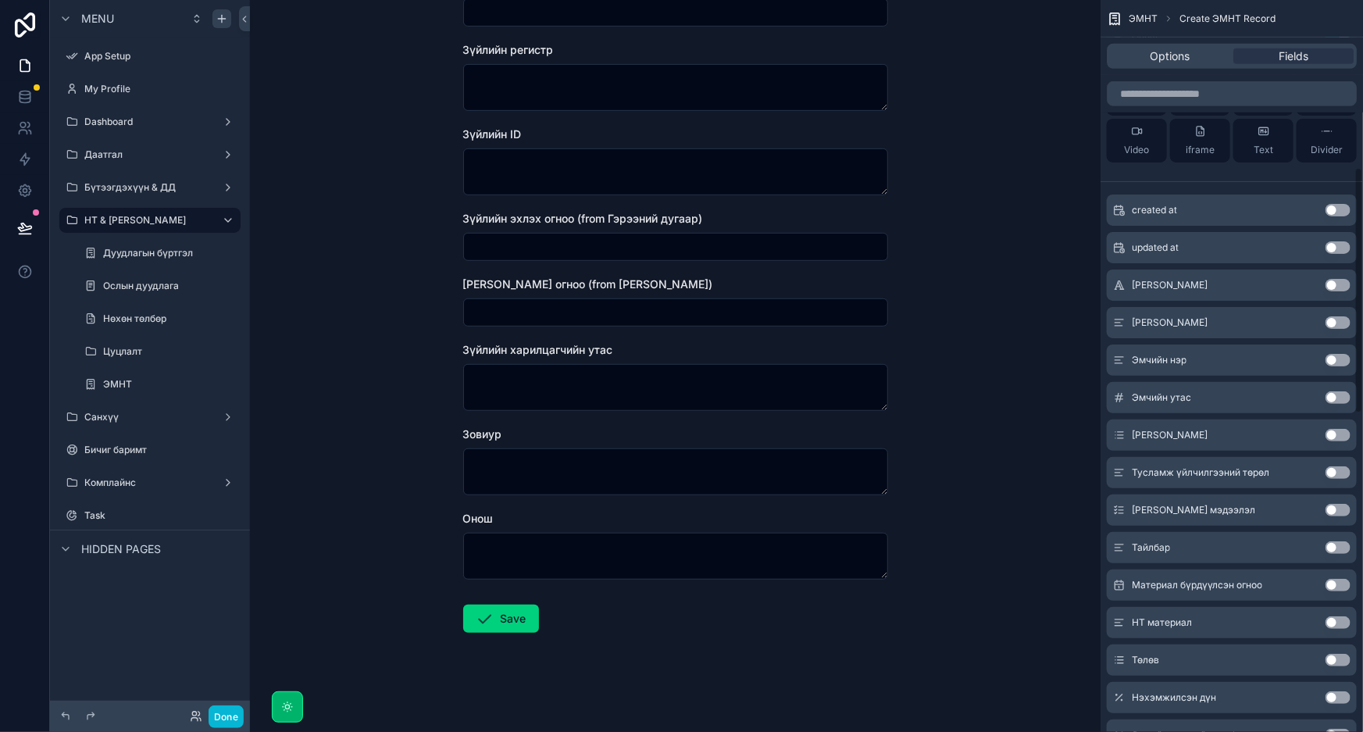
scroll to position [497, 0]
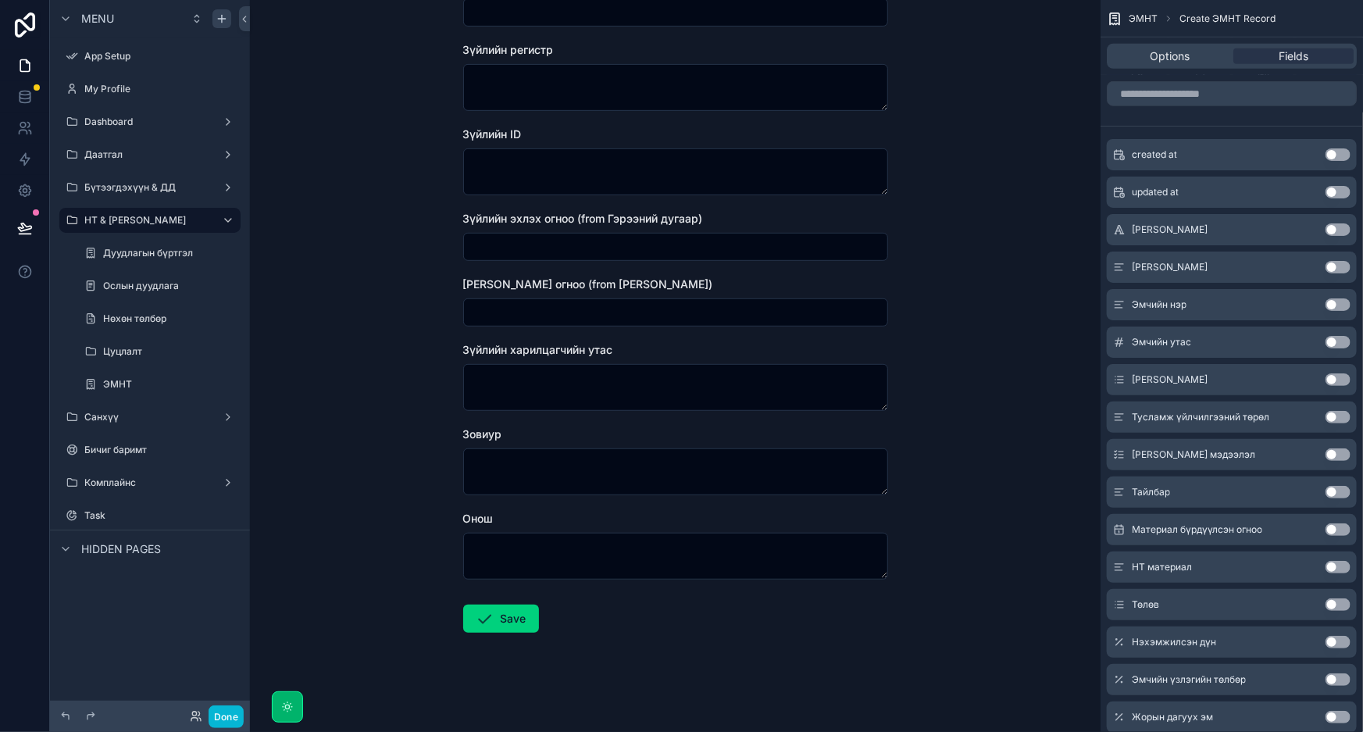
click at [1333, 232] on button "Use setting" at bounding box center [1338, 229] width 25 height 12
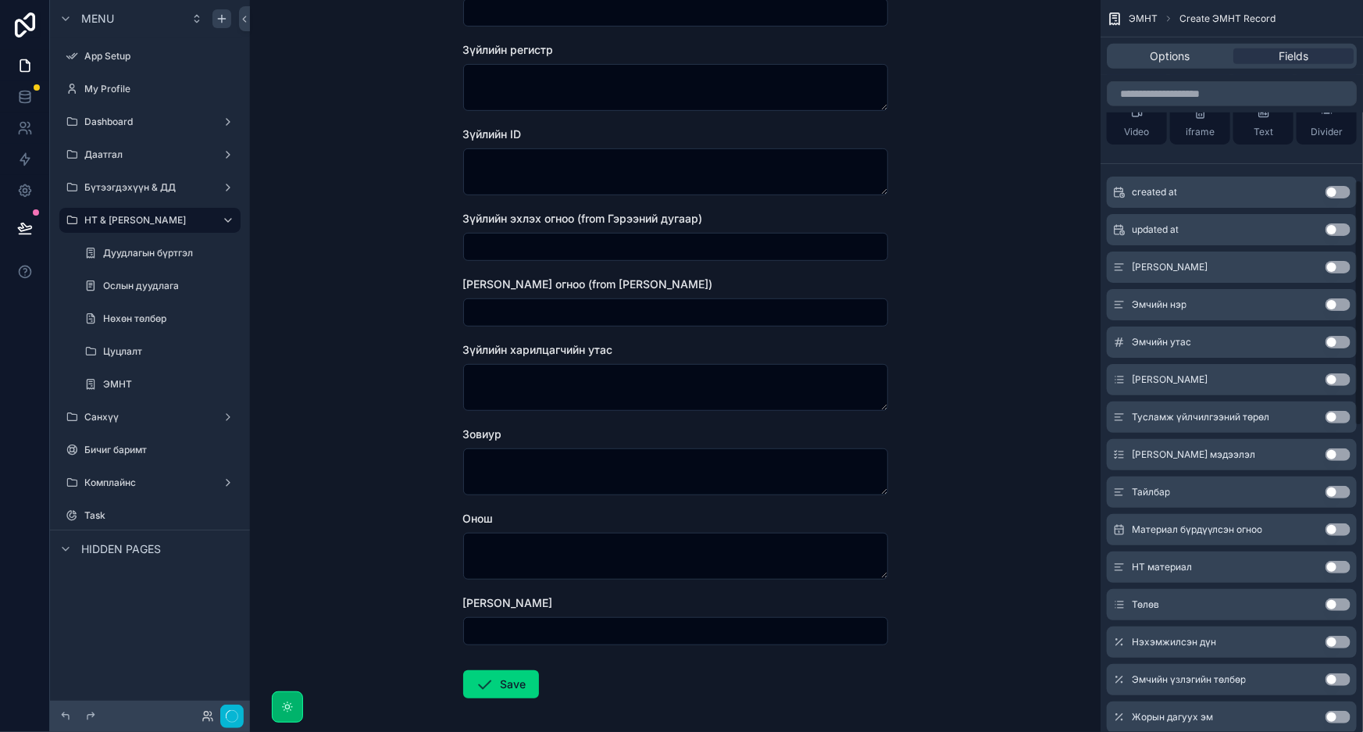
scroll to position [0, 0]
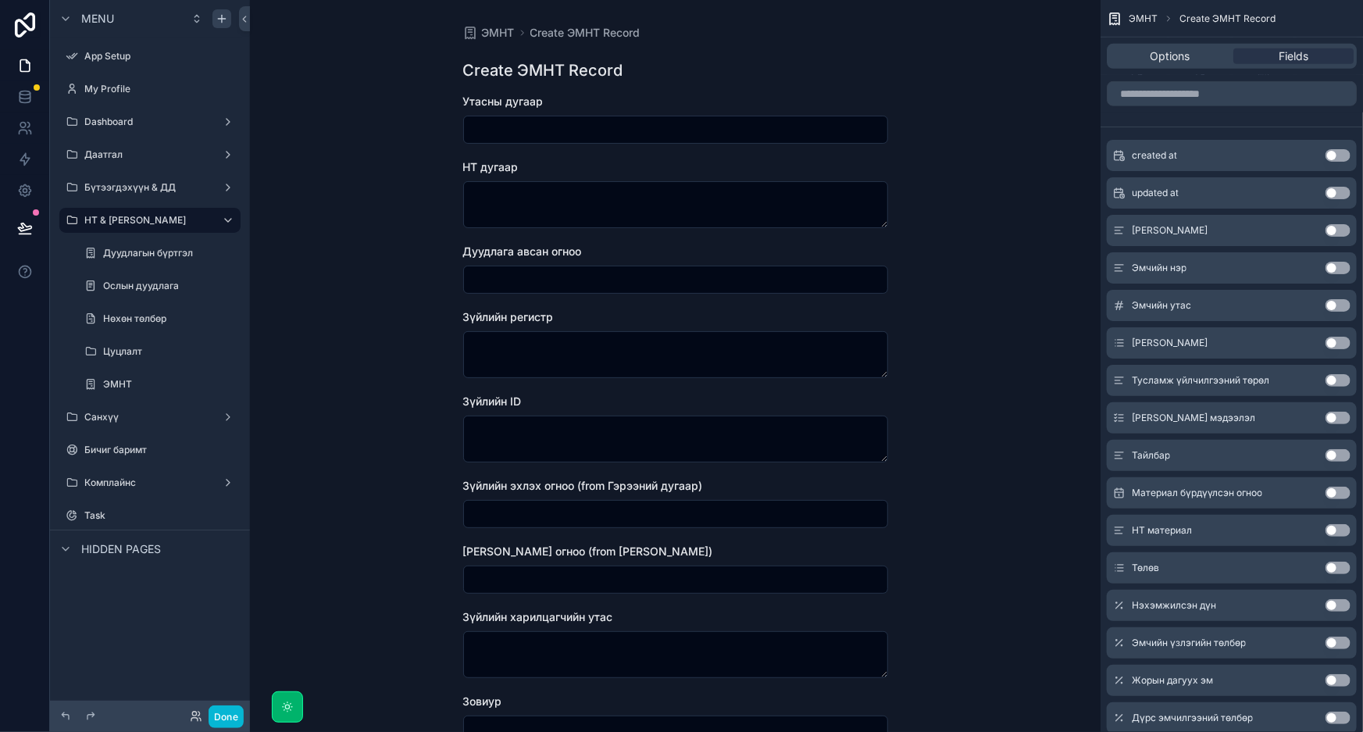
click at [1340, 233] on button "Use setting" at bounding box center [1338, 230] width 25 height 12
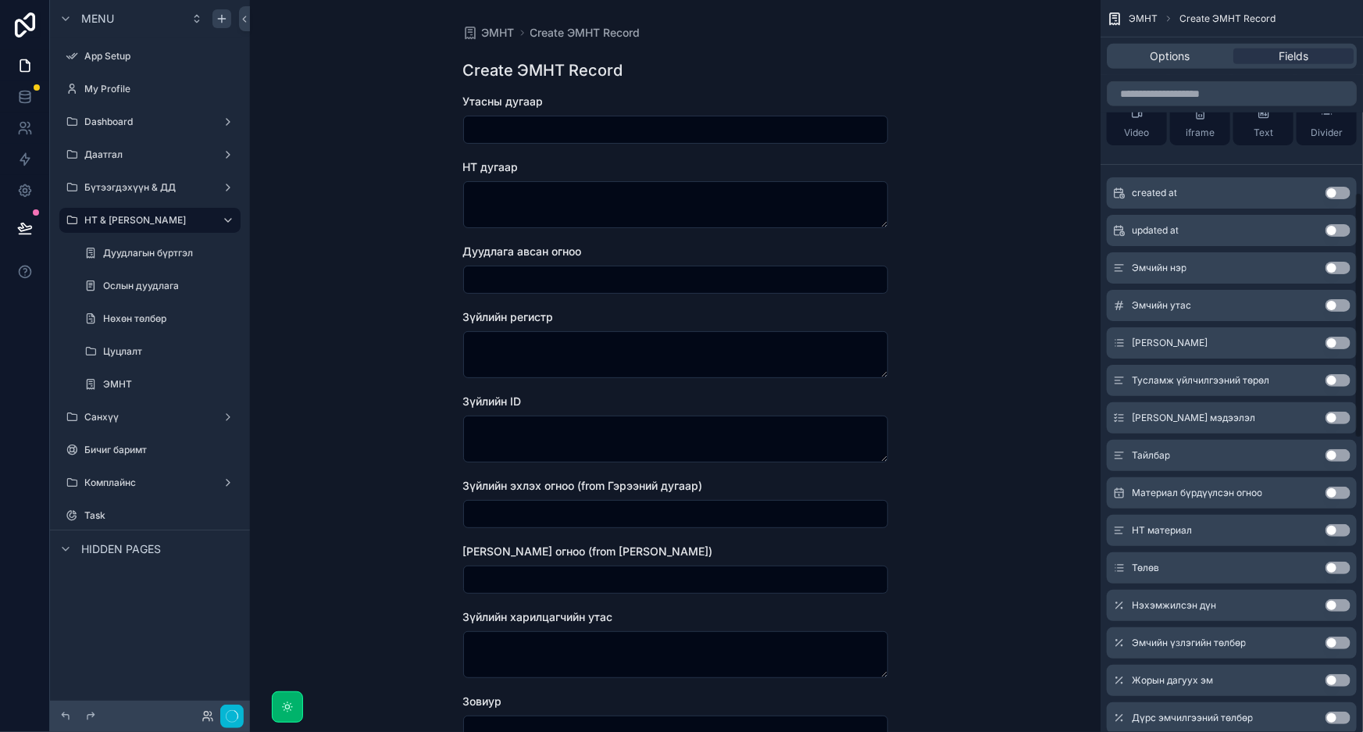
scroll to position [571, 0]
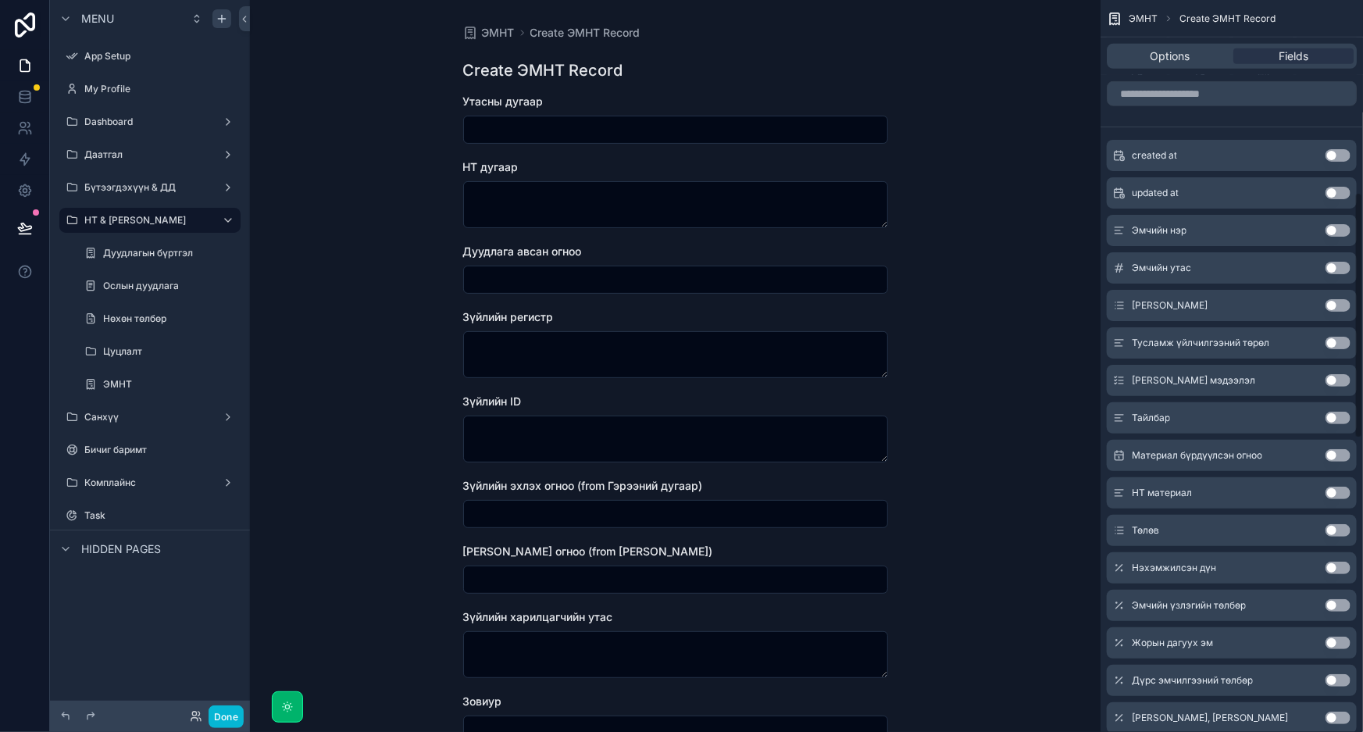
click at [1343, 232] on button "Use setting" at bounding box center [1338, 230] width 25 height 12
click at [1337, 234] on button "Use setting" at bounding box center [1338, 229] width 25 height 12
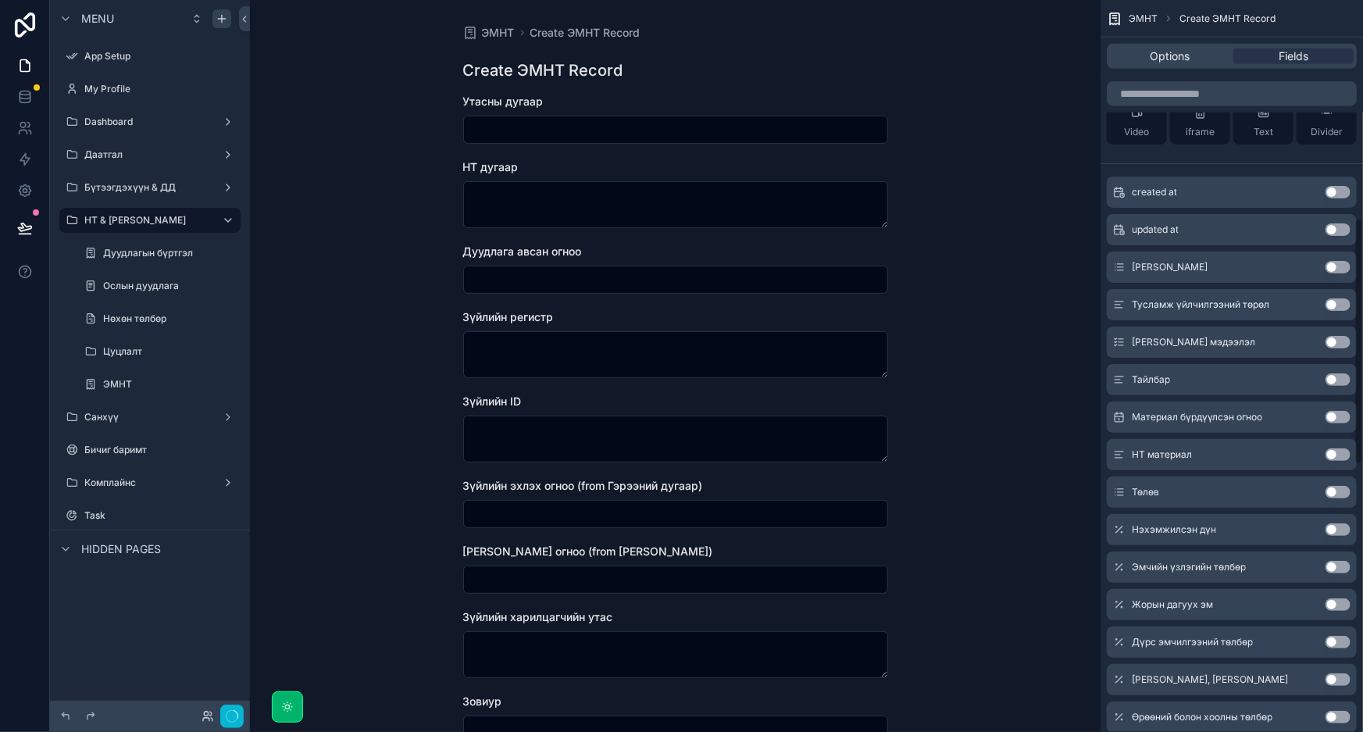
scroll to position [647, 0]
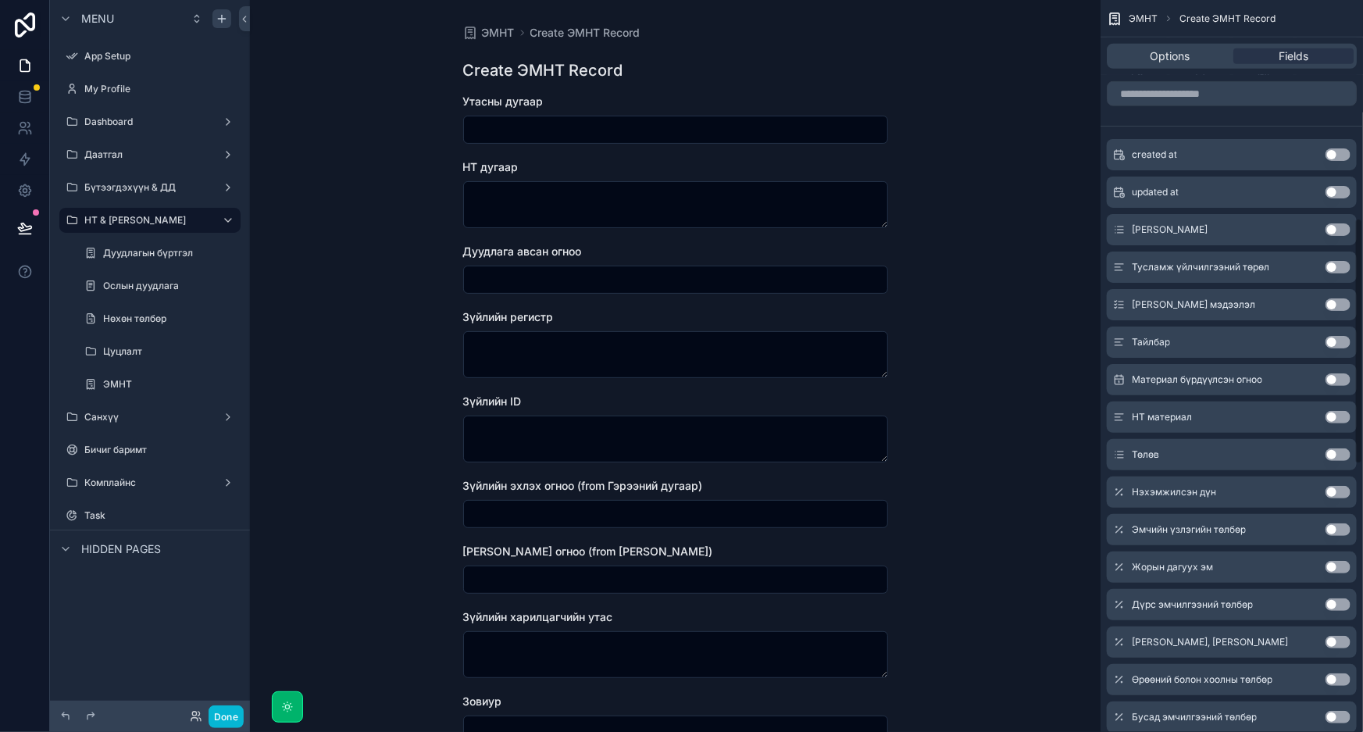
click at [1338, 259] on div "Тусламж үйлчилгээний төрөл Use setting" at bounding box center [1232, 267] width 250 height 31
click at [1338, 270] on button "Use setting" at bounding box center [1338, 267] width 25 height 12
click at [1338, 270] on button "Use setting" at bounding box center [1338, 268] width 25 height 12
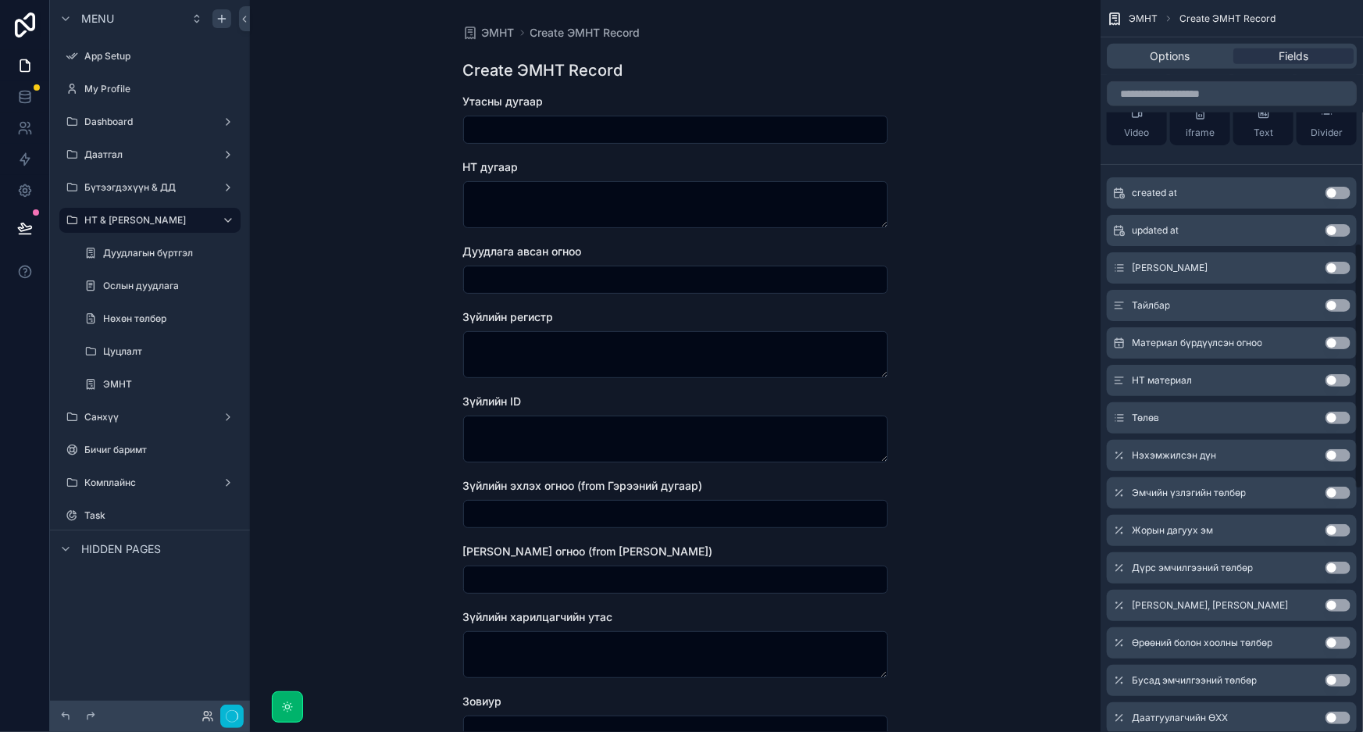
click at [1338, 299] on button "Use setting" at bounding box center [1338, 305] width 25 height 12
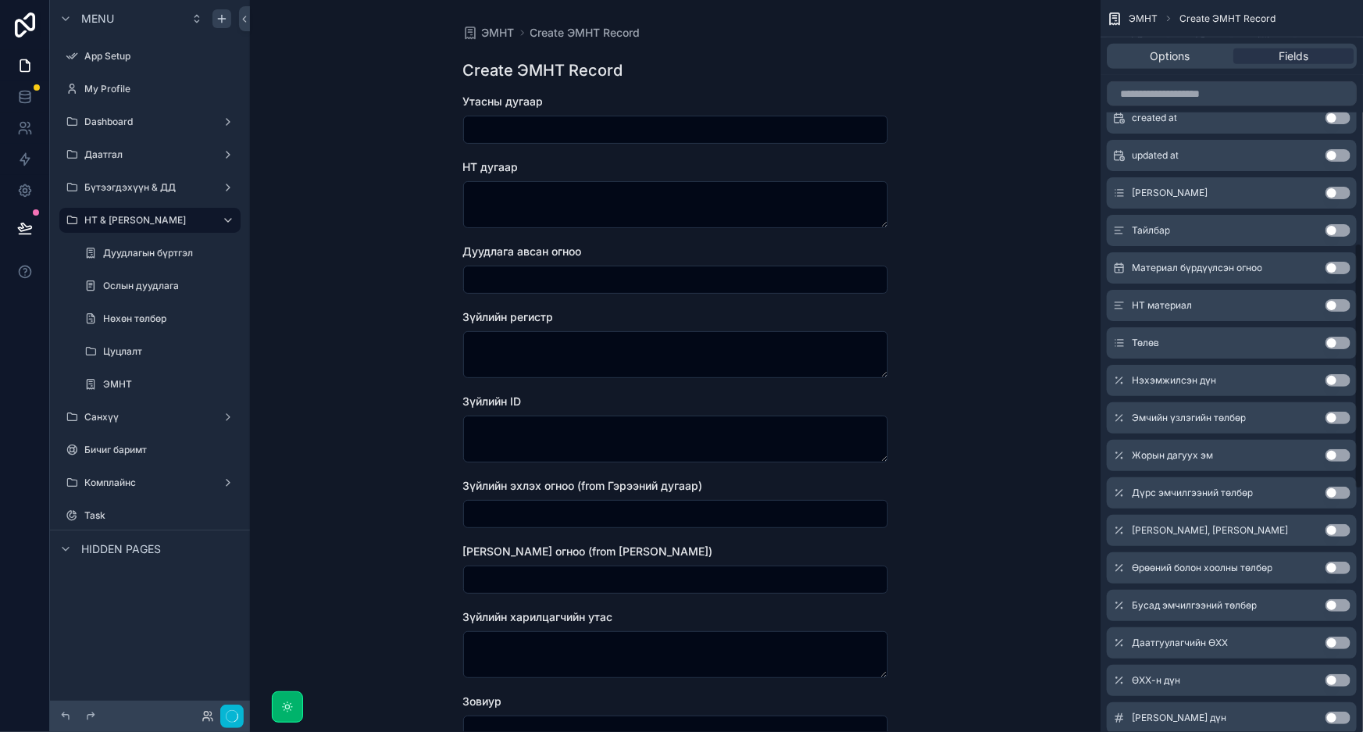
click at [1338, 270] on button "Use setting" at bounding box center [1338, 268] width 25 height 12
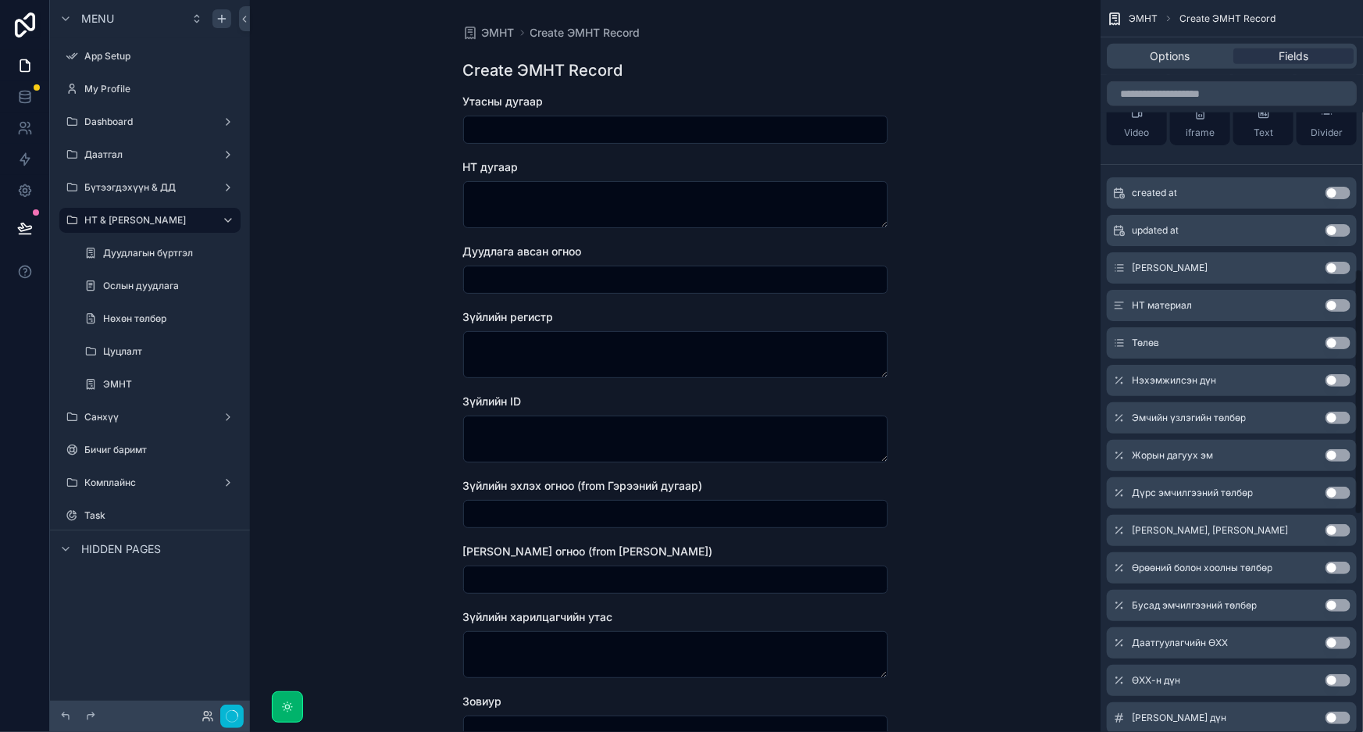
click at [1338, 299] on button "Use setting" at bounding box center [1338, 305] width 25 height 12
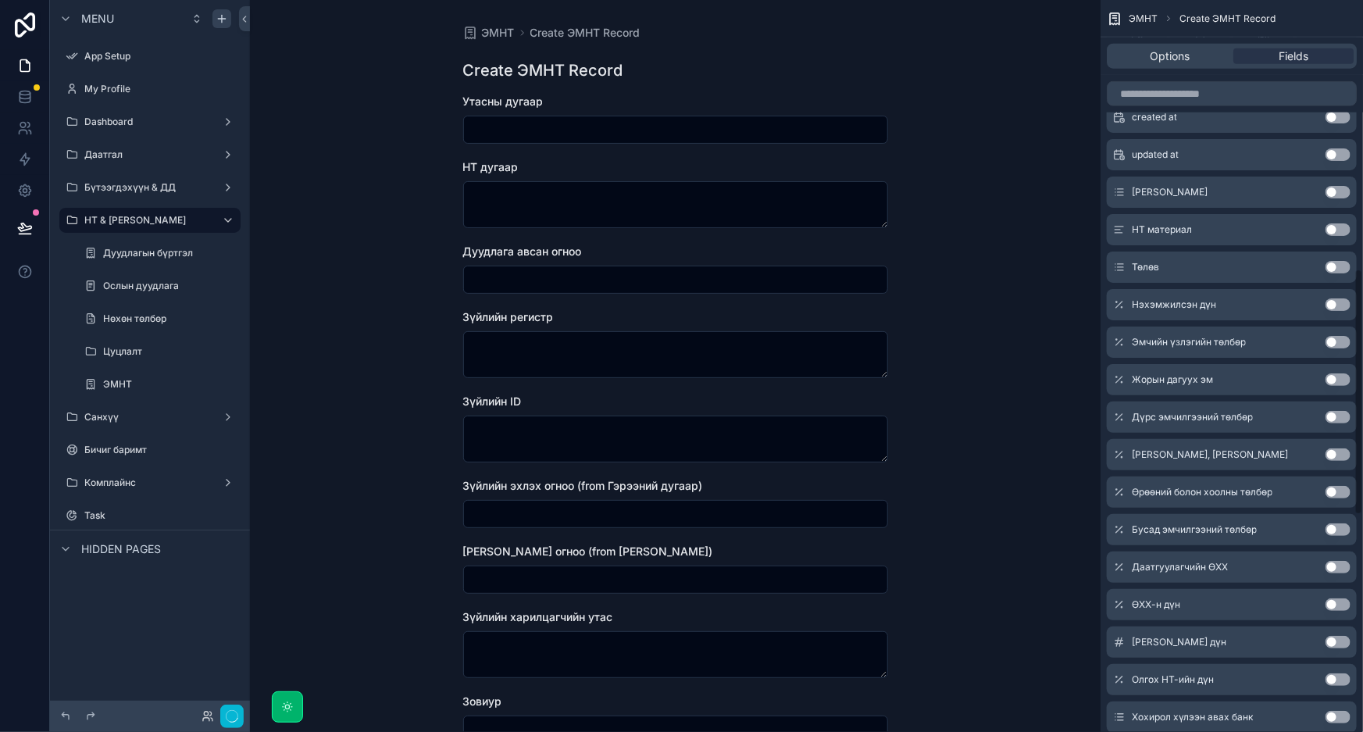
click at [1338, 270] on button "Use setting" at bounding box center [1338, 267] width 25 height 12
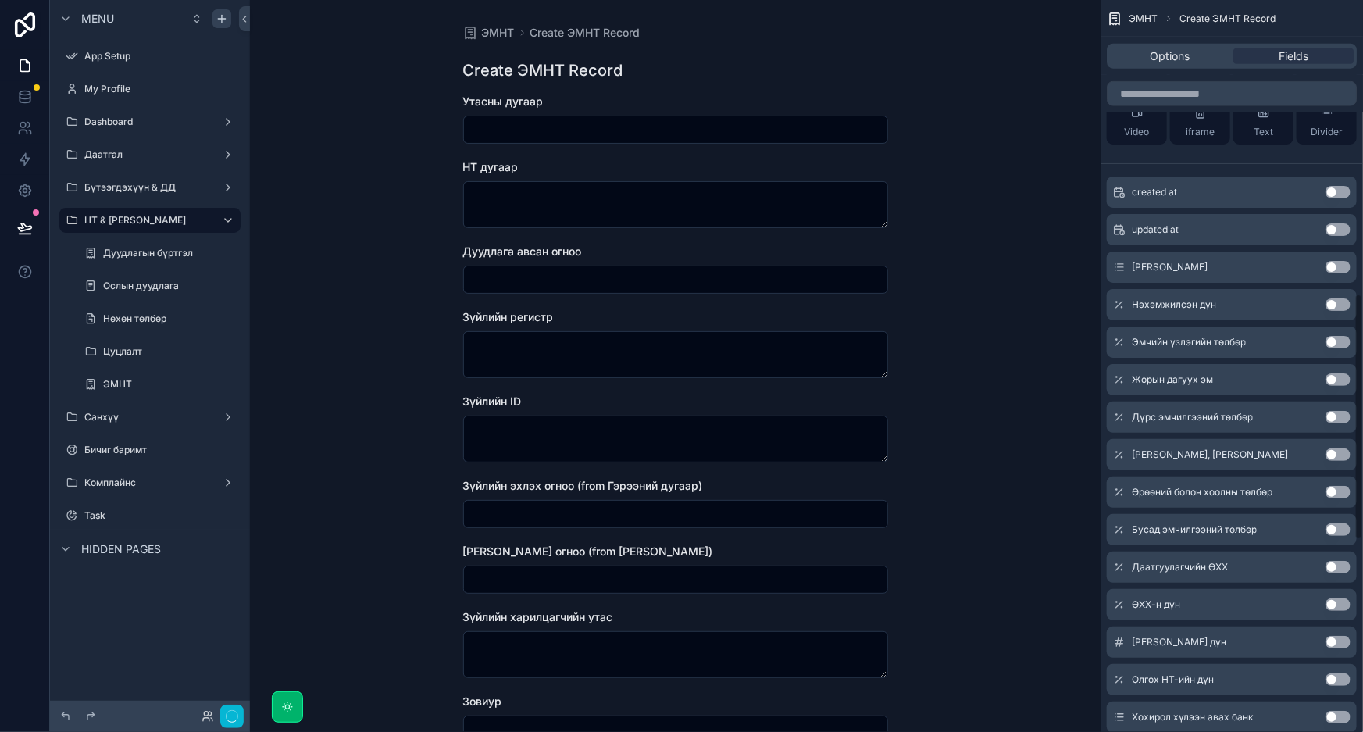
click at [1338, 298] on button "Use setting" at bounding box center [1338, 304] width 25 height 12
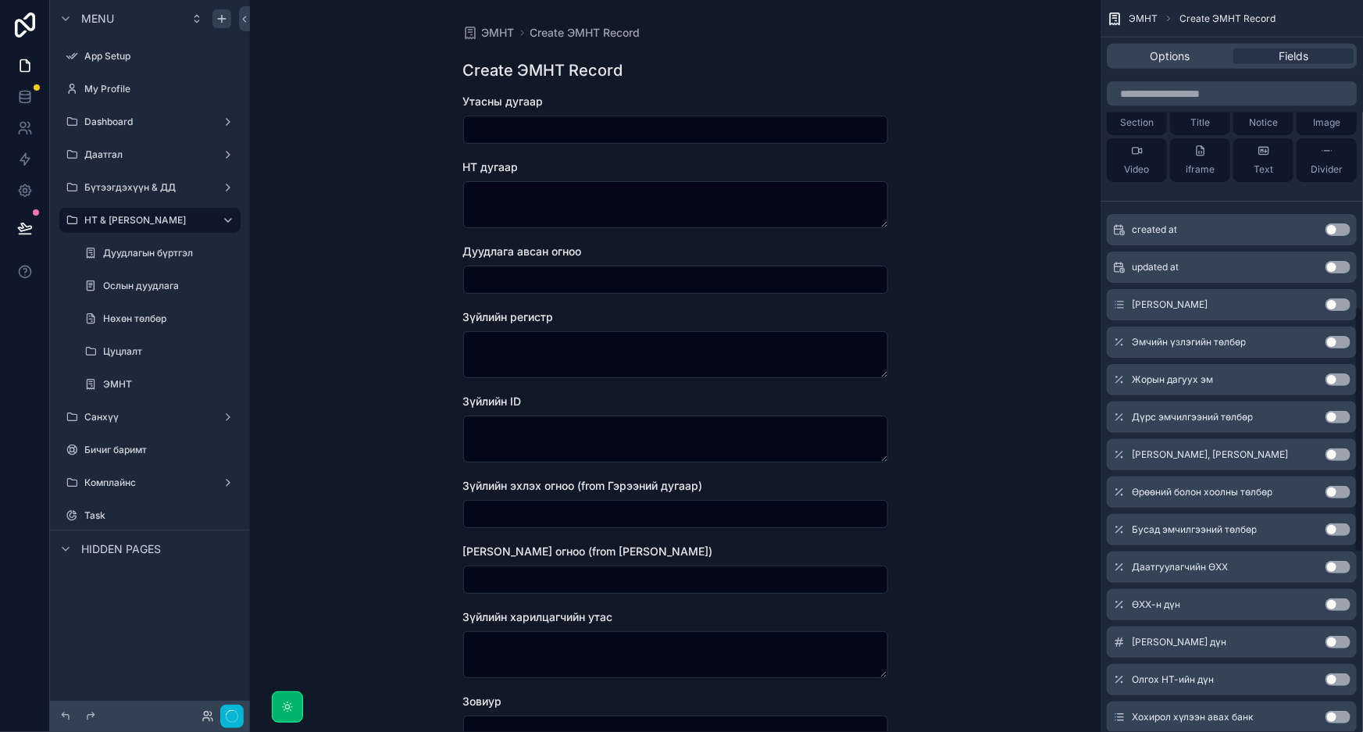
click at [1338, 336] on button "Use setting" at bounding box center [1338, 342] width 25 height 12
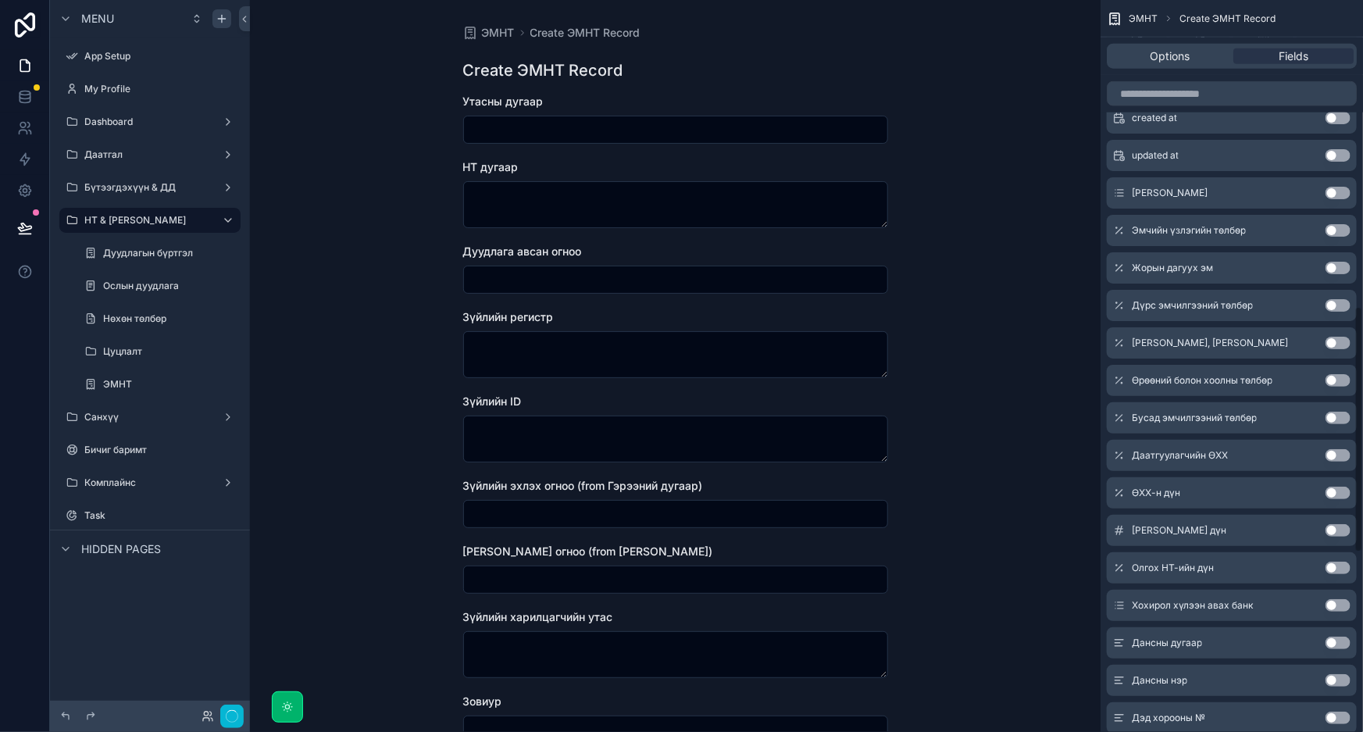
click at [1338, 270] on button "Use setting" at bounding box center [1338, 268] width 25 height 12
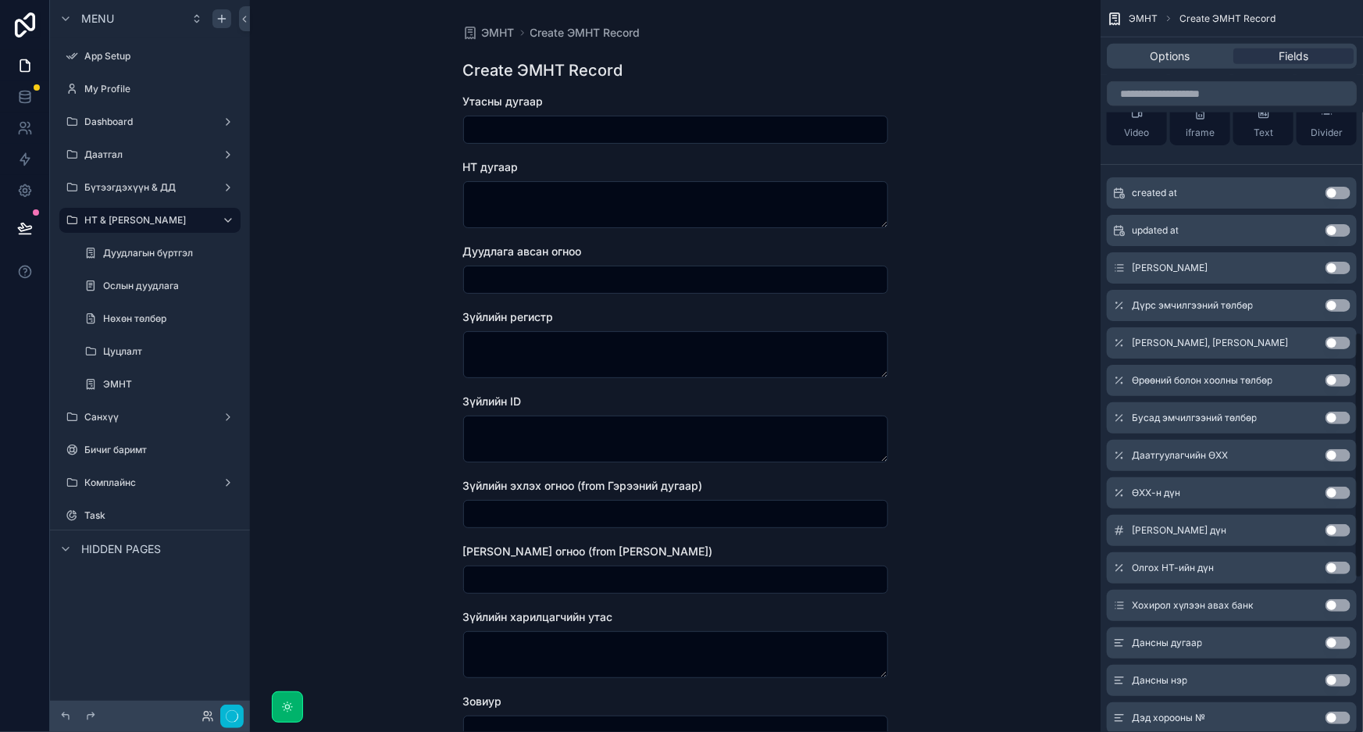
click at [1338, 299] on button "Use setting" at bounding box center [1338, 305] width 25 height 12
click at [1338, 337] on button "Use setting" at bounding box center [1338, 343] width 25 height 12
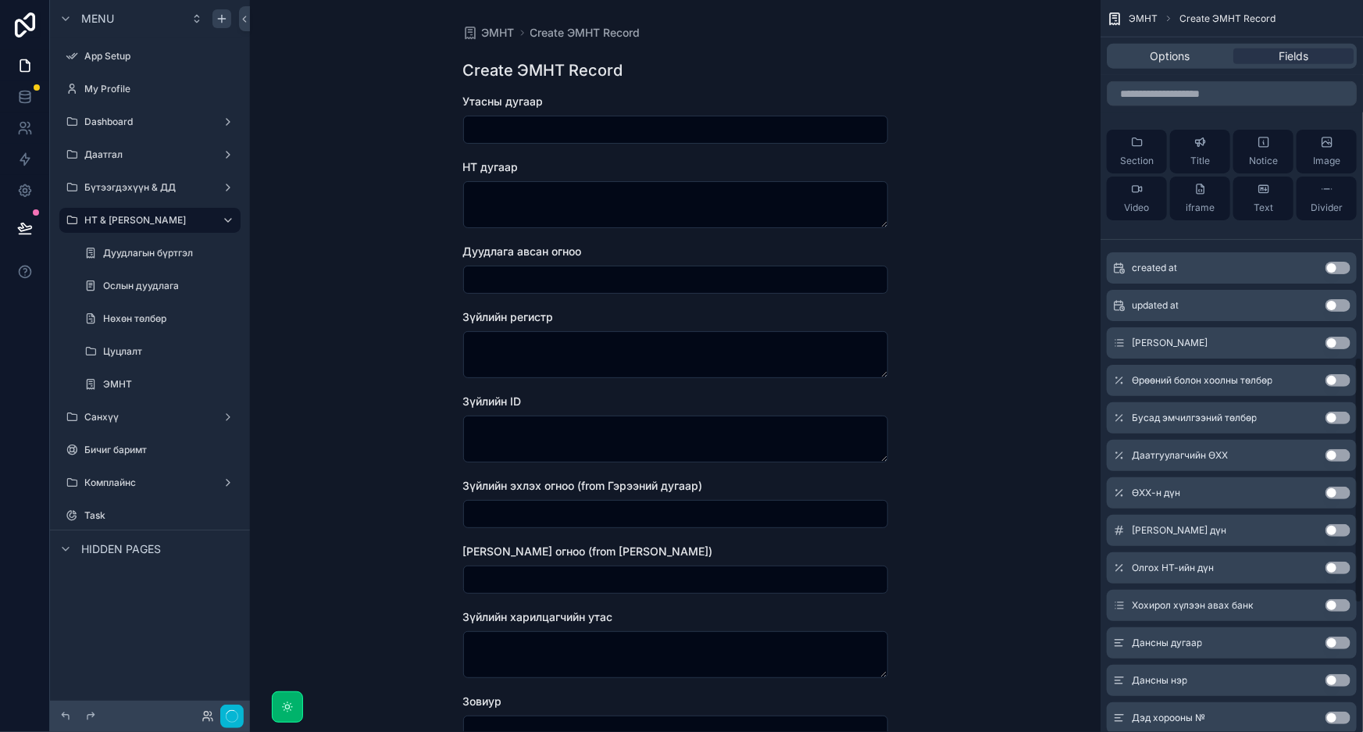
click at [1338, 374] on button "Use setting" at bounding box center [1338, 380] width 25 height 12
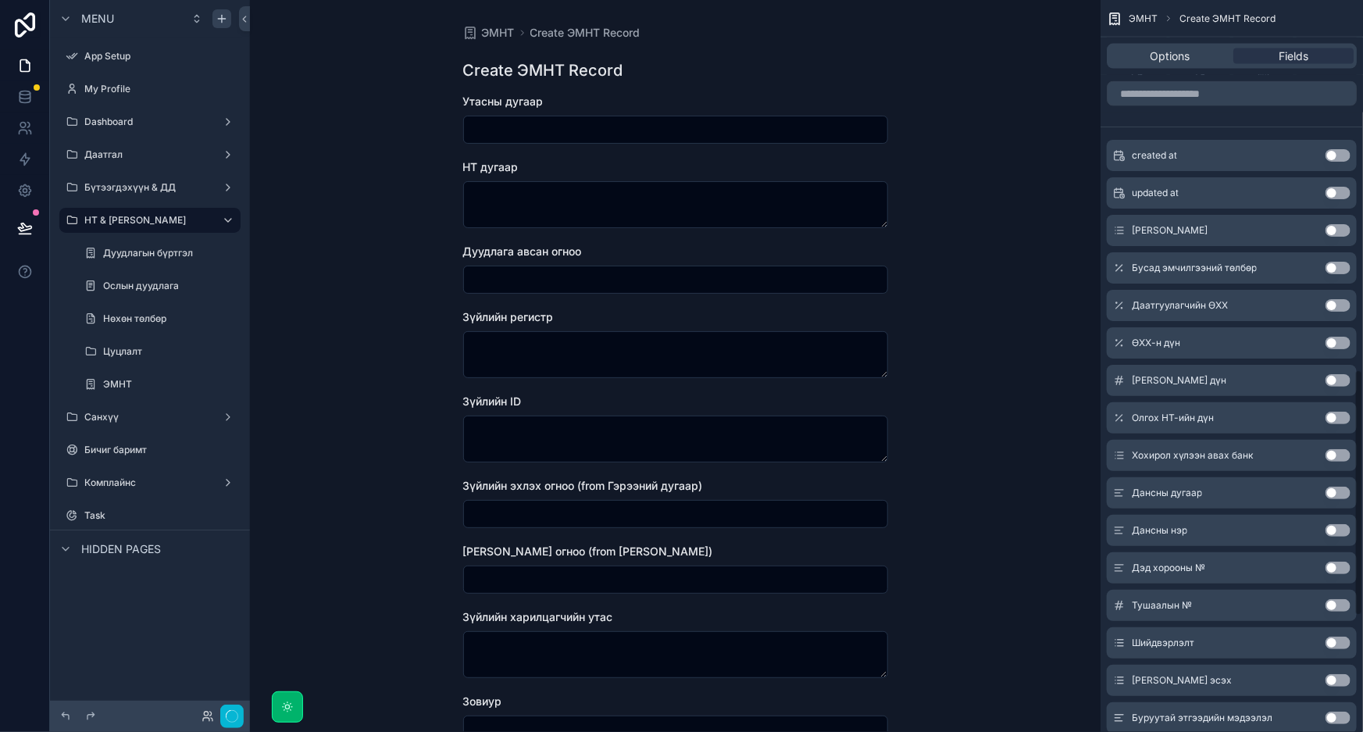
click at [1338, 270] on button "Use setting" at bounding box center [1338, 268] width 25 height 12
click at [1338, 299] on button "Use setting" at bounding box center [1338, 305] width 25 height 12
click at [1338, 337] on button "Use setting" at bounding box center [1338, 343] width 25 height 12
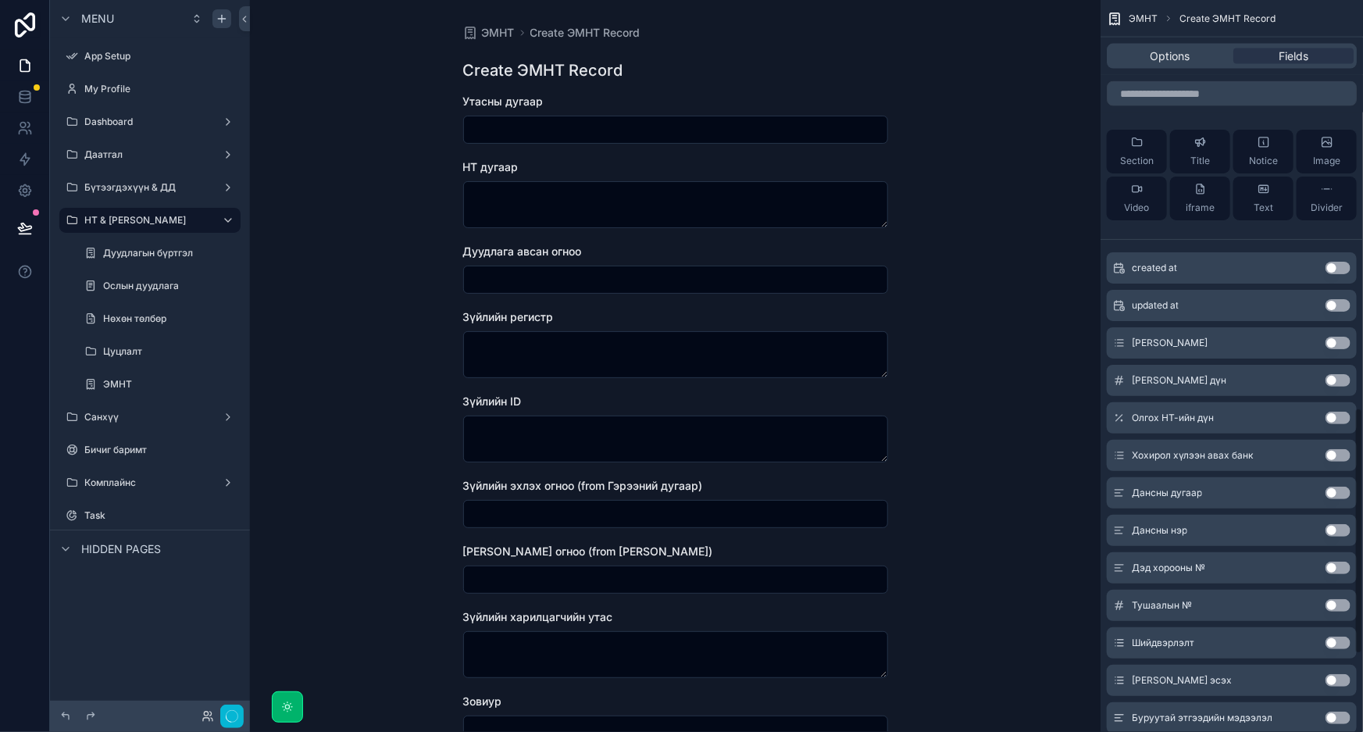
click at [1338, 374] on button "Use setting" at bounding box center [1338, 380] width 25 height 12
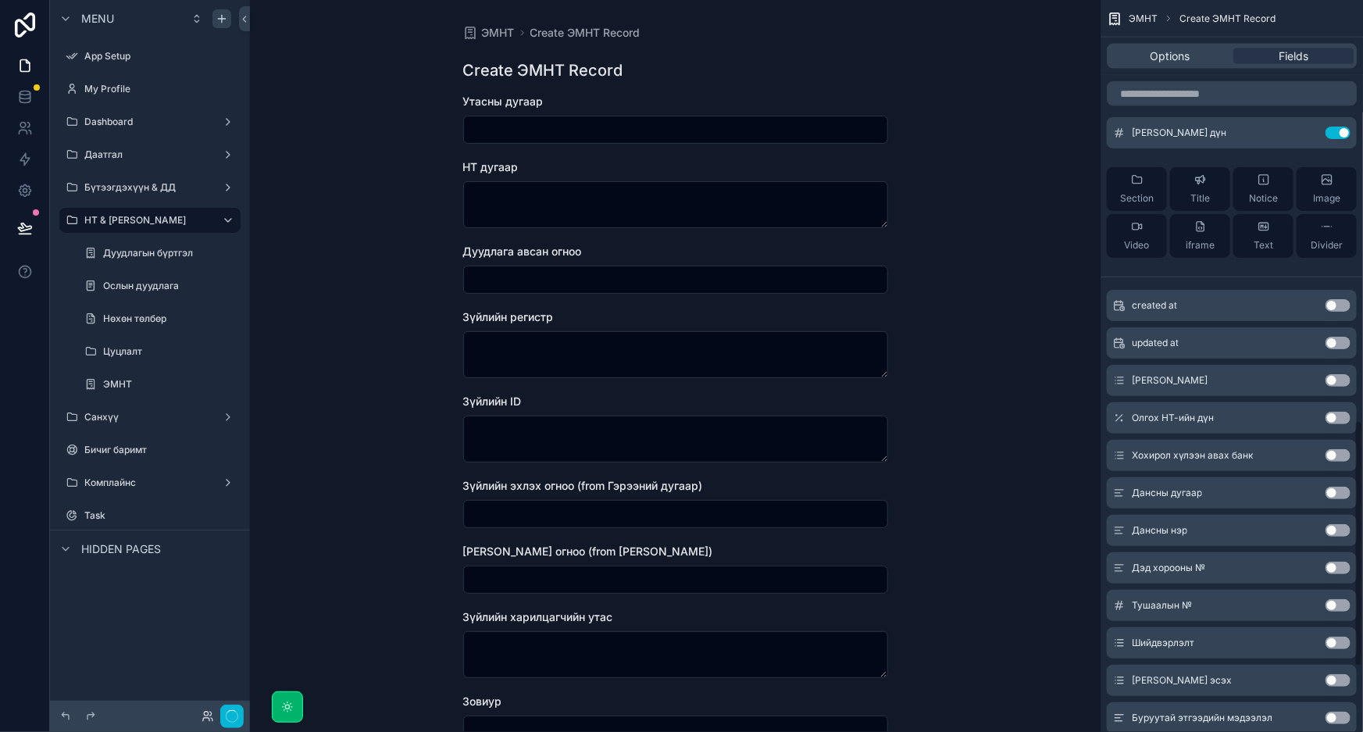
click at [1338, 412] on button "Use setting" at bounding box center [1338, 418] width 25 height 12
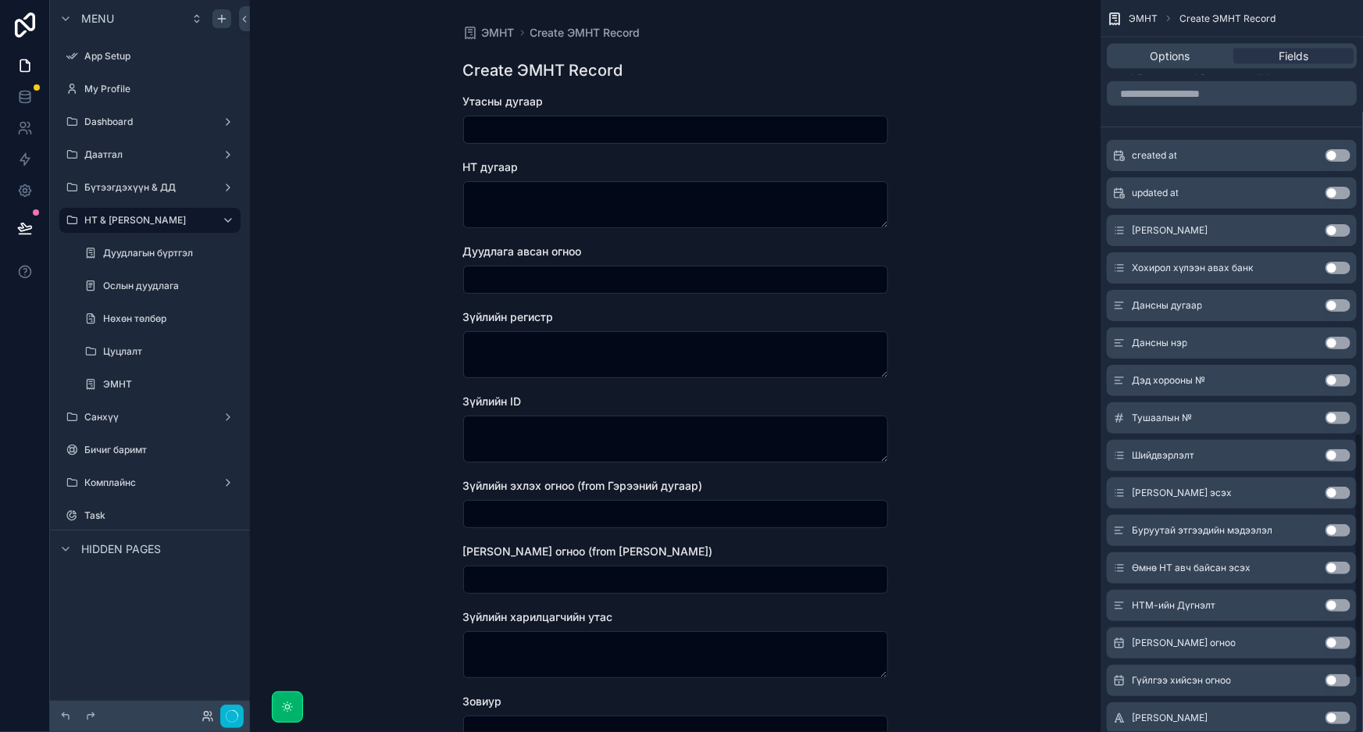
click at [1338, 270] on button "Use setting" at bounding box center [1338, 268] width 25 height 12
click at [1338, 299] on button "Use setting" at bounding box center [1338, 305] width 25 height 12
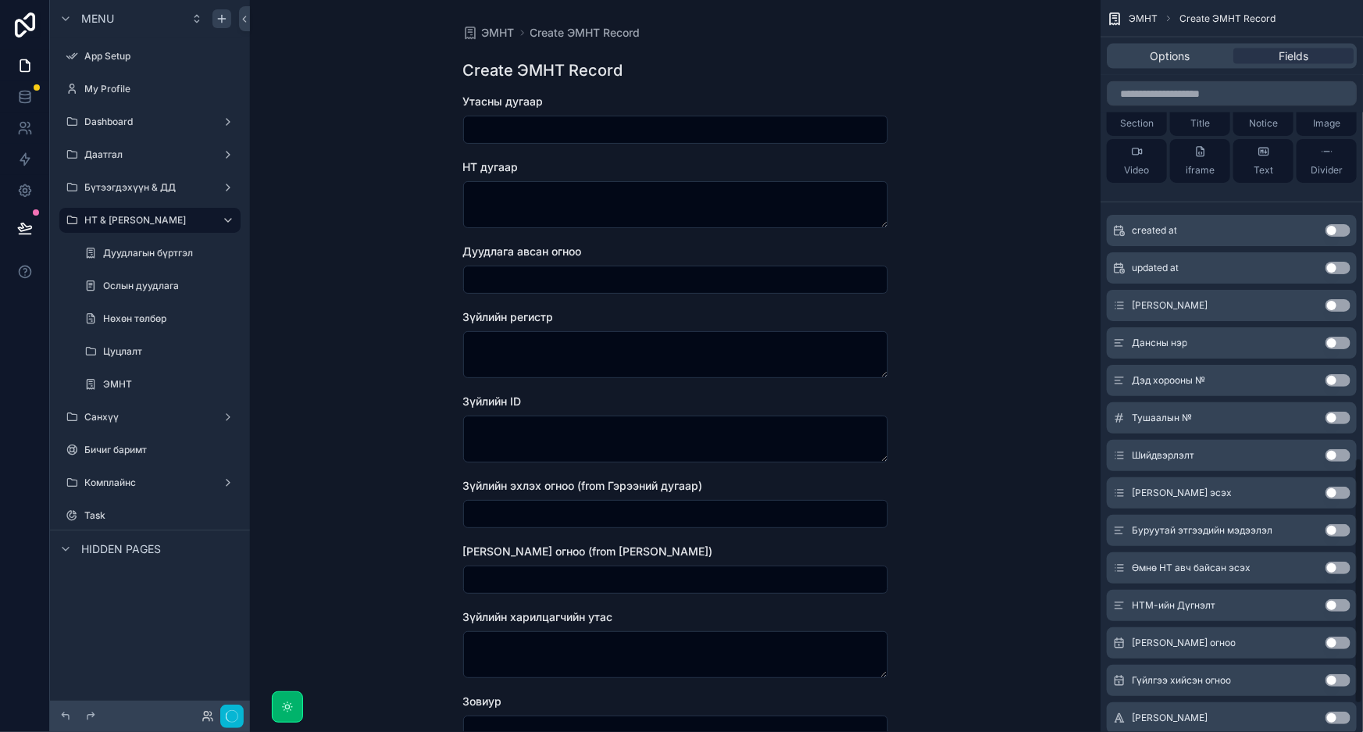
click at [1338, 337] on button "Use setting" at bounding box center [1338, 343] width 25 height 12
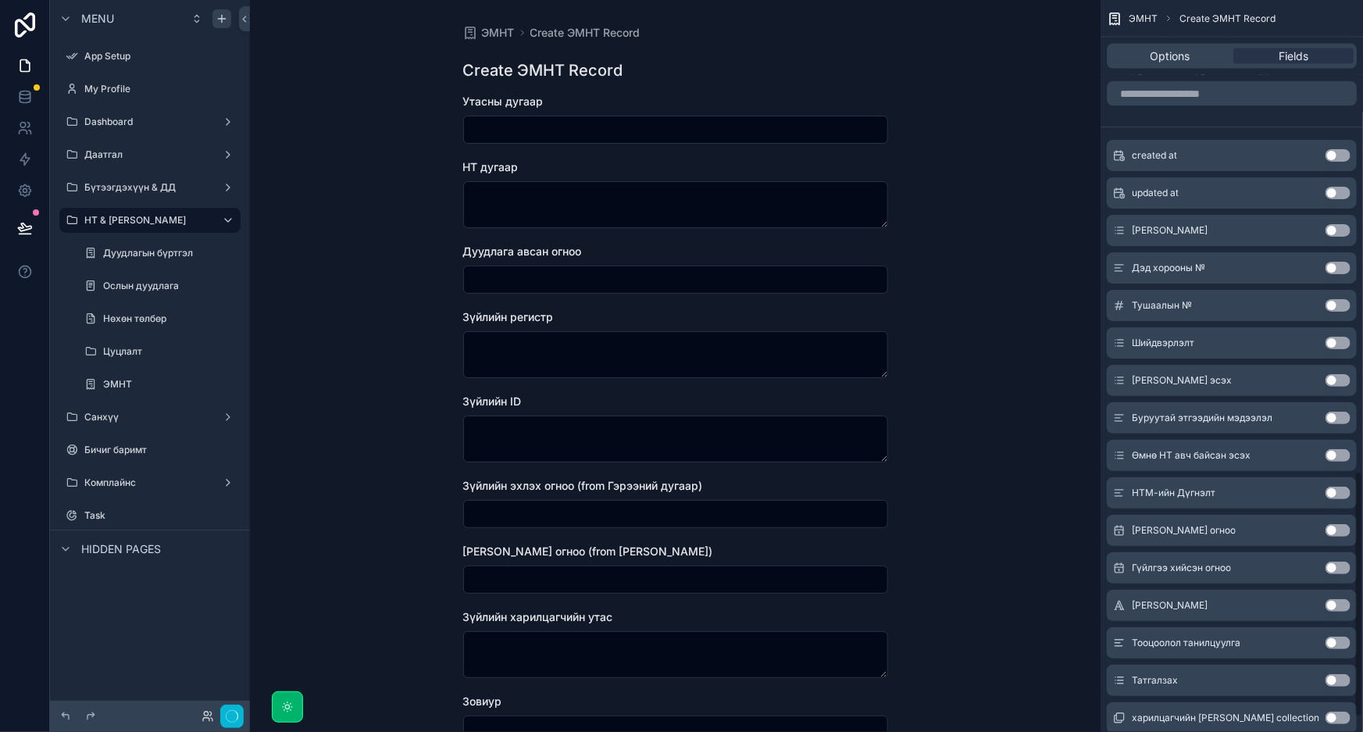
click at [1338, 270] on button "Use setting" at bounding box center [1338, 268] width 25 height 12
click at [1338, 299] on button "Use setting" at bounding box center [1338, 305] width 25 height 12
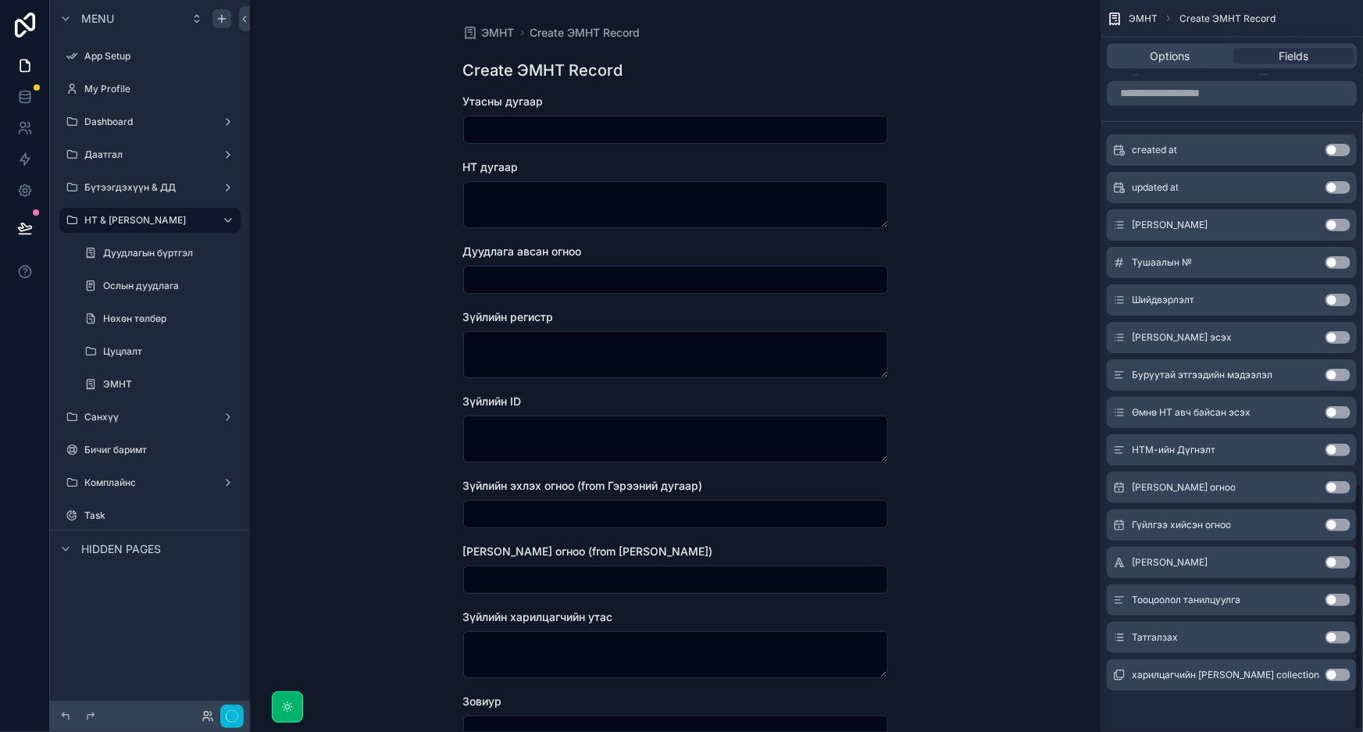
click at [1338, 241] on div "Даатгалын эрсдэл Use setting" at bounding box center [1232, 224] width 250 height 31
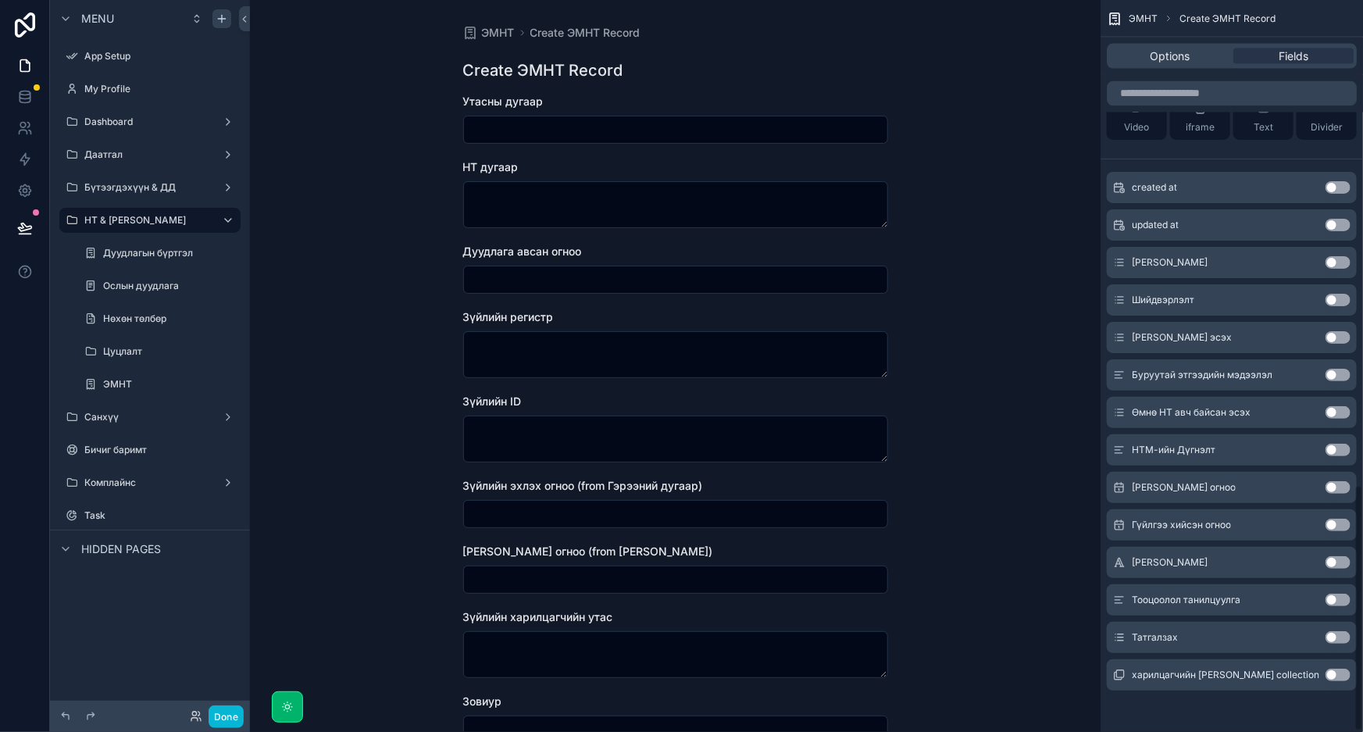
click at [1338, 270] on div "Даатгалын эрсдэл Use setting" at bounding box center [1232, 262] width 250 height 31
click at [1339, 259] on button "Use setting" at bounding box center [1338, 262] width 25 height 12
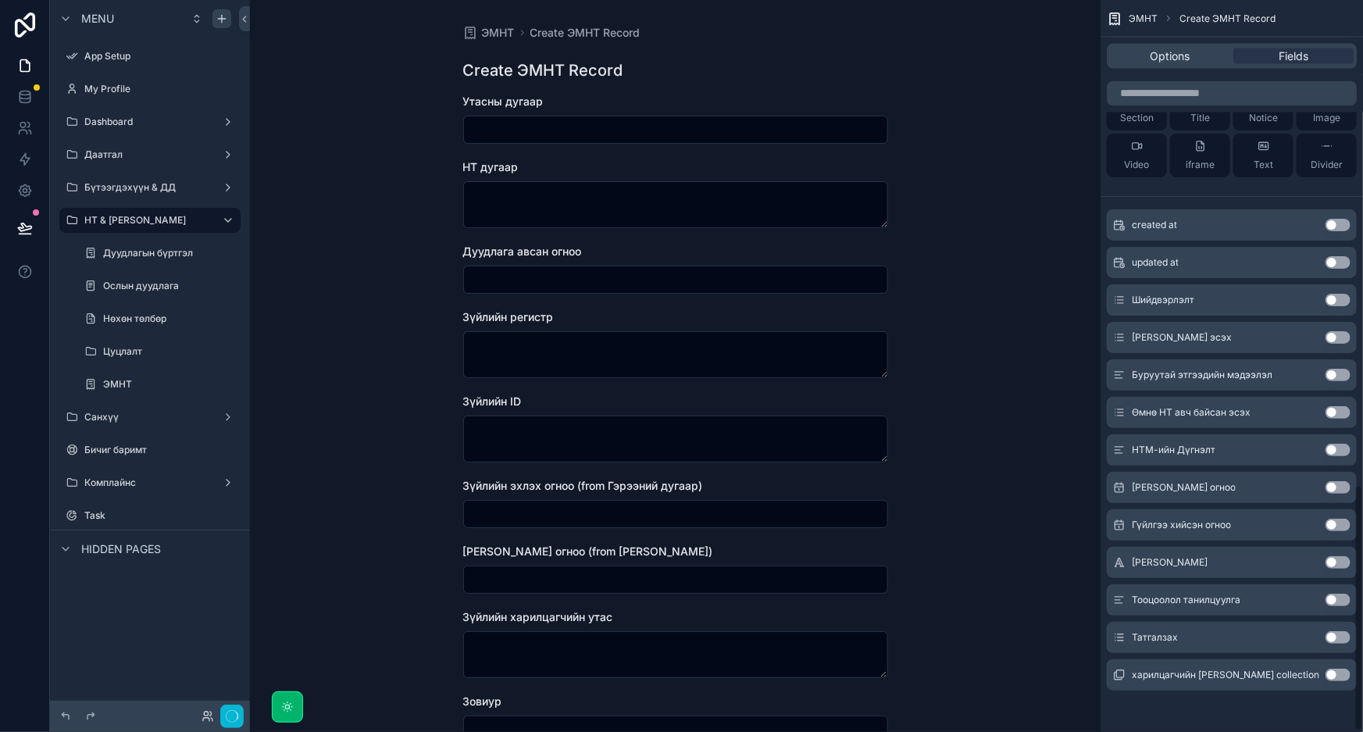
click at [1339, 259] on button "Use setting" at bounding box center [1338, 262] width 25 height 12
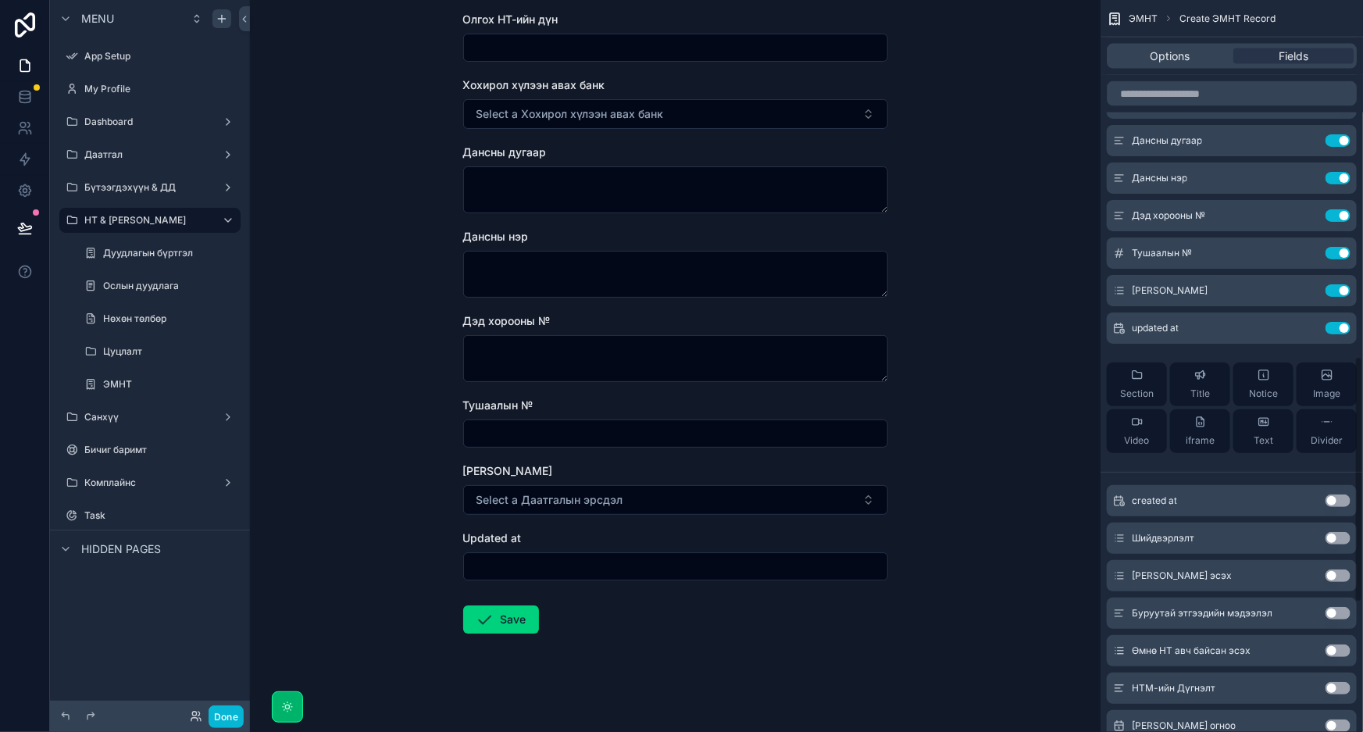
scroll to position [1013, 0]
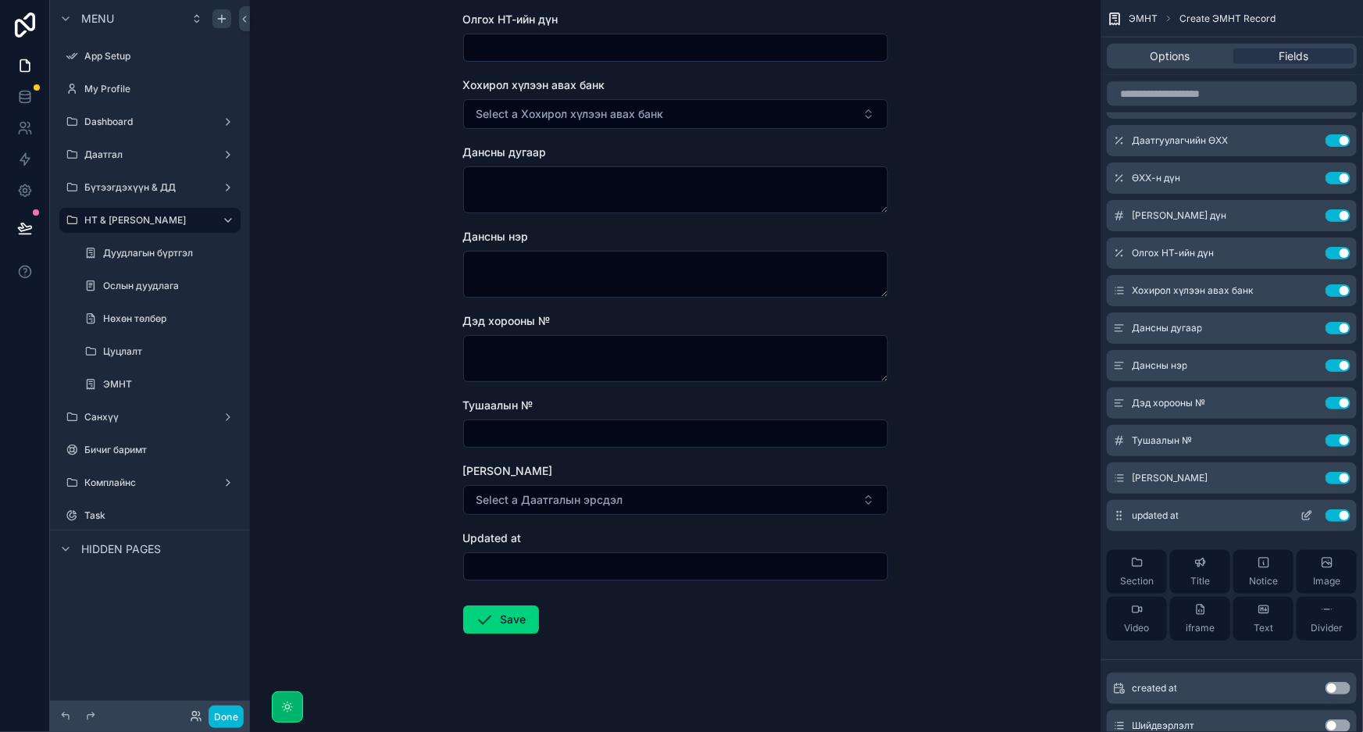
click at [1333, 512] on button "Use setting" at bounding box center [1338, 515] width 25 height 12
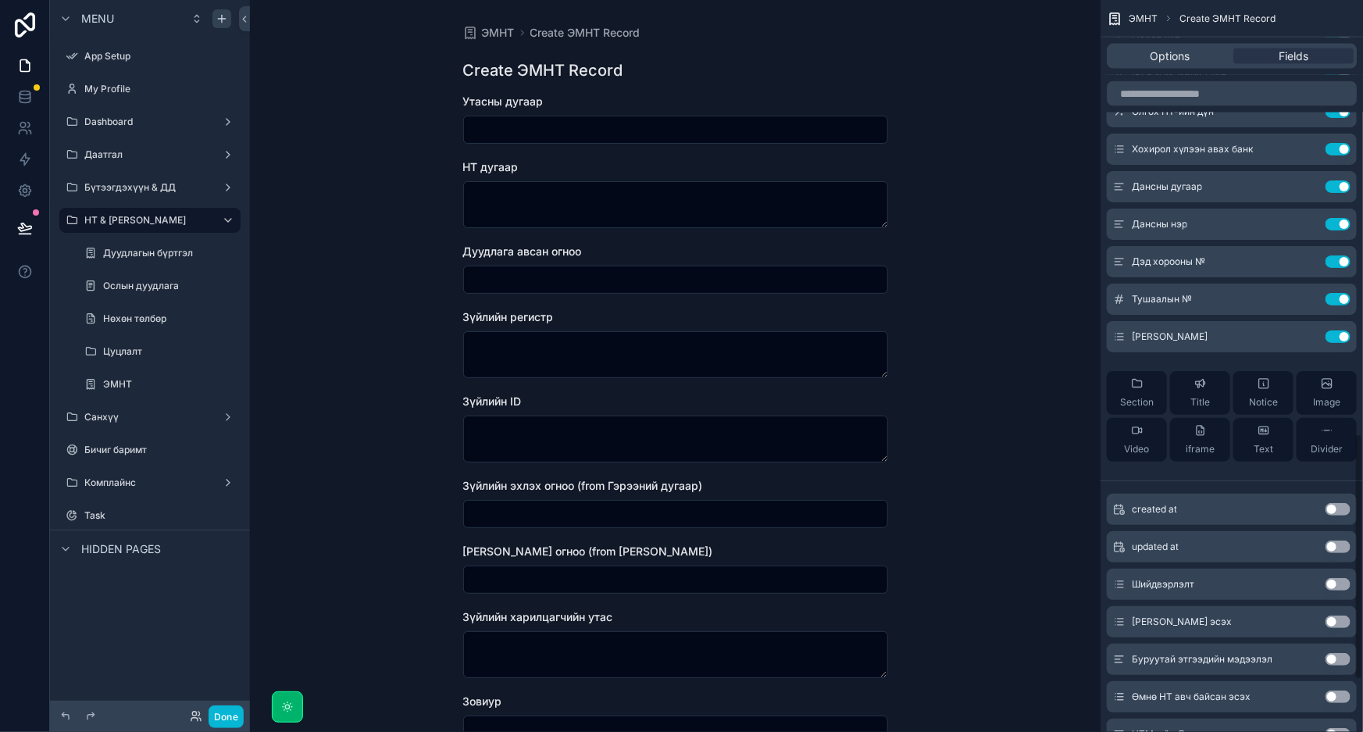
scroll to position [1439, 0]
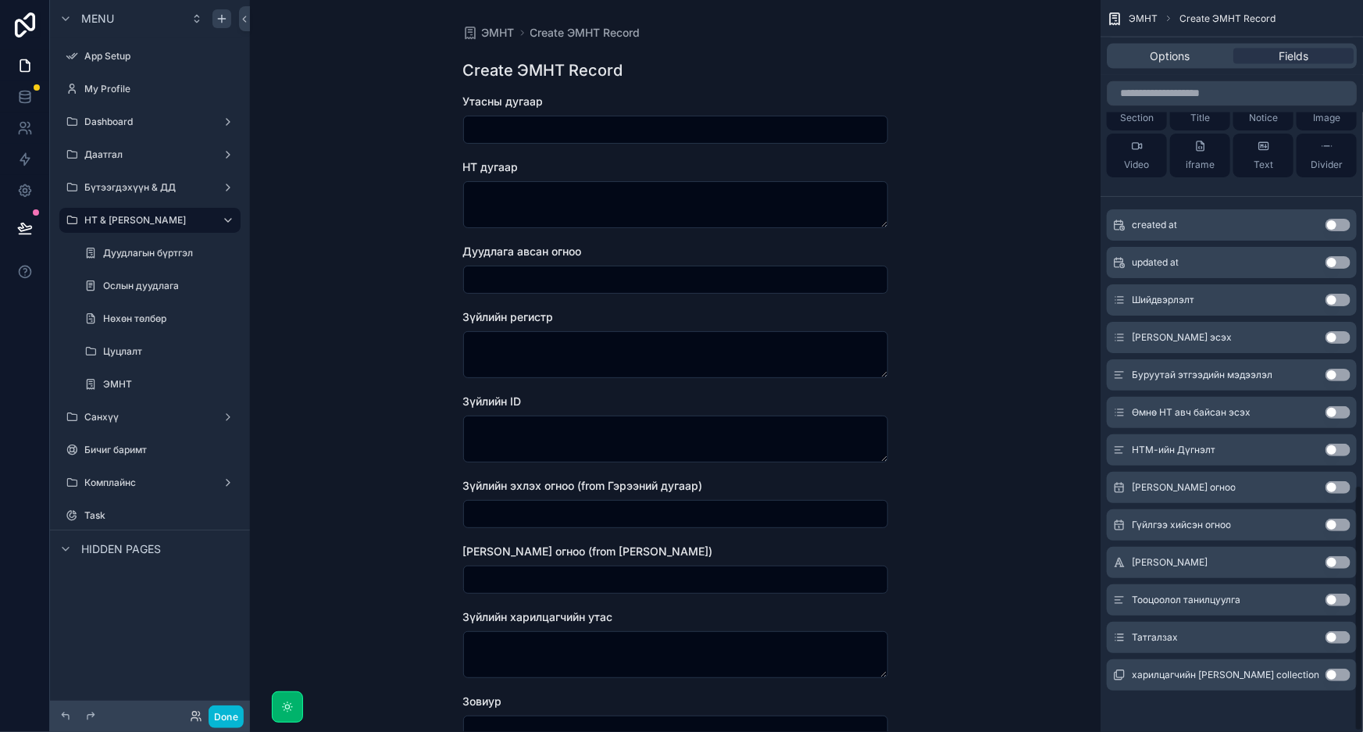
click at [1335, 295] on button "Use setting" at bounding box center [1338, 300] width 25 height 12
click at [1339, 332] on button "Use setting" at bounding box center [1338, 337] width 25 height 12
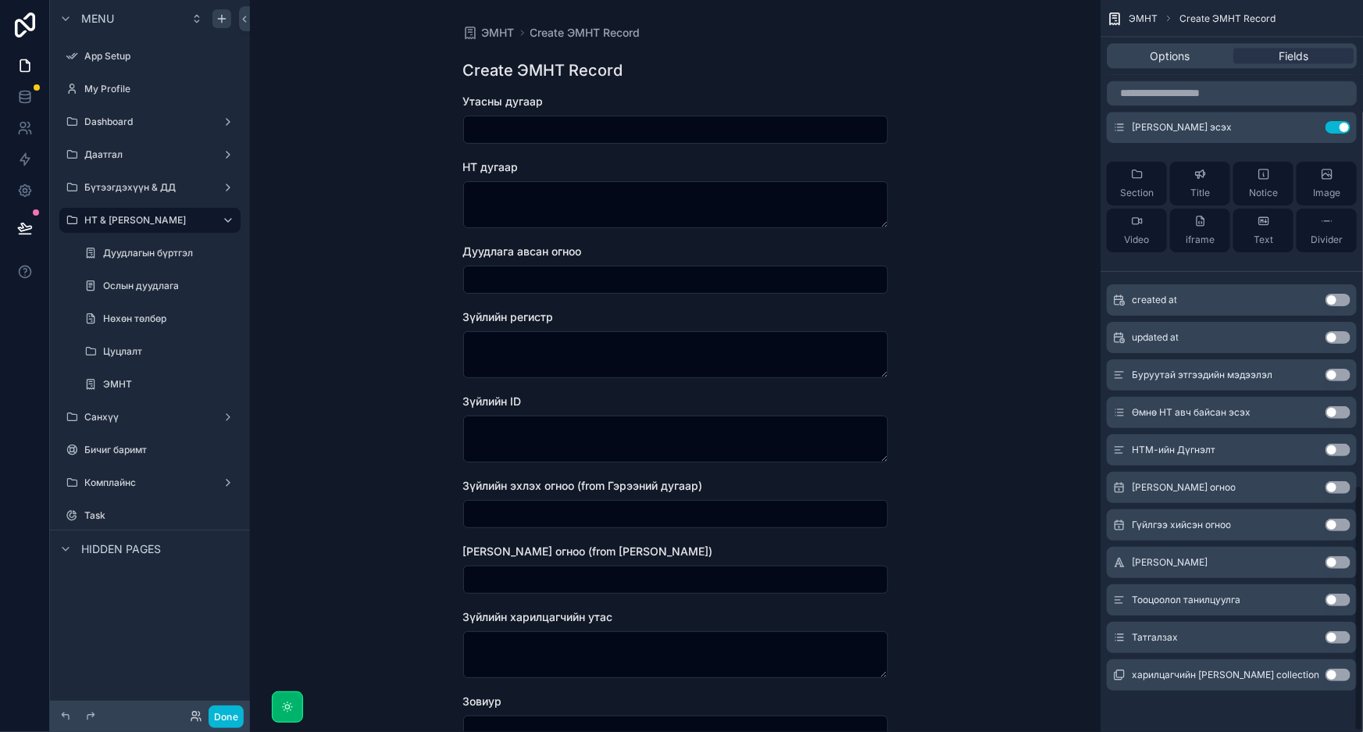
click at [1345, 373] on button "Use setting" at bounding box center [1338, 375] width 25 height 12
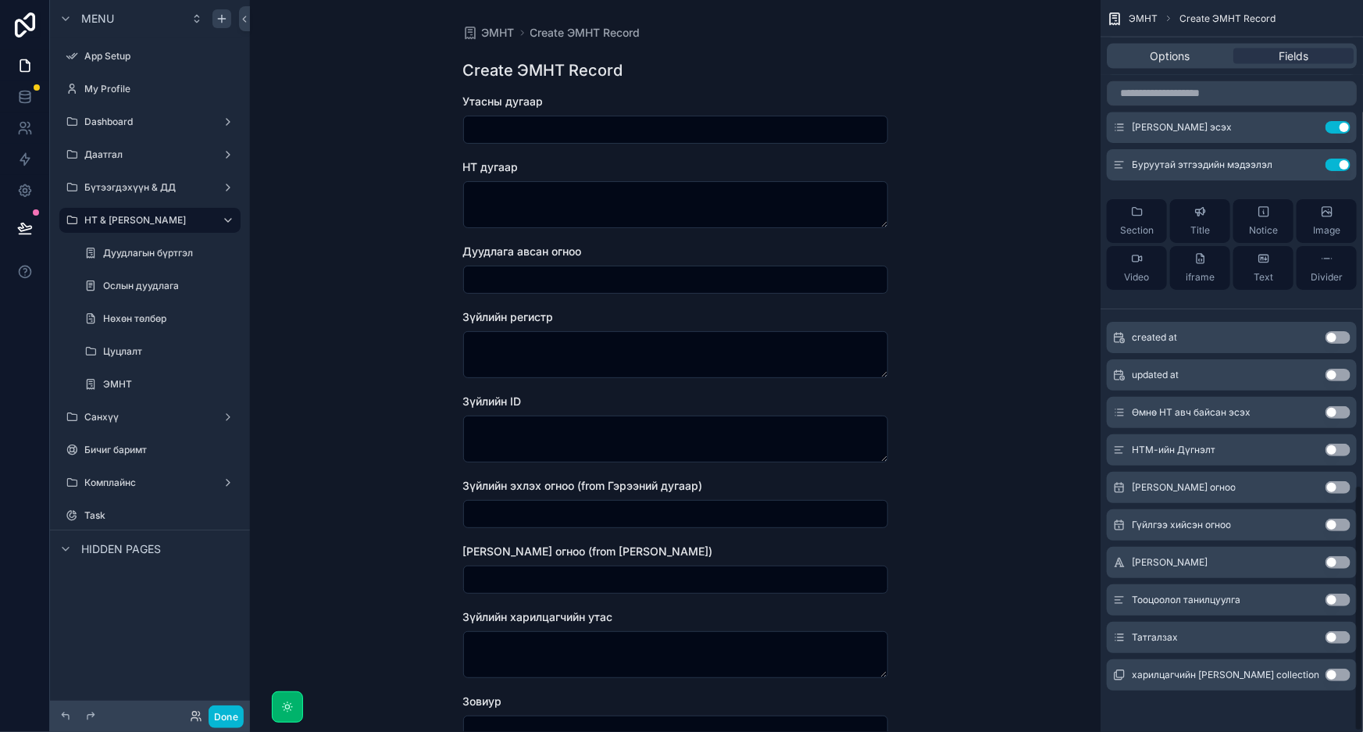
click at [1333, 414] on button "Use setting" at bounding box center [1338, 412] width 25 height 12
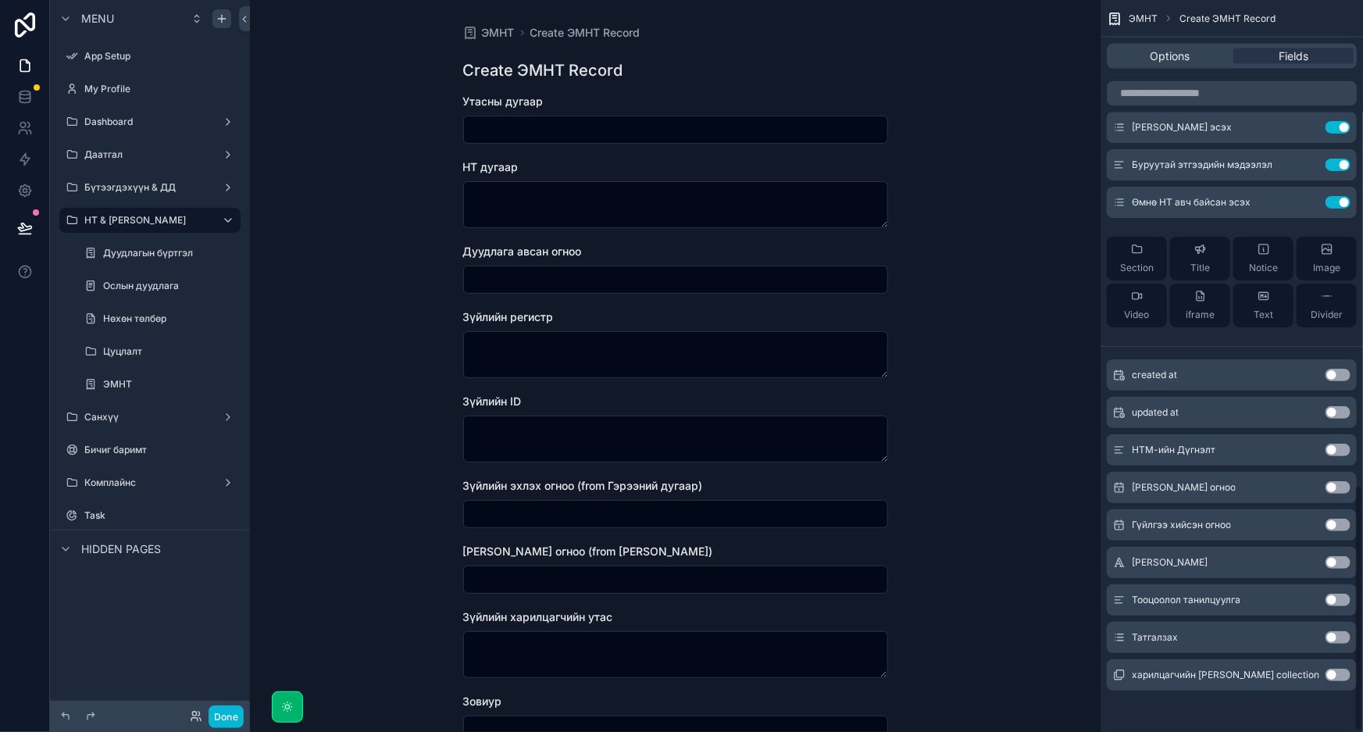
click at [1336, 449] on button "Use setting" at bounding box center [1338, 450] width 25 height 12
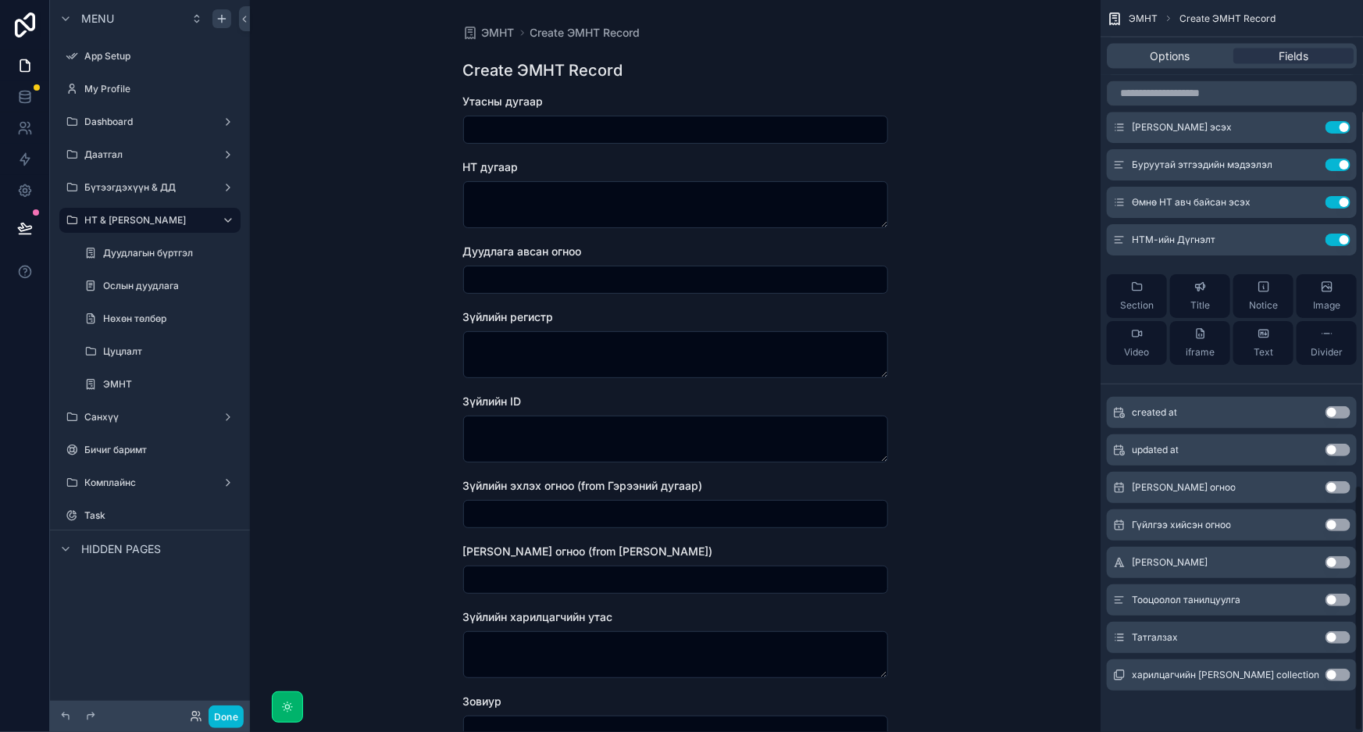
click at [1341, 481] on button "Use setting" at bounding box center [1338, 487] width 25 height 12
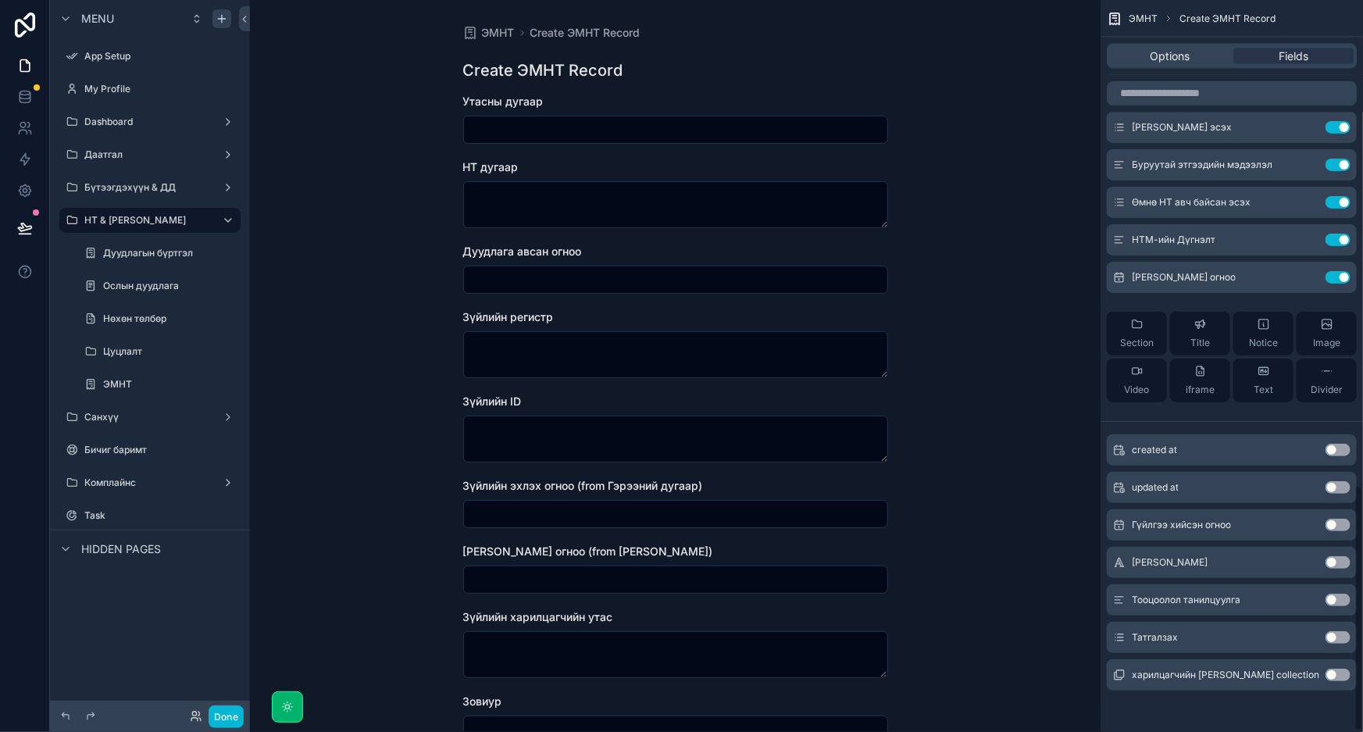
click at [1337, 523] on button "Use setting" at bounding box center [1338, 525] width 25 height 12
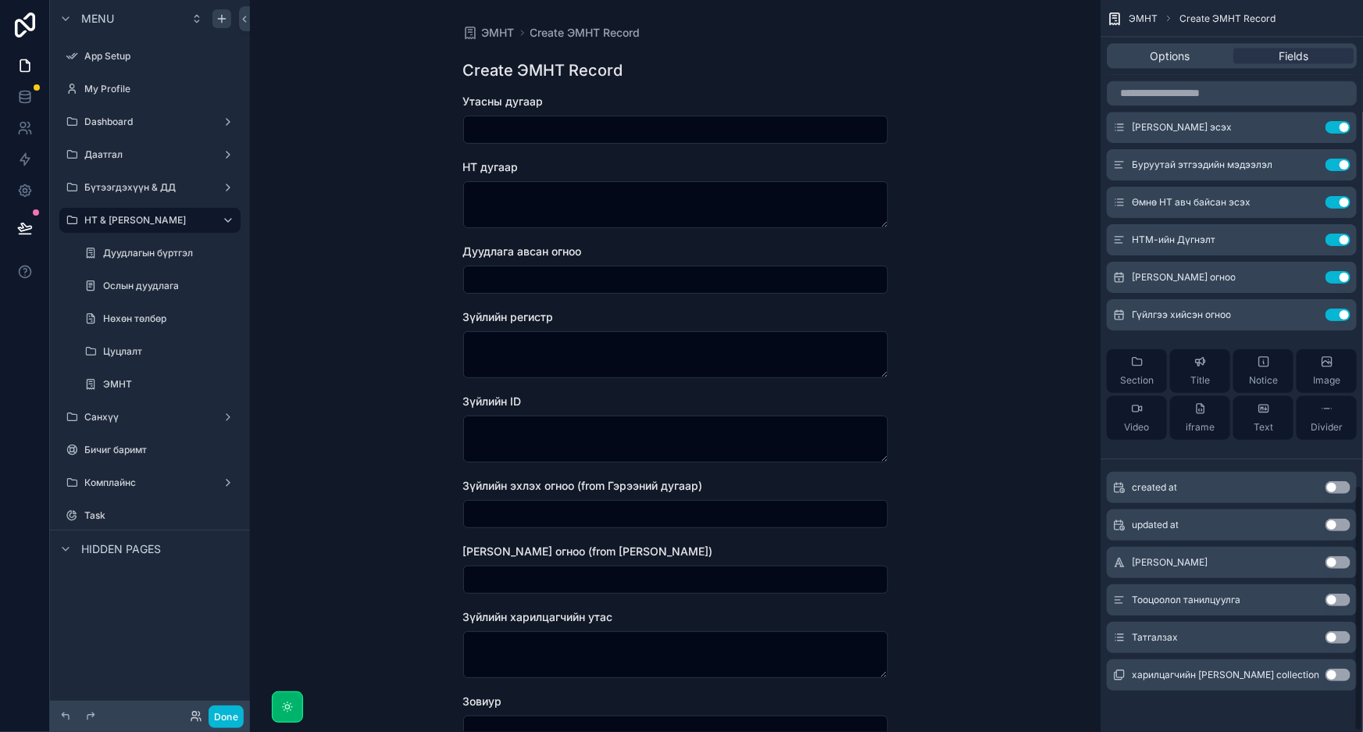
click at [1338, 563] on button "Use setting" at bounding box center [1338, 562] width 25 height 12
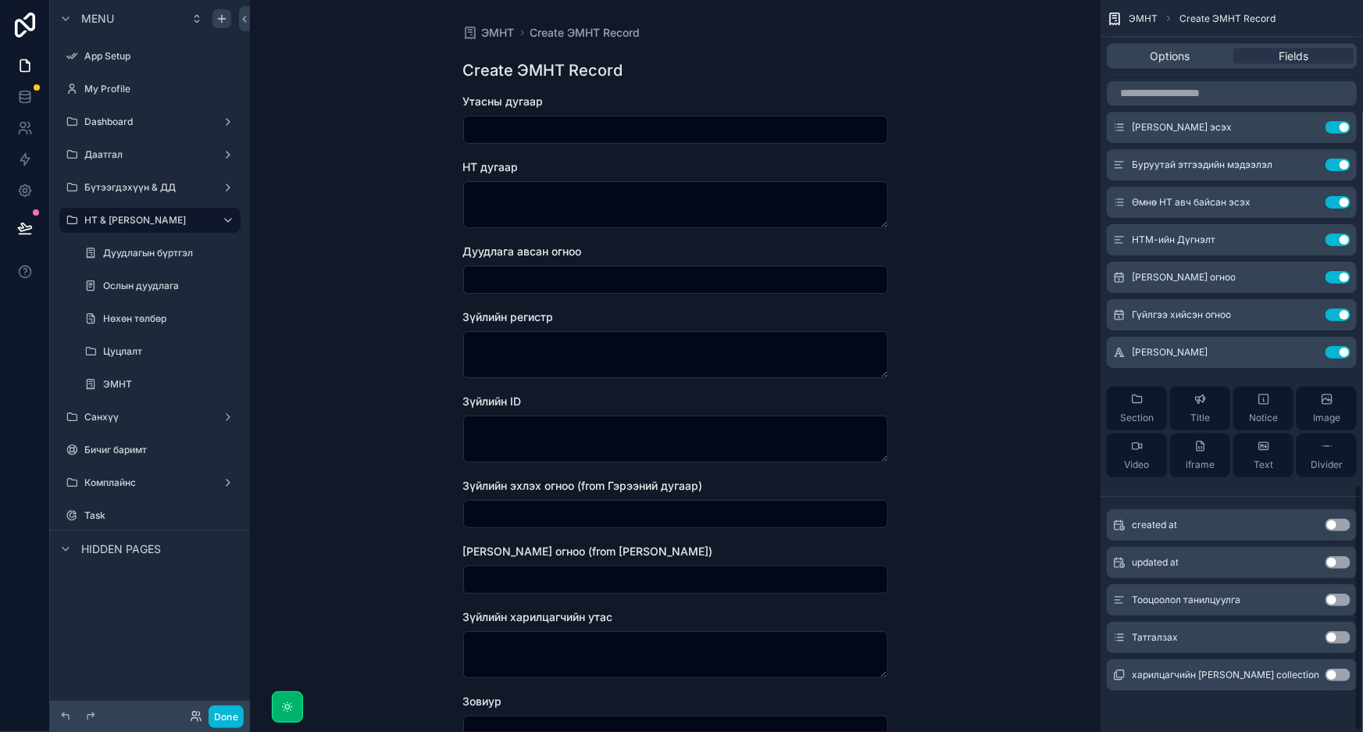
click at [1343, 597] on button "Use setting" at bounding box center [1338, 600] width 25 height 12
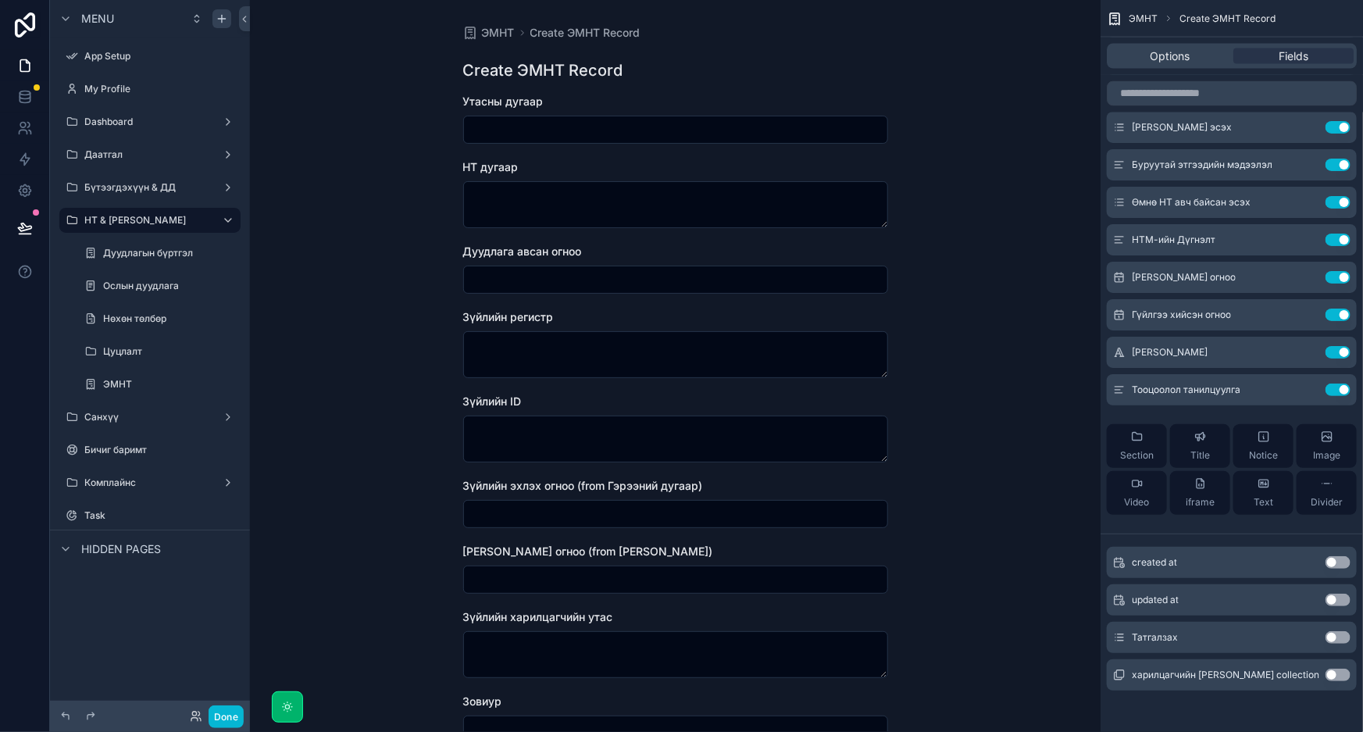
click at [1337, 634] on button "Use setting" at bounding box center [1338, 637] width 25 height 12
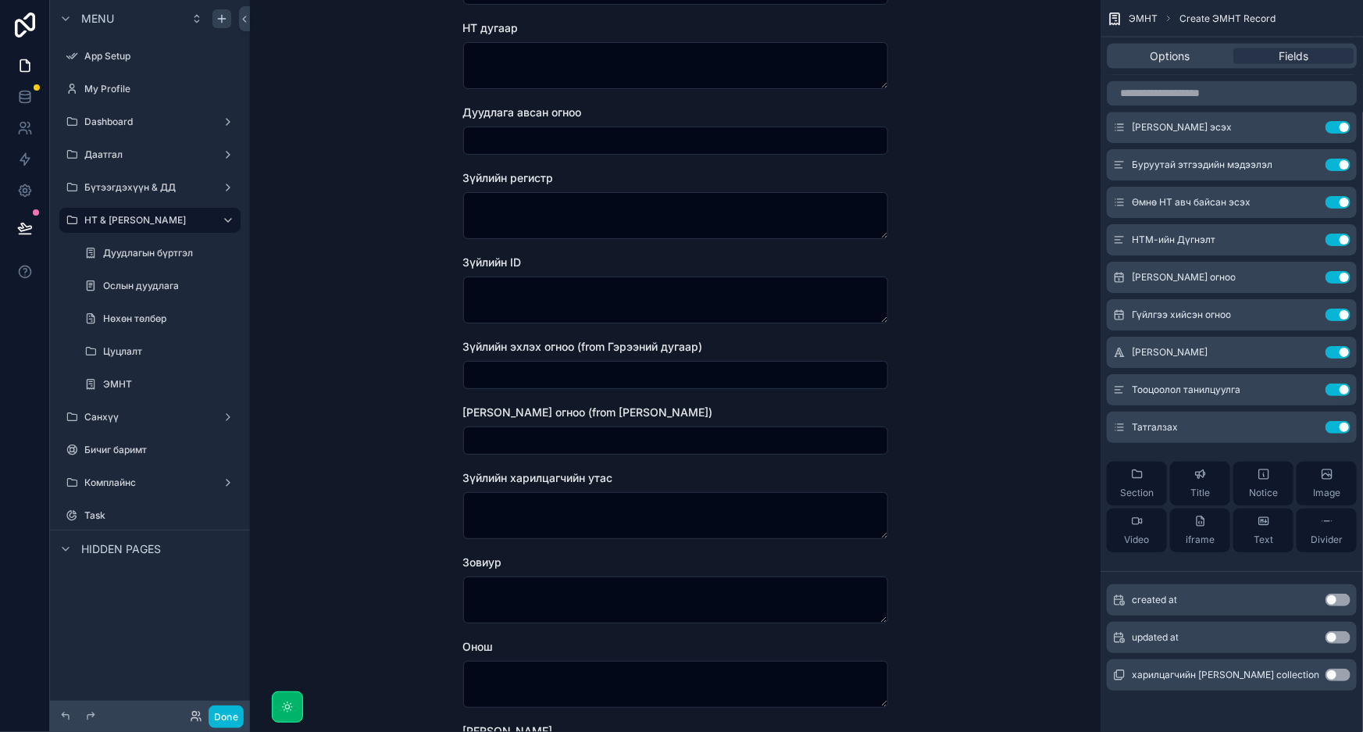
scroll to position [0, 0]
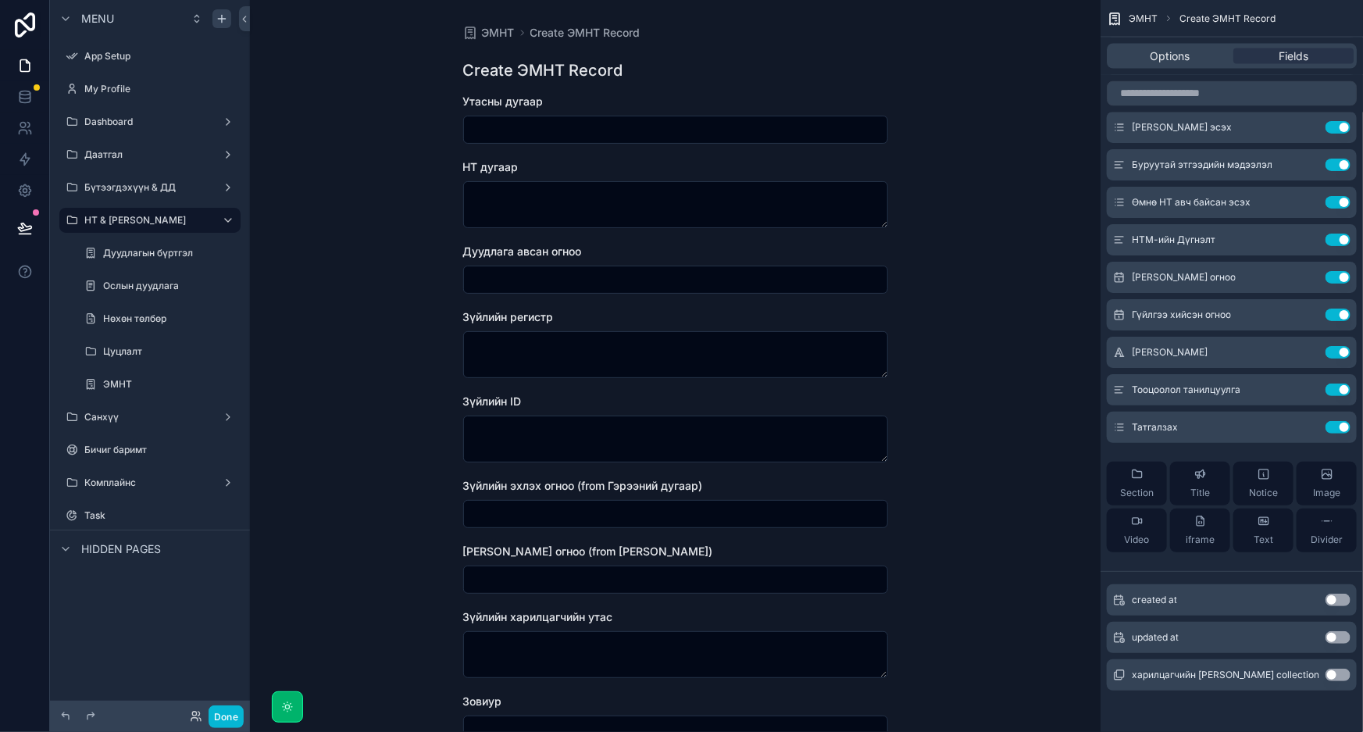
click at [569, 139] on input "scrollable content" at bounding box center [675, 130] width 423 height 22
click at [945, 97] on div "ЭМНТ Create ЭМНТ Record Create ЭМНТ Record Утасны дугаар НТ дугаар Дуудлага авс…" at bounding box center [675, 366] width 851 height 732
click at [989, 289] on div "ЭМНТ Create ЭМНТ Record Create ЭМНТ Record Утасны дугаар НТ дугаар Дуудлага авс…" at bounding box center [675, 366] width 851 height 732
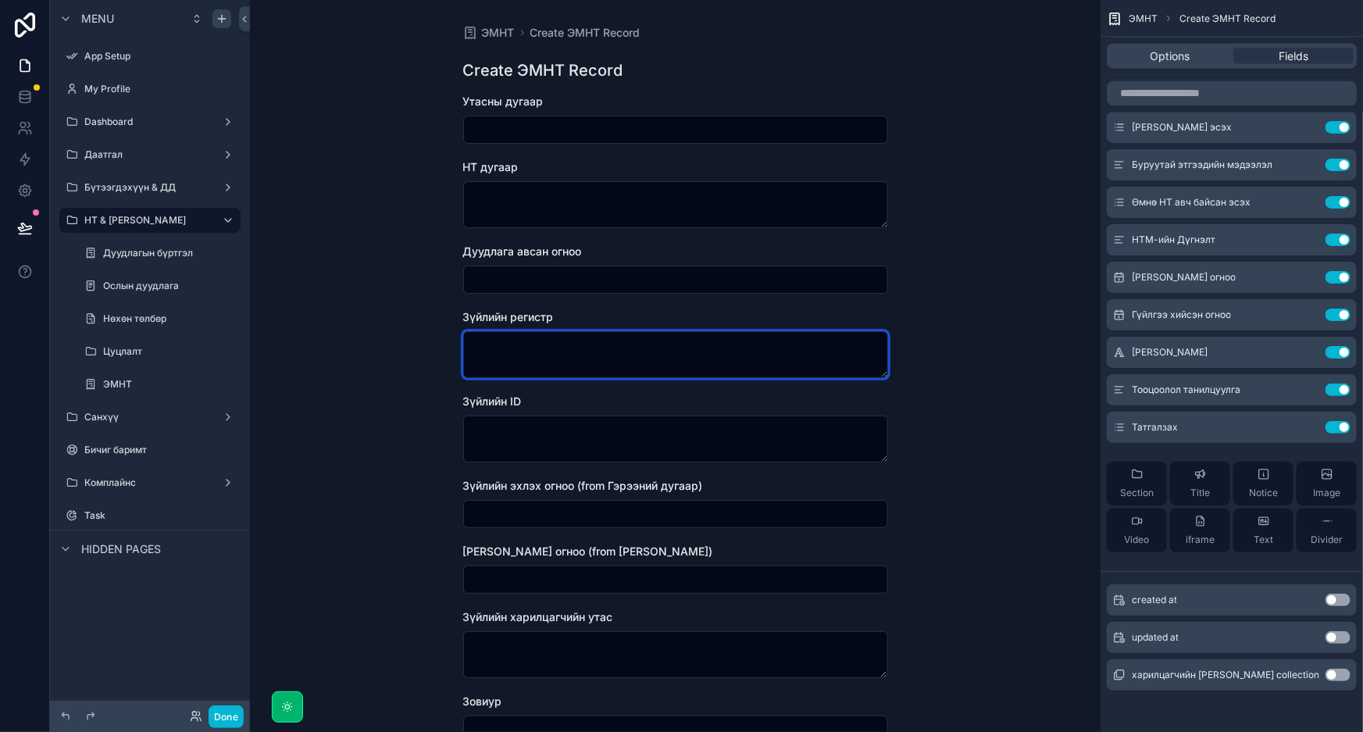
click at [686, 370] on textarea "scrollable content" at bounding box center [675, 354] width 425 height 47
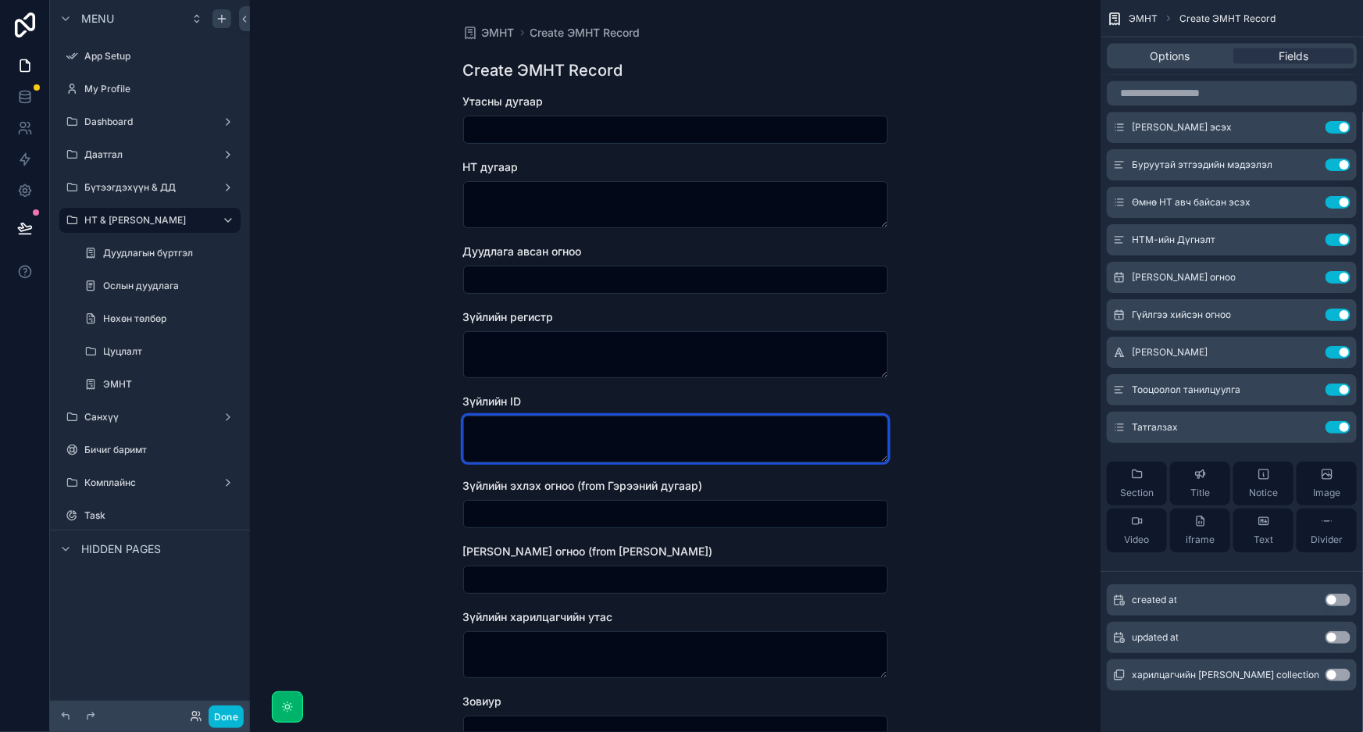
click at [741, 445] on textarea "scrollable content" at bounding box center [675, 439] width 425 height 47
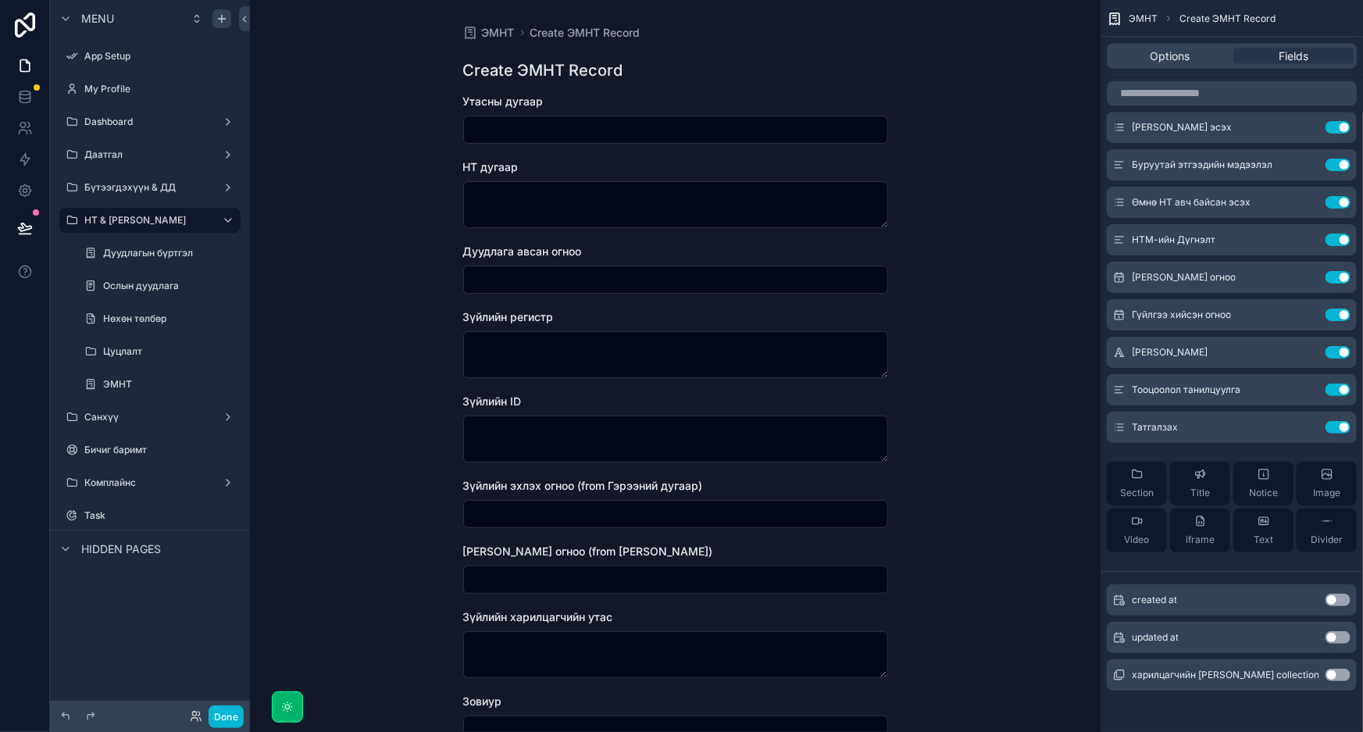
click at [836, 491] on div "Зүйлийн эхлэх огноо (from Гэрээний дугаар)" at bounding box center [675, 486] width 425 height 16
click at [833, 498] on div "Зүйлийн эхлэх огноо (from Гэрээний дугаар)" at bounding box center [675, 503] width 425 height 50
click at [795, 509] on input "scrollable content" at bounding box center [675, 514] width 423 height 22
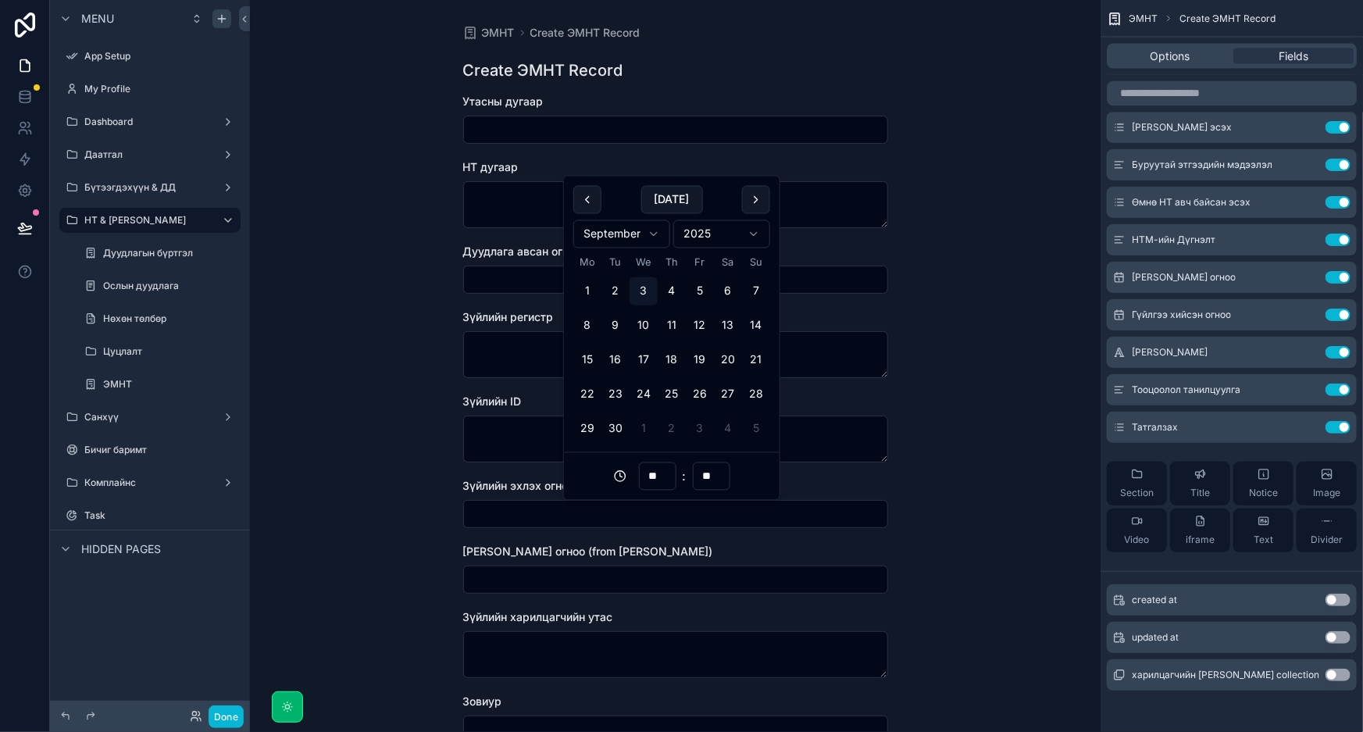
click at [965, 487] on div "ЭМНТ Create ЭМНТ Record Create ЭМНТ Record Утасны дугаар НТ дугаар Дуудлага авс…" at bounding box center [675, 366] width 851 height 732
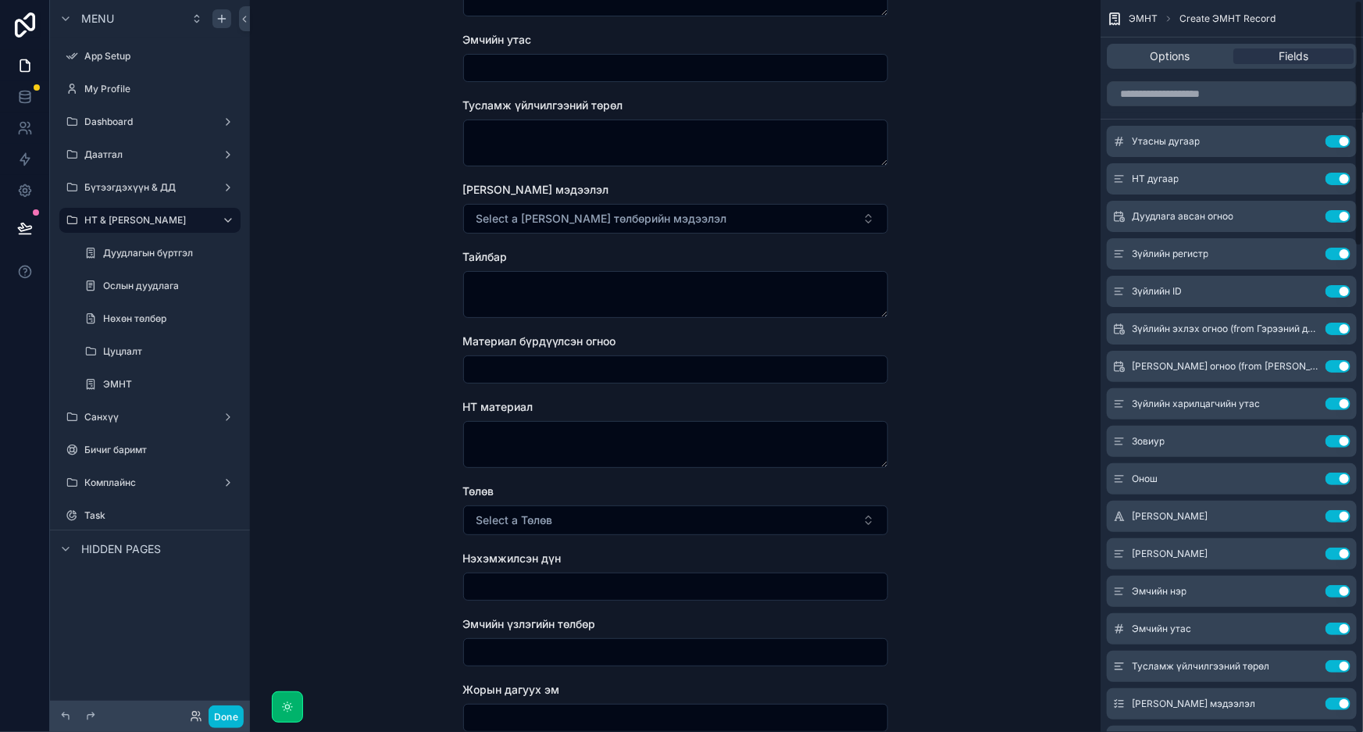
click at [939, 299] on div "ЭМНТ Create ЭМНТ Record Create ЭМНТ Record Утасны дугаар НТ дугаар Дуудлага авс…" at bounding box center [675, 366] width 851 height 732
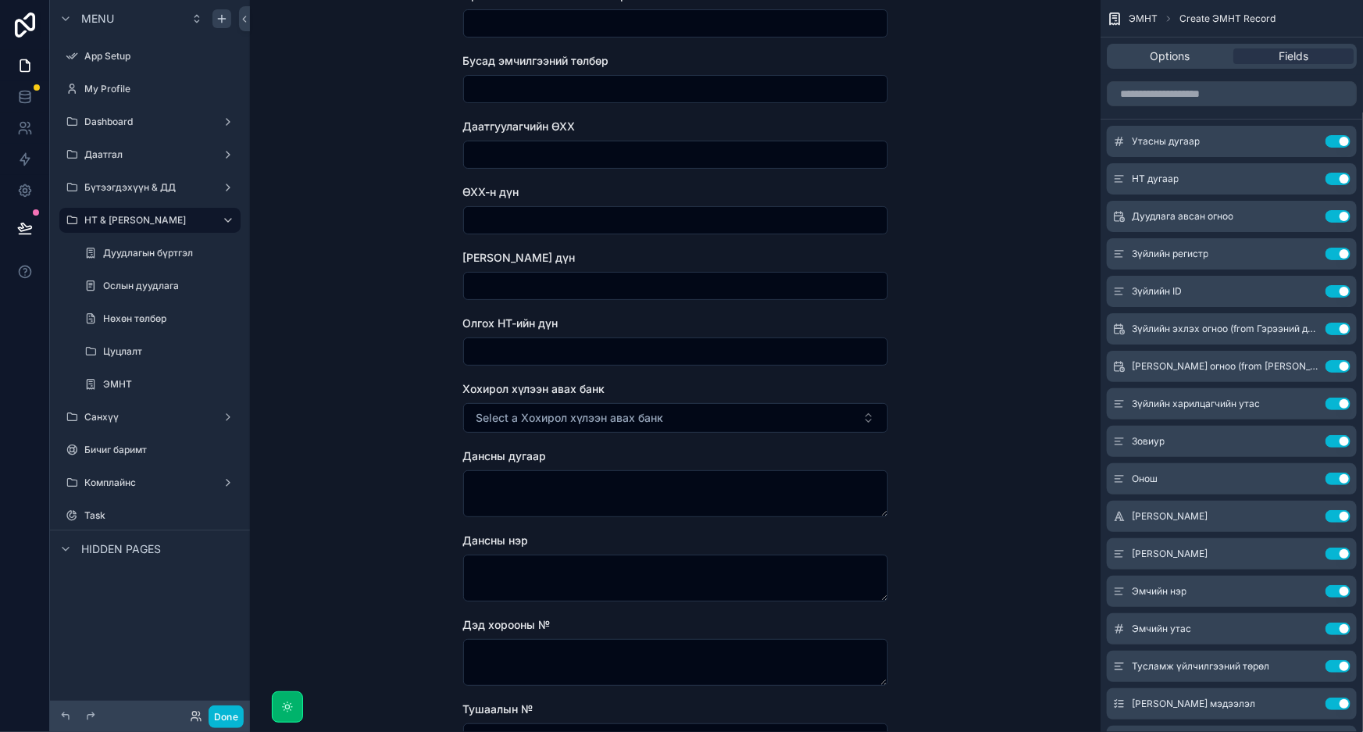
scroll to position [2201, 0]
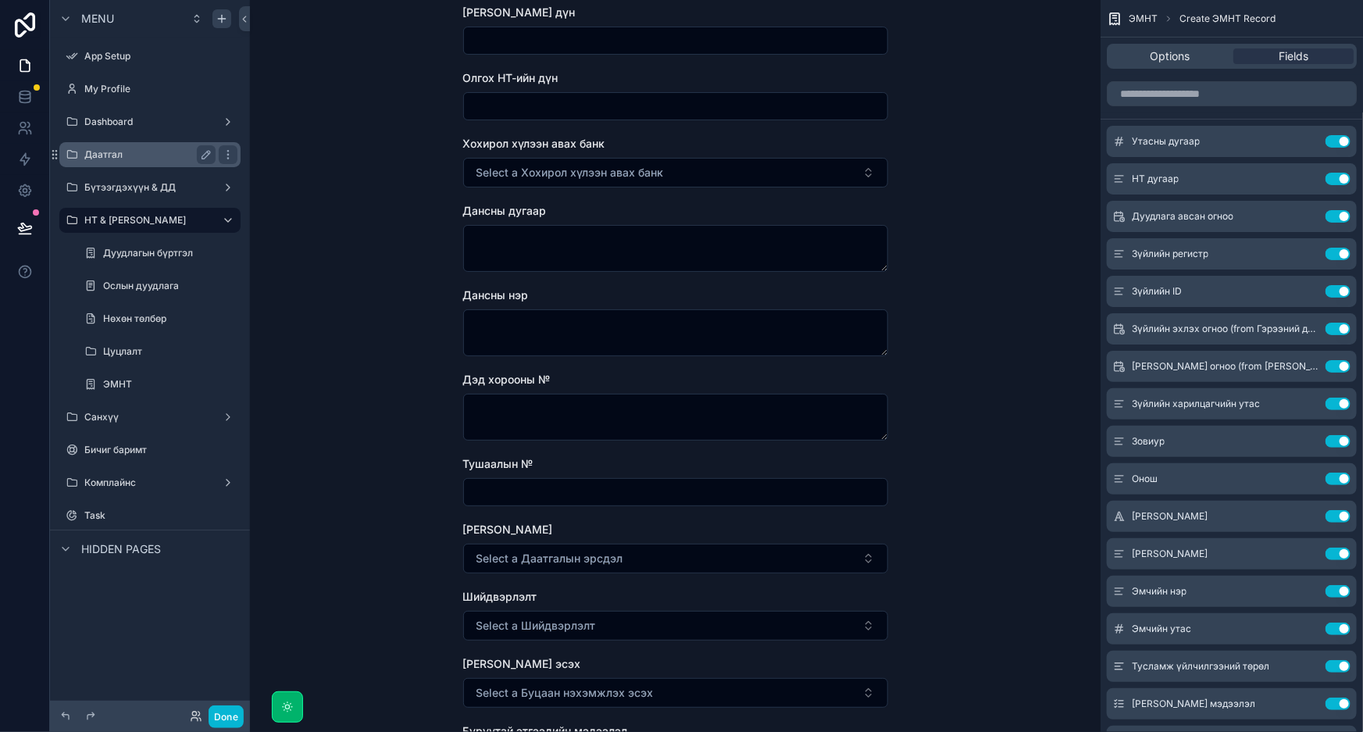
click at [152, 158] on label "Даатгал" at bounding box center [146, 154] width 125 height 12
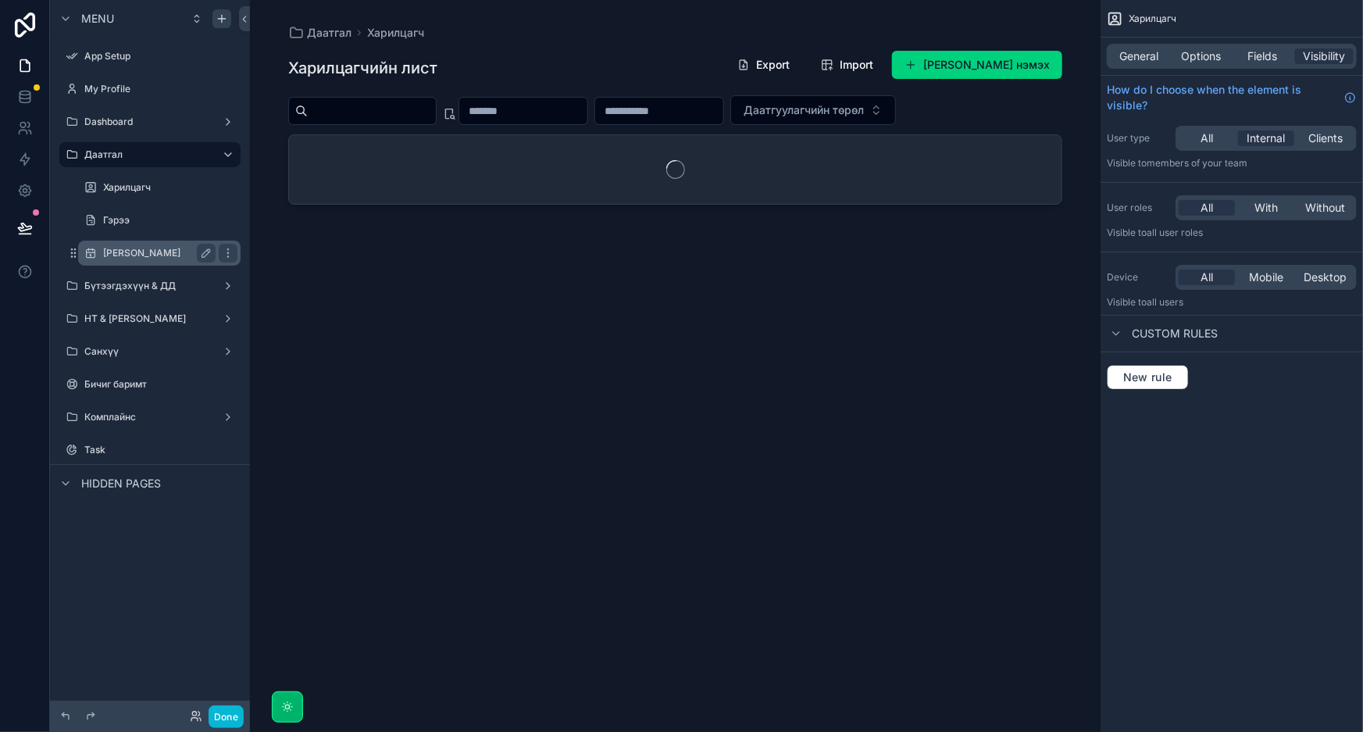
click at [132, 248] on label "[PERSON_NAME]" at bounding box center [156, 253] width 106 height 12
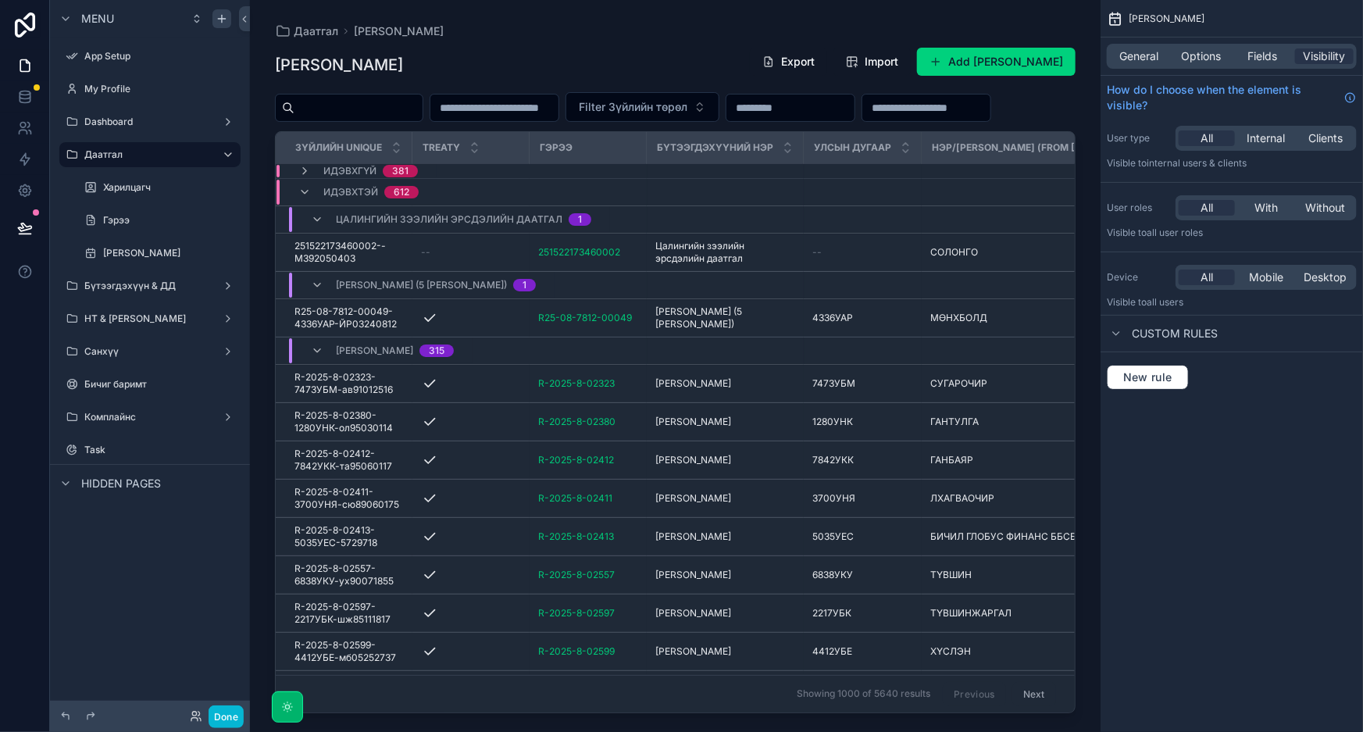
click at [538, 287] on div "scrollable content" at bounding box center [675, 356] width 851 height 713
click at [301, 177] on icon "scrollable content" at bounding box center [304, 171] width 12 height 12
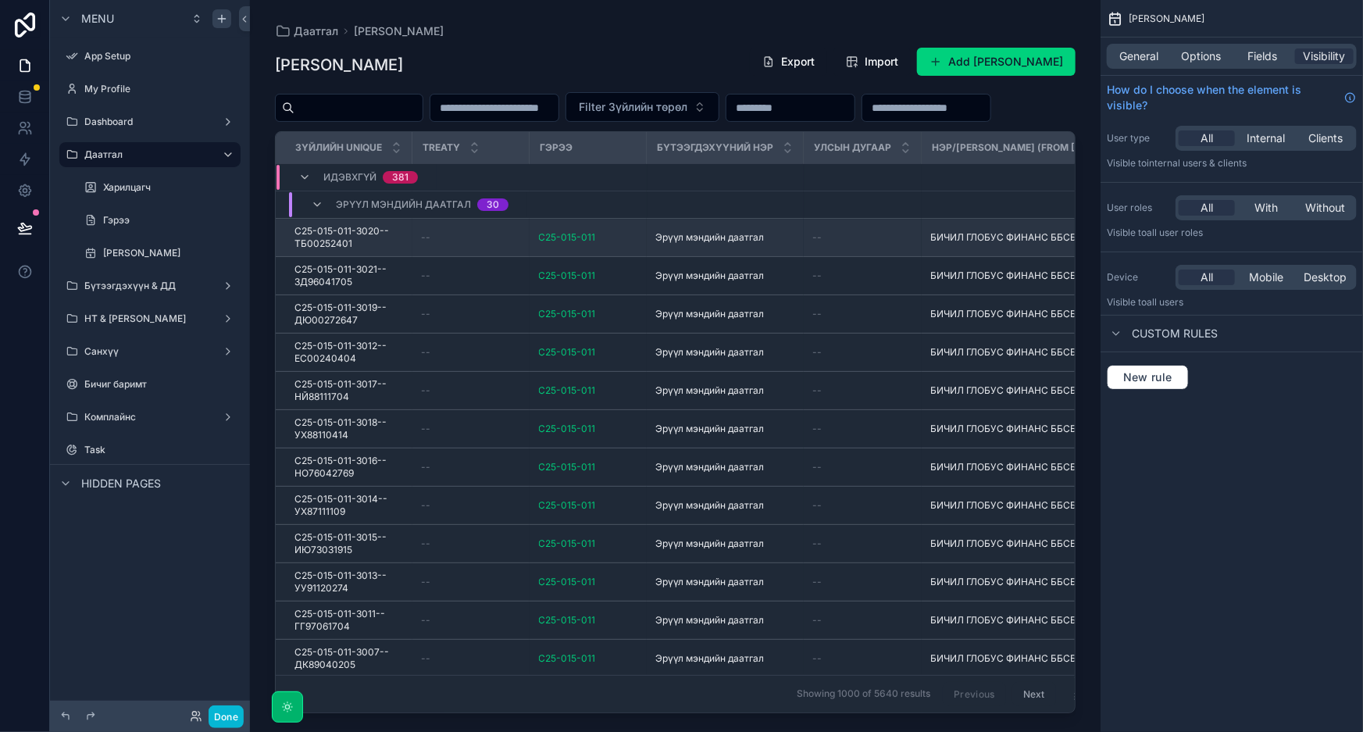
click at [417, 257] on td "--" at bounding box center [470, 238] width 117 height 38
click at [885, 244] on div "--" at bounding box center [862, 237] width 99 height 12
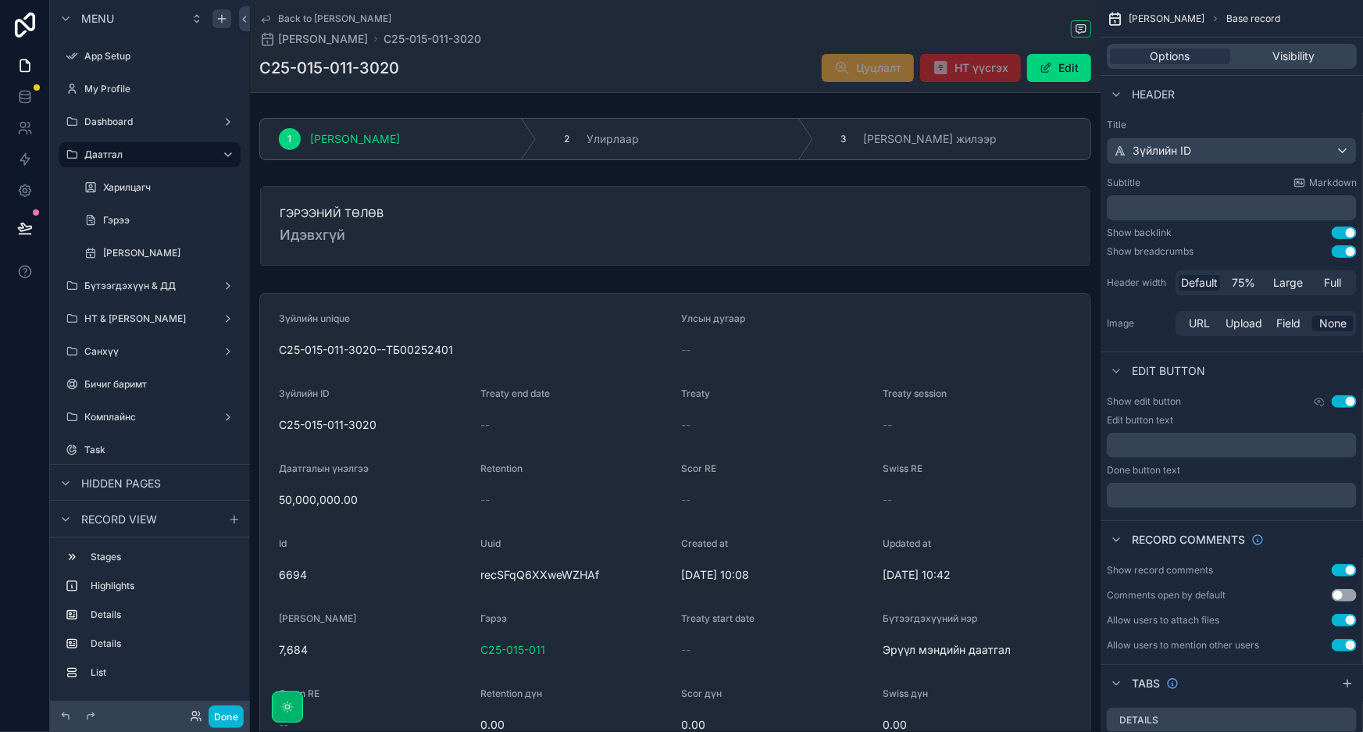
click at [759, 66] on div "C25-015-011-3020 Цуцлалт НТ үүсгэх Edit" at bounding box center [675, 68] width 832 height 30
click at [981, 70] on span "НТ үүсгэх" at bounding box center [970, 70] width 101 height 16
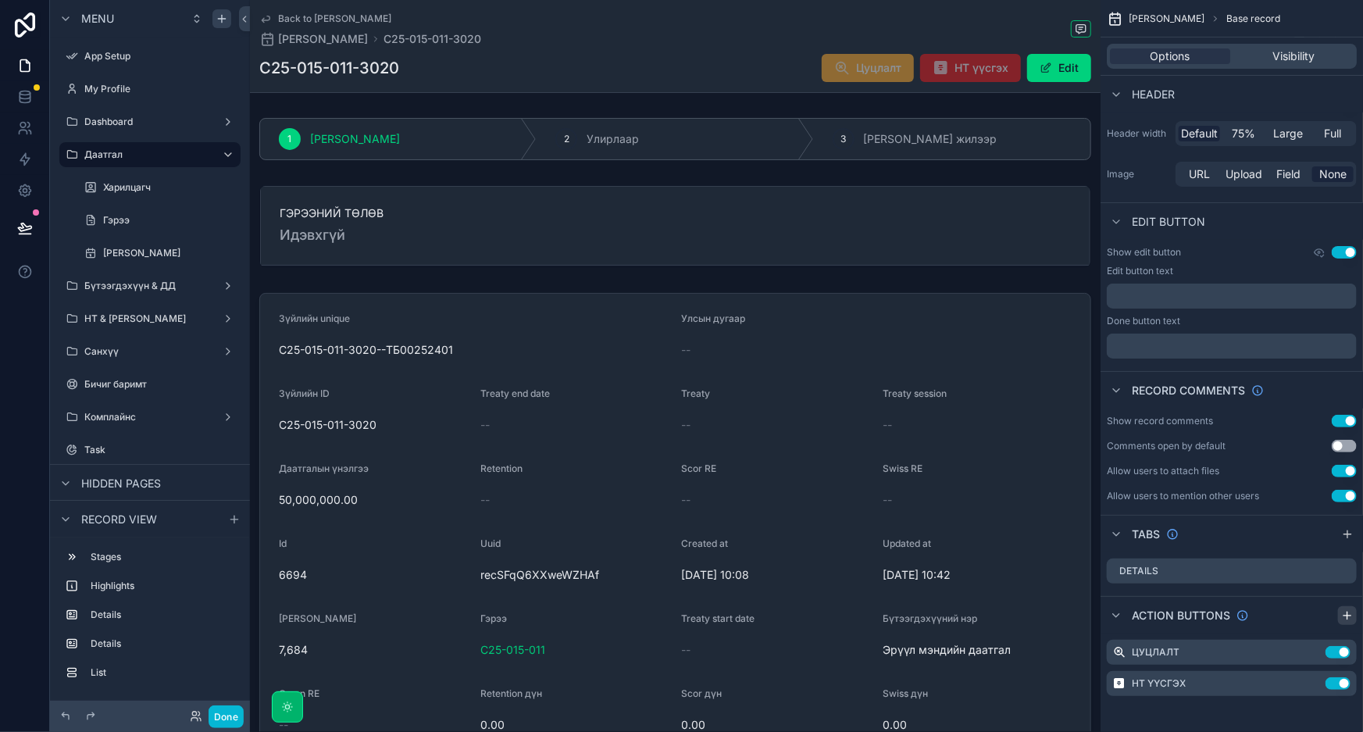
click at [1350, 614] on icon "scrollable content" at bounding box center [1347, 615] width 12 height 12
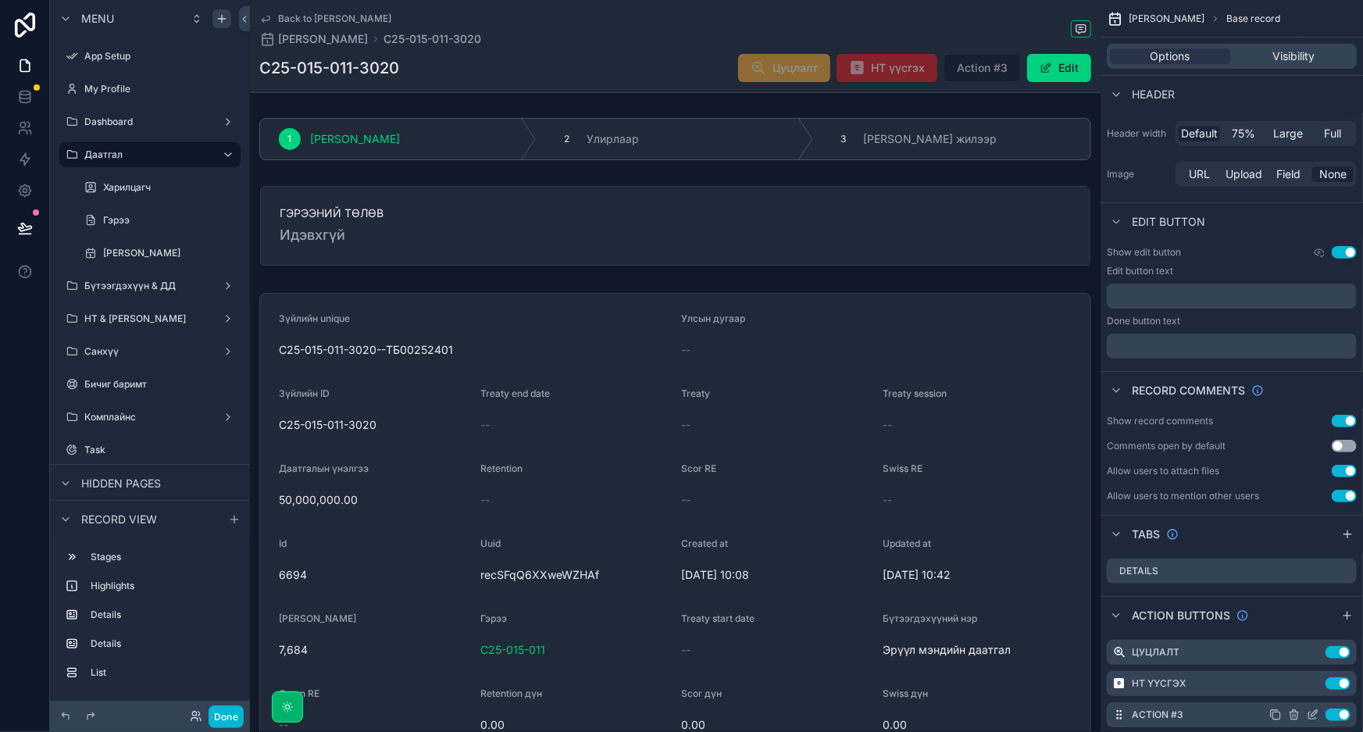
click at [1315, 714] on icon "scrollable content" at bounding box center [1313, 715] width 12 height 12
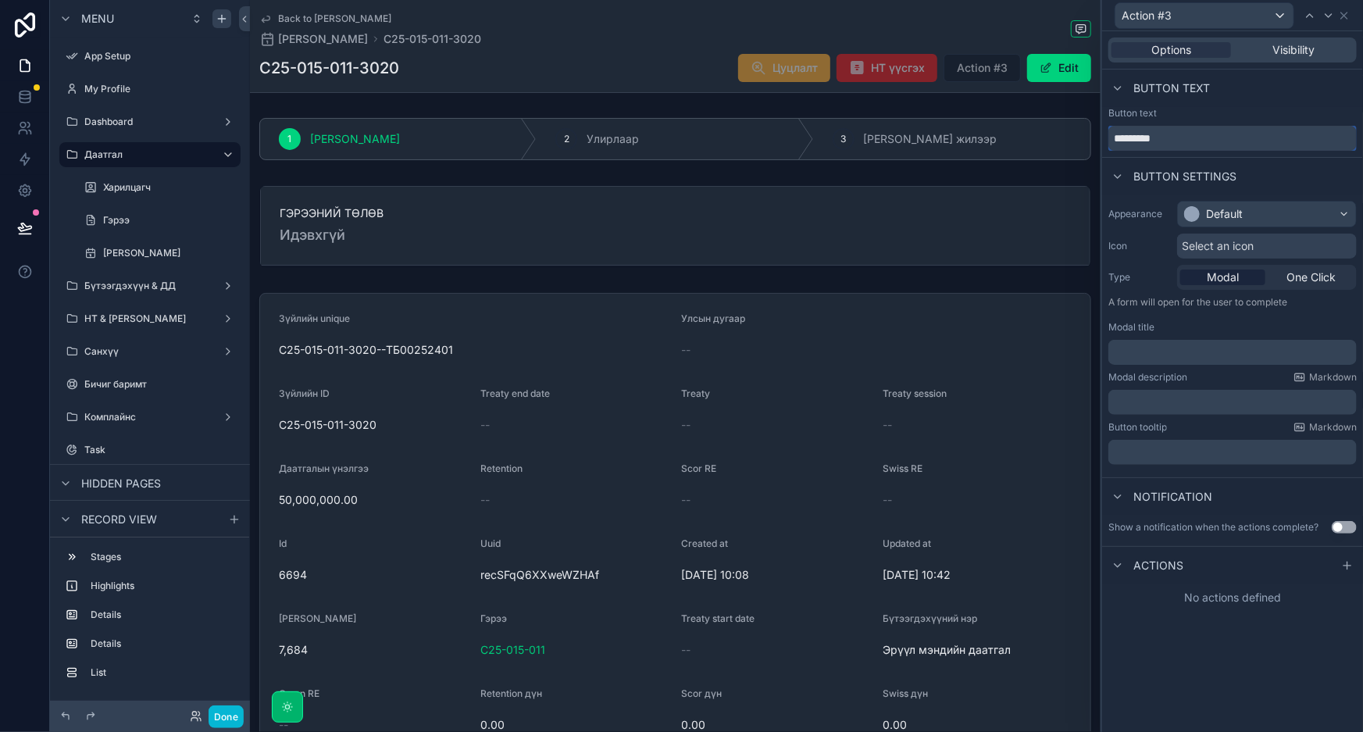
click at [1180, 141] on input "*********" at bounding box center [1232, 138] width 248 height 25
type input "****"
click at [1244, 212] on div "Default" at bounding box center [1267, 214] width 178 height 25
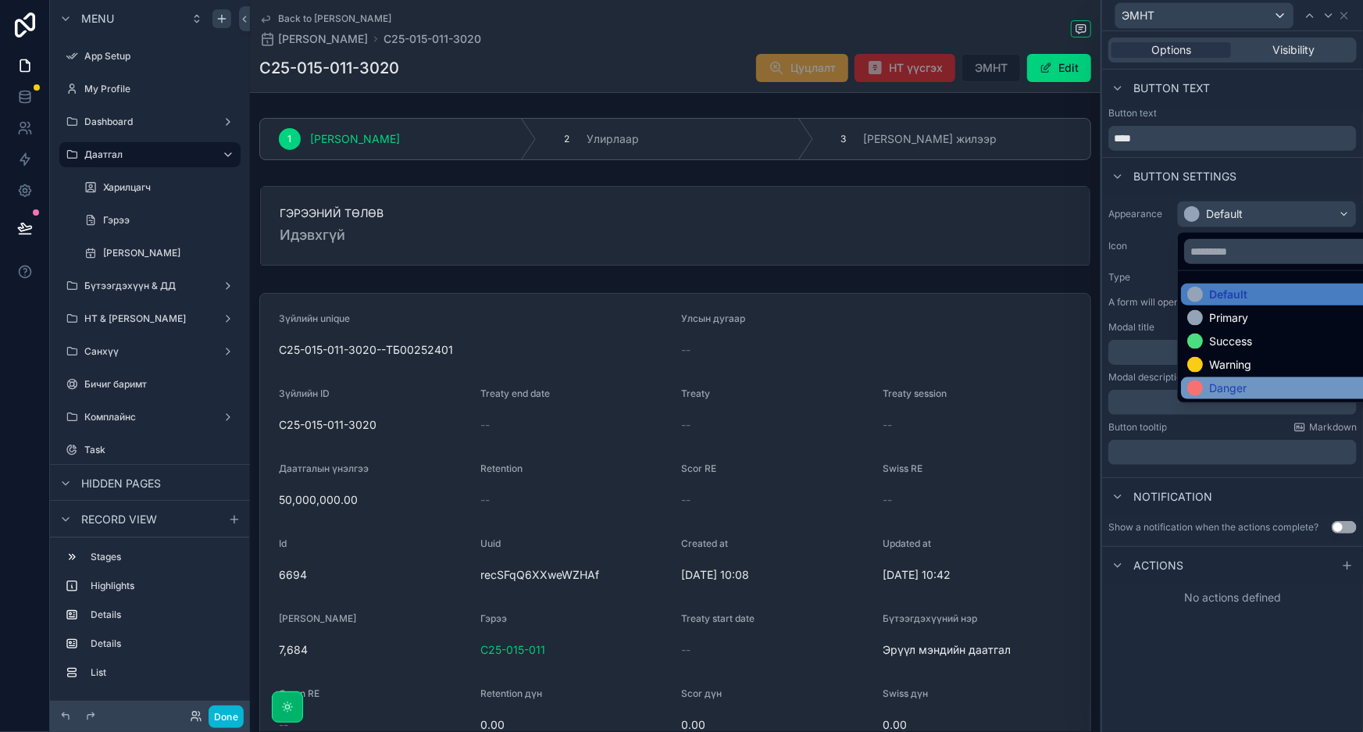
click at [1240, 390] on div "Danger" at bounding box center [1227, 388] width 37 height 16
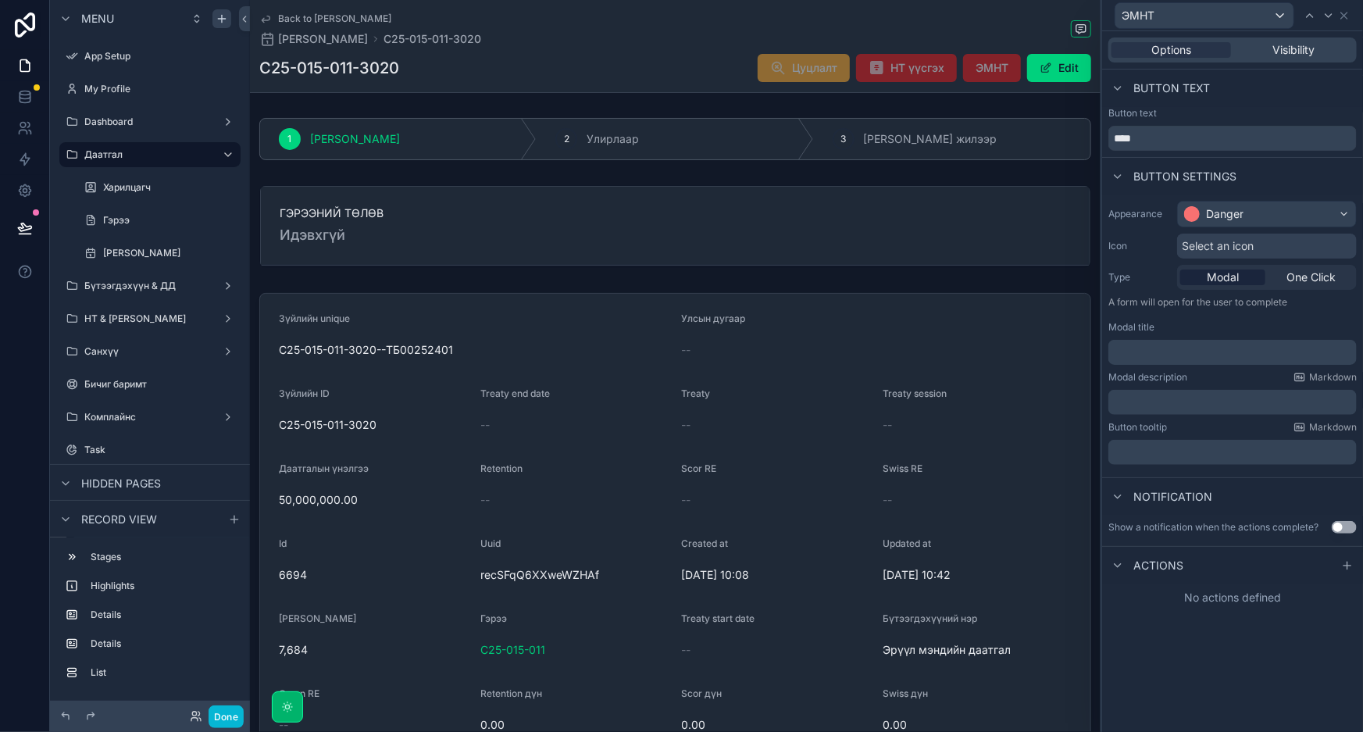
click at [1180, 357] on p "﻿" at bounding box center [1234, 352] width 239 height 16
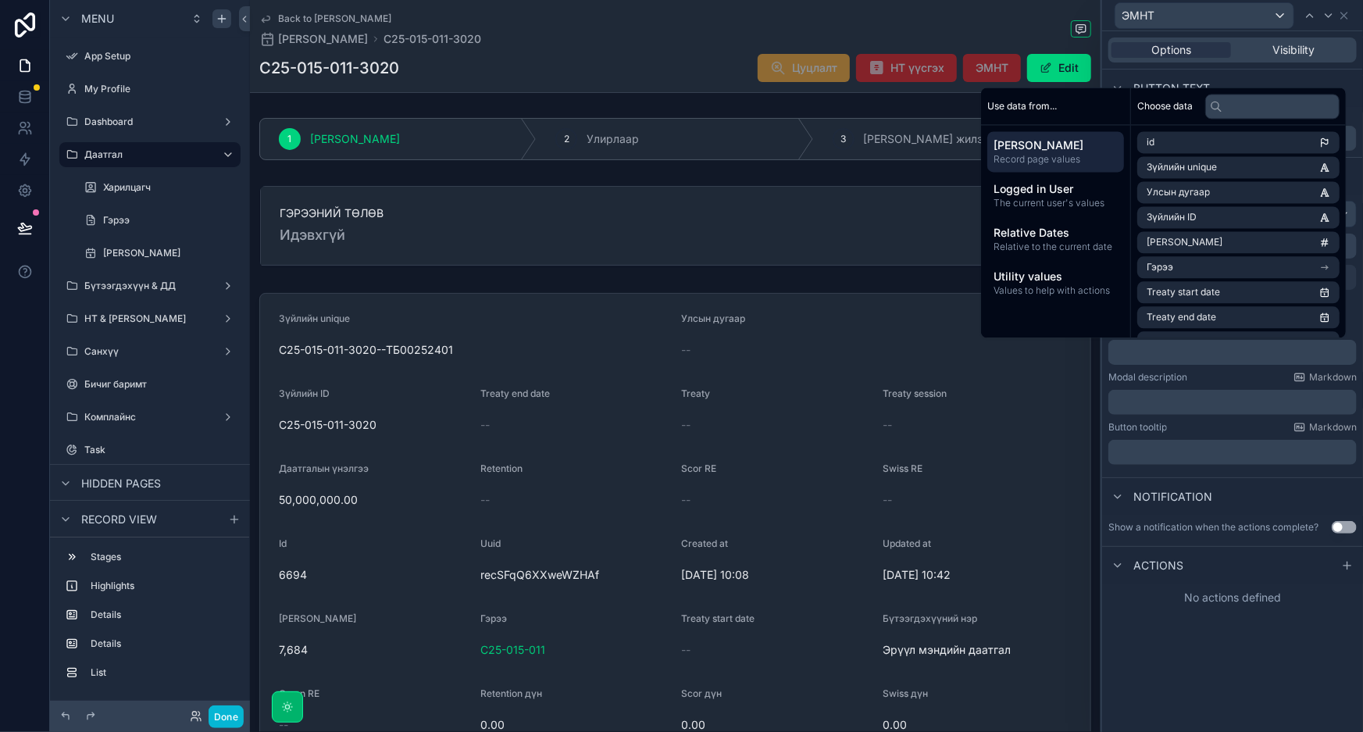
click at [1216, 78] on div "Button text" at bounding box center [1232, 88] width 261 height 37
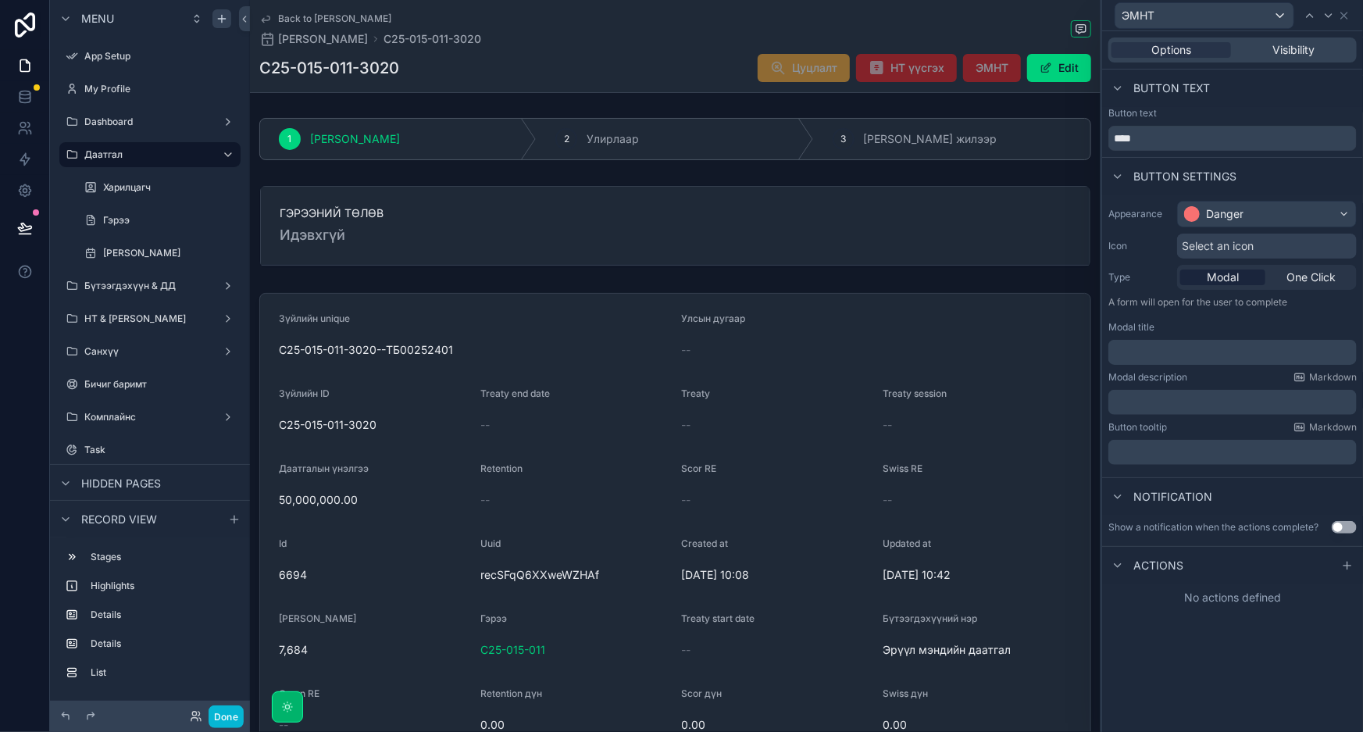
click at [1254, 247] on span "Select an icon" at bounding box center [1218, 246] width 72 height 16
click at [1297, 301] on p "A form will open for the user to complete" at bounding box center [1232, 305] width 248 height 19
click at [1351, 563] on icon at bounding box center [1347, 565] width 12 height 12
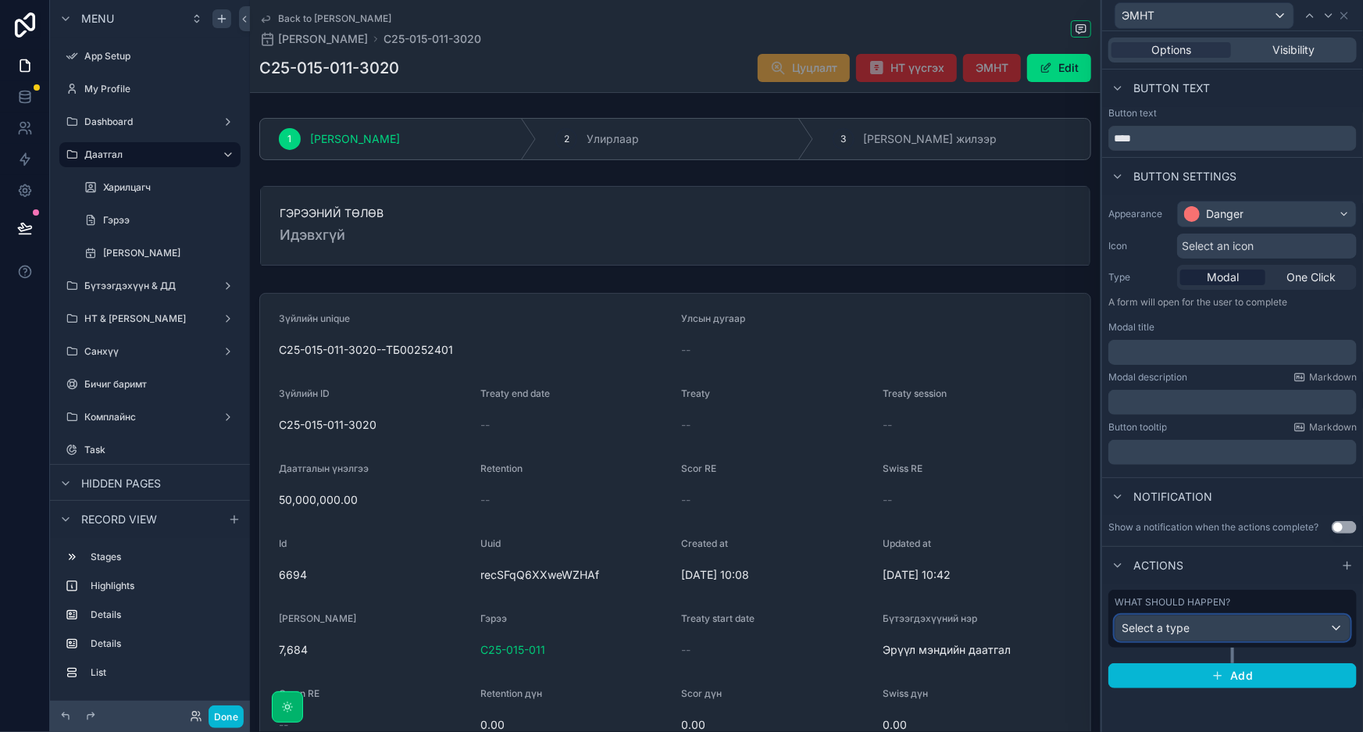
click at [1240, 631] on div "Select a type" at bounding box center [1233, 628] width 234 height 25
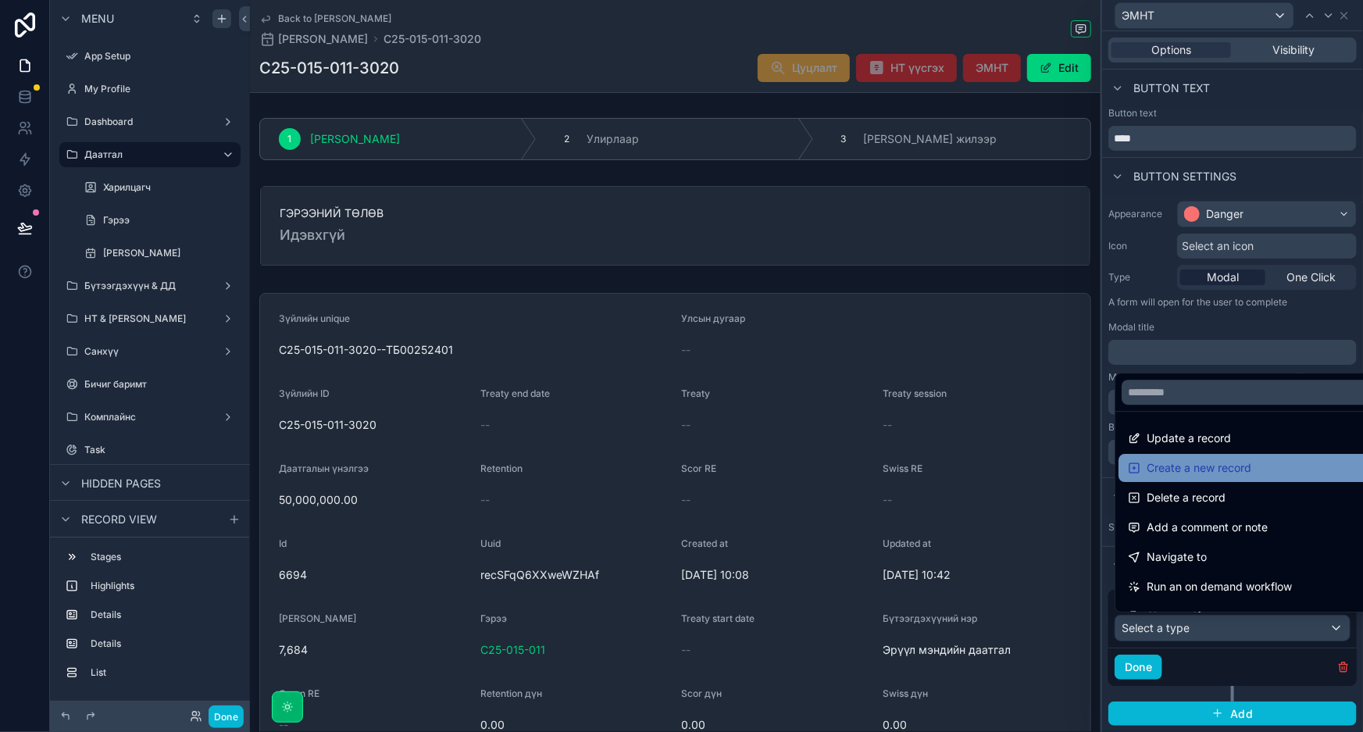
click at [1213, 475] on span "Create a new record" at bounding box center [1199, 468] width 105 height 19
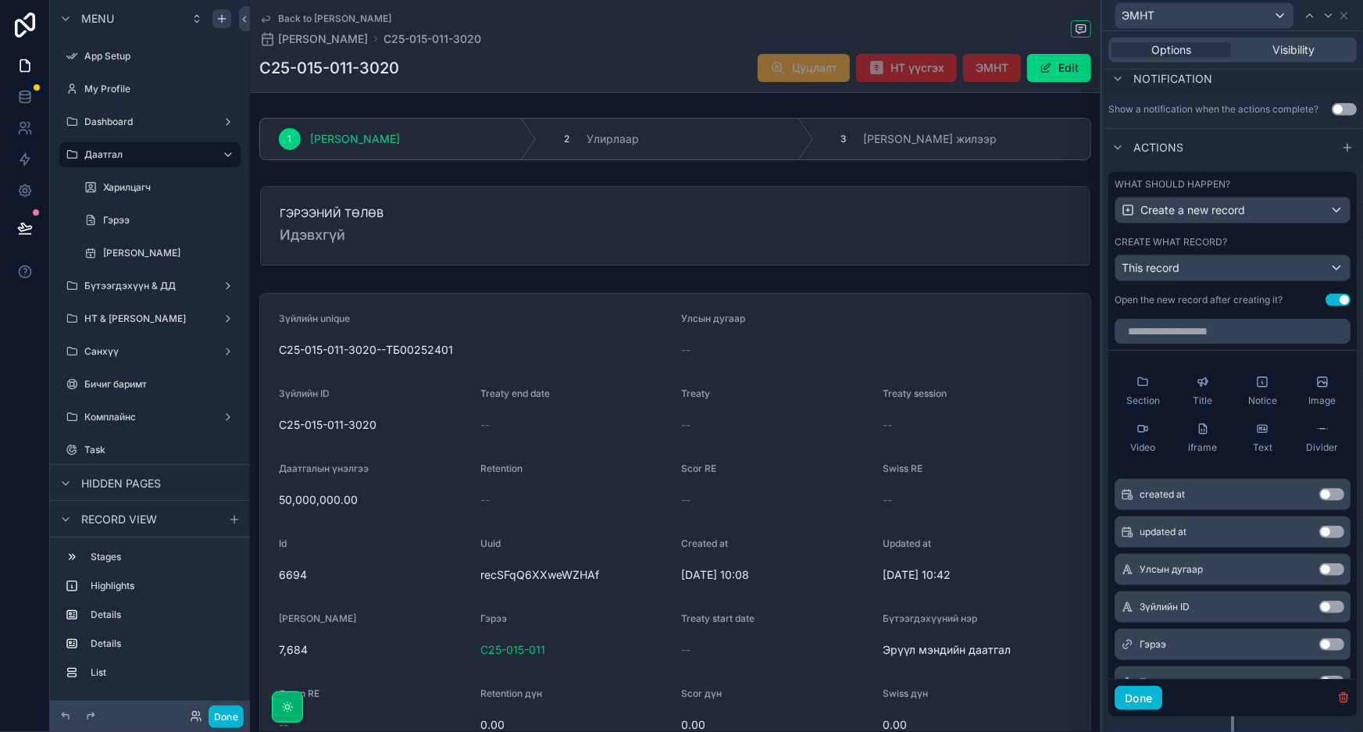
scroll to position [426, 0]
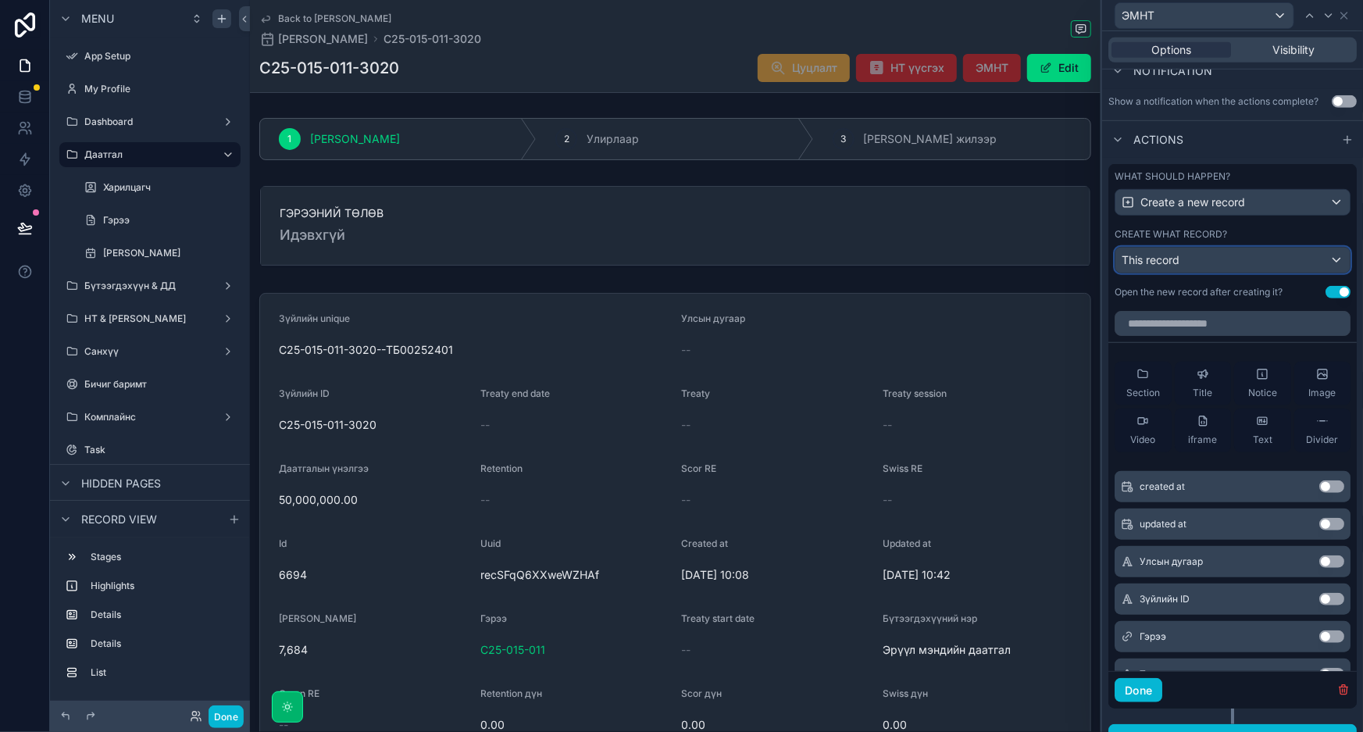
click at [1237, 252] on div "This record" at bounding box center [1233, 260] width 234 height 25
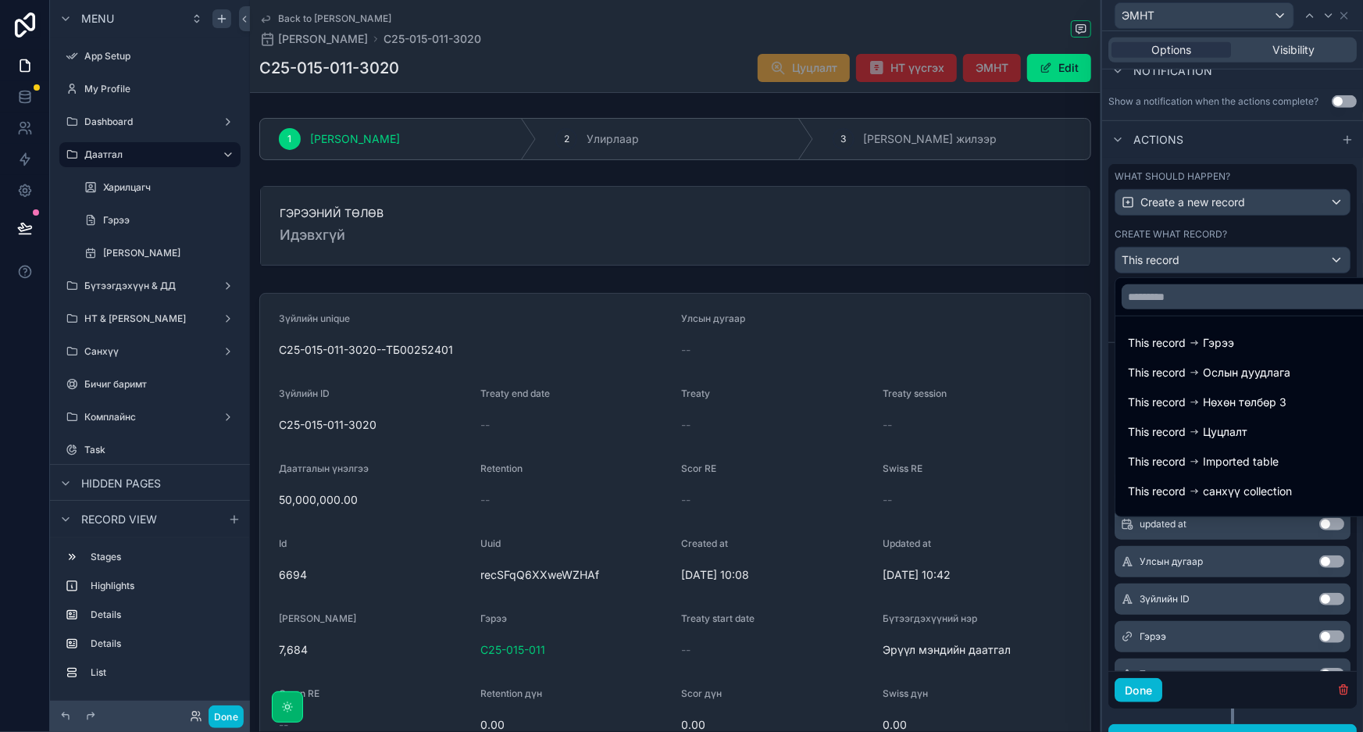
click at [1237, 252] on div at bounding box center [1232, 366] width 261 height 732
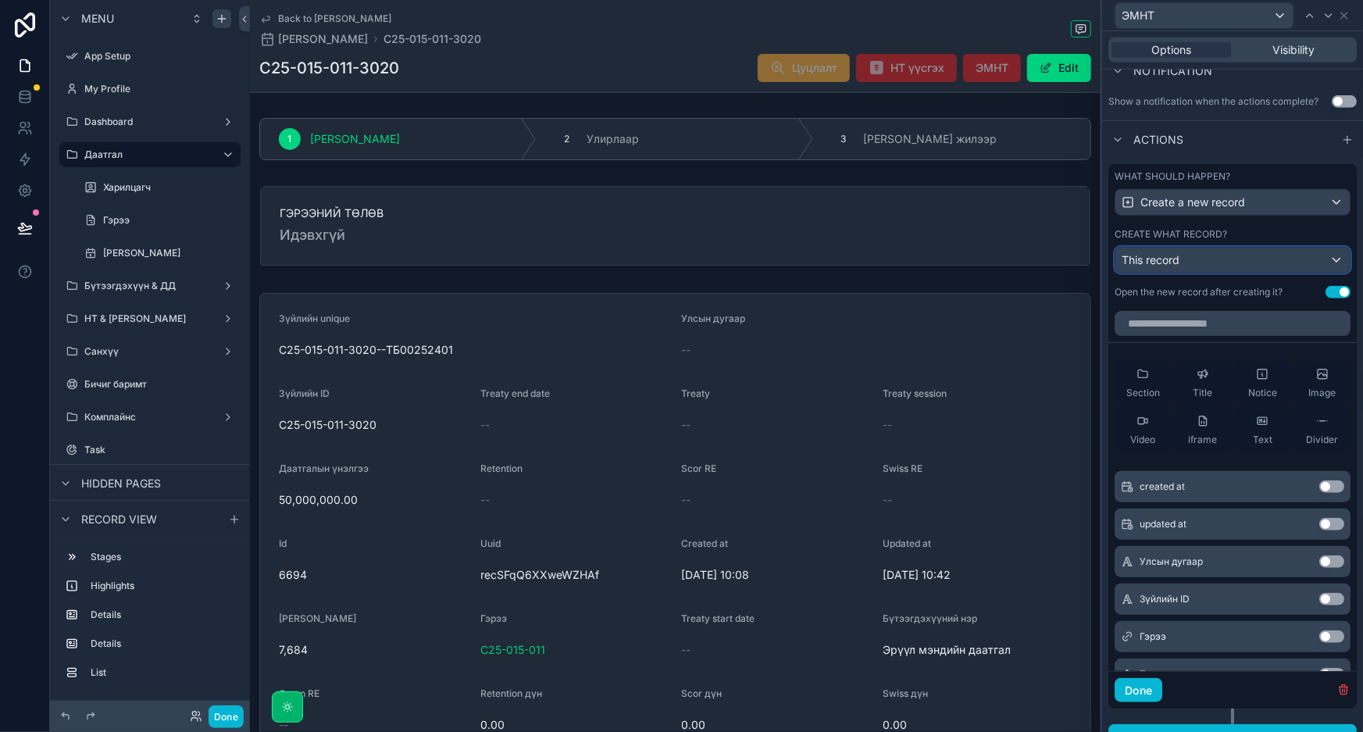
click at [1237, 252] on div "This record" at bounding box center [1233, 260] width 234 height 25
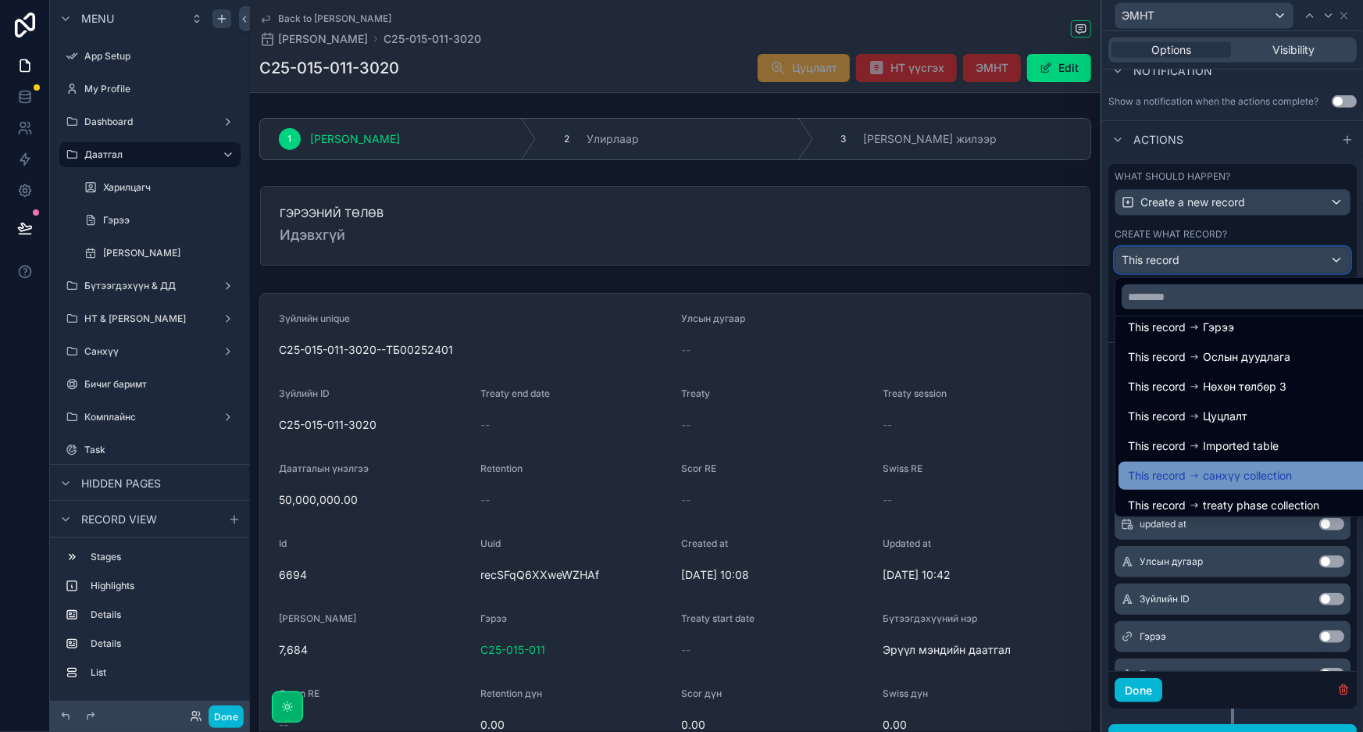
scroll to position [21, 0]
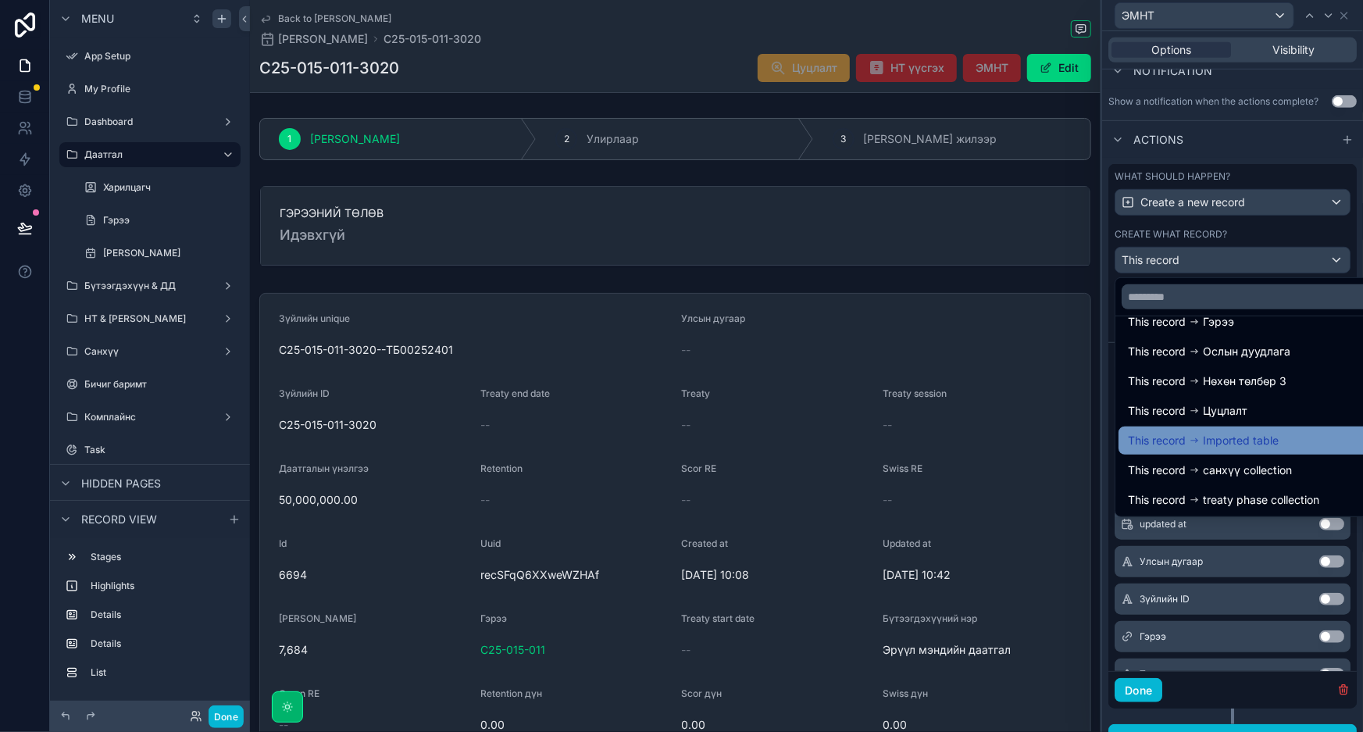
click at [1258, 441] on span "Imported table" at bounding box center [1241, 440] width 76 height 19
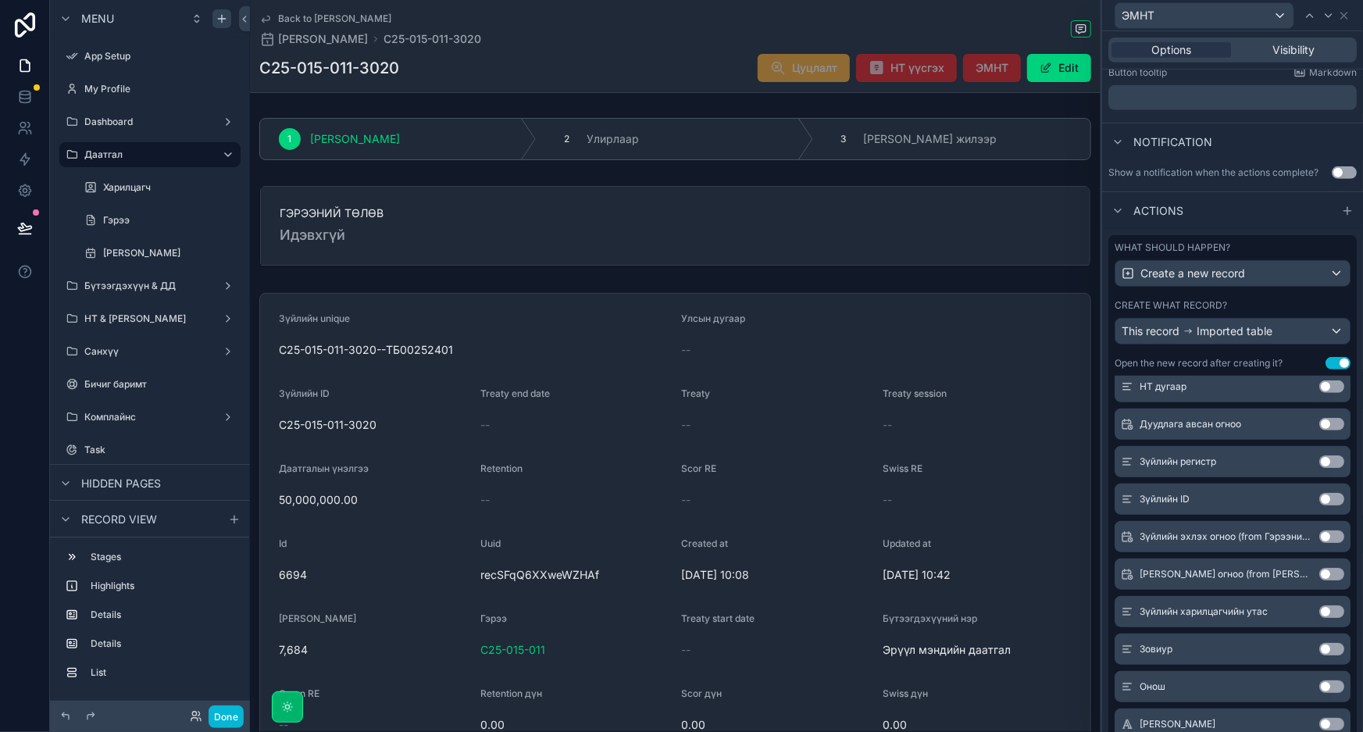
scroll to position [70, 0]
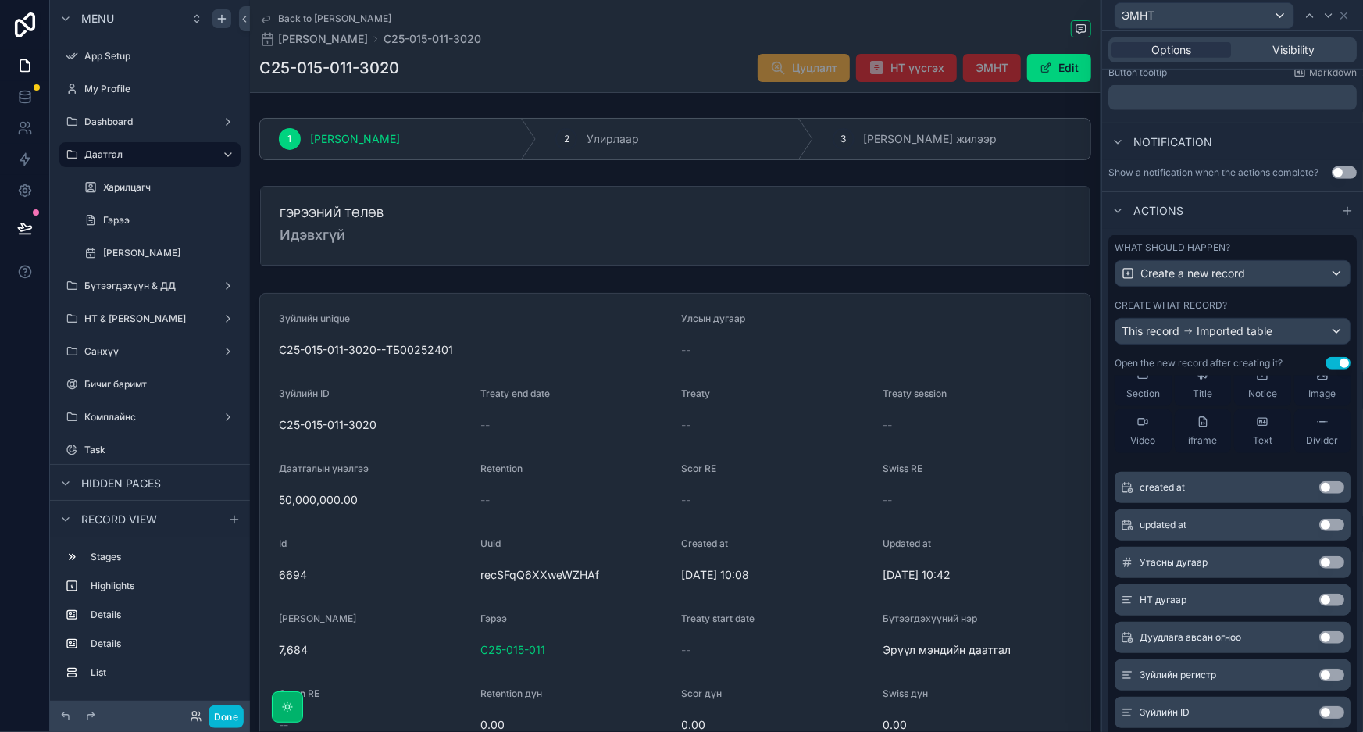
click at [1319, 564] on button "Use setting" at bounding box center [1331, 562] width 25 height 12
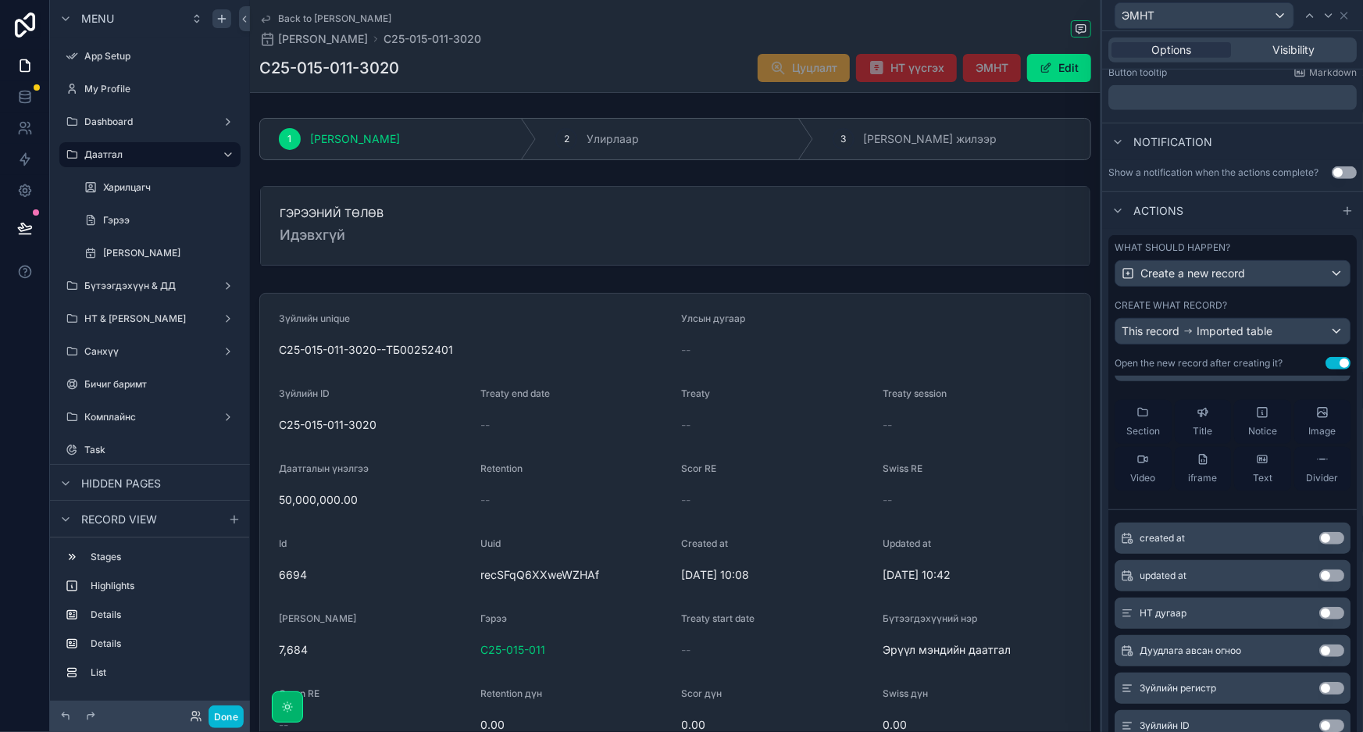
click at [1319, 614] on button "Use setting" at bounding box center [1331, 613] width 25 height 12
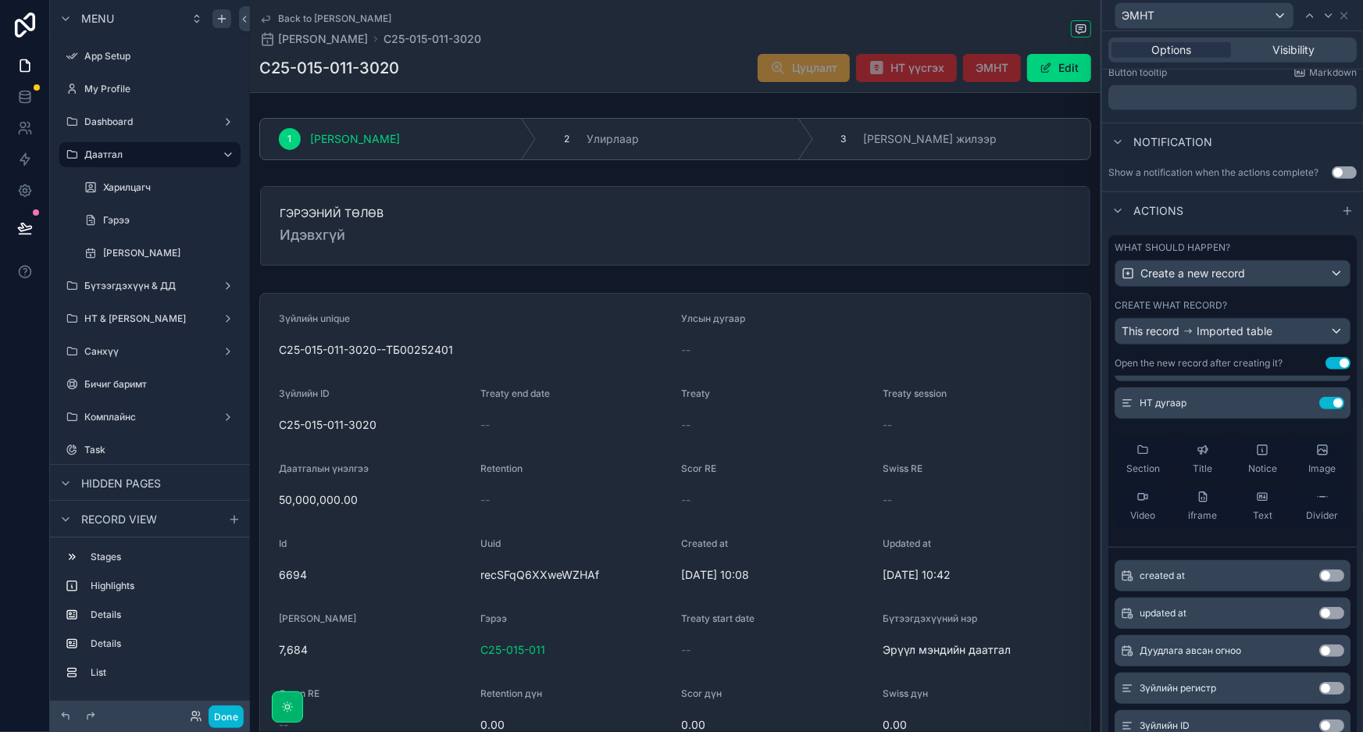
click at [1319, 648] on button "Use setting" at bounding box center [1331, 650] width 25 height 12
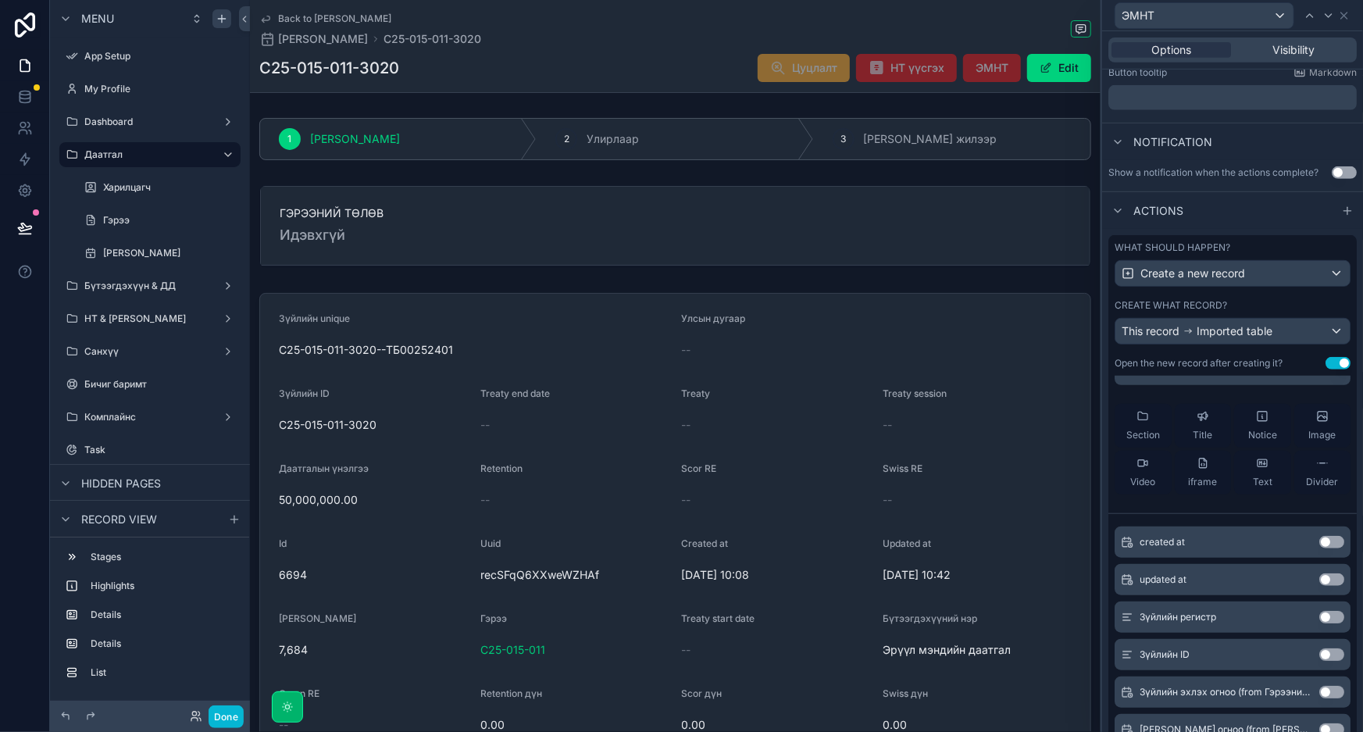
scroll to position [212, 0]
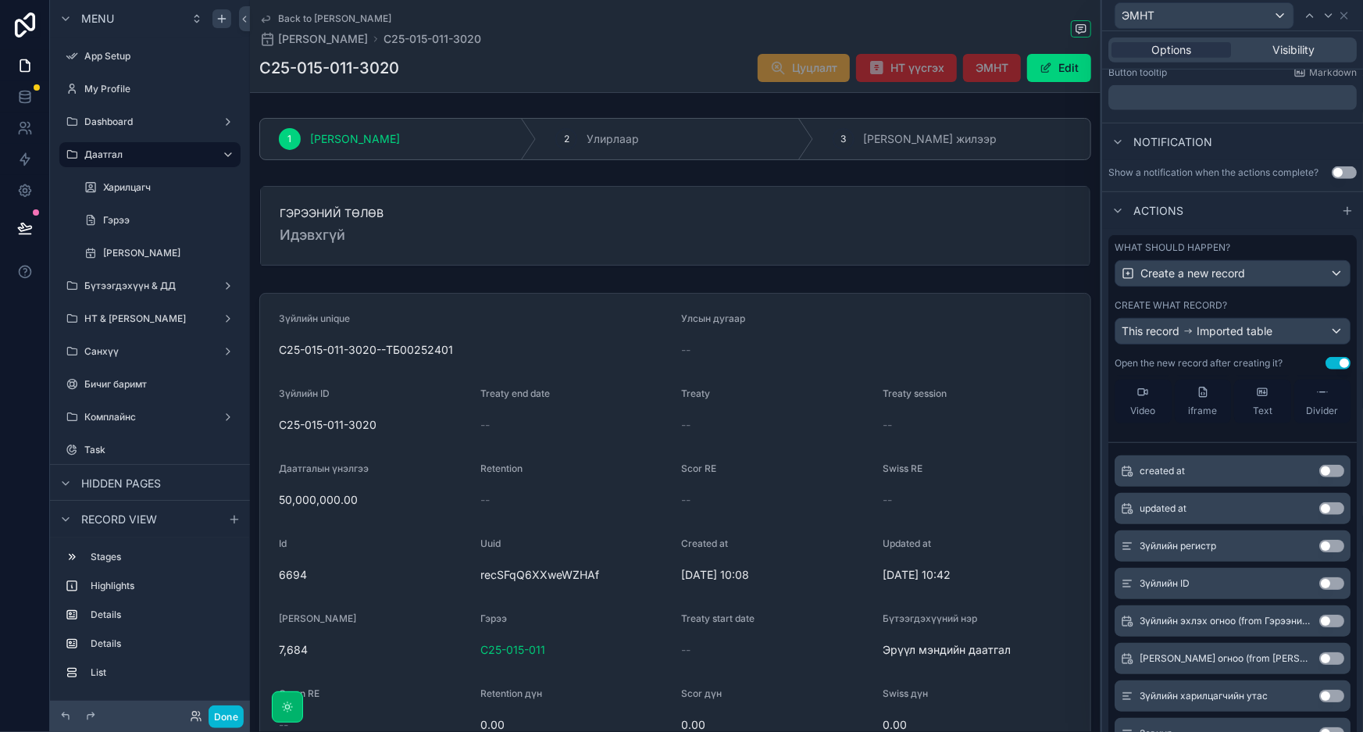
click at [1319, 547] on button "Use setting" at bounding box center [1331, 546] width 25 height 12
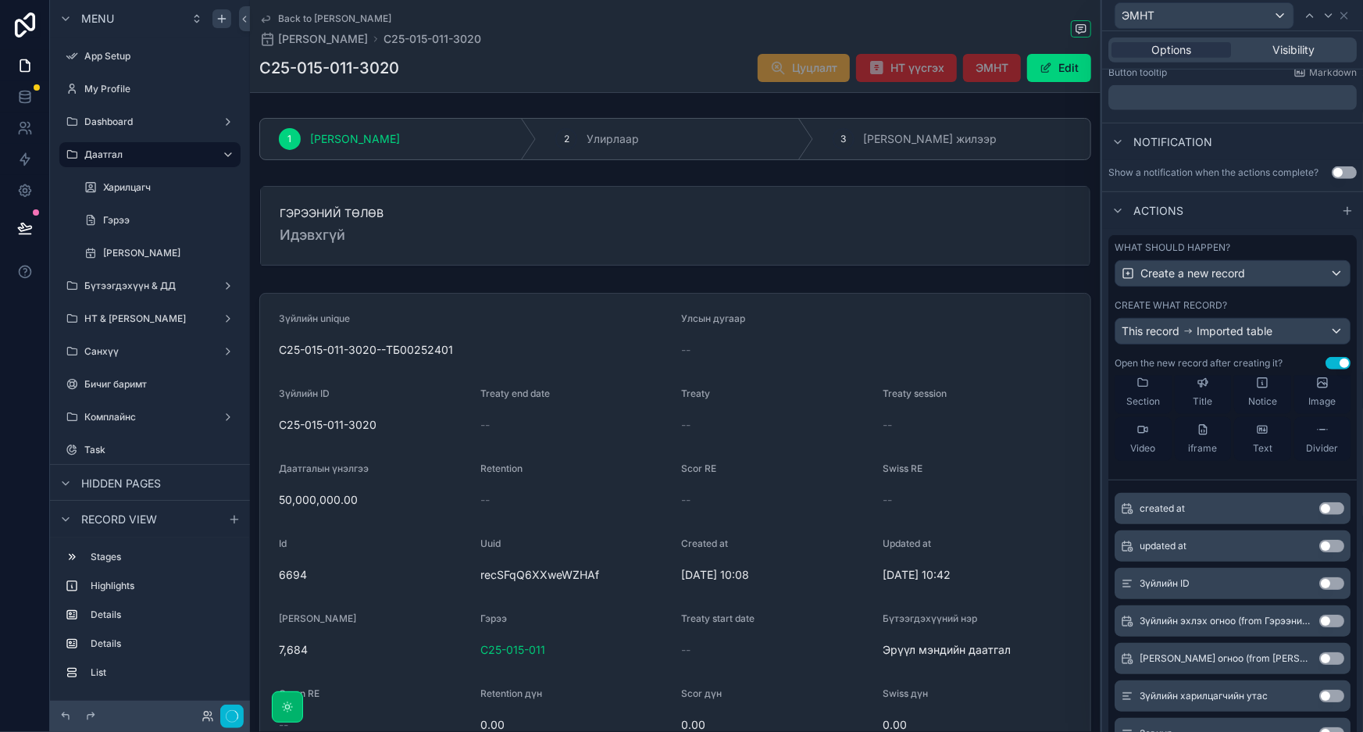
scroll to position [250, 0]
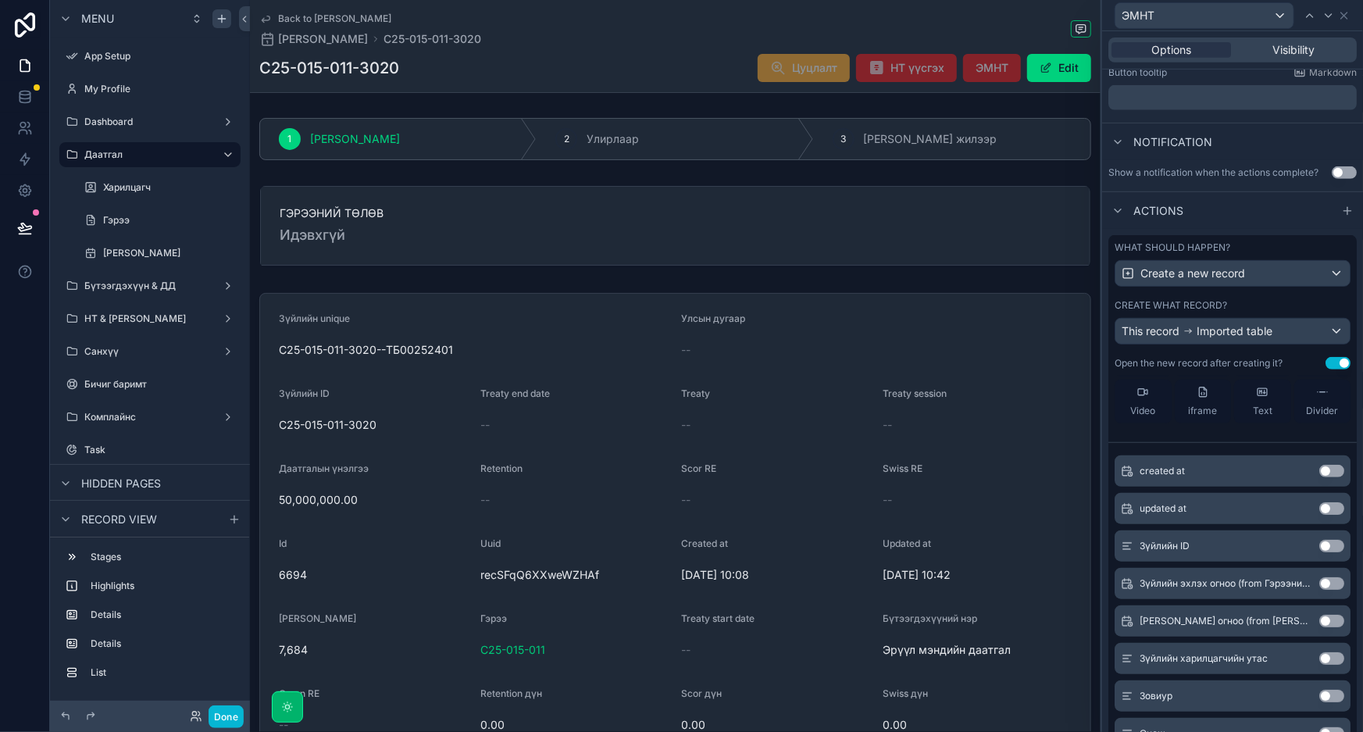
click at [1319, 547] on button "Use setting" at bounding box center [1331, 546] width 25 height 12
click at [1319, 547] on button "Use setting" at bounding box center [1331, 545] width 25 height 12
click at [1319, 547] on button "Use setting" at bounding box center [1331, 546] width 25 height 12
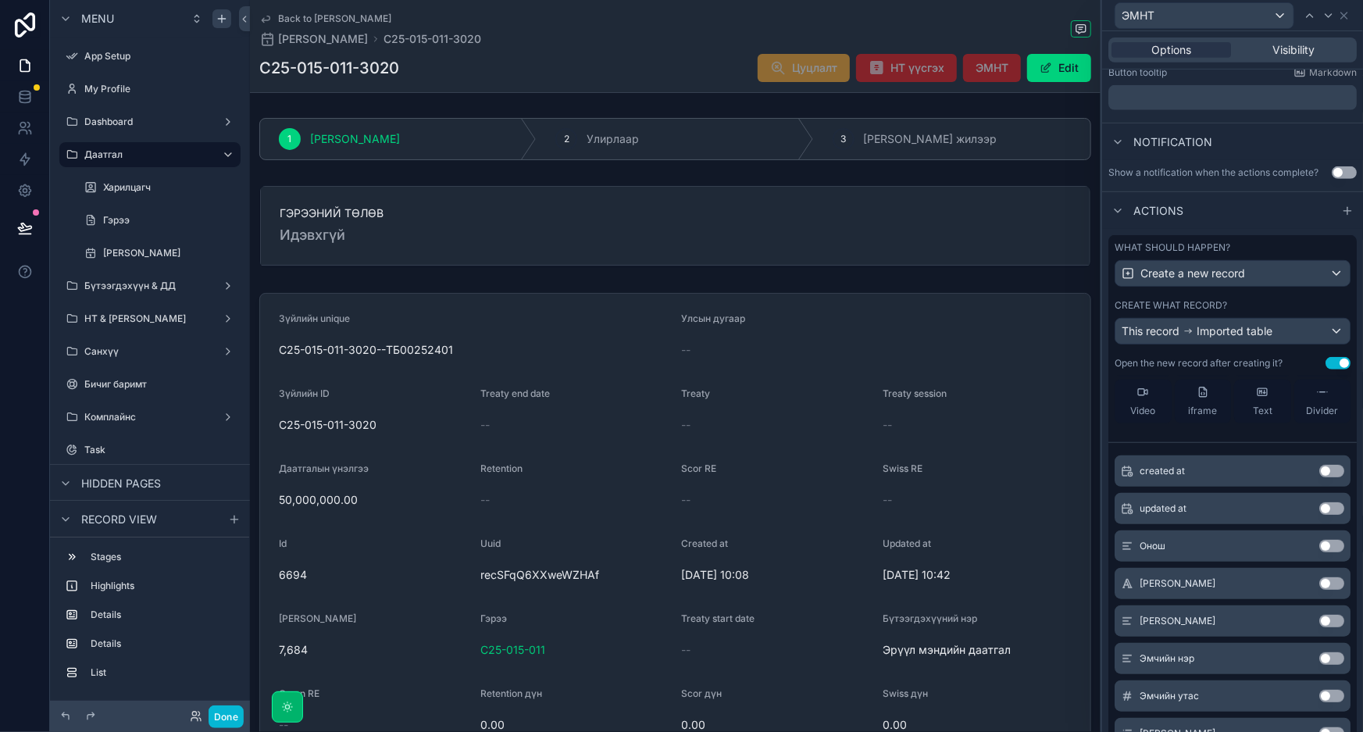
click at [1319, 547] on button "Use setting" at bounding box center [1331, 546] width 25 height 12
click at [1319, 547] on button "Use setting" at bounding box center [1331, 545] width 25 height 12
click at [1319, 547] on button "Use setting" at bounding box center [1331, 546] width 25 height 12
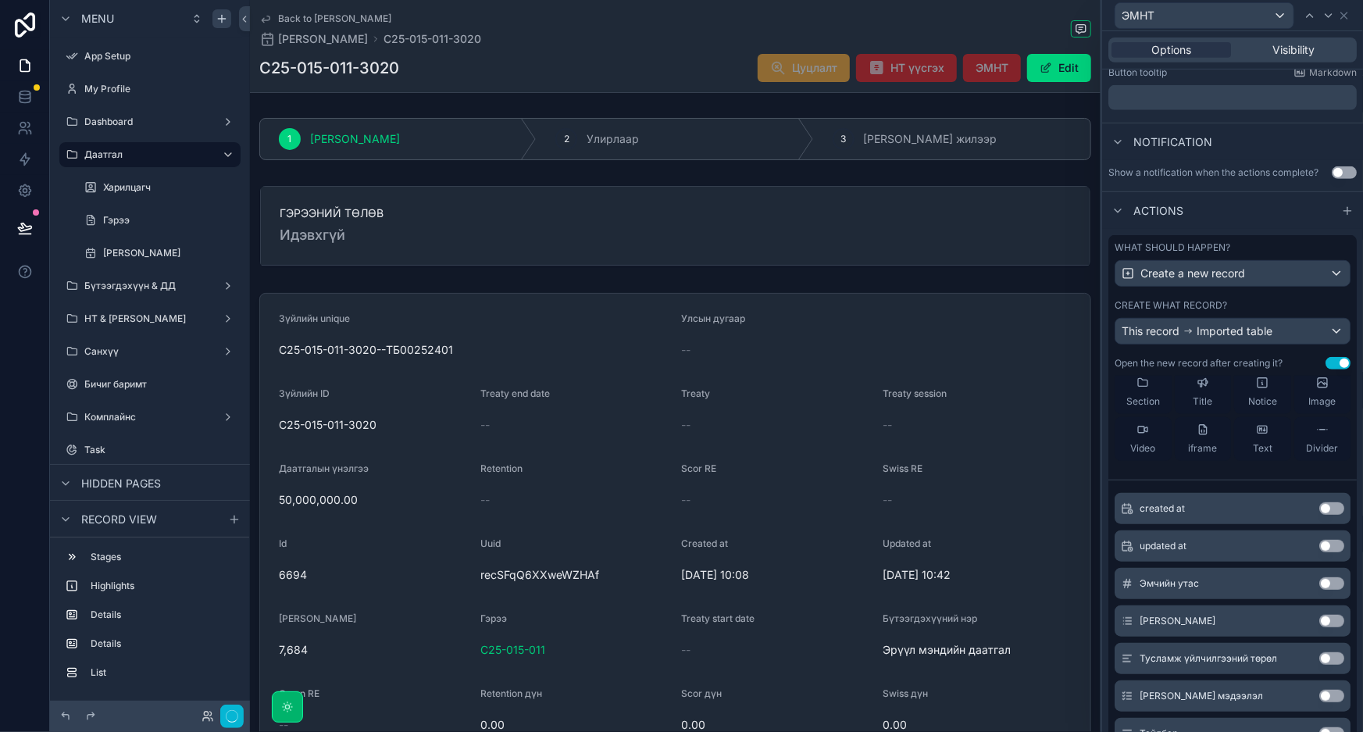
click at [1319, 577] on button "Use setting" at bounding box center [1331, 583] width 25 height 12
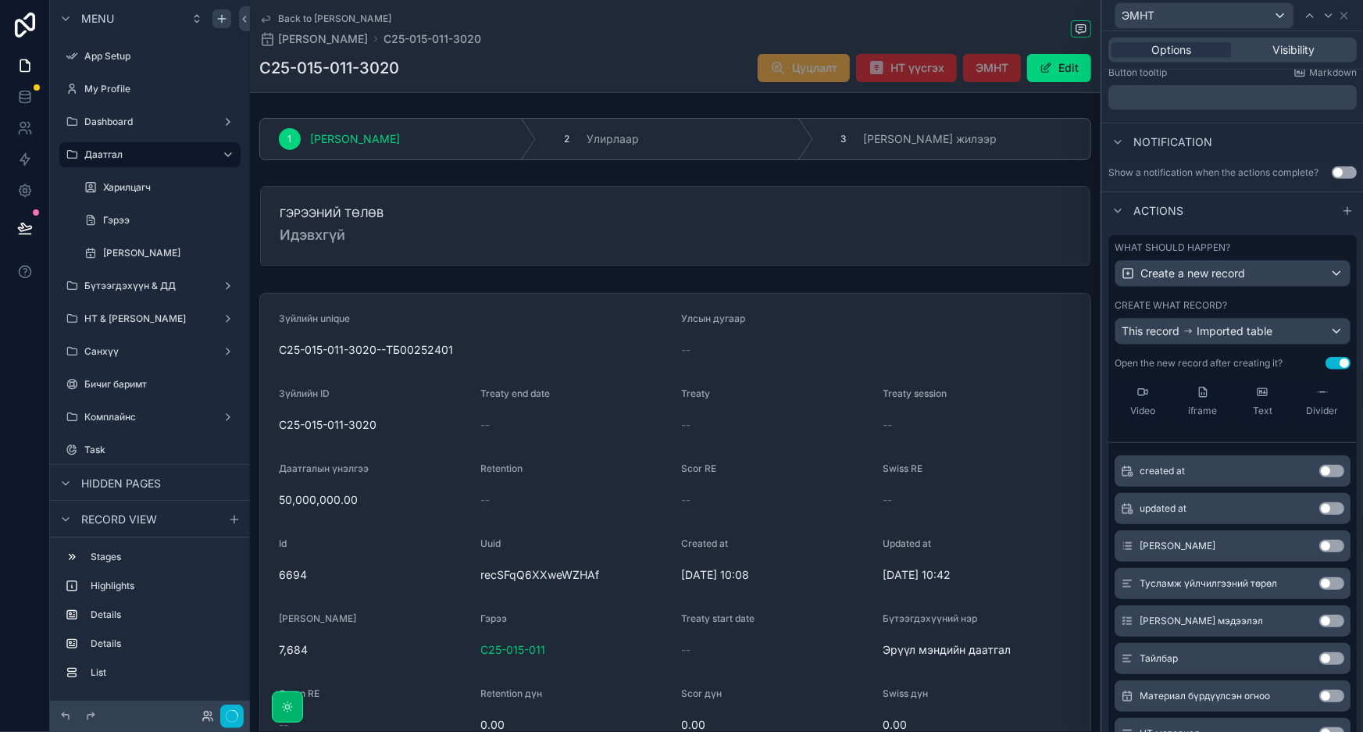
click at [1319, 547] on button "Use setting" at bounding box center [1331, 546] width 25 height 12
click at [1319, 547] on button "Use setting" at bounding box center [1331, 545] width 25 height 12
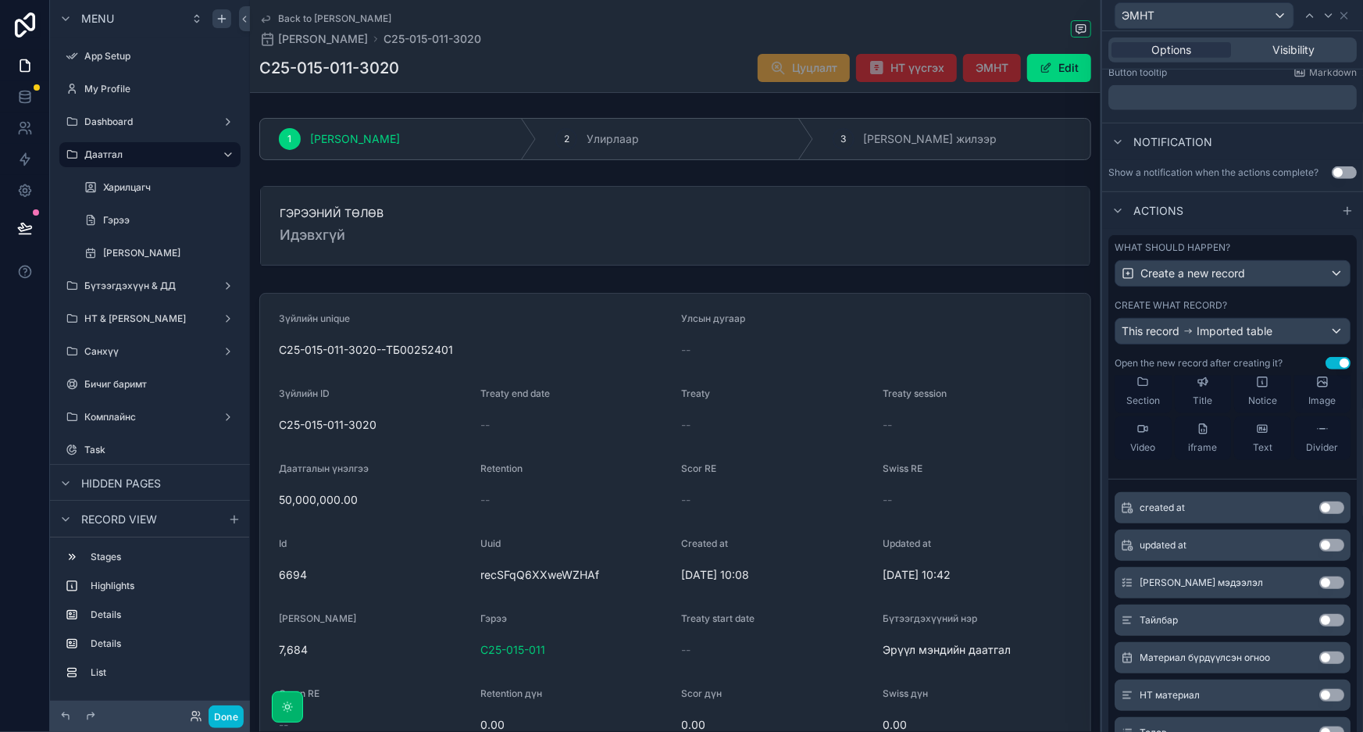
click at [1319, 577] on button "Use setting" at bounding box center [1331, 583] width 25 height 12
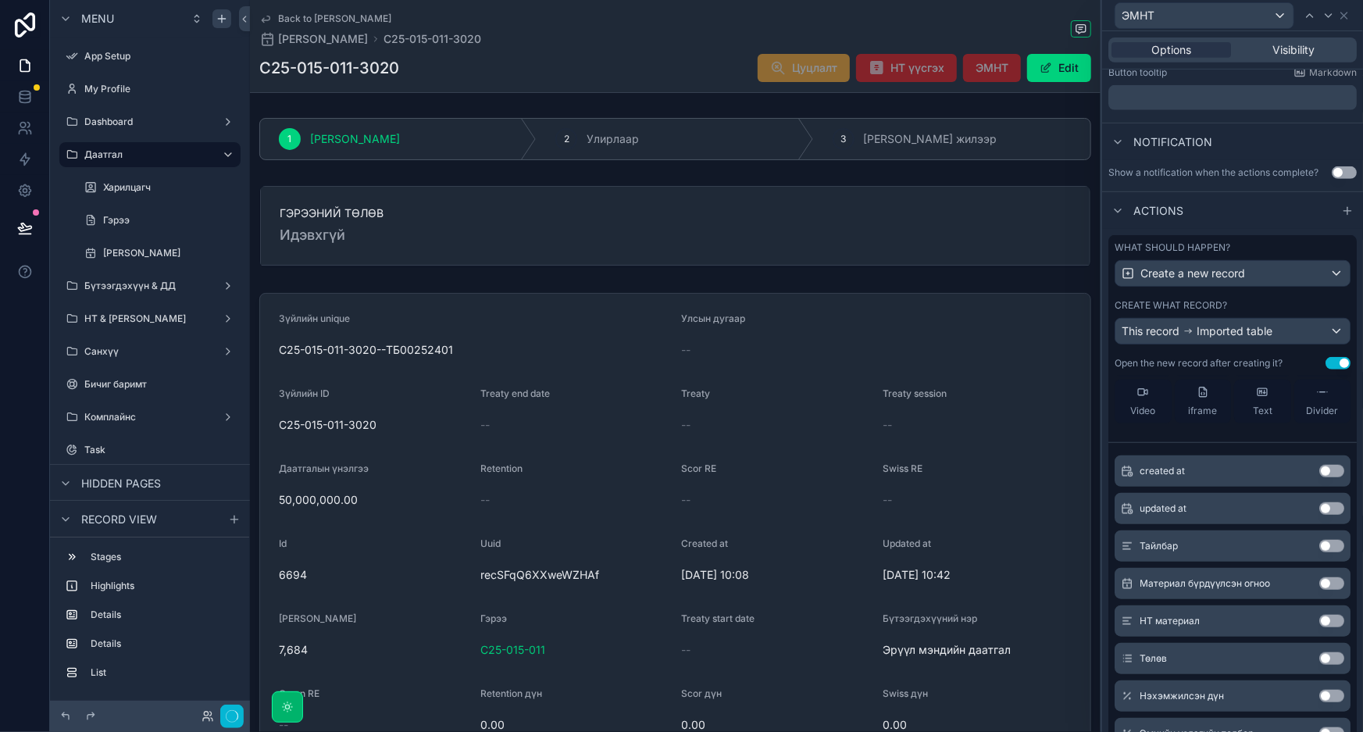
click at [1319, 547] on button "Use setting" at bounding box center [1331, 546] width 25 height 12
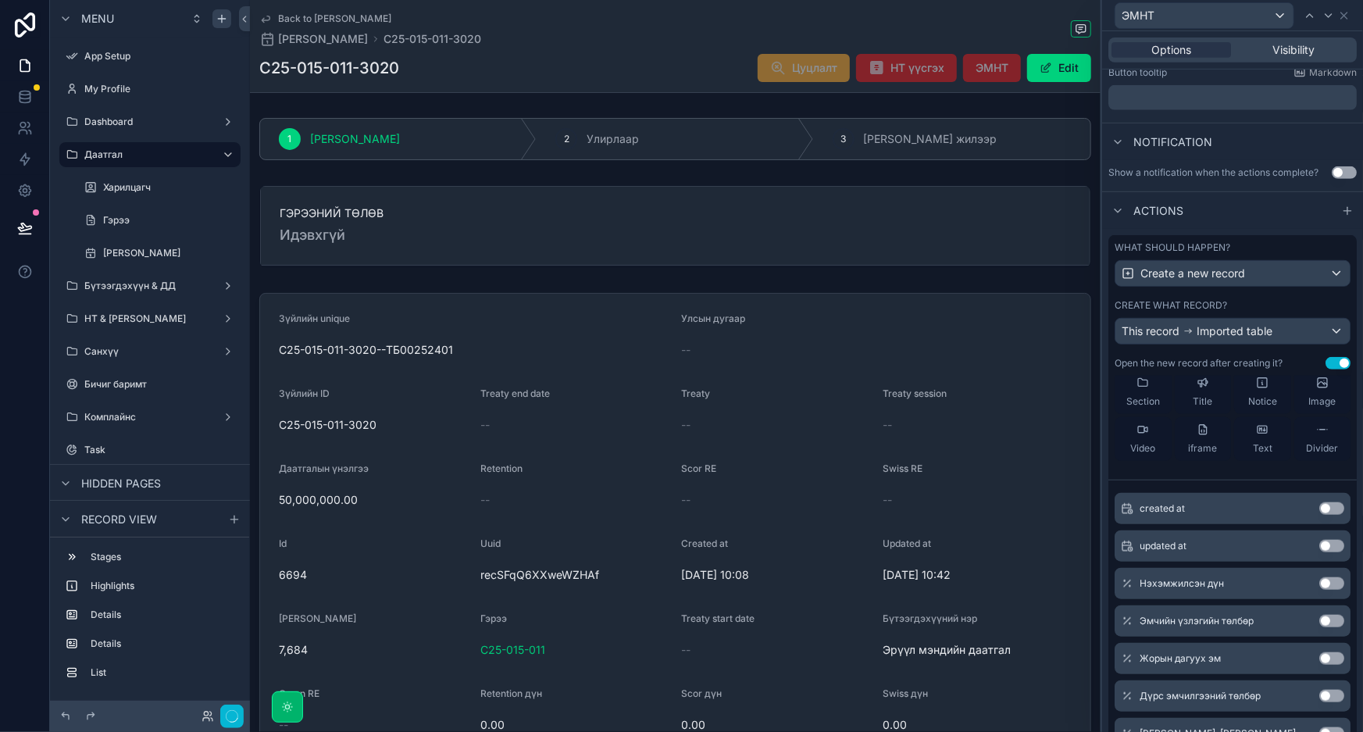
click at [1319, 577] on button "Use setting" at bounding box center [1331, 583] width 25 height 12
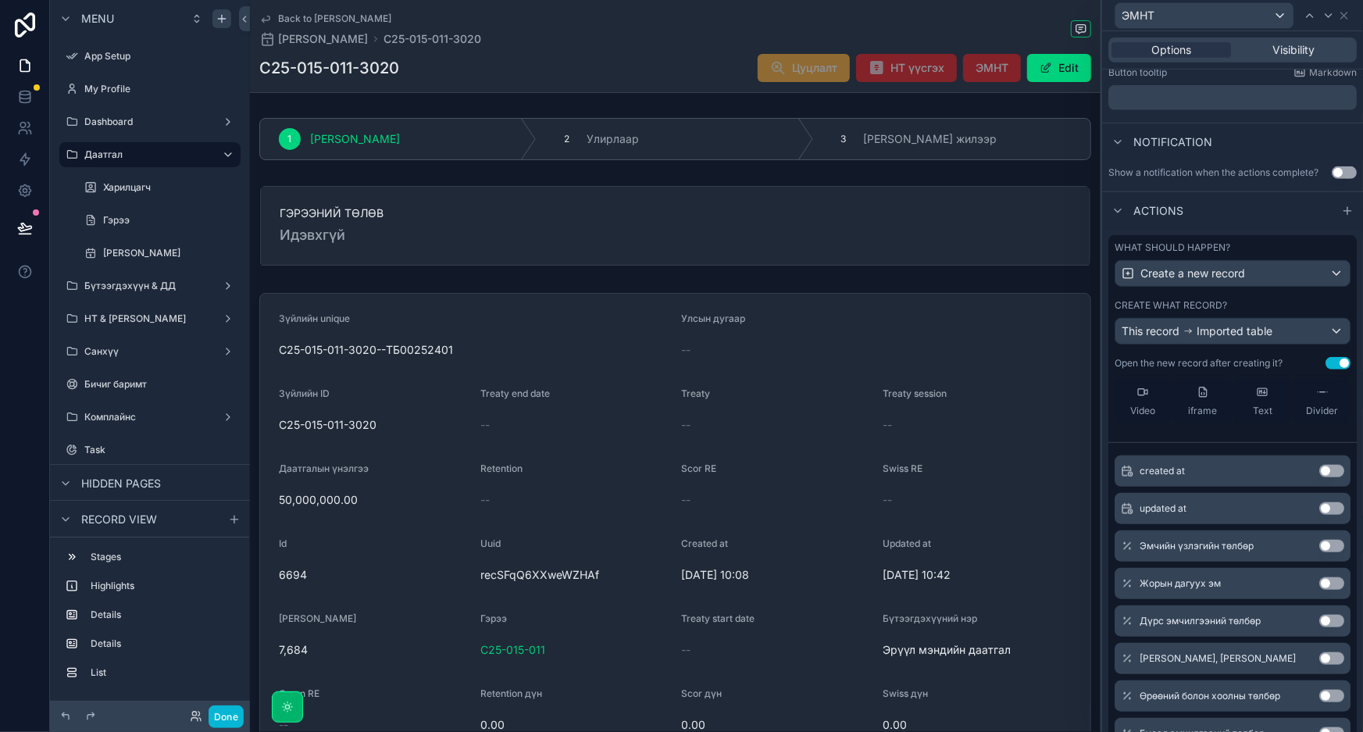
click at [1319, 547] on button "Use setting" at bounding box center [1331, 546] width 25 height 12
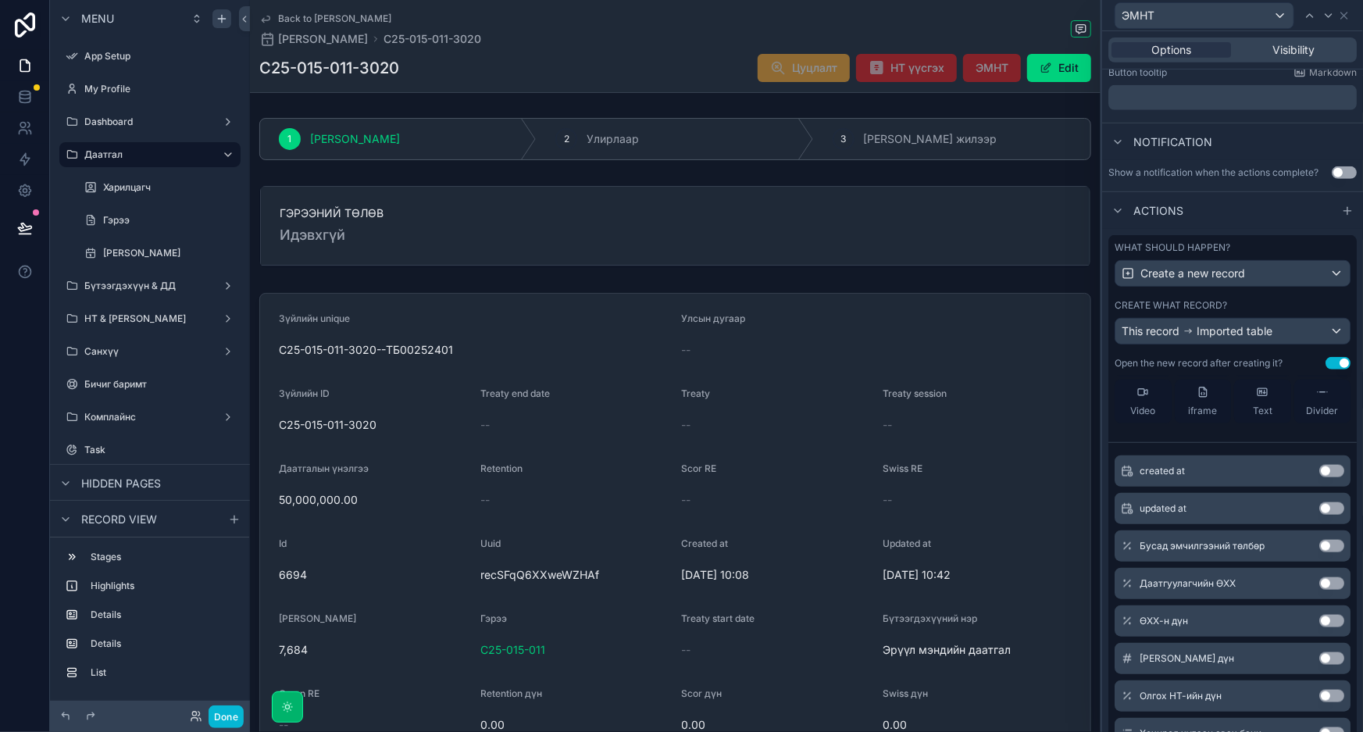
click at [1319, 547] on button "Use setting" at bounding box center [1331, 546] width 25 height 12
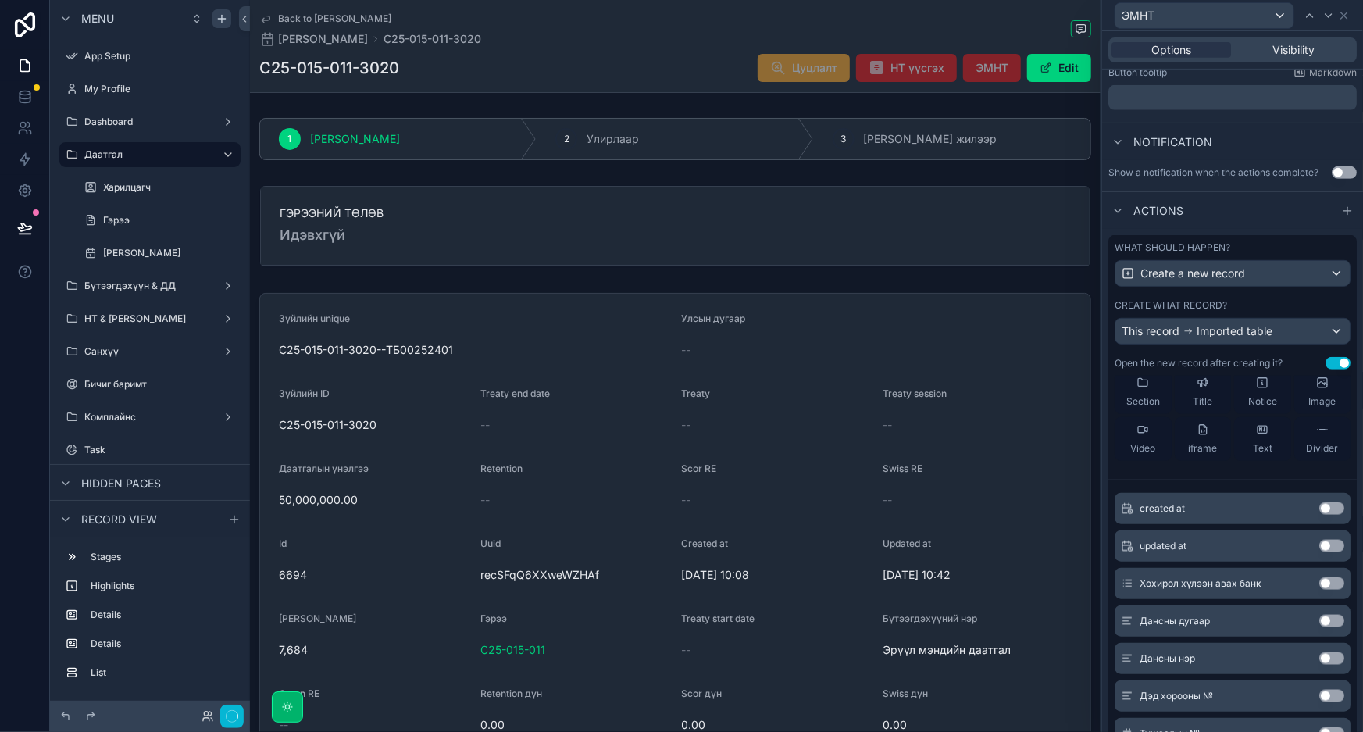
scroll to position [1300, 0]
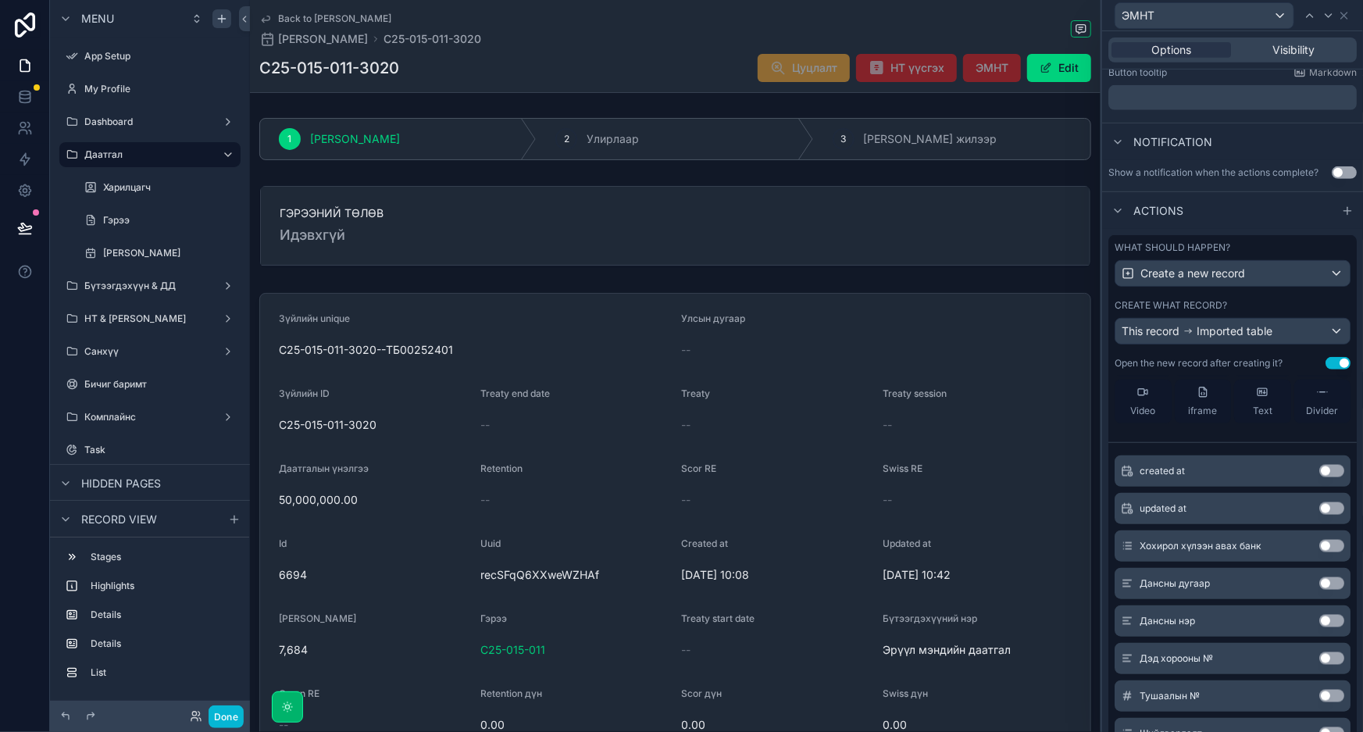
click at [1319, 547] on button "Use setting" at bounding box center [1331, 546] width 25 height 12
click at [1319, 547] on button "Use setting" at bounding box center [1331, 547] width 25 height 12
click at [1319, 547] on button "Use setting" at bounding box center [1331, 546] width 25 height 12
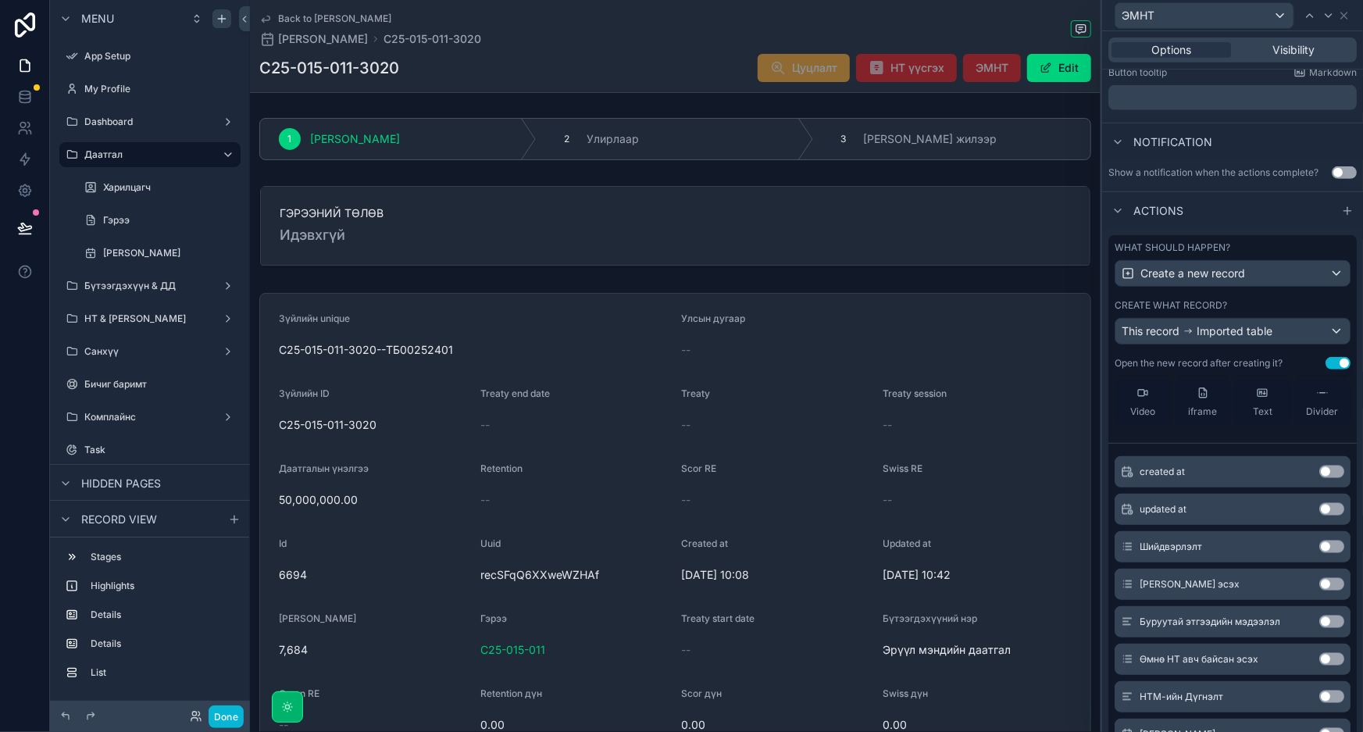
click at [1319, 547] on button "Use setting" at bounding box center [1331, 547] width 25 height 12
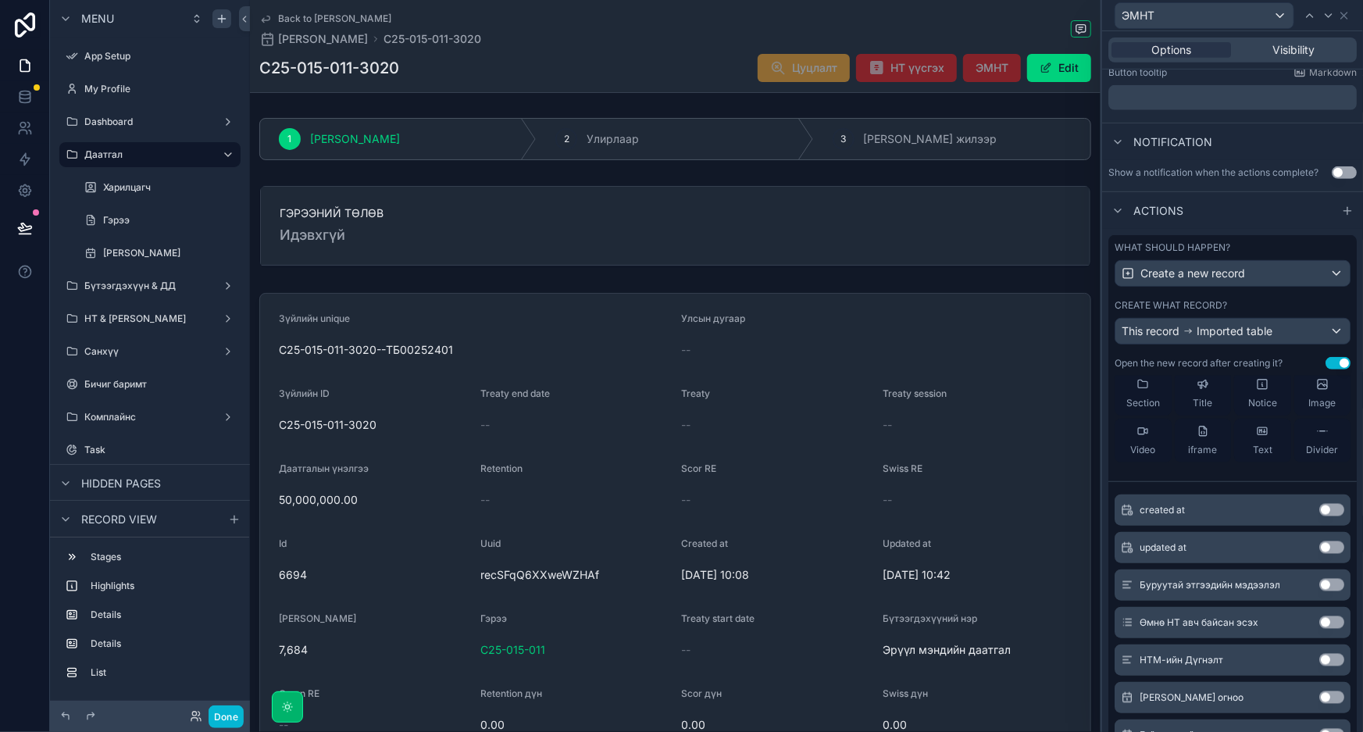
scroll to position [1562, 0]
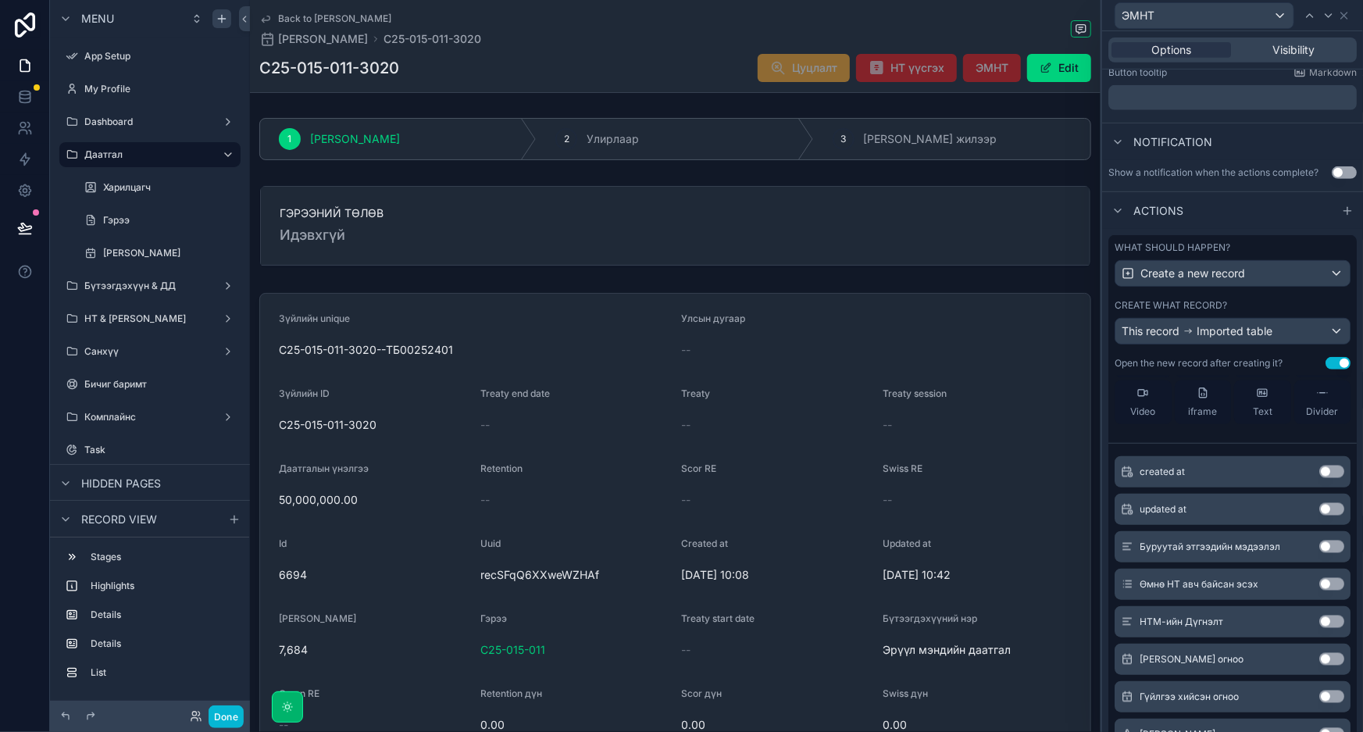
click at [1319, 547] on button "Use setting" at bounding box center [1331, 547] width 25 height 12
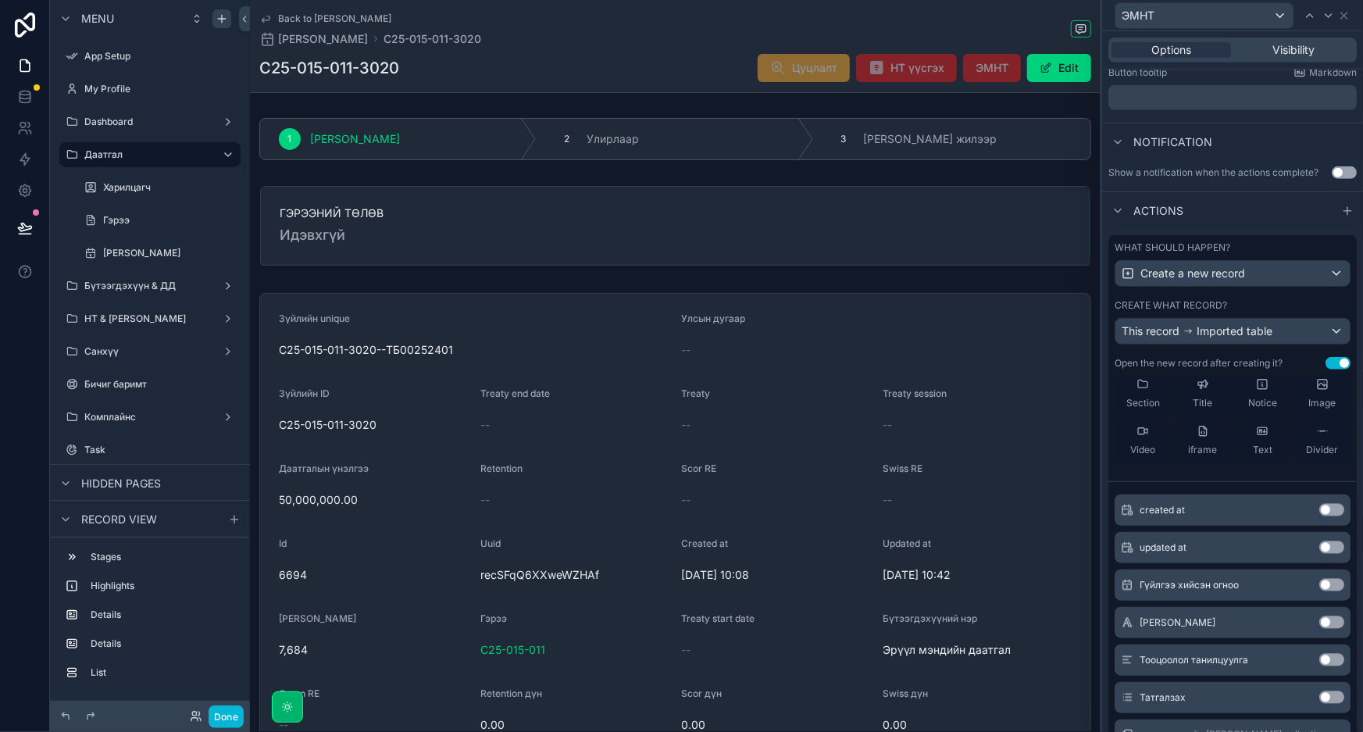
scroll to position [1699, 0]
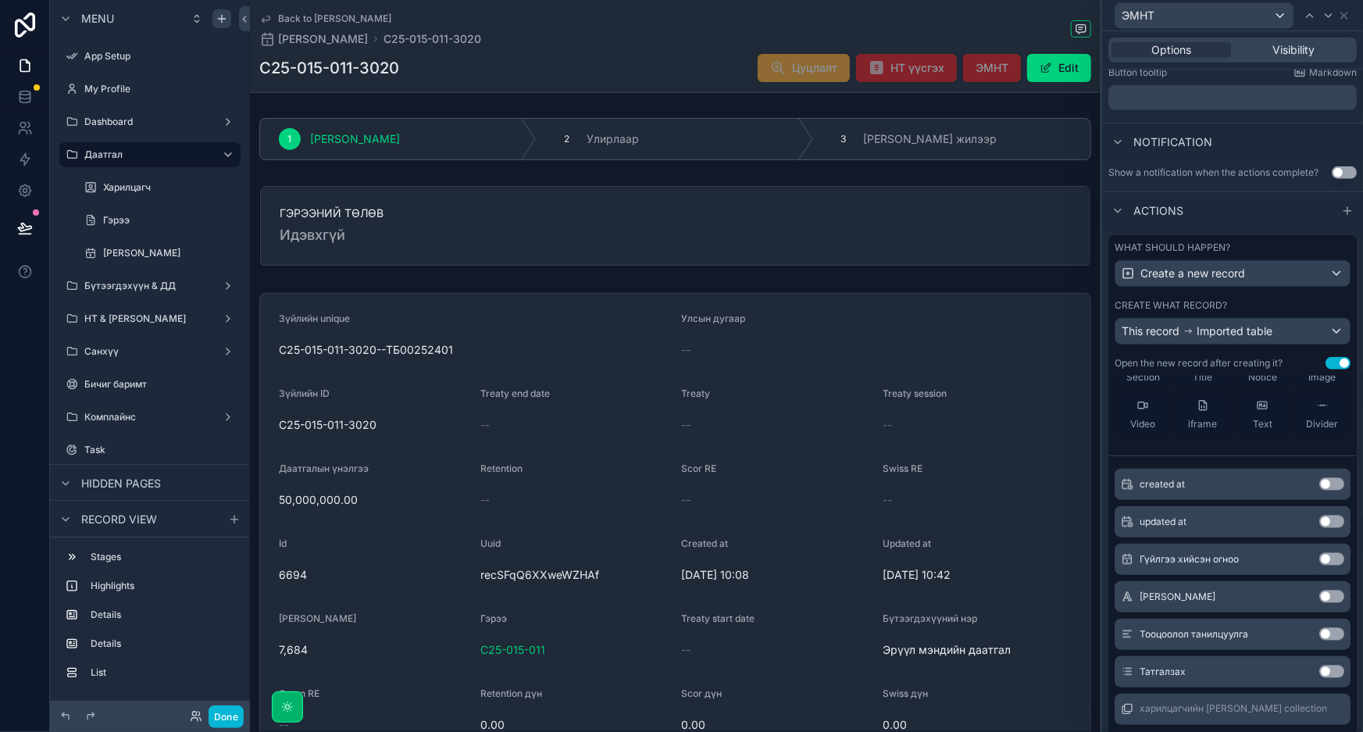
click at [1319, 555] on button "Use setting" at bounding box center [1331, 559] width 25 height 12
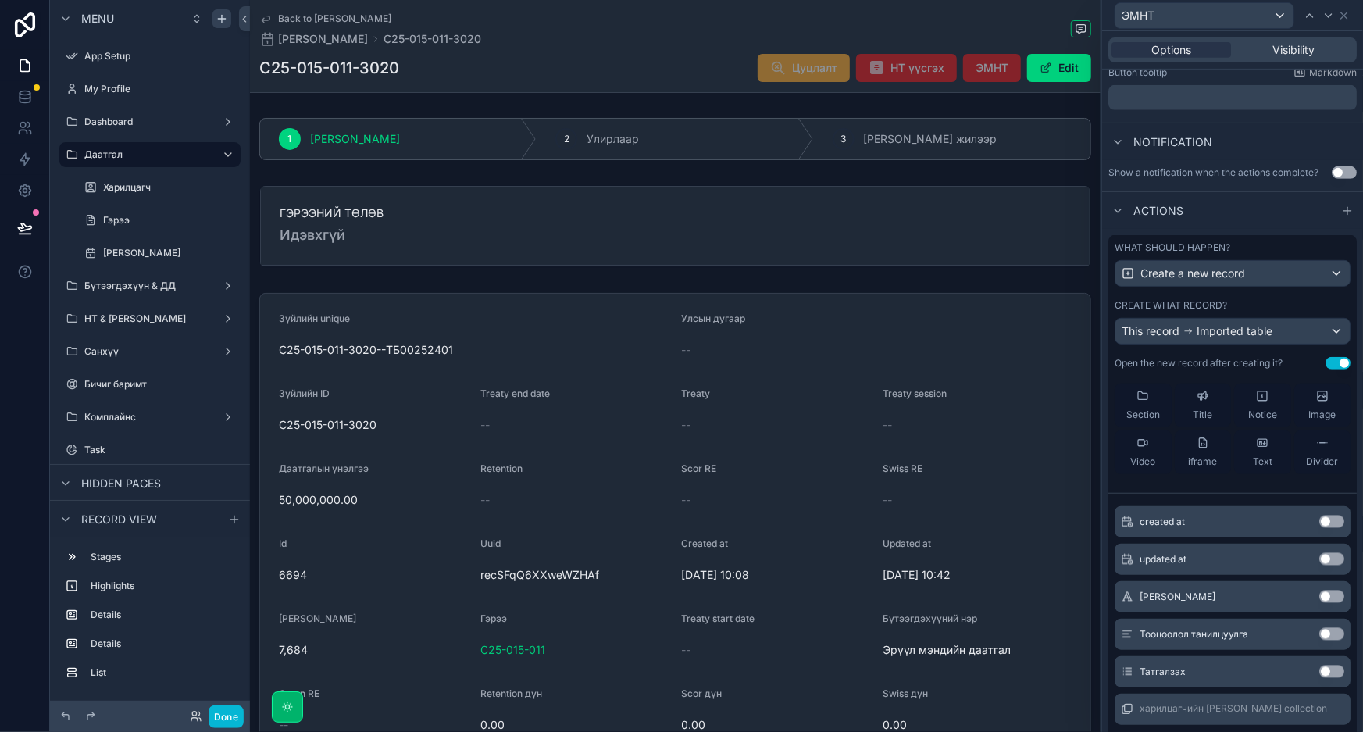
click at [1319, 592] on button "Use setting" at bounding box center [1331, 597] width 25 height 12
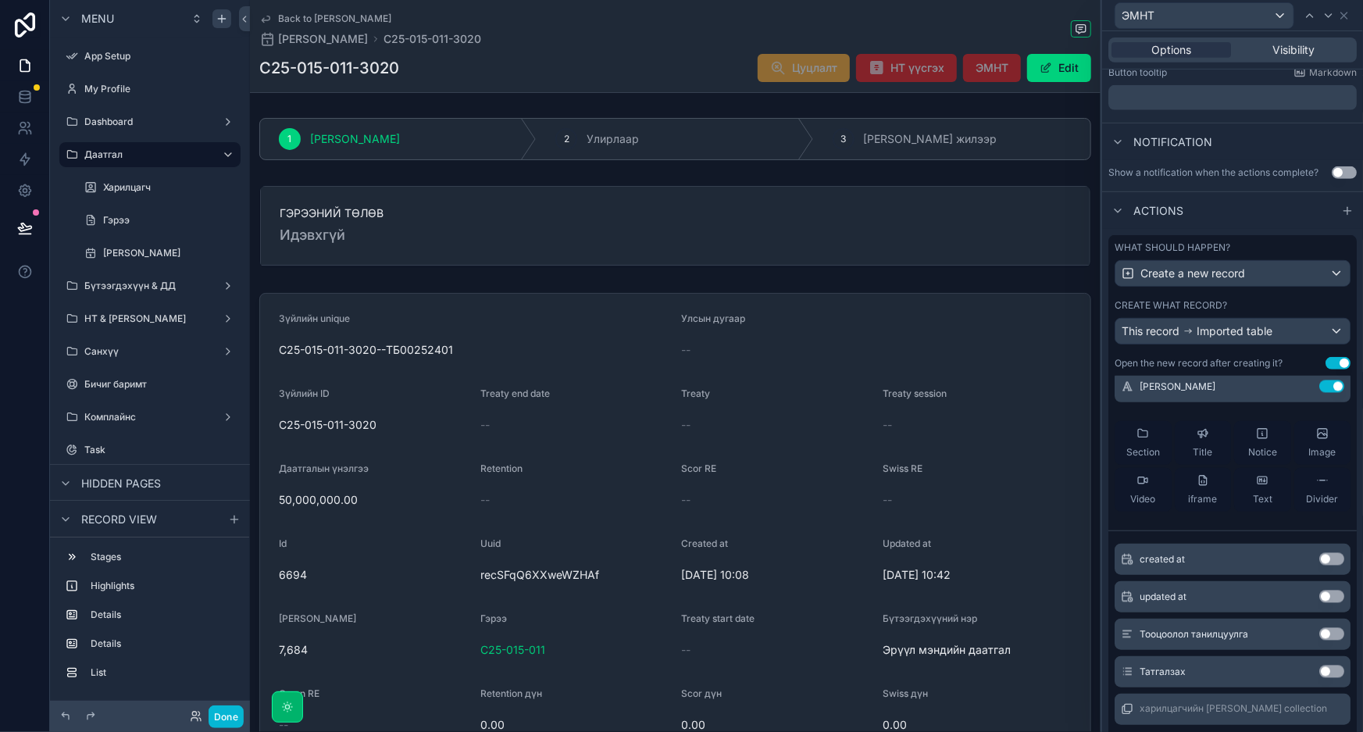
click at [1319, 633] on button "Use setting" at bounding box center [1331, 634] width 25 height 12
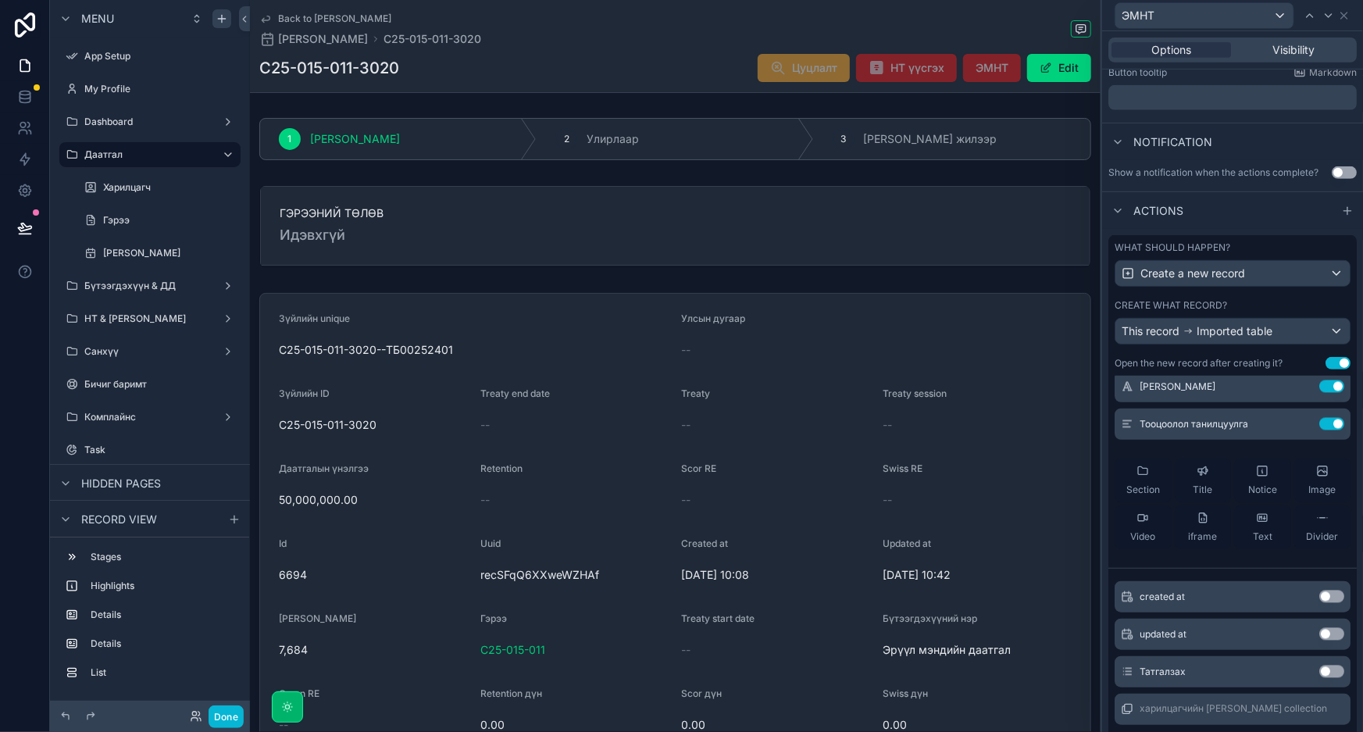
click at [1319, 671] on button "Use setting" at bounding box center [1331, 672] width 25 height 12
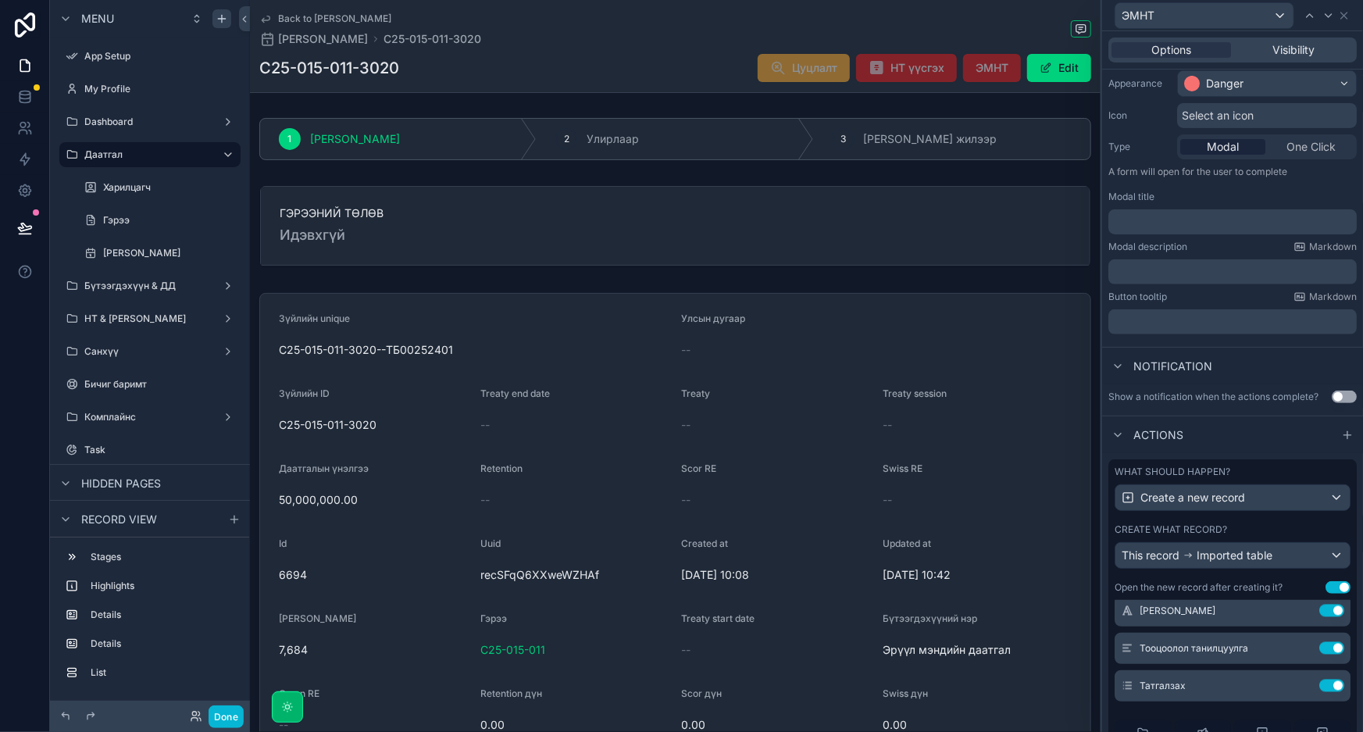
scroll to position [0, 0]
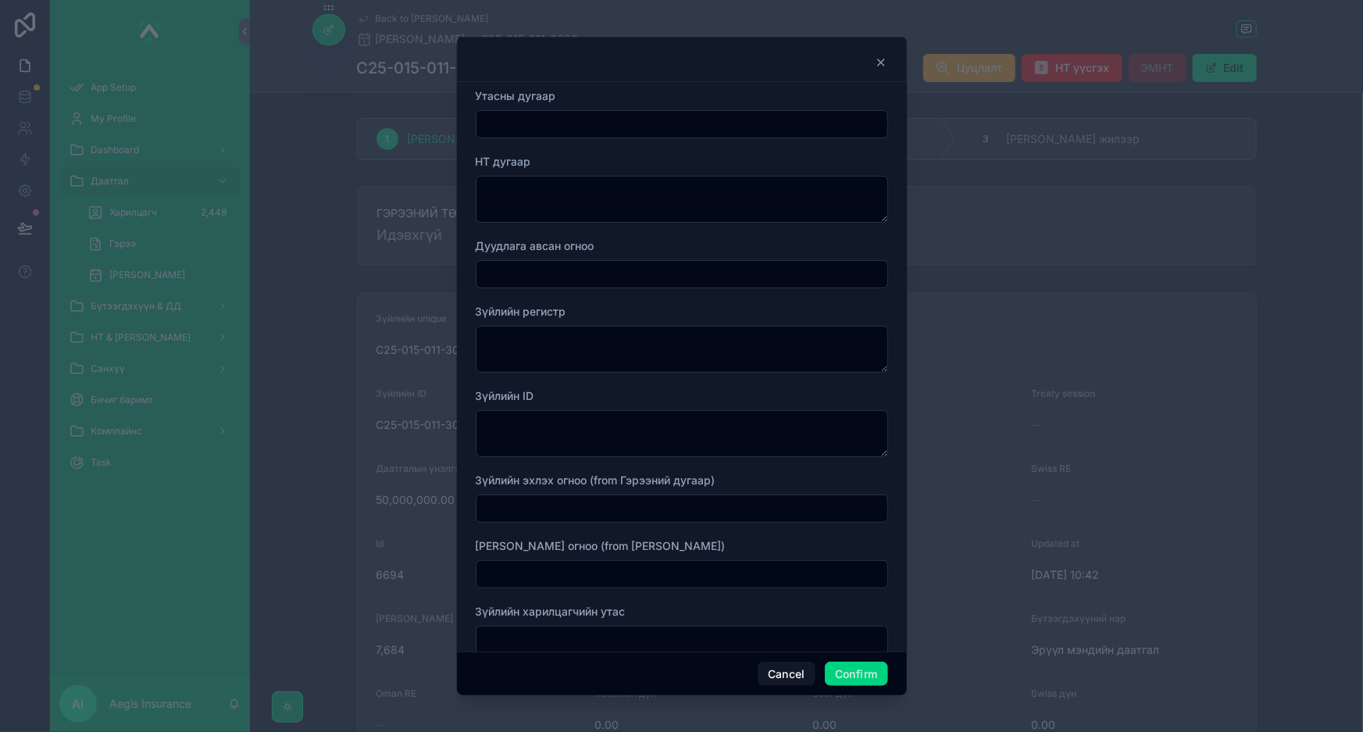
click at [725, 131] on input "text" at bounding box center [682, 124] width 411 height 22
click at [774, 200] on textarea at bounding box center [682, 199] width 412 height 47
click at [784, 670] on button "Cancel" at bounding box center [787, 674] width 58 height 25
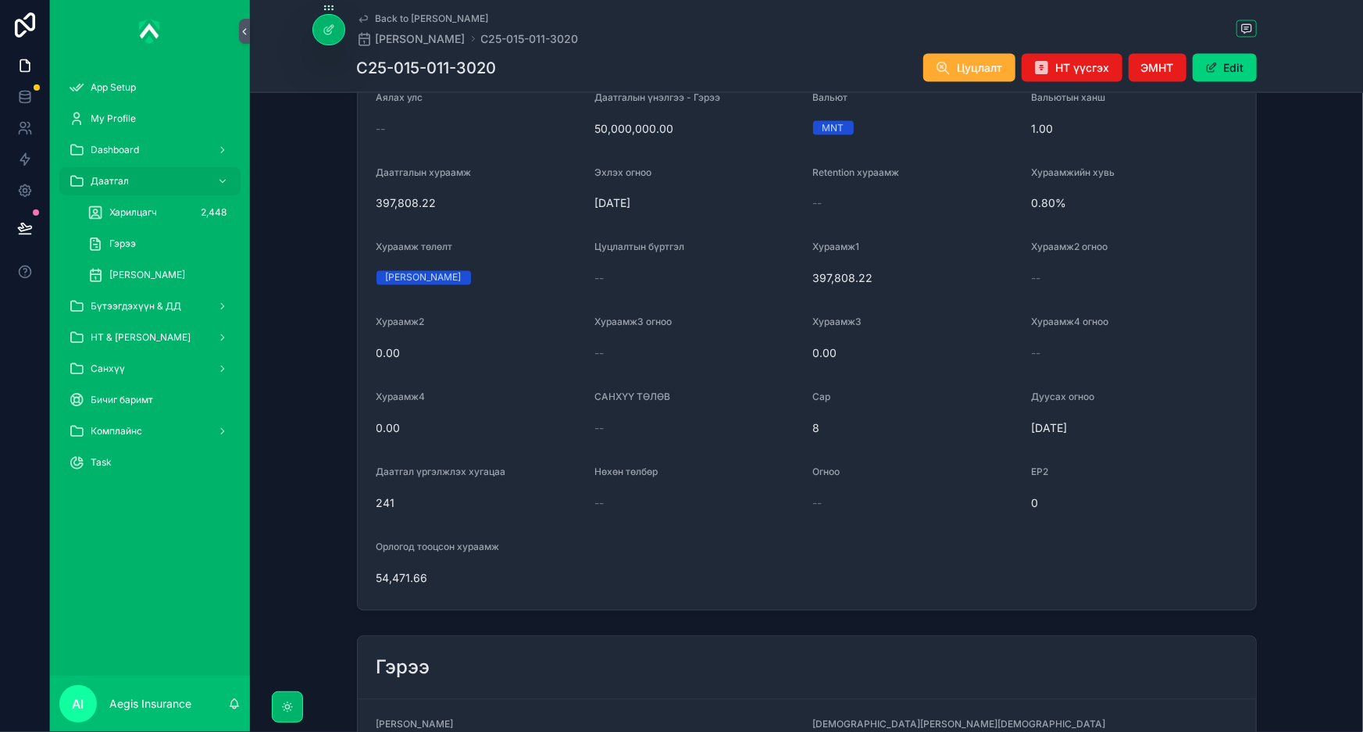
scroll to position [1805, 0]
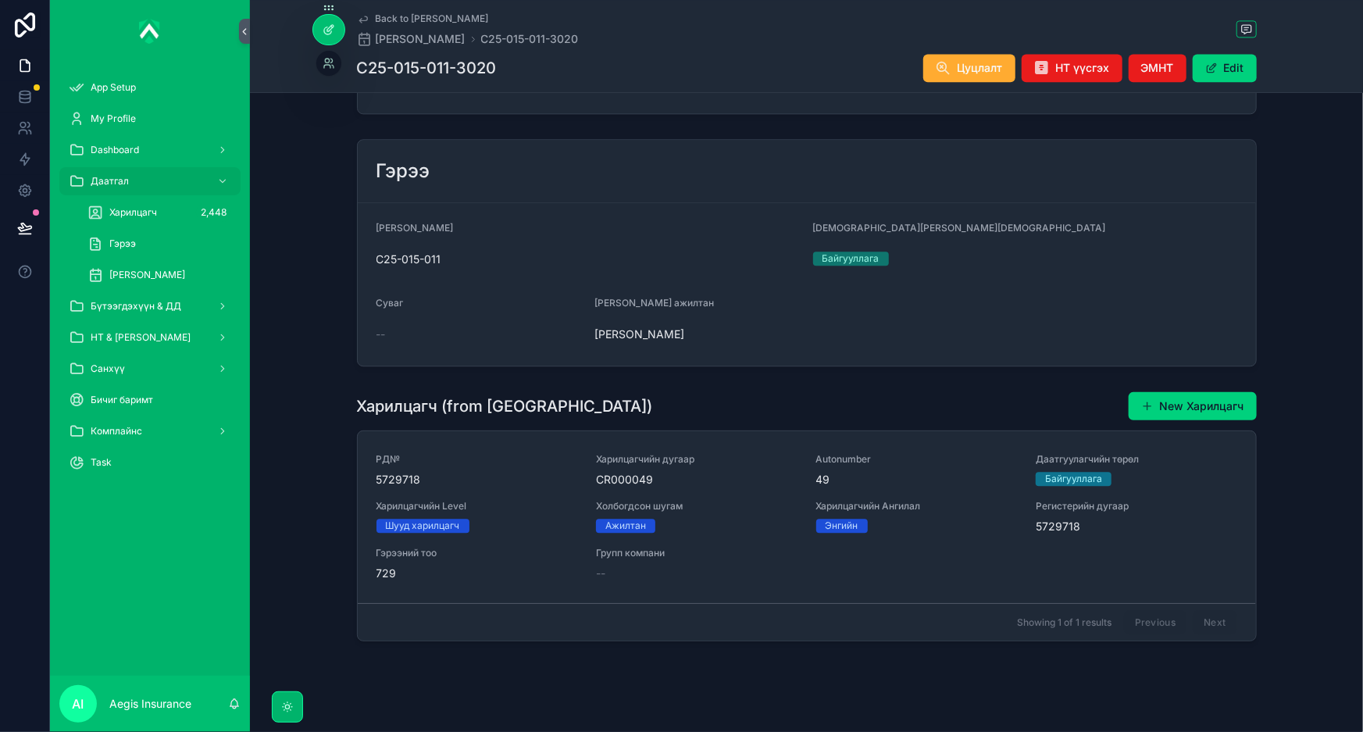
click at [324, 28] on icon at bounding box center [327, 30] width 7 height 7
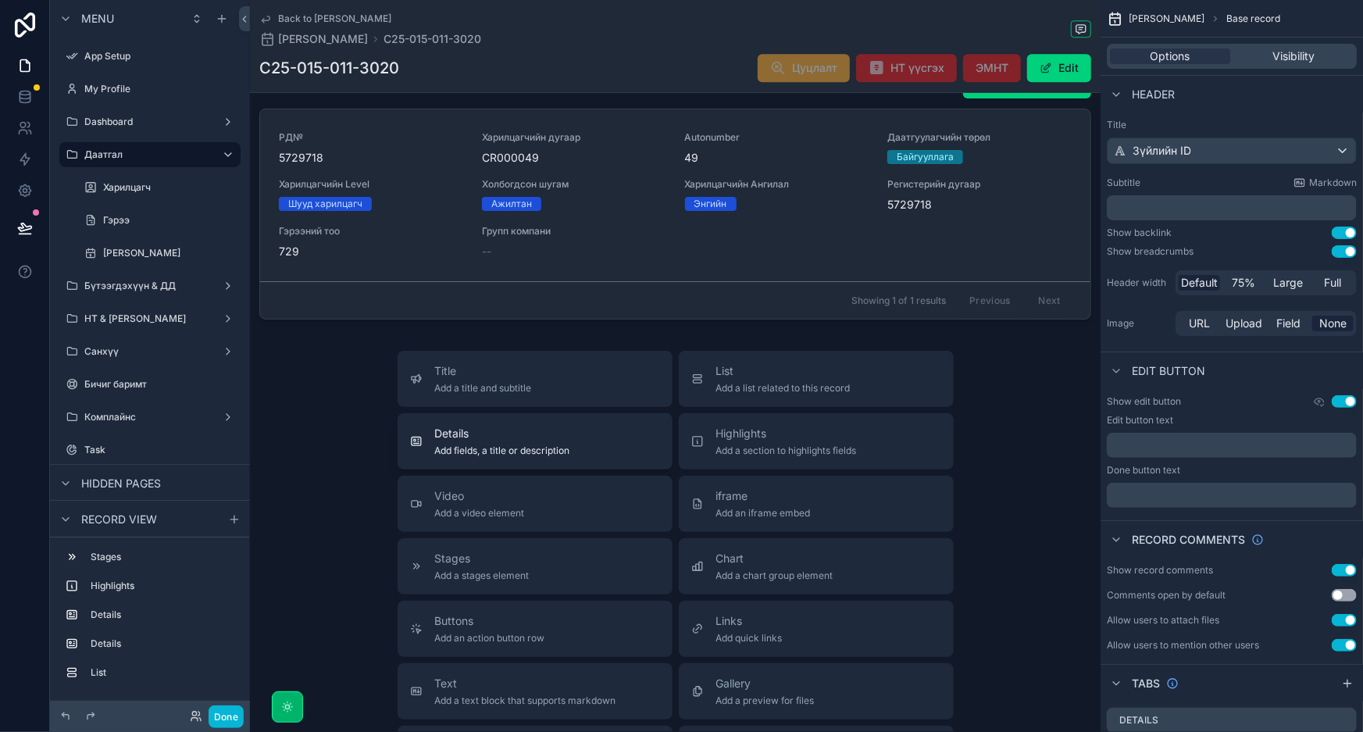
scroll to position [2019, 0]
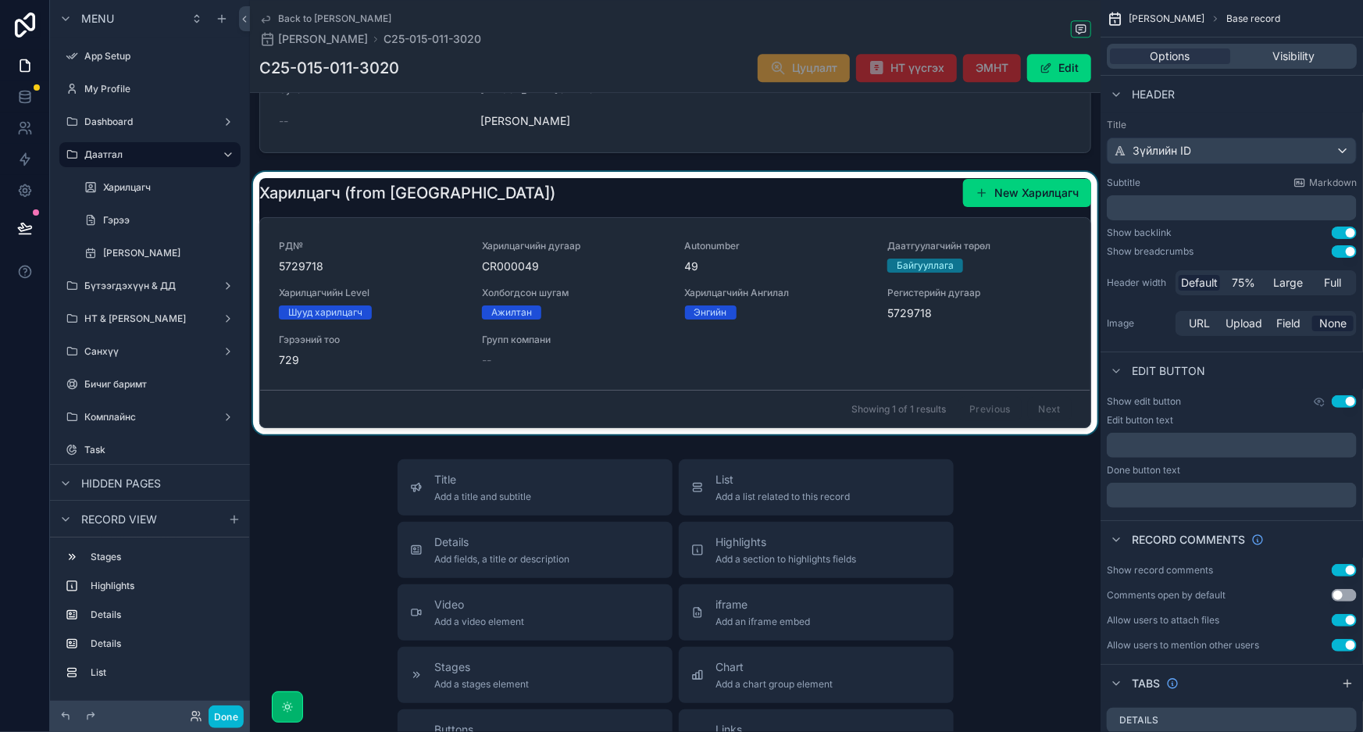
click at [752, 187] on div "scrollable content" at bounding box center [675, 303] width 851 height 262
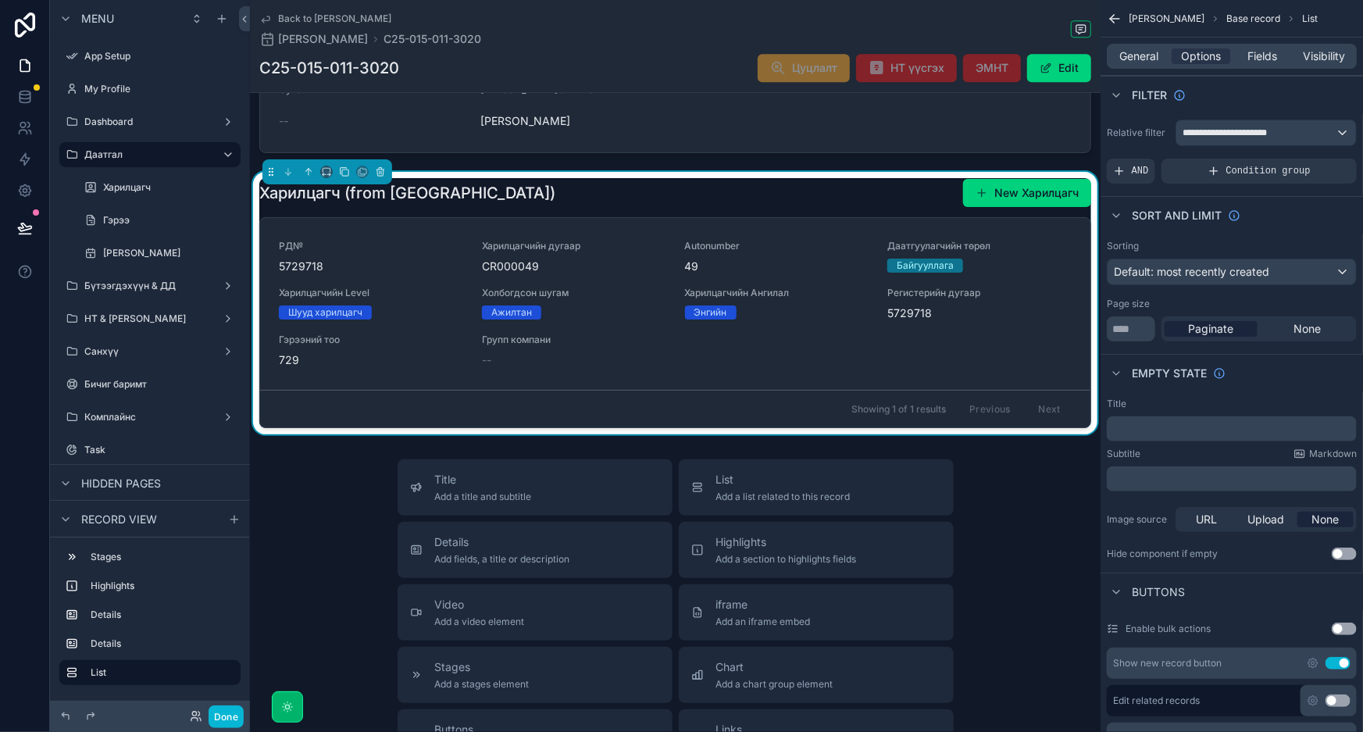
drag, startPoint x: 217, startPoint y: 506, endPoint x: 253, endPoint y: 505, distance: 35.9
click at [217, 507] on div "Record view" at bounding box center [150, 518] width 200 height 37
click at [315, 499] on div "Title Add a title and subtitle List Add a list related to this record Details A…" at bounding box center [675, 737] width 851 height 556
click at [986, 488] on div "Title Add a title and subtitle List Add a list related to this record Details A…" at bounding box center [675, 737] width 851 height 556
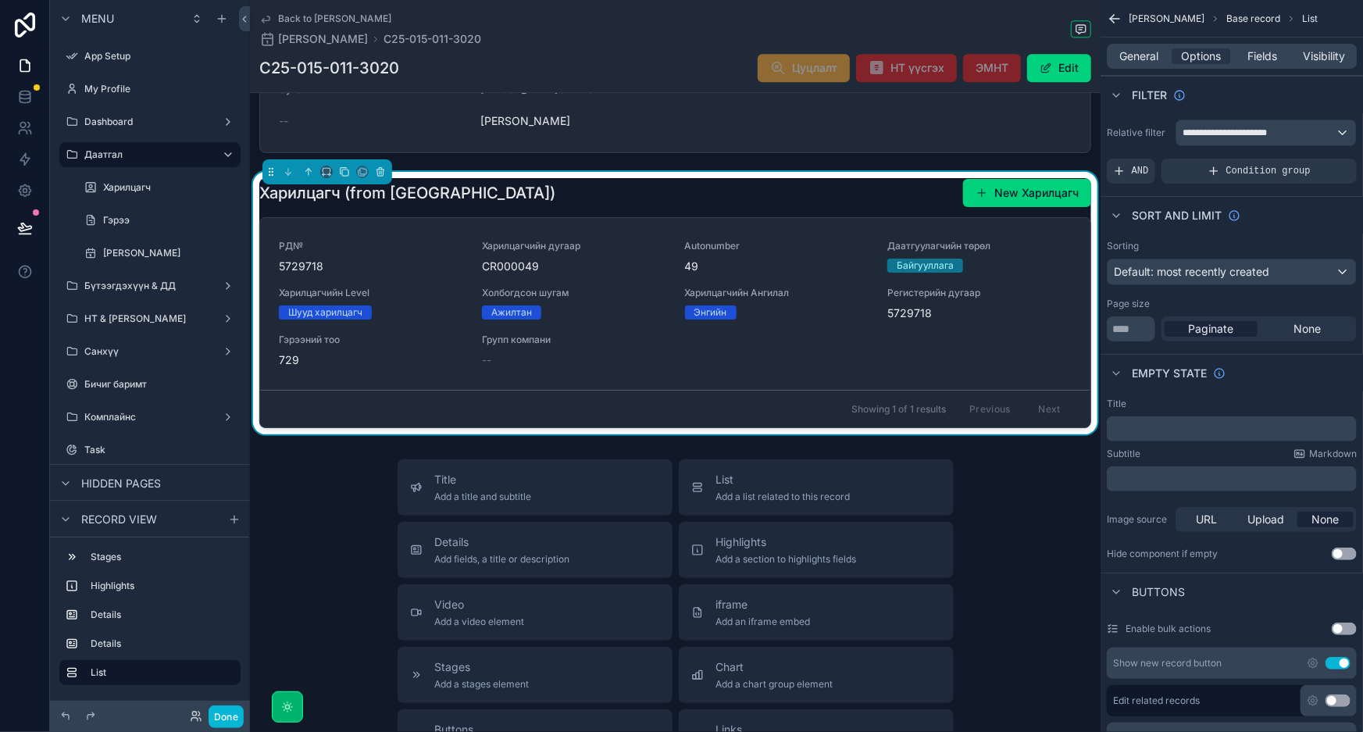
click at [1015, 509] on div "Title Add a title and subtitle List Add a list related to this record Details A…" at bounding box center [675, 737] width 851 height 556
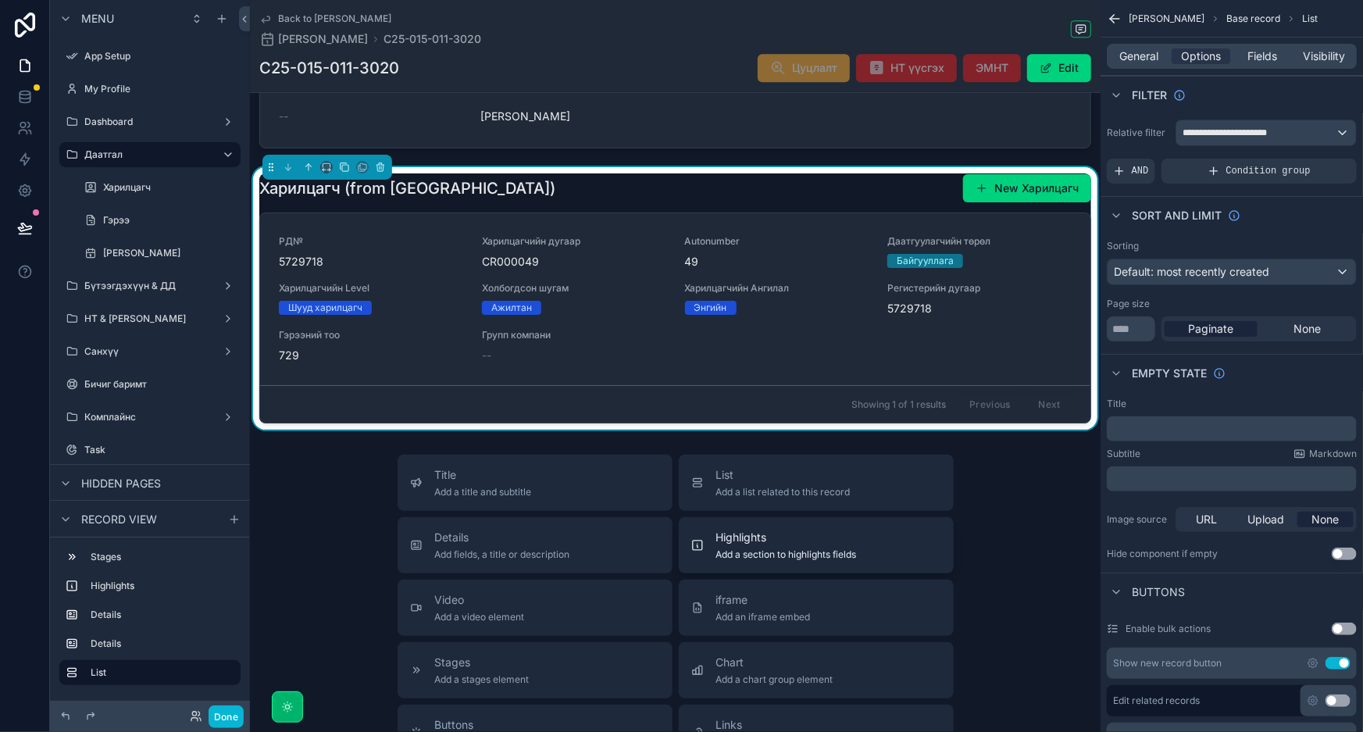
scroll to position [2090, 0]
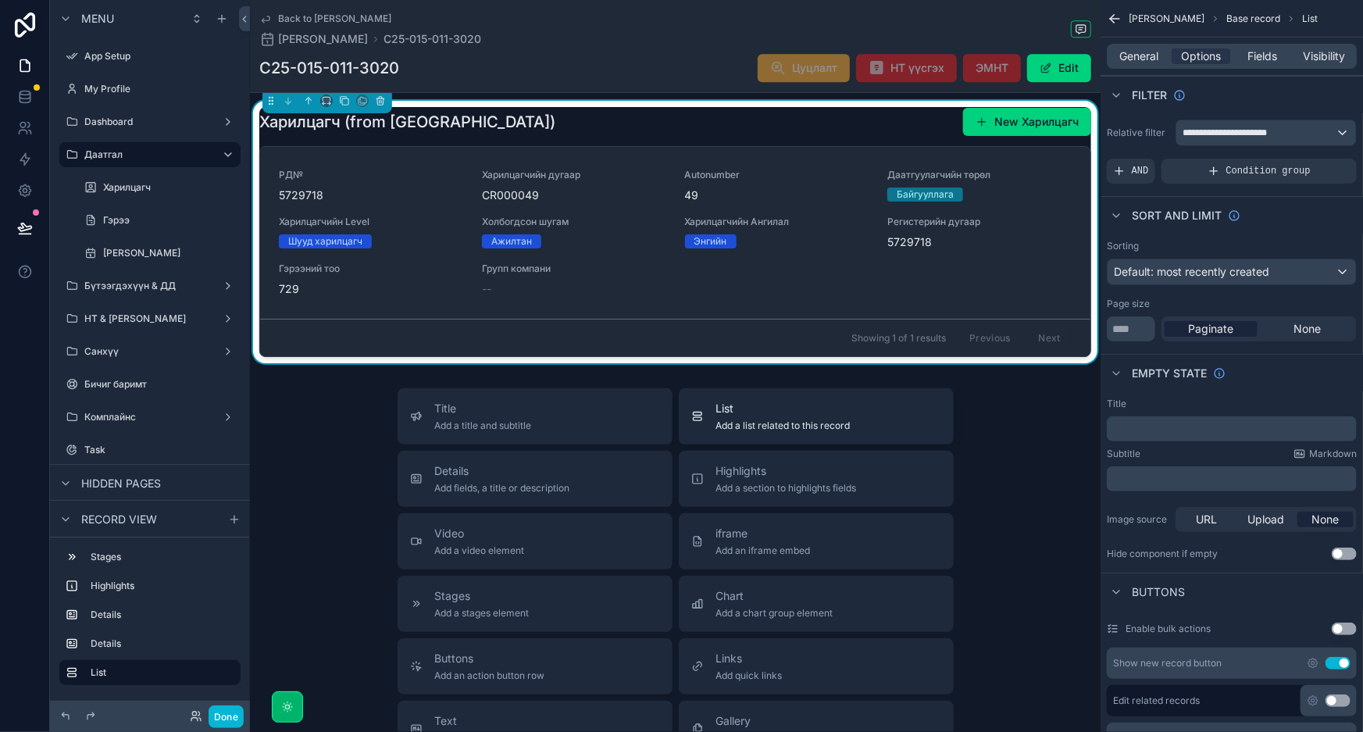
click at [875, 406] on div "List Add a list related to this record" at bounding box center [816, 416] width 250 height 31
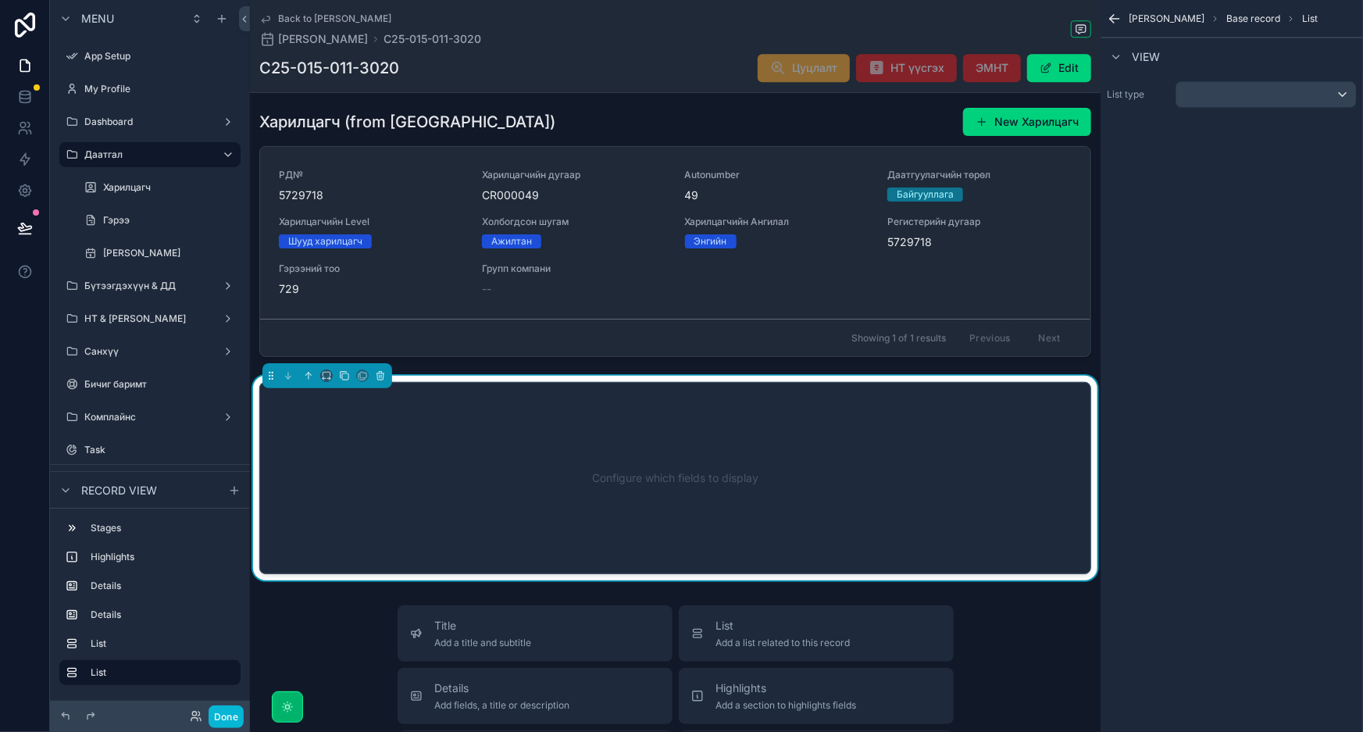
scroll to position [2186, 0]
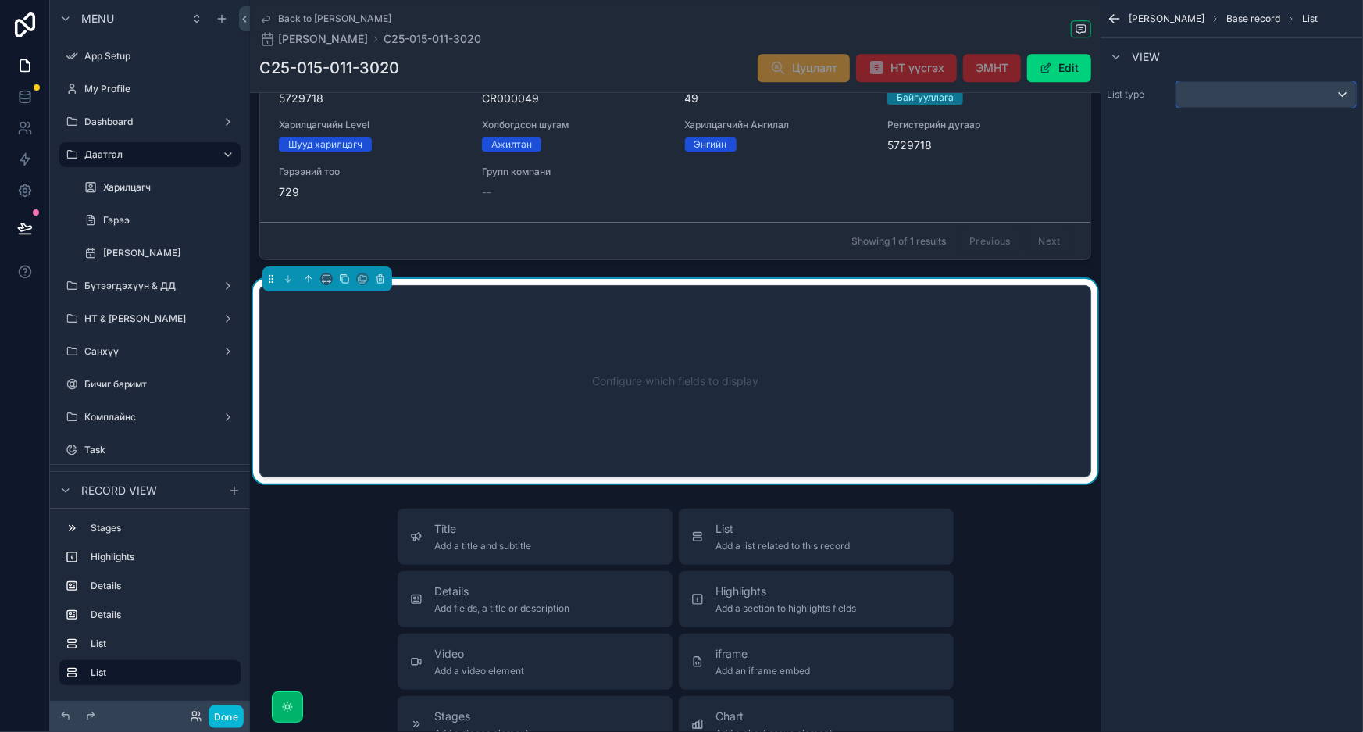
click at [1262, 99] on div "scrollable content" at bounding box center [1266, 94] width 180 height 25
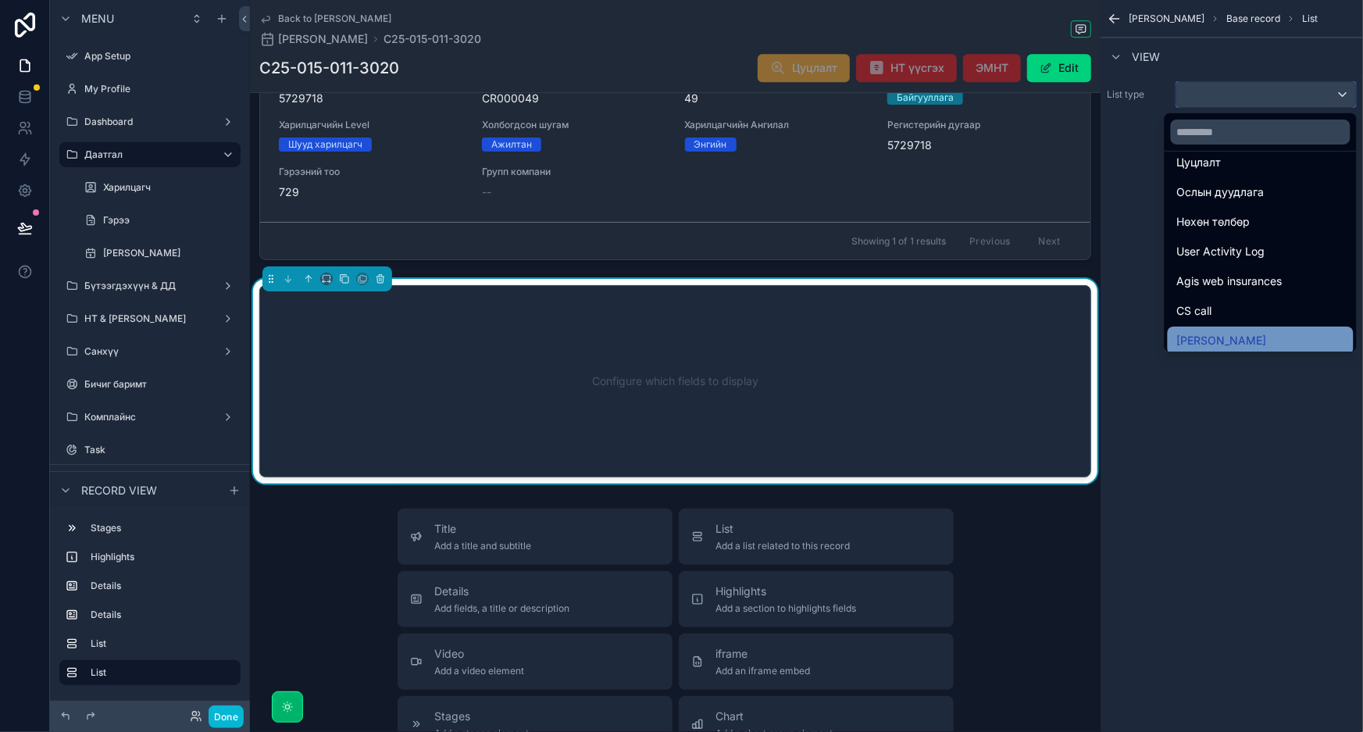
scroll to position [355, 0]
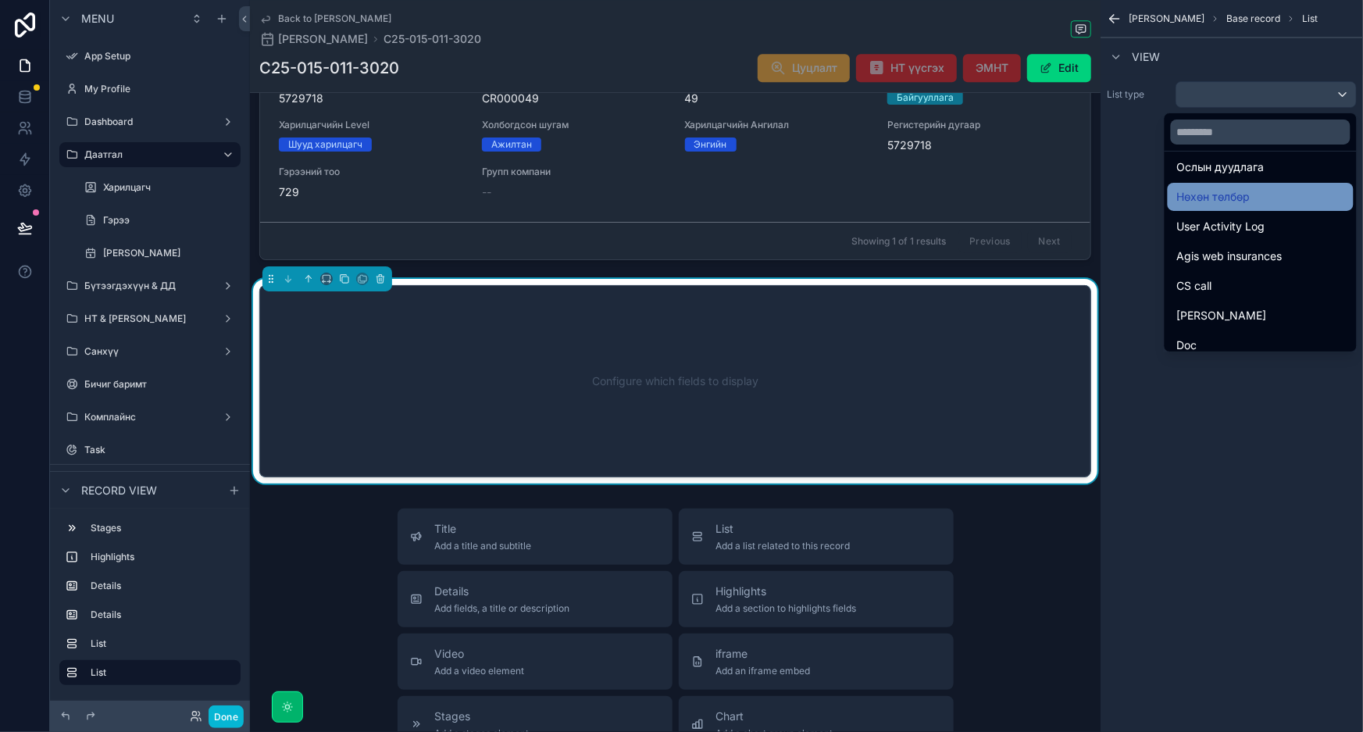
click at [1258, 204] on div "Нөхөн төлбөр" at bounding box center [1260, 196] width 167 height 19
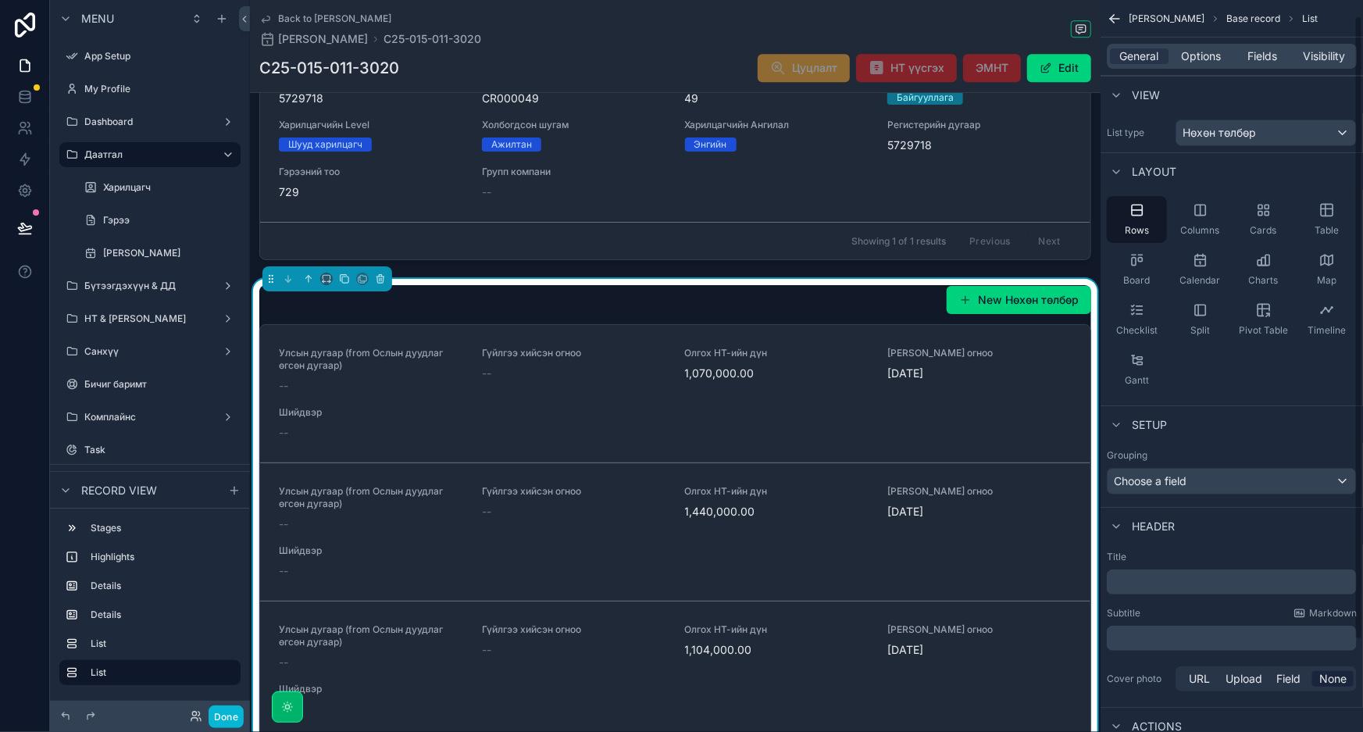
scroll to position [125, 0]
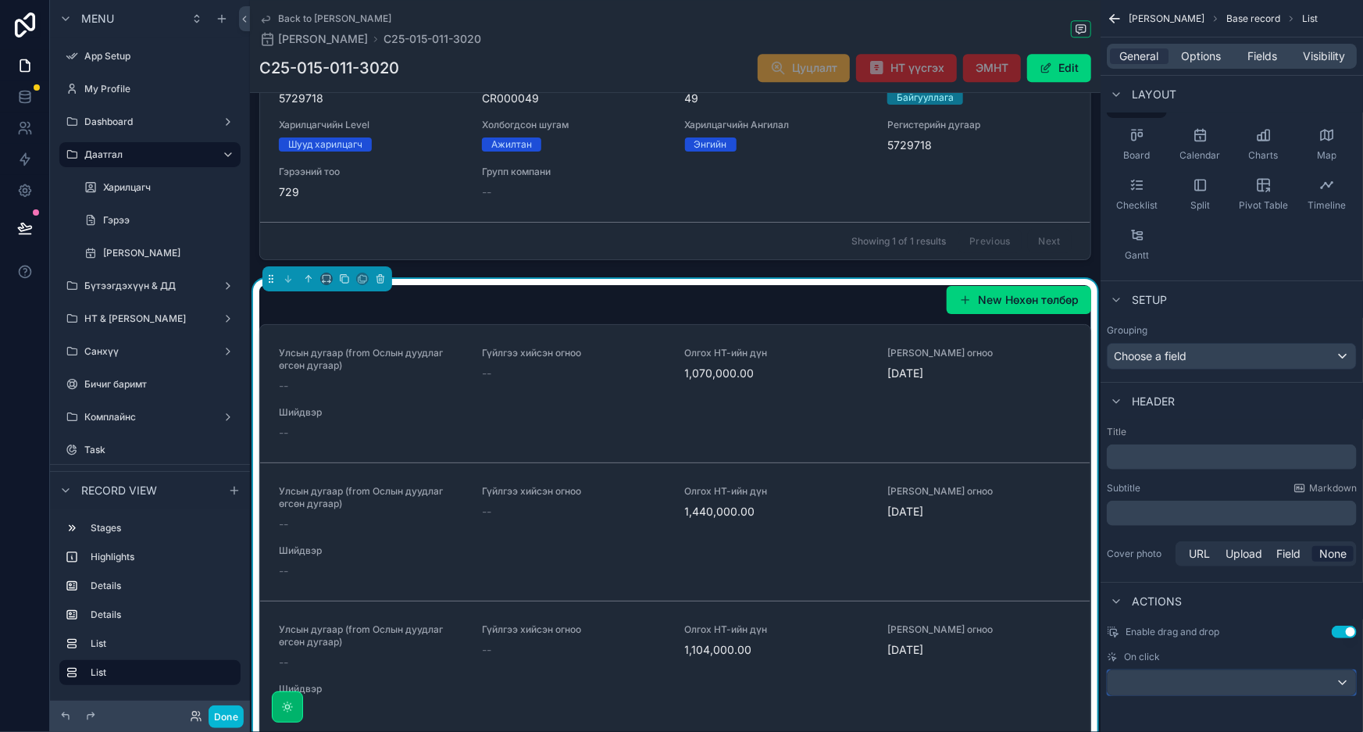
click at [1193, 686] on div "scrollable content" at bounding box center [1232, 682] width 248 height 25
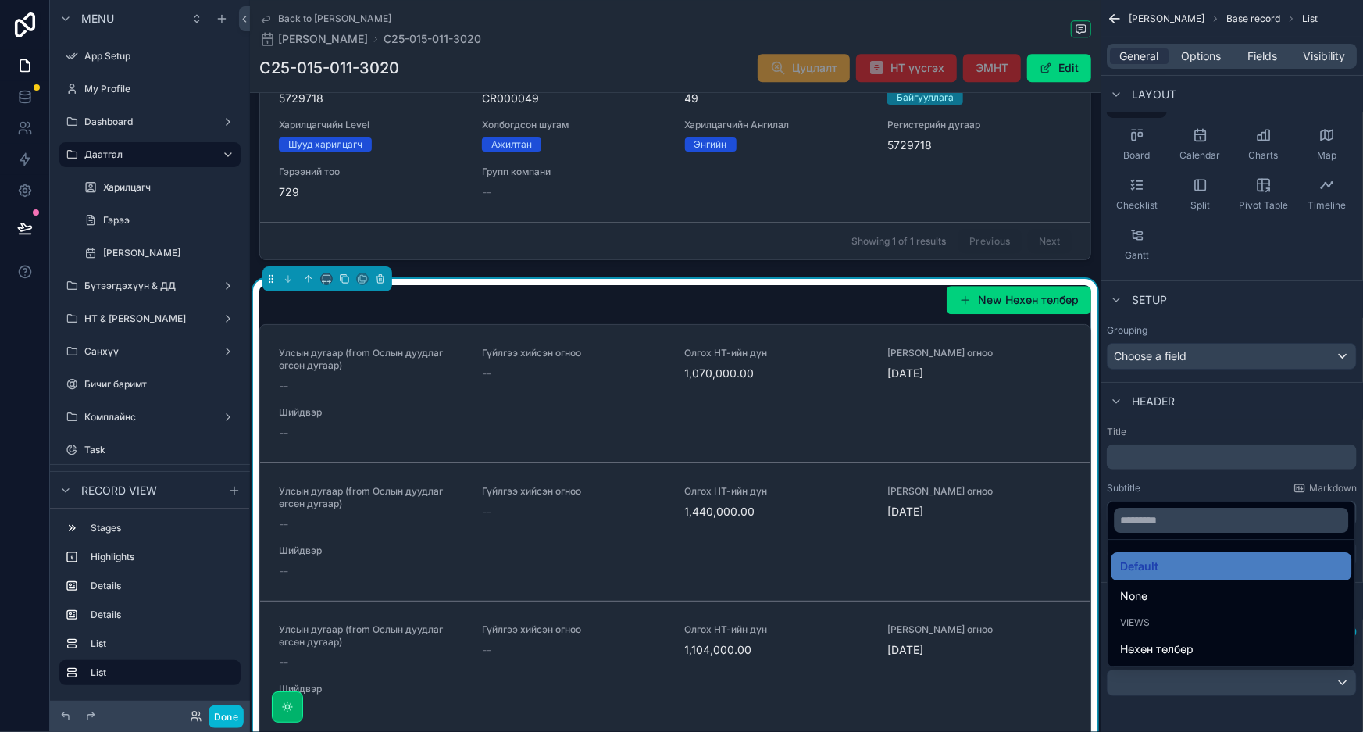
click at [1193, 686] on div "scrollable content" at bounding box center [681, 366] width 1363 height 732
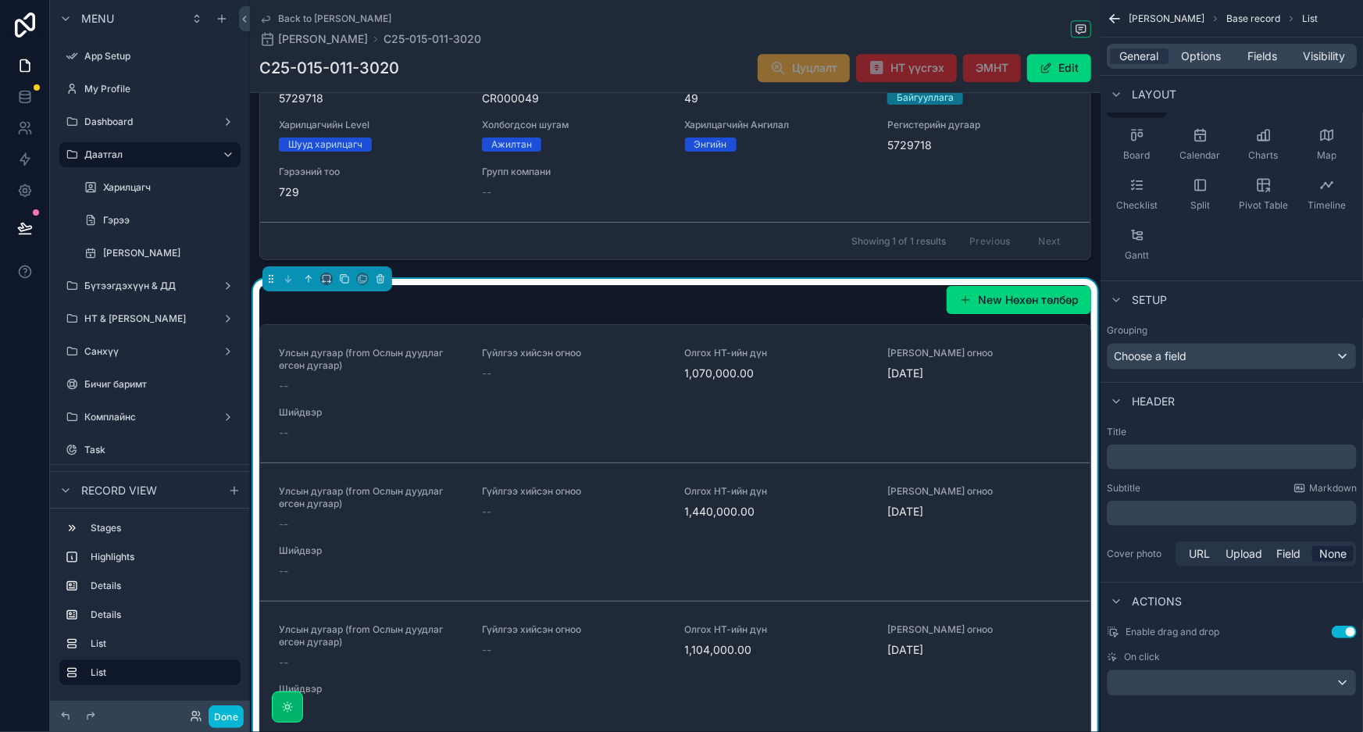
click at [835, 297] on div "New Нөхөн төлбөр" at bounding box center [675, 300] width 832 height 30
click at [380, 273] on icon "scrollable content" at bounding box center [380, 278] width 11 height 11
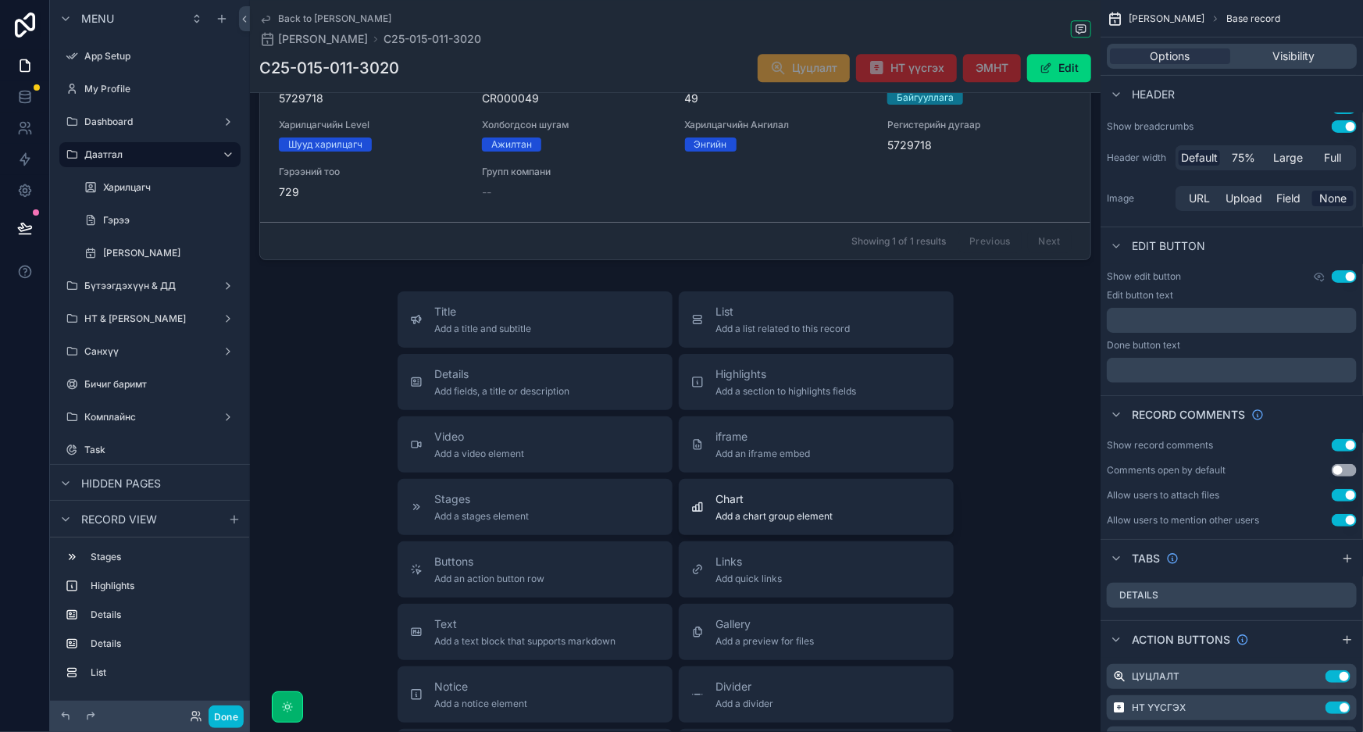
scroll to position [2411, 0]
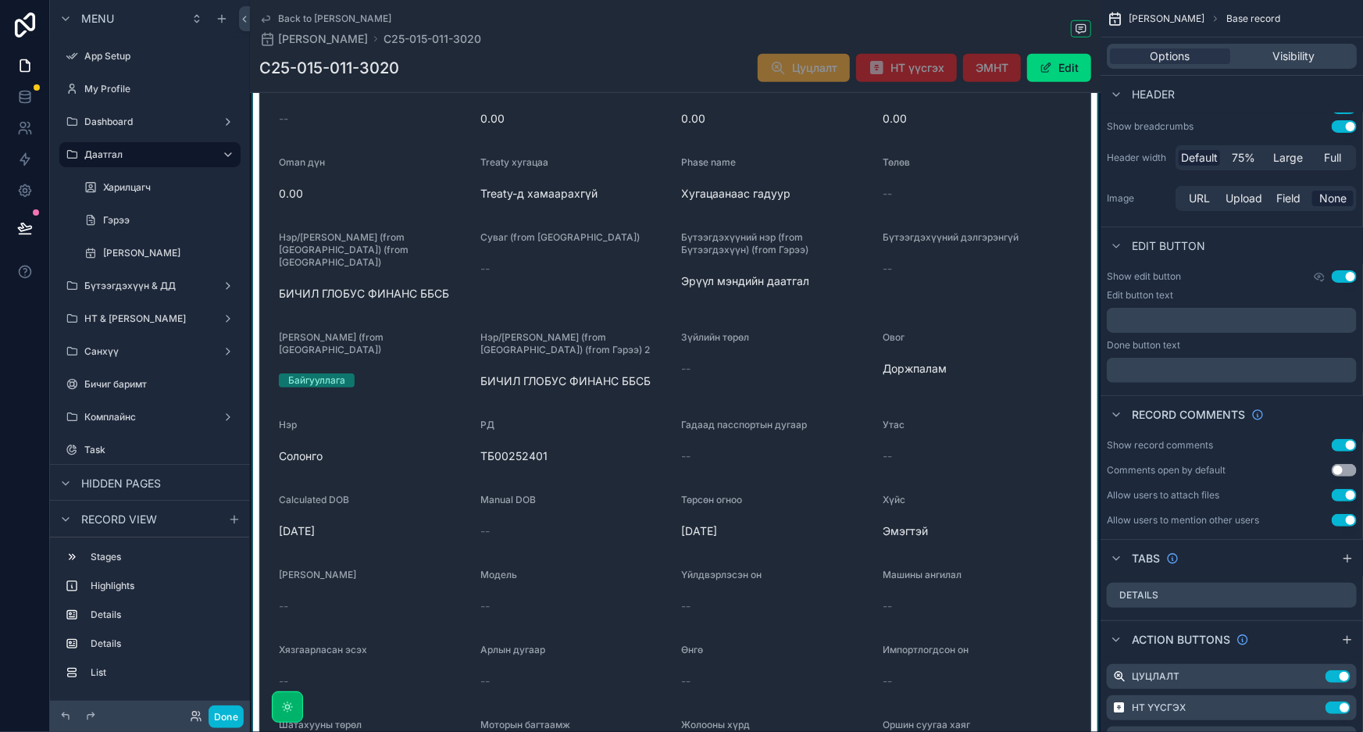
scroll to position [423, 0]
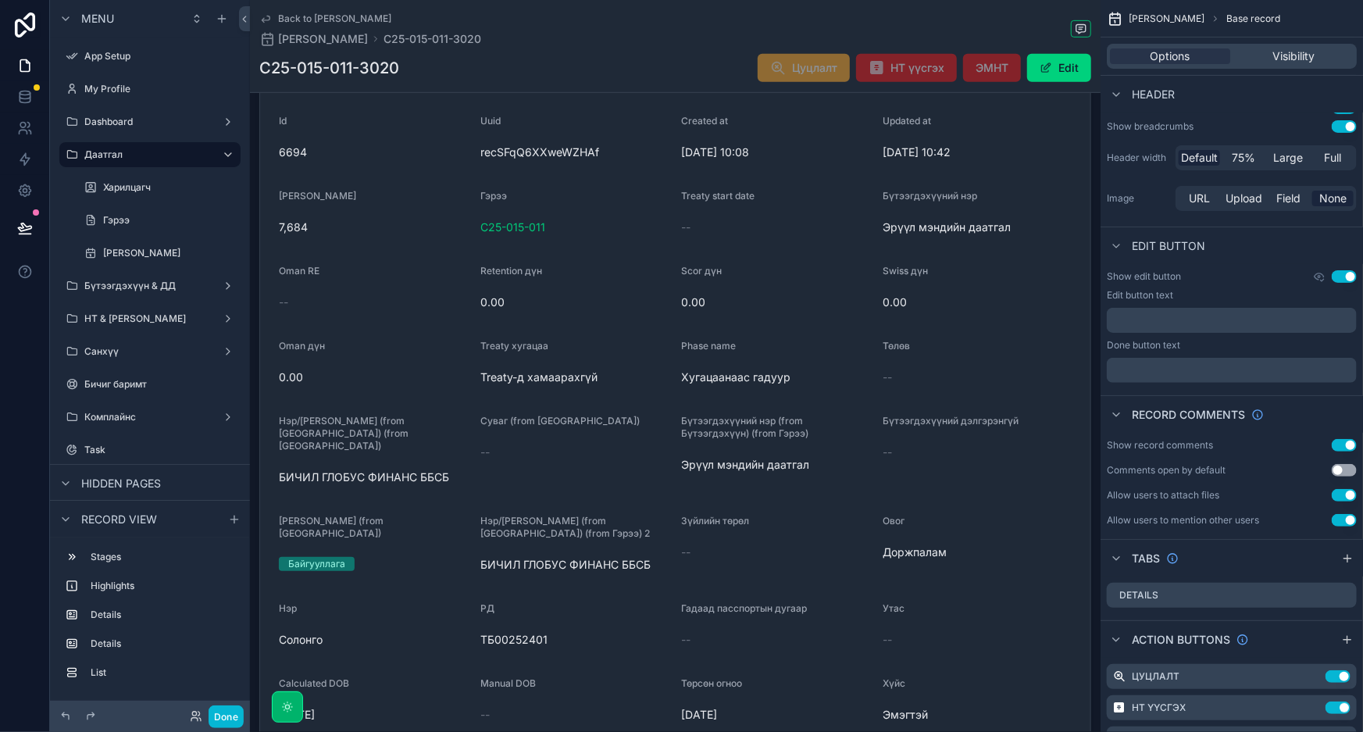
click at [259, 20] on icon "scrollable content" at bounding box center [265, 18] width 12 height 12
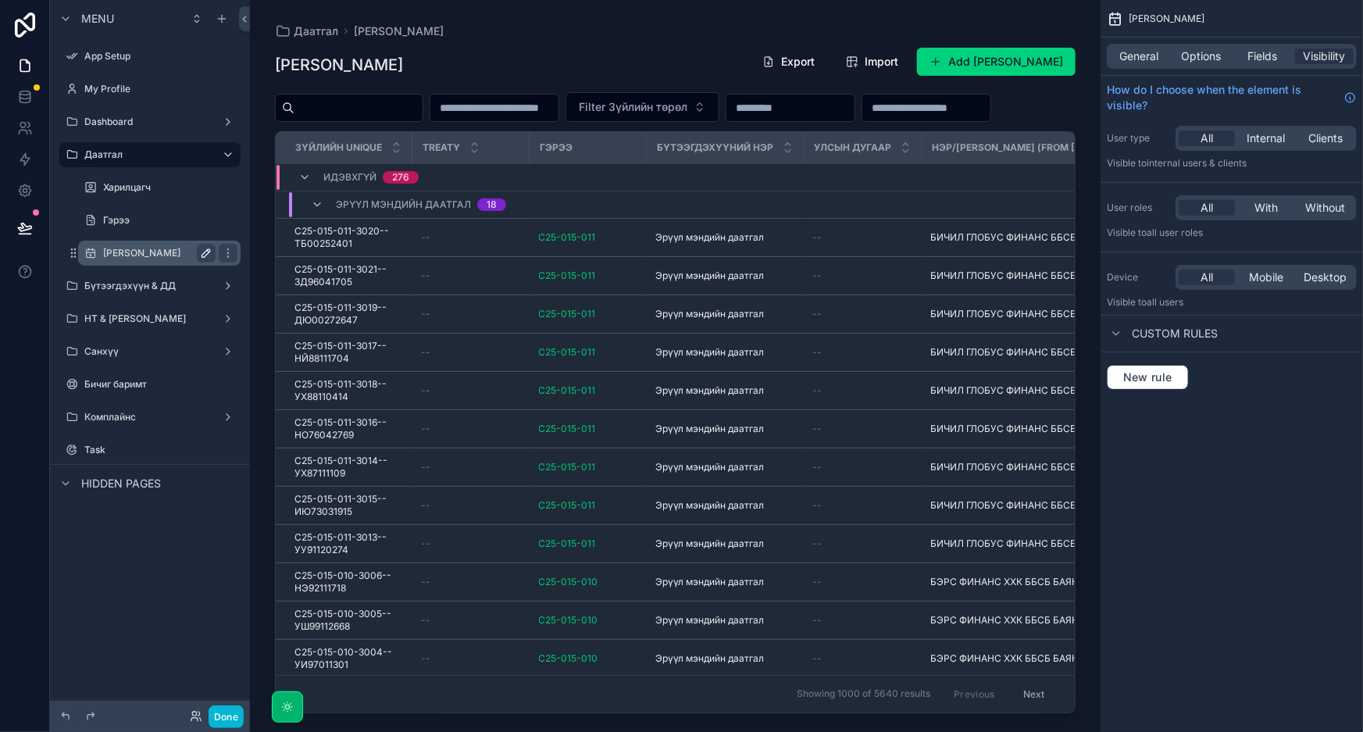
click at [141, 254] on label "[PERSON_NAME]" at bounding box center [156, 253] width 106 height 12
click at [145, 253] on label "[PERSON_NAME]" at bounding box center [156, 253] width 106 height 12
click at [161, 317] on label "НТ & [PERSON_NAME]" at bounding box center [146, 318] width 125 height 12
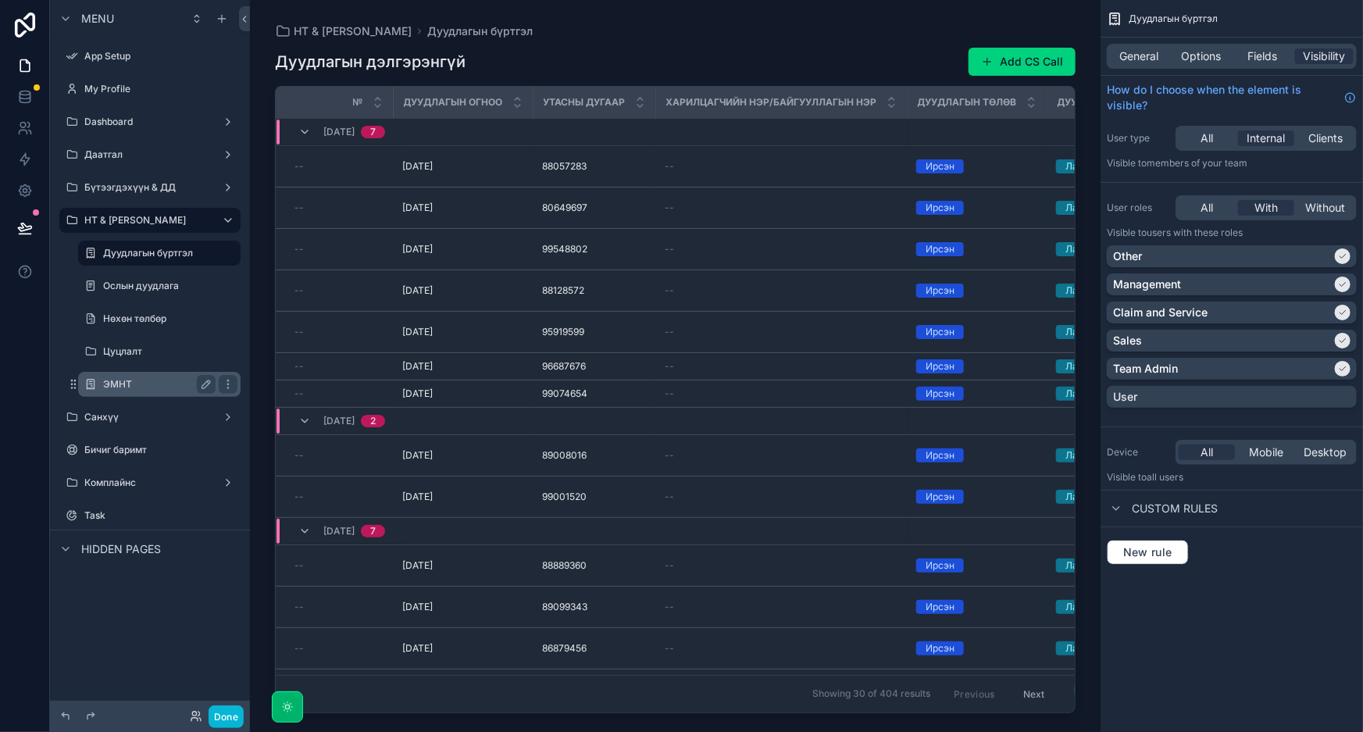
click at [141, 375] on div "ЭМНТ" at bounding box center [159, 384] width 112 height 19
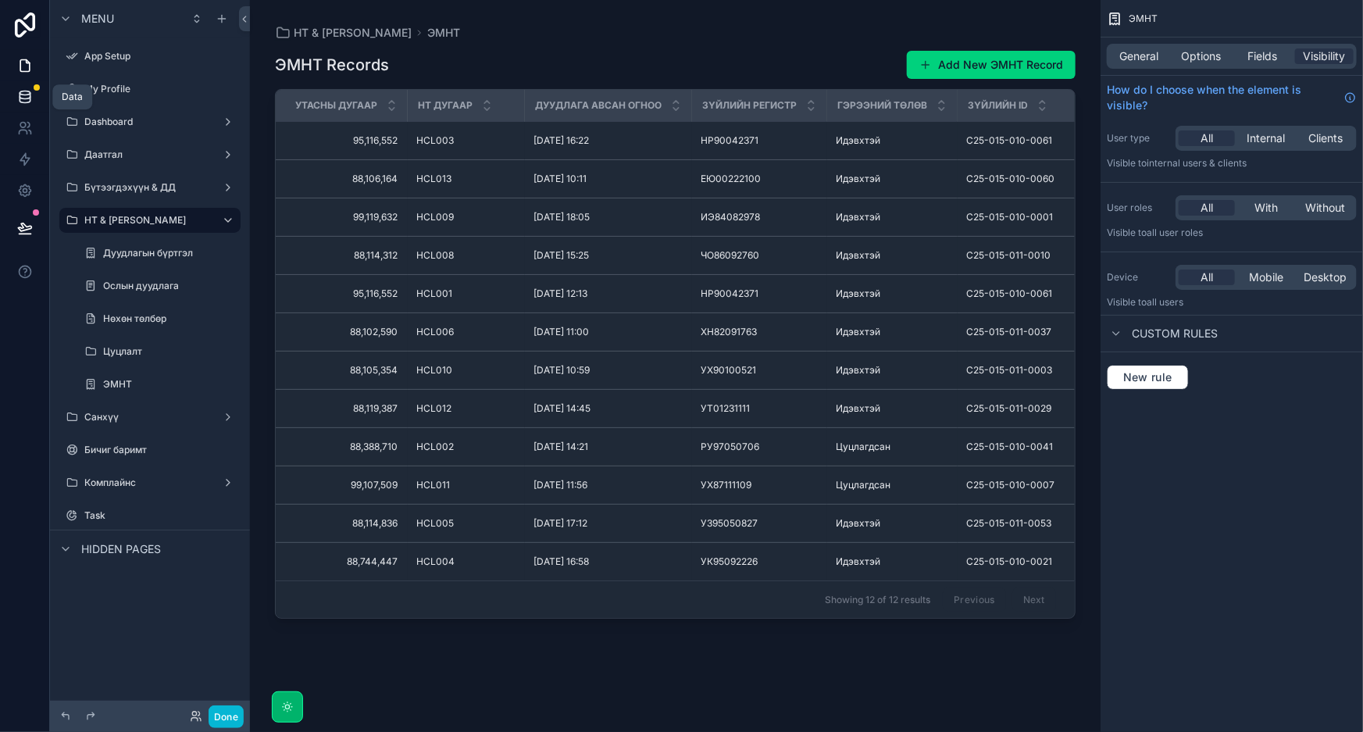
click at [17, 95] on icon at bounding box center [25, 97] width 16 height 16
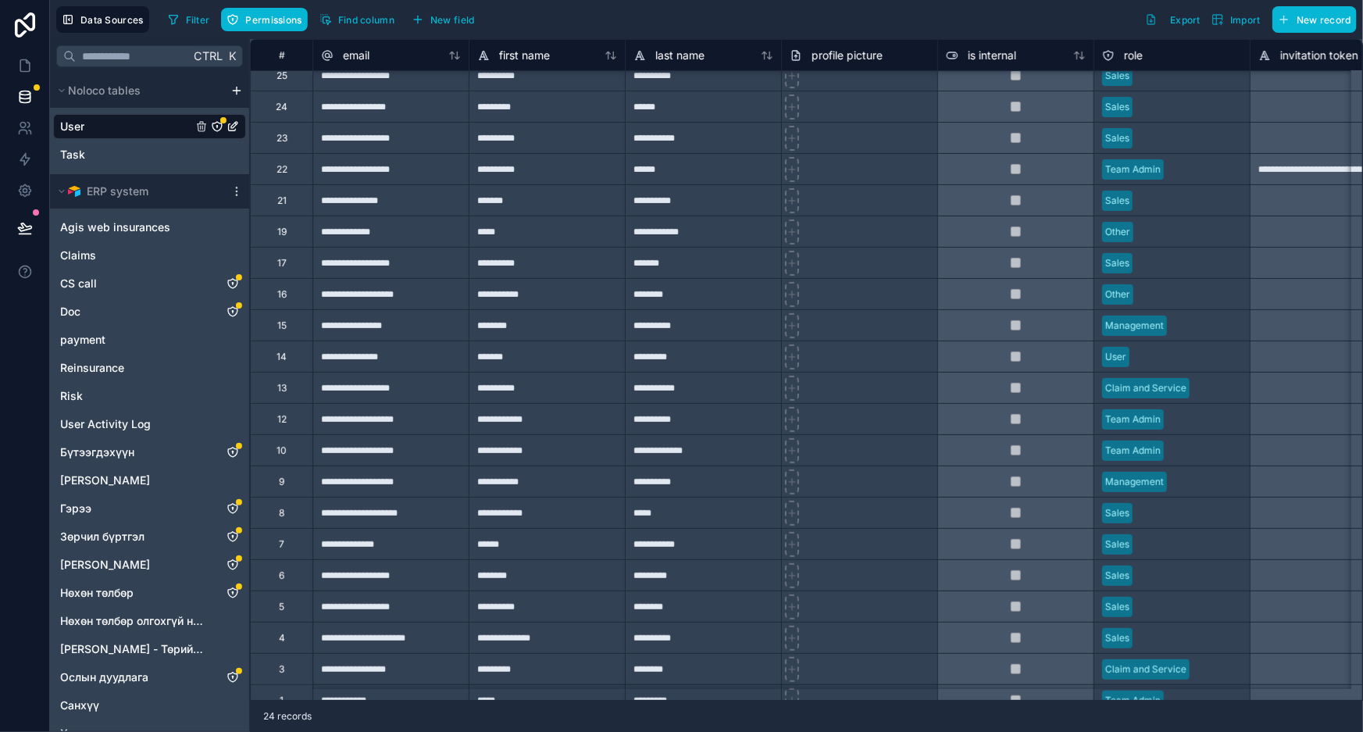
scroll to position [130, 0]
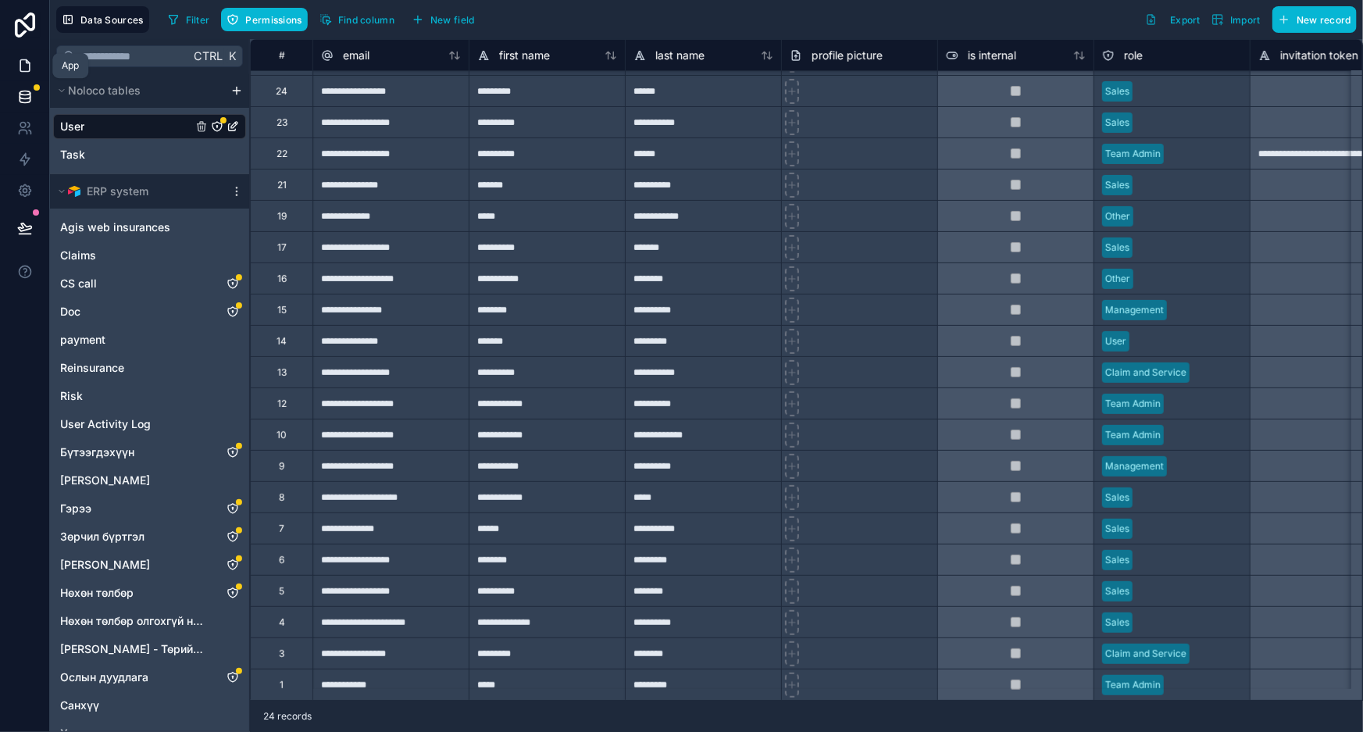
click at [27, 71] on icon at bounding box center [24, 66] width 9 height 12
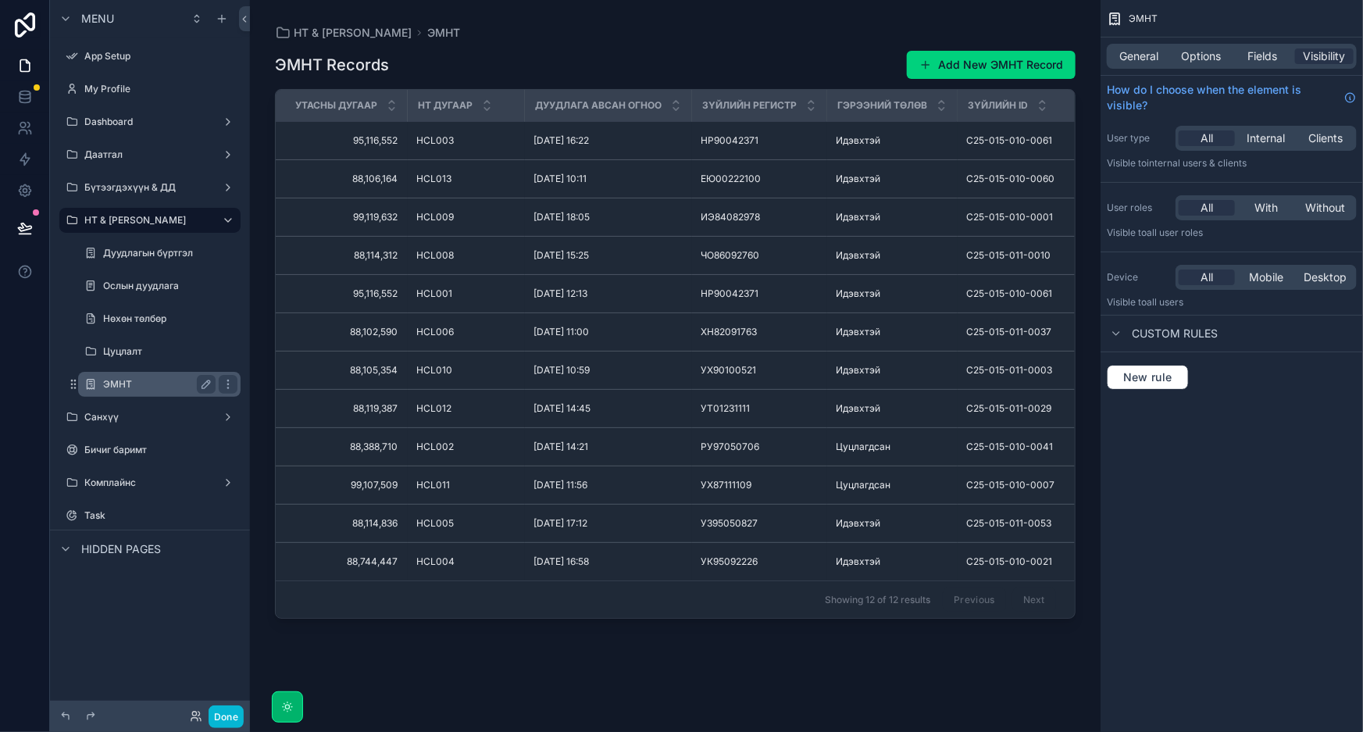
click at [145, 382] on label "ЭМНТ" at bounding box center [156, 384] width 106 height 12
click at [741, 55] on div "scrollable content" at bounding box center [675, 356] width 851 height 713
click at [721, 55] on div "ЭМНТ Records Add New ЭМНТ Record" at bounding box center [675, 65] width 801 height 30
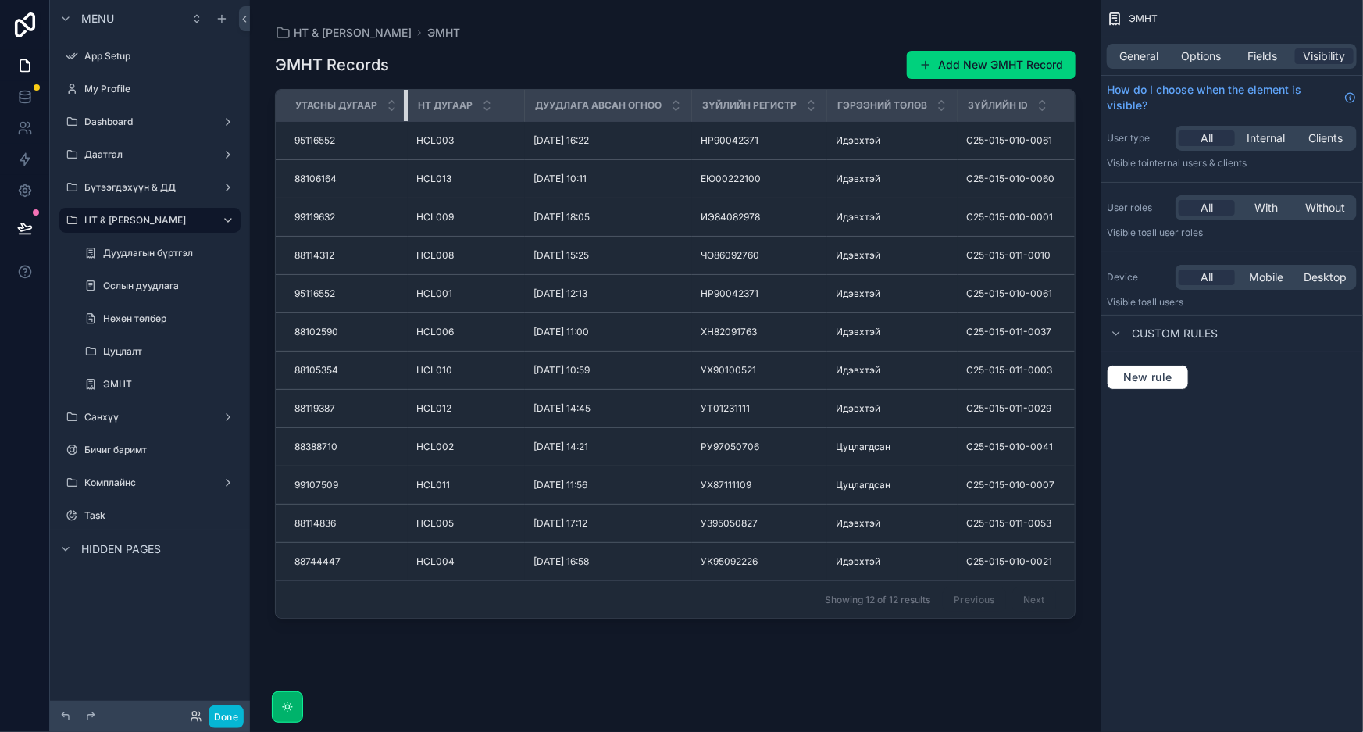
drag, startPoint x: 405, startPoint y: 109, endPoint x: 395, endPoint y: 114, distance: 11.2
click at [395, 114] on th "Утасны дугаар" at bounding box center [342, 106] width 132 height 32
click at [534, 62] on div "ЭМНТ Records Add New ЭМНТ Record" at bounding box center [675, 65] width 801 height 30
click at [562, 65] on div "ЭМНТ Records Add New ЭМНТ Record" at bounding box center [675, 65] width 801 height 30
click at [132, 383] on label "ЭМНТ" at bounding box center [156, 384] width 106 height 12
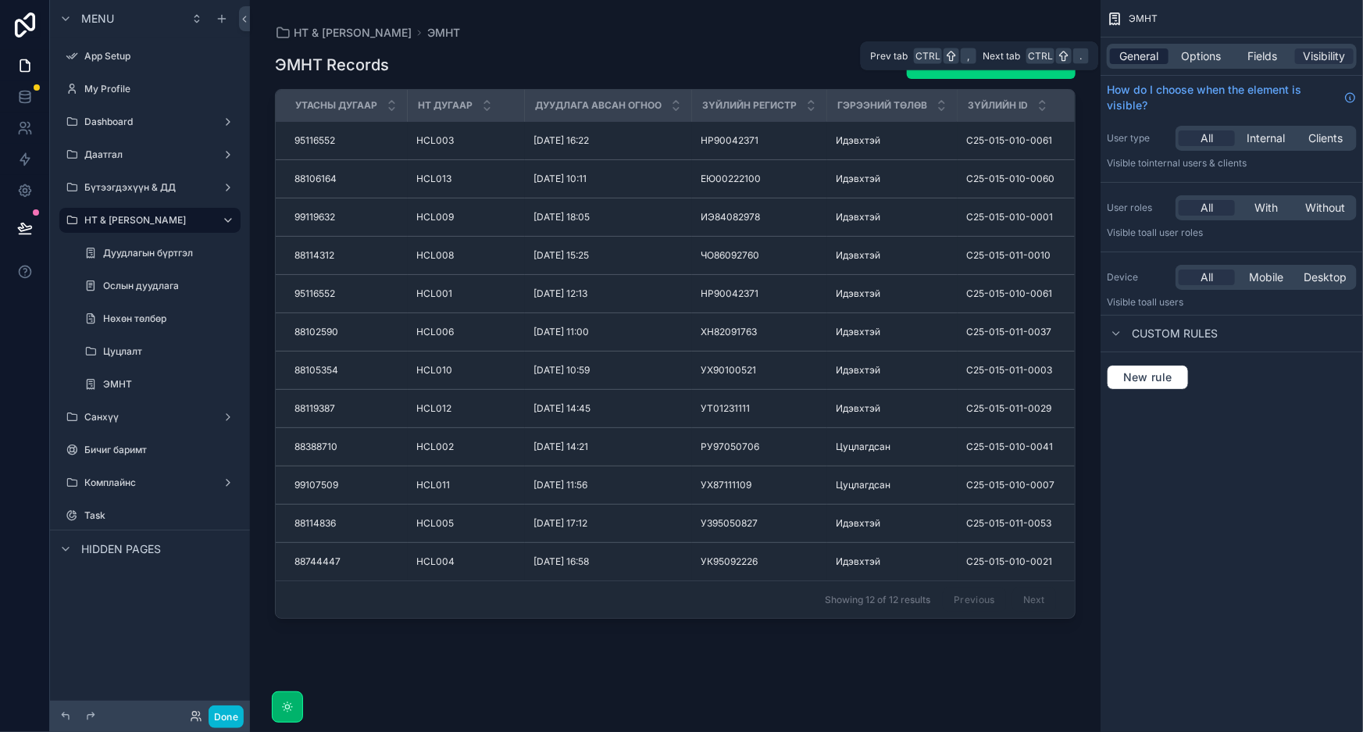
click at [1131, 58] on span "General" at bounding box center [1139, 56] width 39 height 16
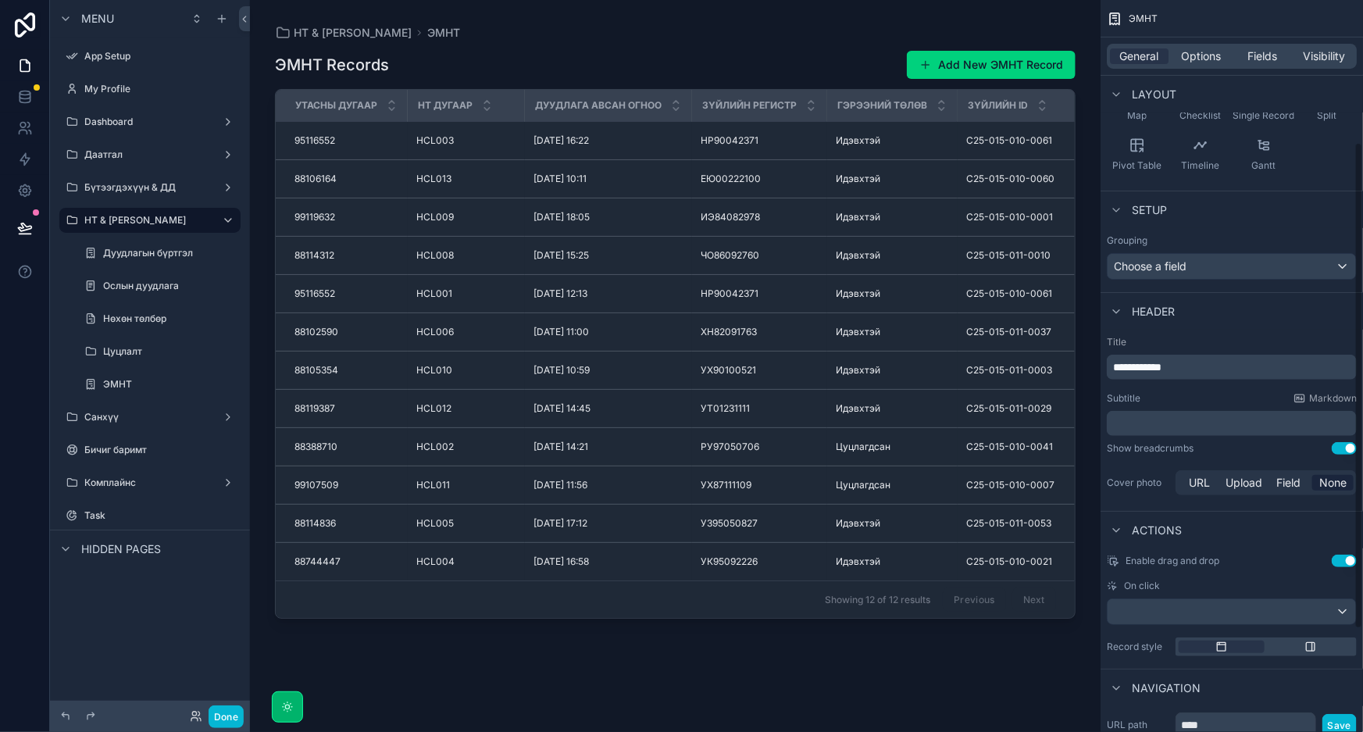
scroll to position [284, 0]
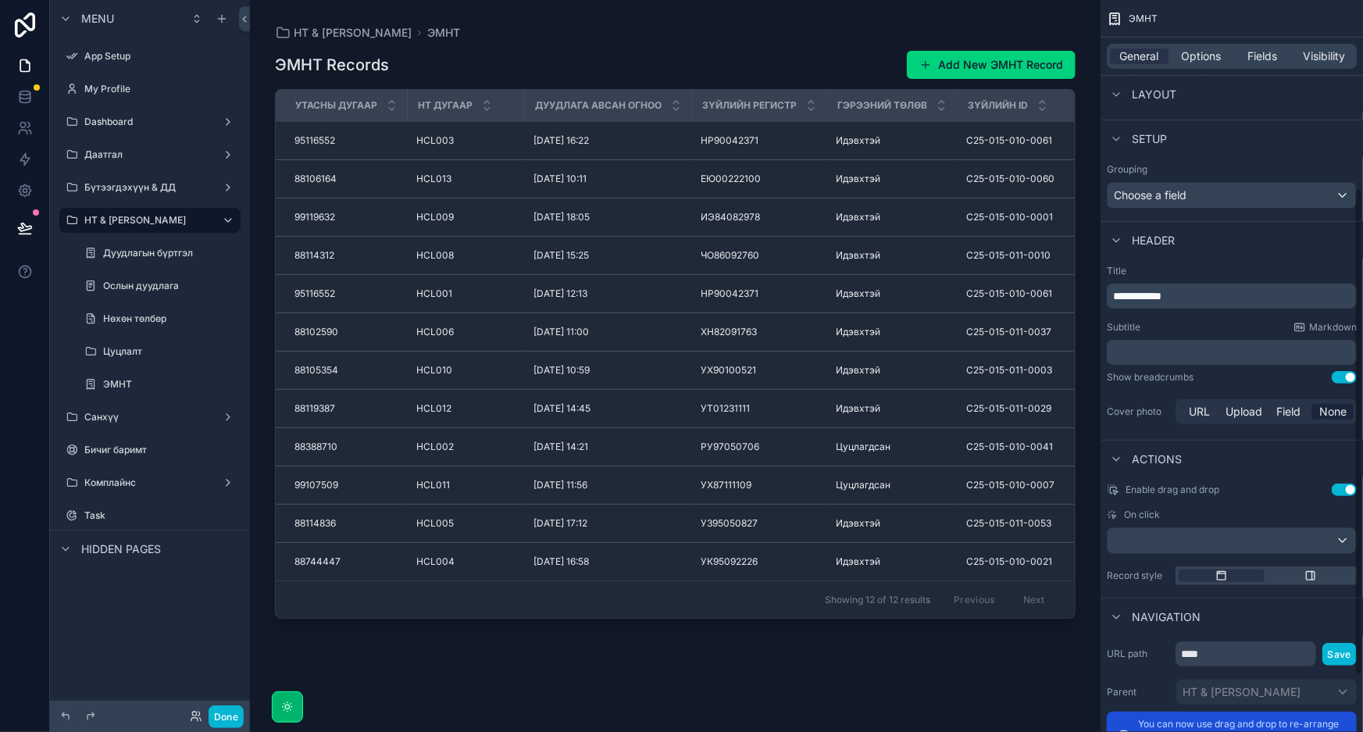
click at [1232, 295] on p "**********" at bounding box center [1233, 296] width 241 height 16
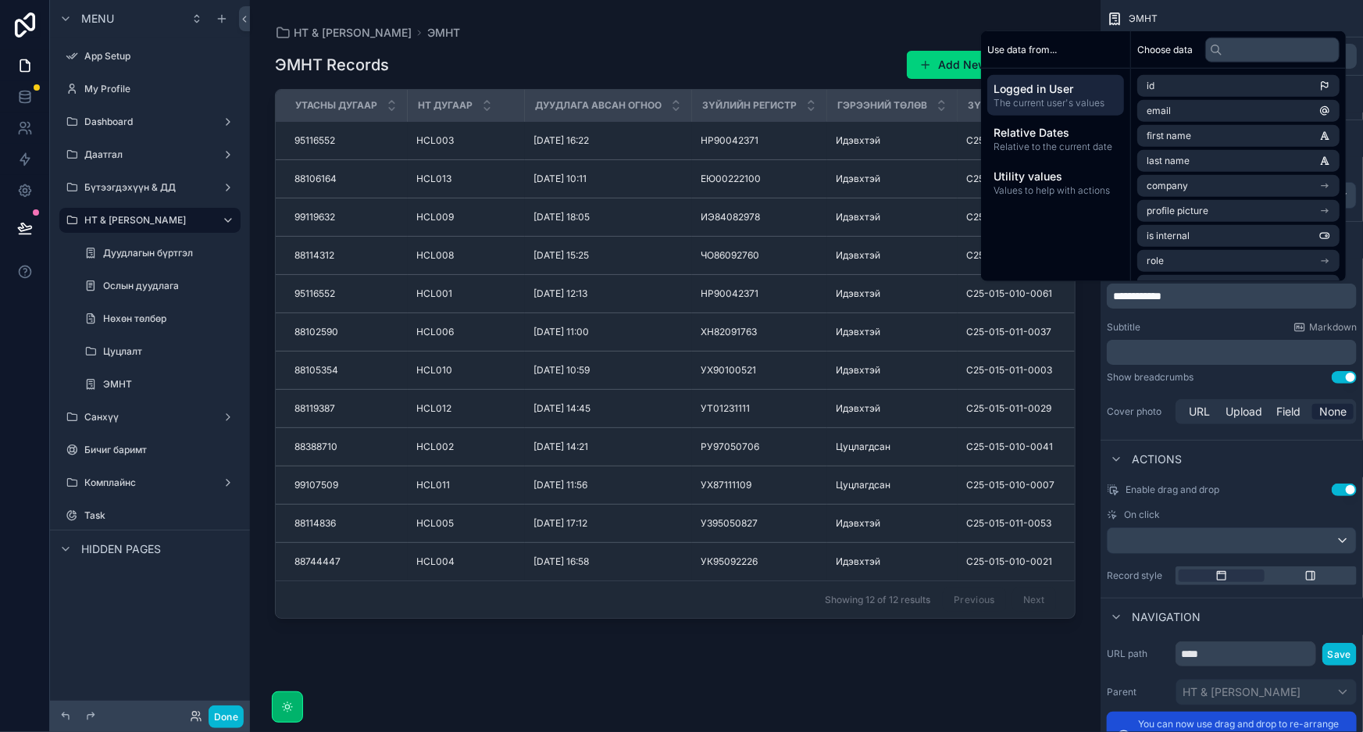
click at [1271, 334] on div "Subtitle Markdown ﻿" at bounding box center [1232, 343] width 250 height 44
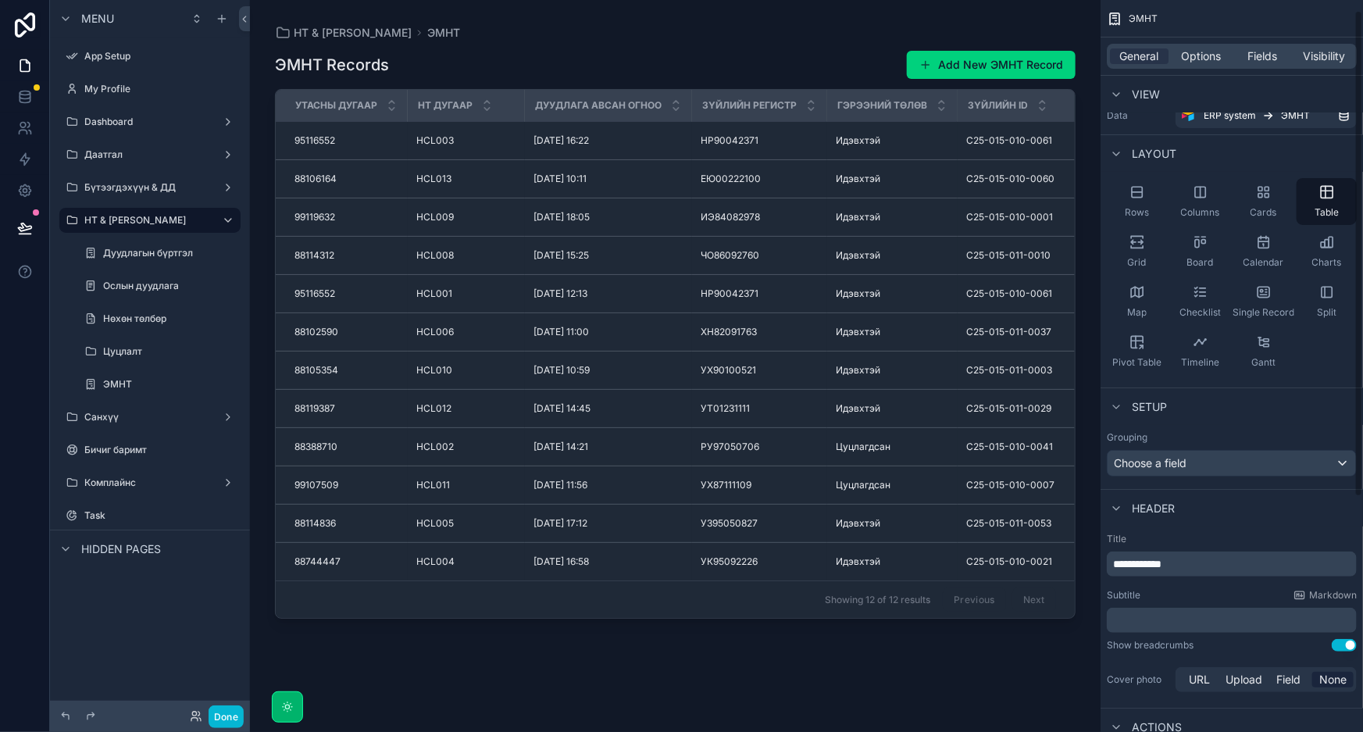
scroll to position [13, 0]
click at [1251, 454] on div "Choose a field" at bounding box center [1232, 465] width 248 height 25
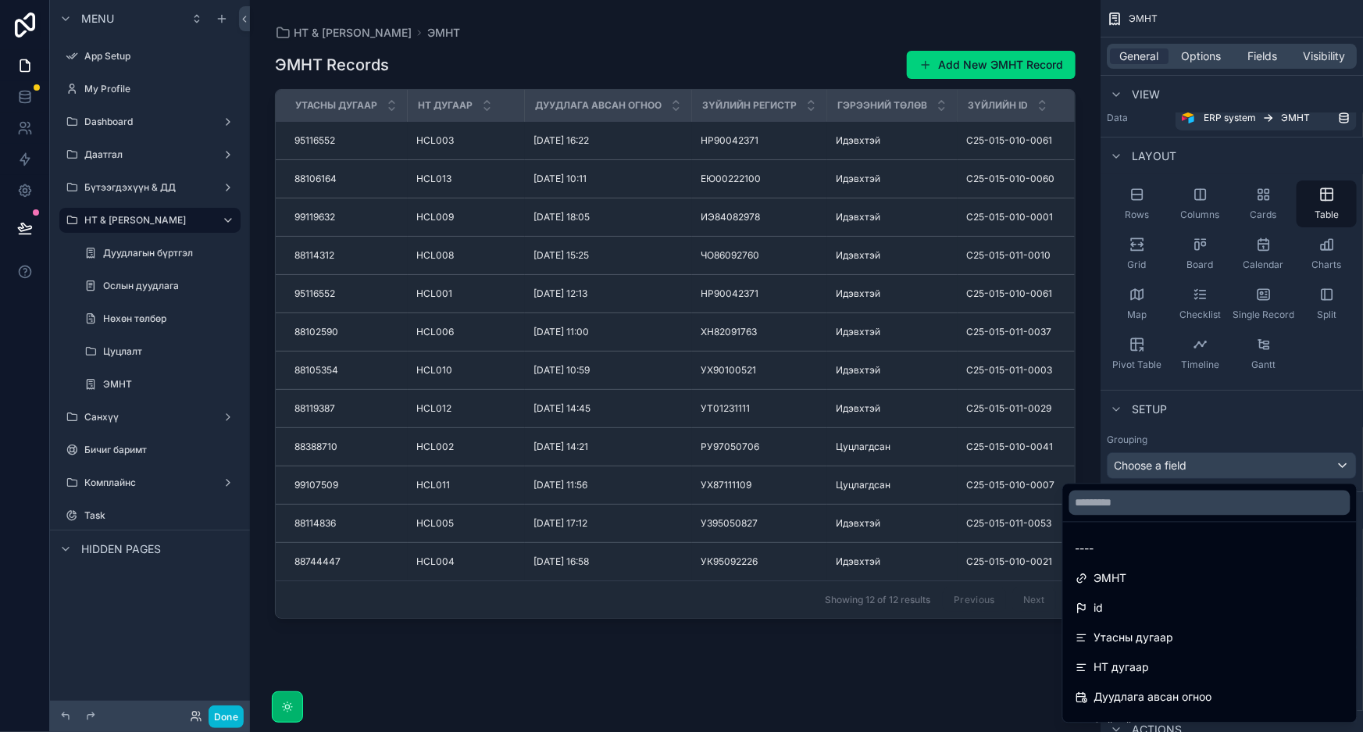
click at [1251, 455] on div "scrollable content" at bounding box center [681, 366] width 1363 height 732
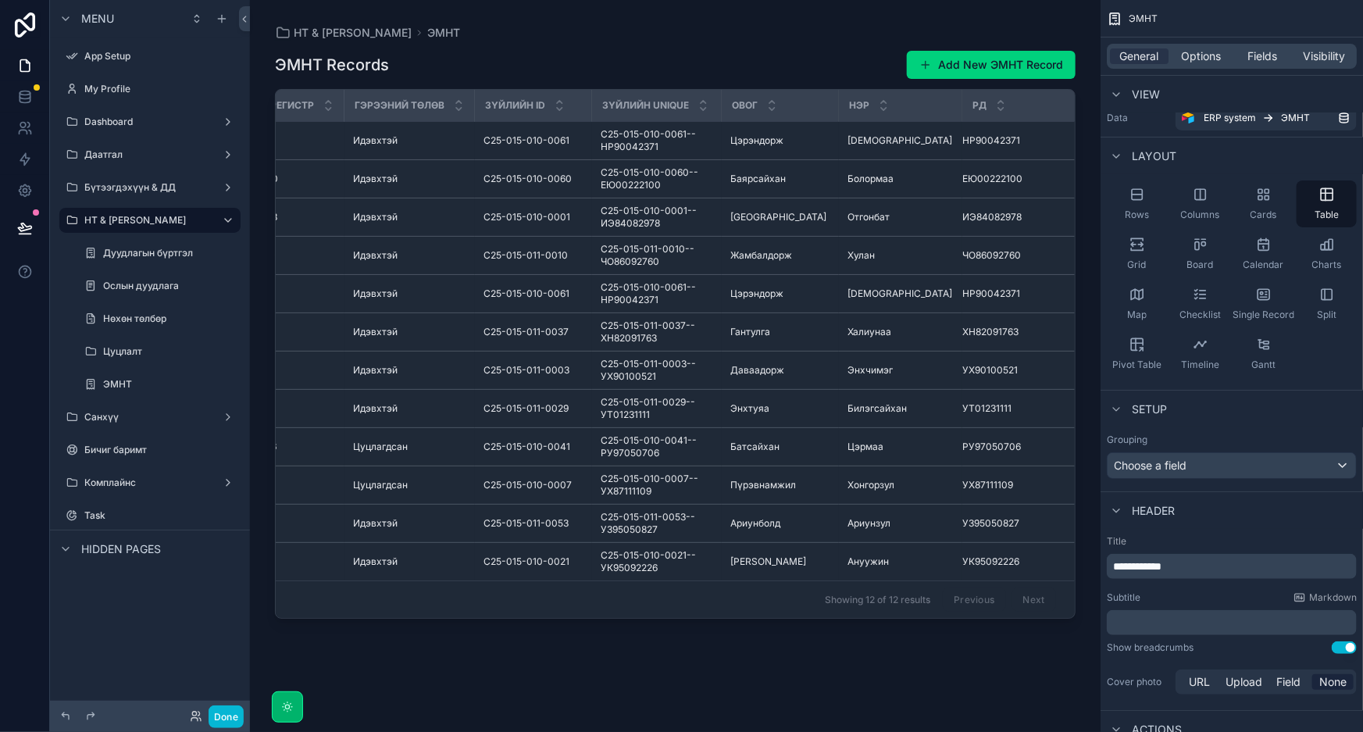
scroll to position [0, 0]
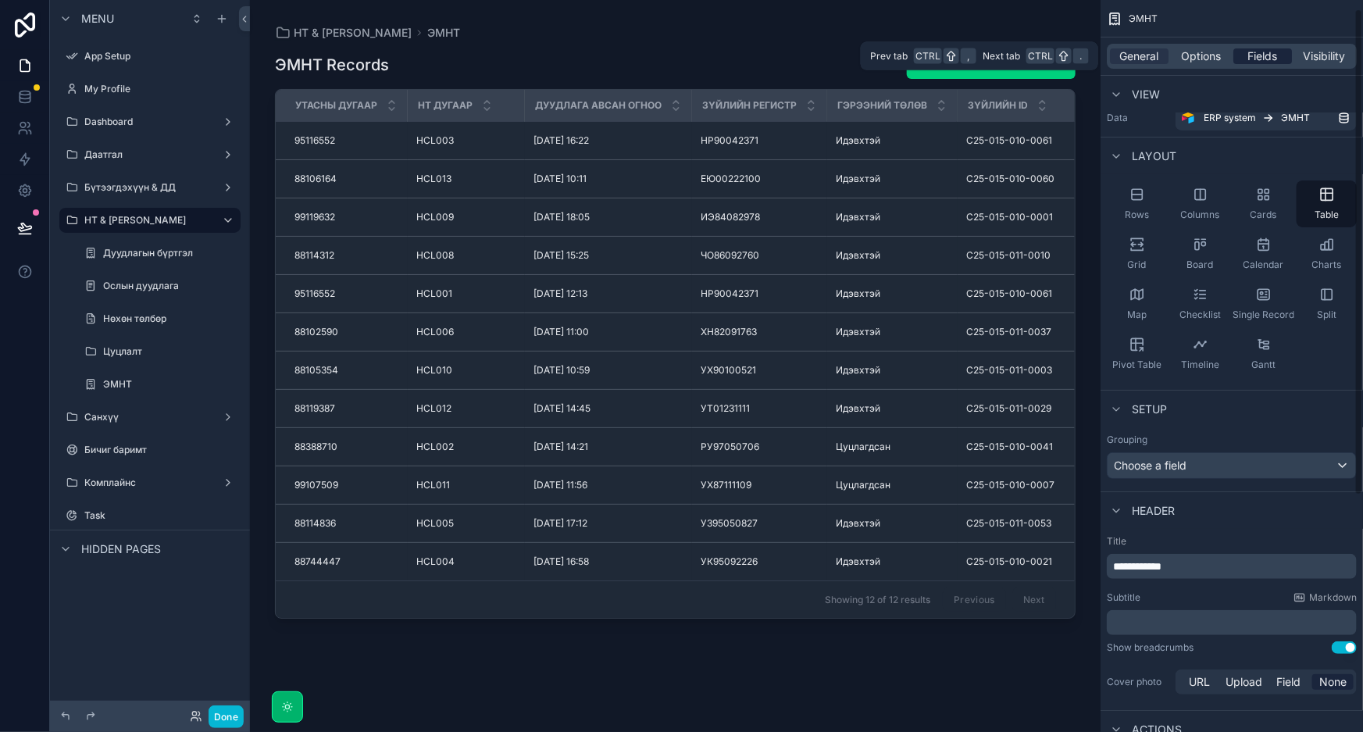
click at [1258, 59] on span "Fields" at bounding box center [1263, 56] width 30 height 16
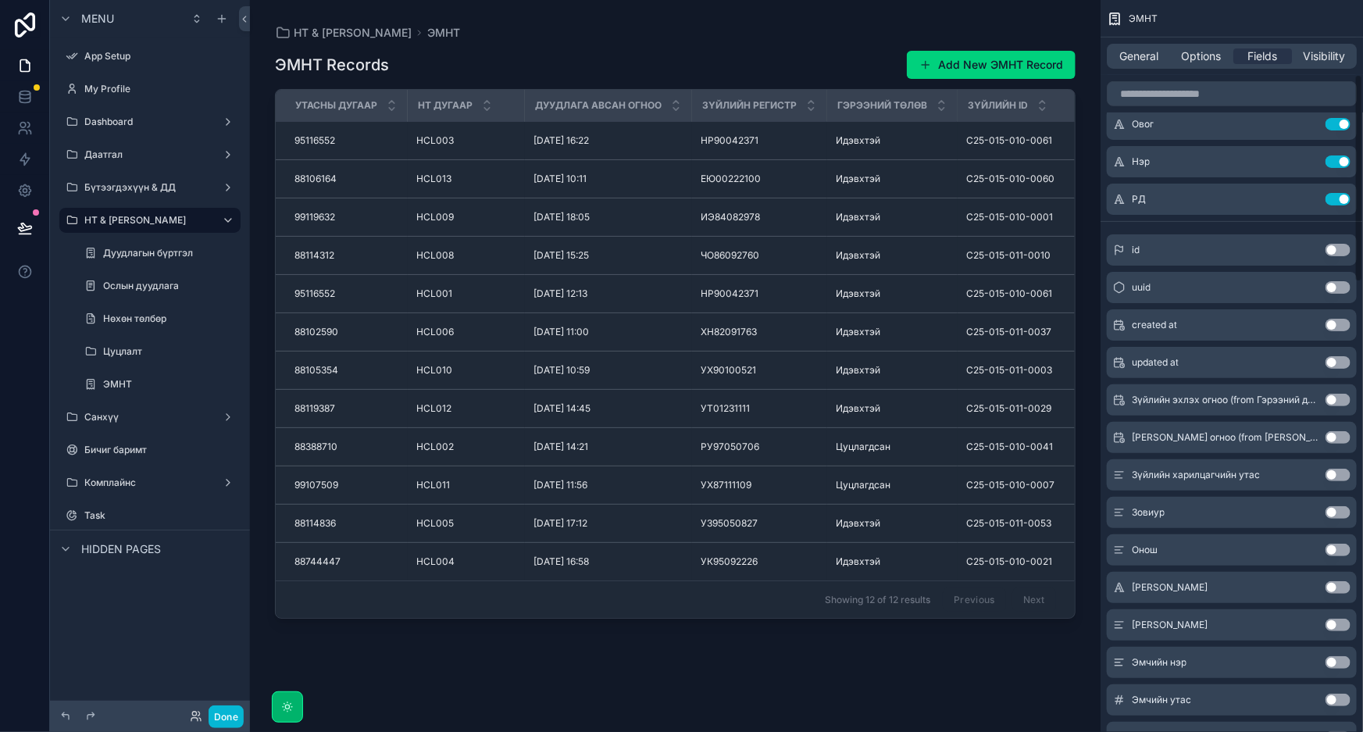
scroll to position [368, 0]
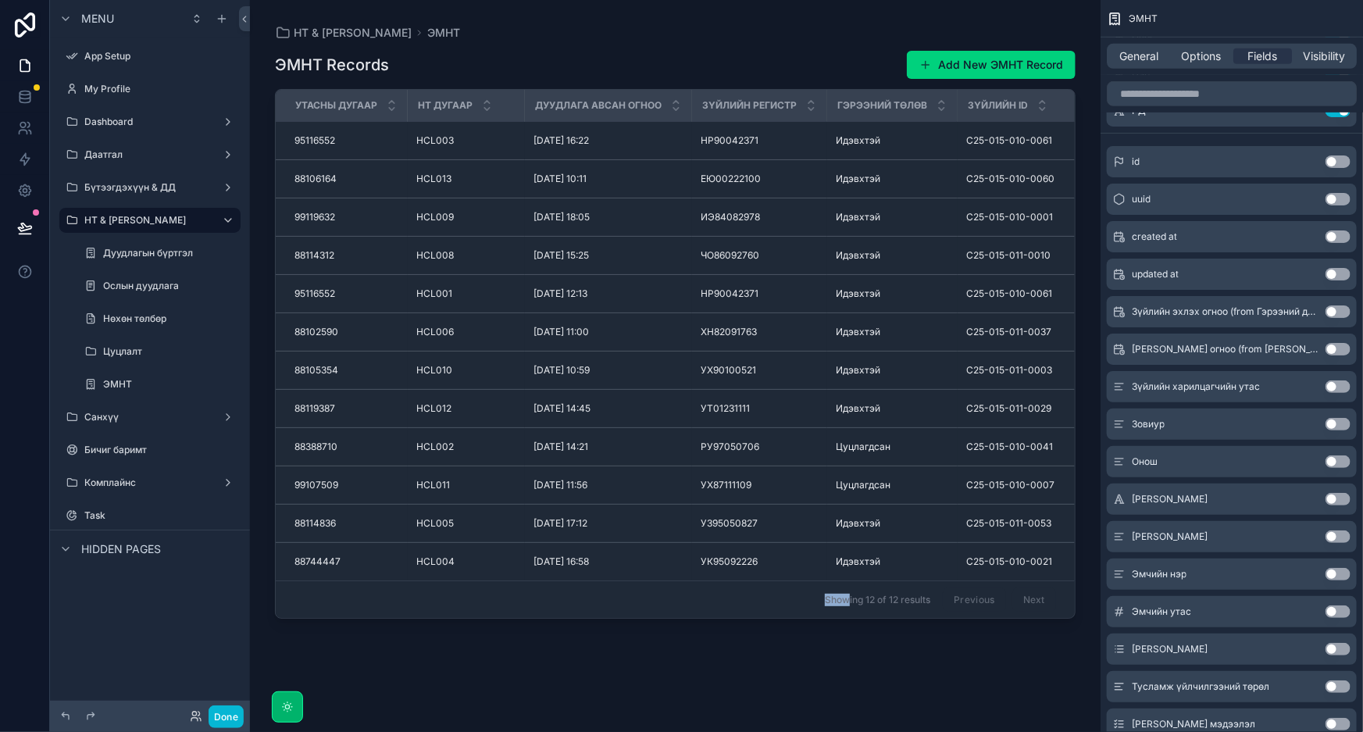
drag, startPoint x: 696, startPoint y: 610, endPoint x: 850, endPoint y: 616, distance: 154.0
click at [850, 617] on div "Утасны дугаар НТ дугаар Дуудлага авсан огноо Зүйлийн регистр Гэрээний төлөв Зүй…" at bounding box center [675, 354] width 799 height 528
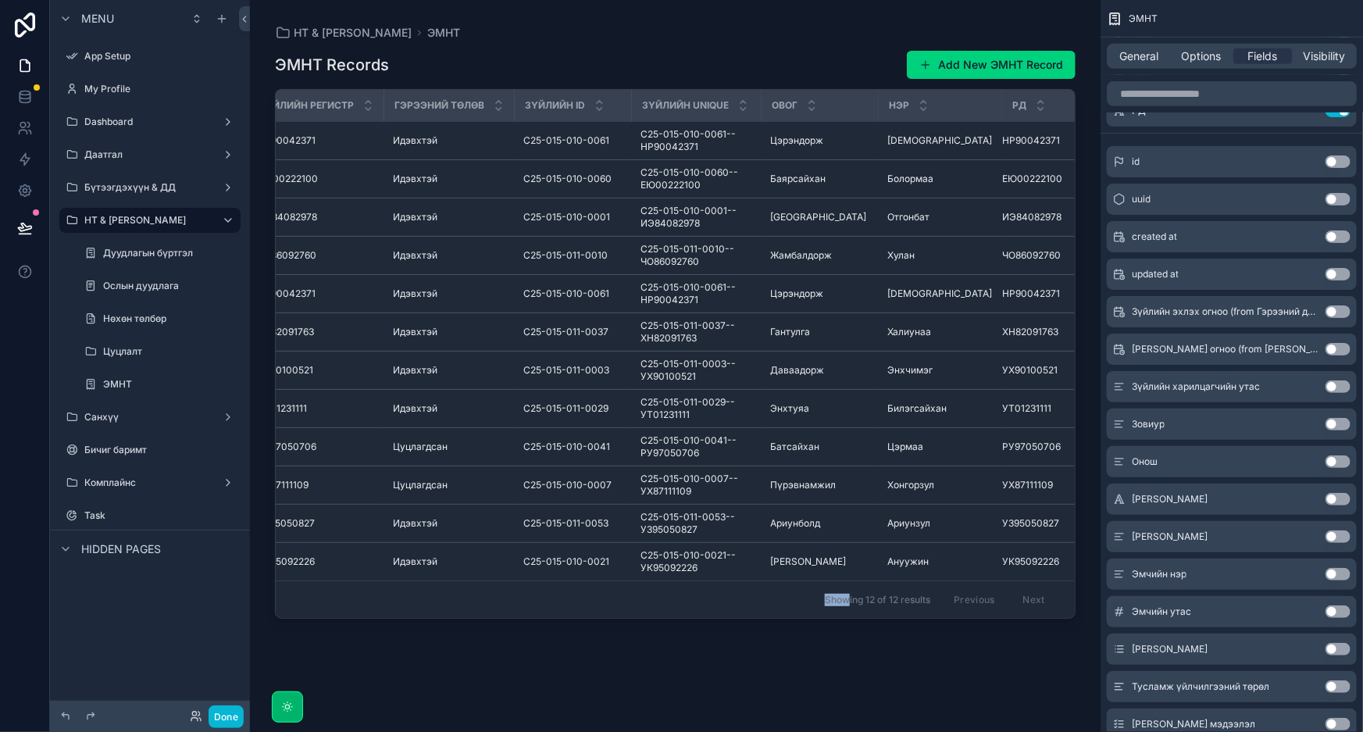
scroll to position [0, 483]
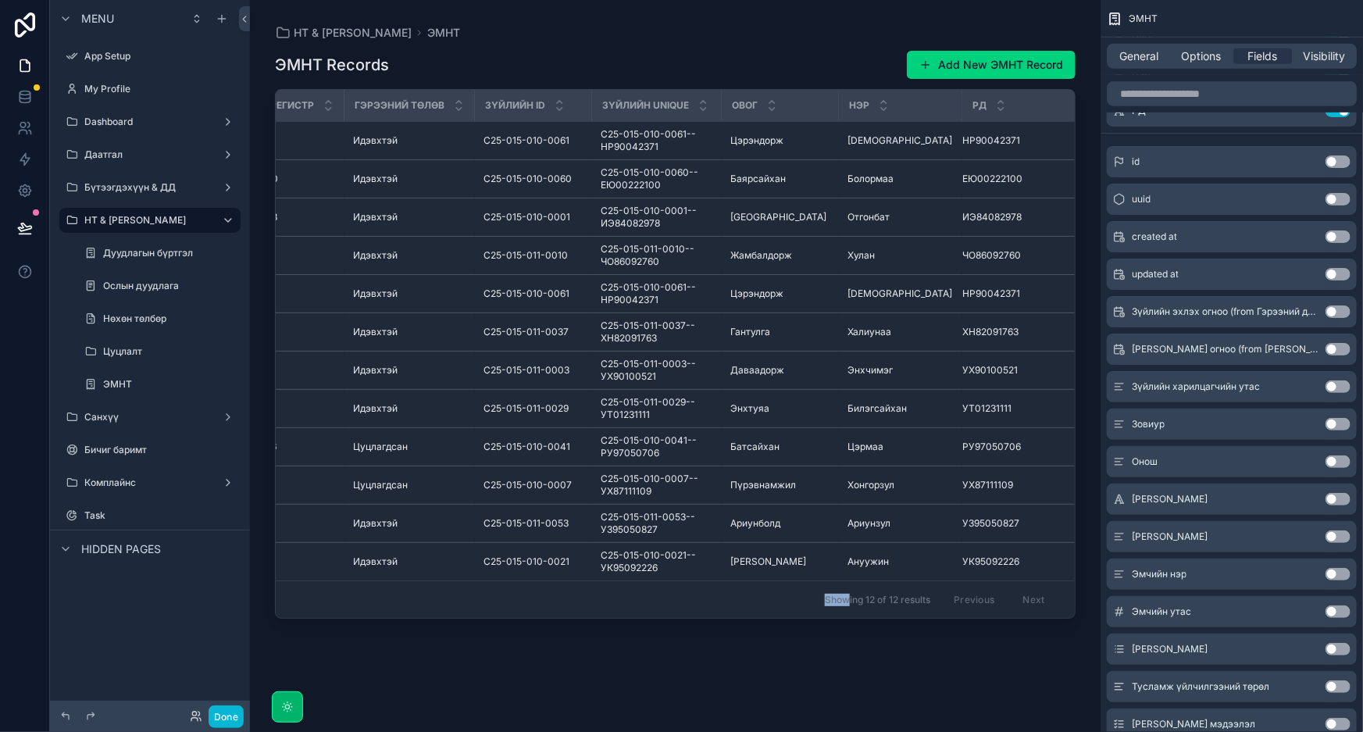
click at [1341, 312] on button "Use setting" at bounding box center [1338, 311] width 25 height 12
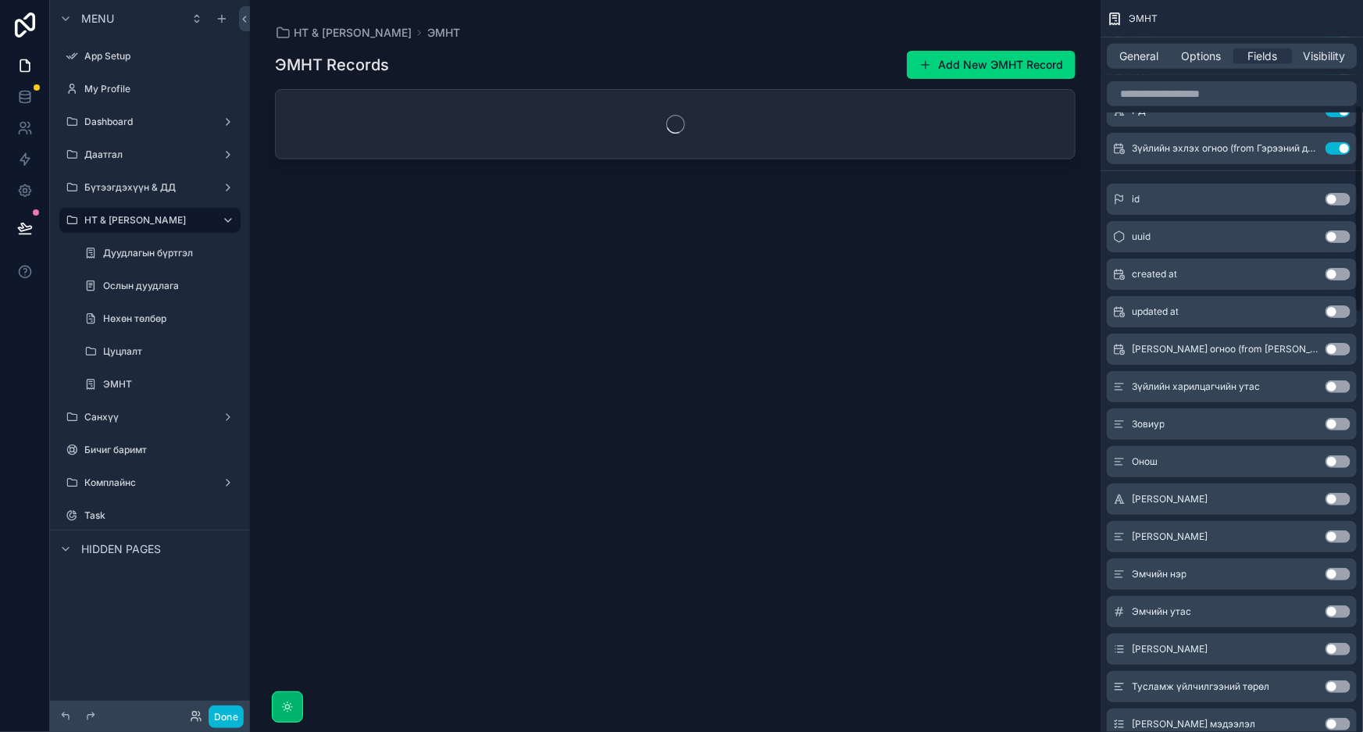
click at [1337, 349] on button "Use setting" at bounding box center [1338, 349] width 25 height 12
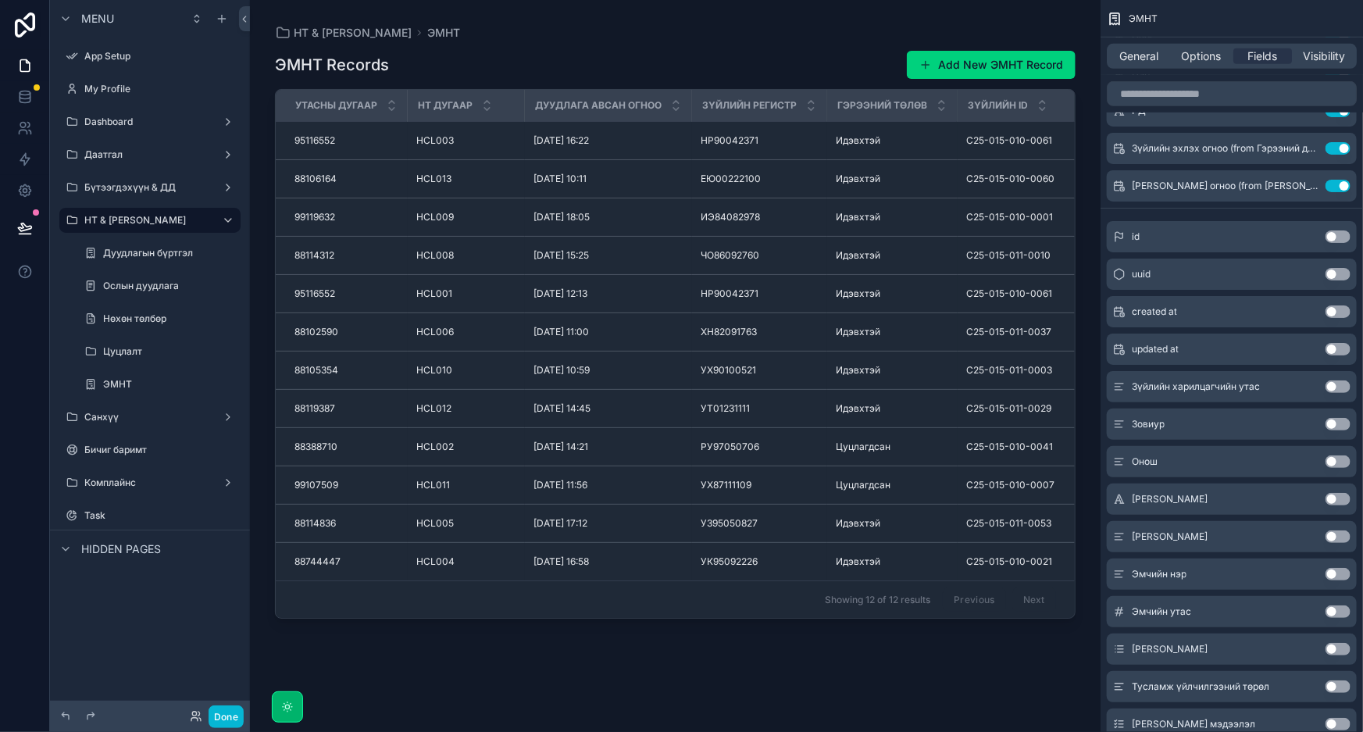
click at [1340, 383] on button "Use setting" at bounding box center [1338, 386] width 25 height 12
click at [1344, 424] on button "Use setting" at bounding box center [1338, 424] width 25 height 12
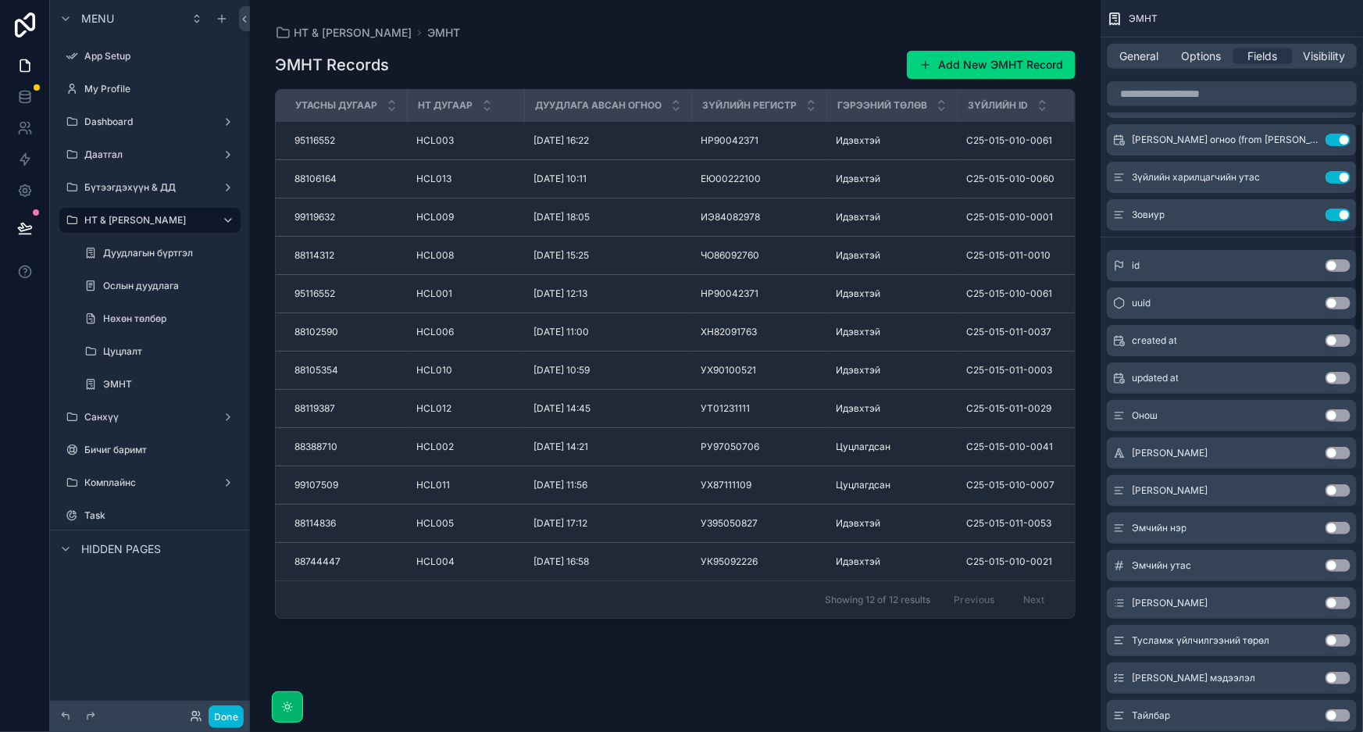
scroll to position [439, 0]
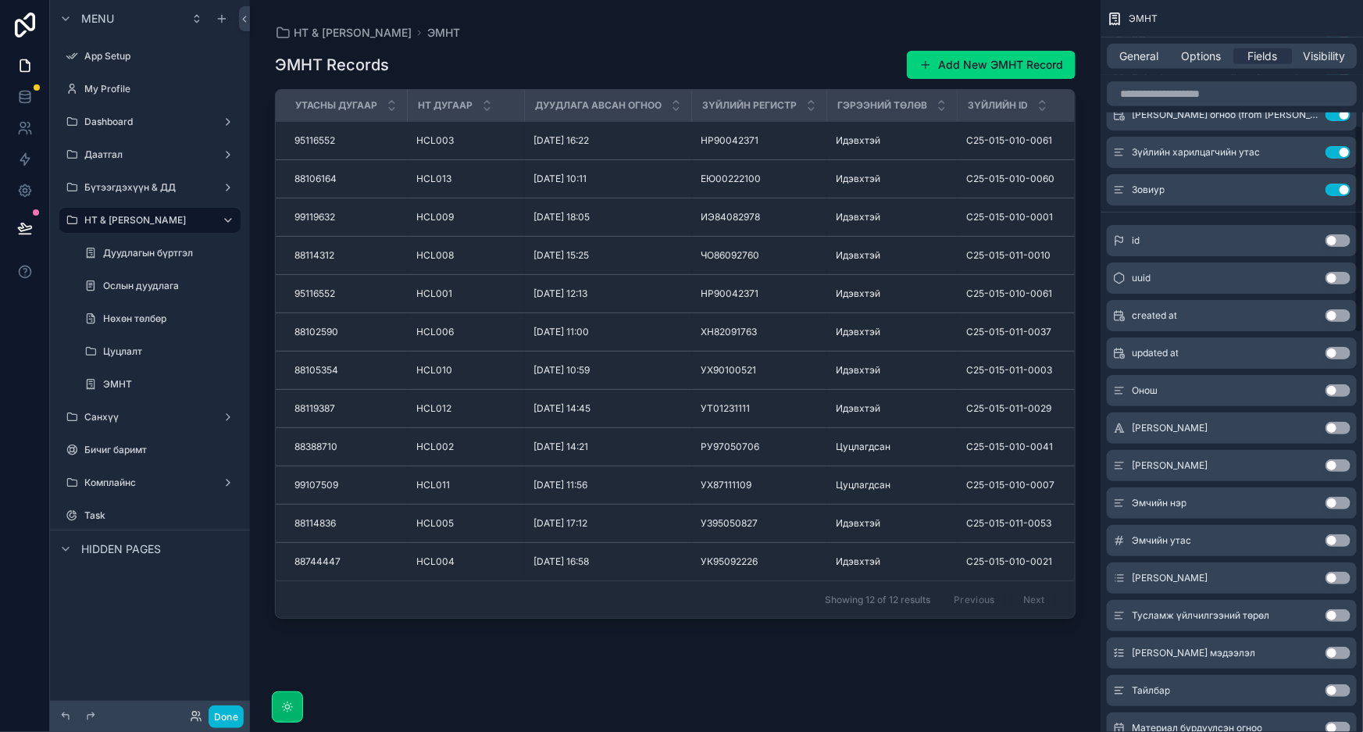
click at [1334, 393] on button "Use setting" at bounding box center [1338, 390] width 25 height 12
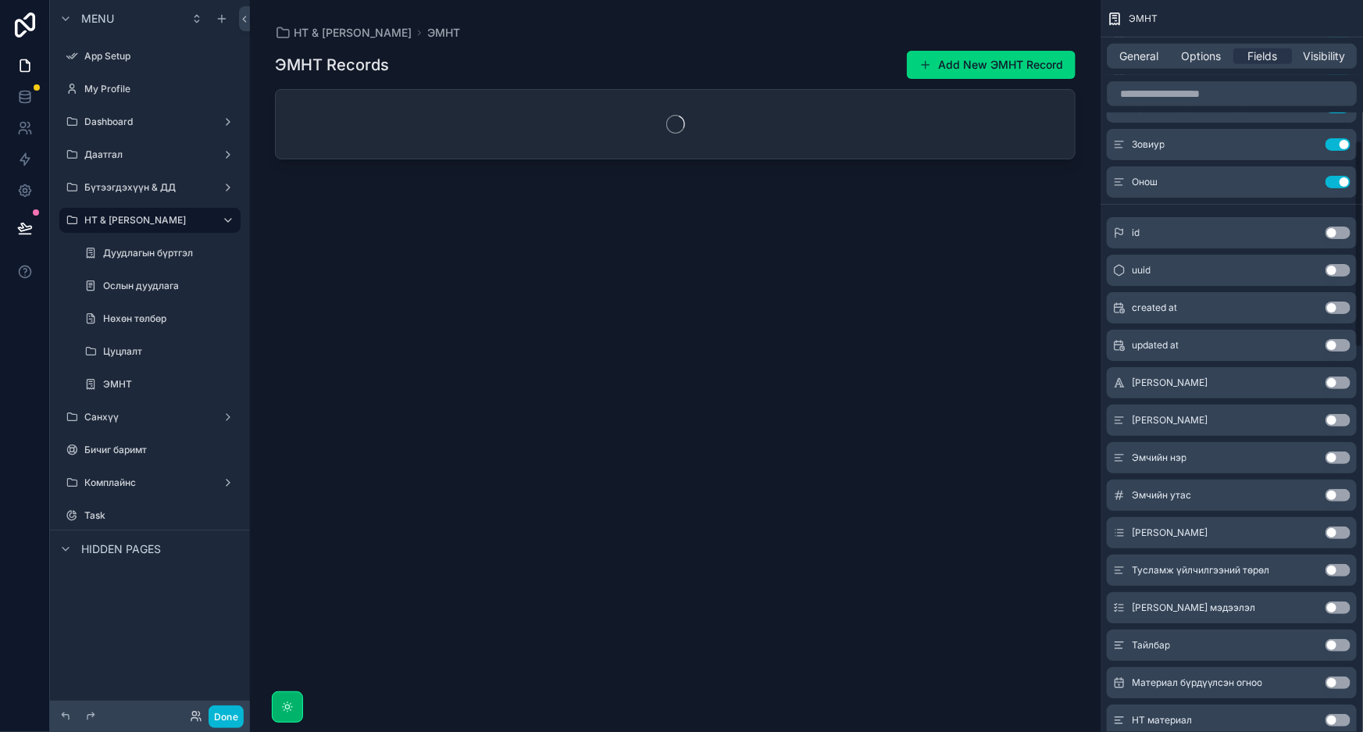
scroll to position [510, 0]
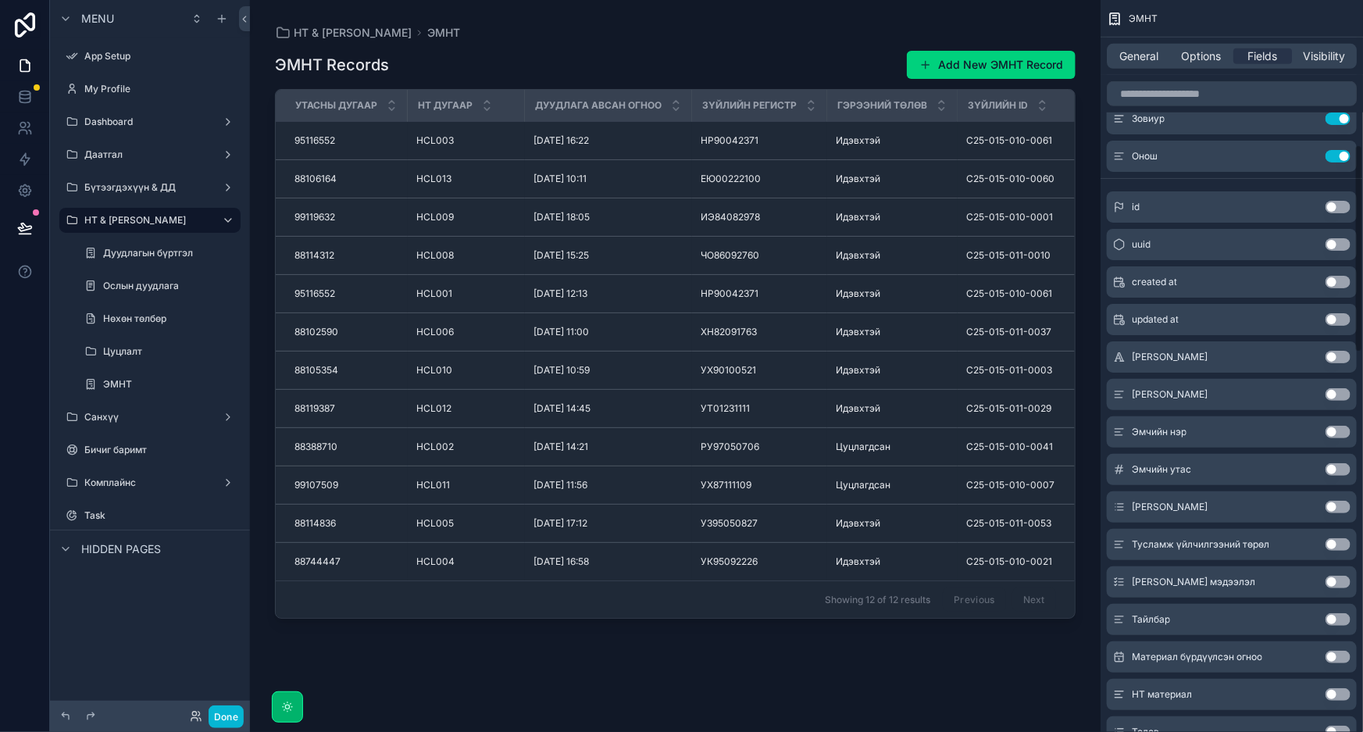
click at [1343, 353] on button "Use setting" at bounding box center [1338, 357] width 25 height 12
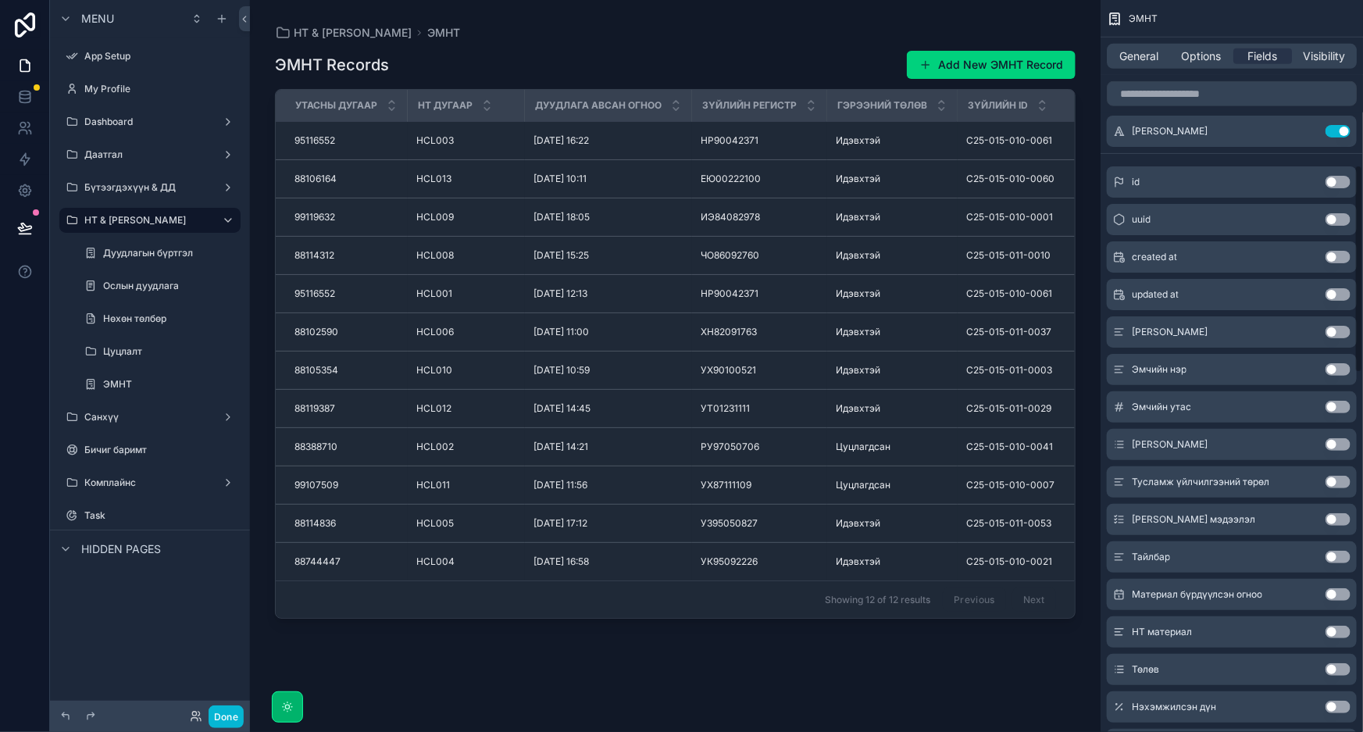
scroll to position [581, 0]
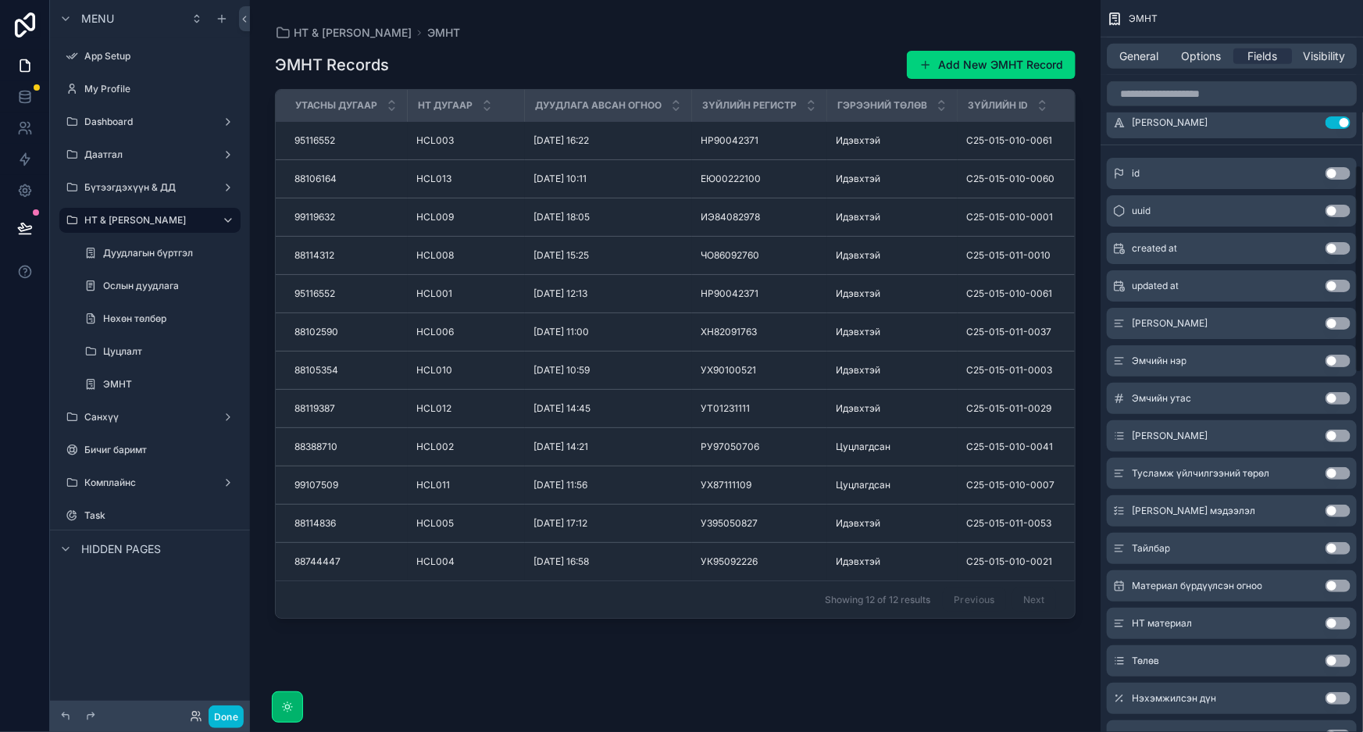
click at [1341, 319] on button "Use setting" at bounding box center [1338, 323] width 25 height 12
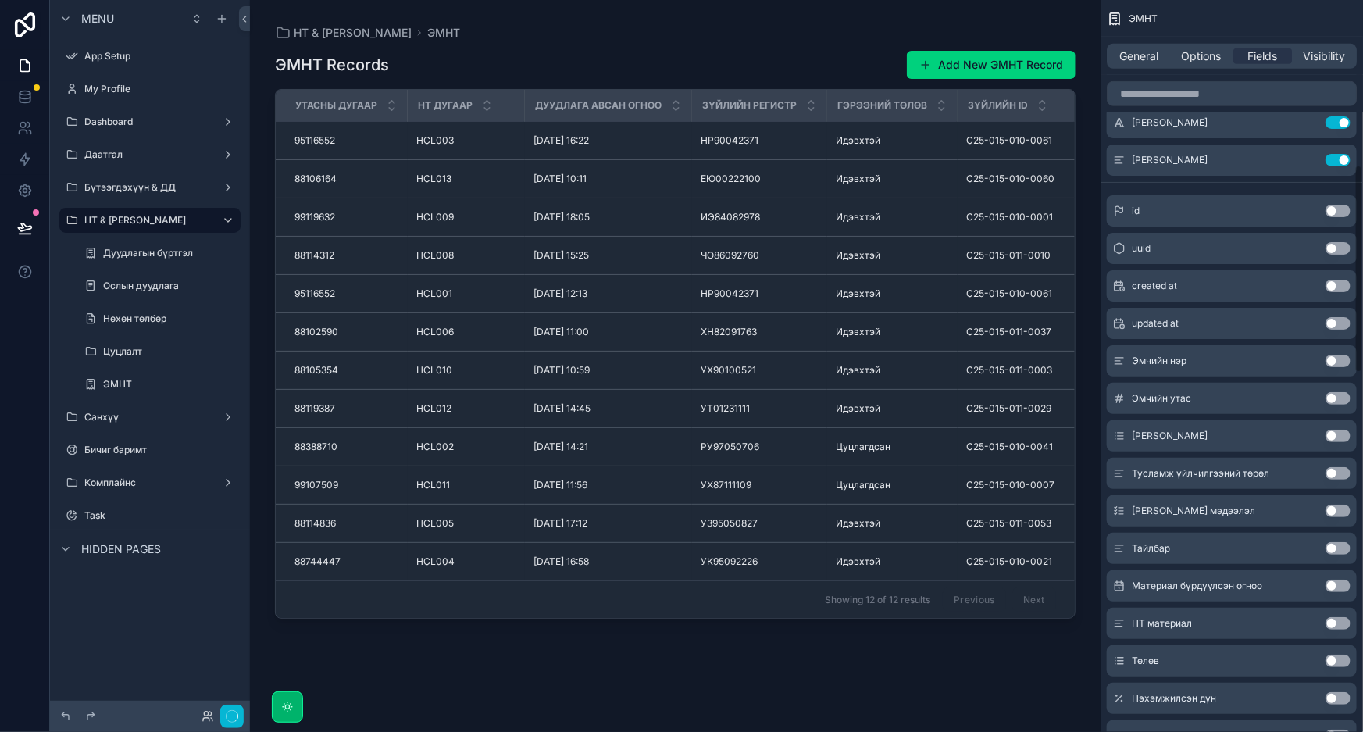
scroll to position [652, 0]
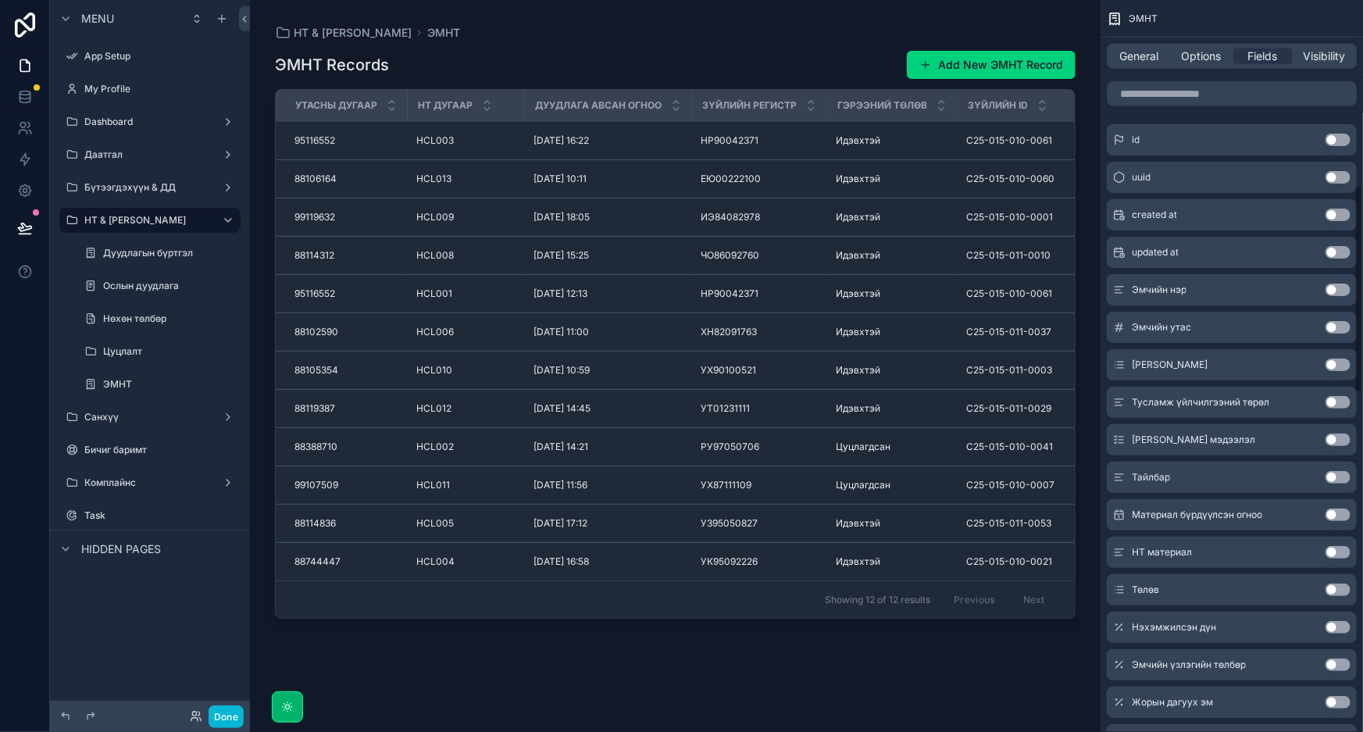
click at [1344, 286] on button "Use setting" at bounding box center [1338, 290] width 25 height 12
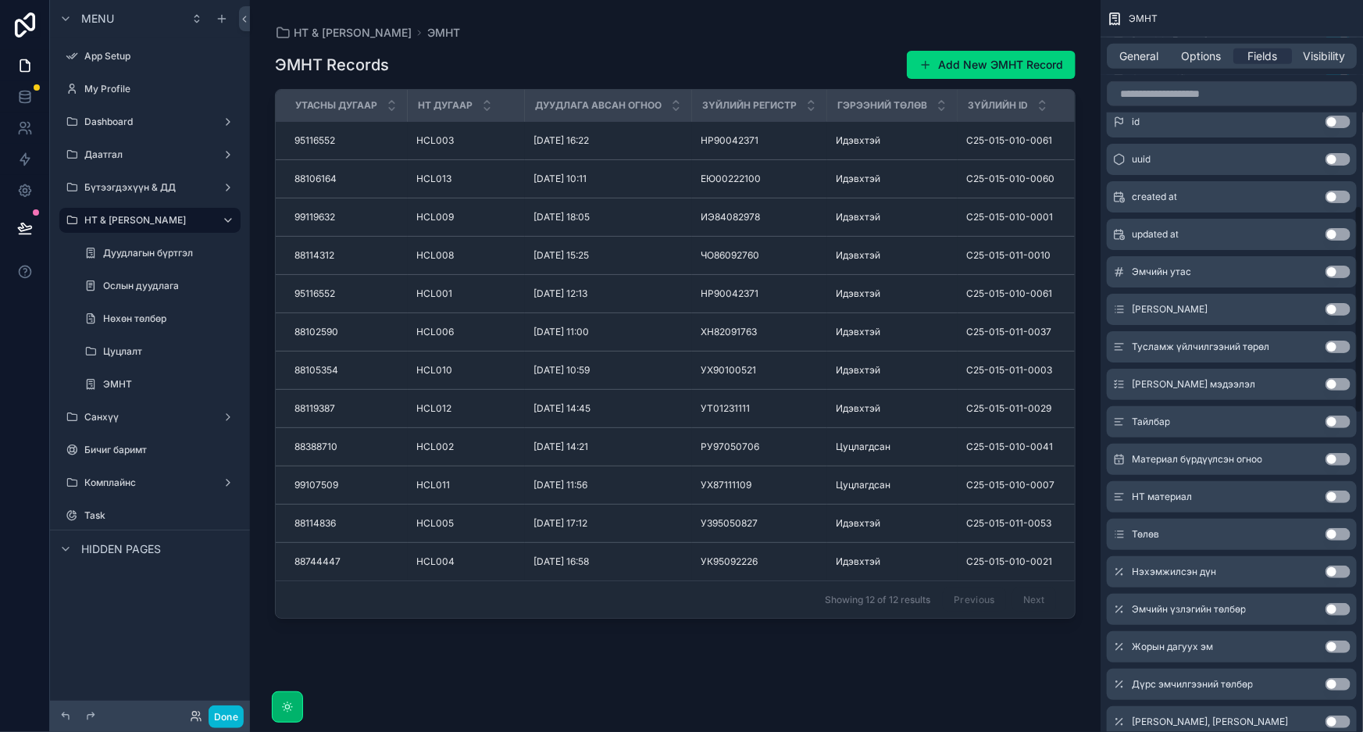
scroll to position [723, 0]
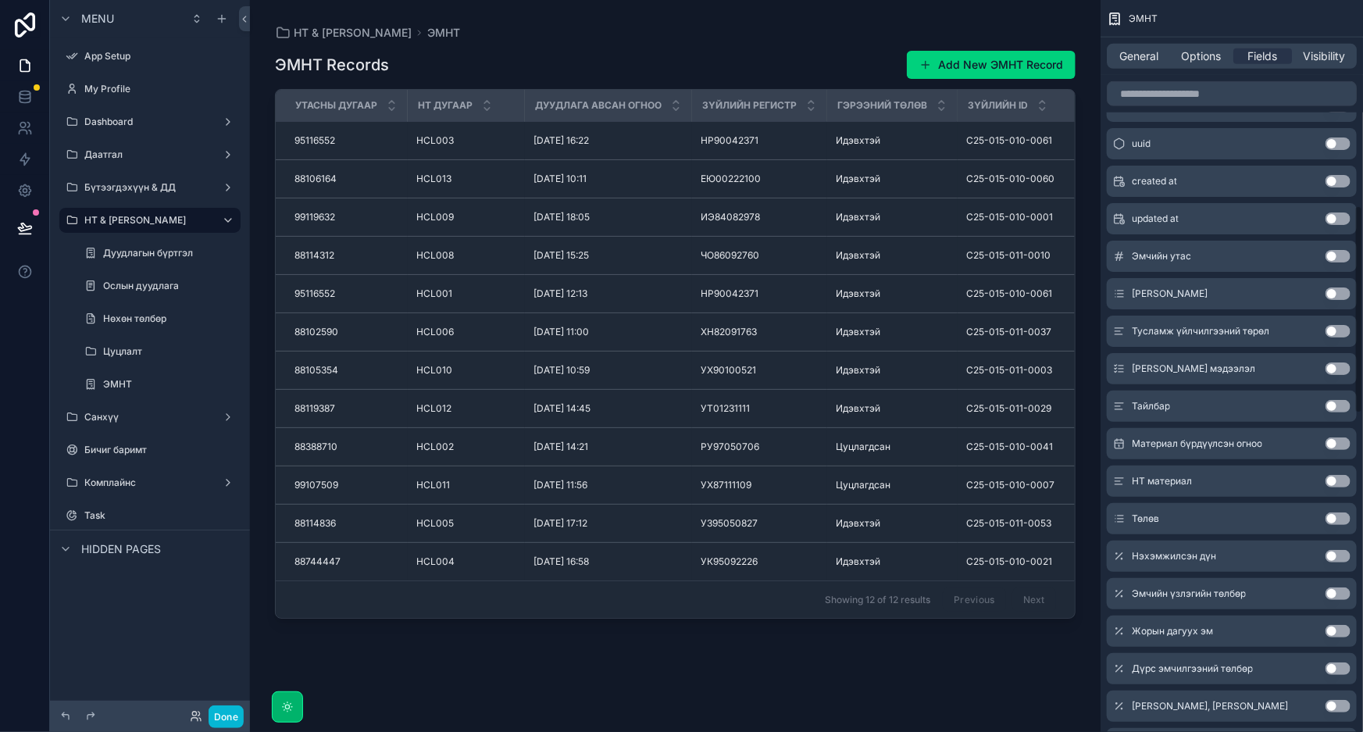
click at [1341, 253] on button "Use setting" at bounding box center [1338, 256] width 25 height 12
click at [1332, 297] on button "Use setting" at bounding box center [1338, 293] width 25 height 12
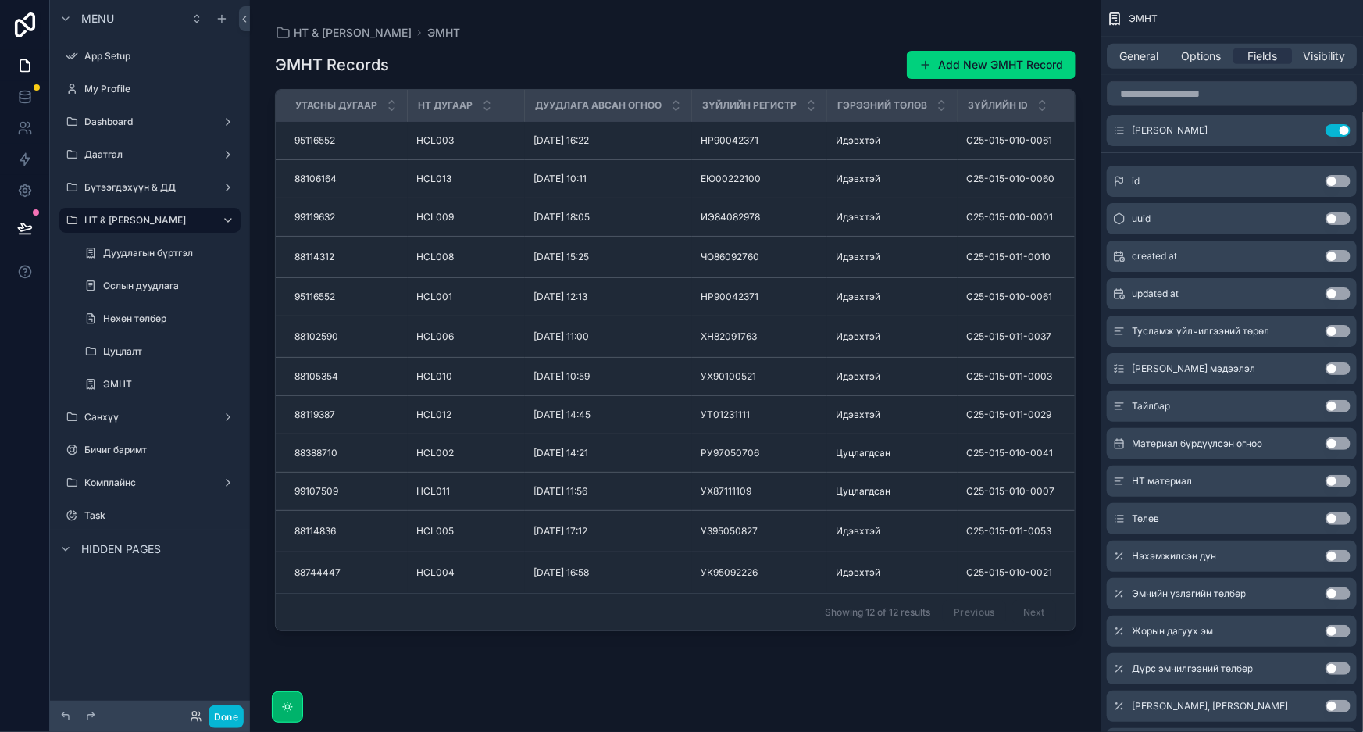
click at [1335, 332] on button "Use setting" at bounding box center [1338, 331] width 25 height 12
click at [1335, 371] on button "Use setting" at bounding box center [1338, 368] width 25 height 12
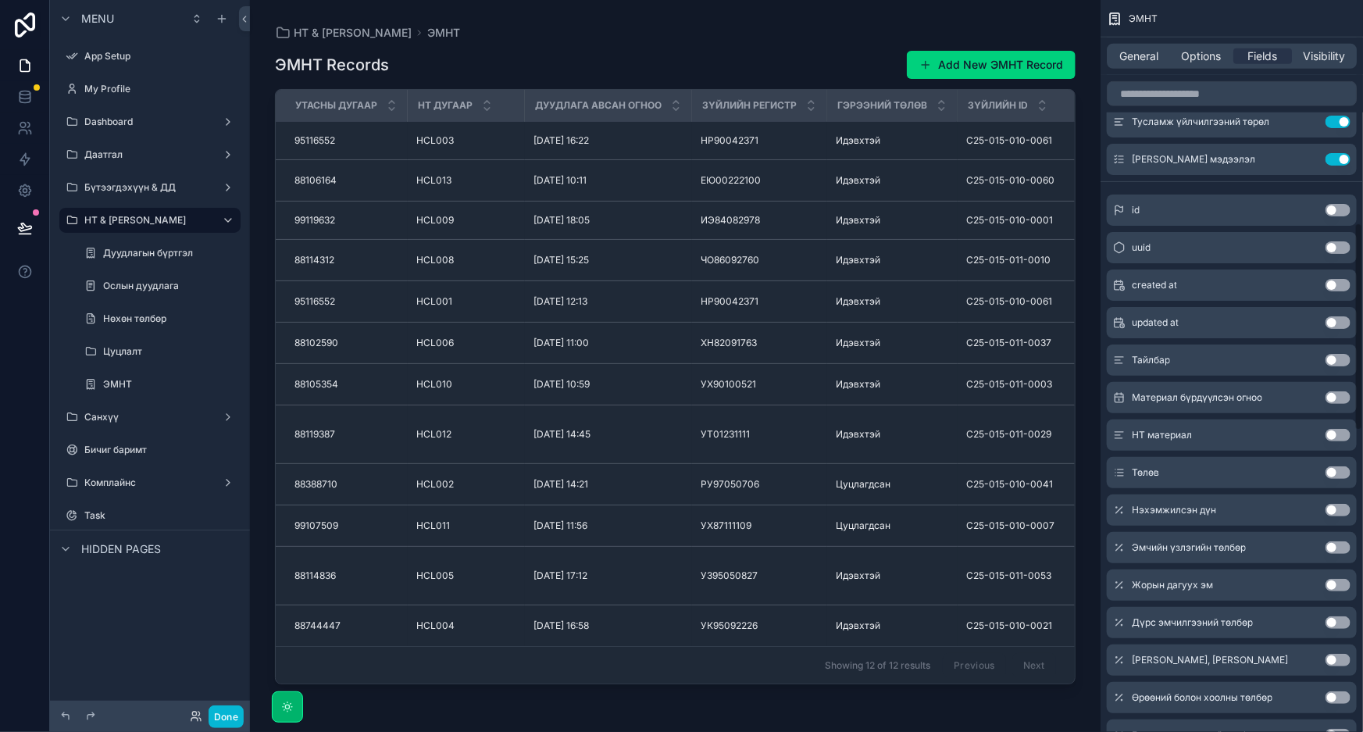
scroll to position [794, 0]
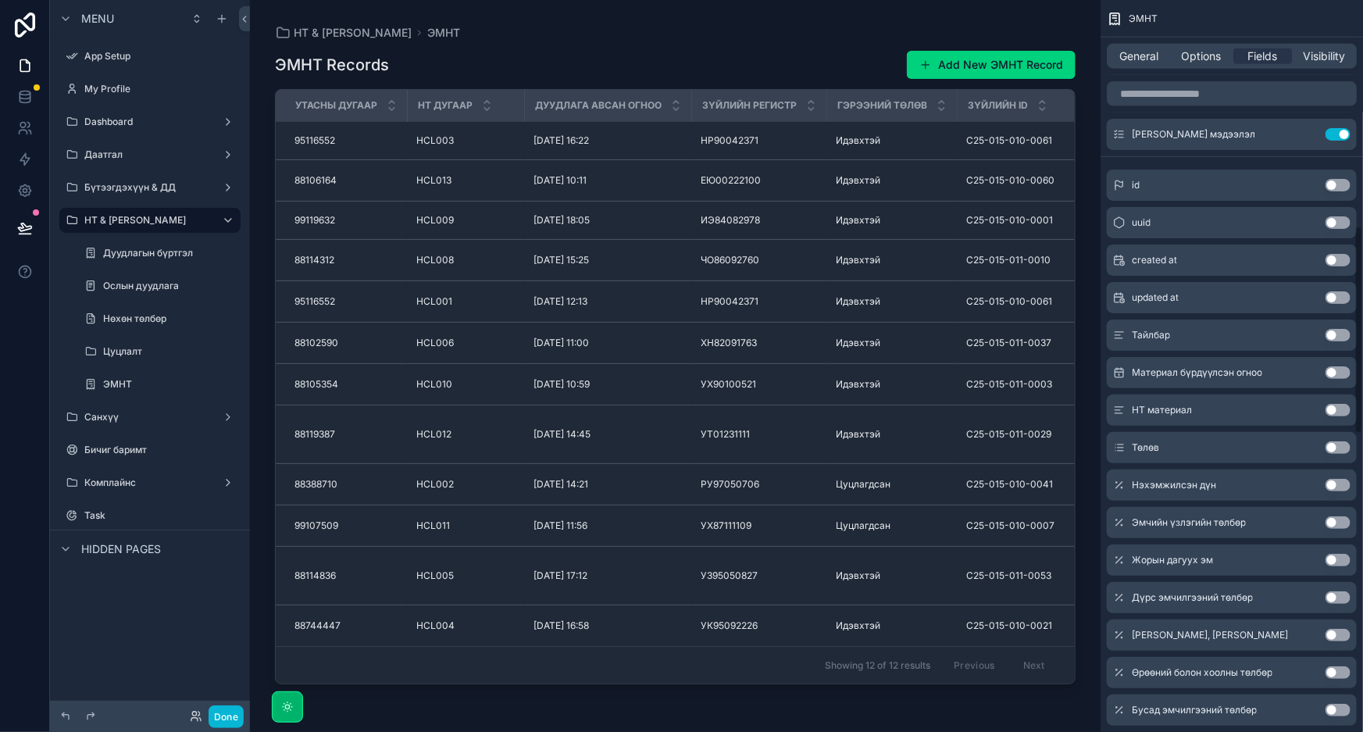
click at [1335, 370] on button "Use setting" at bounding box center [1338, 372] width 25 height 12
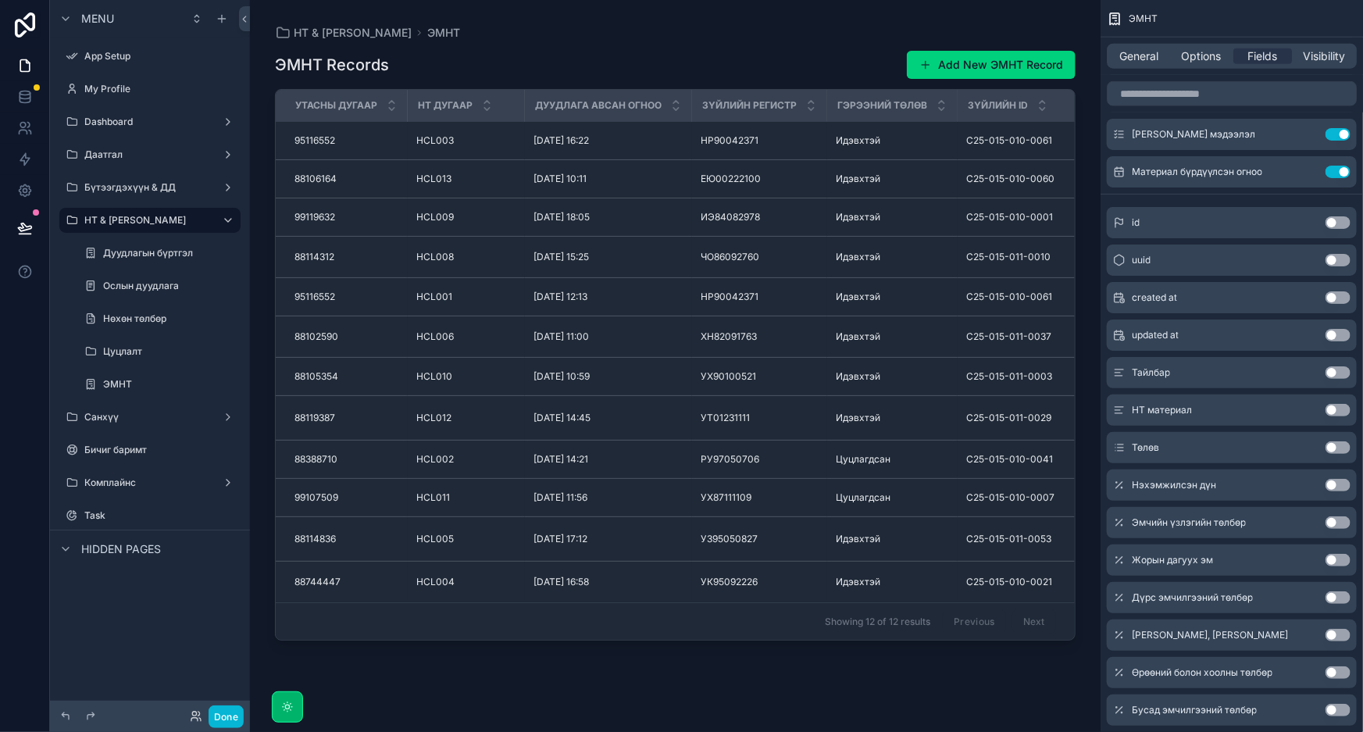
click at [1340, 372] on button "Use setting" at bounding box center [1338, 372] width 25 height 12
click at [1333, 409] on button "Use setting" at bounding box center [1338, 410] width 25 height 12
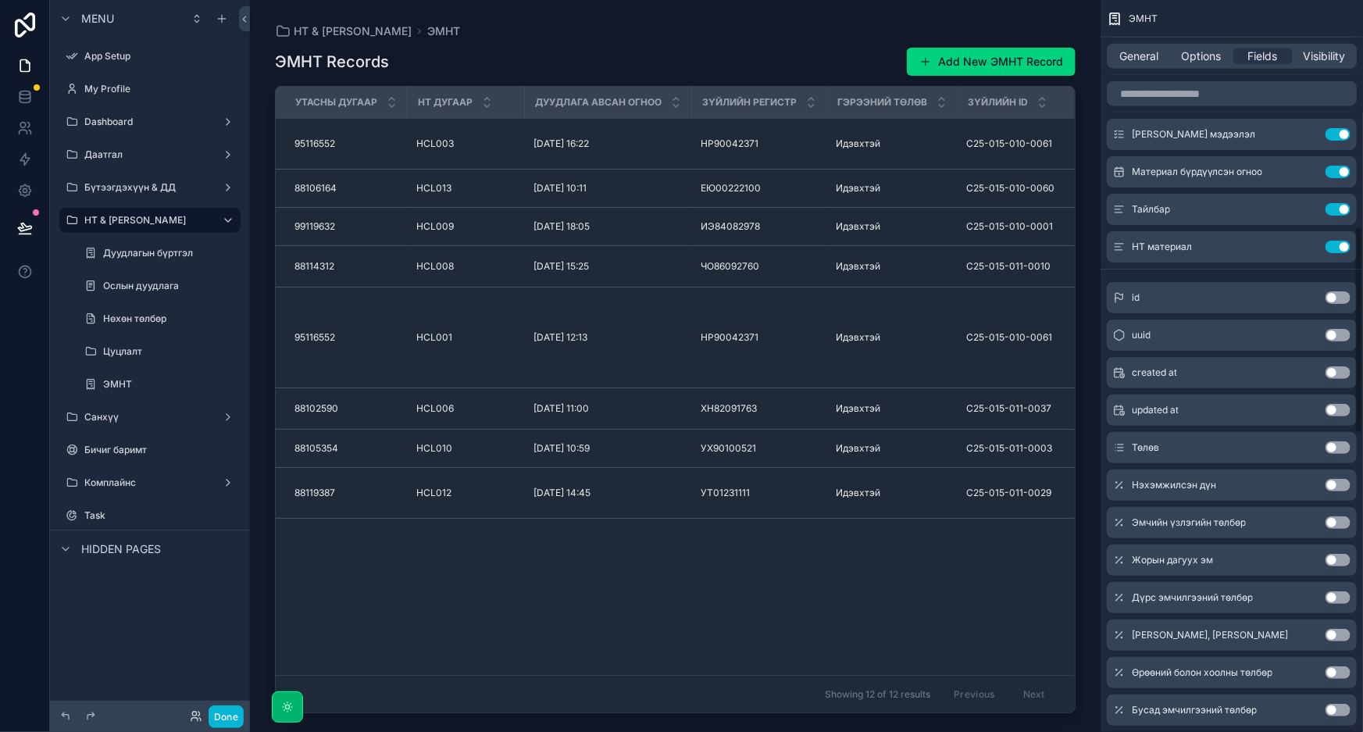
click at [1340, 452] on button "Use setting" at bounding box center [1338, 447] width 25 height 12
click at [1339, 242] on button "Use setting" at bounding box center [1338, 247] width 25 height 12
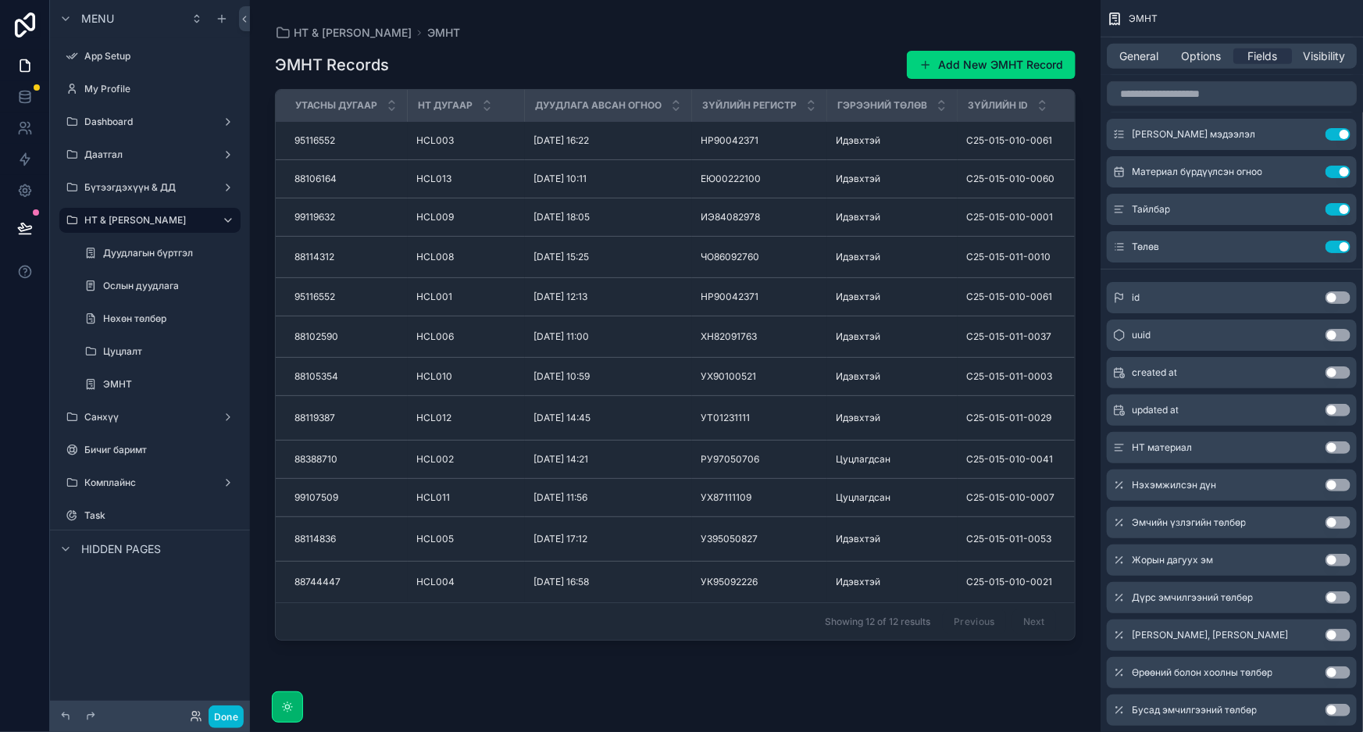
click at [1340, 479] on button "Use setting" at bounding box center [1338, 485] width 25 height 12
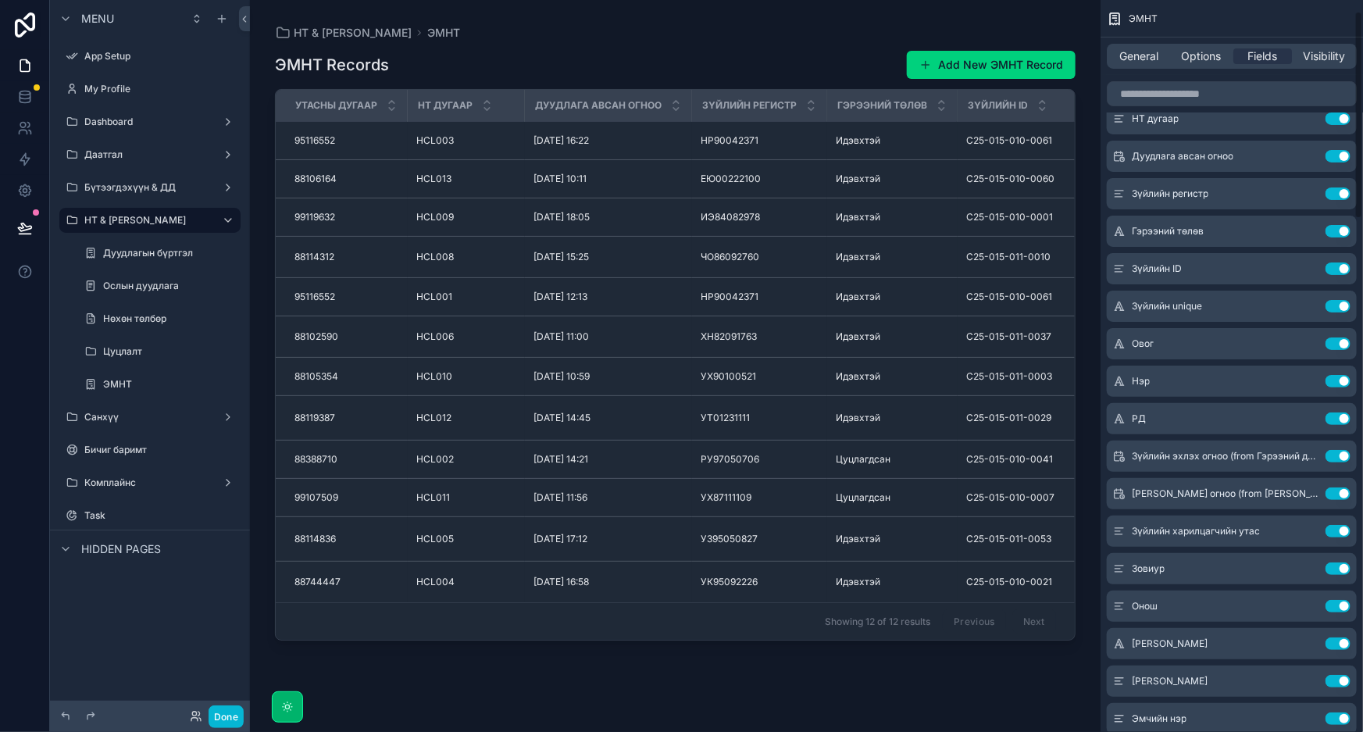
scroll to position [0, 0]
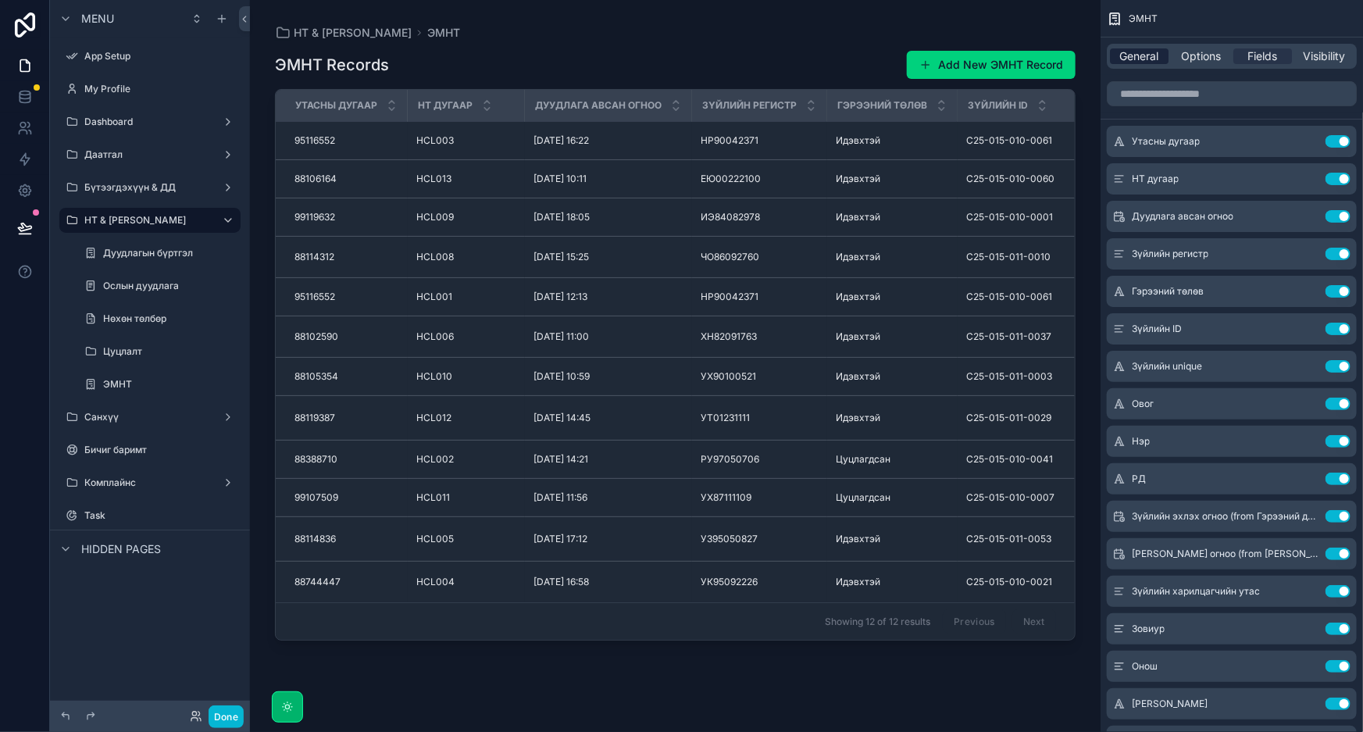
click at [1138, 59] on span "General" at bounding box center [1139, 56] width 39 height 16
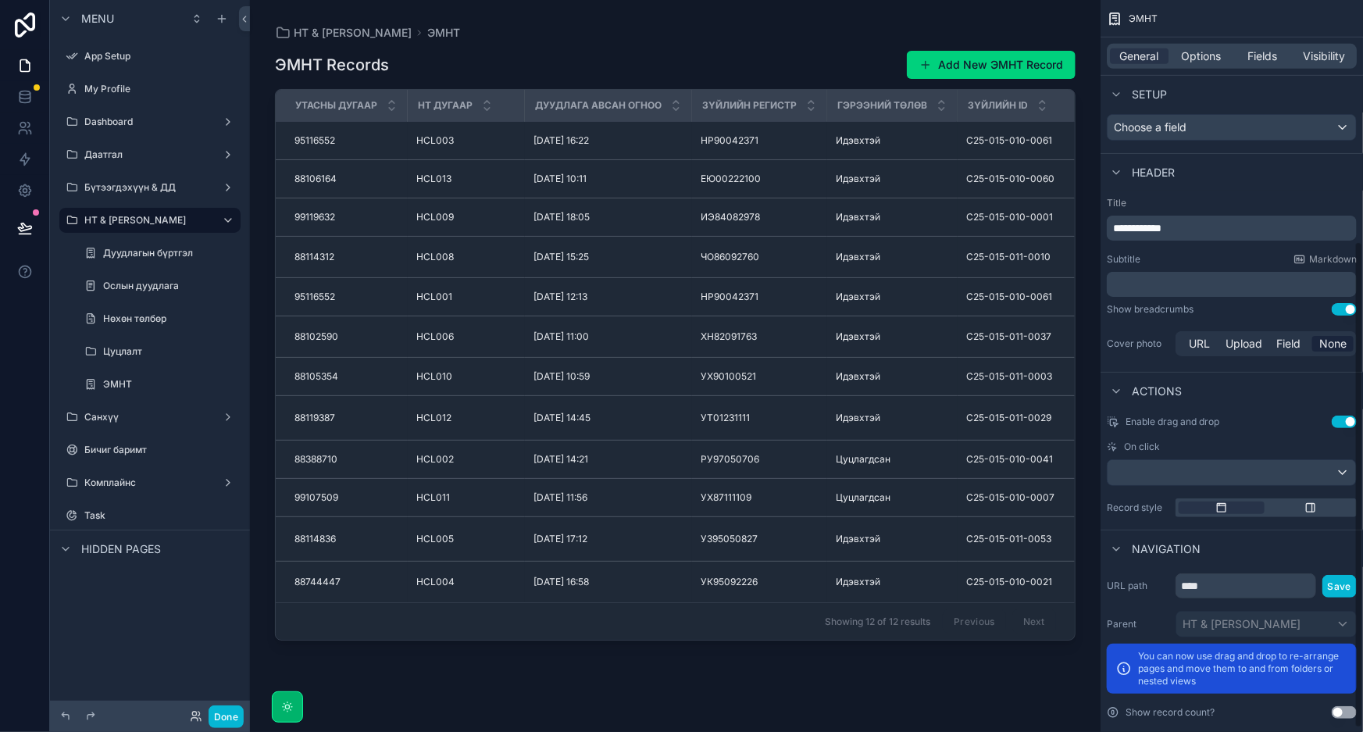
scroll to position [368, 0]
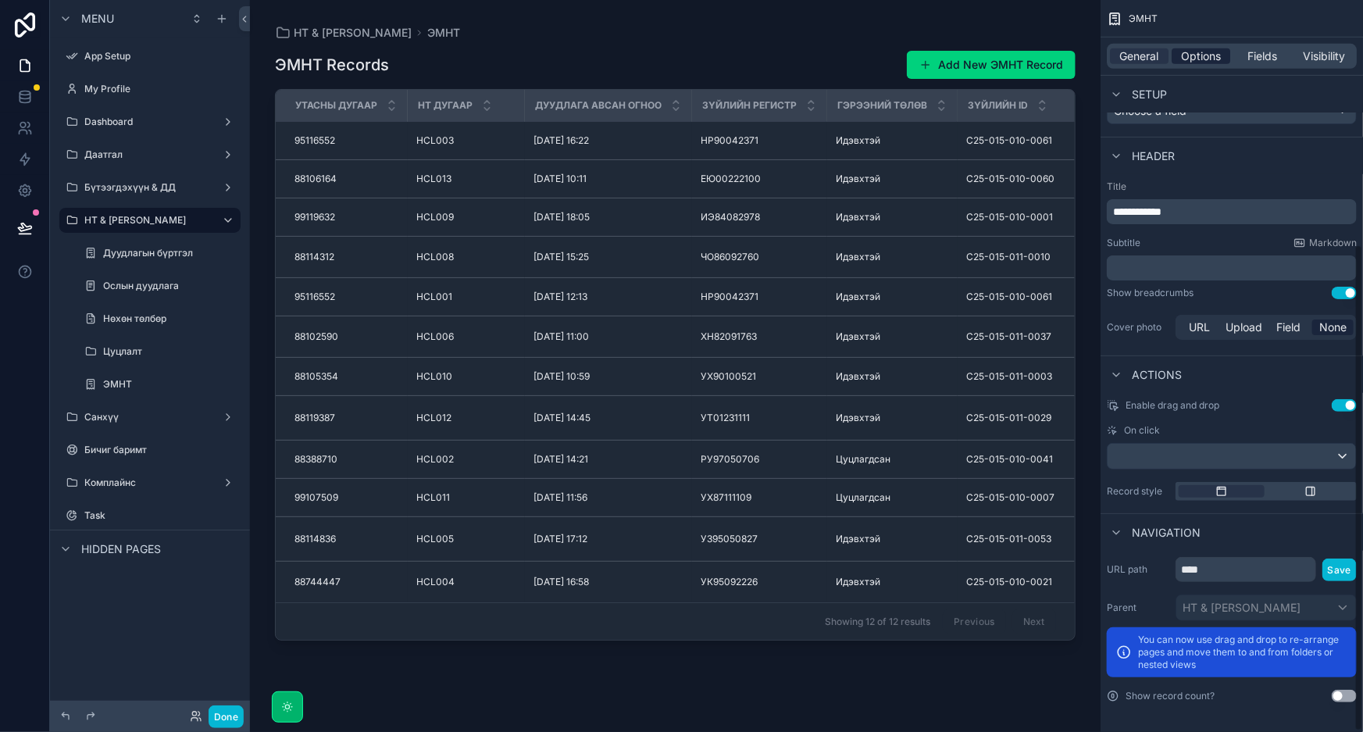
click at [1203, 55] on span "Options" at bounding box center [1201, 56] width 40 height 16
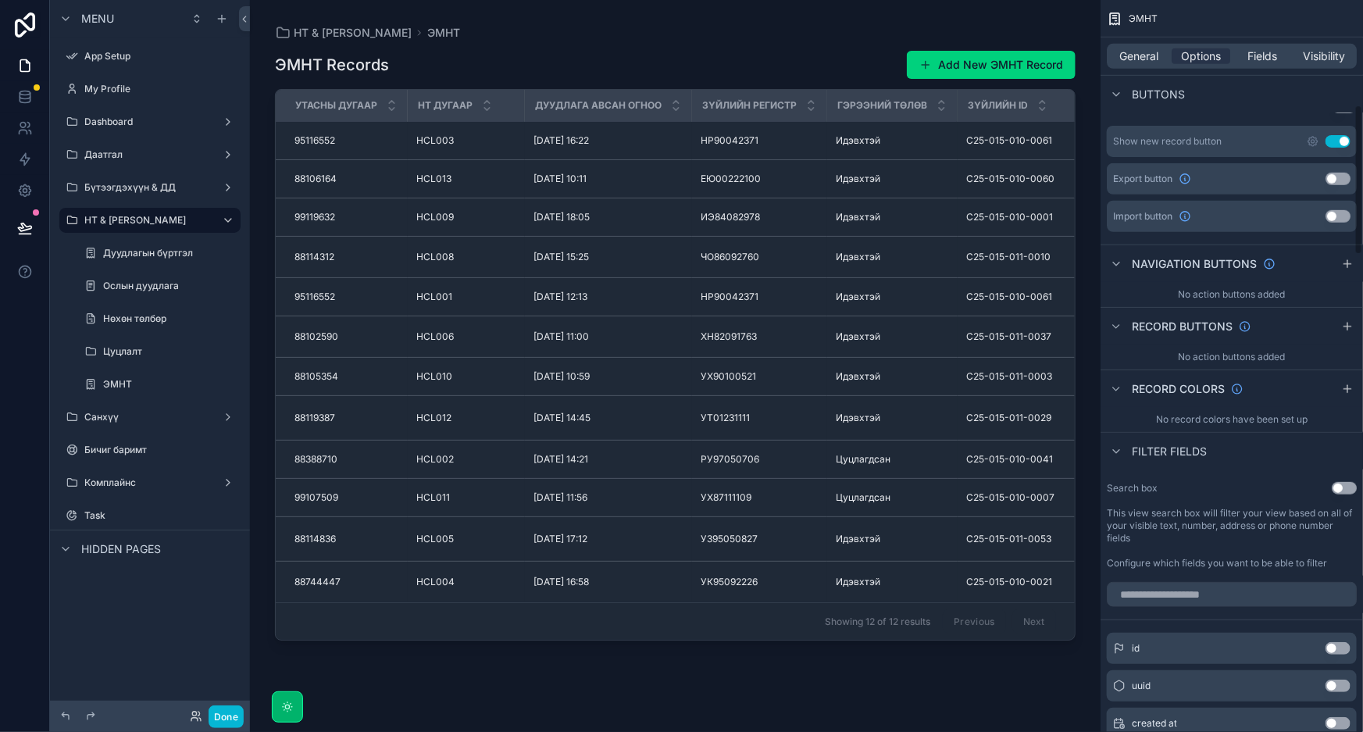
scroll to position [510, 0]
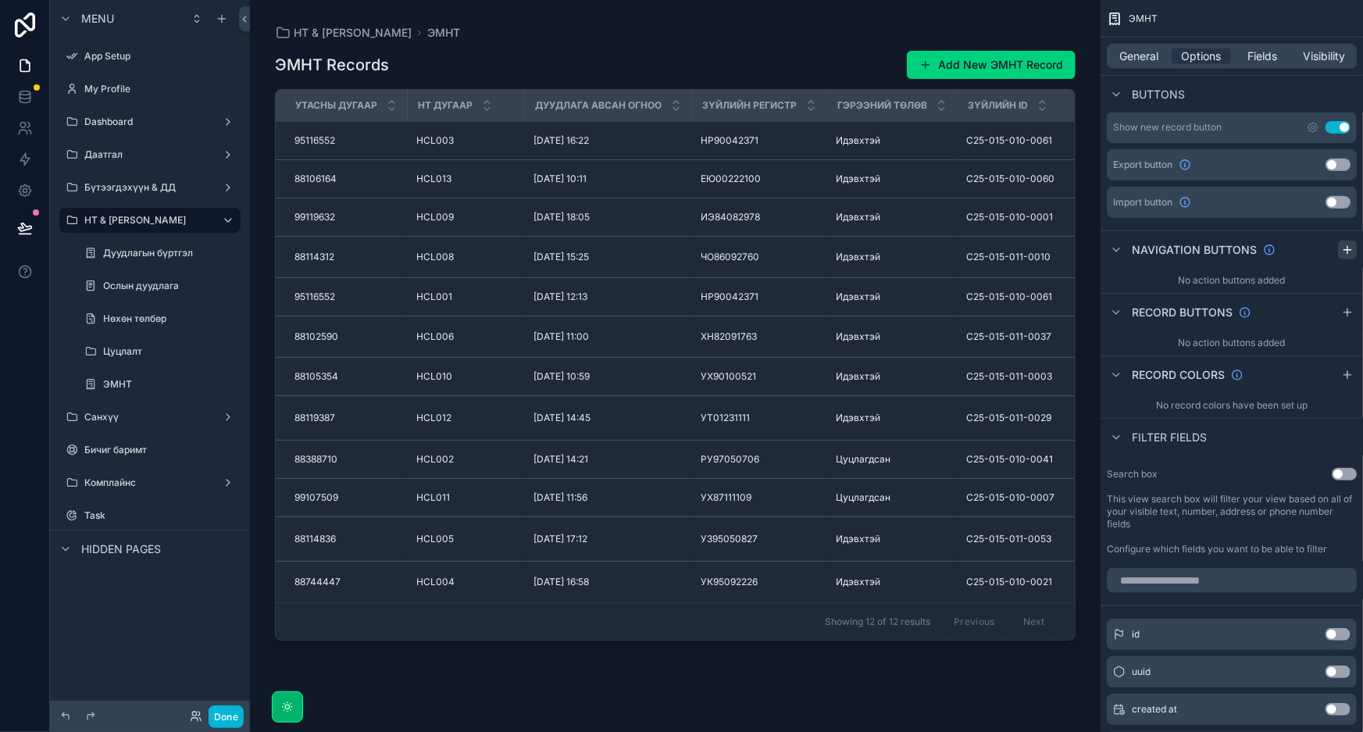
click at [1351, 250] on icon "scrollable content" at bounding box center [1347, 250] width 12 height 12
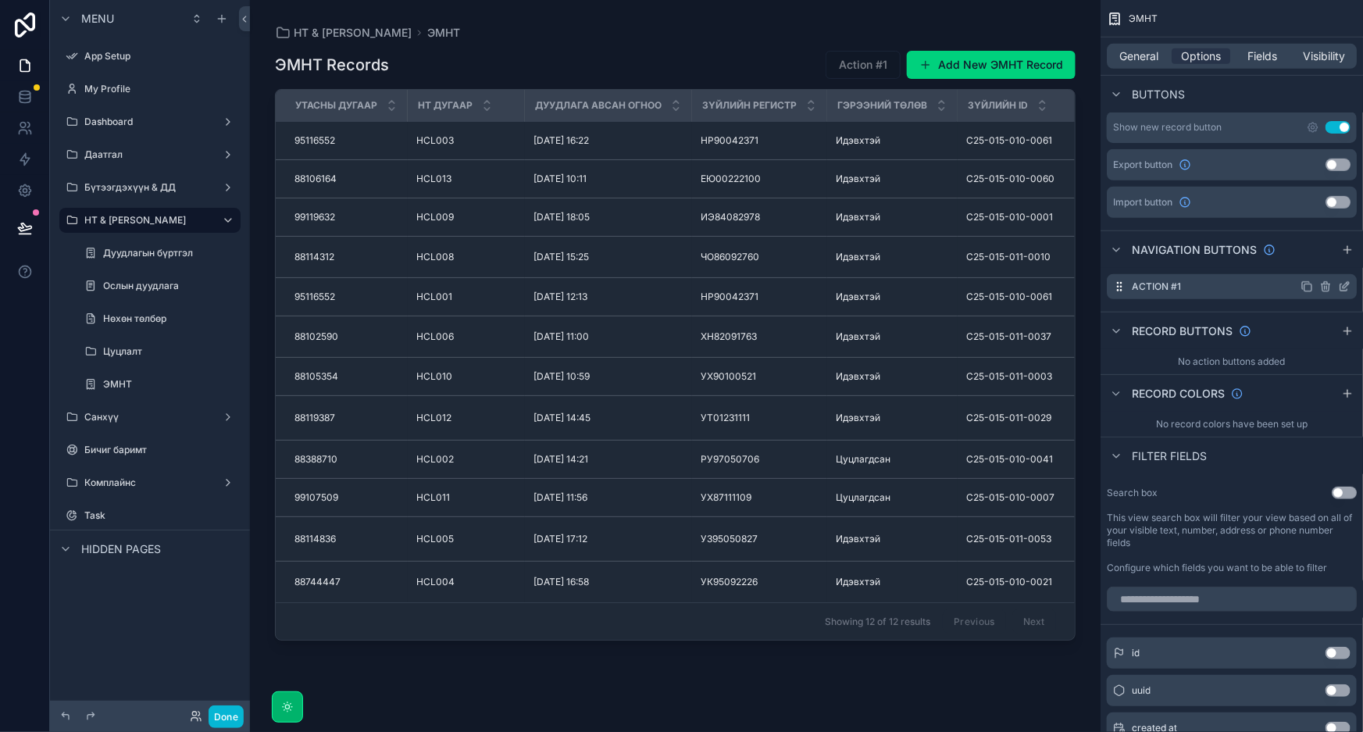
click at [1255, 287] on div "Action #1" at bounding box center [1232, 286] width 250 height 25
click at [1198, 291] on div "Action #1" at bounding box center [1232, 286] width 250 height 25
click at [1326, 287] on icon "scrollable content" at bounding box center [1325, 286] width 12 height 12
click at [1323, 258] on icon at bounding box center [1318, 261] width 7 height 7
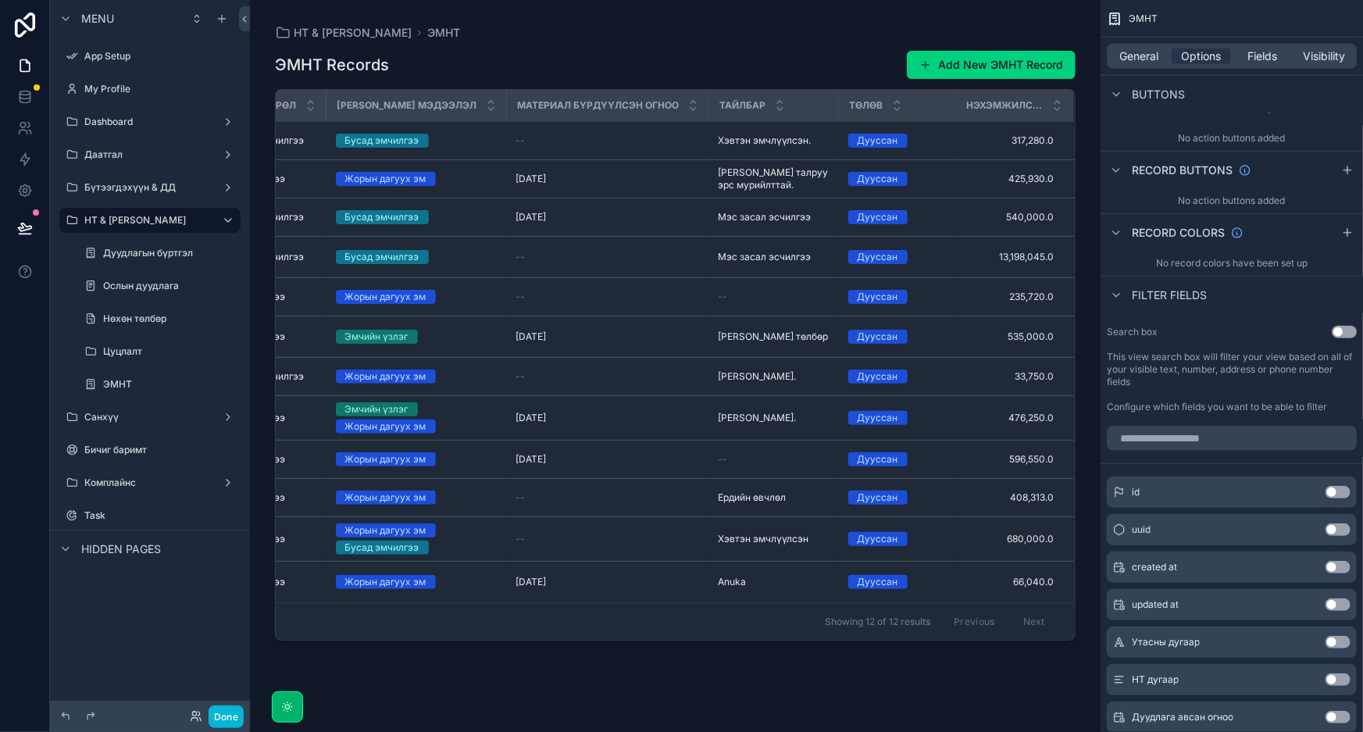
scroll to position [0, 3204]
click at [1248, 151] on div "No action buttons added" at bounding box center [1232, 138] width 262 height 25
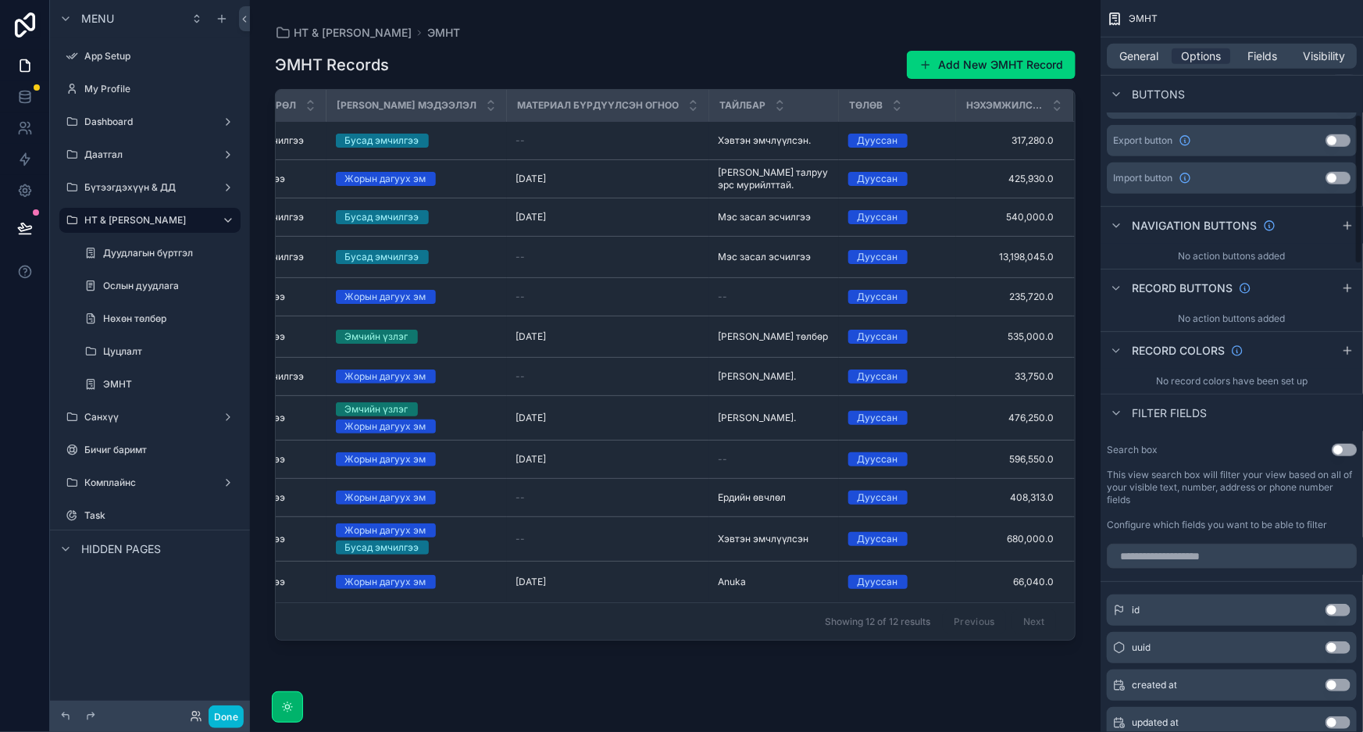
scroll to position [510, 0]
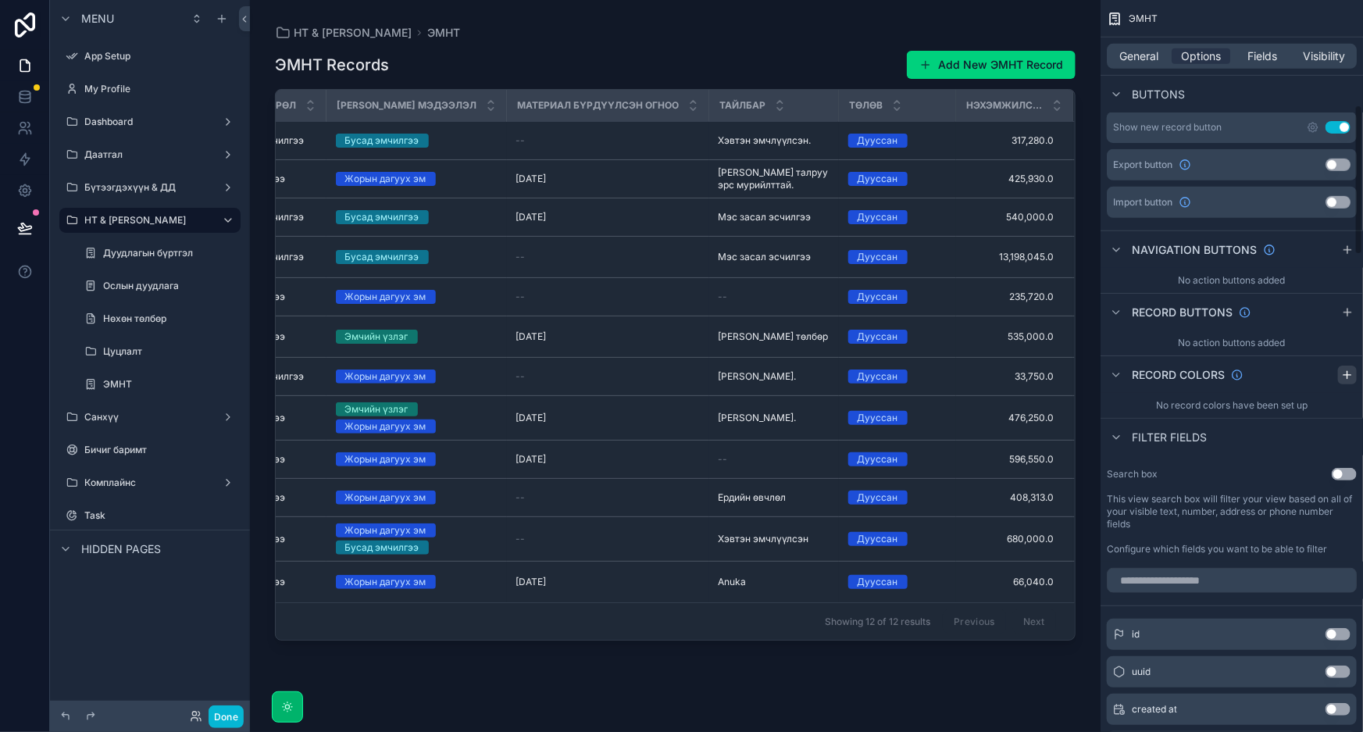
click at [1348, 374] on icon "scrollable content" at bounding box center [1347, 375] width 12 height 12
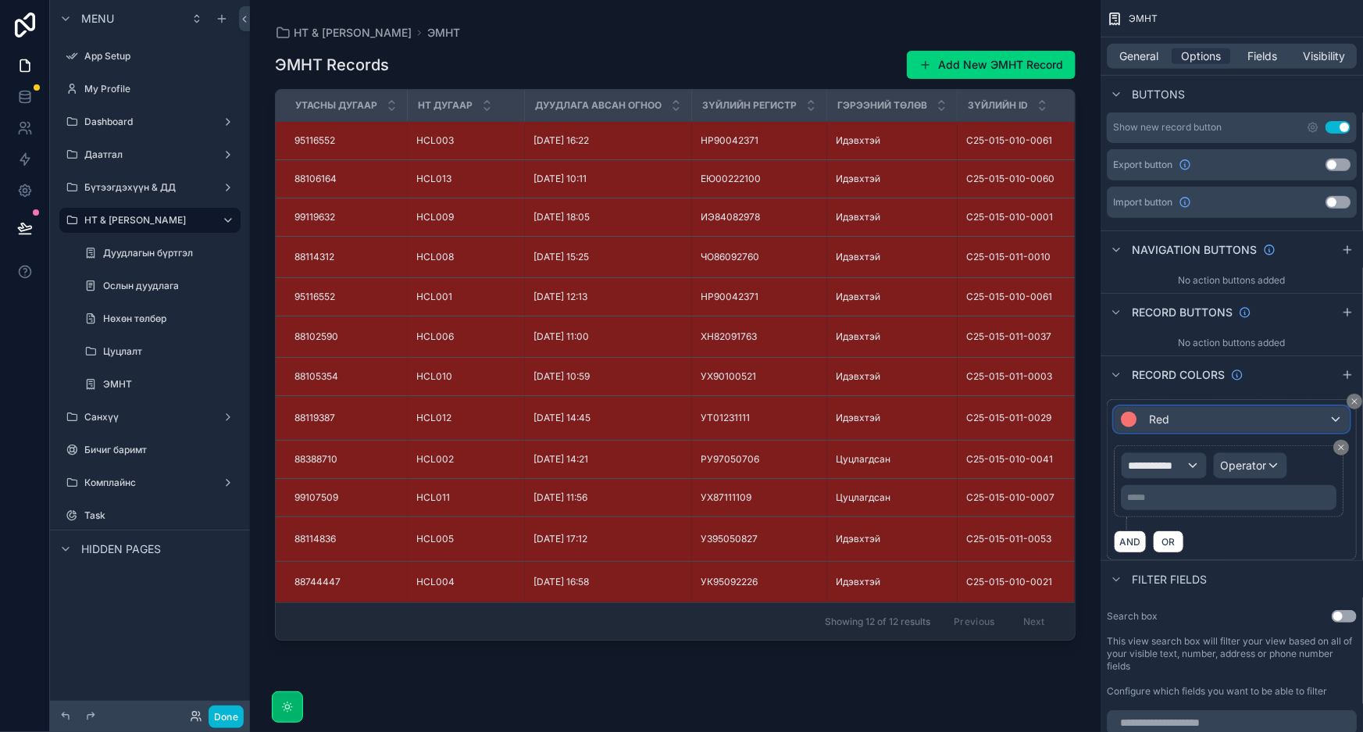
click at [1294, 422] on div "Red" at bounding box center [1232, 419] width 234 height 25
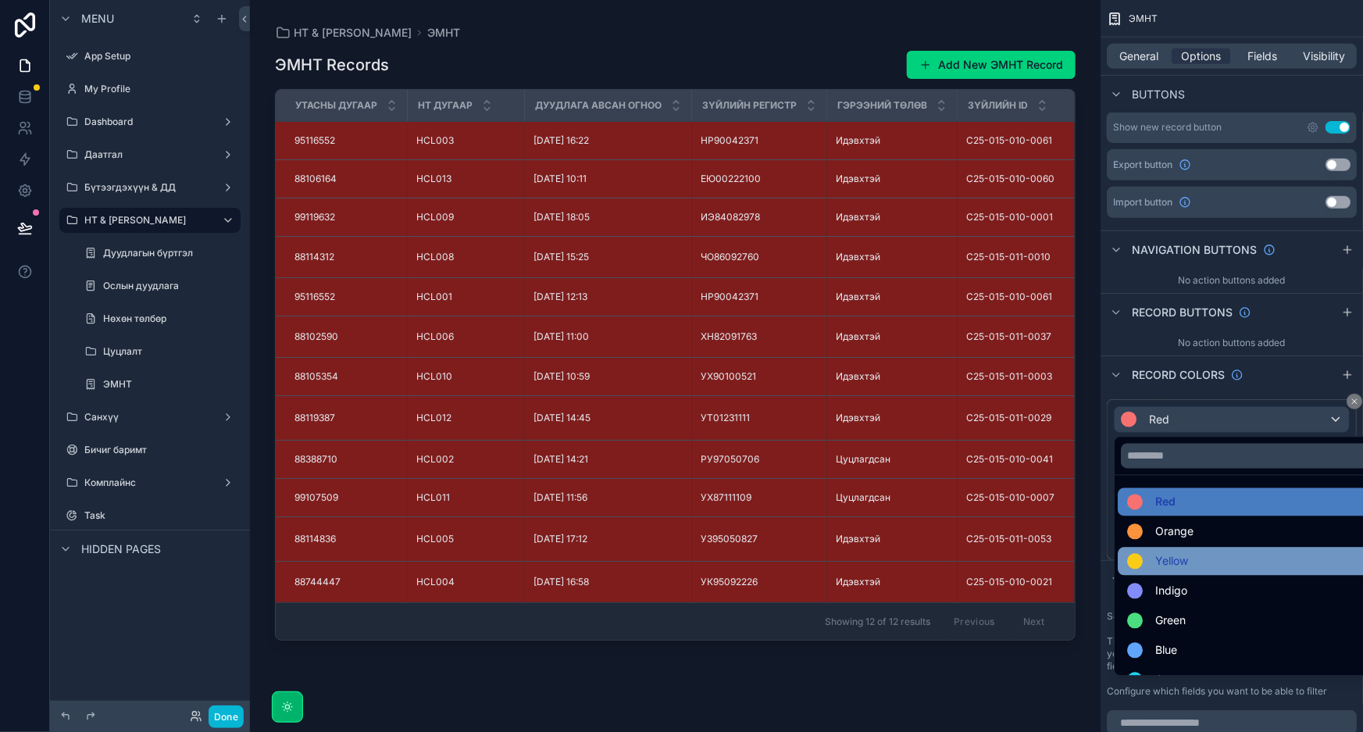
click at [1182, 560] on span "Yellow" at bounding box center [1171, 561] width 33 height 19
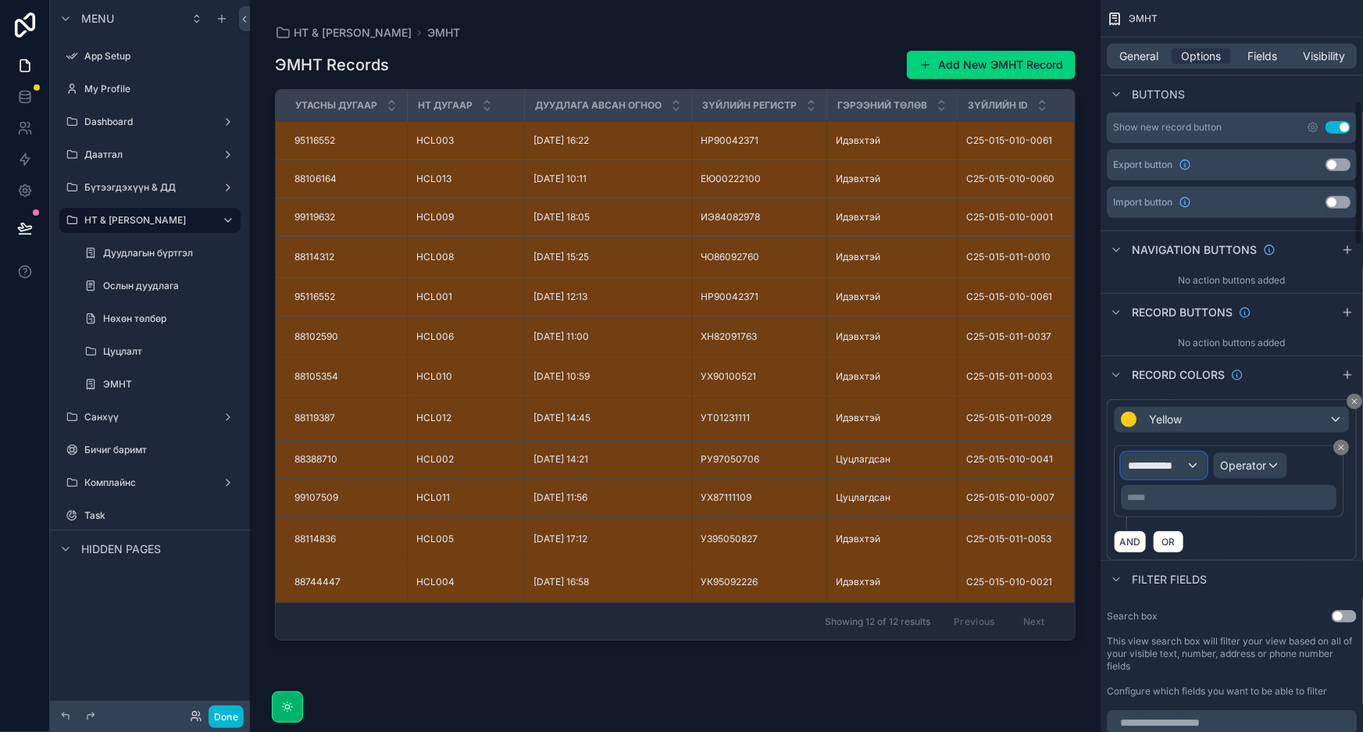
click at [1188, 466] on div "**********" at bounding box center [1164, 465] width 84 height 25
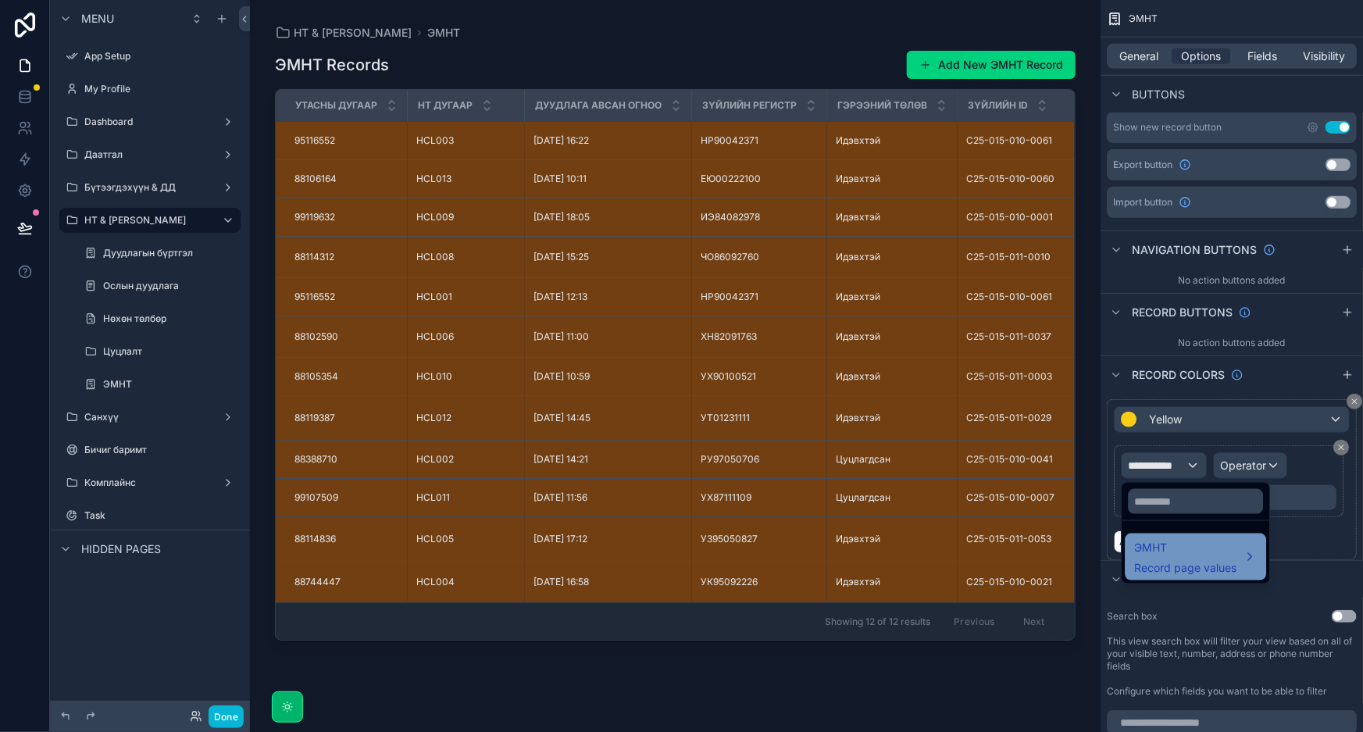
click at [1201, 555] on span "ЭМНТ" at bounding box center [1185, 547] width 102 height 19
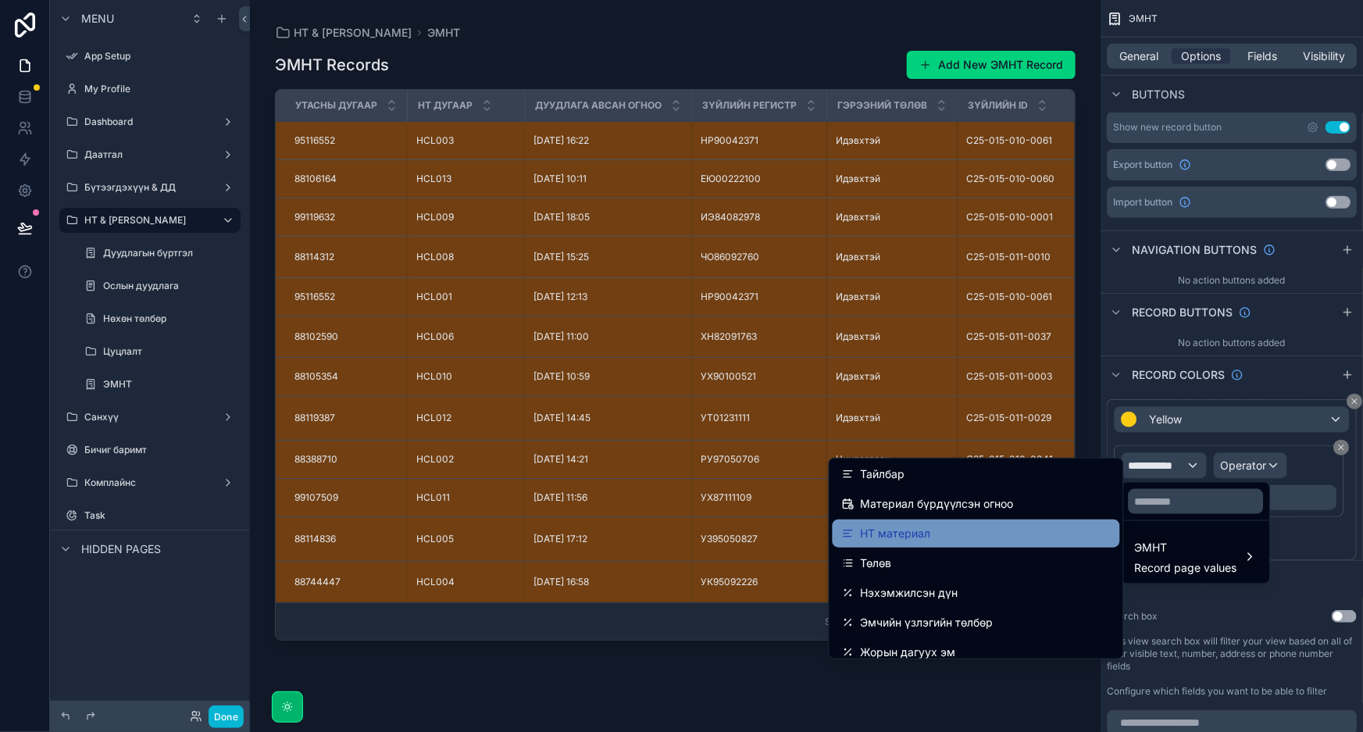
scroll to position [710, 0]
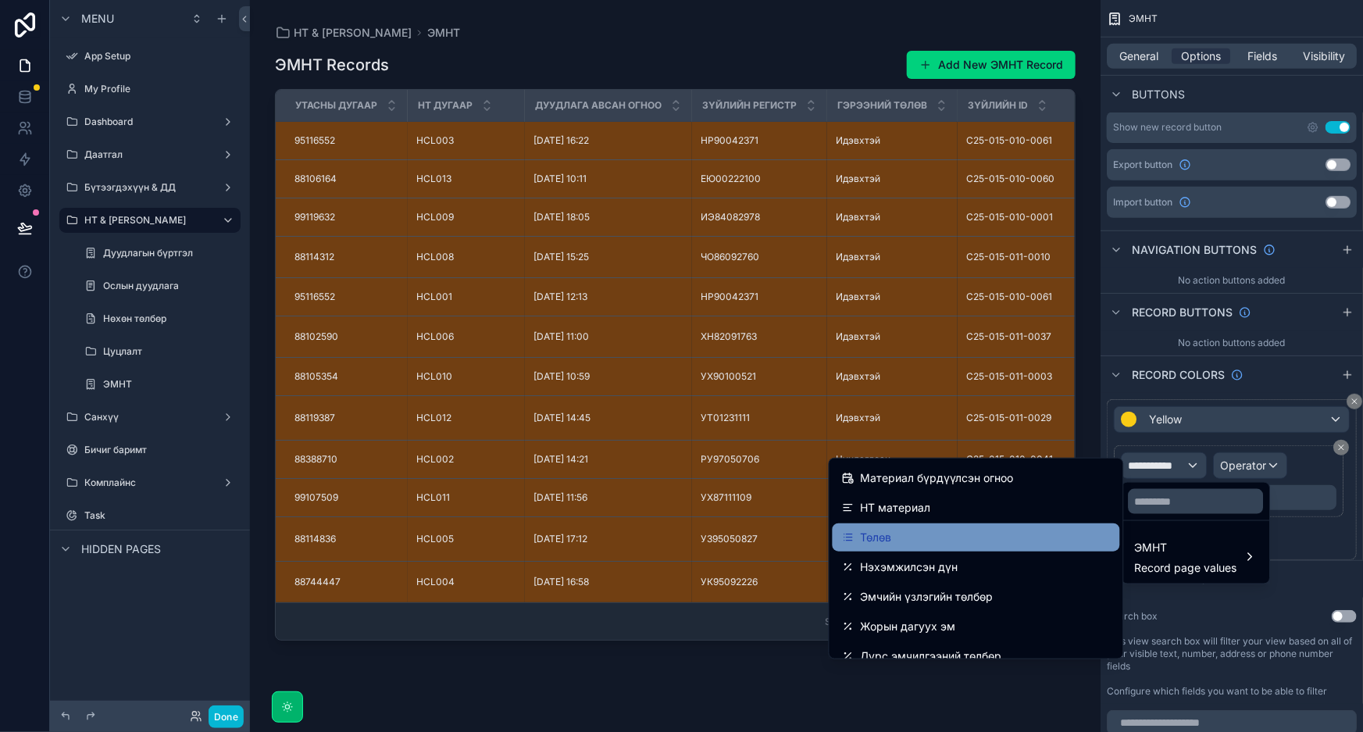
click at [1010, 537] on div "Төлөв" at bounding box center [976, 537] width 269 height 19
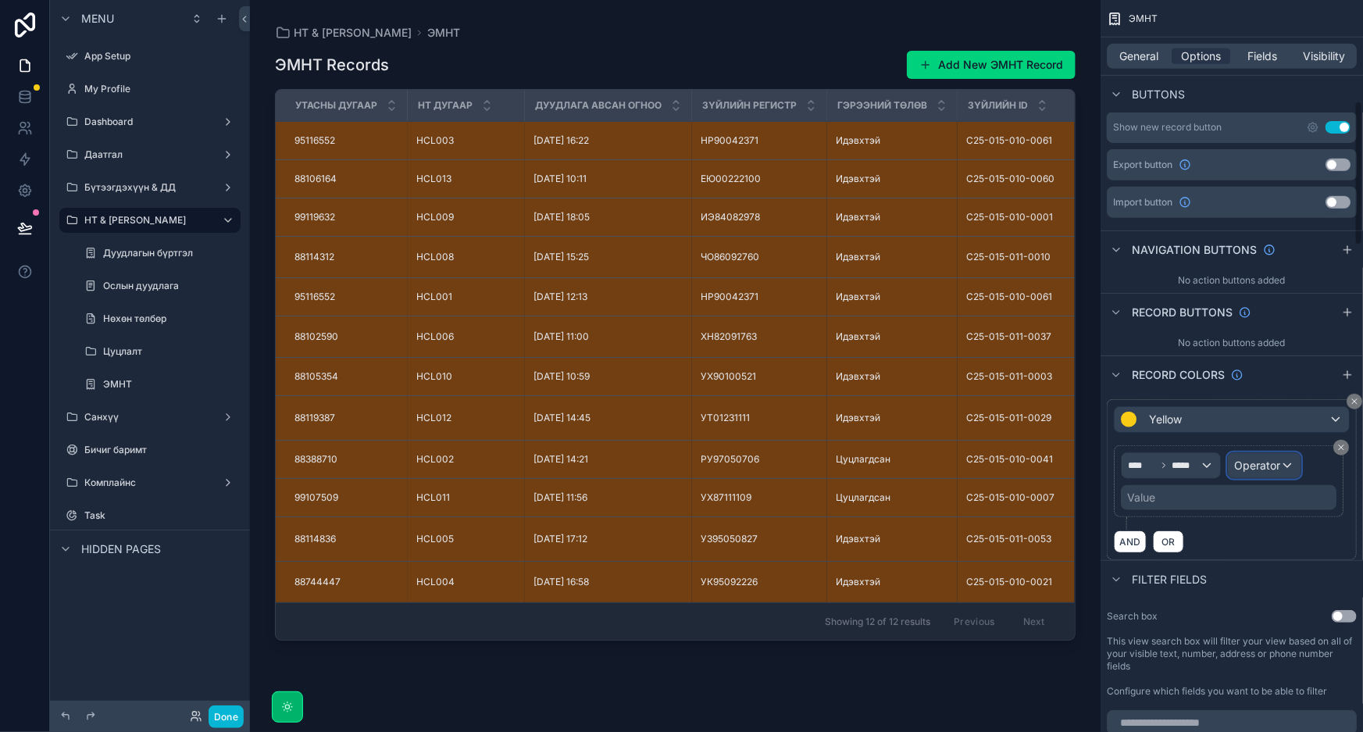
click at [1270, 469] on span "Operator" at bounding box center [1257, 465] width 46 height 13
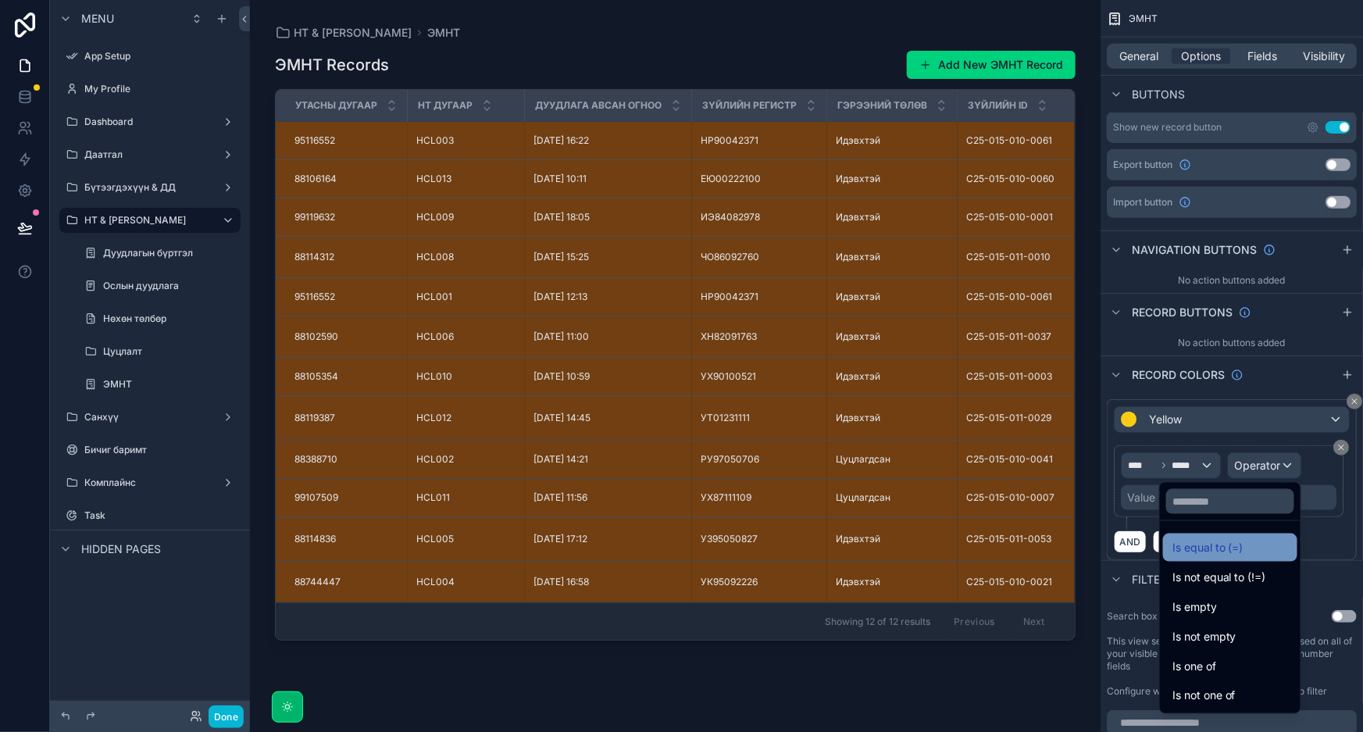
click at [1221, 547] on div "Is equal to (=)" at bounding box center [1231, 547] width 116 height 19
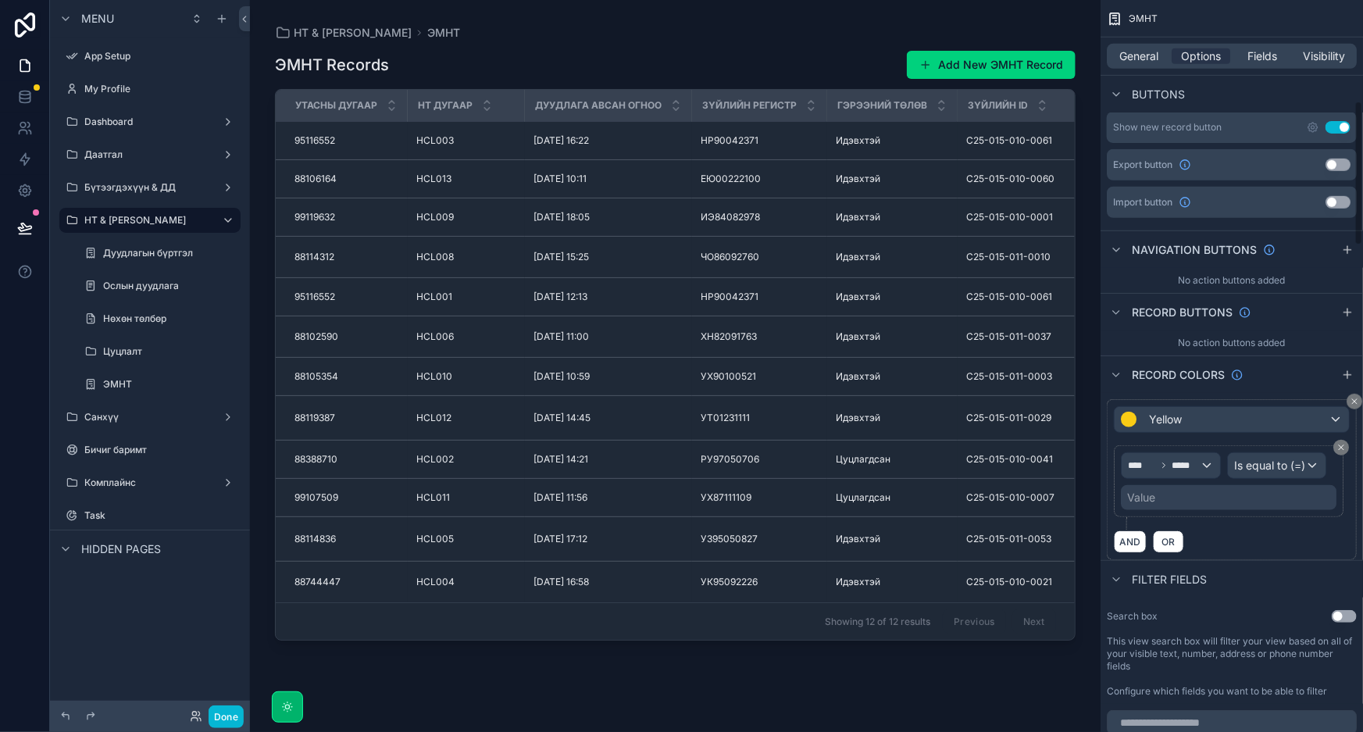
click at [1231, 497] on div "Value" at bounding box center [1229, 497] width 216 height 25
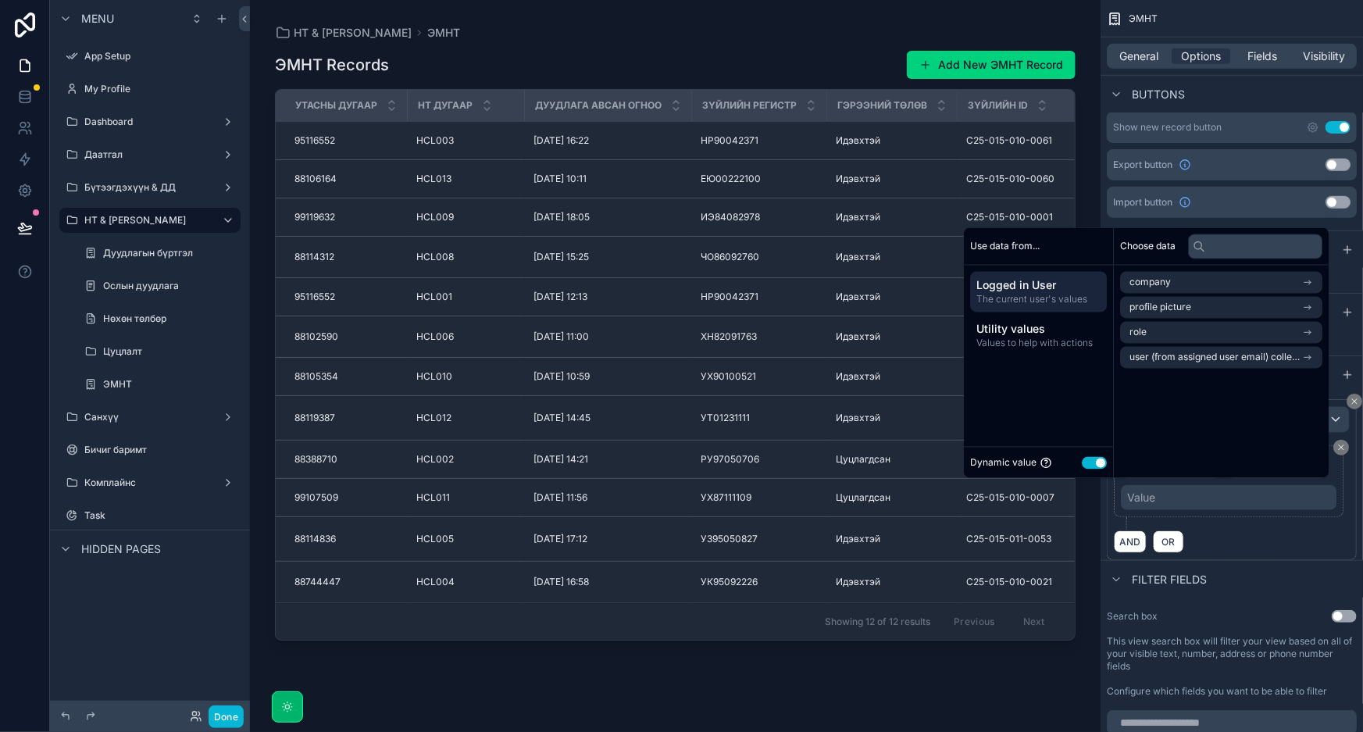
click at [1082, 463] on button "Use setting" at bounding box center [1094, 462] width 25 height 12
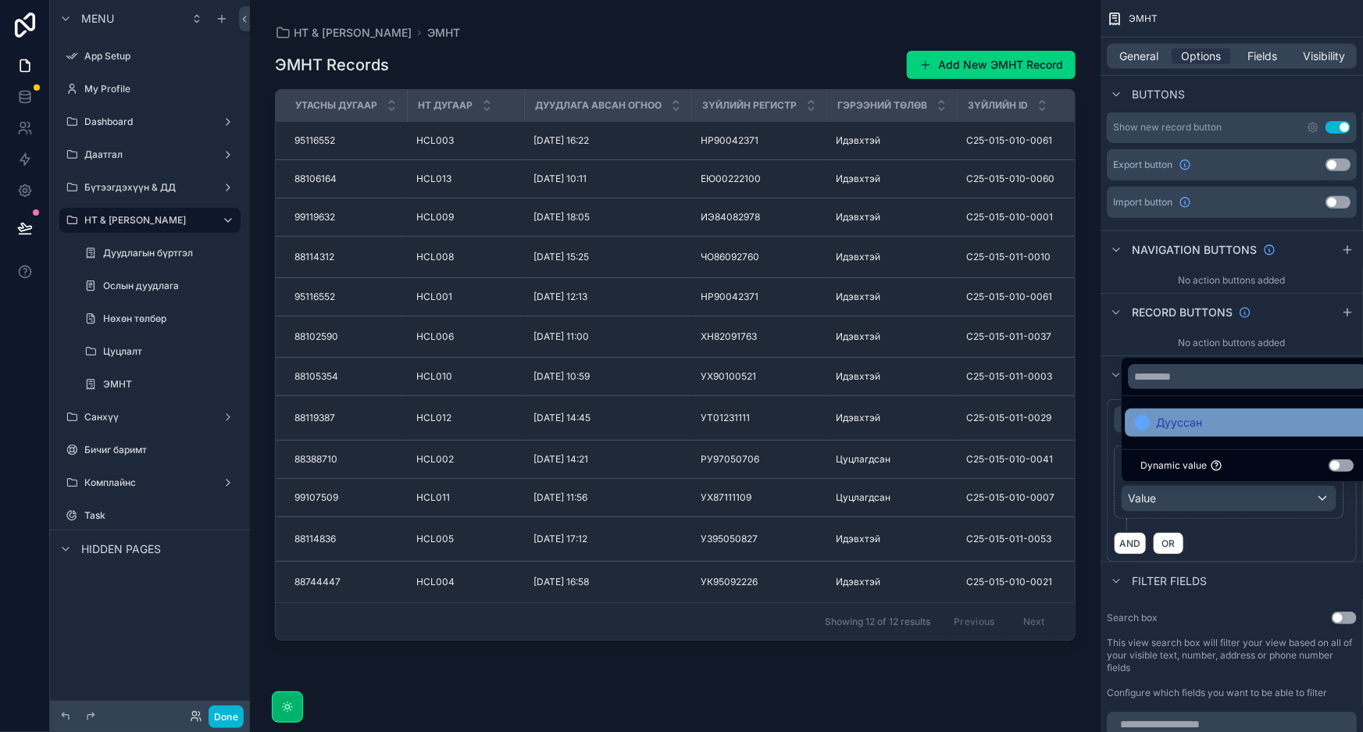
click at [1177, 423] on span "Дууссан" at bounding box center [1179, 422] width 46 height 19
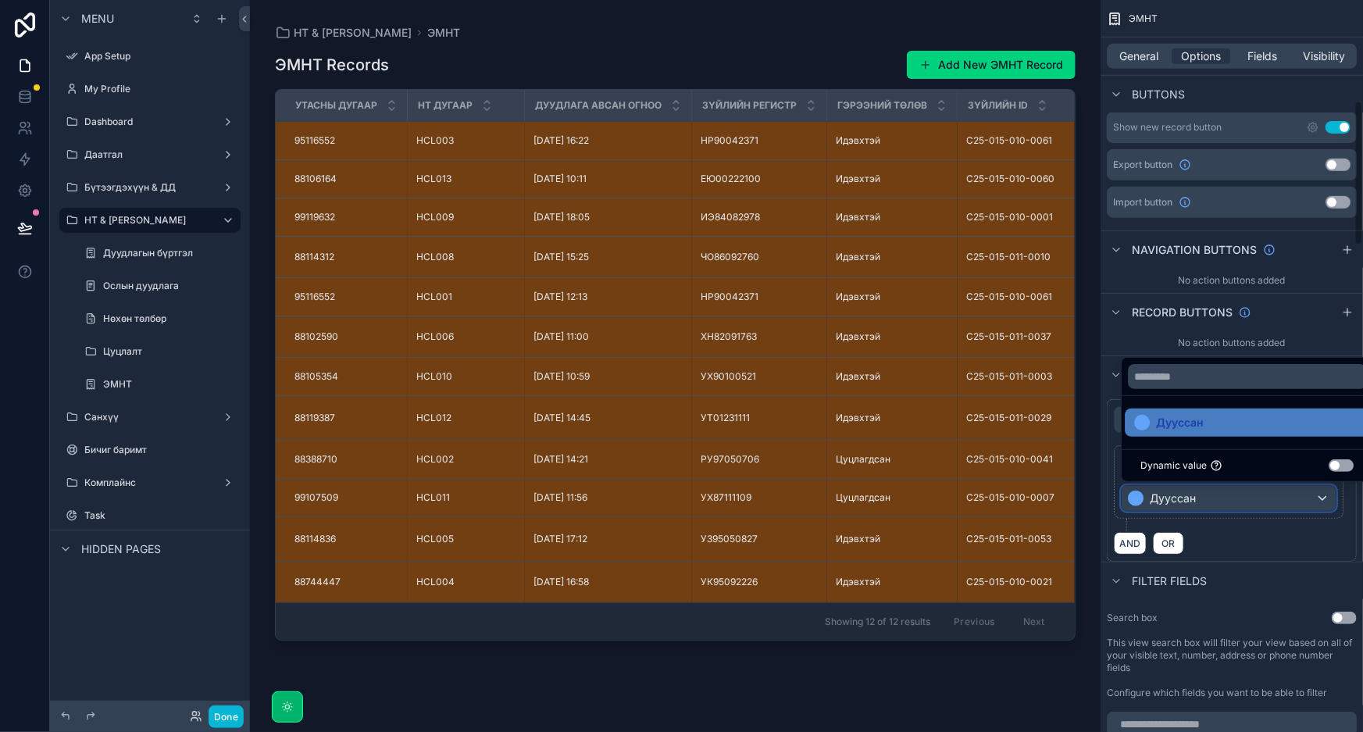
click at [1280, 494] on div "Дууссан" at bounding box center [1229, 498] width 214 height 25
click at [1295, 368] on input "text" at bounding box center [1247, 376] width 238 height 25
click at [1135, 331] on div "scrollable content" at bounding box center [681, 366] width 1363 height 732
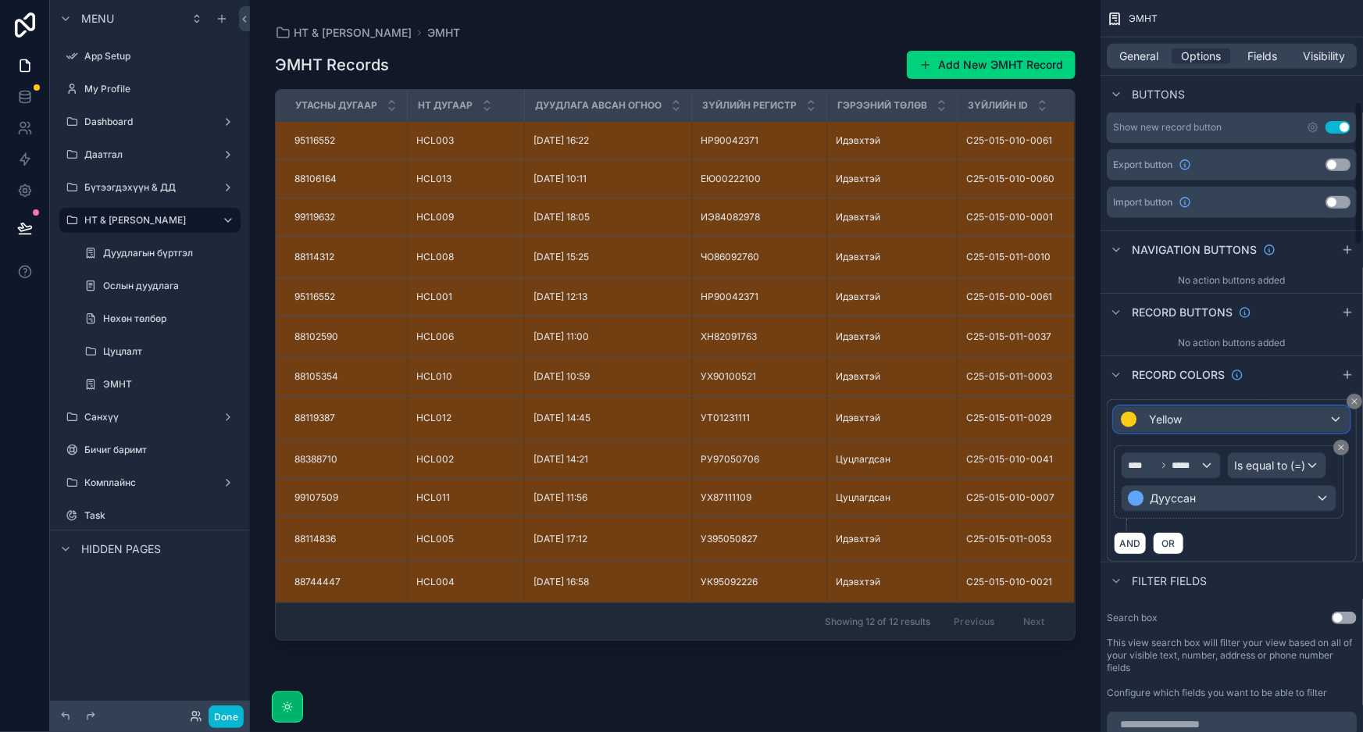
click at [1197, 417] on div "Yellow" at bounding box center [1232, 419] width 234 height 25
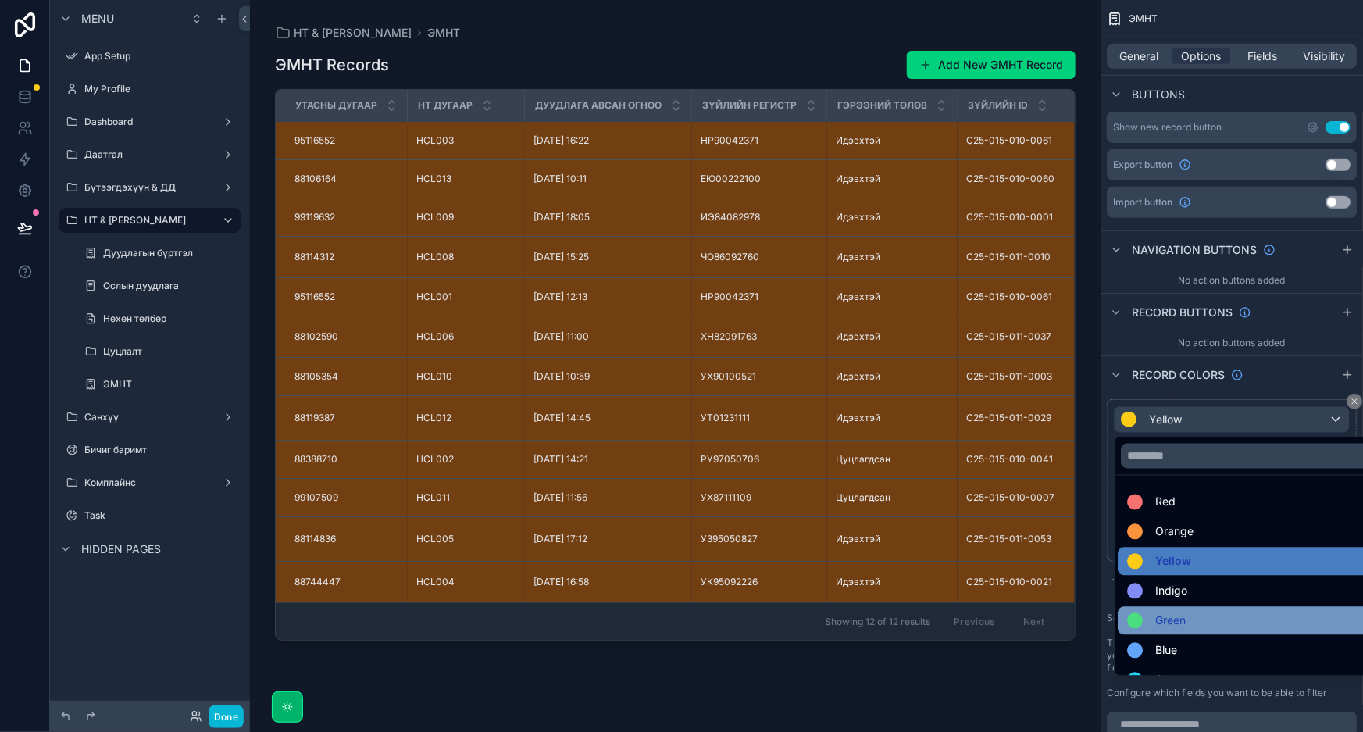
click at [1194, 626] on div "Green" at bounding box center [1249, 621] width 245 height 19
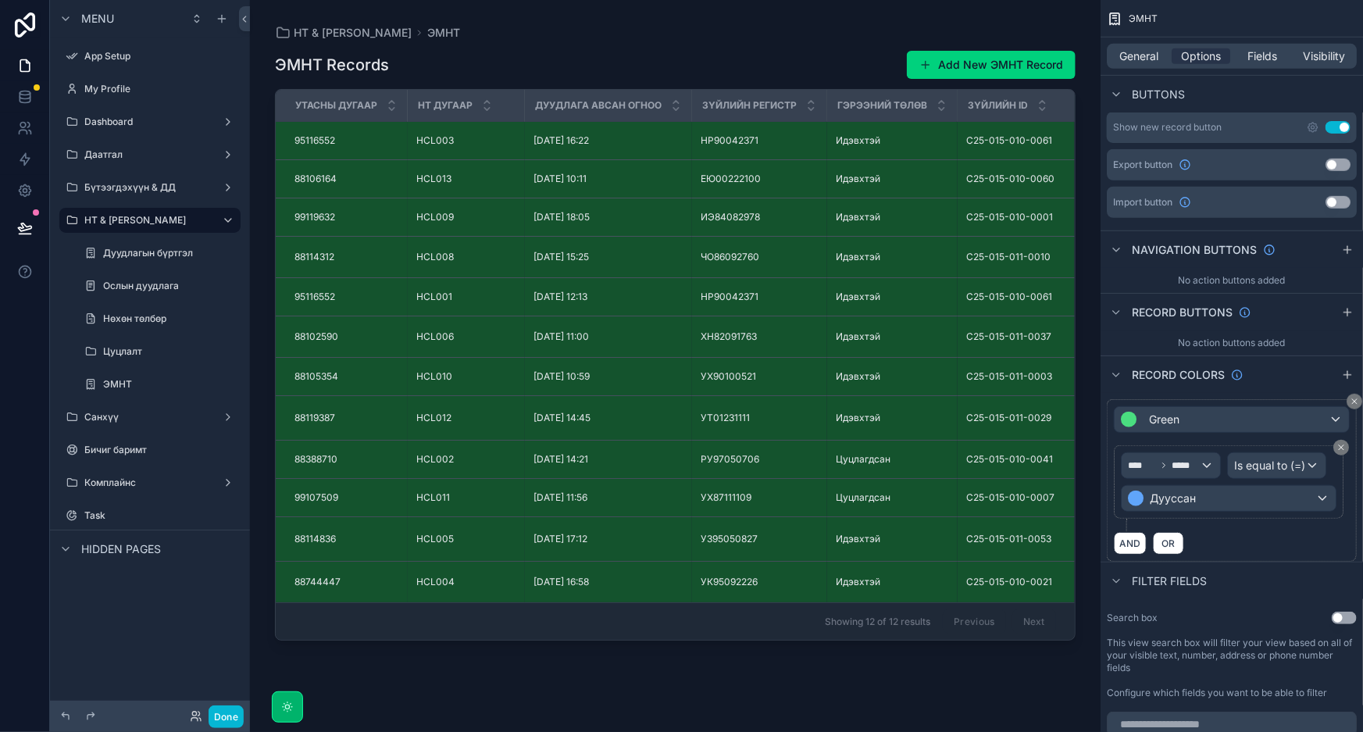
click at [1244, 393] on div "Green **** ***** Is equal to (=) Дууссан AND OR" at bounding box center [1232, 477] width 262 height 169
click at [143, 319] on label "Нөхөн төлбөр" at bounding box center [156, 318] width 106 height 12
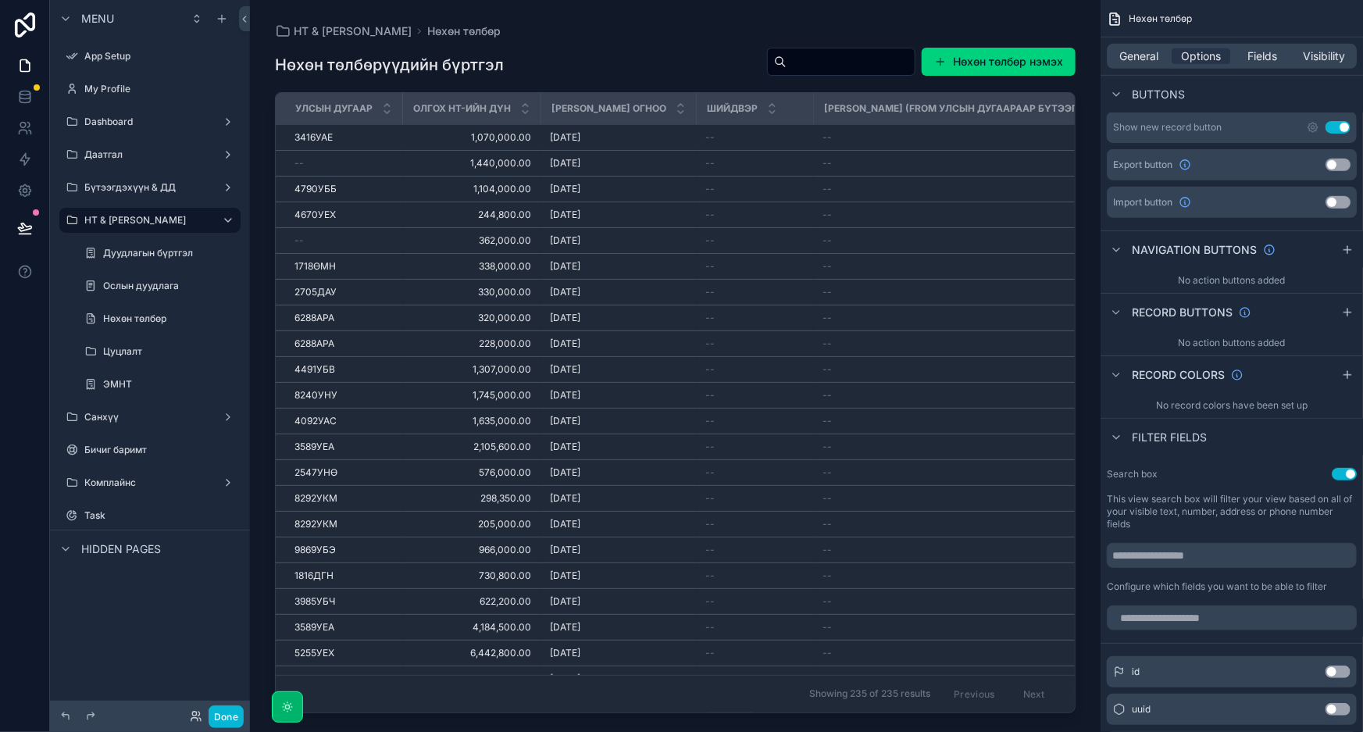
drag, startPoint x: 603, startPoint y: 27, endPoint x: 1344, endPoint y: 77, distance: 743.0
click at [603, 27] on div "scrollable content" at bounding box center [675, 356] width 851 height 713
click at [168, 158] on label "Даатгал" at bounding box center [146, 154] width 125 height 12
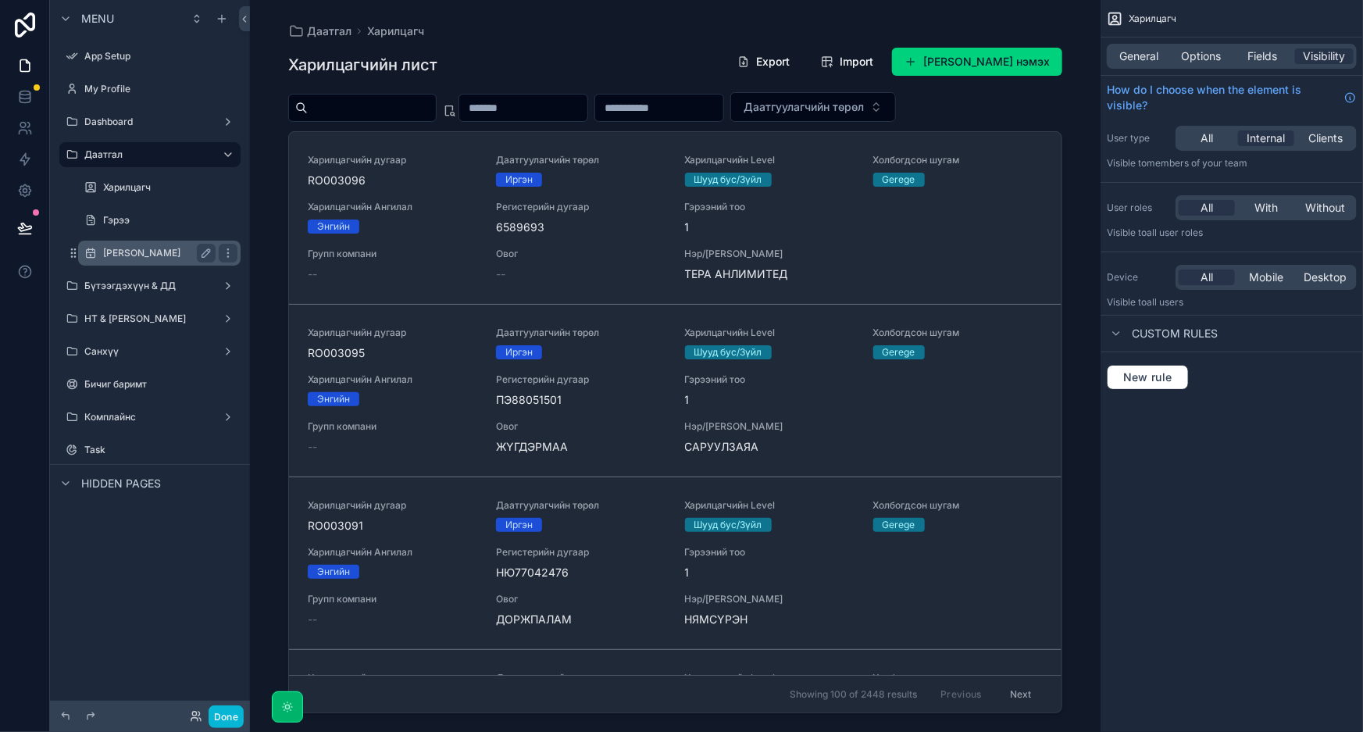
click at [150, 255] on label "[PERSON_NAME]" at bounding box center [156, 253] width 106 height 12
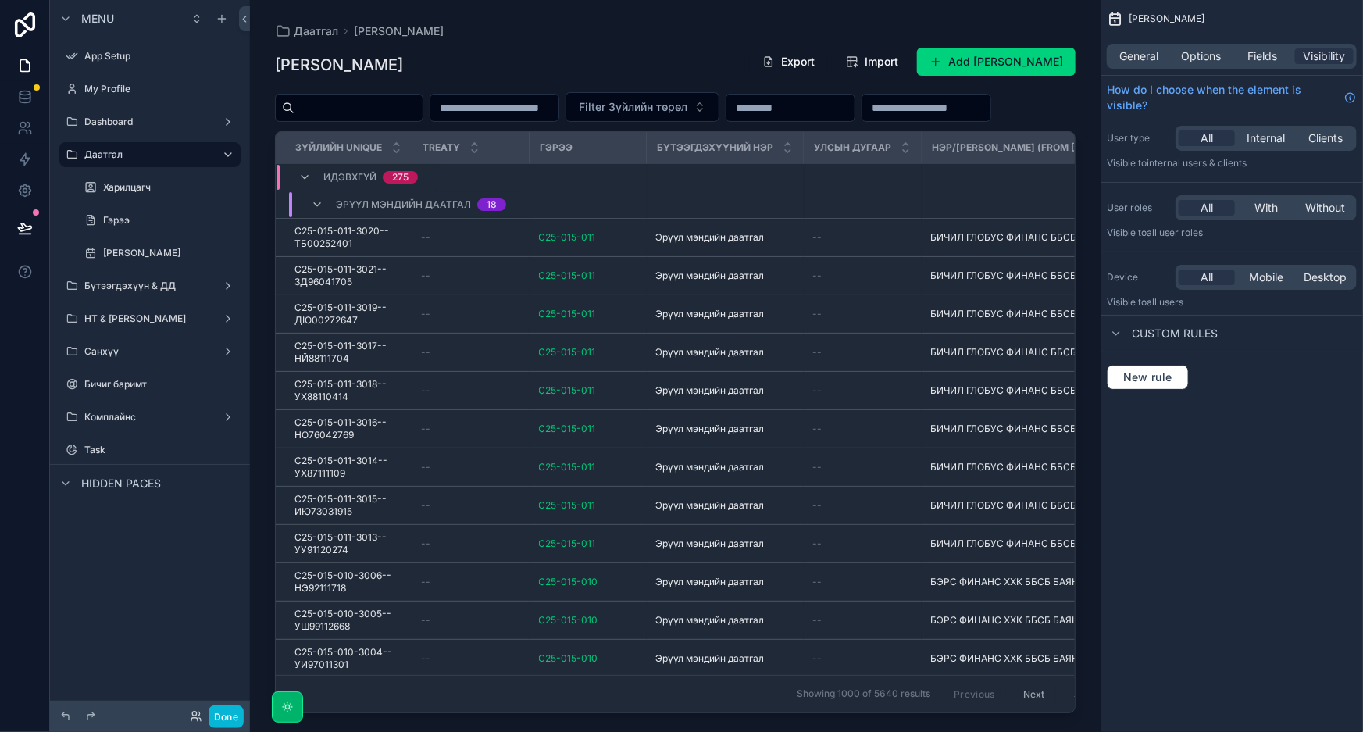
click at [1307, 16] on div "[PERSON_NAME]" at bounding box center [1232, 18] width 262 height 37
click at [1051, 131] on div "scrollable content" at bounding box center [675, 356] width 851 height 713
click at [133, 187] on label "Харилцагч" at bounding box center [156, 187] width 106 height 12
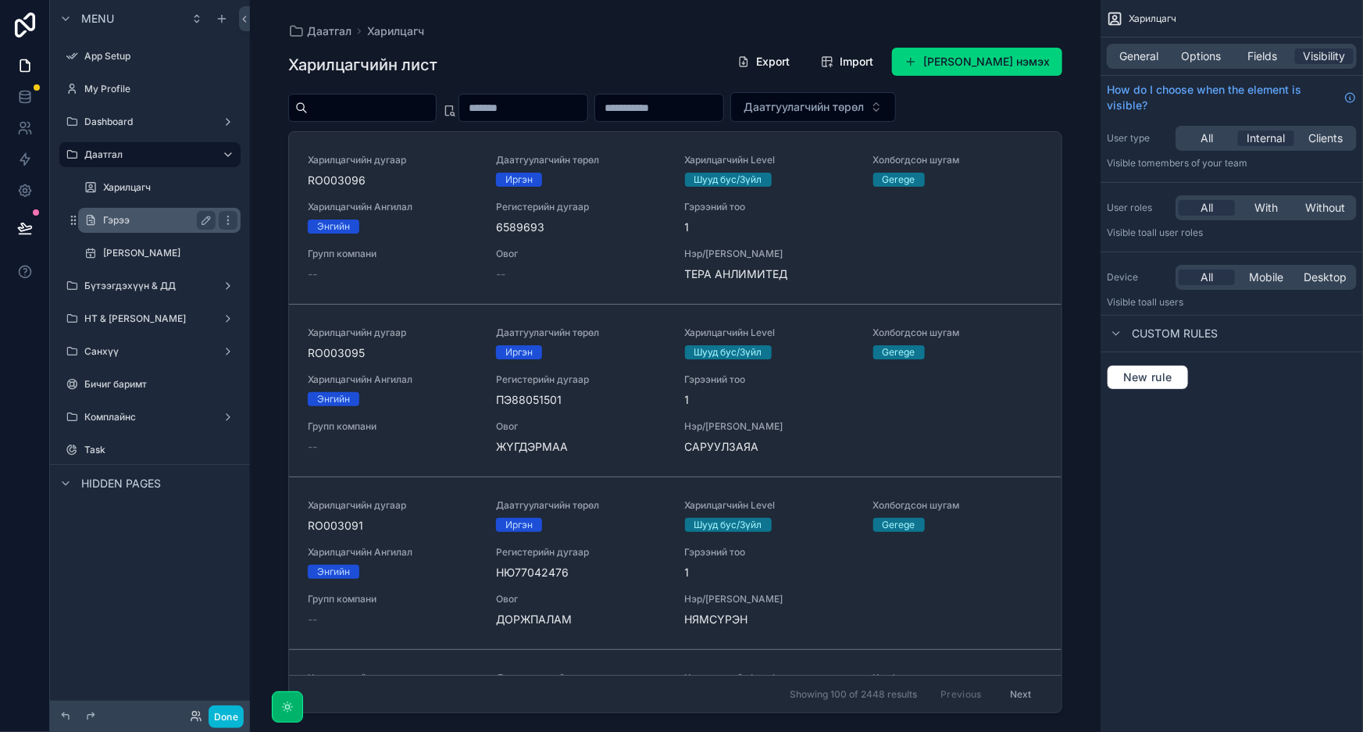
click at [120, 219] on label "Гэрээ" at bounding box center [156, 220] width 106 height 12
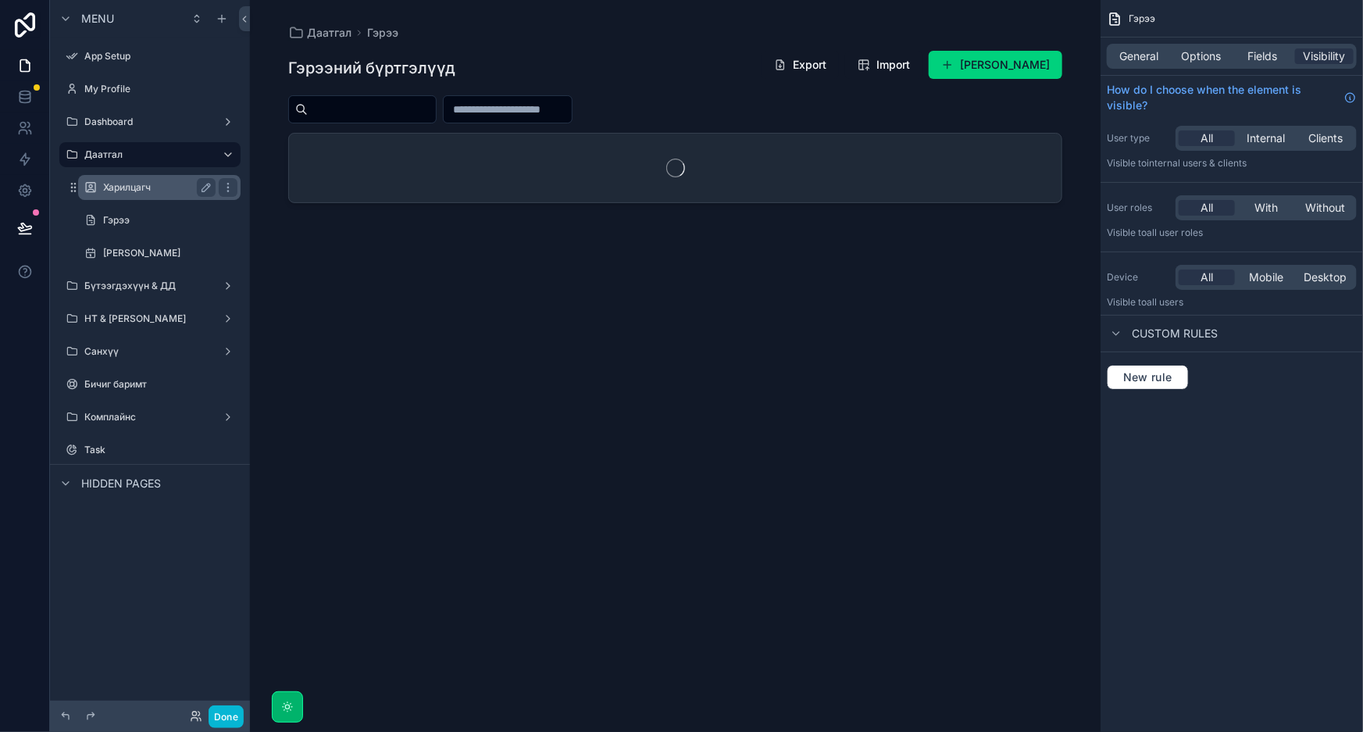
click at [142, 191] on label "Харилцагч" at bounding box center [156, 187] width 106 height 12
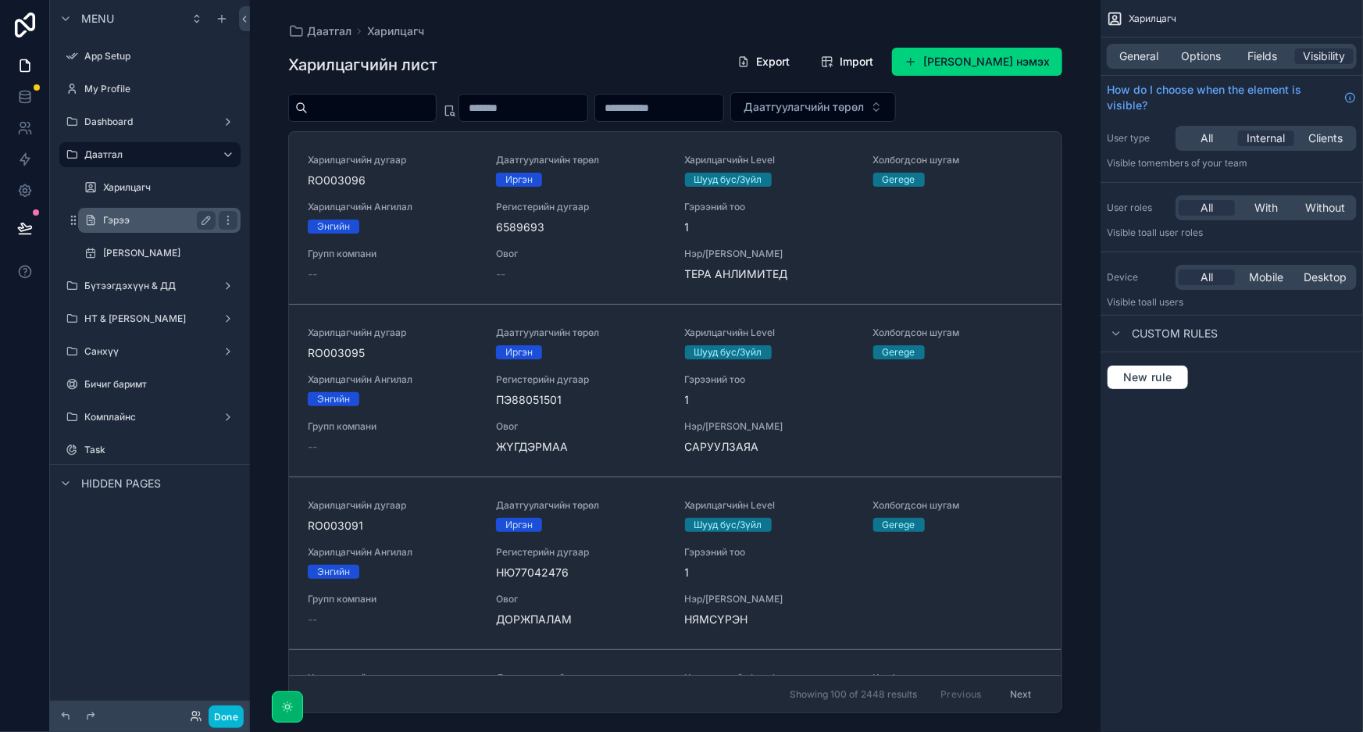
click at [138, 223] on label "Гэрээ" at bounding box center [156, 220] width 106 height 12
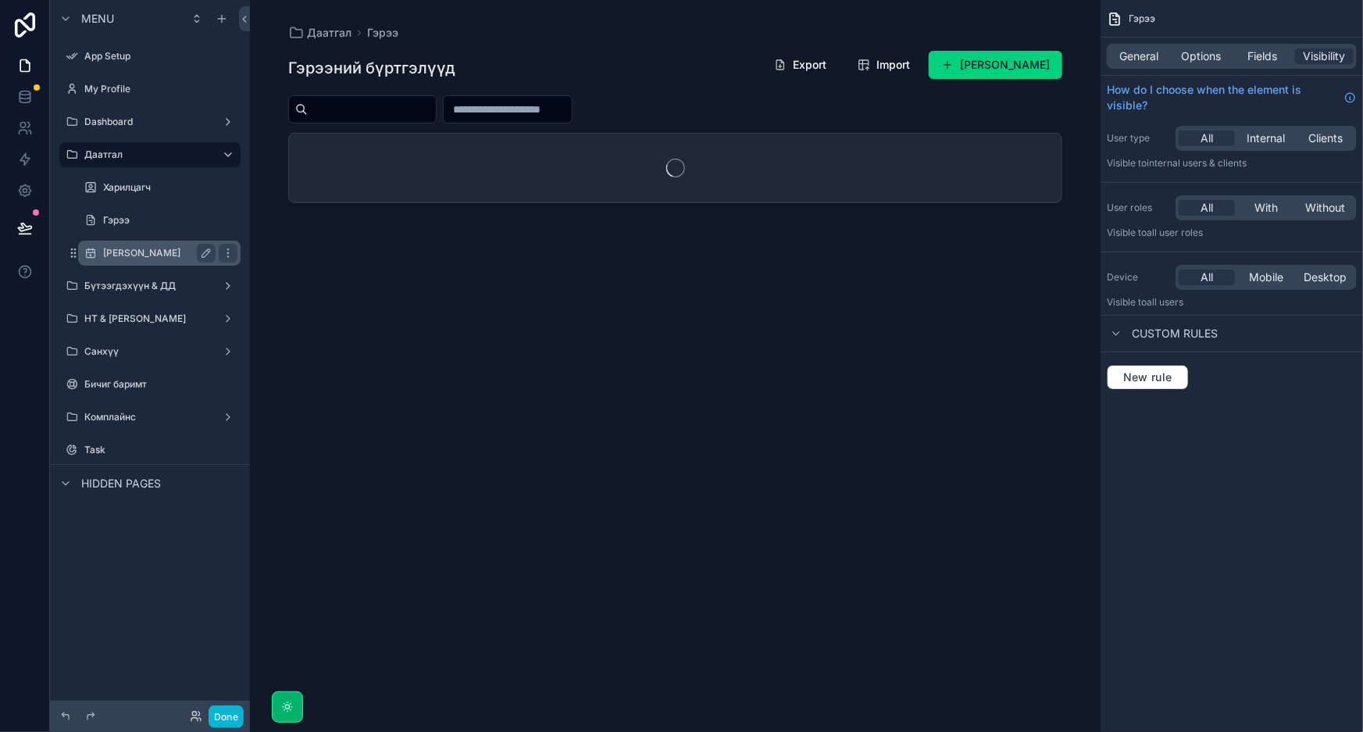
click at [165, 255] on label "[PERSON_NAME]" at bounding box center [156, 253] width 106 height 12
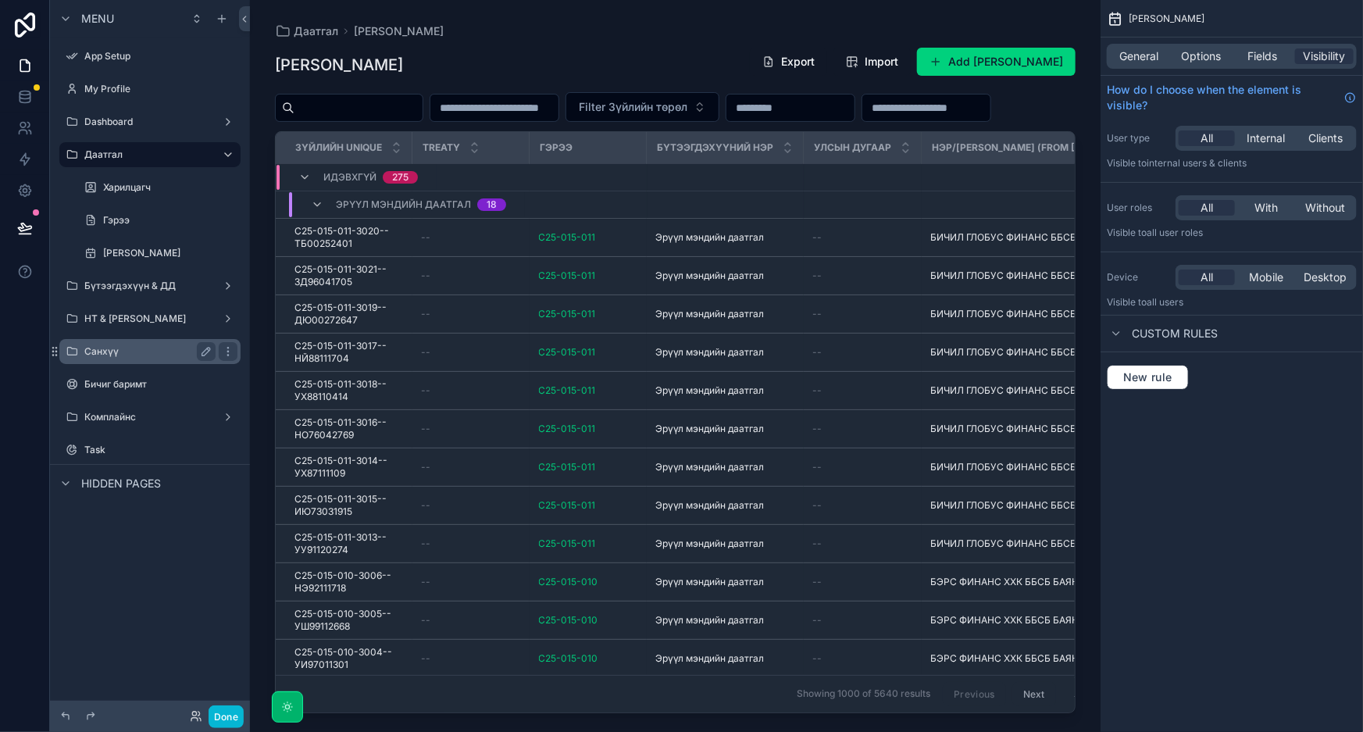
drag, startPoint x: 142, startPoint y: 286, endPoint x: 173, endPoint y: 316, distance: 43.1
click at [142, 286] on label "Бүтээгдэхүүн & ДД" at bounding box center [149, 286] width 131 height 12
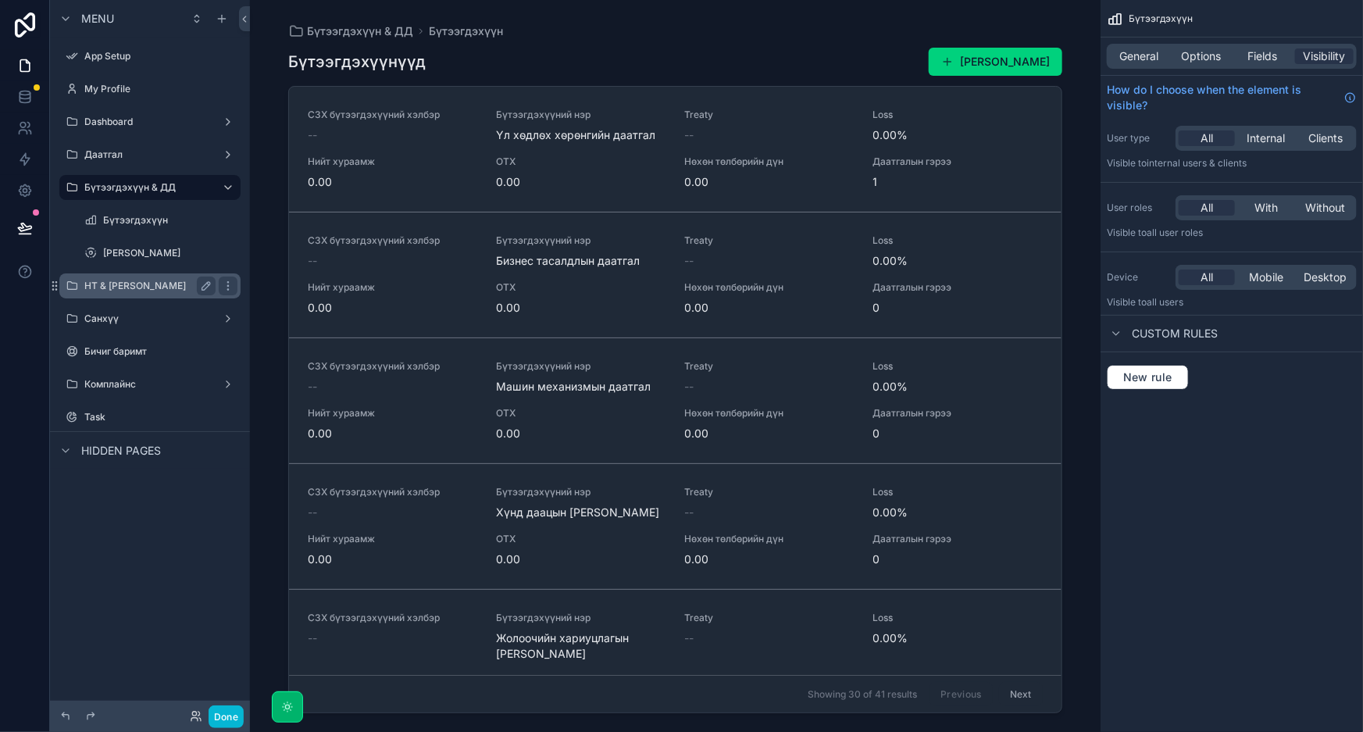
click at [148, 286] on label "НТ & [PERSON_NAME]" at bounding box center [146, 286] width 125 height 12
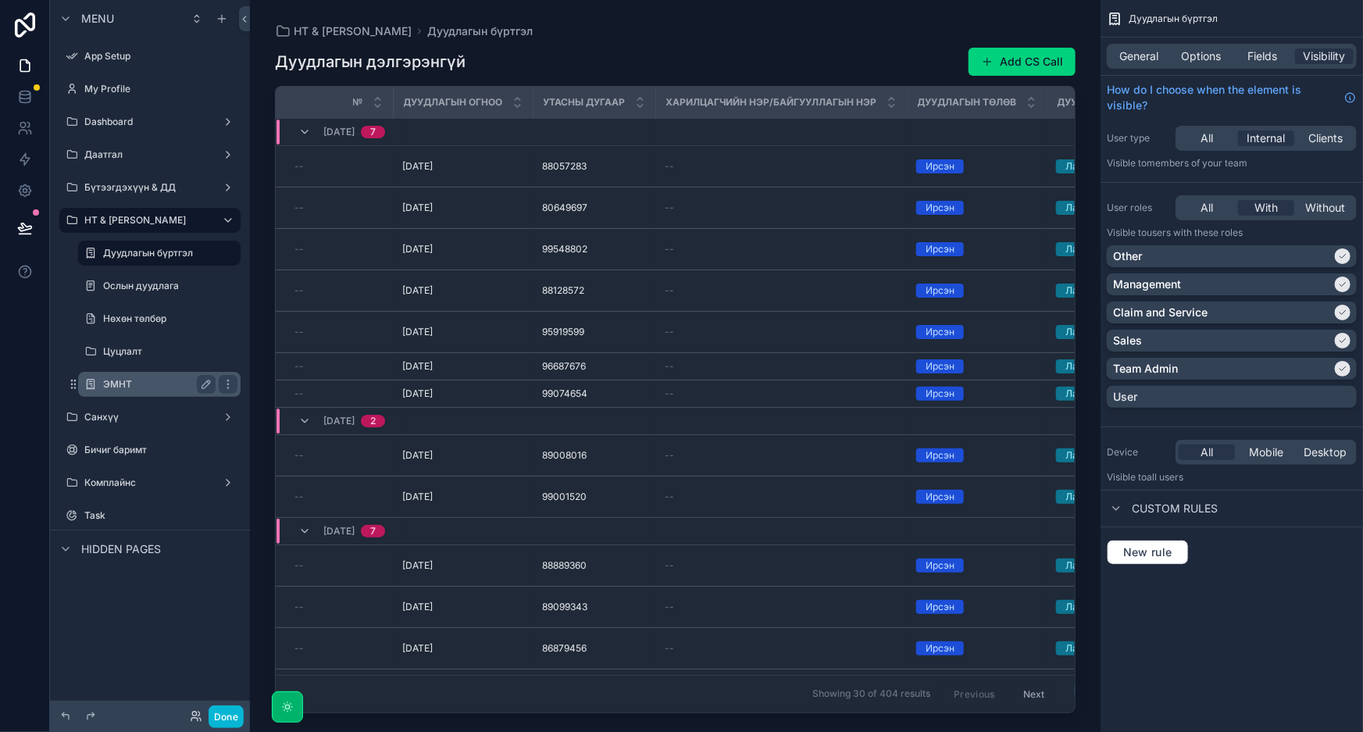
click at [157, 384] on label "ЭМНТ" at bounding box center [156, 384] width 106 height 12
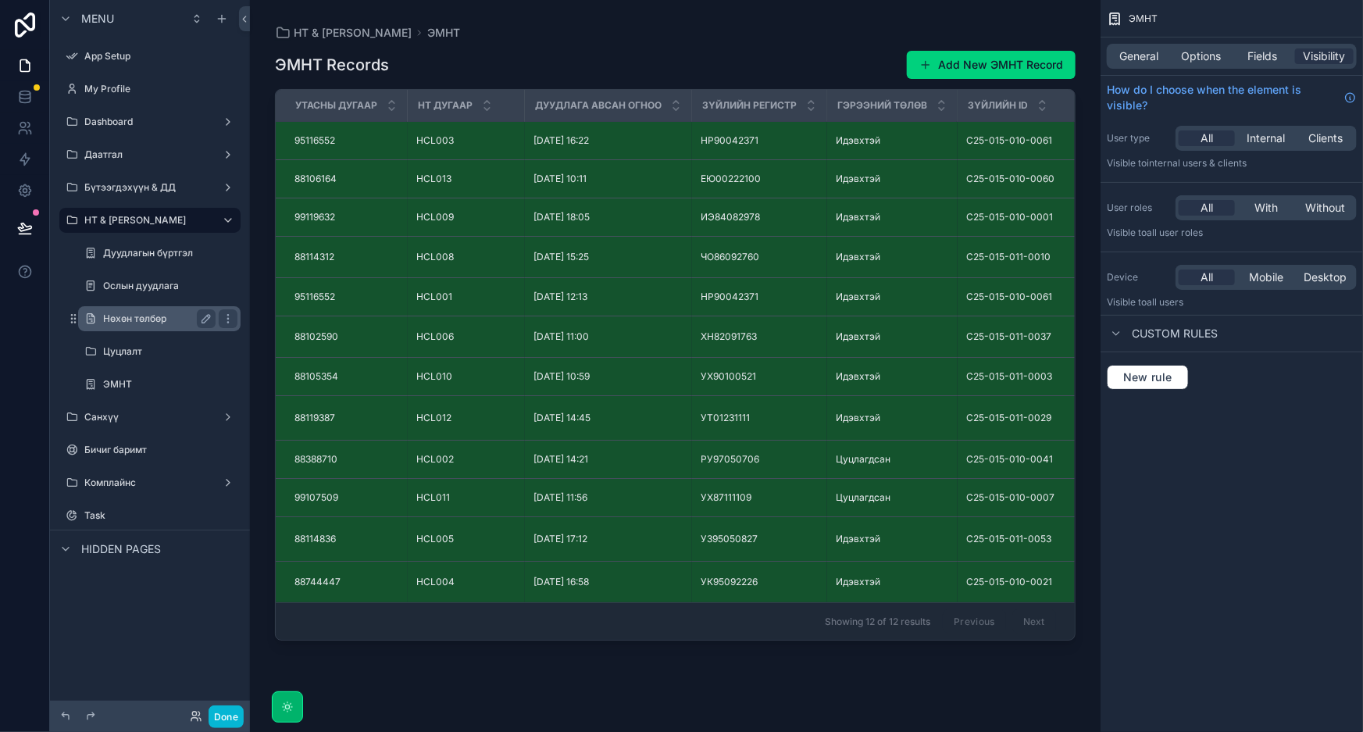
click at [140, 316] on label "Нөхөн төлбөр" at bounding box center [156, 318] width 106 height 12
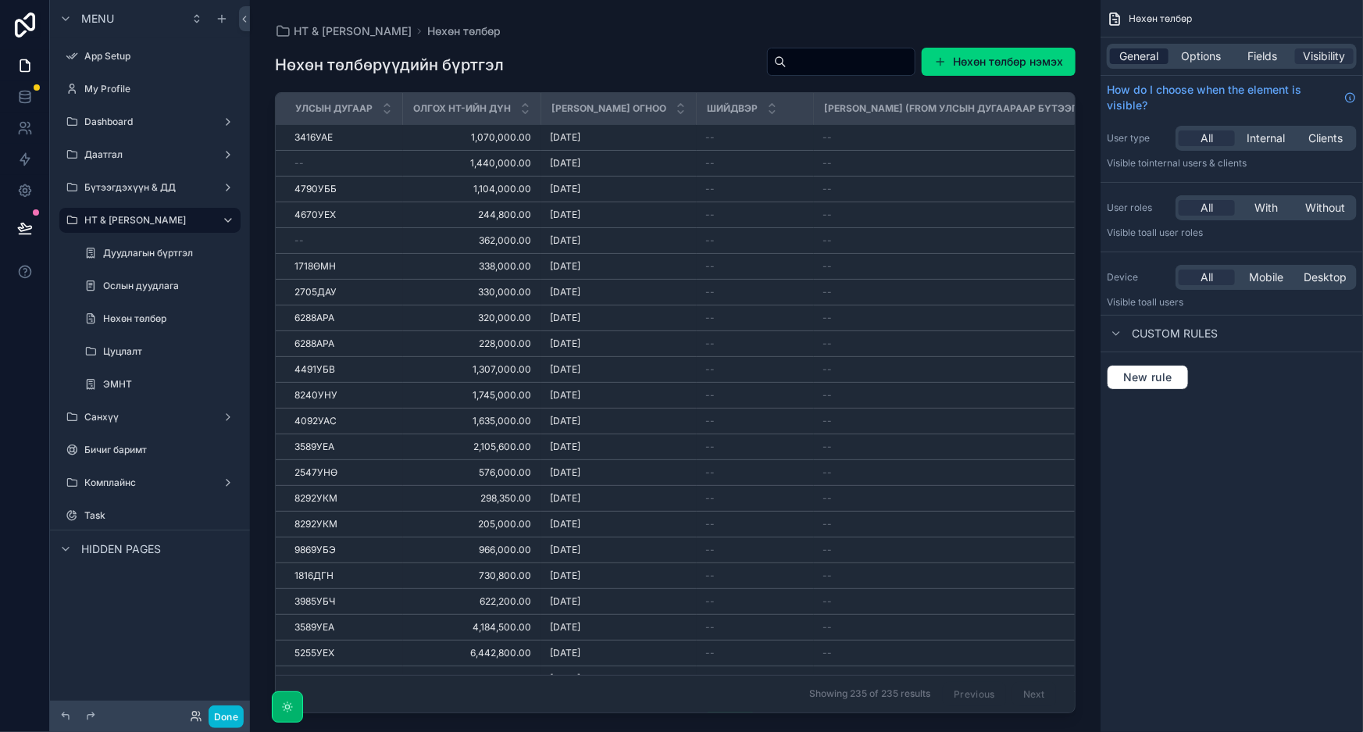
click at [1155, 60] on span "General" at bounding box center [1139, 56] width 39 height 16
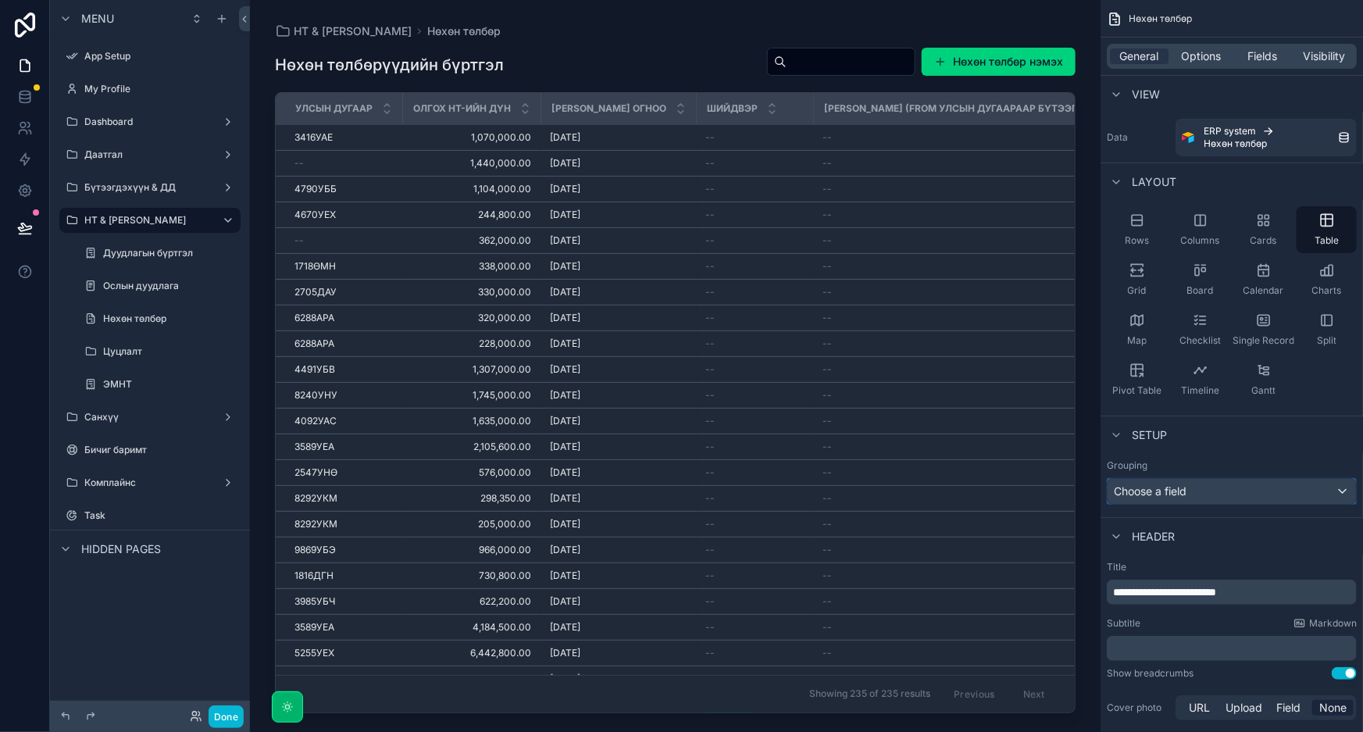
click at [1237, 497] on div "Choose a field" at bounding box center [1232, 491] width 248 height 25
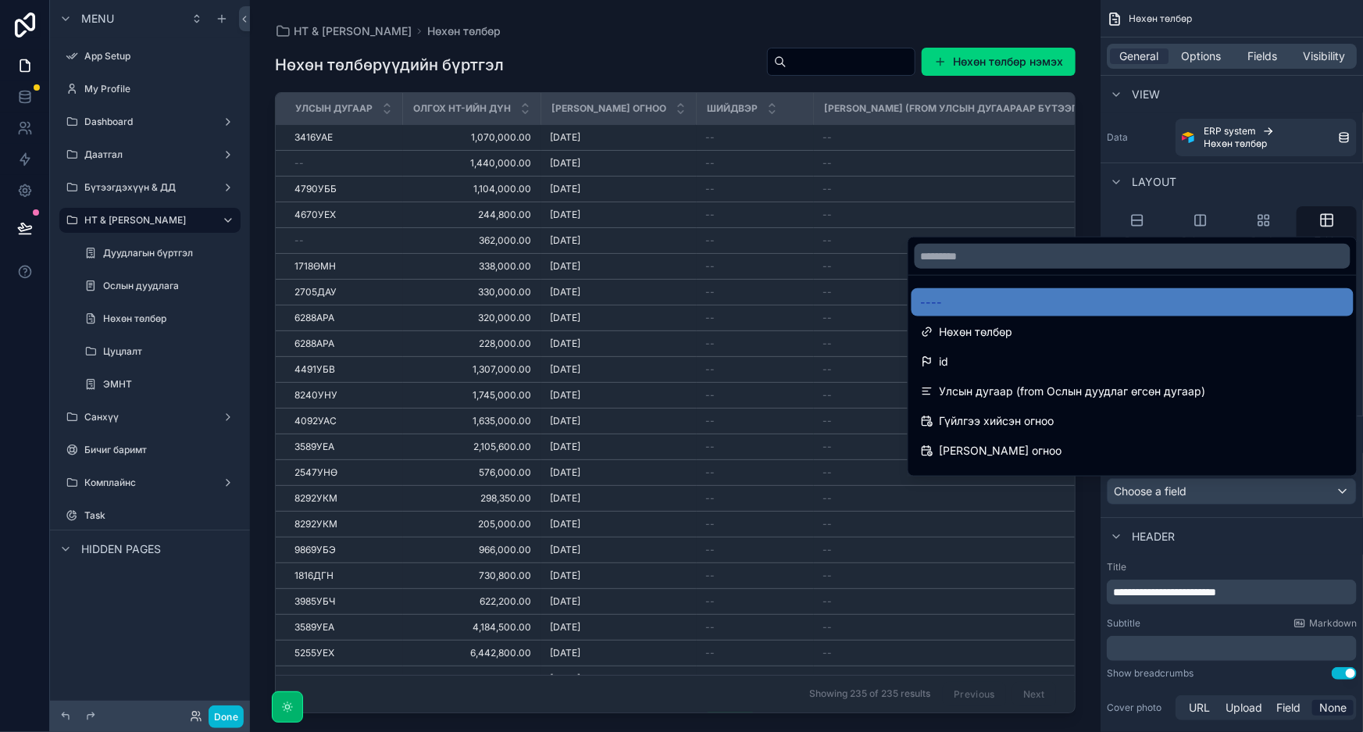
click at [1237, 496] on div "scrollable content" at bounding box center [681, 366] width 1363 height 732
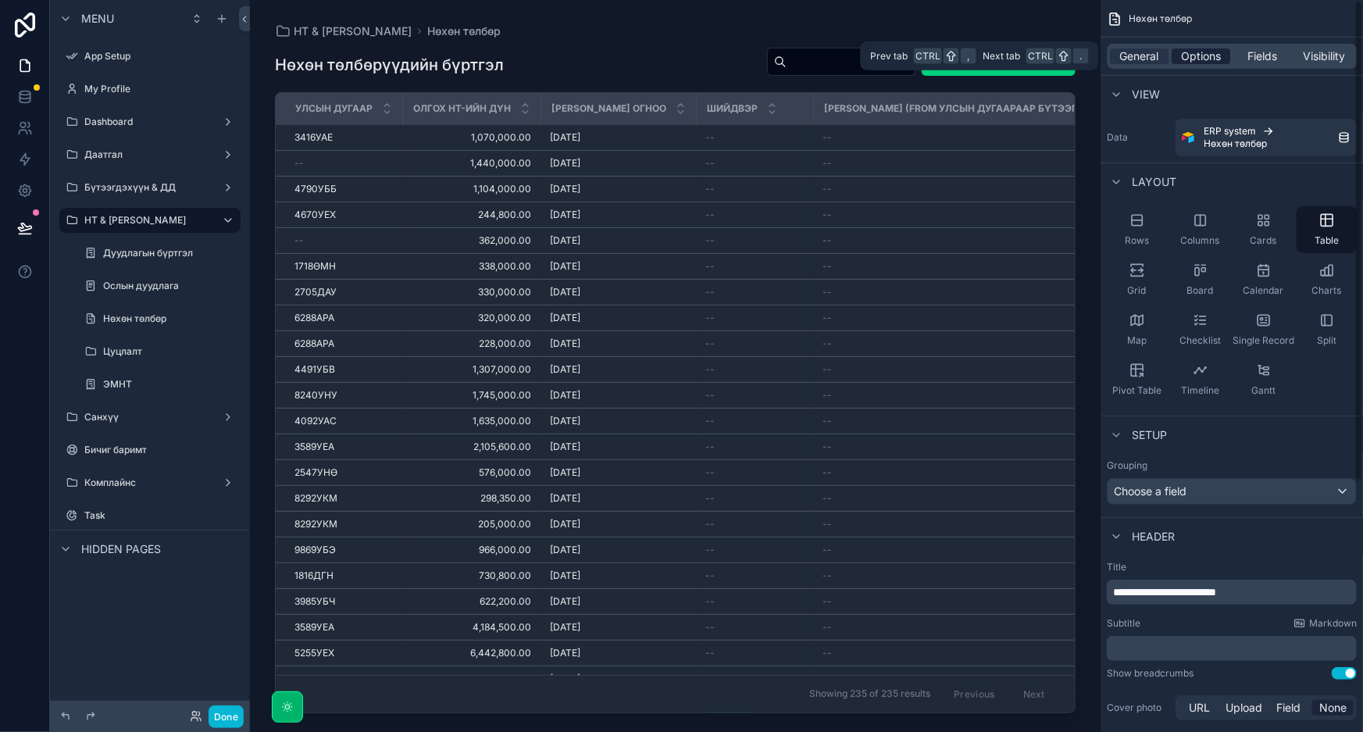
click at [1214, 60] on span "Options" at bounding box center [1201, 56] width 40 height 16
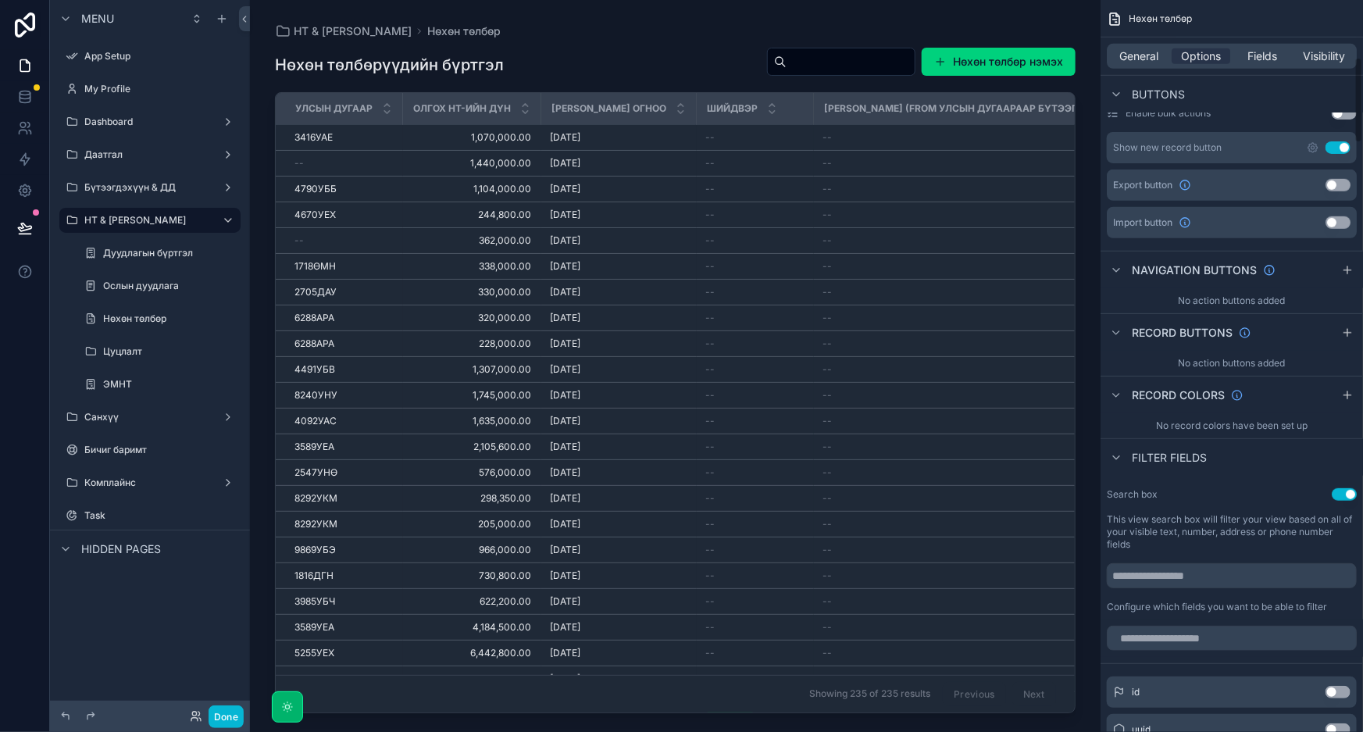
scroll to position [497, 0]
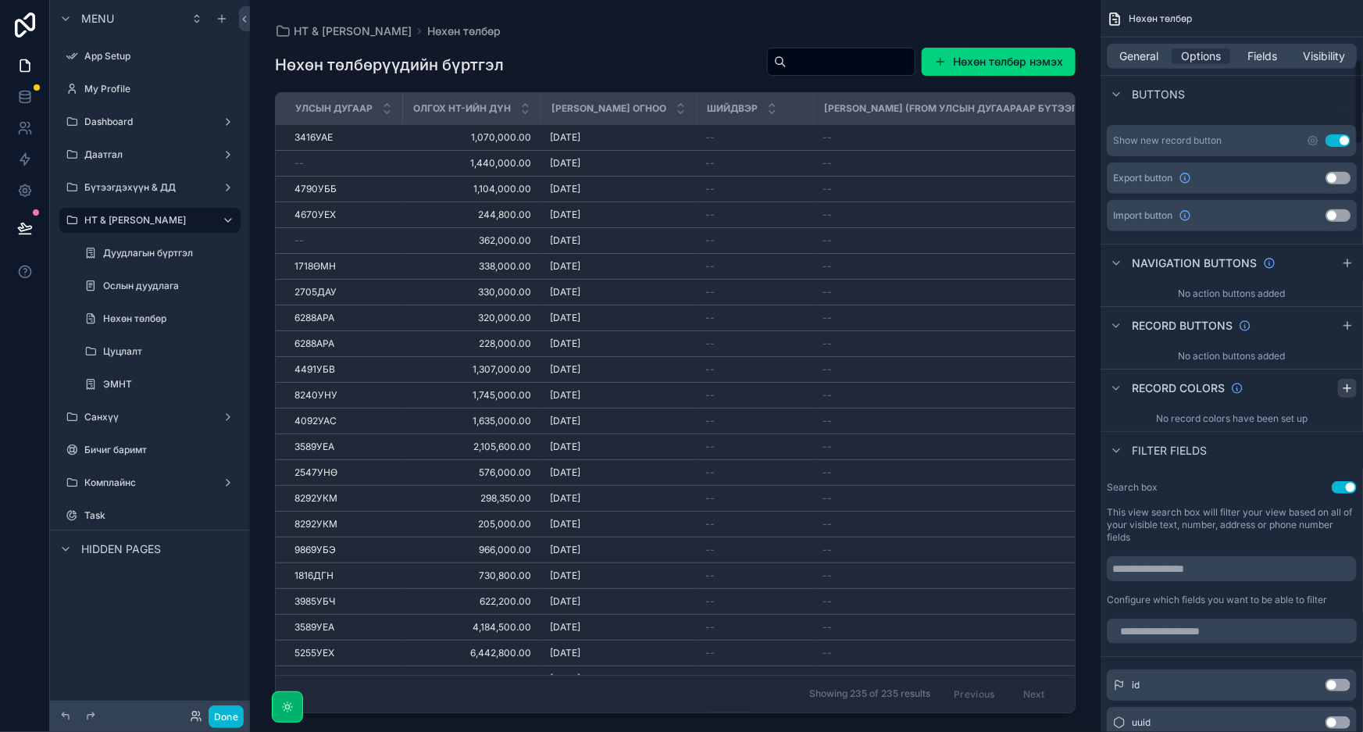
click at [1352, 383] on icon "scrollable content" at bounding box center [1347, 388] width 12 height 12
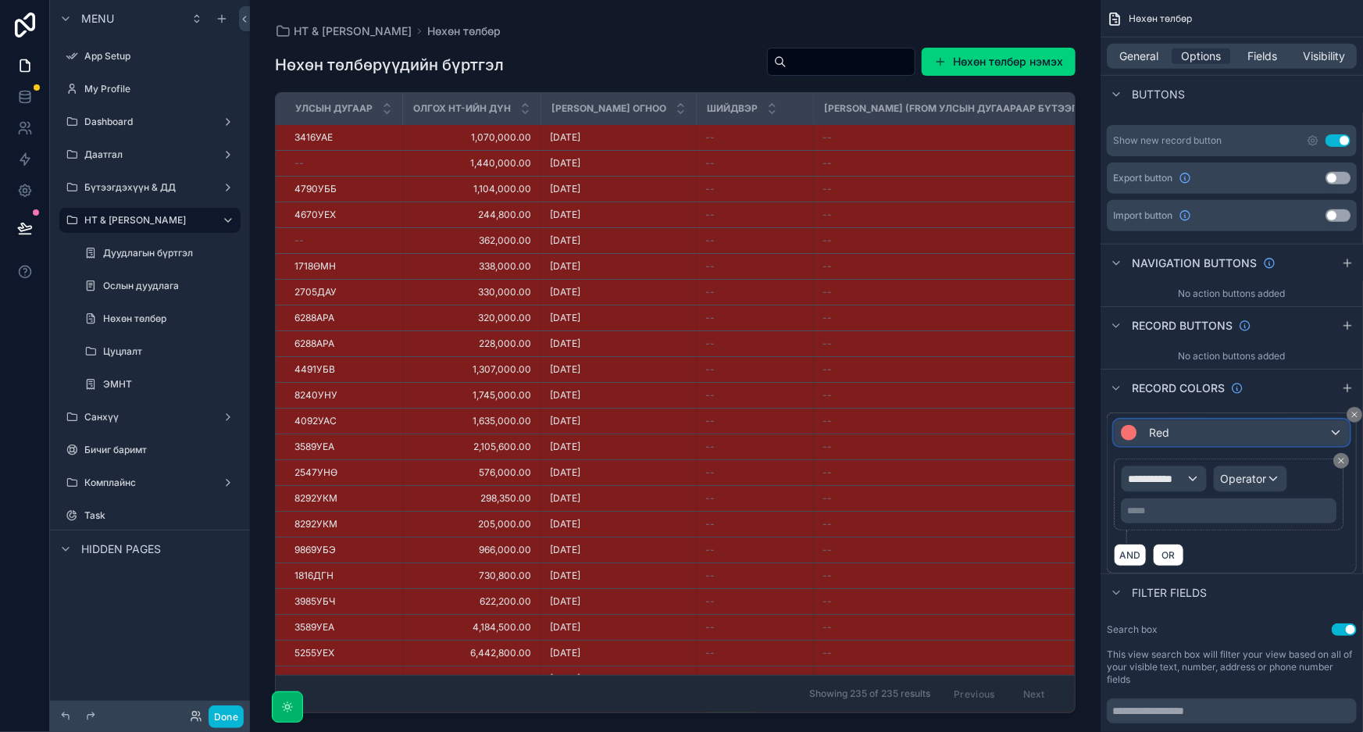
click at [1269, 430] on div "Red" at bounding box center [1232, 432] width 234 height 25
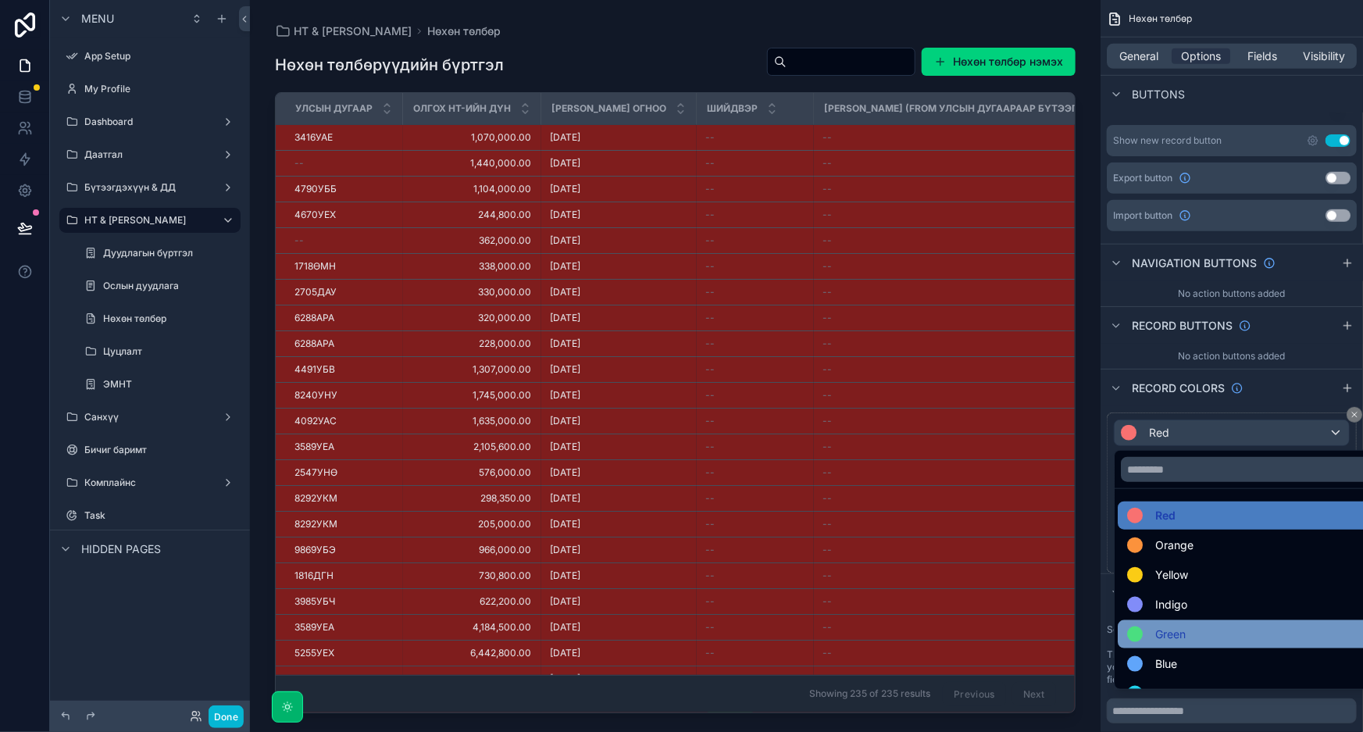
click at [1183, 633] on span "Green" at bounding box center [1170, 634] width 30 height 19
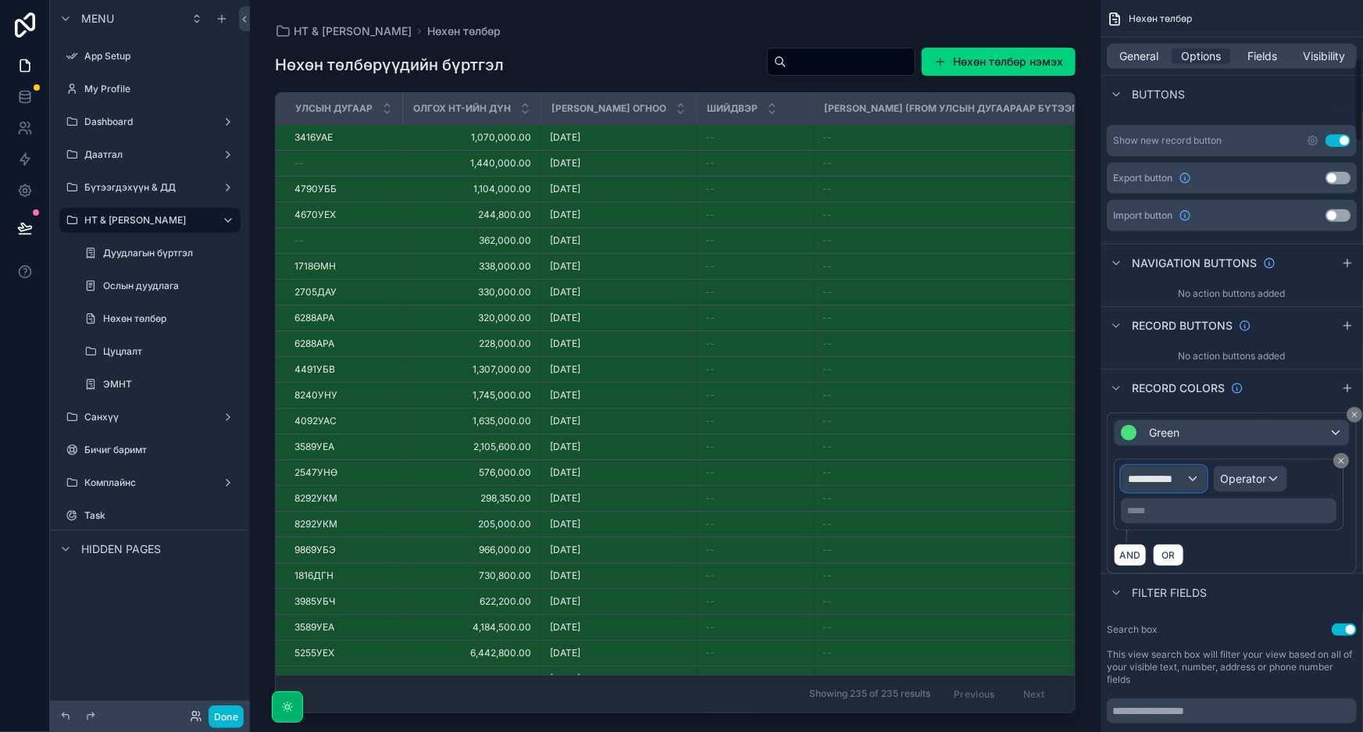
click at [1198, 477] on div "**********" at bounding box center [1164, 478] width 84 height 25
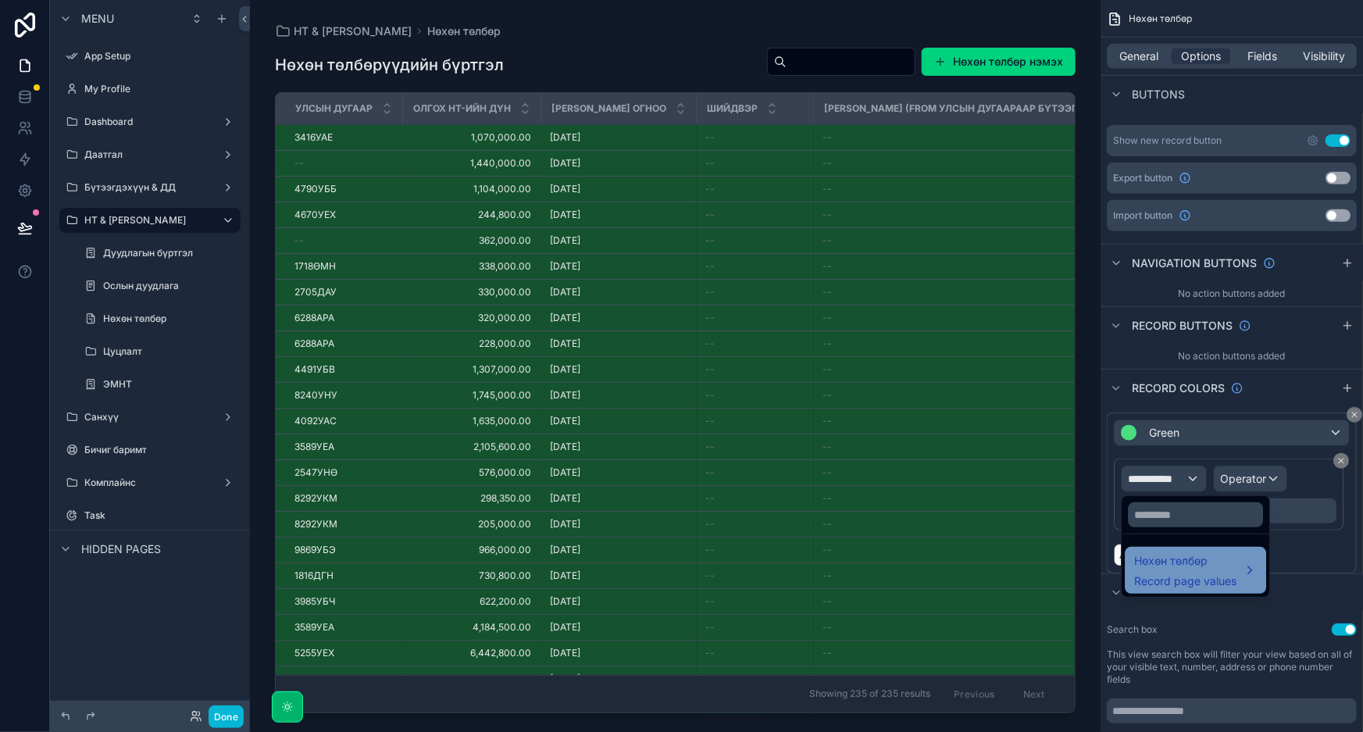
click at [1175, 573] on span "Record page values" at bounding box center [1185, 581] width 102 height 16
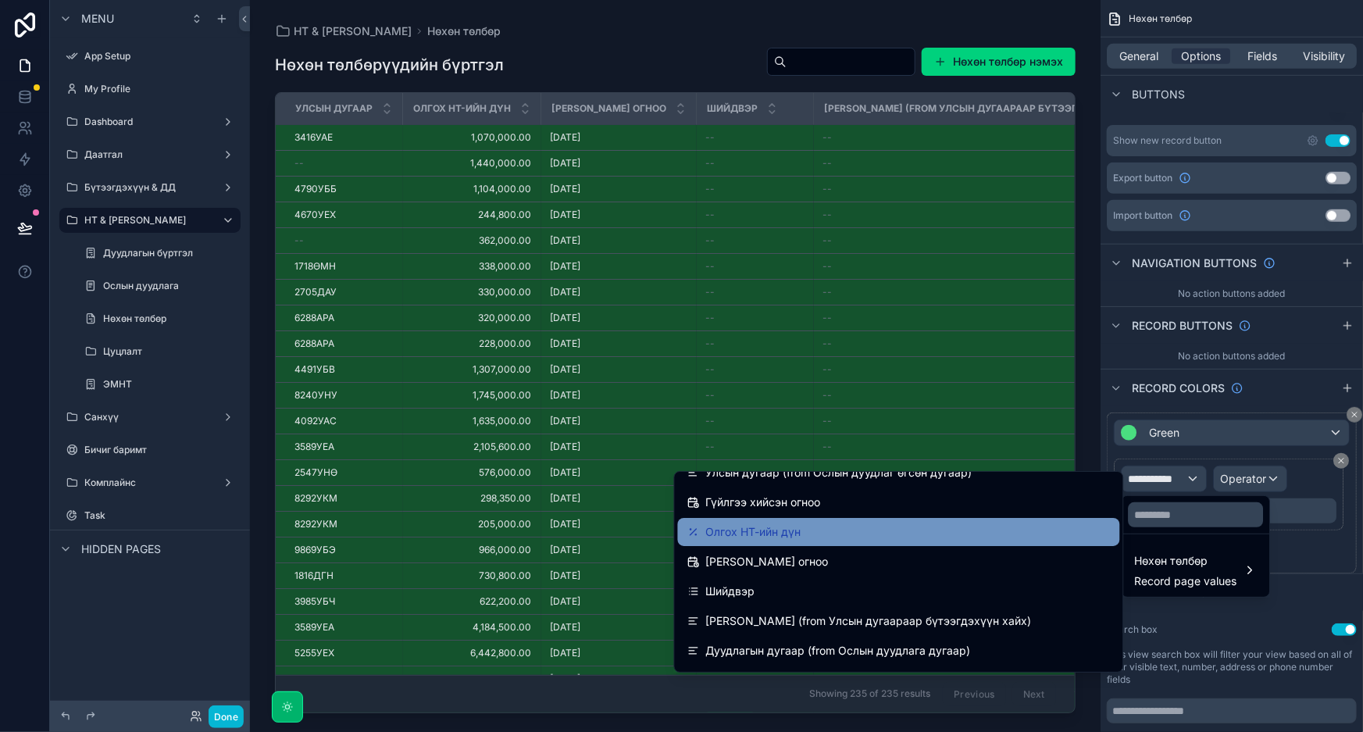
scroll to position [70, 0]
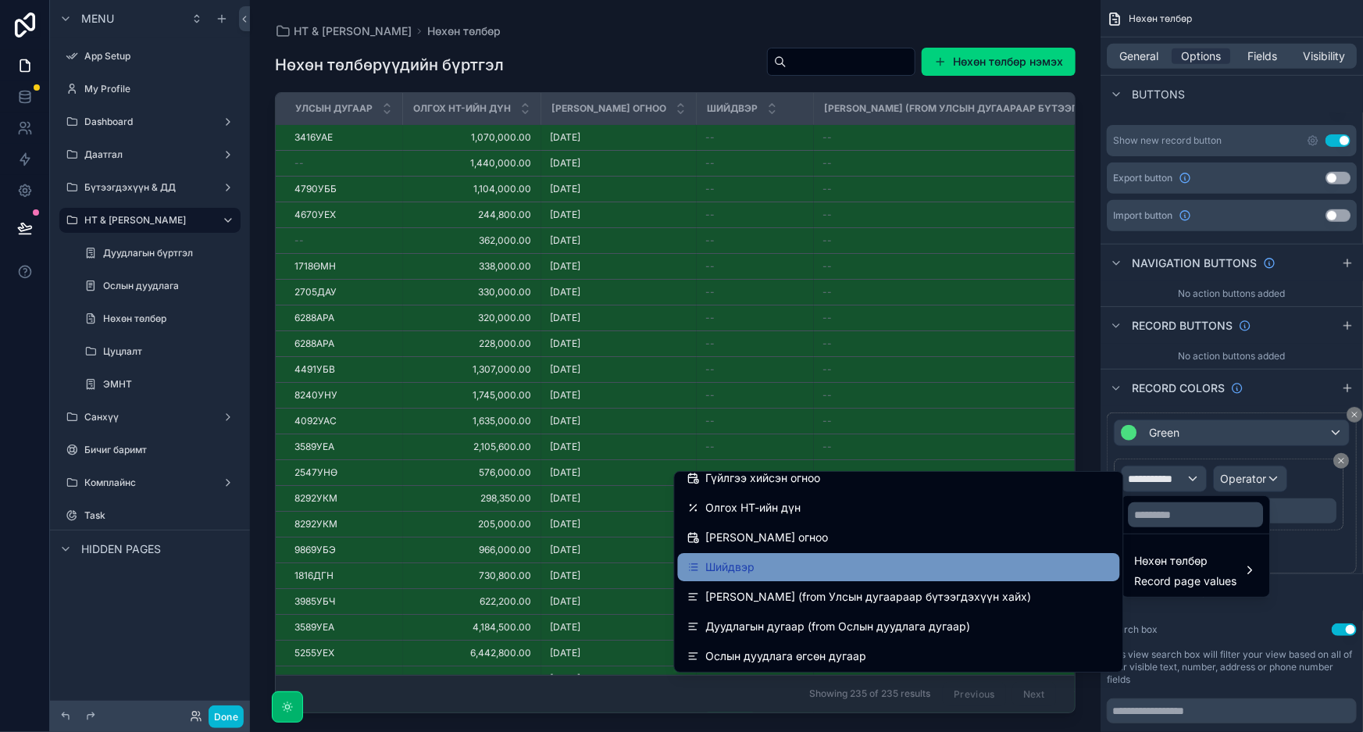
click at [817, 569] on div "Шийдвэр" at bounding box center [898, 567] width 423 height 19
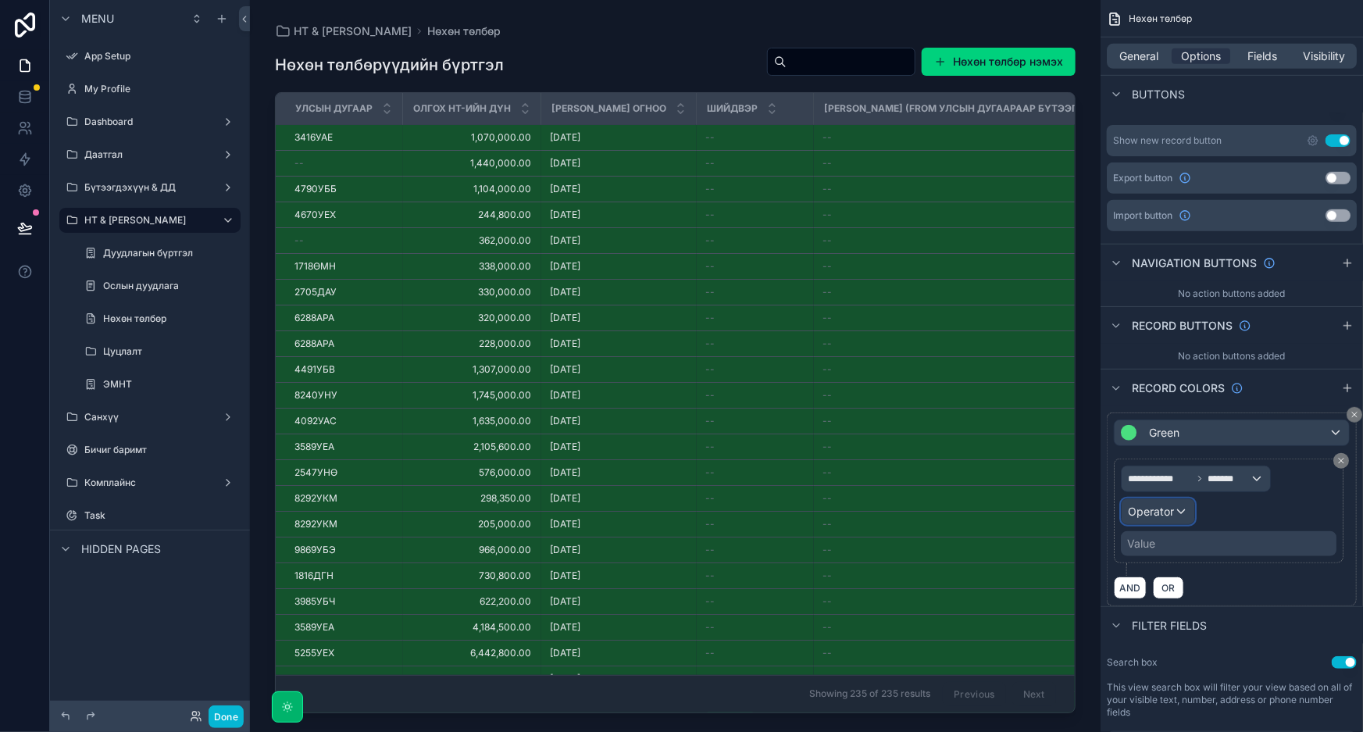
click at [1160, 508] on span "Operator" at bounding box center [1151, 511] width 46 height 13
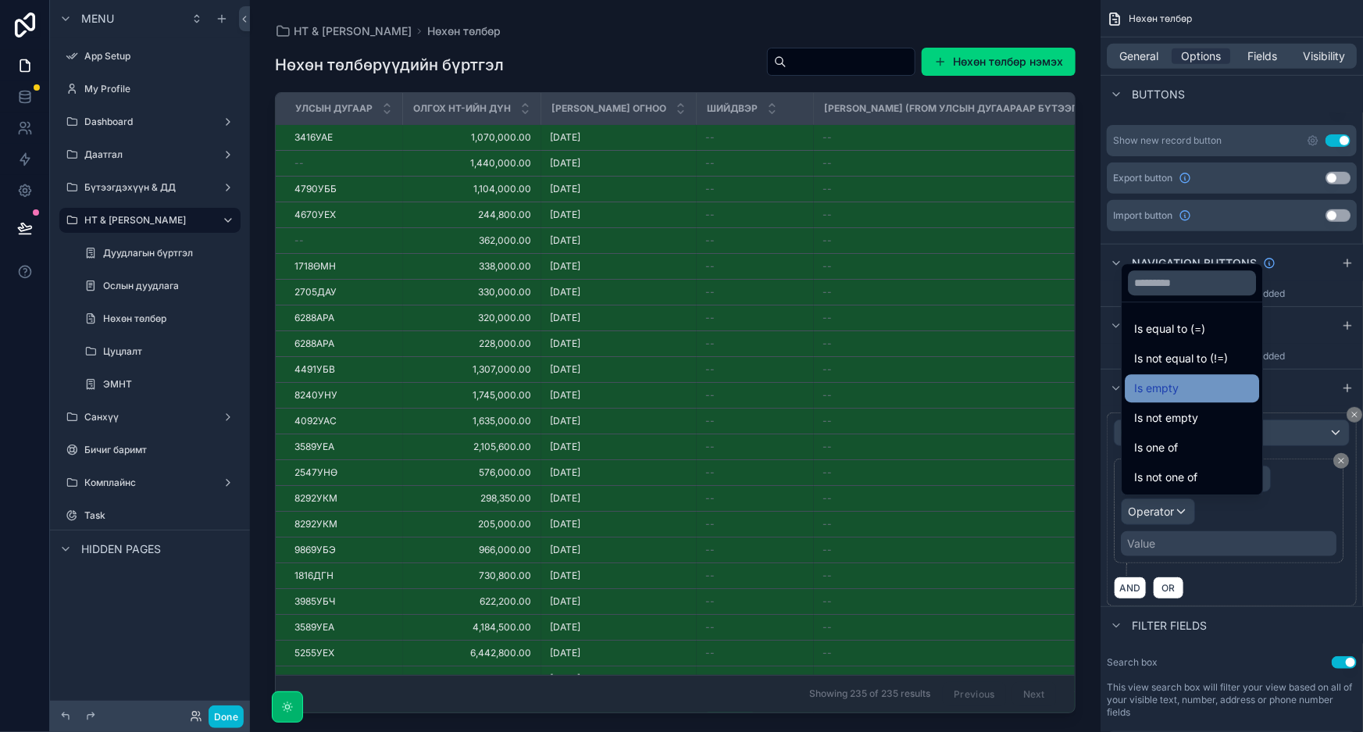
click at [1196, 390] on div "Is empty" at bounding box center [1192, 388] width 116 height 19
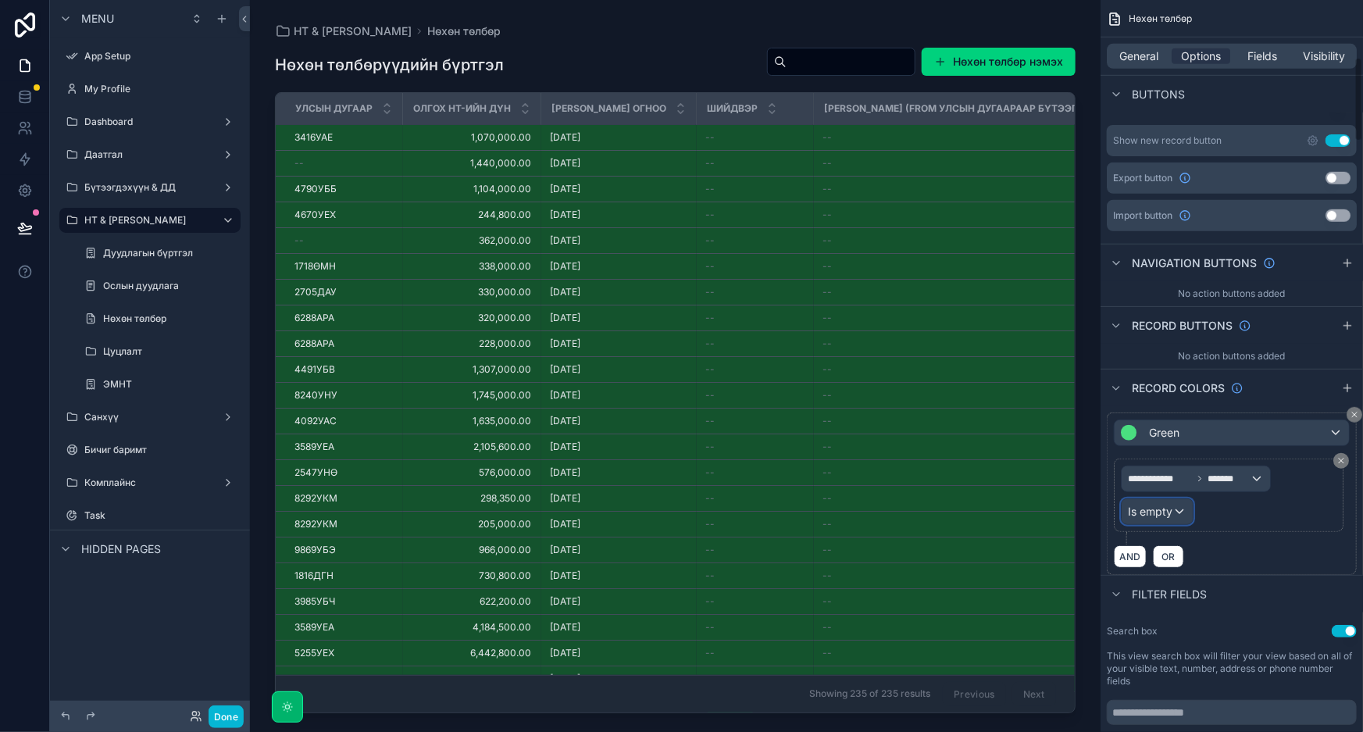
click at [1180, 514] on div "Is empty" at bounding box center [1157, 511] width 71 height 25
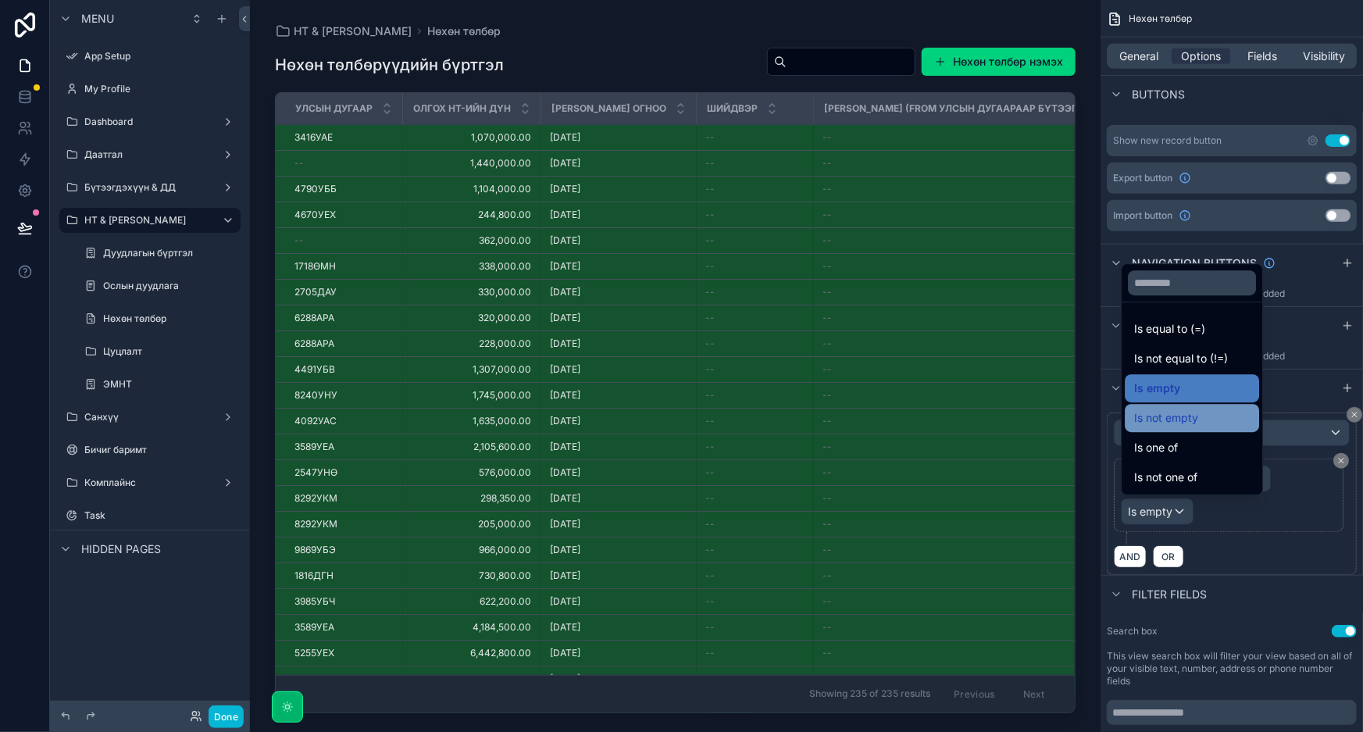
click at [1180, 426] on span "Is not empty" at bounding box center [1166, 418] width 64 height 19
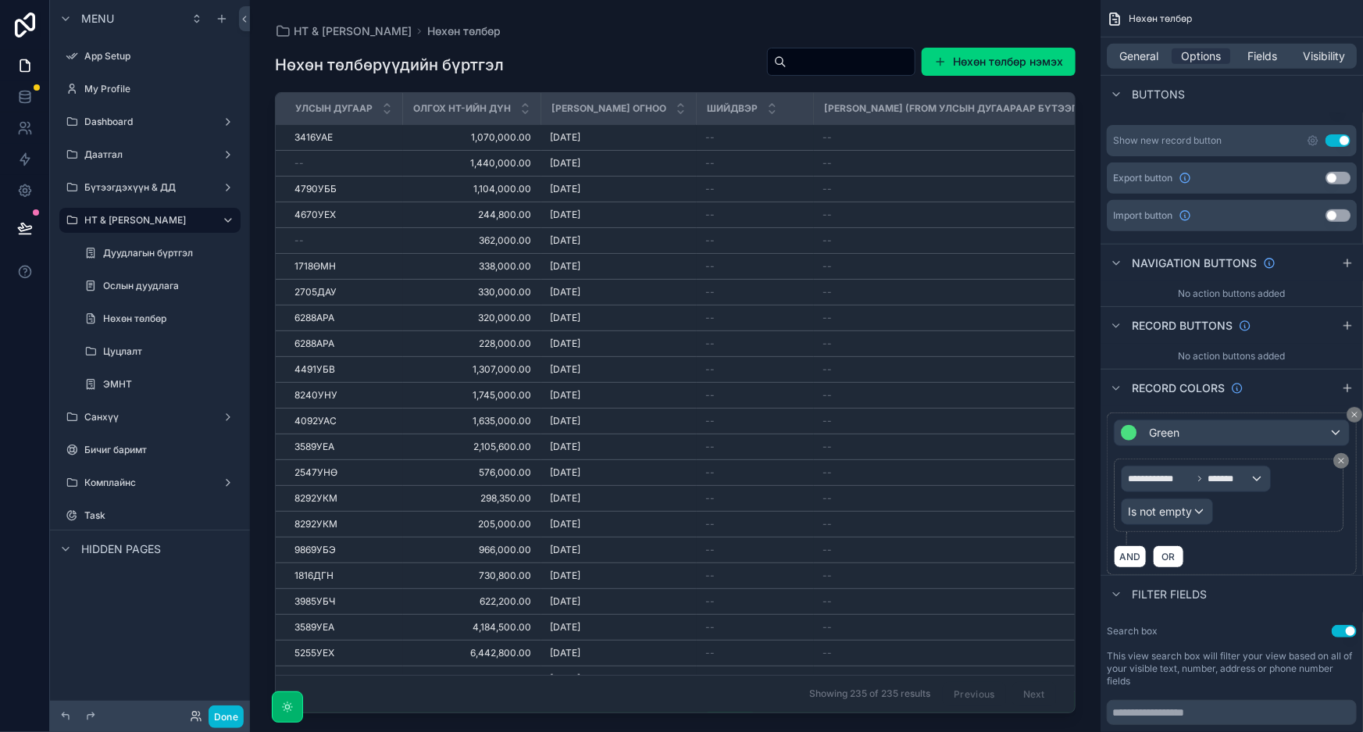
click at [1073, 147] on div "scrollable content" at bounding box center [675, 356] width 851 height 713
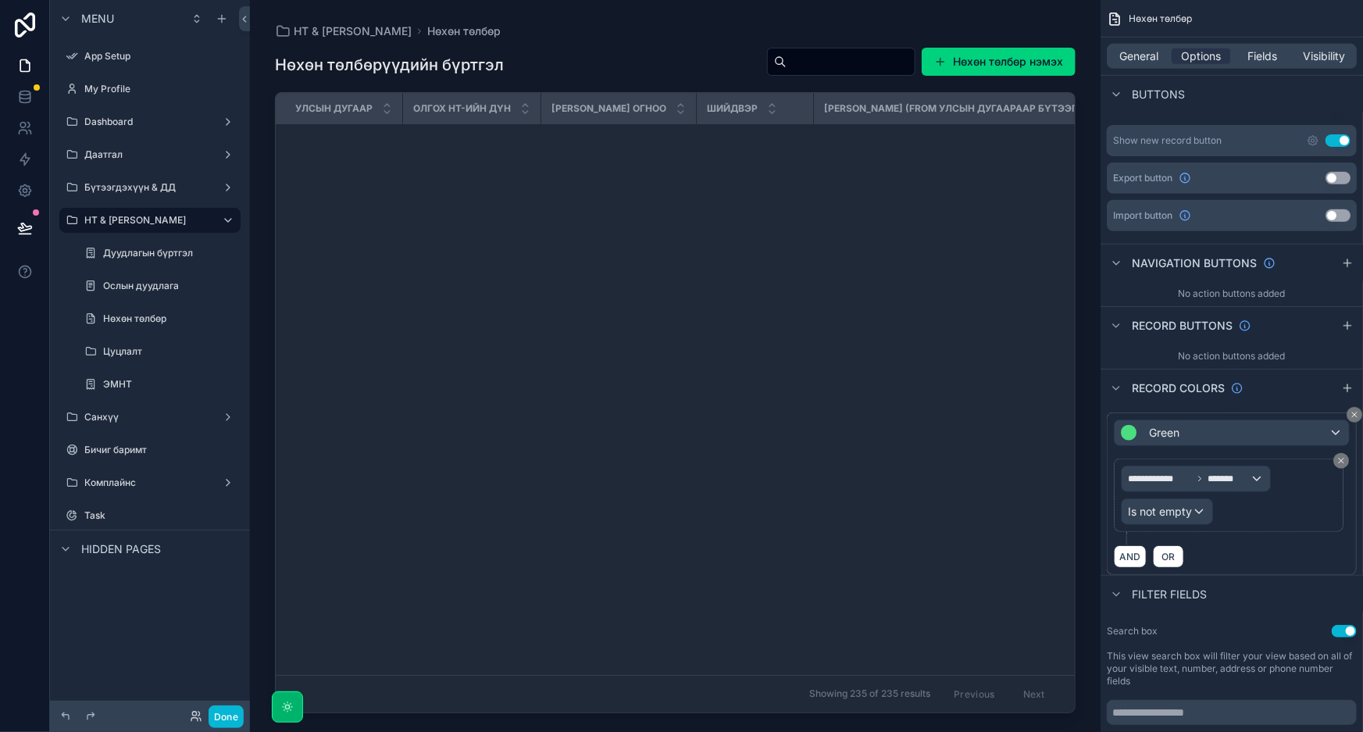
scroll to position [0, 0]
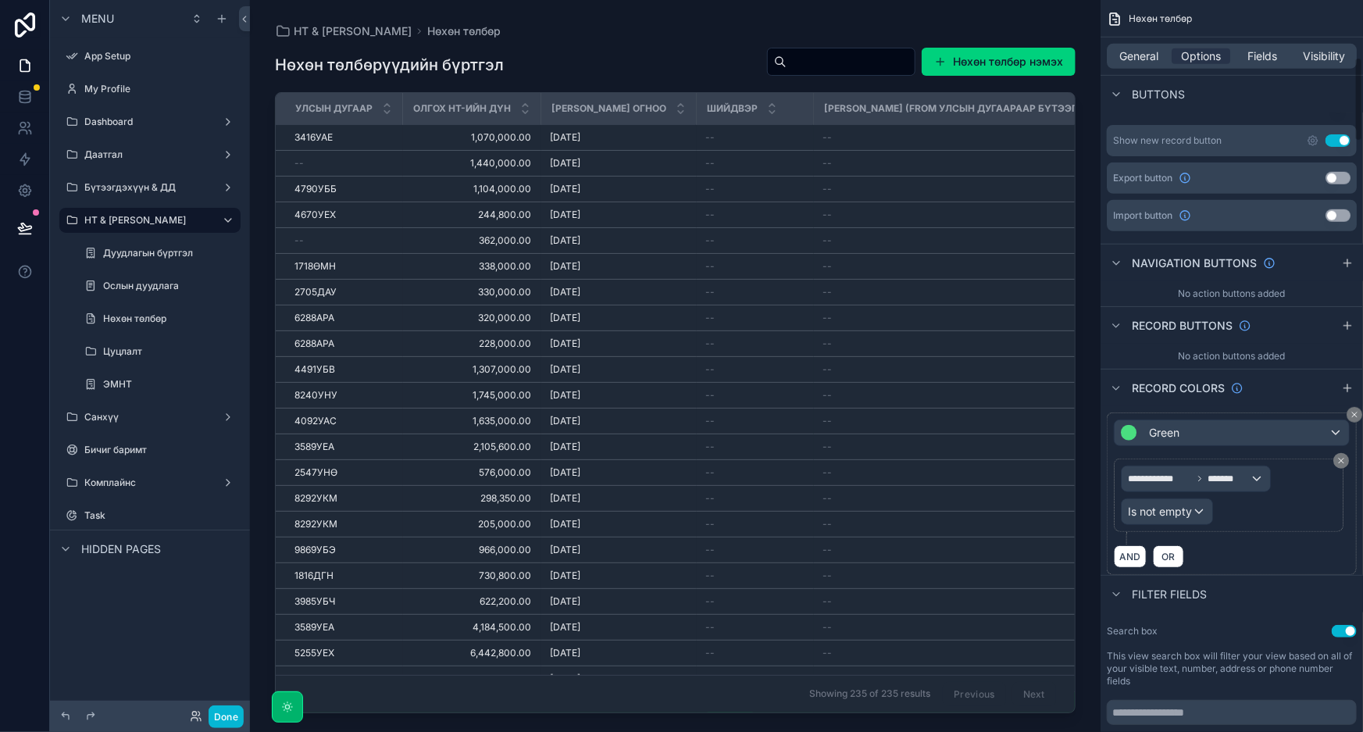
click at [1299, 513] on div "**********" at bounding box center [1229, 495] width 216 height 59
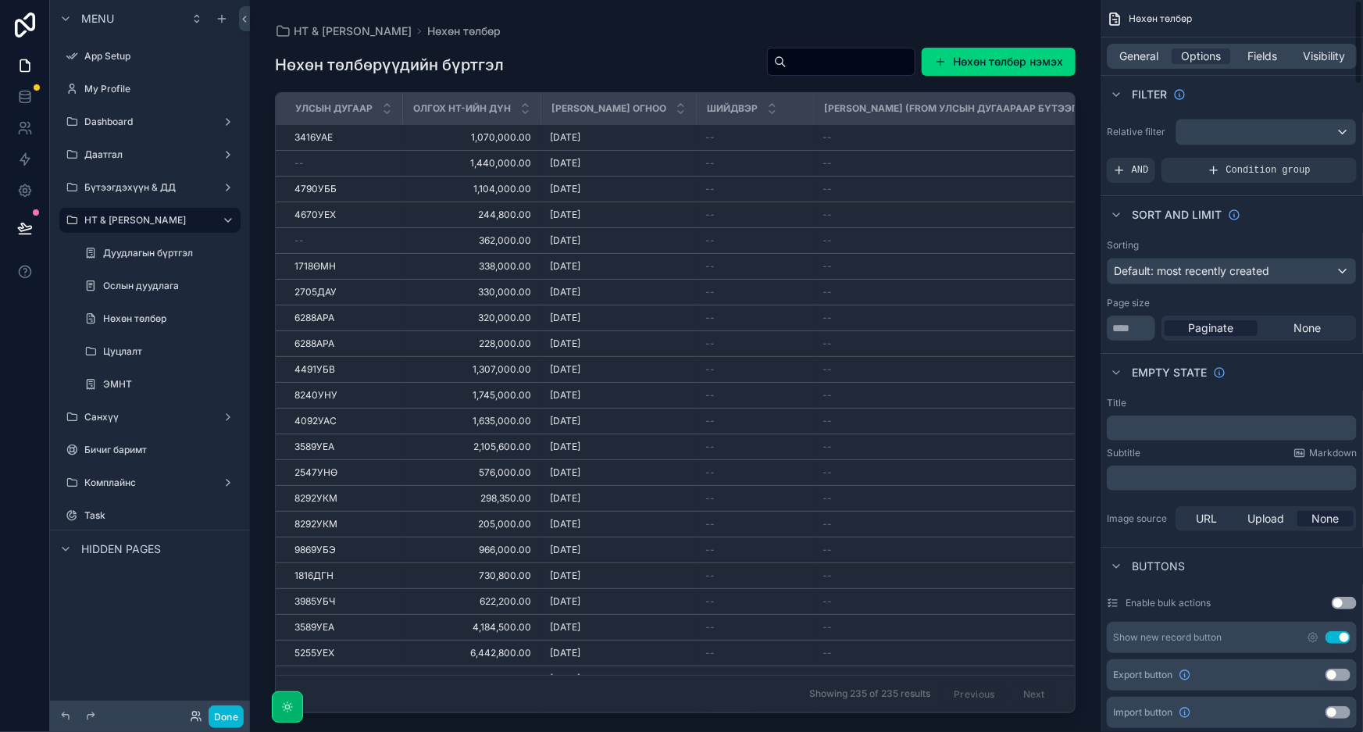
click at [1133, 73] on div "General Options Fields Visibility" at bounding box center [1232, 55] width 262 height 37
click at [1144, 61] on span "General" at bounding box center [1139, 56] width 39 height 16
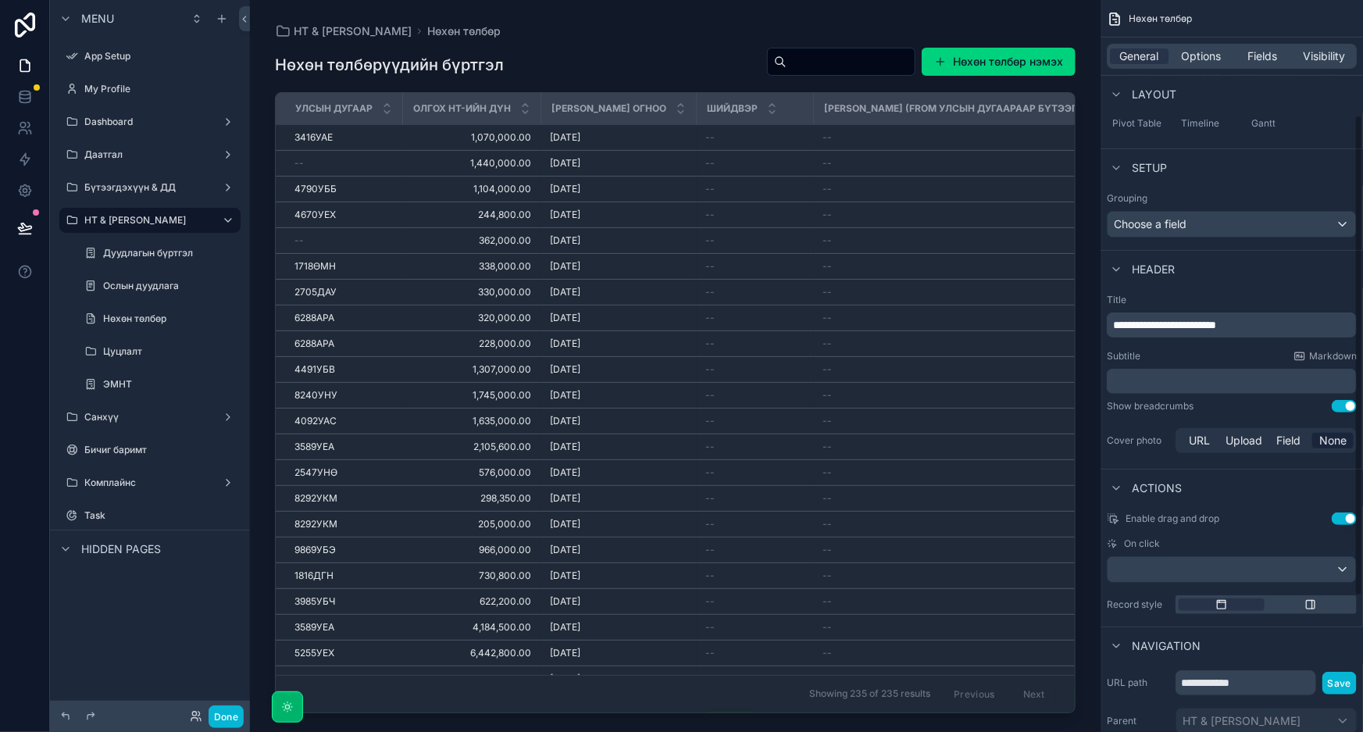
scroll to position [168, 0]
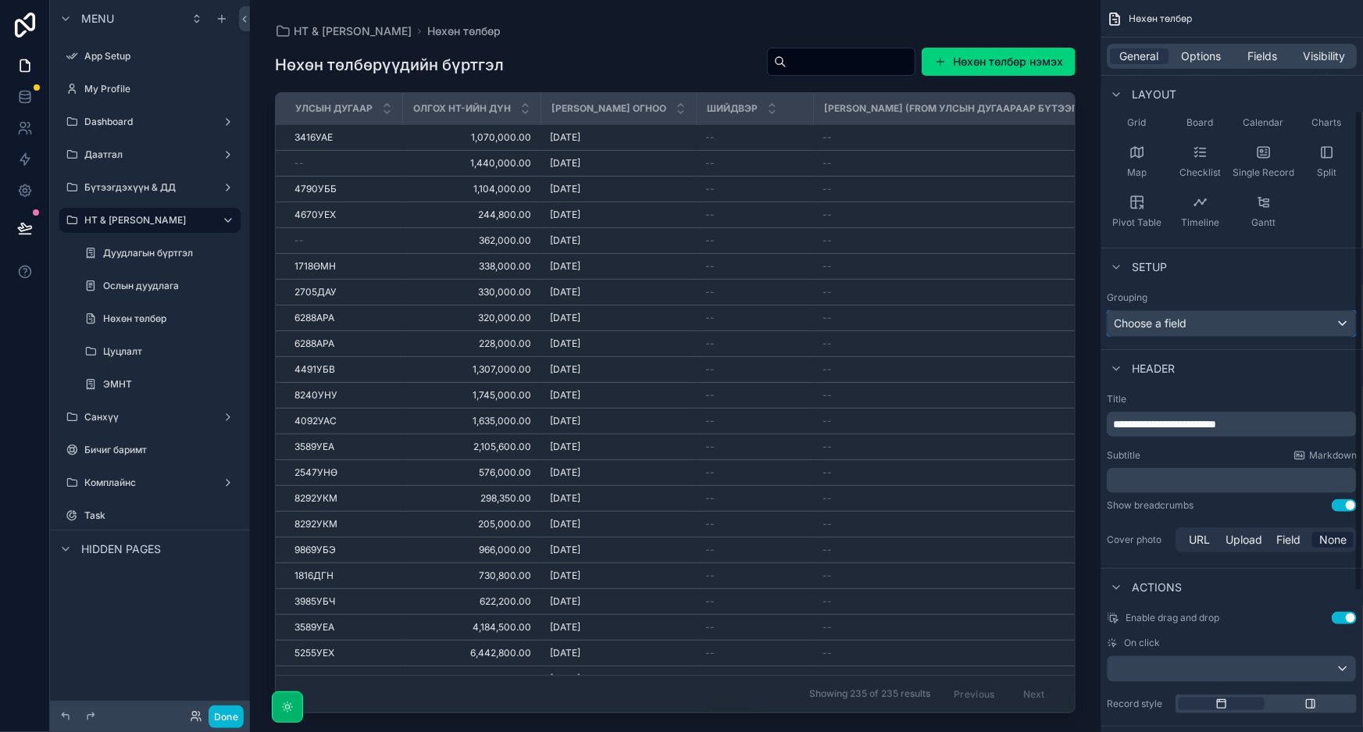
click at [1176, 323] on div "Choose a field" at bounding box center [1232, 323] width 248 height 25
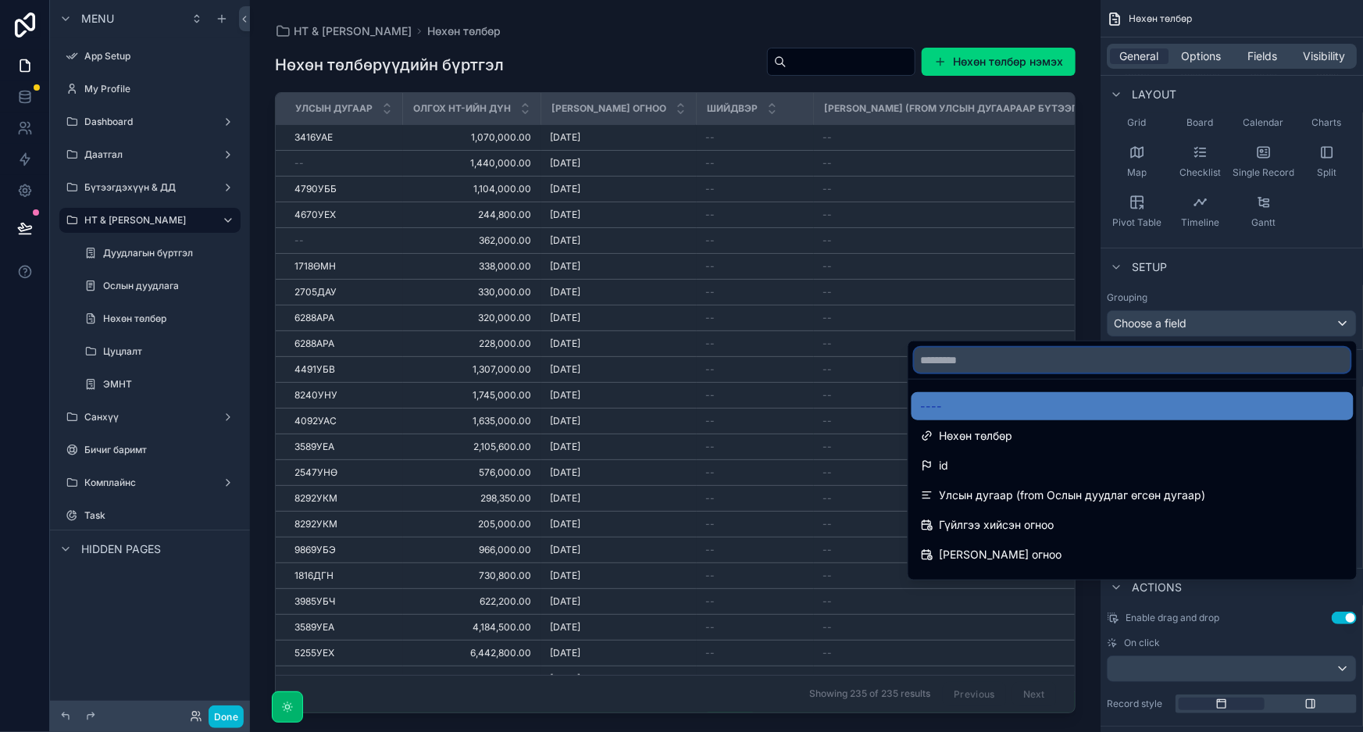
click at [1058, 371] on input "text" at bounding box center [1133, 360] width 436 height 25
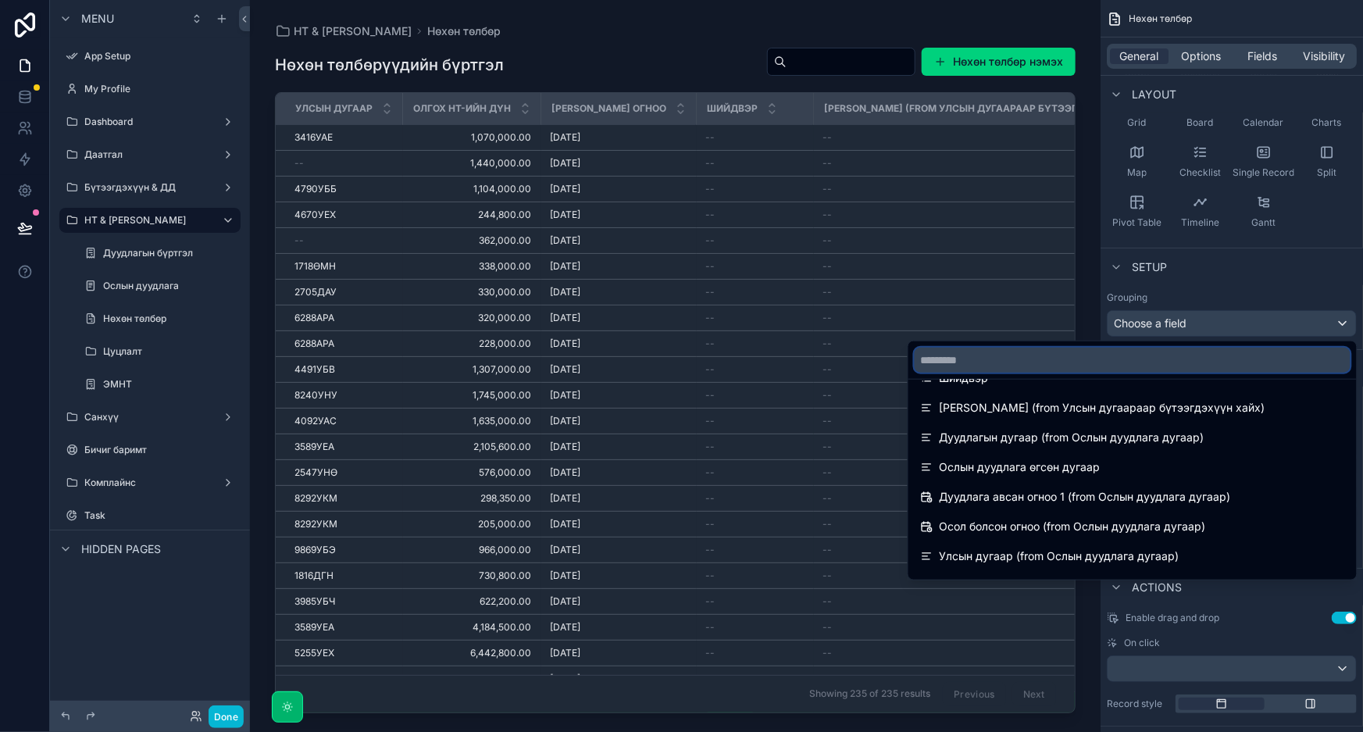
scroll to position [426, 0]
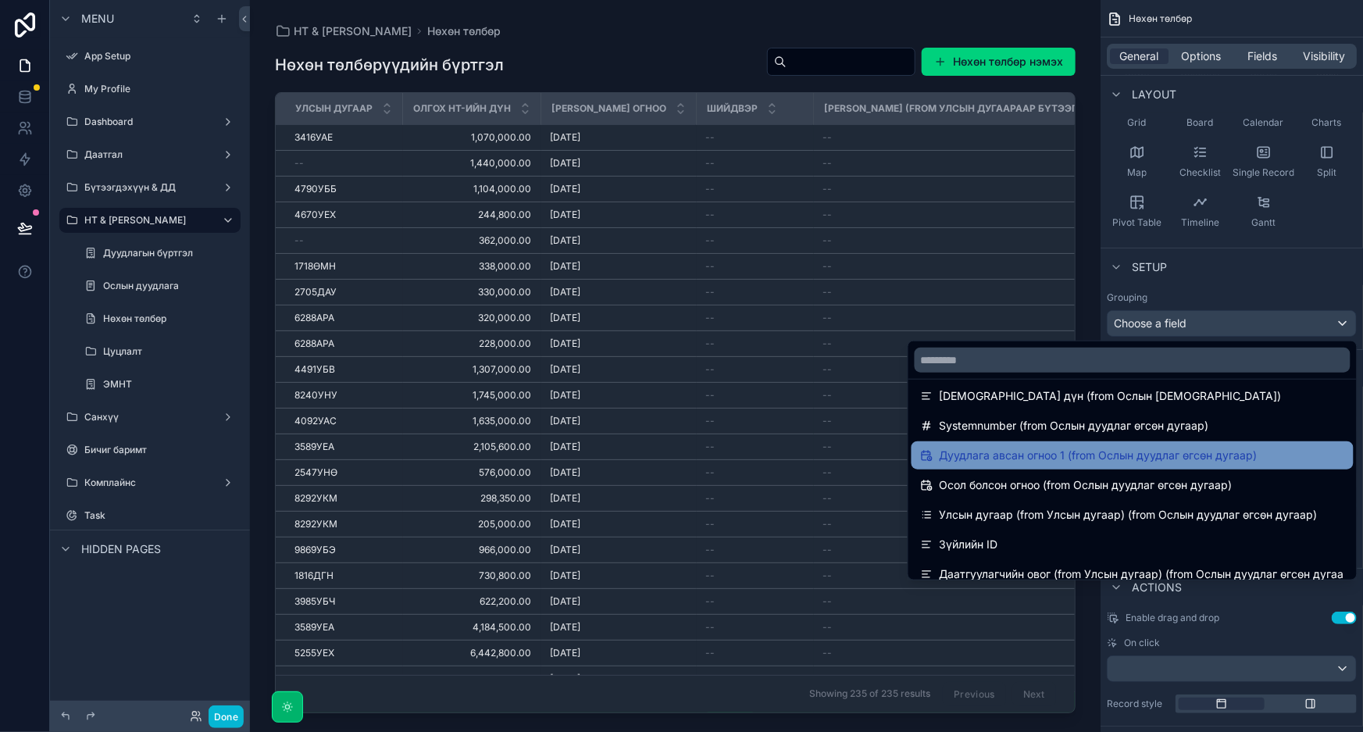
click at [1057, 455] on span "Дуудлага авсан огноо 1 (from Ослын дуудлаг өгсөн дугаар)" at bounding box center [1099, 455] width 318 height 19
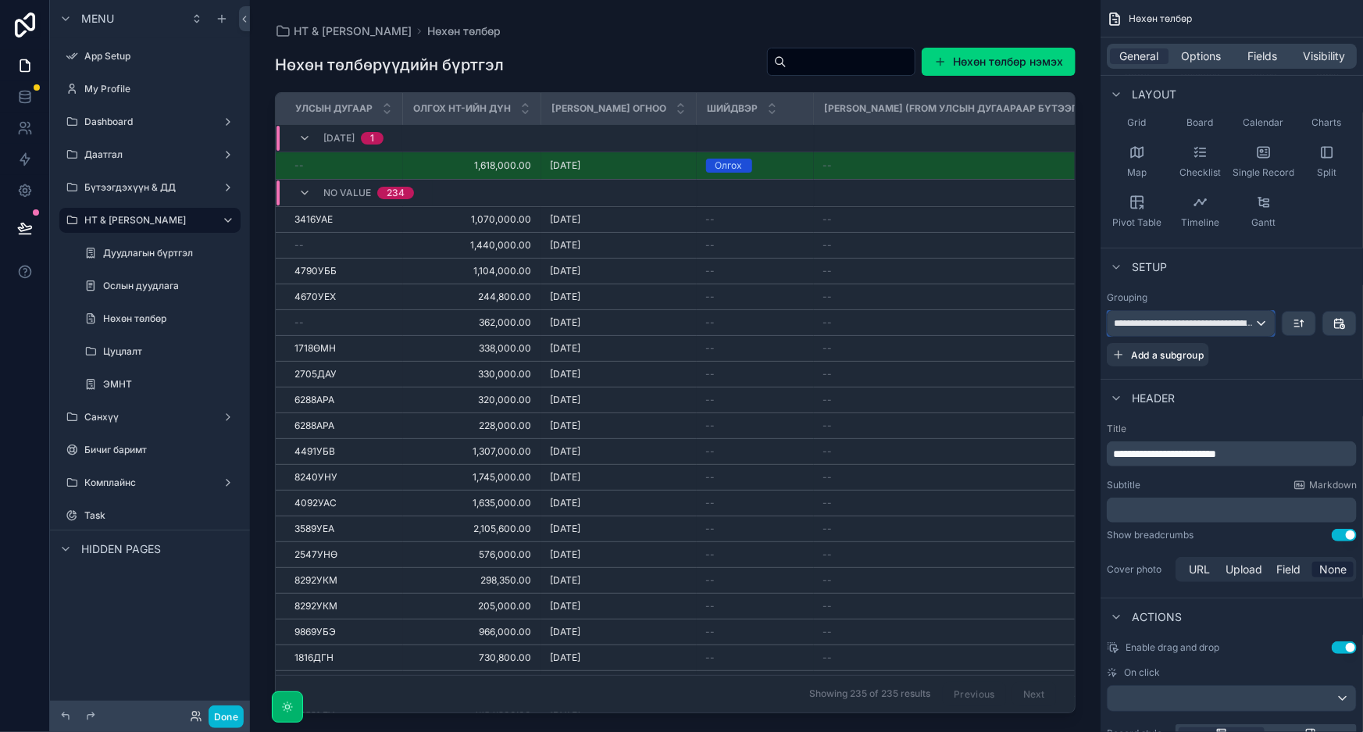
click at [1215, 323] on span "**********" at bounding box center [1184, 323] width 141 height 12
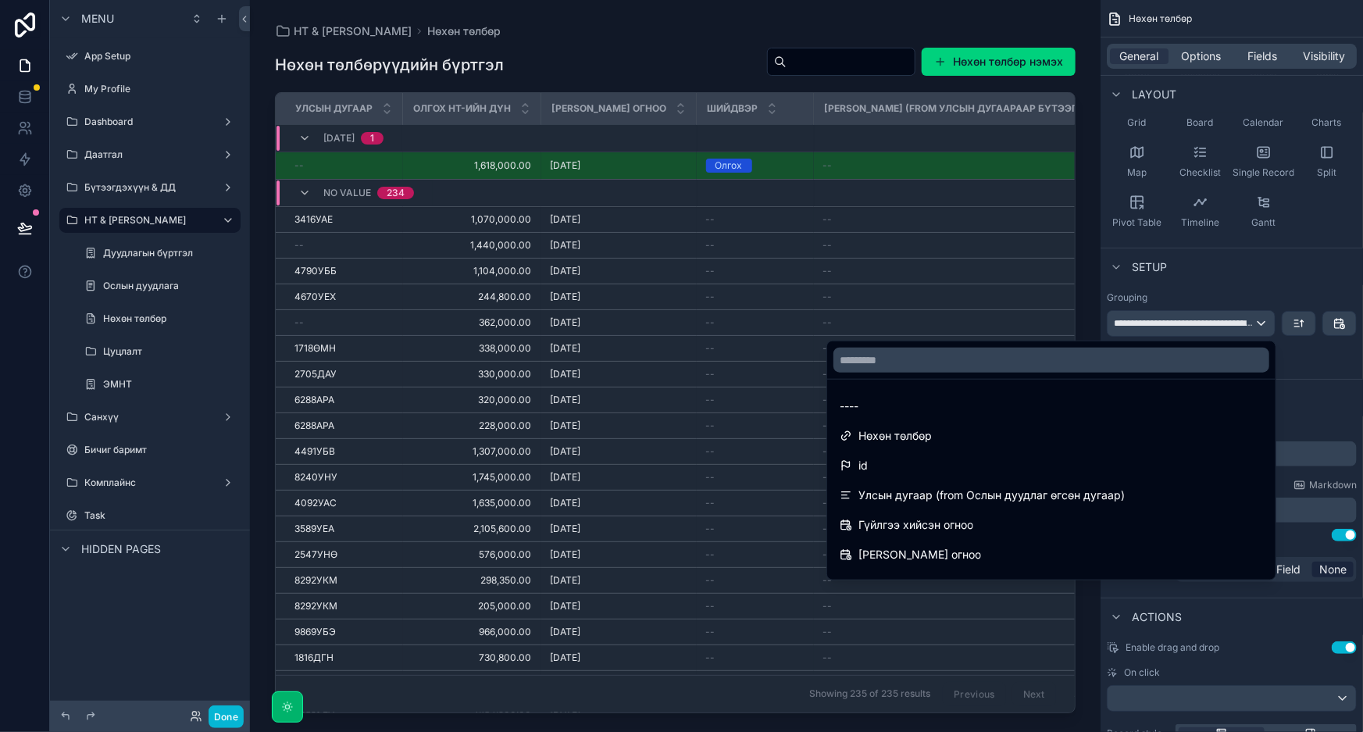
click at [1014, 373] on div at bounding box center [1051, 359] width 448 height 37
click at [1015, 368] on input "text" at bounding box center [1052, 360] width 436 height 25
click at [1041, 366] on input "text" at bounding box center [1052, 360] width 436 height 25
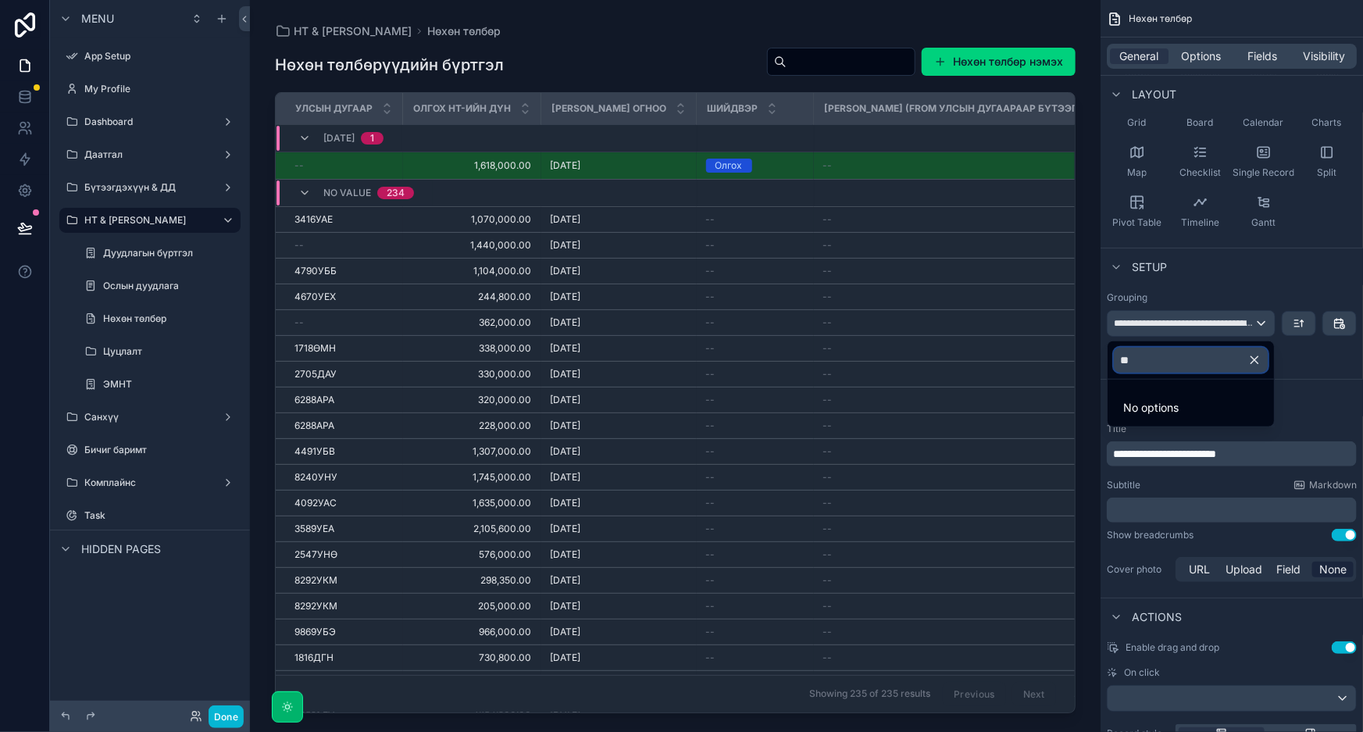
type input "*"
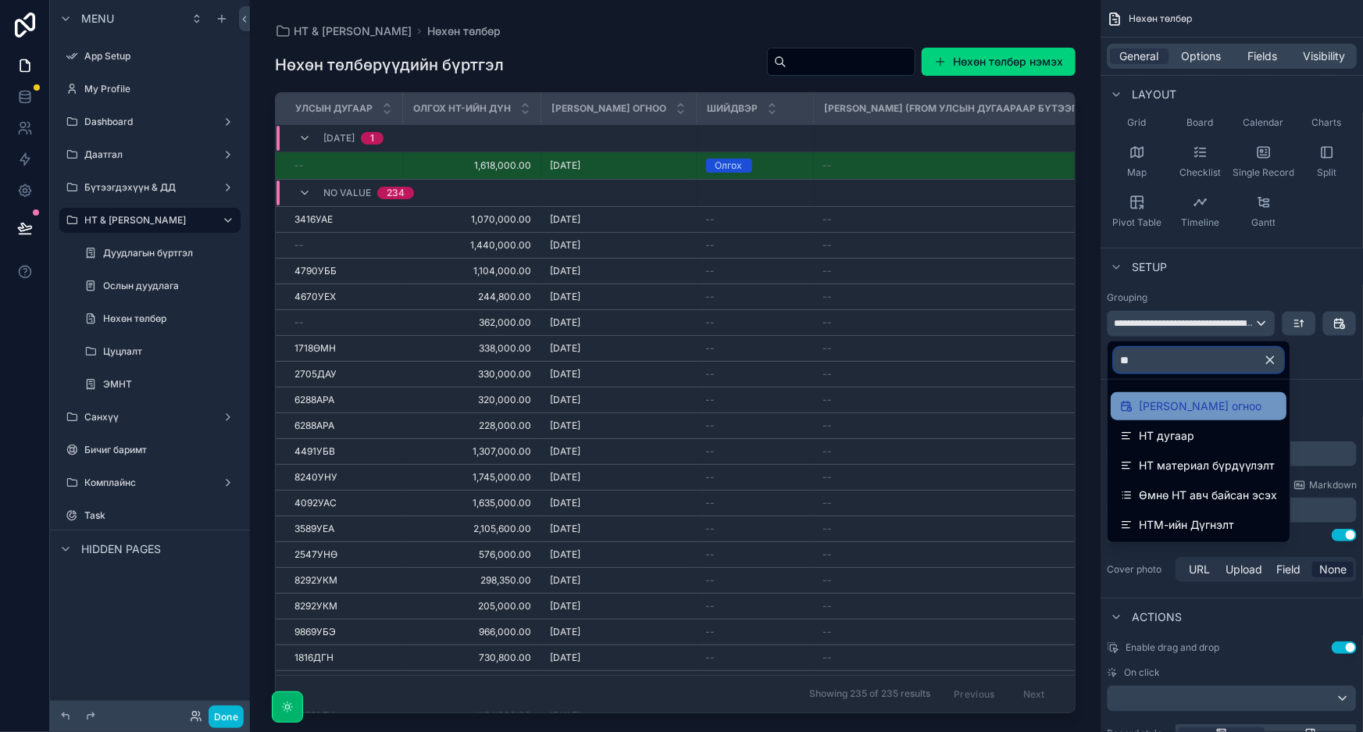
type input "**"
click at [1180, 404] on span "НТ шийдвэрлэсэн огноо" at bounding box center [1200, 406] width 123 height 19
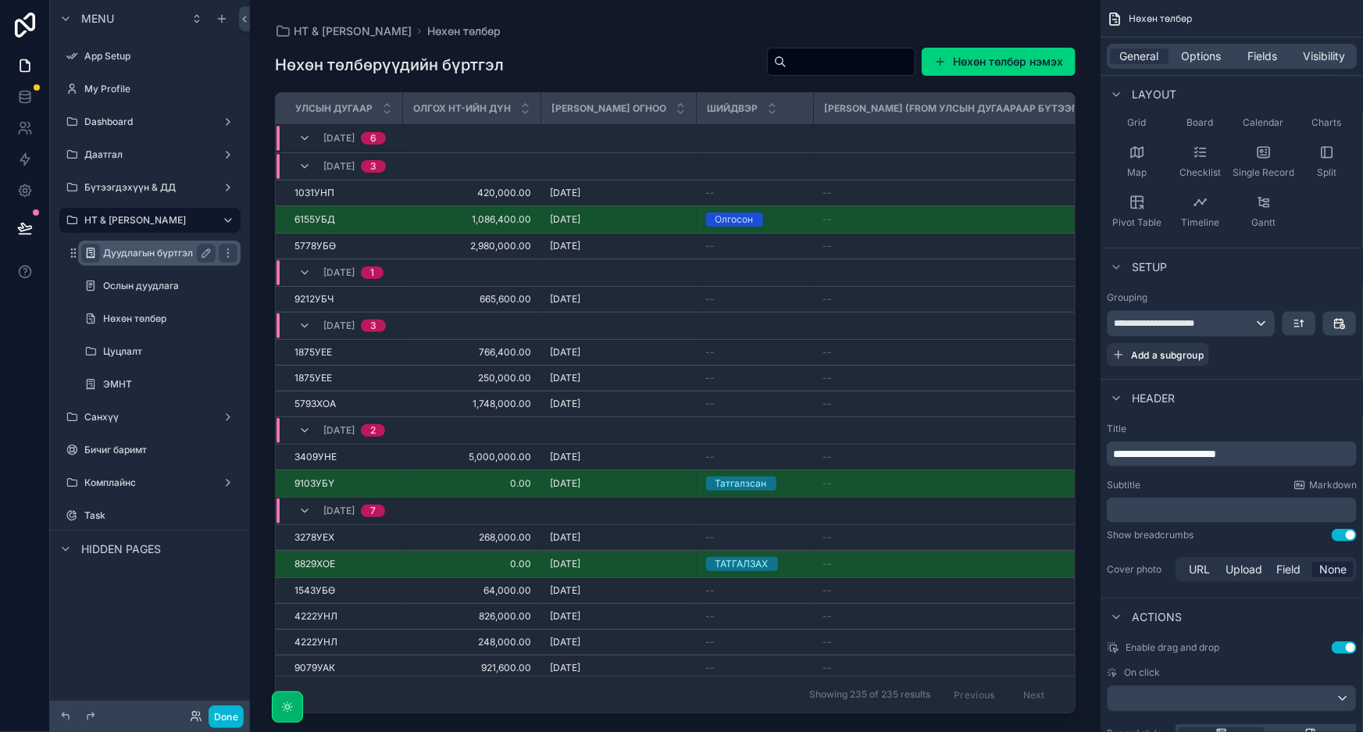
scroll to position [6163, 0]
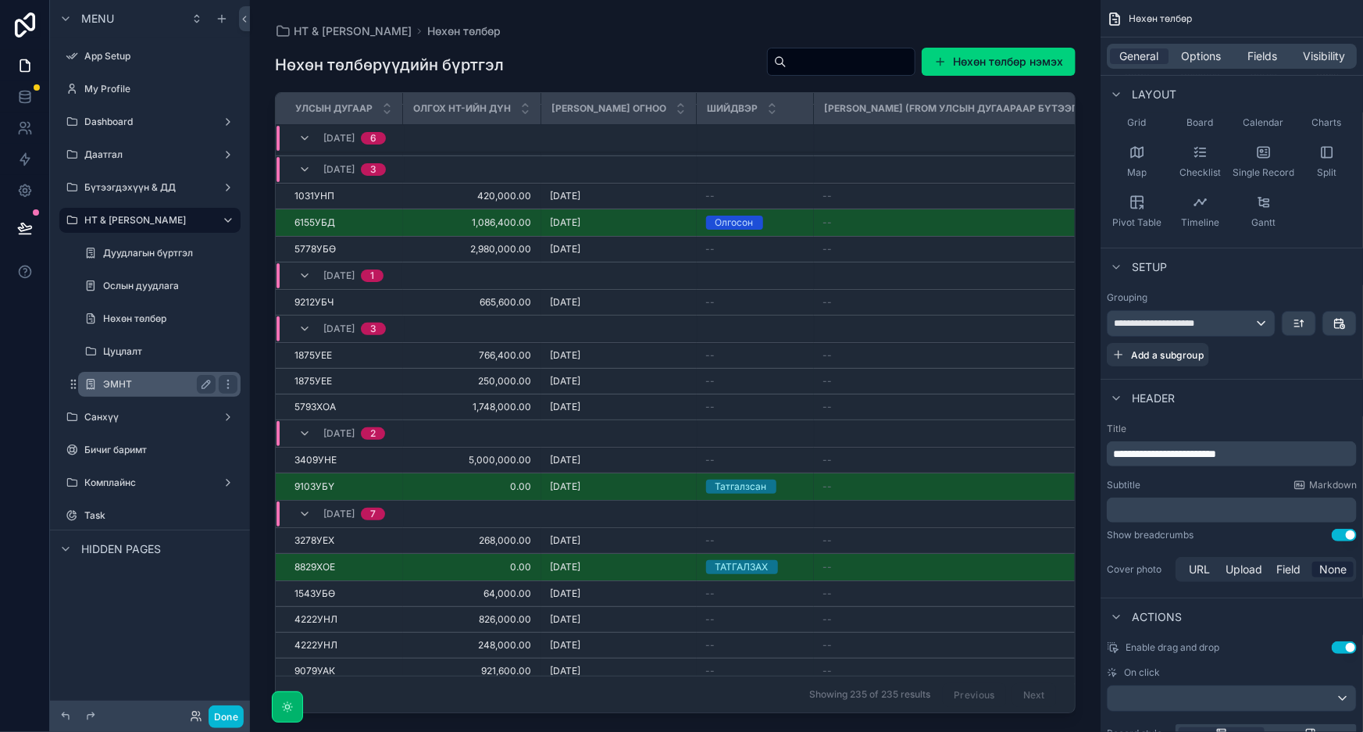
click at [135, 380] on label "ЭМНТ" at bounding box center [156, 384] width 106 height 12
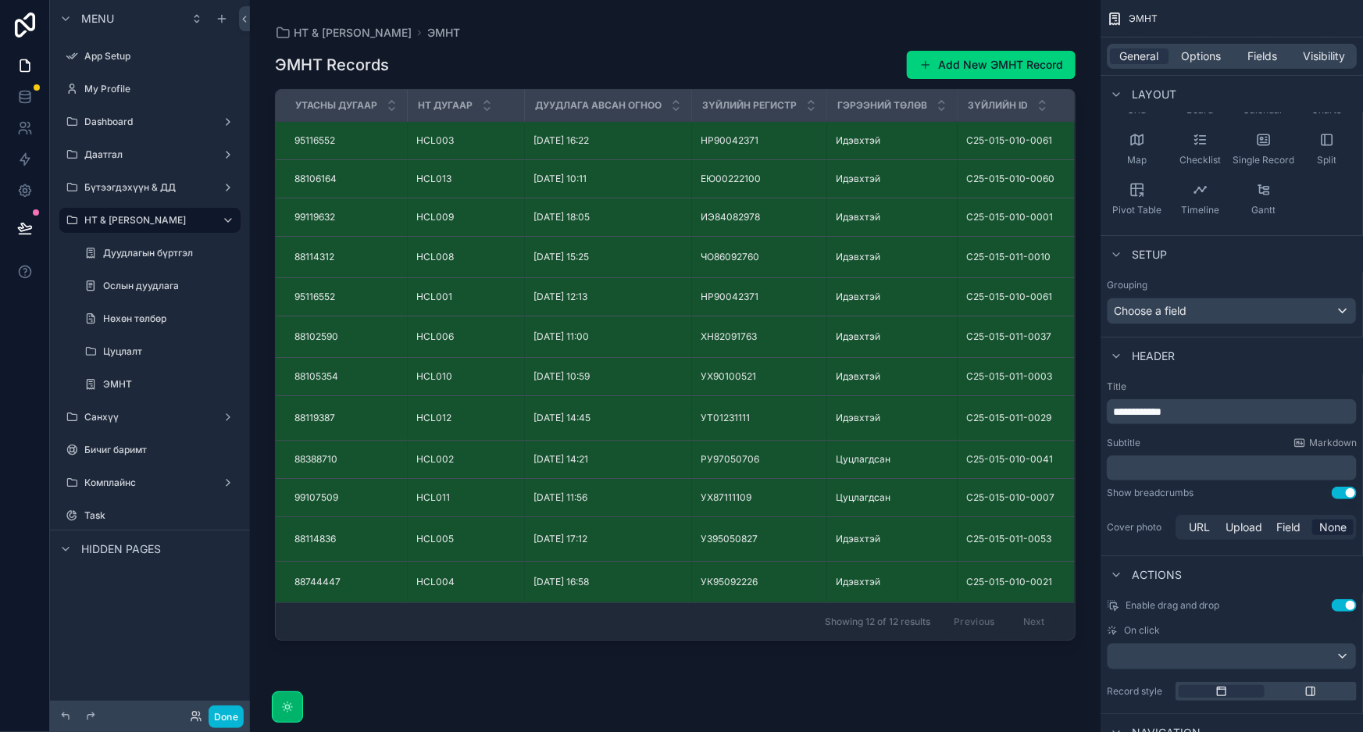
click at [445, 140] on div "scrollable content" at bounding box center [675, 356] width 851 height 713
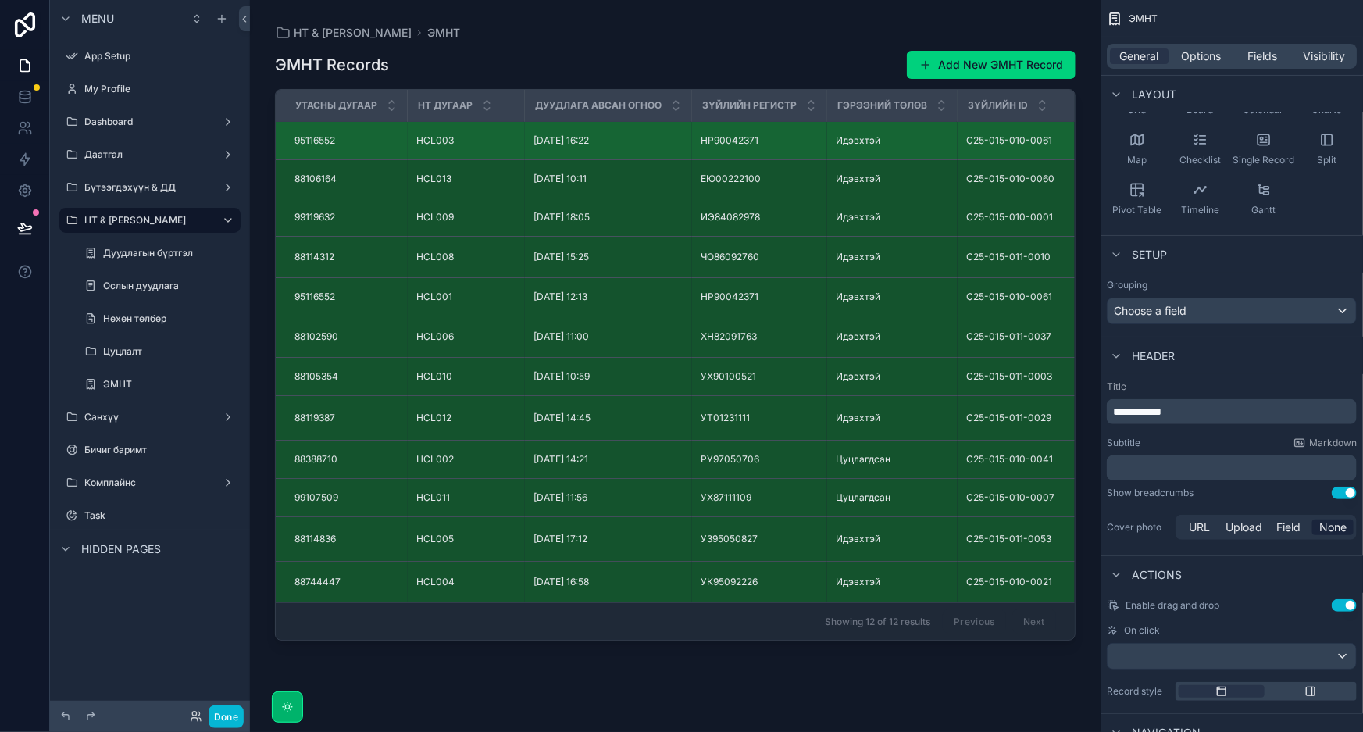
click at [466, 142] on div "HCL003 HCL003" at bounding box center [466, 140] width 98 height 12
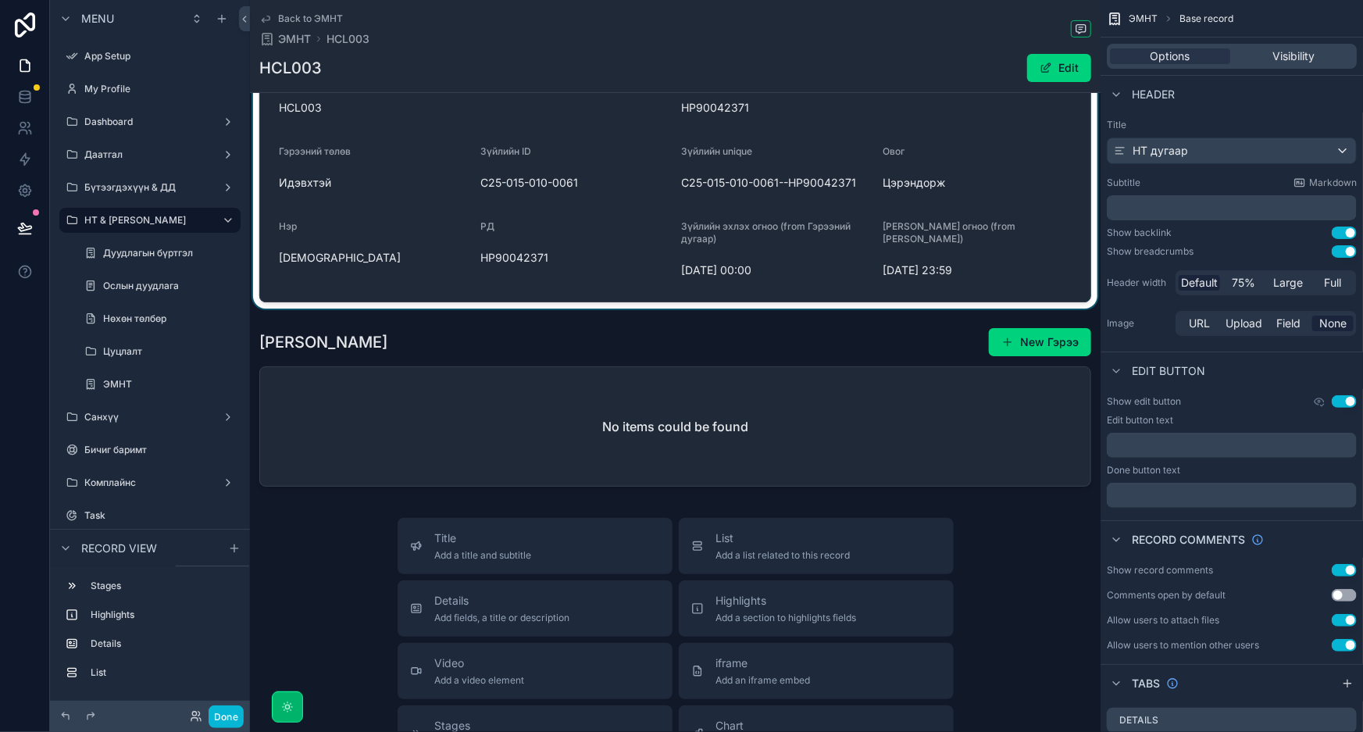
scroll to position [70, 0]
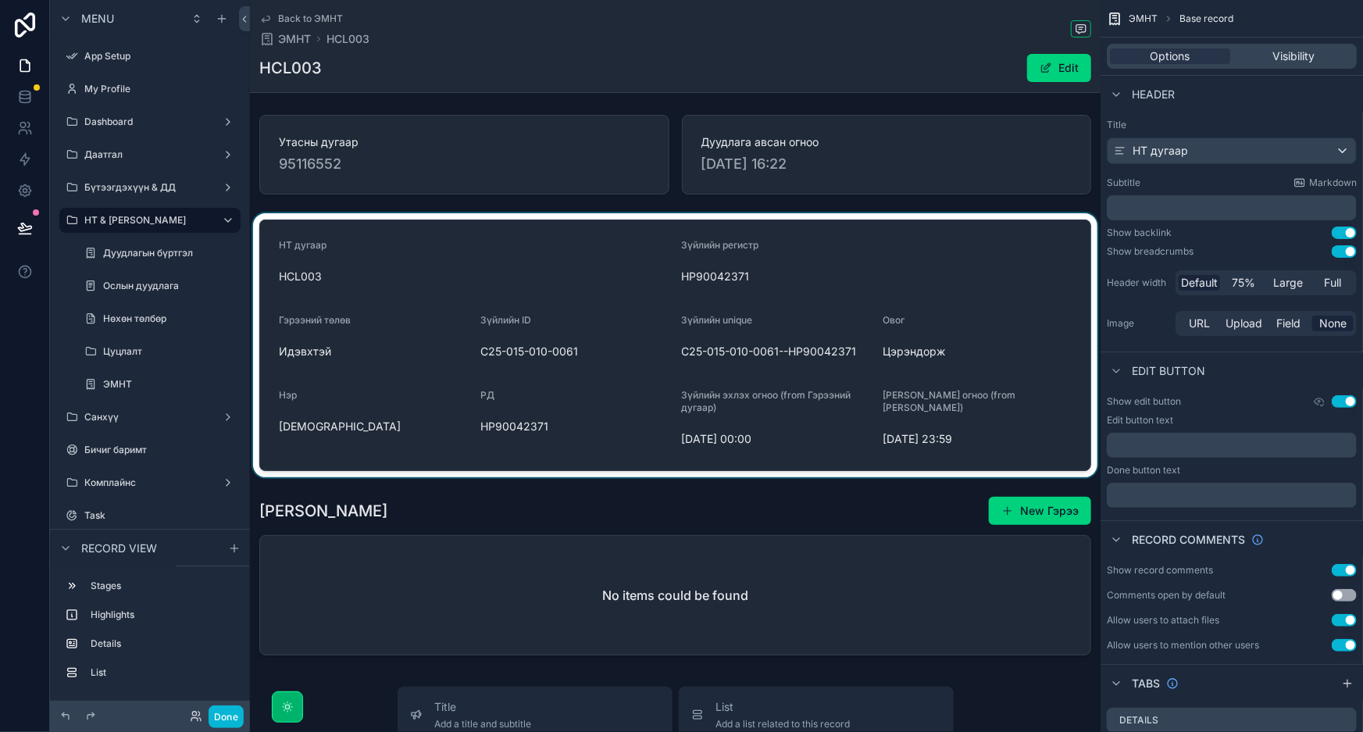
click at [1008, 248] on div "scrollable content" at bounding box center [675, 345] width 851 height 264
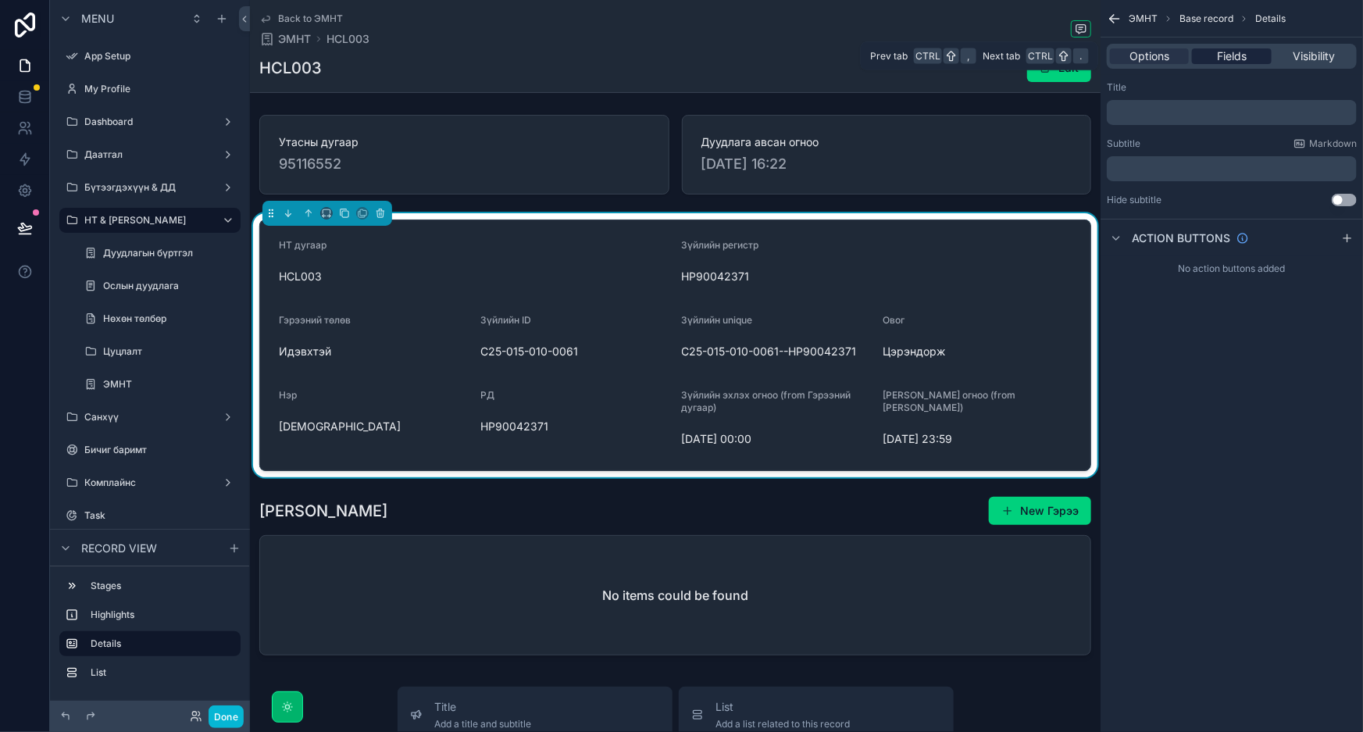
click at [1240, 58] on span "Fields" at bounding box center [1232, 56] width 30 height 16
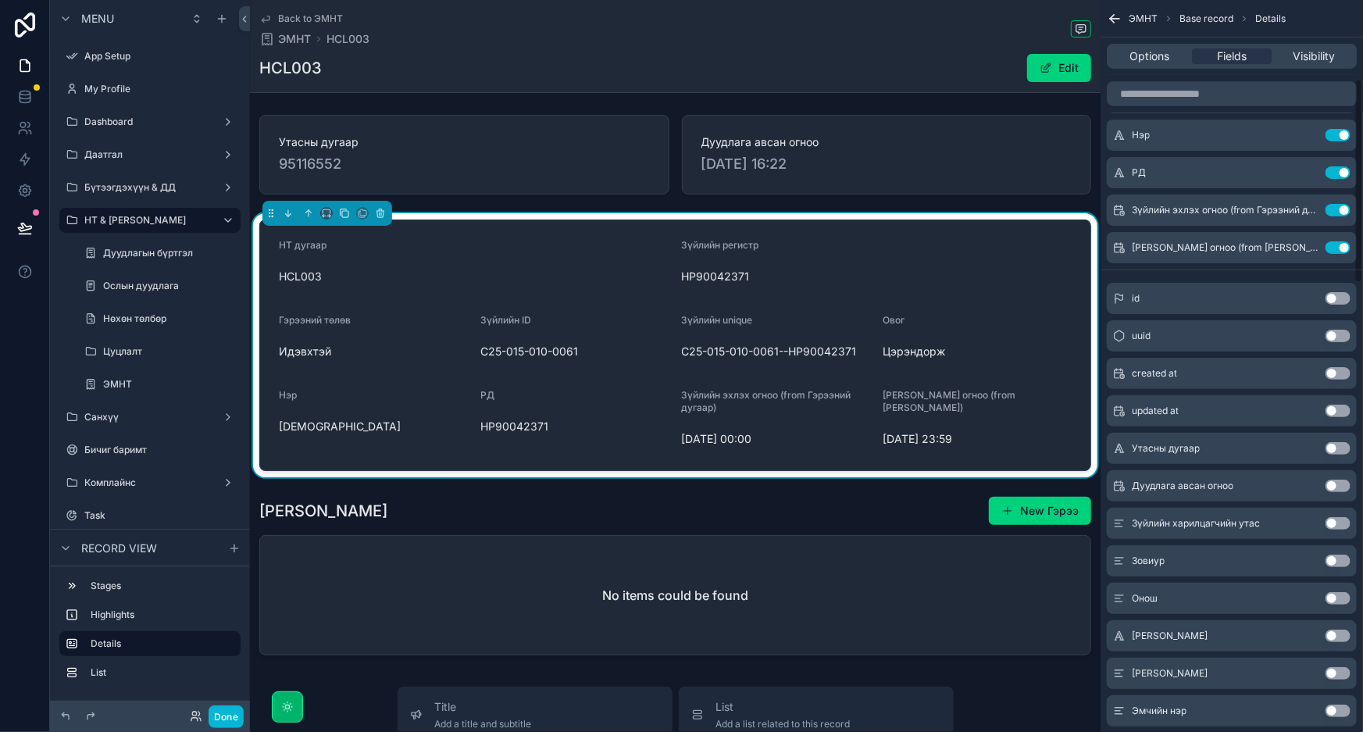
scroll to position [284, 0]
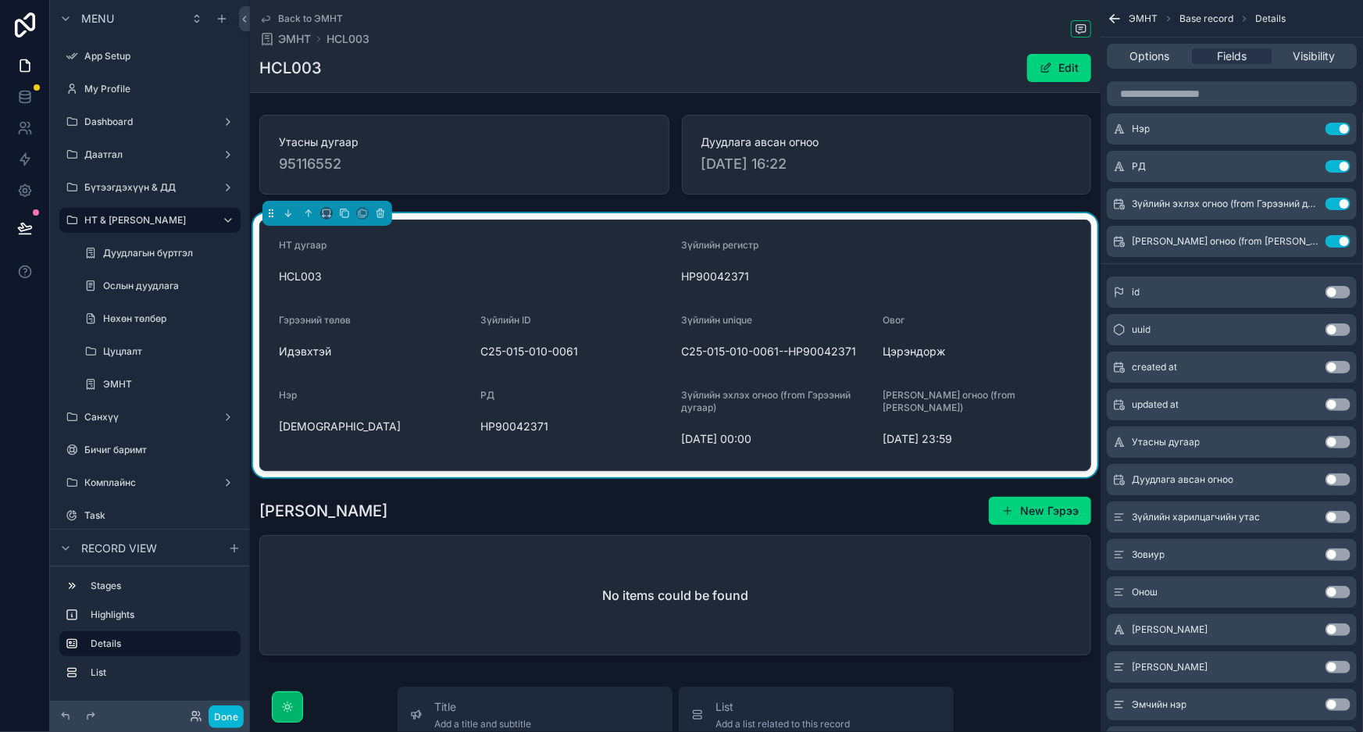
click at [1331, 443] on button "Use setting" at bounding box center [1338, 442] width 25 height 12
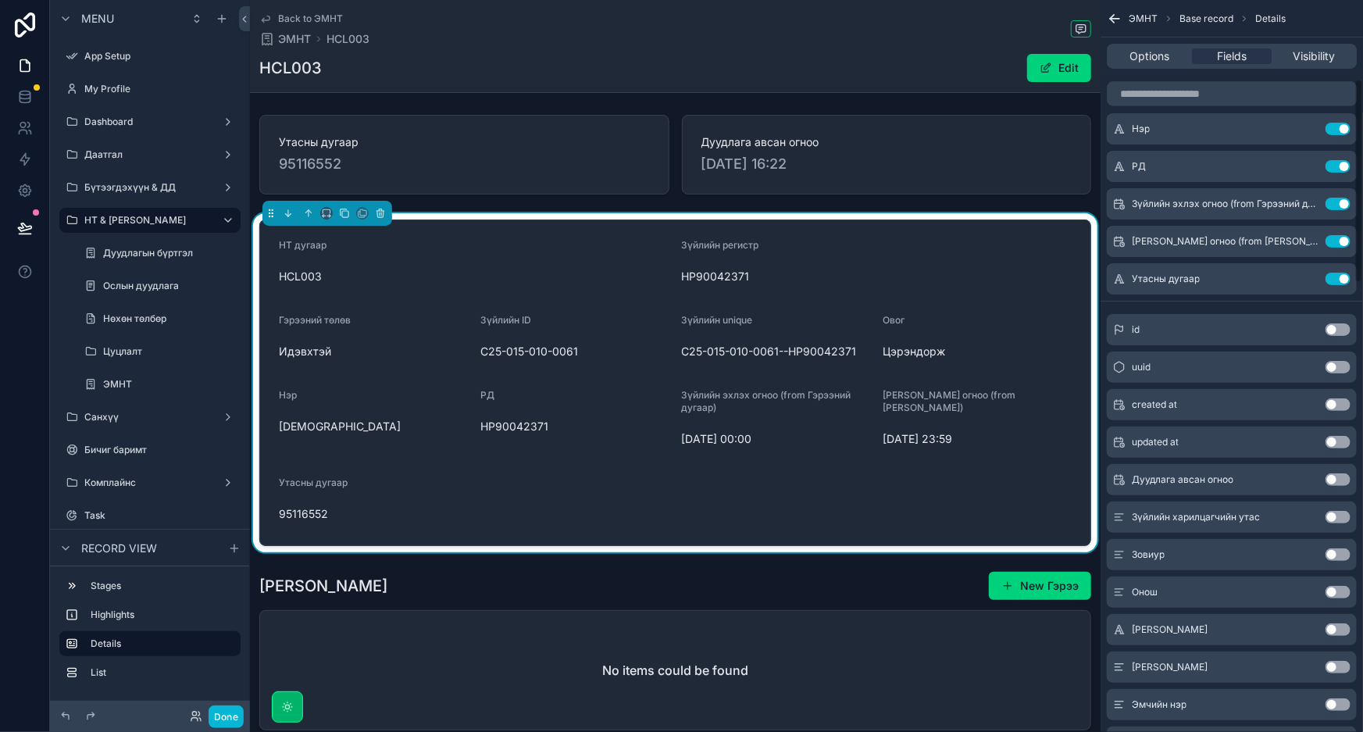
click at [1331, 480] on button "Use setting" at bounding box center [1338, 479] width 25 height 12
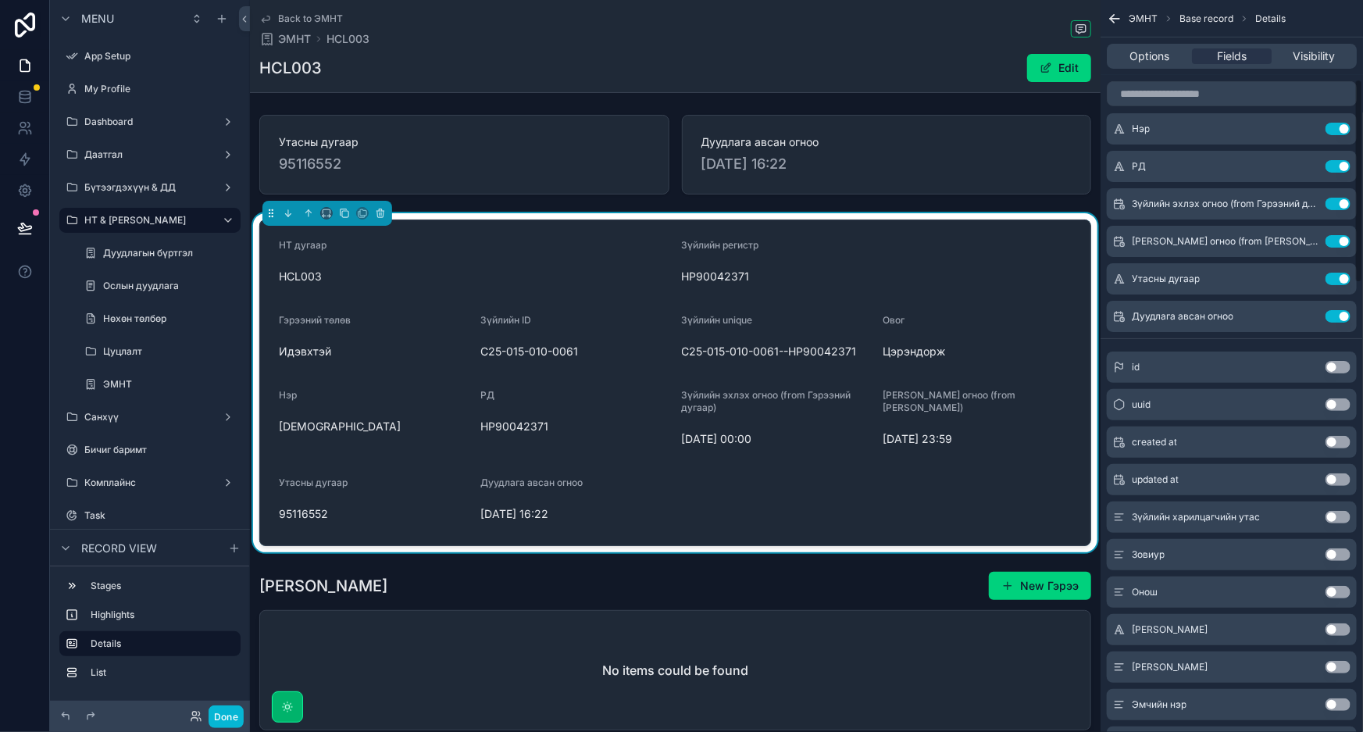
click at [1332, 516] on button "Use setting" at bounding box center [1338, 517] width 25 height 12
click at [1335, 555] on button "Use setting" at bounding box center [1338, 554] width 25 height 12
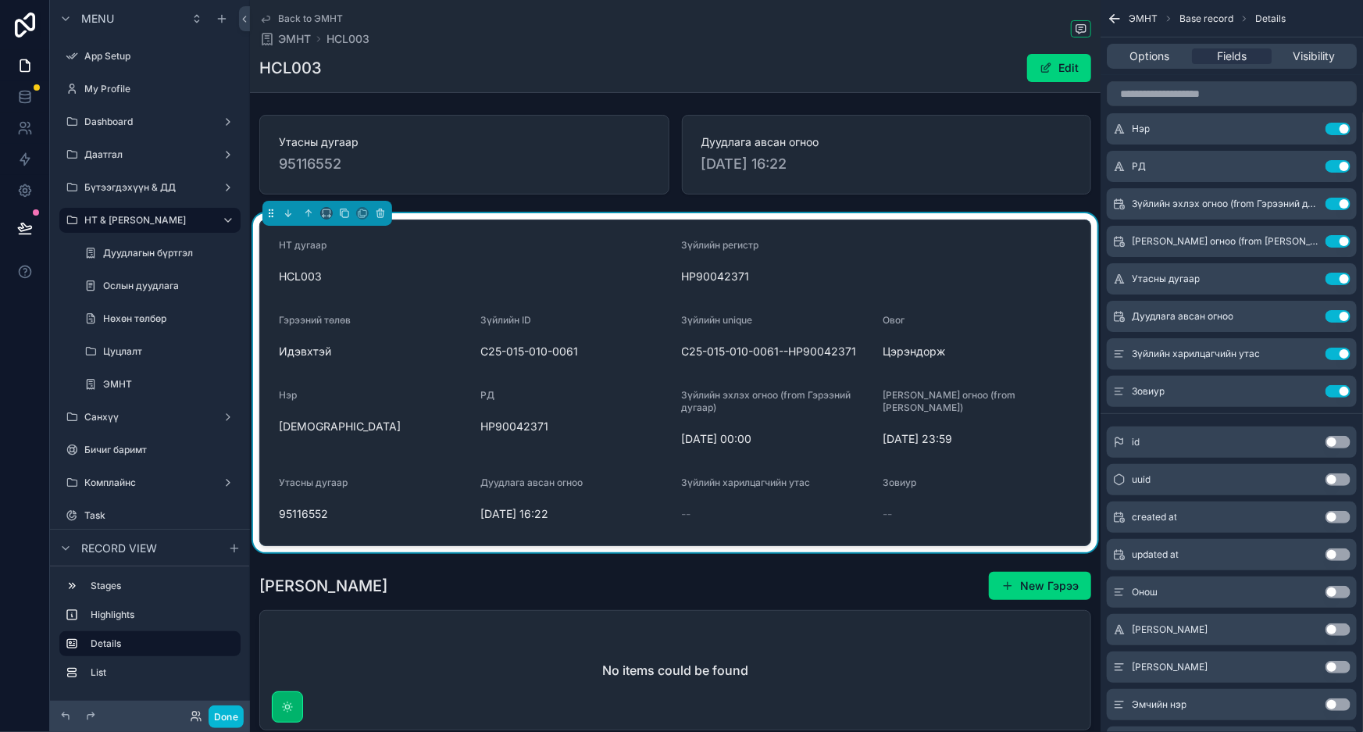
click at [1331, 587] on button "Use setting" at bounding box center [1338, 592] width 25 height 12
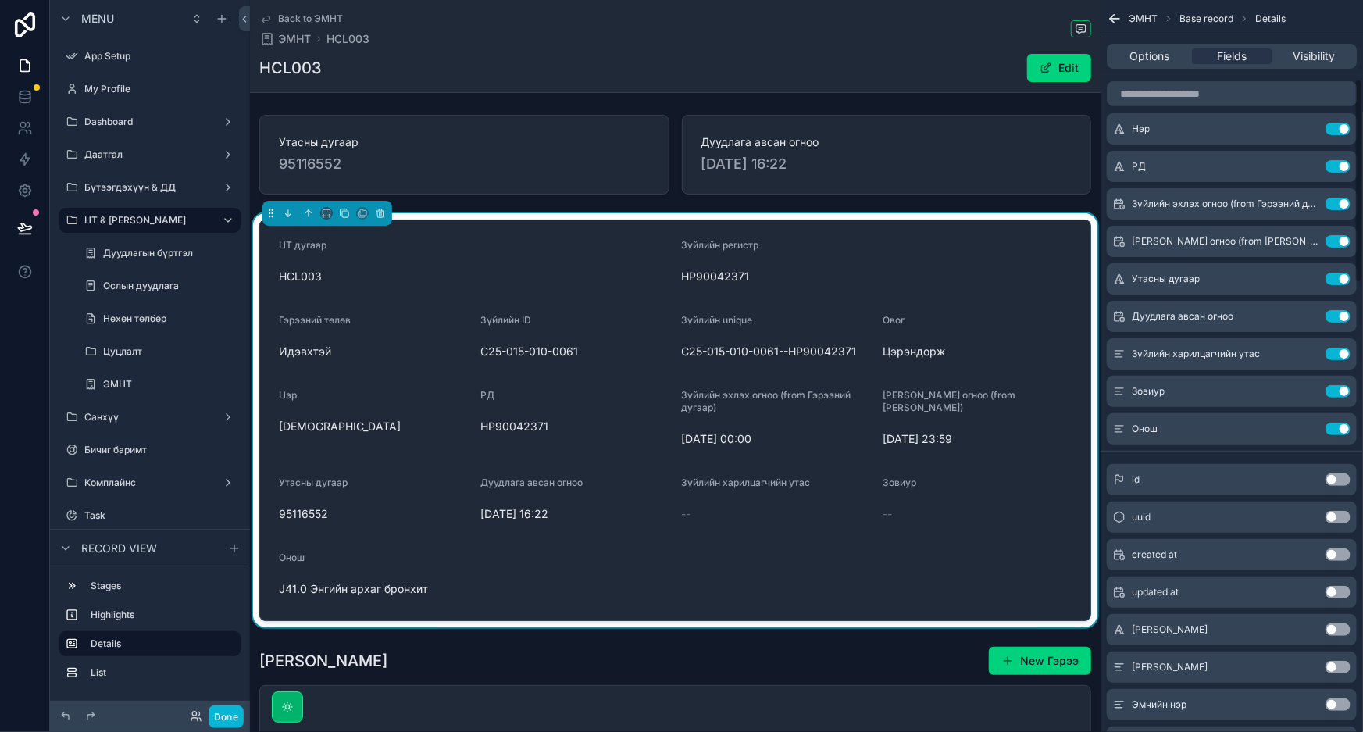
click at [1335, 634] on button "Use setting" at bounding box center [1338, 629] width 25 height 12
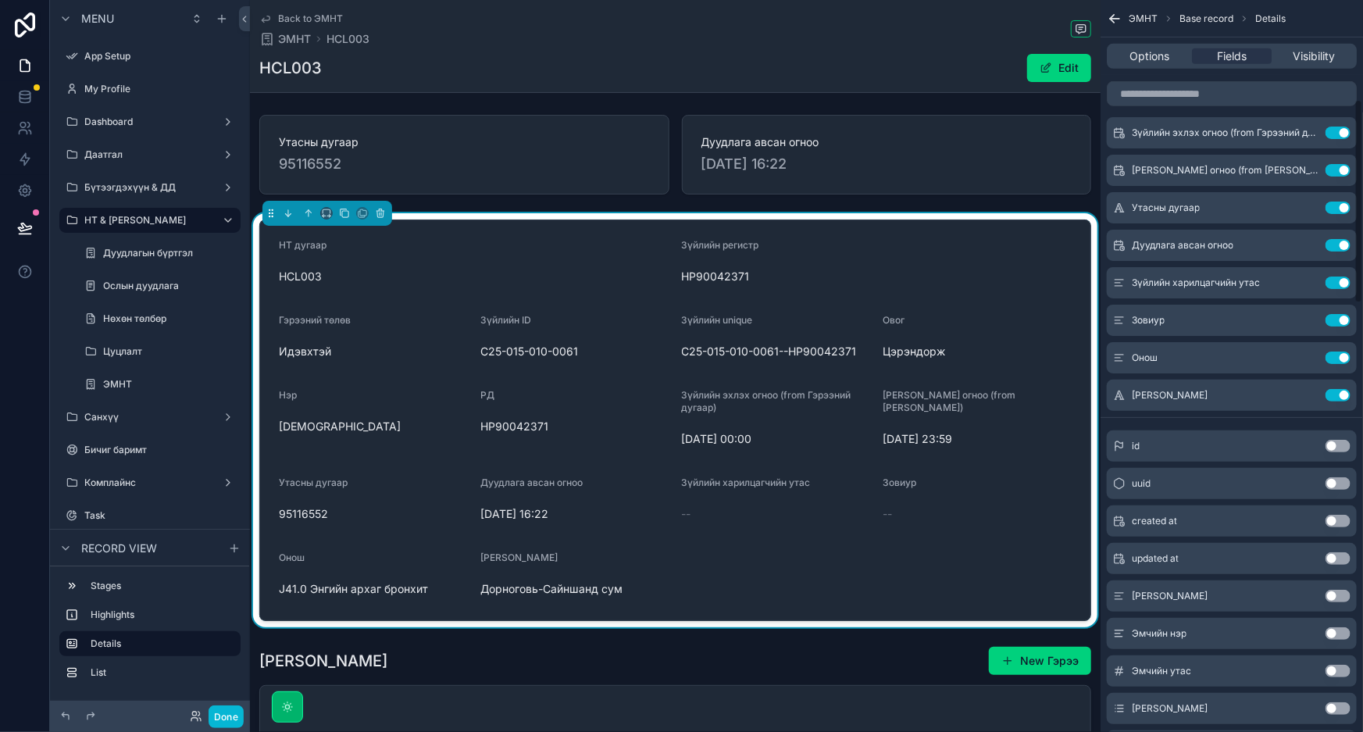
click at [1337, 593] on button "Use setting" at bounding box center [1338, 596] width 25 height 12
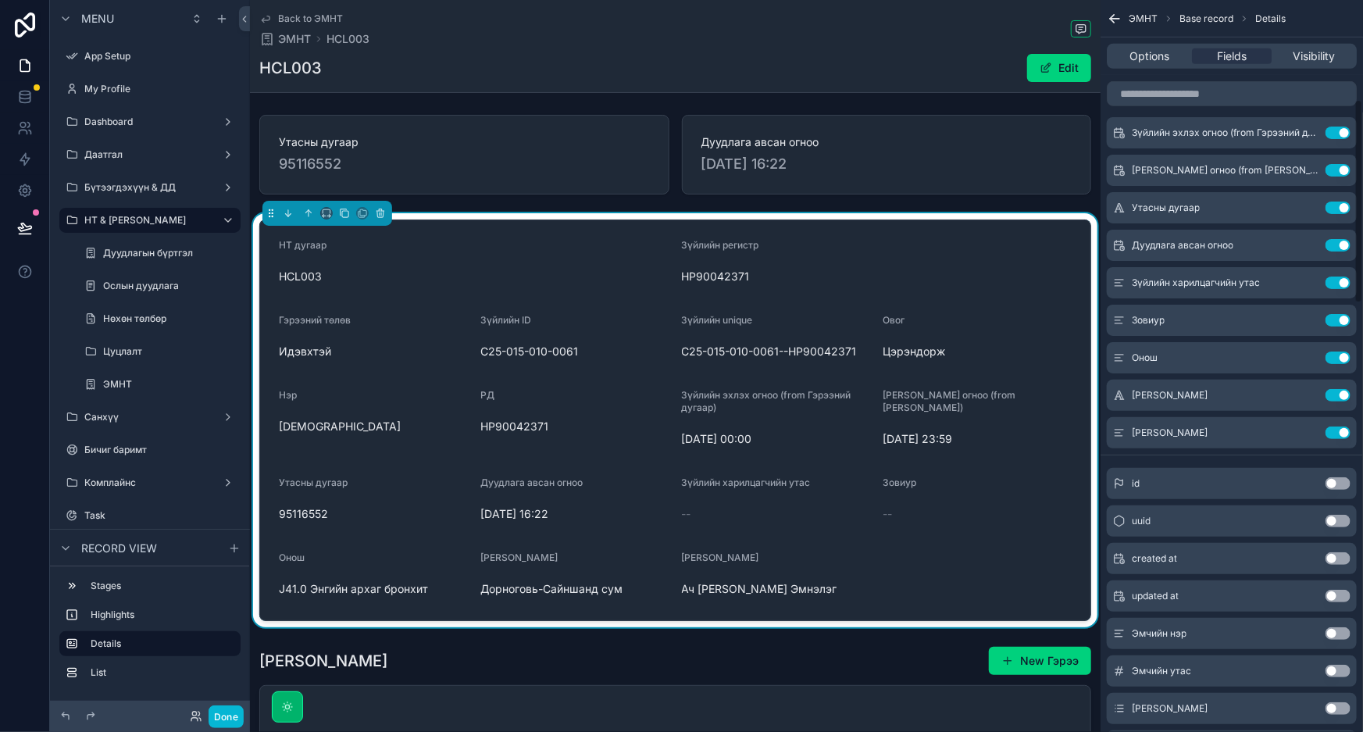
click at [1333, 629] on button "Use setting" at bounding box center [1338, 633] width 25 height 12
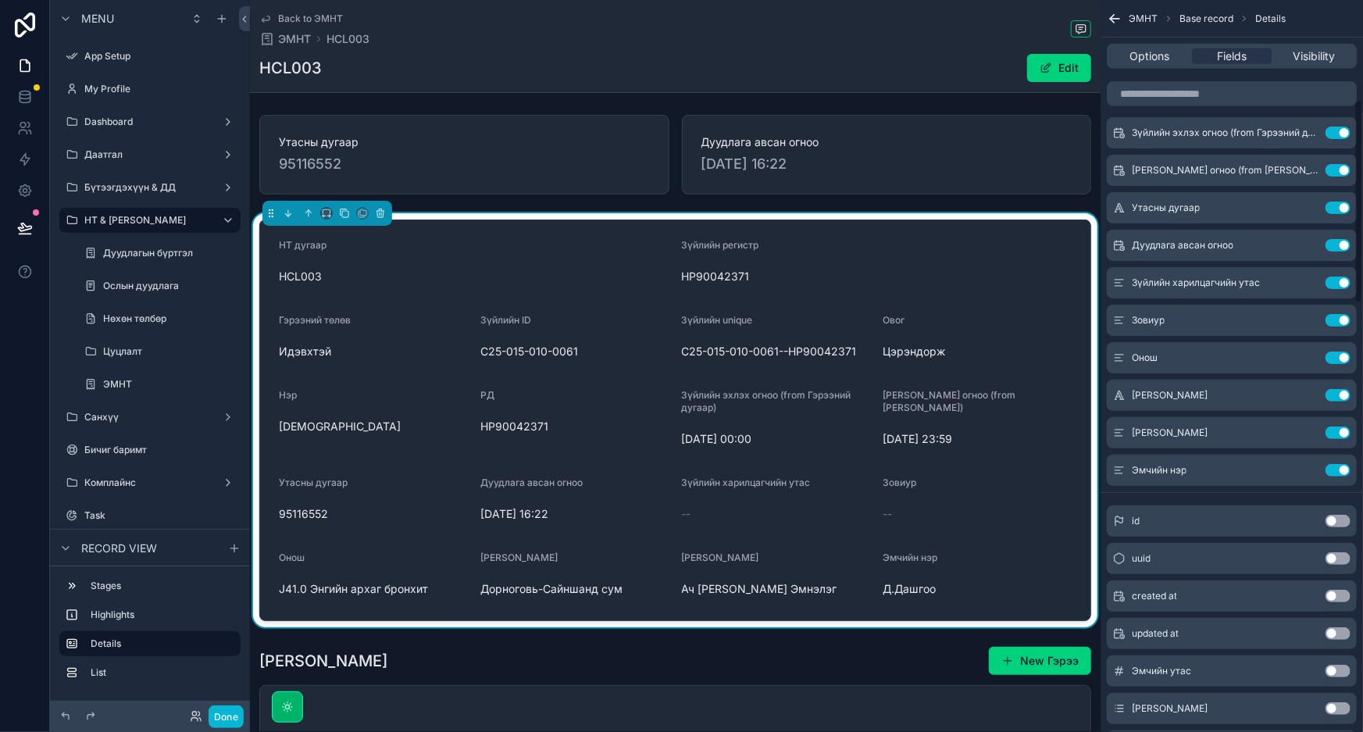
click at [1333, 671] on button "Use setting" at bounding box center [1338, 671] width 25 height 12
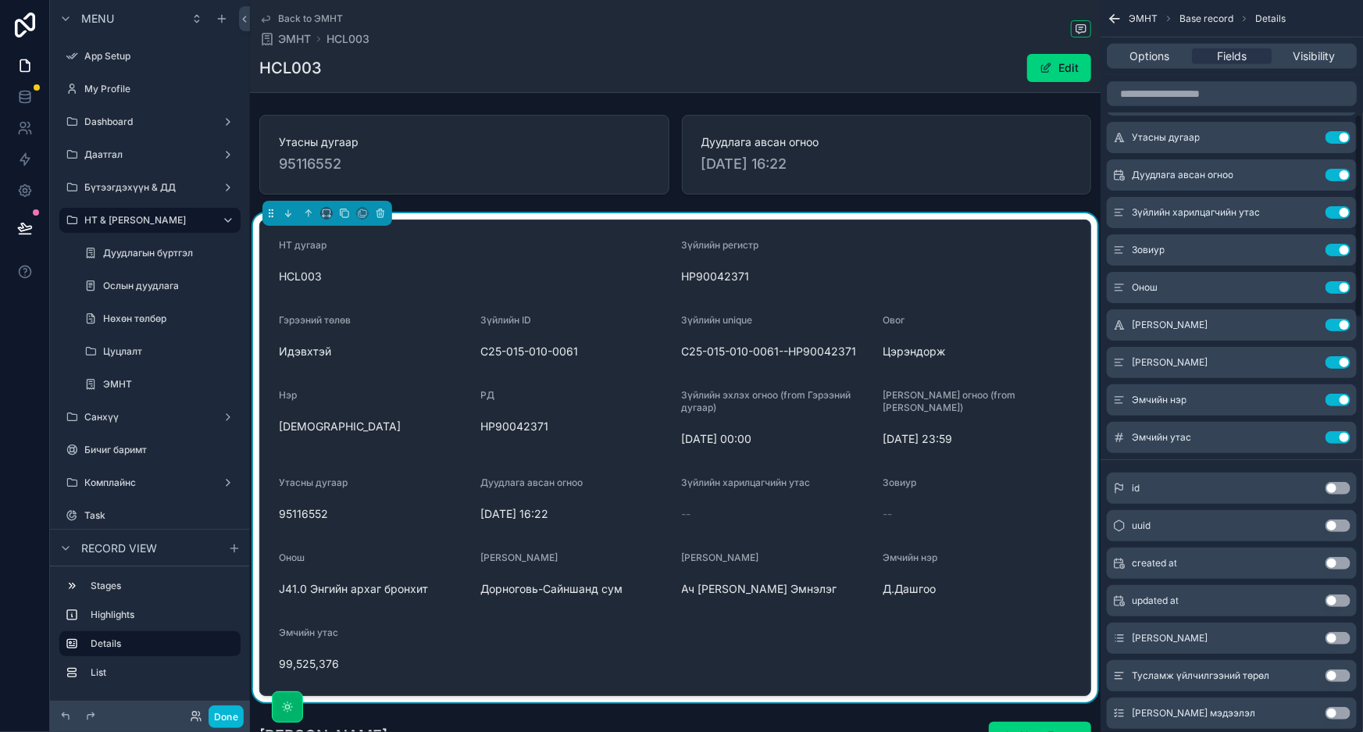
scroll to position [426, 0]
click at [1337, 634] on button "Use setting" at bounding box center [1338, 637] width 25 height 12
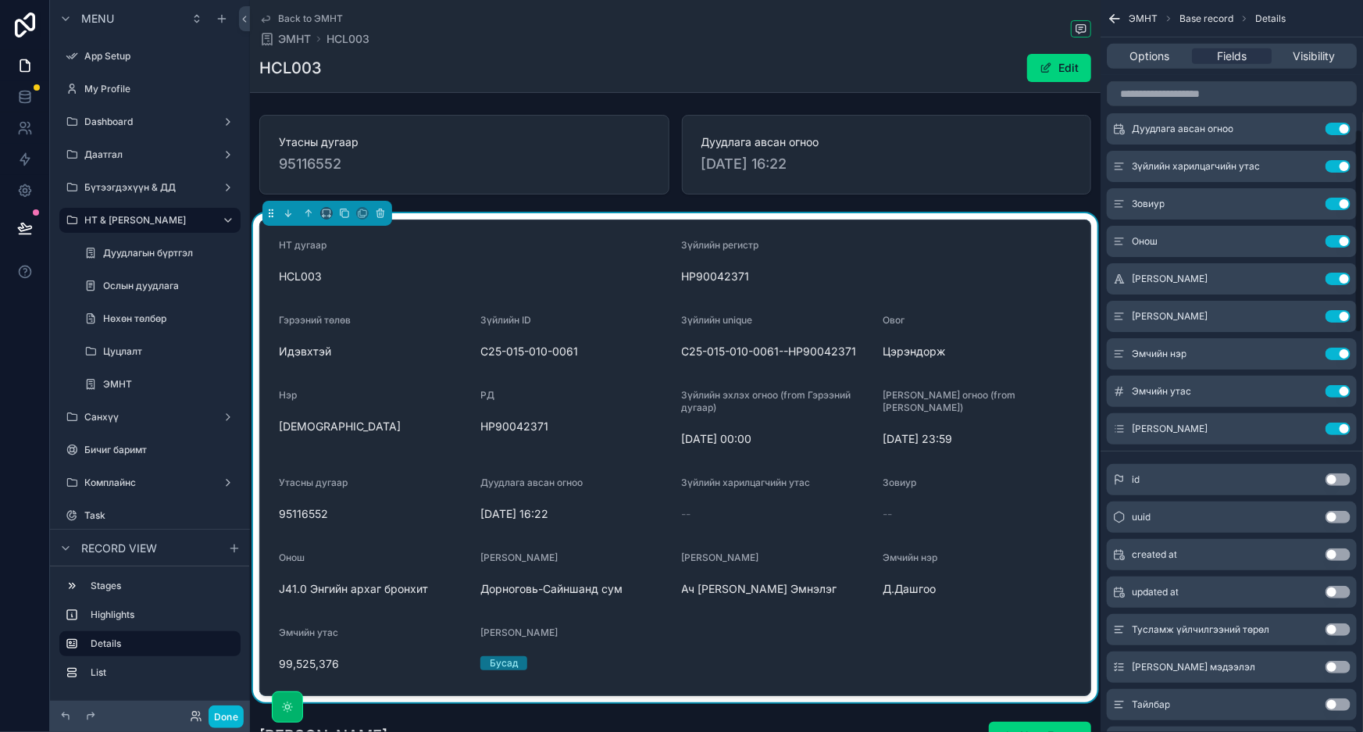
scroll to position [497, 0]
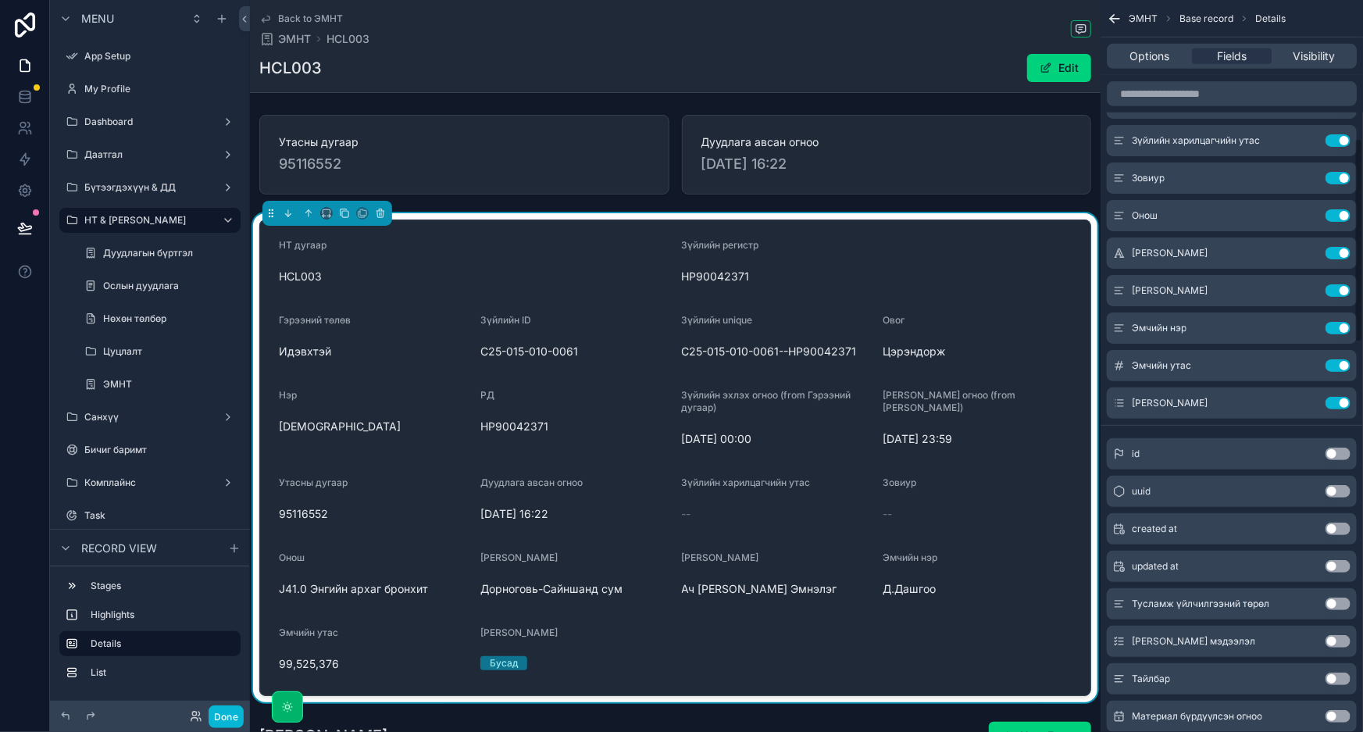
click at [1337, 606] on button "Use setting" at bounding box center [1338, 604] width 25 height 12
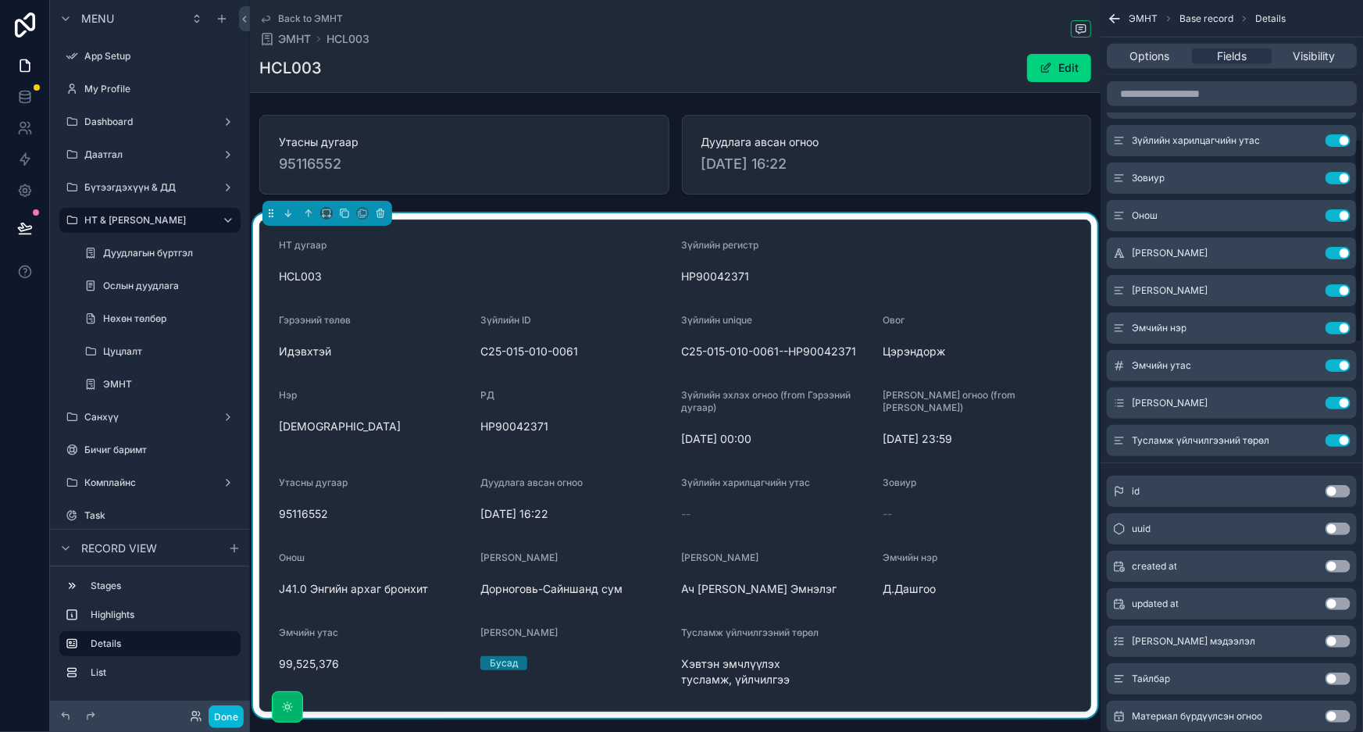
click at [1335, 635] on button "Use setting" at bounding box center [1338, 641] width 25 height 12
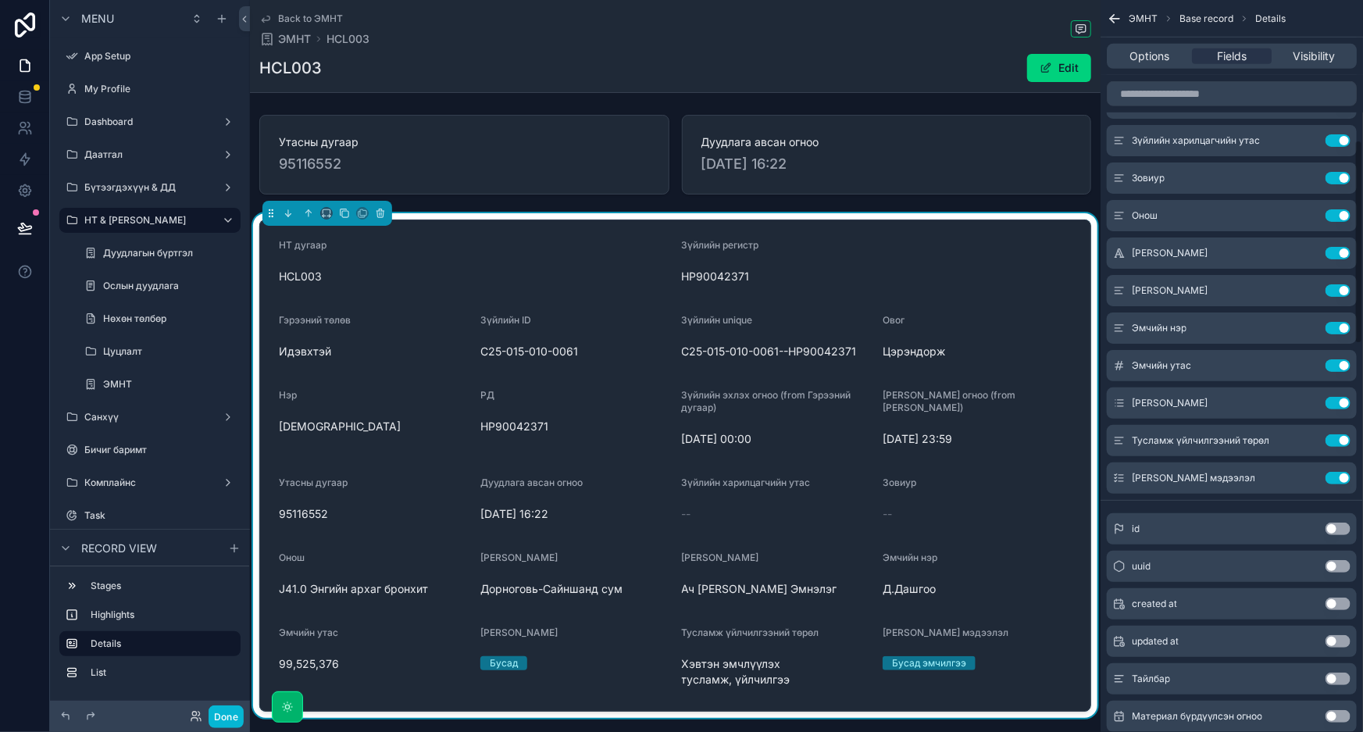
scroll to position [568, 0]
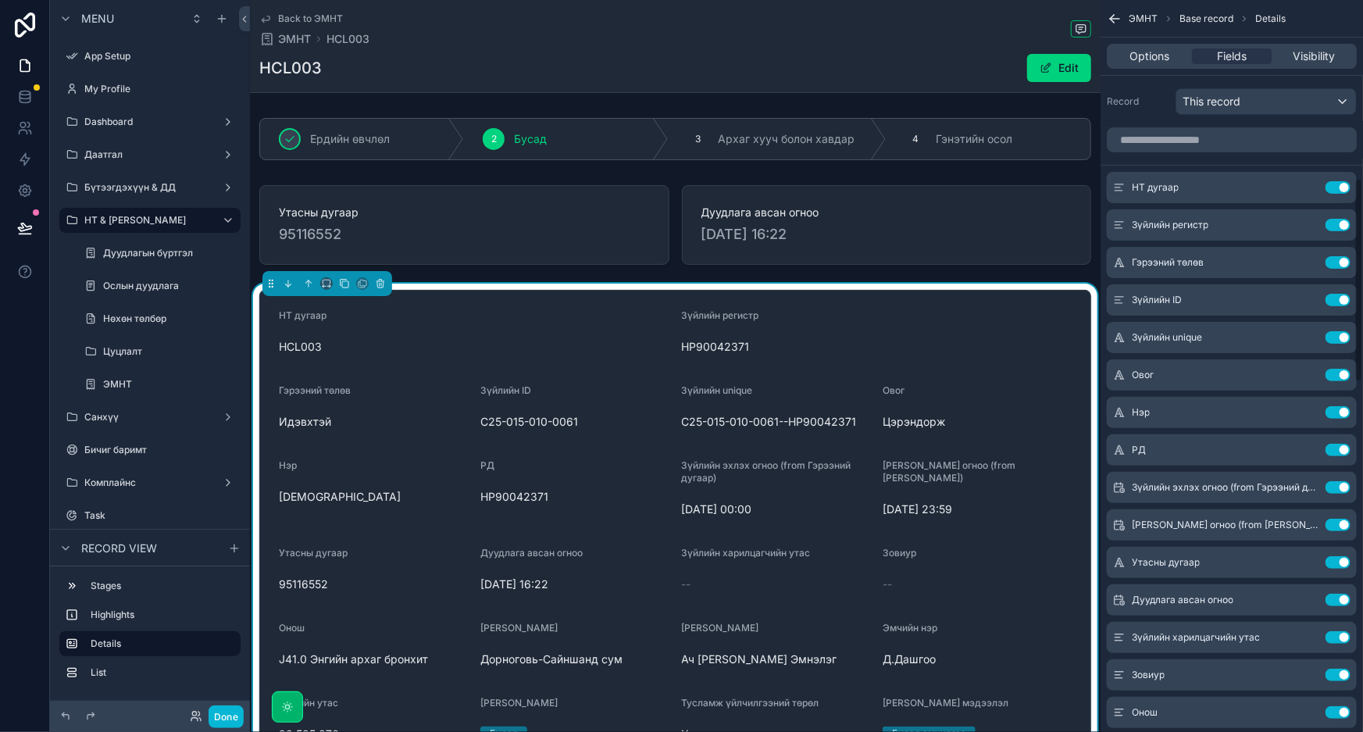
scroll to position [639, 0]
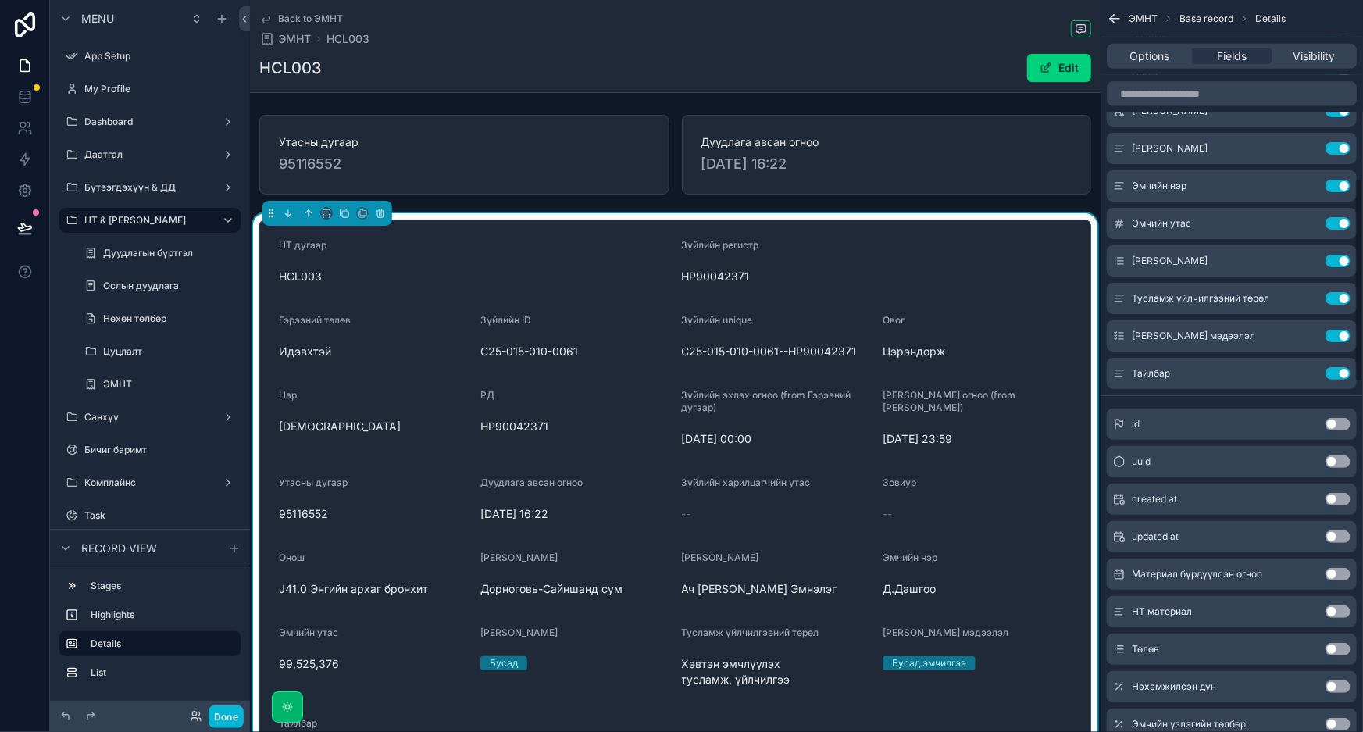
click at [1338, 569] on button "Use setting" at bounding box center [1338, 574] width 25 height 12
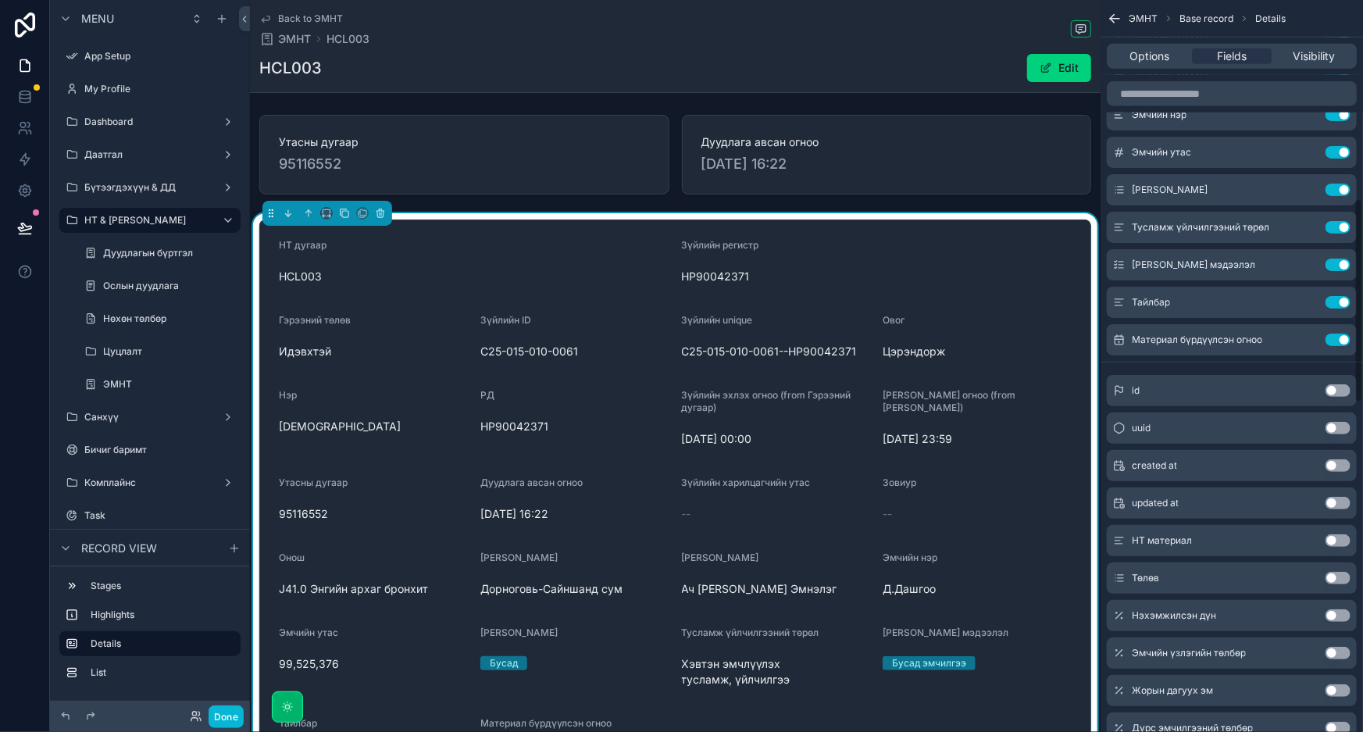
click at [1344, 539] on button "Use setting" at bounding box center [1338, 540] width 25 height 12
click at [1333, 579] on button "Use setting" at bounding box center [1338, 578] width 25 height 12
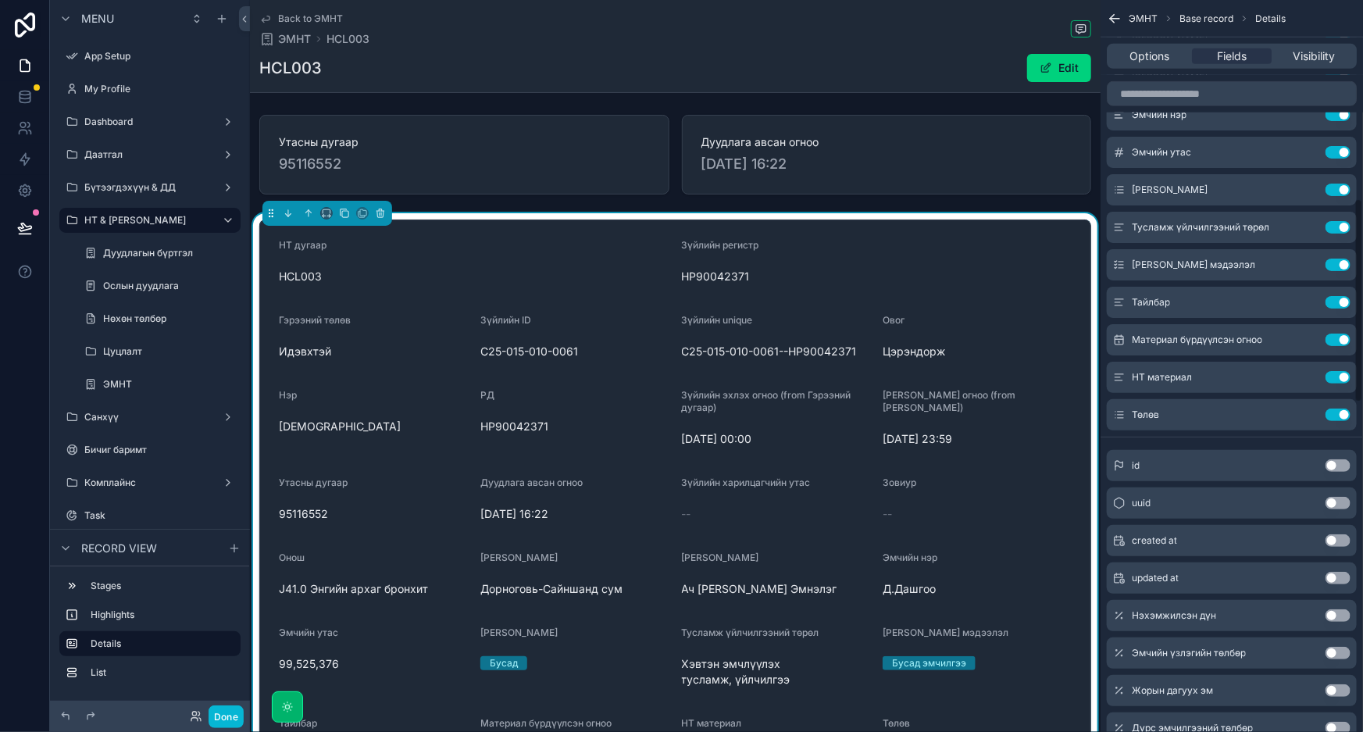
click at [1338, 614] on button "Use setting" at bounding box center [1338, 615] width 25 height 12
click at [1340, 650] on button "Use setting" at bounding box center [1338, 653] width 25 height 12
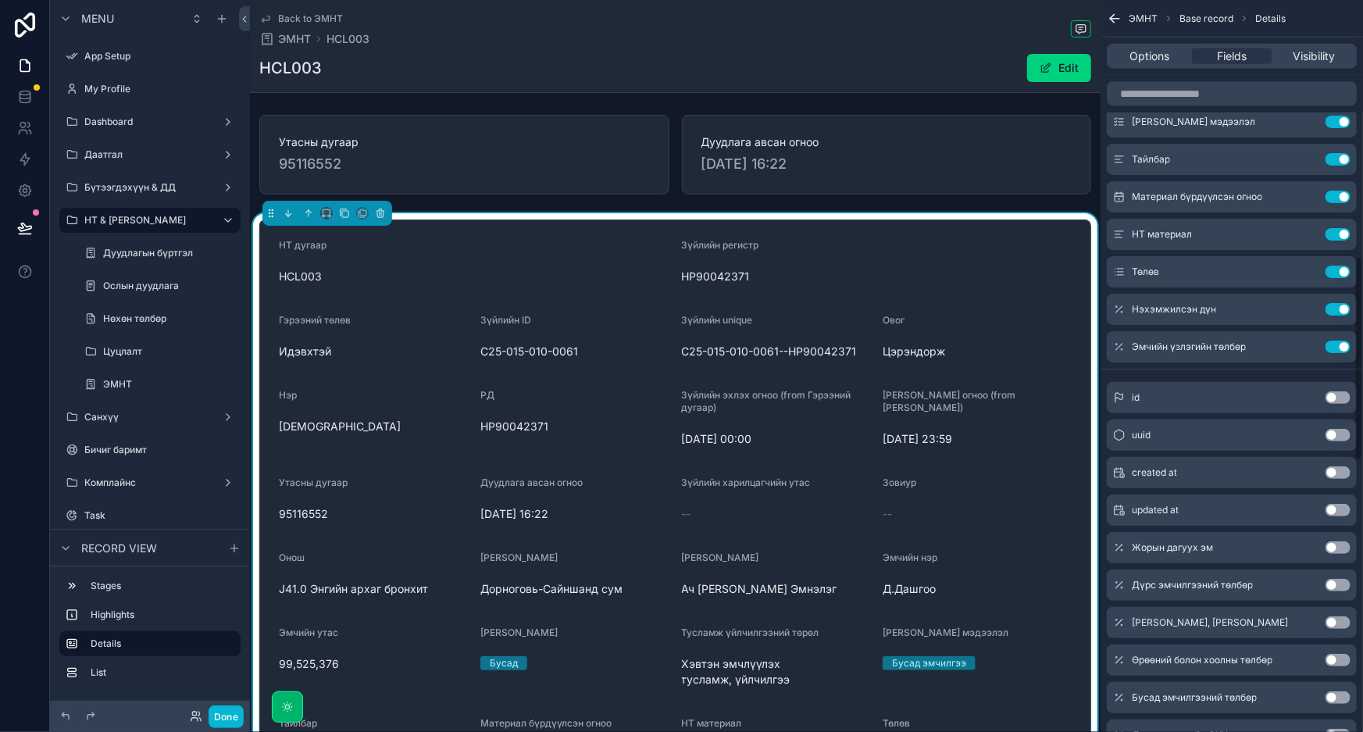
scroll to position [923, 0]
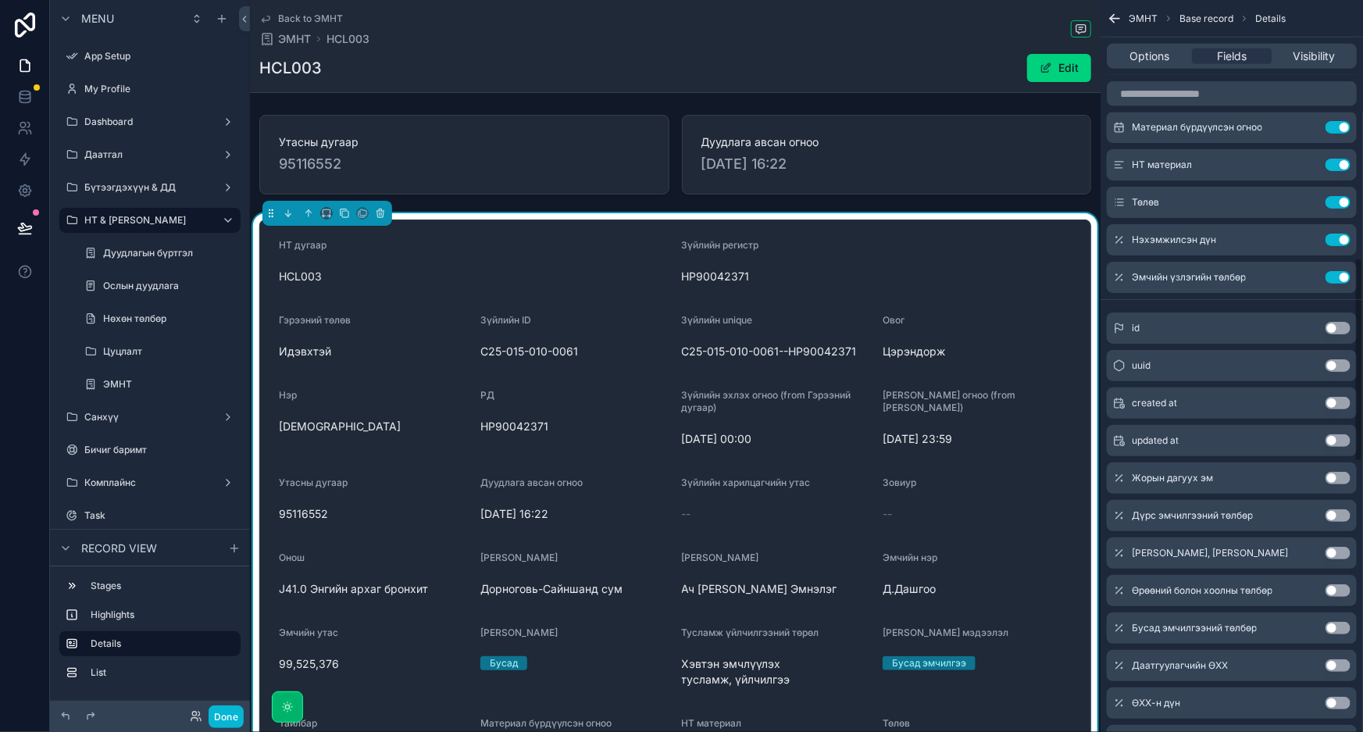
click at [1335, 482] on button "Use setting" at bounding box center [1338, 478] width 25 height 12
click at [1337, 512] on button "Use setting" at bounding box center [1338, 515] width 25 height 12
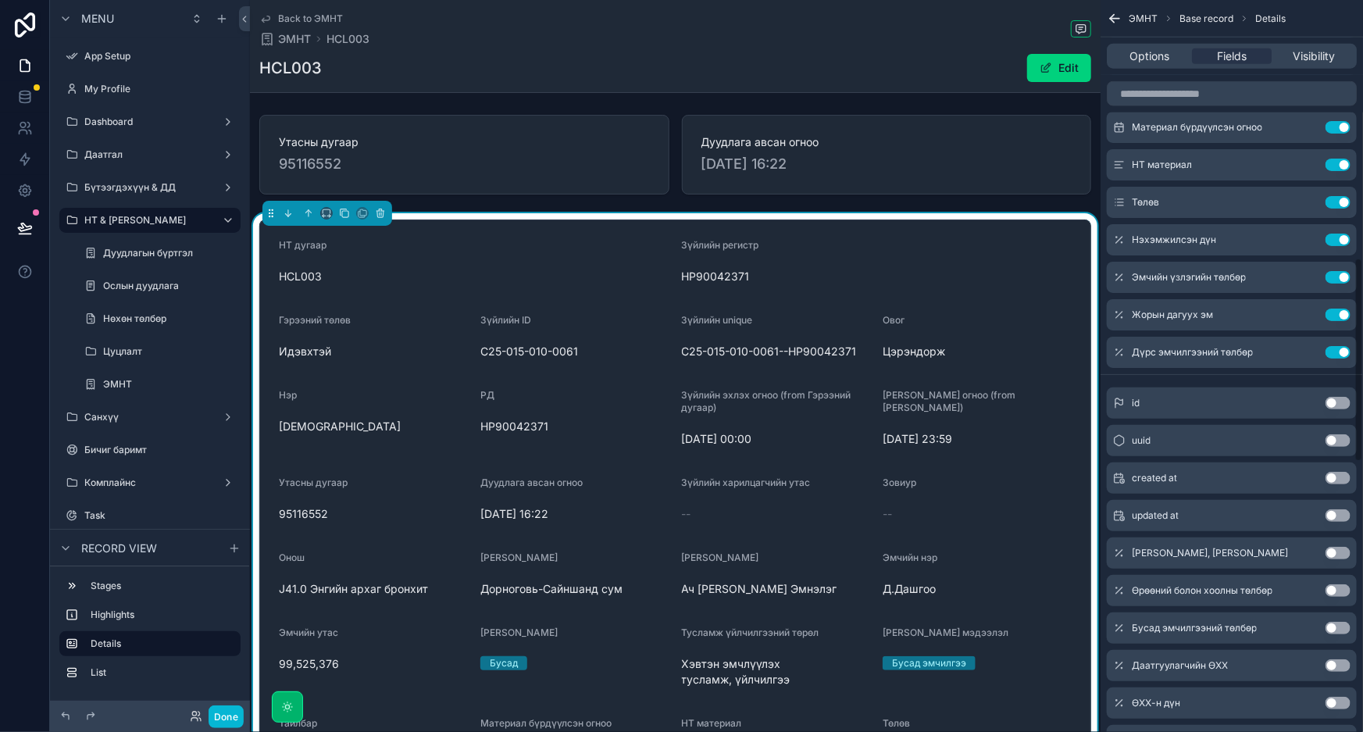
click at [1337, 558] on div "[PERSON_NAME], [PERSON_NAME] төлбөр Use setting" at bounding box center [1232, 552] width 250 height 31
click at [1338, 550] on button "Use setting" at bounding box center [1338, 553] width 25 height 12
click at [1337, 586] on button "Use setting" at bounding box center [1338, 590] width 25 height 12
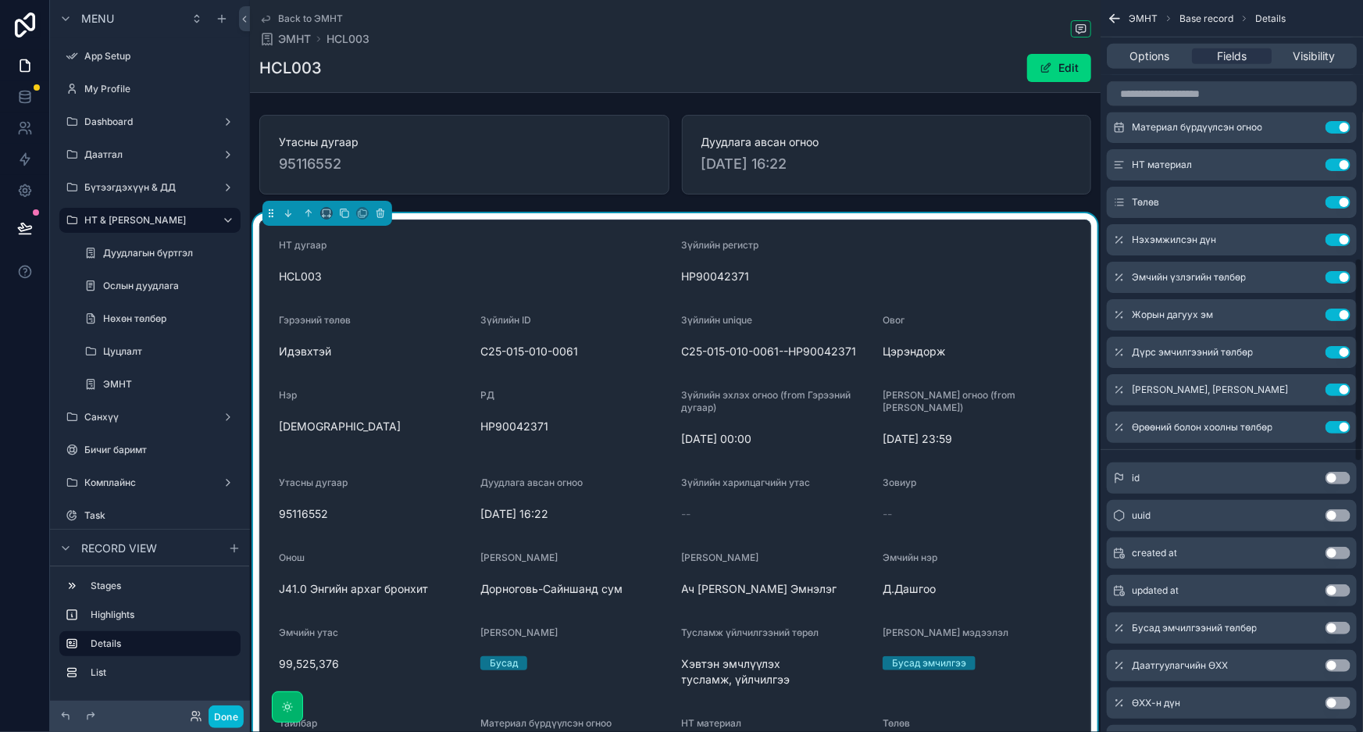
click at [1342, 626] on button "Use setting" at bounding box center [1338, 628] width 25 height 12
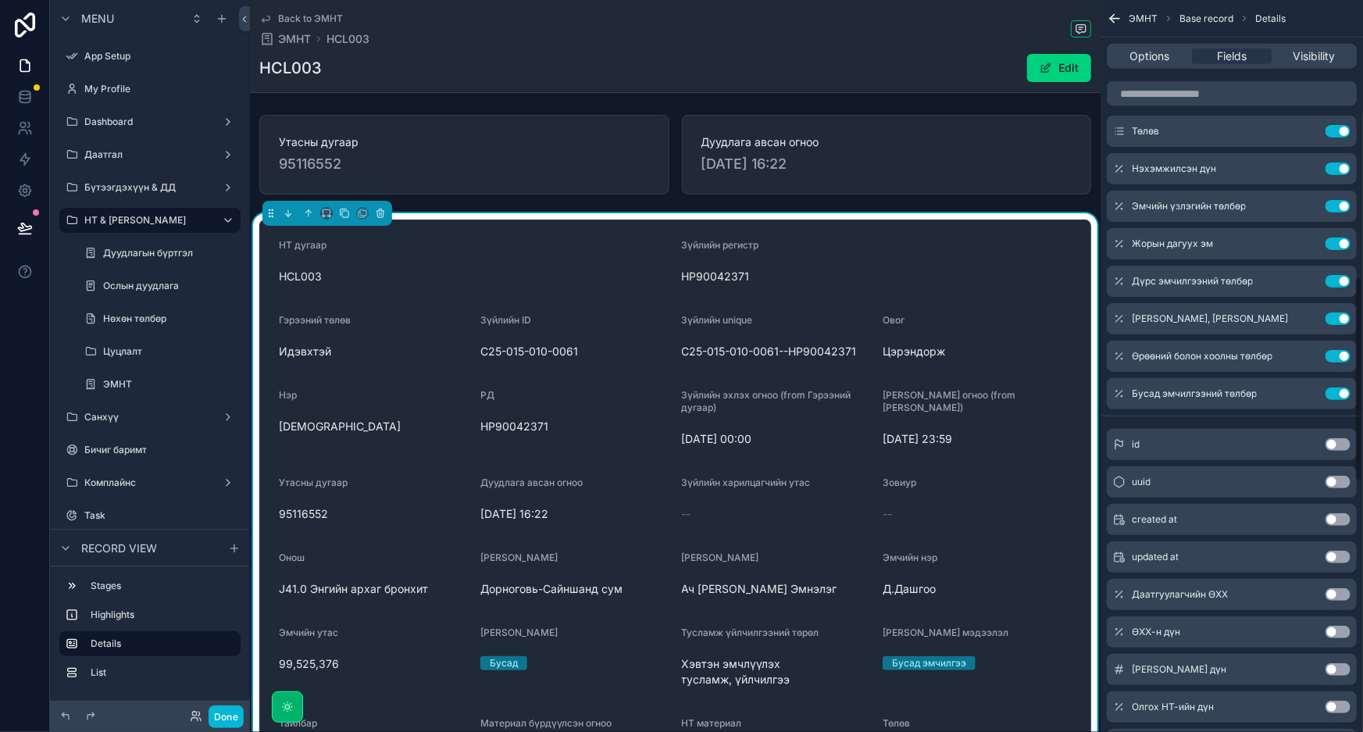
click at [1340, 594] on button "Use setting" at bounding box center [1338, 594] width 25 height 12
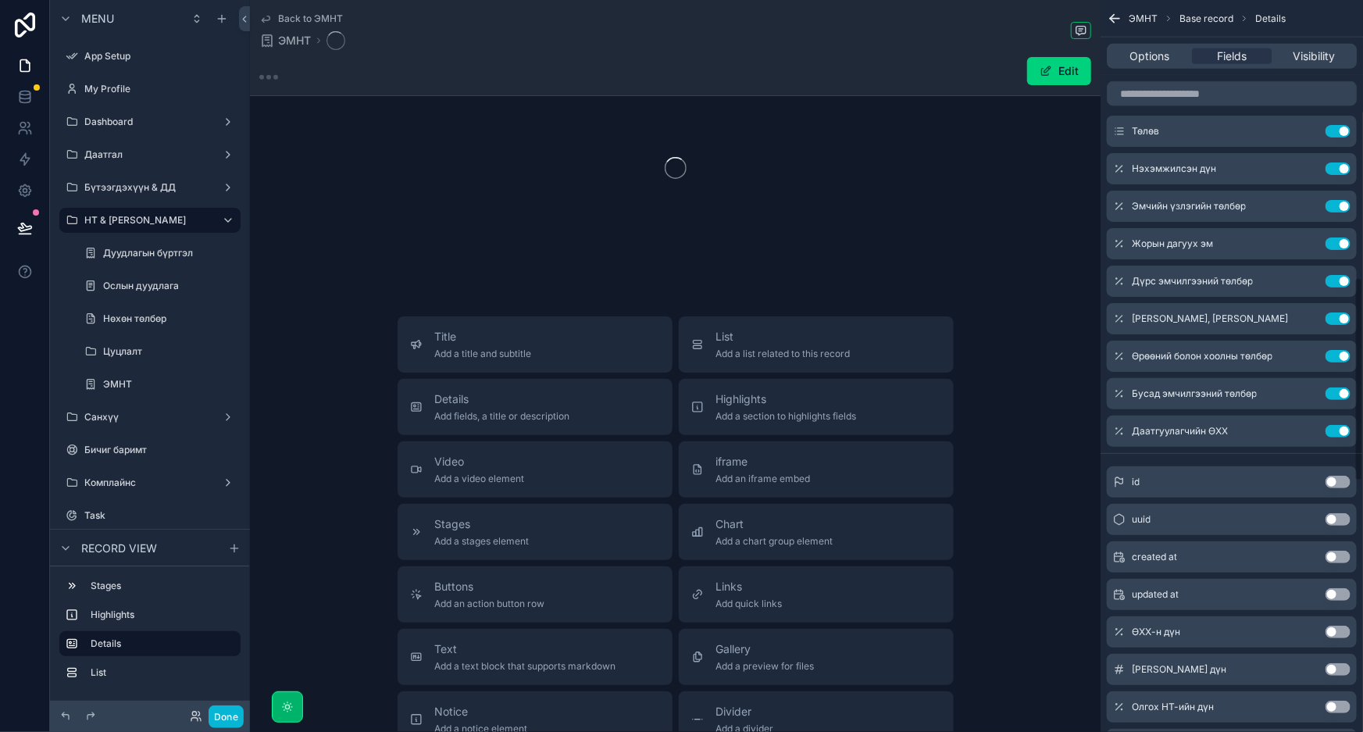
click at [1339, 634] on button "Use setting" at bounding box center [1338, 632] width 25 height 12
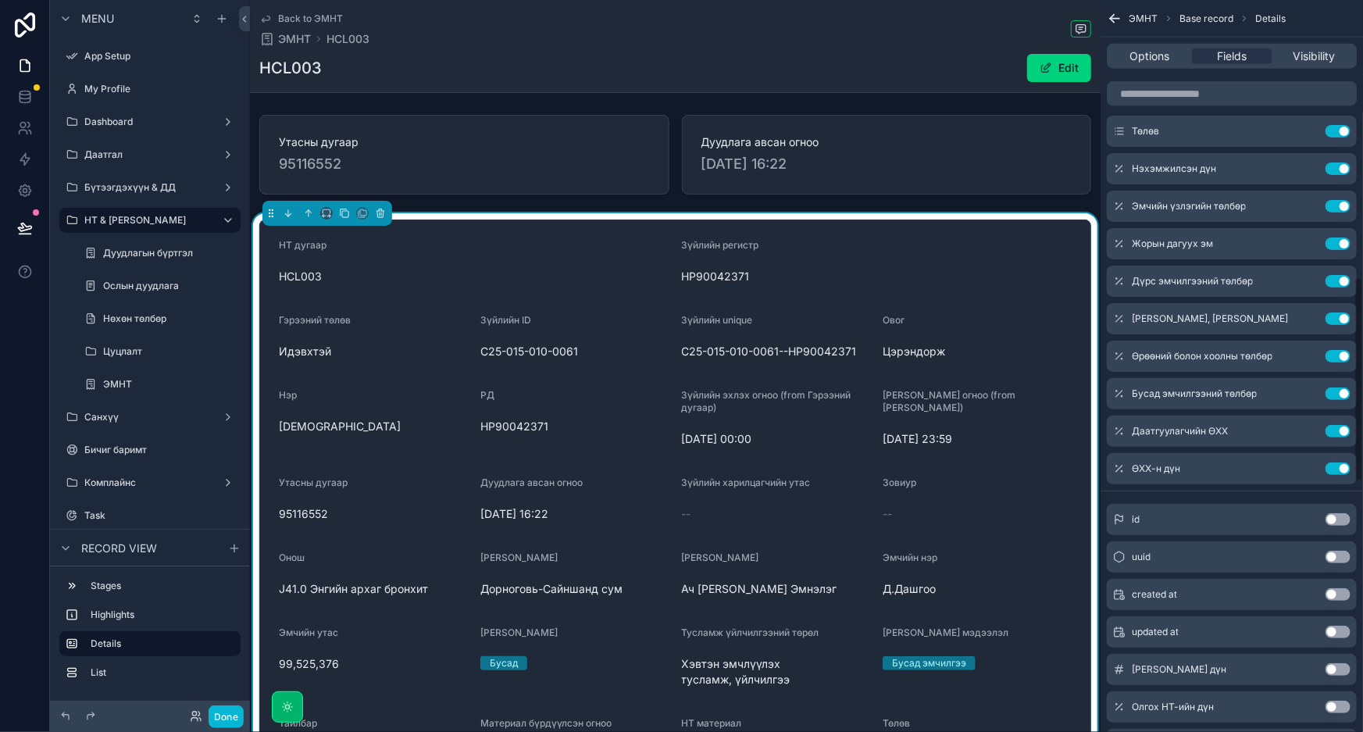
click at [1340, 669] on button "Use setting" at bounding box center [1338, 669] width 25 height 12
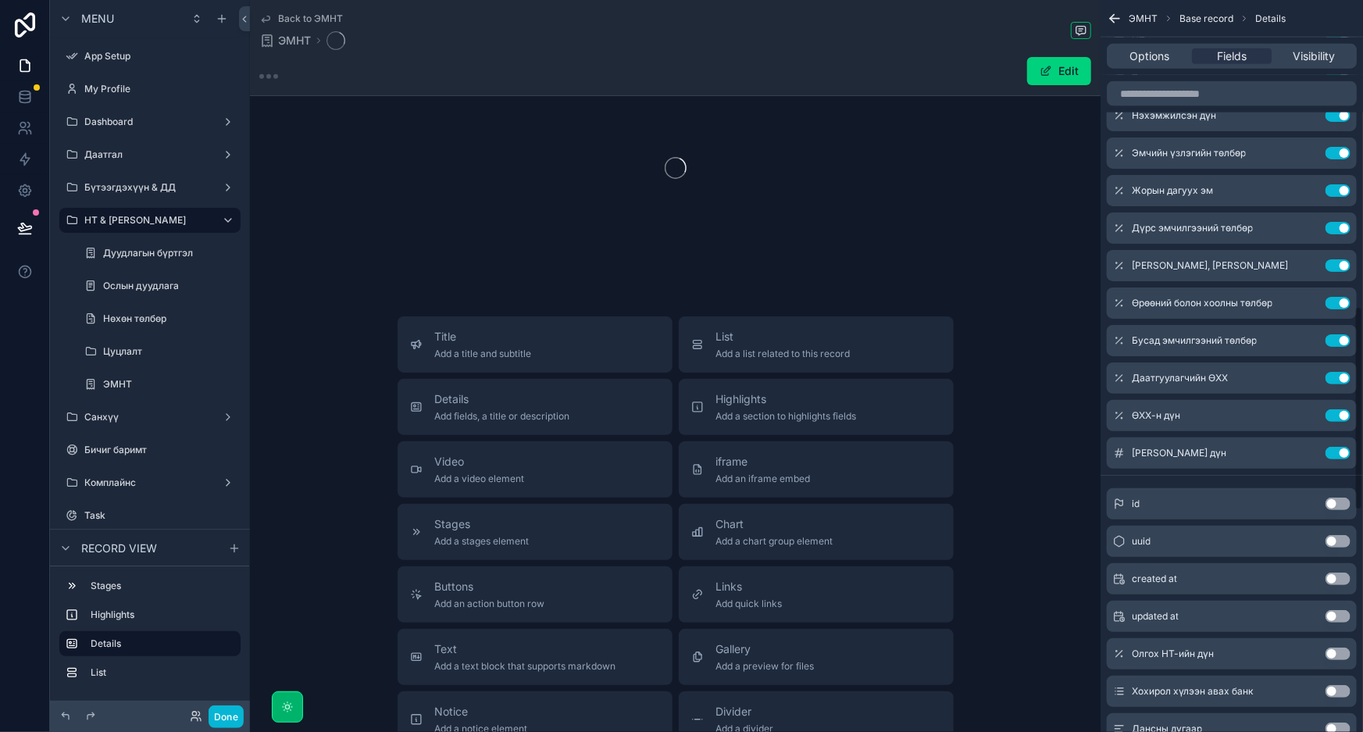
scroll to position [1136, 0]
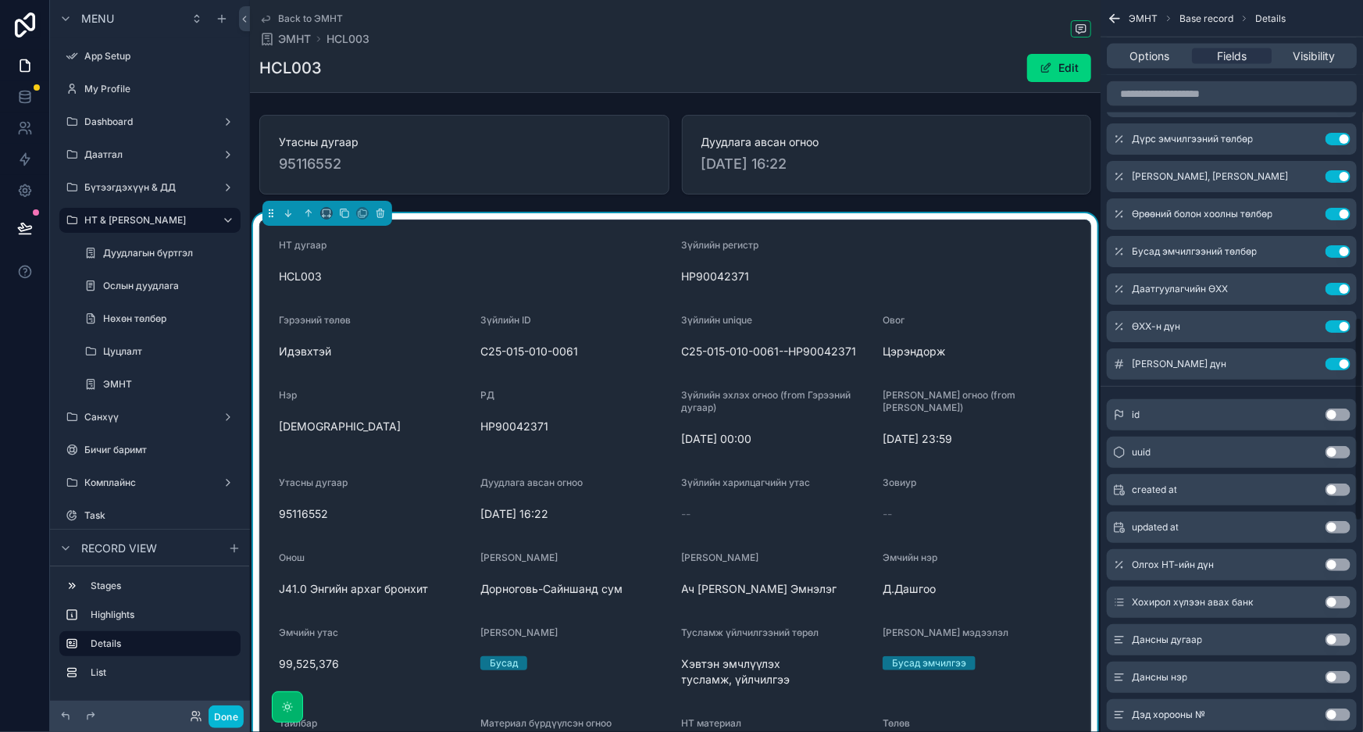
click at [1337, 561] on button "Use setting" at bounding box center [1338, 565] width 25 height 12
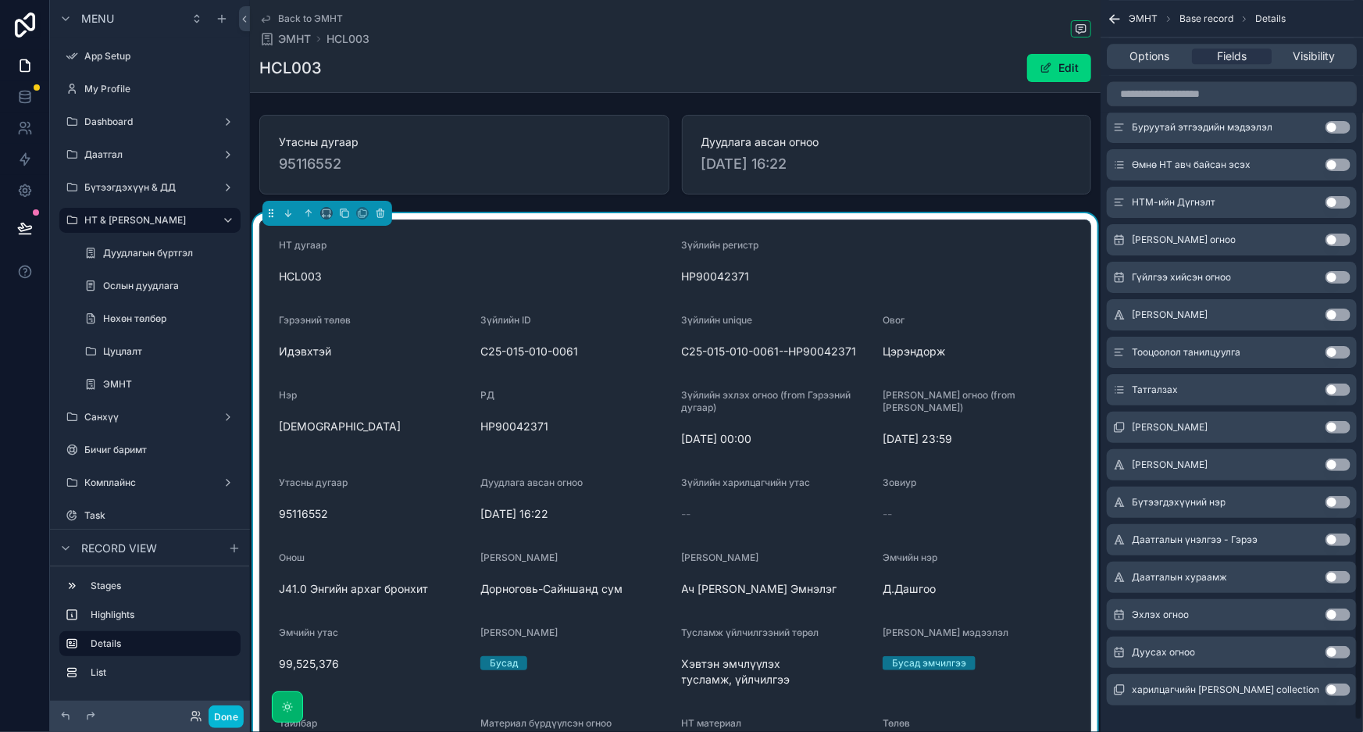
scroll to position [1888, 0]
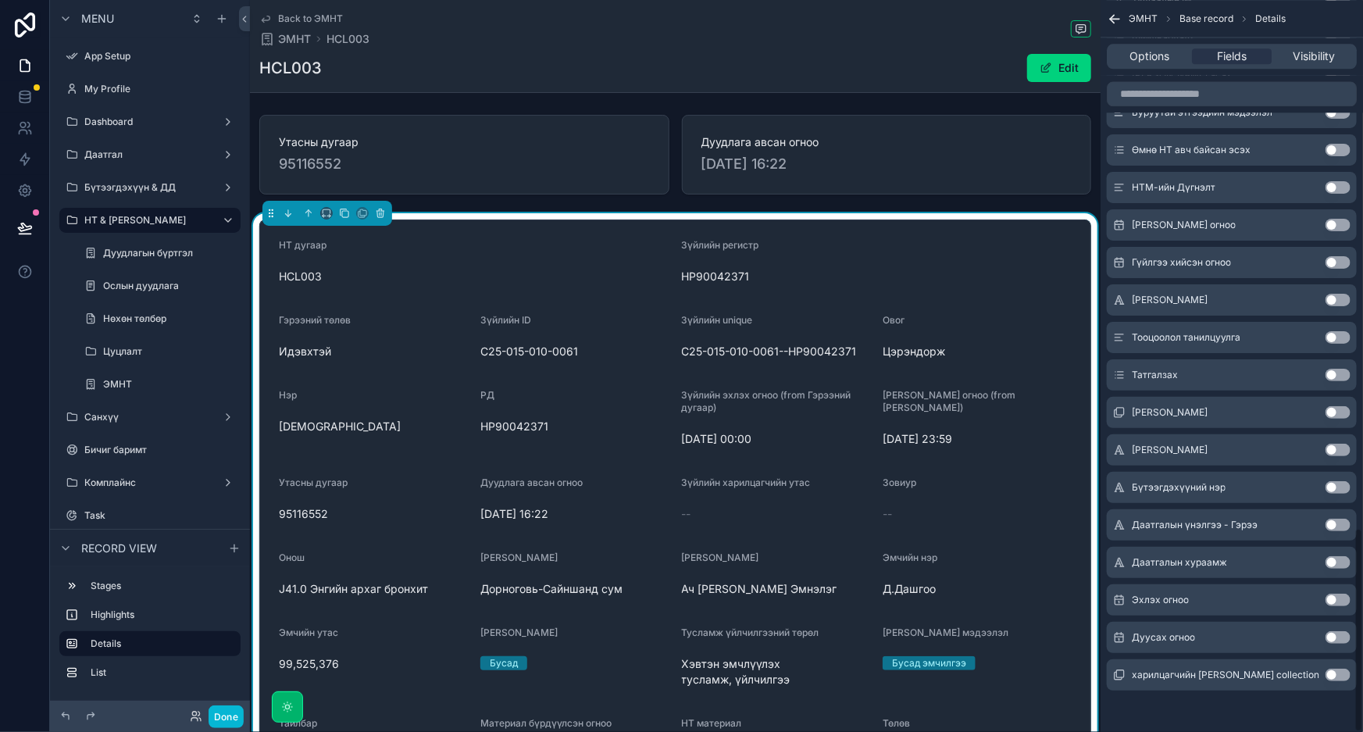
click at [1341, 595] on button "Use setting" at bounding box center [1338, 600] width 25 height 12
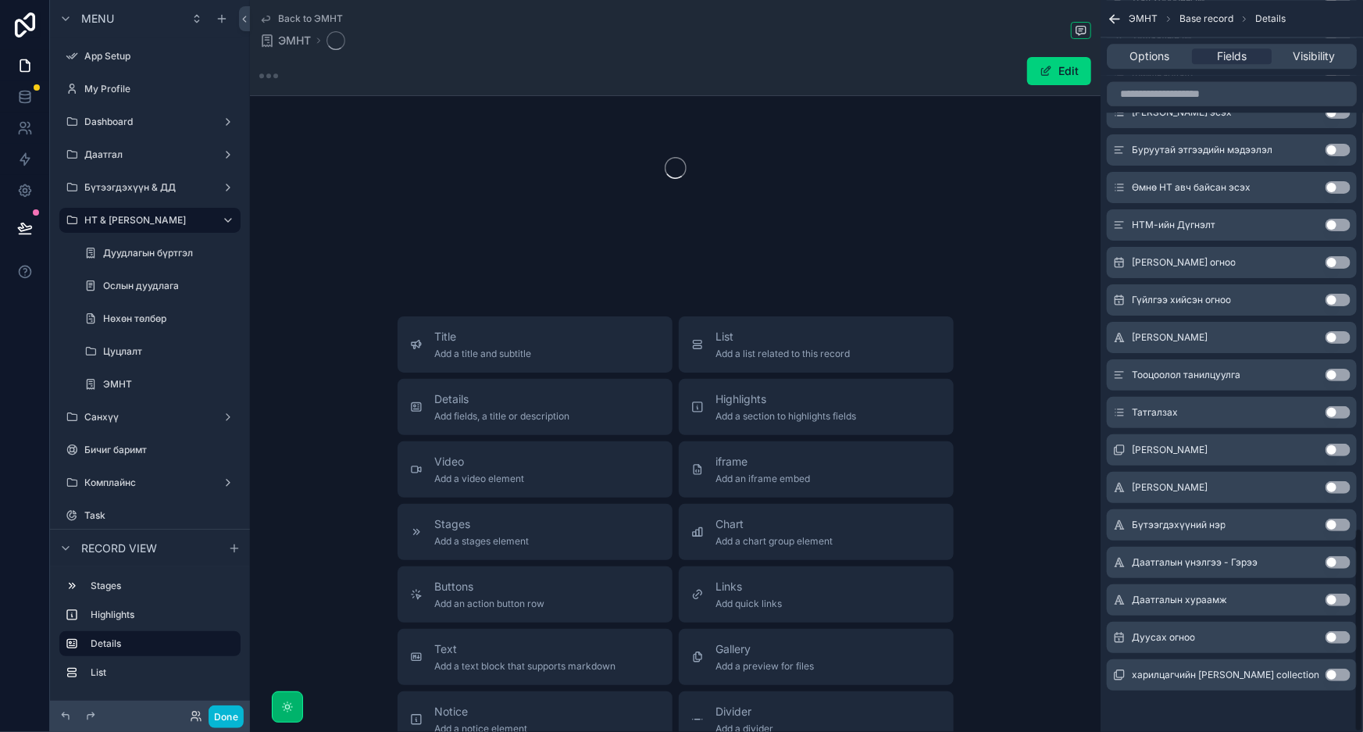
click at [1341, 595] on button "Use setting" at bounding box center [1338, 600] width 25 height 12
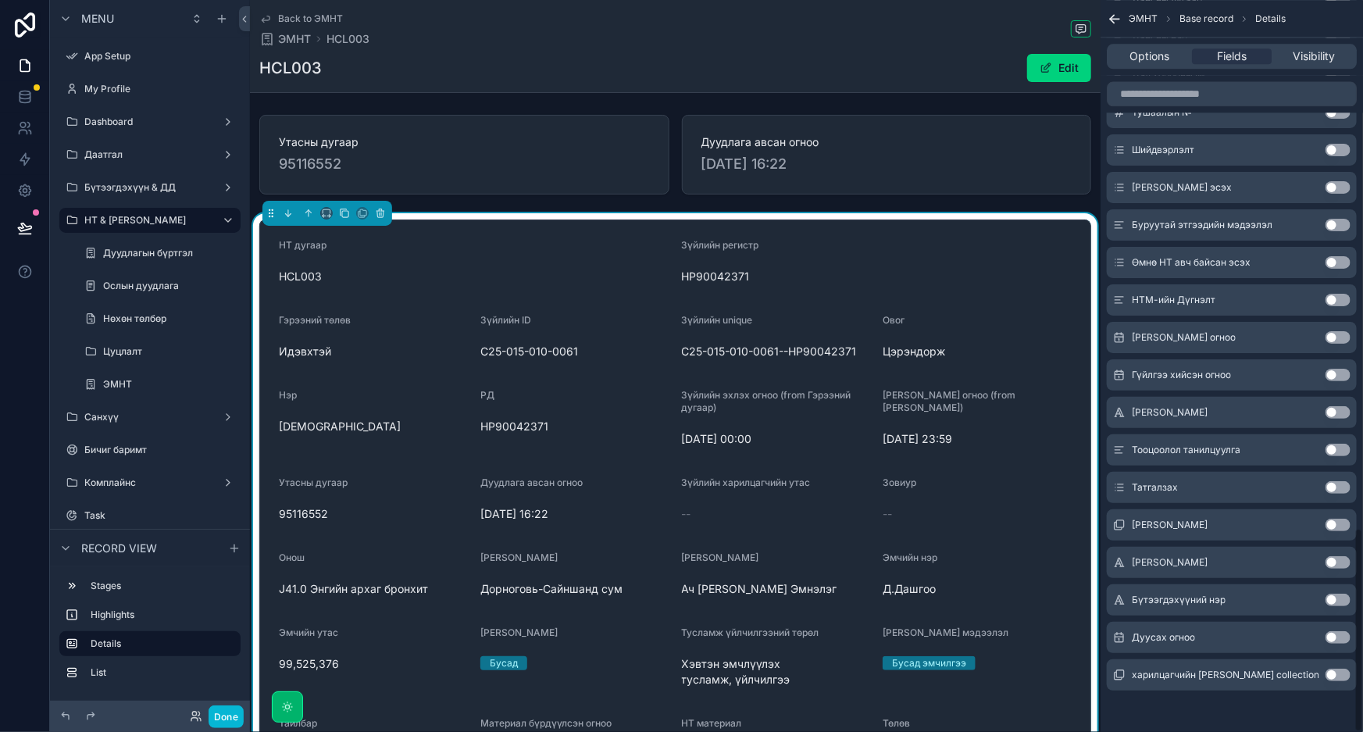
click at [1341, 595] on button "Use setting" at bounding box center [1338, 600] width 25 height 12
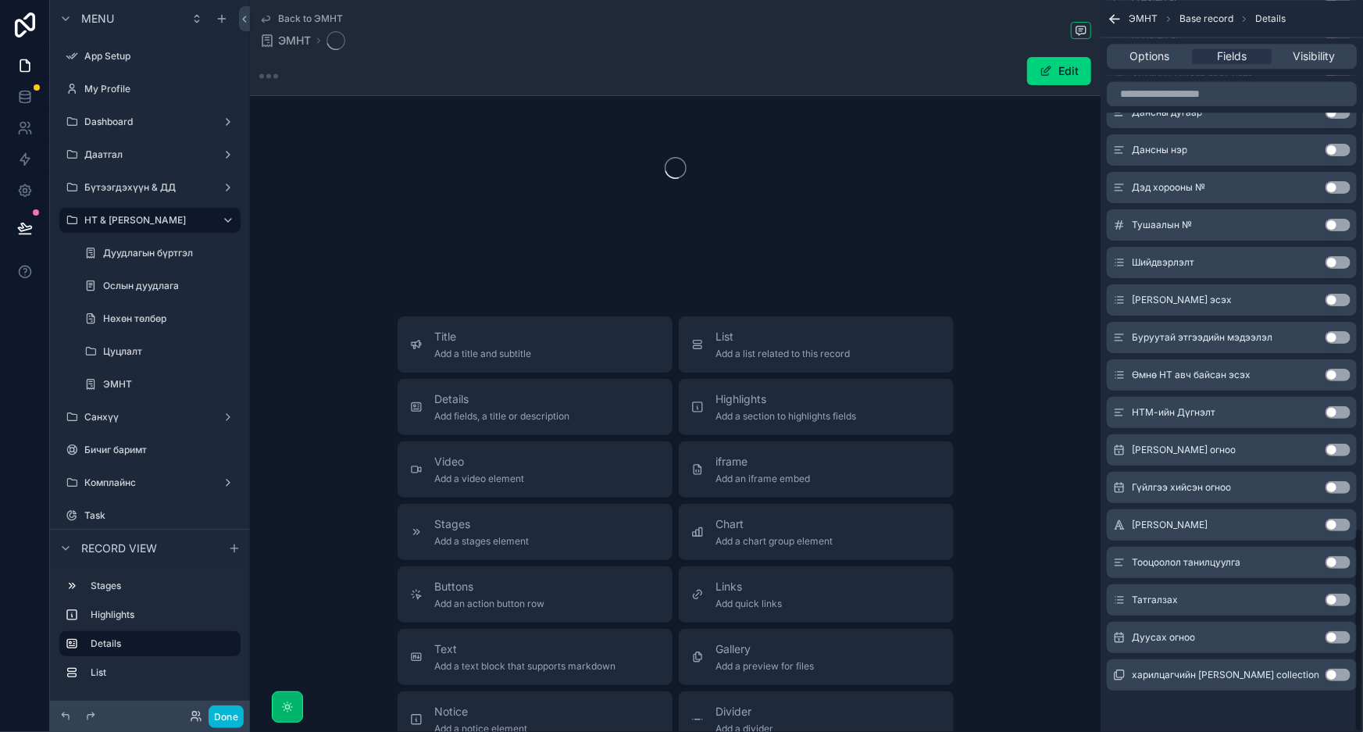
click at [1341, 595] on button "Use setting" at bounding box center [1338, 600] width 25 height 12
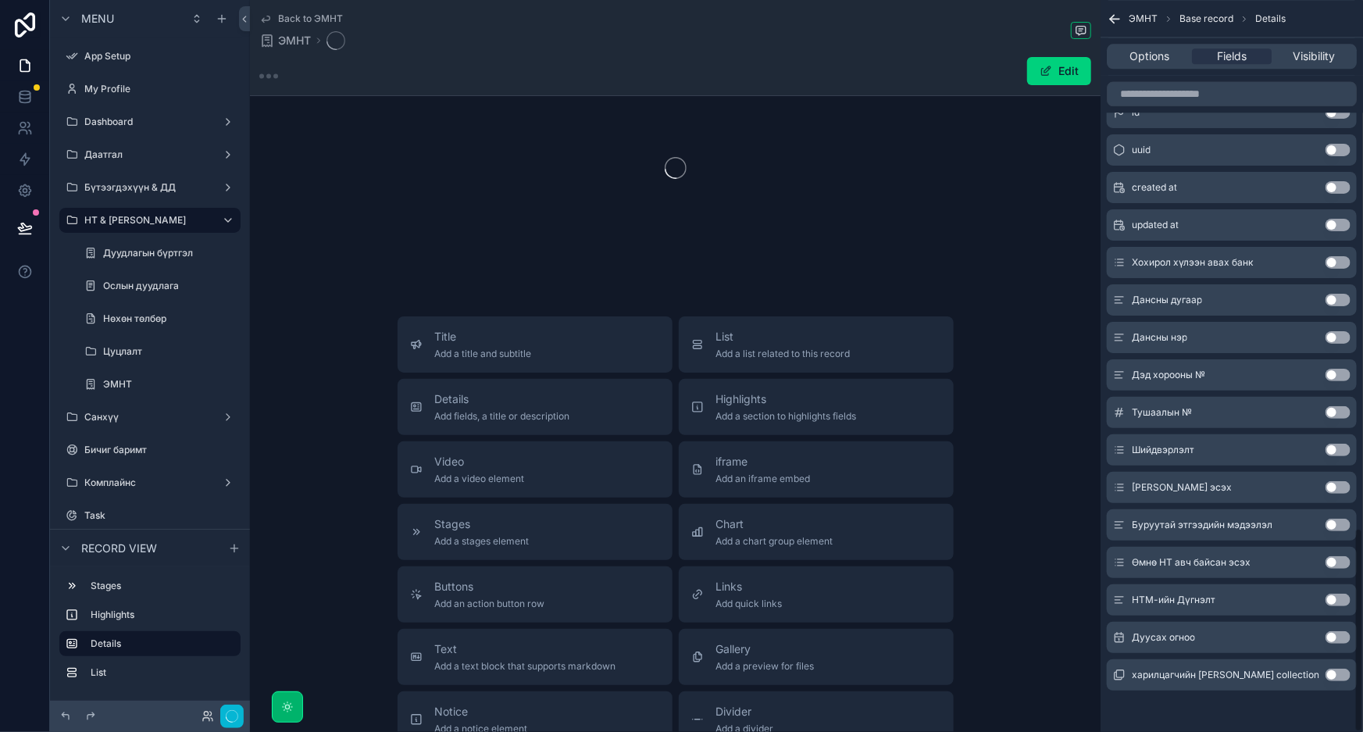
click at [1341, 595] on button "Use setting" at bounding box center [1338, 600] width 25 height 12
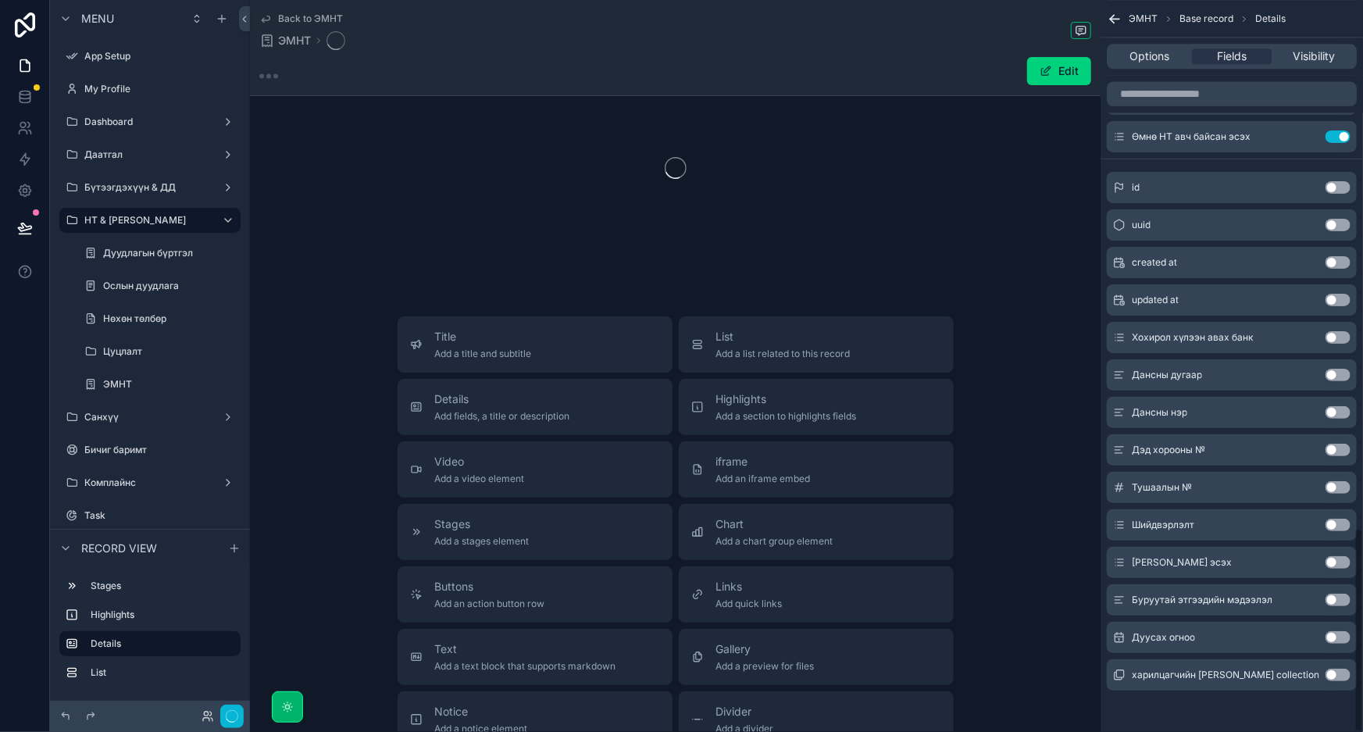
click at [1341, 595] on button "Use setting" at bounding box center [1338, 600] width 25 height 12
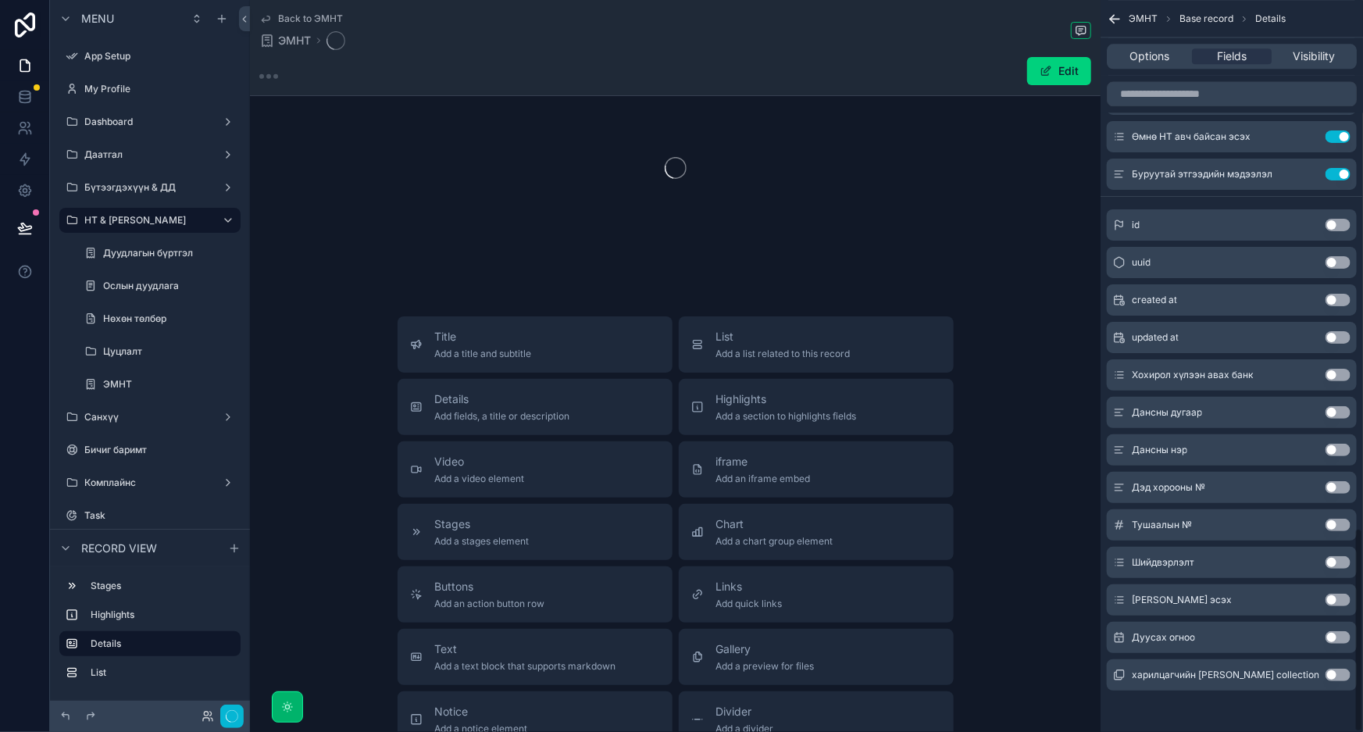
click at [1341, 595] on button "Use setting" at bounding box center [1338, 600] width 25 height 12
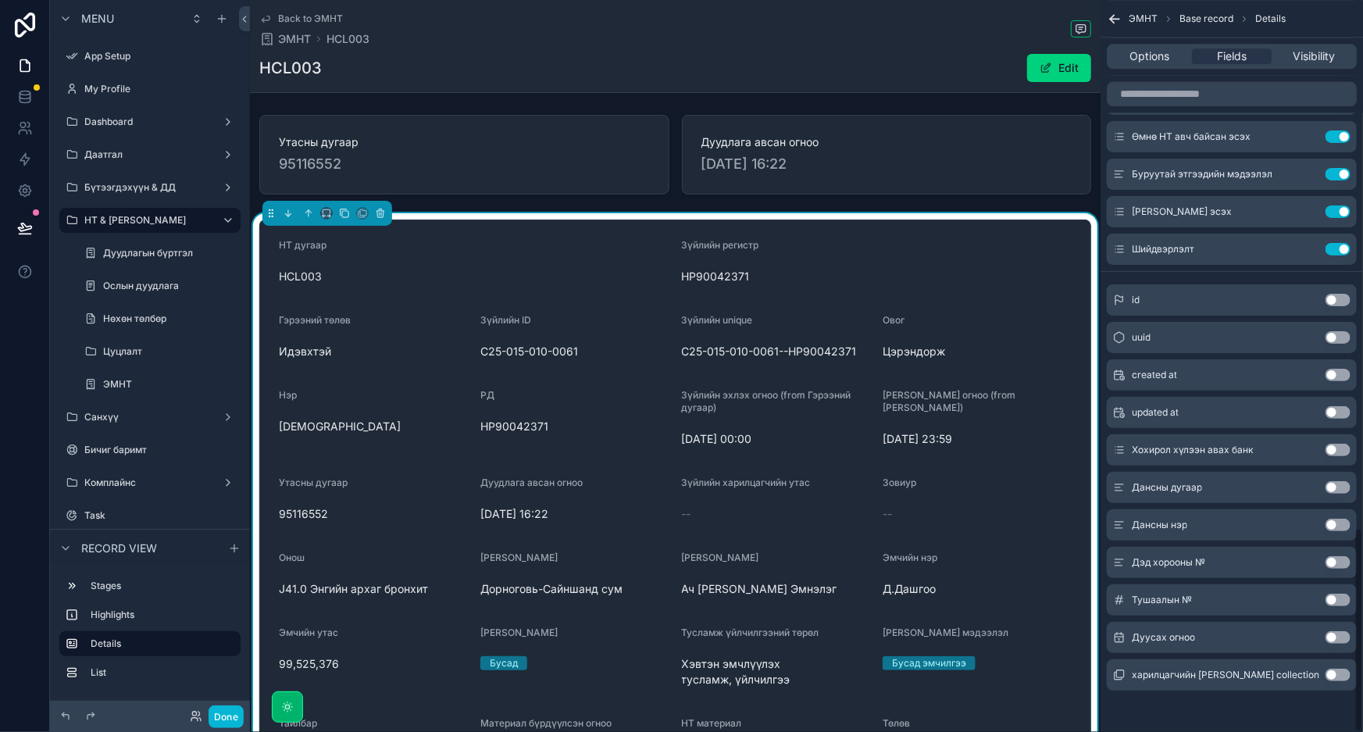
click at [1341, 595] on button "Use setting" at bounding box center [1338, 600] width 25 height 12
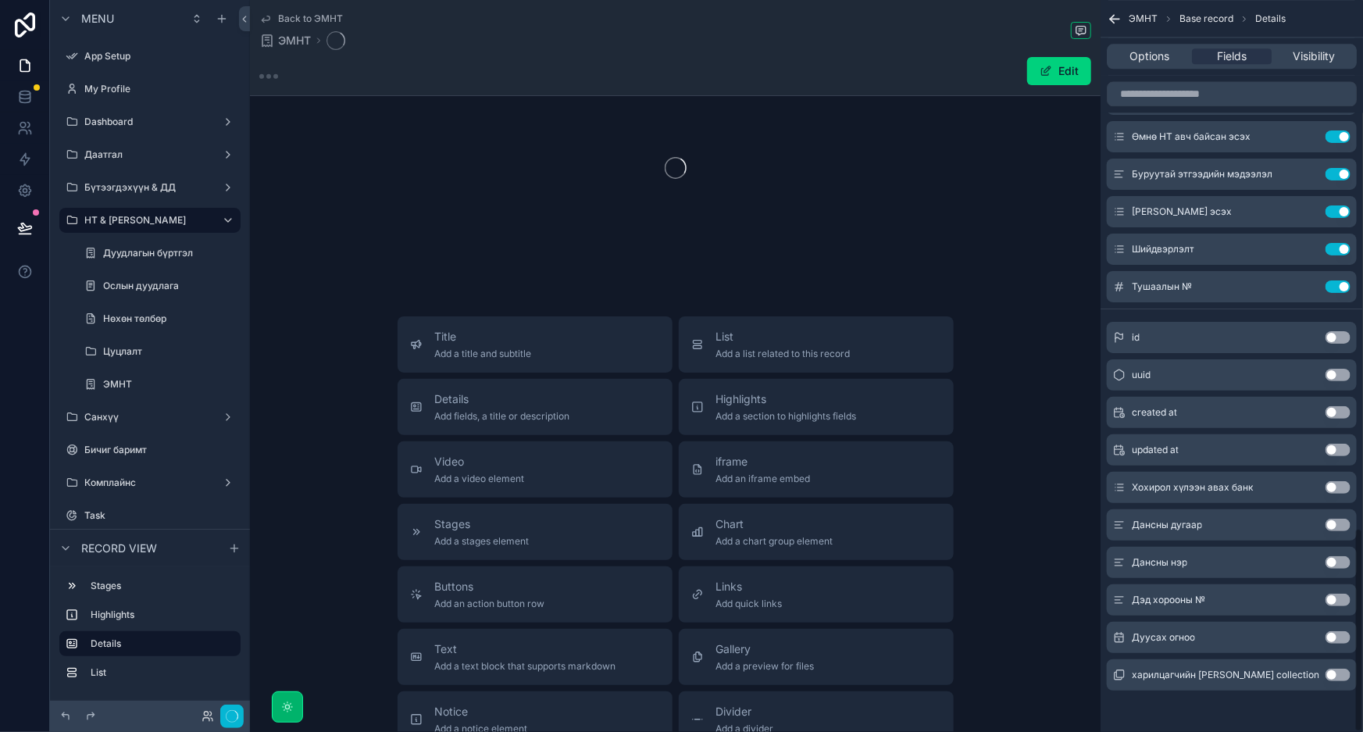
click at [1341, 595] on button "Use setting" at bounding box center [1338, 600] width 25 height 12
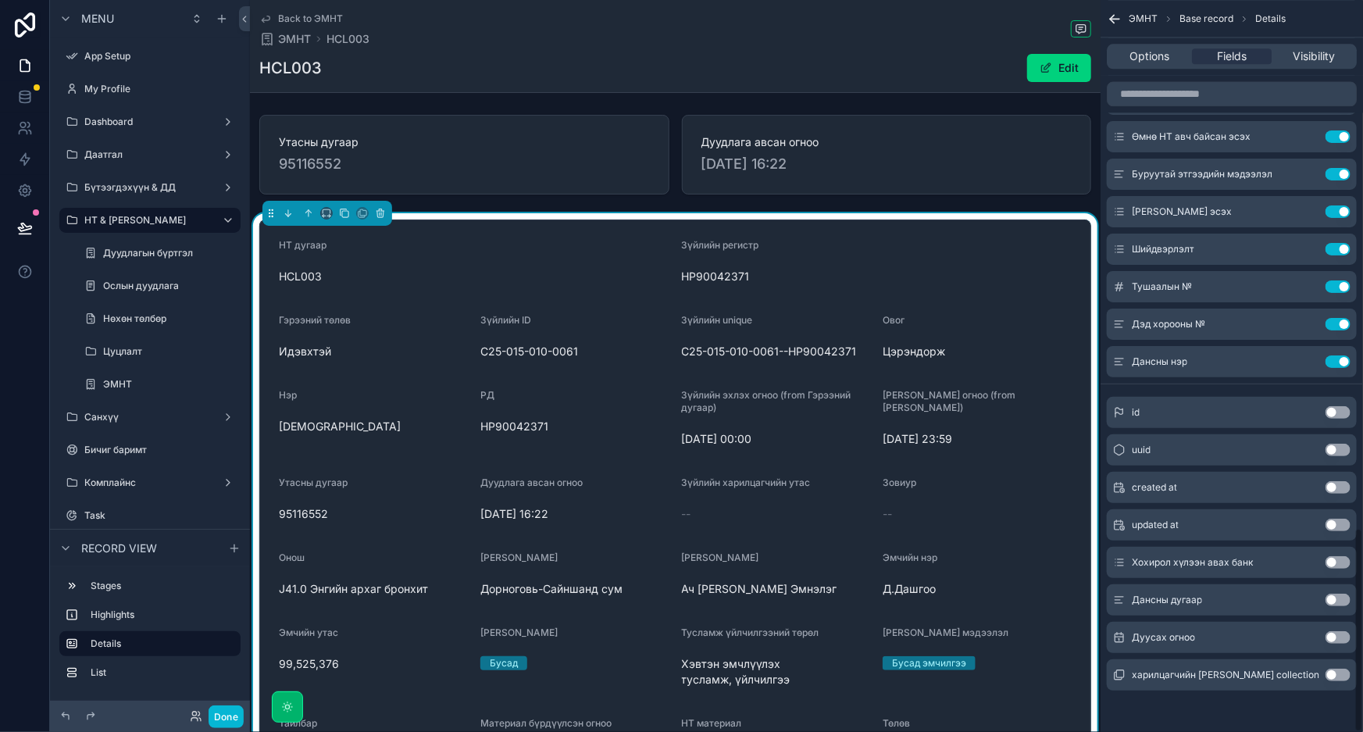
click at [1341, 595] on button "Use setting" at bounding box center [1338, 600] width 25 height 12
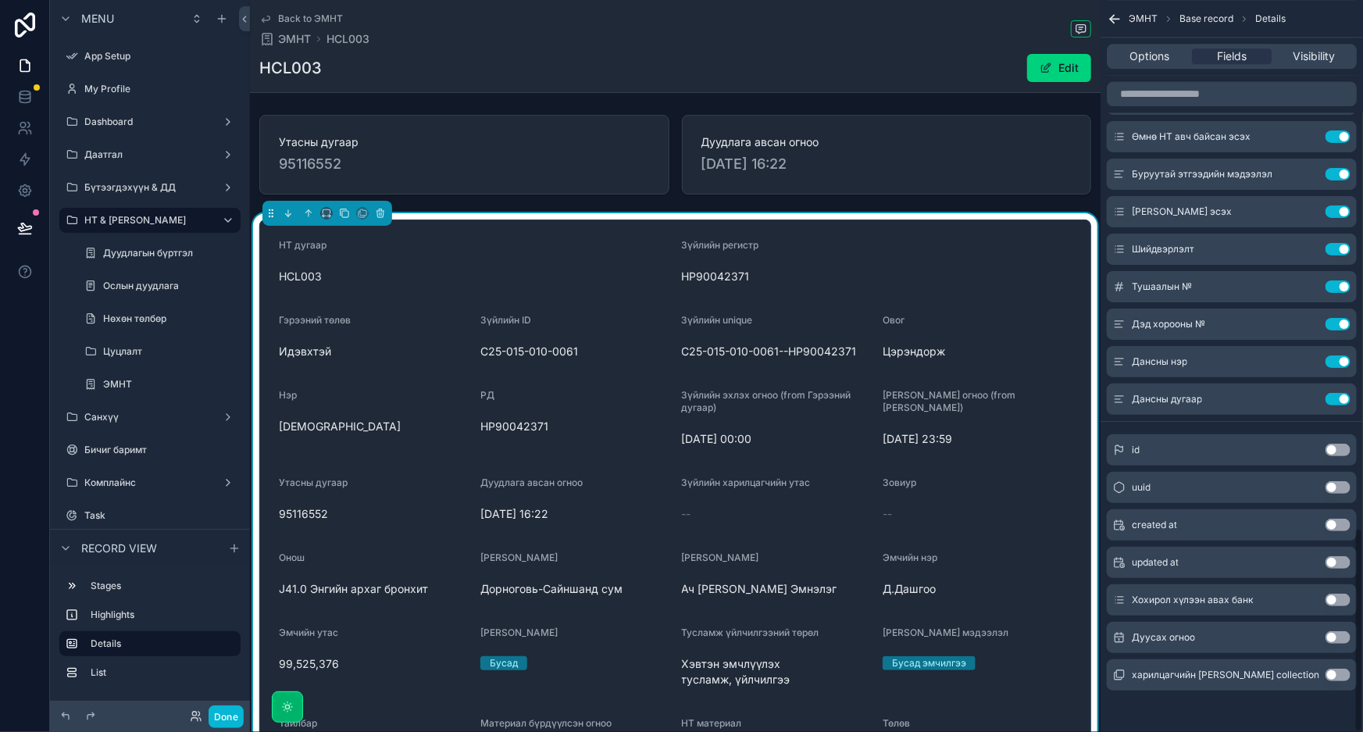
click at [1341, 595] on button "Use setting" at bounding box center [1338, 600] width 25 height 12
click at [1335, 634] on button "Use setting" at bounding box center [1338, 637] width 25 height 12
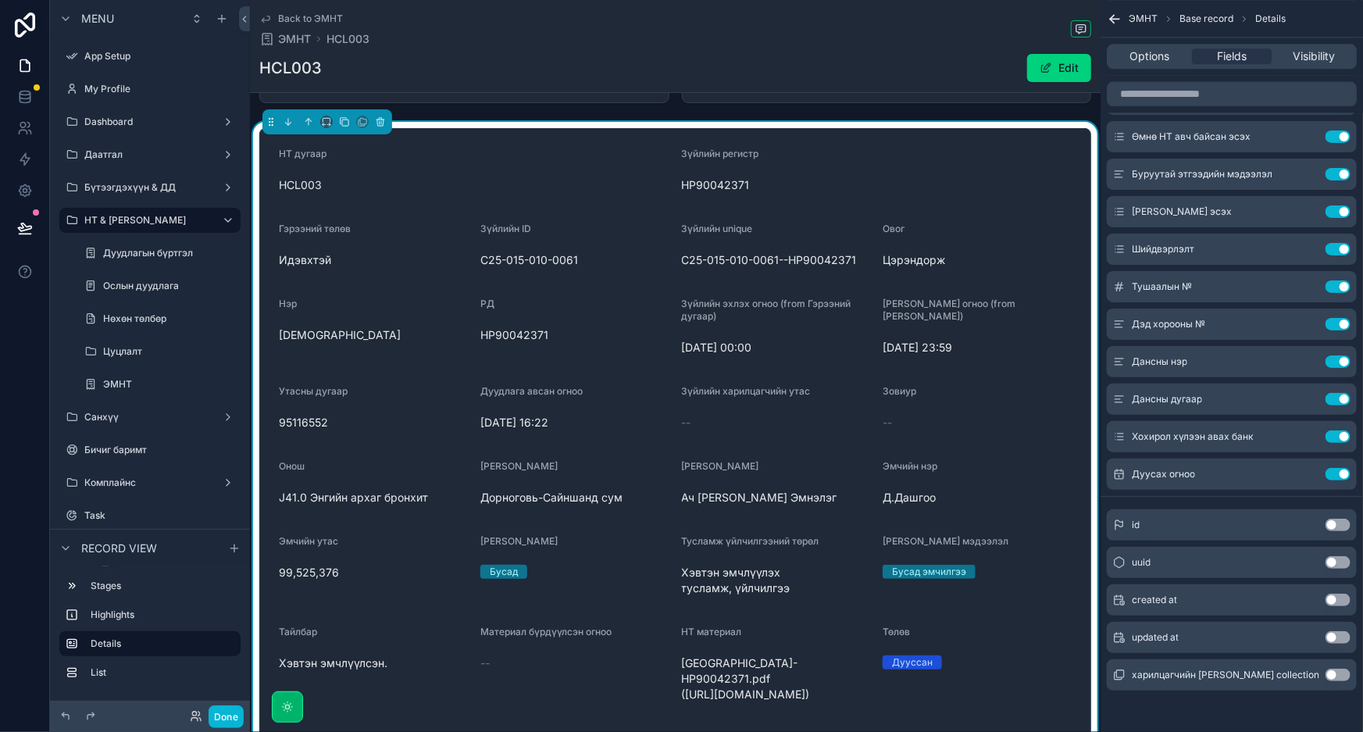
scroll to position [0, 0]
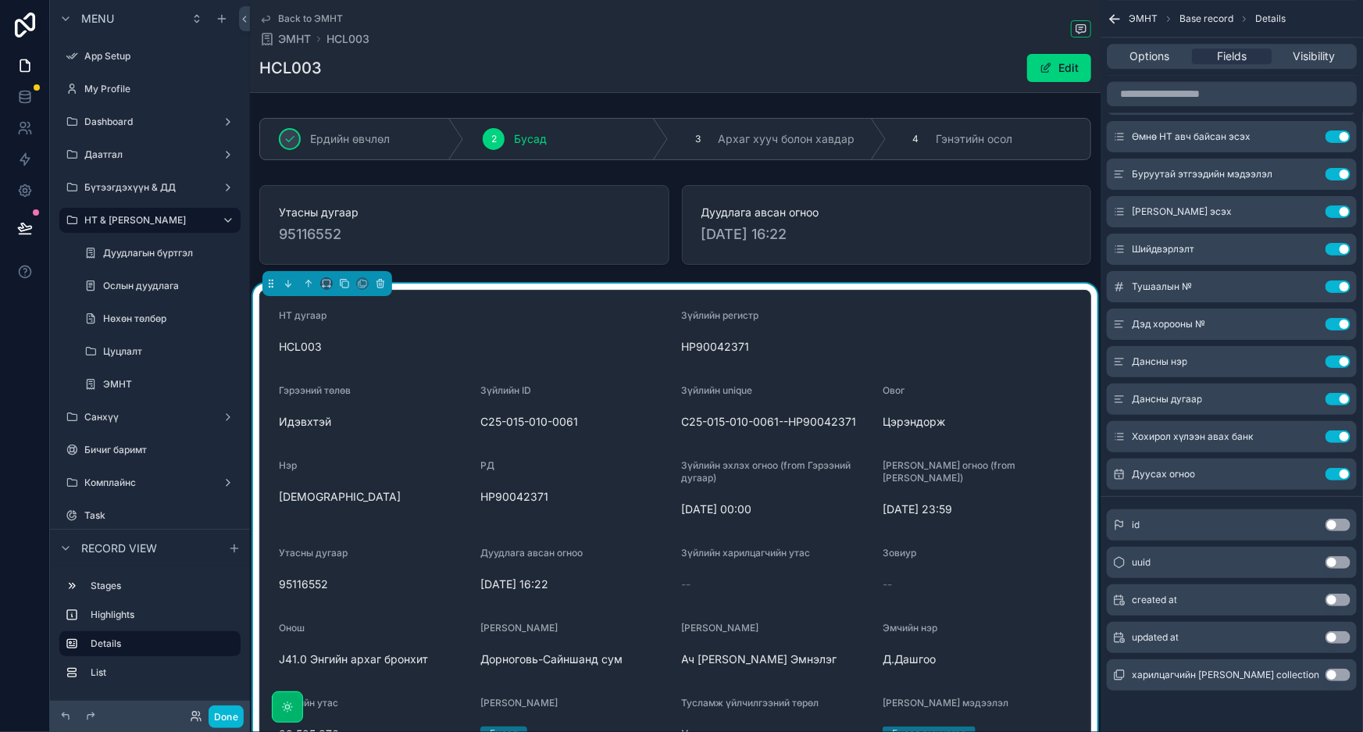
click at [759, 54] on div "HCL003 Edit" at bounding box center [675, 68] width 832 height 30
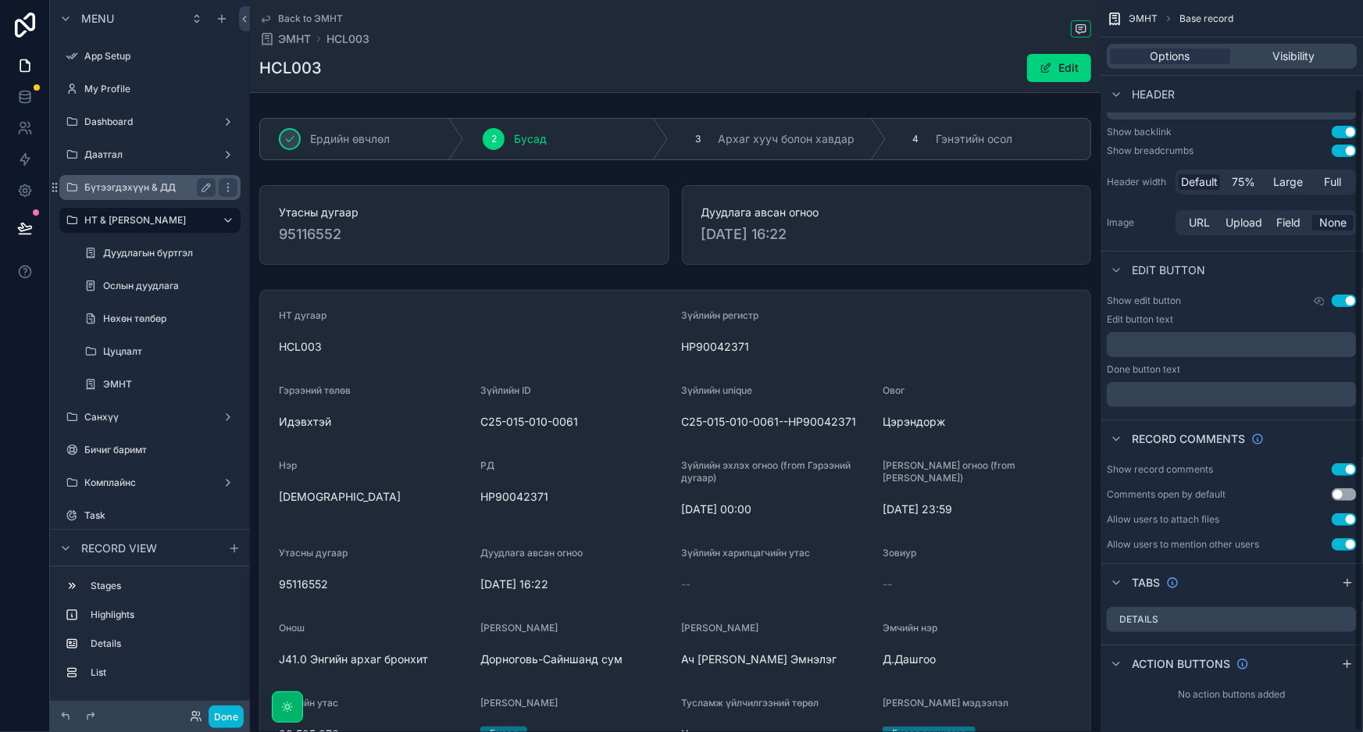
scroll to position [100, 0]
click at [5, 241] on div at bounding box center [24, 228] width 49 height 44
click at [15, 230] on button at bounding box center [25, 228] width 34 height 44
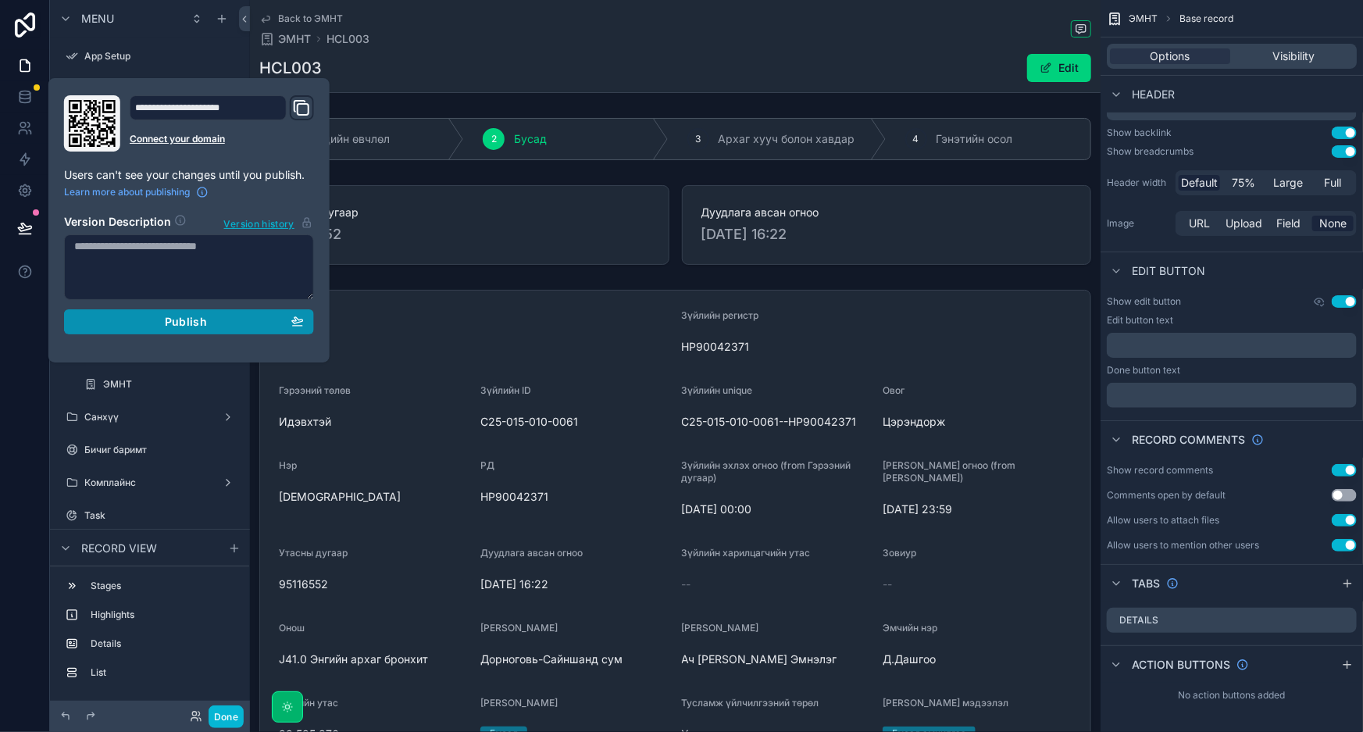
click at [166, 328] on button "Publish" at bounding box center [189, 321] width 250 height 25
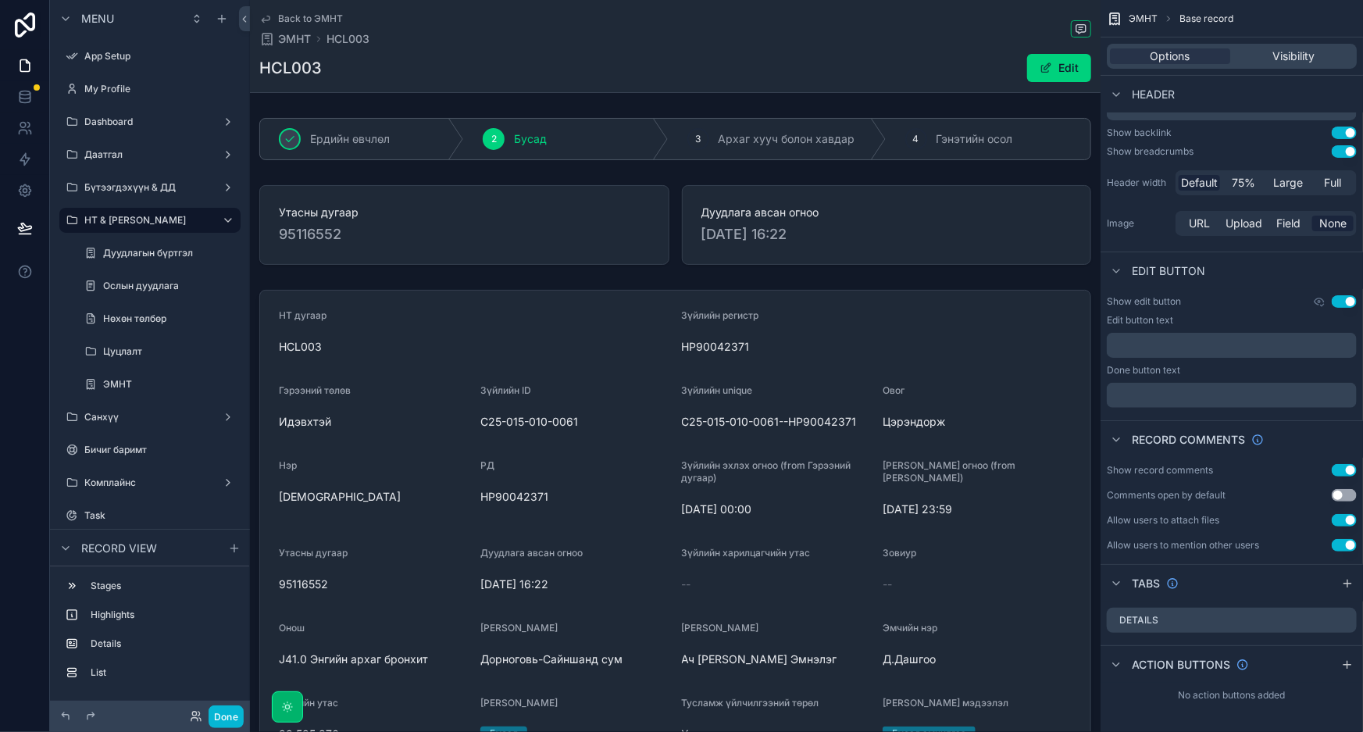
click at [462, 15] on div "Back to ЭМНТ ЭМНТ HCL003" at bounding box center [675, 29] width 832 height 34
click at [552, 34] on div "Back to ЭМНТ ЭМНТ HCL003" at bounding box center [675, 29] width 832 height 34
click at [129, 186] on label "Бүтээгдэхүүн & ДД" at bounding box center [146, 187] width 125 height 12
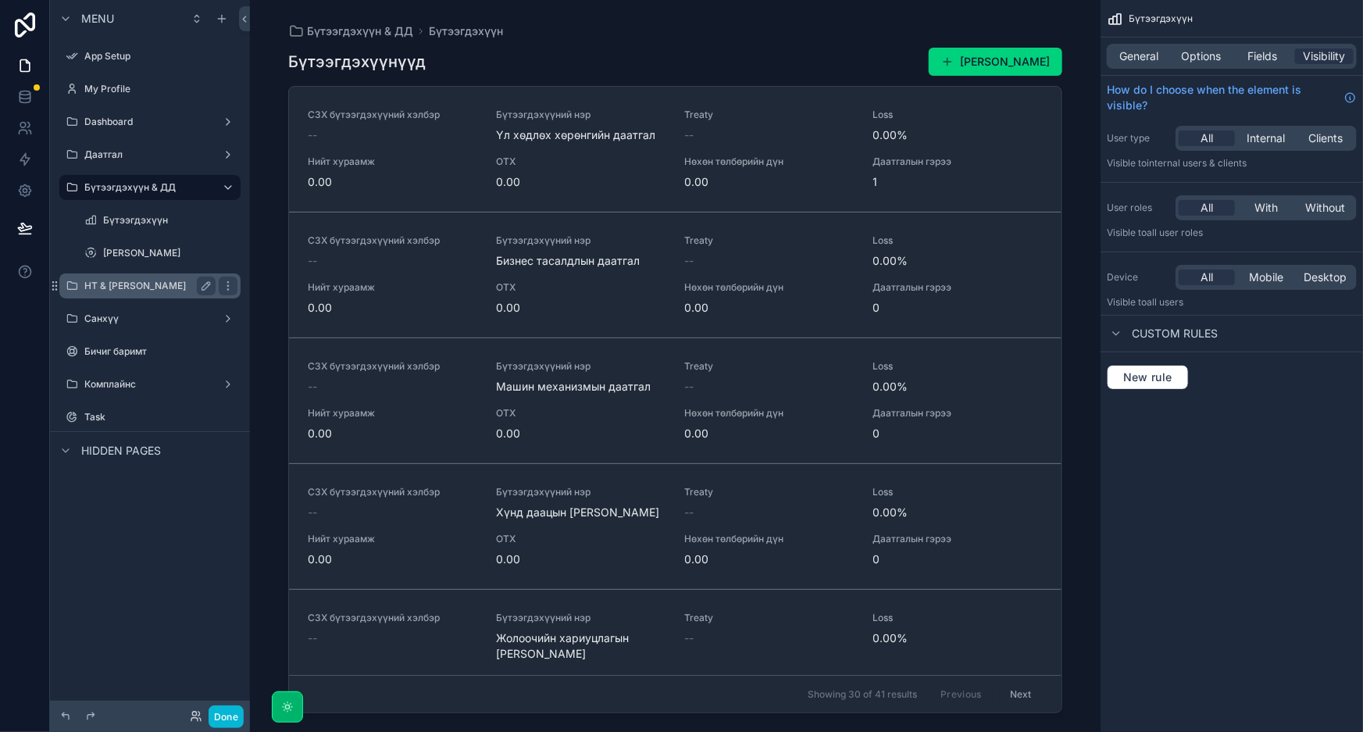
click at [109, 286] on label "НТ & [PERSON_NAME]" at bounding box center [146, 286] width 125 height 12
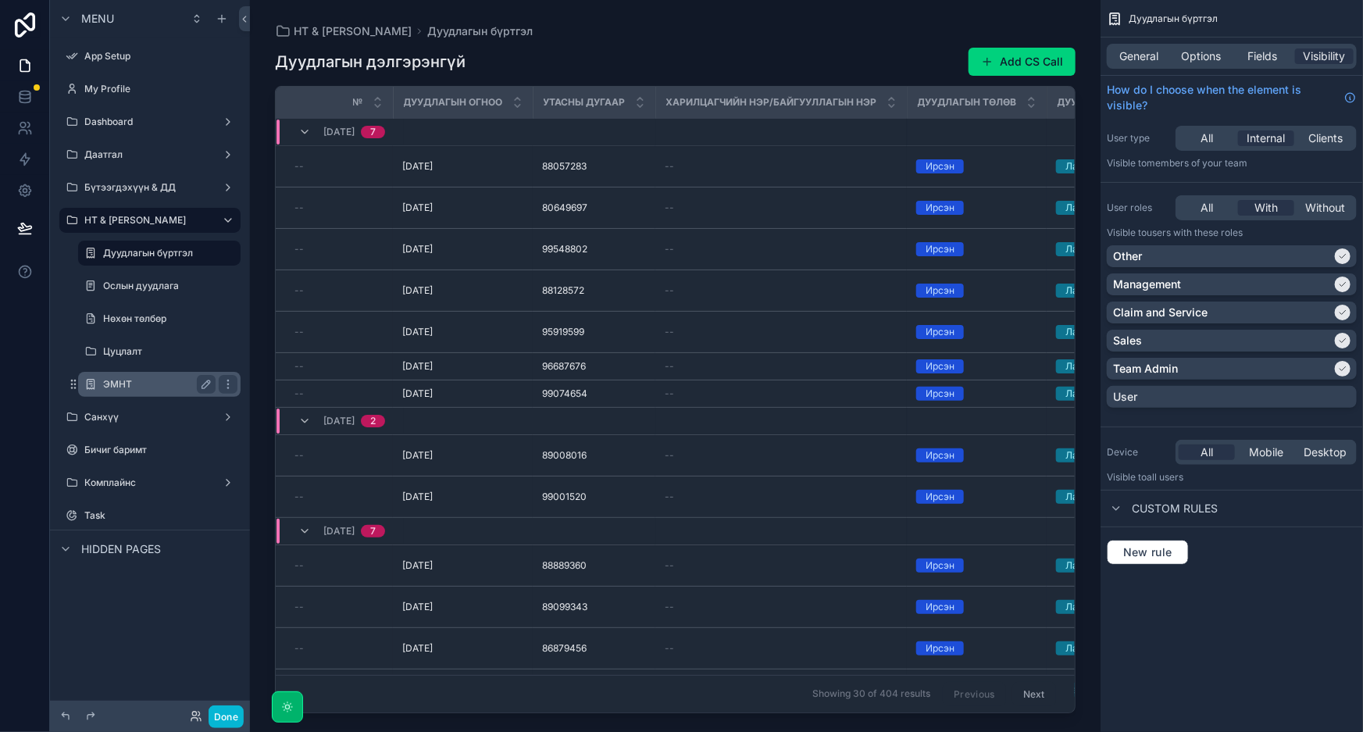
click at [127, 384] on label "ЭМНТ" at bounding box center [156, 384] width 106 height 12
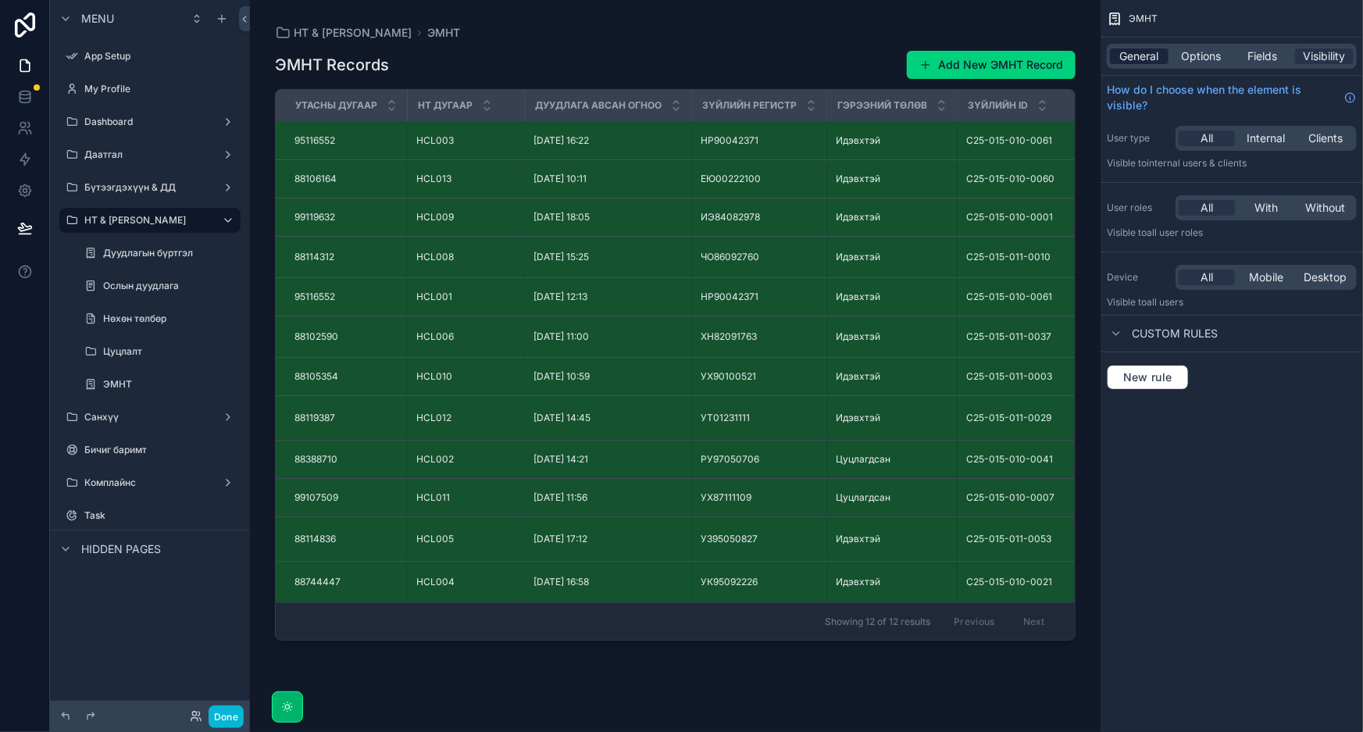
click at [1144, 63] on span "General" at bounding box center [1139, 56] width 39 height 16
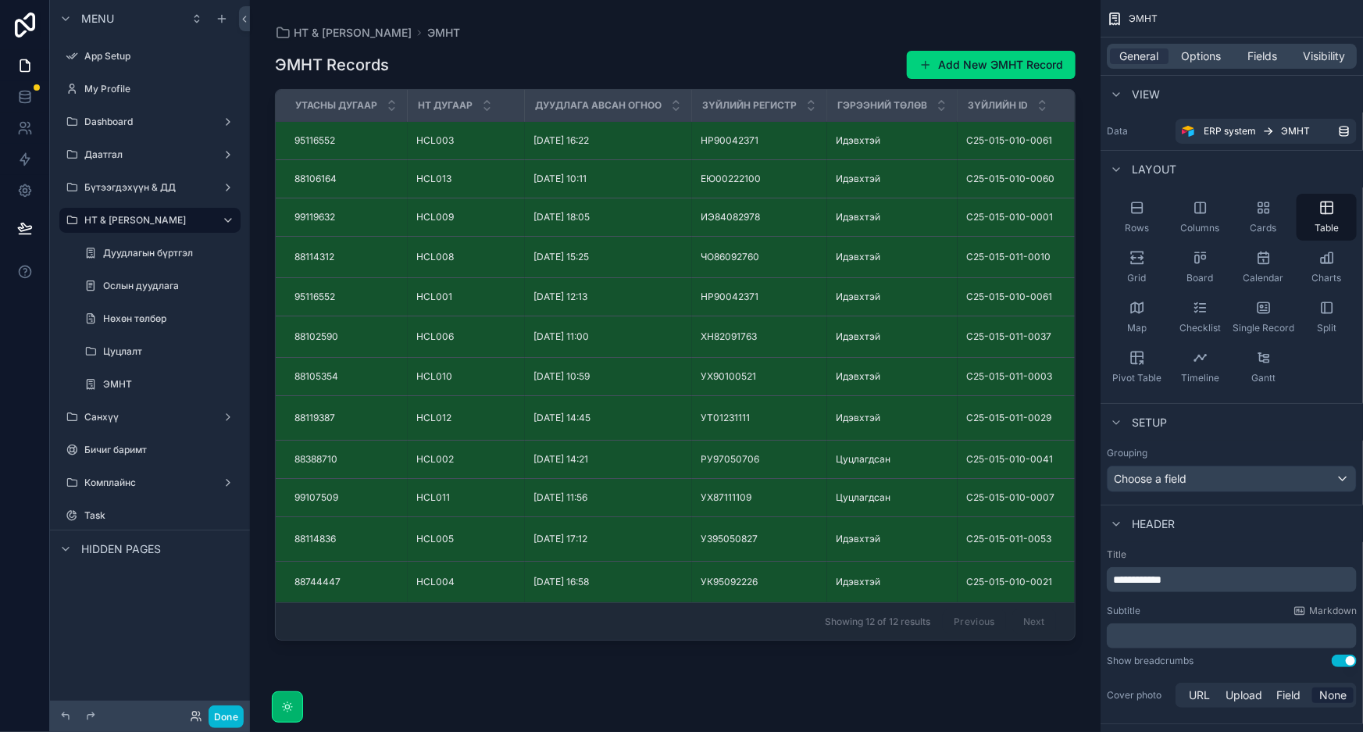
click at [690, 54] on div "ЭМНТ Records Add New ЭМНТ Record" at bounding box center [675, 65] width 801 height 30
click at [617, 48] on div "ЭМНТ Records Add New ЭМНТ Record Утасны дугаар НТ дугаар Дуудлага авсан огноо З…" at bounding box center [675, 377] width 801 height 673
drag, startPoint x: 24, startPoint y: 74, endPoint x: 28, endPoint y: 110, distance: 36.1
click at [24, 74] on link at bounding box center [24, 65] width 49 height 31
click at [39, 96] on link at bounding box center [24, 96] width 49 height 31
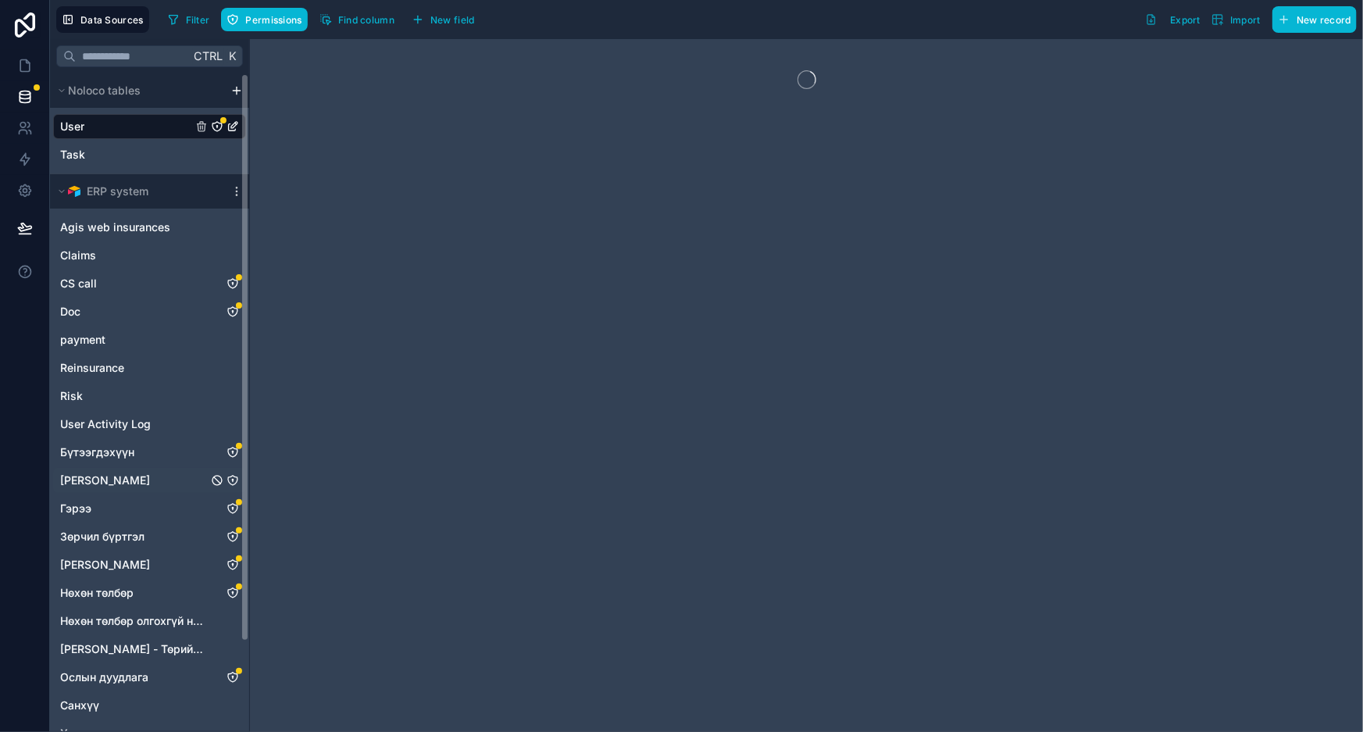
scroll to position [105, 0]
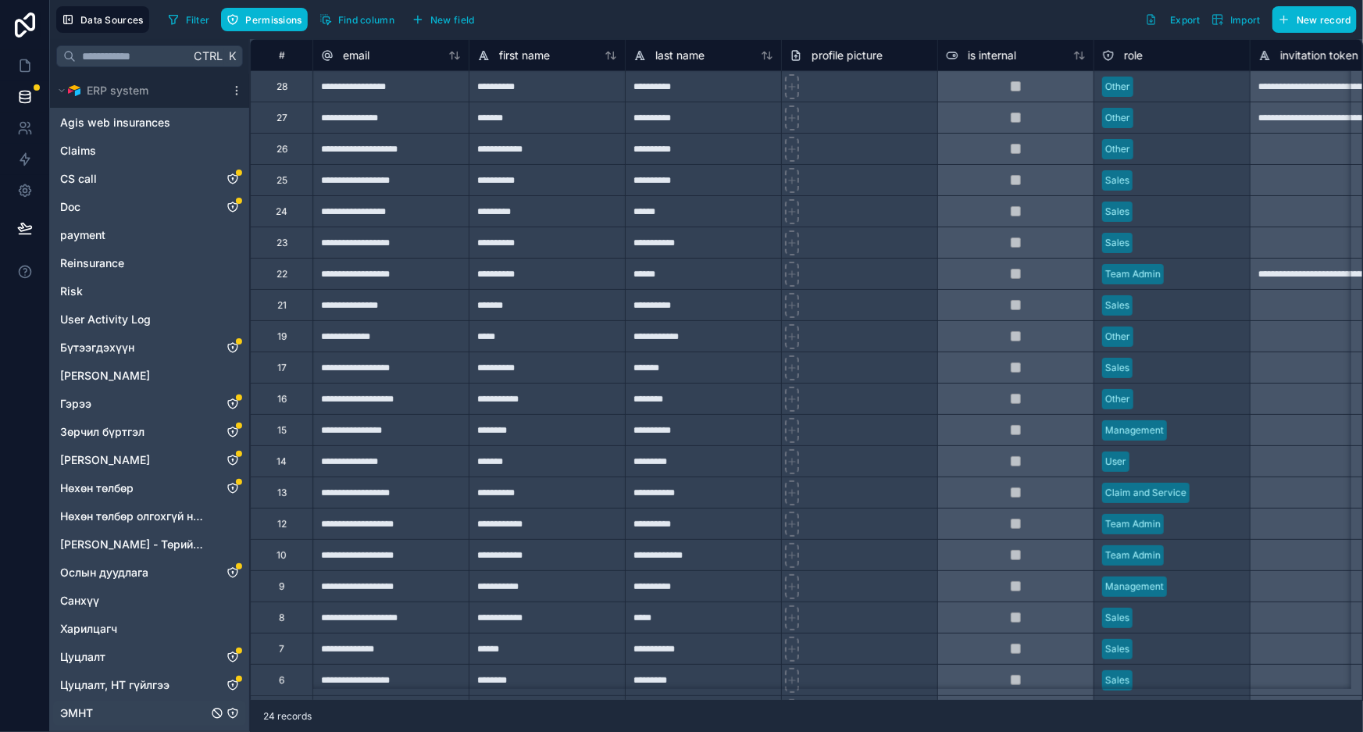
click at [234, 715] on icon "ЭМНТ" at bounding box center [233, 713] width 12 height 12
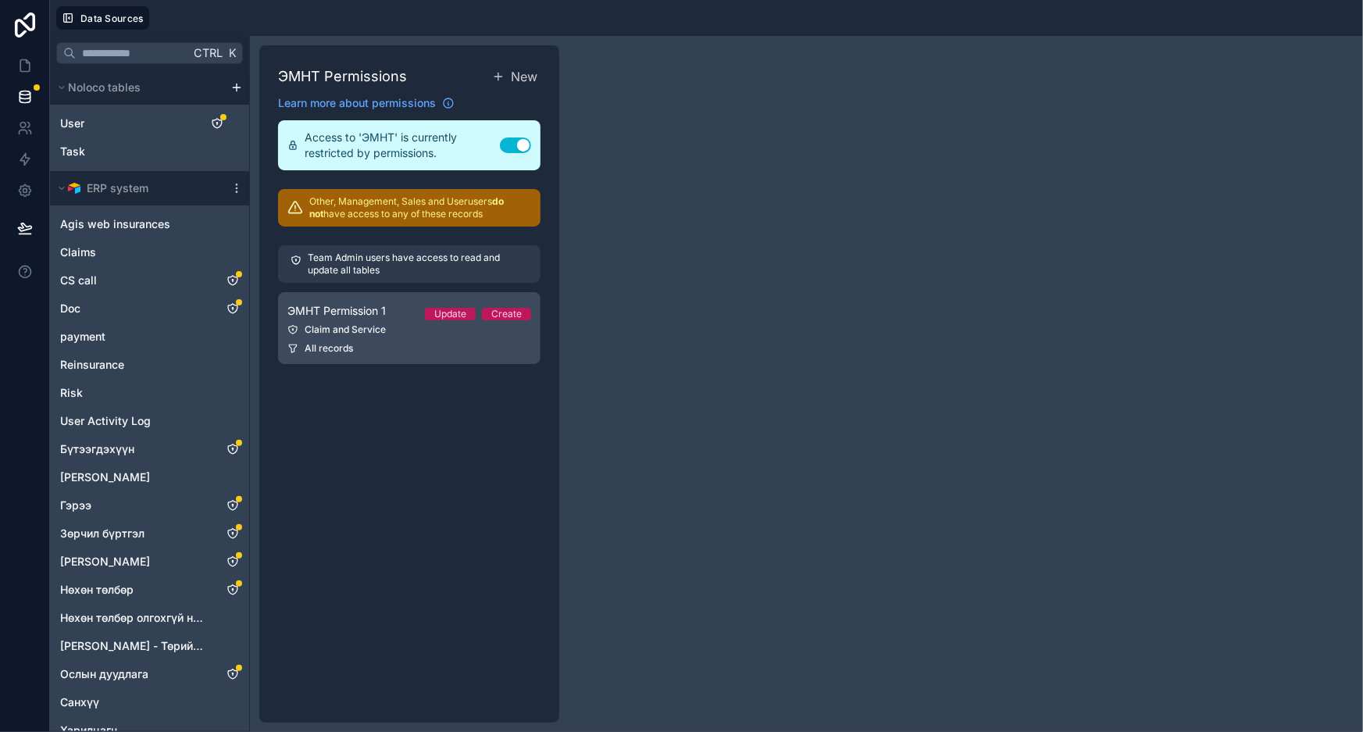
click at [488, 334] on div "Claim and Service" at bounding box center [409, 329] width 244 height 12
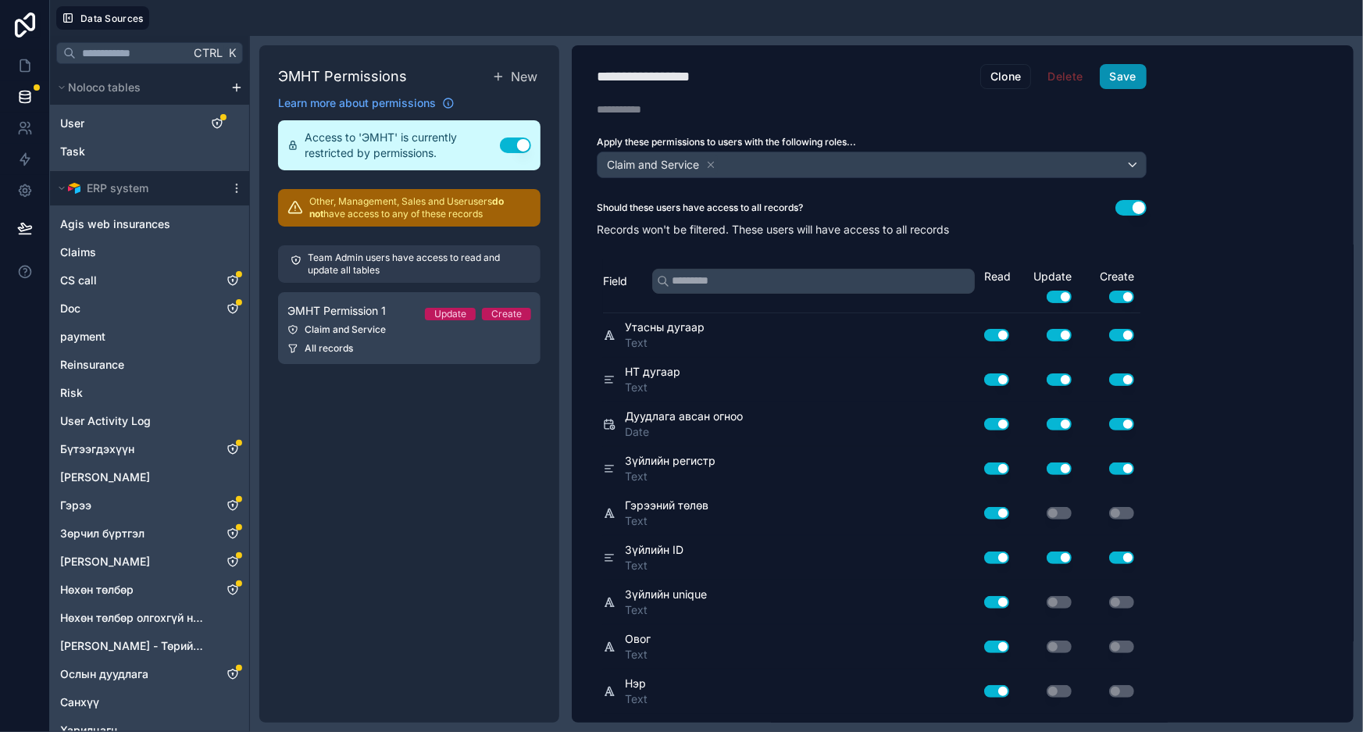
click at [1128, 78] on button "Save" at bounding box center [1123, 76] width 47 height 25
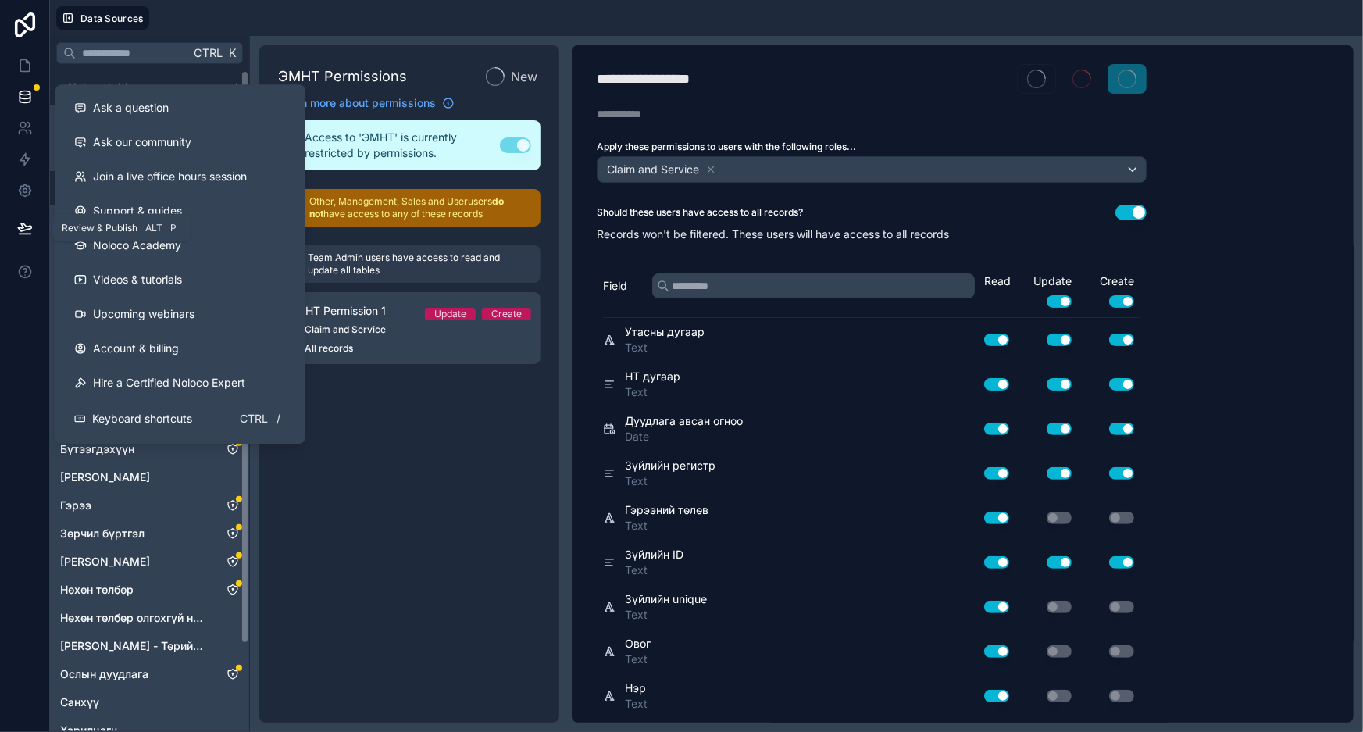
click at [37, 224] on button at bounding box center [25, 228] width 34 height 44
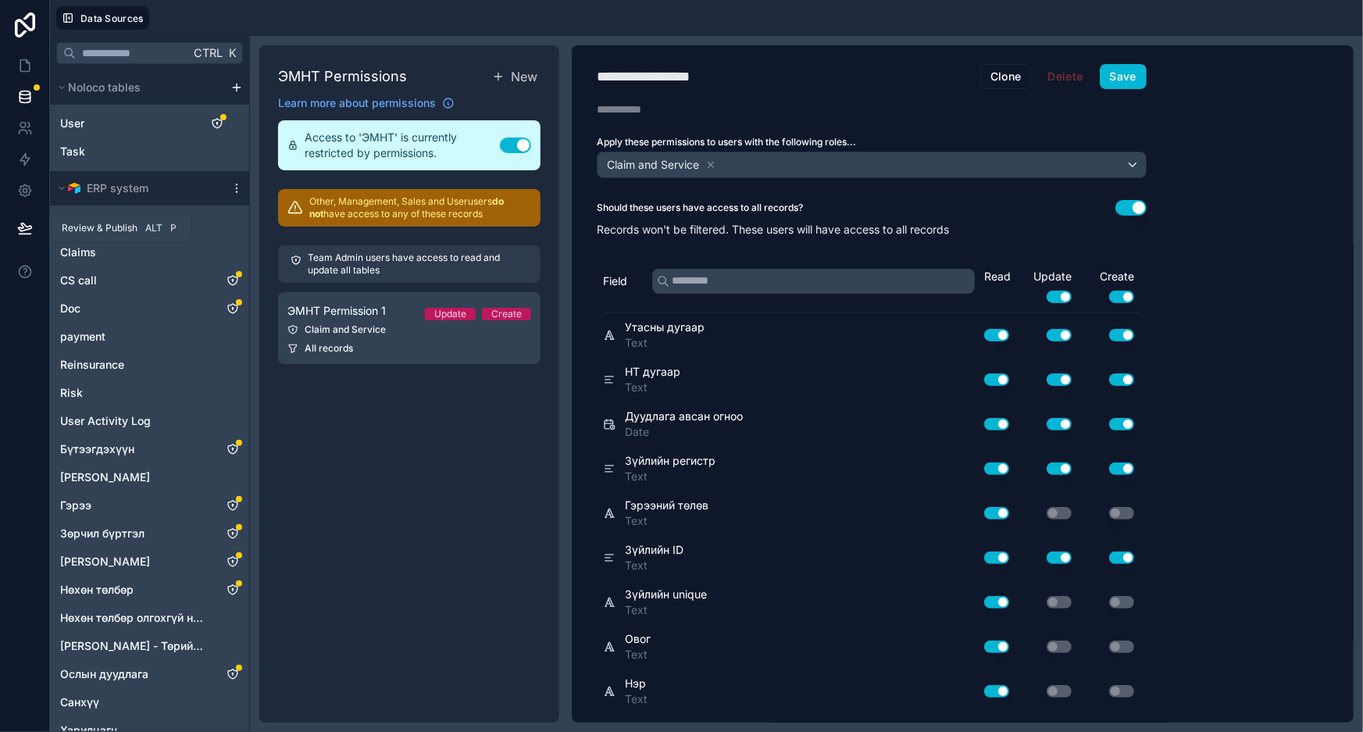
click at [23, 227] on icon at bounding box center [25, 228] width 16 height 16
click at [11, 51] on link at bounding box center [24, 65] width 49 height 31
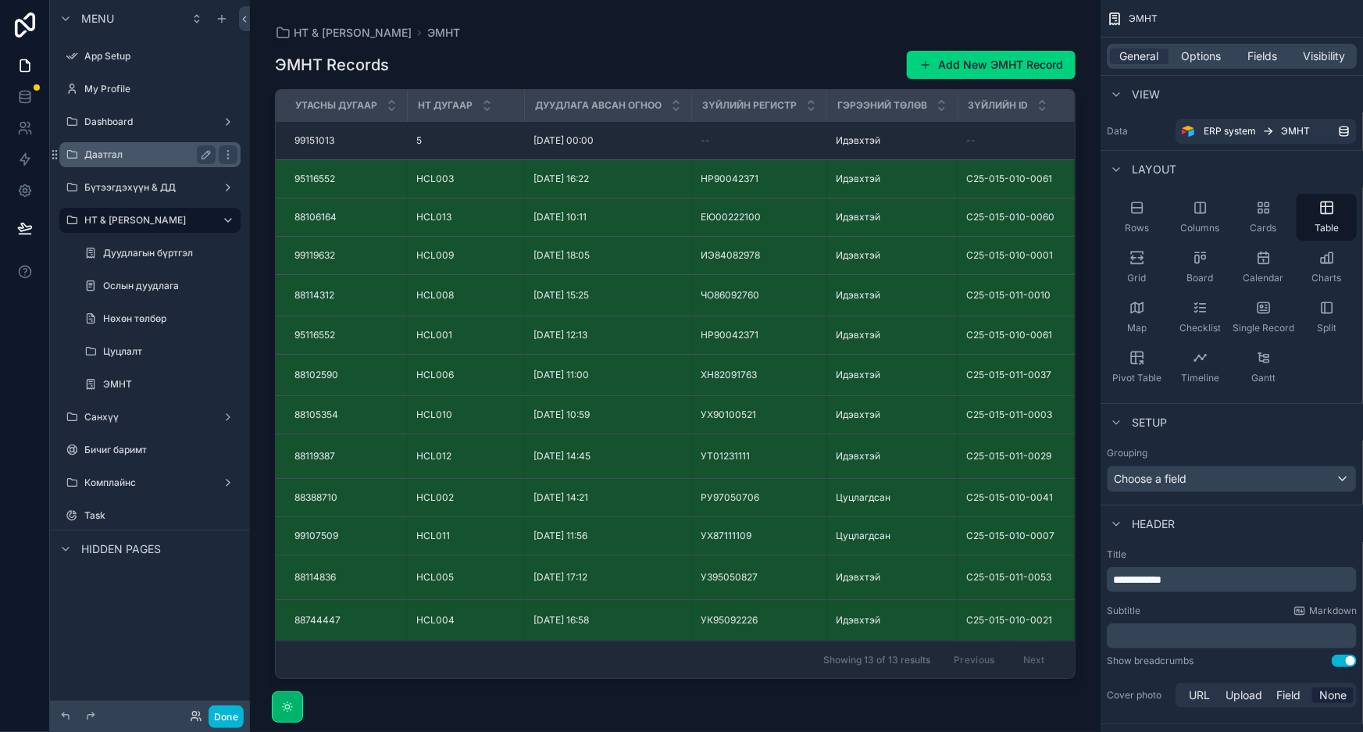
click at [144, 156] on label "Даатгал" at bounding box center [146, 154] width 125 height 12
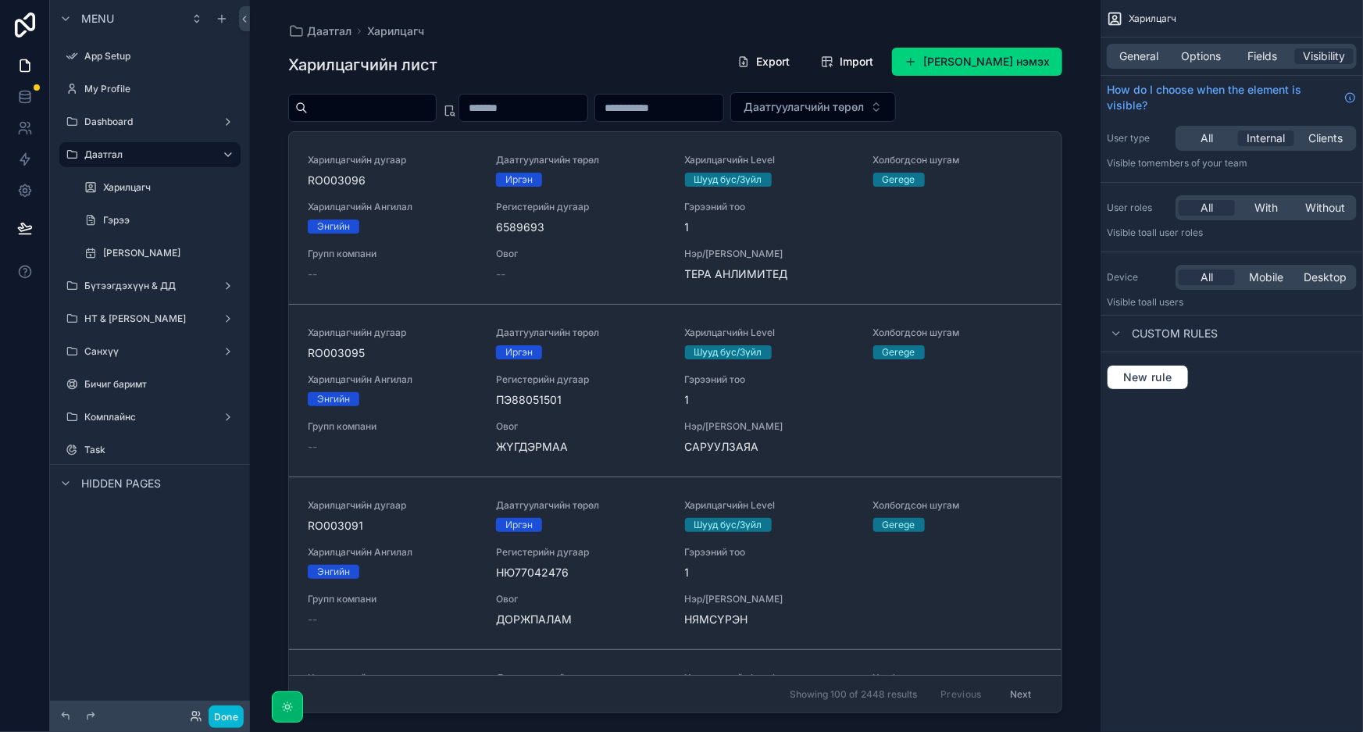
click at [1359, 499] on div "Харилцагч General Options Fields Visibility How do I choose when the element is…" at bounding box center [1232, 366] width 262 height 732
click at [111, 205] on div "scrollable content" at bounding box center [159, 206] width 162 height 2
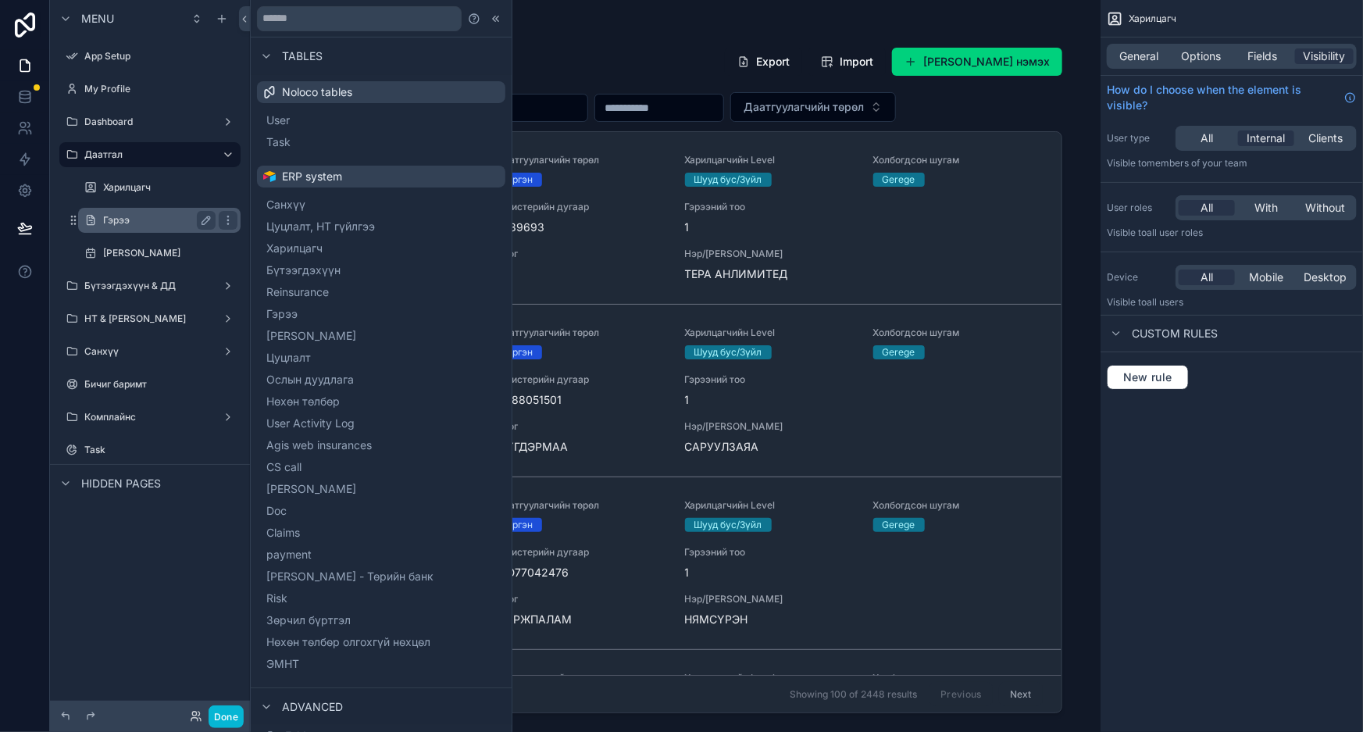
click at [111, 223] on label "Гэрээ" at bounding box center [156, 220] width 106 height 12
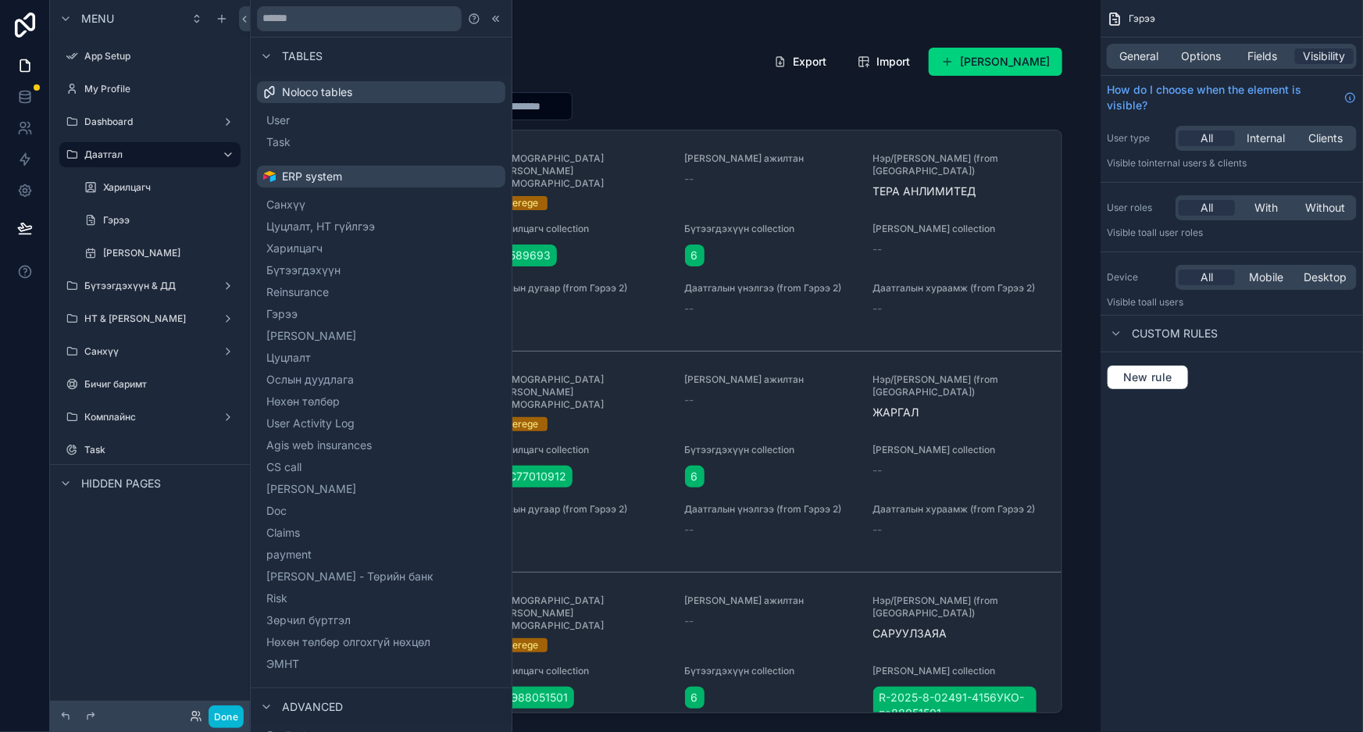
click at [768, 101] on div "scrollable content" at bounding box center [675, 356] width 799 height 713
click at [487, 16] on div at bounding box center [496, 18] width 19 height 19
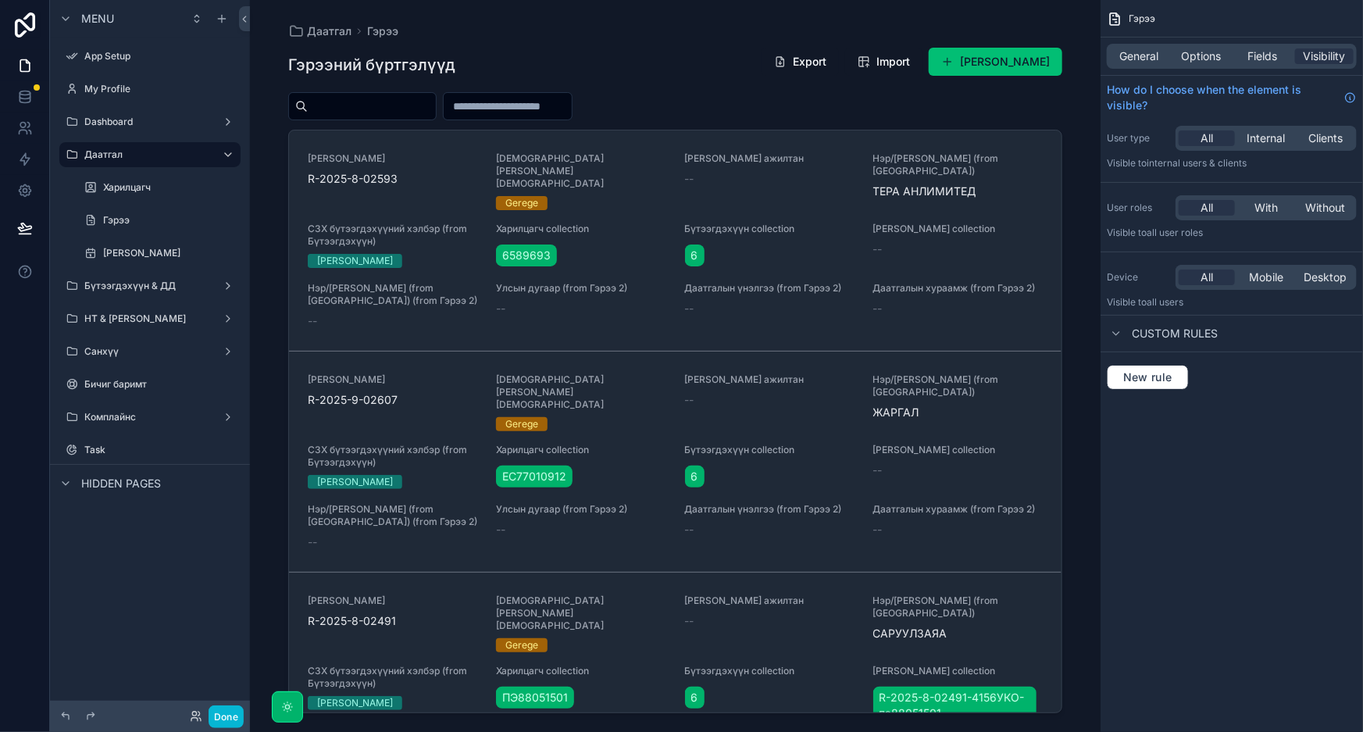
click at [1008, 55] on button "Шинэ гэрээ нэмэх" at bounding box center [996, 62] width 134 height 28
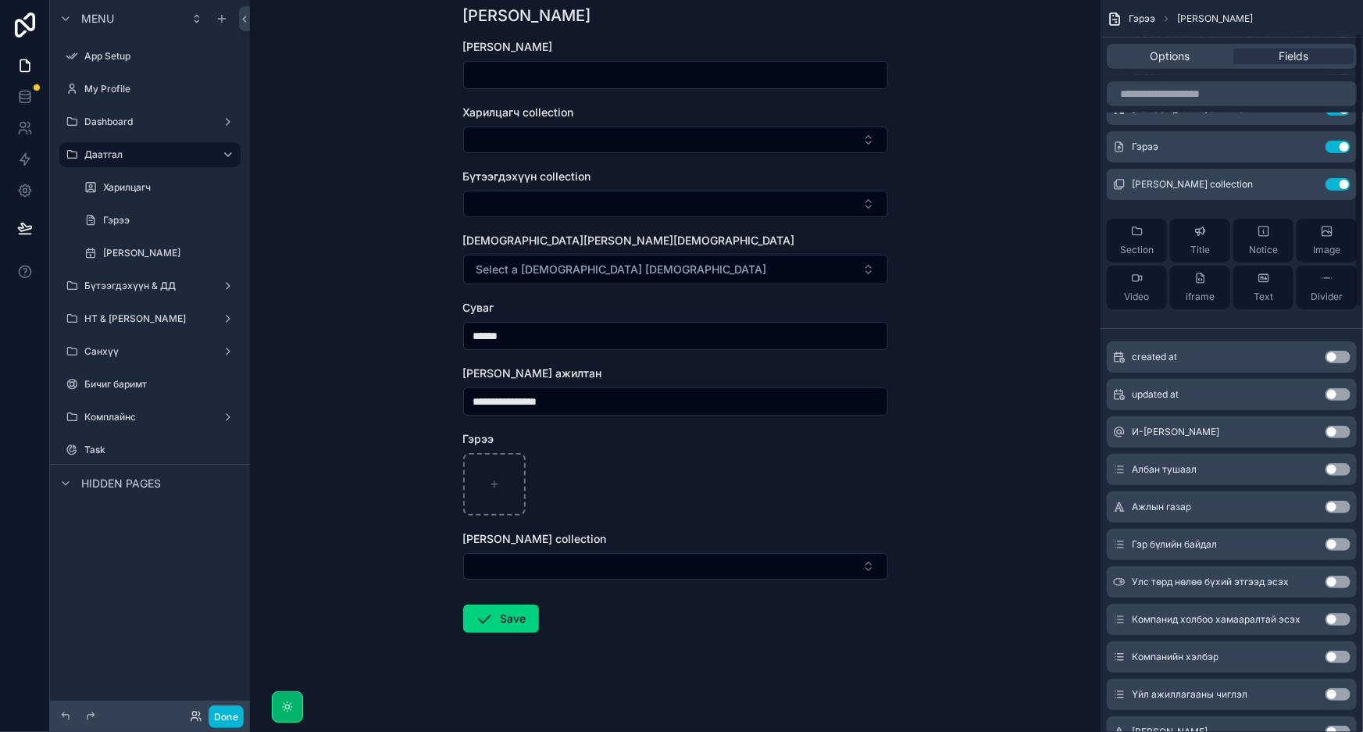
scroll to position [355, 0]
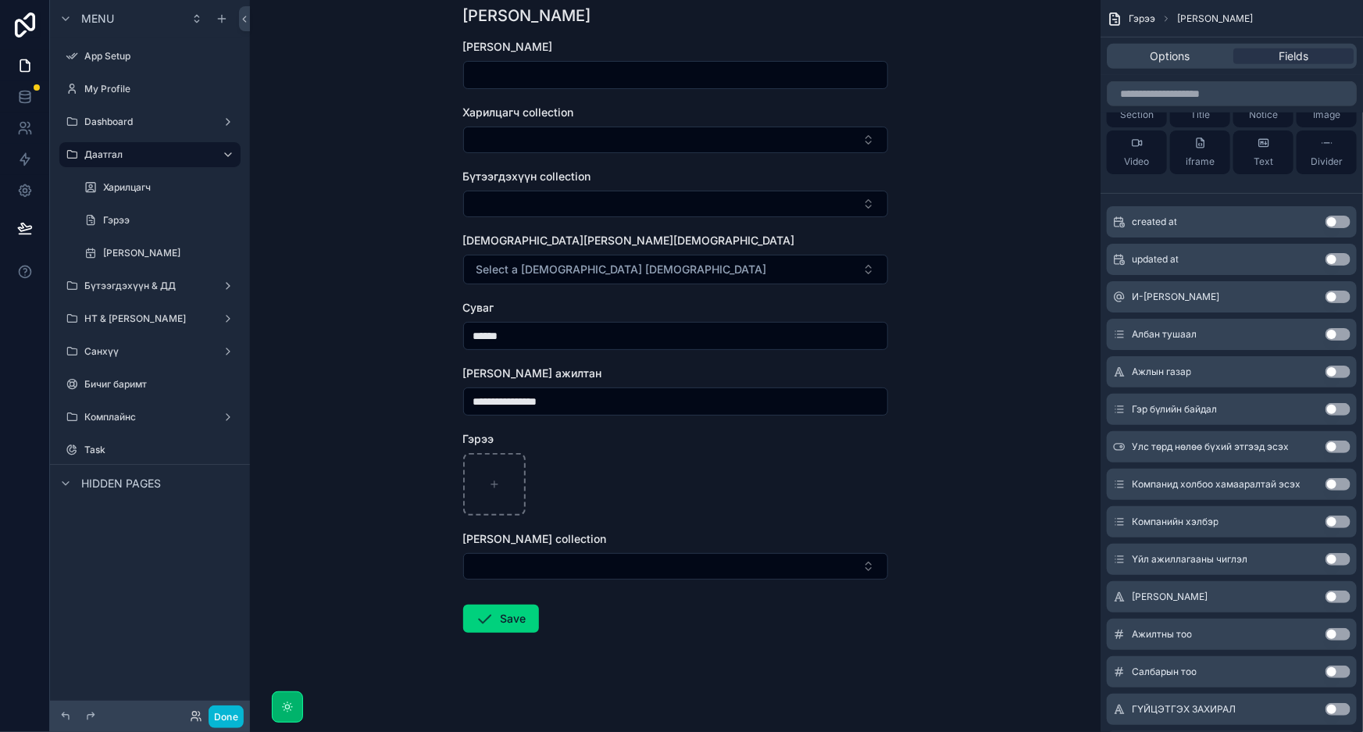
click at [602, 73] on input "scrollable content" at bounding box center [675, 75] width 423 height 22
click at [602, 127] on button "Select Button" at bounding box center [675, 140] width 425 height 27
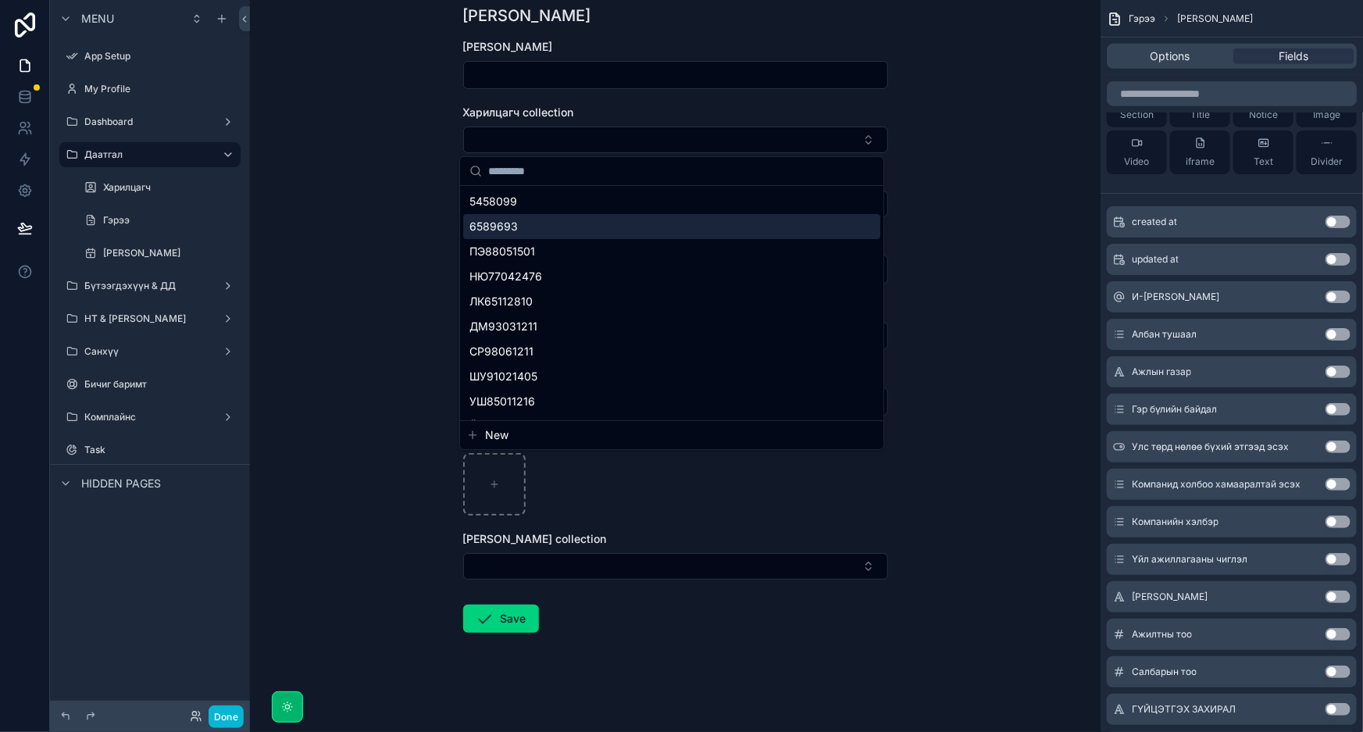
click at [987, 226] on div "**********" at bounding box center [675, 311] width 851 height 732
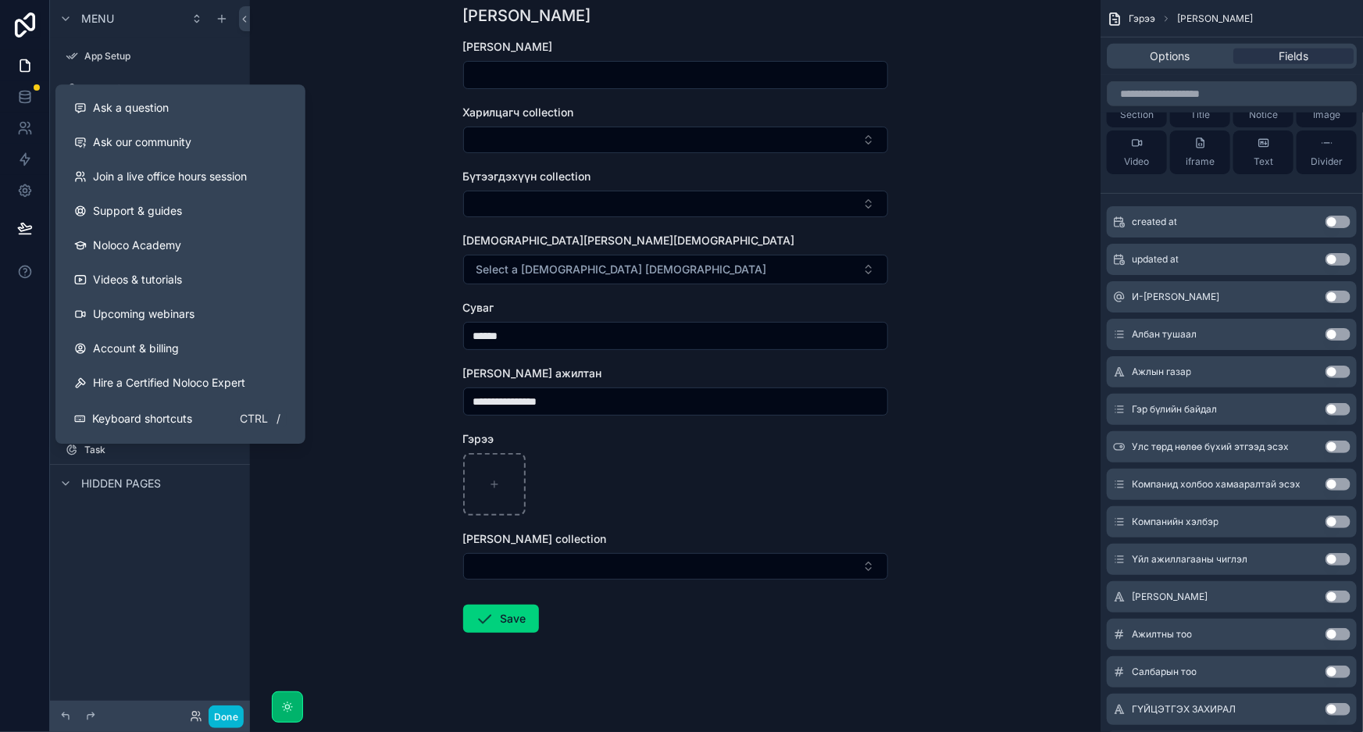
click at [395, 84] on div "**********" at bounding box center [675, 311] width 851 height 732
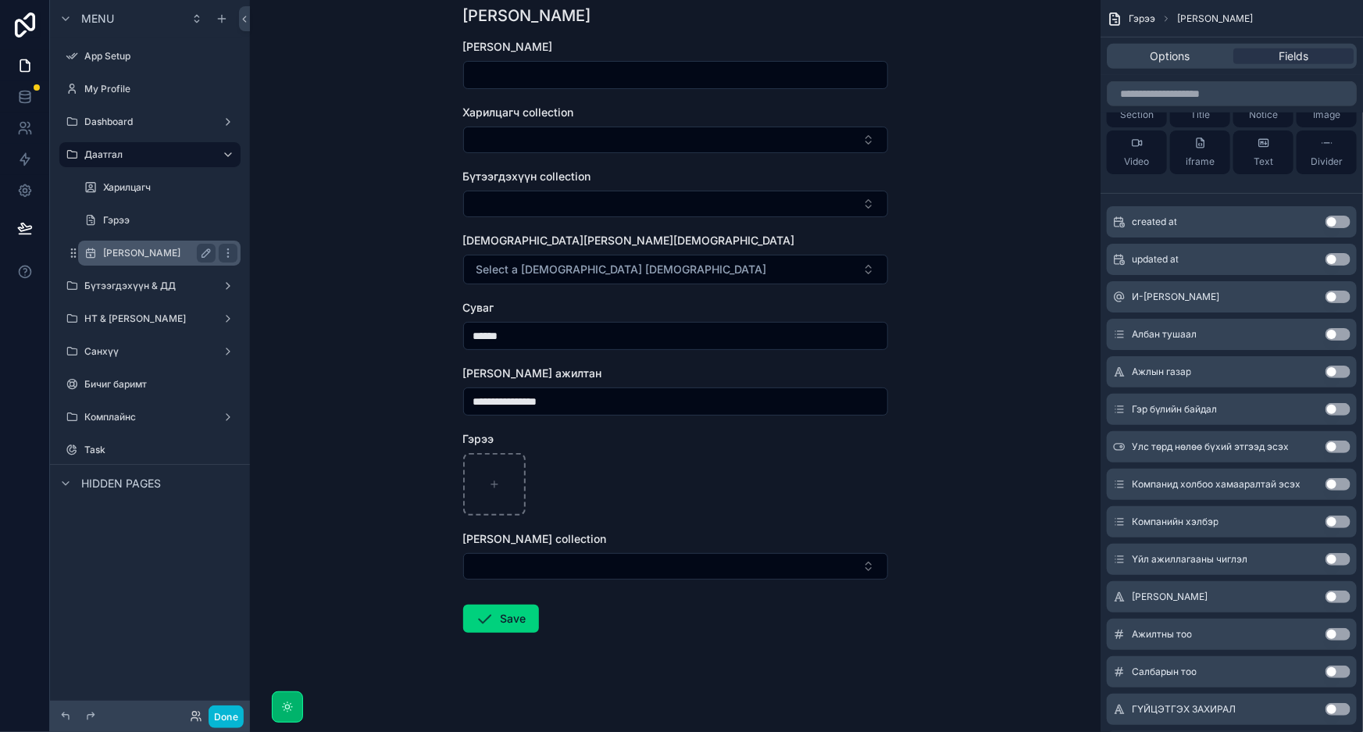
click at [146, 255] on label "[PERSON_NAME]" at bounding box center [156, 253] width 106 height 12
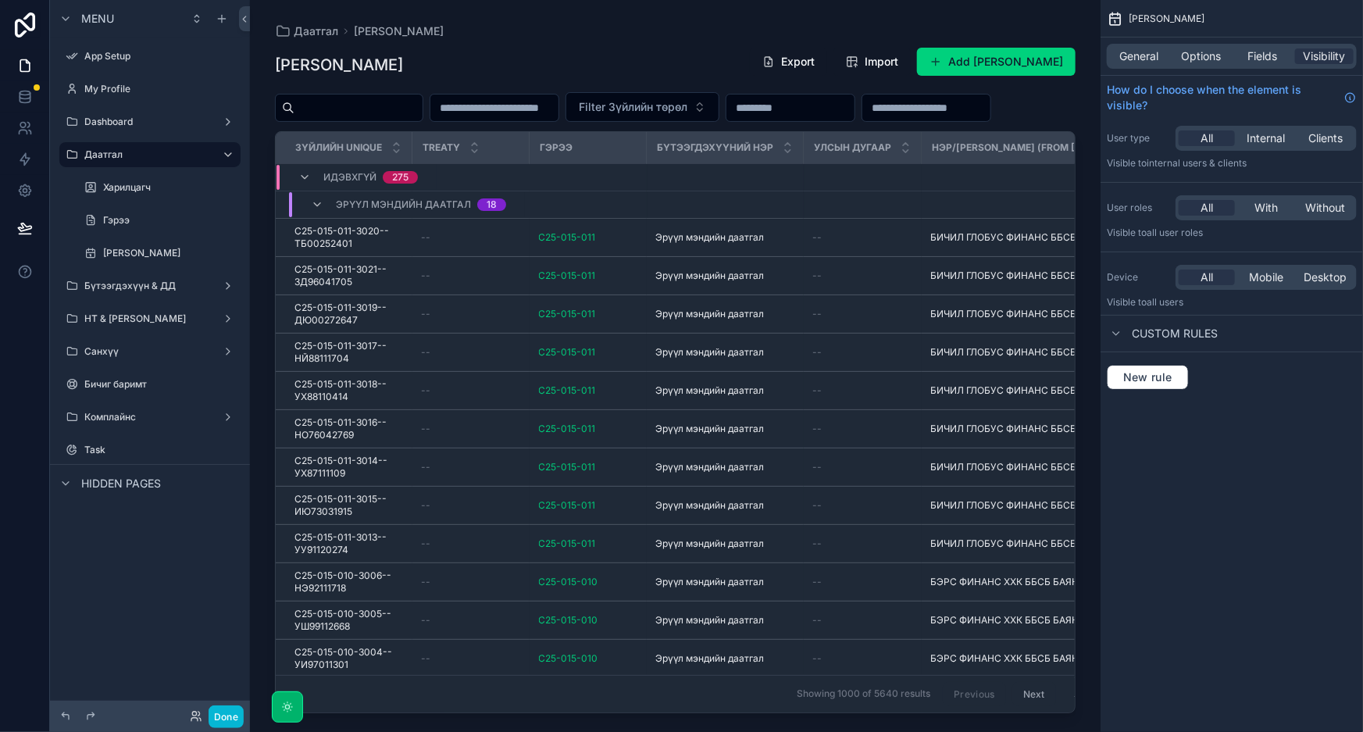
click at [1032, 58] on div "scrollable content" at bounding box center [675, 356] width 851 height 713
click at [1001, 55] on button "Add Зүйлийн дэлгэрэнгүй" at bounding box center [996, 62] width 159 height 28
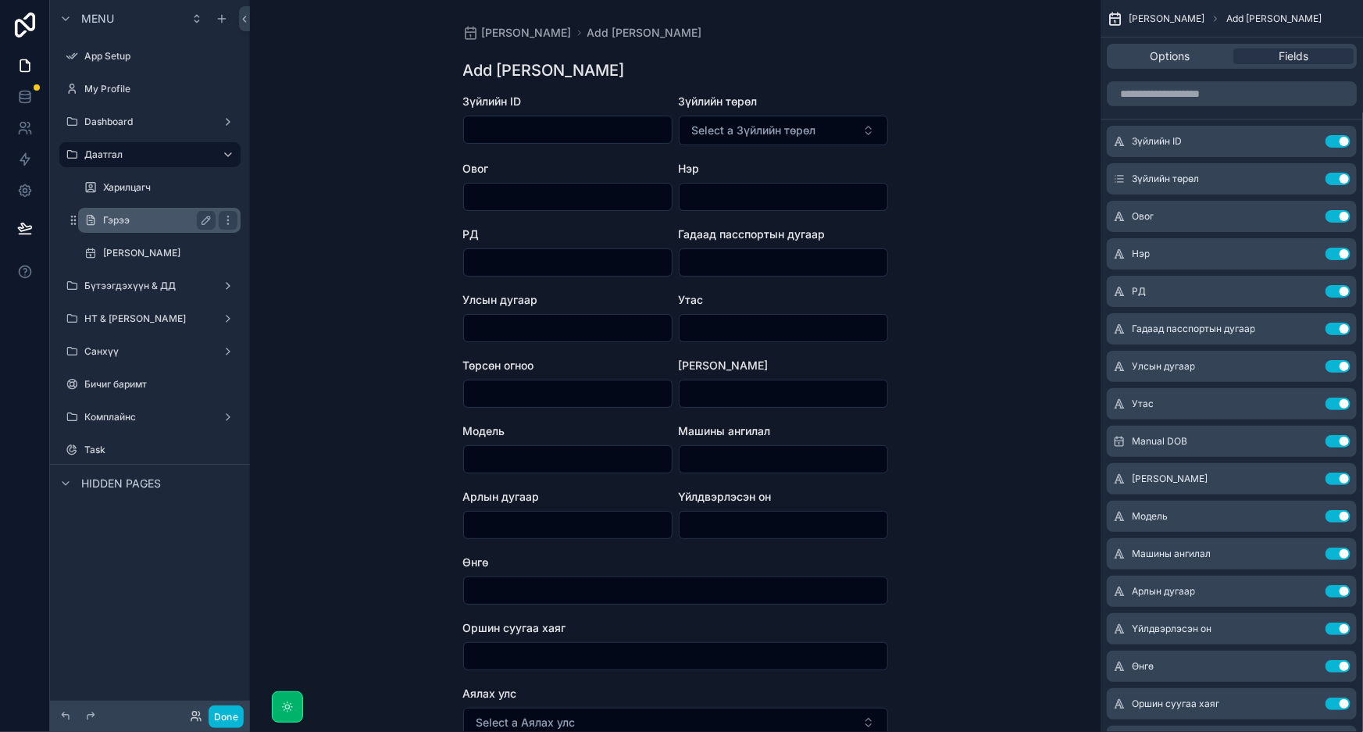
click at [159, 220] on label "Гэрээ" at bounding box center [156, 220] width 106 height 12
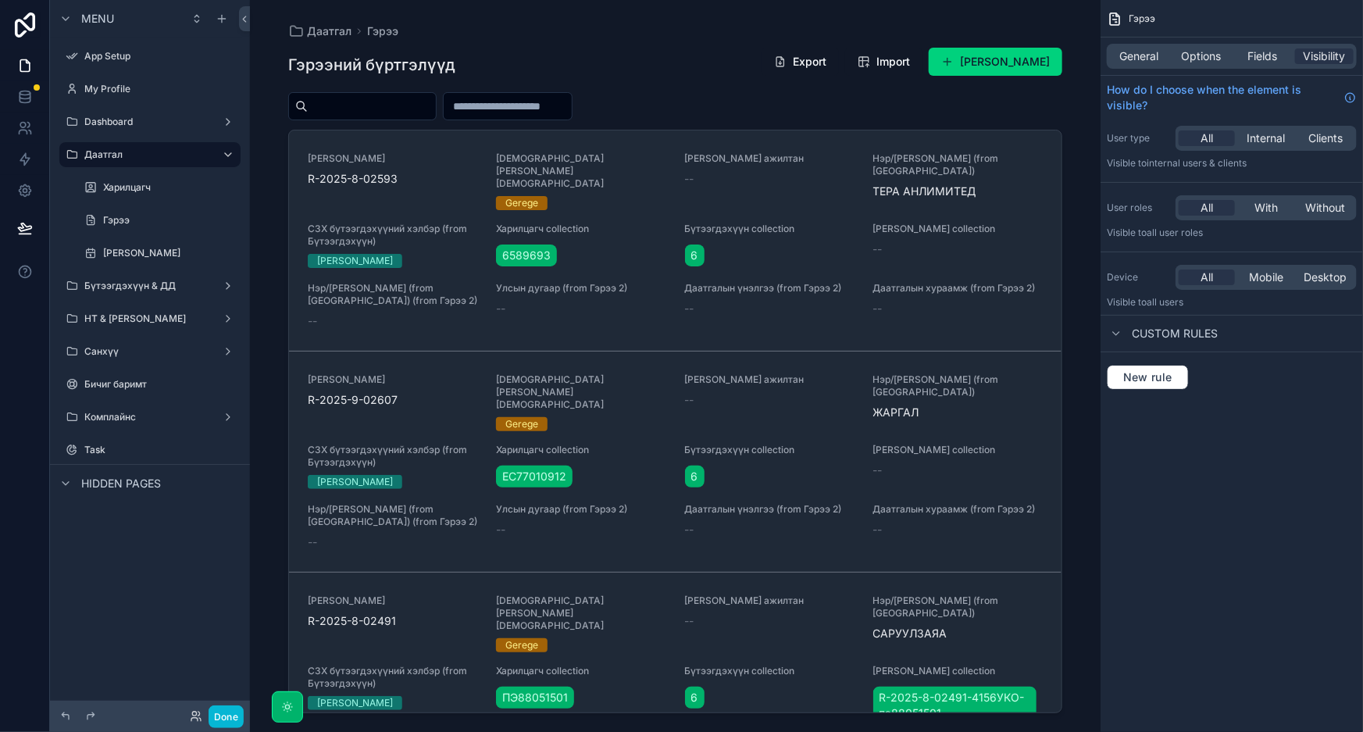
click at [1016, 57] on div "scrollable content" at bounding box center [675, 356] width 799 height 713
click at [1018, 70] on button "Шинэ гэрээ нэмэх" at bounding box center [996, 62] width 134 height 28
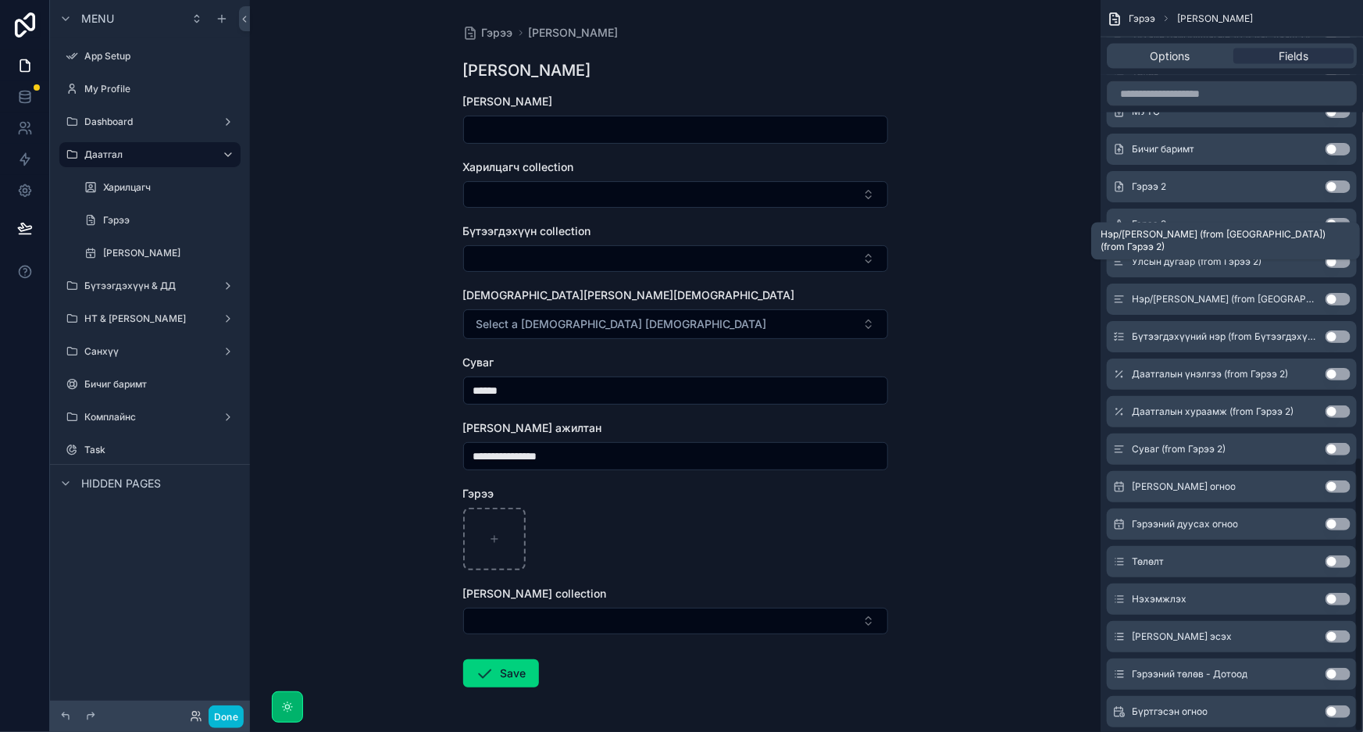
scroll to position [1215, 0]
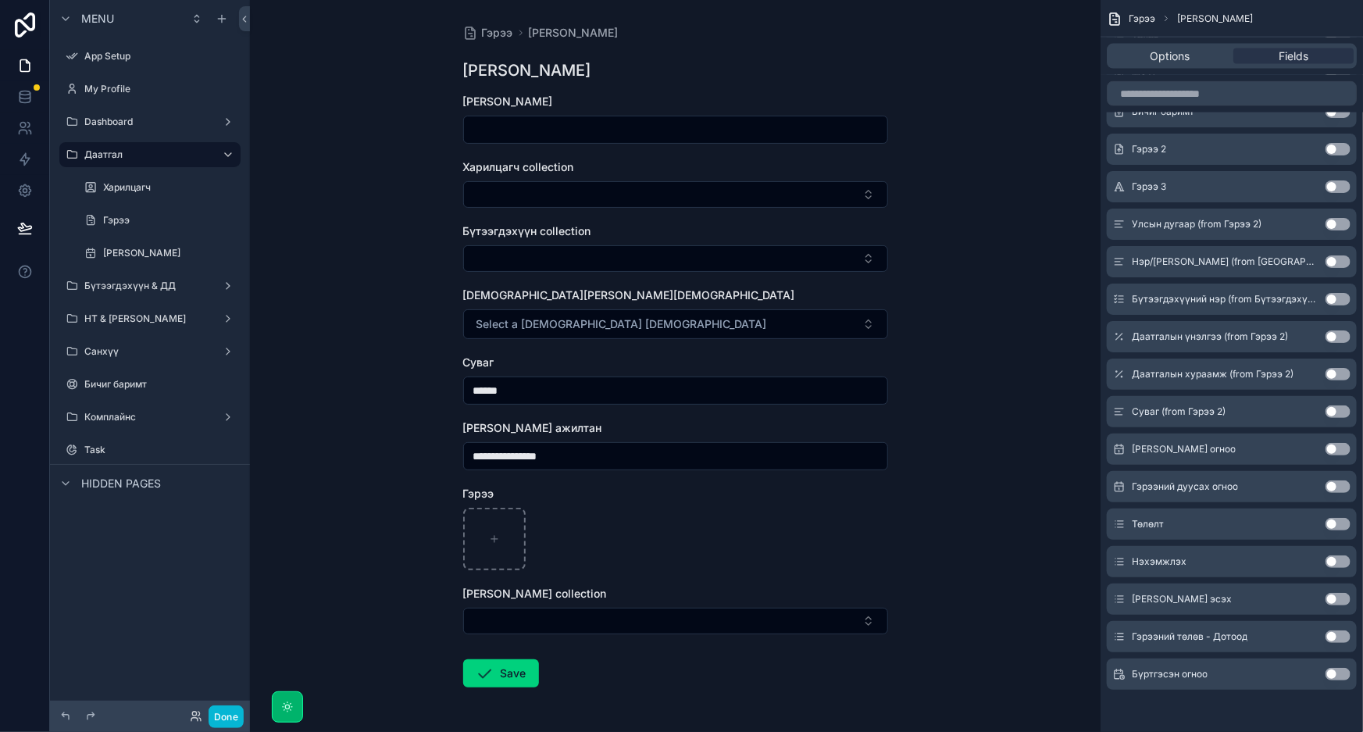
click at [1337, 597] on button "Use setting" at bounding box center [1338, 599] width 25 height 12
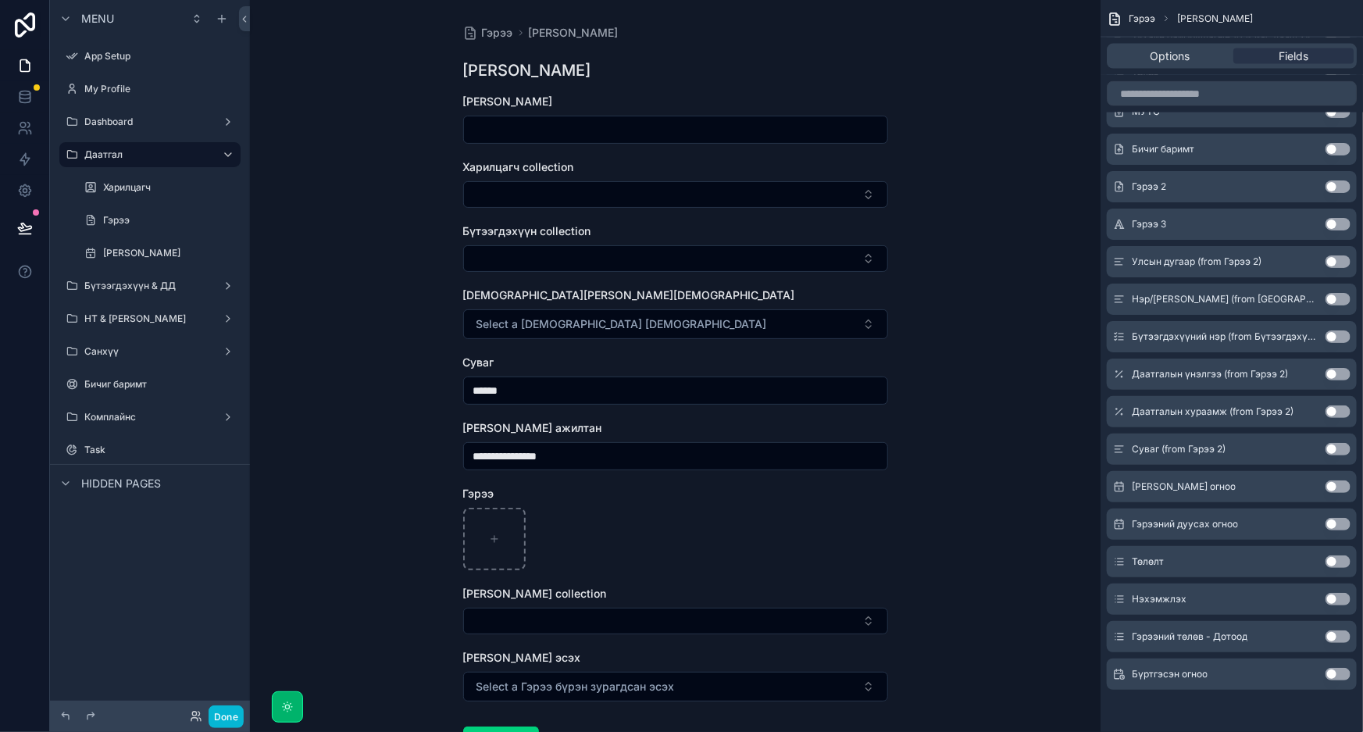
click at [1337, 634] on button "Use setting" at bounding box center [1338, 636] width 25 height 12
click at [1334, 632] on button "Use setting" at bounding box center [1338, 636] width 25 height 12
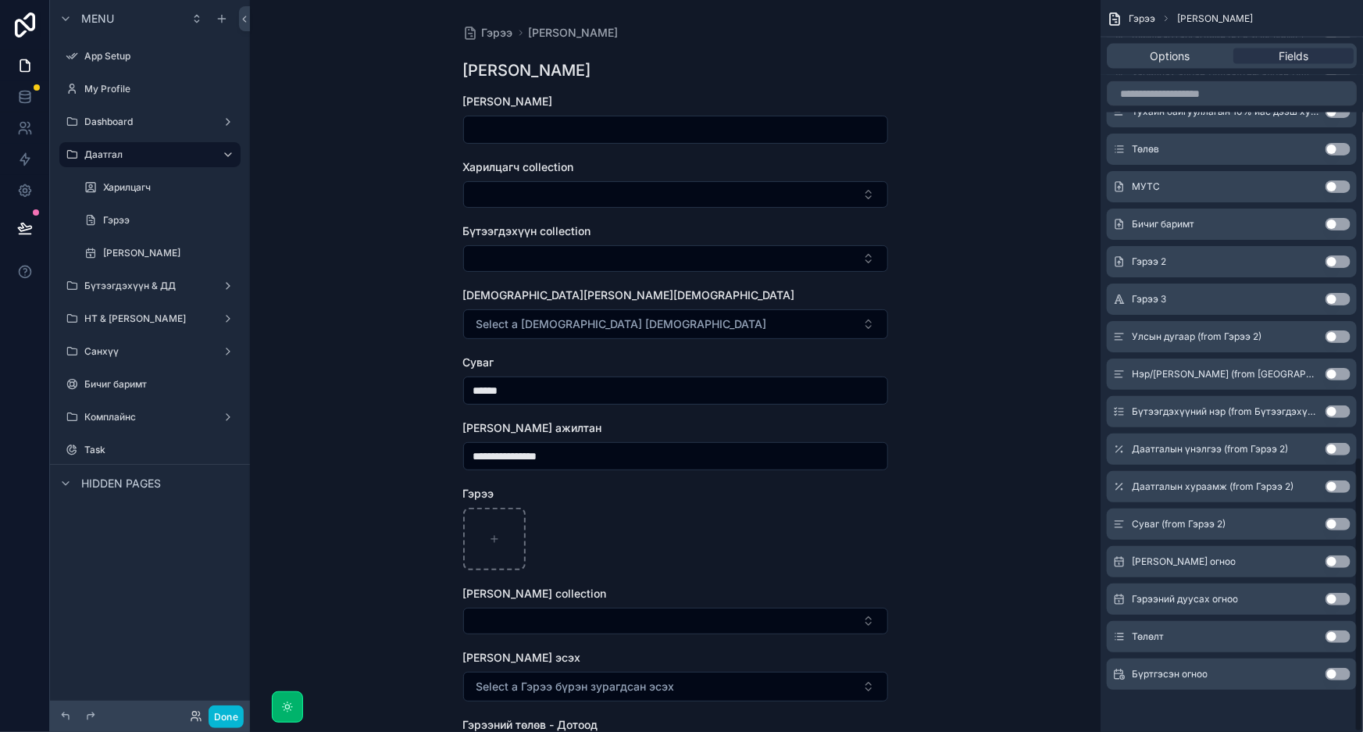
click at [1334, 626] on div "Төлөлт Use setting" at bounding box center [1232, 636] width 250 height 31
click at [1333, 632] on button "Use setting" at bounding box center [1338, 636] width 25 height 12
click at [1335, 630] on button "Use setting" at bounding box center [1338, 636] width 25 height 12
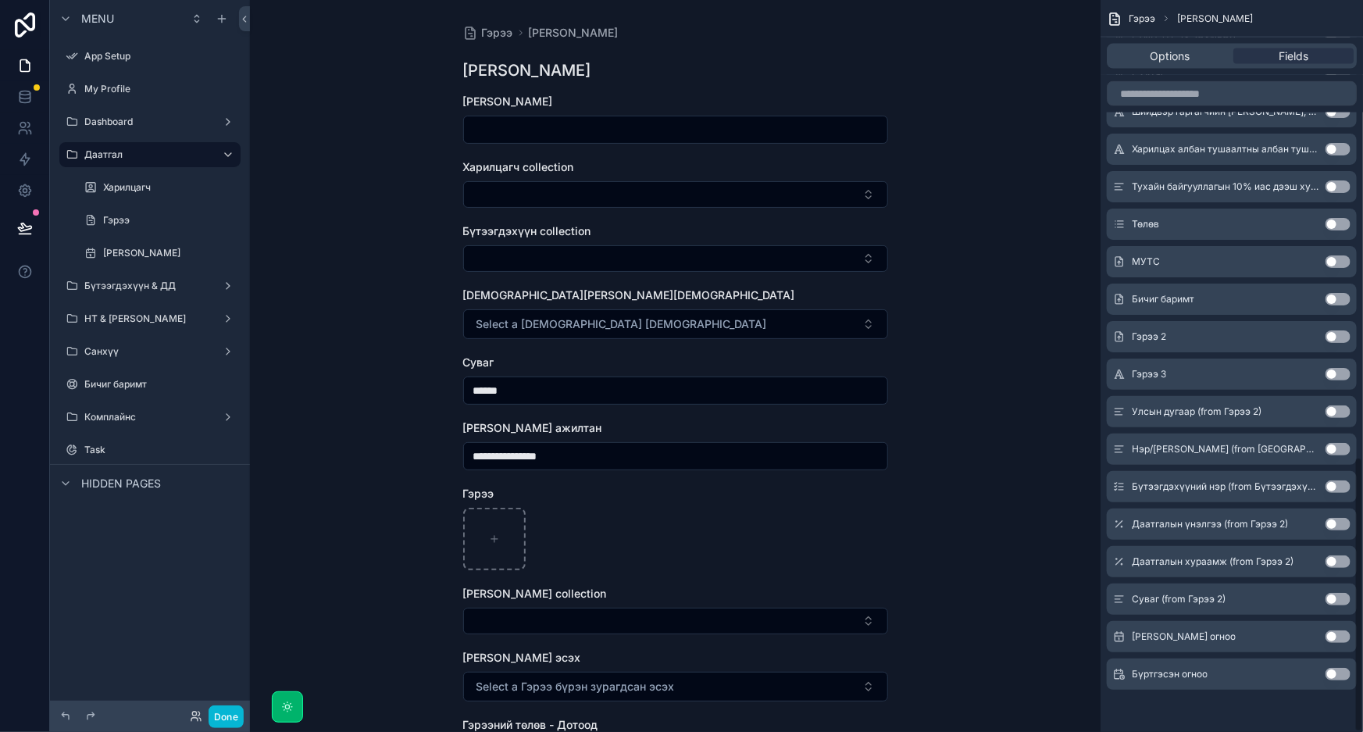
click at [1335, 630] on button "Use setting" at bounding box center [1338, 636] width 25 height 12
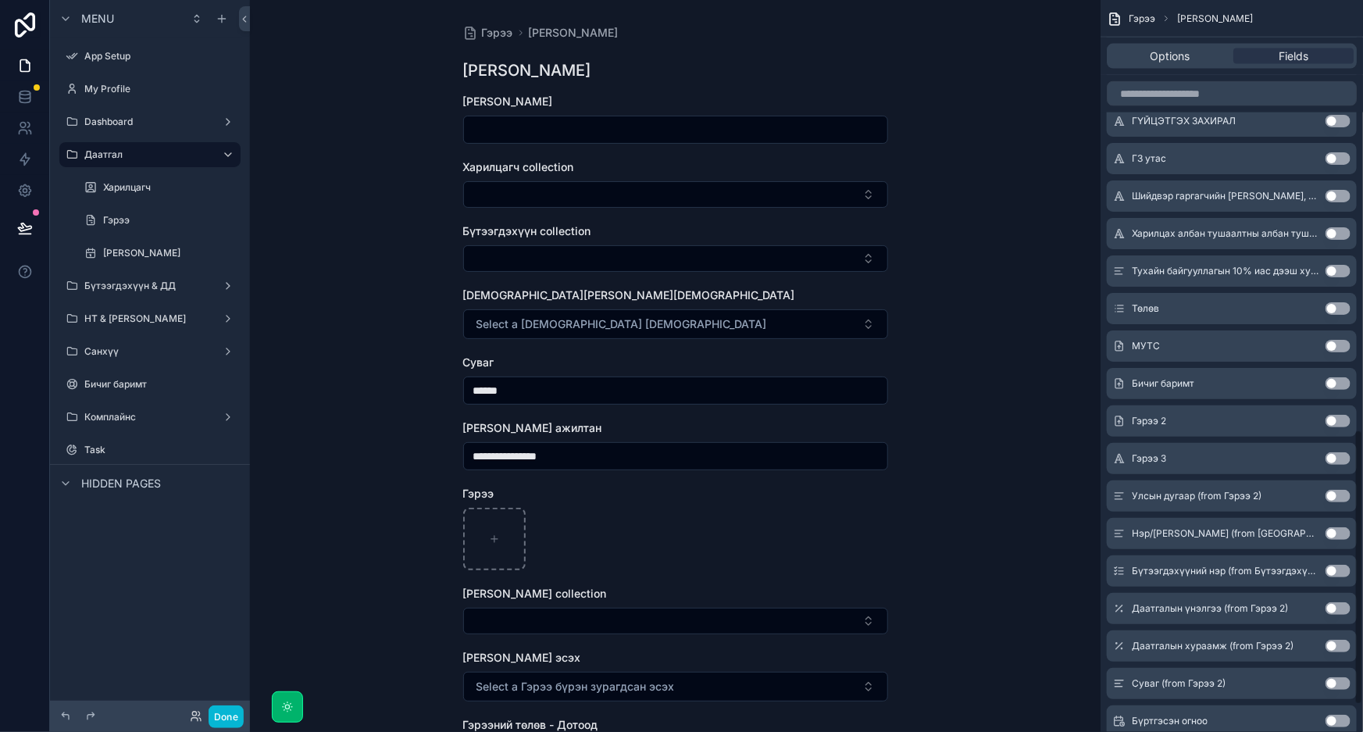
scroll to position [1144, 0]
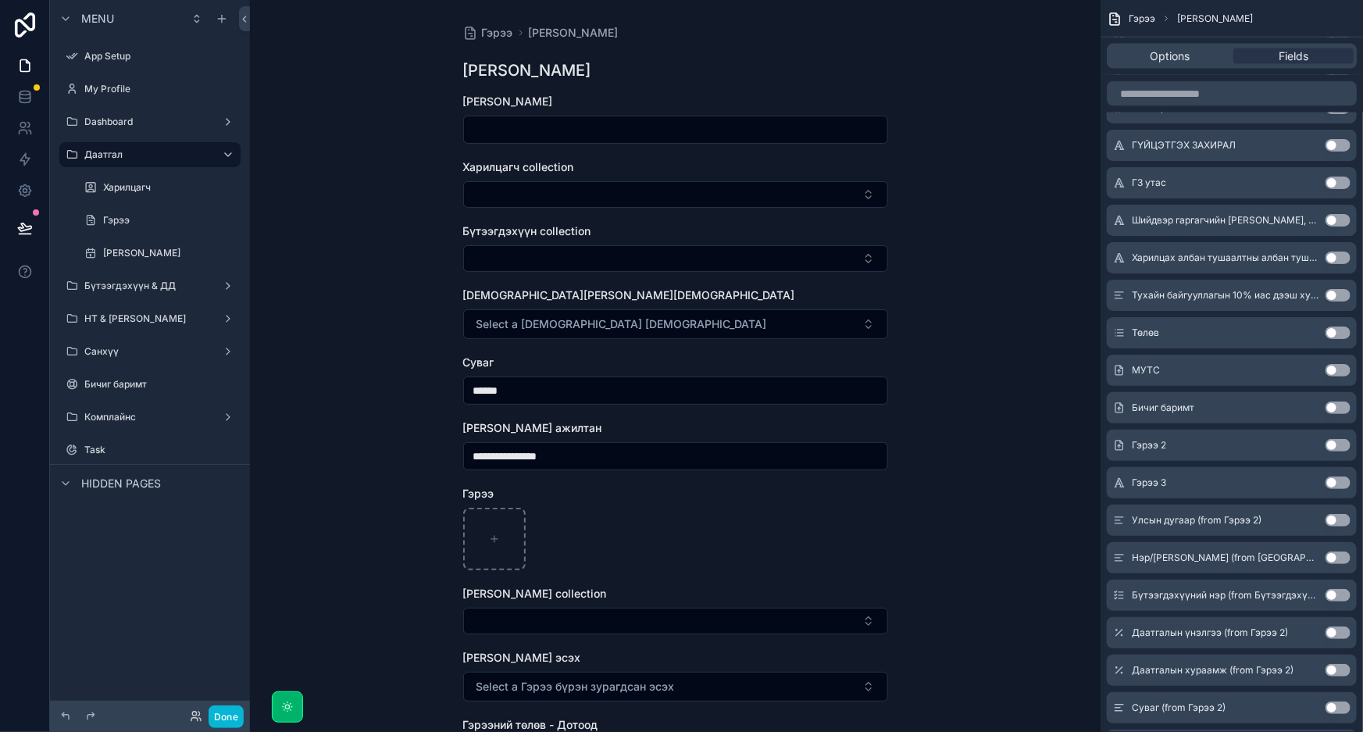
click at [1340, 594] on button "Use setting" at bounding box center [1338, 595] width 25 height 12
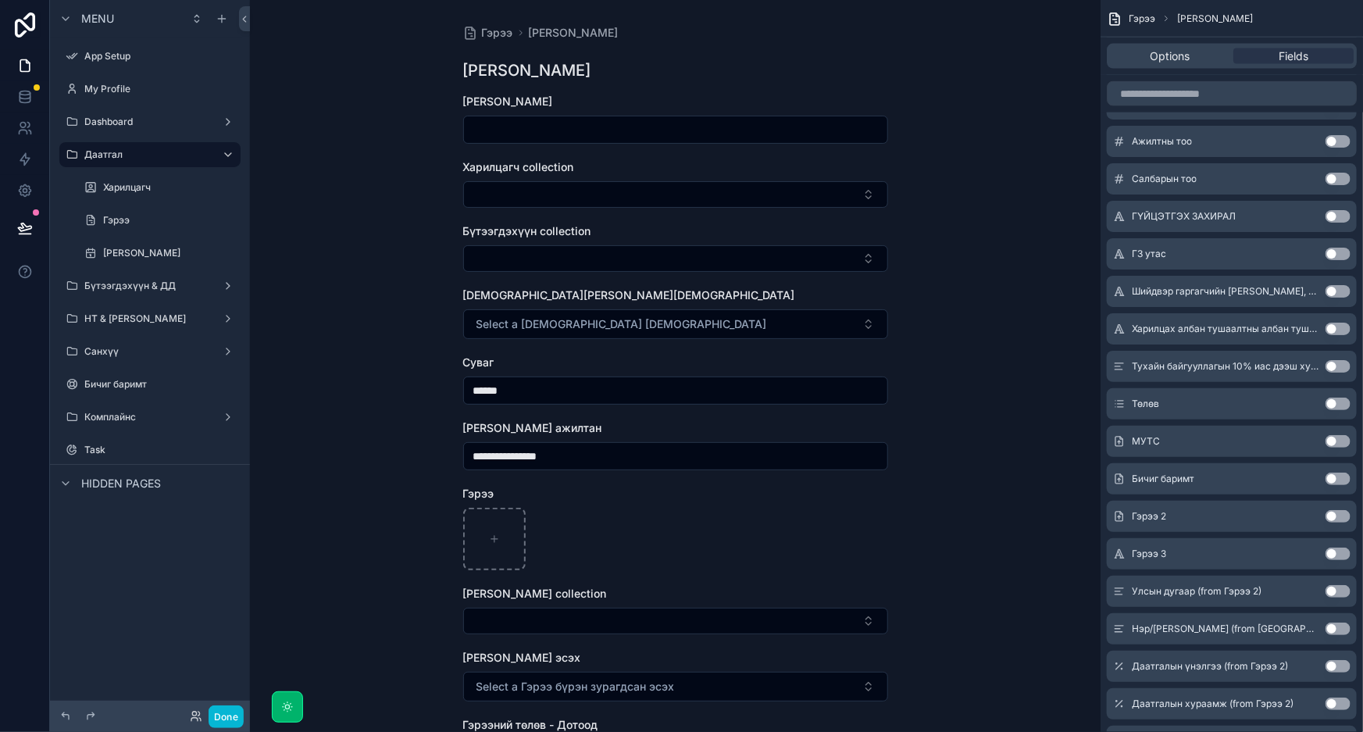
scroll to position [1039, 0]
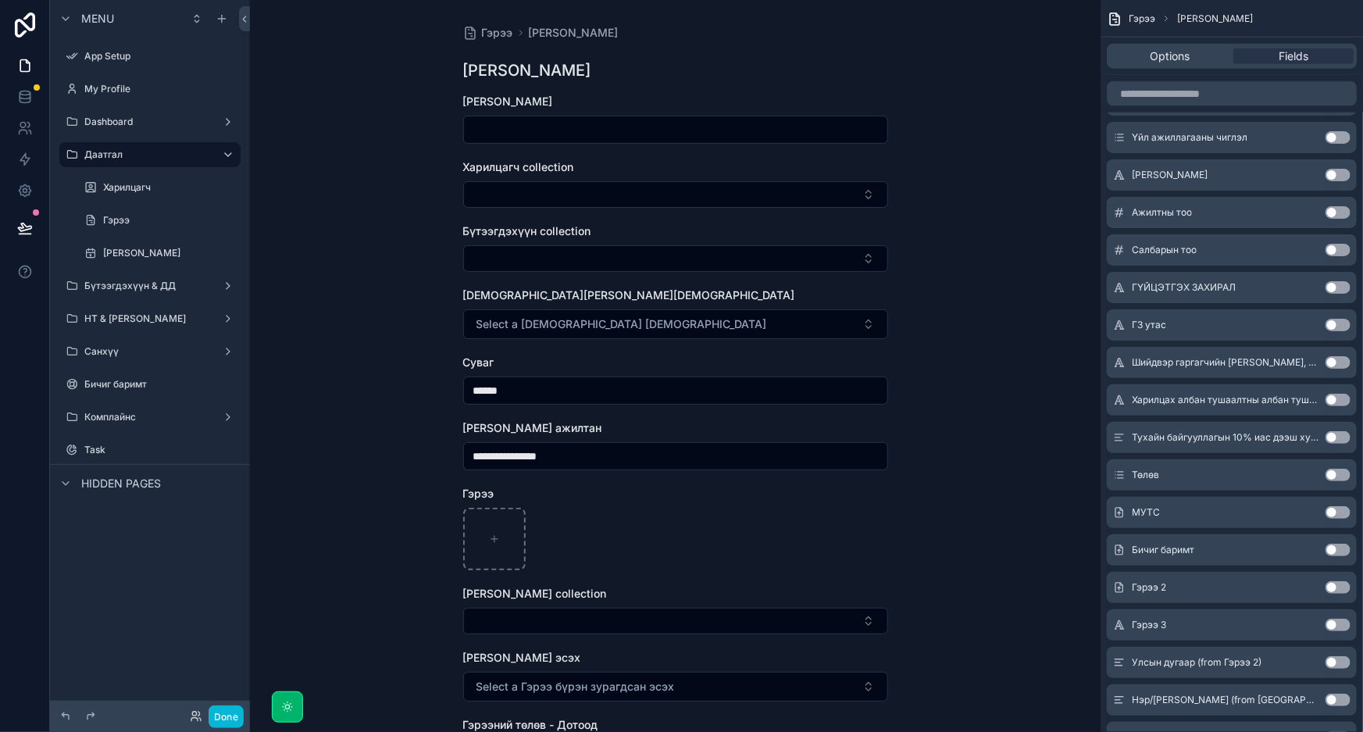
click at [1335, 475] on button "Use setting" at bounding box center [1338, 475] width 25 height 12
click at [1334, 470] on button "Use setting" at bounding box center [1338, 474] width 25 height 12
click at [1335, 470] on button "Use setting" at bounding box center [1338, 474] width 25 height 12
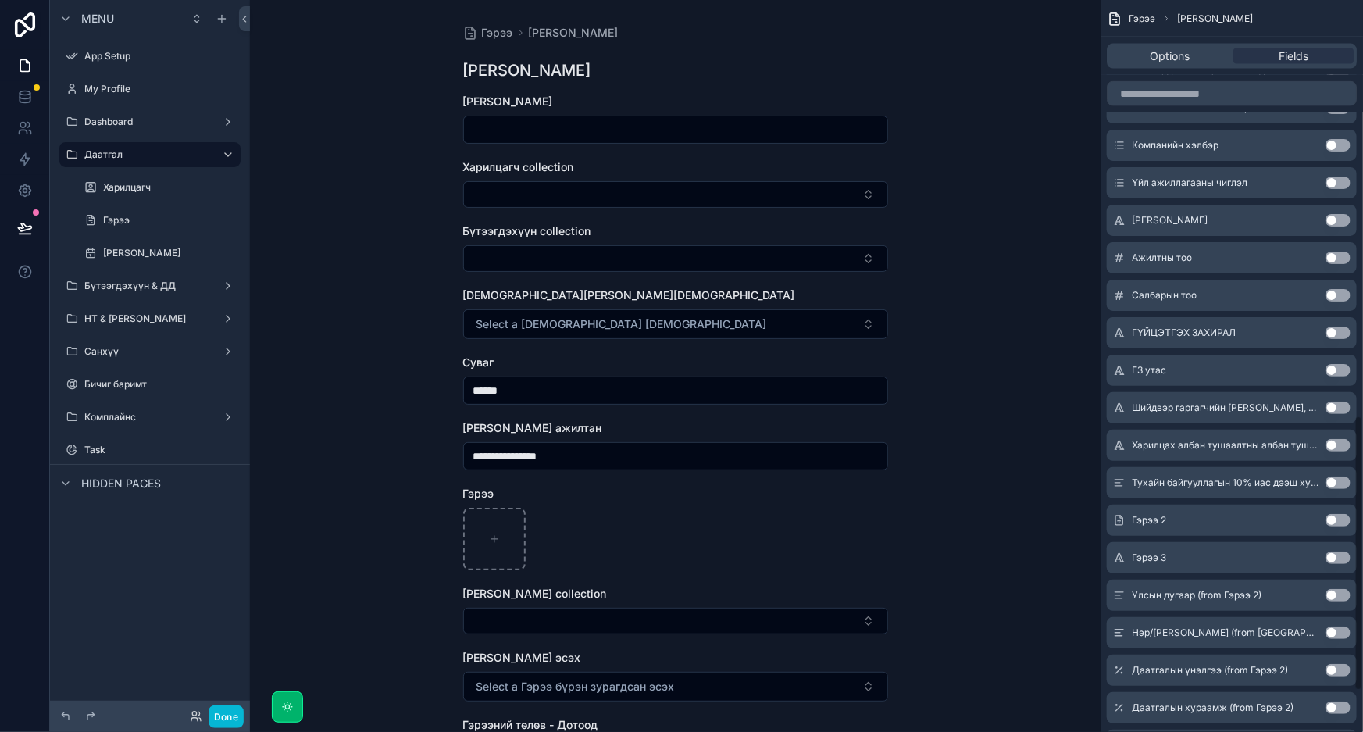
scroll to position [1081, 0]
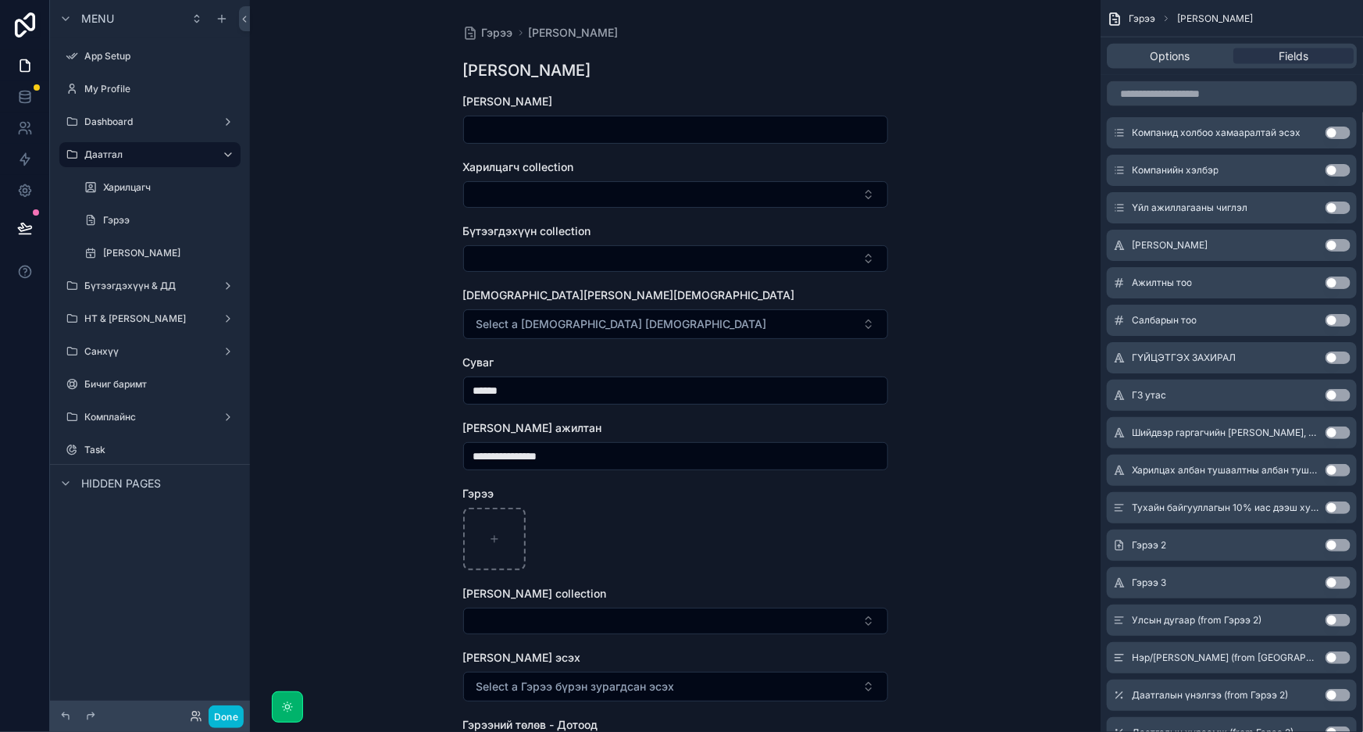
click at [1335, 506] on button "Use setting" at bounding box center [1338, 508] width 25 height 12
click at [1336, 470] on button "Use setting" at bounding box center [1338, 470] width 25 height 12
click at [1343, 434] on button "Use setting" at bounding box center [1338, 433] width 25 height 12
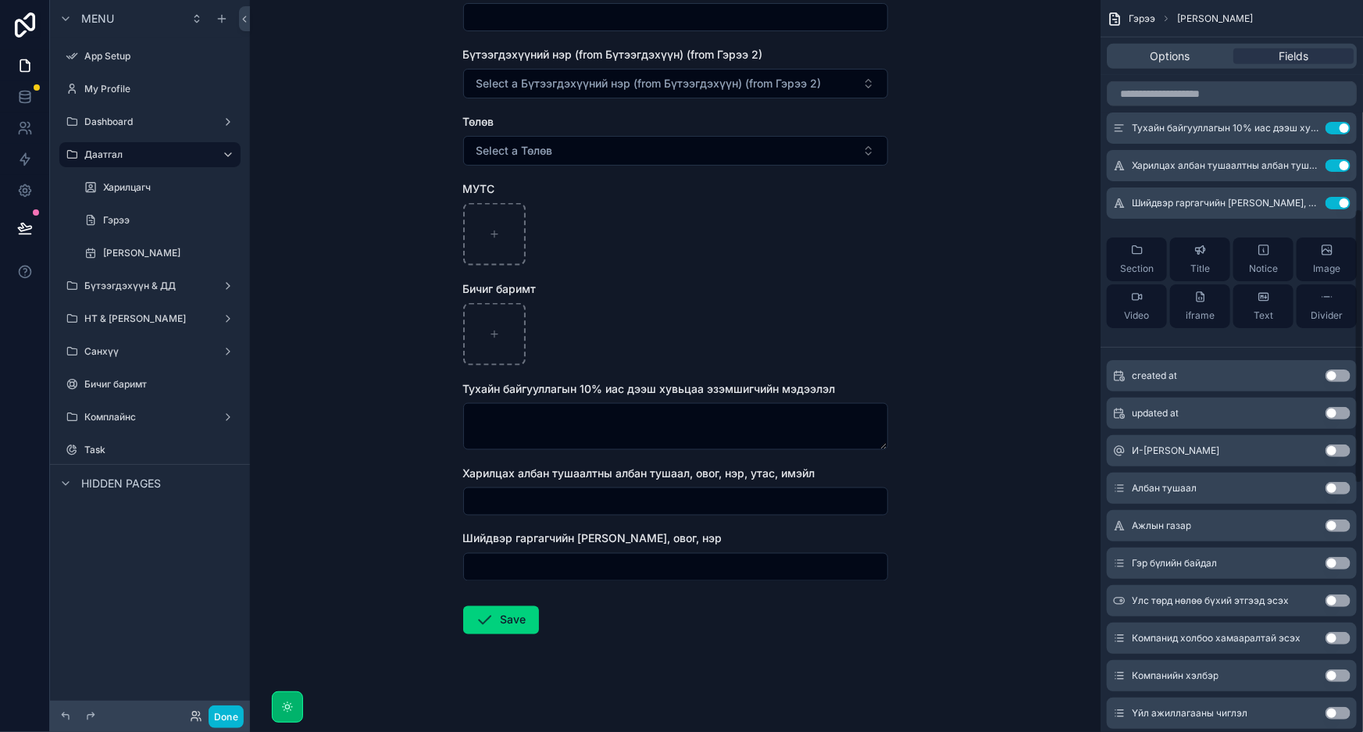
scroll to position [555, 0]
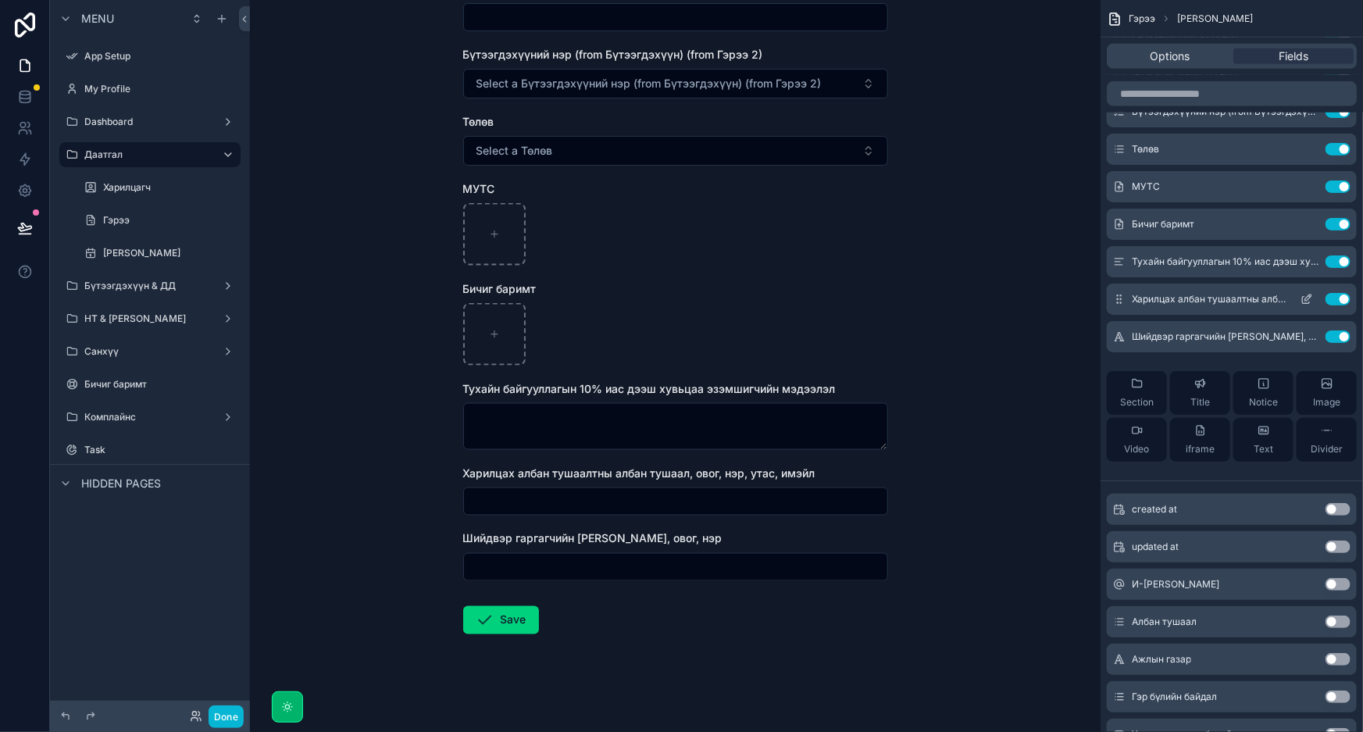
click at [1337, 295] on button "Use setting" at bounding box center [1338, 299] width 25 height 12
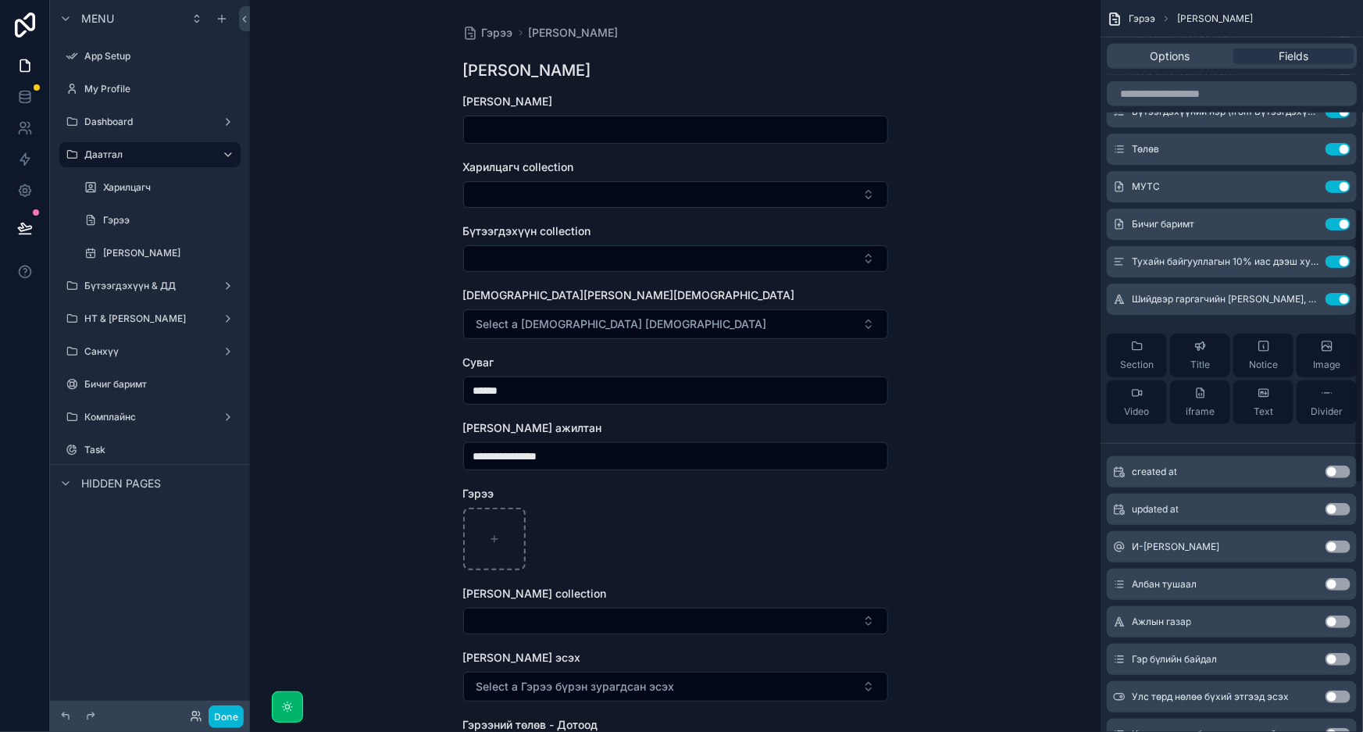
click at [1340, 296] on button "Use setting" at bounding box center [1338, 299] width 25 height 12
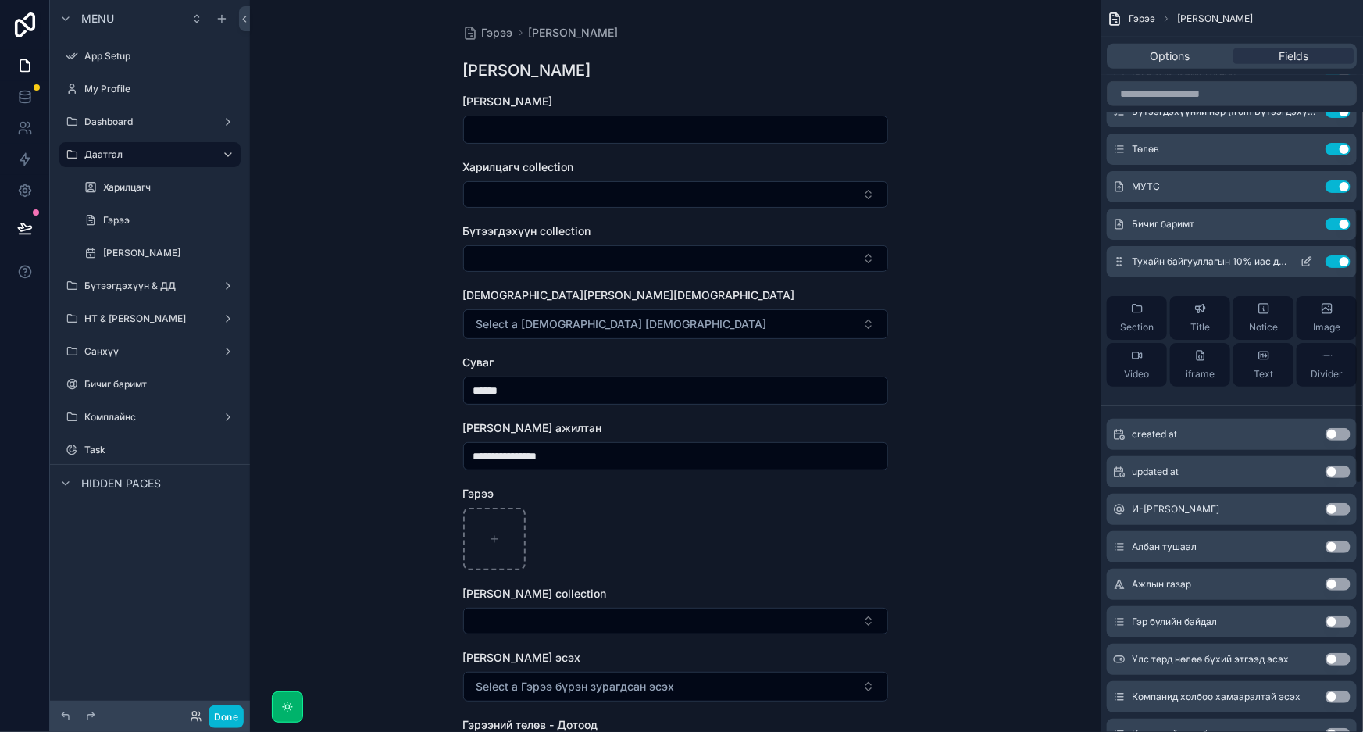
click at [1340, 269] on div "Тухайн байгууллагын 10% иас дээш хувьцаа эзэмшигчийн мэдээлэл Use setting" at bounding box center [1232, 261] width 250 height 31
click at [1338, 260] on button "Use setting" at bounding box center [1338, 261] width 25 height 12
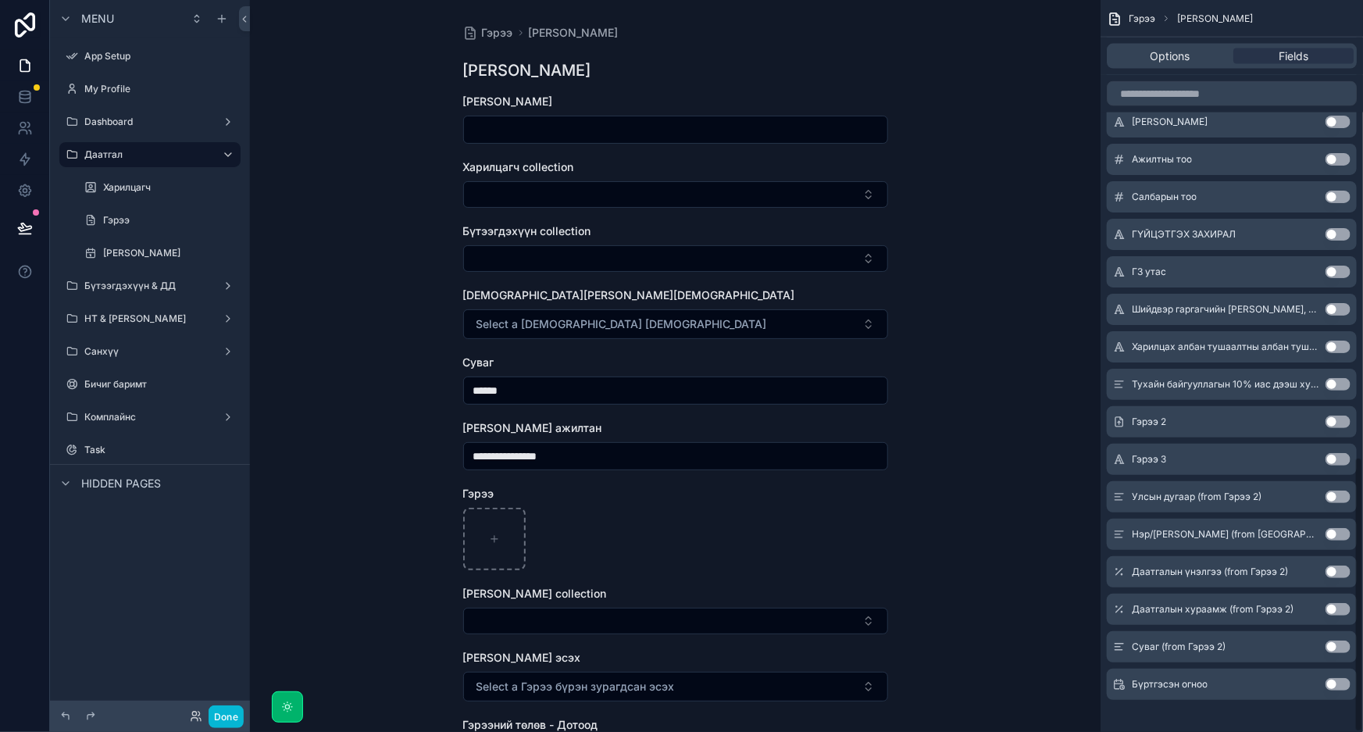
scroll to position [1215, 0]
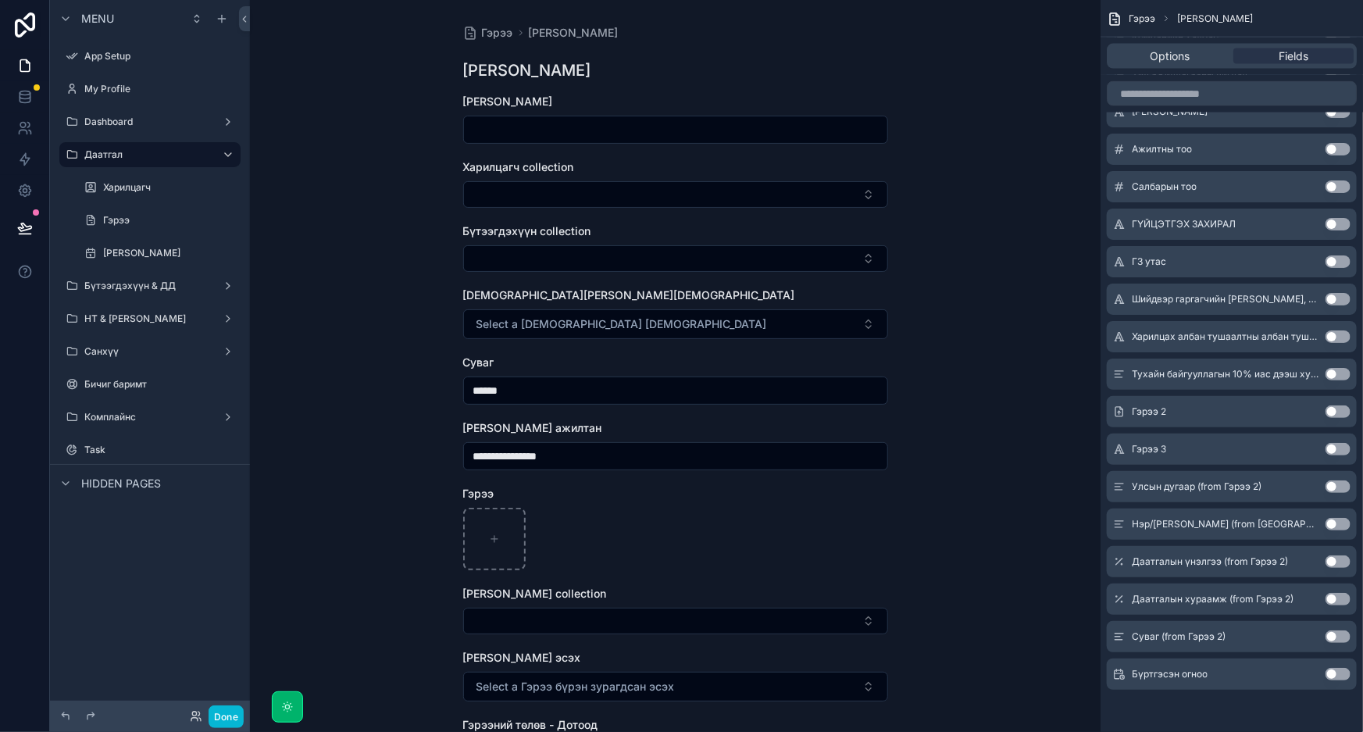
click at [1336, 672] on button "Use setting" at bounding box center [1338, 674] width 25 height 12
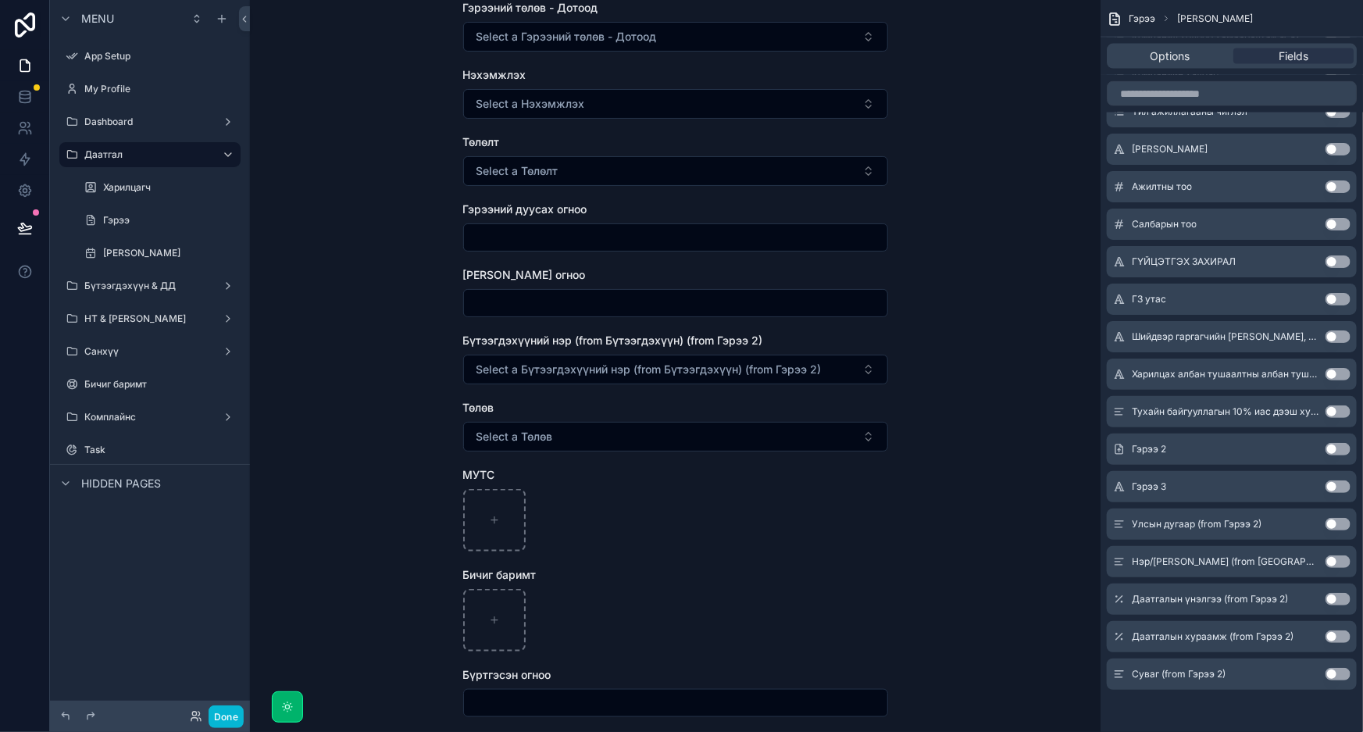
scroll to position [853, 0]
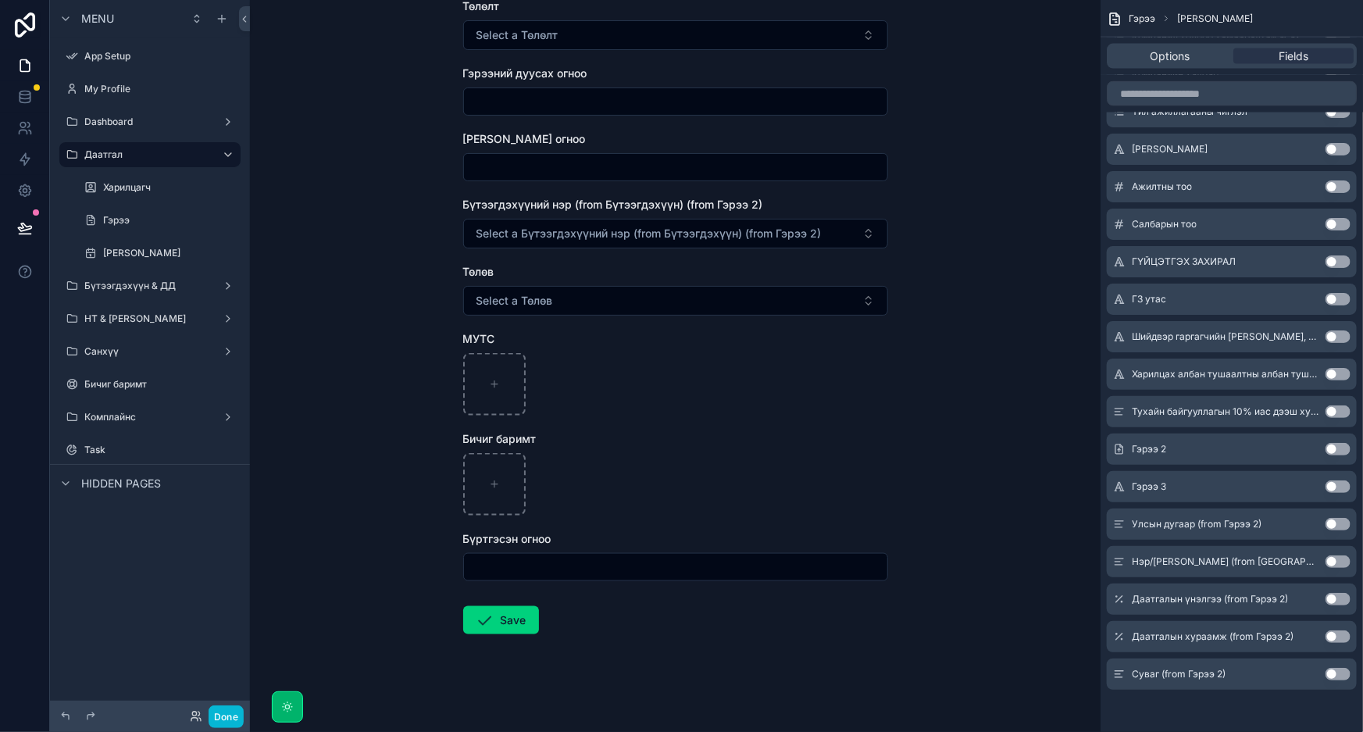
click at [874, 572] on input "scrollable content" at bounding box center [675, 567] width 423 height 22
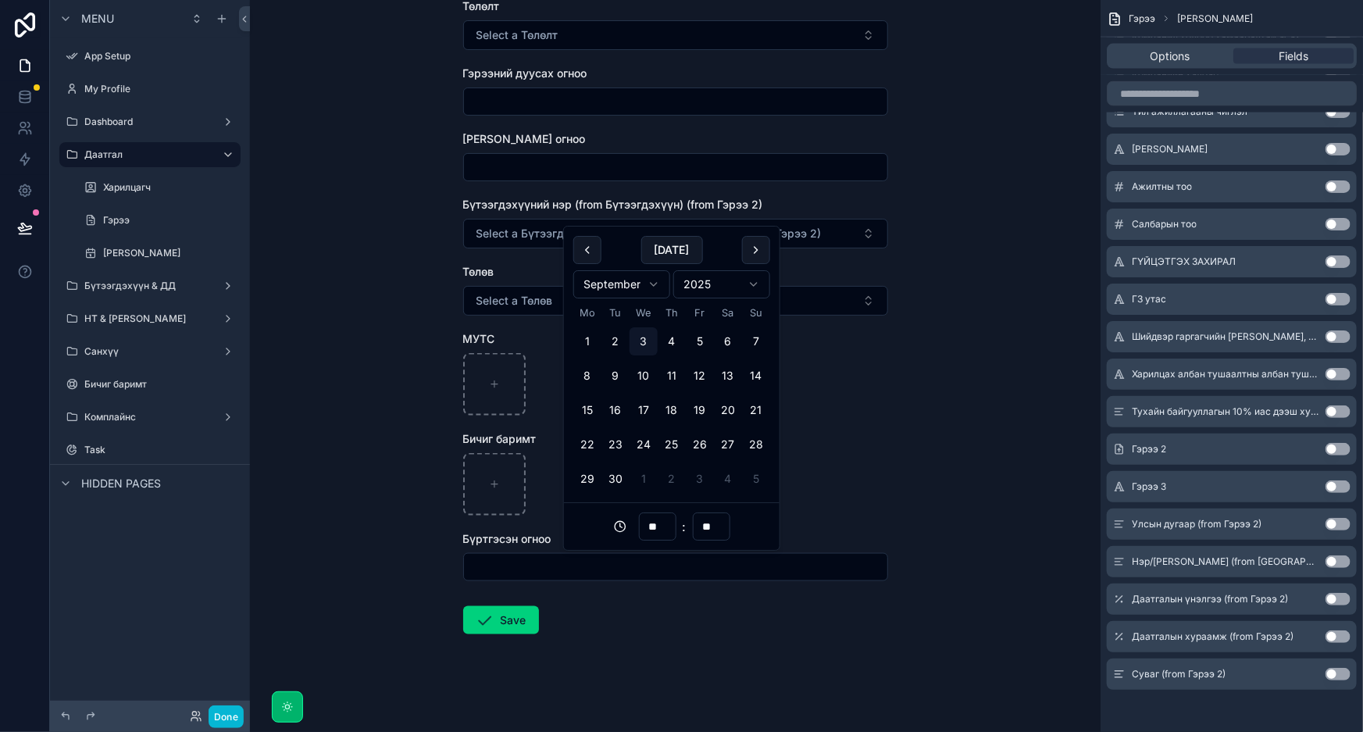
drag, startPoint x: 1019, startPoint y: 476, endPoint x: 1007, endPoint y: 461, distance: 18.9
click at [1018, 476] on div "**********" at bounding box center [675, 366] width 851 height 732
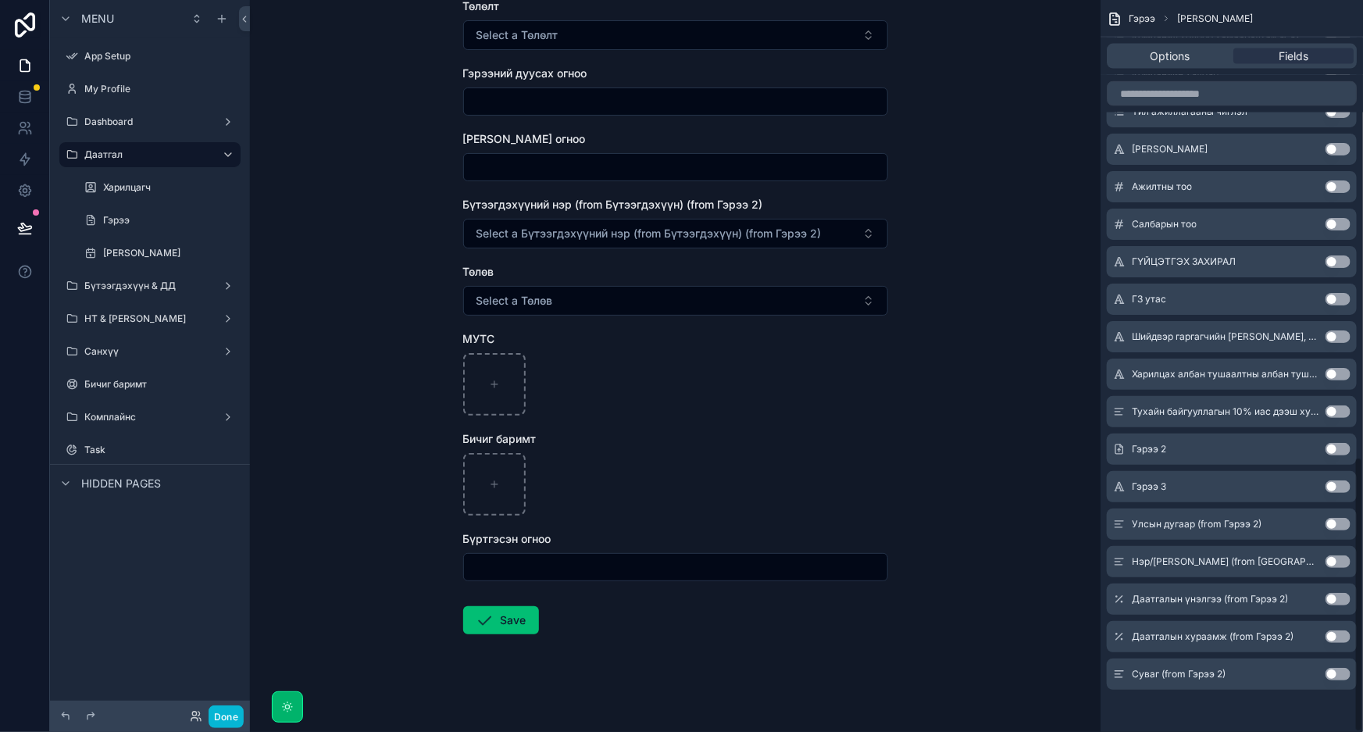
click at [514, 623] on button "Save" at bounding box center [501, 620] width 76 height 28
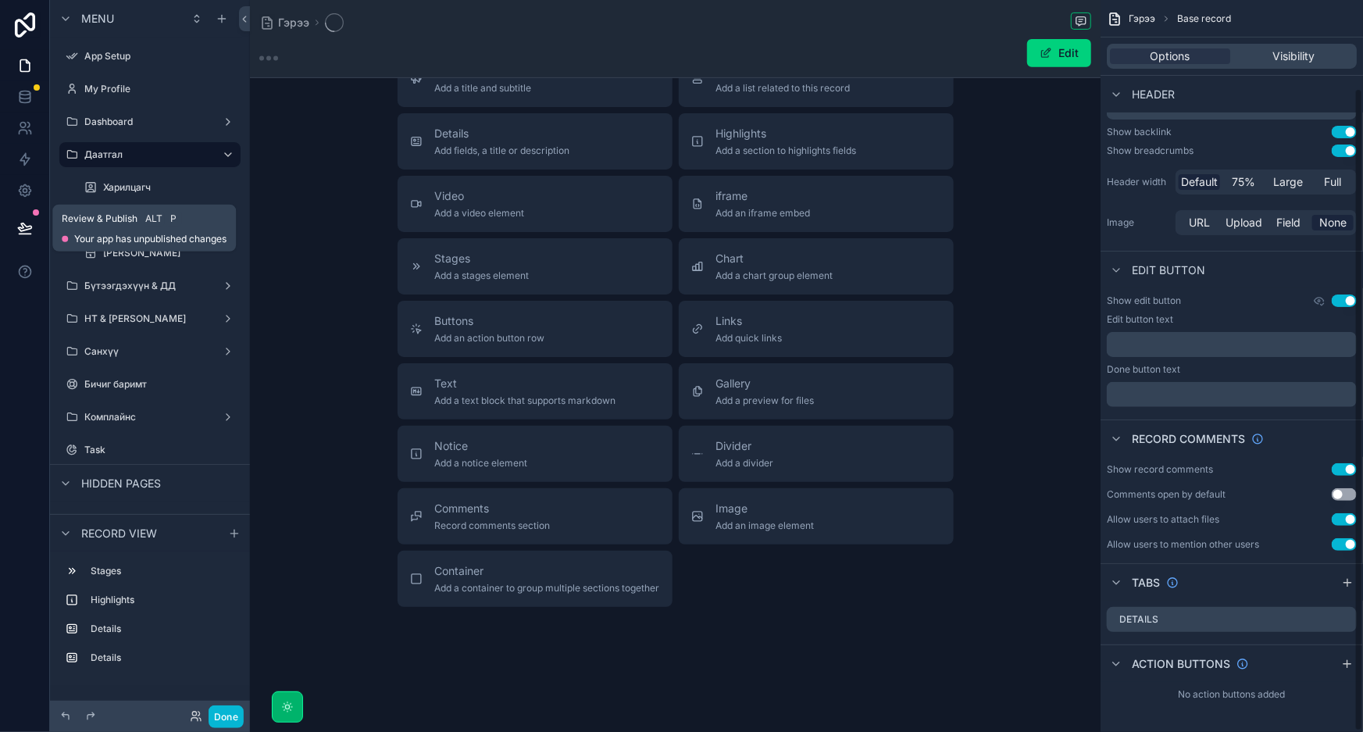
scroll to position [100, 0]
click at [22, 230] on icon at bounding box center [24, 227] width 13 height 8
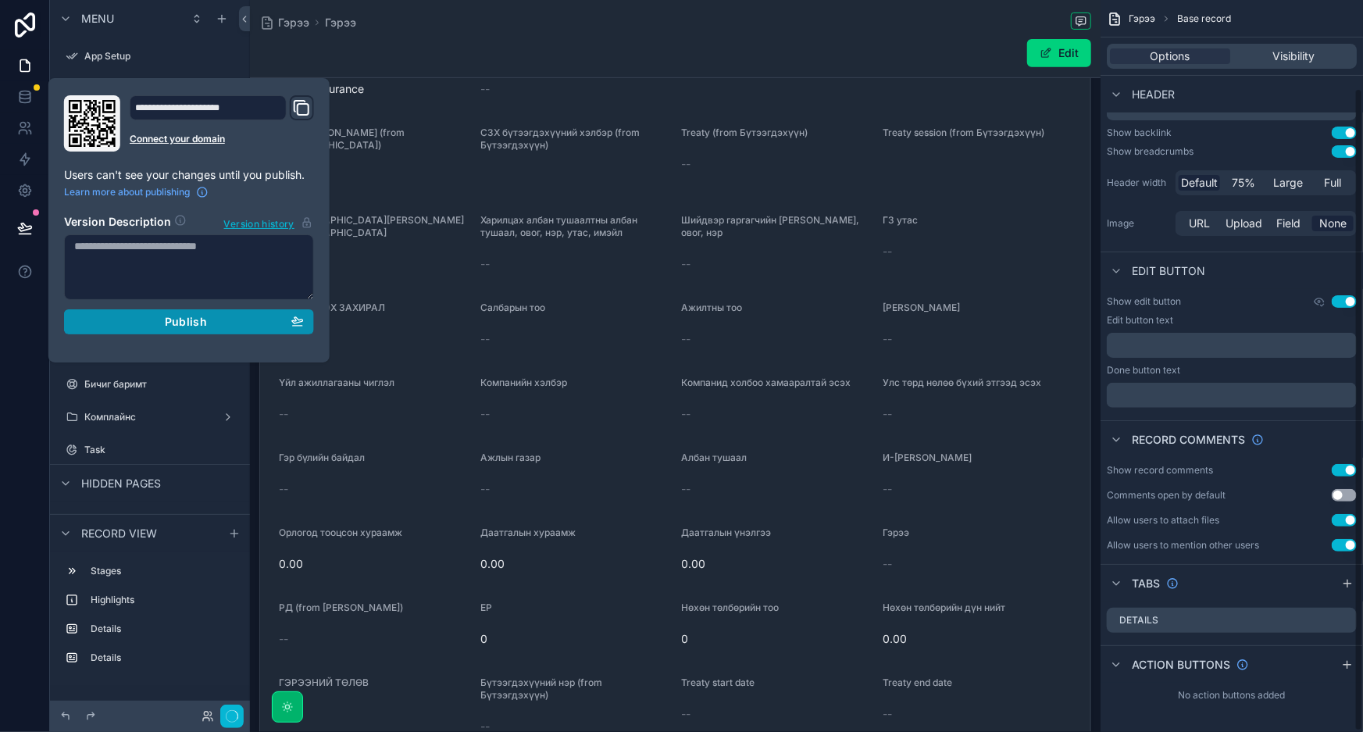
scroll to position [853, 0]
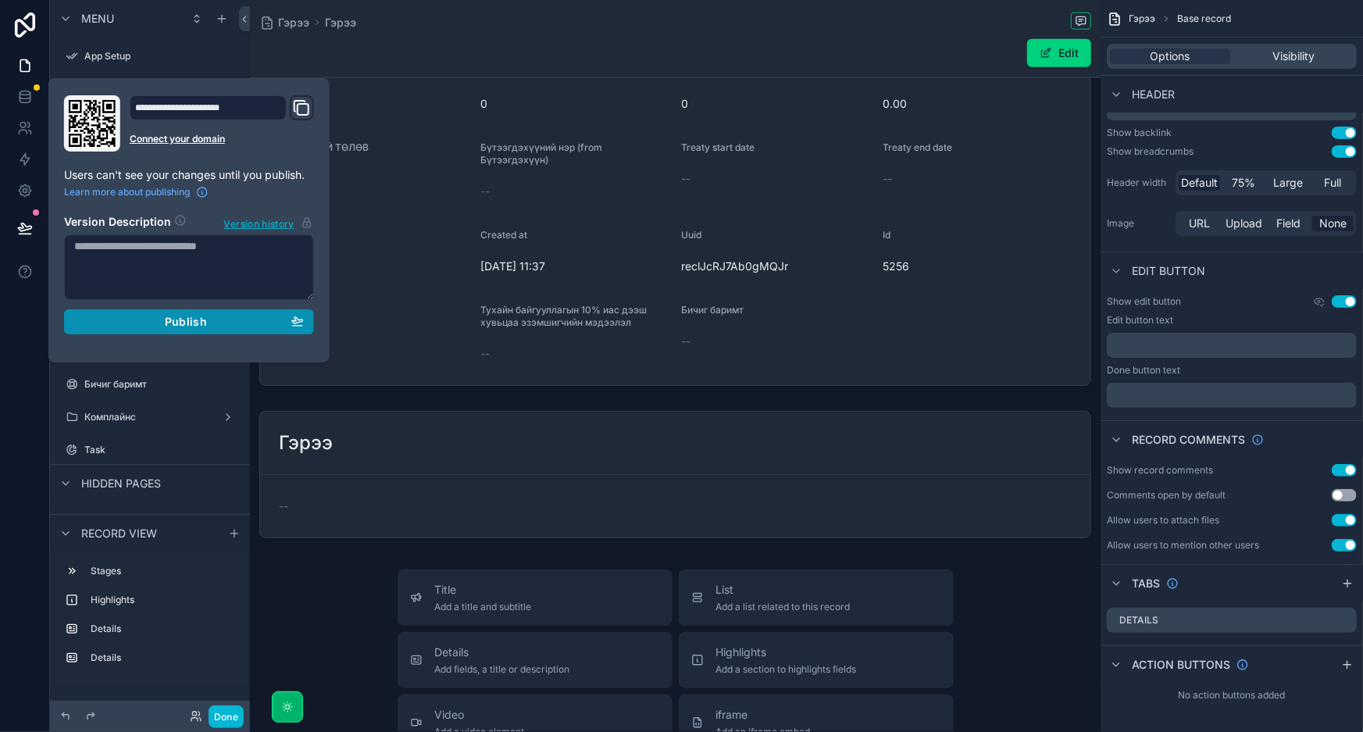
click at [160, 328] on button "Publish" at bounding box center [189, 321] width 250 height 25
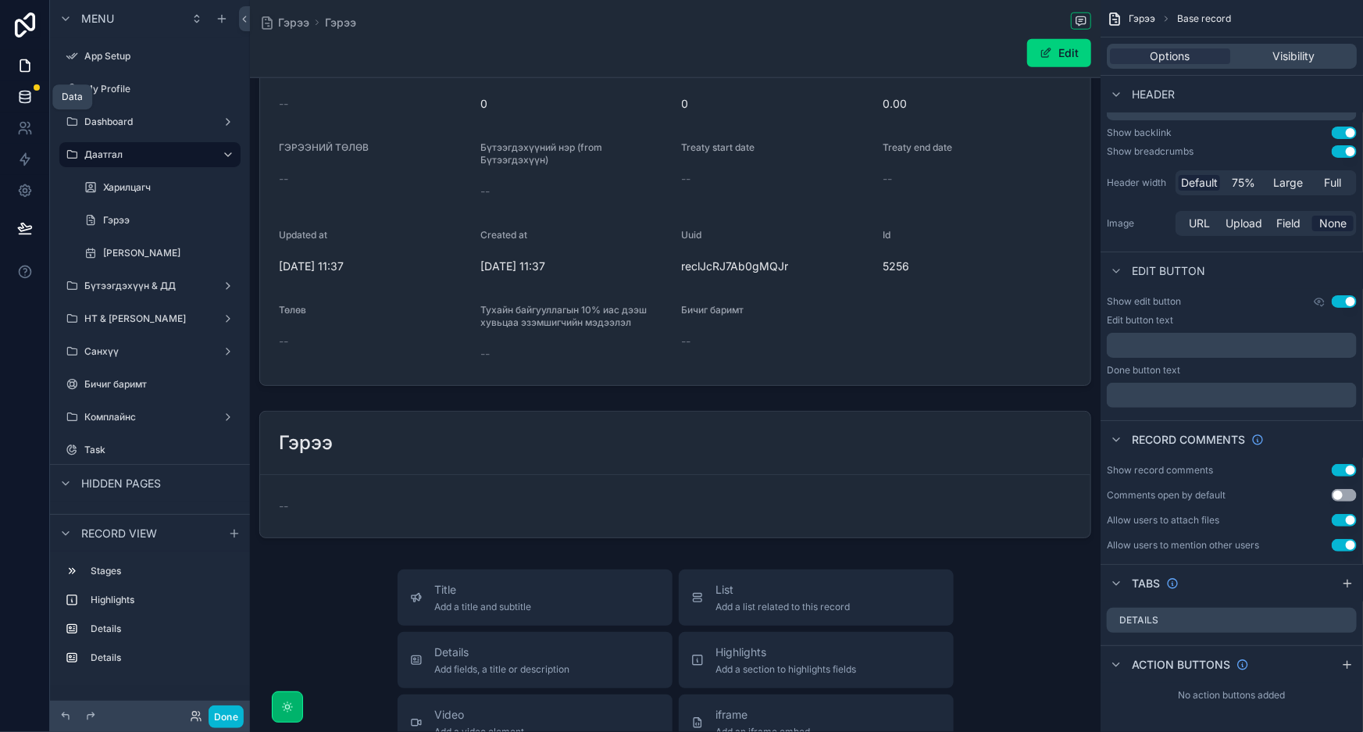
click at [23, 95] on icon at bounding box center [25, 97] width 16 height 16
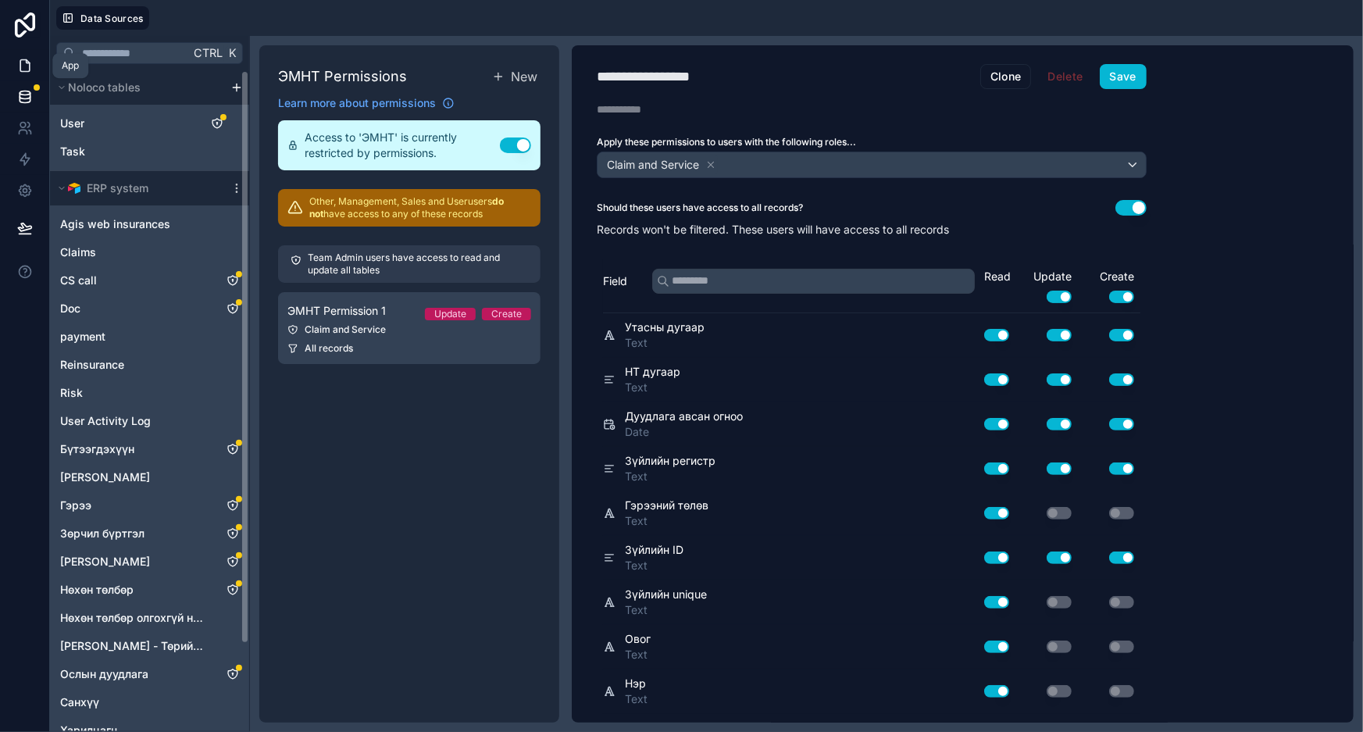
click at [15, 66] on link at bounding box center [24, 65] width 49 height 31
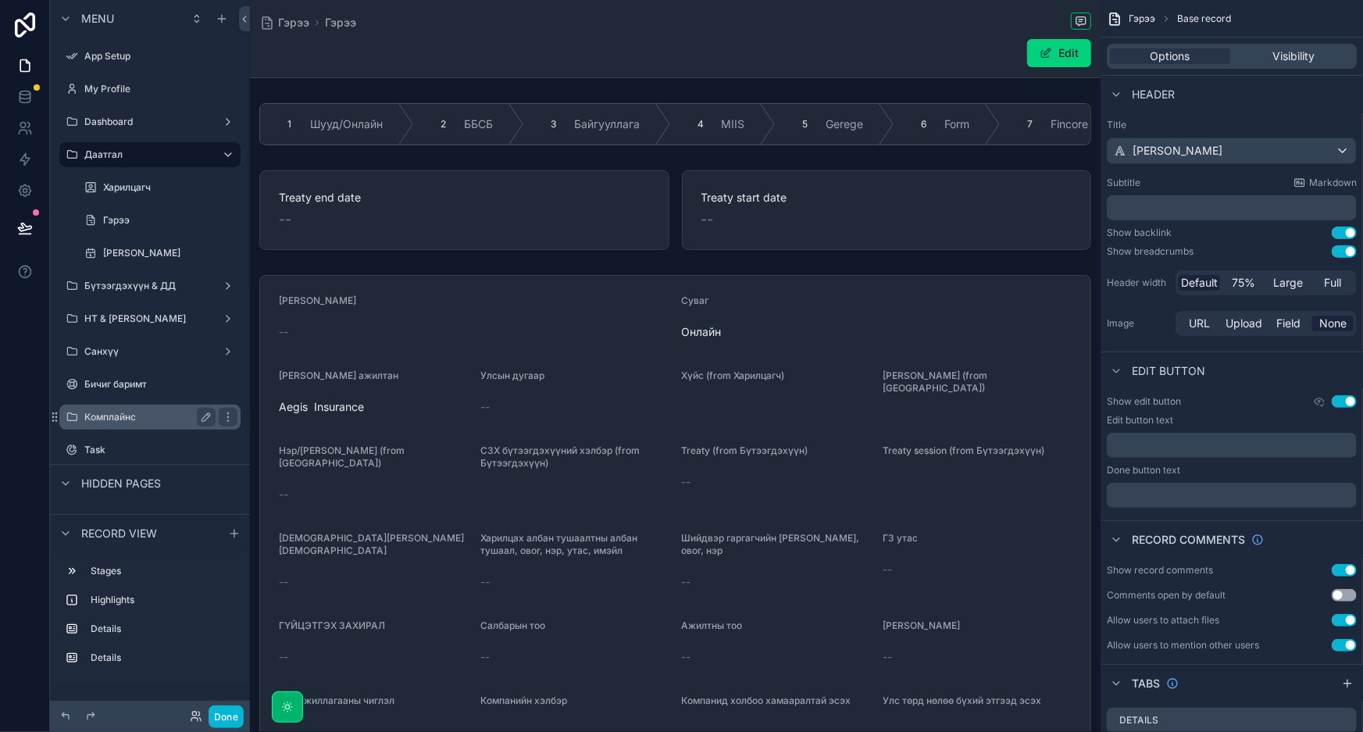
click at [134, 412] on label "Комплайнс" at bounding box center [146, 417] width 125 height 12
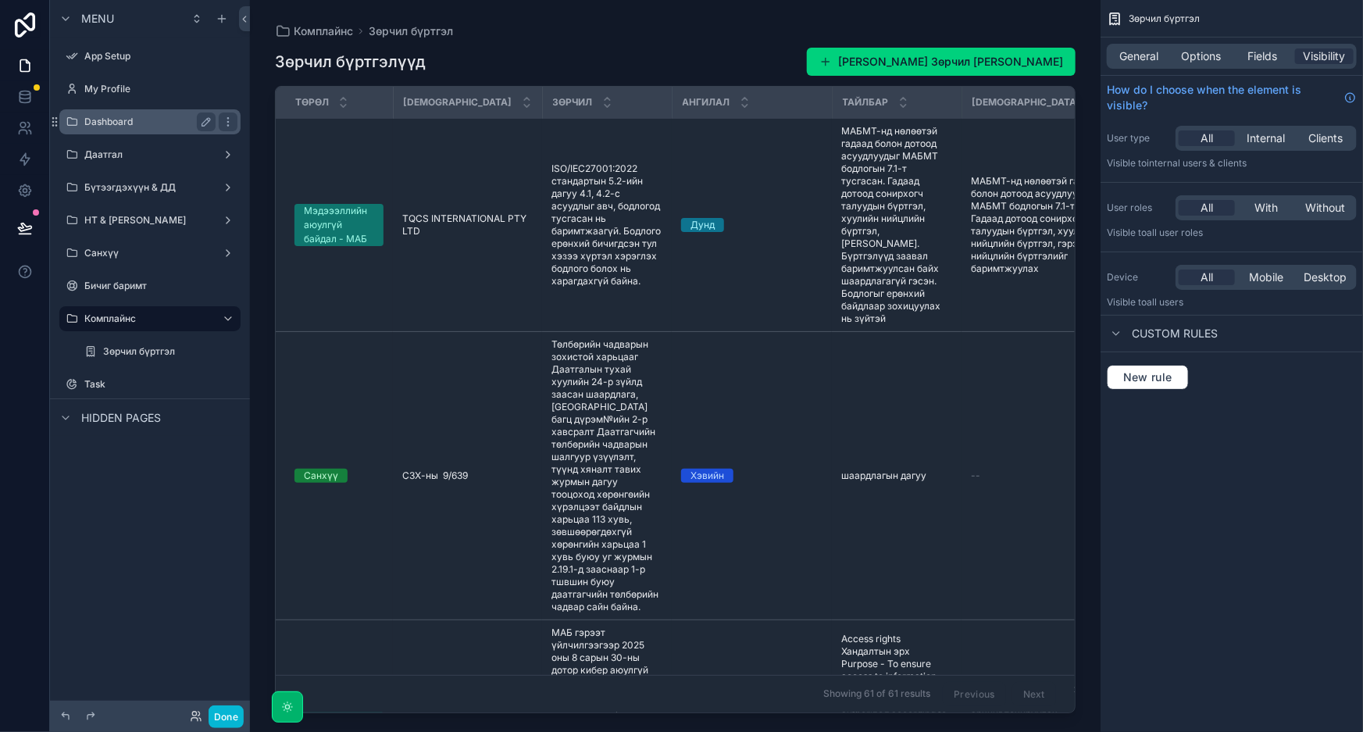
click at [96, 131] on div "Dashboard" at bounding box center [149, 121] width 175 height 25
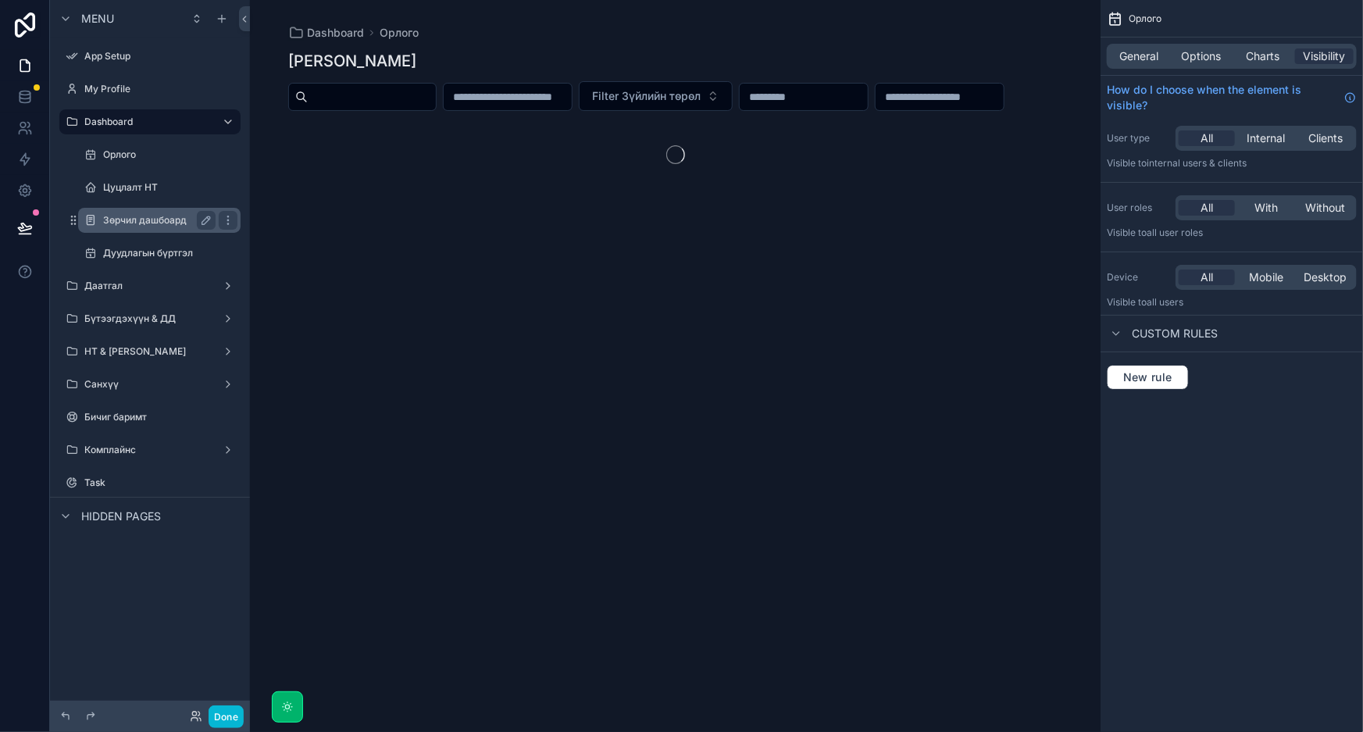
click at [145, 225] on label "Зөрчил дашбоард" at bounding box center [156, 220] width 106 height 12
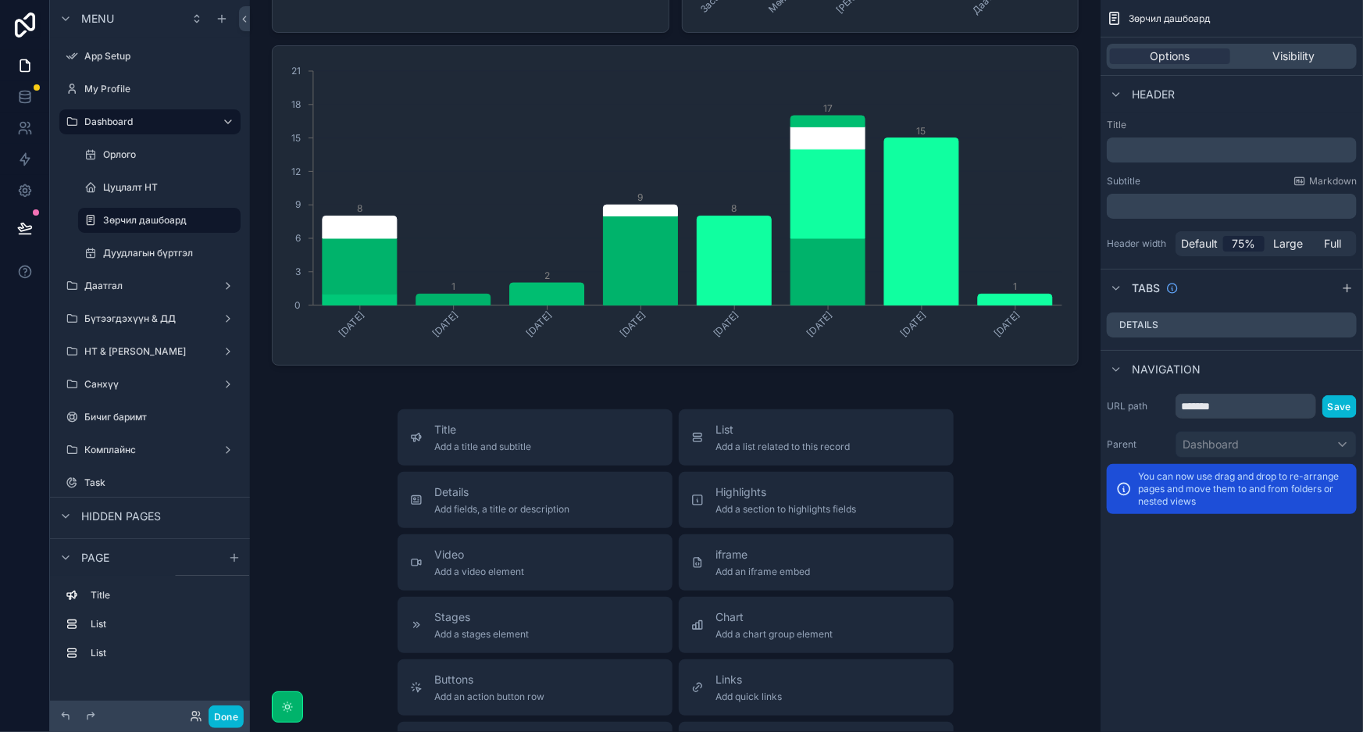
scroll to position [568, 0]
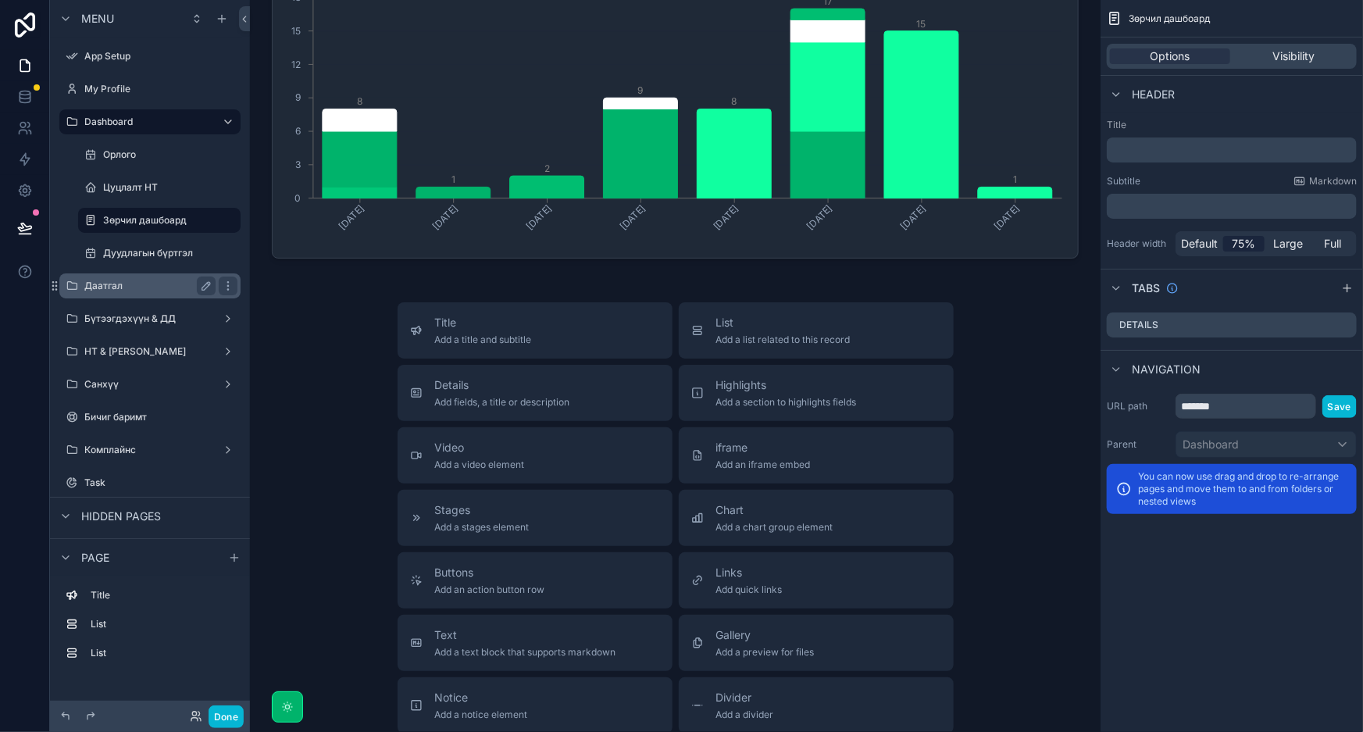
click at [151, 286] on label "Даатгал" at bounding box center [146, 286] width 125 height 12
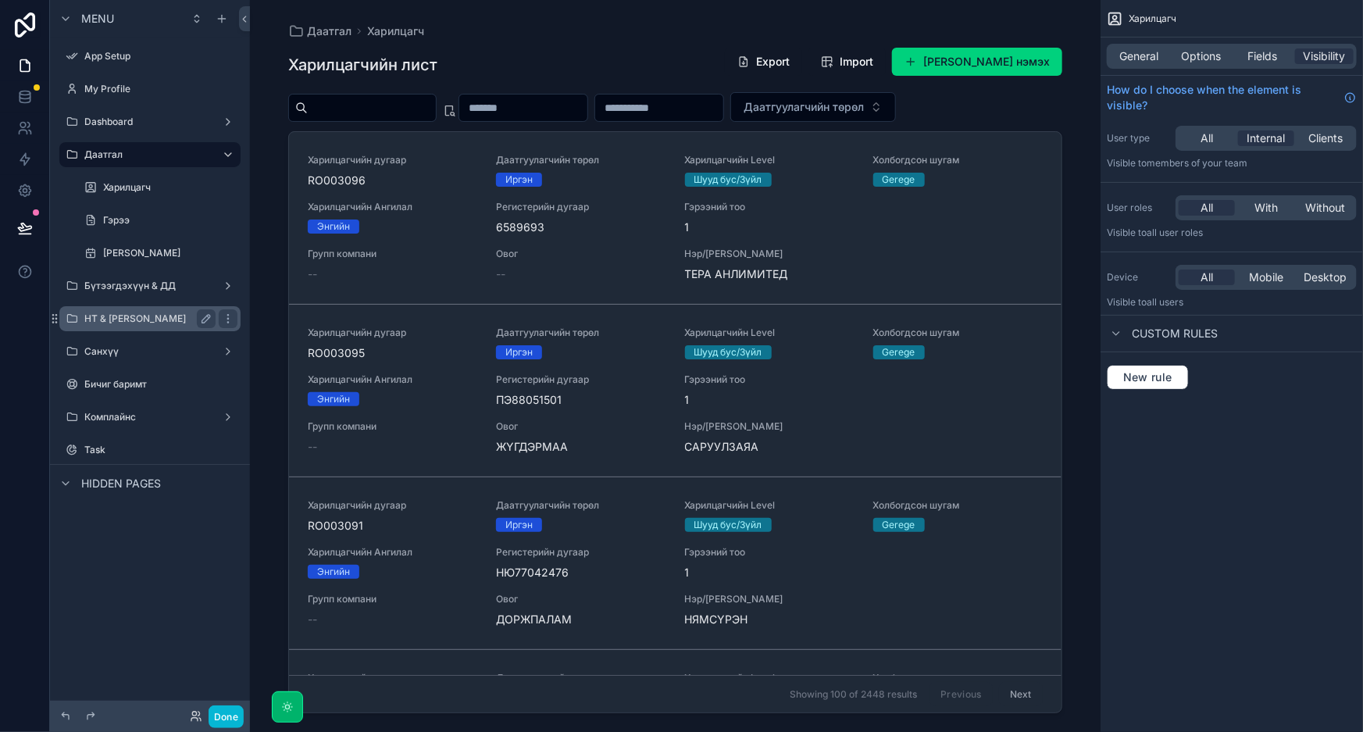
click at [139, 320] on label "НТ & [PERSON_NAME]" at bounding box center [146, 318] width 125 height 12
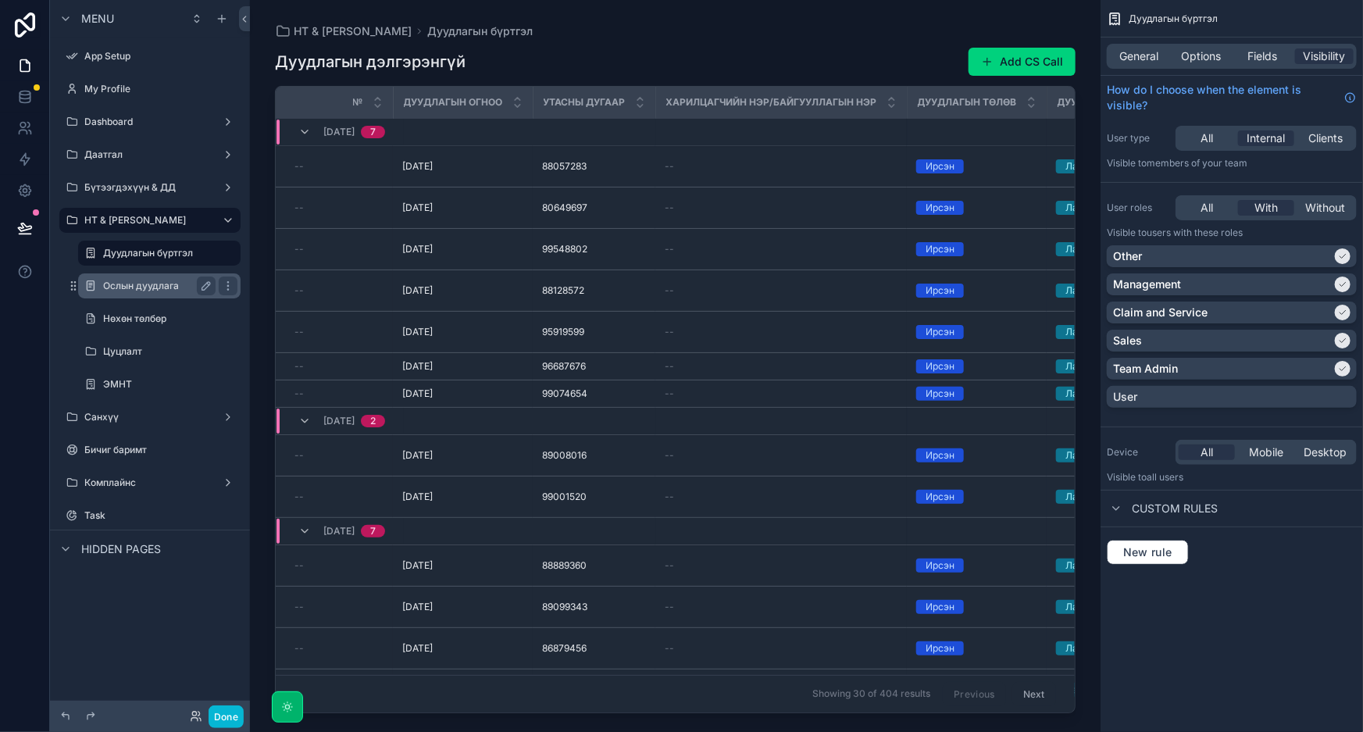
click at [156, 289] on label "Ослын дуудлага" at bounding box center [156, 286] width 106 height 12
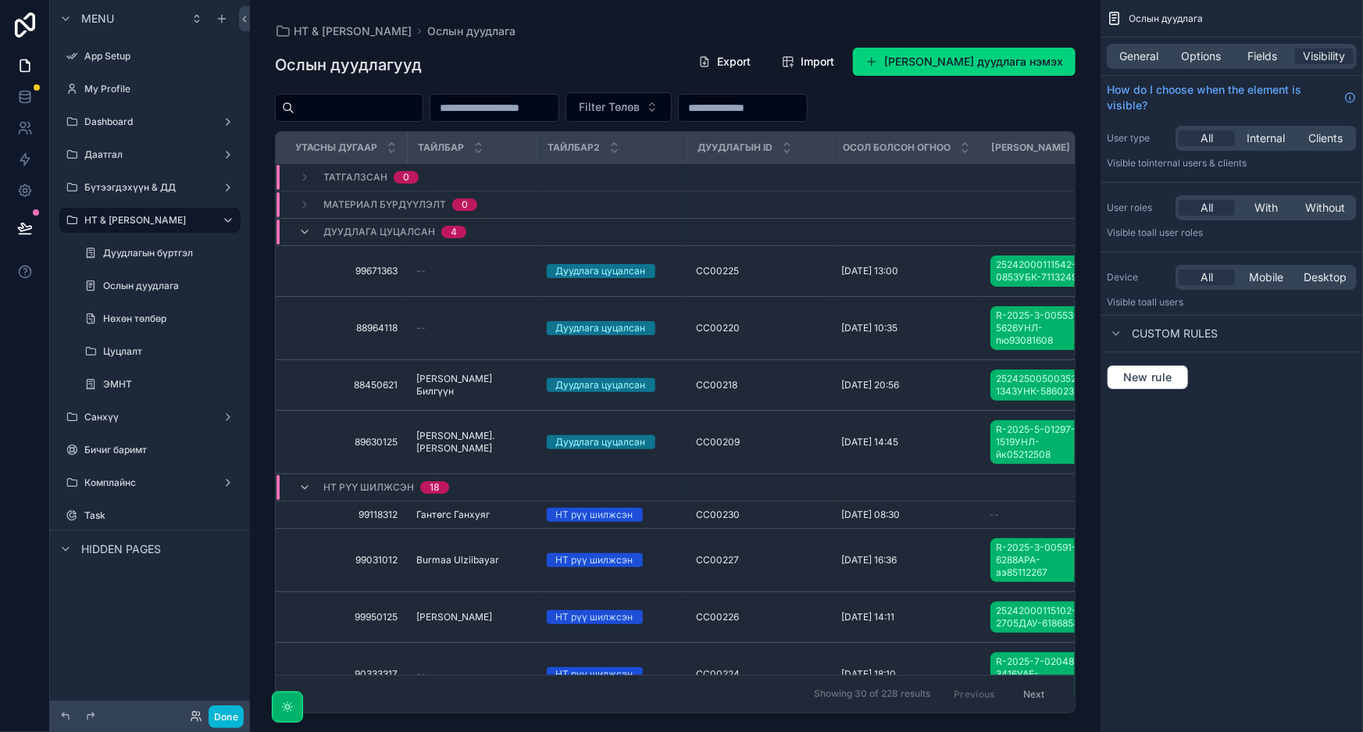
click at [531, 284] on div "scrollable content" at bounding box center [675, 356] width 851 height 713
click at [463, 277] on td "--" at bounding box center [473, 271] width 130 height 51
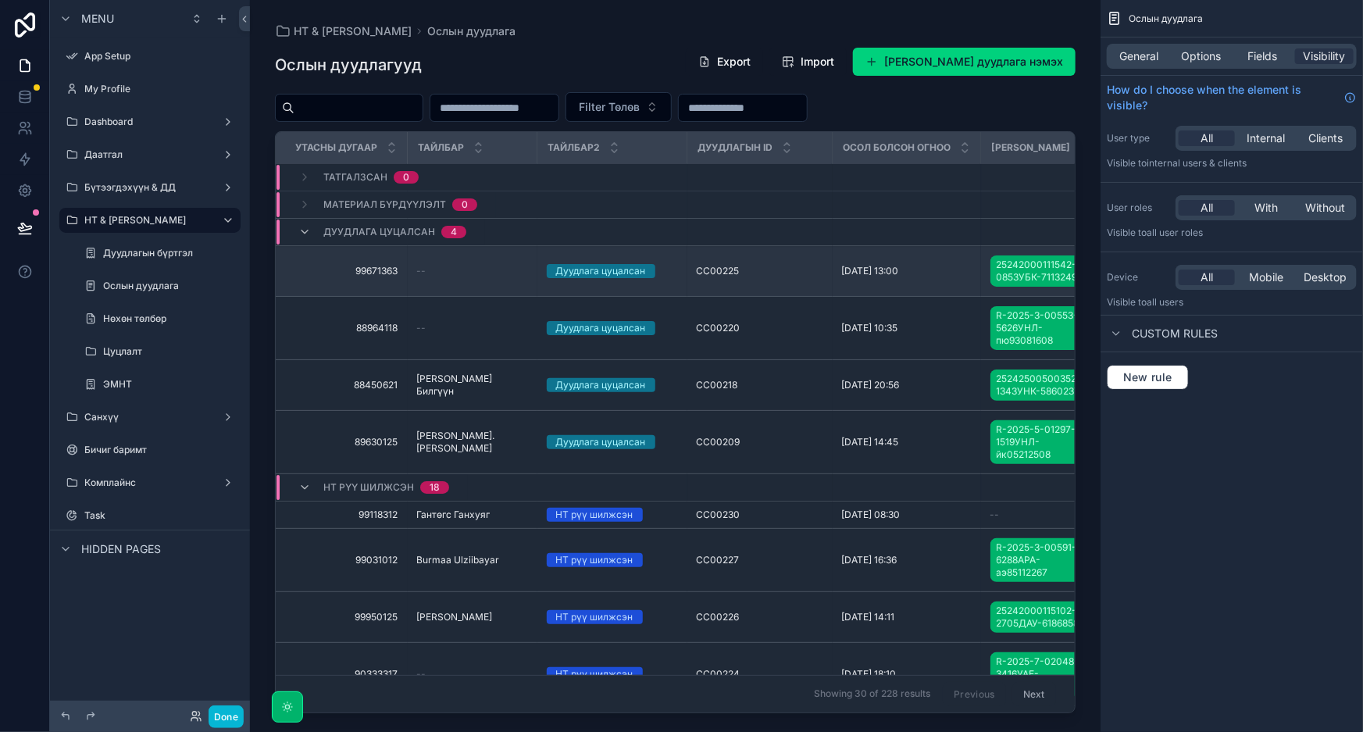
click at [722, 284] on td "CC00225 CC00225" at bounding box center [759, 271] width 145 height 51
click at [737, 267] on span "CC00225" at bounding box center [718, 271] width 43 height 12
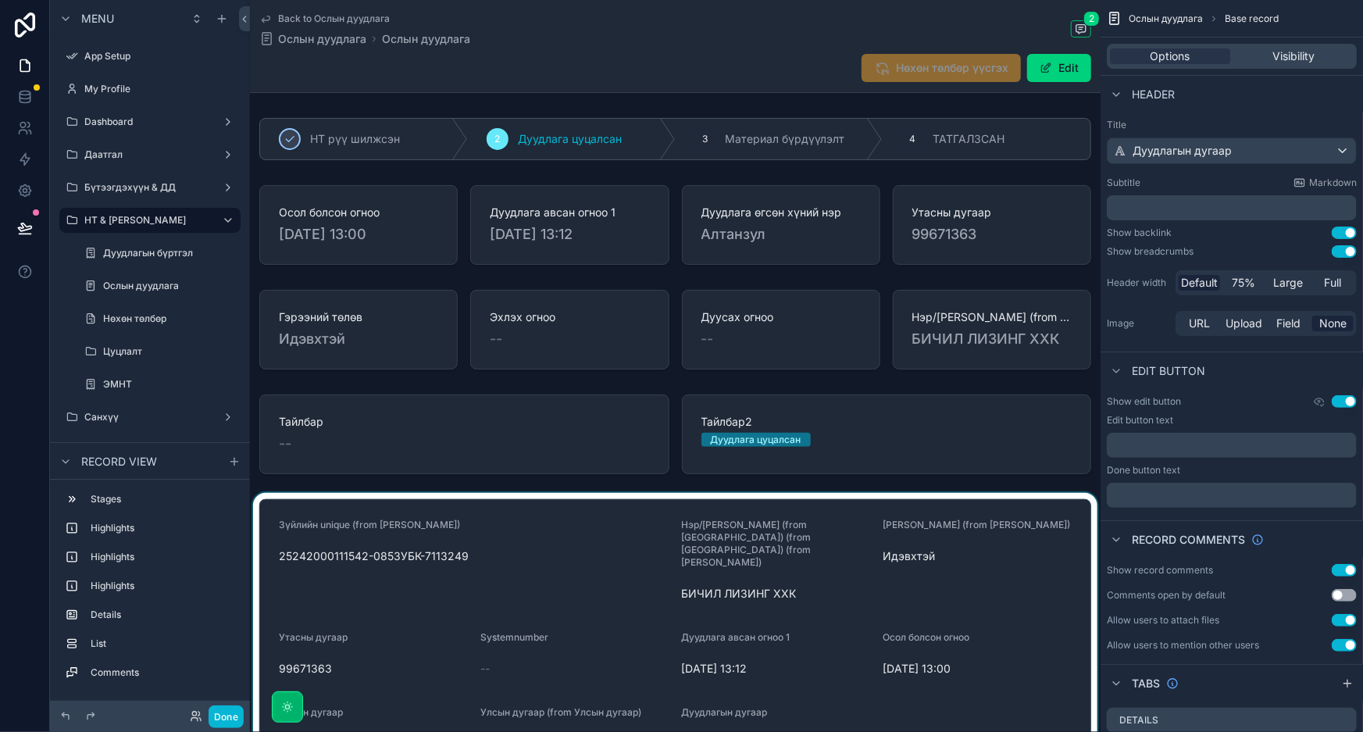
click at [1031, 562] on div "scrollable content" at bounding box center [675, 637] width 851 height 289
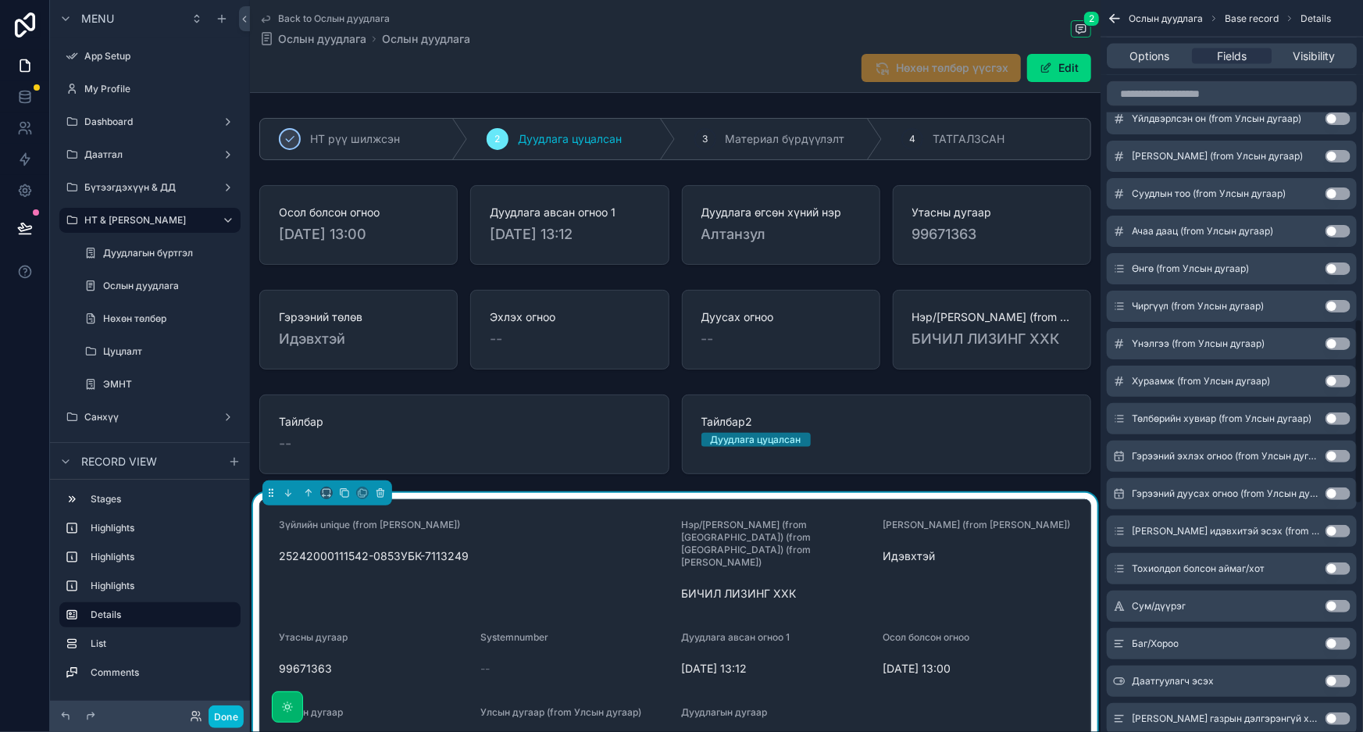
scroll to position [1349, 0]
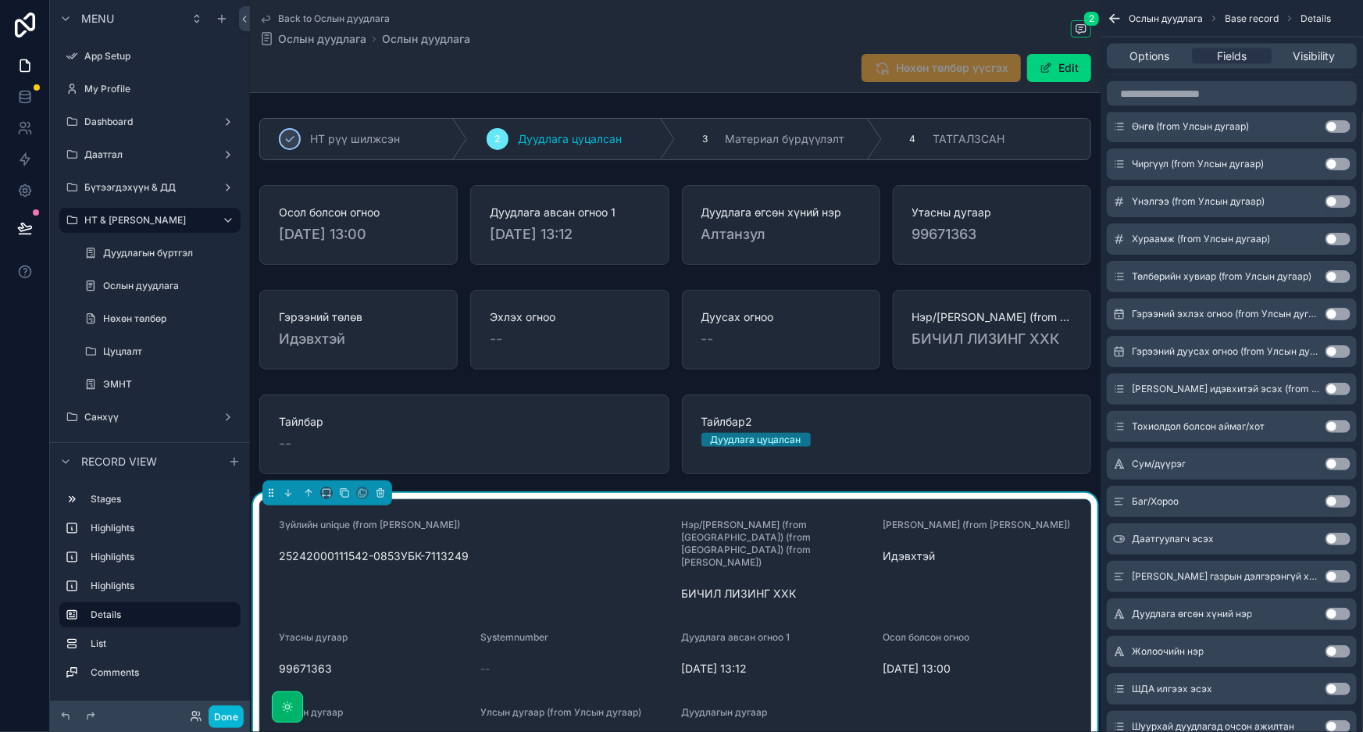
click at [1344, 461] on button "Use setting" at bounding box center [1338, 464] width 25 height 12
click at [1341, 461] on button "Use setting" at bounding box center [1338, 464] width 25 height 12
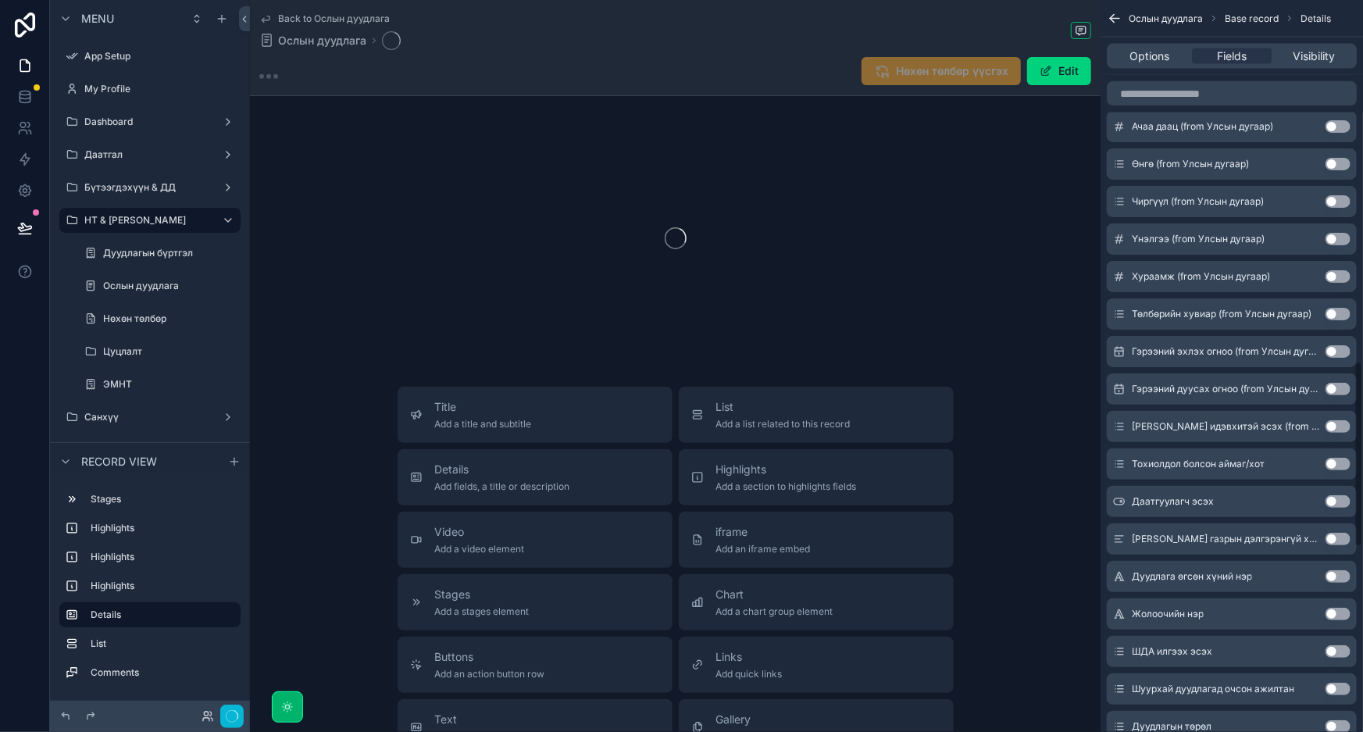
scroll to position [1424, 0]
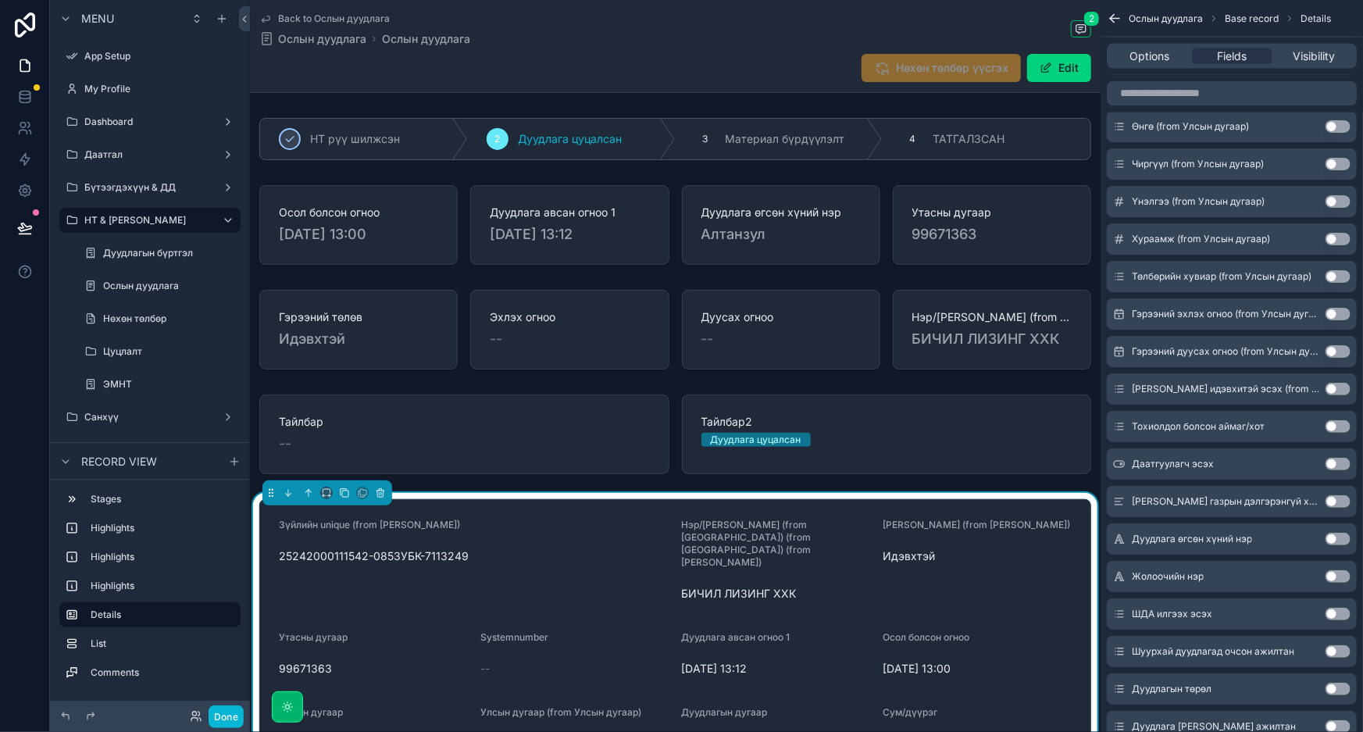
click at [1335, 458] on button "Use setting" at bounding box center [1338, 464] width 25 height 12
click at [1338, 421] on button "Use setting" at bounding box center [1338, 427] width 25 height 12
click at [1342, 461] on button "Use setting" at bounding box center [1338, 464] width 25 height 12
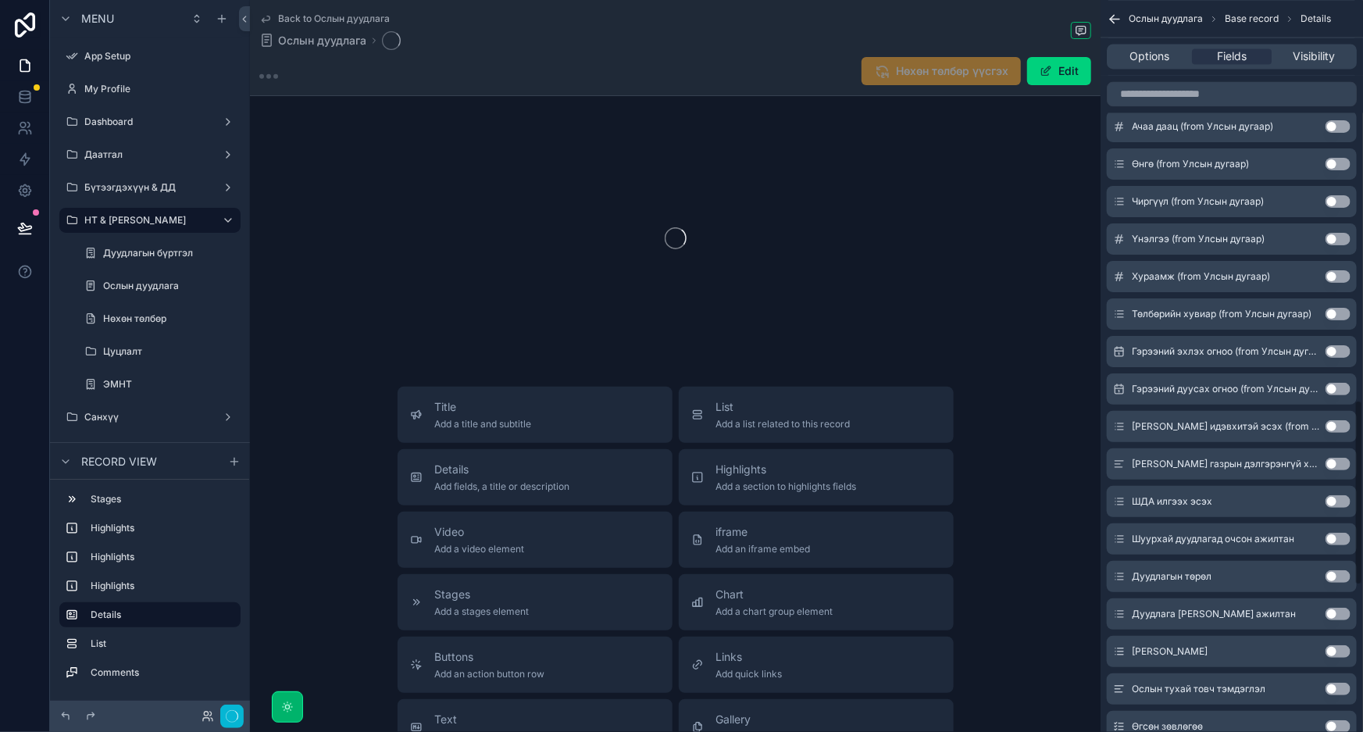
scroll to position [1574, 0]
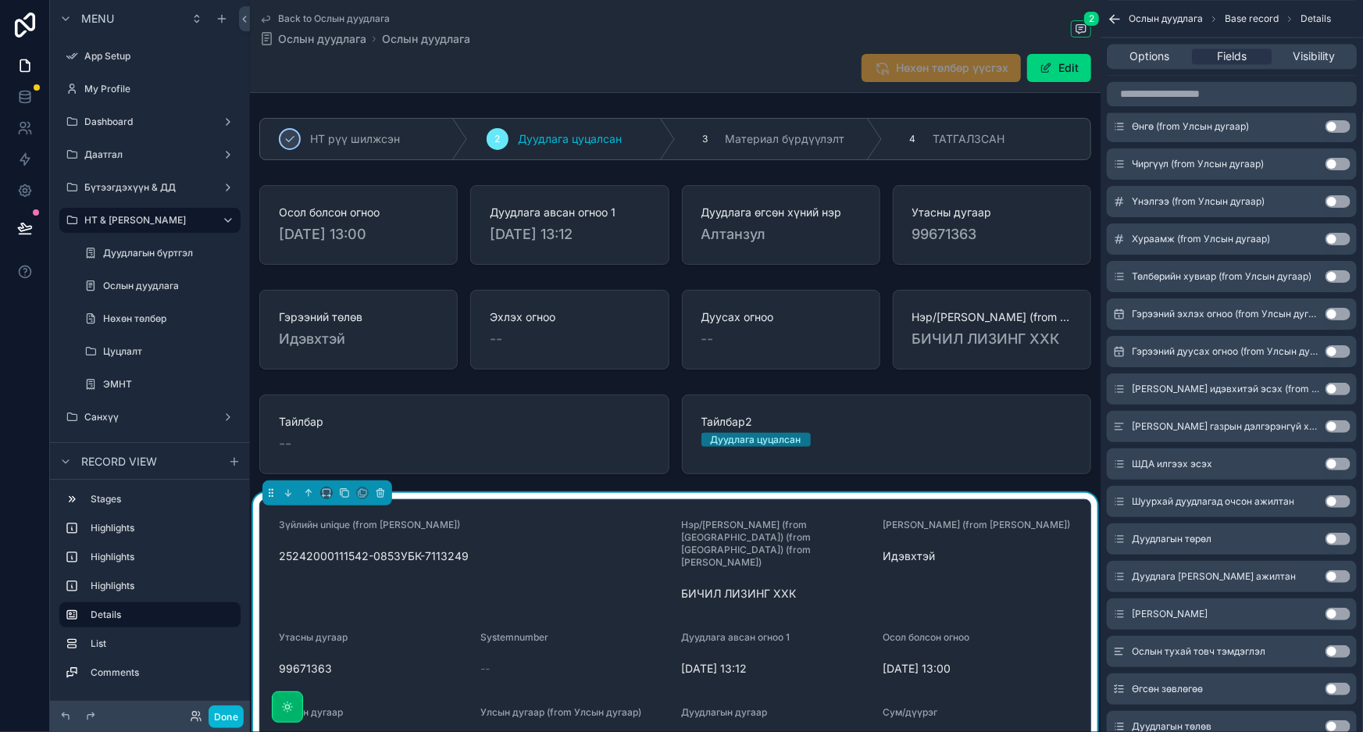
click at [1333, 463] on button "Use setting" at bounding box center [1338, 464] width 25 height 12
click at [1333, 463] on button "Use setting" at bounding box center [1338, 465] width 25 height 12
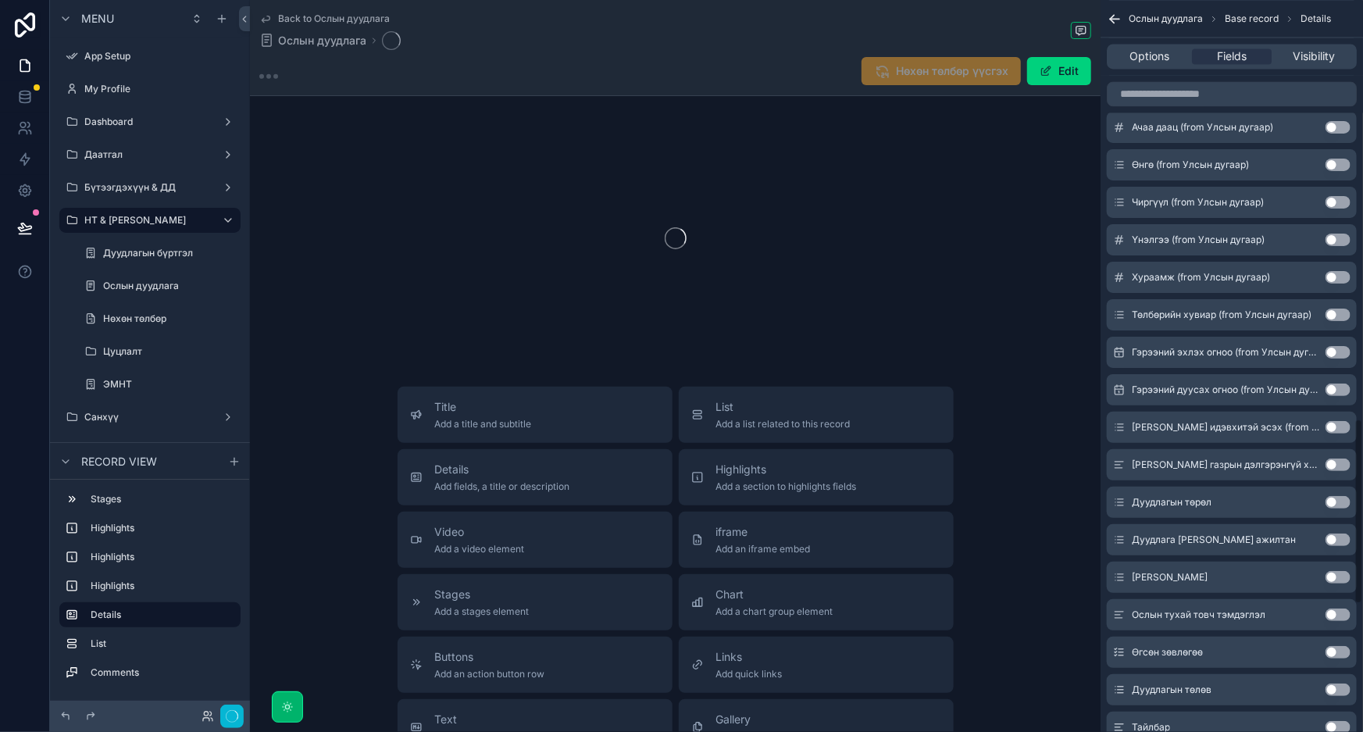
scroll to position [1648, 0]
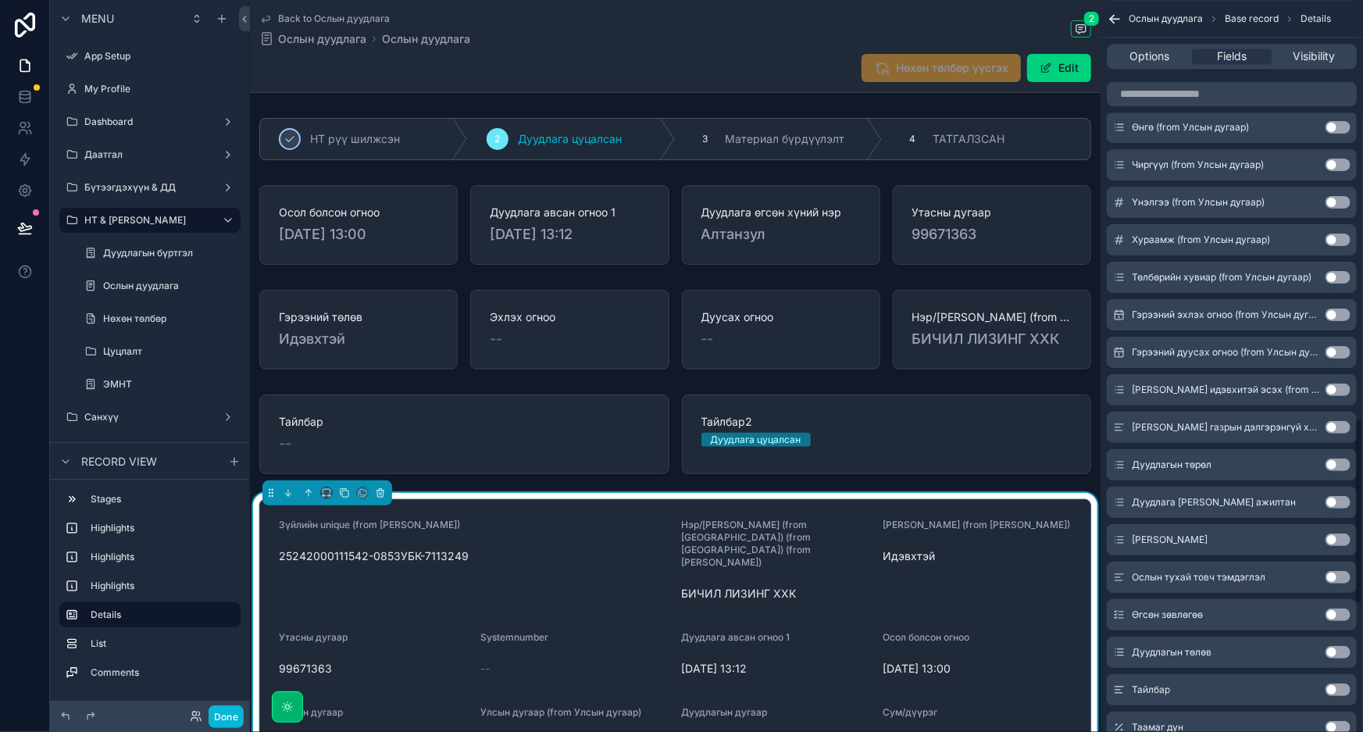
click at [1335, 463] on button "Use setting" at bounding box center [1338, 465] width 25 height 12
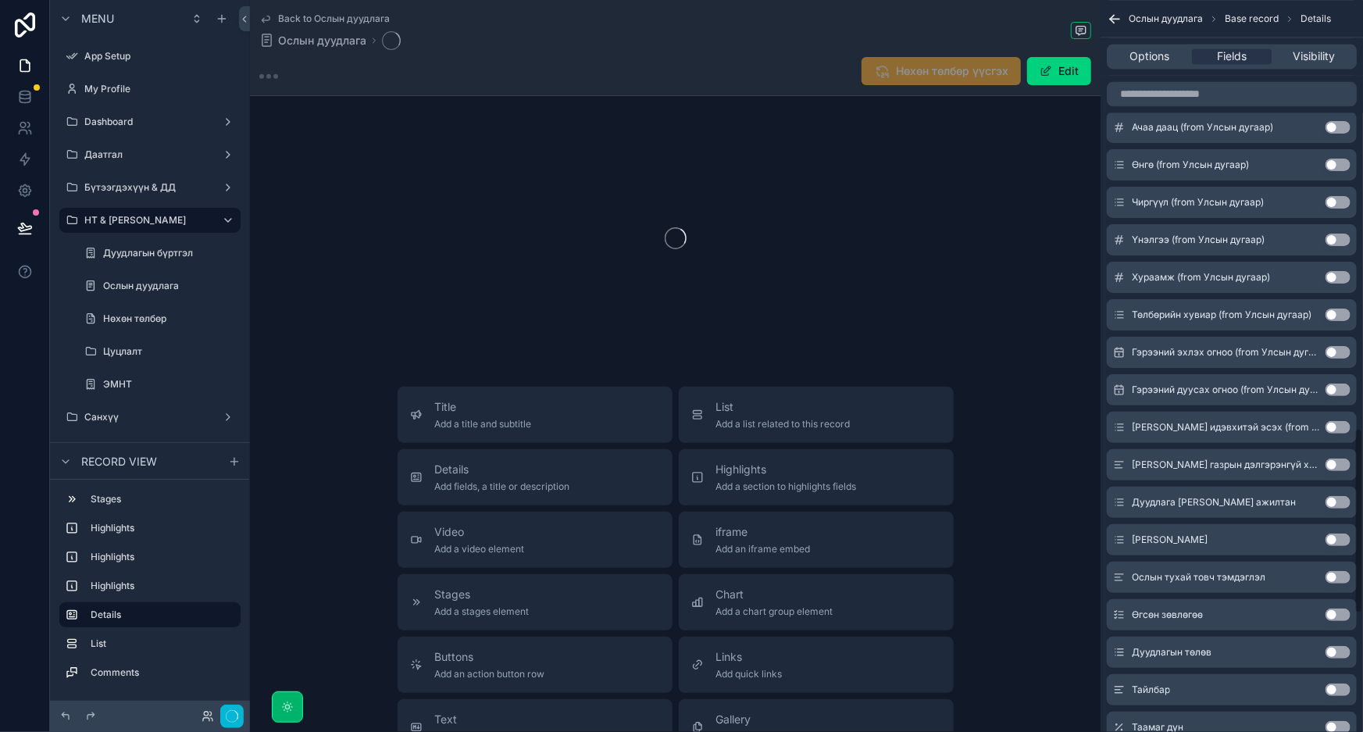
scroll to position [1687, 0]
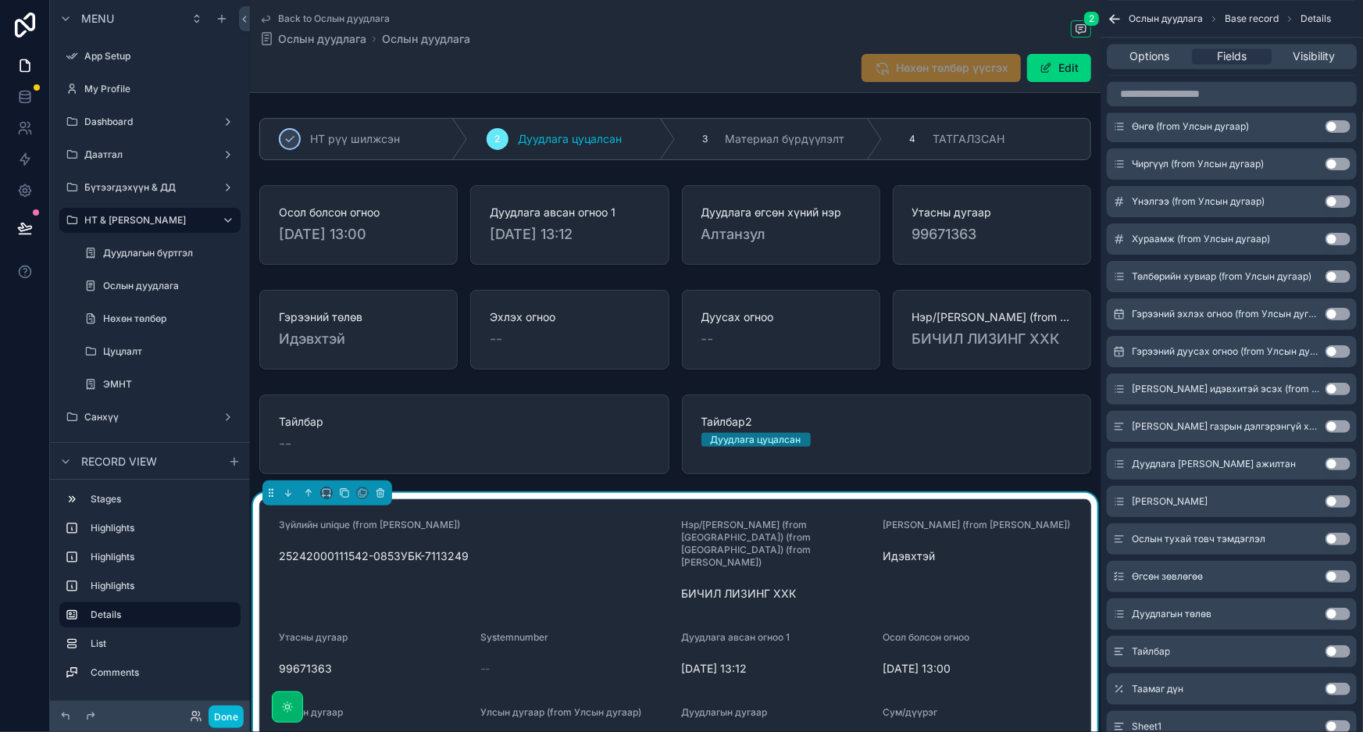
click at [1335, 463] on button "Use setting" at bounding box center [1338, 464] width 25 height 12
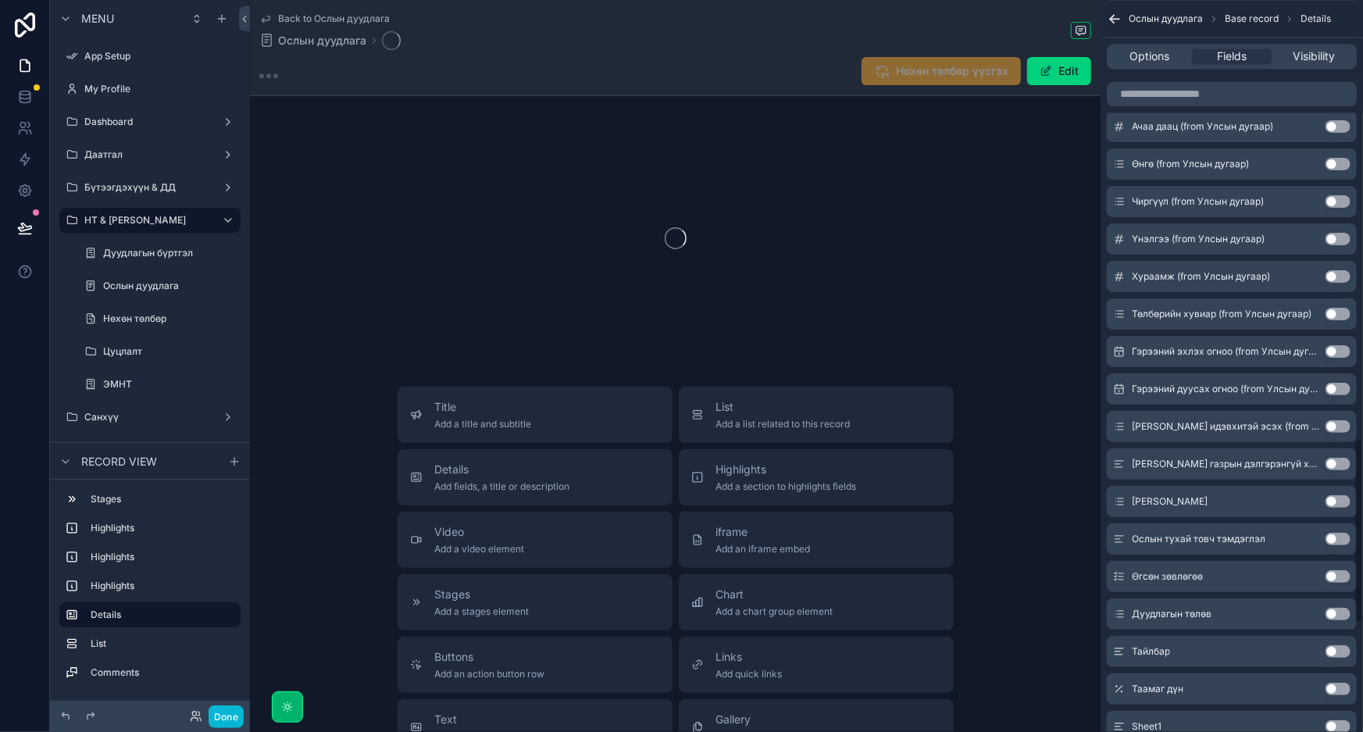
scroll to position [1724, 0]
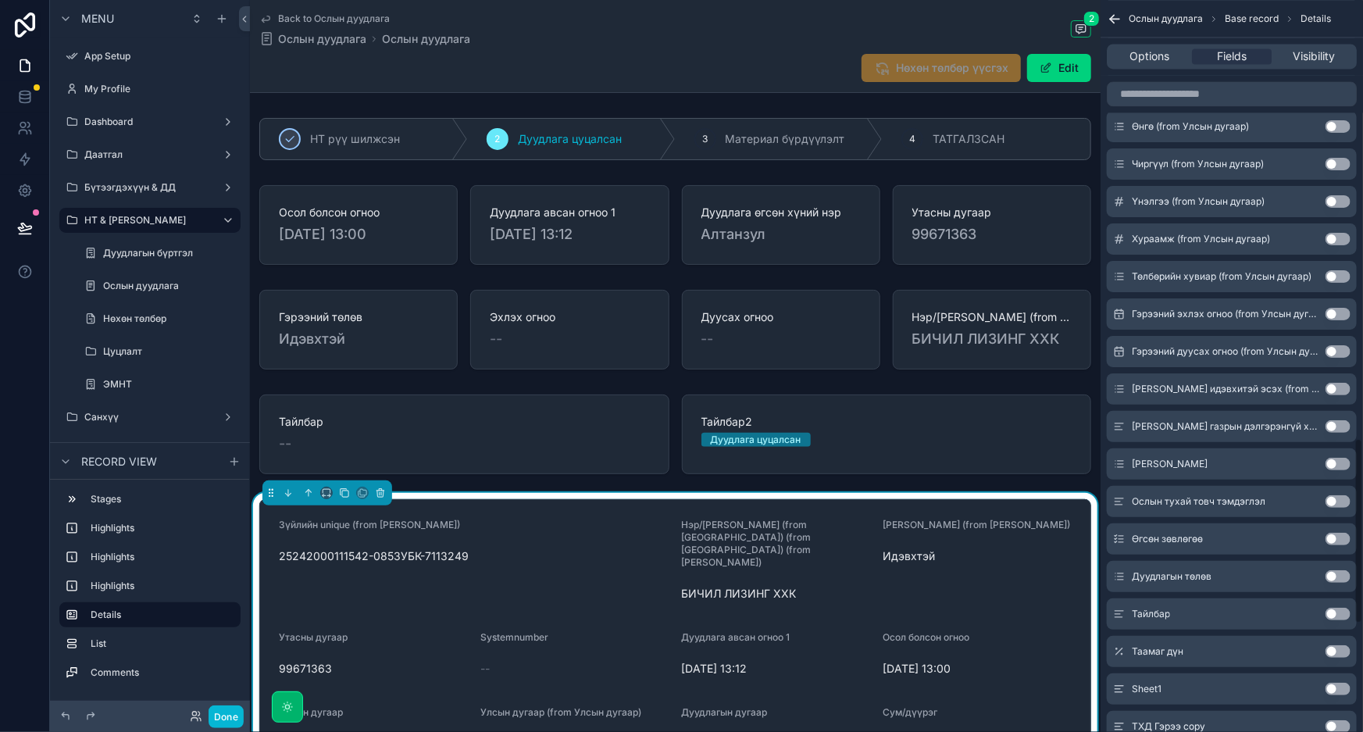
click at [1335, 463] on button "Use setting" at bounding box center [1338, 464] width 25 height 12
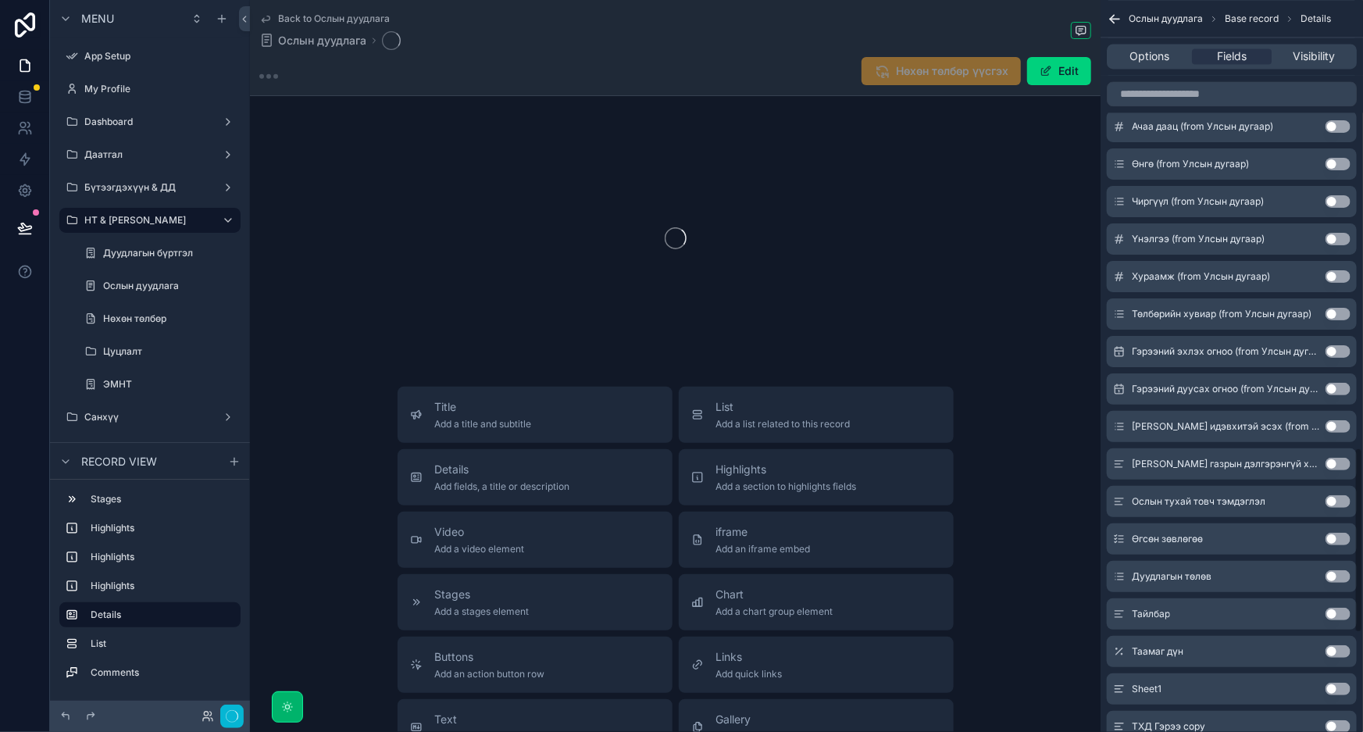
scroll to position [1761, 0]
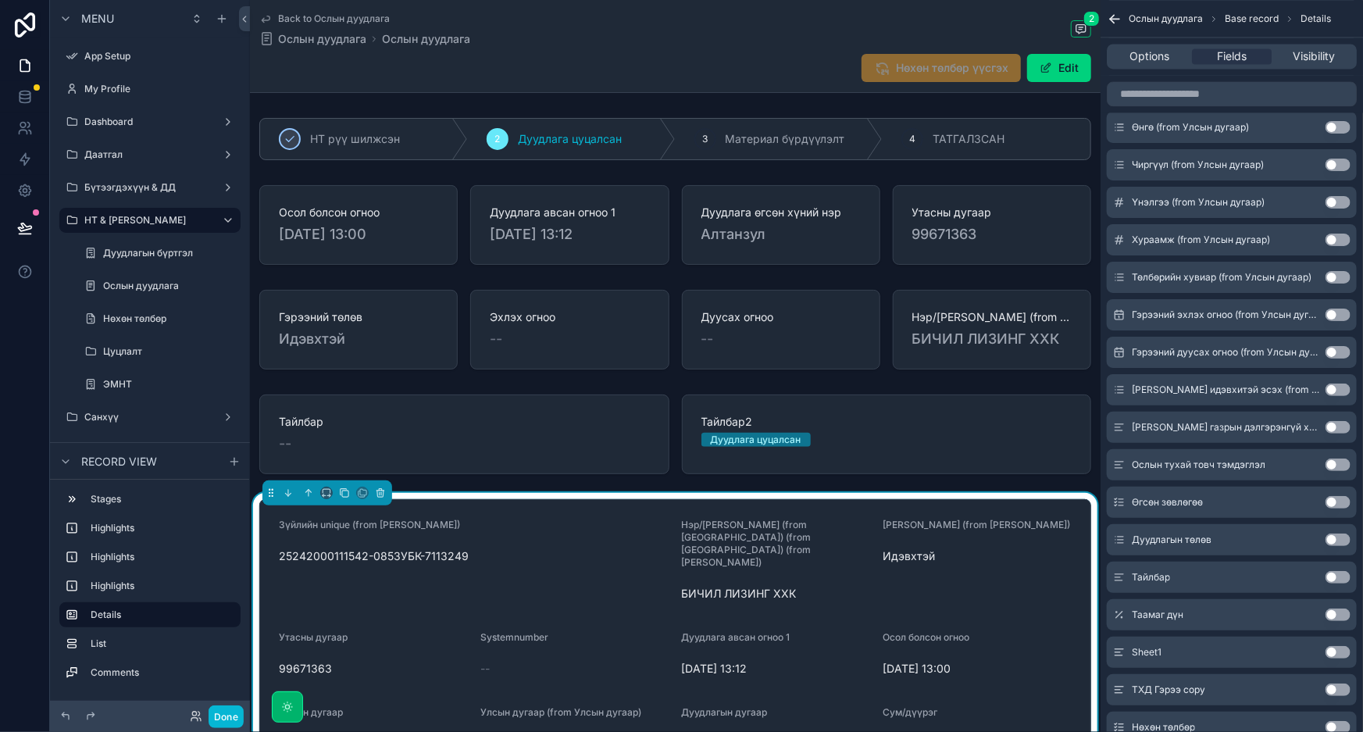
click at [1336, 462] on button "Use setting" at bounding box center [1338, 465] width 25 height 12
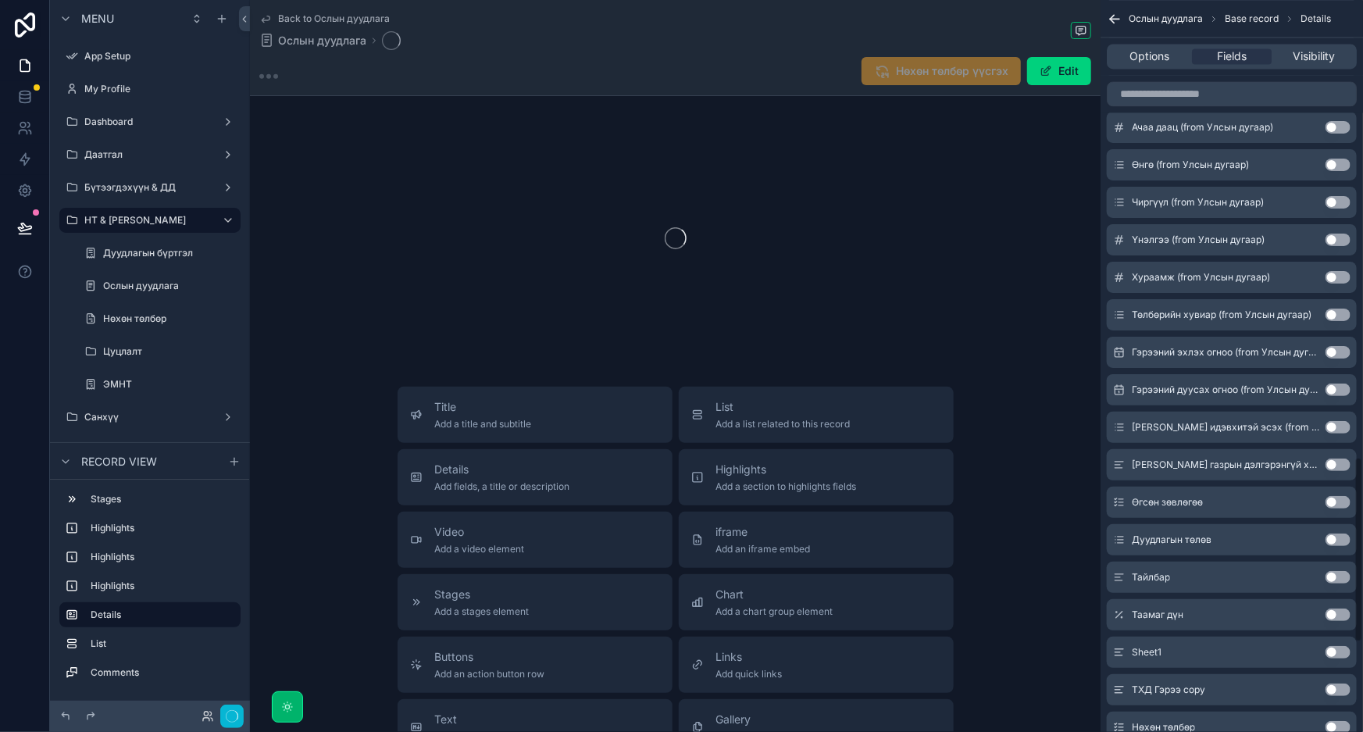
scroll to position [1798, 0]
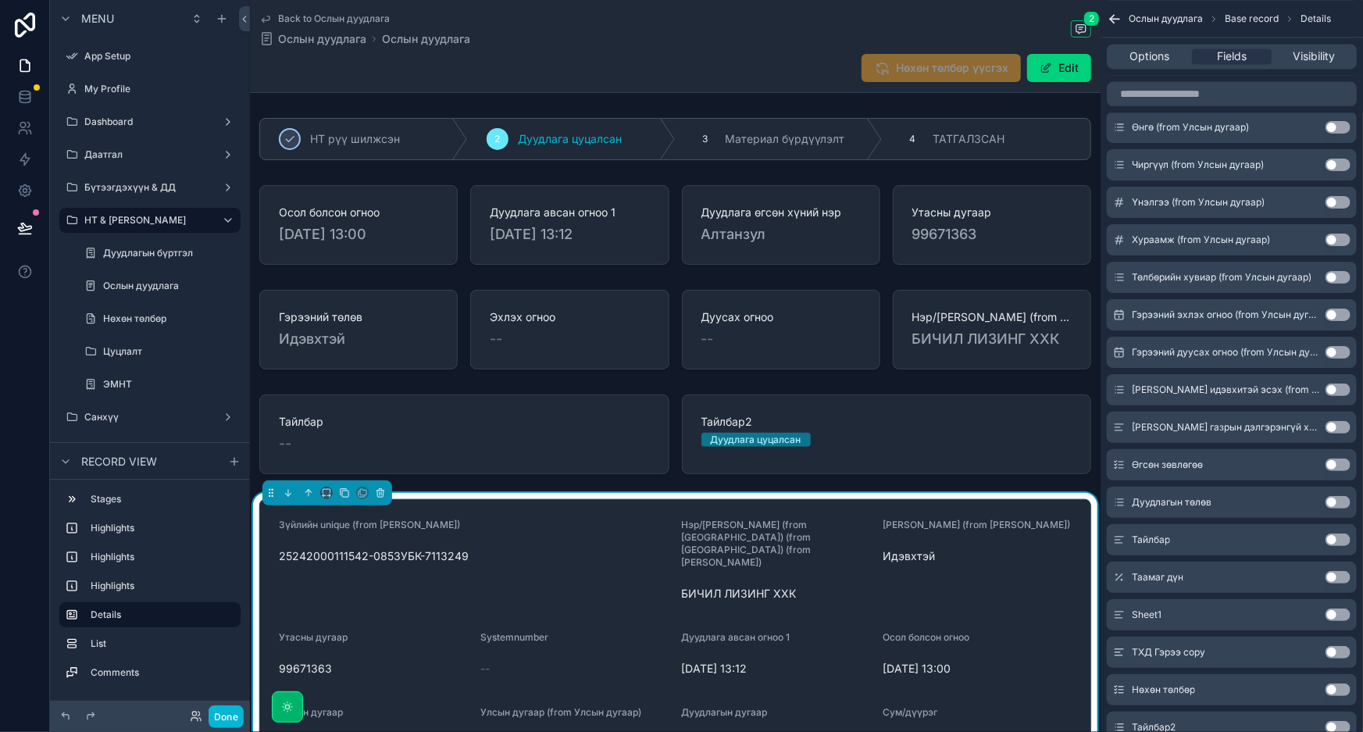
click at [1336, 462] on button "Use setting" at bounding box center [1338, 465] width 25 height 12
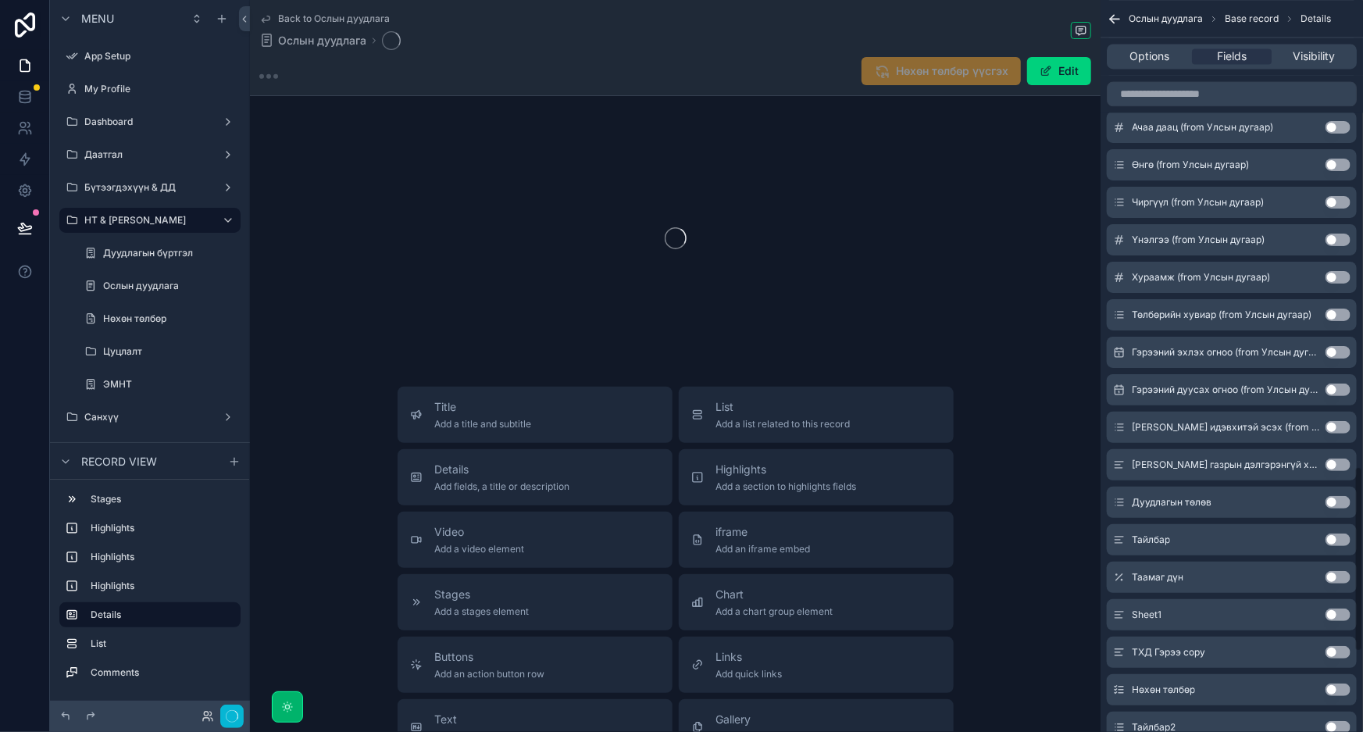
scroll to position [1836, 0]
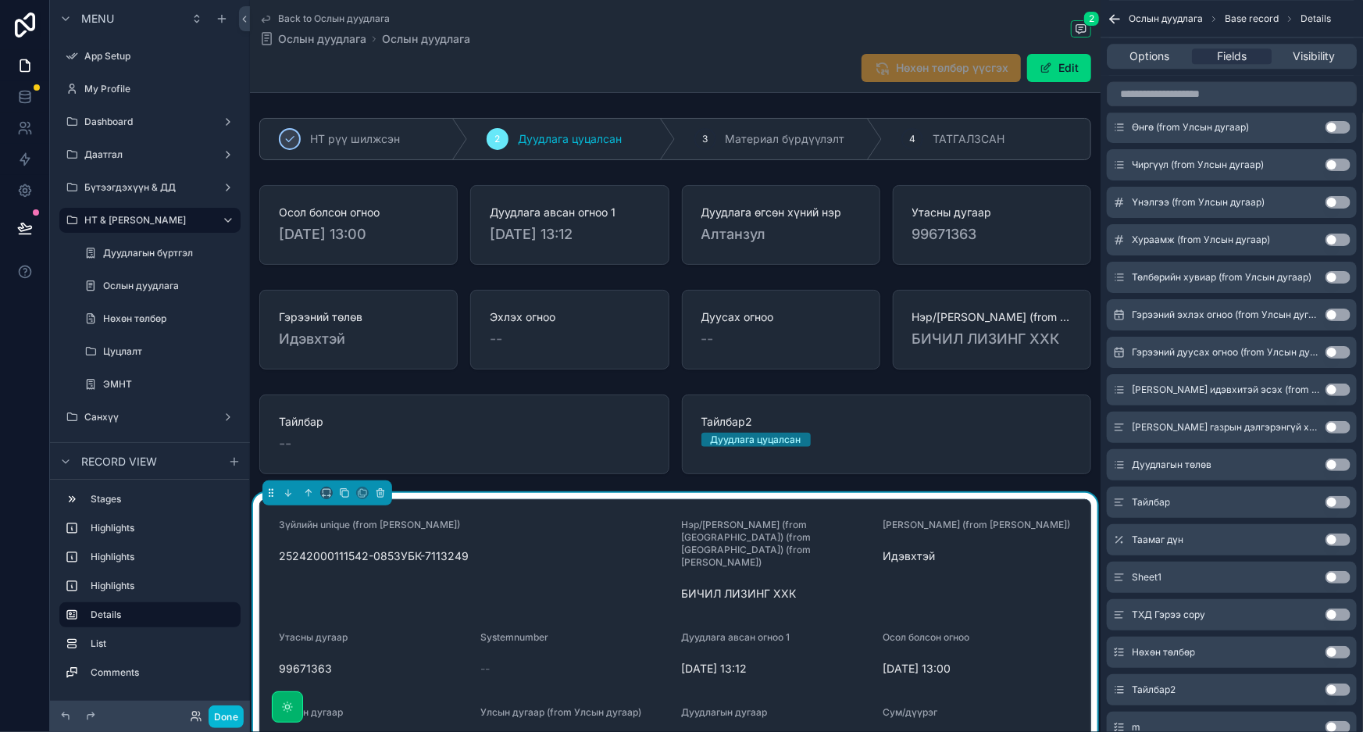
click at [1336, 462] on button "Use setting" at bounding box center [1338, 465] width 25 height 12
click at [1336, 462] on button "Use setting" at bounding box center [1338, 464] width 25 height 12
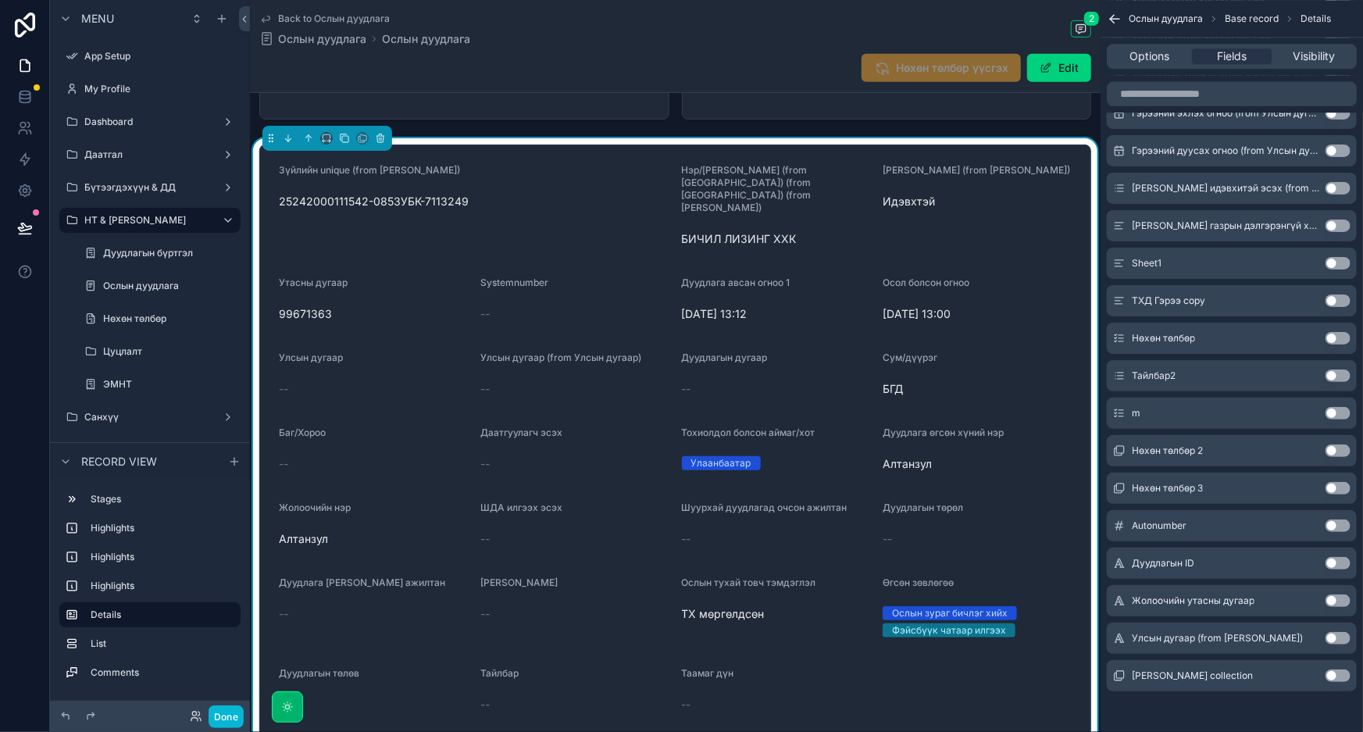
scroll to position [0, 0]
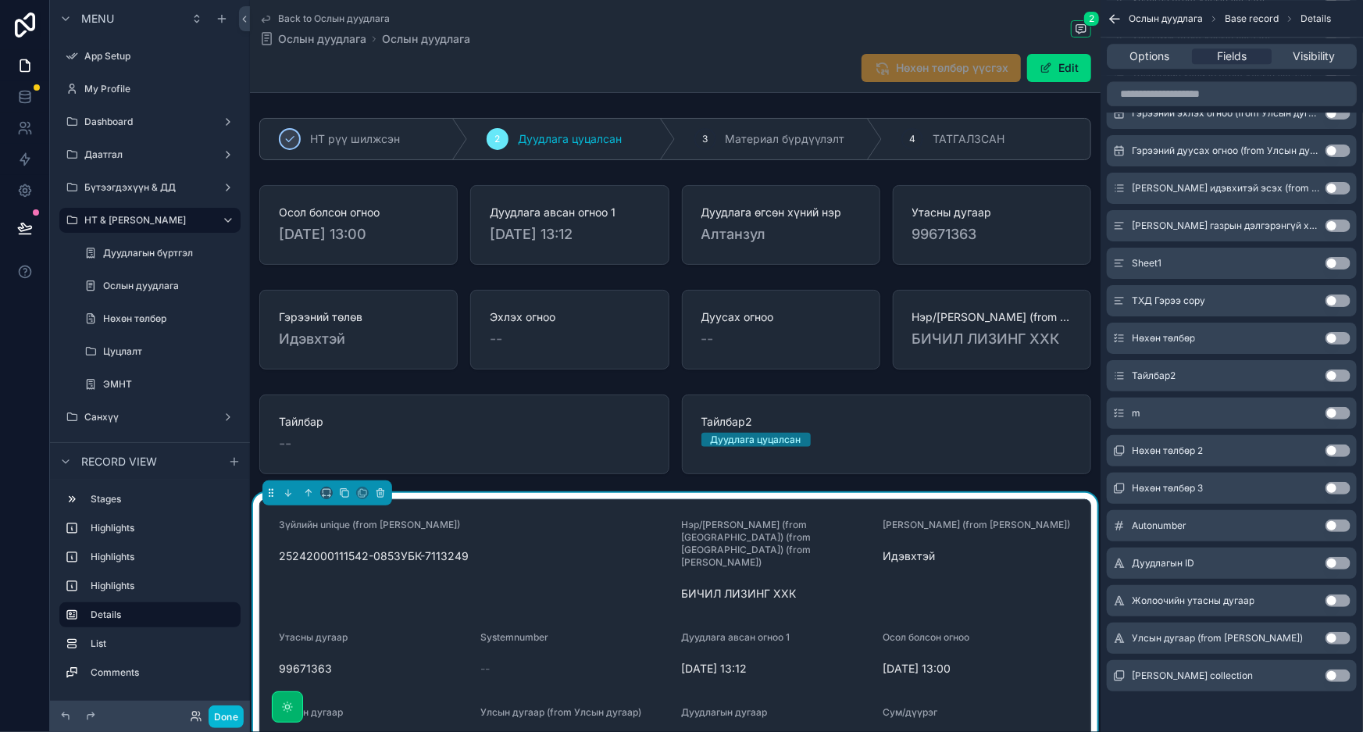
click at [649, 34] on div "Back to Ослын дуудлага Ослын дуудлага Ослын дуудлага 2" at bounding box center [675, 29] width 832 height 34
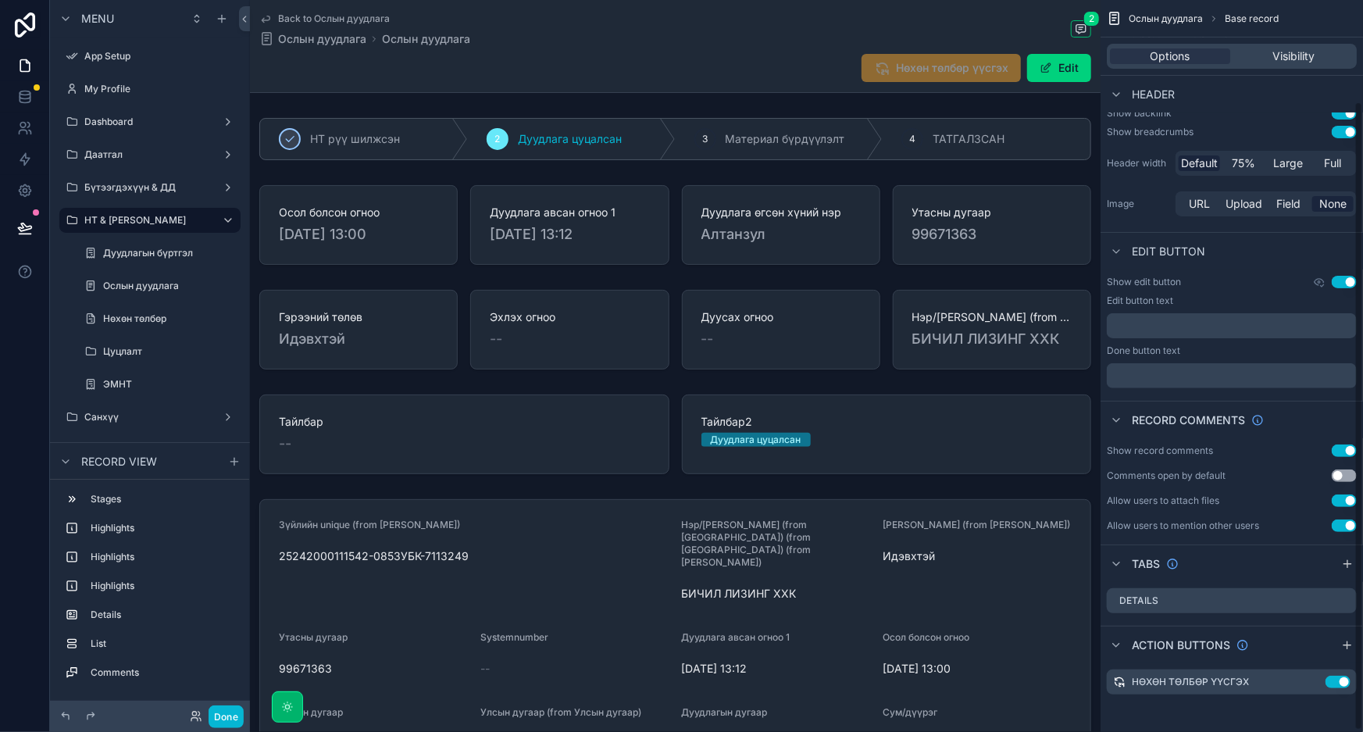
scroll to position [118, 0]
click at [1078, 28] on icon "scrollable content" at bounding box center [1081, 29] width 12 height 12
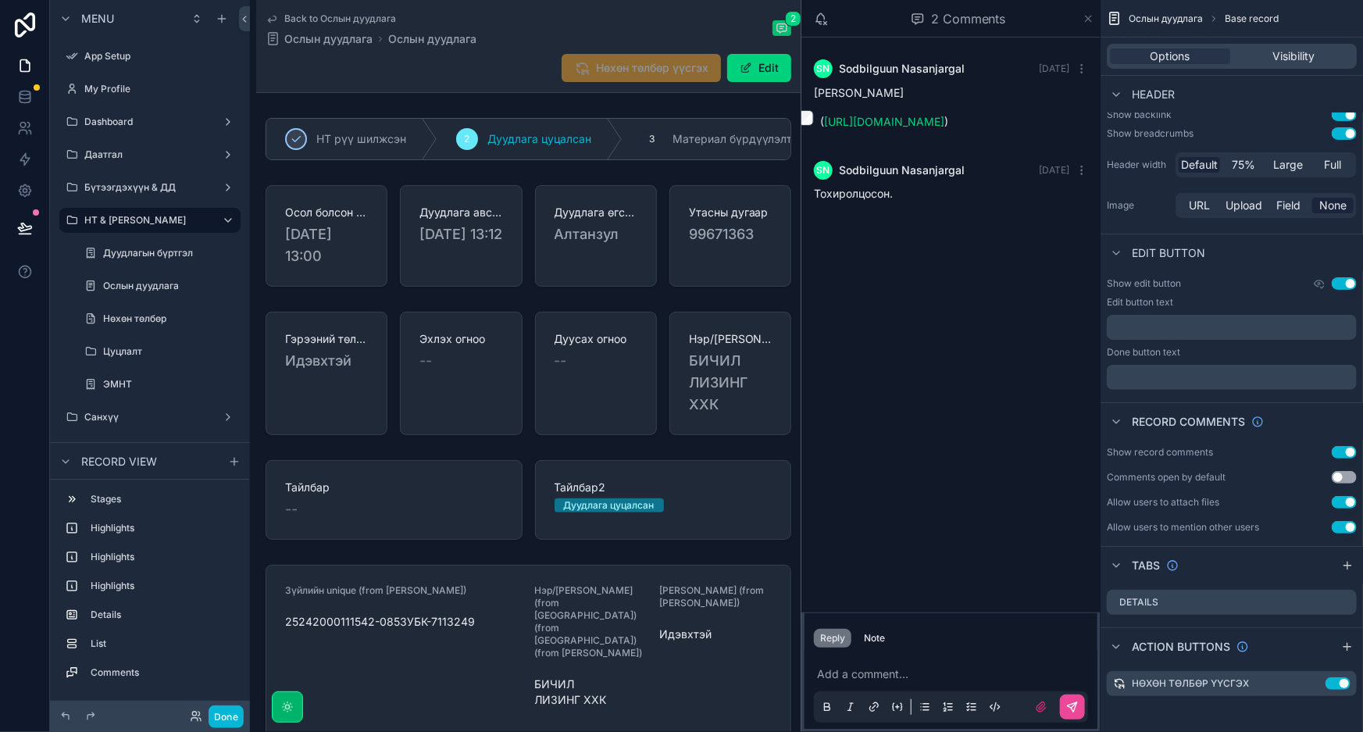
click at [1090, 21] on icon "scrollable content" at bounding box center [1089, 18] width 12 height 12
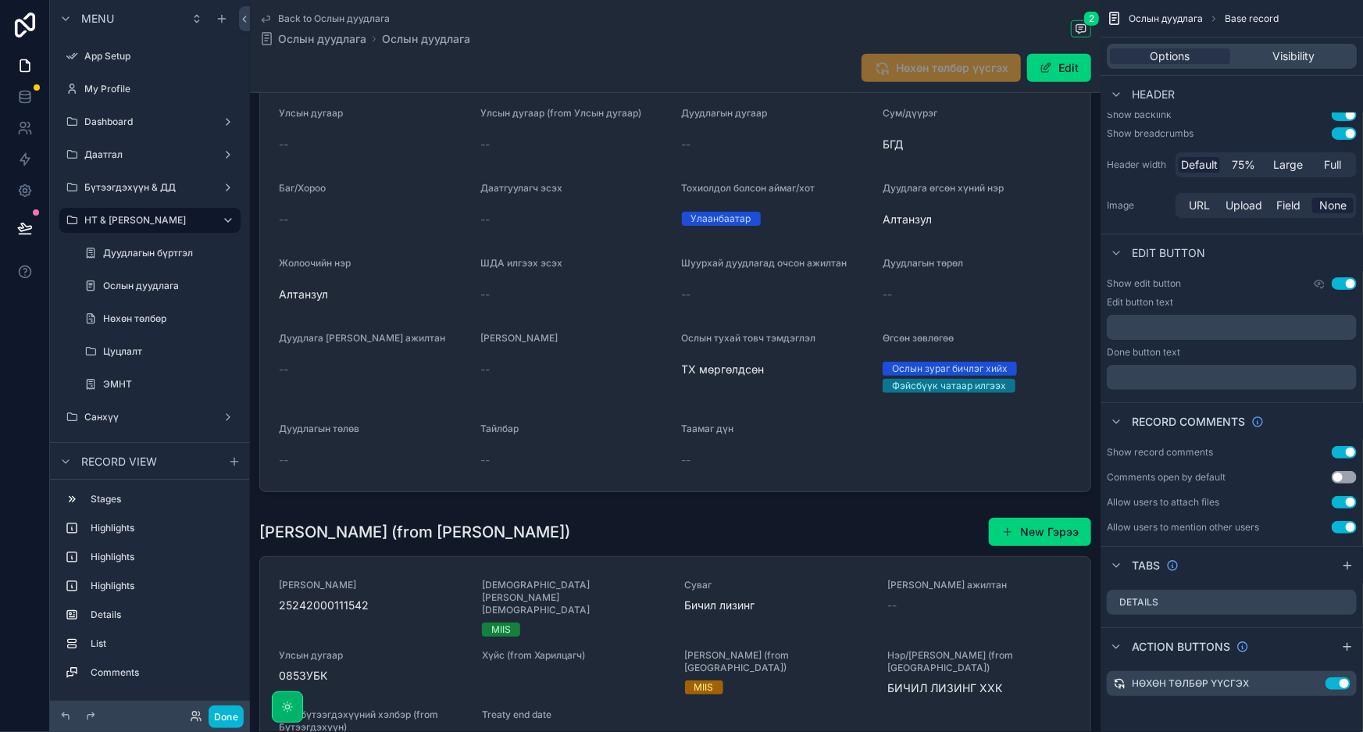
scroll to position [426, 0]
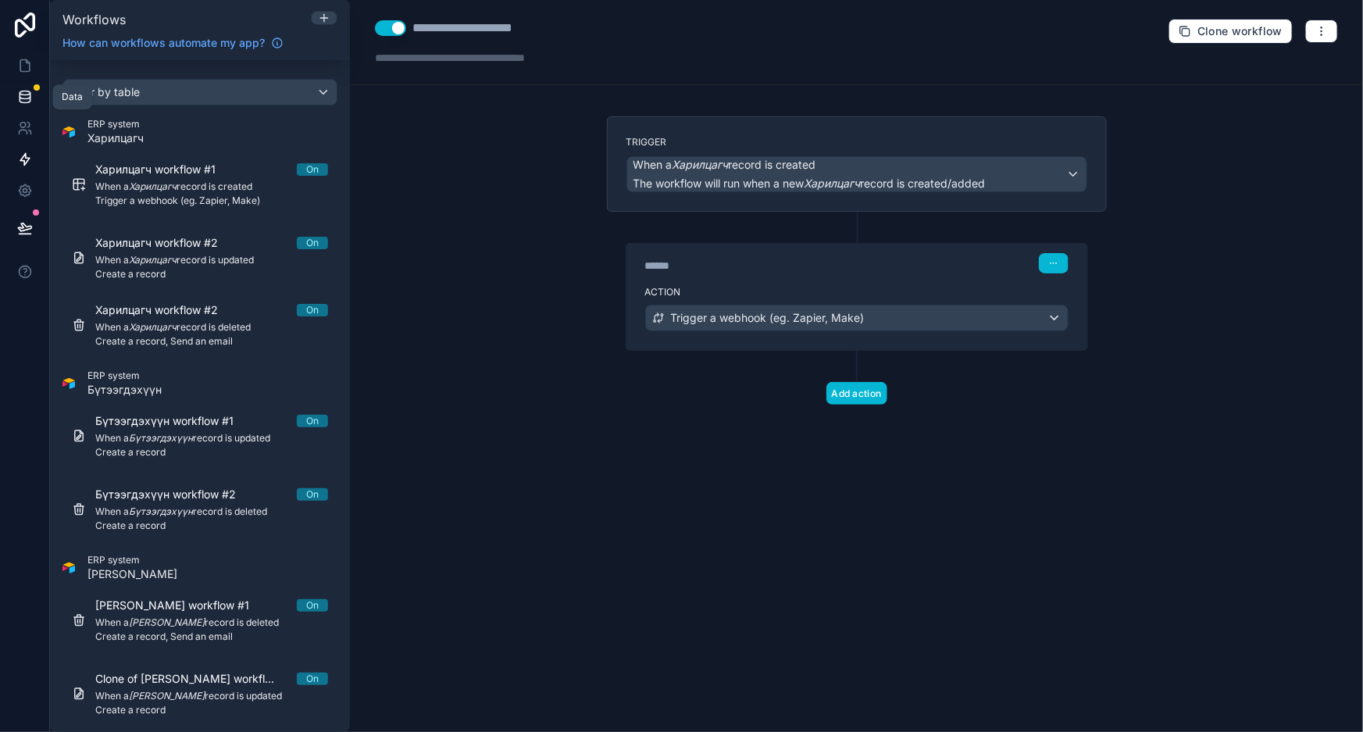
click at [21, 101] on icon at bounding box center [25, 97] width 16 height 16
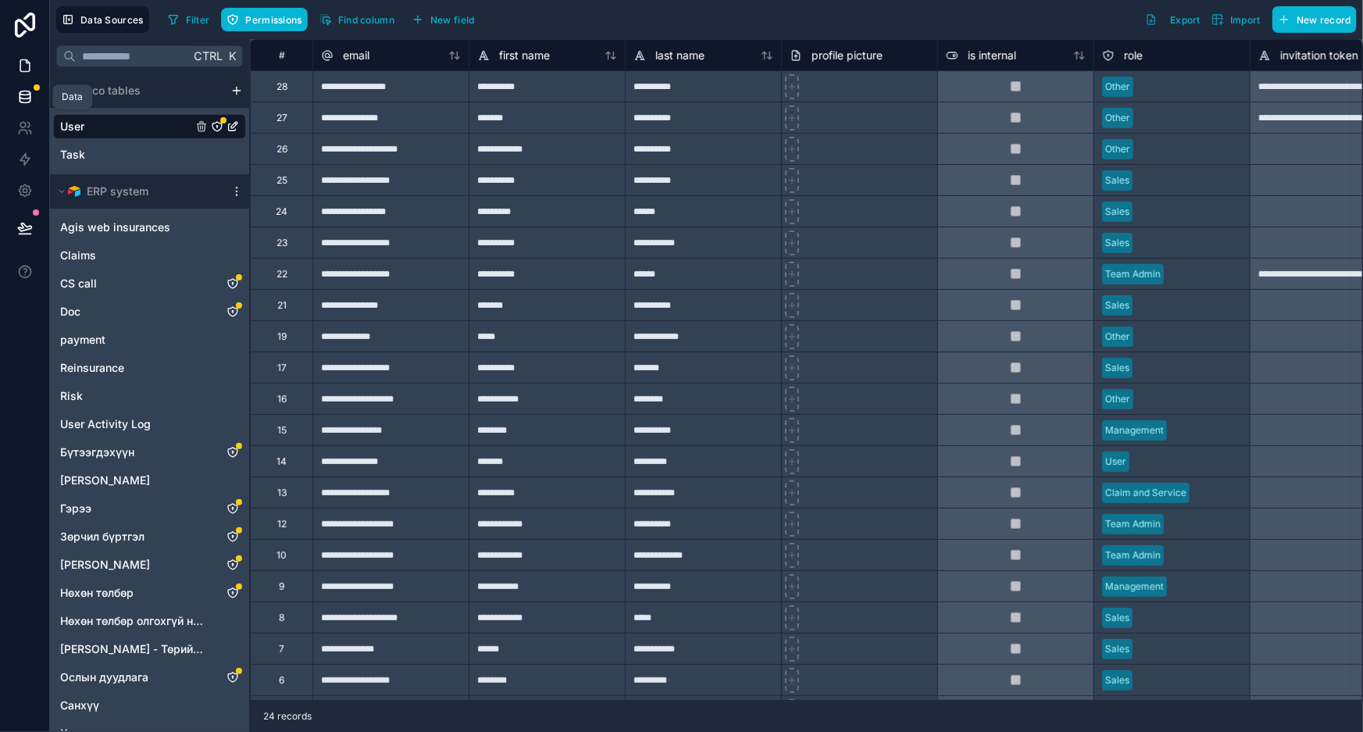
click at [22, 69] on icon at bounding box center [25, 66] width 16 height 16
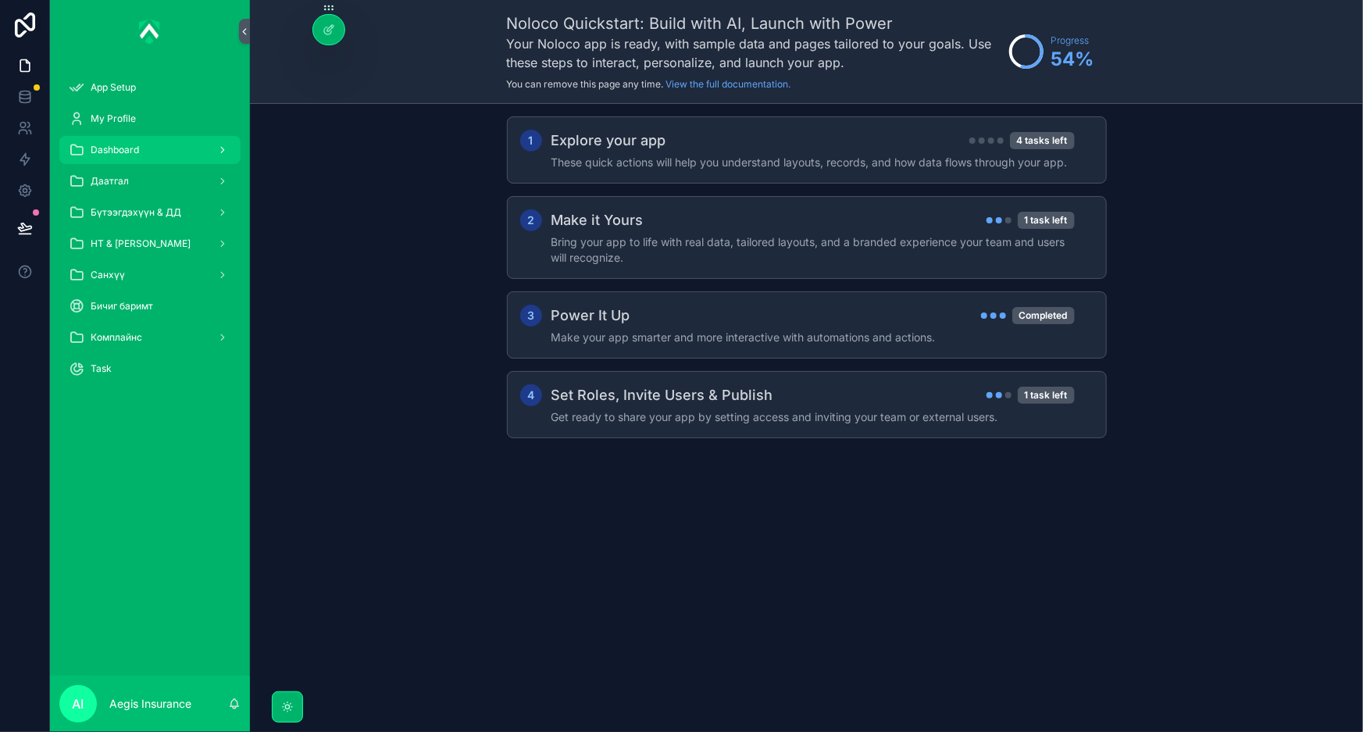
click at [135, 148] on span "Dashboard" at bounding box center [115, 150] width 48 height 12
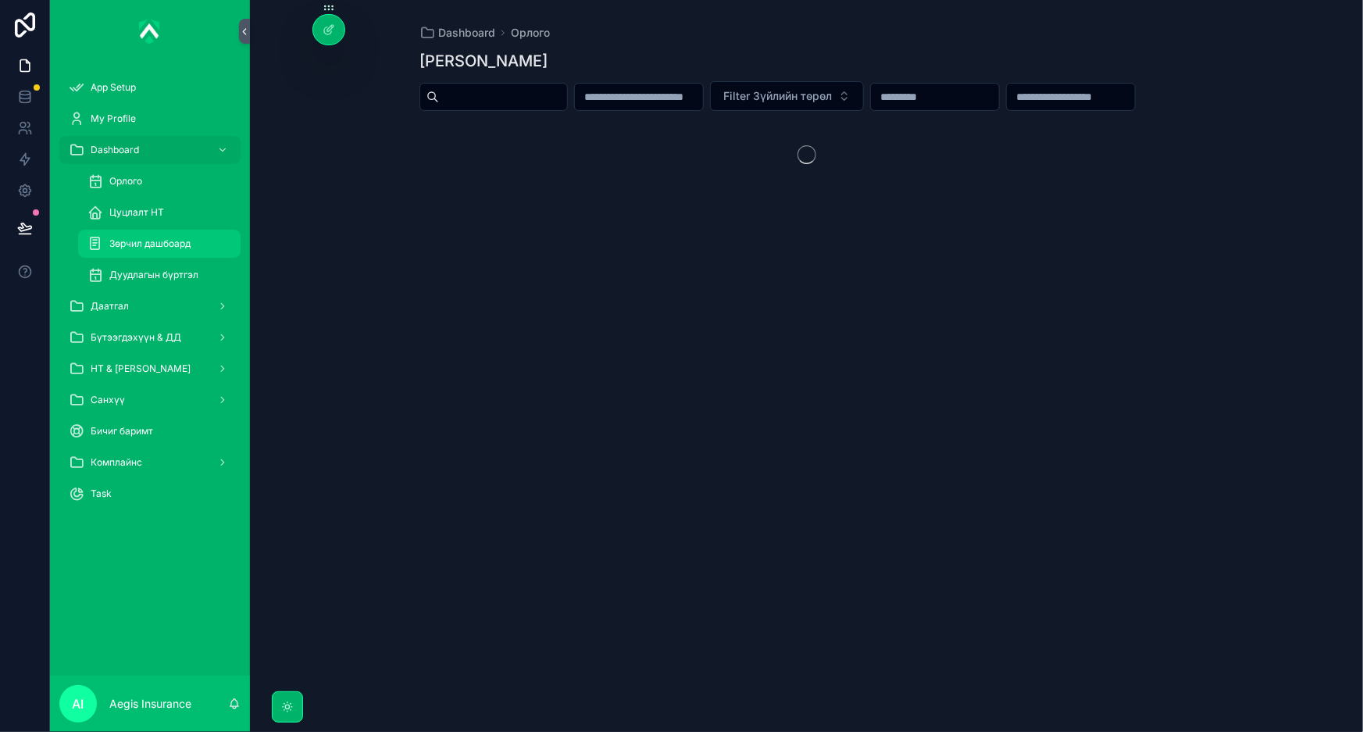
click at [156, 243] on span "Зөрчил дашбоард" at bounding box center [149, 243] width 81 height 12
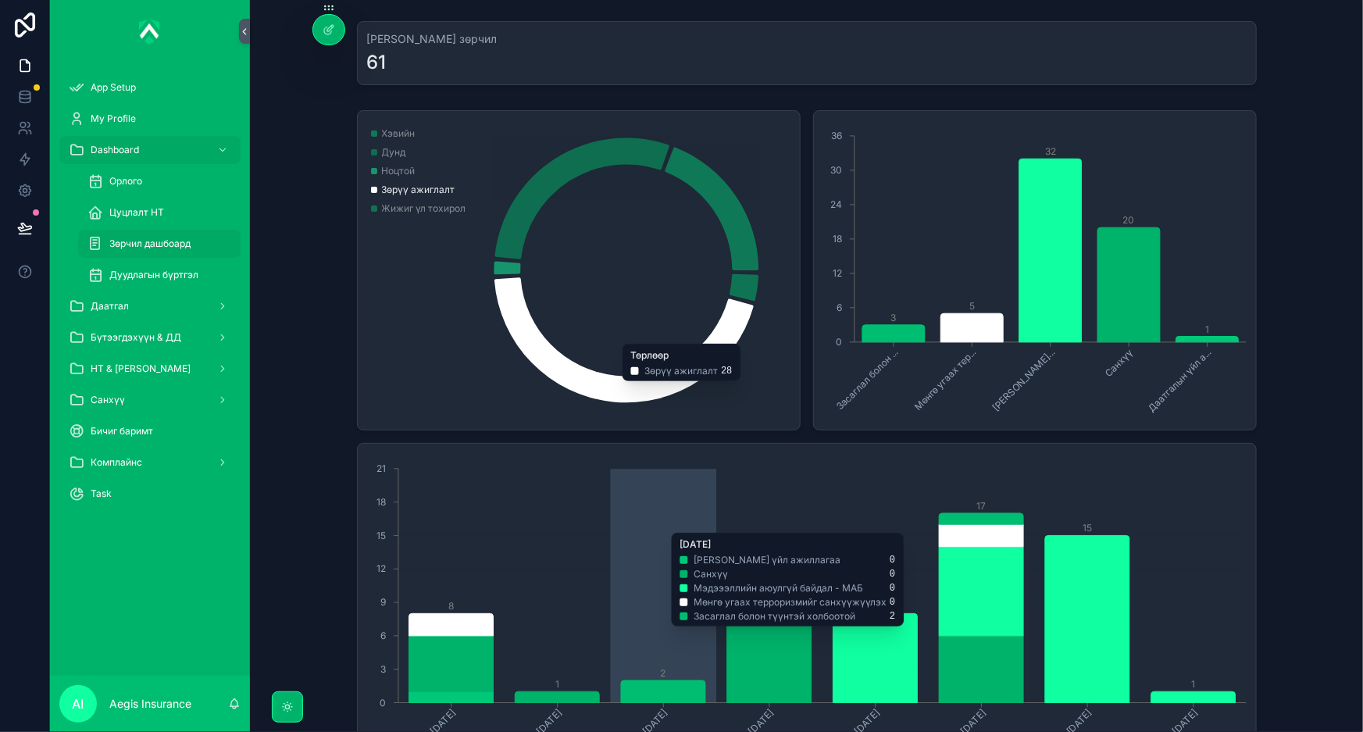
scroll to position [225, 0]
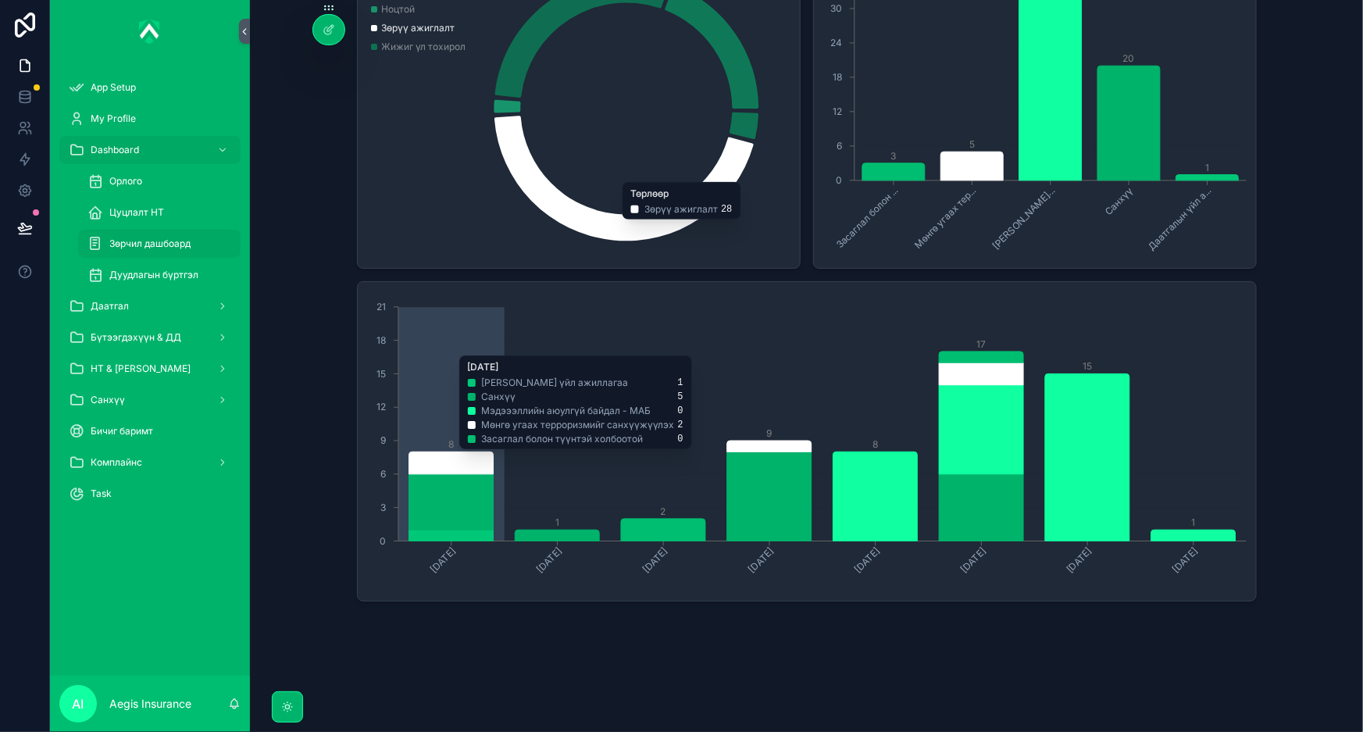
click at [761, 461] on icon "chart" at bounding box center [768, 496] width 84 height 89
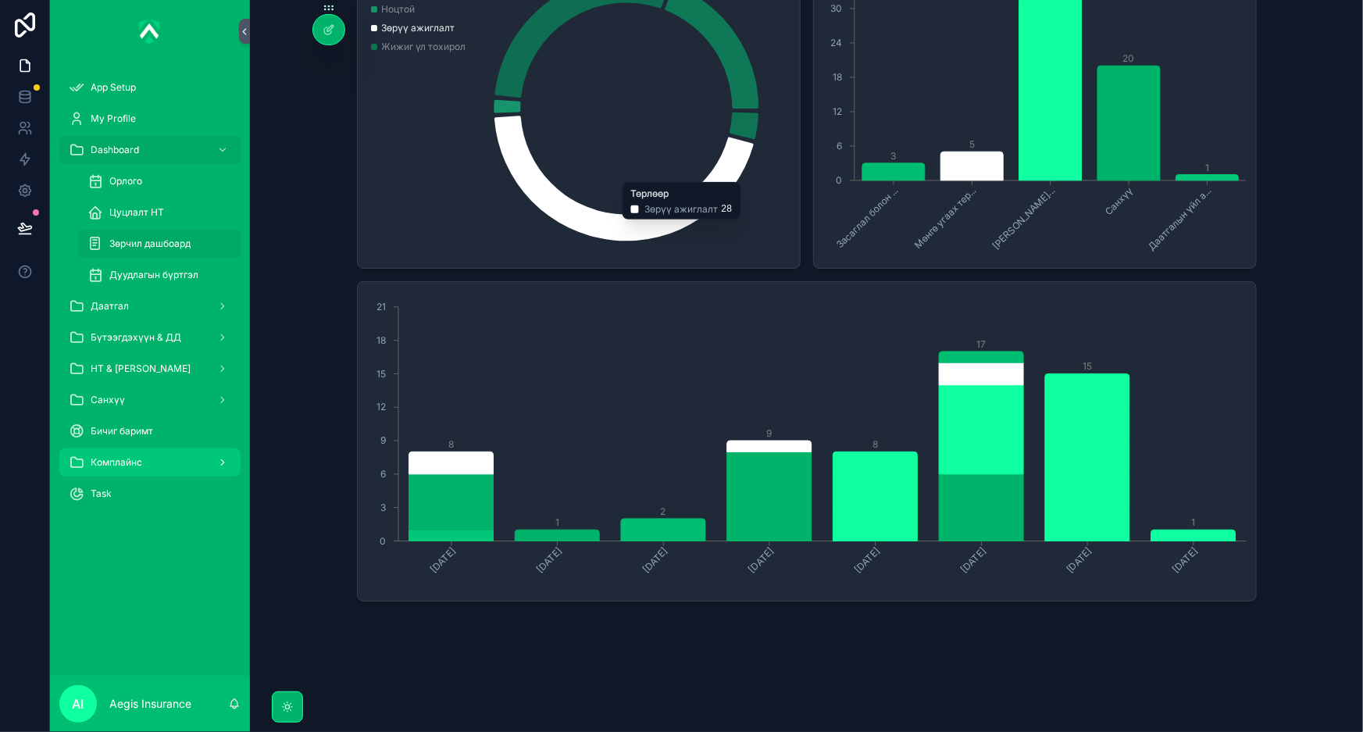
click at [111, 448] on link "Комплайнс" at bounding box center [149, 462] width 181 height 28
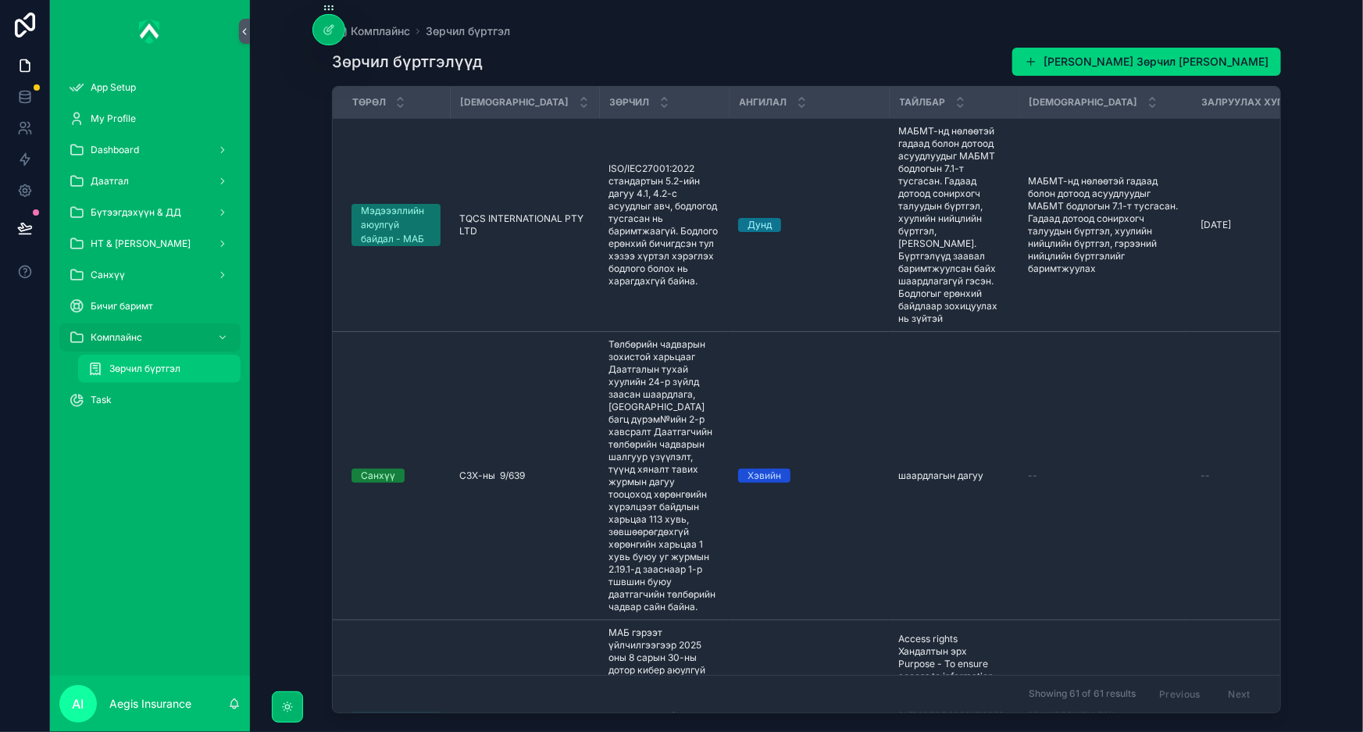
click at [159, 380] on div "Зөрчил бүртгэл" at bounding box center [159, 368] width 144 height 25
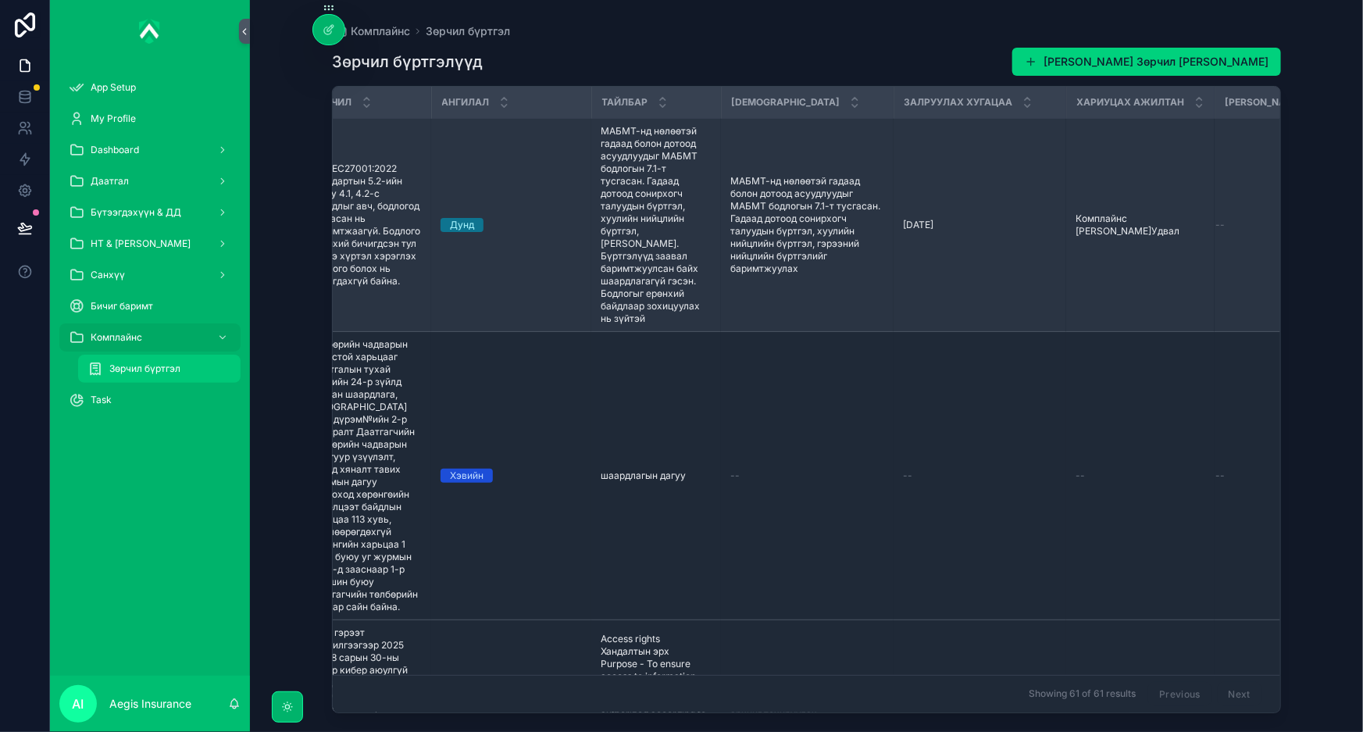
scroll to position [0, 337]
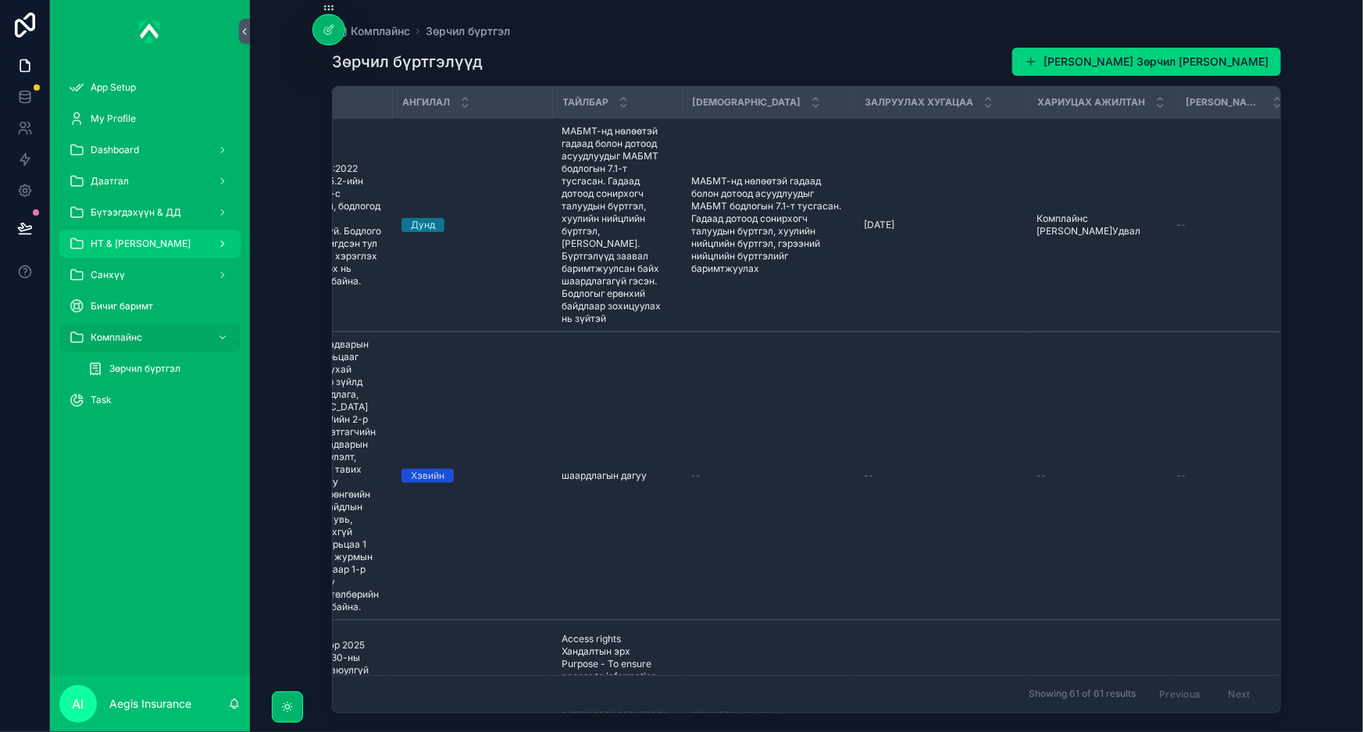
click at [155, 238] on span "НТ & [PERSON_NAME]" at bounding box center [141, 243] width 100 height 12
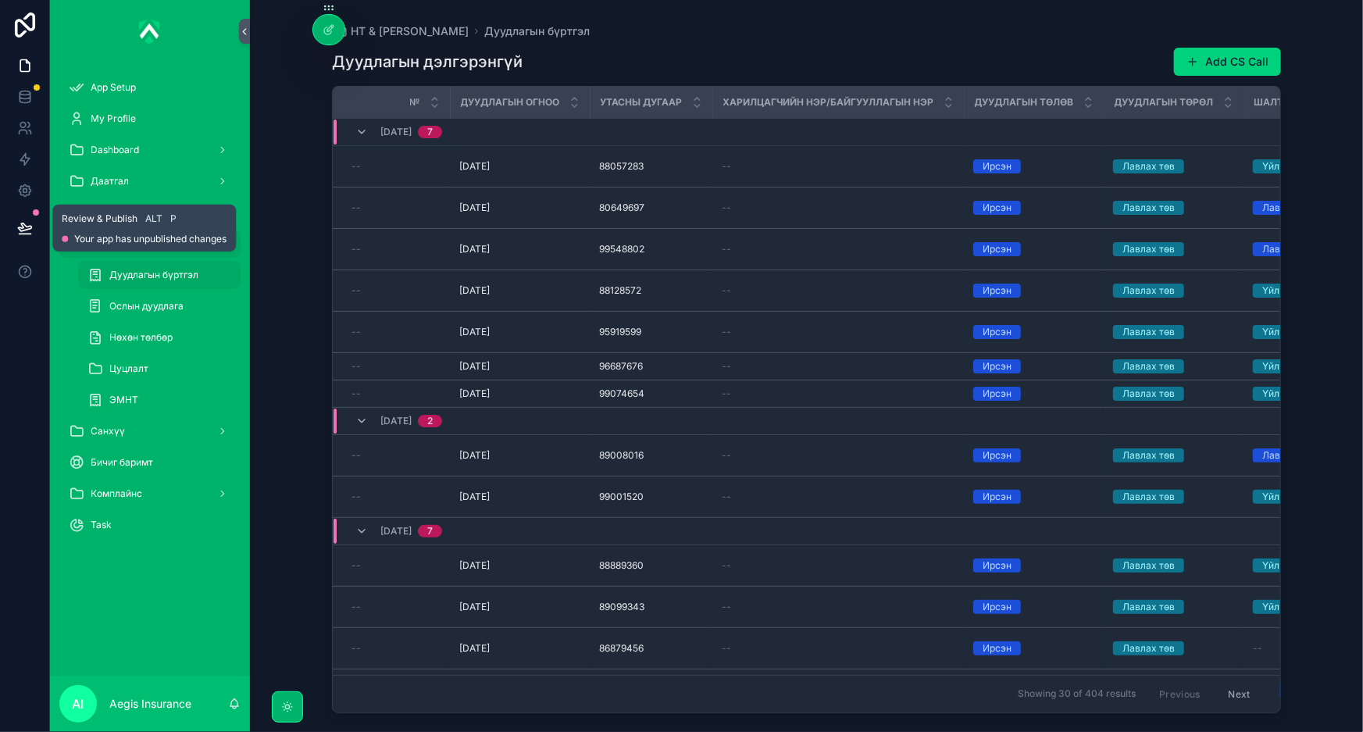
click at [17, 220] on icon at bounding box center [25, 228] width 16 height 16
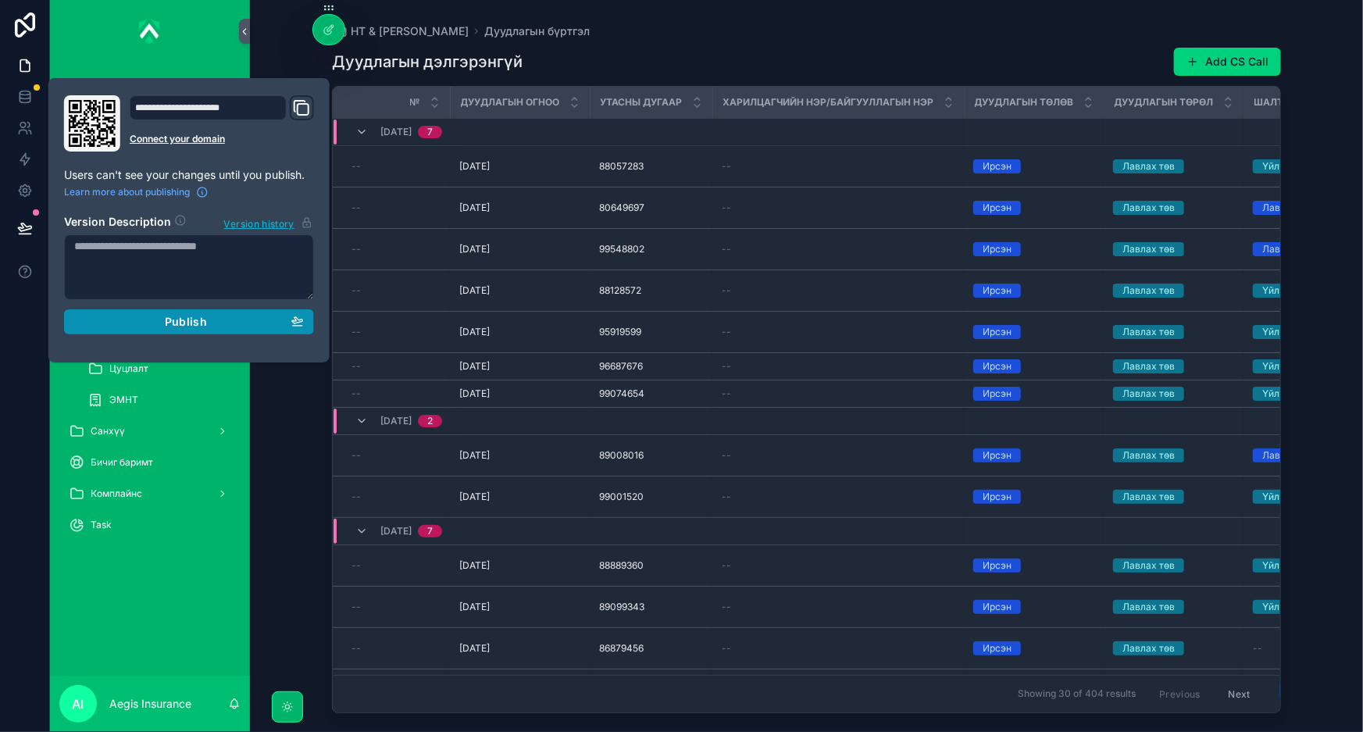
click at [152, 320] on div "Publish" at bounding box center [189, 322] width 230 height 14
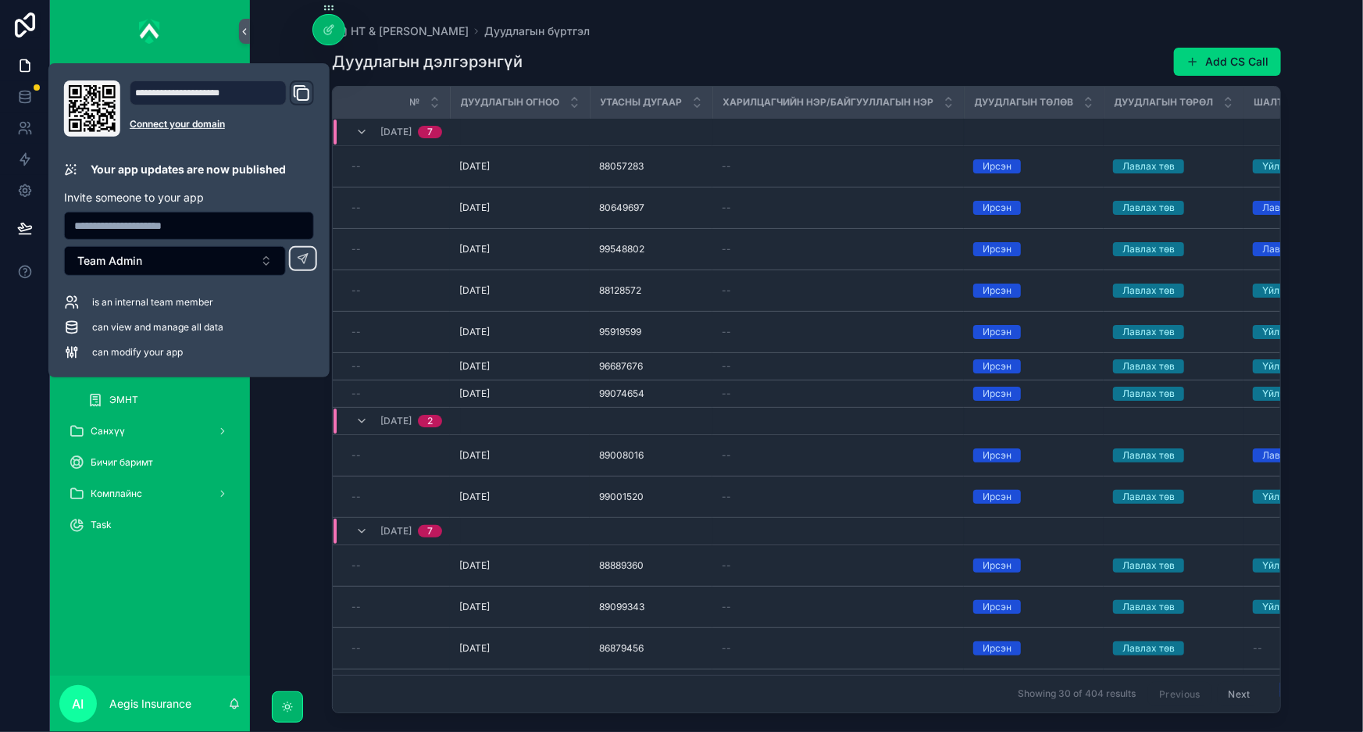
click at [698, 37] on div "Дуудлагын дэлгэрэнгүй Add CS Call № Дуудлагын огноо Утасны дугаар Харилцагчийн …" at bounding box center [806, 375] width 949 height 676
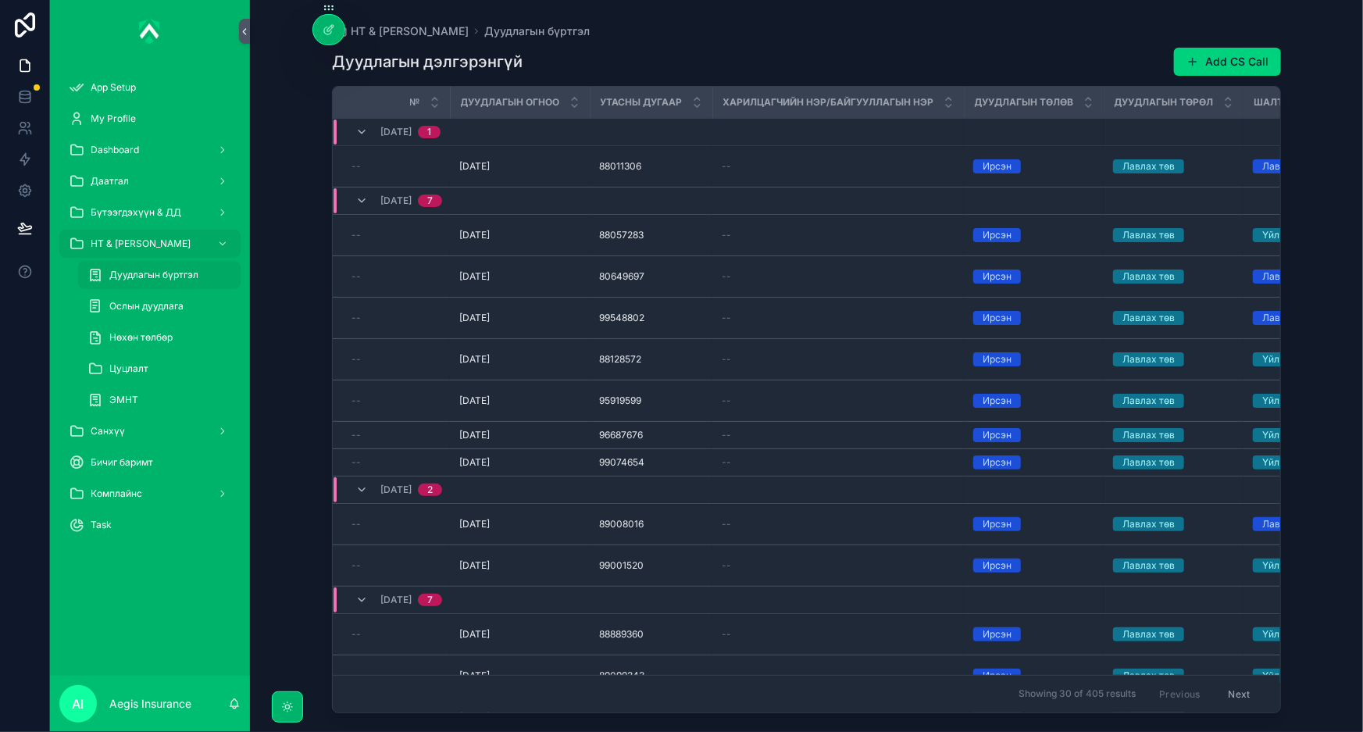
click at [139, 602] on div "App Setup My Profile Dashboard Даатгал Бүтээгдэхүүн & ДД НТ & [PERSON_NAME] Дуу…" at bounding box center [150, 368] width 200 height 613
click at [15, 92] on link at bounding box center [24, 96] width 49 height 31
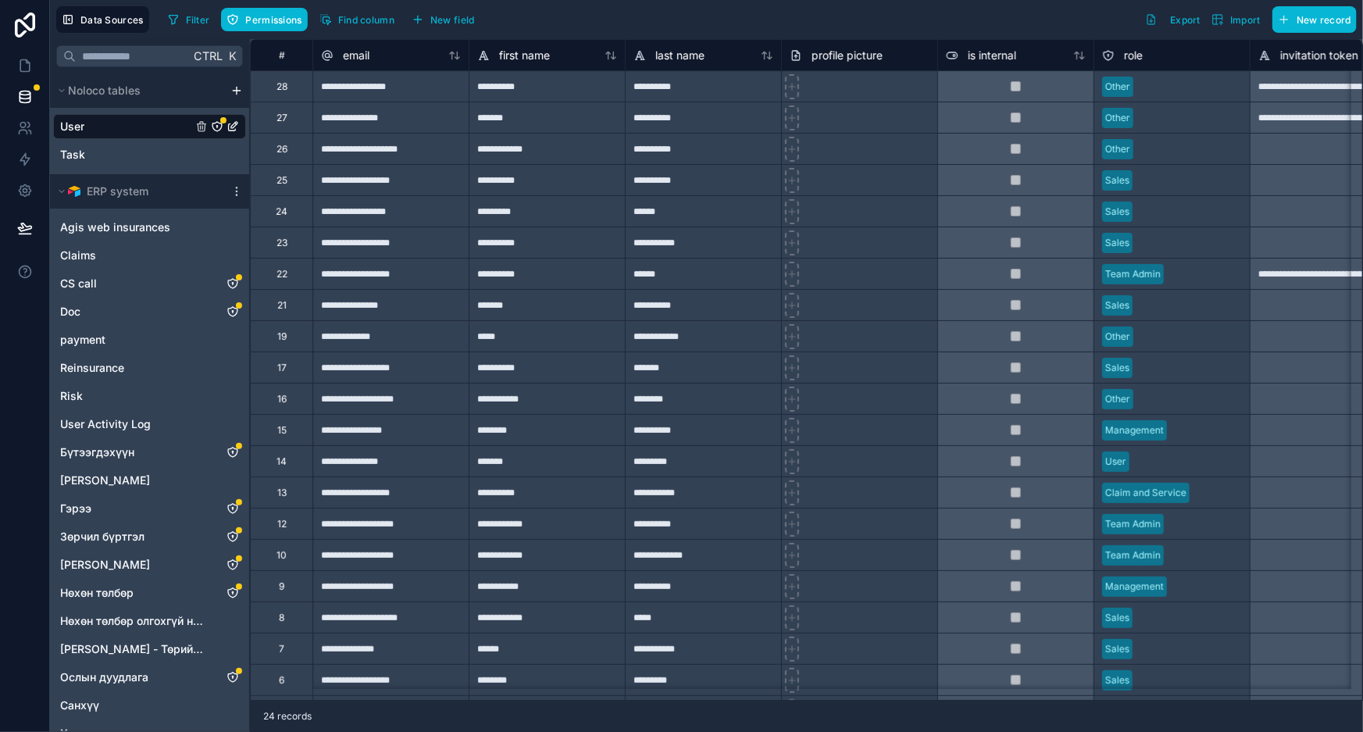
click at [441, 284] on div "**********" at bounding box center [390, 273] width 156 height 31
click at [537, 125] on div "*******" at bounding box center [547, 117] width 156 height 31
click at [500, 101] on div "**********" at bounding box center [547, 85] width 156 height 31
click at [440, 83] on div "**********" at bounding box center [390, 85] width 156 height 31
click at [1001, 277] on div at bounding box center [1015, 273] width 156 height 31
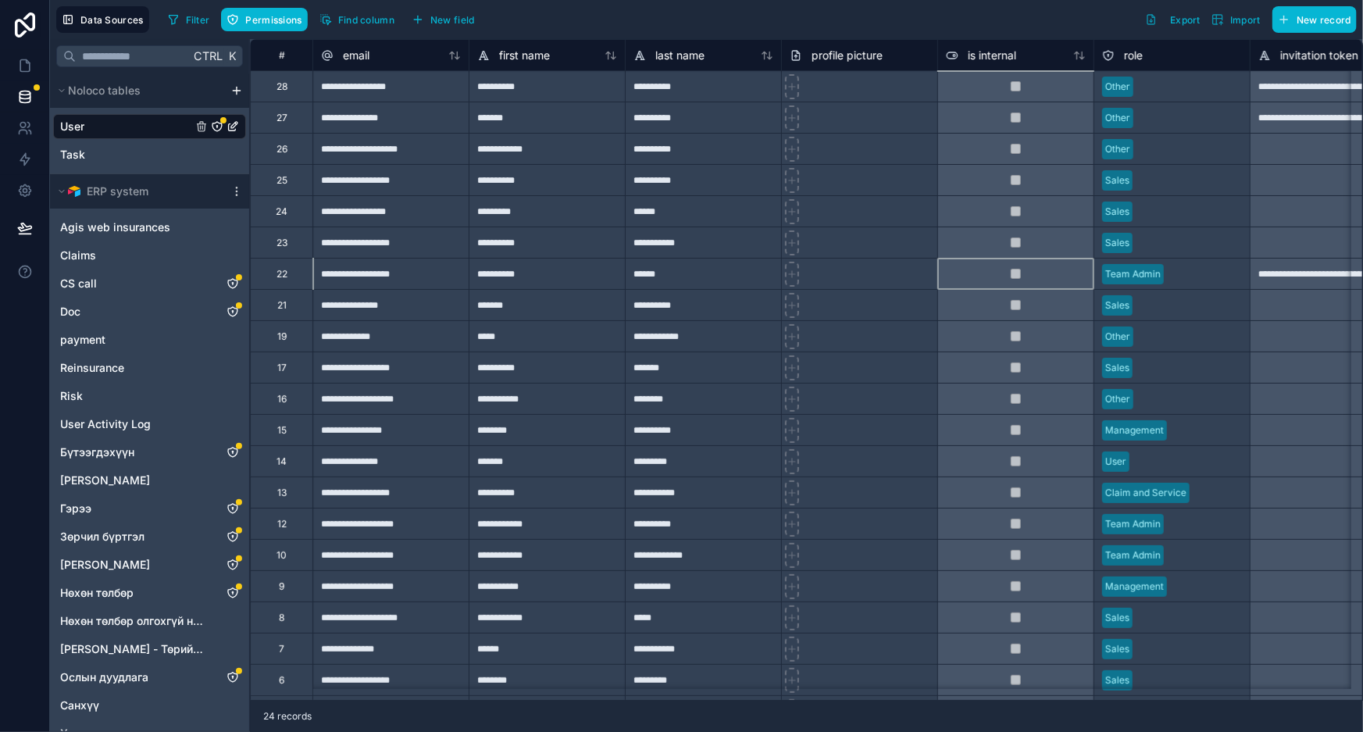
click at [545, 273] on div "**********" at bounding box center [547, 273] width 156 height 31
click at [91, 156] on div "Task" at bounding box center [149, 154] width 193 height 25
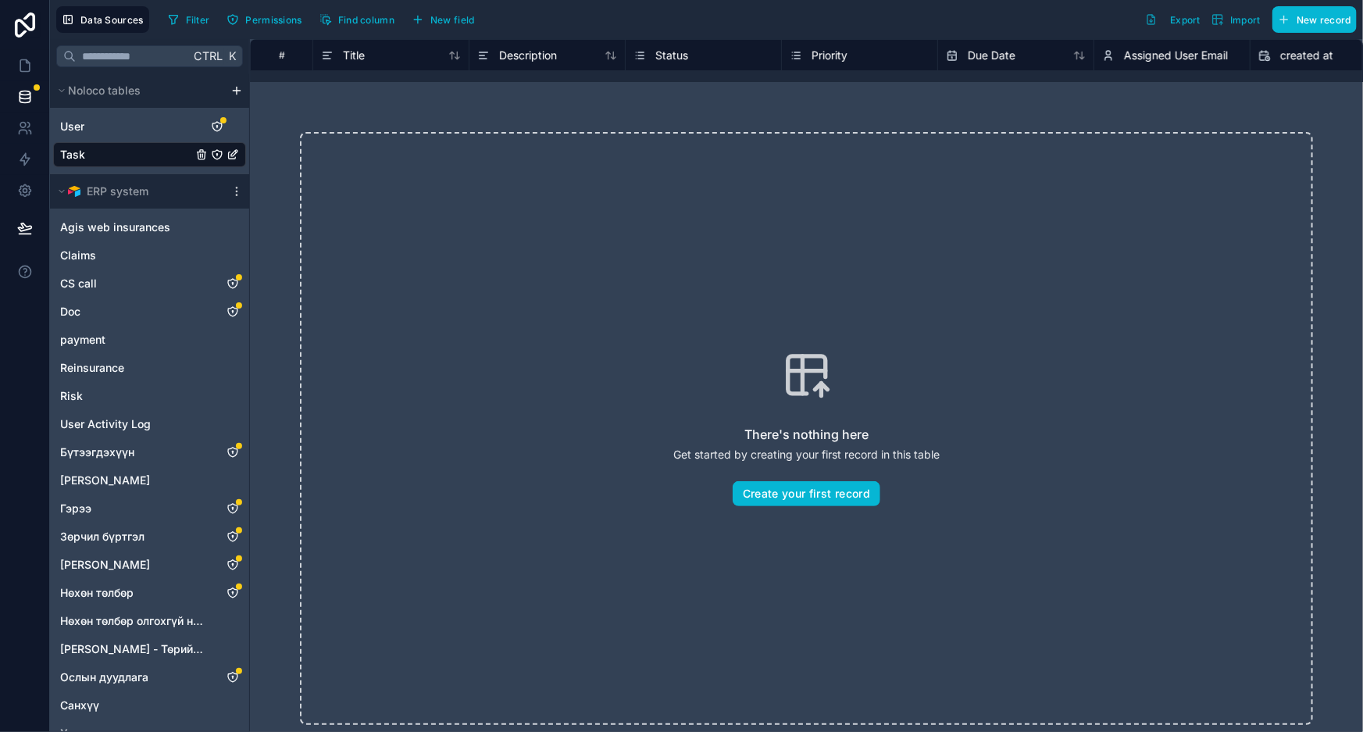
click at [215, 155] on icon "Task" at bounding box center [217, 154] width 12 height 12
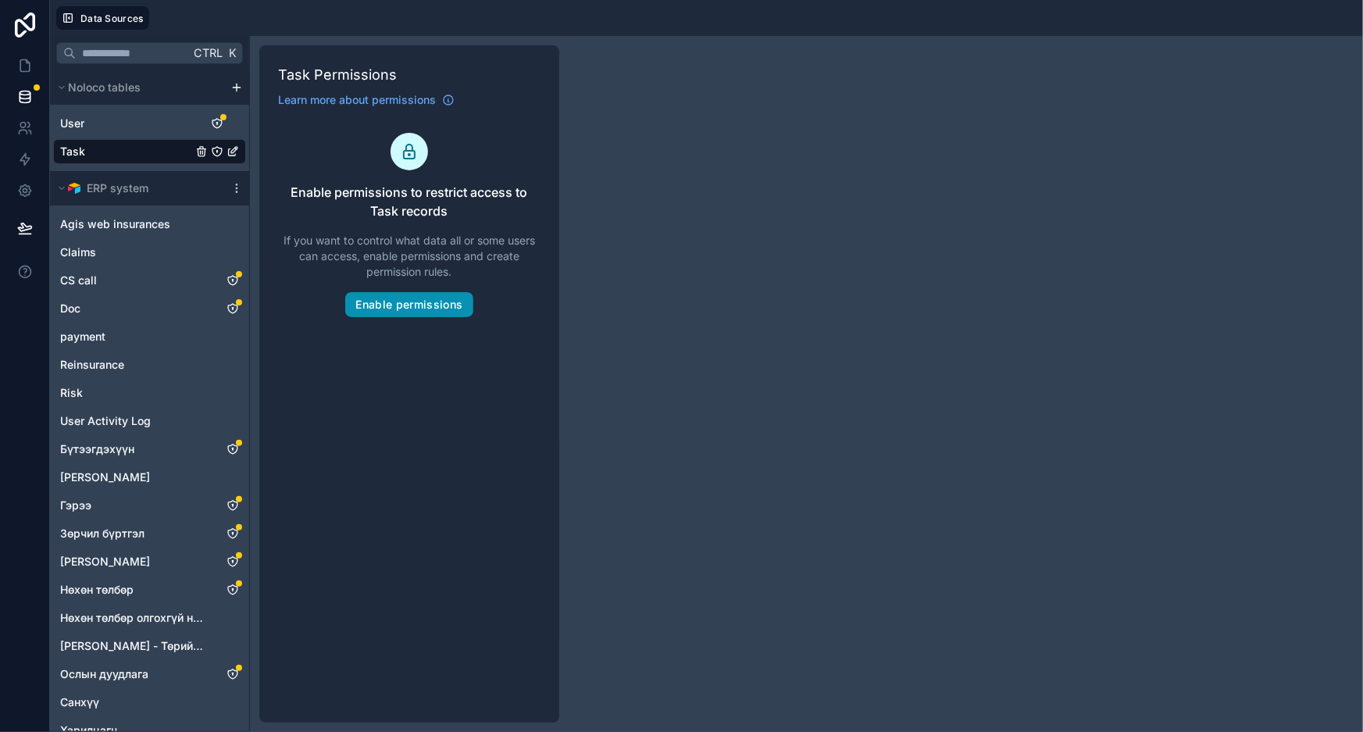
click at [453, 309] on button "Enable permissions" at bounding box center [408, 304] width 127 height 25
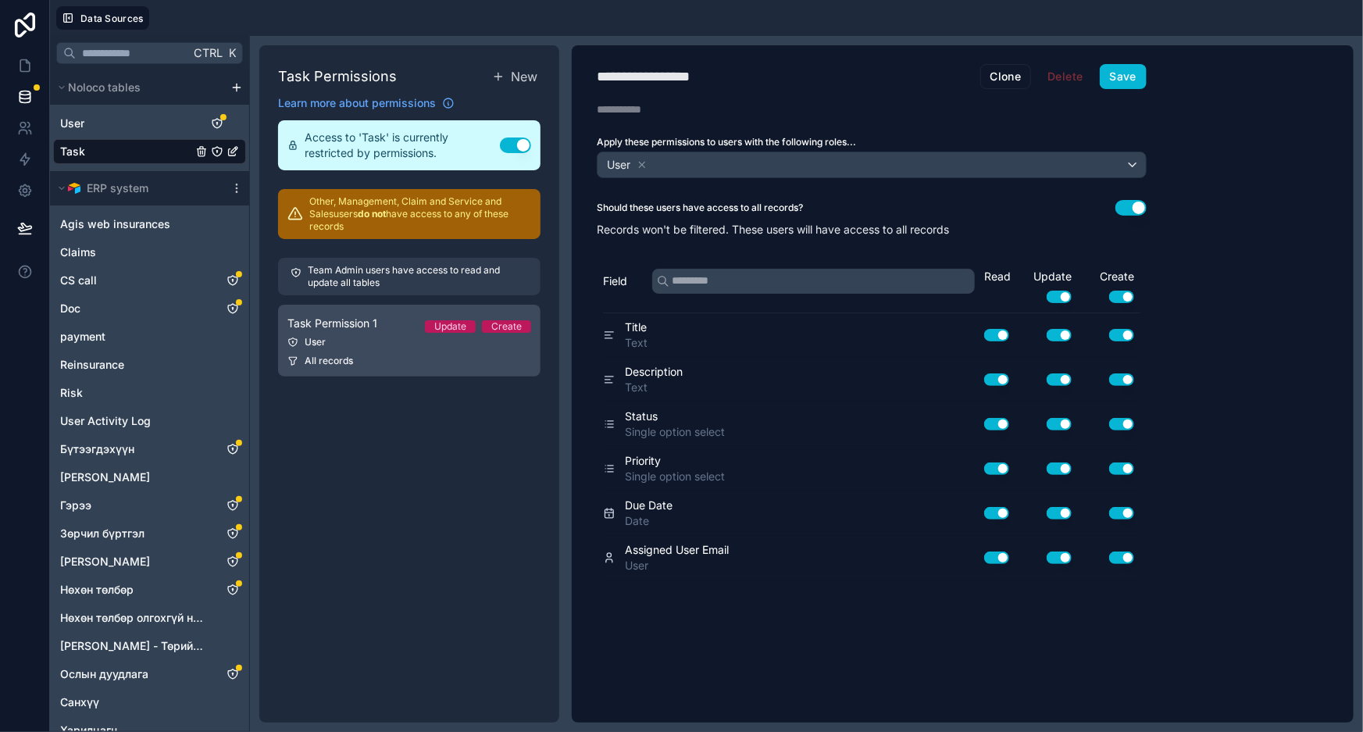
click at [451, 336] on div "User" at bounding box center [409, 342] width 244 height 12
click at [378, 355] on div "All records" at bounding box center [409, 361] width 244 height 12
